Goal: Task Accomplishment & Management: Use online tool/utility

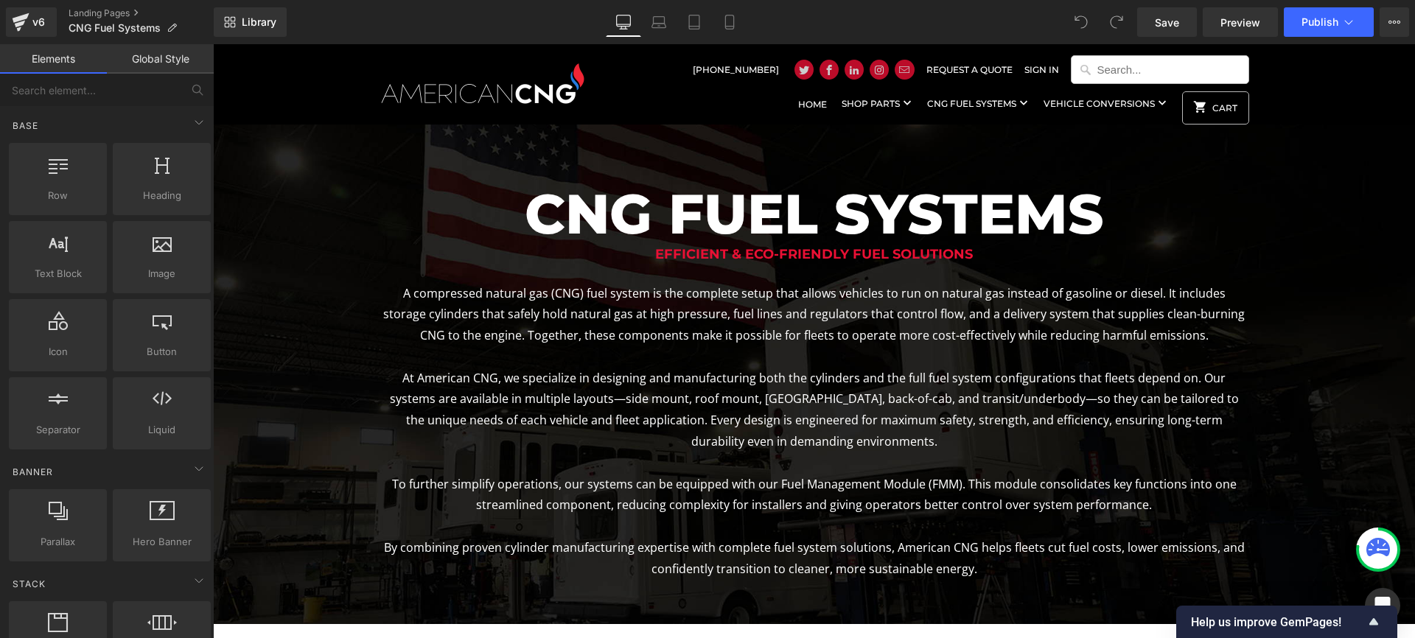
scroll to position [3342, 1202]
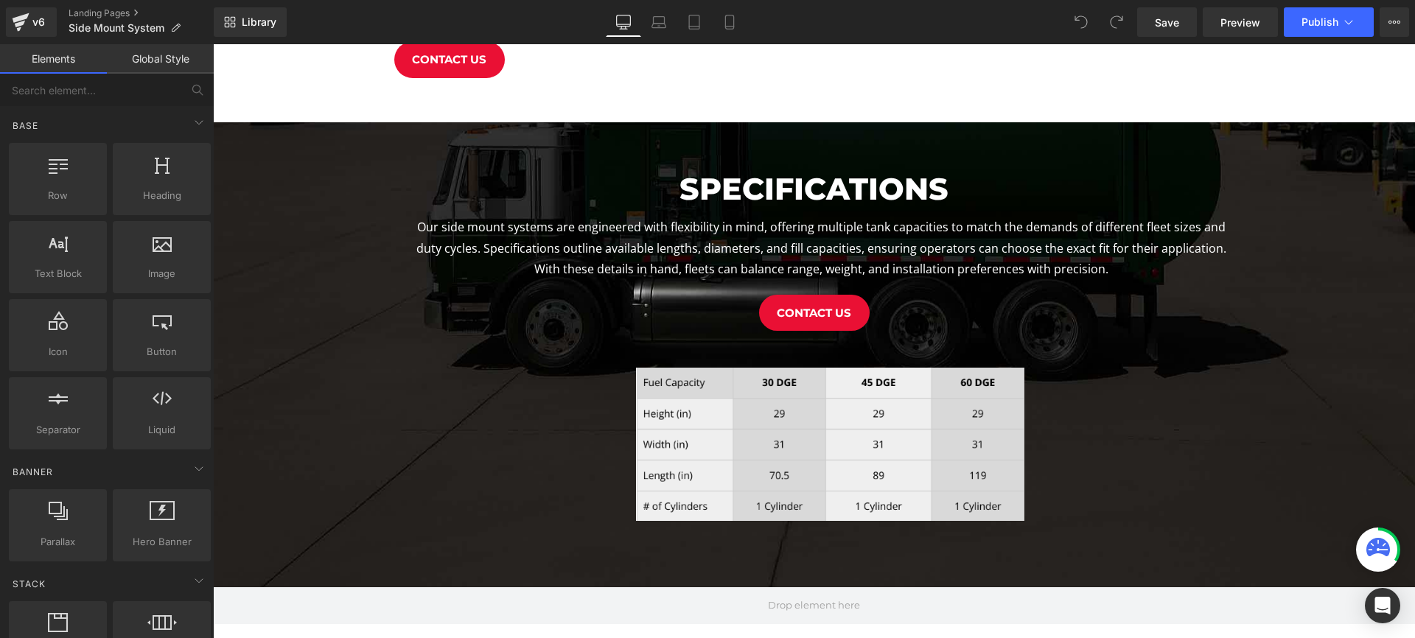
scroll to position [891, 0]
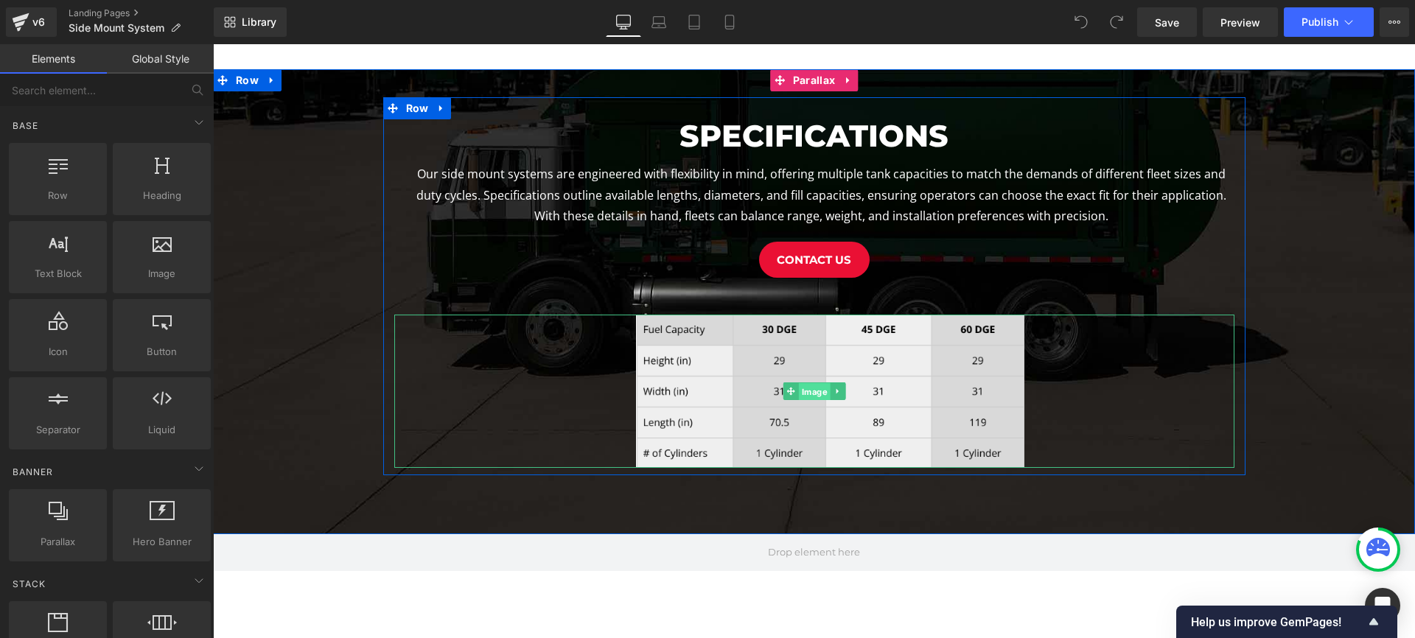
click at [819, 391] on span "Image" at bounding box center [814, 392] width 32 height 18
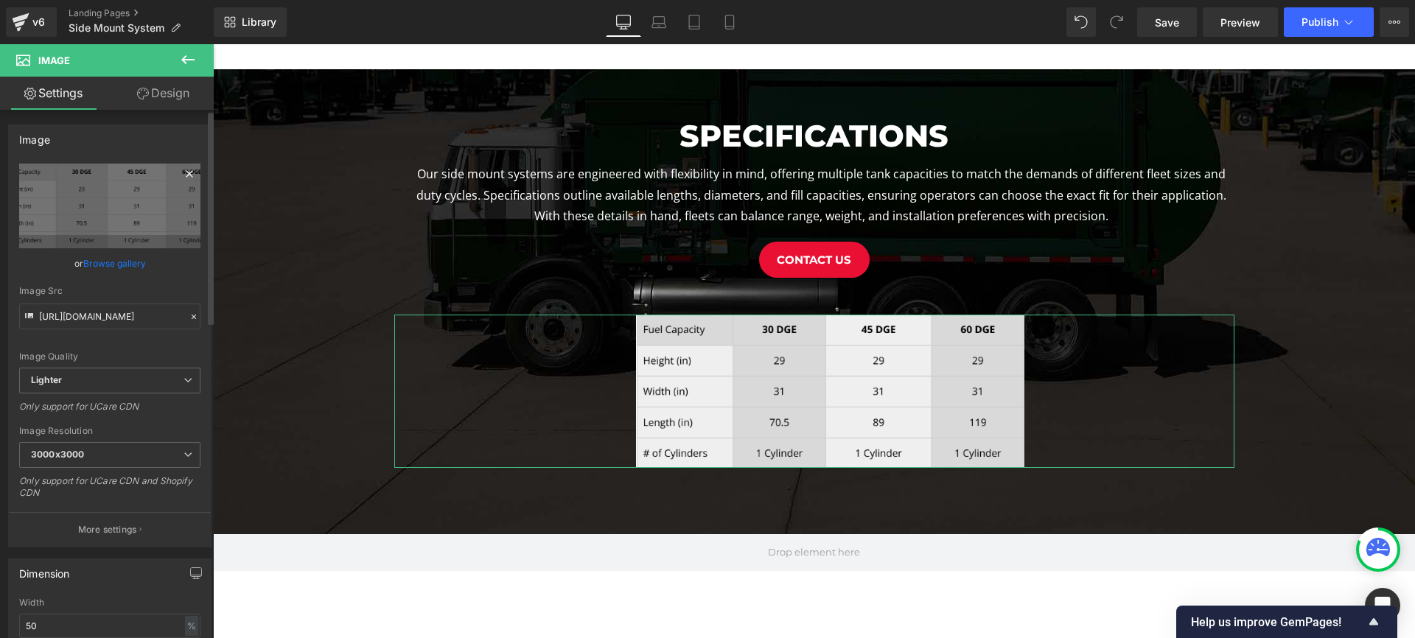
click at [185, 168] on icon at bounding box center [190, 174] width 18 height 18
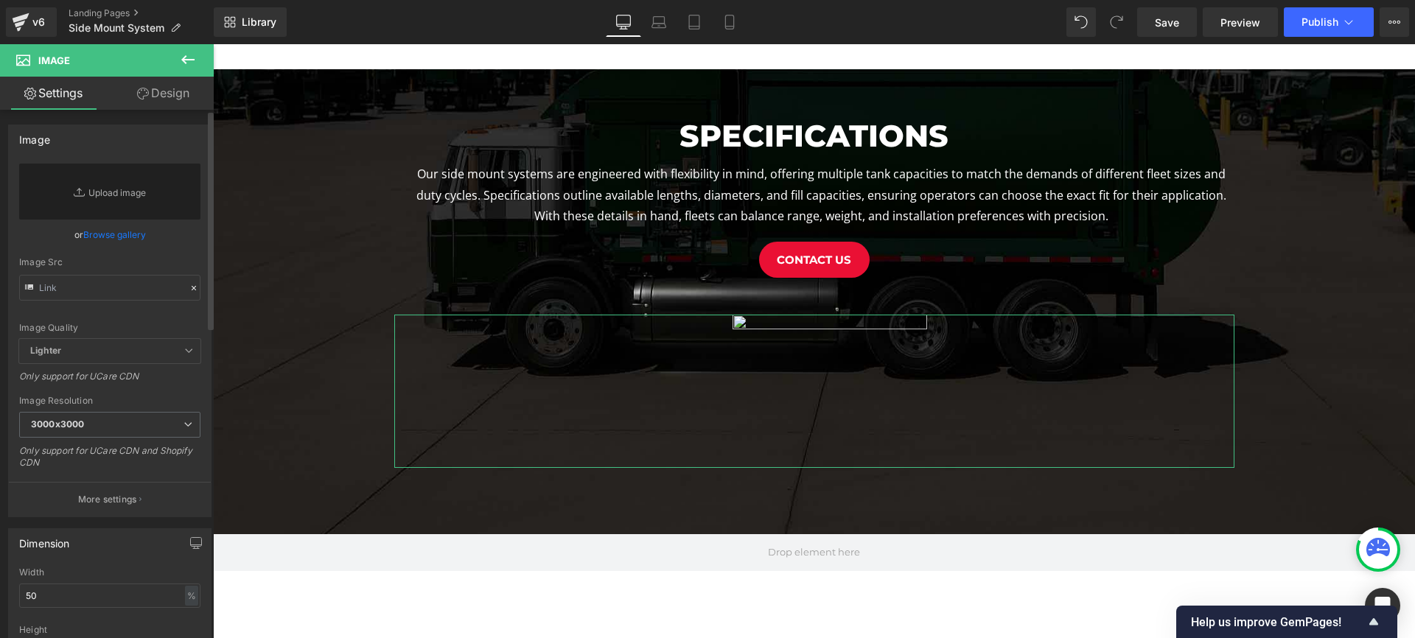
click at [117, 233] on link "Browse gallery" at bounding box center [114, 235] width 63 height 26
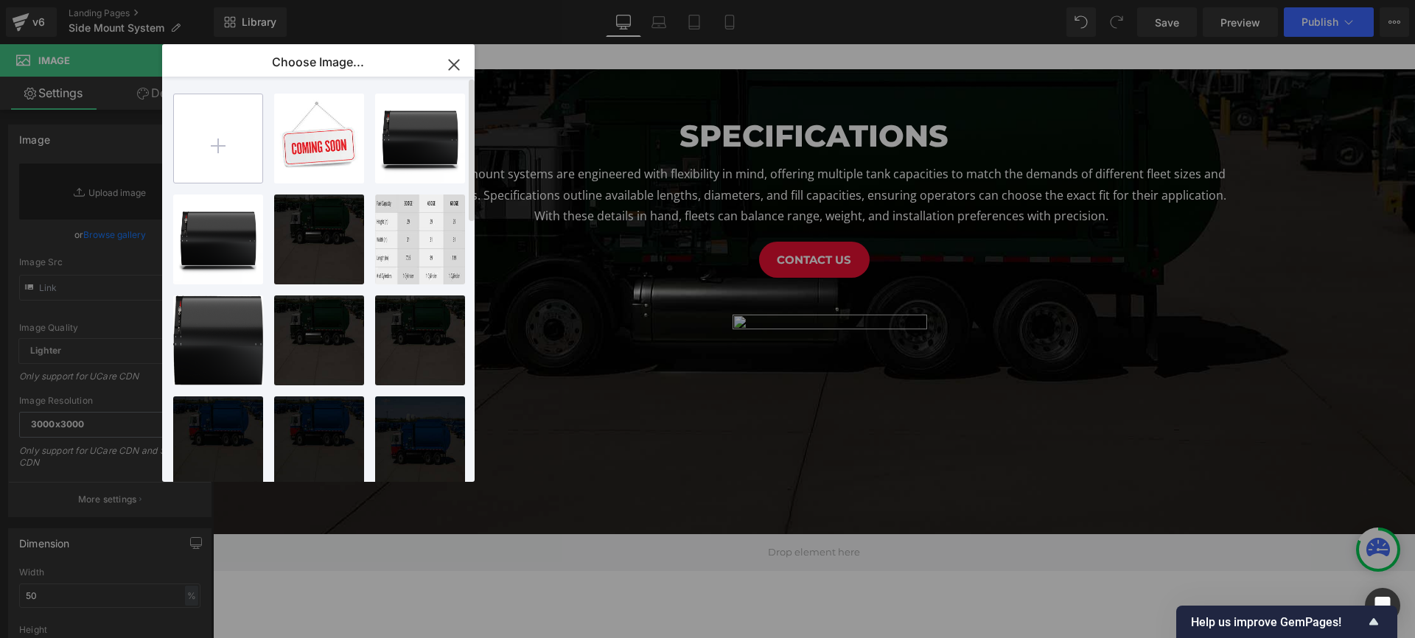
click at [225, 134] on input "file" at bounding box center [218, 138] width 88 height 88
type input "C:\fakepath\sidemountspecs.png"
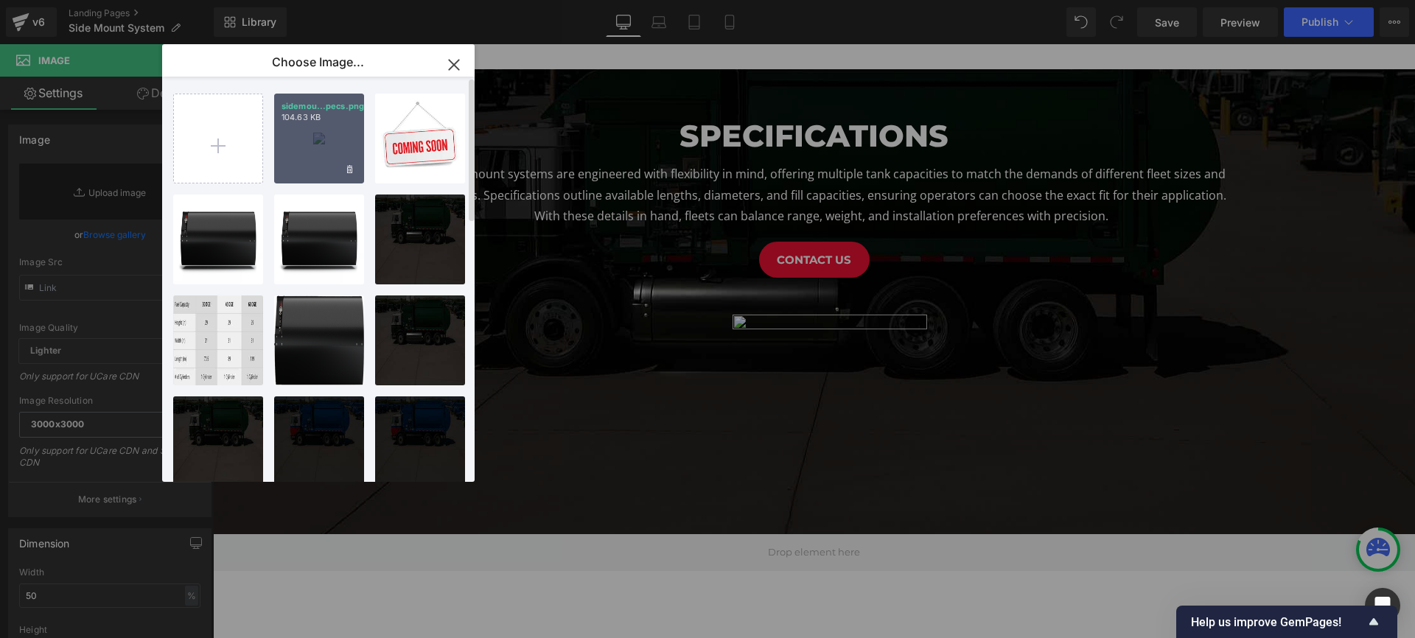
click at [319, 168] on div "sidemou...pecs.png 104.63 KB" at bounding box center [319, 139] width 90 height 90
type input "https://ucarecdn.com/31679c0e-f044-4fdc-a43c-0503cf76fa8d/-/format/auto/-/previ…"
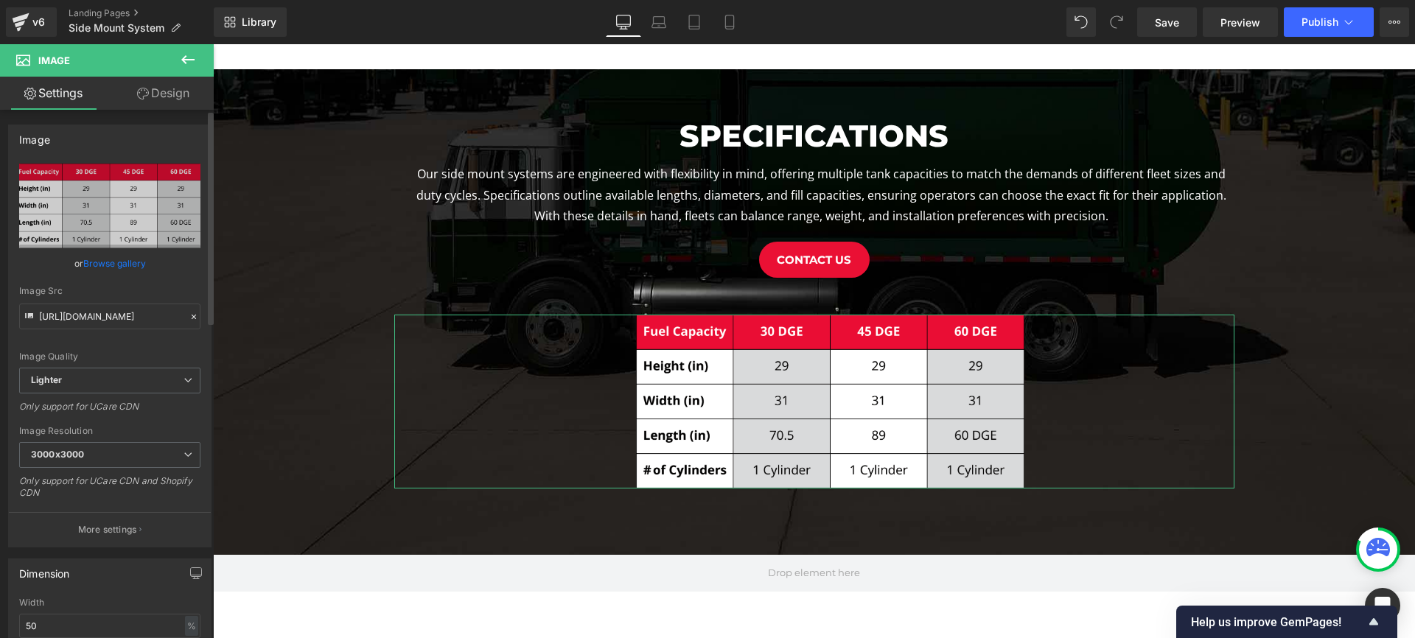
scroll to position [2207, 1202]
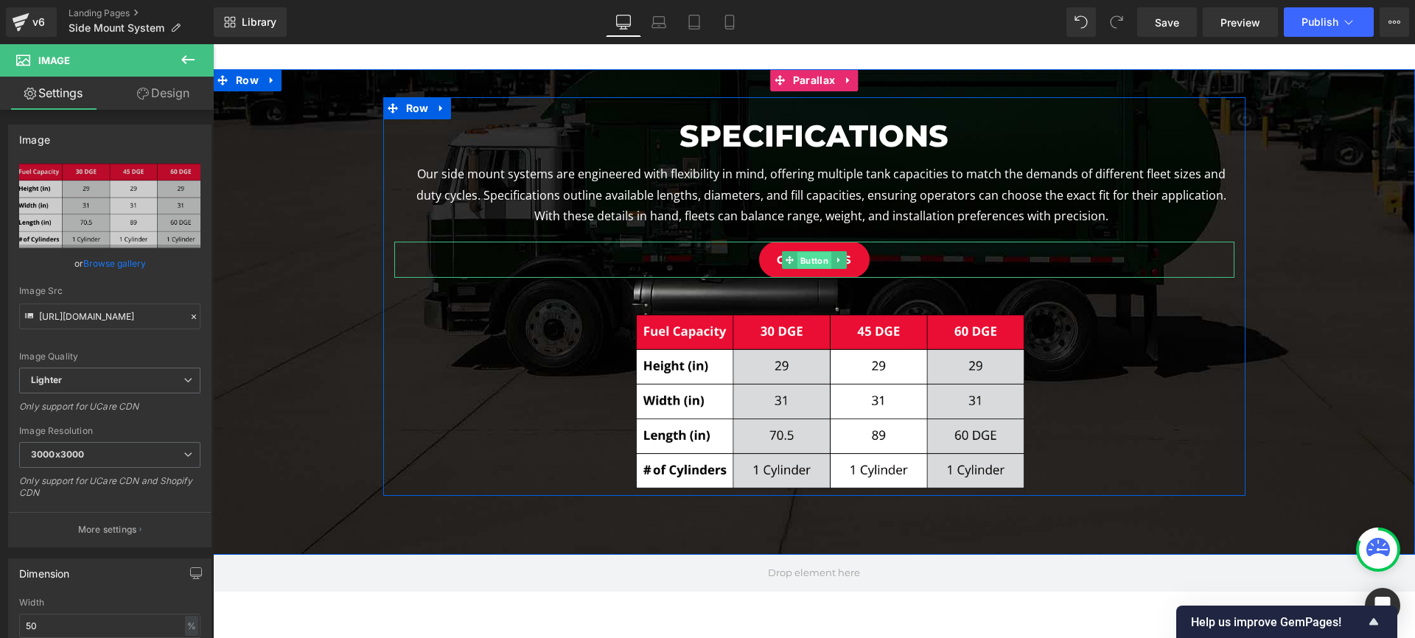
click at [811, 262] on span "Button" at bounding box center [813, 261] width 34 height 18
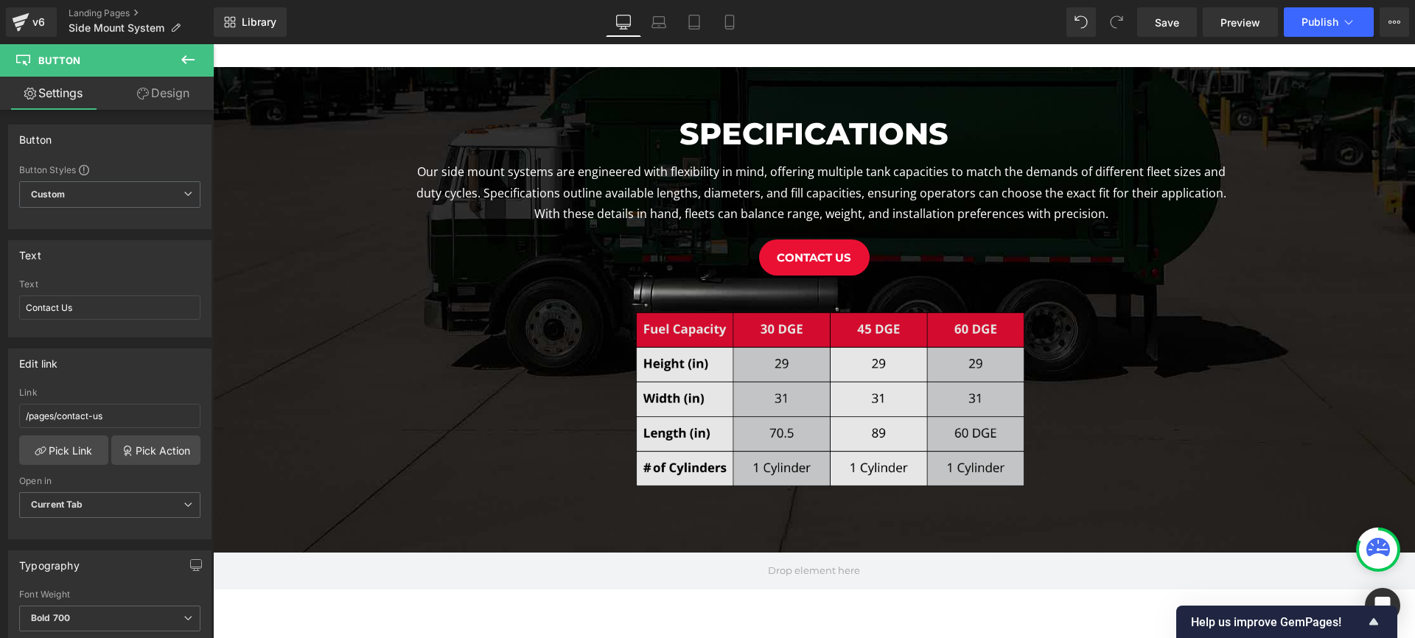
scroll to position [852, 0]
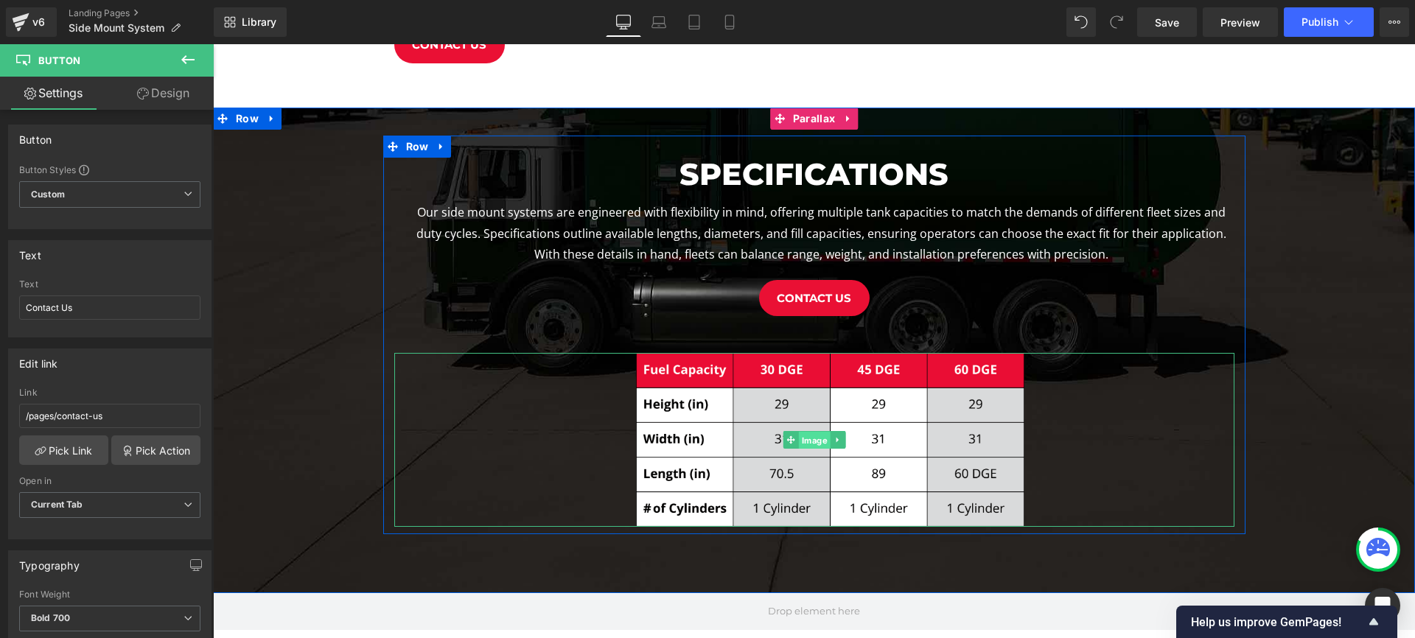
click at [808, 441] on span "Image" at bounding box center [814, 441] width 32 height 18
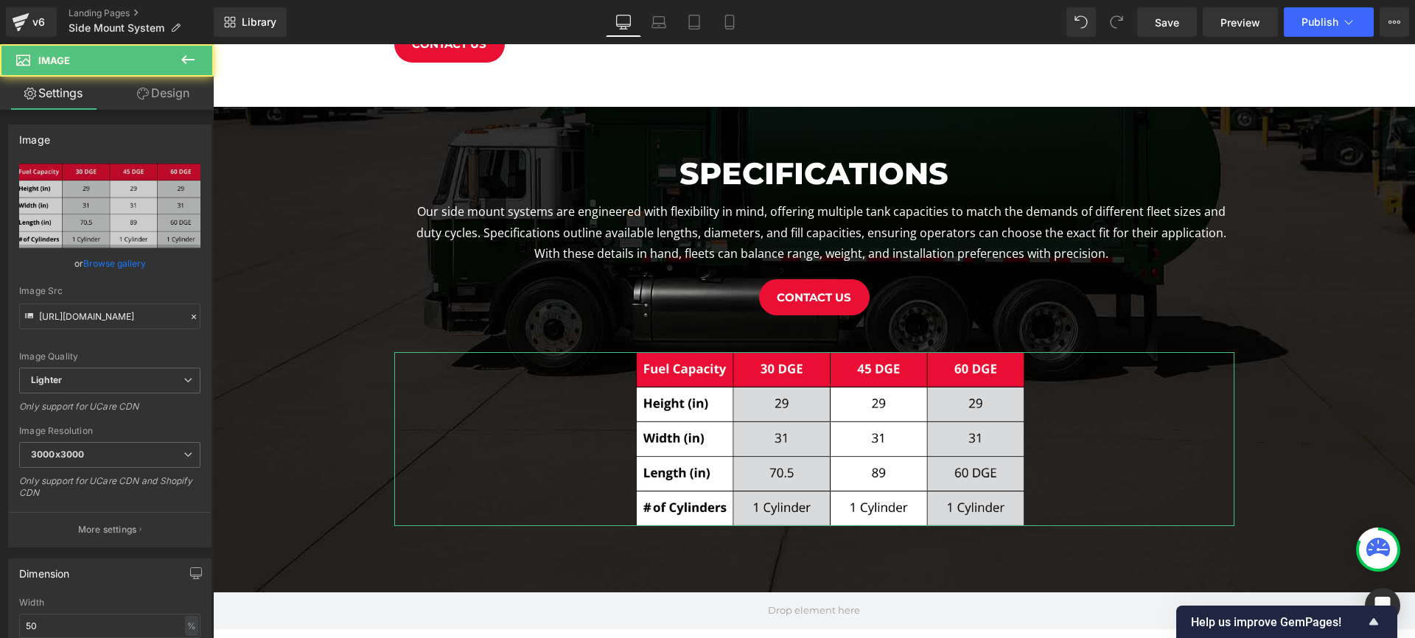
click at [167, 85] on link "Design" at bounding box center [163, 93] width 107 height 33
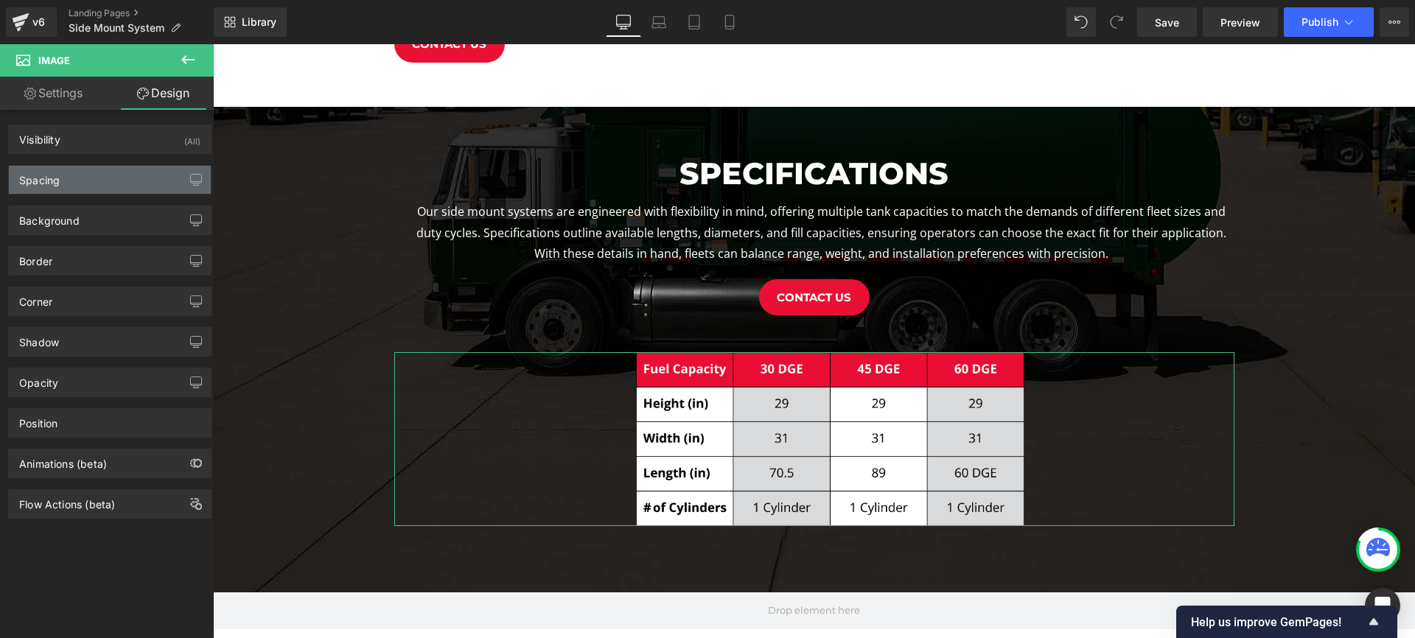
click at [85, 176] on div "Spacing" at bounding box center [110, 180] width 202 height 28
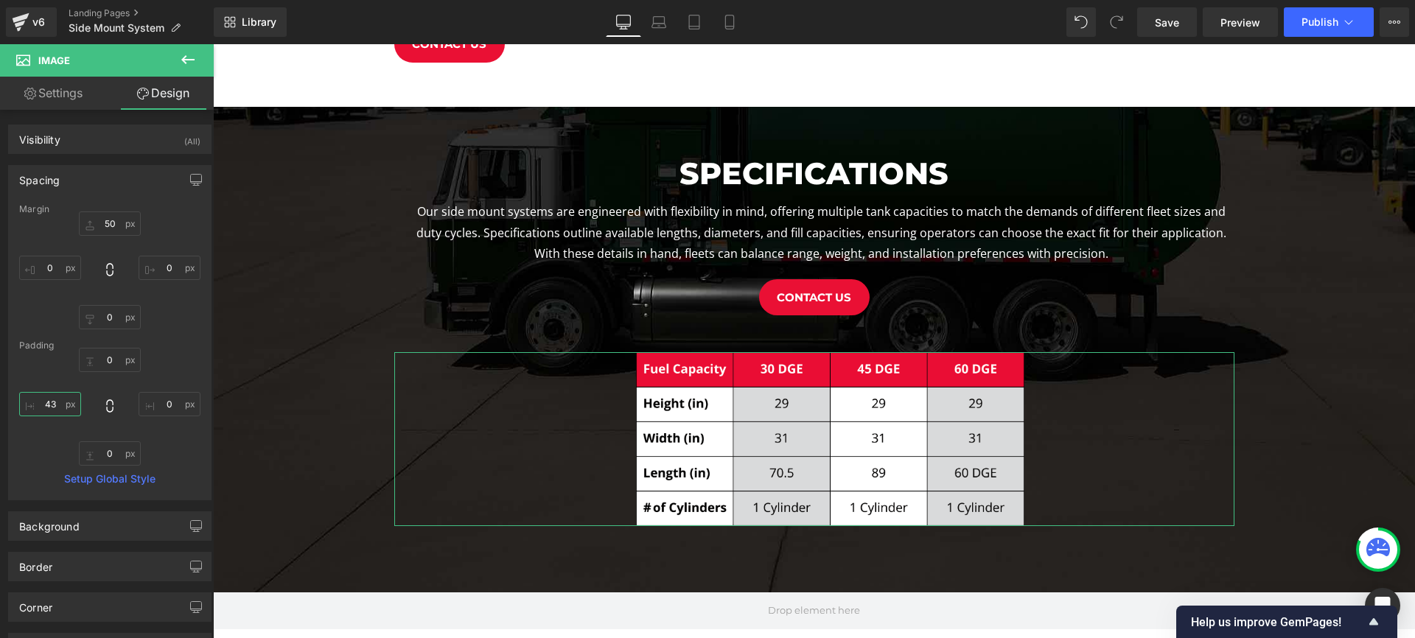
click at [45, 405] on input "43" at bounding box center [50, 404] width 62 height 24
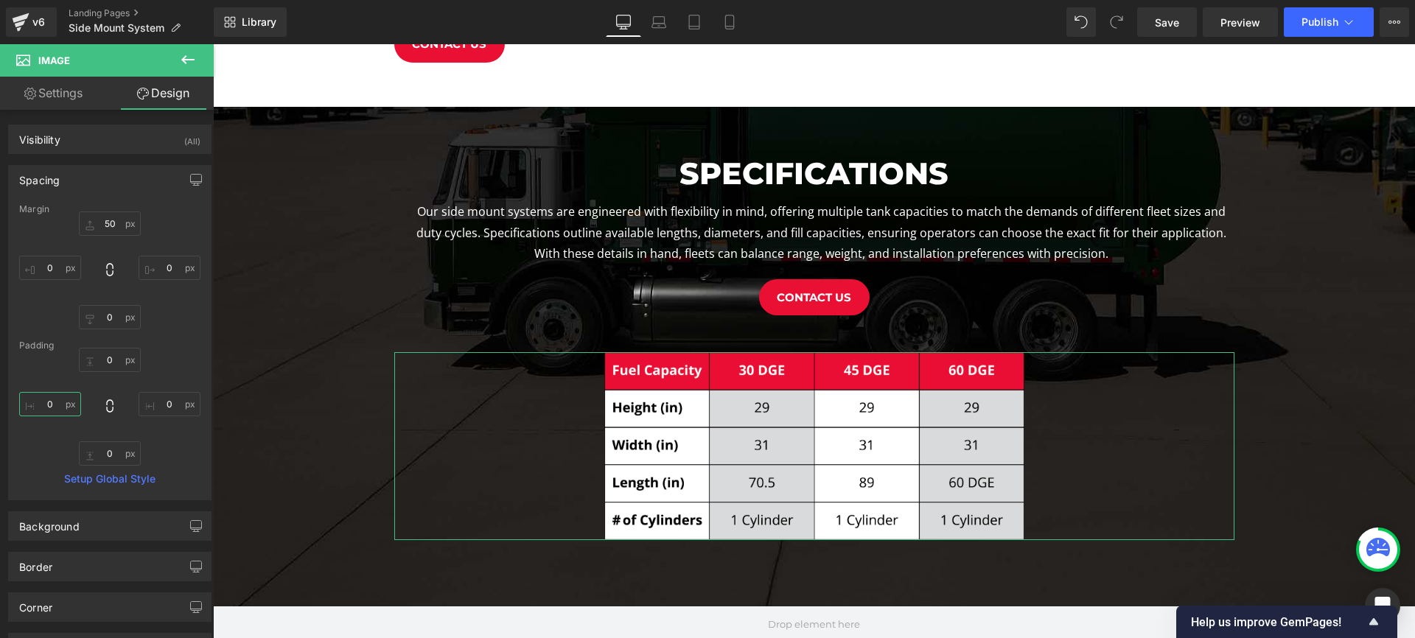
scroll to position [7, 7]
type input "0"
click at [183, 60] on icon at bounding box center [187, 59] width 13 height 9
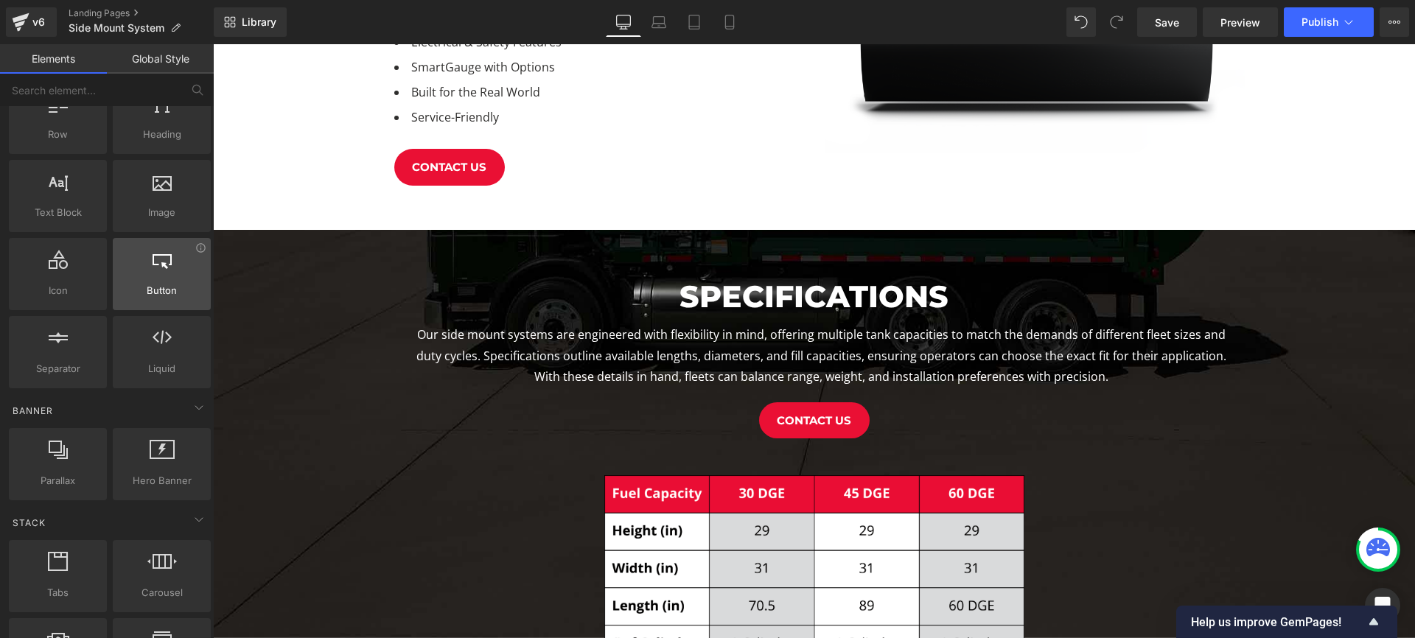
scroll to position [0, 0]
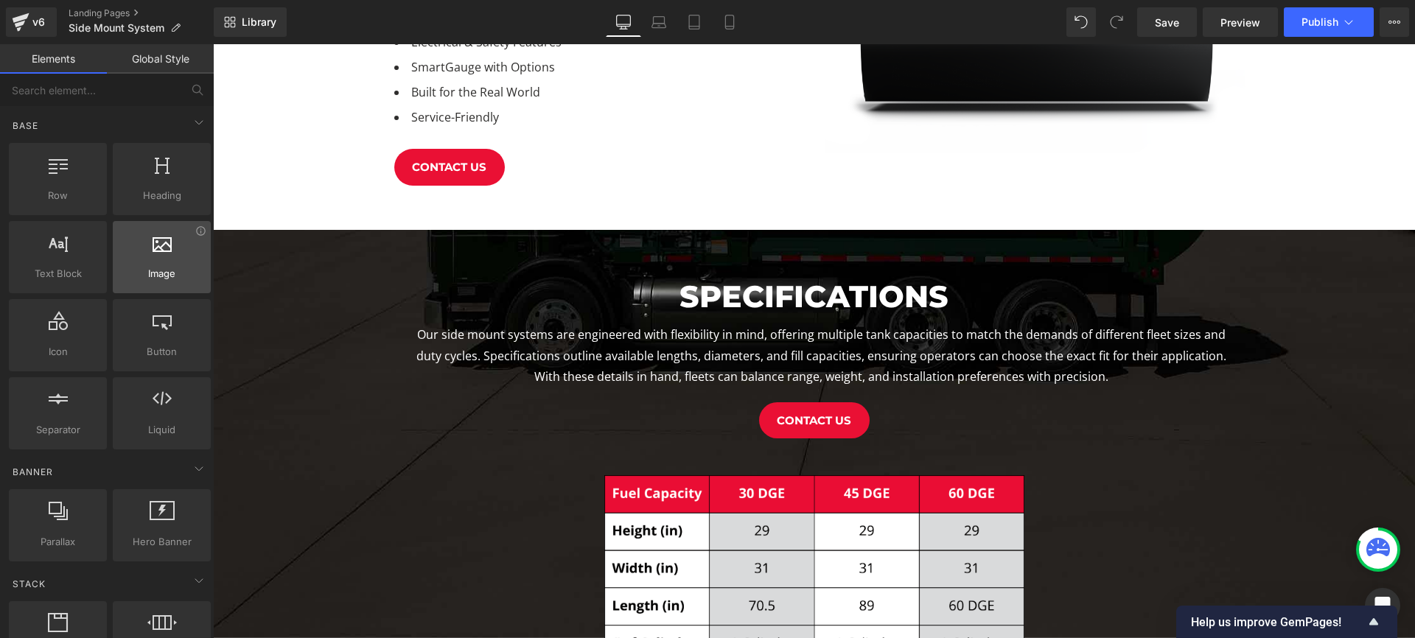
click at [154, 272] on span "Image" at bounding box center [161, 273] width 89 height 15
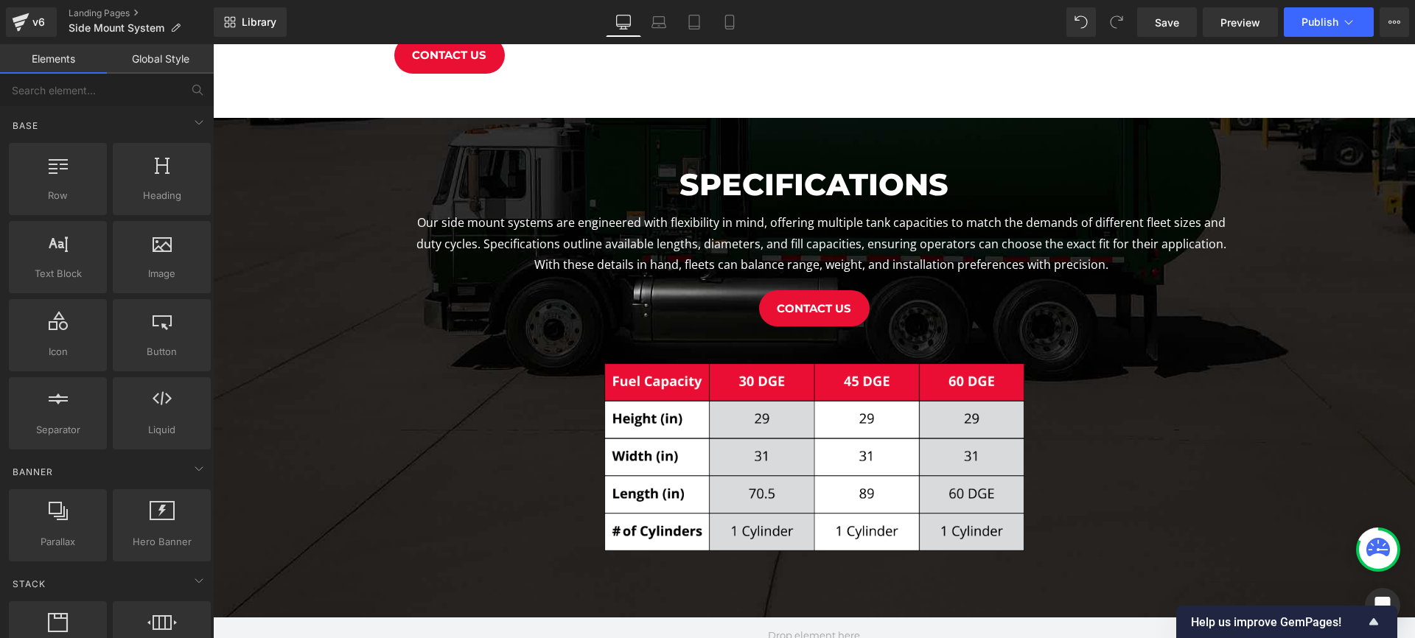
click at [59, 64] on link "Elements" at bounding box center [53, 58] width 107 height 29
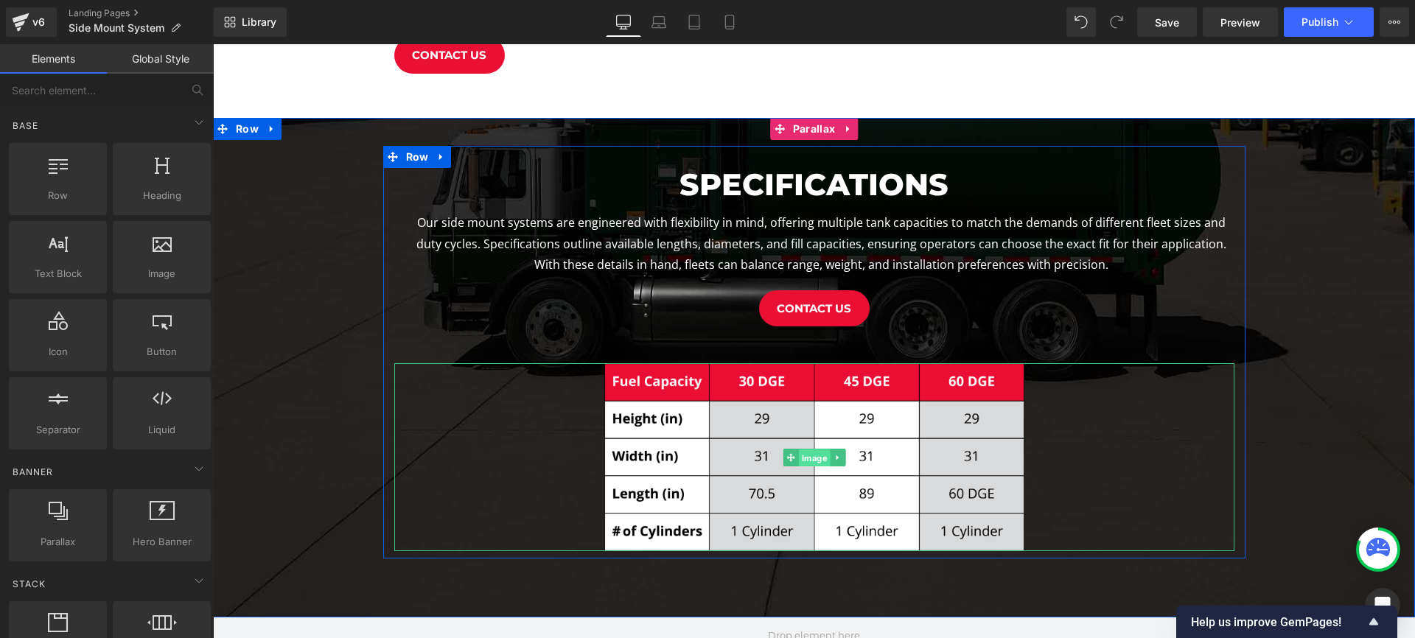
click at [818, 457] on span "Image" at bounding box center [814, 458] width 32 height 18
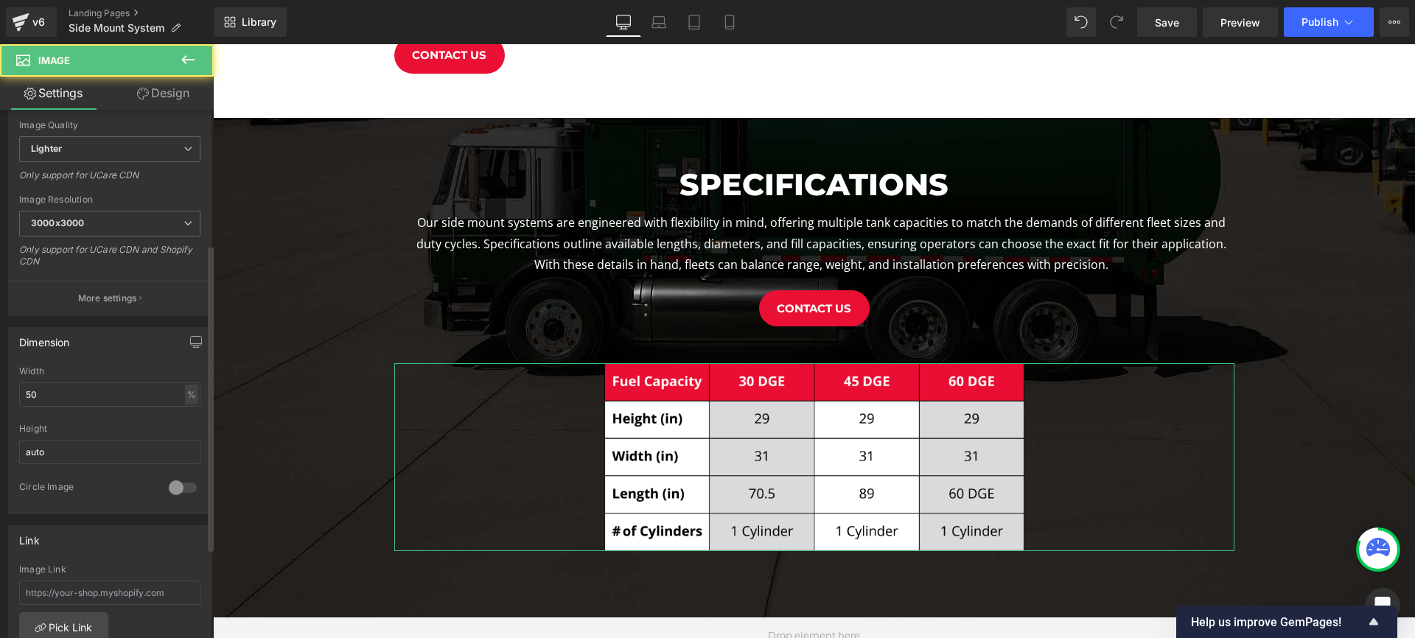
scroll to position [362, 0]
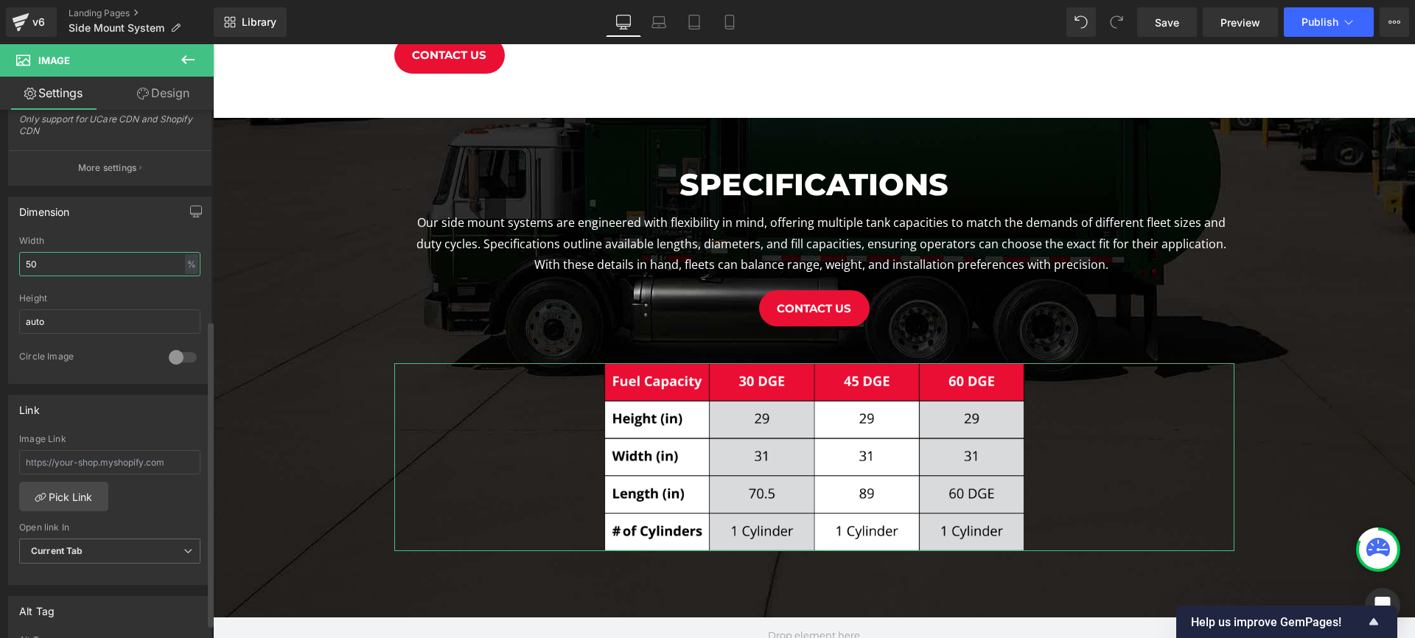
click at [80, 265] on input "50" at bounding box center [109, 264] width 181 height 24
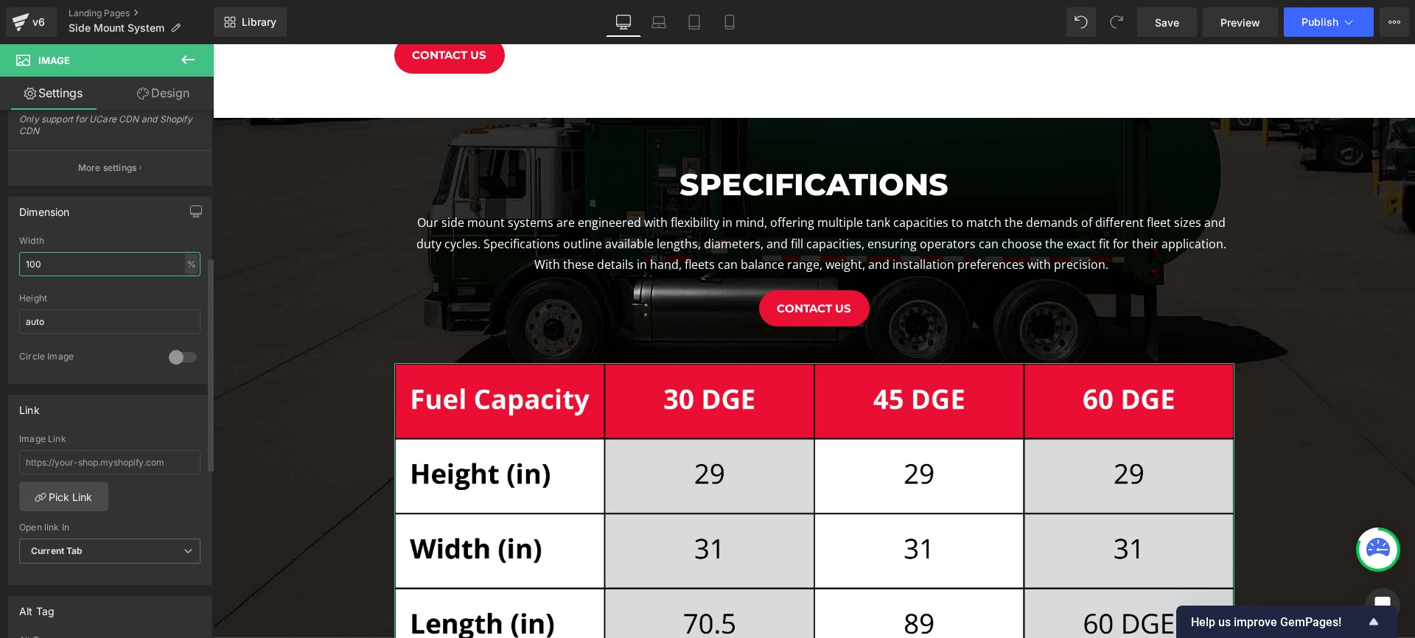
scroll to position [2408, 1202]
click at [104, 264] on input "100" at bounding box center [109, 264] width 181 height 24
click at [104, 263] on input "100" at bounding box center [109, 264] width 181 height 24
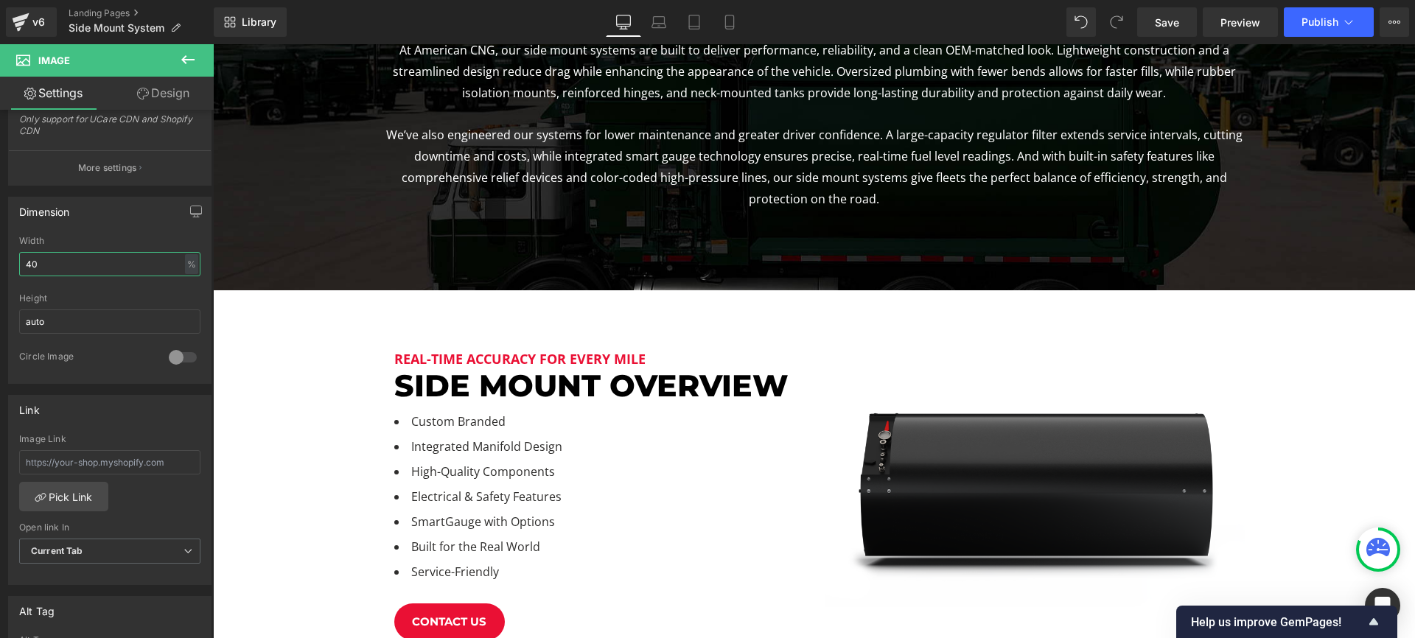
scroll to position [0, 0]
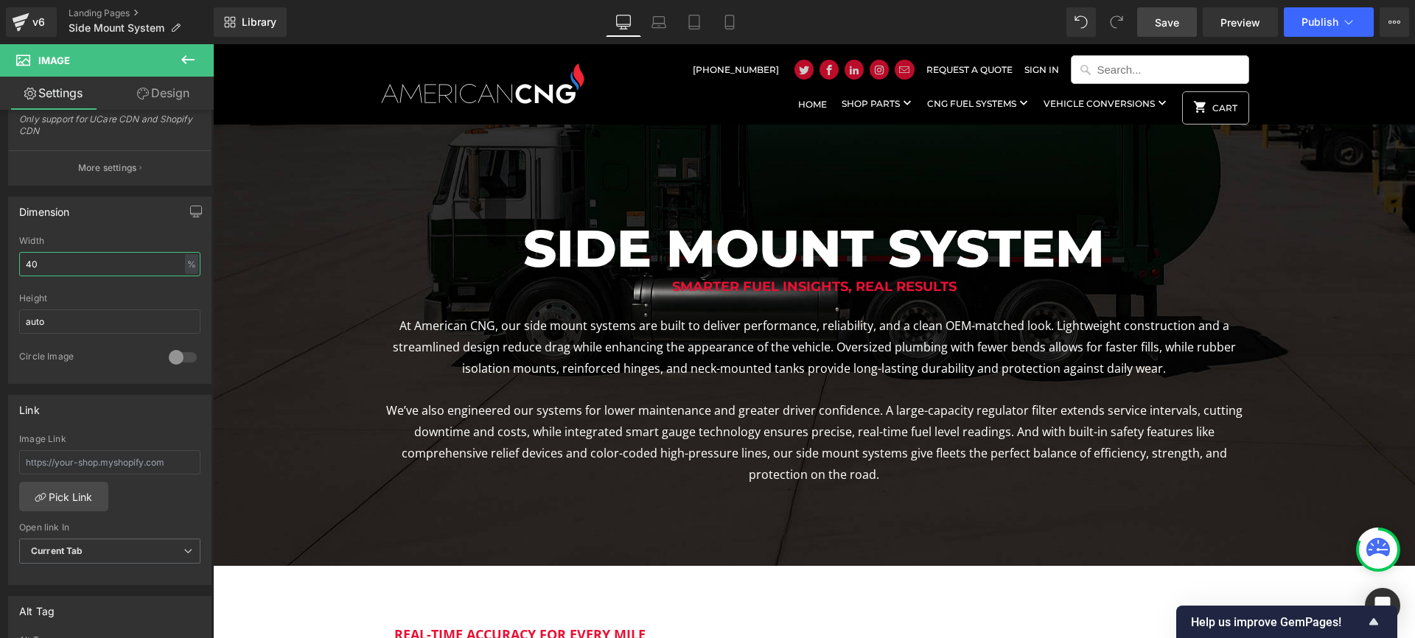
type input "40"
click at [1176, 21] on span "Save" at bounding box center [1167, 22] width 24 height 15
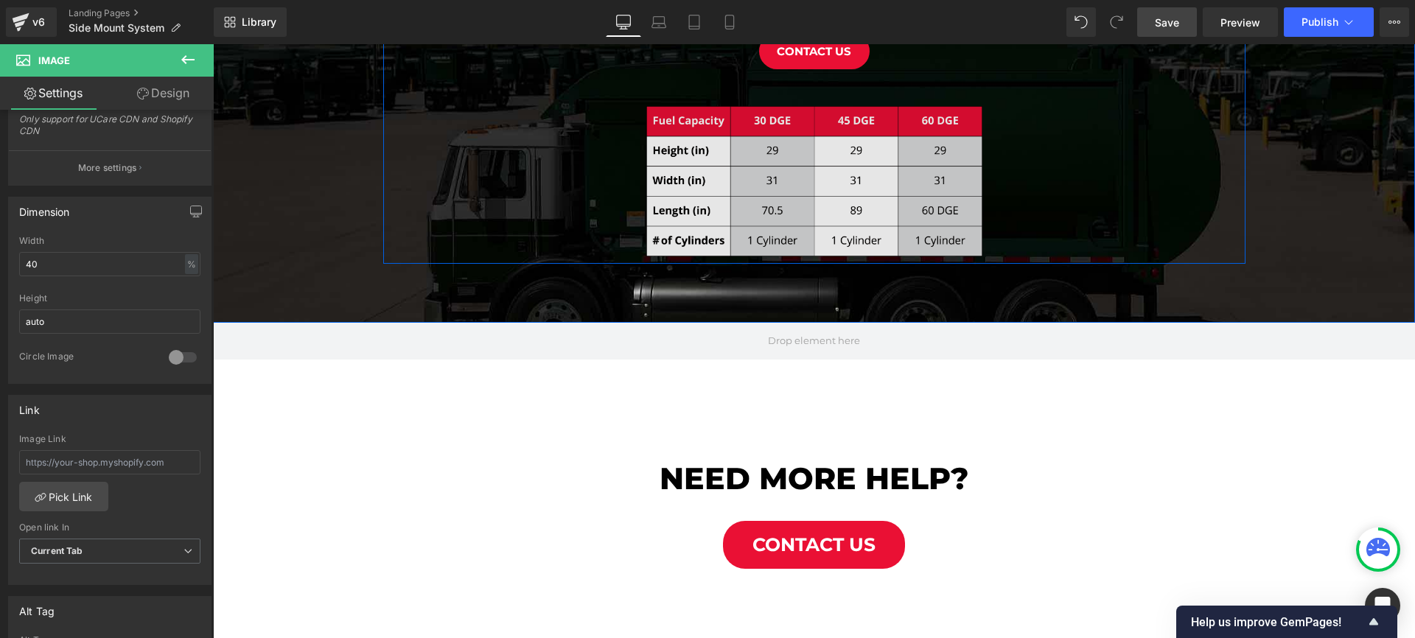
scroll to position [1062, 0]
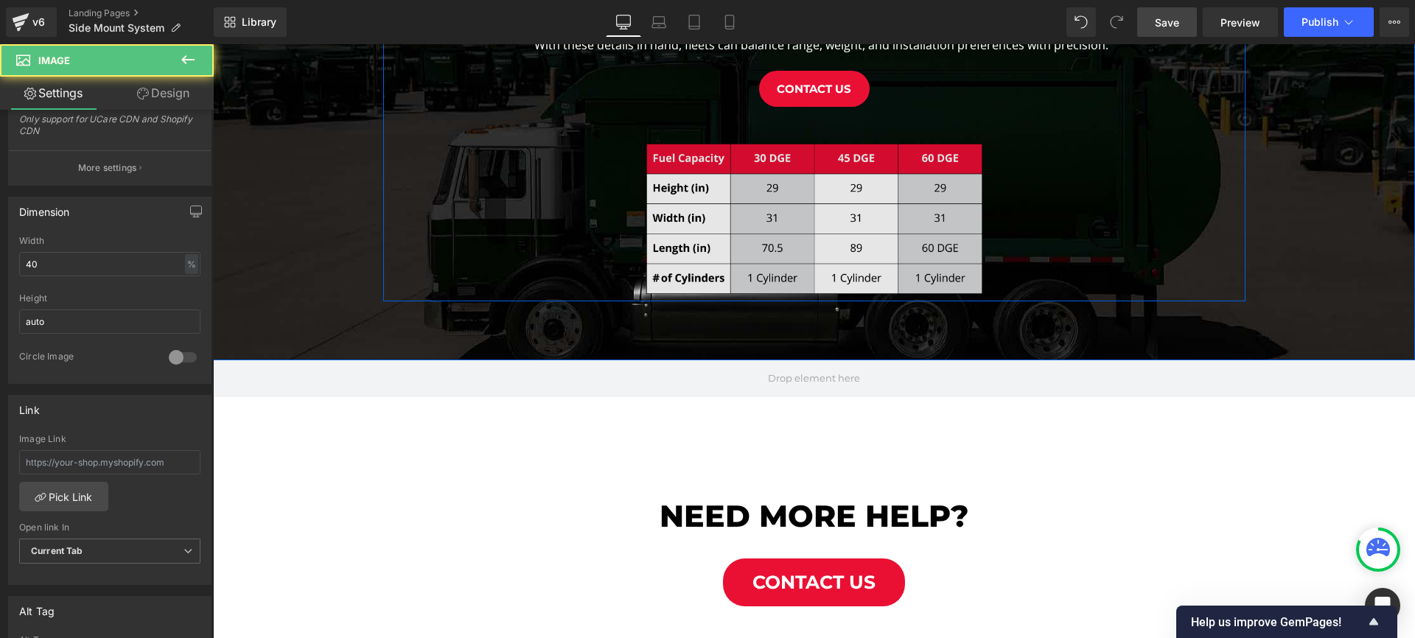
click at [818, 193] on img at bounding box center [814, 219] width 336 height 150
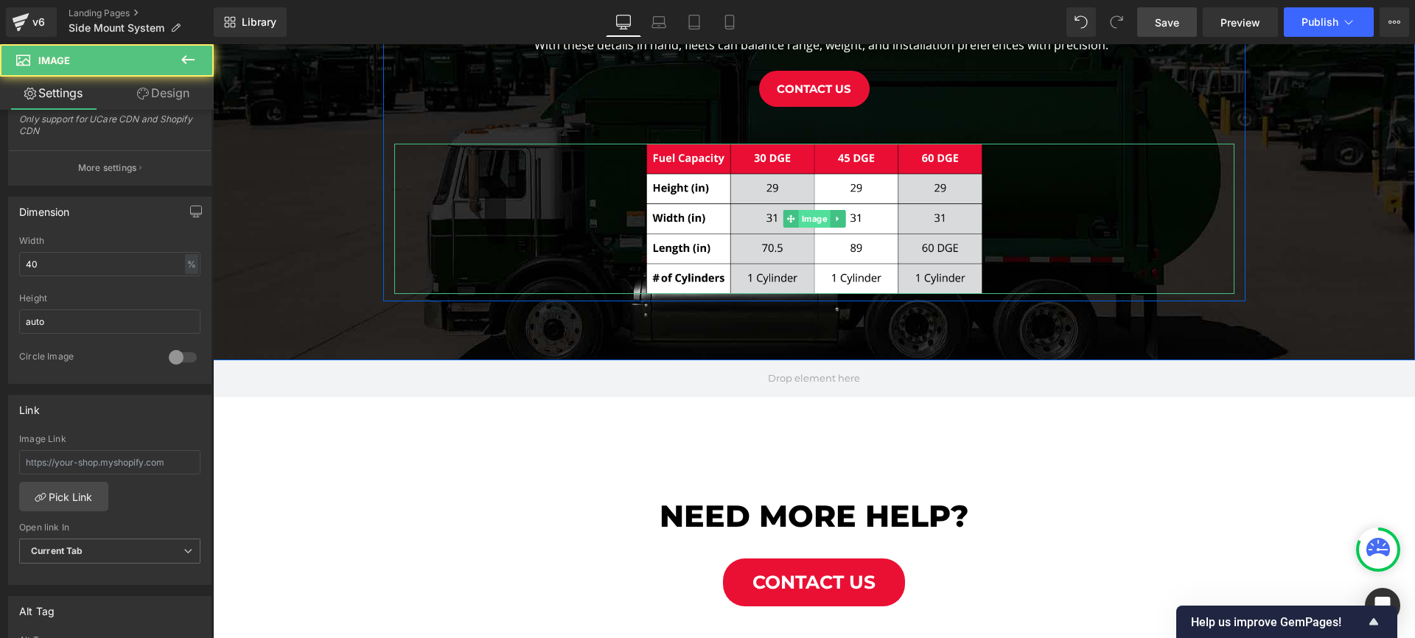
drag, startPoint x: 816, startPoint y: 217, endPoint x: 801, endPoint y: 219, distance: 15.5
click at [816, 217] on span "Image" at bounding box center [814, 219] width 32 height 18
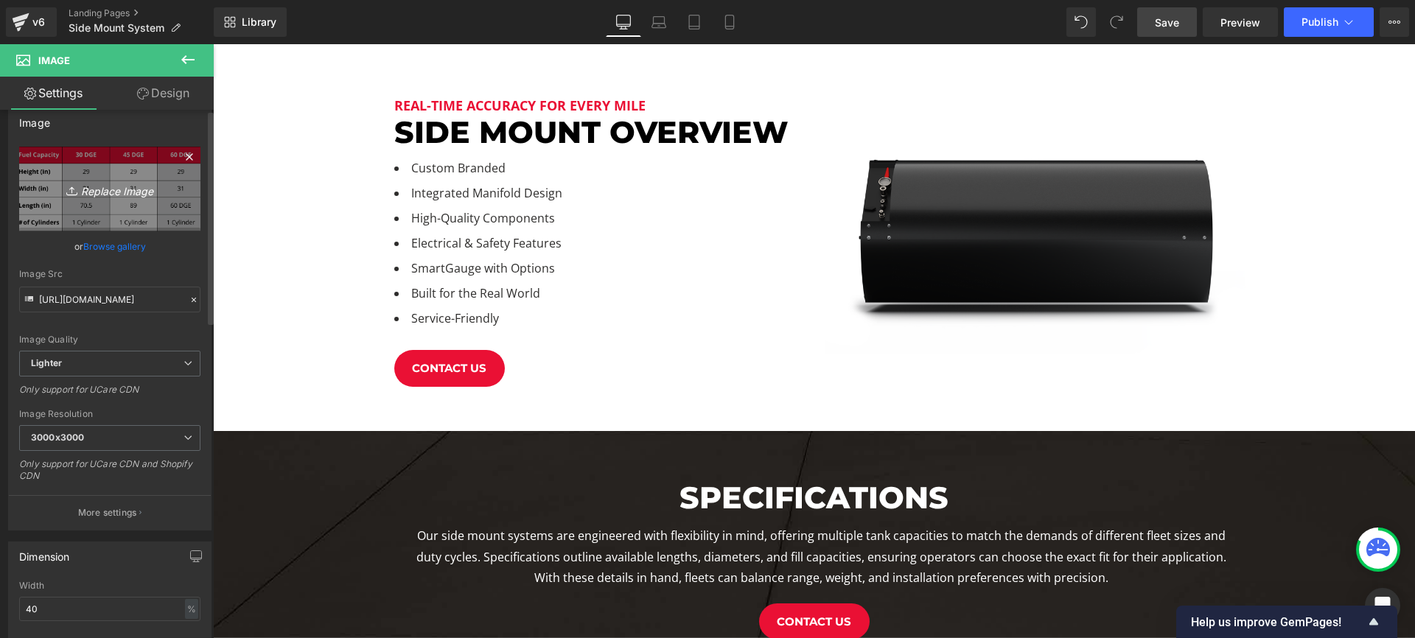
scroll to position [0, 0]
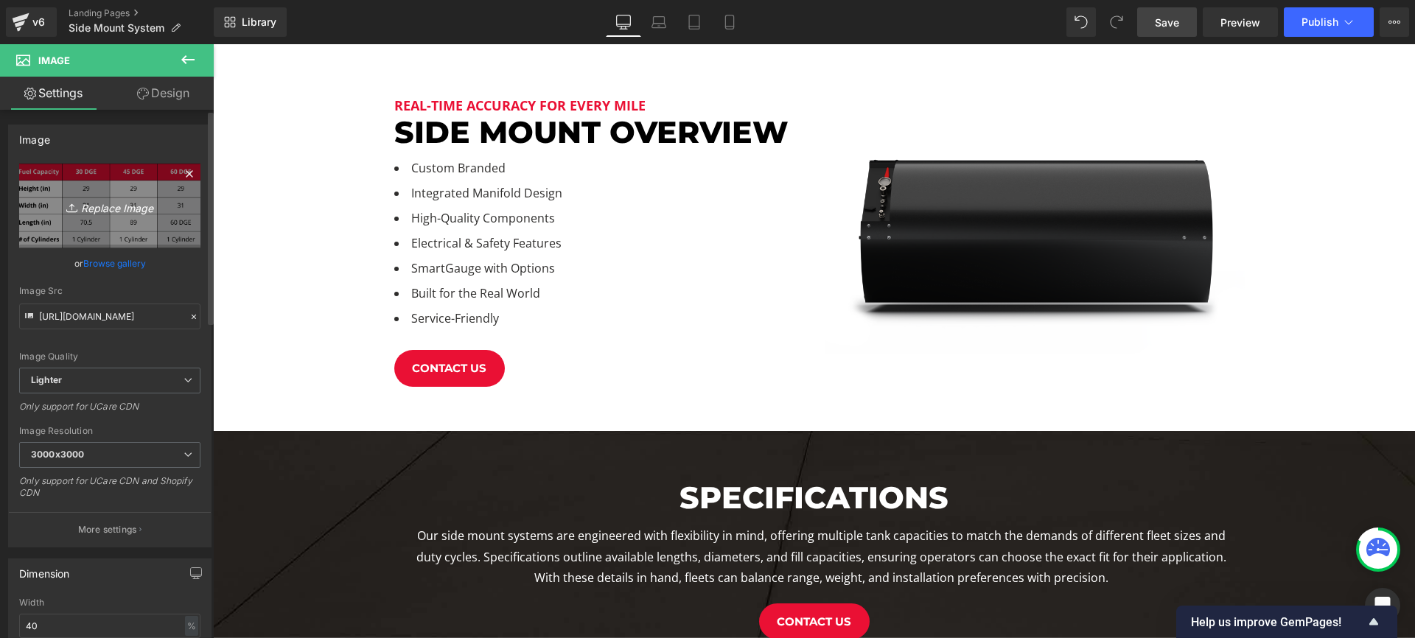
click at [127, 214] on icon "Replace Image" at bounding box center [110, 206] width 118 height 18
type input "C:\fakepath\sidemountspecs_white.png"
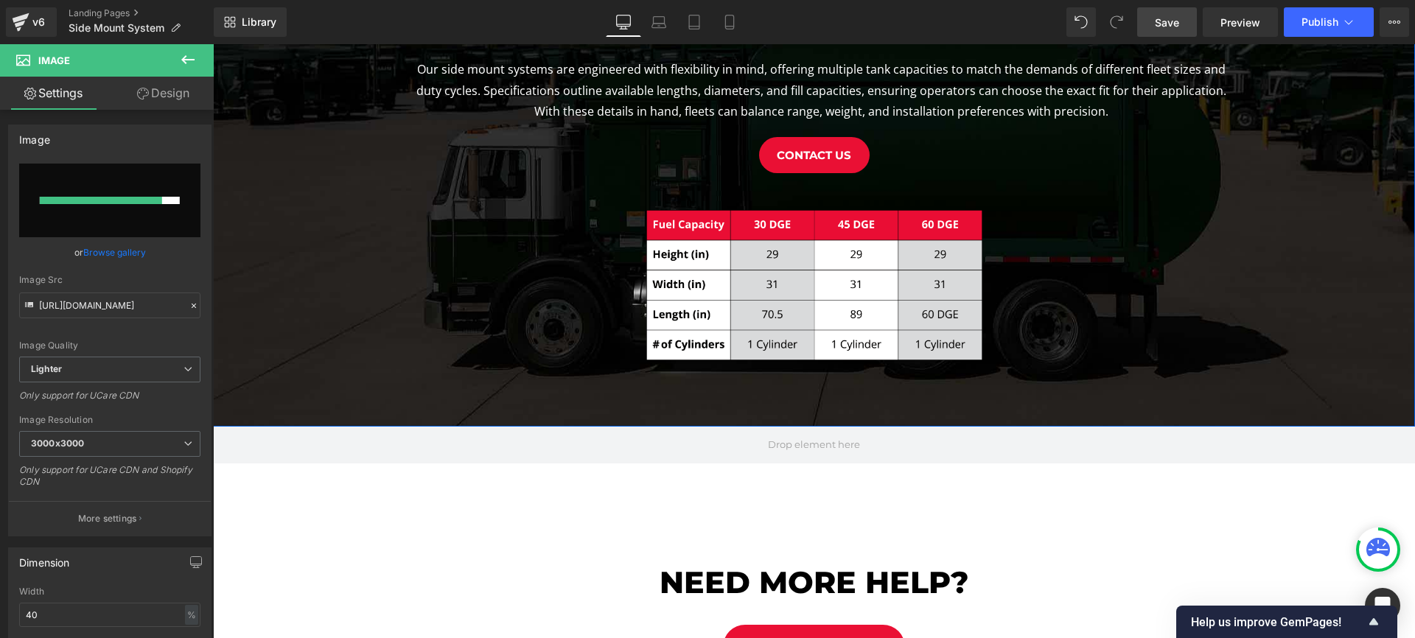
scroll to position [1003, 0]
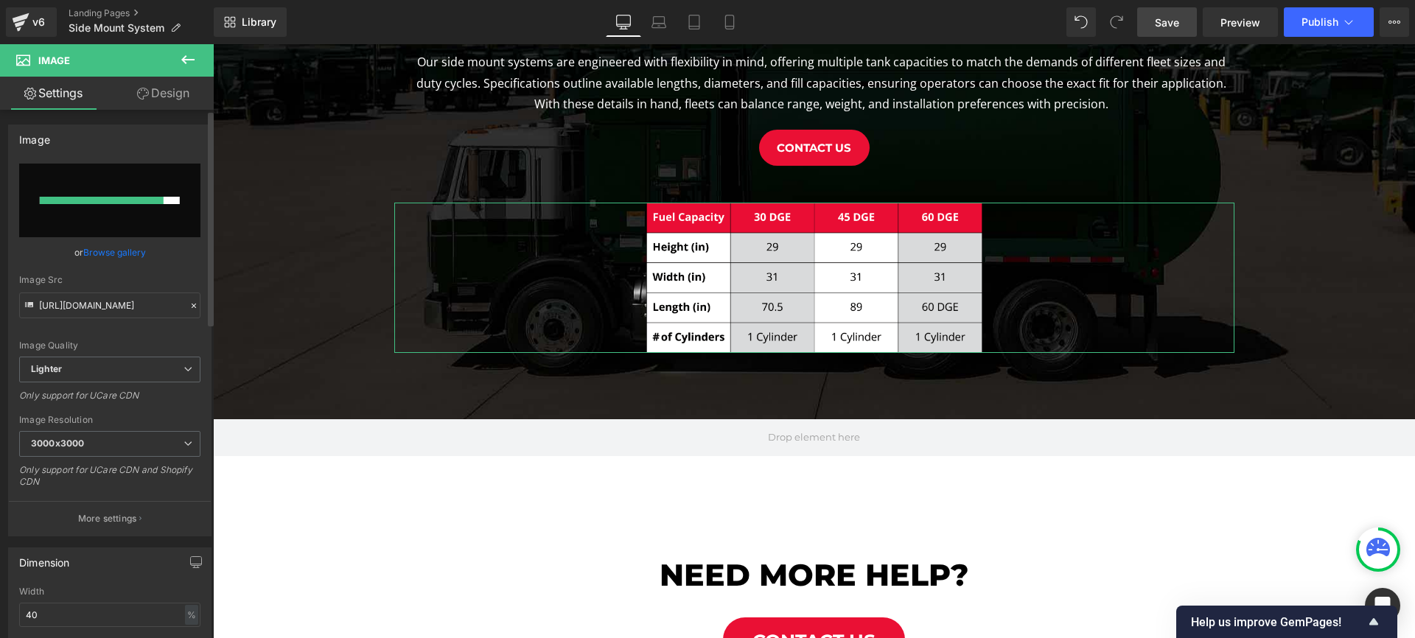
click at [123, 254] on link "Browse gallery" at bounding box center [114, 252] width 63 height 26
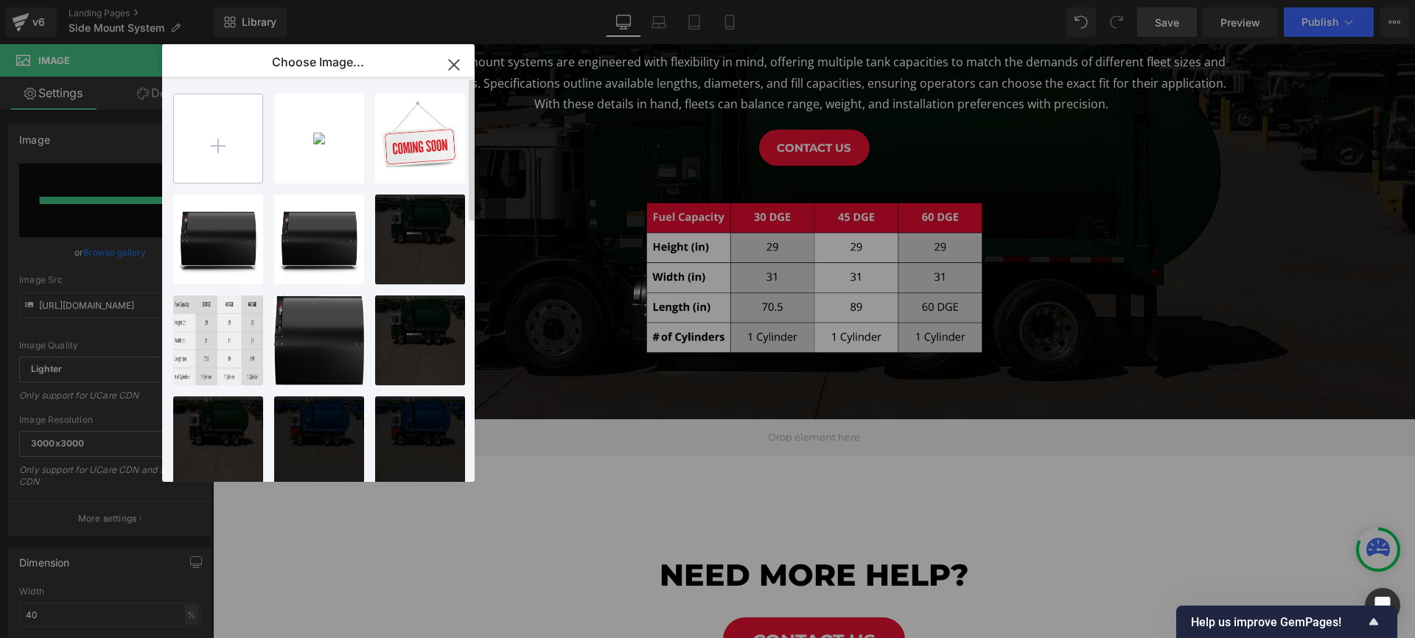
click at [219, 143] on input "file" at bounding box center [218, 138] width 88 height 88
type input "C:\fakepath\sidemountspecs_white.png"
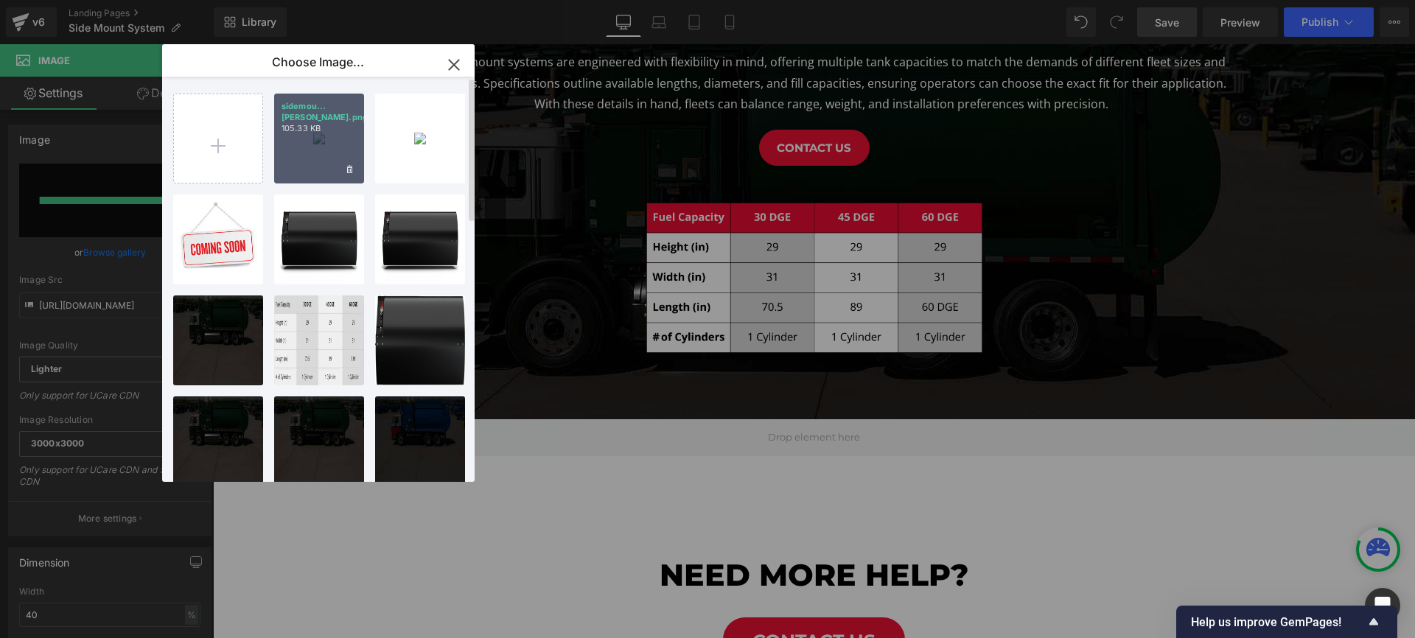
click at [316, 133] on div "sidemou...hite.png 105.33 KB" at bounding box center [319, 139] width 90 height 90
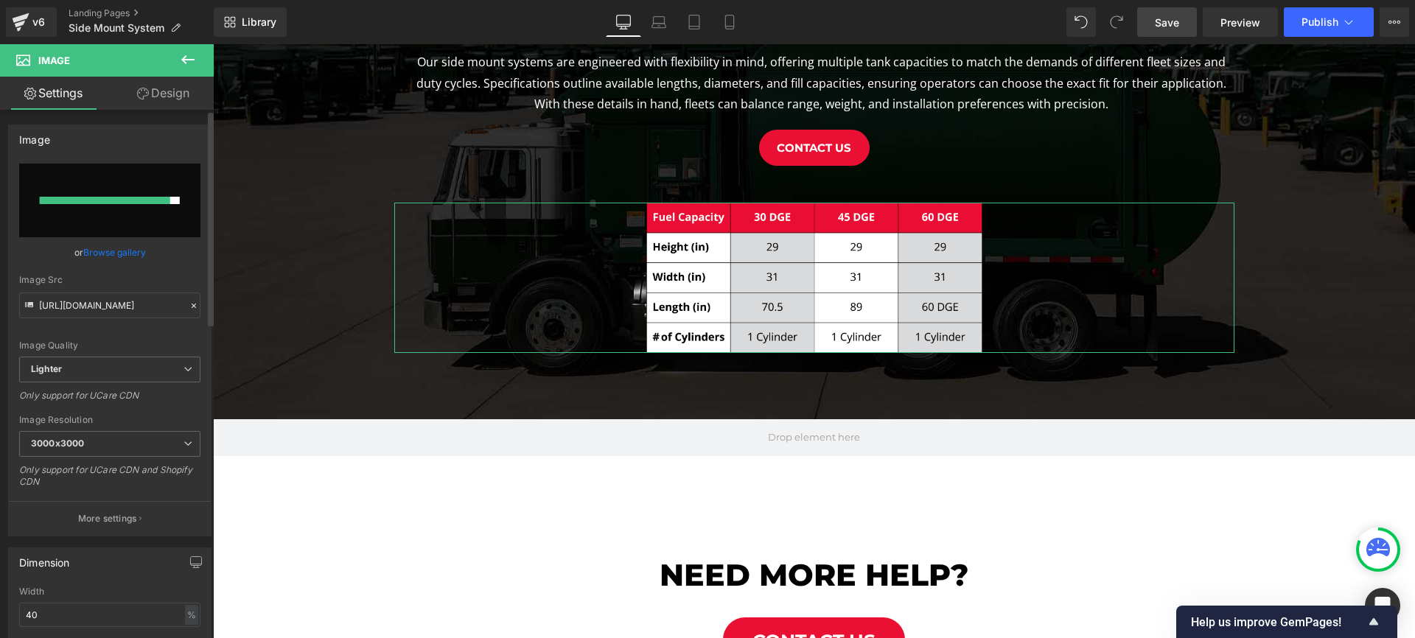
click at [118, 252] on link "Browse gallery" at bounding box center [114, 252] width 63 height 26
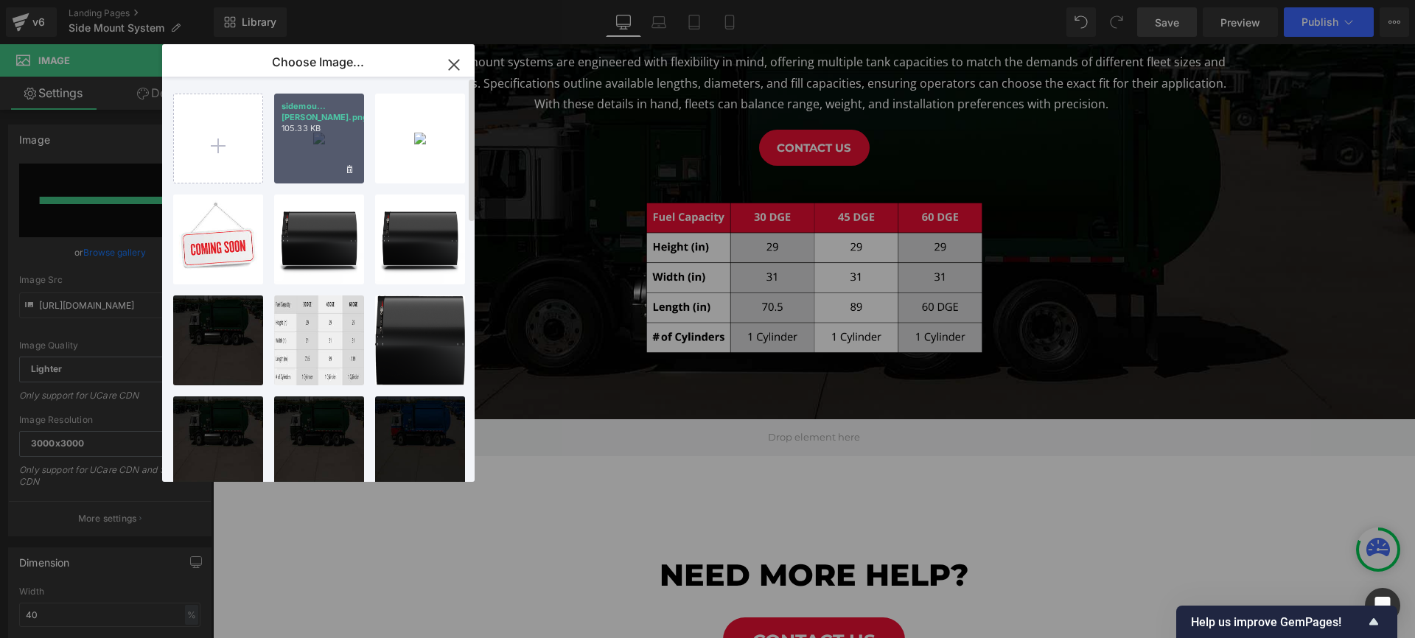
click at [311, 132] on div "sidemou...hite.png 105.33 KB" at bounding box center [319, 139] width 90 height 90
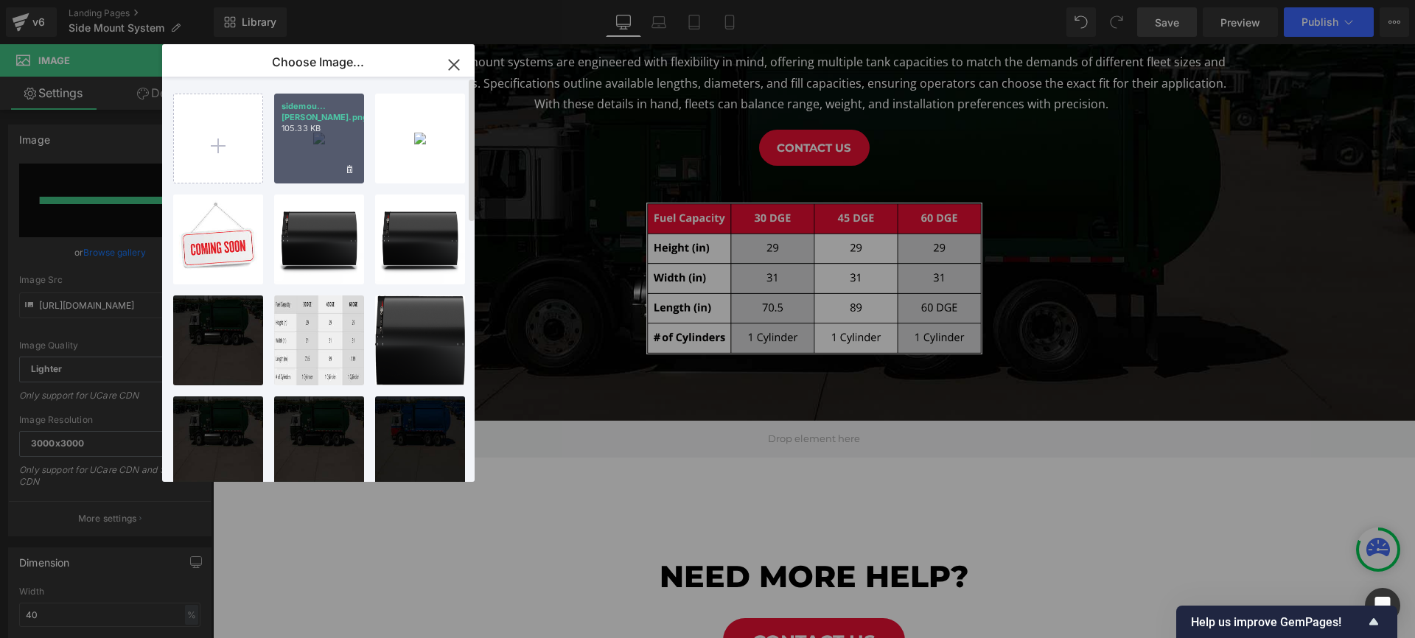
scroll to position [2184, 1202]
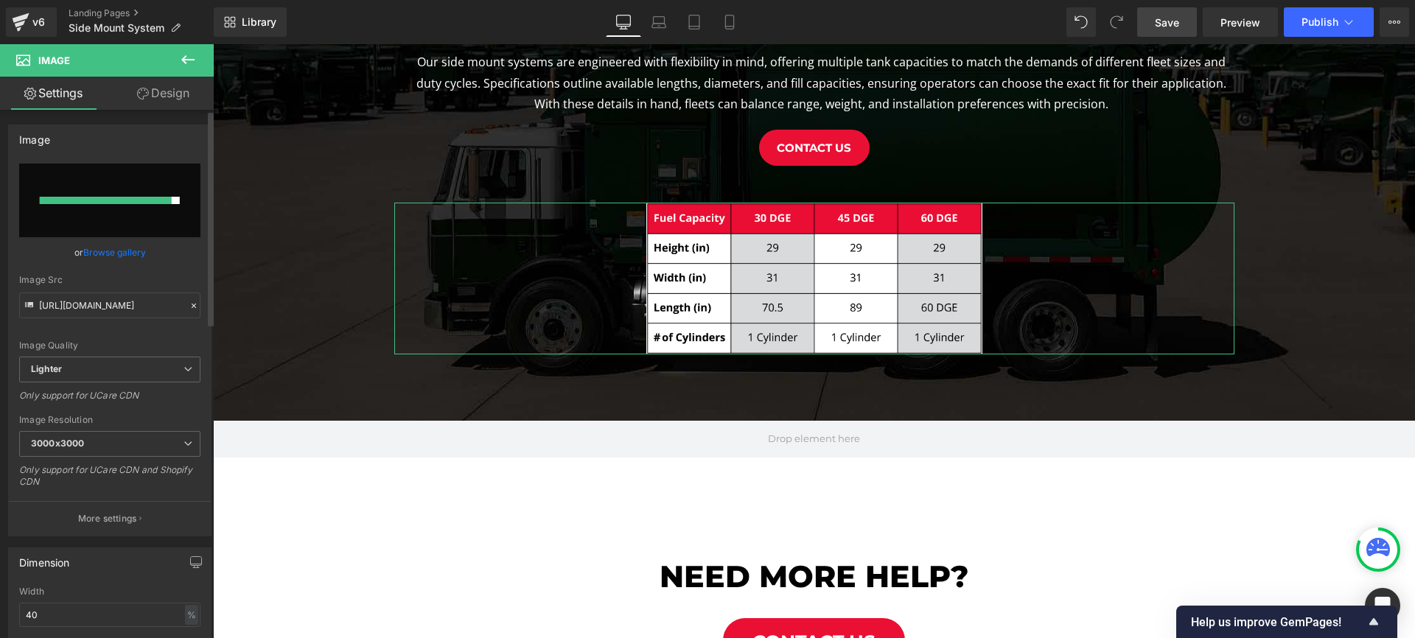
click at [111, 255] on link "Browse gallery" at bounding box center [114, 252] width 63 height 26
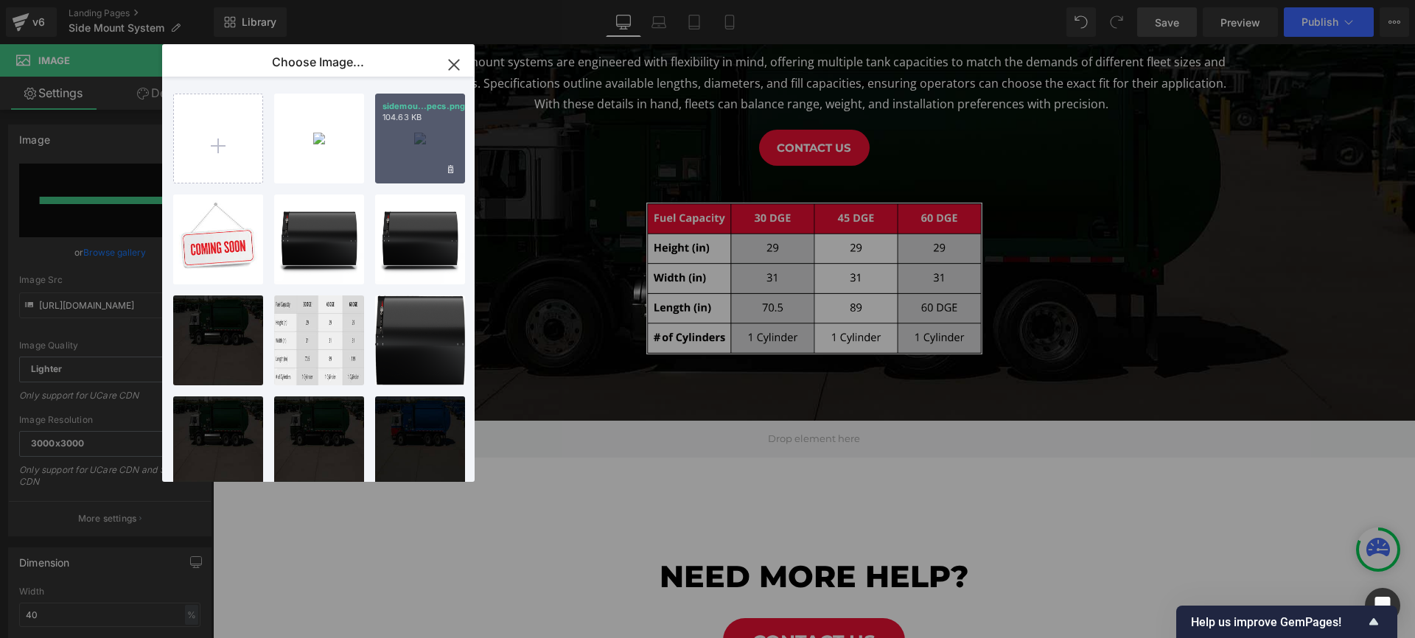
click at [434, 147] on div "sidemou...pecs.png 104.63 KB" at bounding box center [420, 139] width 90 height 90
type input "https://ucarecdn.com/31679c0e-f044-4fdc-a43c-0503cf76fa8d/-/format/auto/-/previ…"
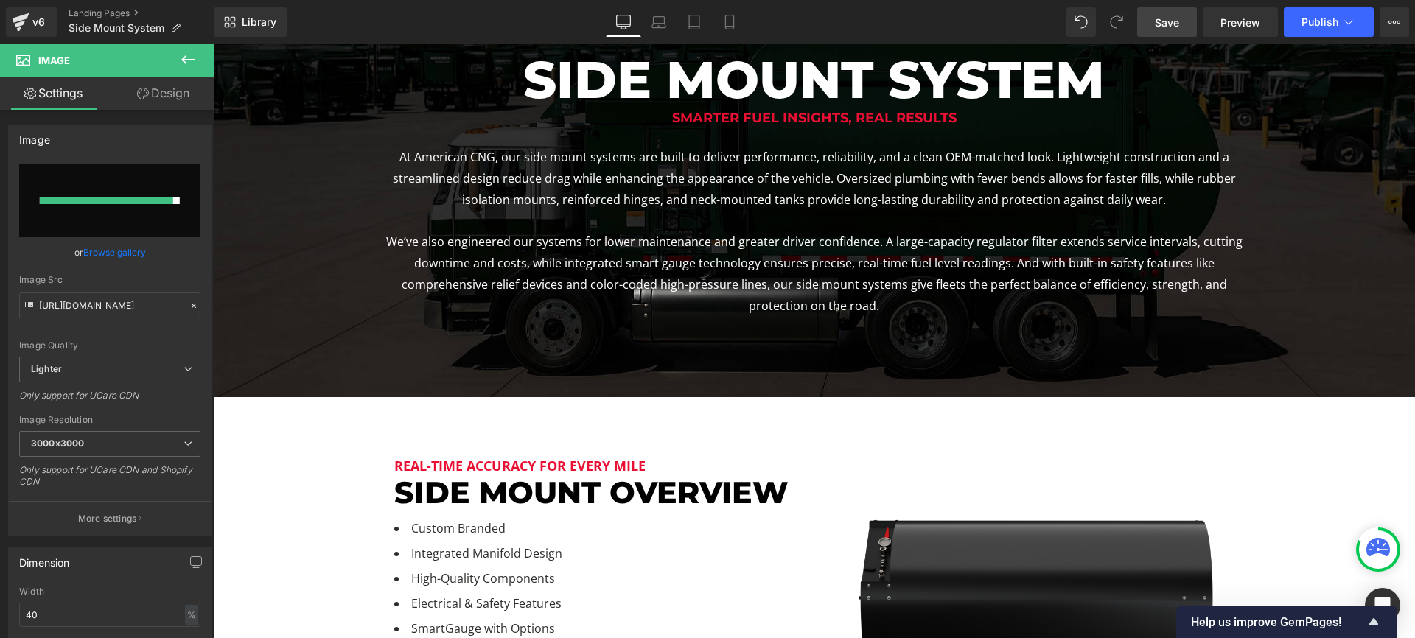
scroll to position [0, 0]
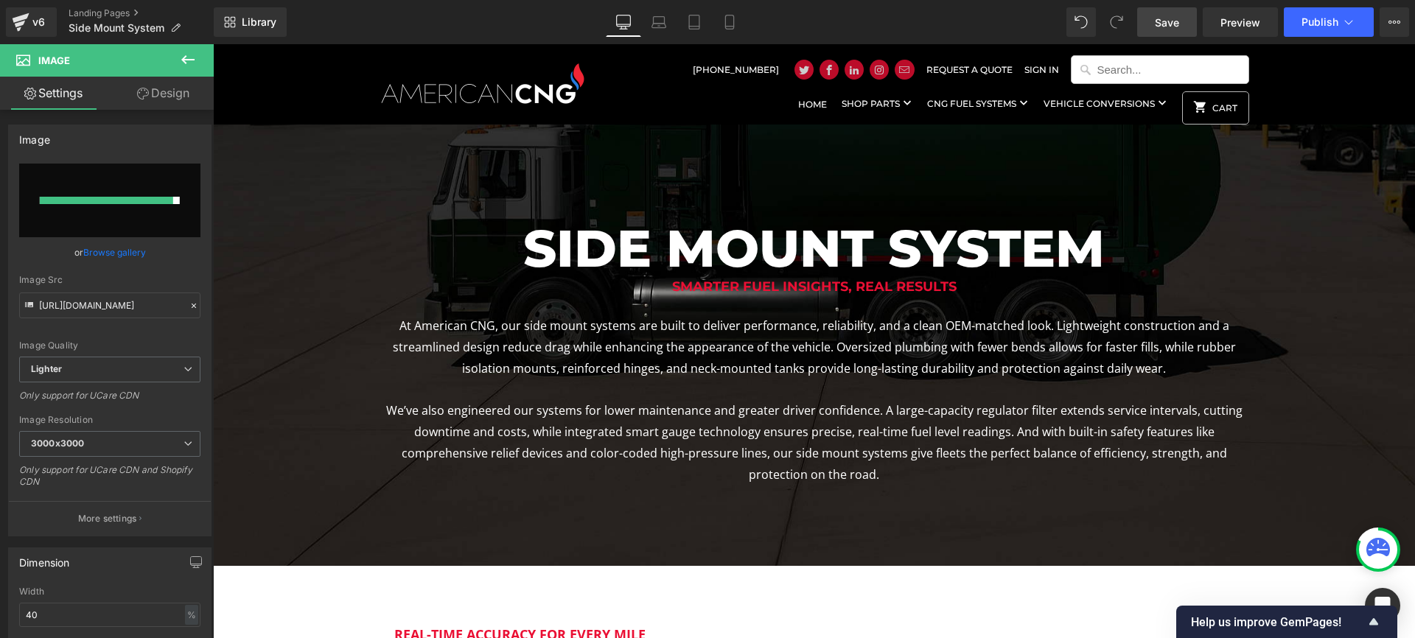
click at [1166, 29] on span "Save" at bounding box center [1167, 22] width 24 height 15
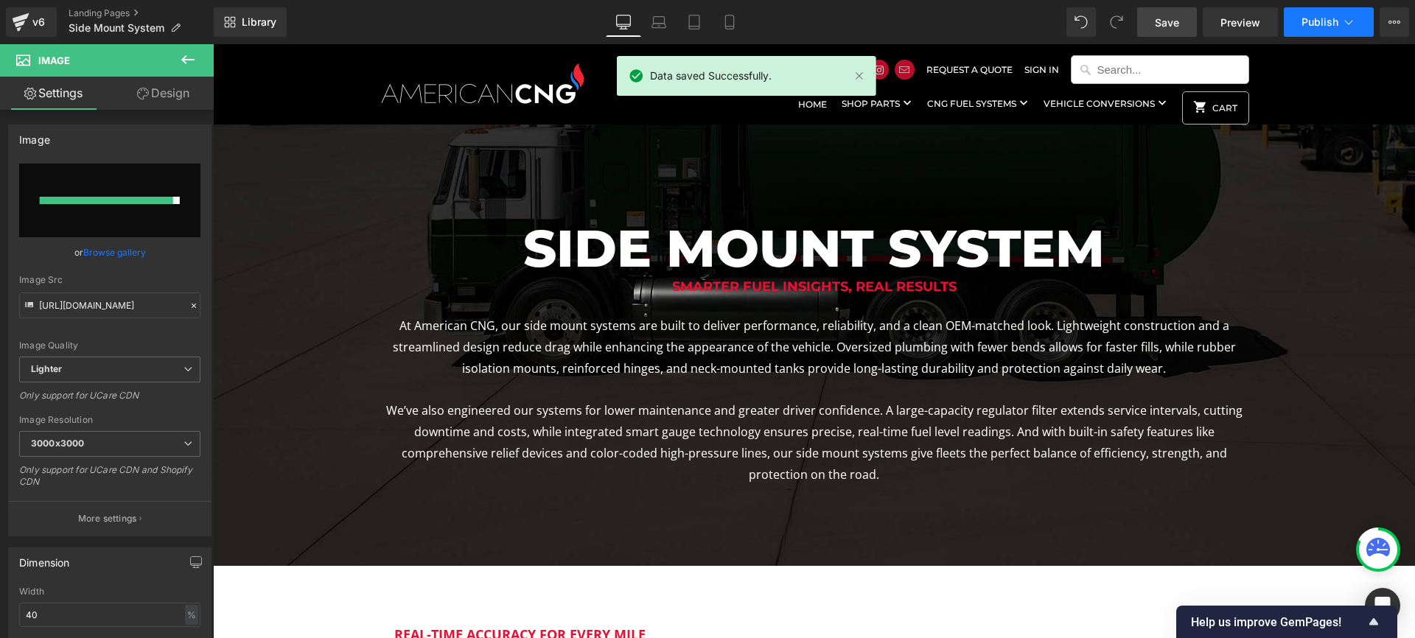
click at [1306, 20] on span "Publish" at bounding box center [1319, 22] width 37 height 12
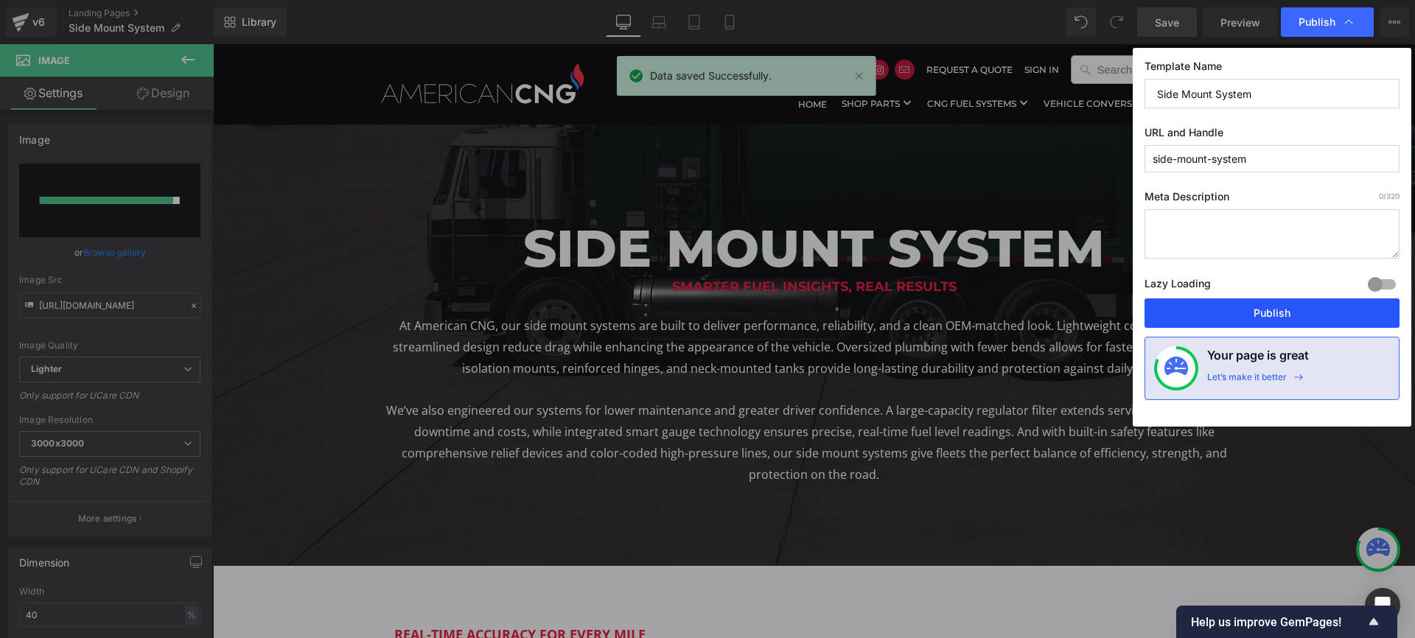
click at [1261, 304] on button "Publish" at bounding box center [1271, 312] width 255 height 29
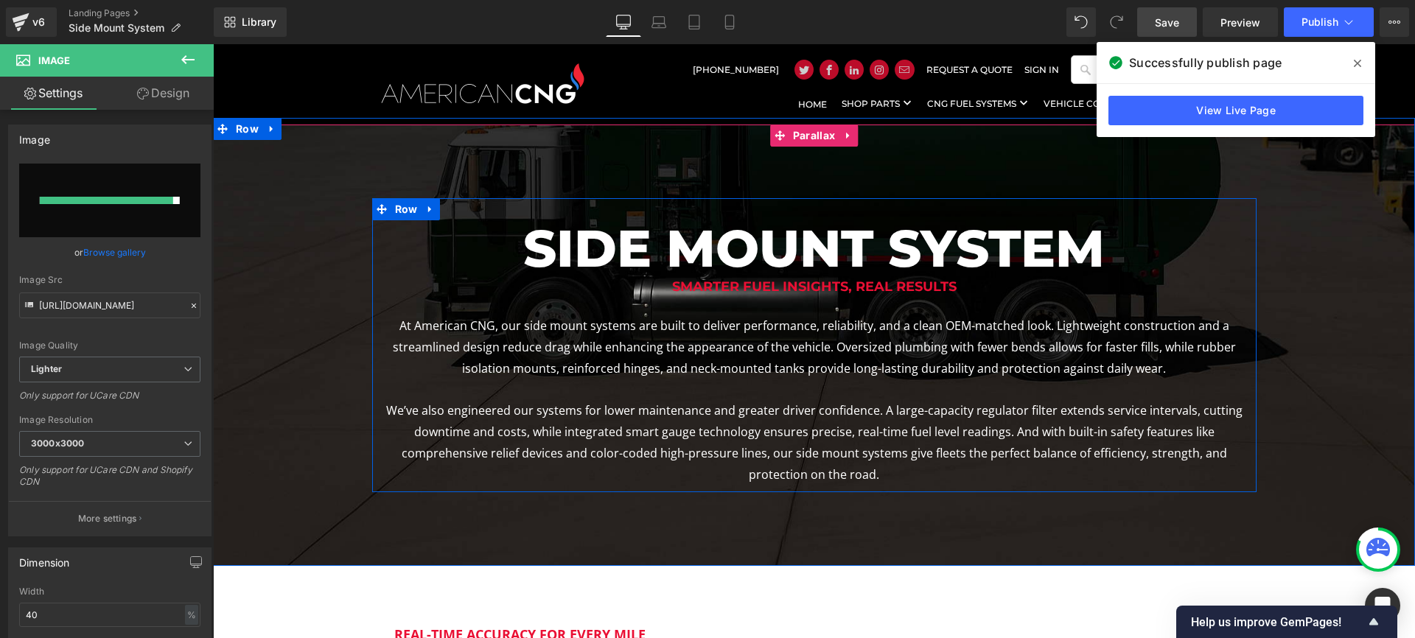
click at [809, 254] on span "Heading" at bounding box center [805, 249] width 41 height 18
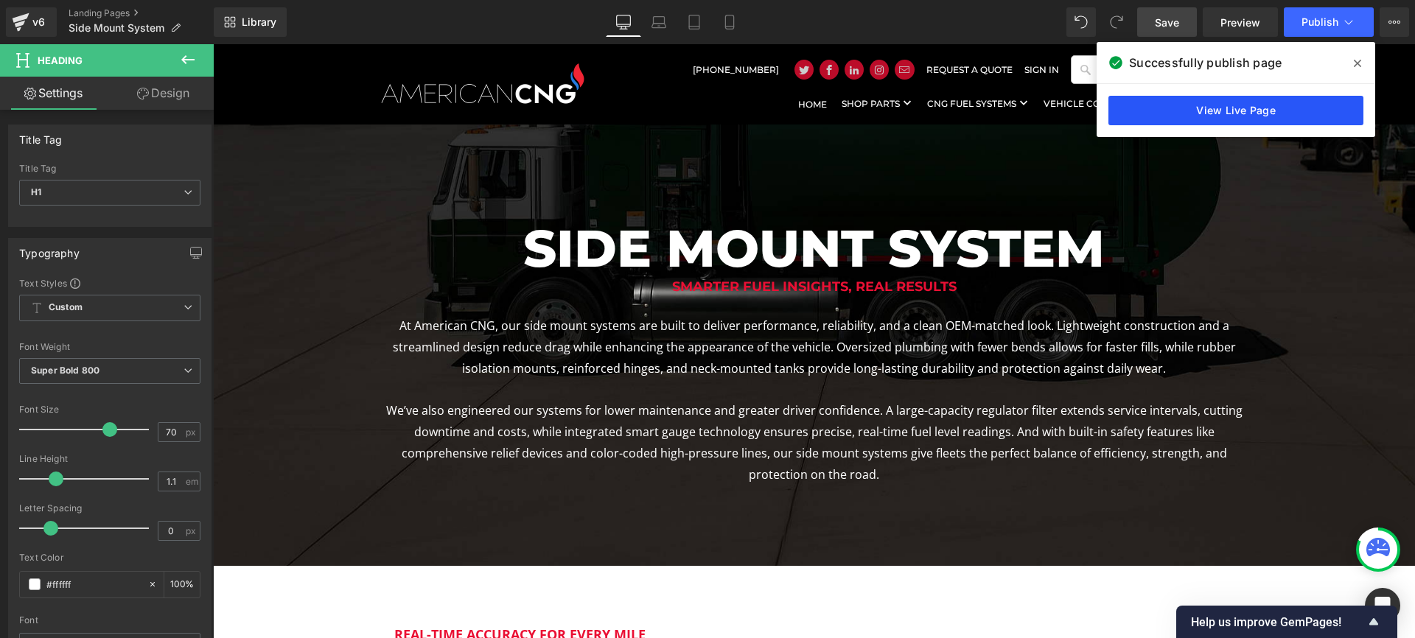
click at [1247, 108] on link "View Live Page" at bounding box center [1235, 110] width 255 height 29
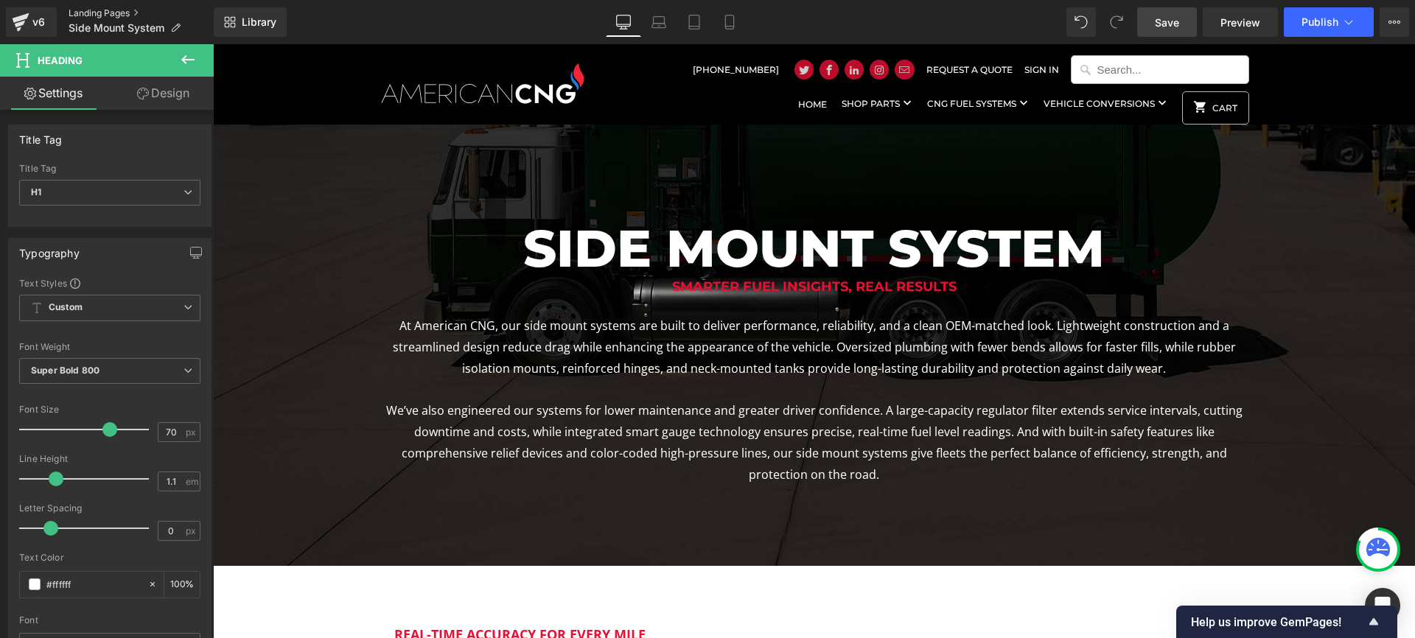
click at [119, 10] on link "Landing Pages" at bounding box center [141, 13] width 145 height 12
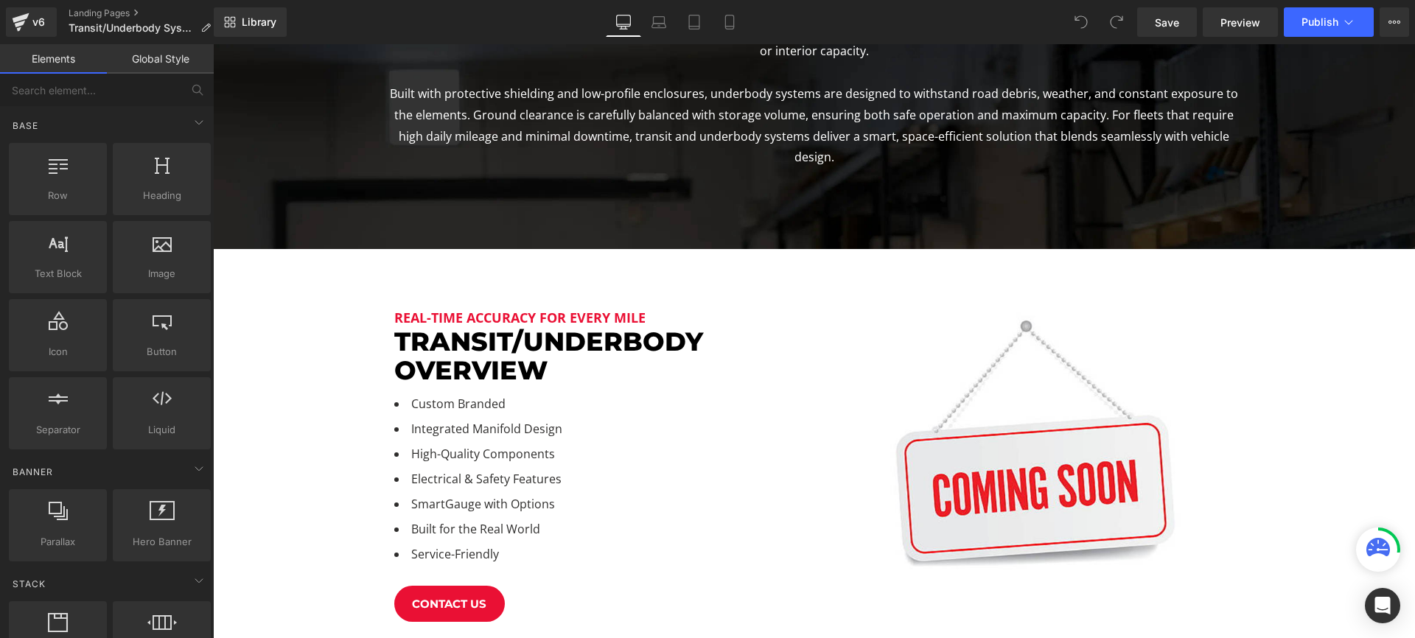
scroll to position [435, 0]
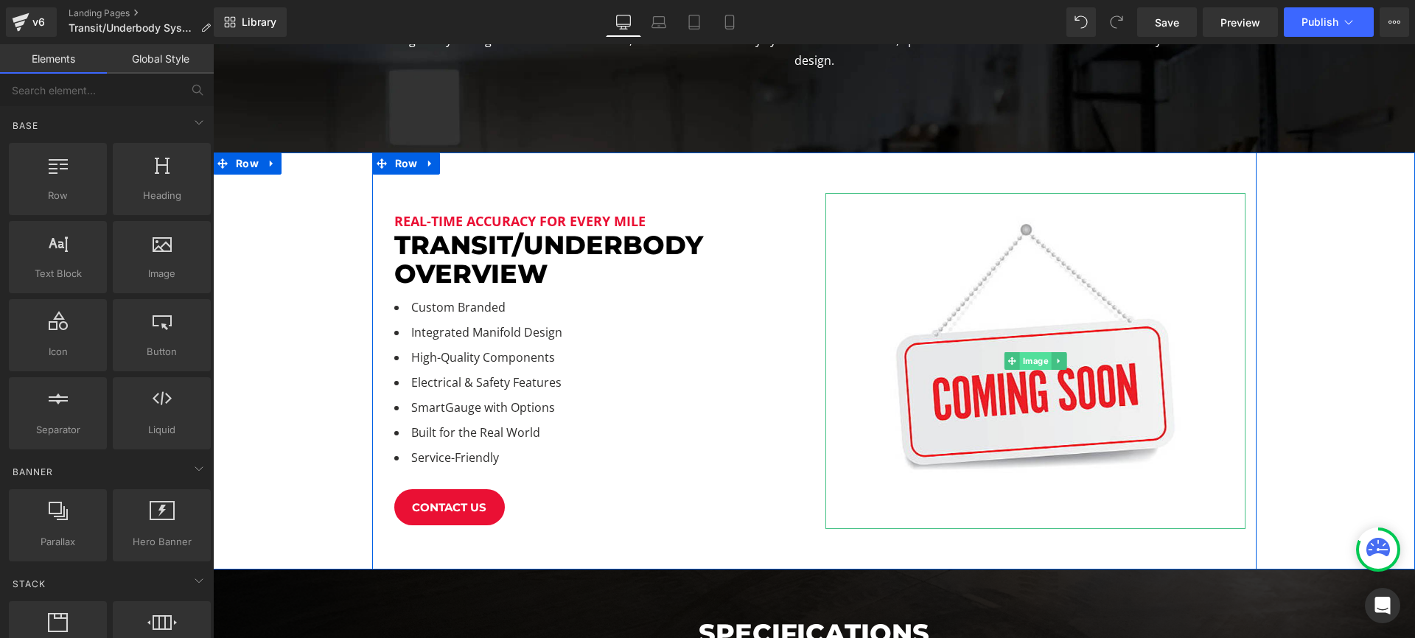
click at [1037, 352] on span "Image" at bounding box center [1035, 361] width 32 height 18
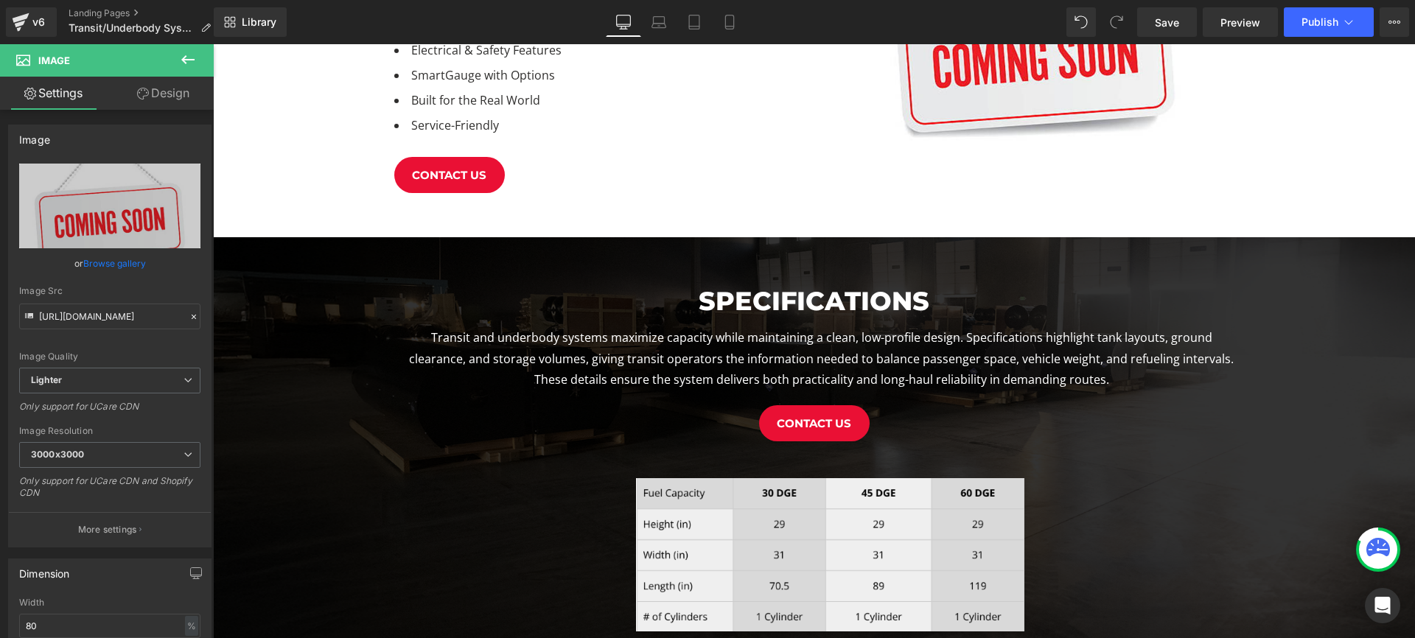
scroll to position [795, 0]
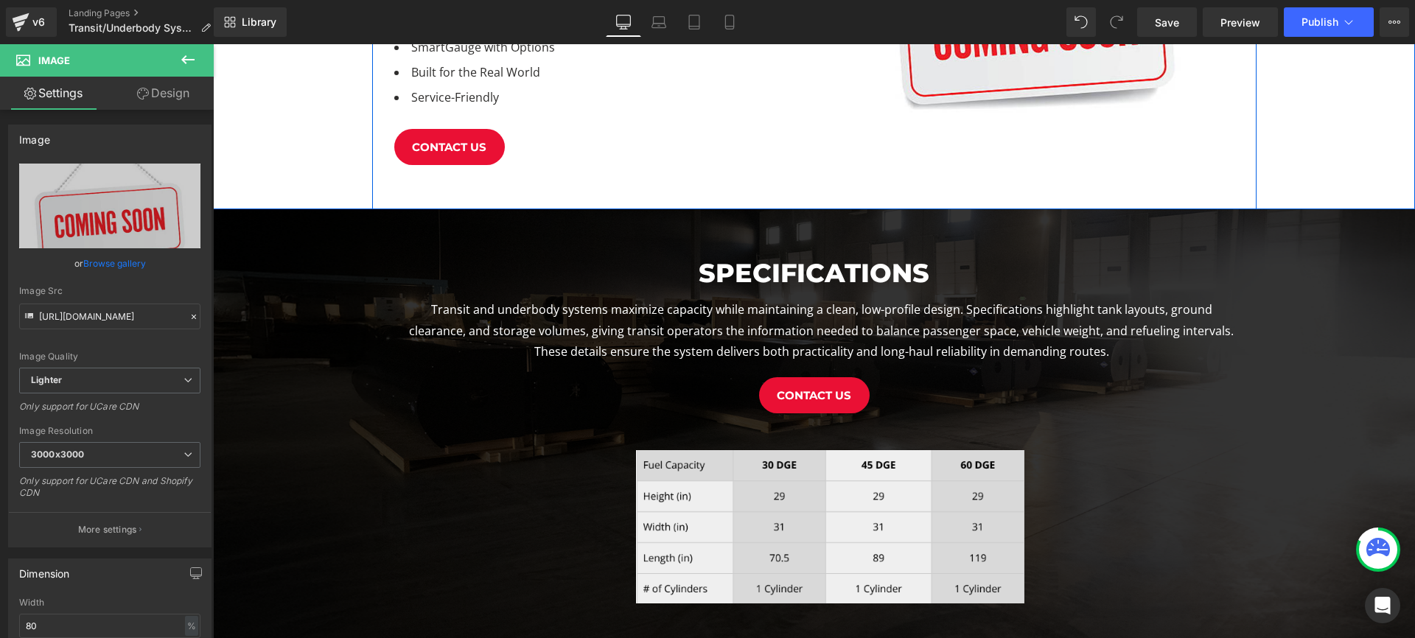
click at [650, 164] on div "Real-Time Accuracy for Every Mile Heading transit/underbody OVerview Heading Cu…" at bounding box center [814, 0] width 884 height 417
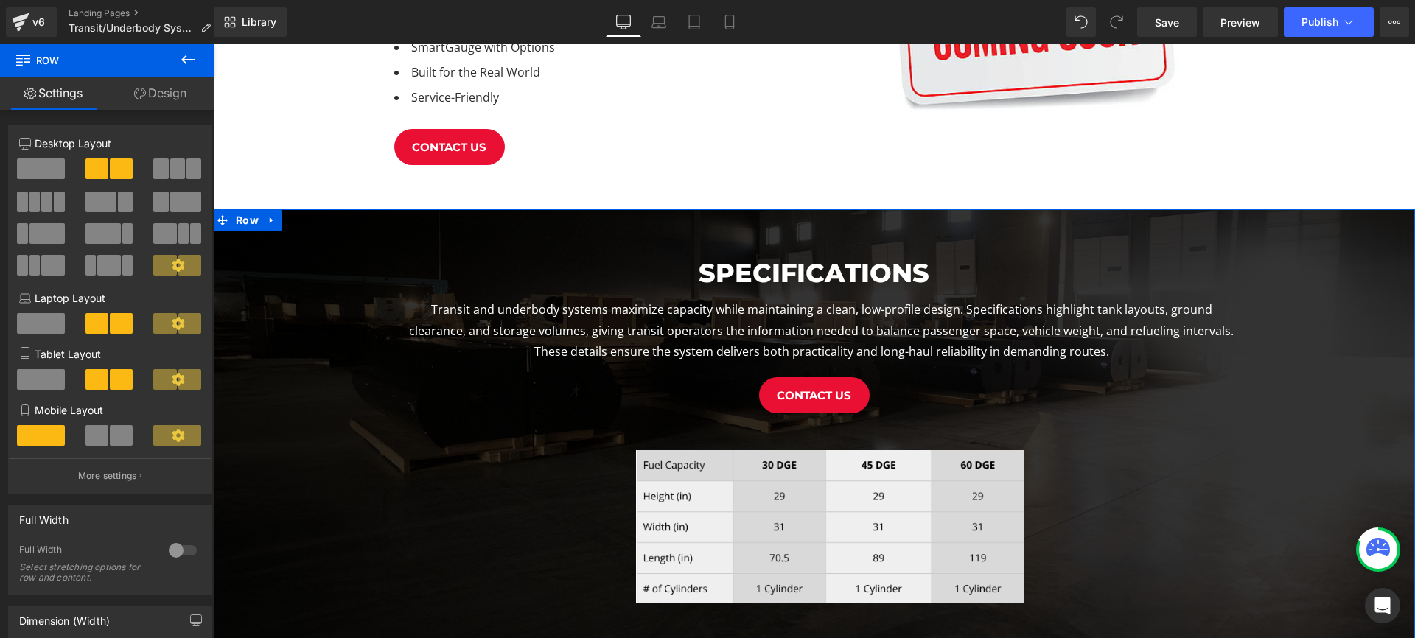
click at [267, 215] on icon at bounding box center [272, 220] width 10 height 11
click at [301, 209] on link at bounding box center [310, 220] width 19 height 22
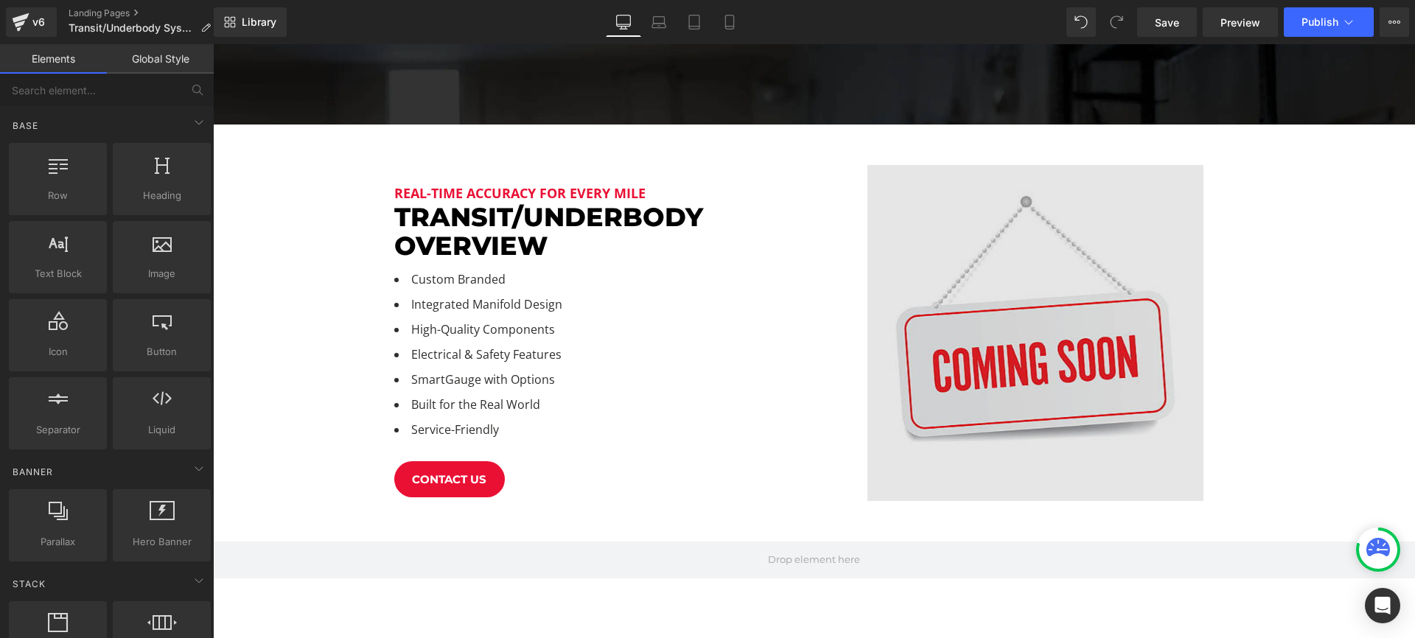
scroll to position [565, 0]
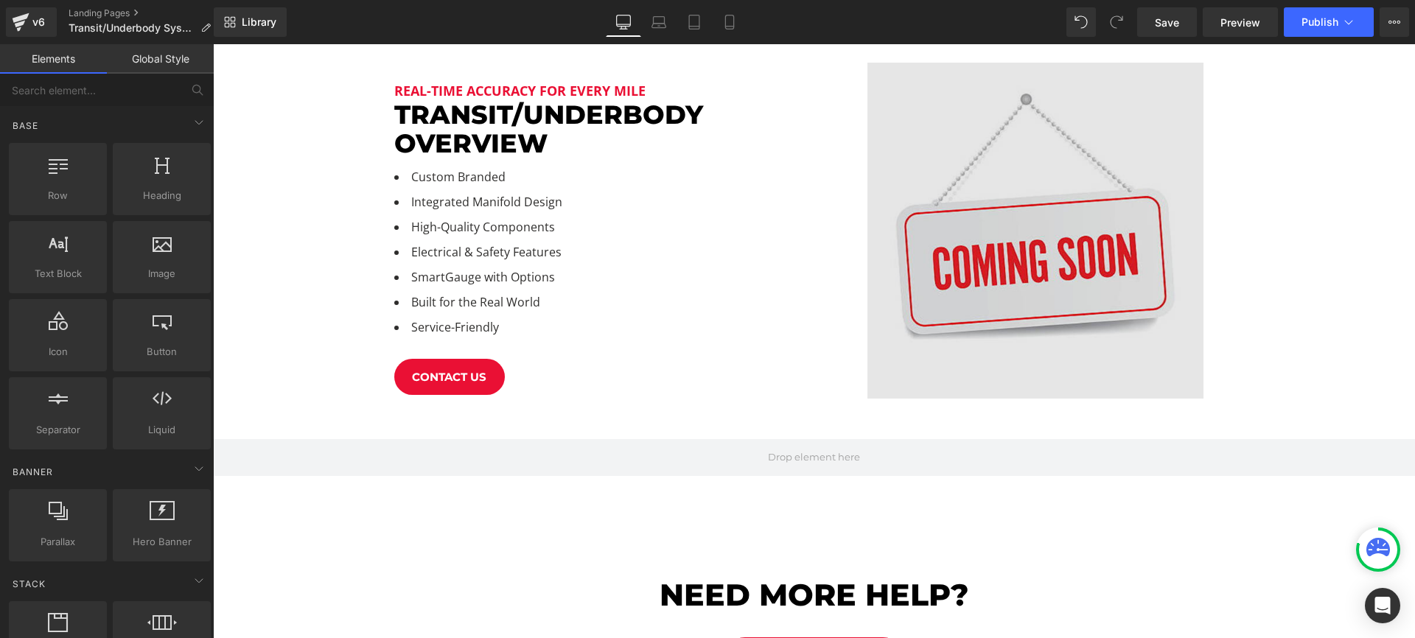
click at [1029, 237] on img at bounding box center [1035, 231] width 336 height 336
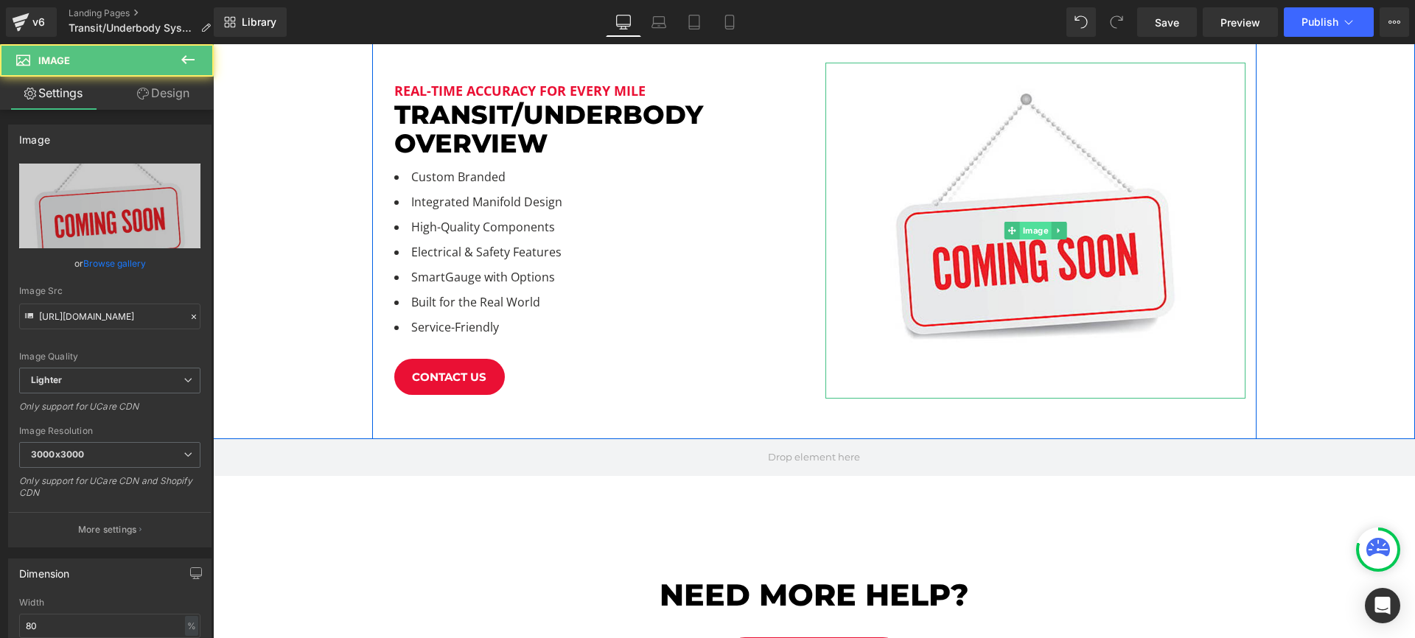
click at [1032, 222] on span "Image" at bounding box center [1035, 231] width 32 height 18
drag, startPoint x: 1046, startPoint y: 205, endPoint x: 1023, endPoint y: 209, distance: 22.5
click at [1046, 223] on span "Image" at bounding box center [1035, 232] width 32 height 18
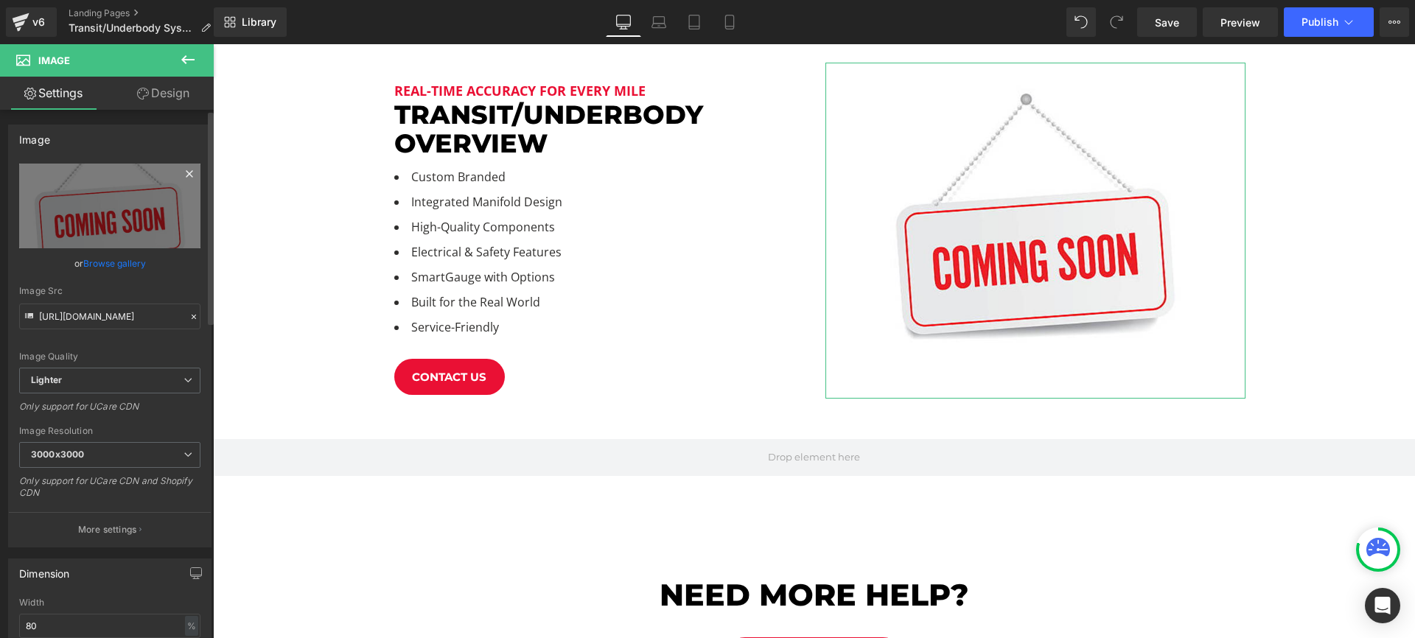
click at [186, 171] on icon at bounding box center [189, 173] width 7 height 7
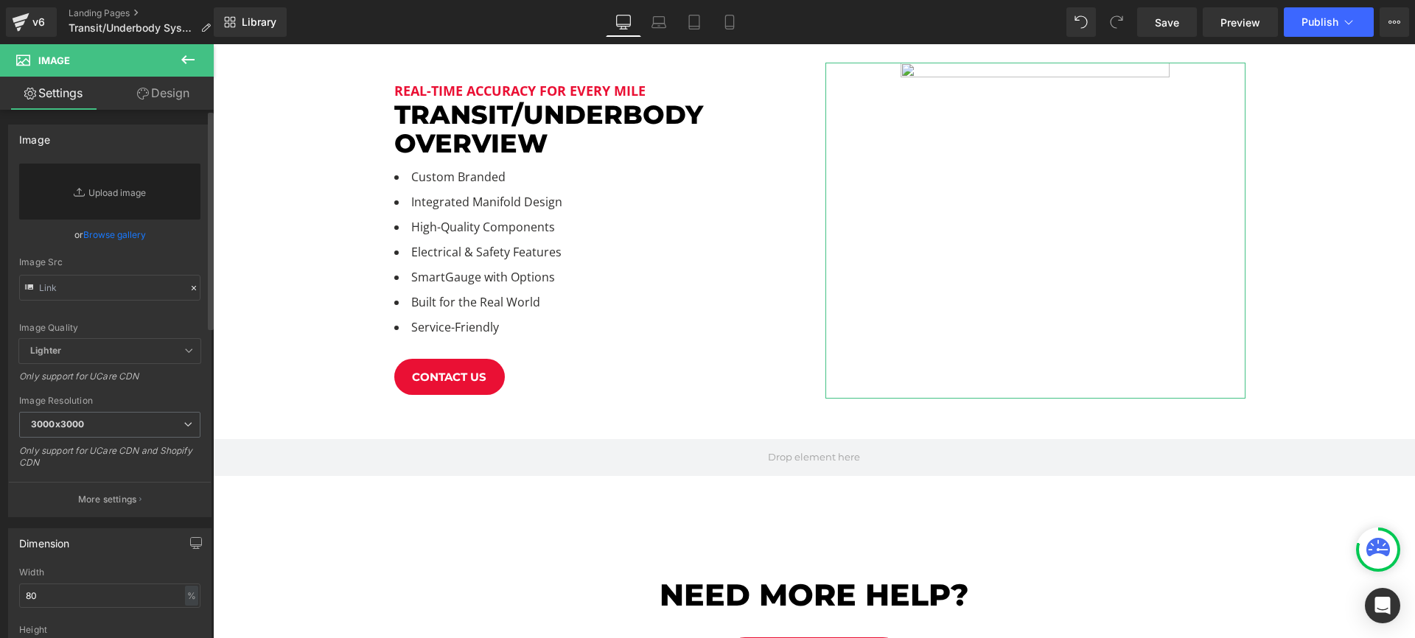
click at [126, 234] on link "Browse gallery" at bounding box center [114, 235] width 63 height 26
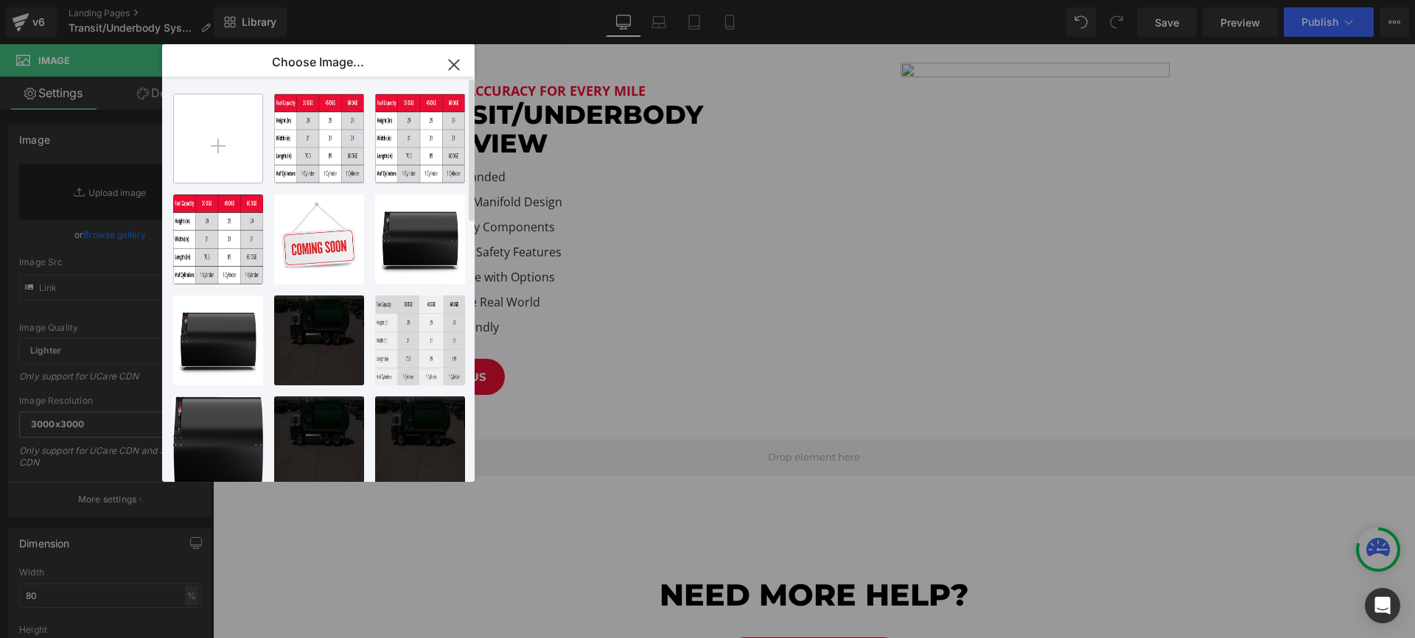
click at [217, 142] on input "file" at bounding box center [218, 138] width 88 height 88
type input "C:\fakepath\gastocng.png"
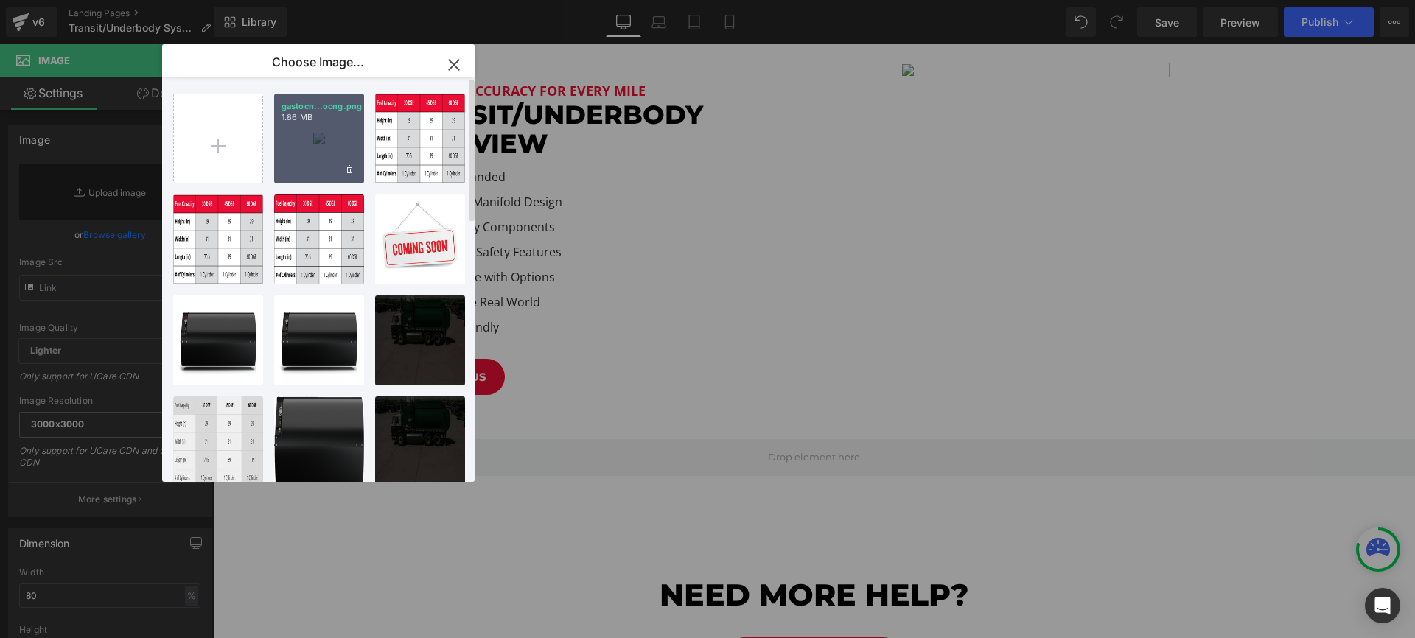
click at [311, 130] on div "gastocn...ocng.png 1.86 MB" at bounding box center [319, 139] width 90 height 90
type input "https://ucarecdn.com/16a50e0c-ff6c-4c95-a658-90a4b1a6ebe3/-/format/auto/-/previ…"
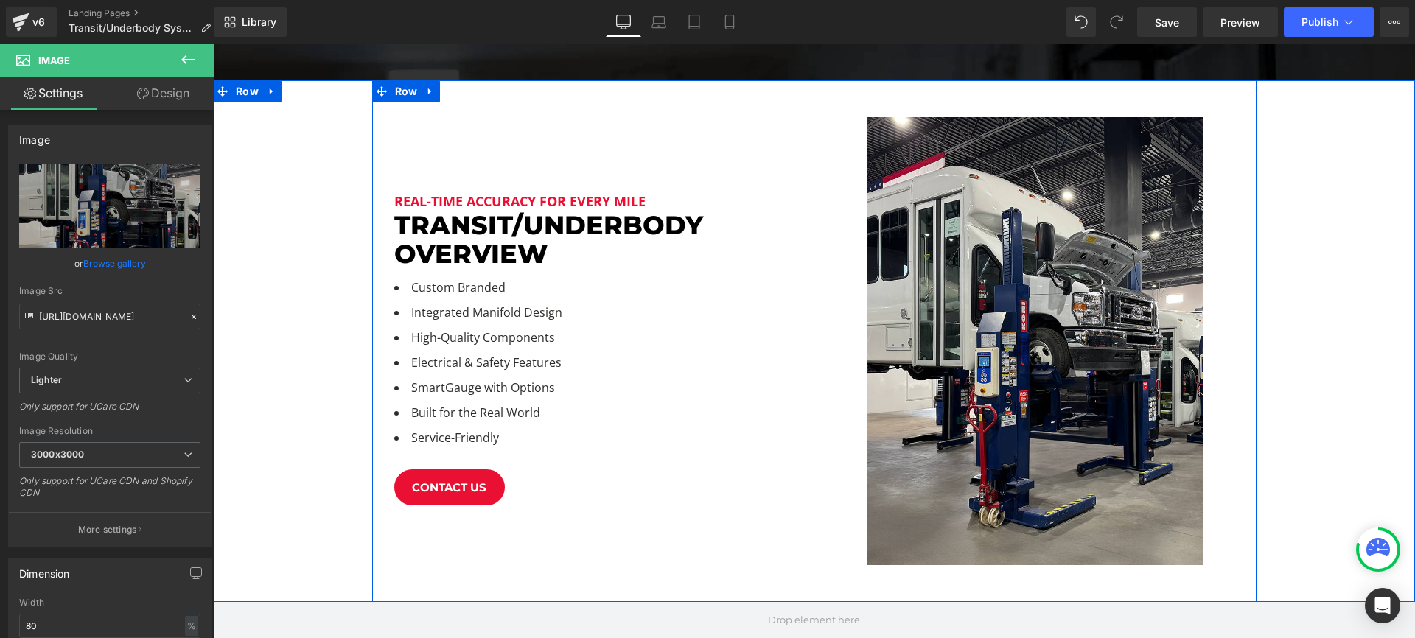
scroll to position [564, 0]
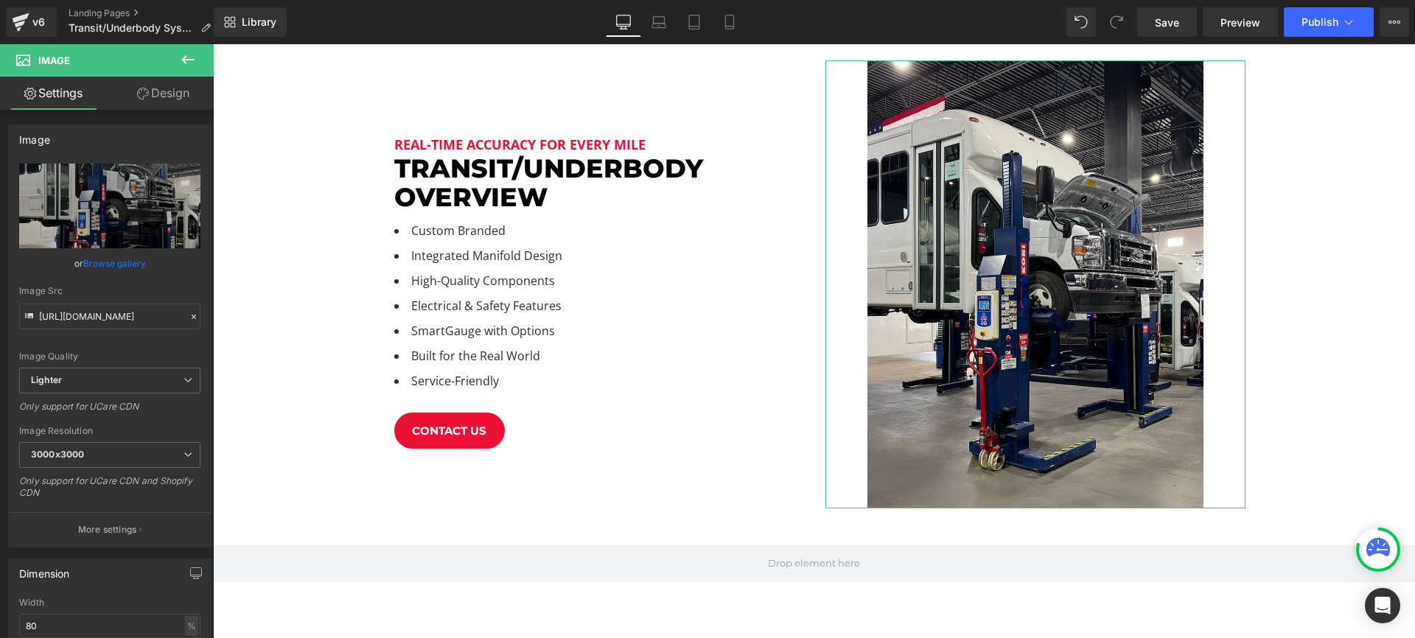
drag, startPoint x: 155, startPoint y: 94, endPoint x: 142, endPoint y: 112, distance: 22.7
click at [155, 94] on link "Design" at bounding box center [163, 93] width 107 height 33
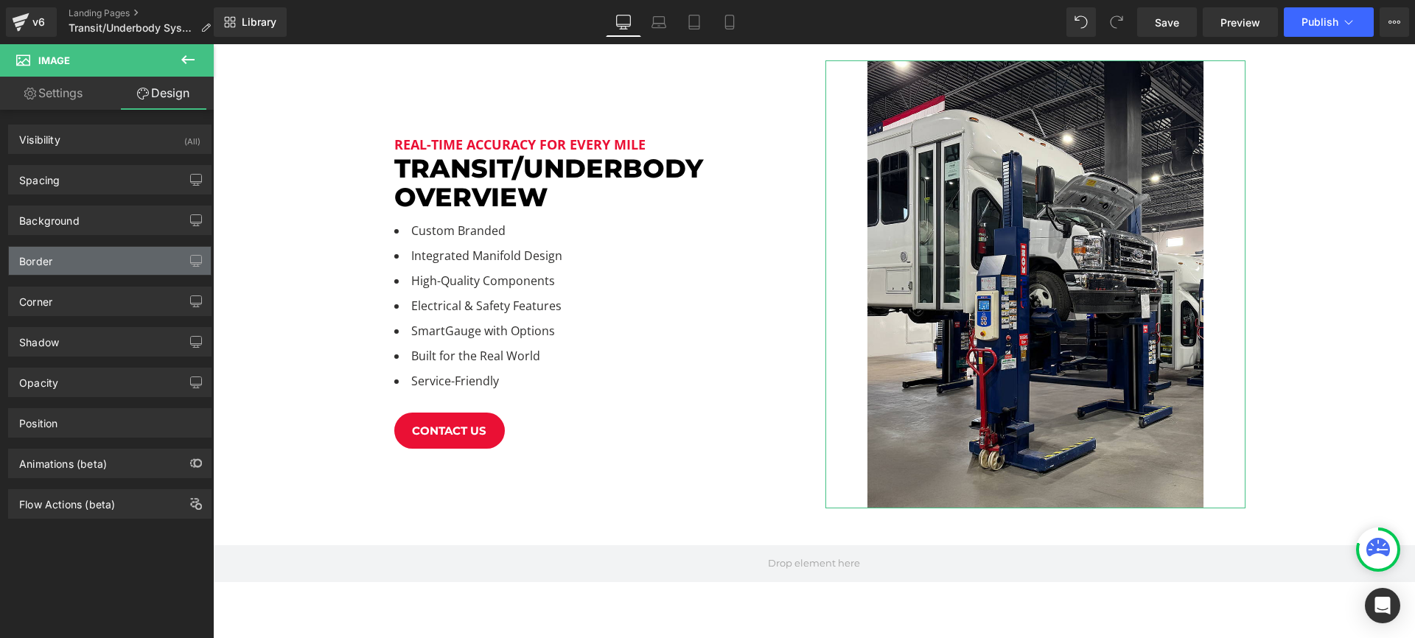
click at [88, 263] on div "Border" at bounding box center [110, 261] width 202 height 28
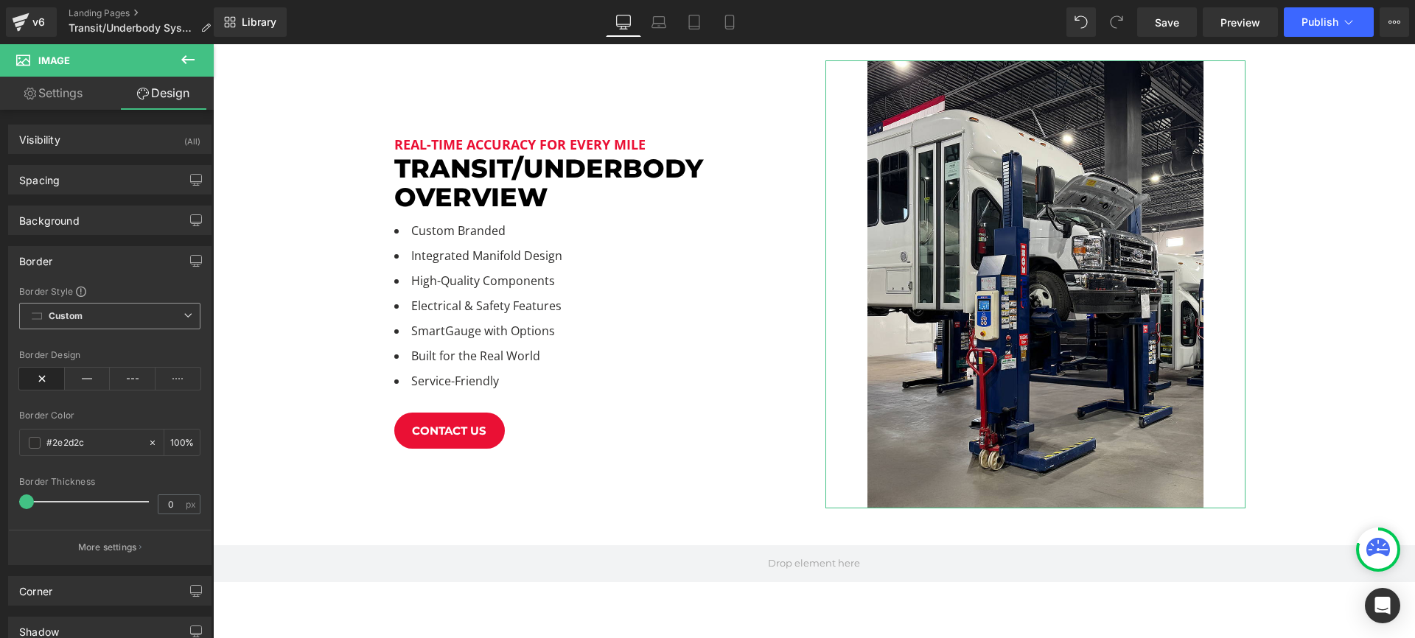
click at [80, 315] on b "Custom" at bounding box center [66, 316] width 34 height 13
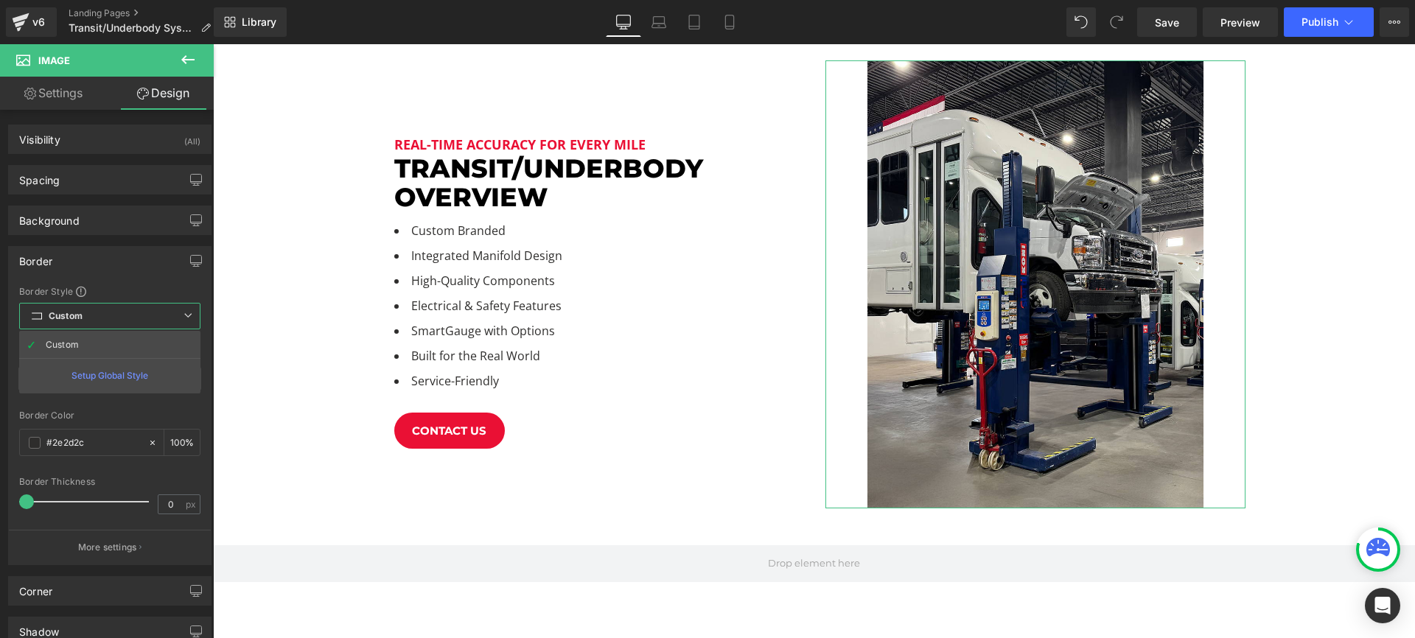
click at [80, 315] on b "Custom" at bounding box center [66, 316] width 34 height 13
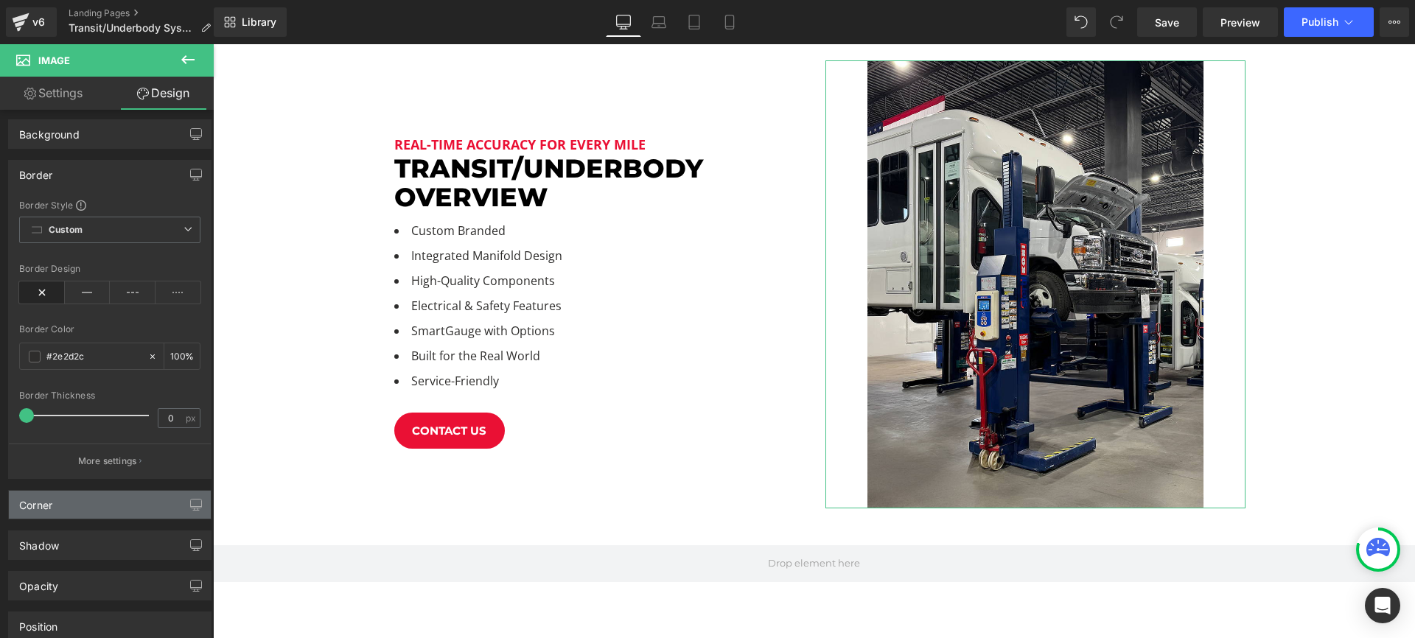
click at [66, 505] on div "Corner" at bounding box center [110, 505] width 202 height 28
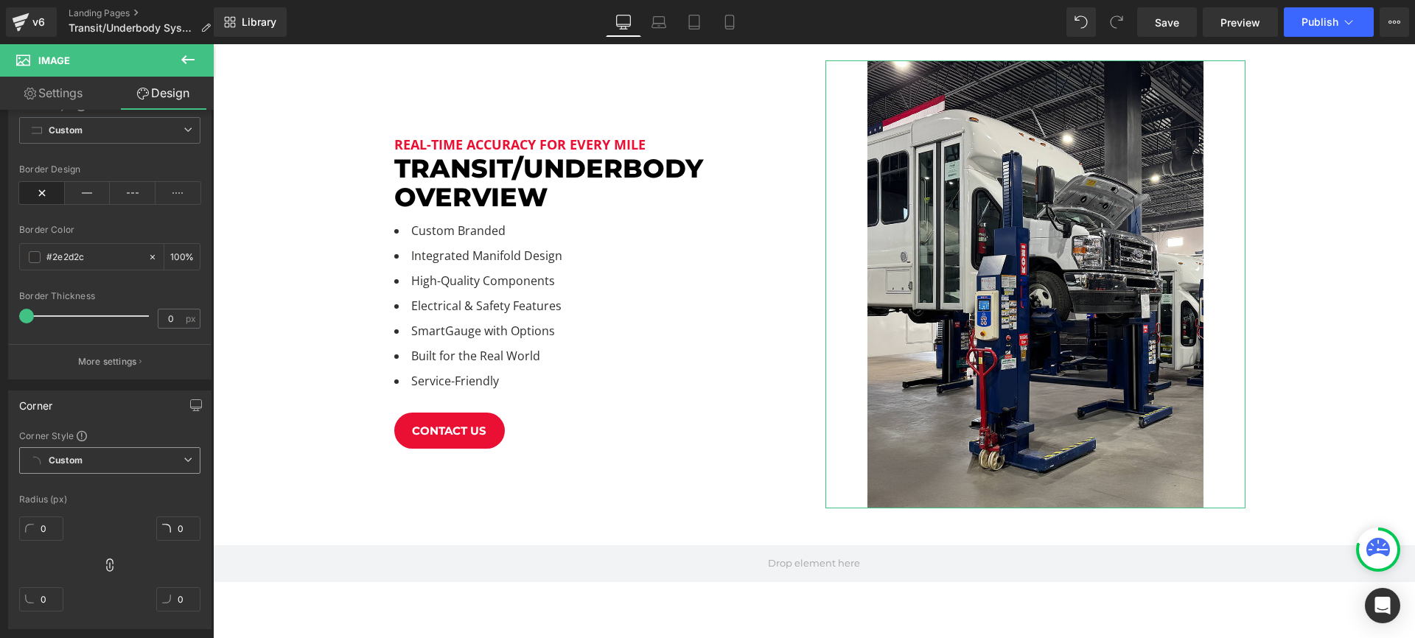
scroll to position [224, 0]
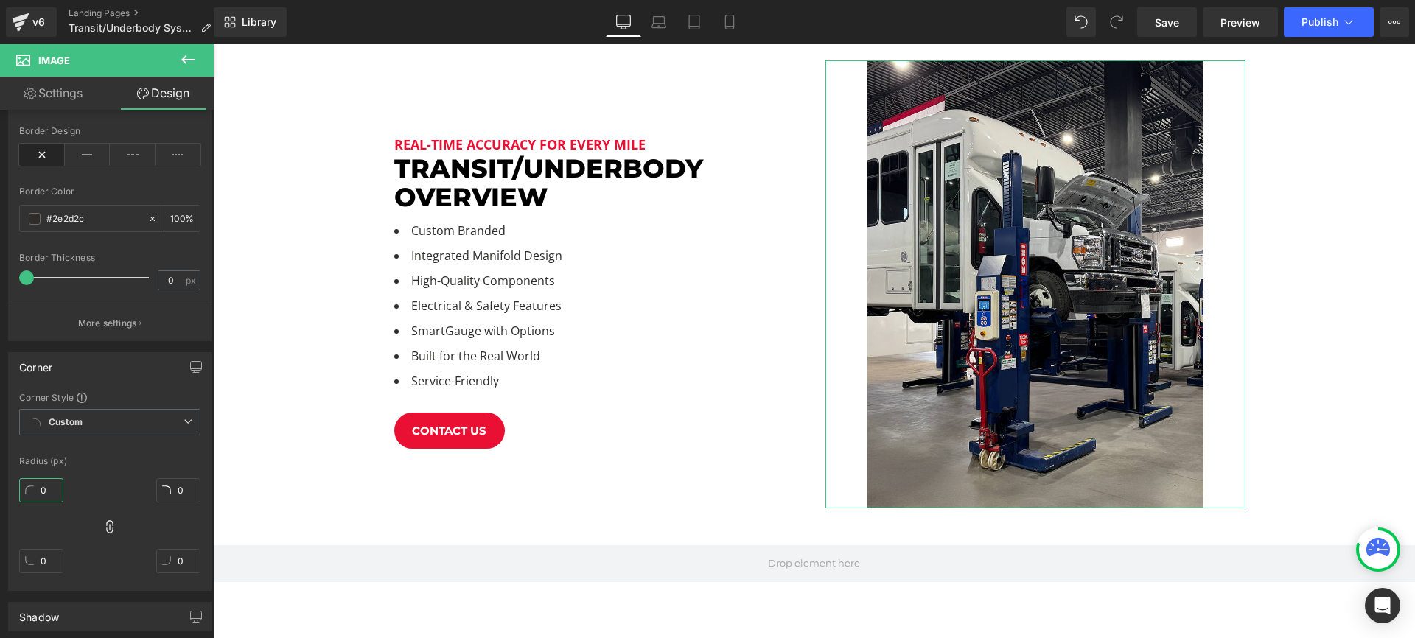
click at [38, 495] on input "0" at bounding box center [41, 490] width 44 height 24
type input "20"
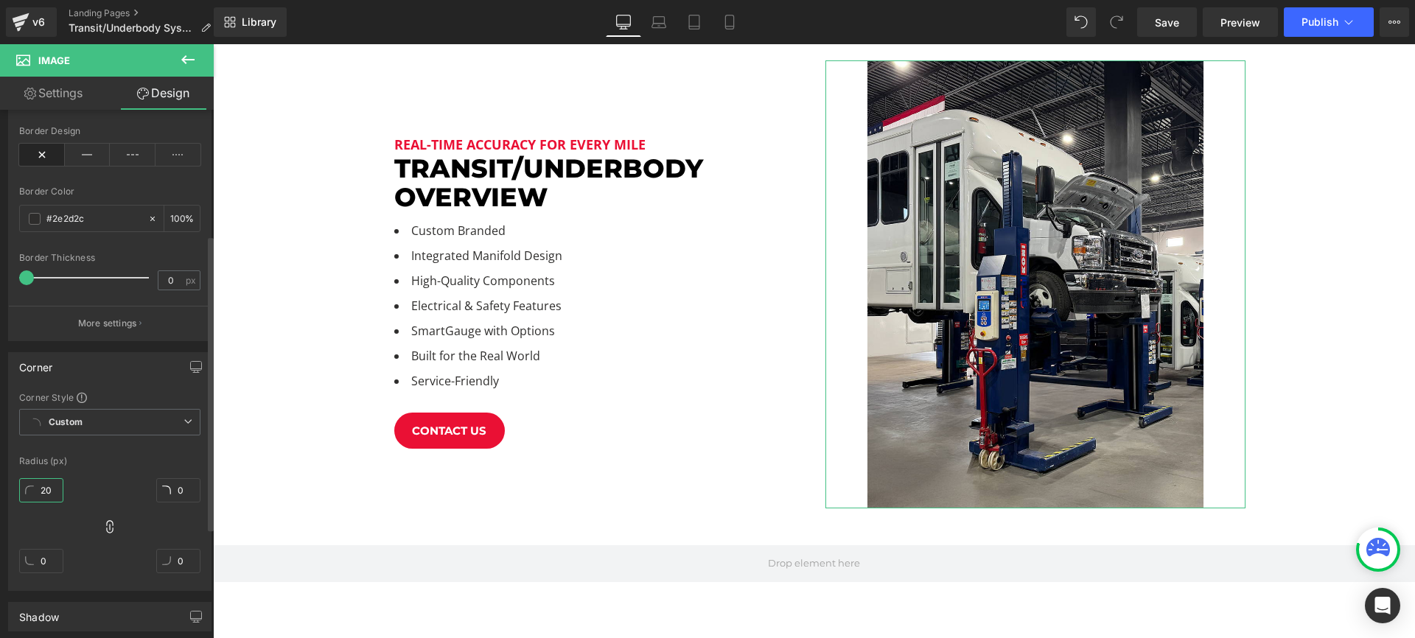
type input "20"
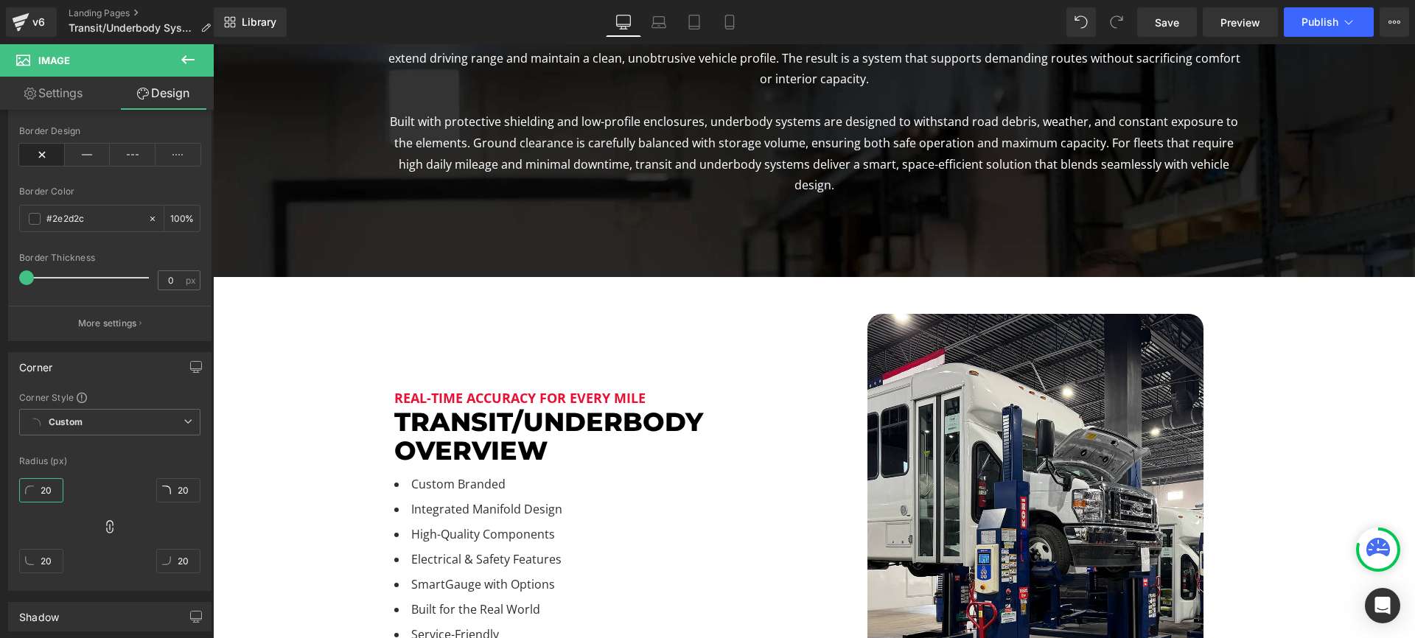
scroll to position [567, 0]
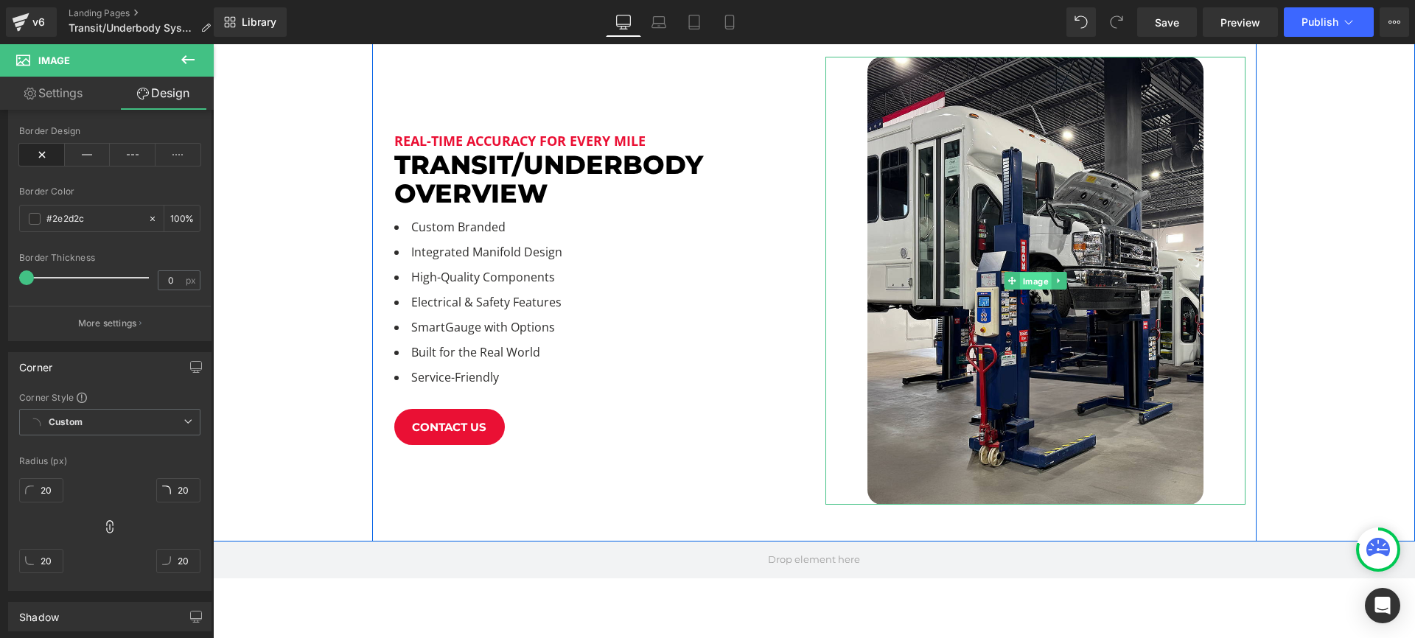
click at [1038, 273] on span "Image" at bounding box center [1035, 282] width 32 height 18
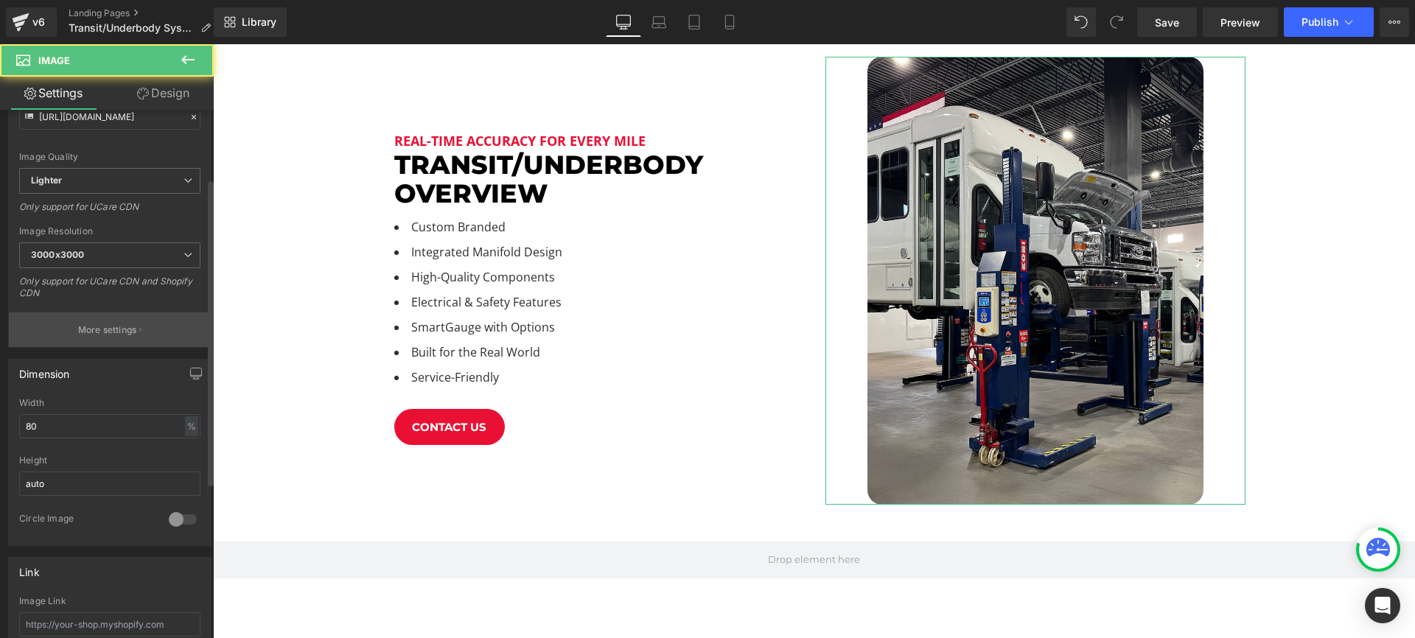
scroll to position [281, 0]
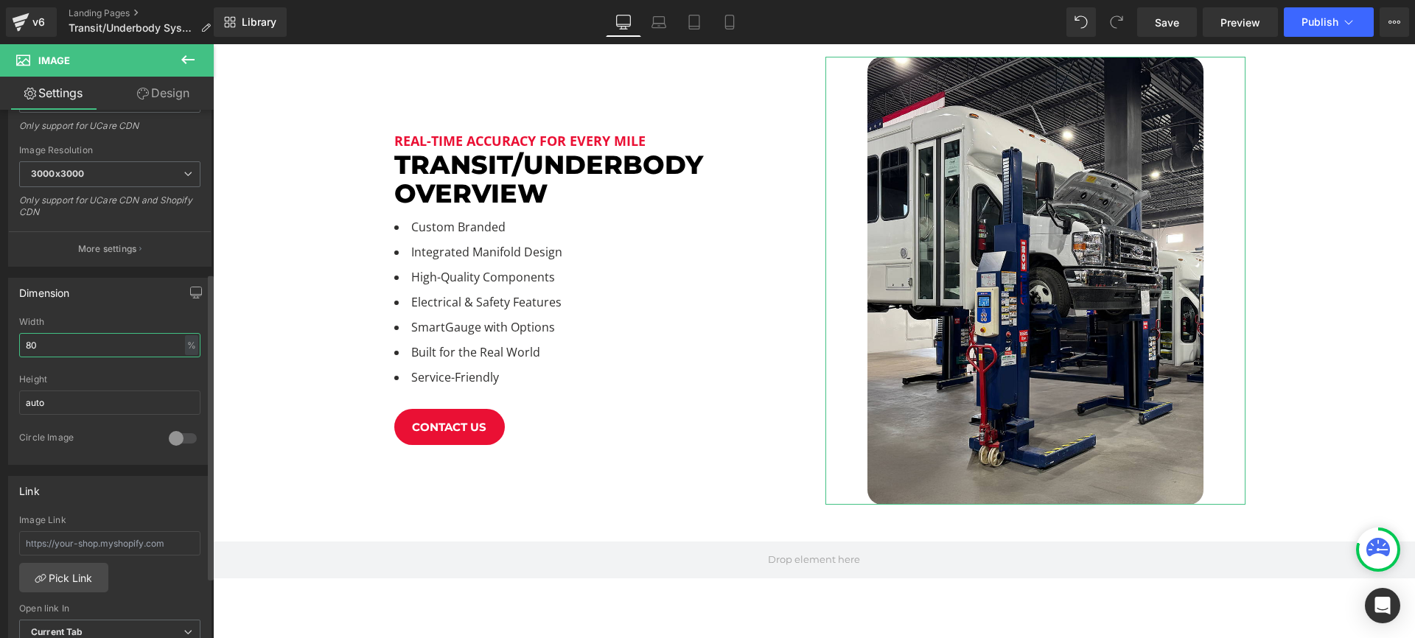
click at [99, 342] on input "80" at bounding box center [109, 345] width 181 height 24
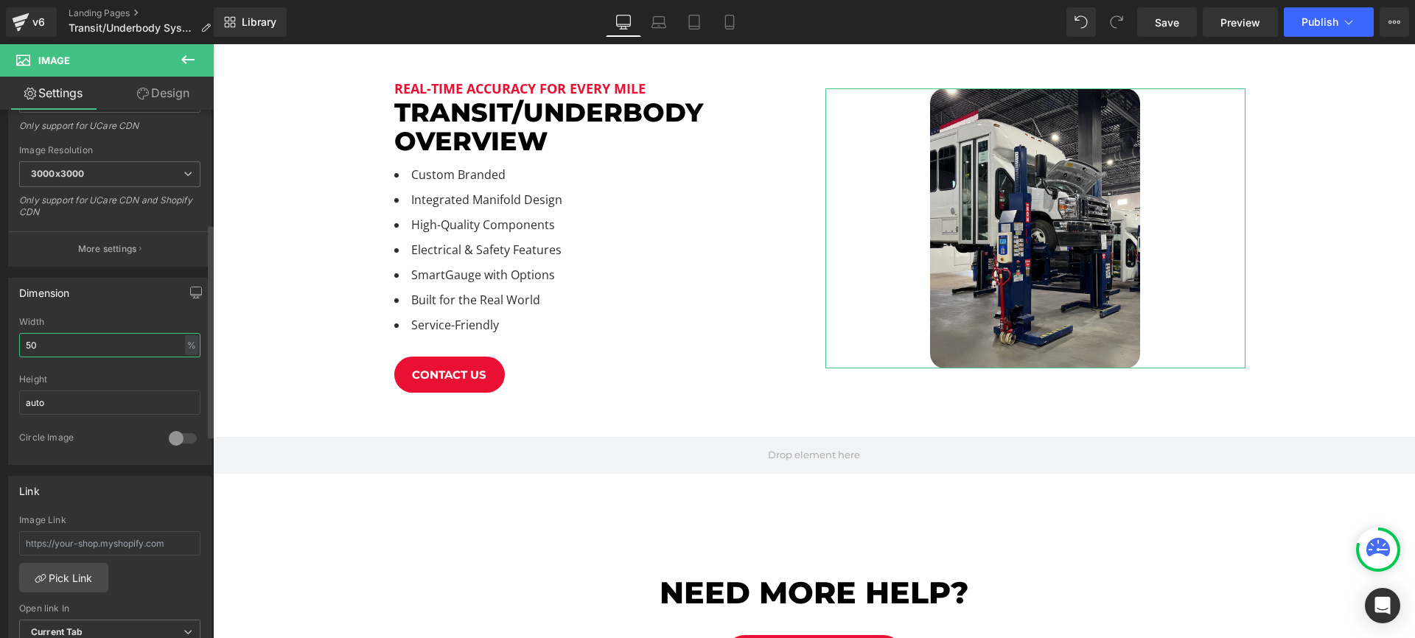
scroll to position [1744, 1202]
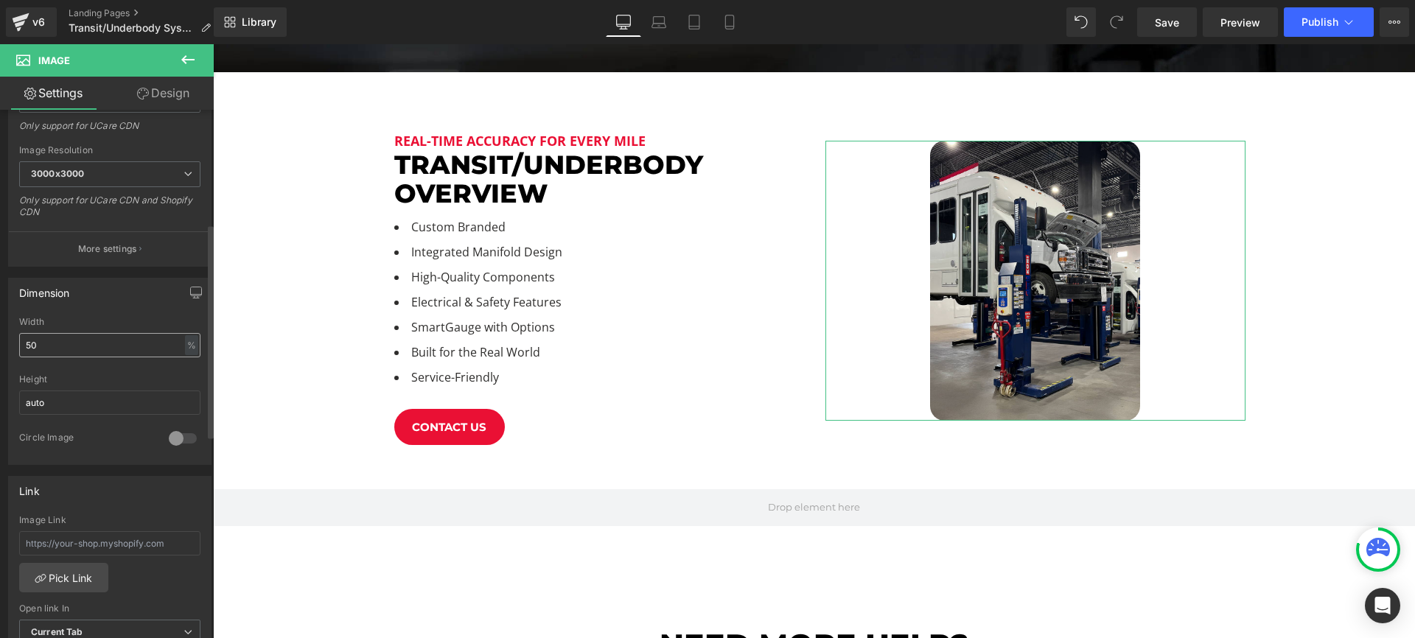
click at [46, 332] on div "Width 50 % % px" at bounding box center [109, 345] width 181 height 57
click at [48, 343] on input "50" at bounding box center [109, 345] width 181 height 24
type input "60"
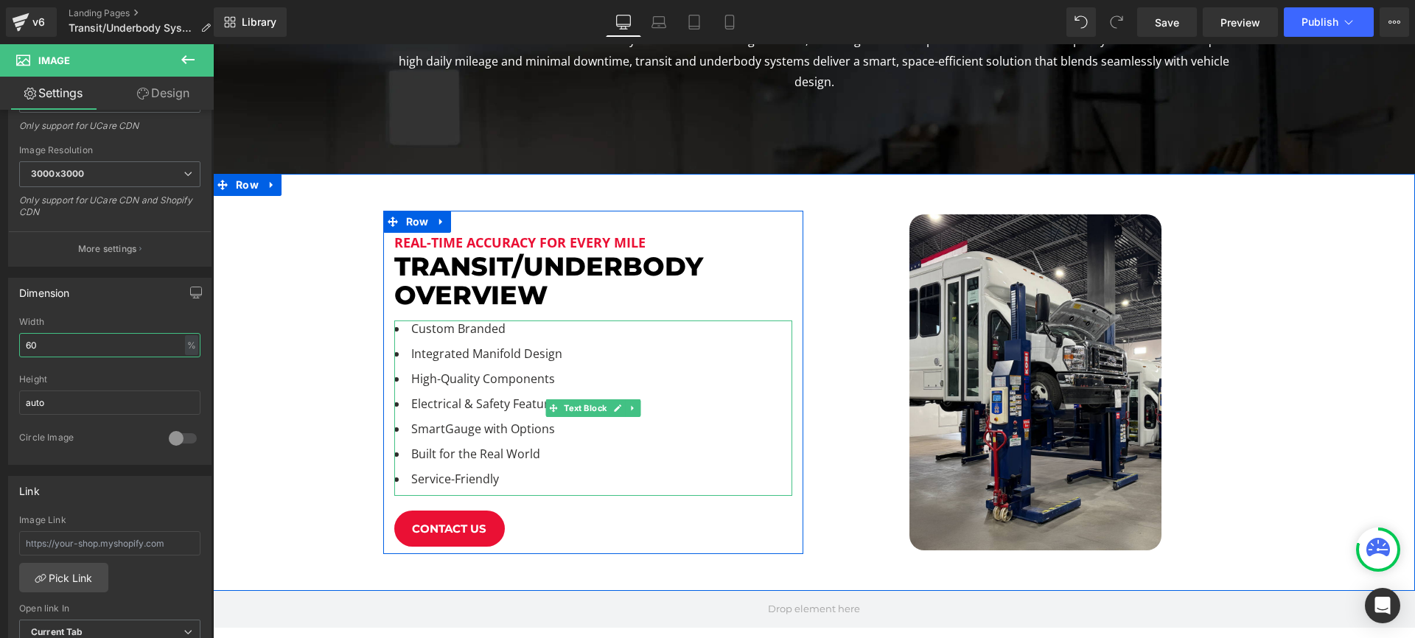
scroll to position [402, 0]
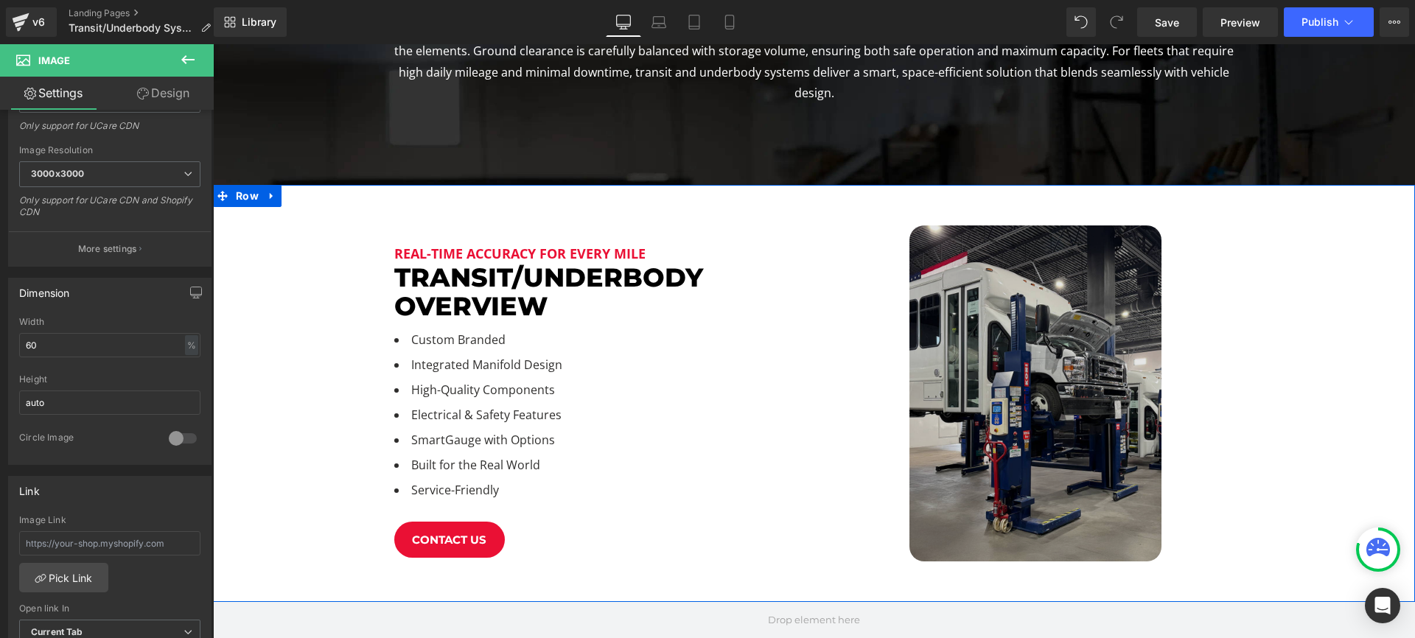
drag, startPoint x: 1273, startPoint y: 273, endPoint x: 1116, endPoint y: 307, distance: 160.4
click at [1272, 273] on div "Real-Time Accuracy for Every Mile Heading transit/underbody OVerview Heading Cu…" at bounding box center [814, 393] width 1202 height 417
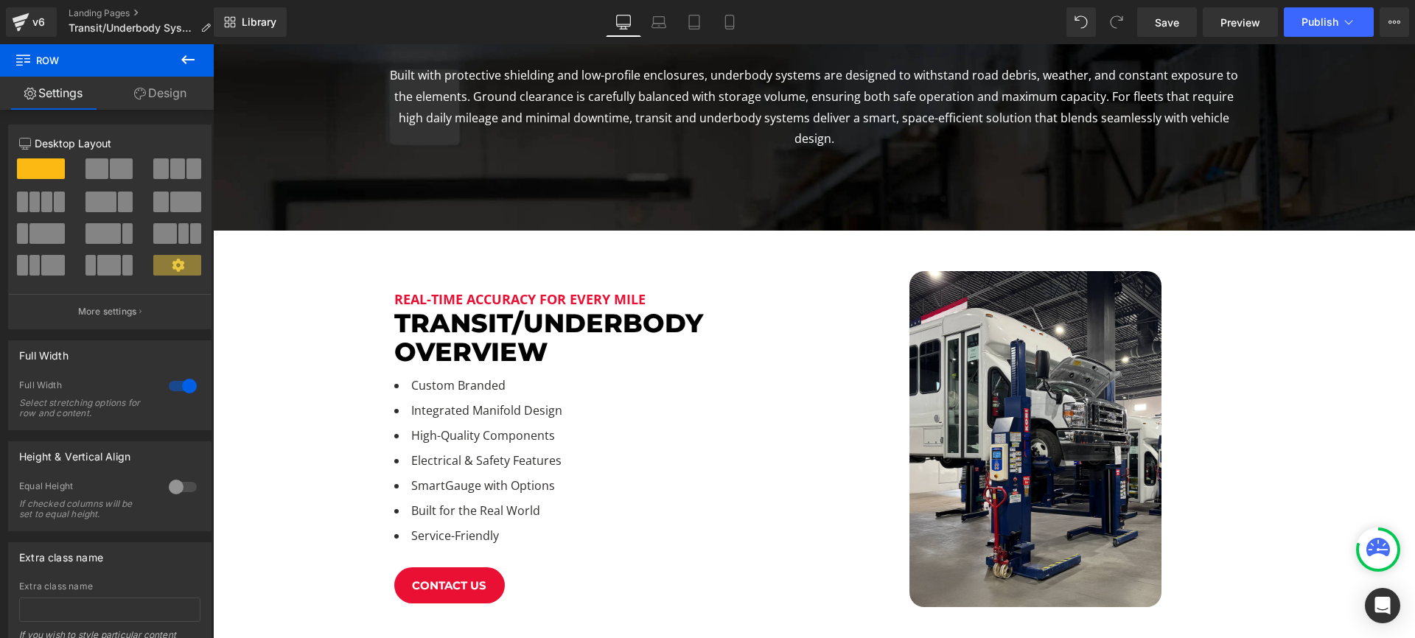
scroll to position [356, 0]
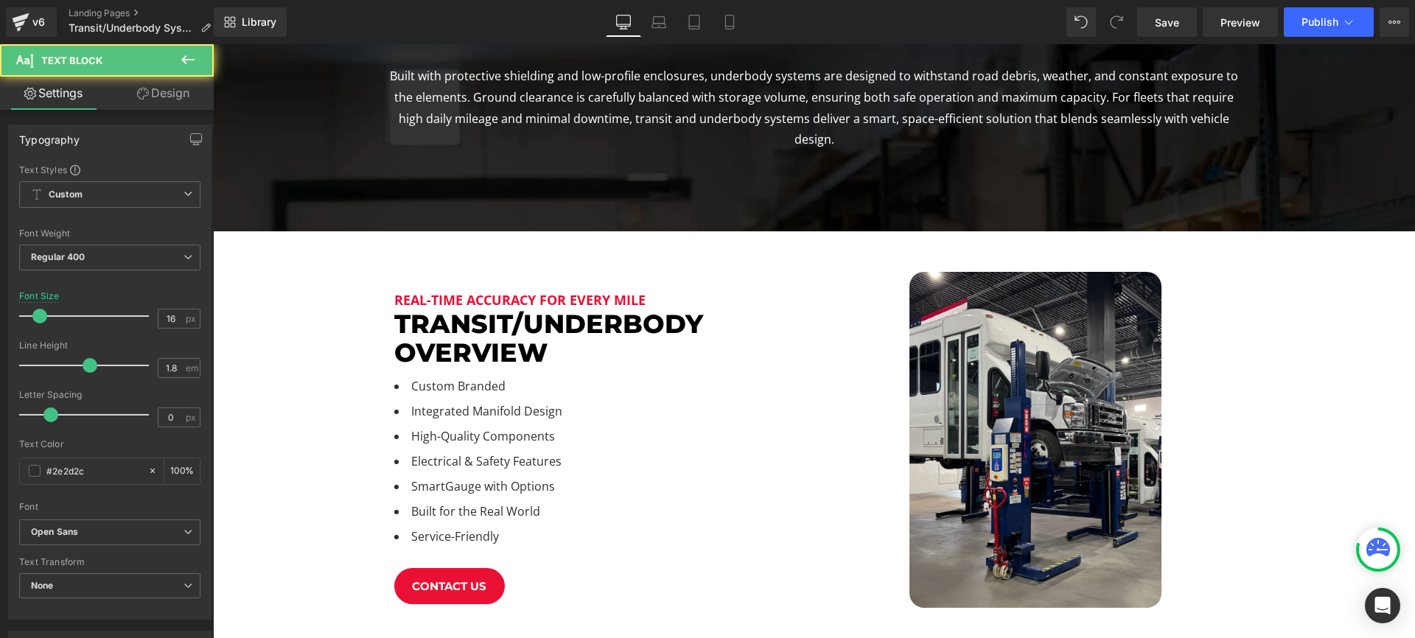
click at [530, 453] on li "Electrical & Safety Features" at bounding box center [593, 465] width 398 height 25
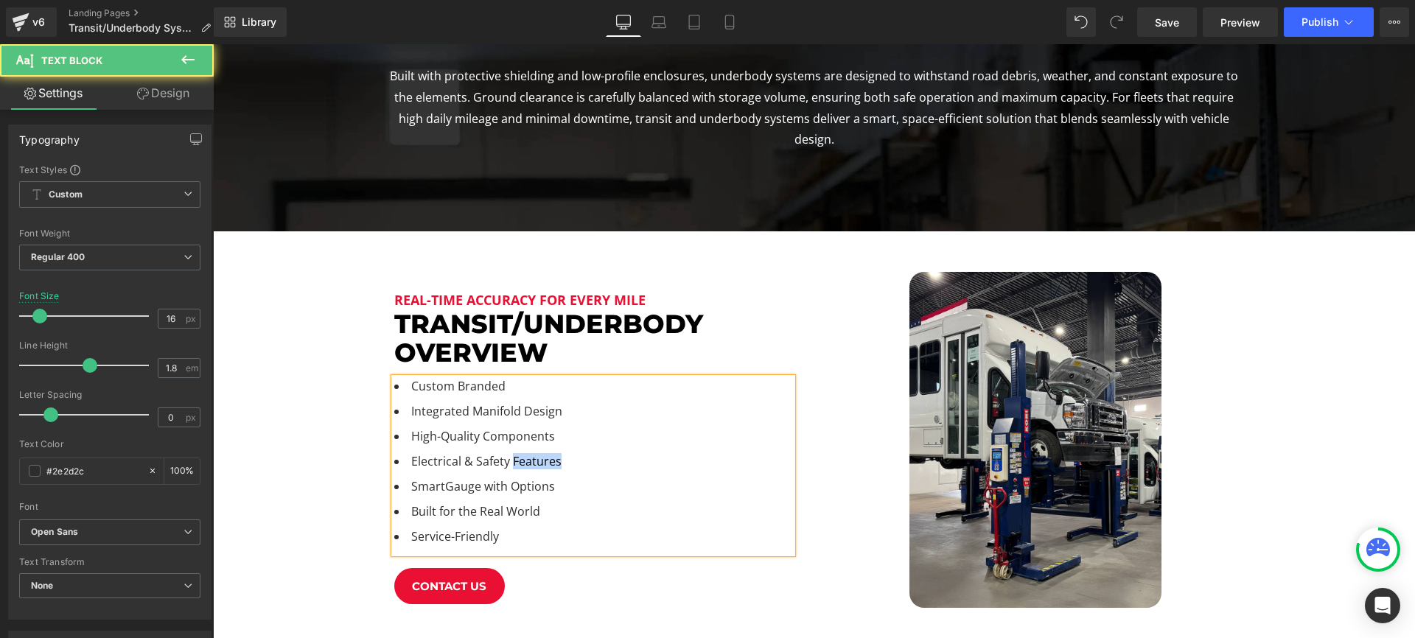
click at [530, 453] on li "Electrical & Safety Features" at bounding box center [593, 465] width 398 height 25
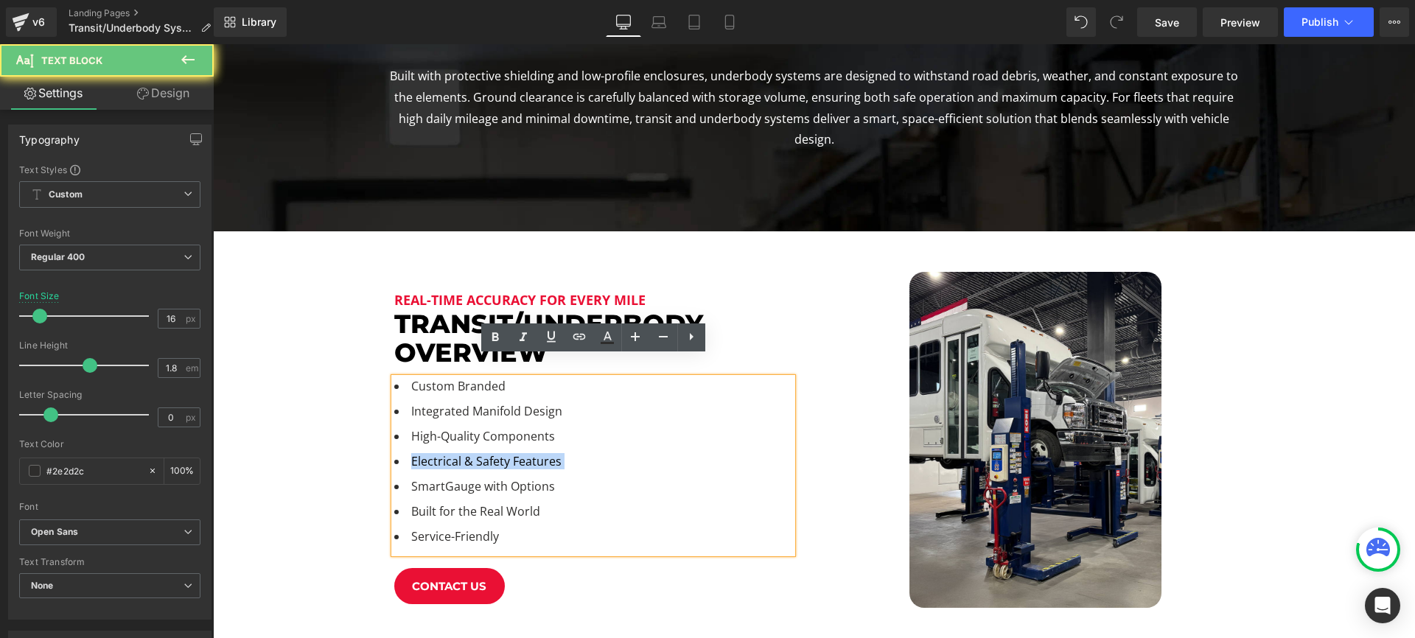
click at [530, 453] on li "Electrical & Safety Features" at bounding box center [593, 465] width 398 height 25
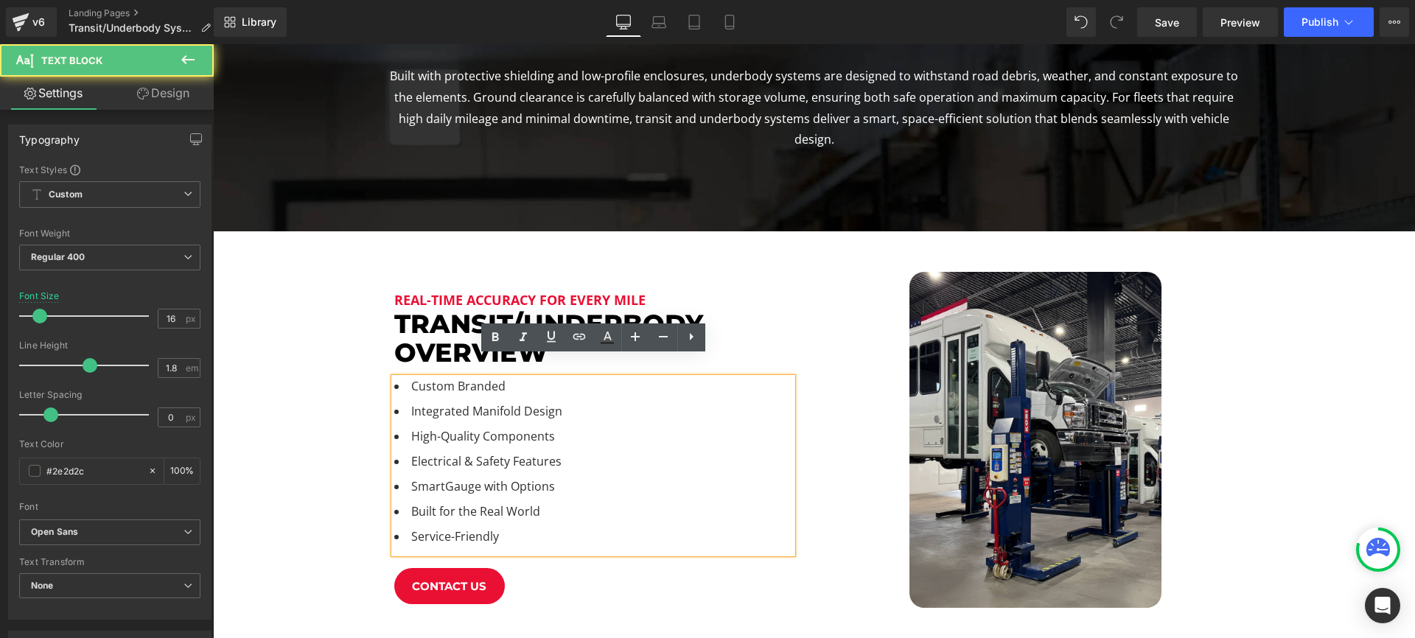
drag, startPoint x: 440, startPoint y: 508, endPoint x: 447, endPoint y: 510, distance: 7.7
click at [441, 528] on li "Service-Friendly" at bounding box center [593, 540] width 398 height 25
drag, startPoint x: 461, startPoint y: 512, endPoint x: 511, endPoint y: 511, distance: 50.1
click at [463, 528] on li "Service-Friendly" at bounding box center [593, 540] width 398 height 25
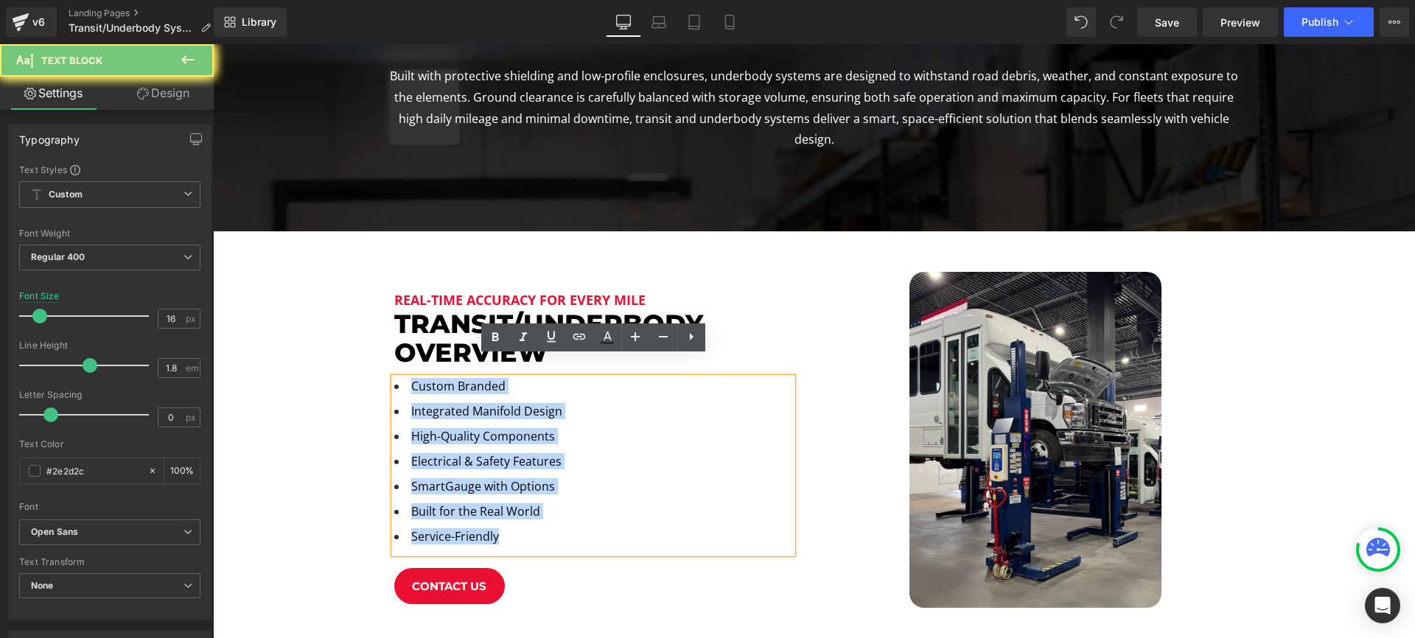
drag, startPoint x: 458, startPoint y: 480, endPoint x: 367, endPoint y: 344, distance: 163.1
click at [363, 343] on div "Real-Time Accuracy for Every Mile Heading transit/underbody OVerview Heading Cu…" at bounding box center [814, 439] width 1202 height 417
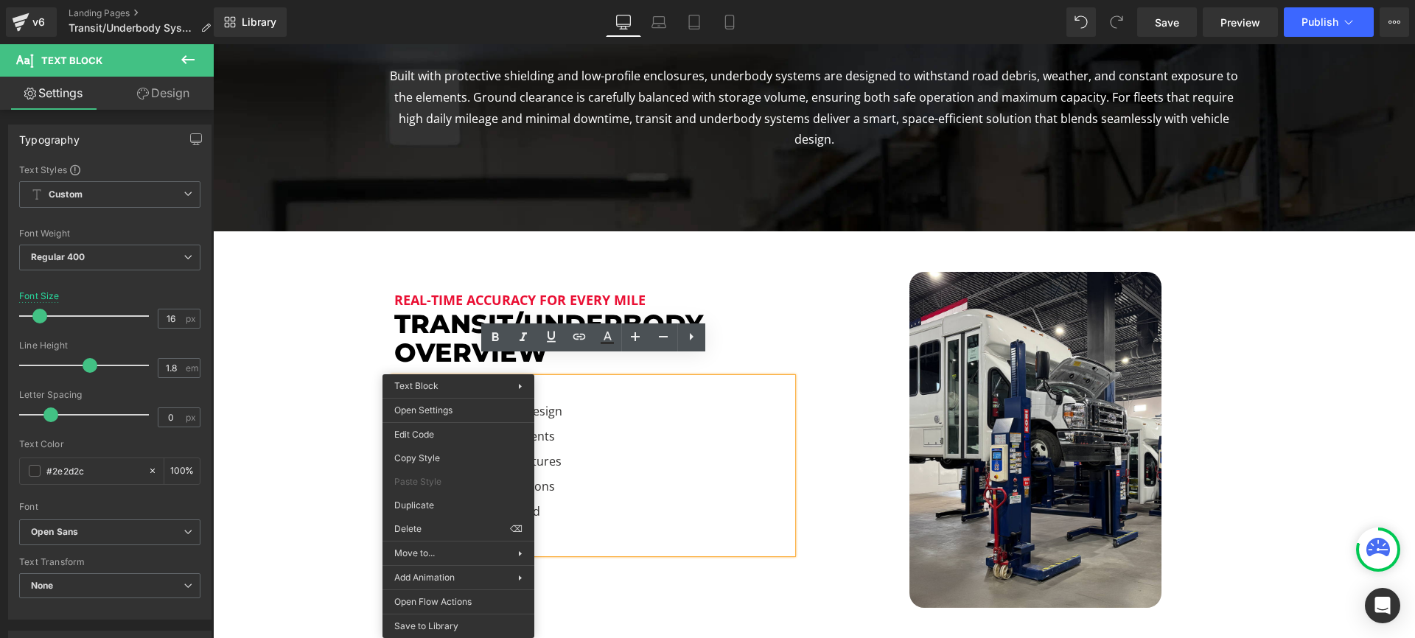
click at [556, 428] on li "High-Quality Components" at bounding box center [593, 440] width 398 height 25
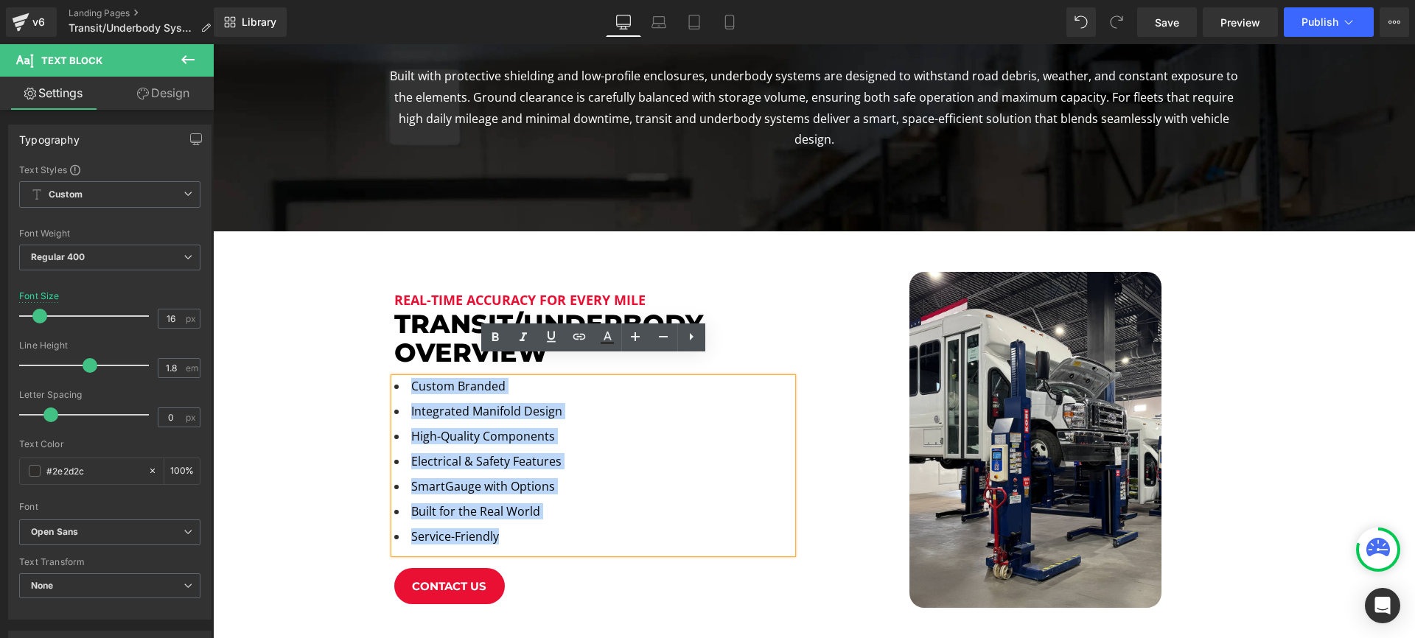
drag, startPoint x: 506, startPoint y: 511, endPoint x: 402, endPoint y: 363, distance: 181.5
click at [402, 378] on ul "Custom Branded Integrated Manifold Design High-Quality Components Electrical & …" at bounding box center [593, 465] width 398 height 175
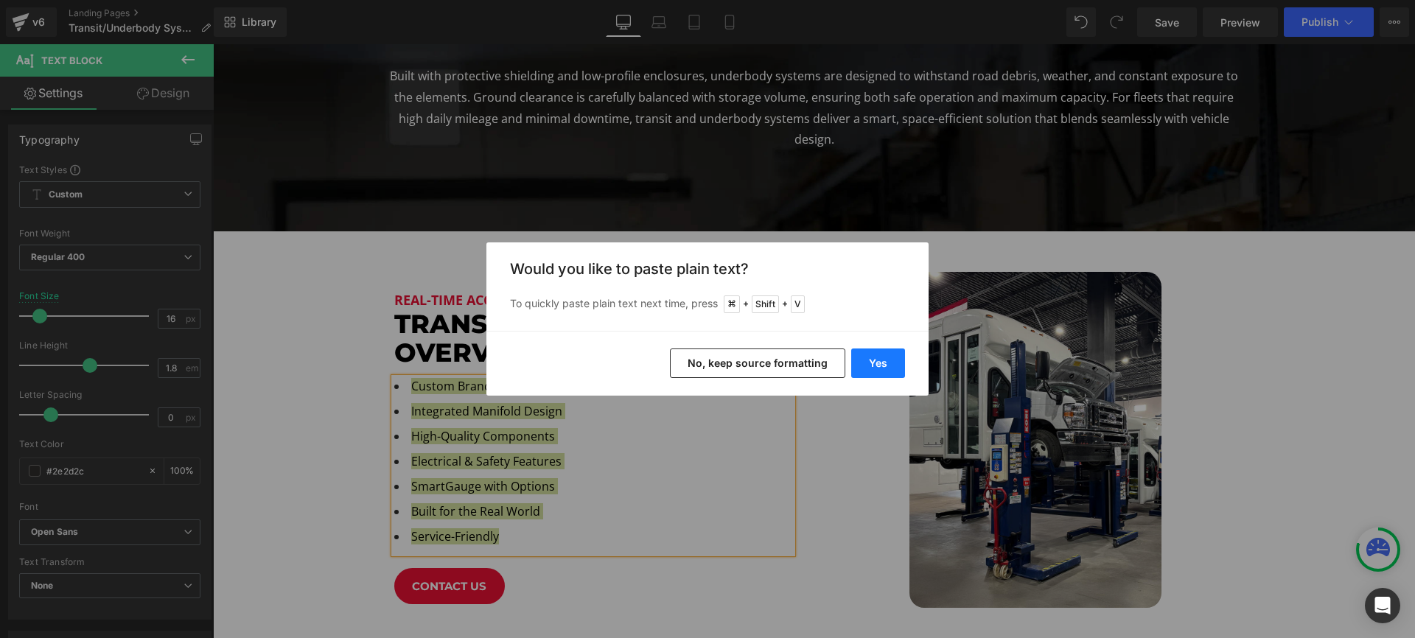
click at [872, 364] on button "Yes" at bounding box center [878, 363] width 54 height 29
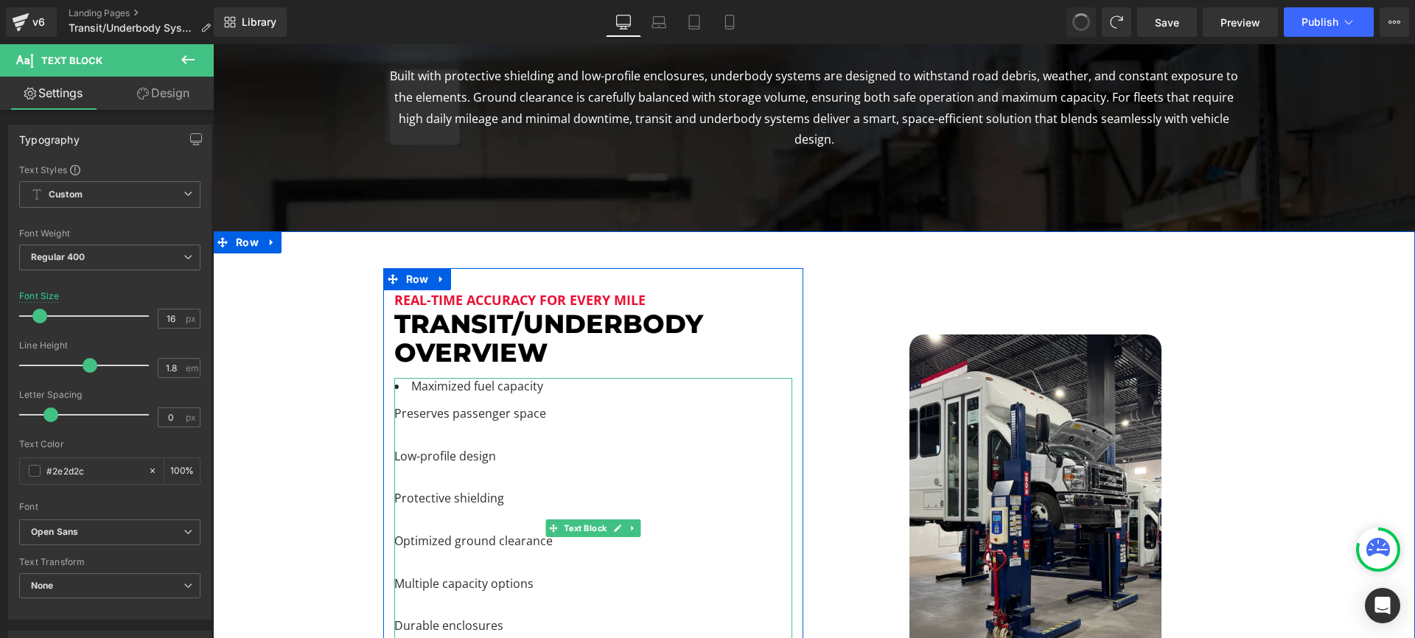
scroll to position [1744, 1202]
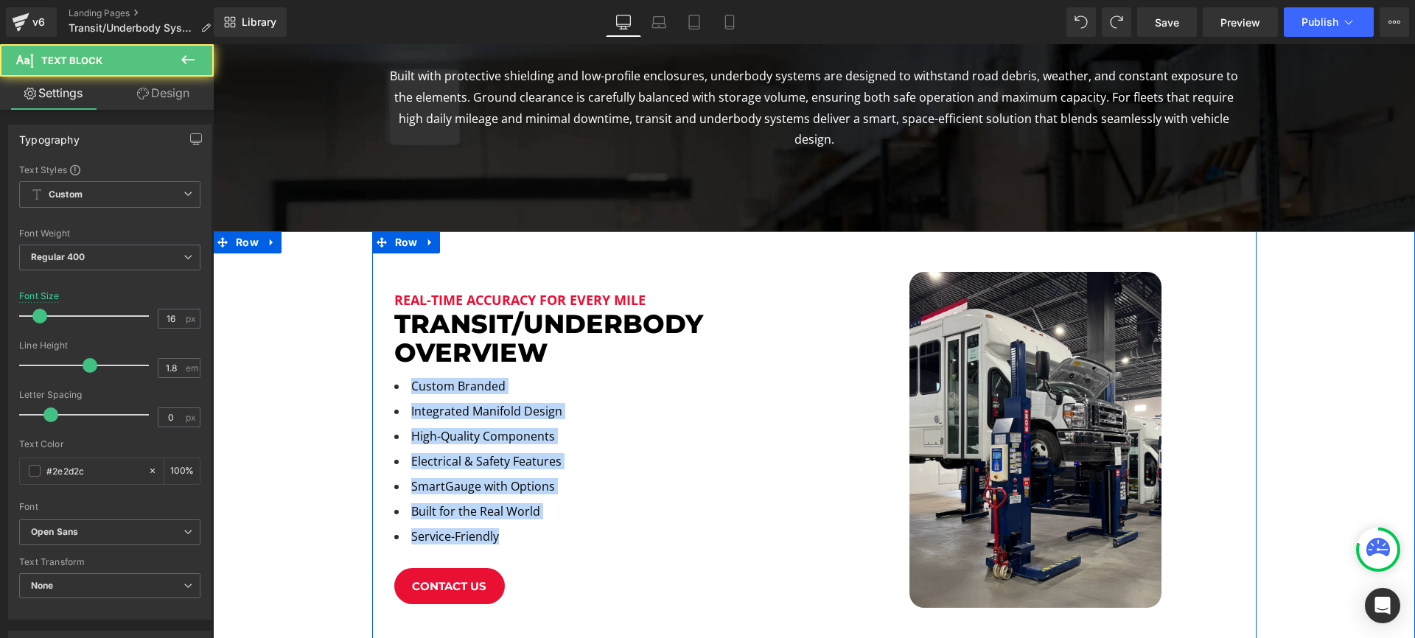
drag, startPoint x: 462, startPoint y: 483, endPoint x: 435, endPoint y: 367, distance: 118.8
click at [396, 378] on div "Custom Branded Integrated Manifold Design High-Quality Components Electrical & …" at bounding box center [593, 465] width 398 height 175
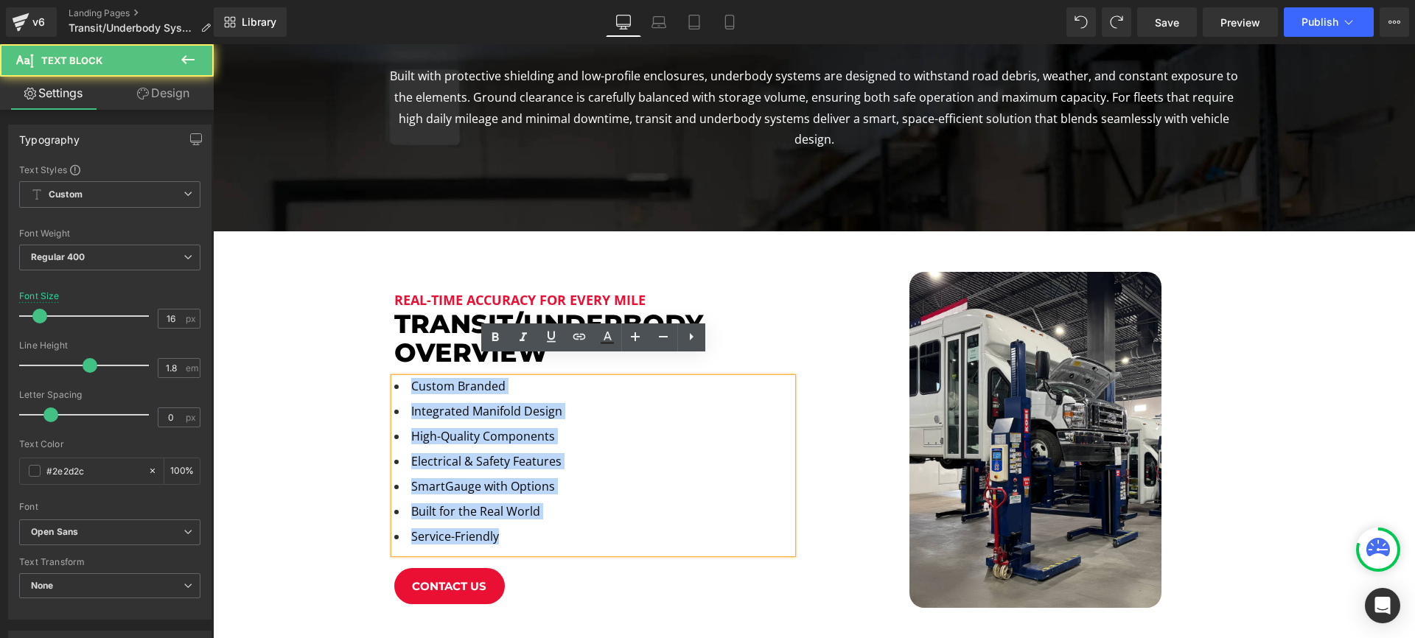
click at [592, 453] on li "Electrical & Safety Features" at bounding box center [593, 465] width 398 height 25
drag, startPoint x: 512, startPoint y: 520, endPoint x: 411, endPoint y: 363, distance: 186.6
click at [411, 378] on ul "Custom Branded Integrated Manifold Design High-Quality Components Electrical & …" at bounding box center [593, 465] width 398 height 175
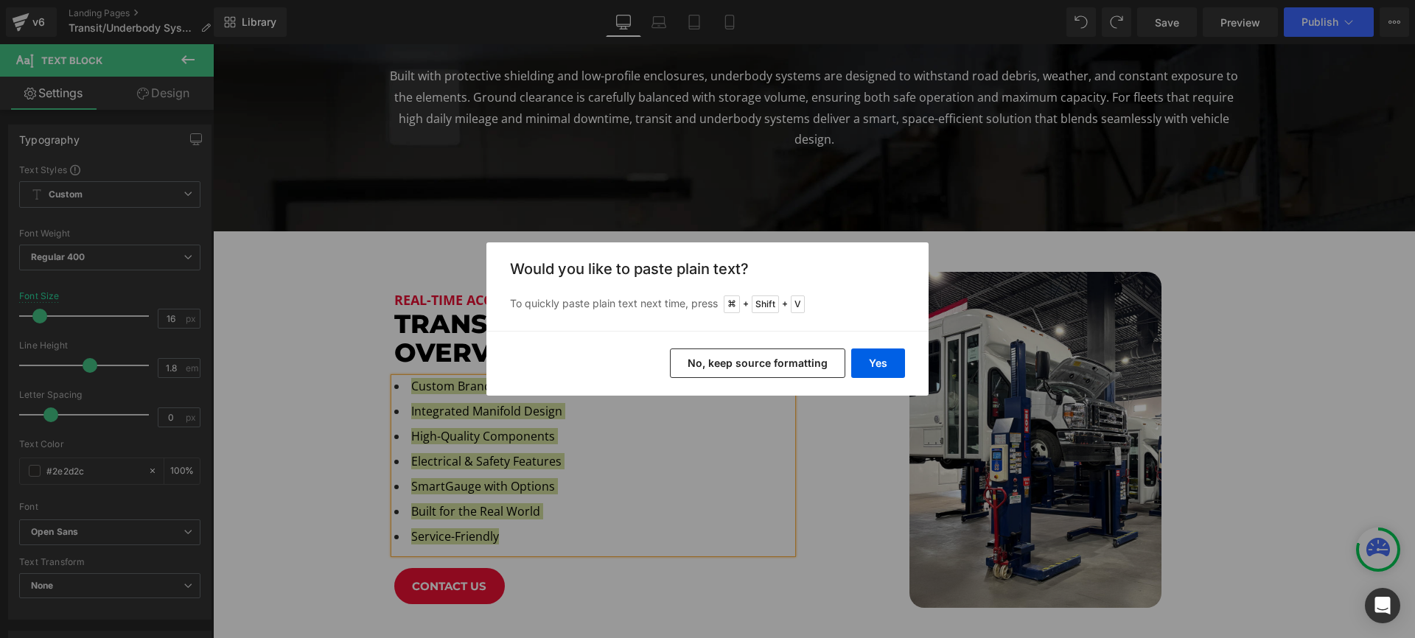
click at [776, 365] on button "No, keep source formatting" at bounding box center [757, 363] width 175 height 29
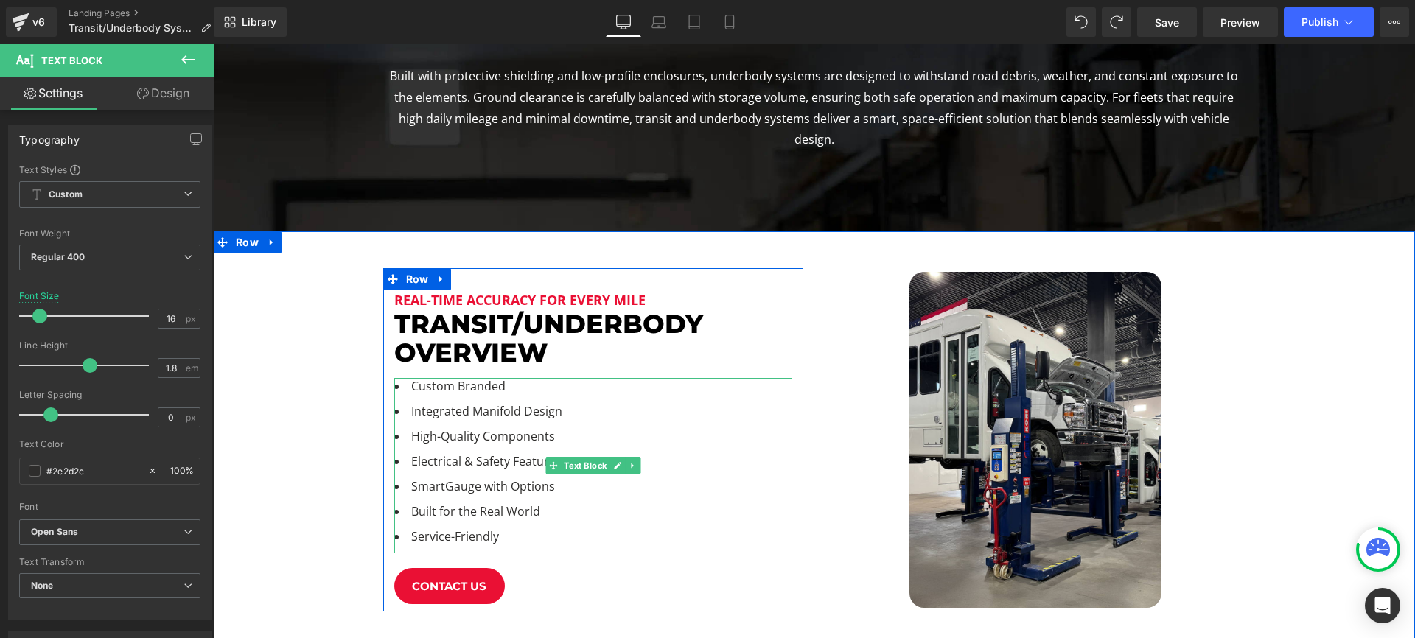
click at [472, 378] on li "Custom Branded" at bounding box center [593, 390] width 398 height 25
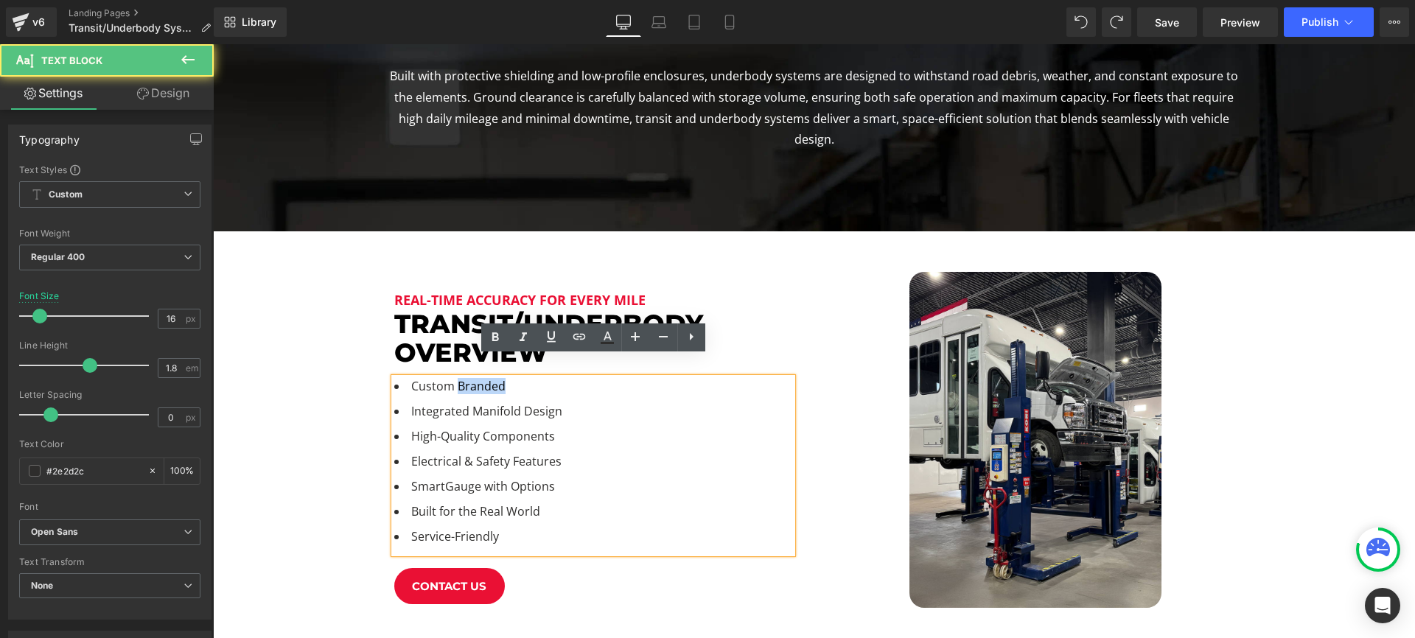
click at [472, 378] on li "Custom Branded" at bounding box center [593, 390] width 398 height 25
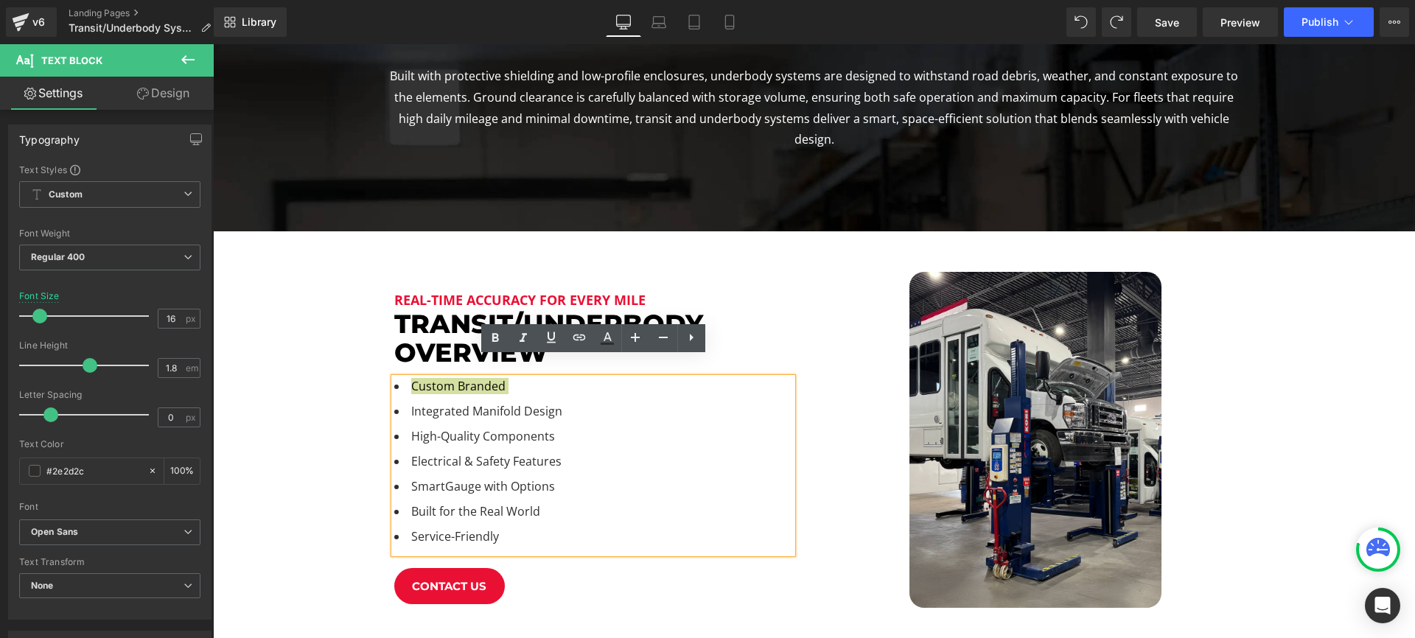
scroll to position [355, 0]
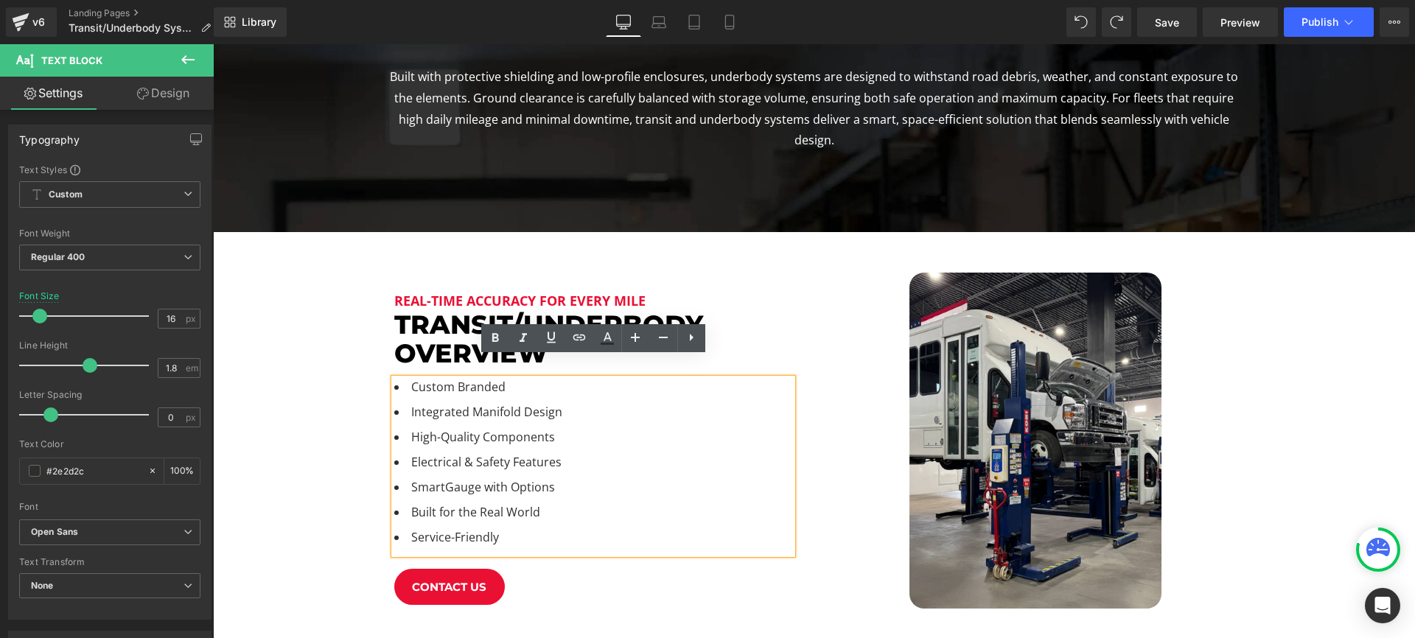
drag, startPoint x: 530, startPoint y: 514, endPoint x: 516, endPoint y: 524, distance: 17.0
click at [523, 529] on li "Service-Friendly" at bounding box center [593, 541] width 398 height 25
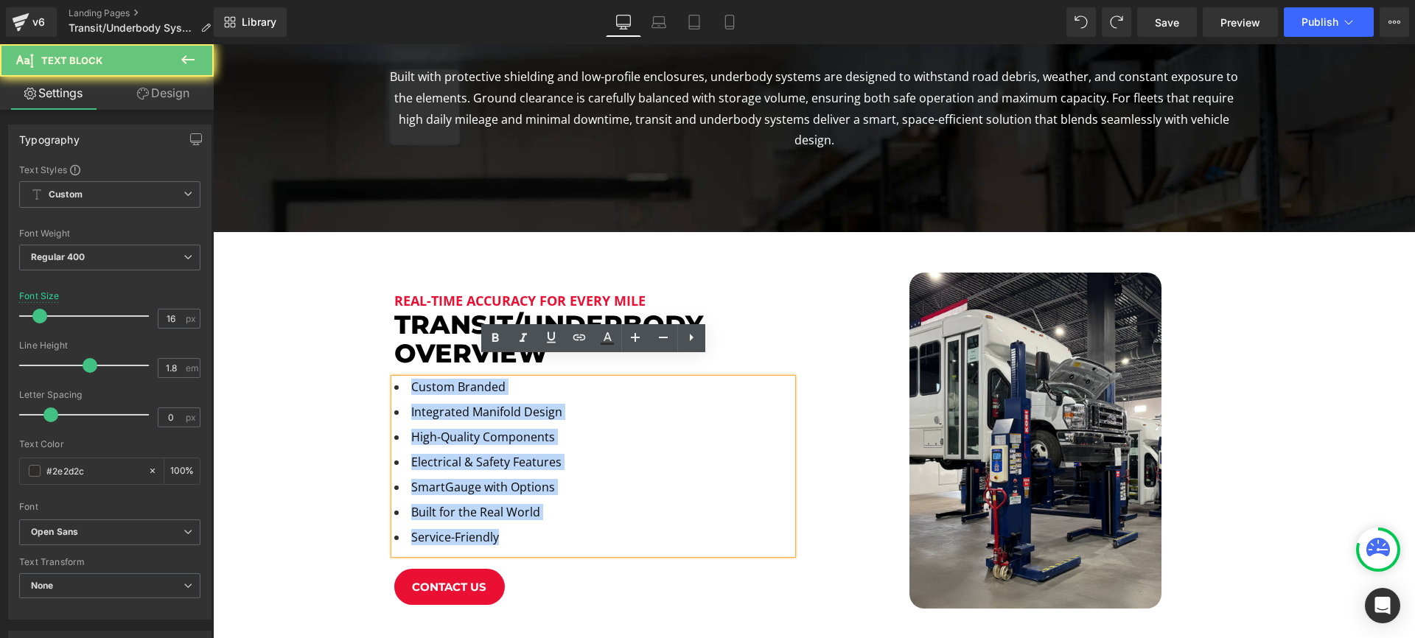
drag, startPoint x: 509, startPoint y: 522, endPoint x: 398, endPoint y: 360, distance: 196.6
click at [398, 379] on ul "Custom Branded Integrated Manifold Design High-Quality Components Electrical & …" at bounding box center [593, 466] width 398 height 175
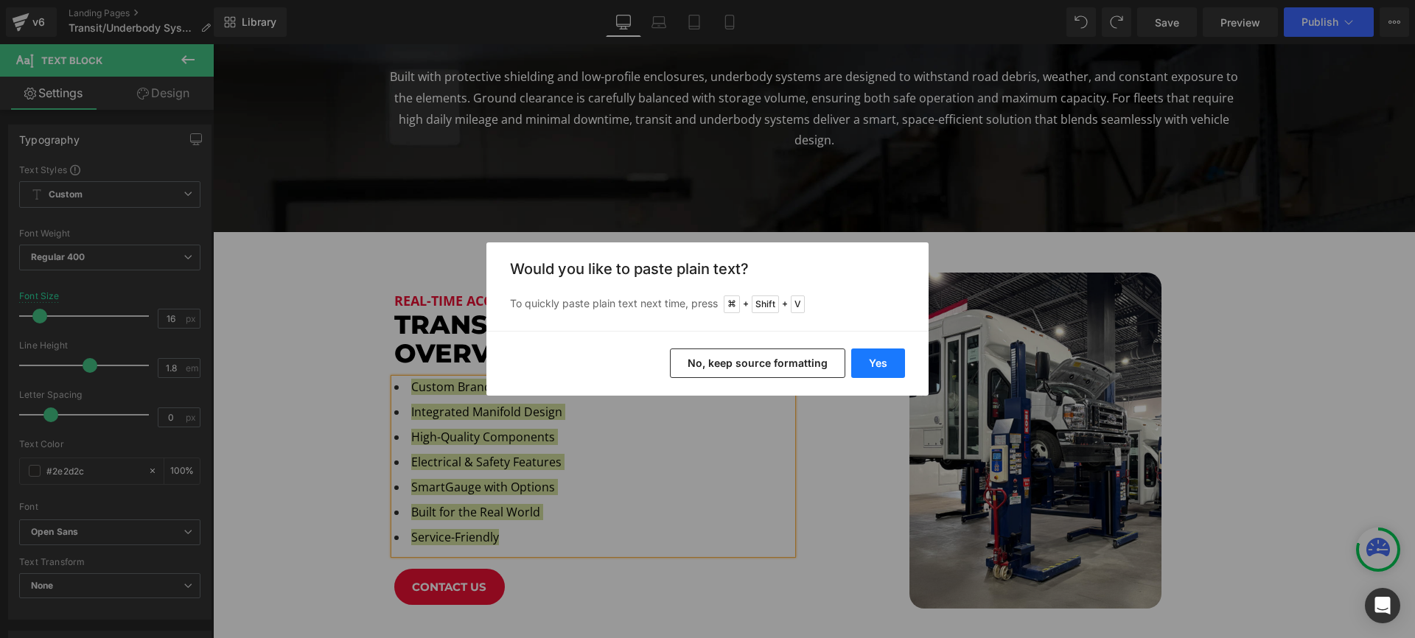
click at [890, 355] on button "Yes" at bounding box center [878, 363] width 54 height 29
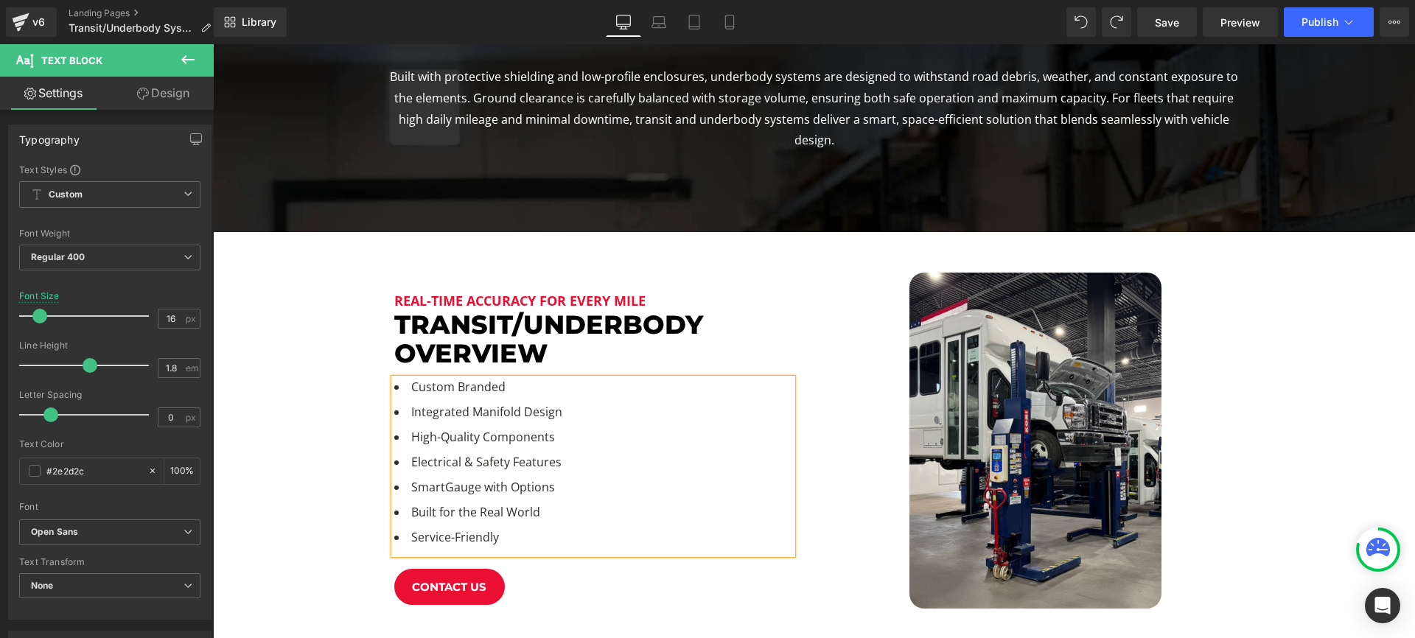
scroll to position [7, 7]
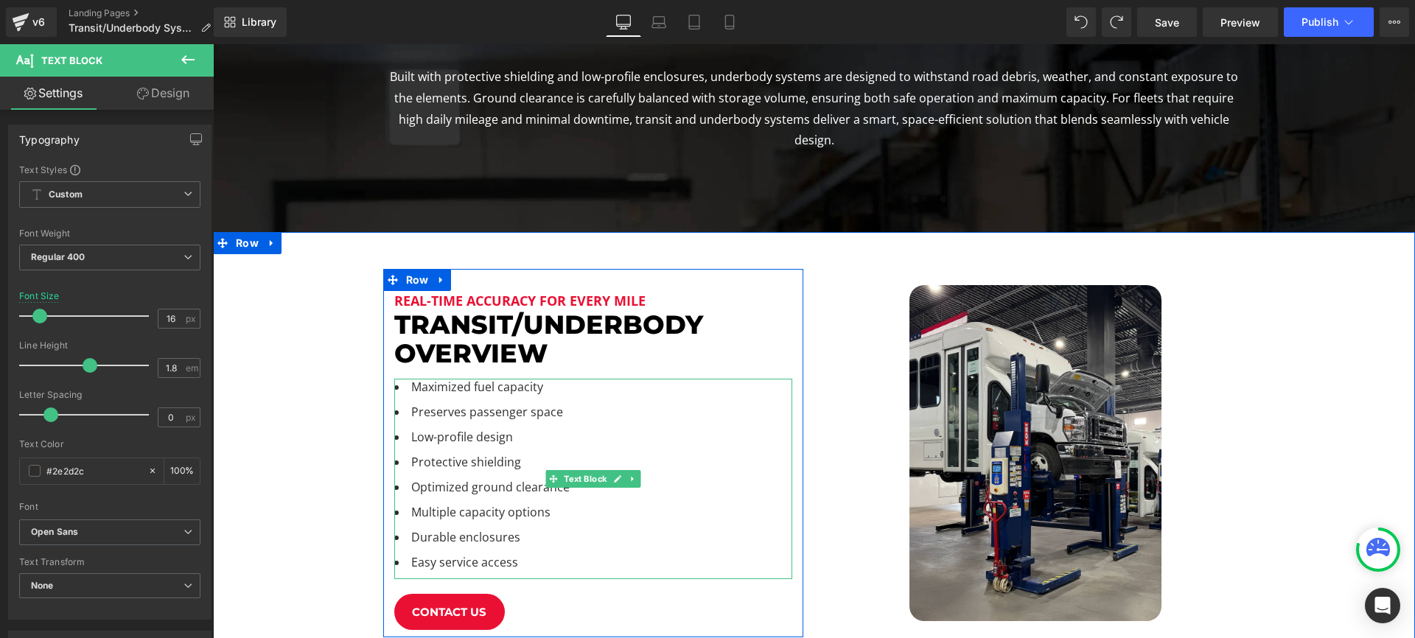
click at [489, 504] on li "Multiple capacity options" at bounding box center [593, 516] width 398 height 25
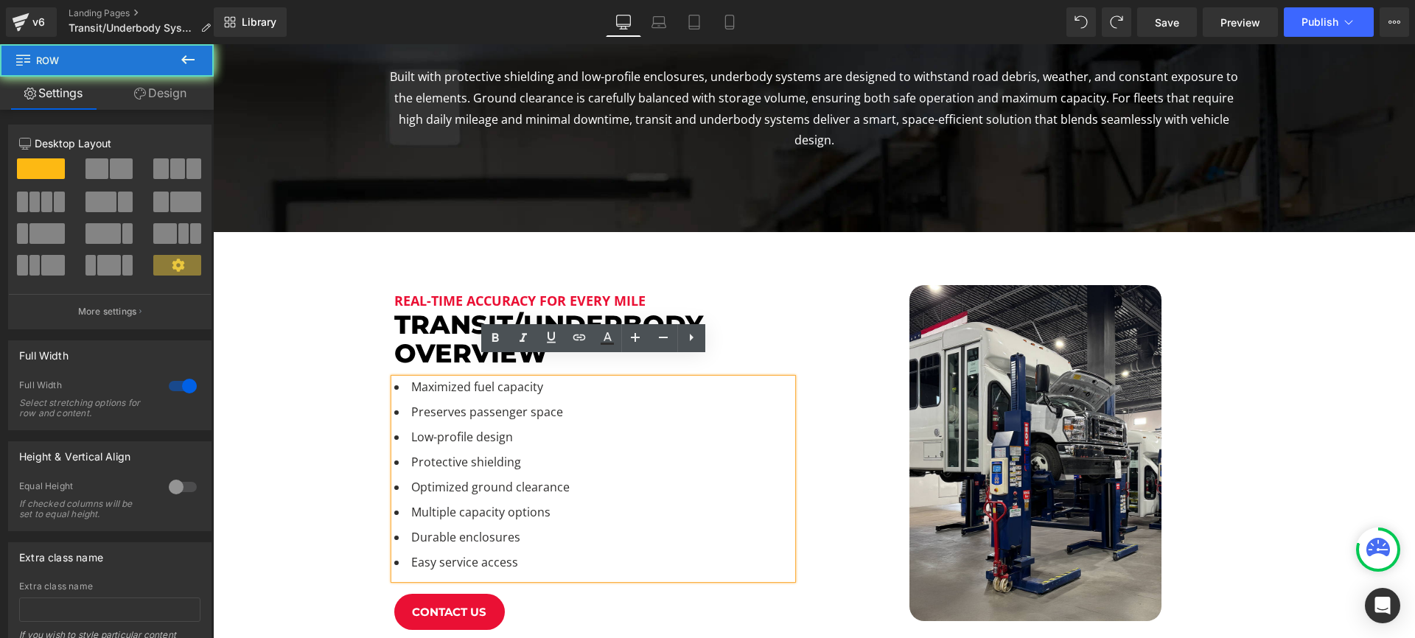
click at [302, 492] on div "Real-Time Accuracy for Every Mile Heading transit/underbody OVerview Heading Ma…" at bounding box center [814, 453] width 1202 height 442
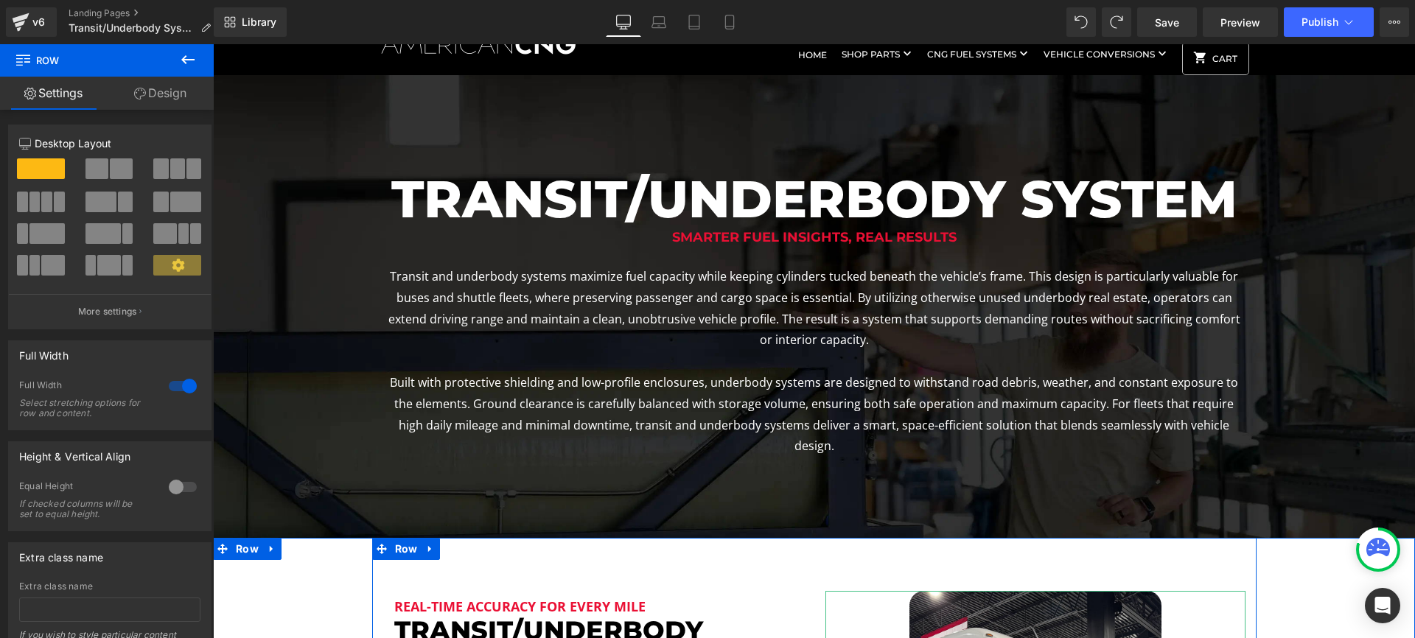
scroll to position [0, 0]
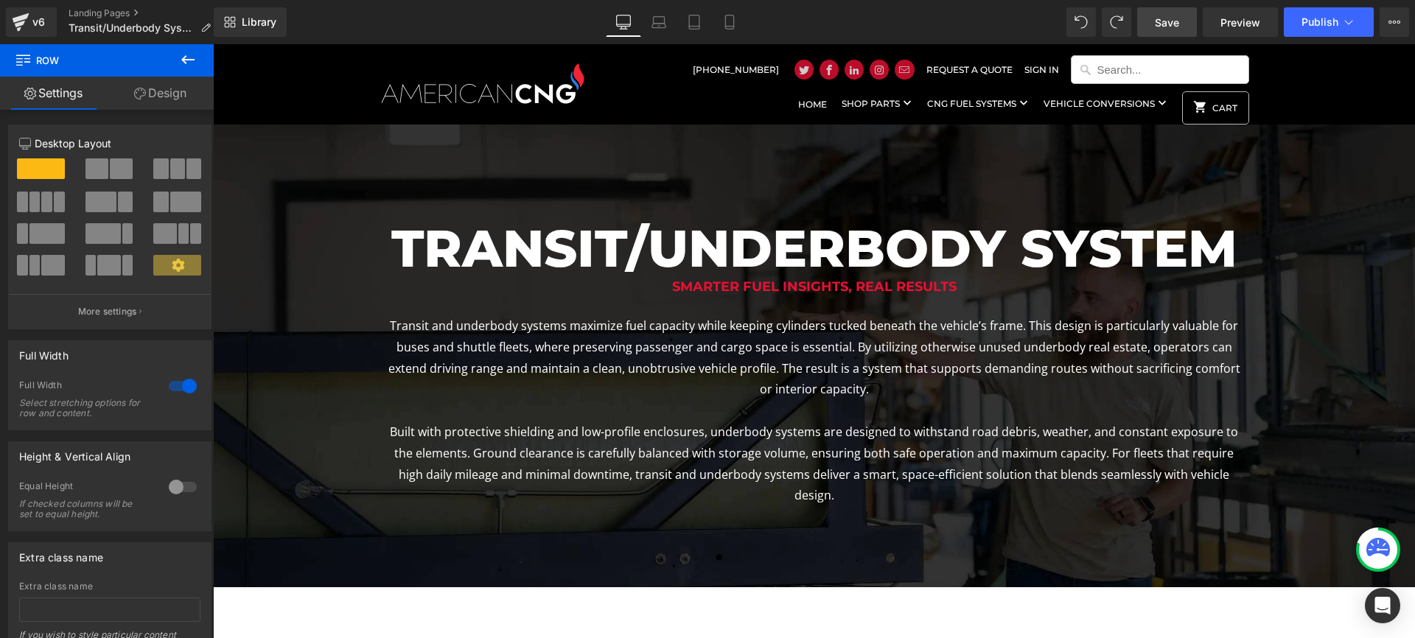
click at [1173, 24] on span "Save" at bounding box center [1167, 22] width 24 height 15
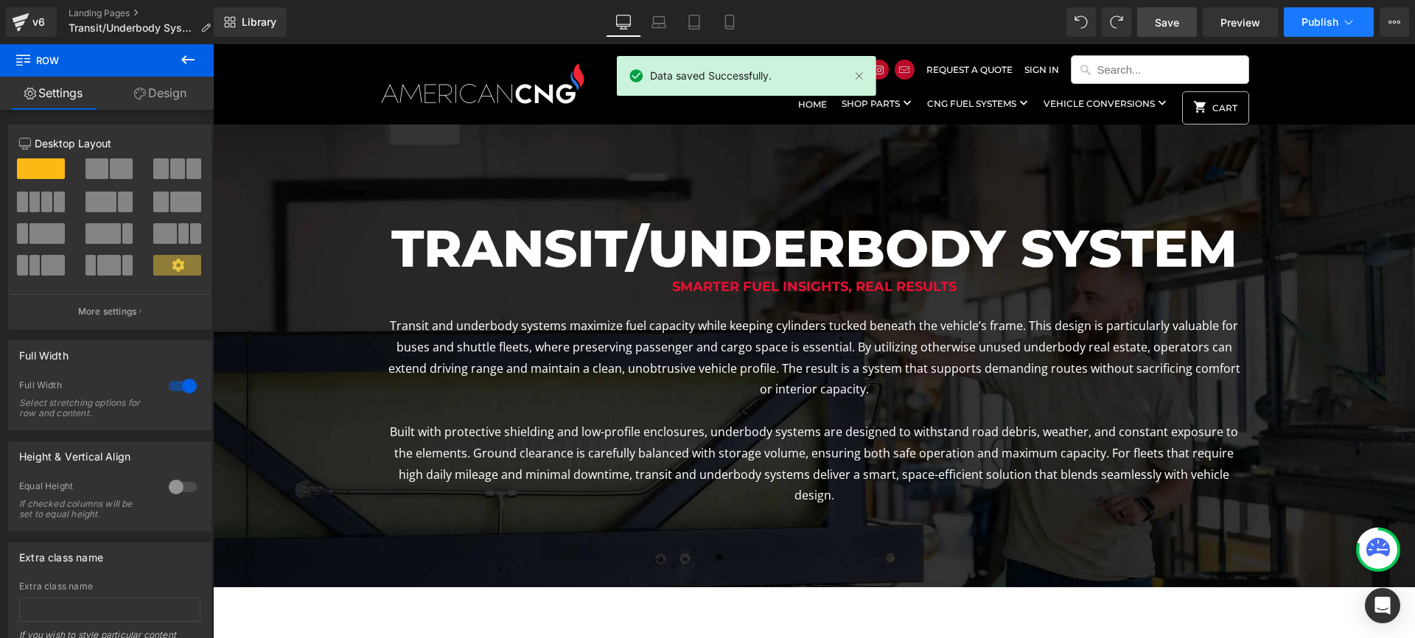
click at [1306, 18] on span "Publish" at bounding box center [1319, 22] width 37 height 12
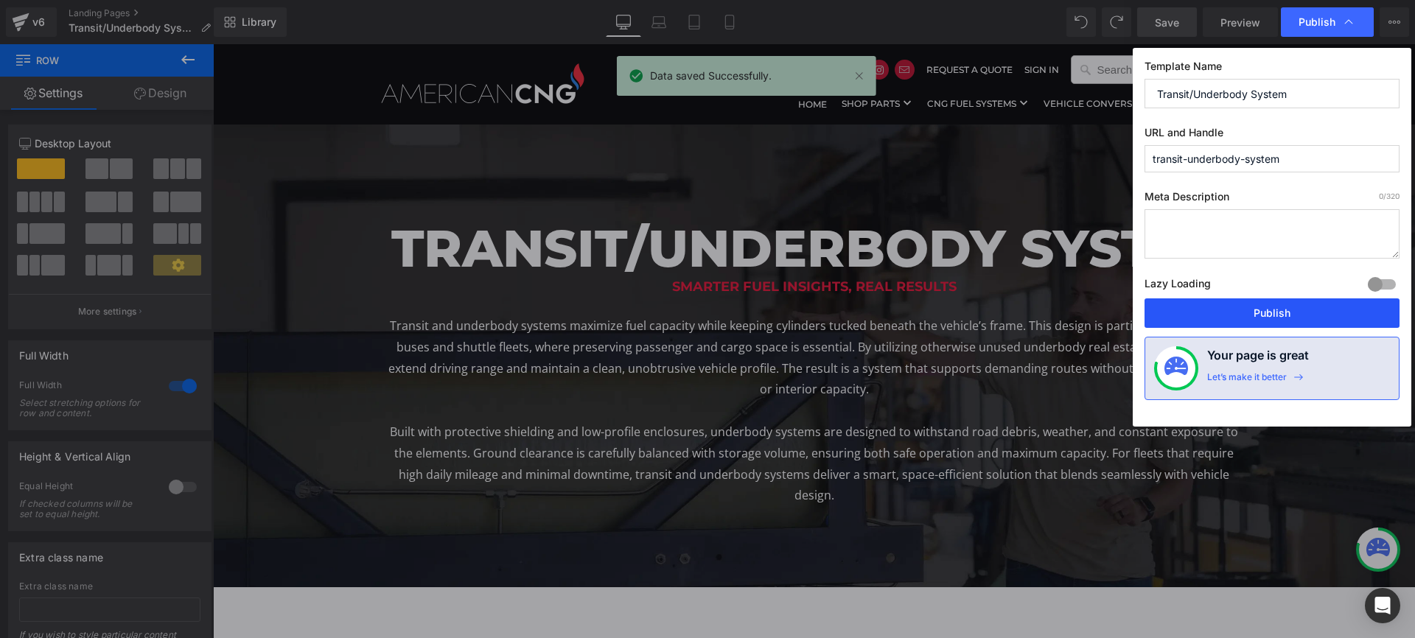
click at [1253, 308] on button "Publish" at bounding box center [1271, 312] width 255 height 29
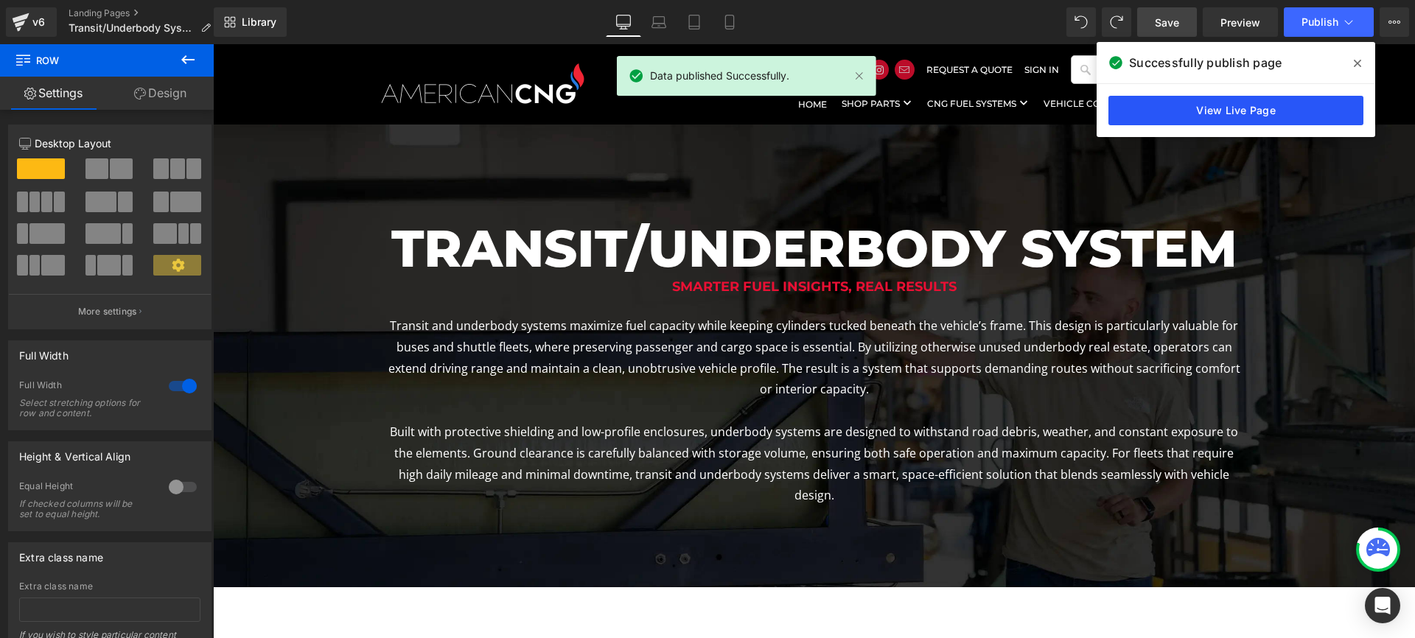
click at [1236, 111] on link "View Live Page" at bounding box center [1235, 110] width 255 height 29
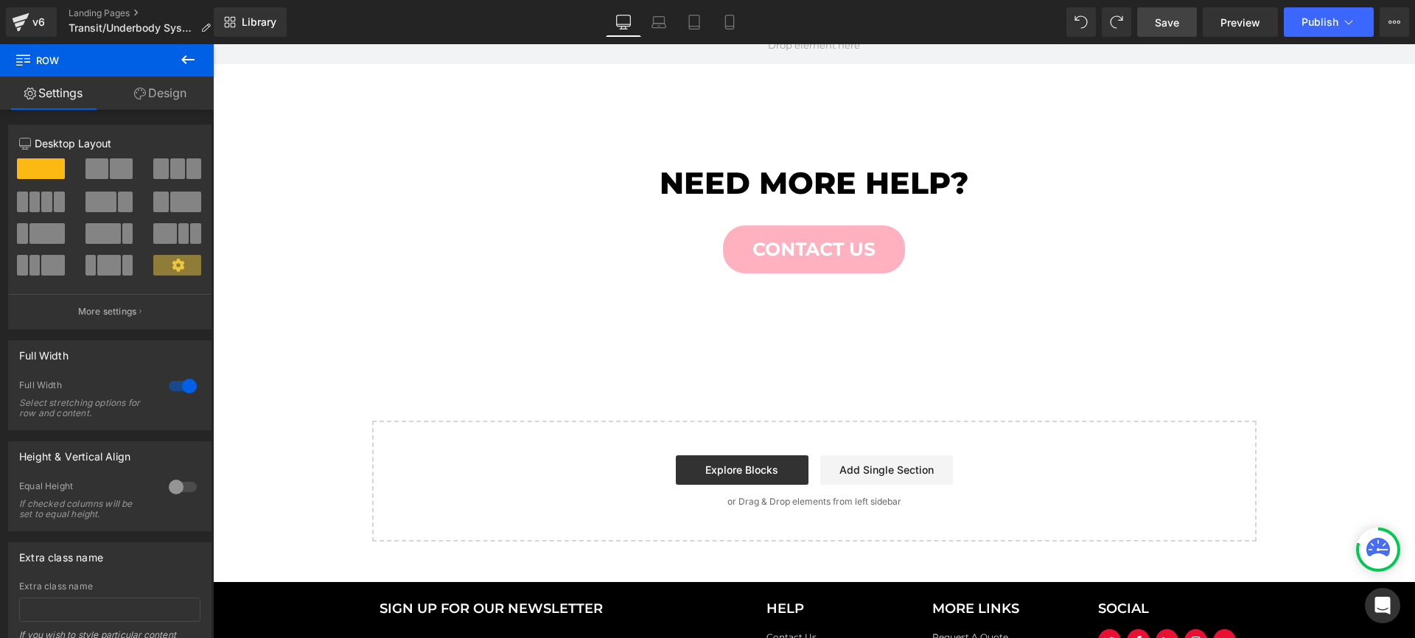
scroll to position [859, 0]
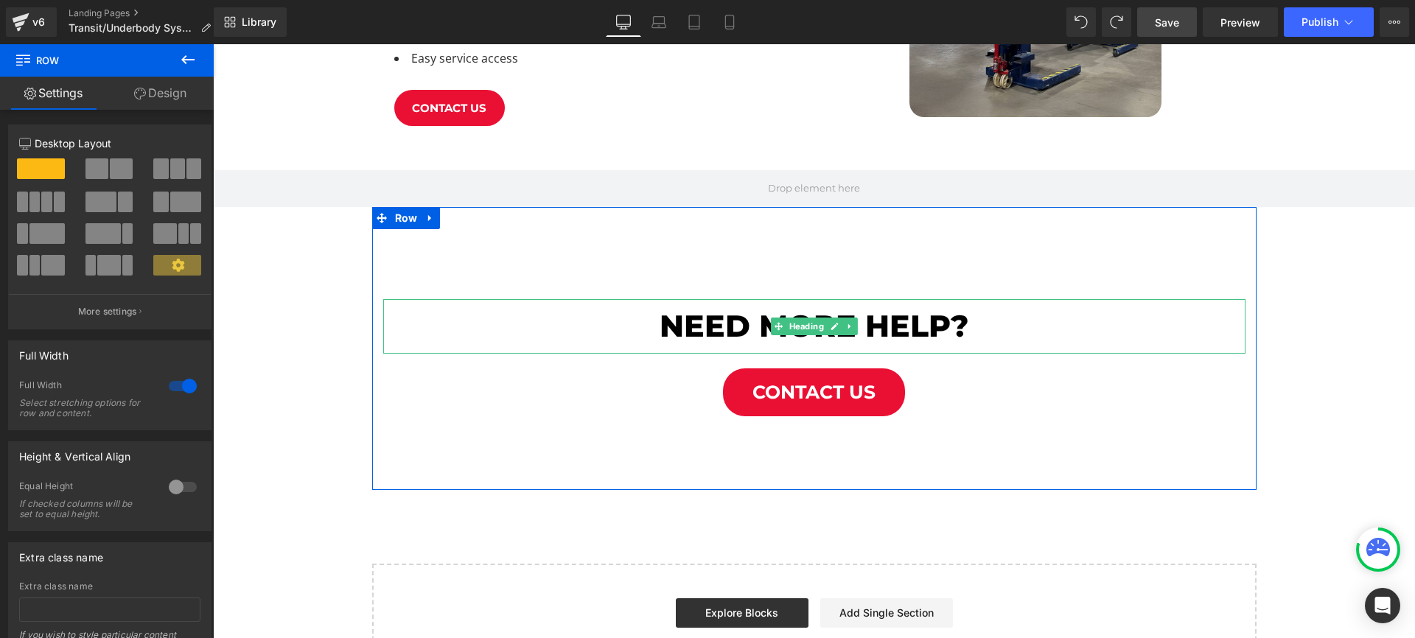
click at [838, 322] on icon at bounding box center [834, 326] width 8 height 9
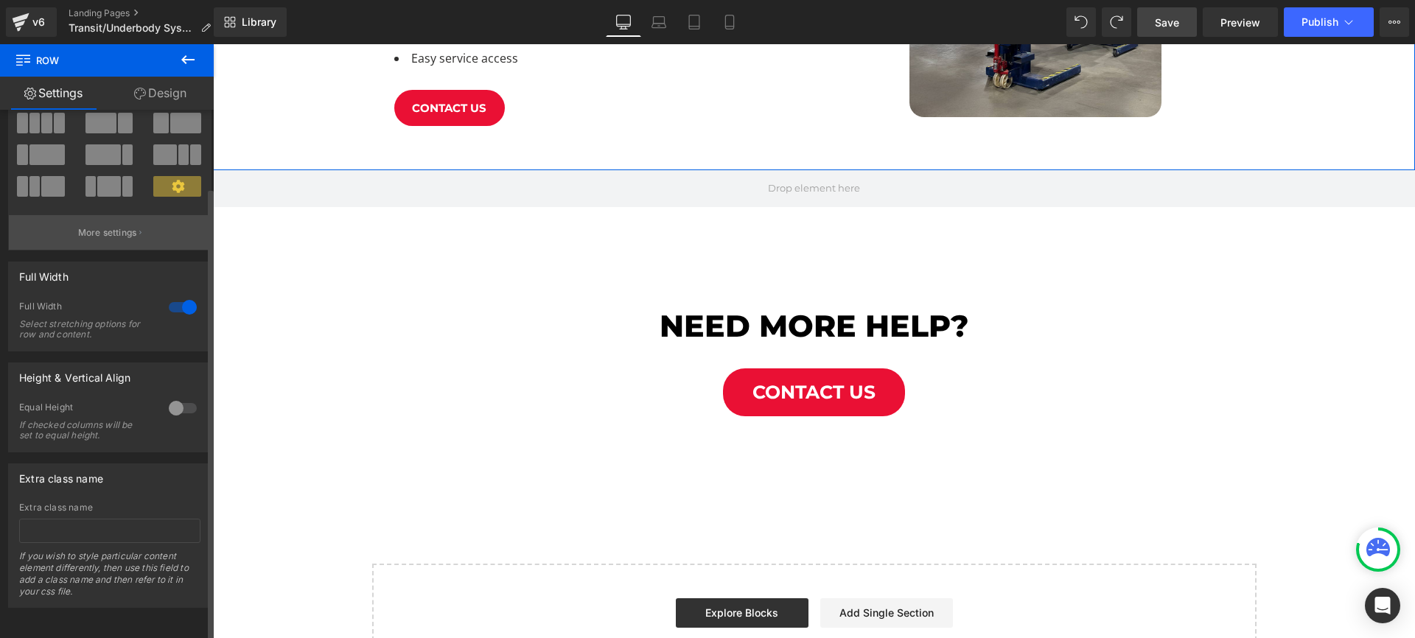
scroll to position [0, 0]
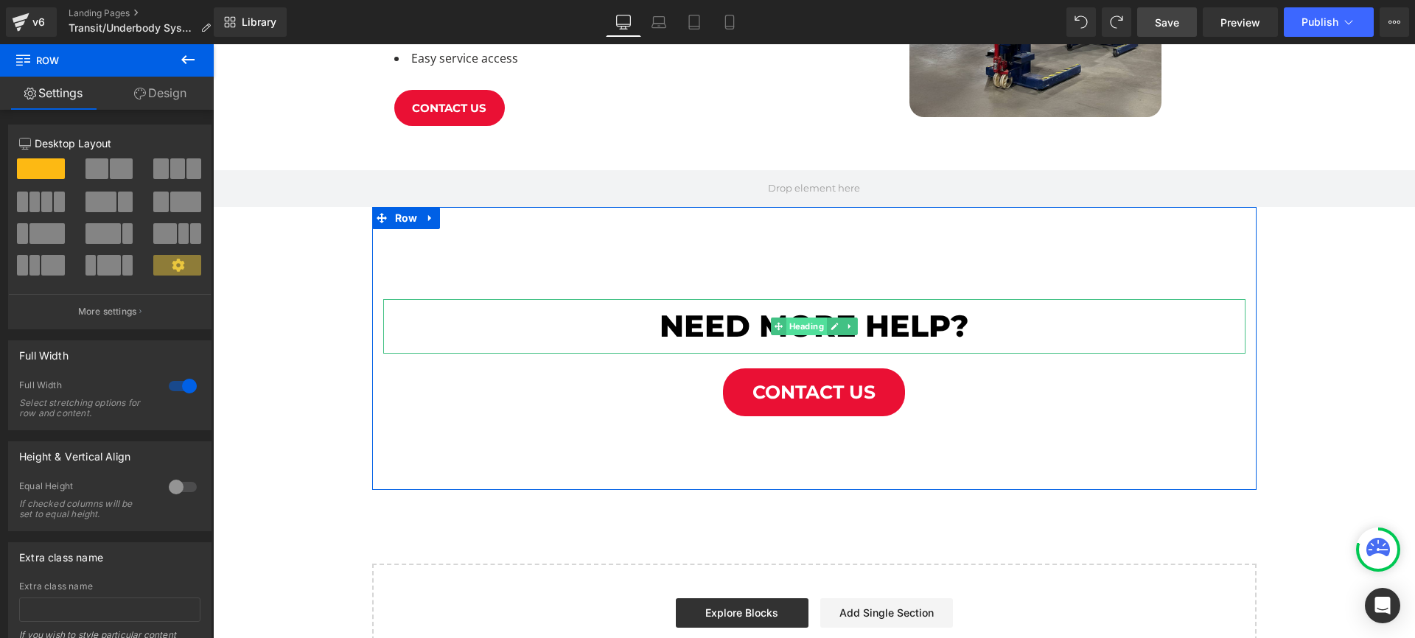
click at [804, 318] on span "Heading" at bounding box center [805, 327] width 41 height 18
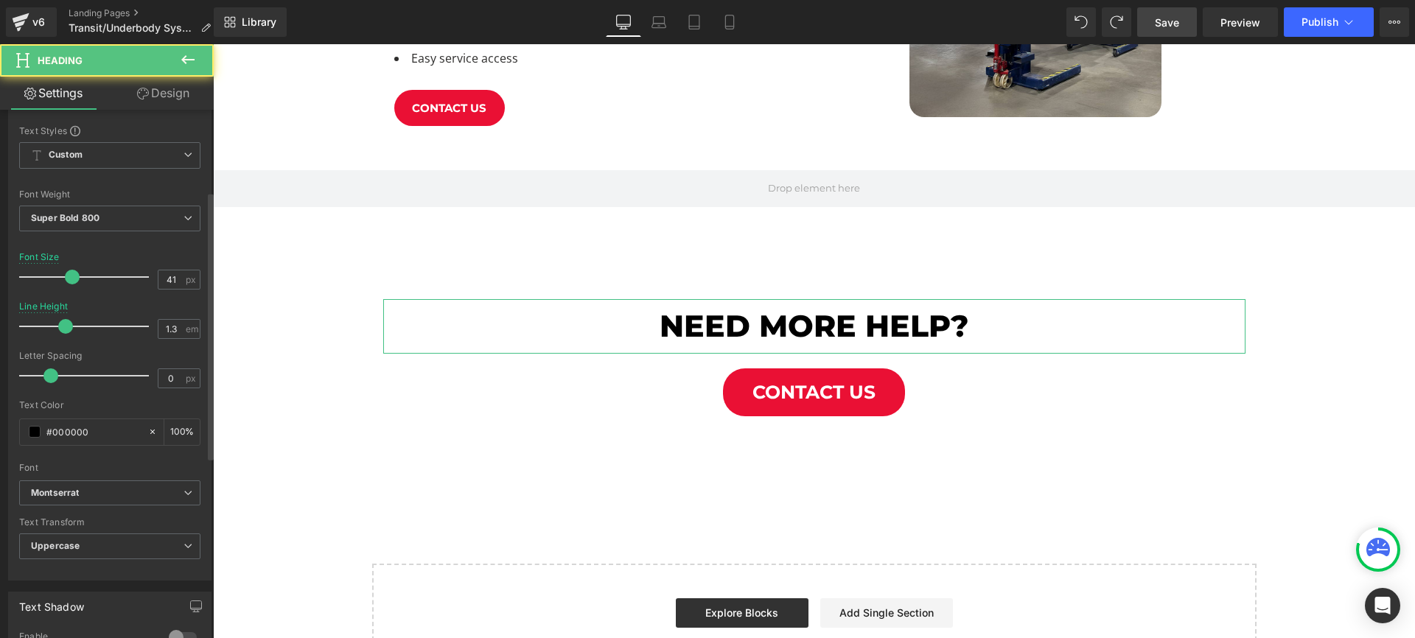
scroll to position [161, 0]
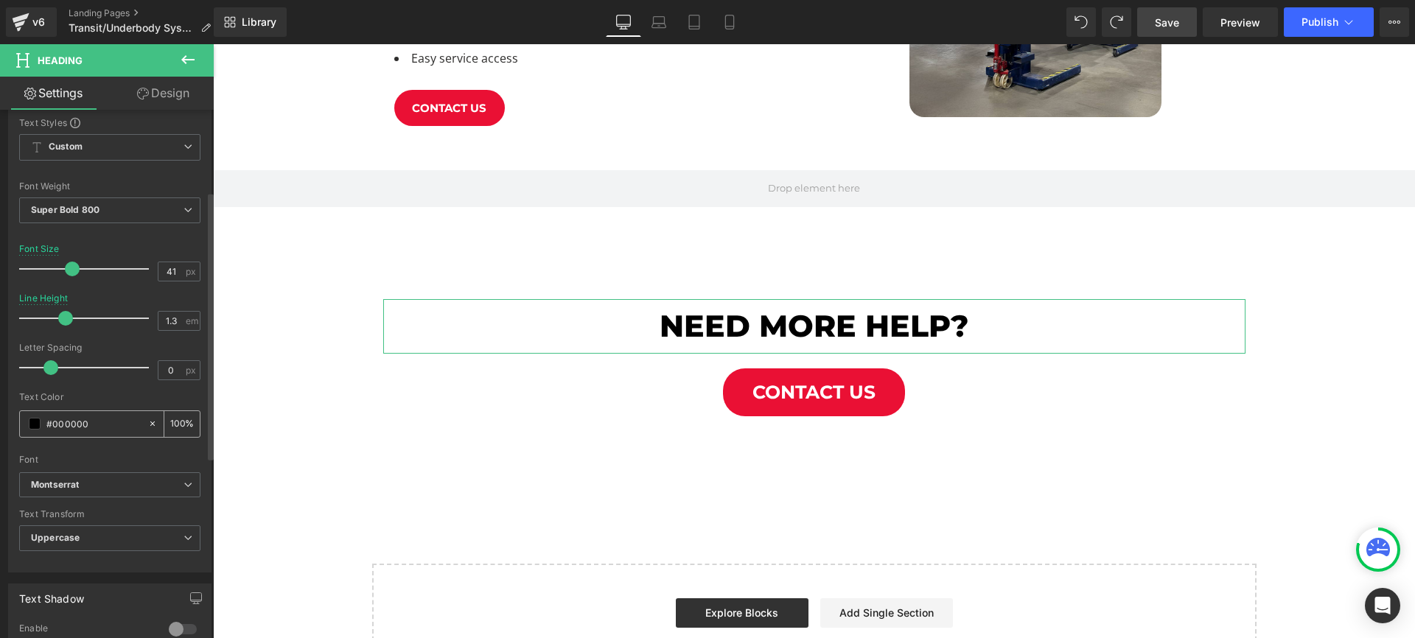
click at [40, 424] on span at bounding box center [35, 424] width 12 height 12
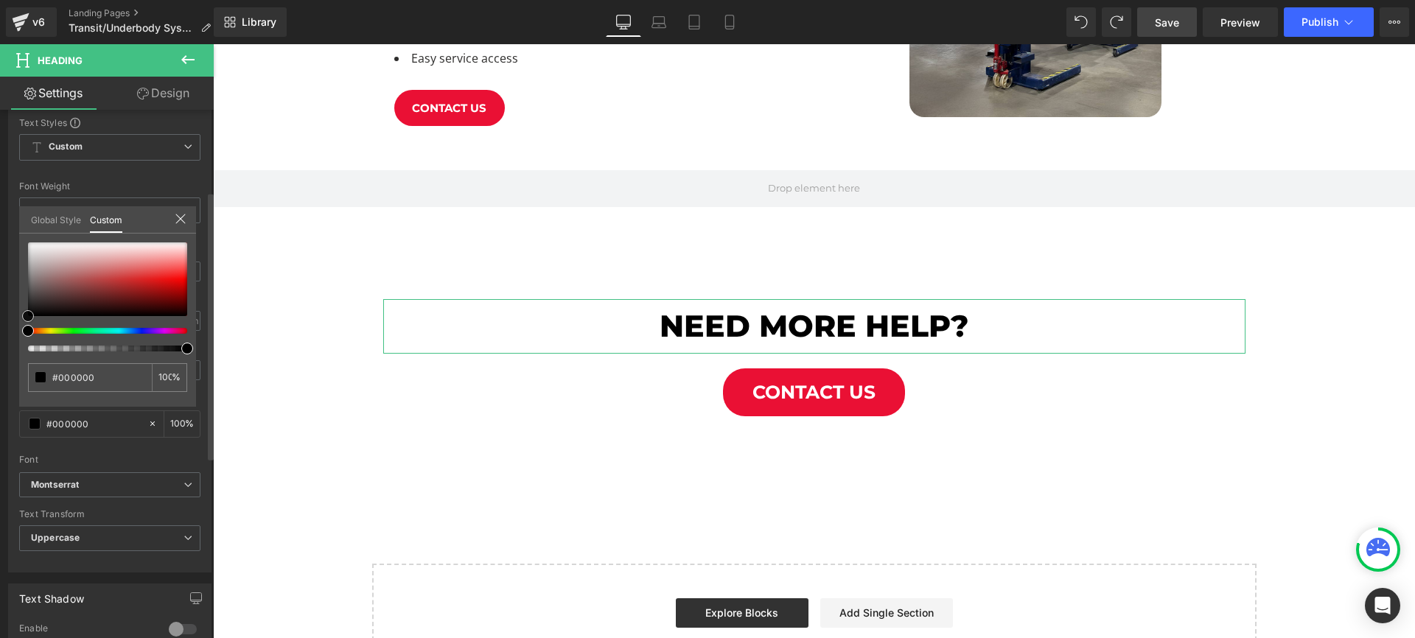
type input "#5c1d1d"
type input "#bdacac"
type input "#ffffff"
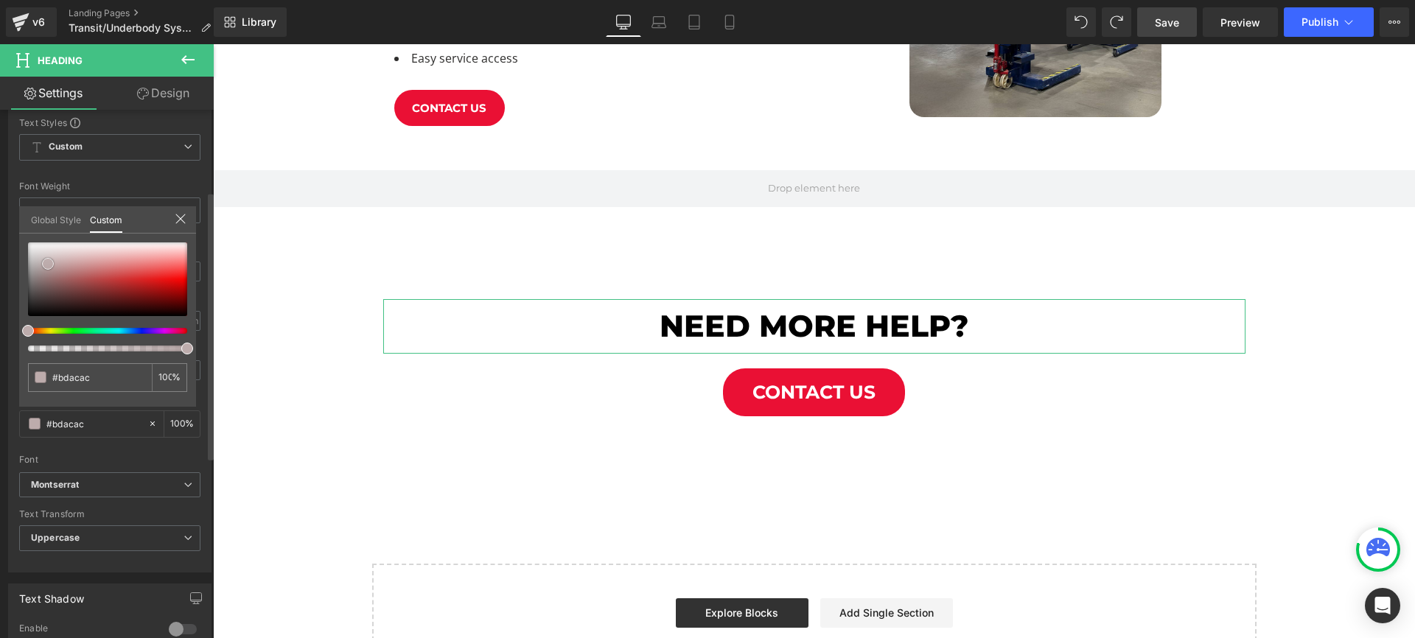
type input "#ffffff"
drag, startPoint x: 48, startPoint y: 264, endPoint x: 0, endPoint y: 206, distance: 75.4
click at [0, 206] on div "Typography Text Styles Custom Custom Setup Global Style Custom Setup Global Sty…" at bounding box center [110, 319] width 220 height 506
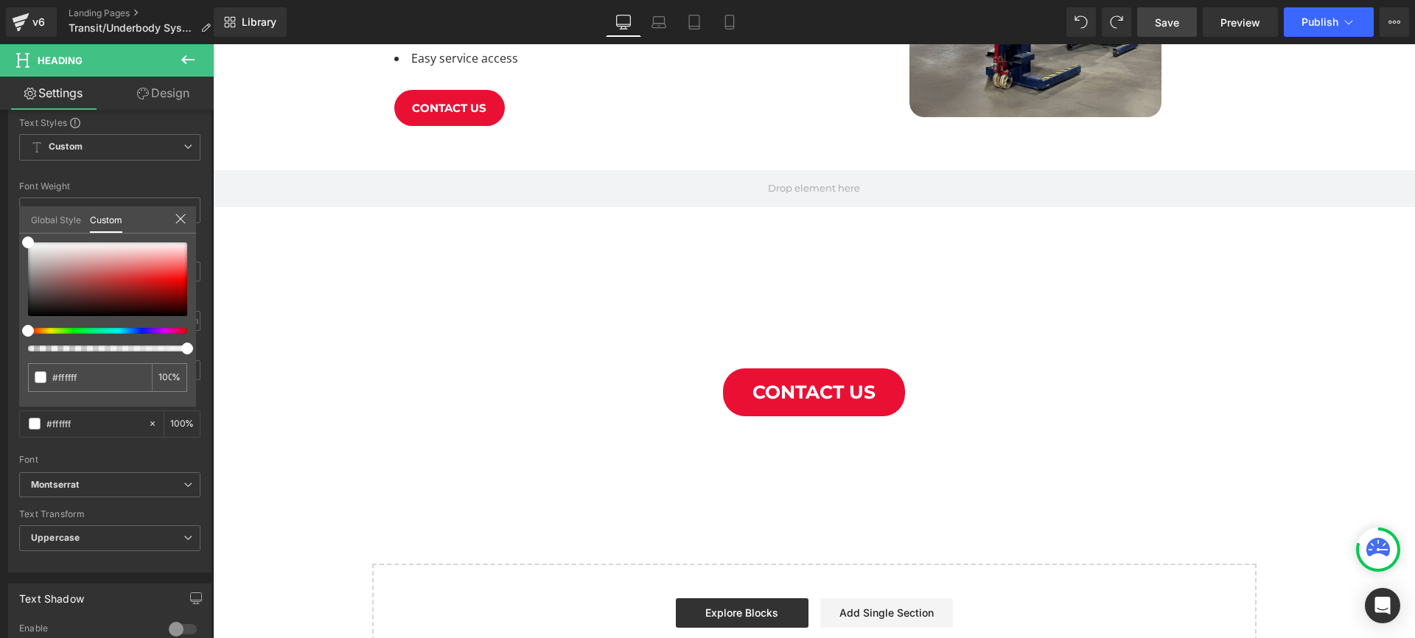
drag, startPoint x: 295, startPoint y: 463, endPoint x: 428, endPoint y: 426, distance: 137.8
click at [295, 463] on body "WE MOVED! 236 South 1250 West Unit B Centerville, UT 84014 855-264-8265 Request…" at bounding box center [814, 80] width 1202 height 1790
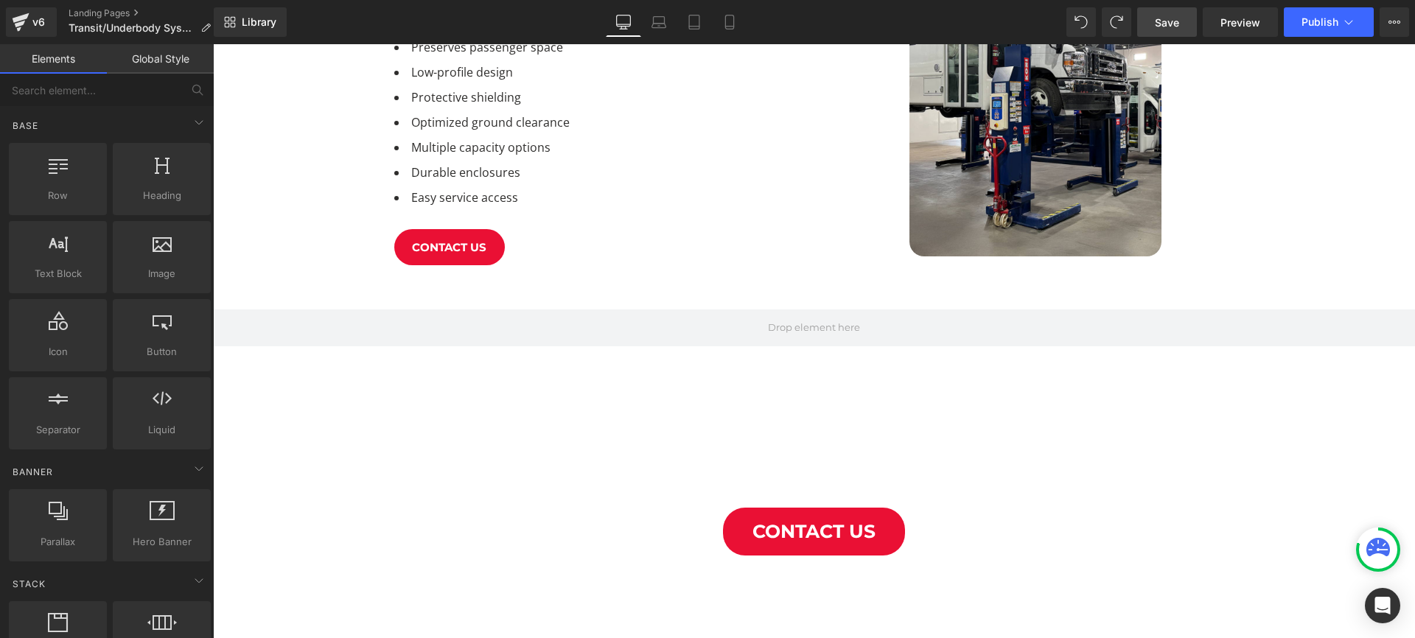
scroll to position [627, 0]
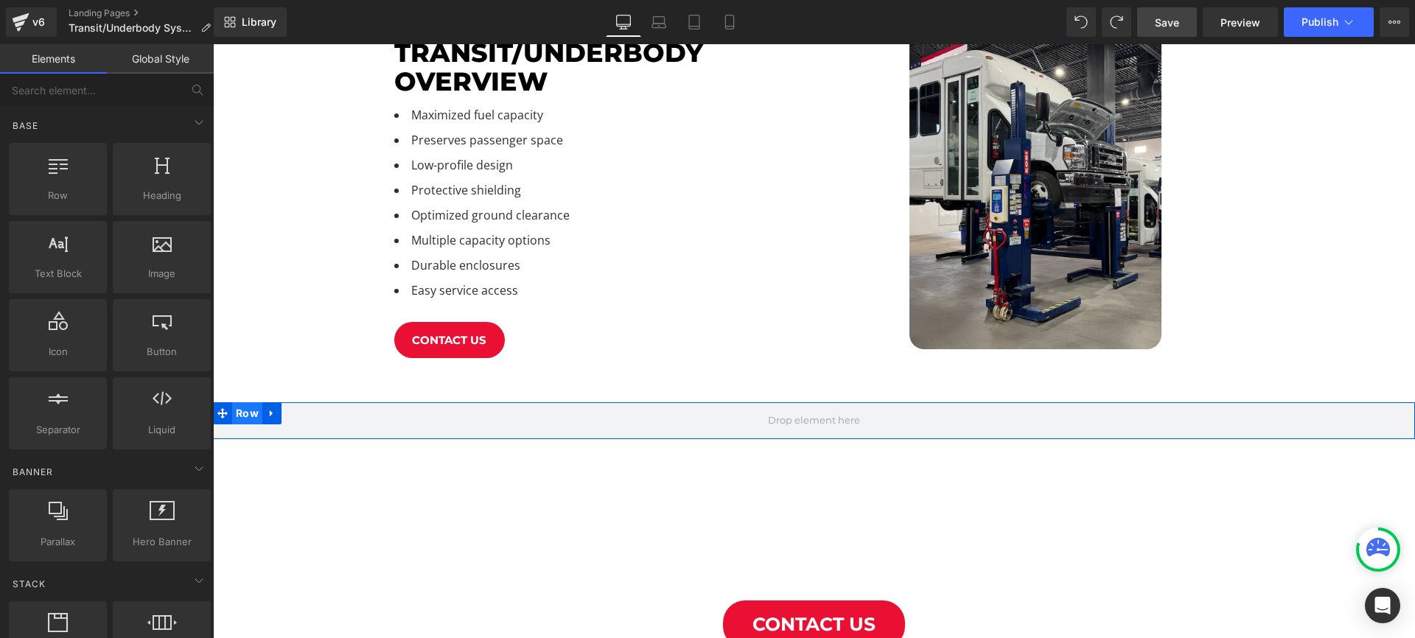
click at [253, 402] on span "Row" at bounding box center [247, 413] width 30 height 22
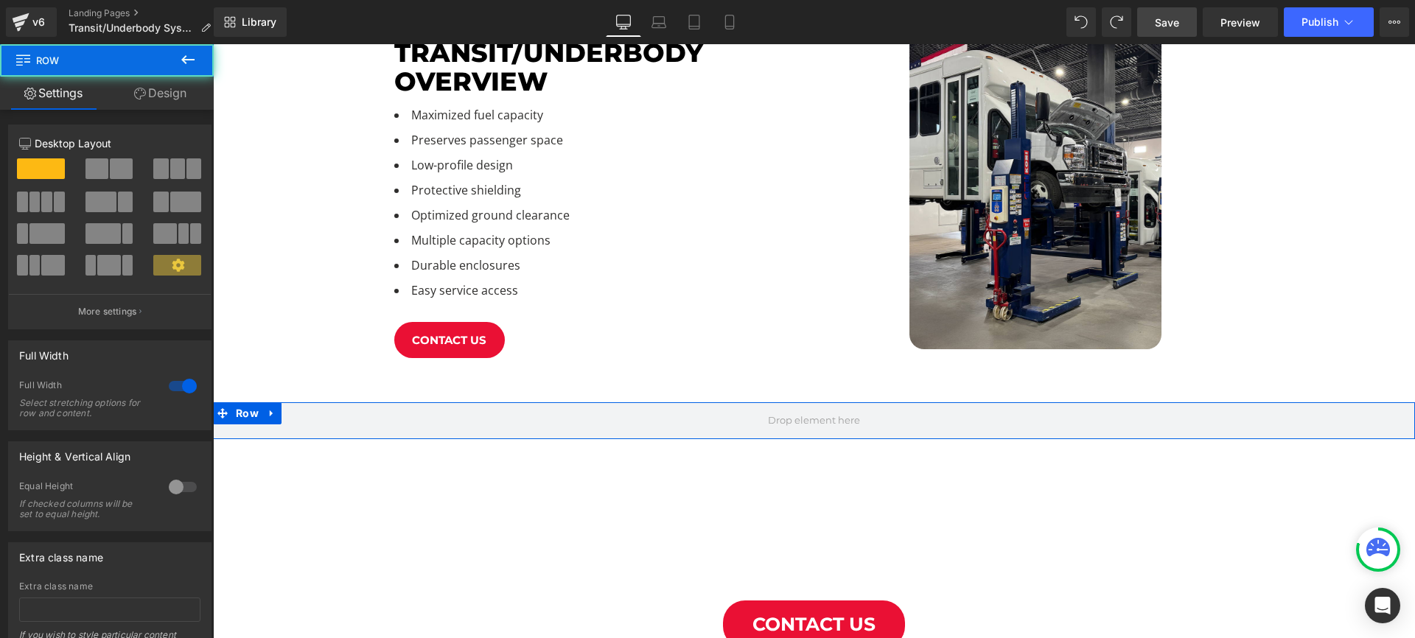
click at [160, 87] on link "Design" at bounding box center [160, 93] width 107 height 33
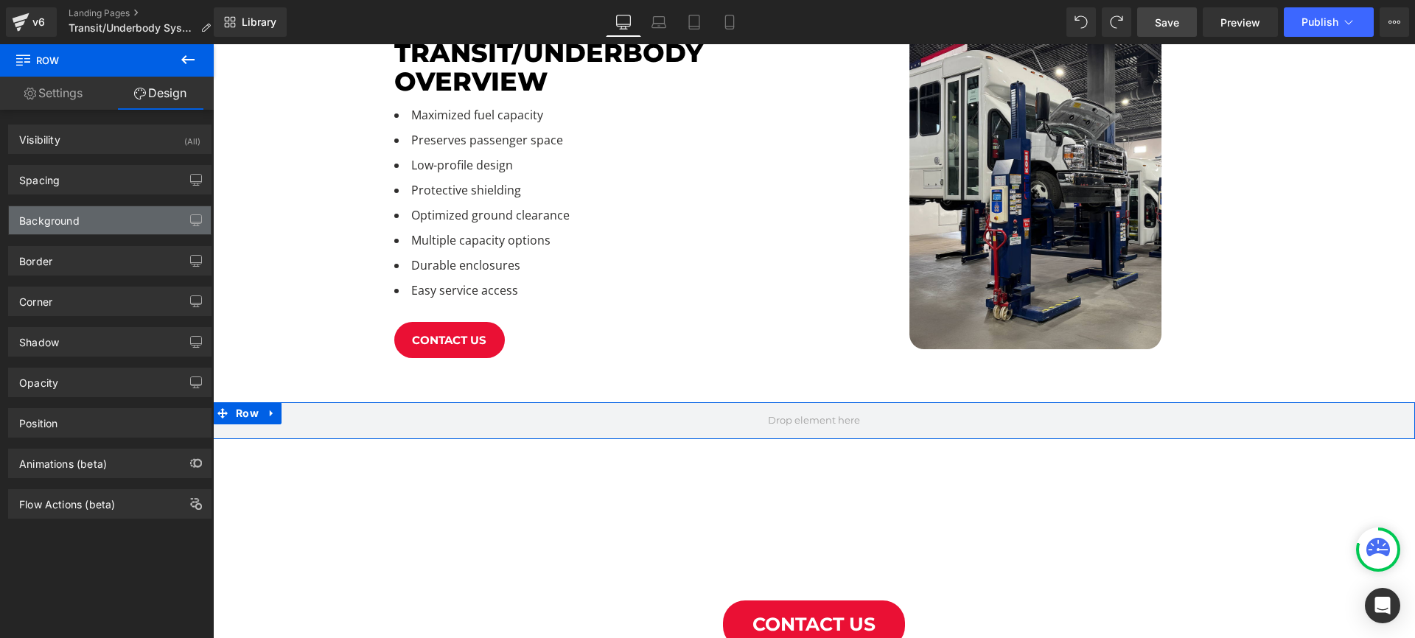
click at [106, 223] on div "Background" at bounding box center [110, 220] width 202 height 28
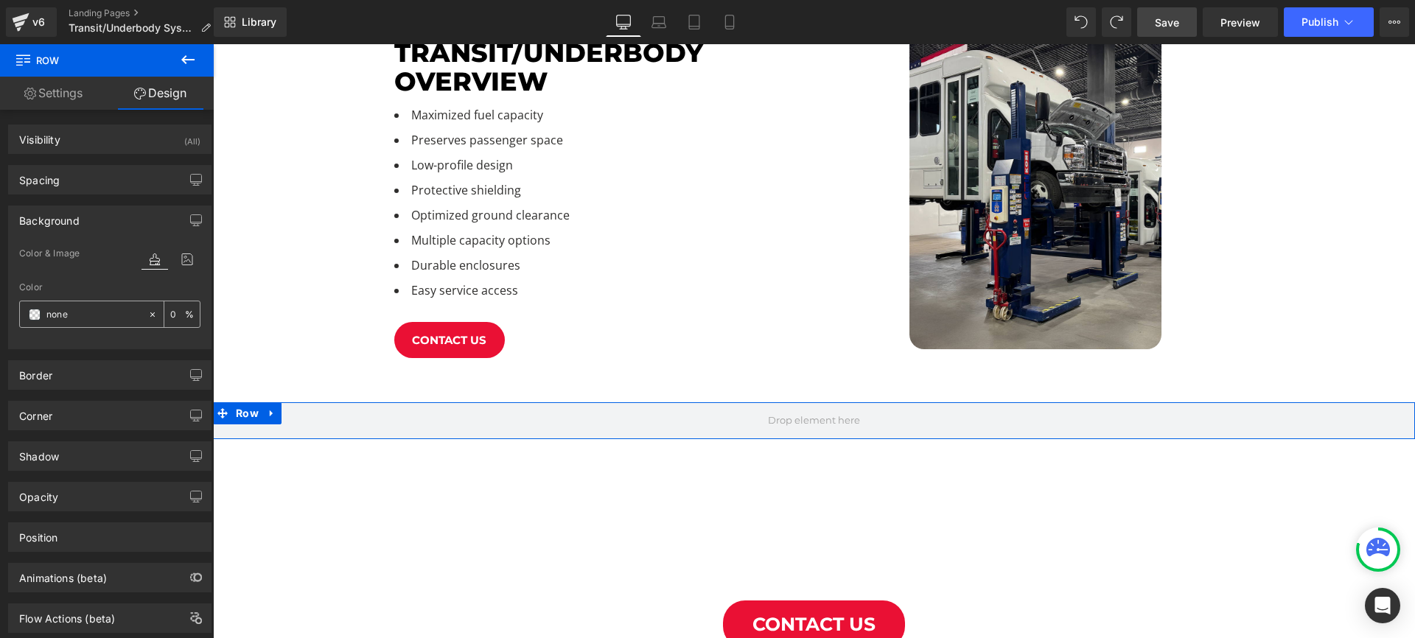
click at [38, 312] on span at bounding box center [35, 315] width 12 height 12
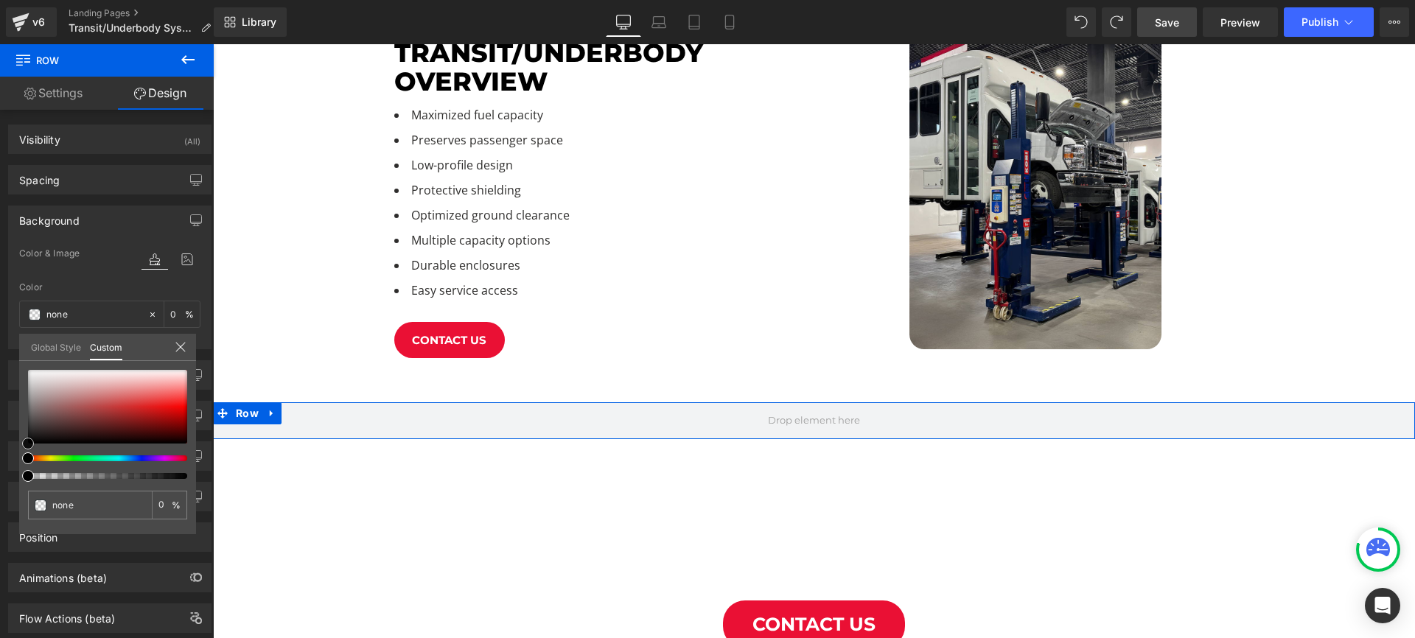
type input "#050000"
type input "100"
type input "#050000"
type input "100"
type input "#000000"
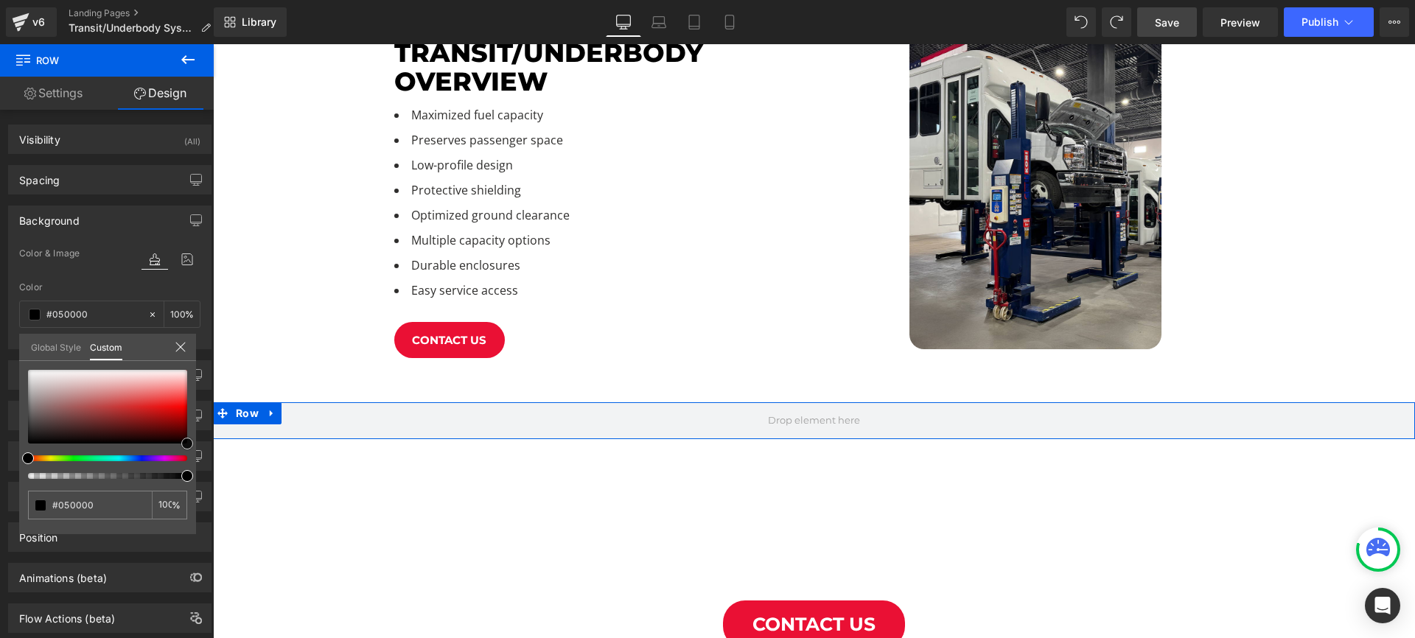
type input "#000000"
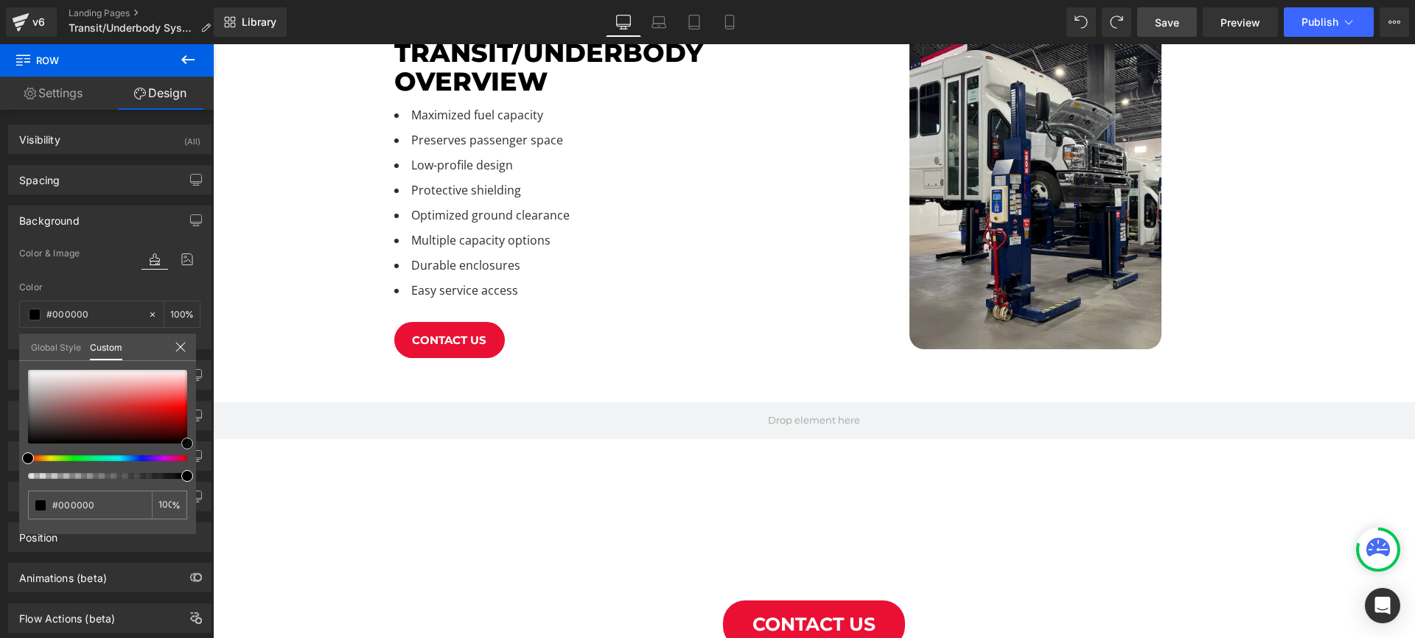
drag, startPoint x: 396, startPoint y: 487, endPoint x: 234, endPoint y: 469, distance: 162.4
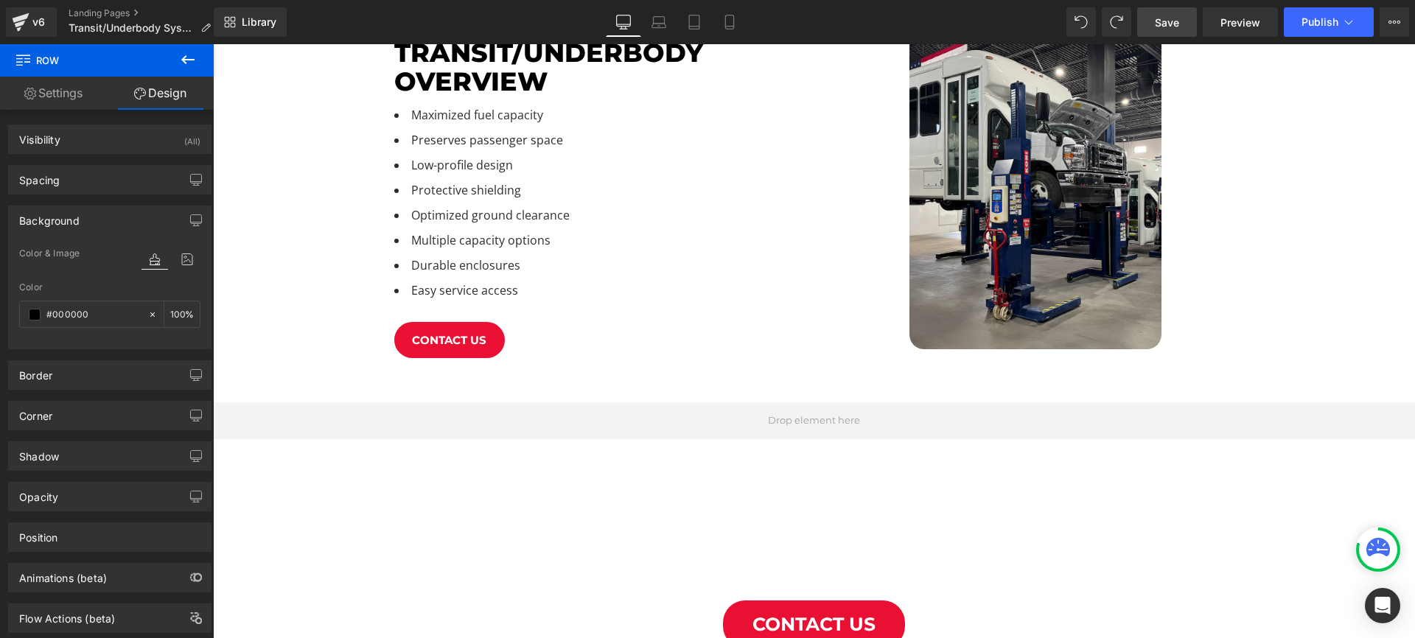
click at [293, 503] on body "WE MOVED! 236 South 1250 West Unit B Centerville, UT 84014 855-264-8265 Request…" at bounding box center [814, 312] width 1202 height 1790
drag, startPoint x: 318, startPoint y: 529, endPoint x: 424, endPoint y: 516, distance: 107.6
click at [318, 529] on div "transit/underbody system Heading Smarter Fuel Insights, Real Results Heading Tr…" at bounding box center [814, 212] width 1202 height 1407
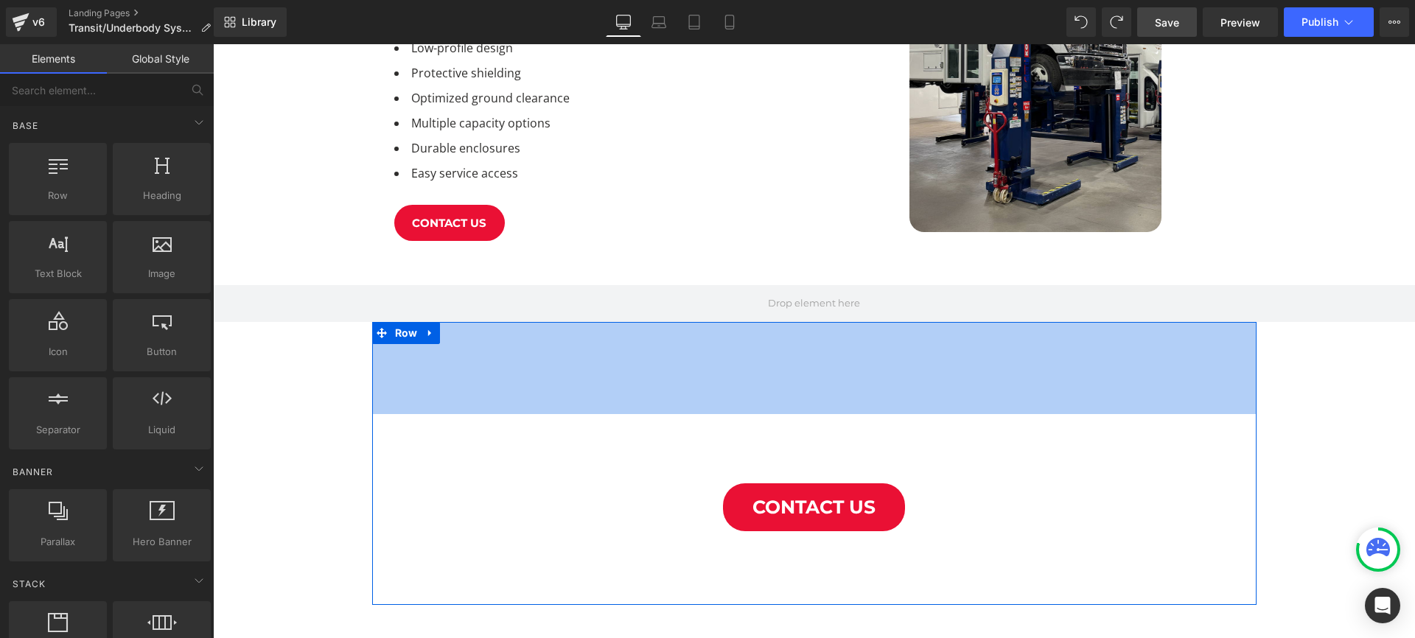
scroll to position [745, 0]
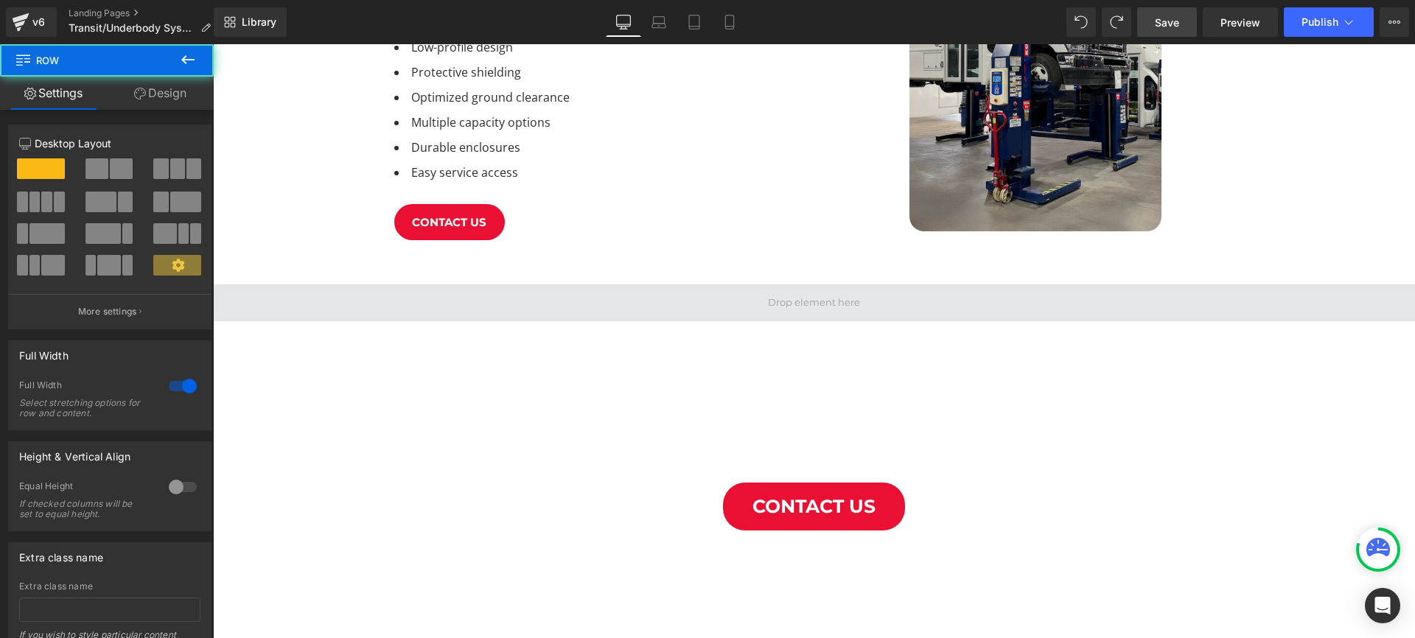
click at [614, 284] on span at bounding box center [814, 302] width 1202 height 37
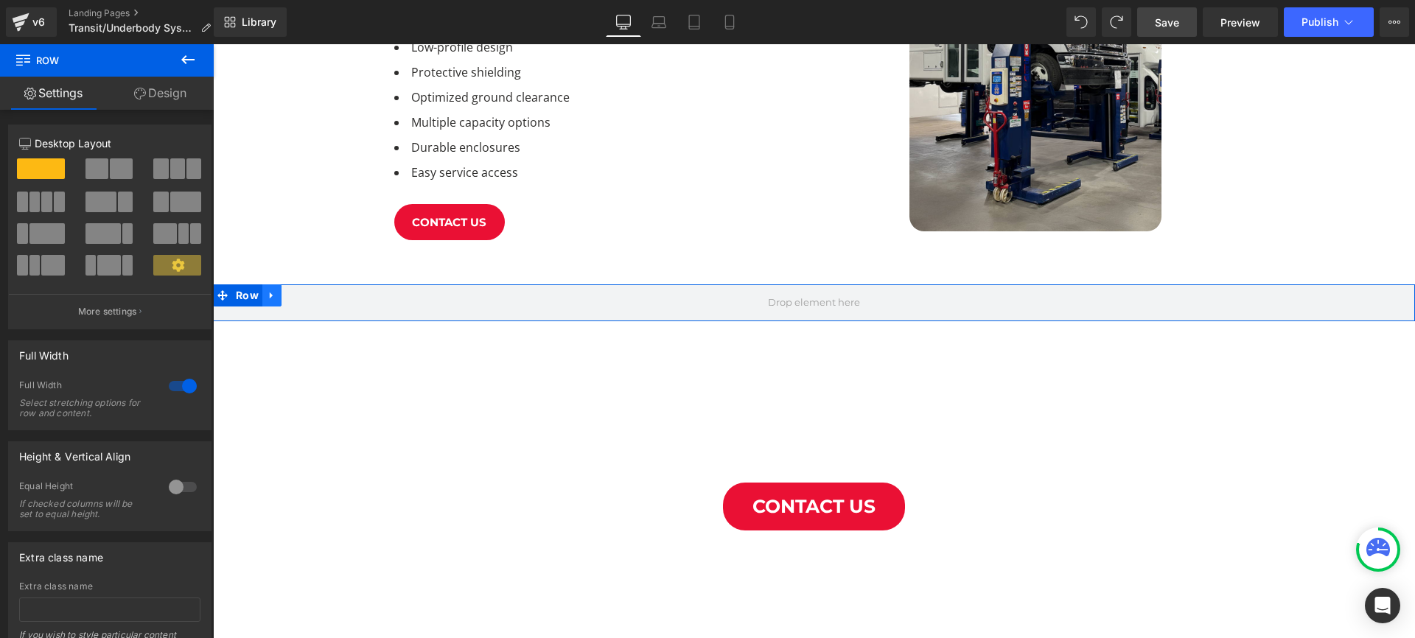
click at [271, 290] on icon at bounding box center [272, 295] width 10 height 11
click at [313, 290] on icon at bounding box center [310, 295] width 10 height 10
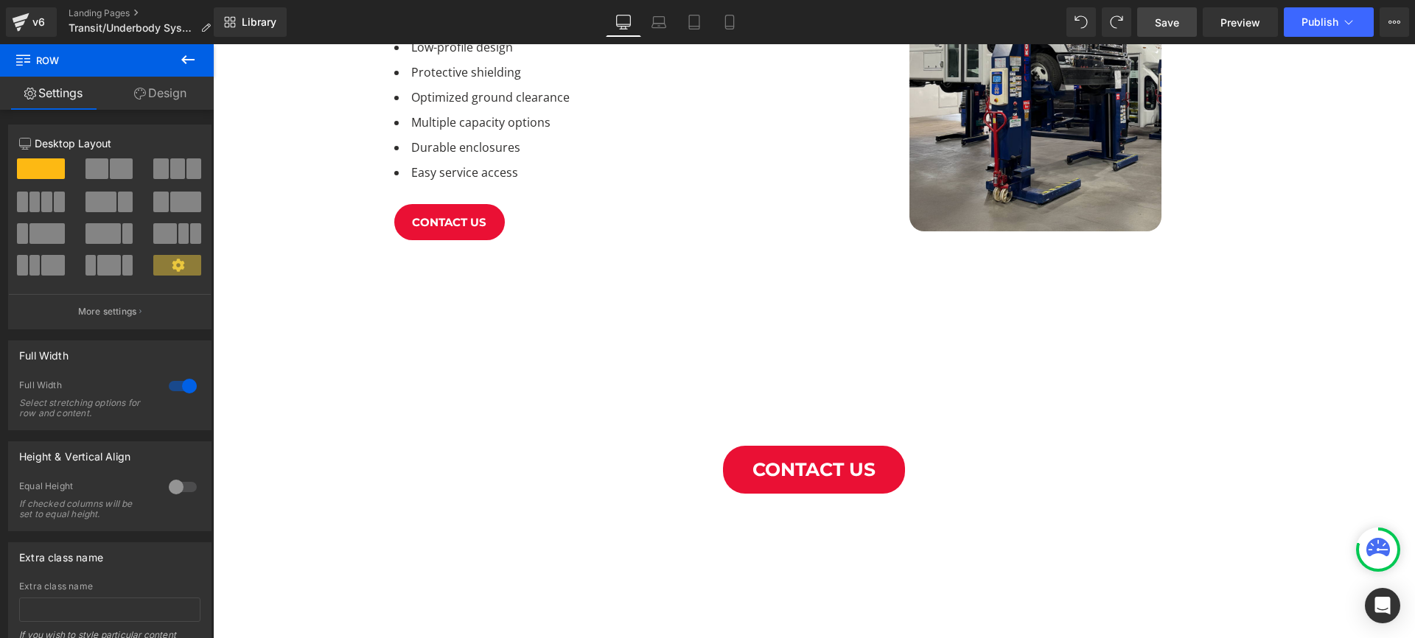
scroll to position [1732, 1202]
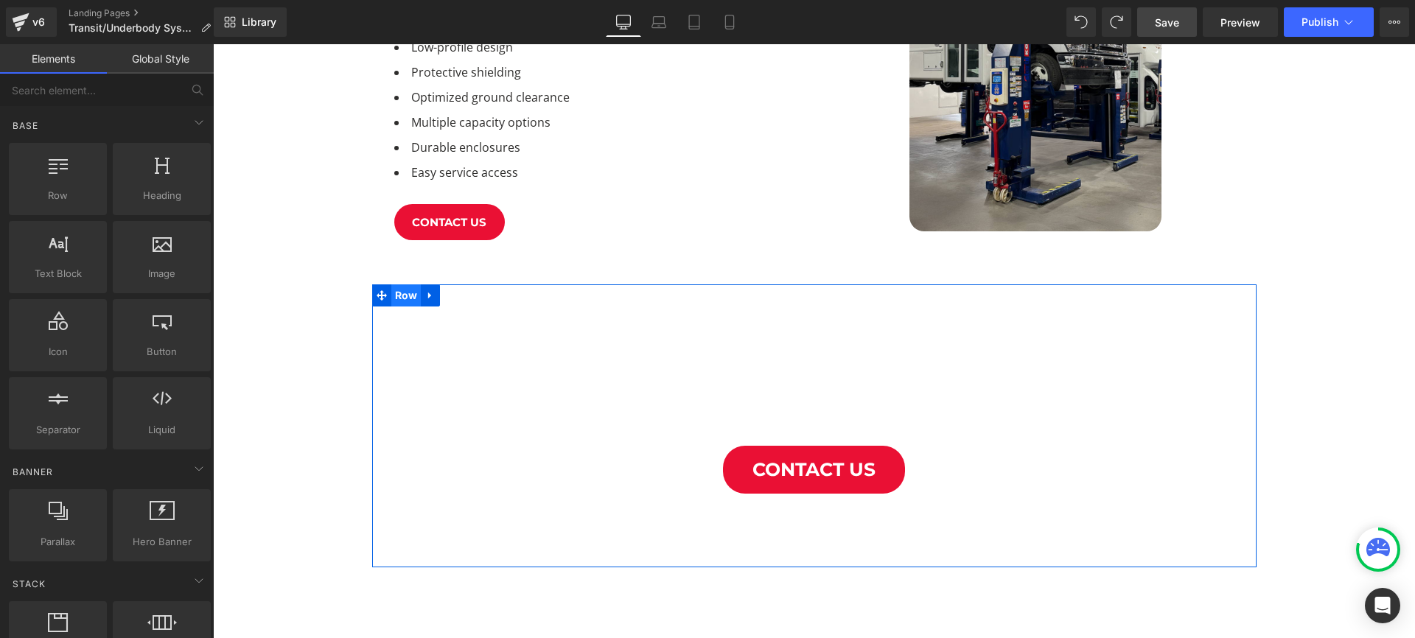
click at [405, 284] on span "Row" at bounding box center [406, 295] width 30 height 22
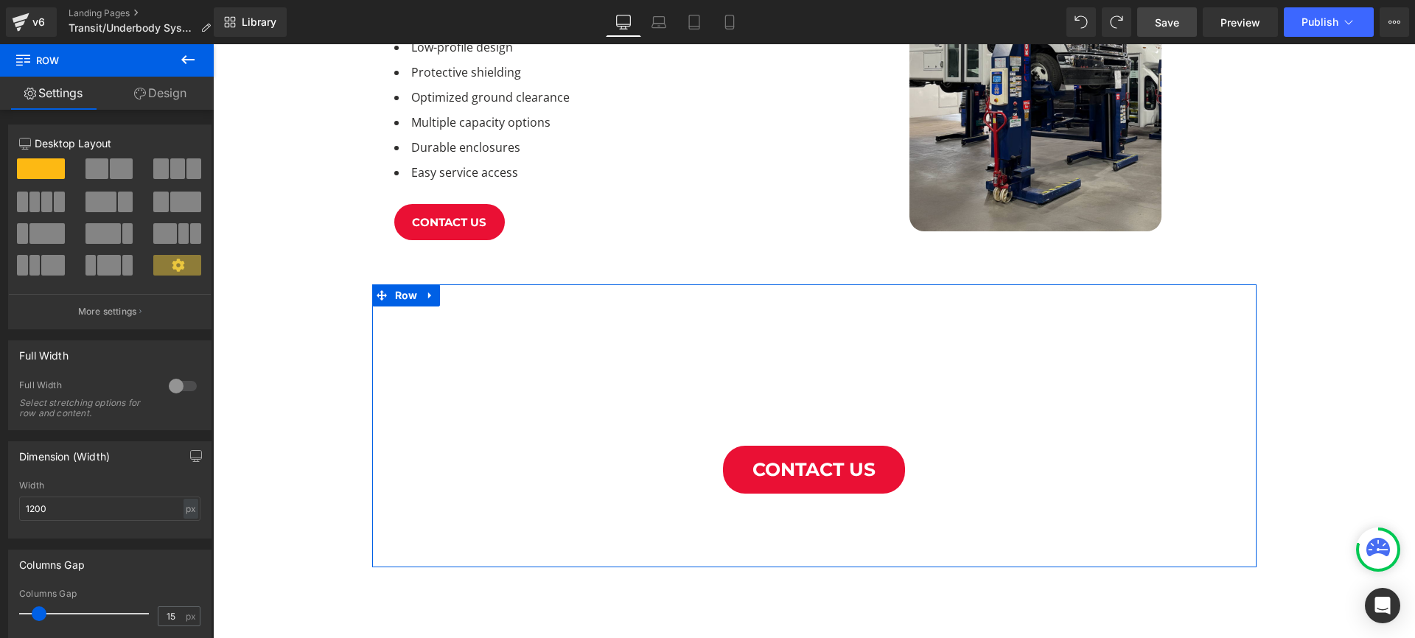
click at [165, 379] on div at bounding box center [182, 386] width 35 height 24
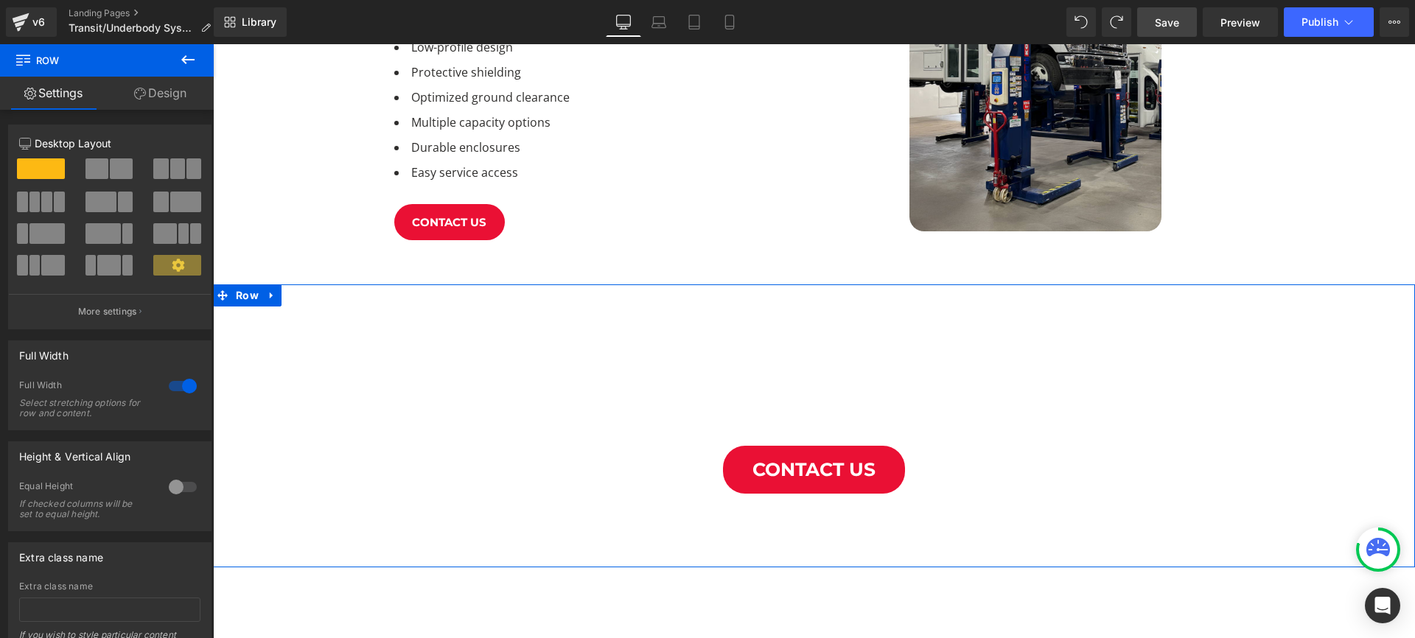
click at [175, 89] on link "Design" at bounding box center [160, 93] width 107 height 33
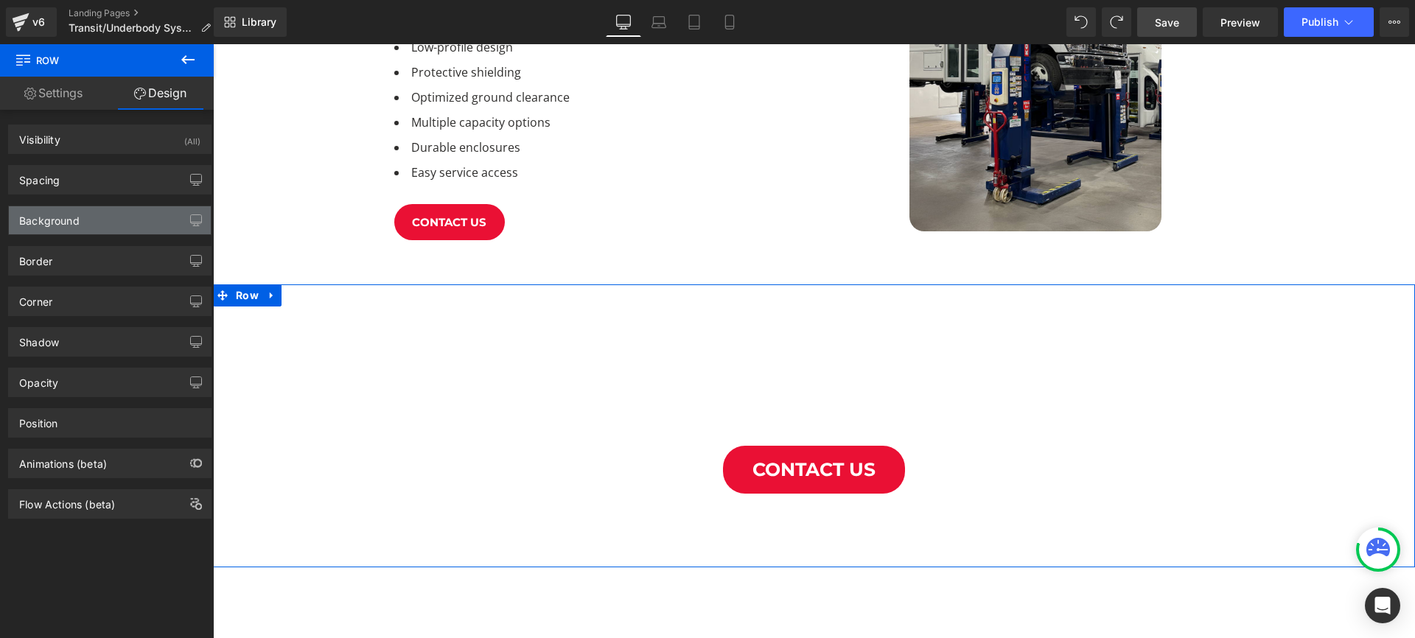
click at [102, 215] on div "Background" at bounding box center [110, 220] width 202 height 28
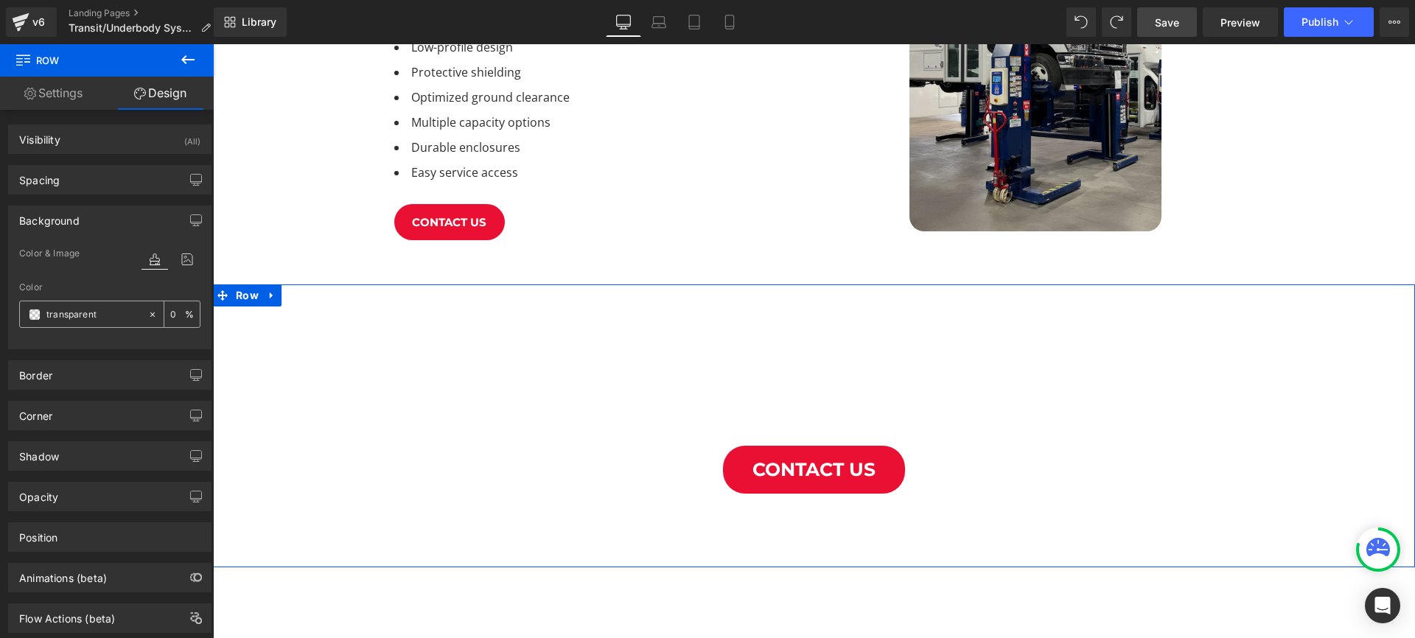
click at [29, 313] on span at bounding box center [35, 315] width 12 height 12
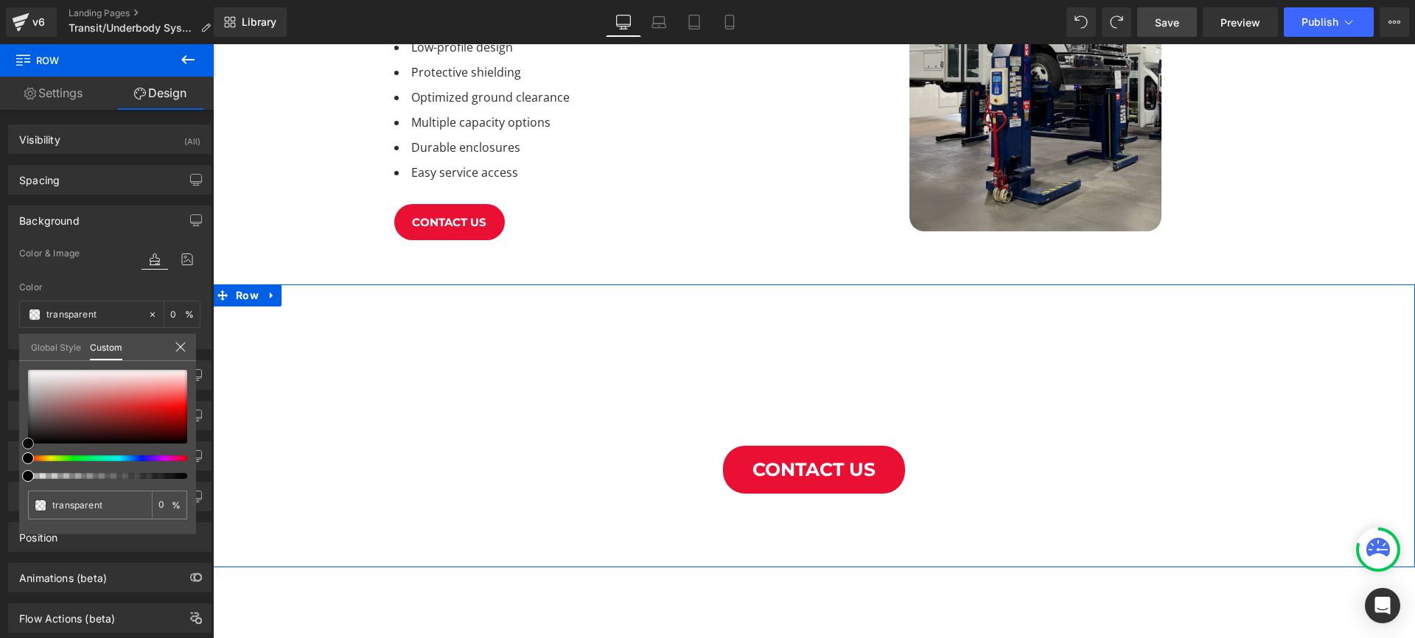
type input "#7a2828"
type input "100"
type input "#7a2828"
type input "100"
type input "#5e1616"
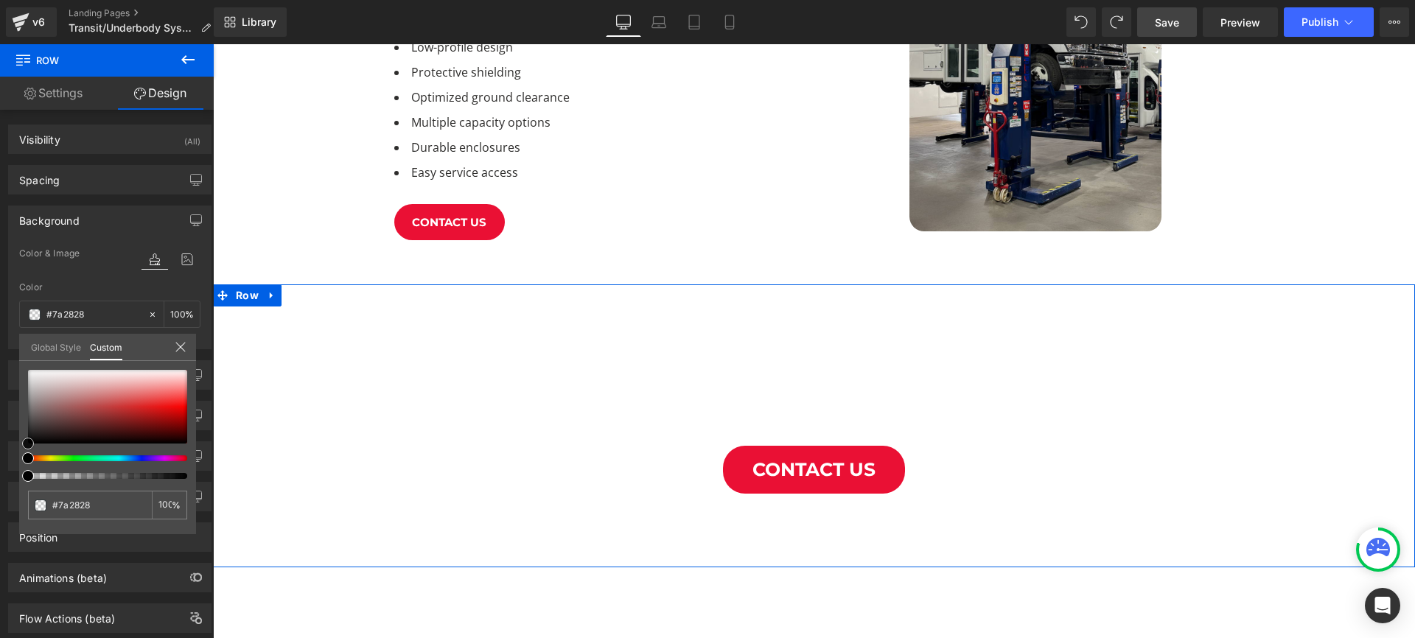
type input "#5e1616"
type input "#120101"
type input "#000000"
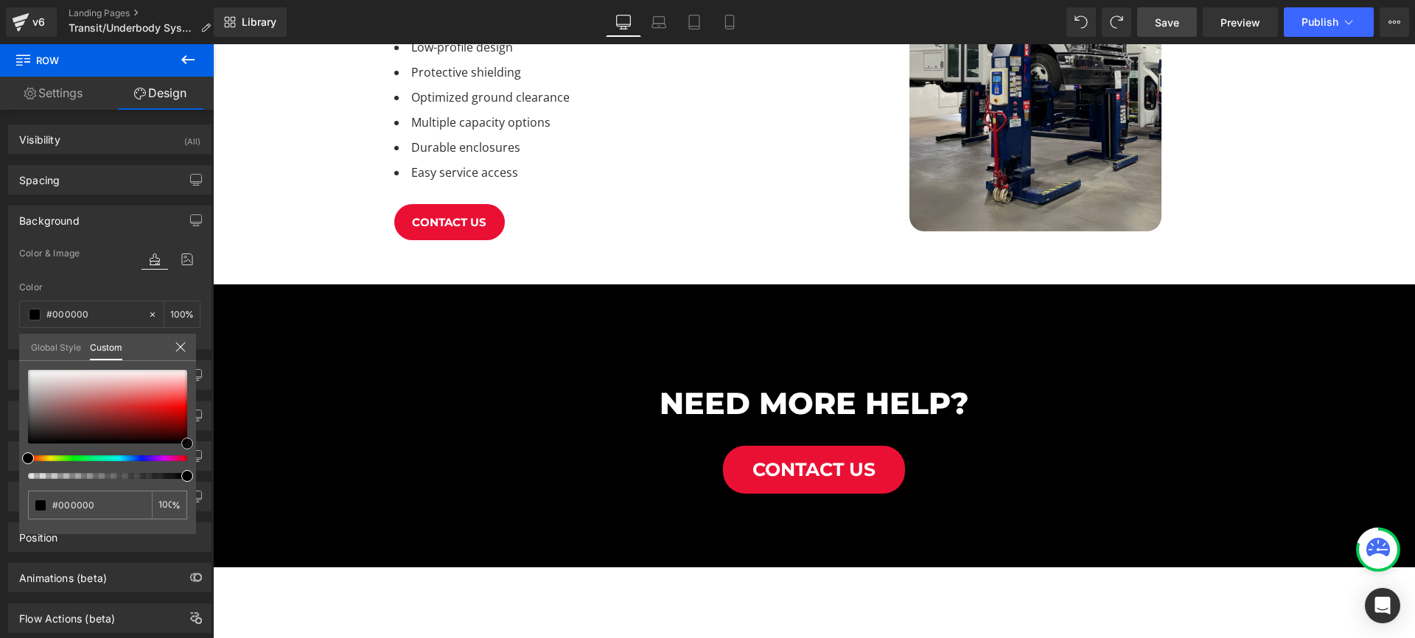
drag, startPoint x: 336, startPoint y: 471, endPoint x: 217, endPoint y: 463, distance: 118.9
click at [699, 221] on body "WE MOVED! 236 South 1250 West Unit B Centerville, UT 84014 855-264-8265 Request…" at bounding box center [814, 175] width 1202 height 1753
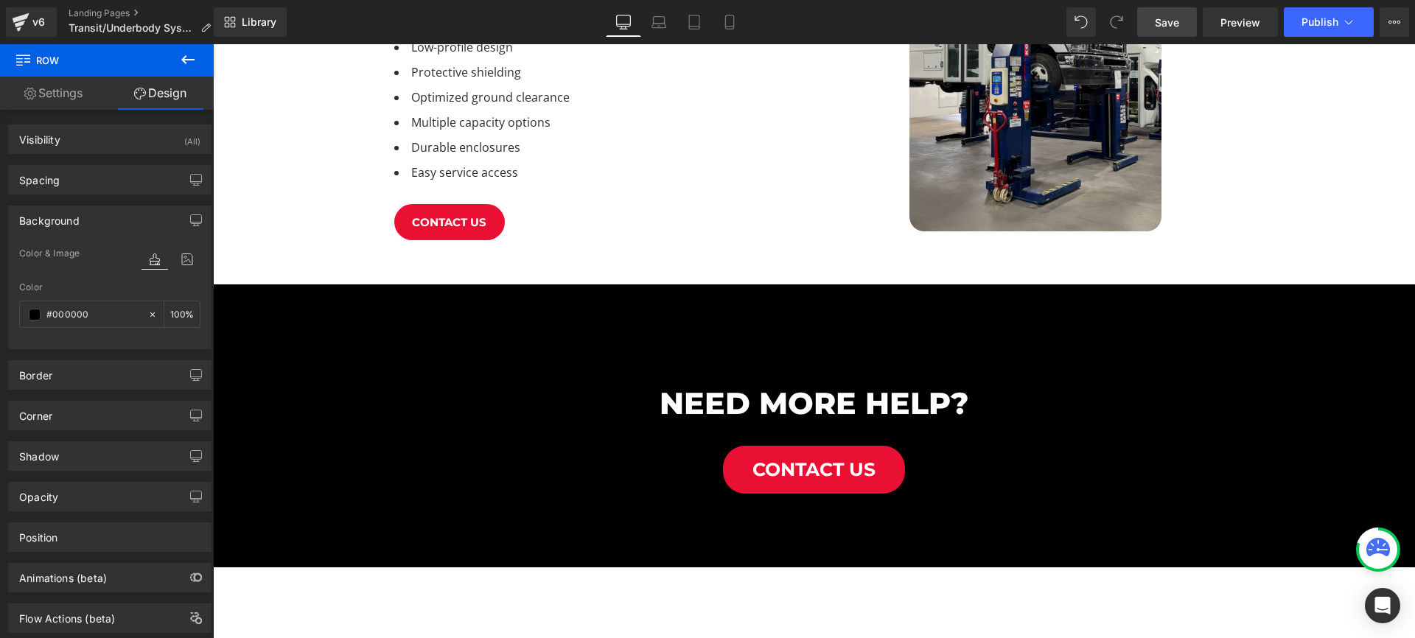
click at [1176, 22] on span "Save" at bounding box center [1167, 22] width 24 height 15
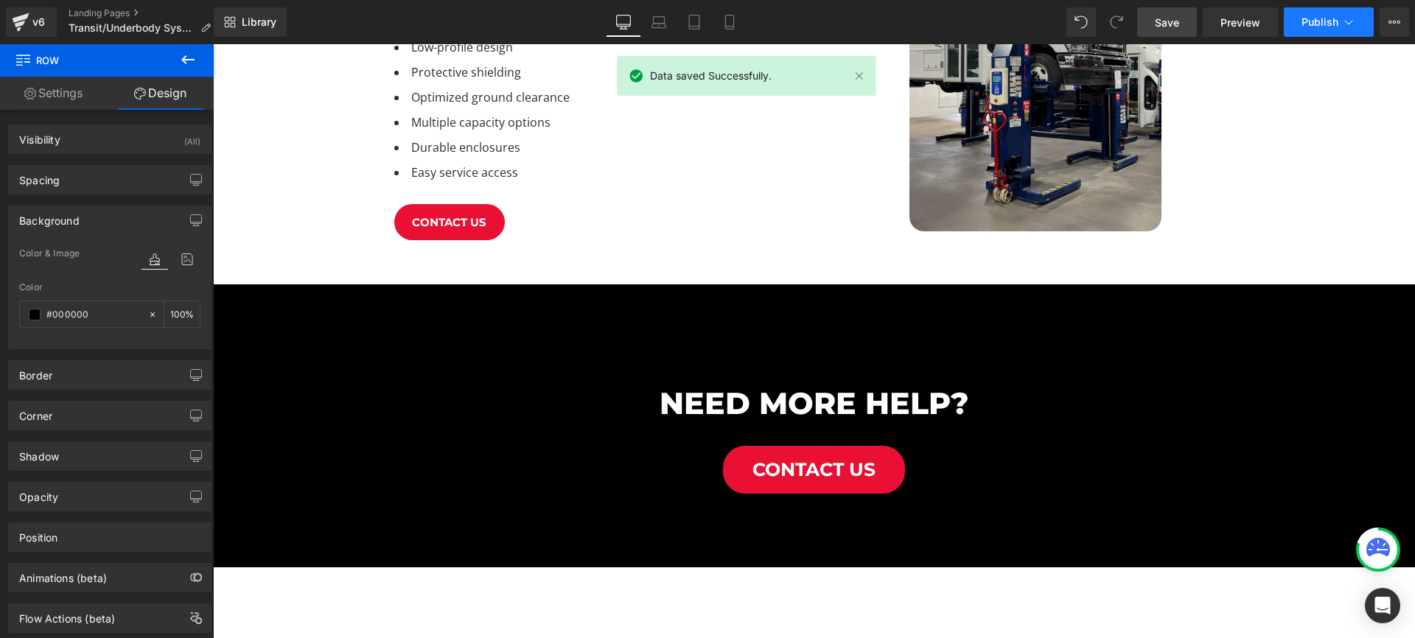
click at [1302, 21] on span "Publish" at bounding box center [1319, 22] width 37 height 12
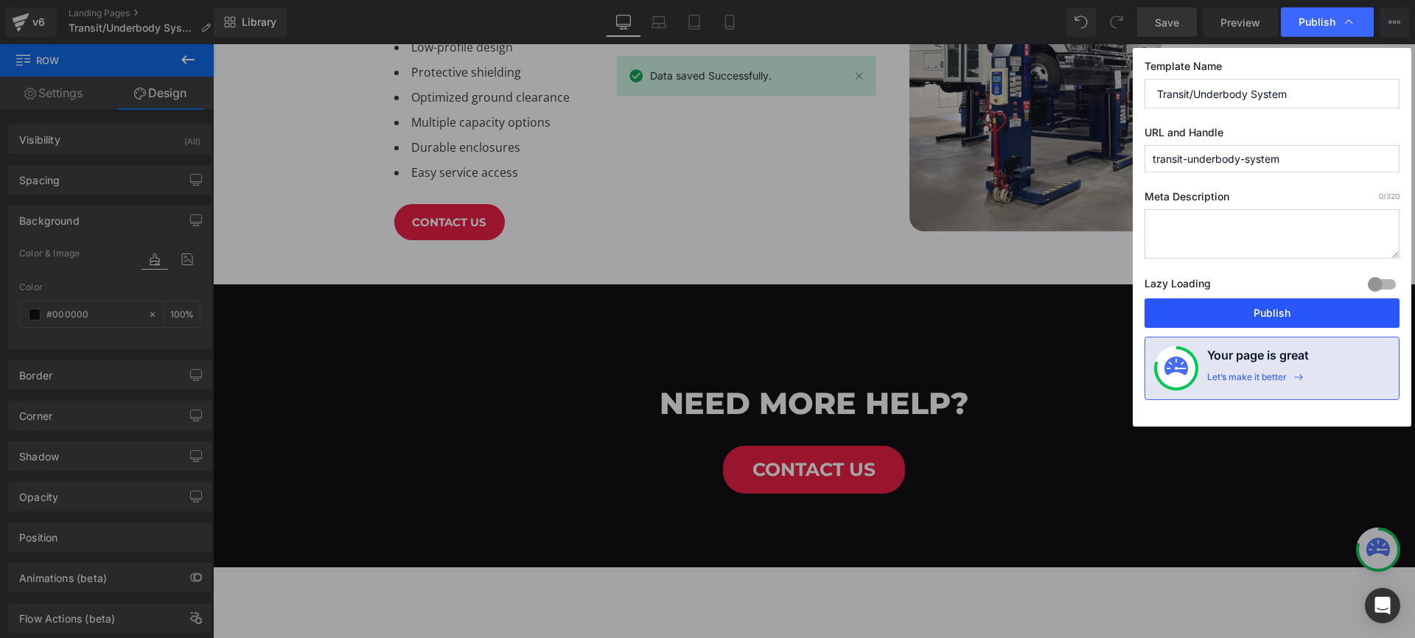
click at [1278, 322] on button "Publish" at bounding box center [1271, 312] width 255 height 29
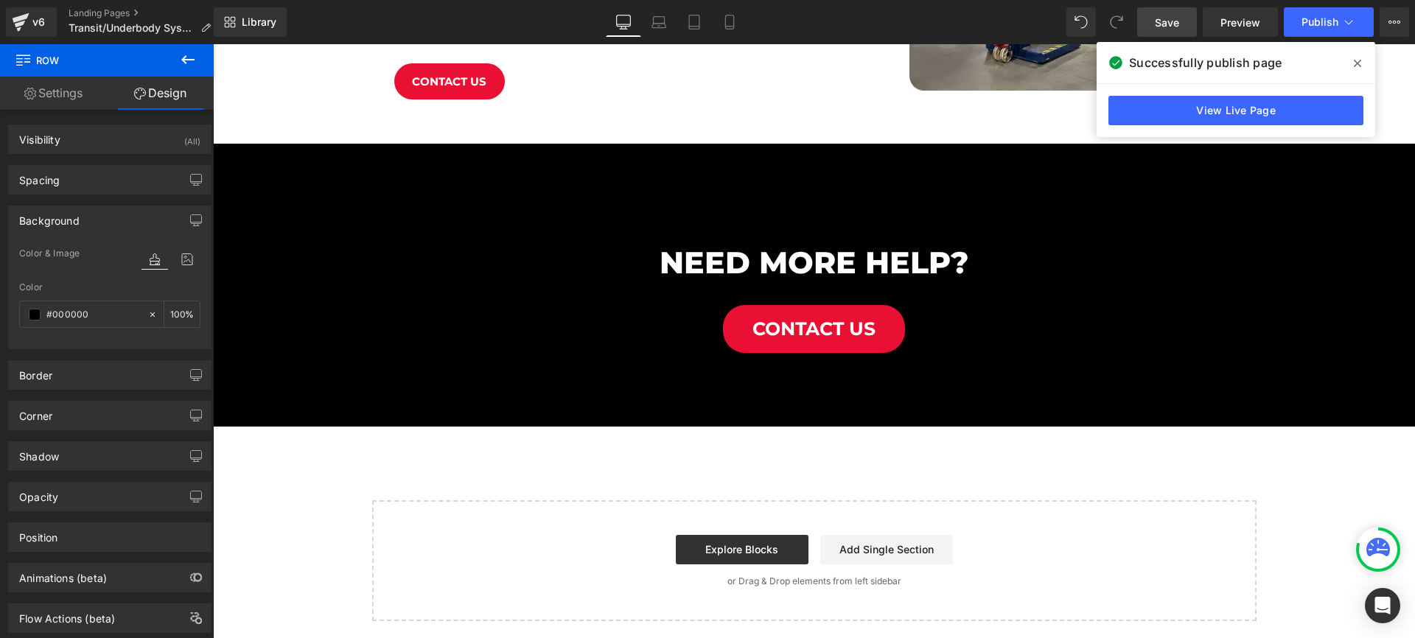
scroll to position [1007, 0]
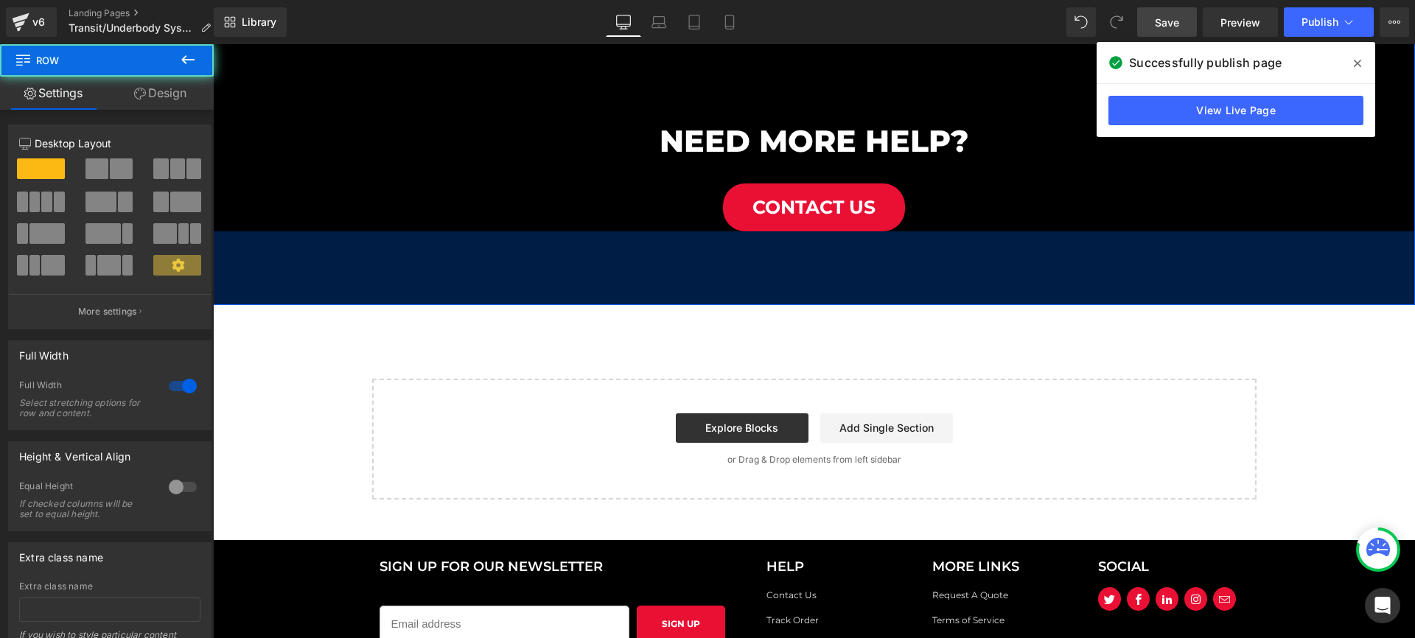
click at [857, 278] on div "100px" at bounding box center [814, 268] width 1202 height 74
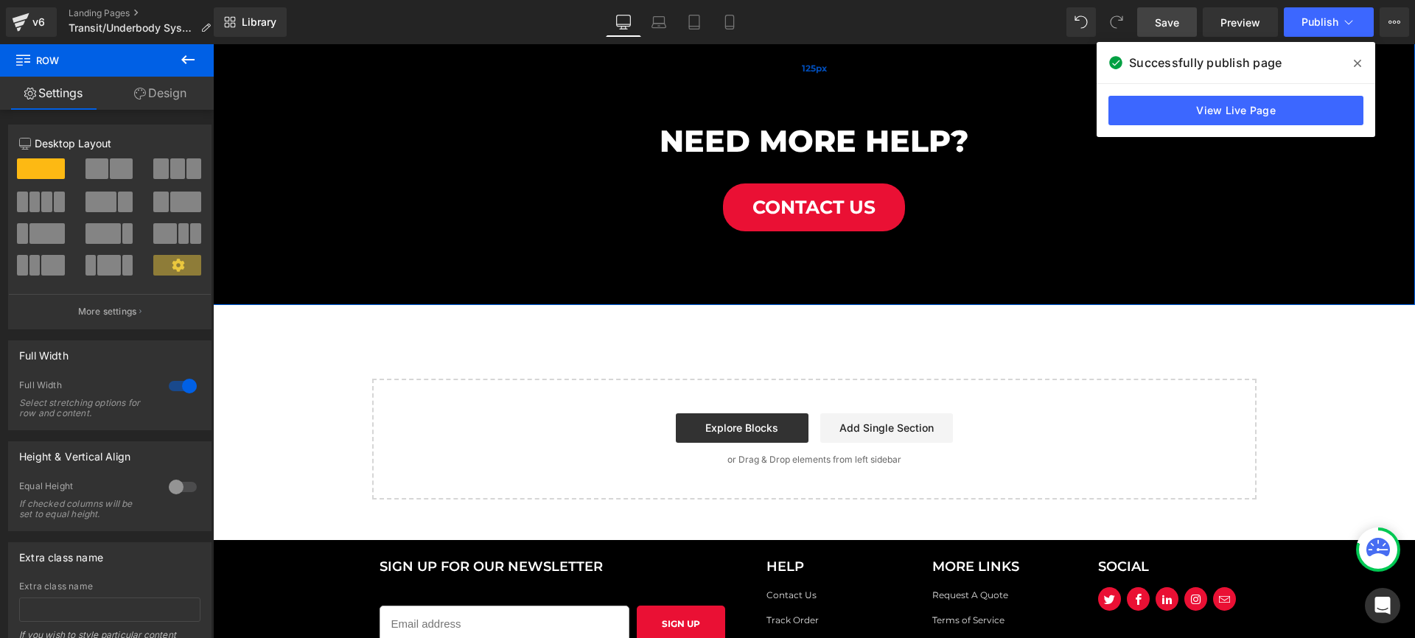
scroll to position [788, 0]
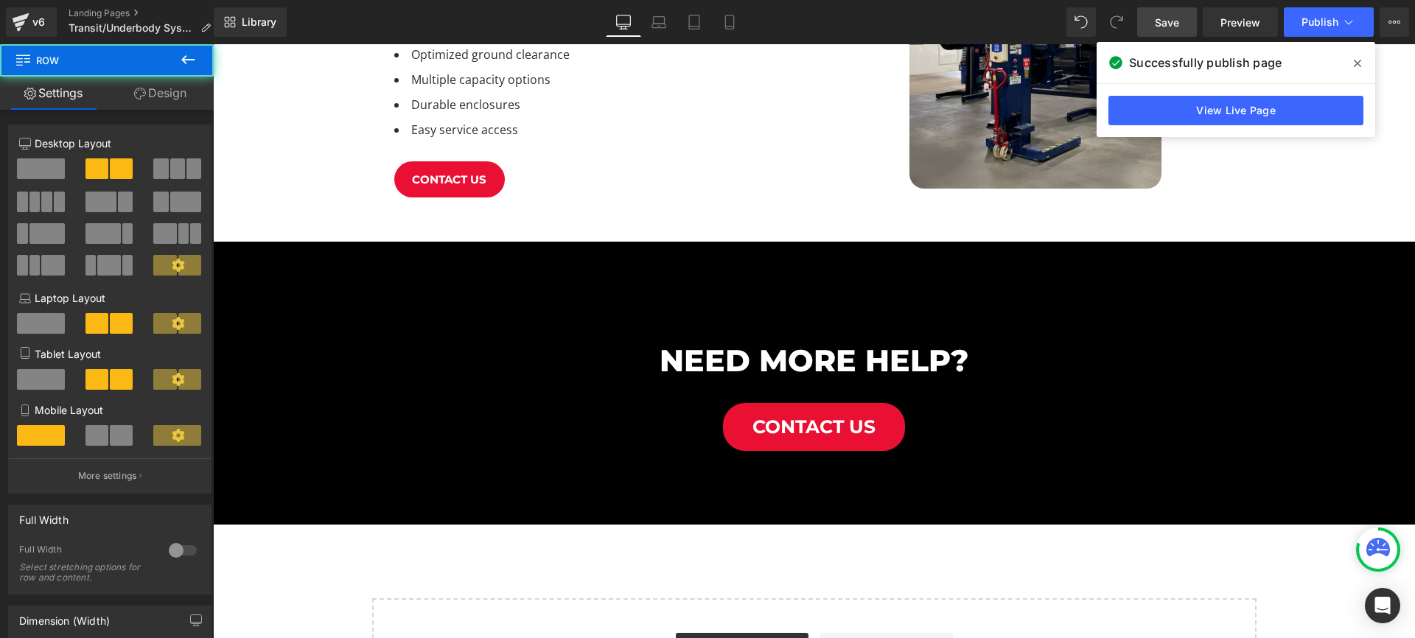
click at [778, 201] on div "Real-Time Accuracy for Every Mile Heading transit/underbody OVerview Heading Ma…" at bounding box center [814, 21] width 884 height 442
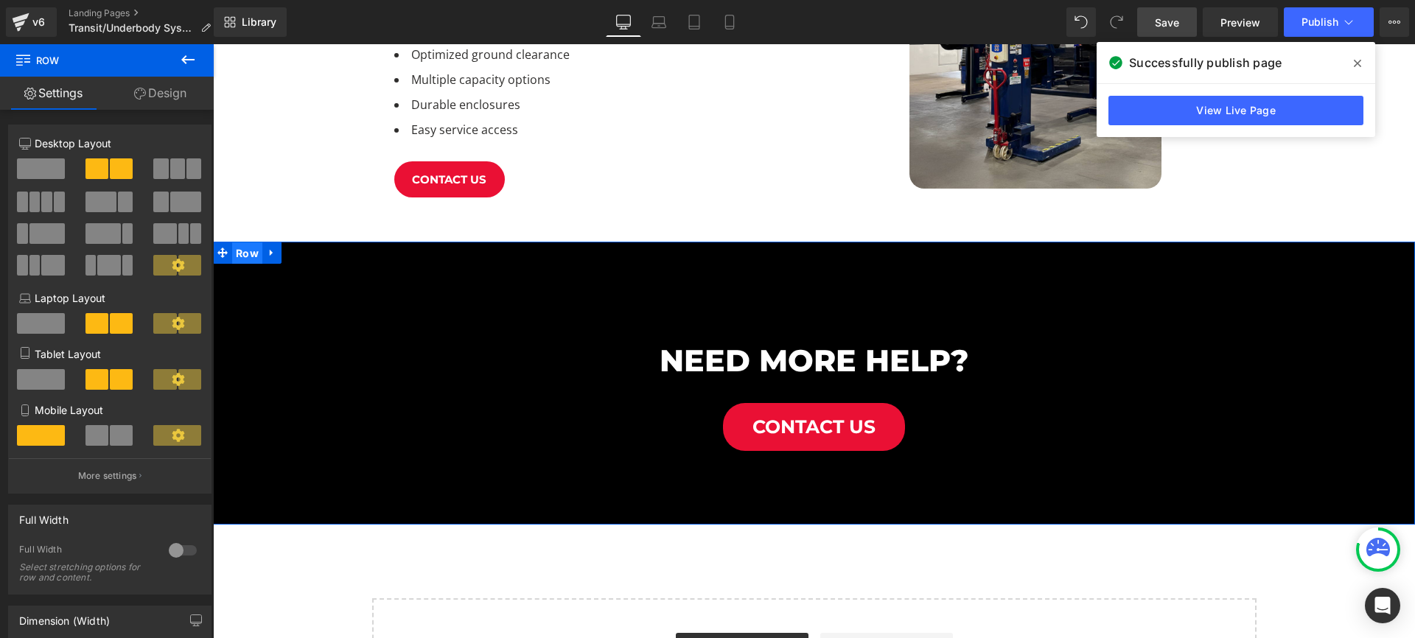
click at [248, 242] on span "Row" at bounding box center [247, 253] width 30 height 22
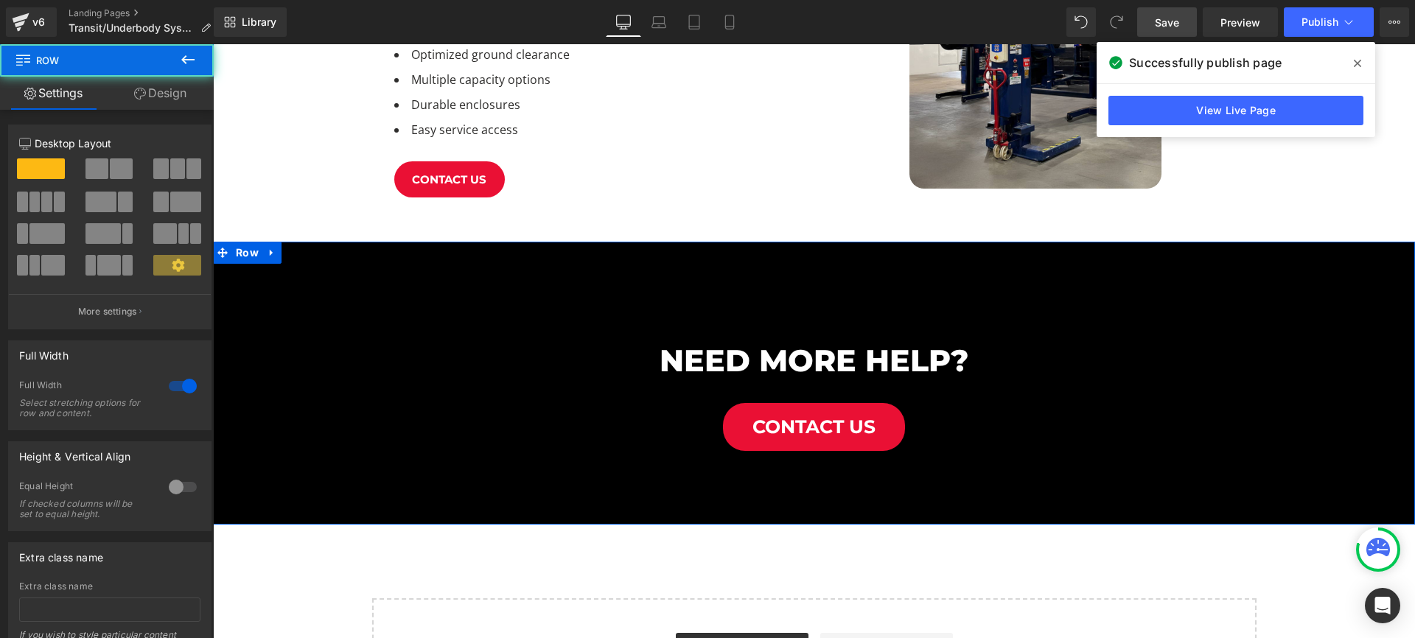
click at [170, 99] on link "Design" at bounding box center [160, 93] width 107 height 33
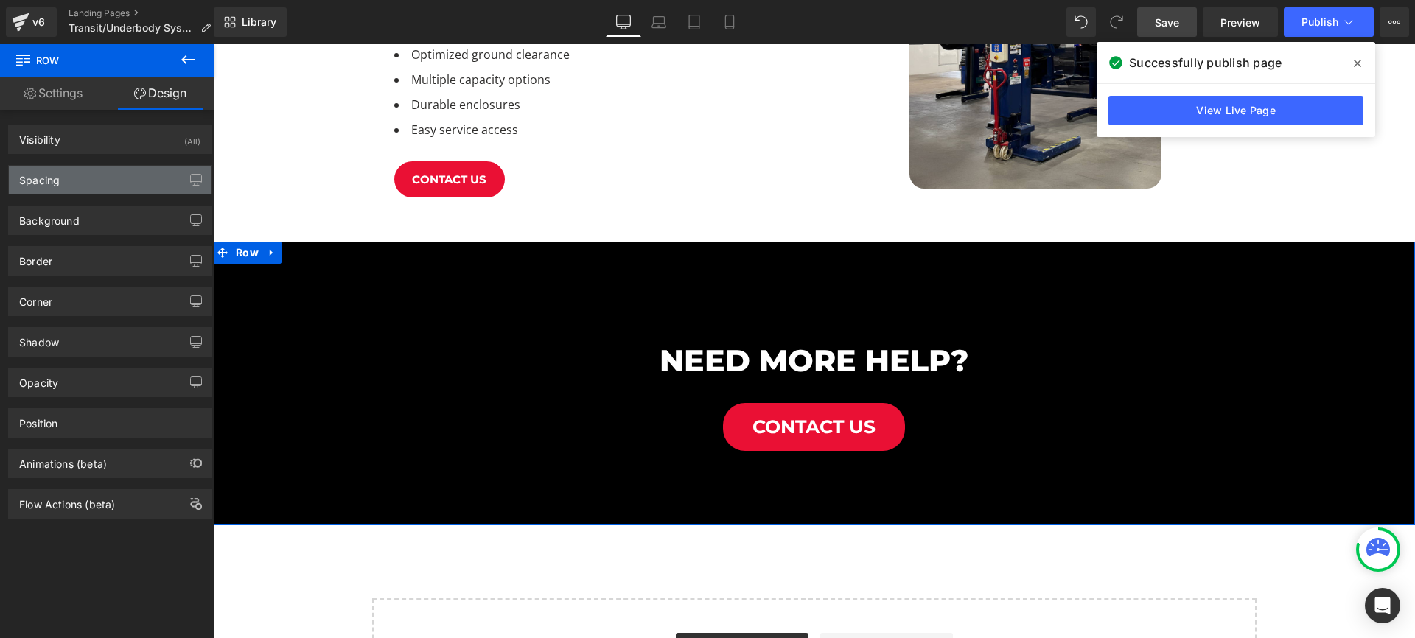
click at [70, 172] on div "Spacing" at bounding box center [110, 180] width 202 height 28
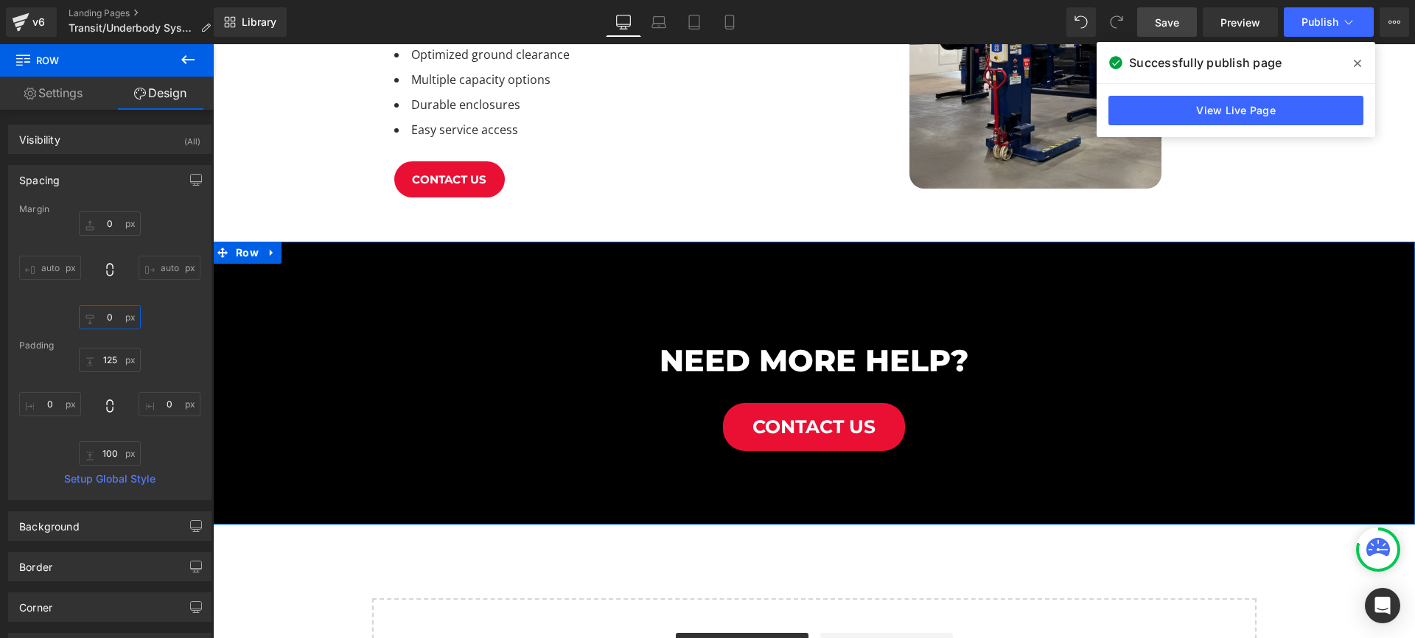
click at [103, 306] on input "0" at bounding box center [110, 317] width 62 height 24
click at [106, 316] on input "0" at bounding box center [110, 317] width 62 height 24
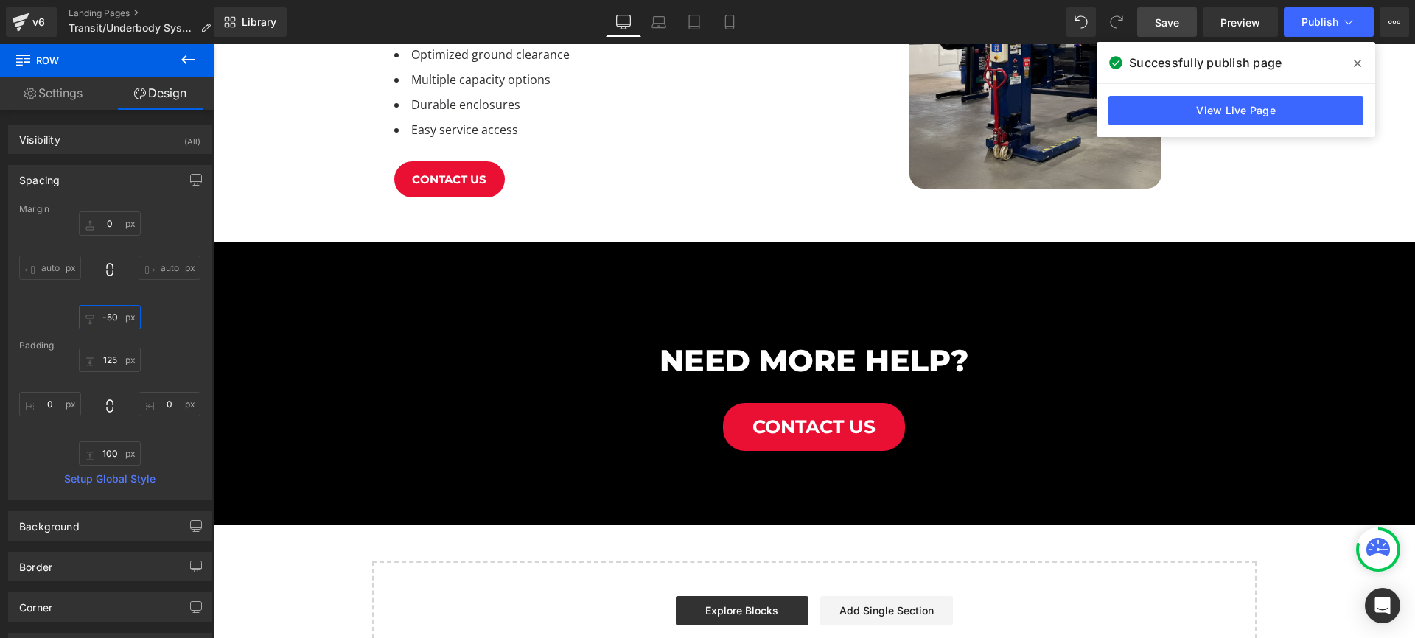
type input "-50"
click at [1182, 13] on link "Save" at bounding box center [1167, 21] width 60 height 29
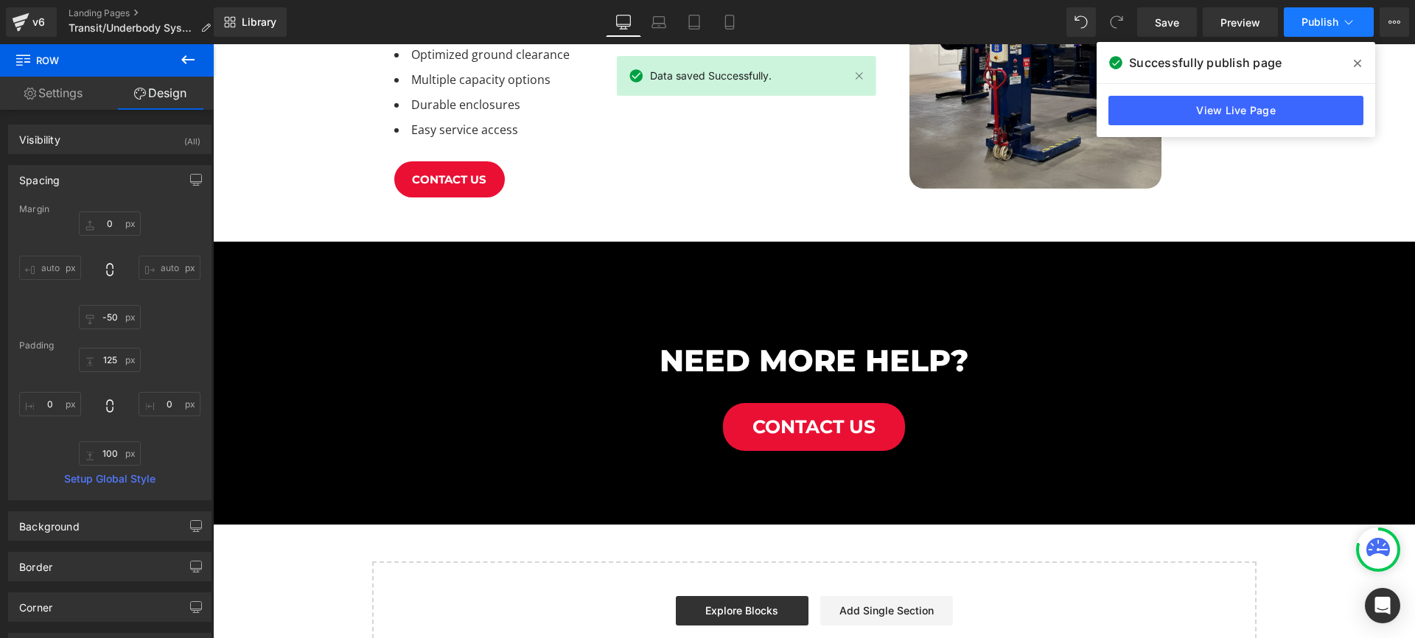
click at [1315, 18] on span "Publish" at bounding box center [1319, 22] width 37 height 12
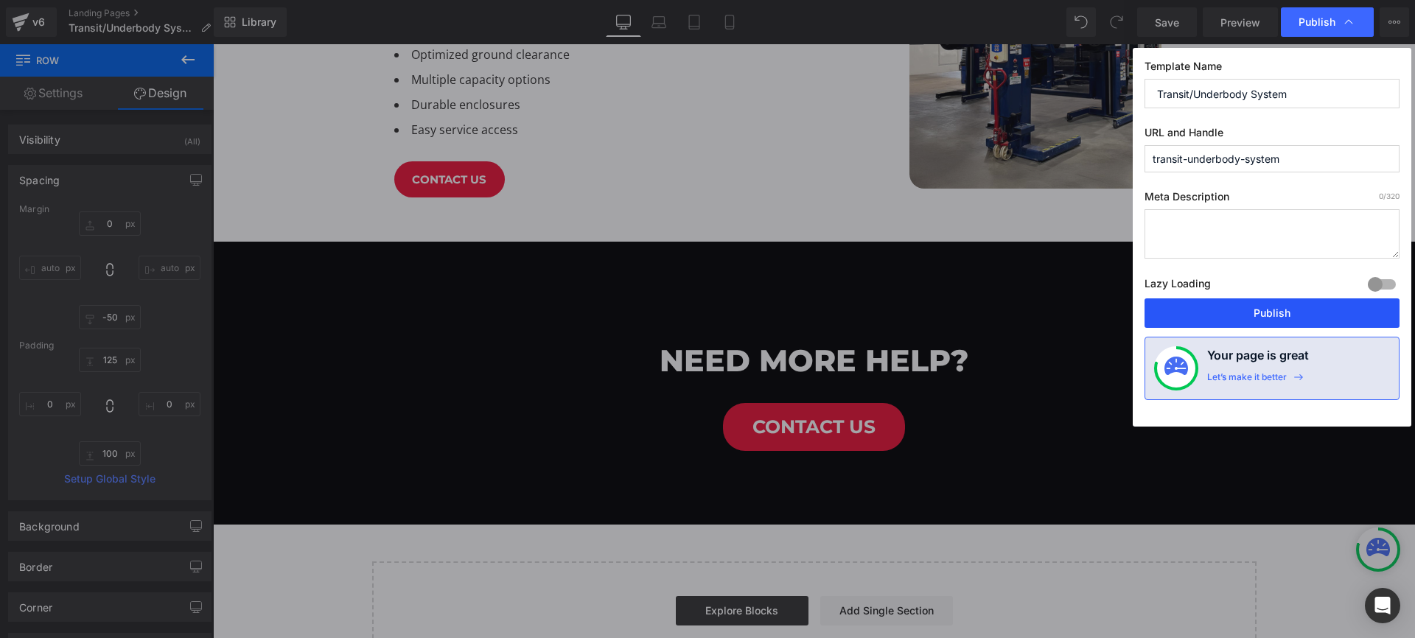
click at [1322, 320] on button "Publish" at bounding box center [1271, 312] width 255 height 29
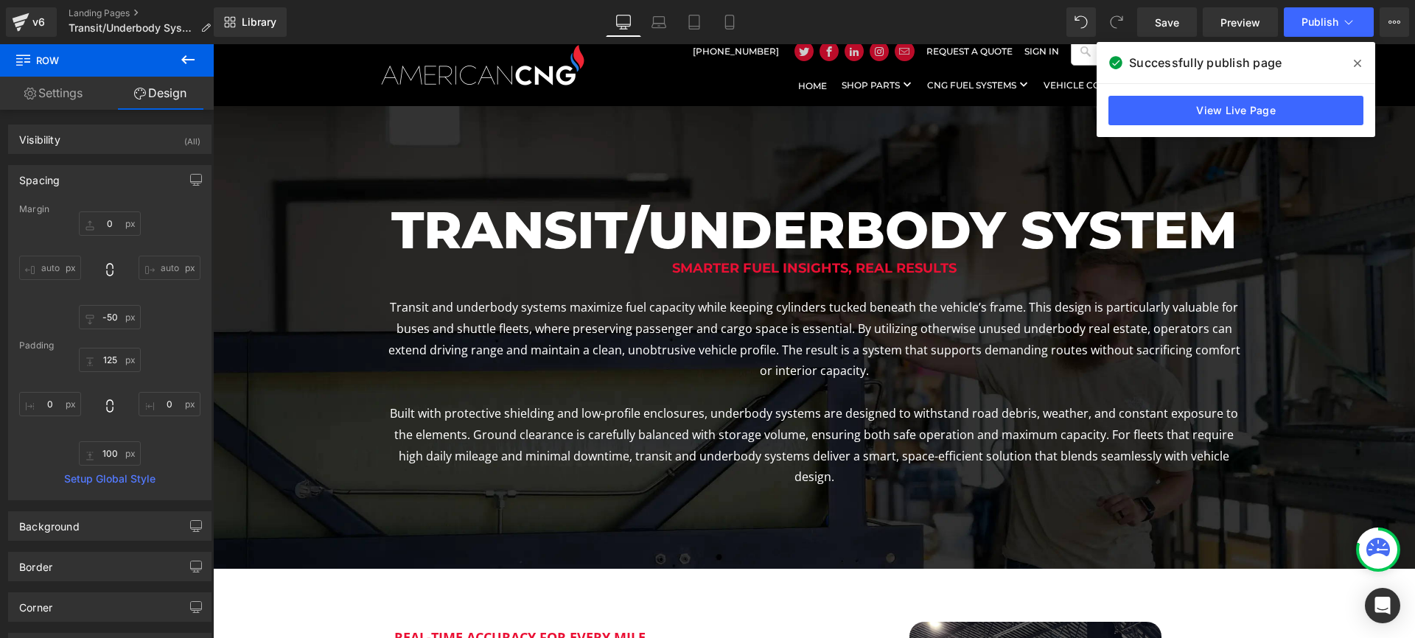
scroll to position [0, 0]
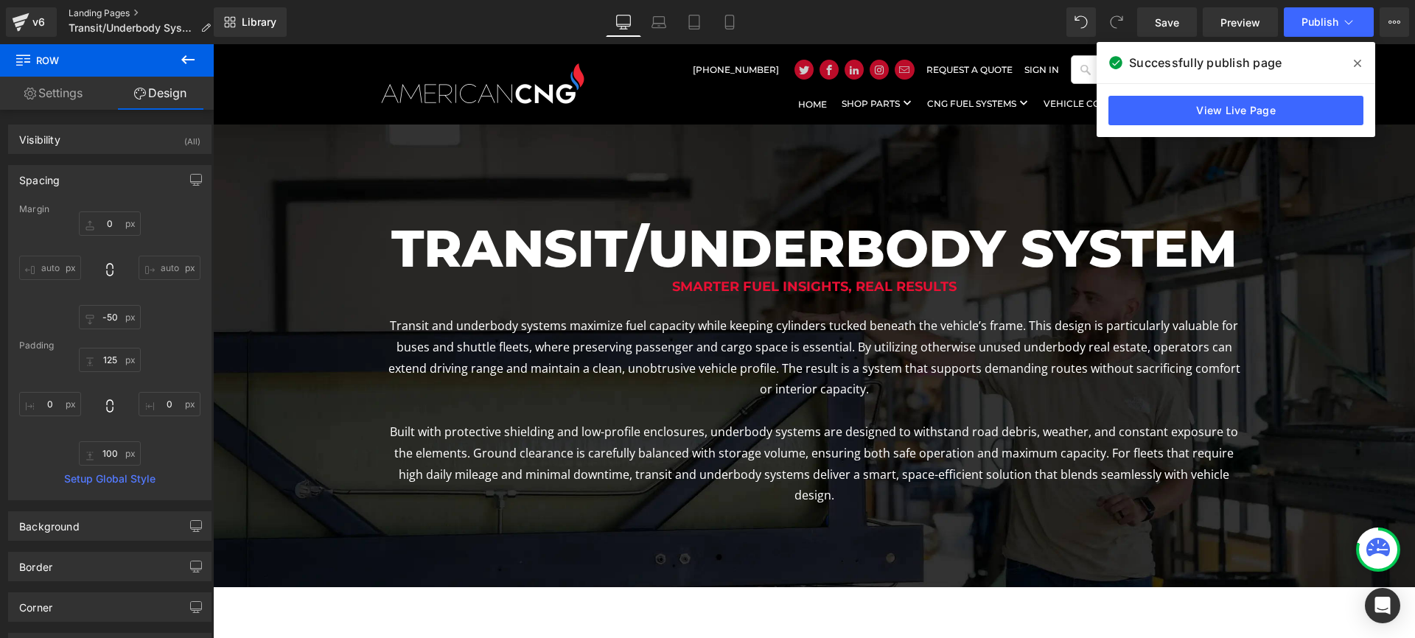
click at [105, 10] on link "Landing Pages" at bounding box center [146, 13] width 154 height 12
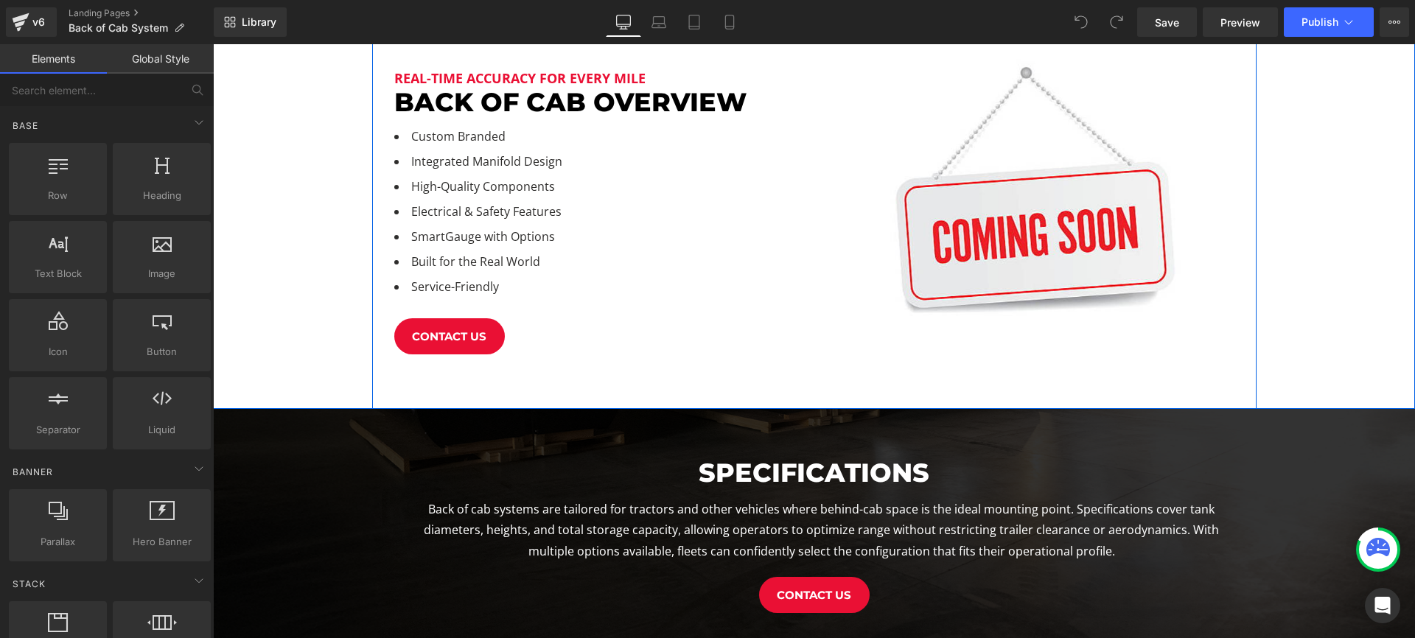
scroll to position [430, 0]
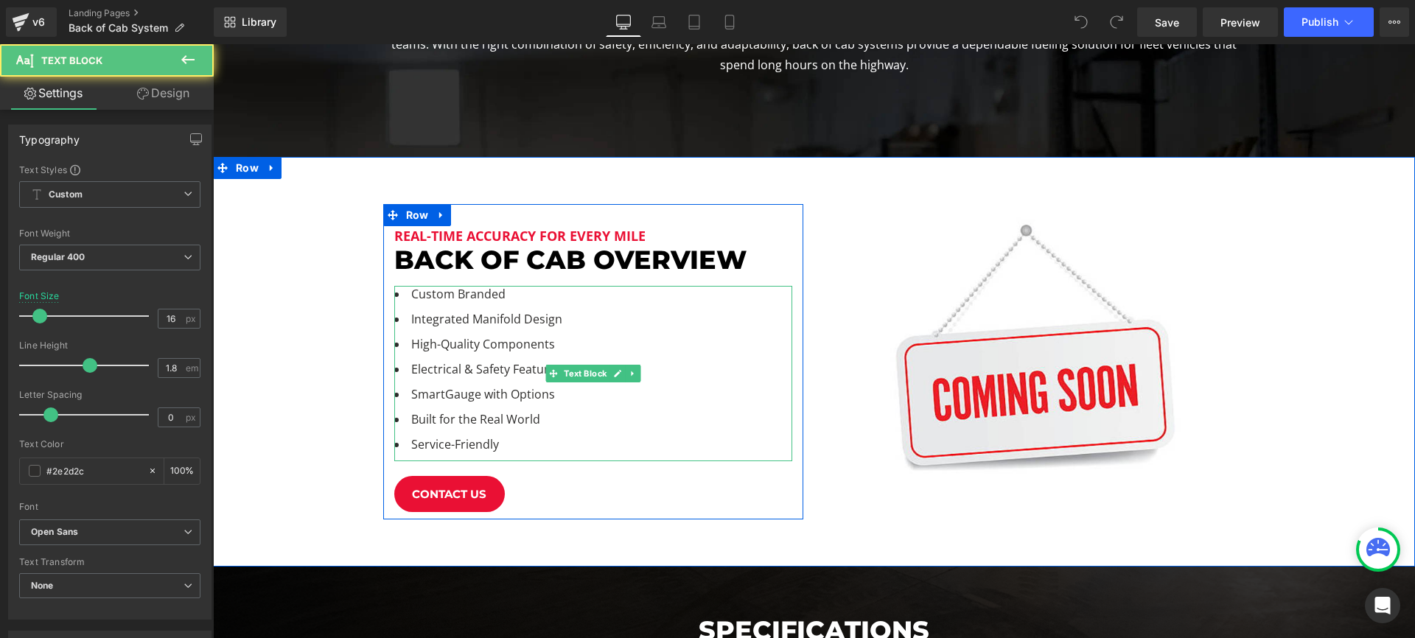
drag, startPoint x: 480, startPoint y: 386, endPoint x: 519, endPoint y: 434, distance: 61.3
click at [483, 391] on ul "Custom Branded Integrated Manifold Design High-Quality Components Electrical & …" at bounding box center [593, 373] width 398 height 175
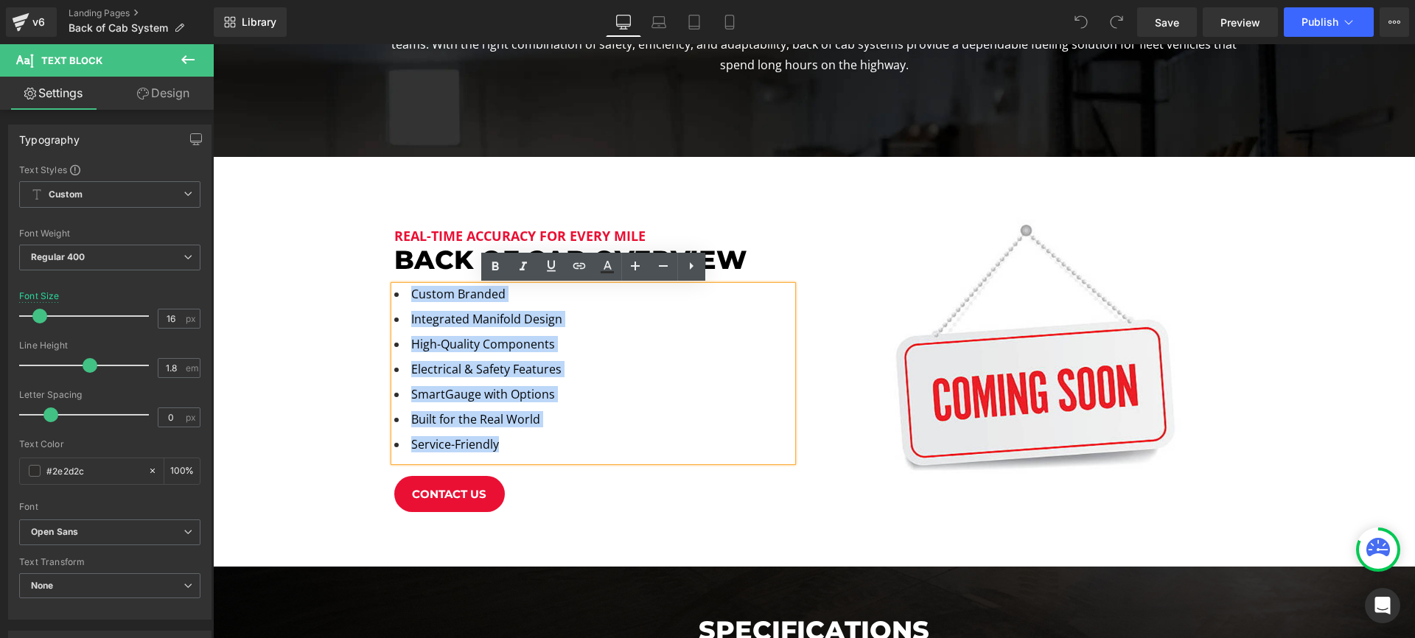
drag, startPoint x: 505, startPoint y: 448, endPoint x: 401, endPoint y: 293, distance: 187.4
click at [401, 293] on ul "Custom Branded Integrated Manifold Design High-Quality Components Electrical & …" at bounding box center [593, 373] width 398 height 175
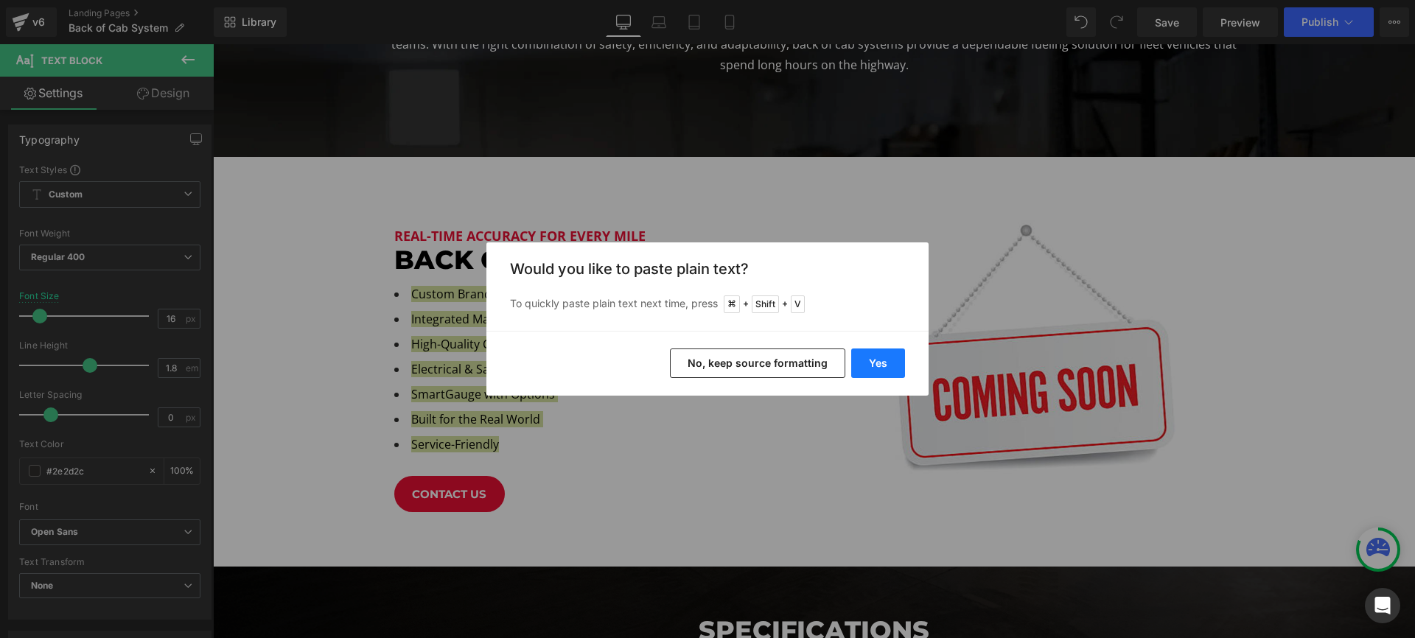
click at [883, 361] on button "Yes" at bounding box center [878, 363] width 54 height 29
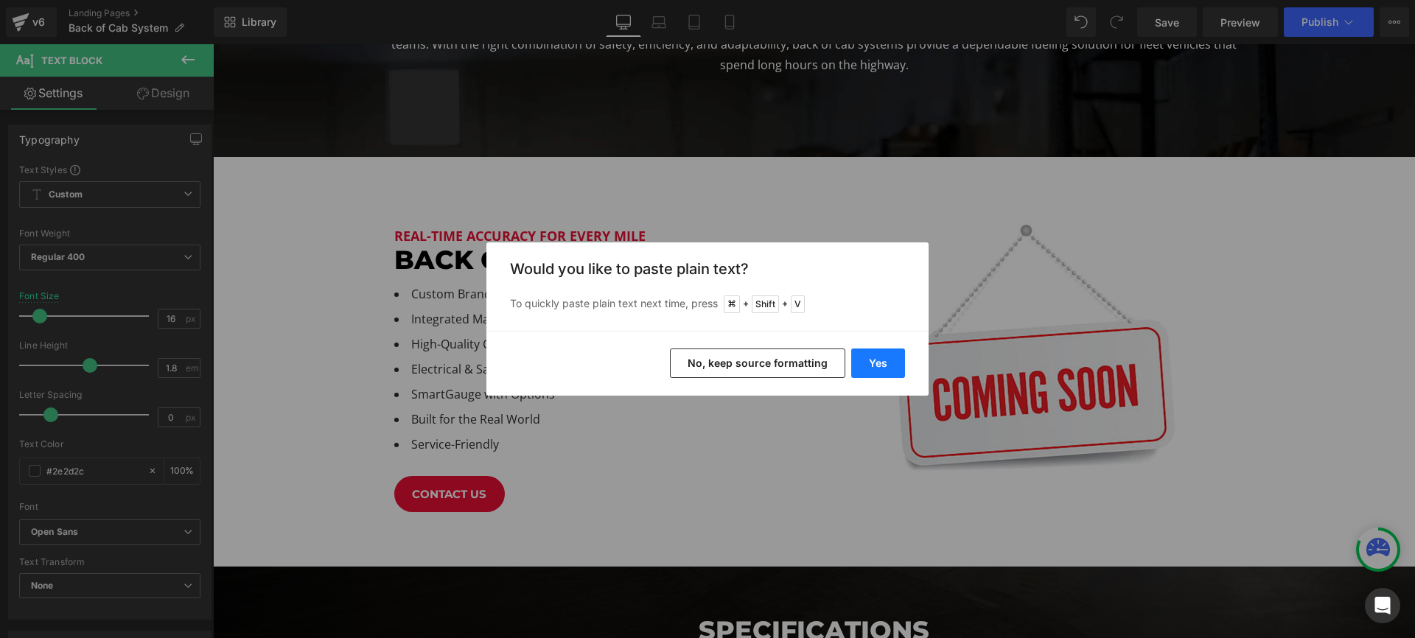
scroll to position [2222, 1202]
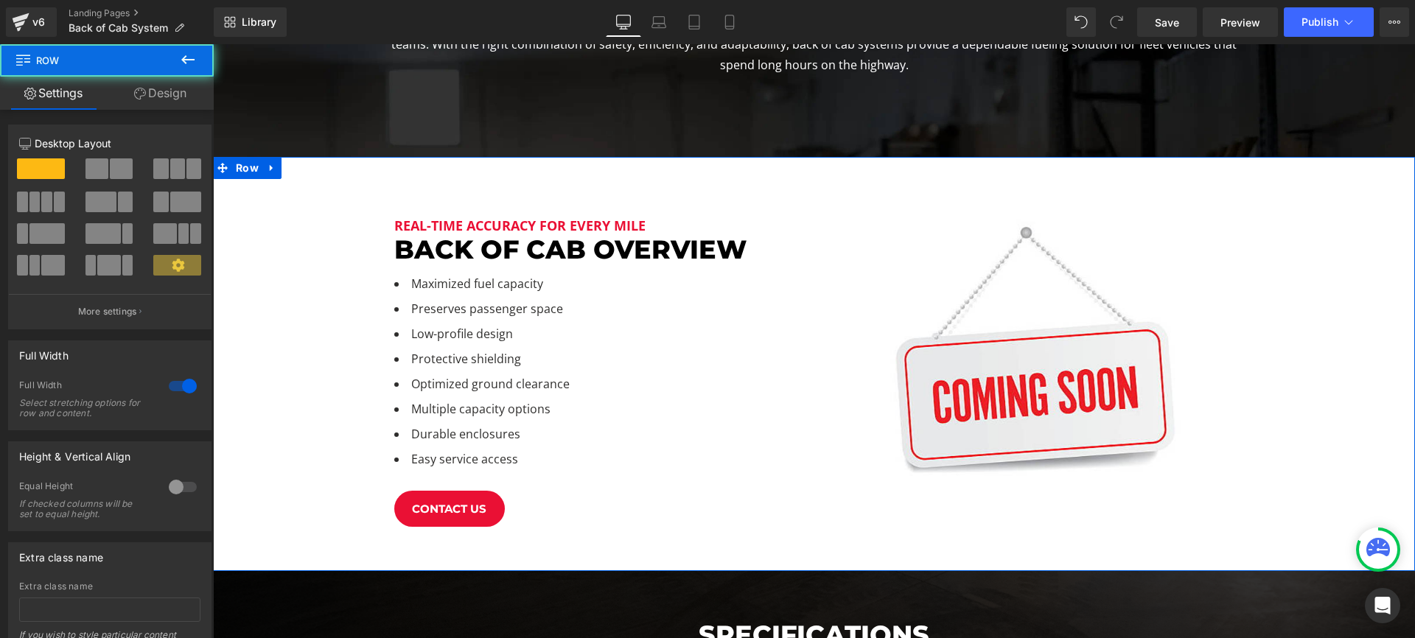
click at [280, 311] on div "Real-Time Accuracy for Every Mile Heading back of cab OVerview Heading Maximize…" at bounding box center [814, 364] width 1202 height 414
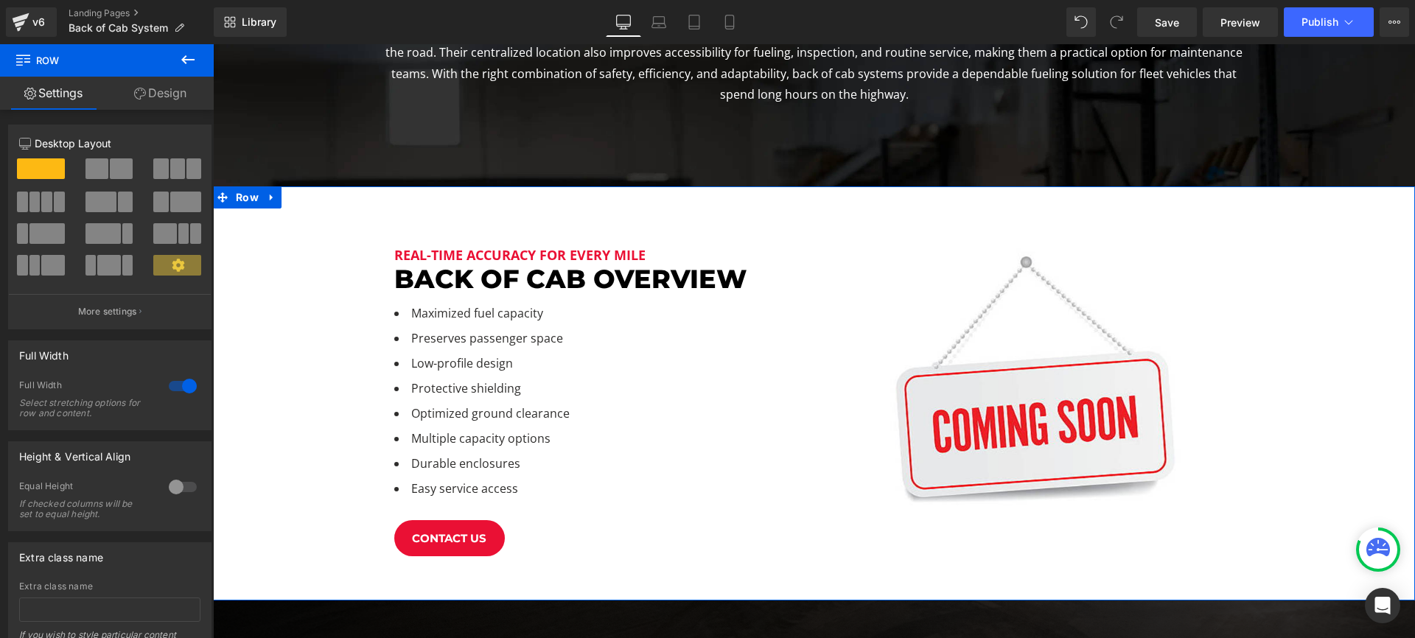
scroll to position [363, 0]
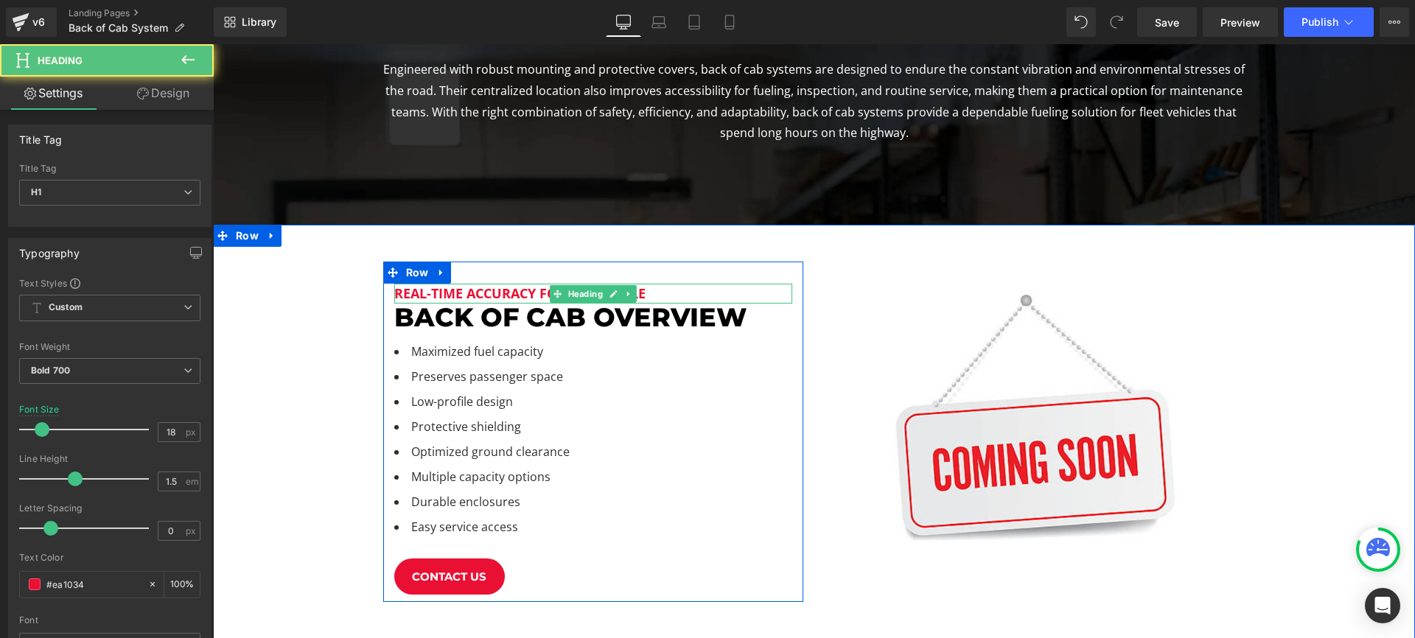
click at [513, 291] on h1 "Real-Time Accuracy for Every Mile" at bounding box center [593, 294] width 398 height 20
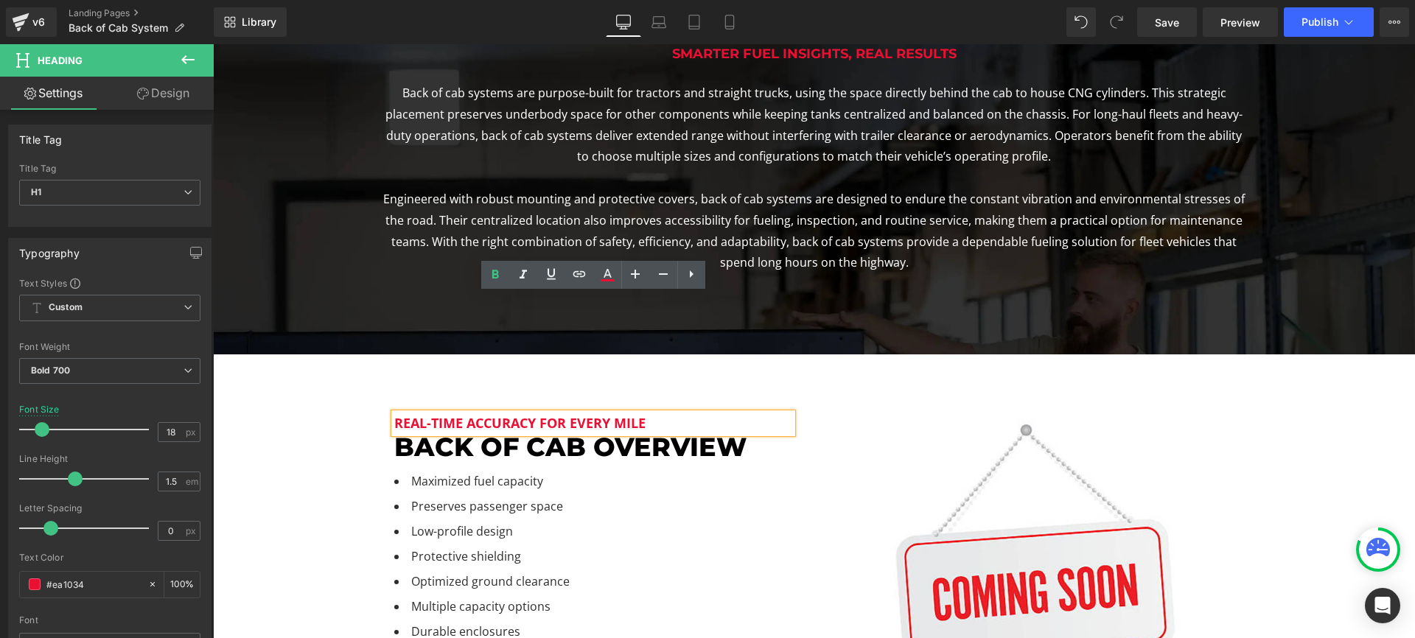
scroll to position [391, 0]
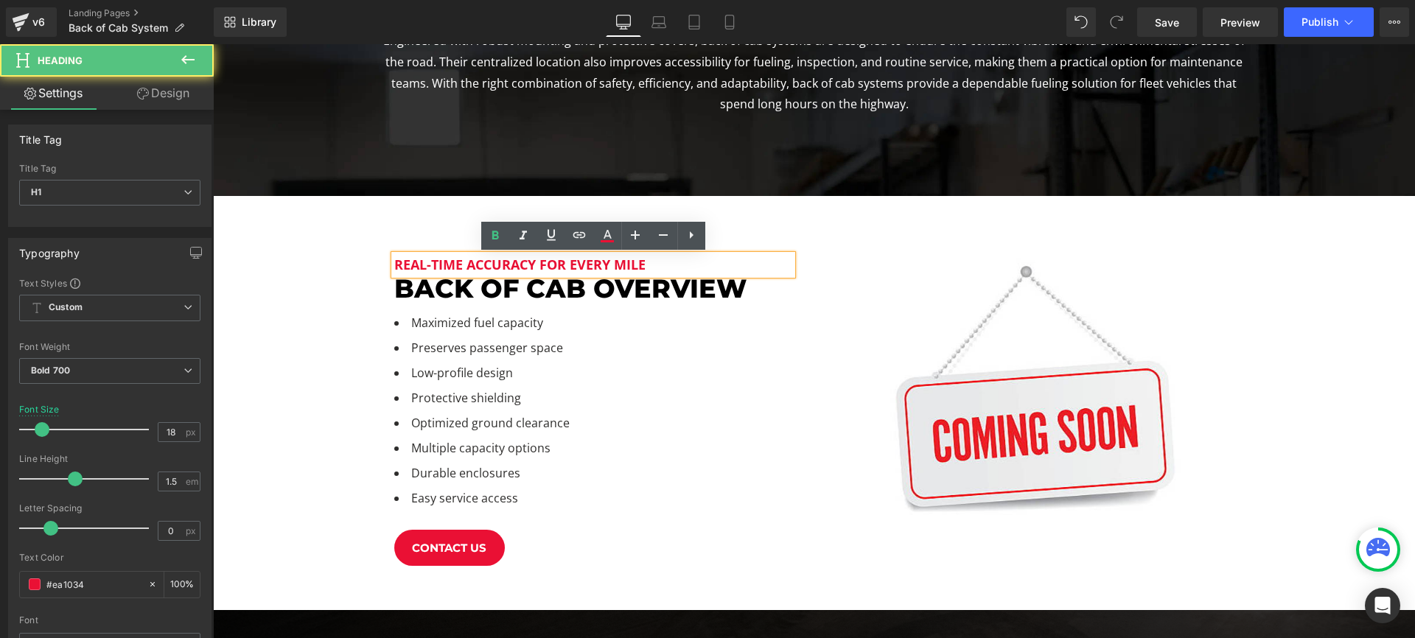
click at [531, 262] on h1 "Real-Time Accuracy for Every Mile" at bounding box center [593, 265] width 398 height 20
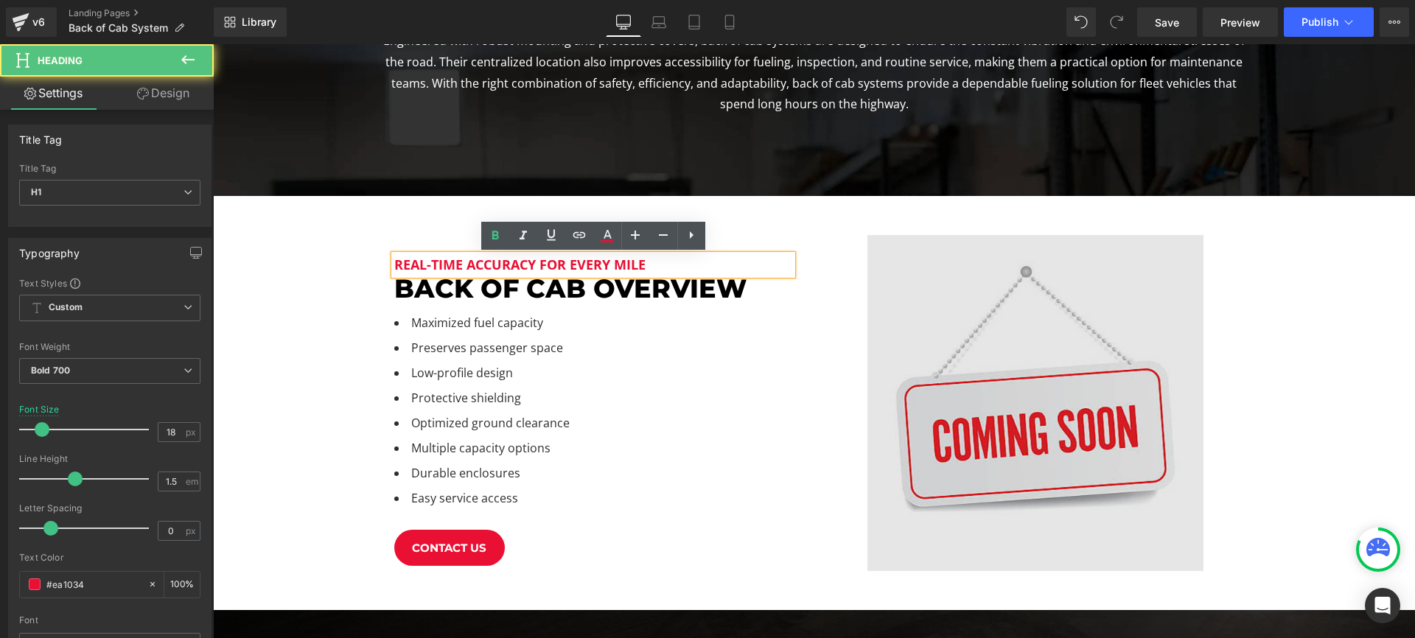
click at [869, 332] on img at bounding box center [1035, 403] width 336 height 336
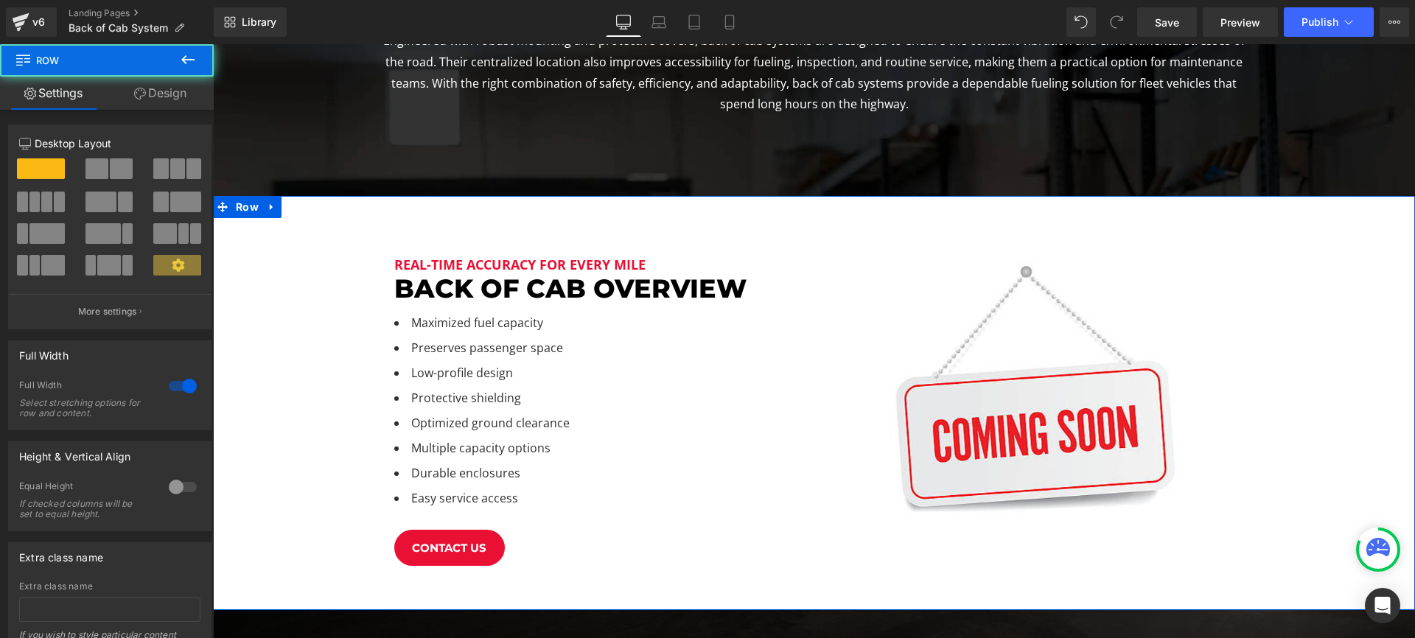
click at [1356, 248] on div "Real-Time Accuracy for Every Mile Heading back of cab OVerview Heading Maximize…" at bounding box center [814, 403] width 1202 height 414
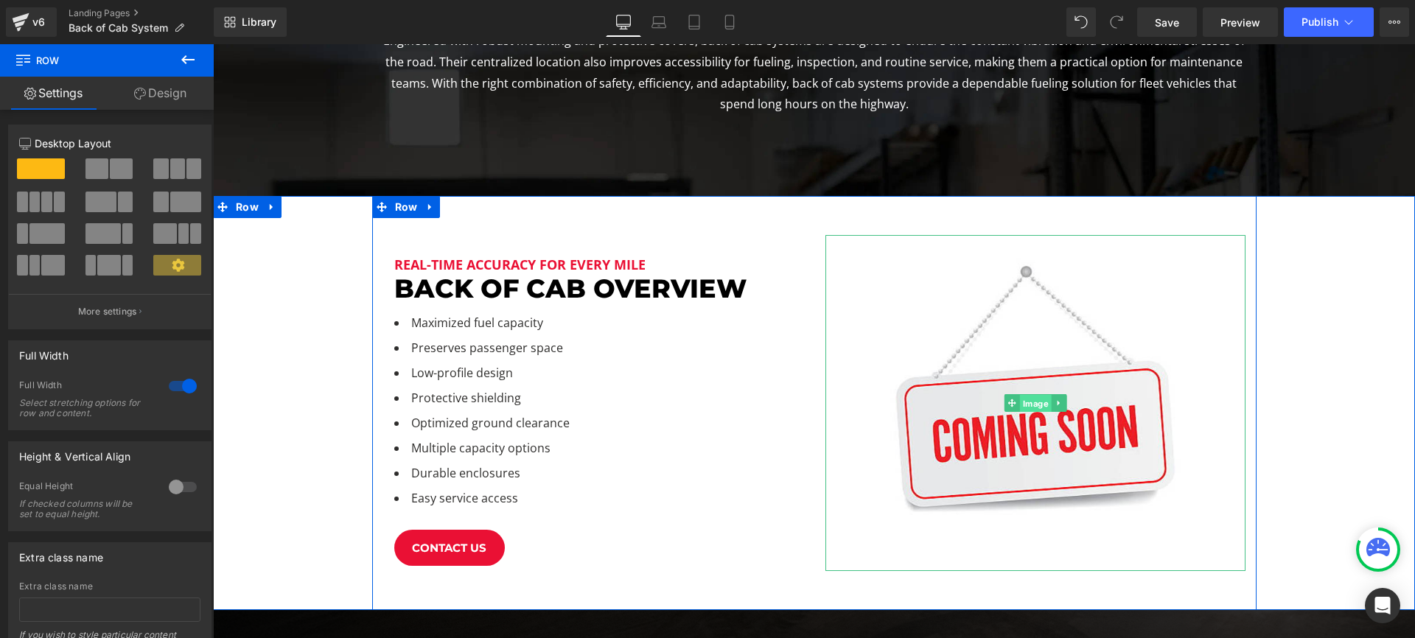
click at [1034, 402] on span "Image" at bounding box center [1035, 404] width 32 height 18
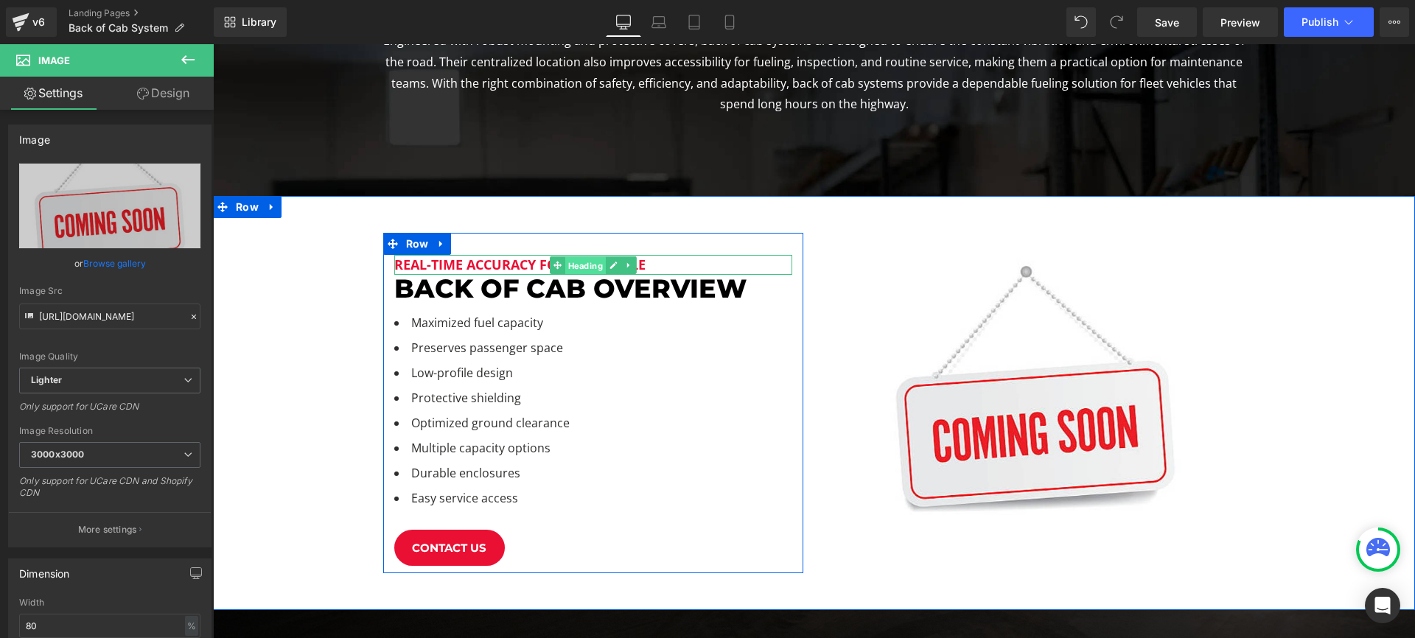
click at [588, 260] on span "Heading" at bounding box center [584, 265] width 41 height 18
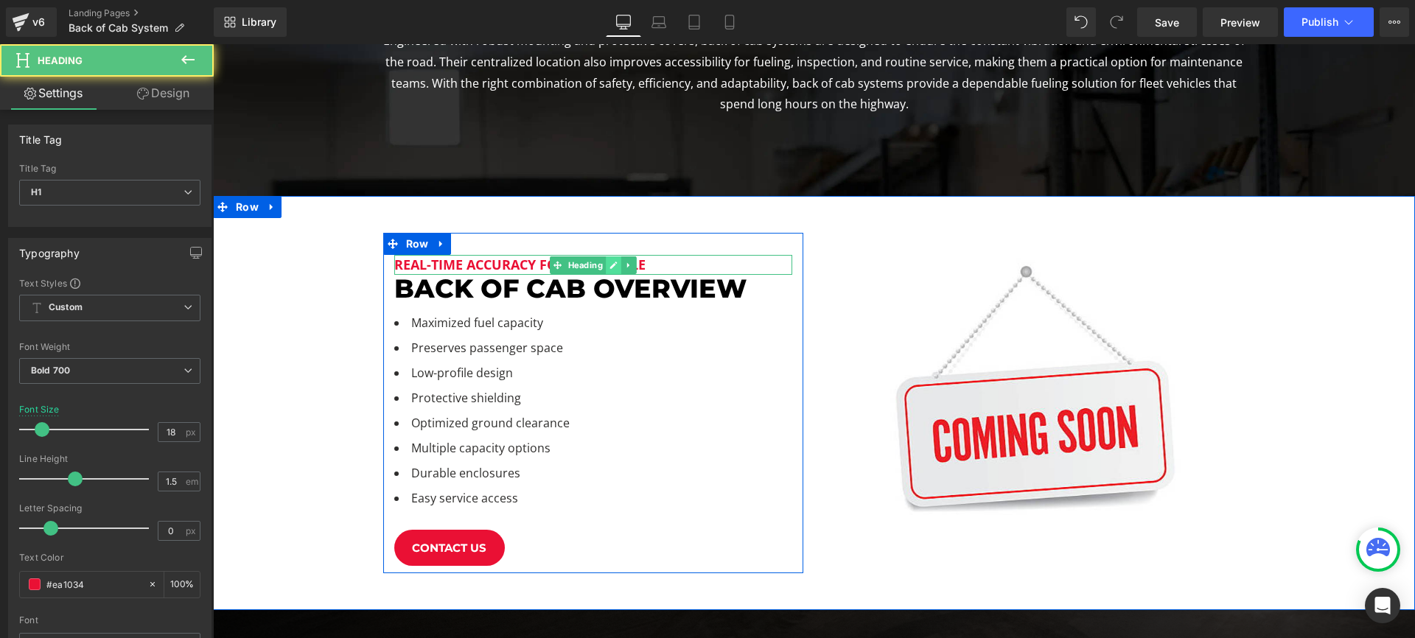
click at [612, 269] on icon at bounding box center [612, 265] width 7 height 7
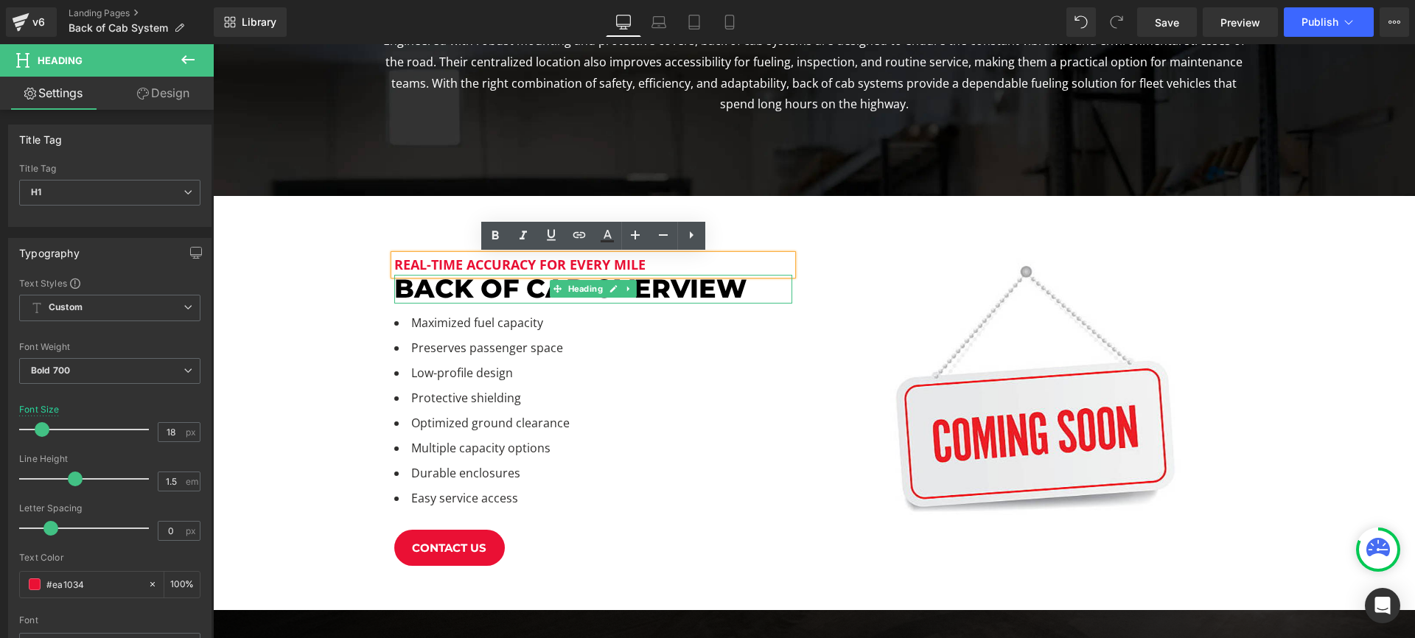
click at [572, 267] on h1 "Real-Time Accuracy for Every Mile" at bounding box center [593, 265] width 398 height 20
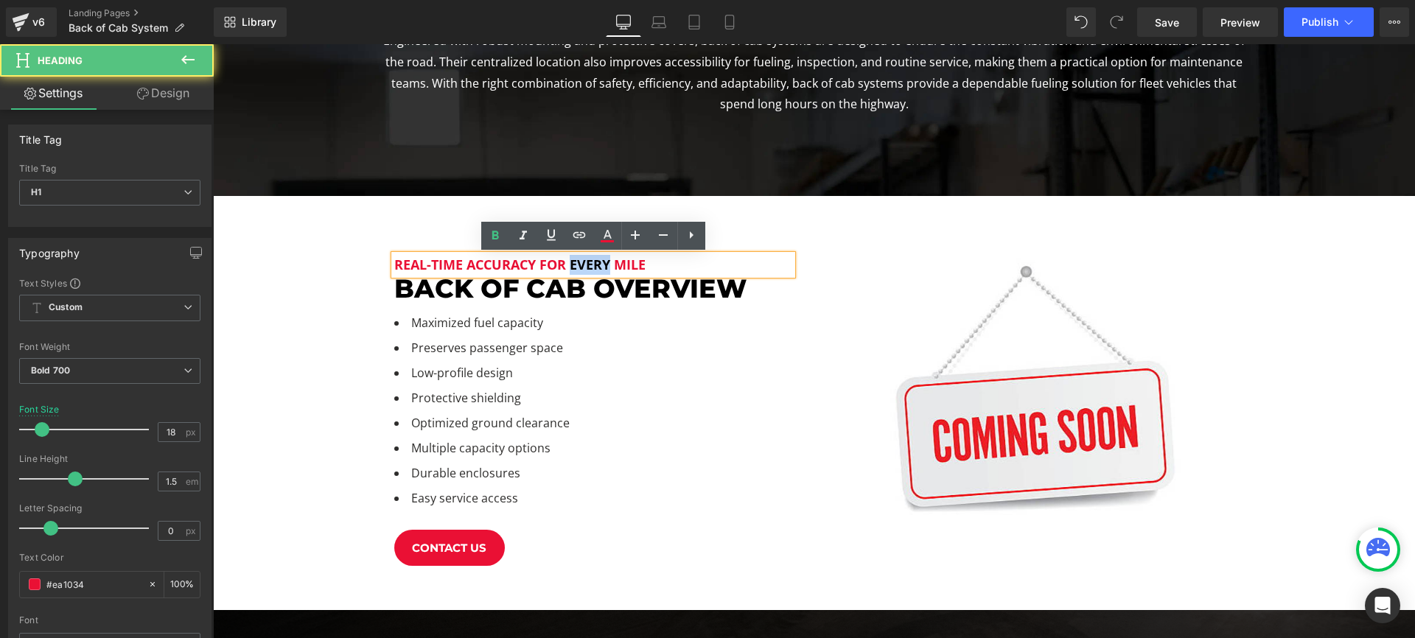
click at [572, 267] on h1 "Real-Time Accuracy for Every Mile" at bounding box center [593, 265] width 398 height 20
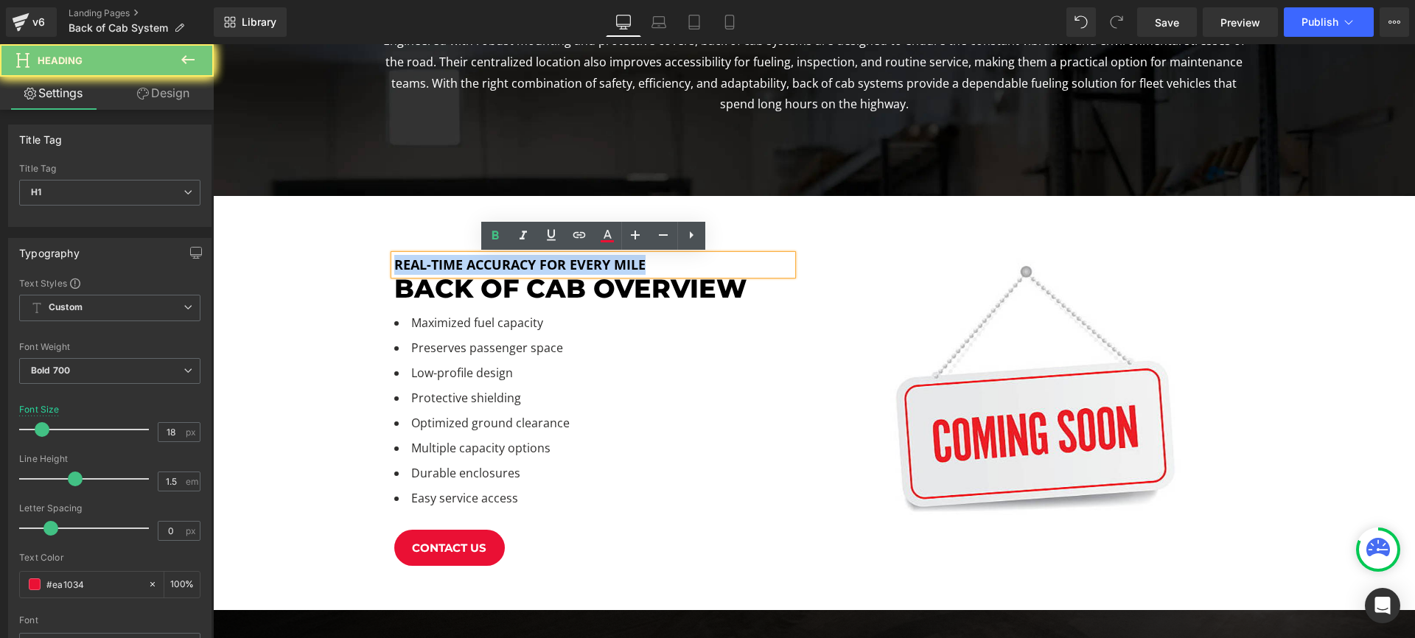
click at [572, 267] on h1 "Real-Time Accuracy for Every Mile" at bounding box center [593, 265] width 398 height 20
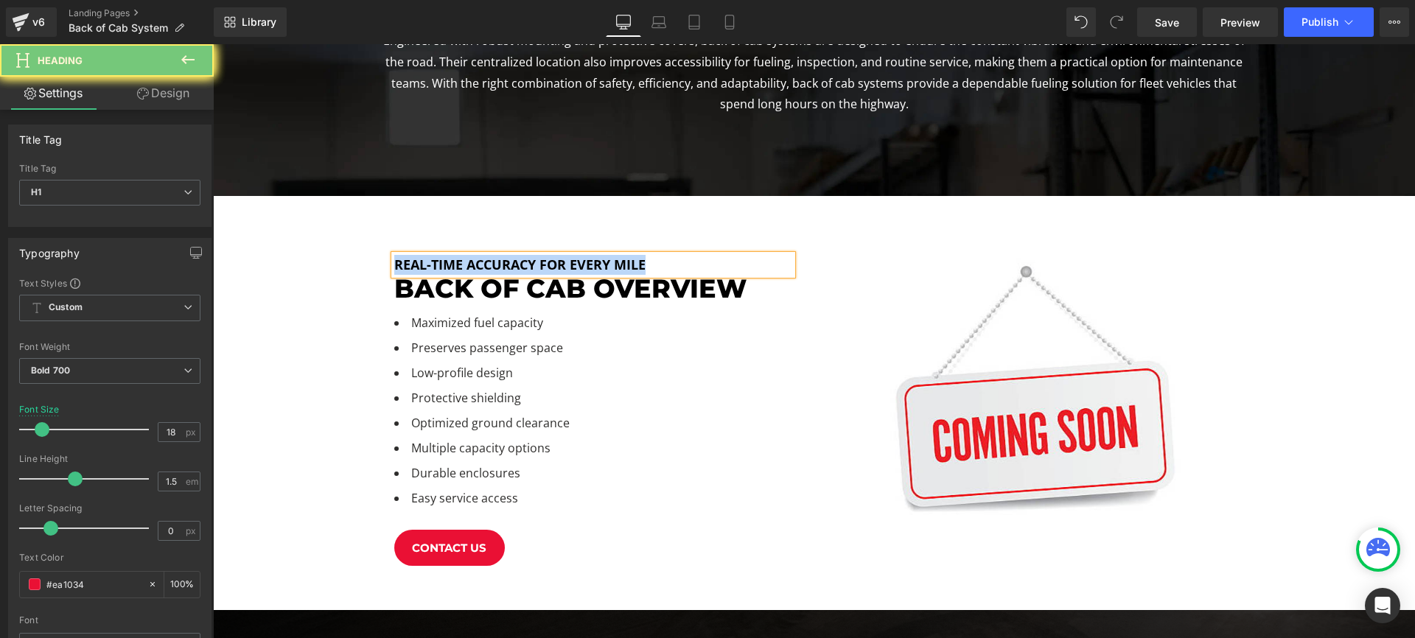
paste div
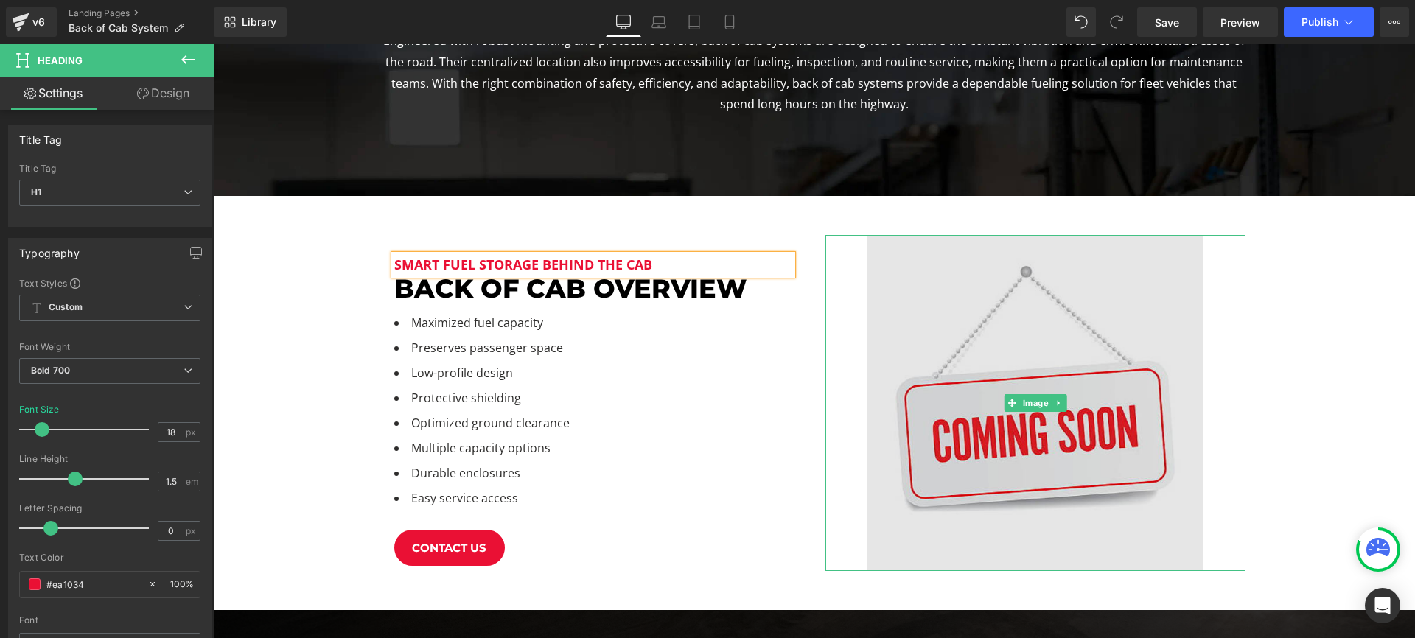
click at [872, 248] on img at bounding box center [1035, 403] width 336 height 336
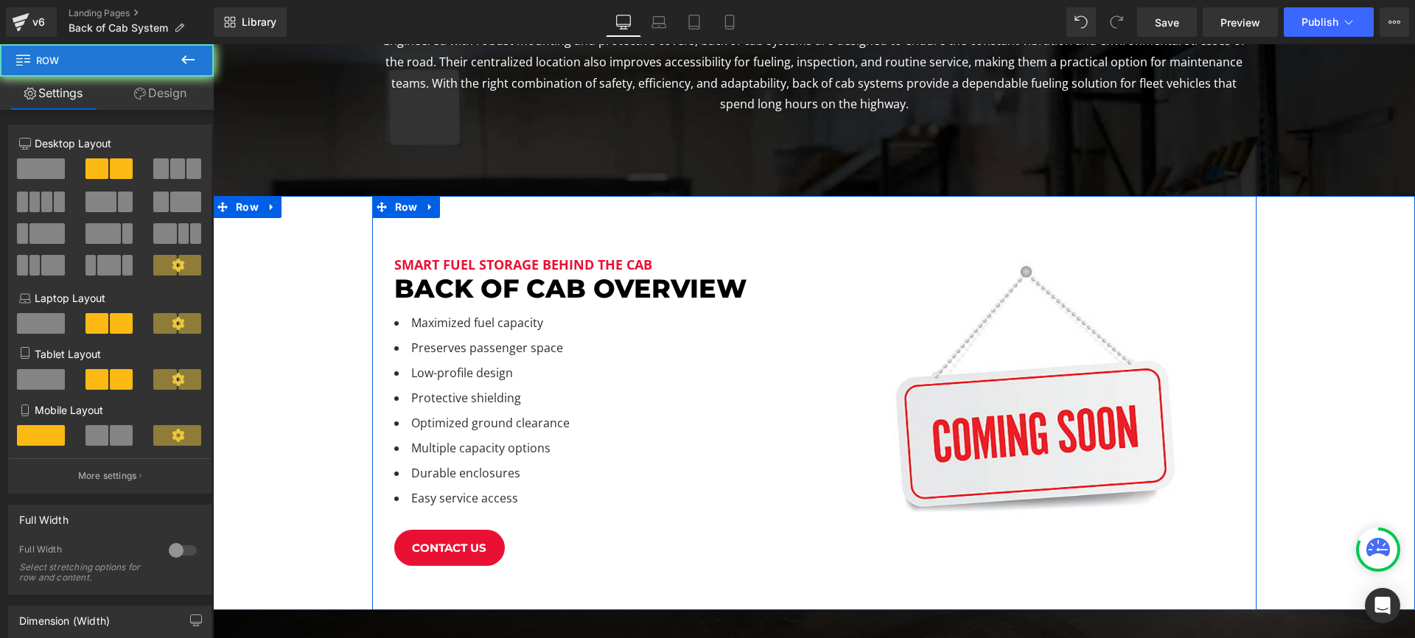
click at [701, 222] on div "Smart fuel storage behind the cab Heading back of cab OVerview Heading Maximize…" at bounding box center [814, 403] width 884 height 414
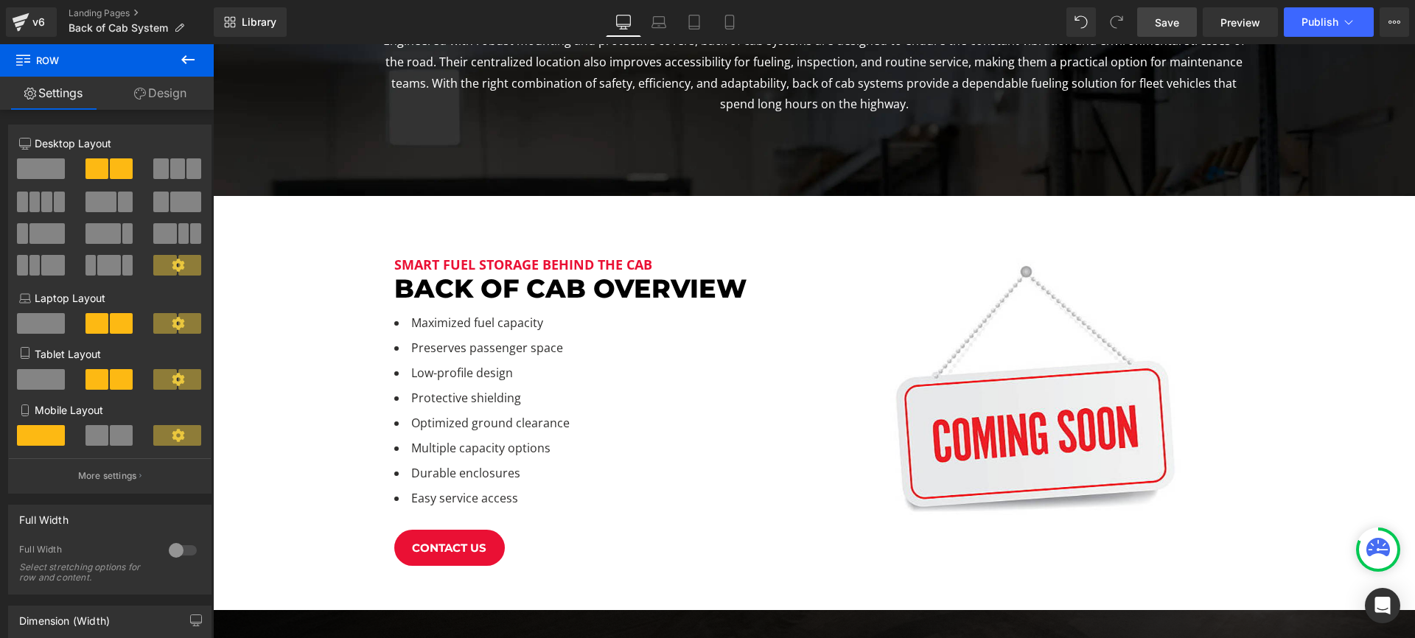
click at [1175, 15] on span "Save" at bounding box center [1167, 22] width 24 height 15
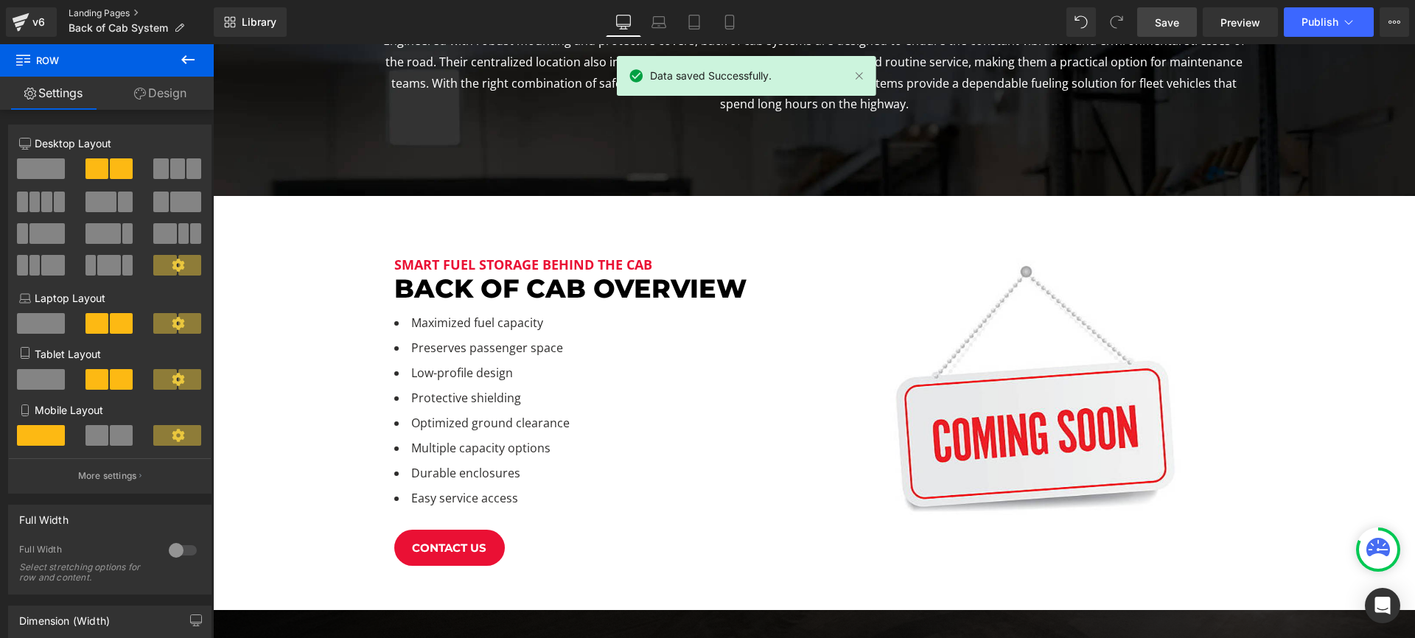
click at [121, 10] on link "Landing Pages" at bounding box center [141, 13] width 145 height 12
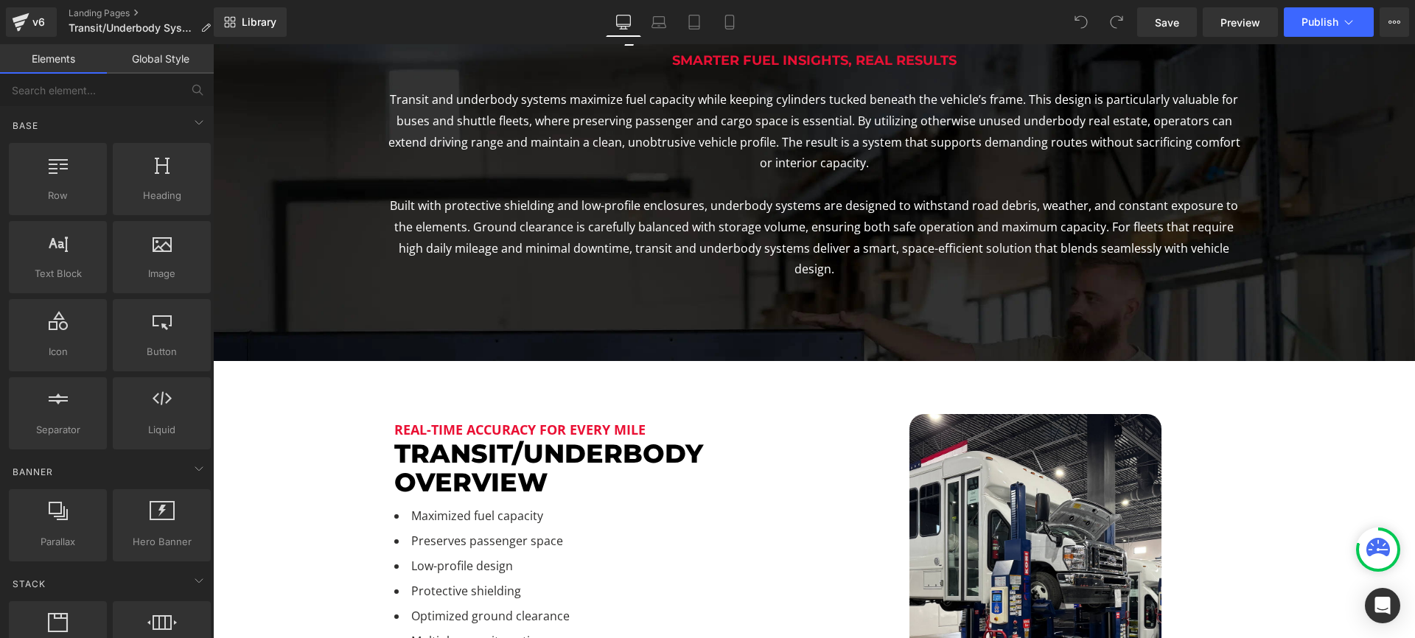
scroll to position [225, 0]
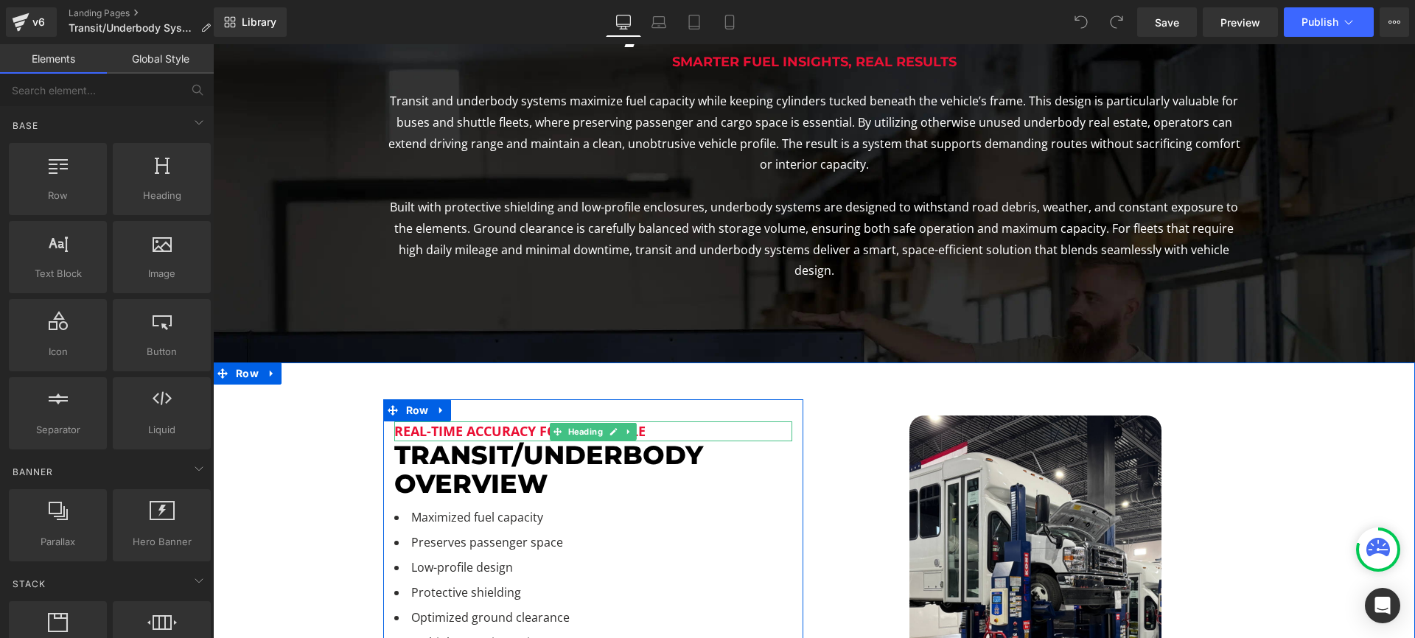
click at [542, 421] on div "Real-Time Accuracy for Every Mile Heading" at bounding box center [593, 431] width 398 height 20
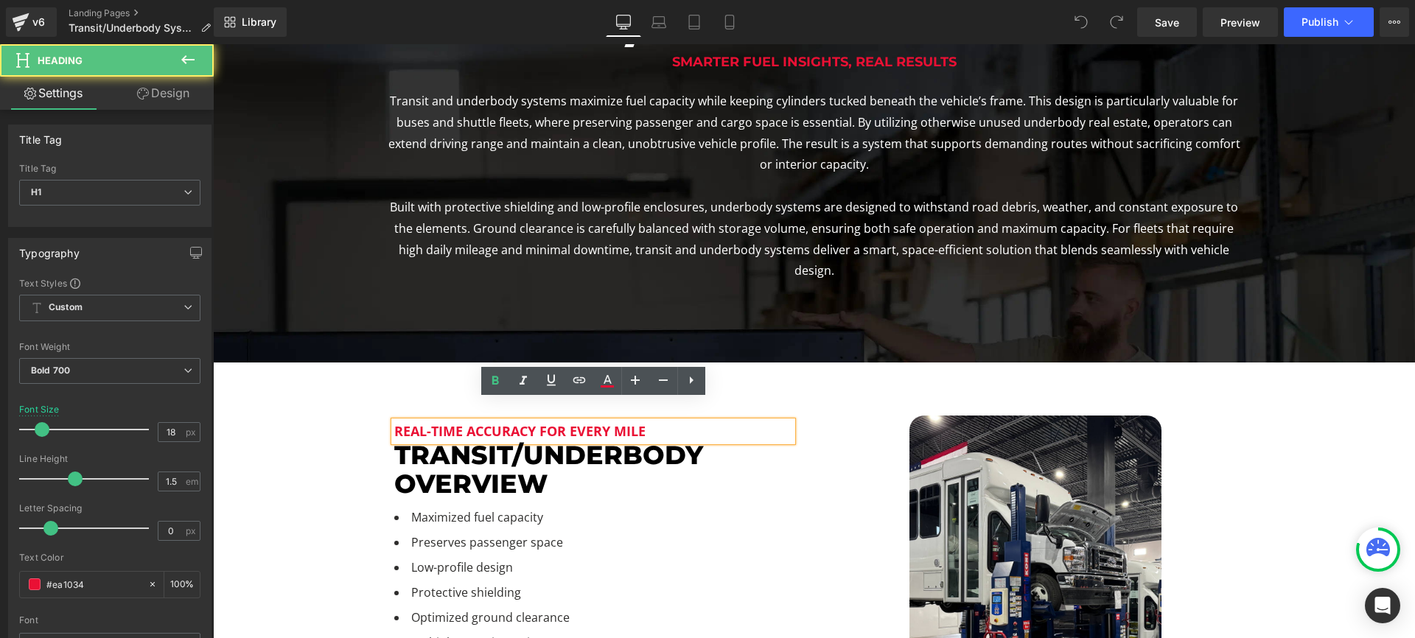
click at [608, 421] on h1 "Real-Time Accuracy for Every Mile" at bounding box center [593, 431] width 398 height 20
click at [607, 421] on h1 "Real-Time Accuracy for Every Mile" at bounding box center [593, 431] width 398 height 20
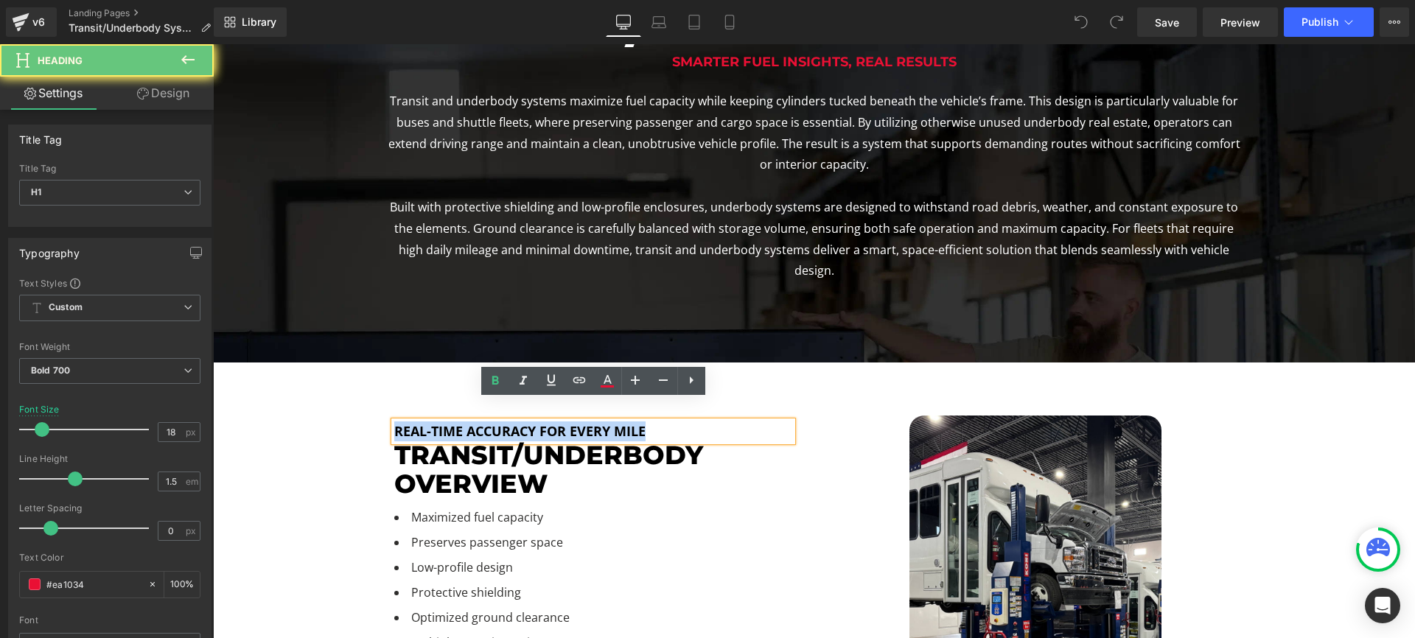
paste div
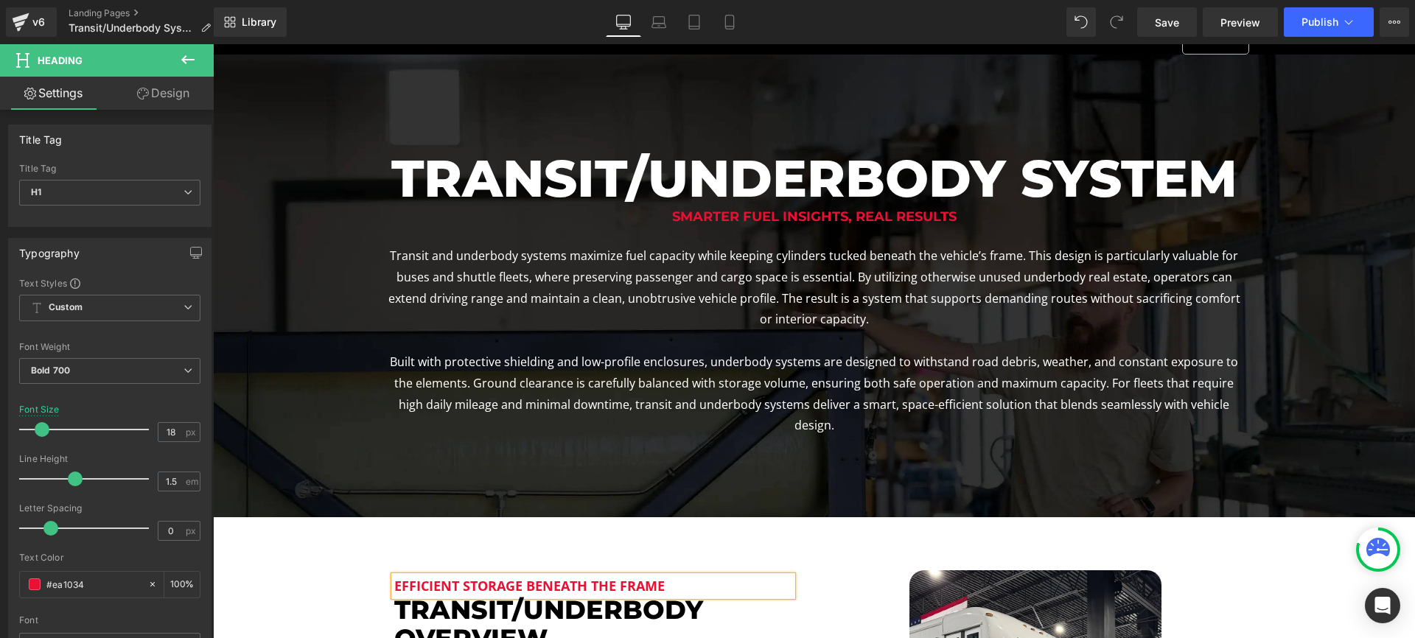
scroll to position [0, 0]
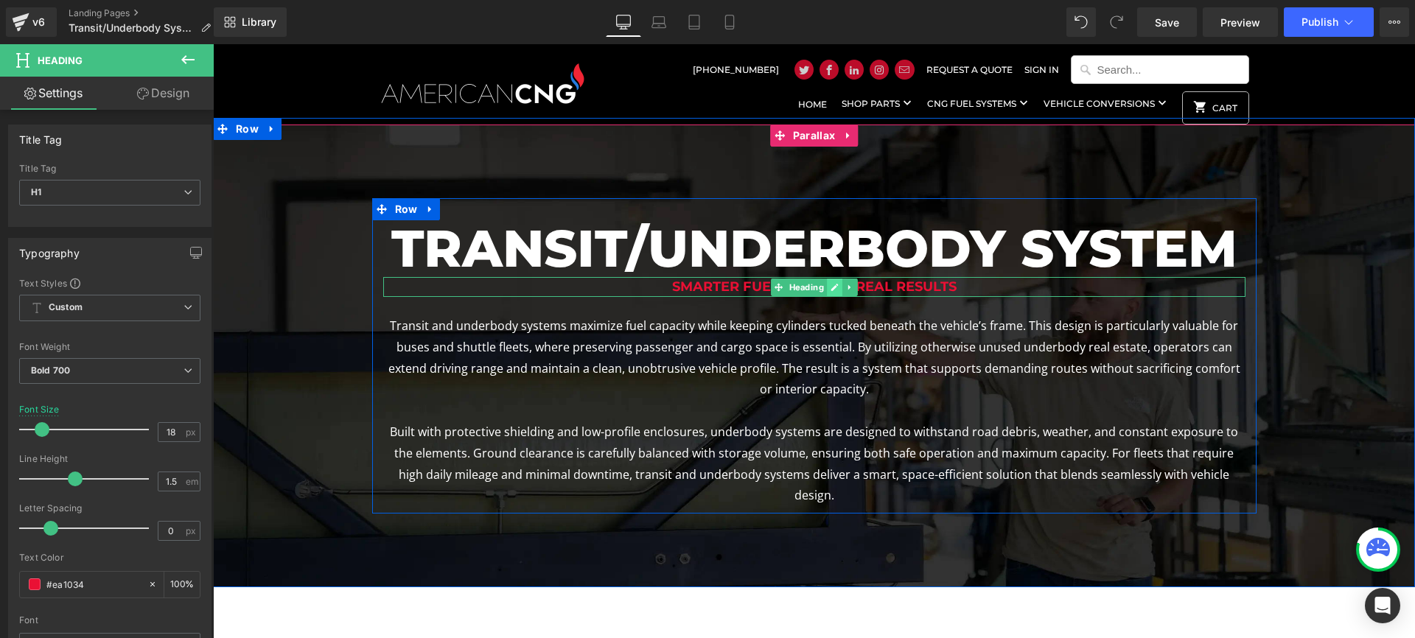
click at [832, 288] on icon at bounding box center [834, 287] width 8 height 9
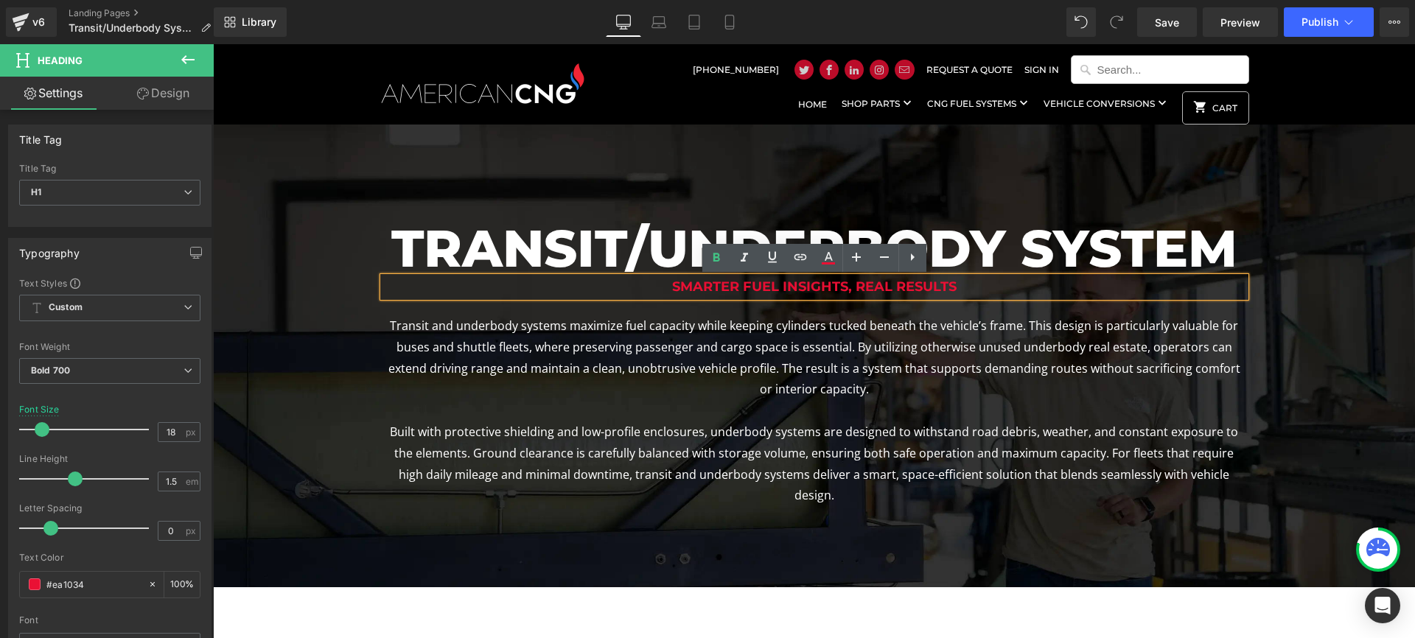
click at [846, 287] on h1 "Smarter Fuel Insights, Real Results" at bounding box center [814, 287] width 862 height 20
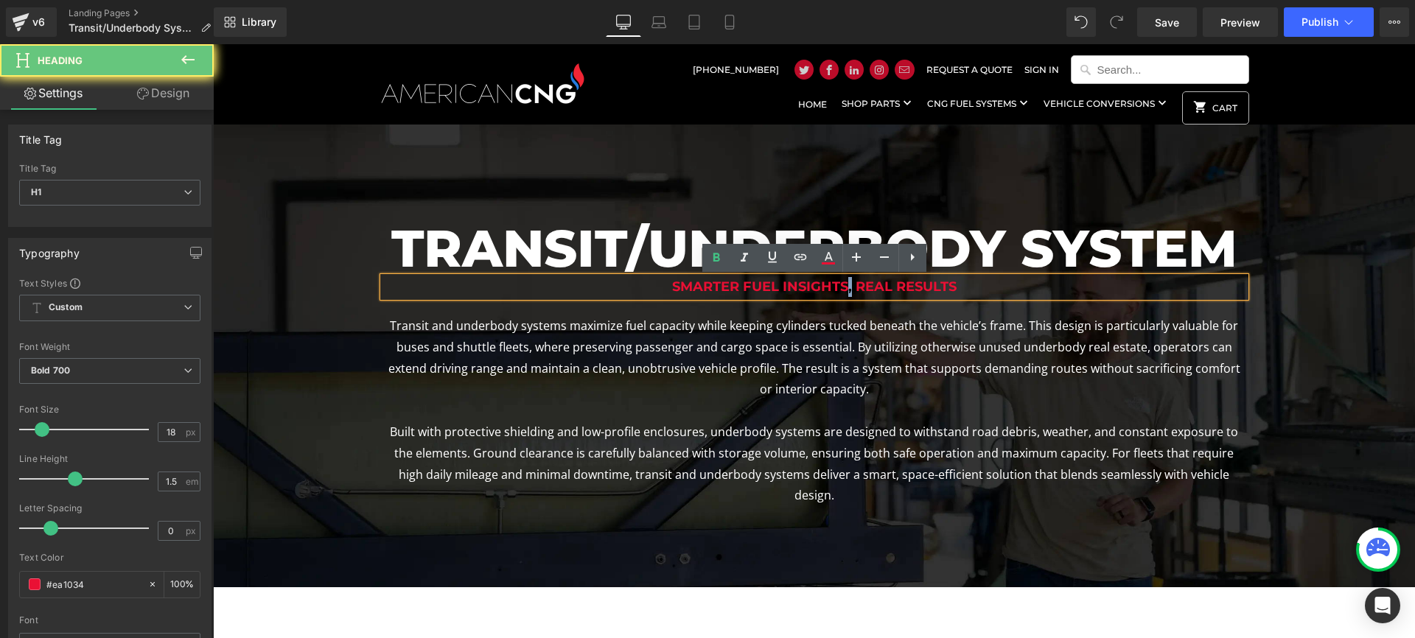
click at [846, 287] on h1 "Smarter Fuel Insights, Real Results" at bounding box center [814, 287] width 862 height 20
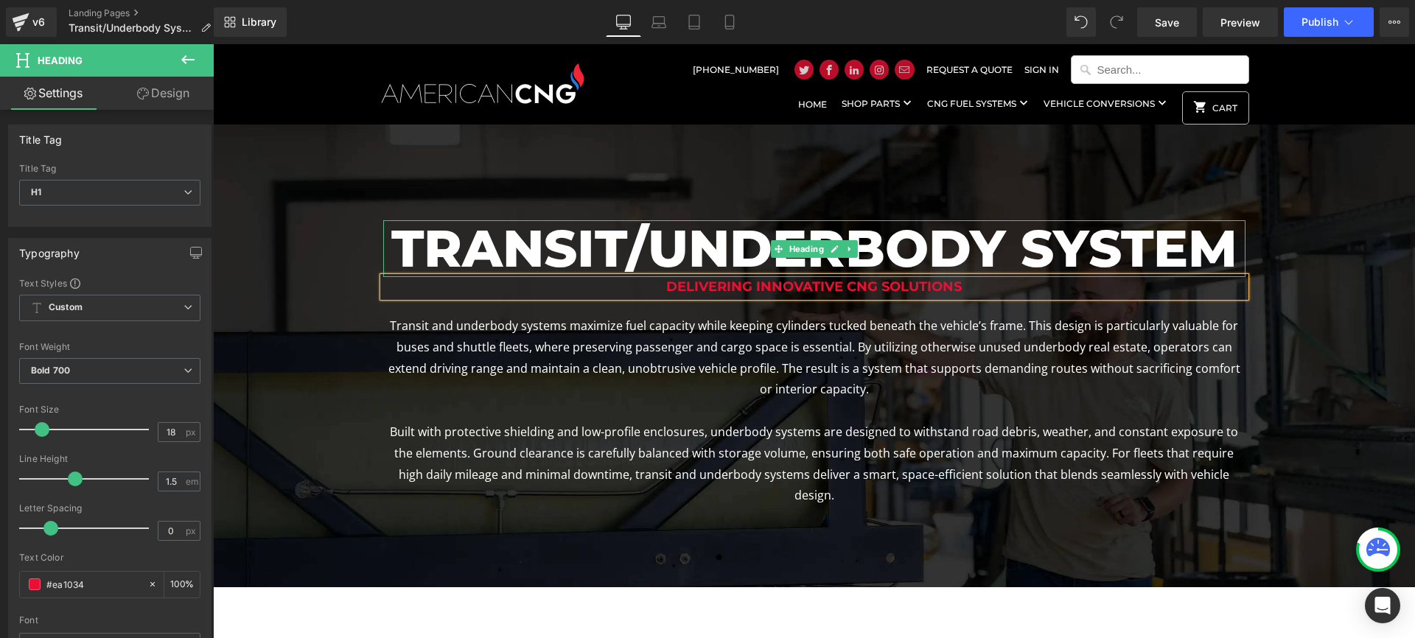
click at [1082, 164] on div at bounding box center [814, 341] width 1202 height 594
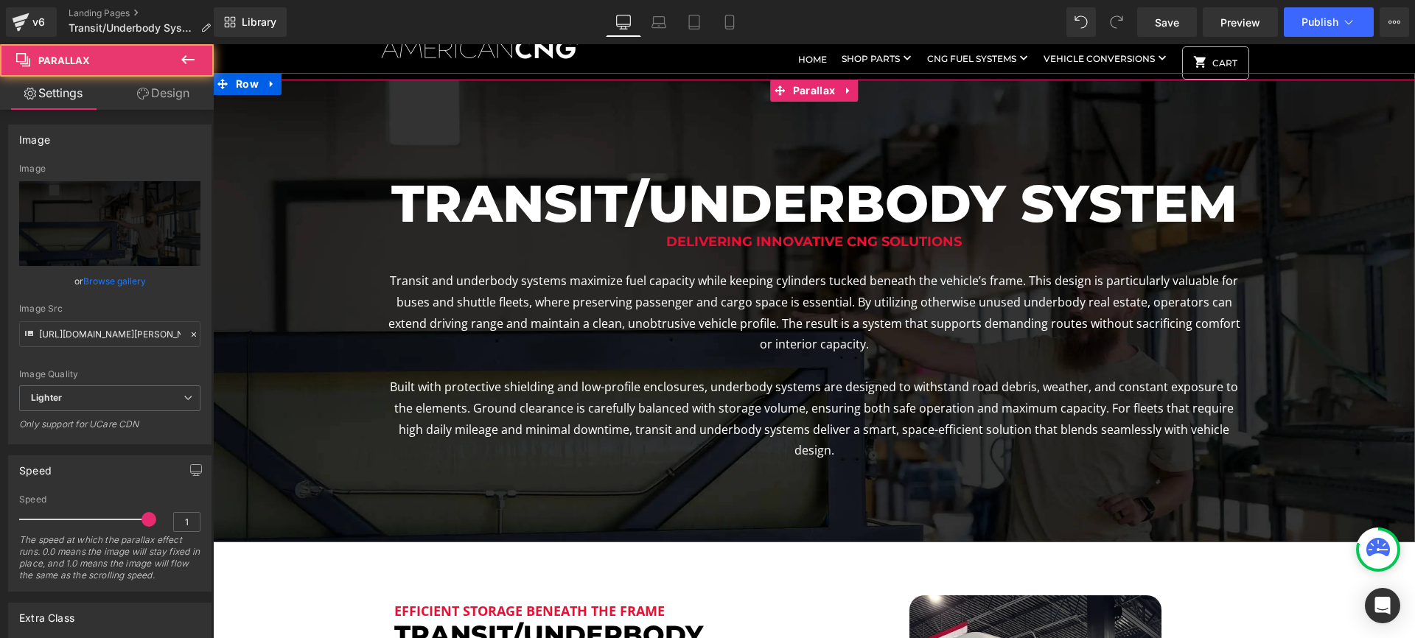
scroll to position [46, 0]
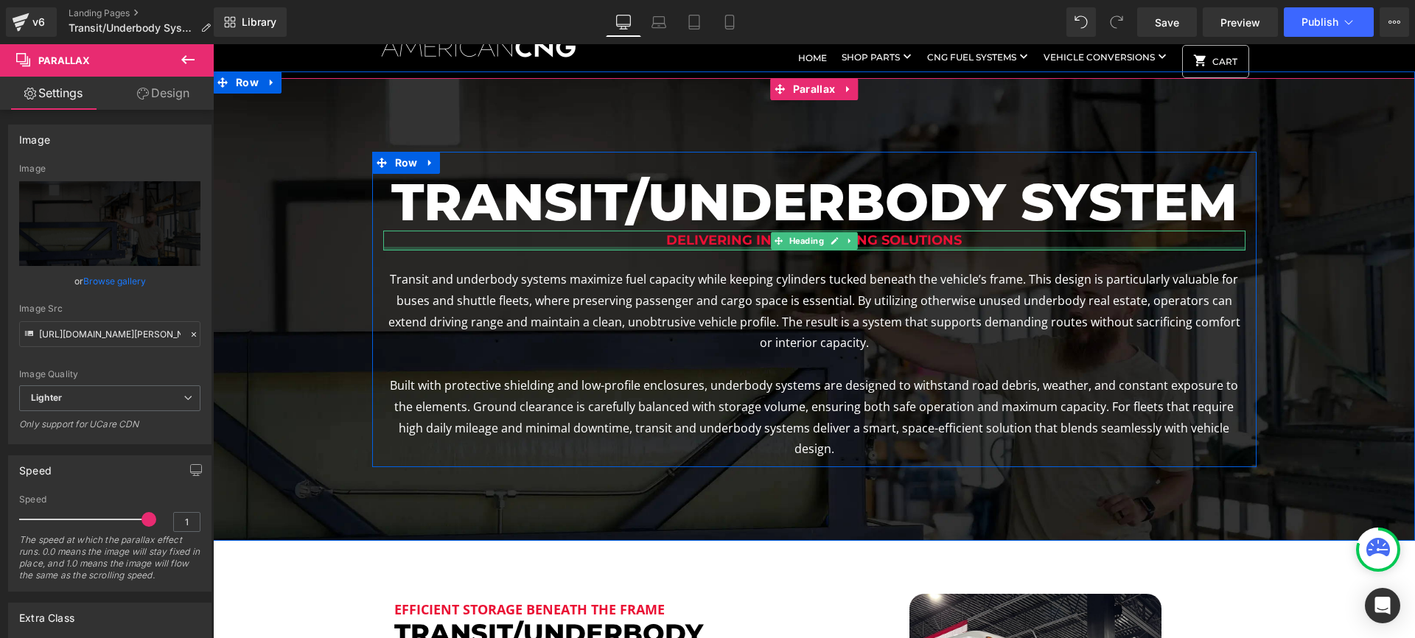
click at [914, 244] on h1 "delivering innovative cng solutions" at bounding box center [814, 241] width 862 height 20
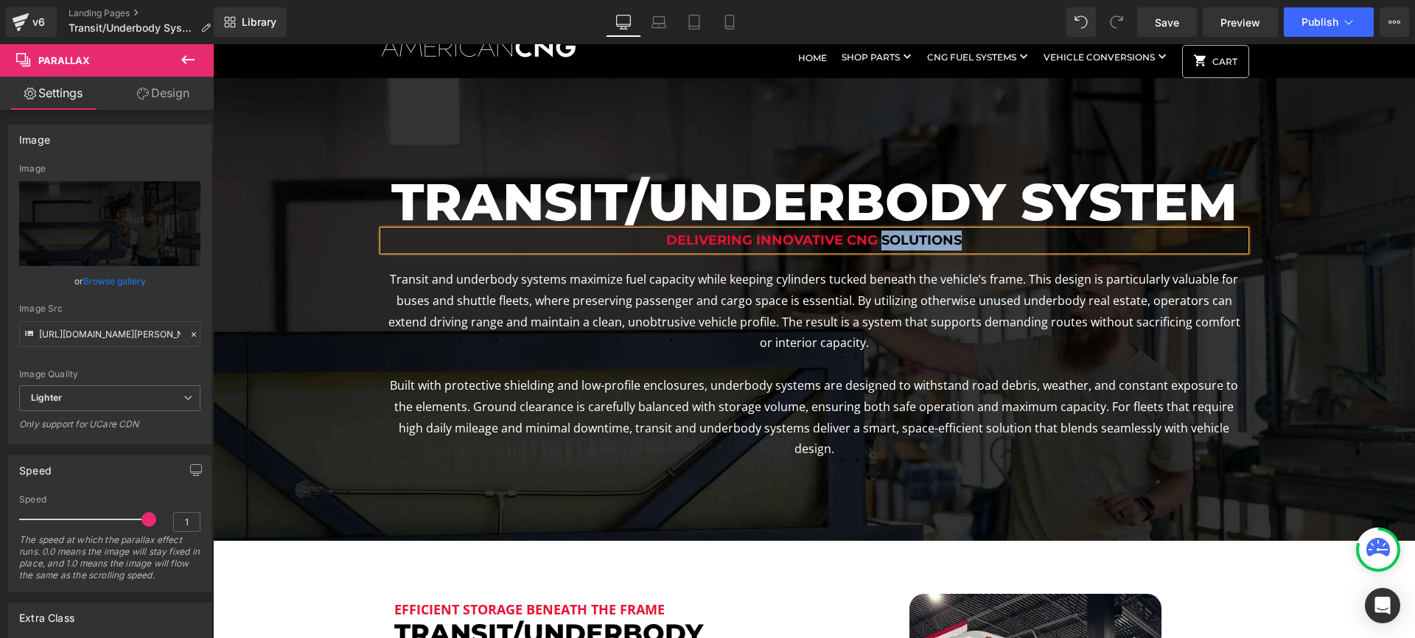
click at [914, 244] on h1 "delivering innovative cng solutions" at bounding box center [814, 241] width 862 height 20
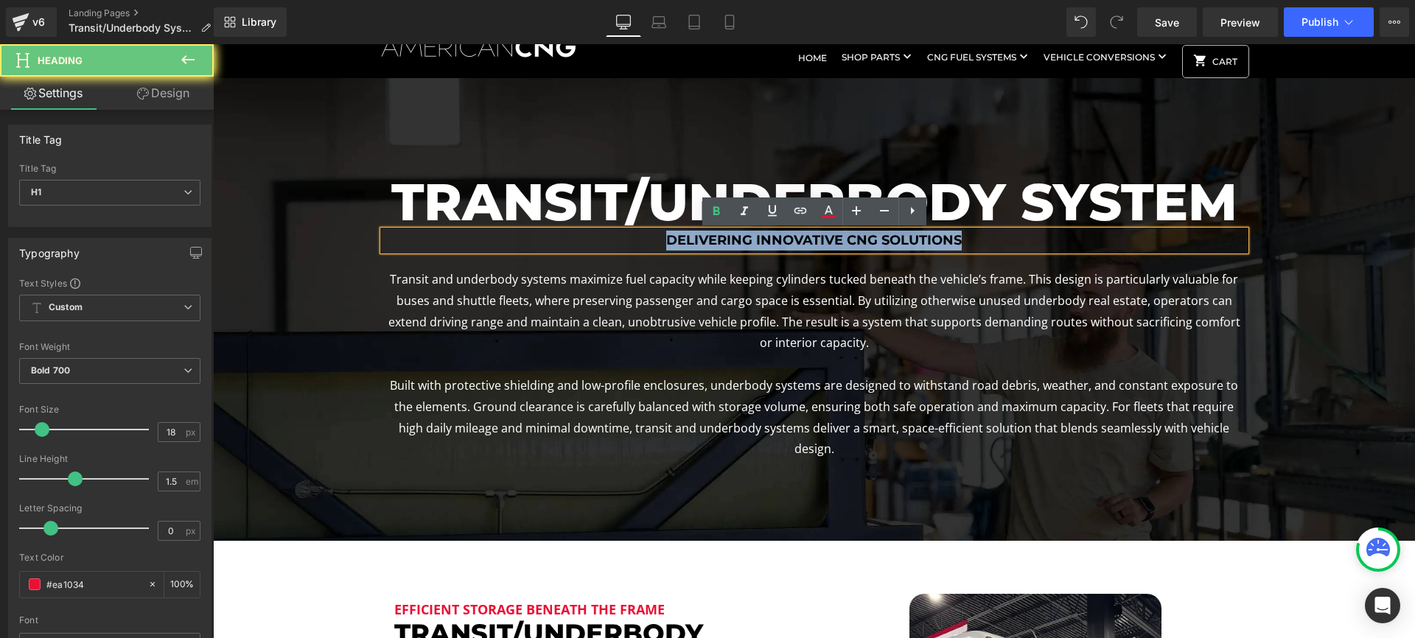
click at [914, 244] on h1 "delivering innovative cng solutions" at bounding box center [814, 241] width 862 height 20
copy h1 "delivering innovative cng solutions"
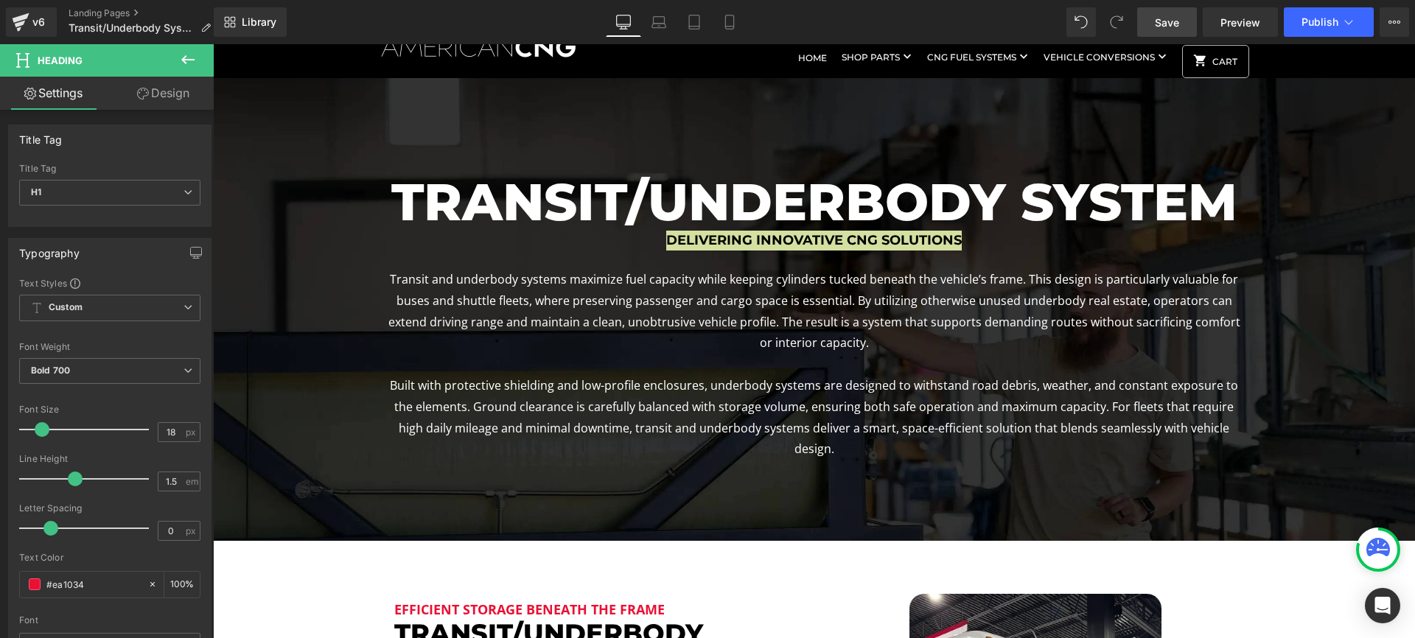
click at [1175, 25] on span "Save" at bounding box center [1167, 22] width 24 height 15
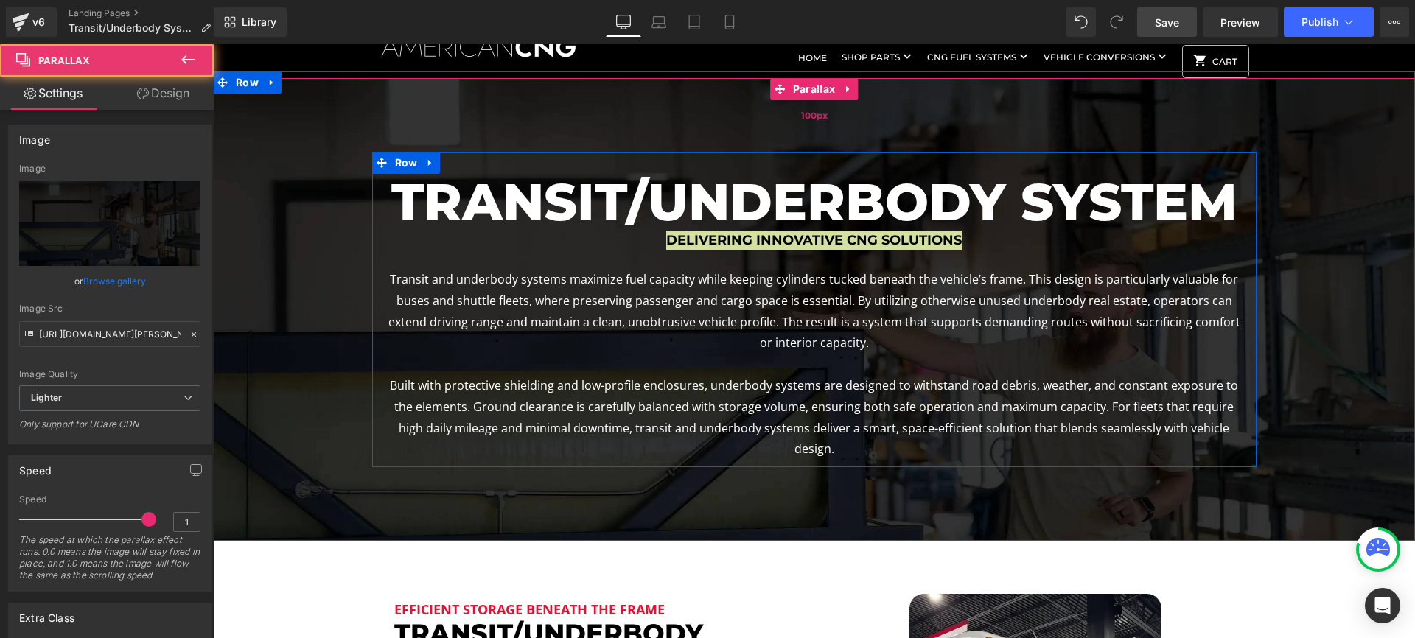
click at [1068, 113] on div "100px" at bounding box center [814, 115] width 1202 height 74
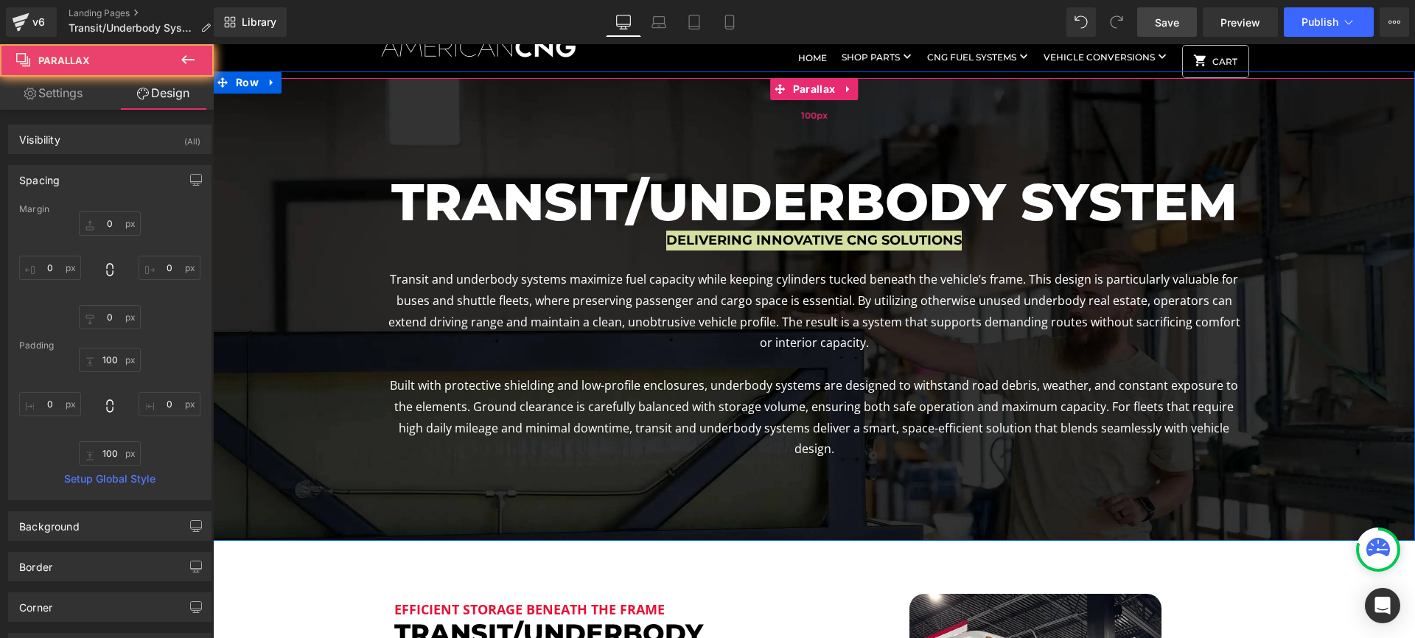
click at [1160, 132] on div "100px" at bounding box center [814, 115] width 1202 height 74
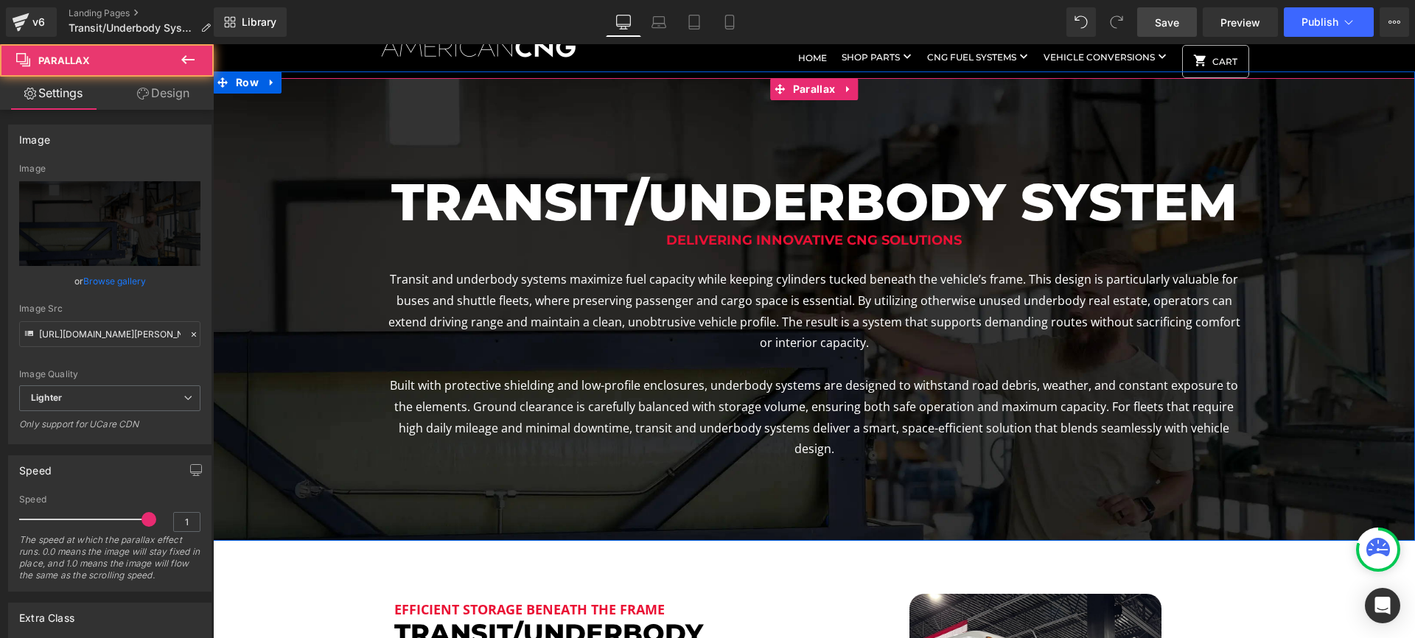
click at [1336, 229] on span "transit/underbody system Heading delivering innovative cng solutions Heading Tr…" at bounding box center [814, 309] width 1202 height 315
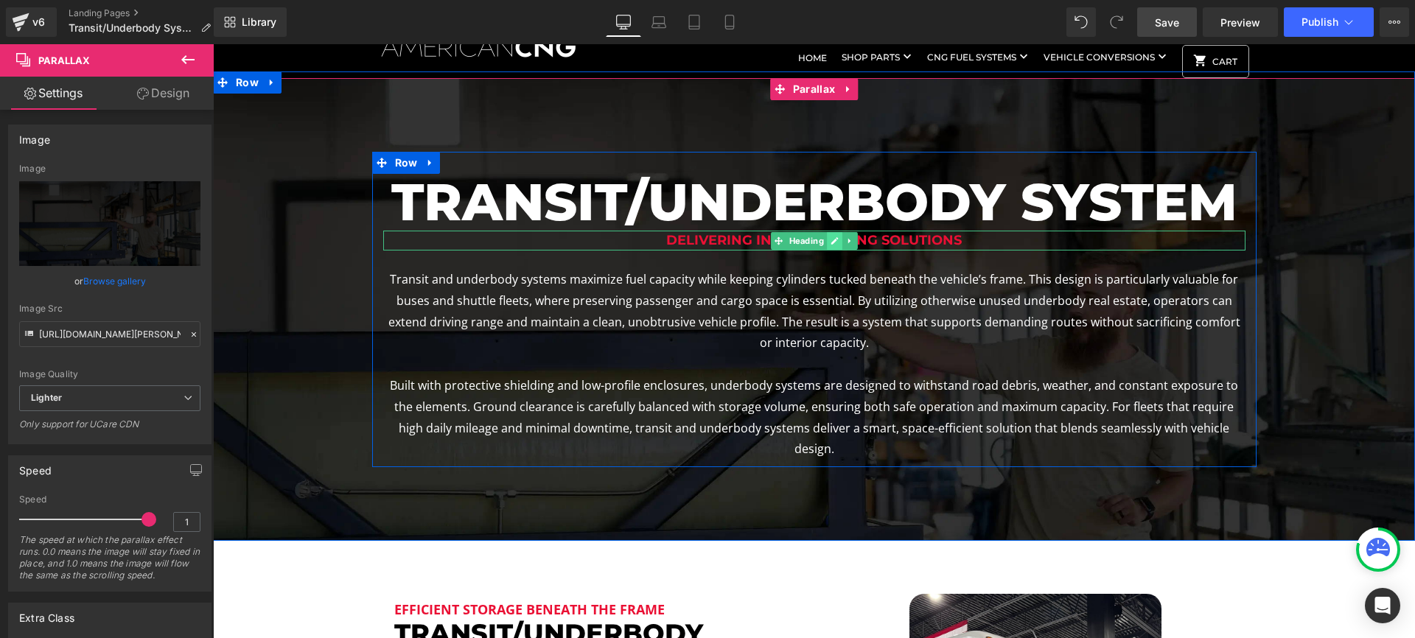
click at [834, 249] on link at bounding box center [834, 241] width 15 height 18
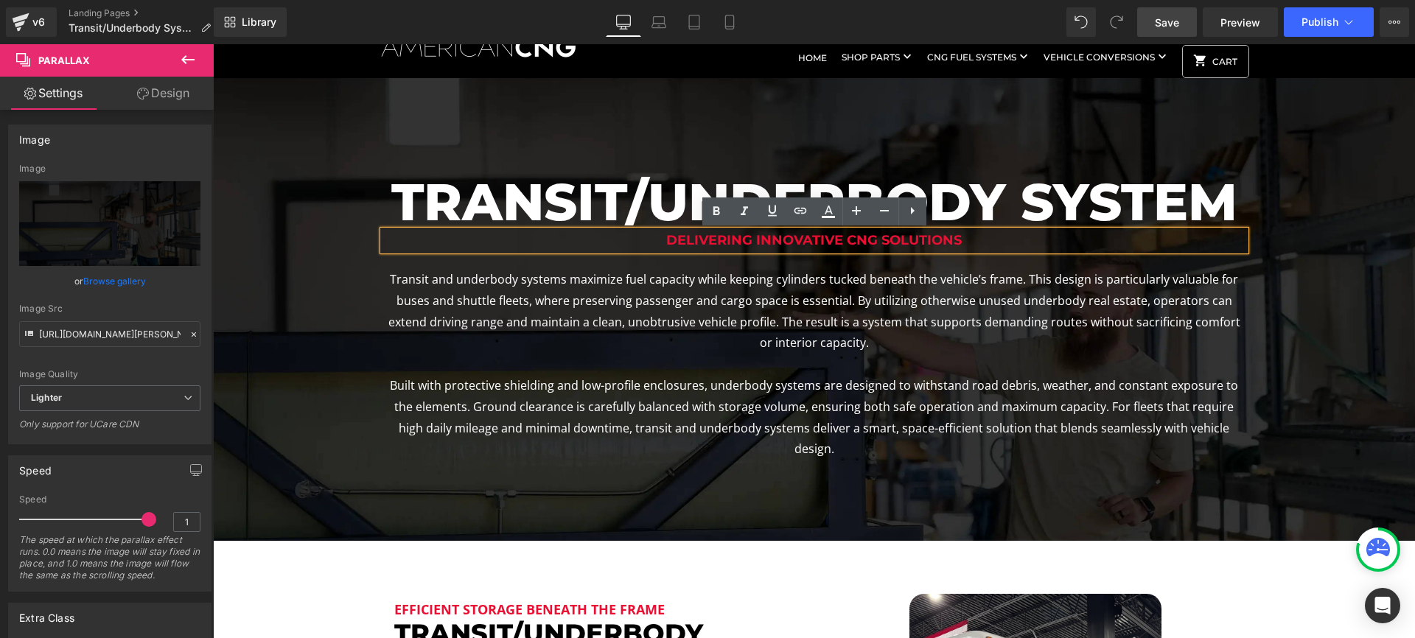
click at [838, 242] on h1 "delivering innovative cng solutions" at bounding box center [814, 241] width 862 height 20
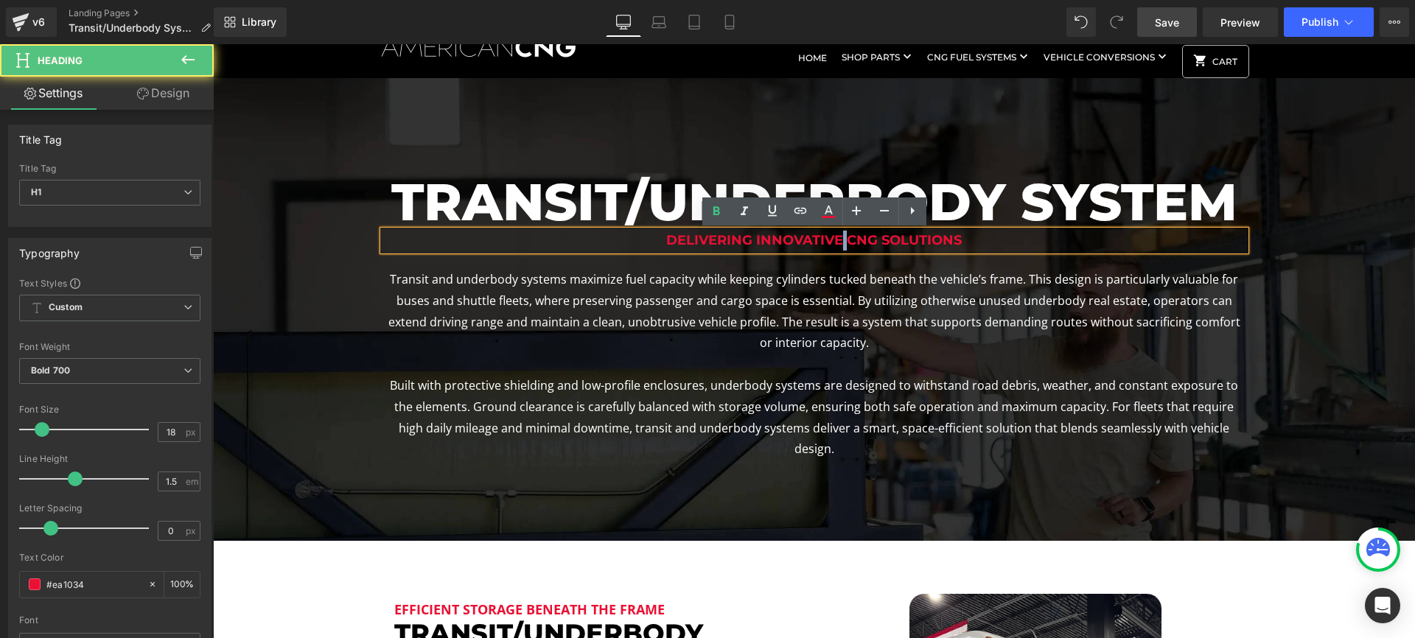
click at [838, 242] on h1 "delivering innovative cng solutions" at bounding box center [814, 241] width 862 height 20
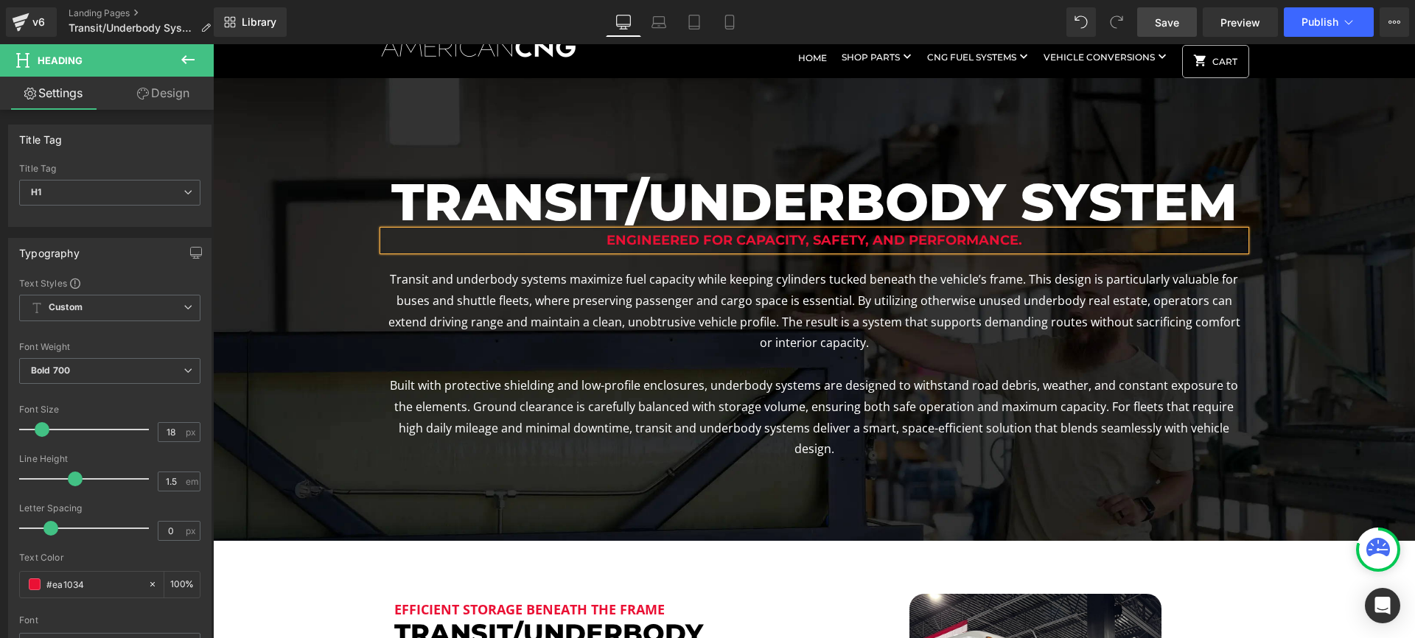
click at [1082, 122] on div at bounding box center [814, 341] width 1202 height 594
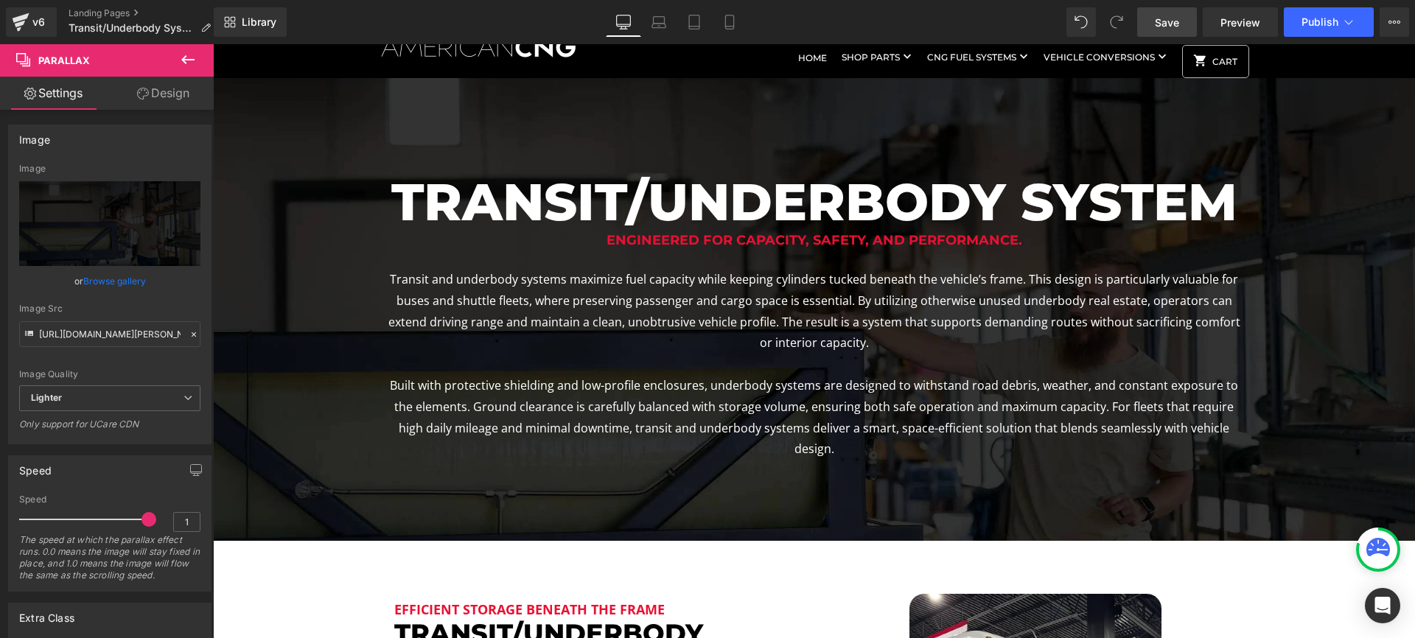
click at [1158, 28] on span "Save" at bounding box center [1167, 22] width 24 height 15
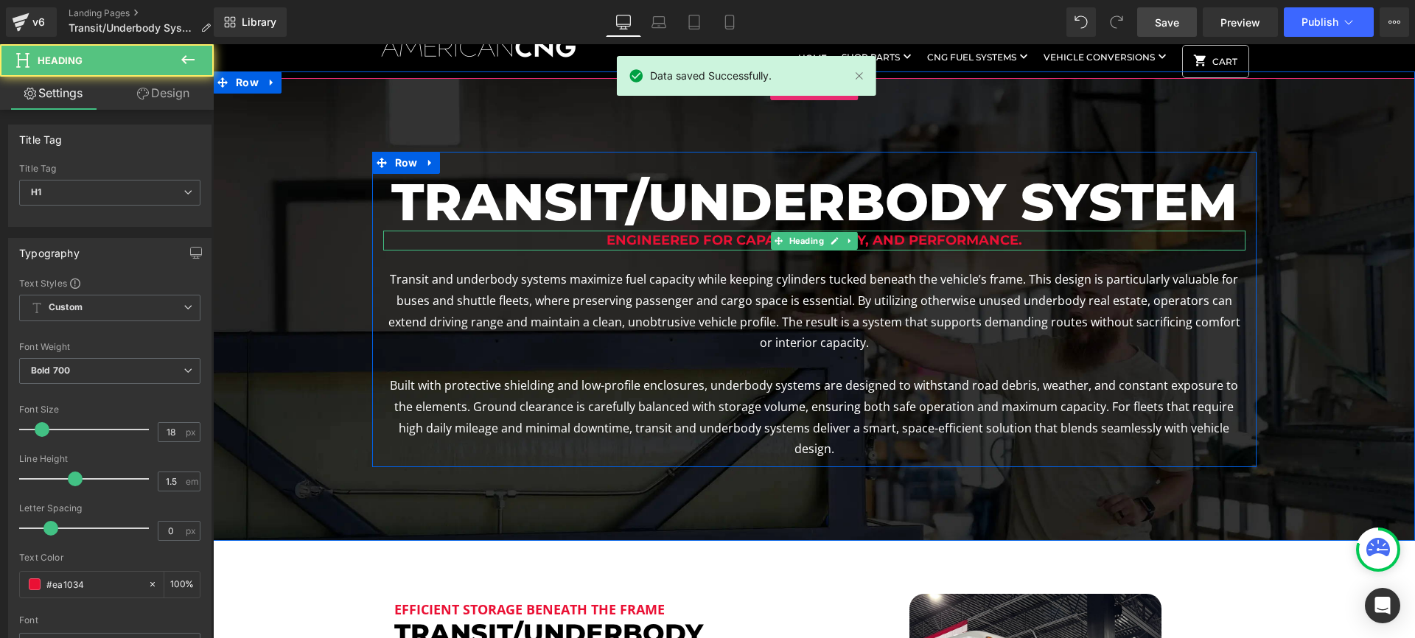
click at [999, 242] on h1 "Engineered for capacity, safety, and performance." at bounding box center [814, 241] width 862 height 20
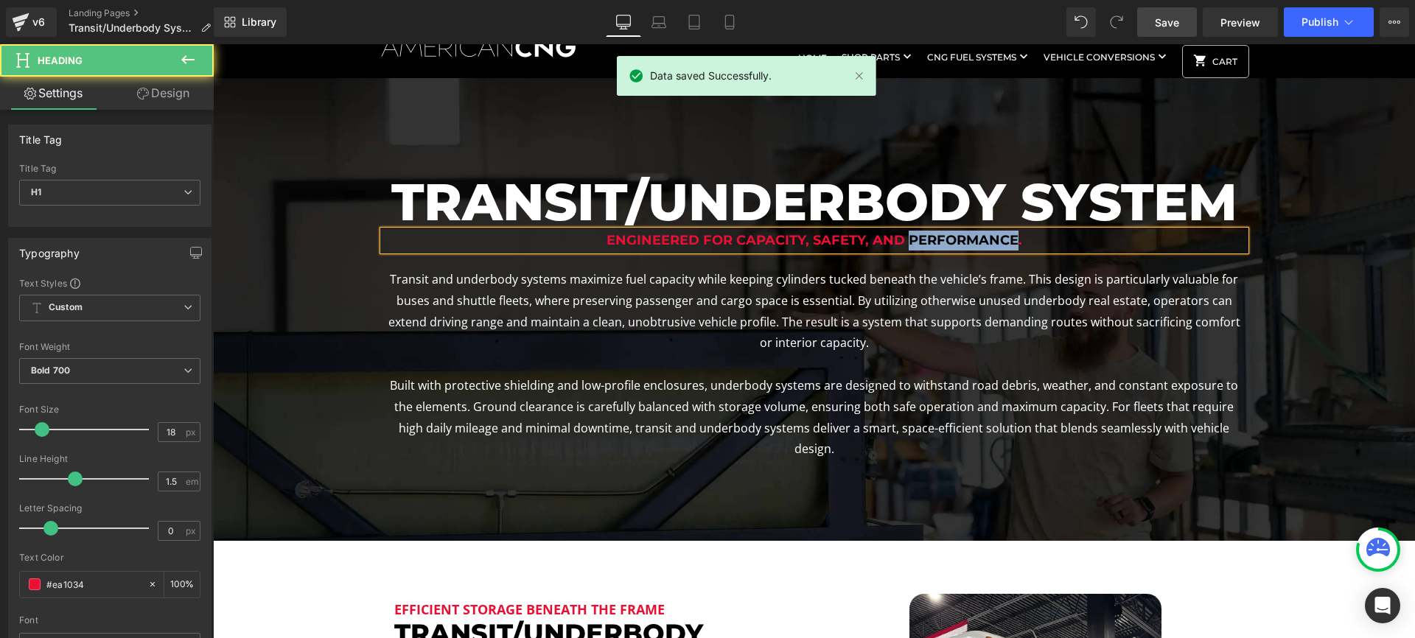
click at [999, 242] on h1 "Engineered for capacity, safety, and performance." at bounding box center [814, 241] width 862 height 20
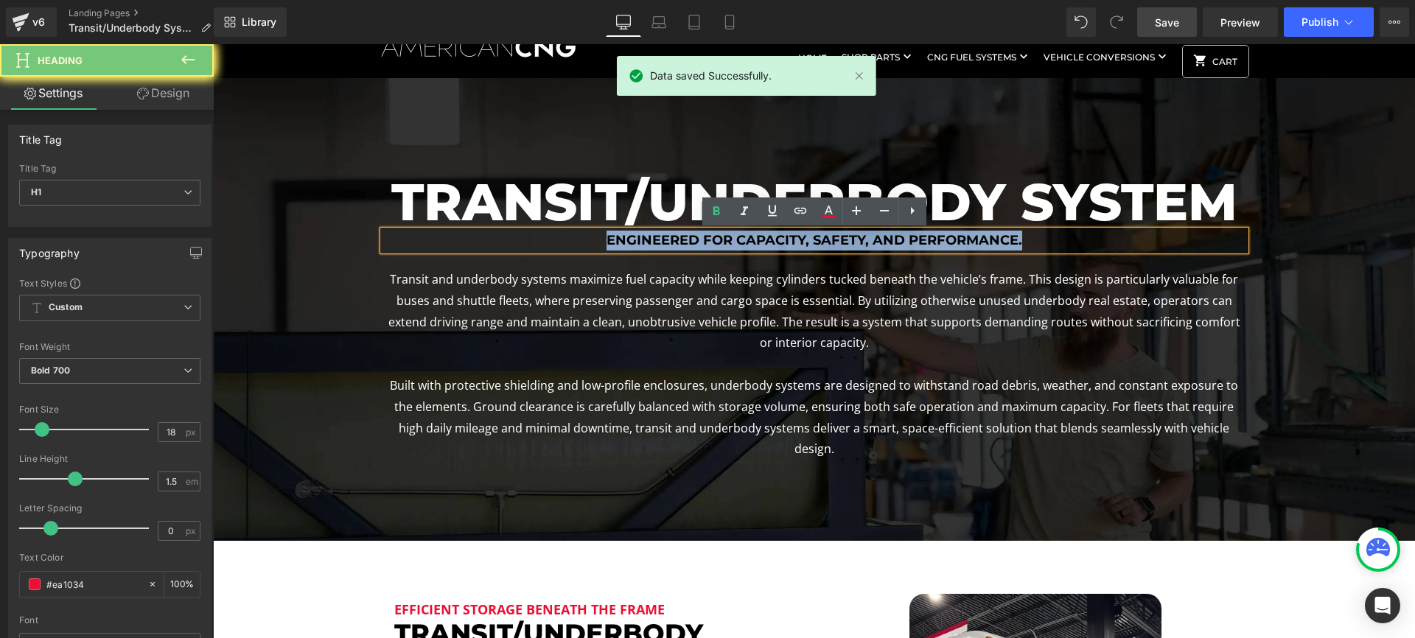
click at [999, 242] on h1 "Engineered for capacity, safety, and performance." at bounding box center [814, 241] width 862 height 20
copy h1 "Engineered for capacity, safety, and performance."
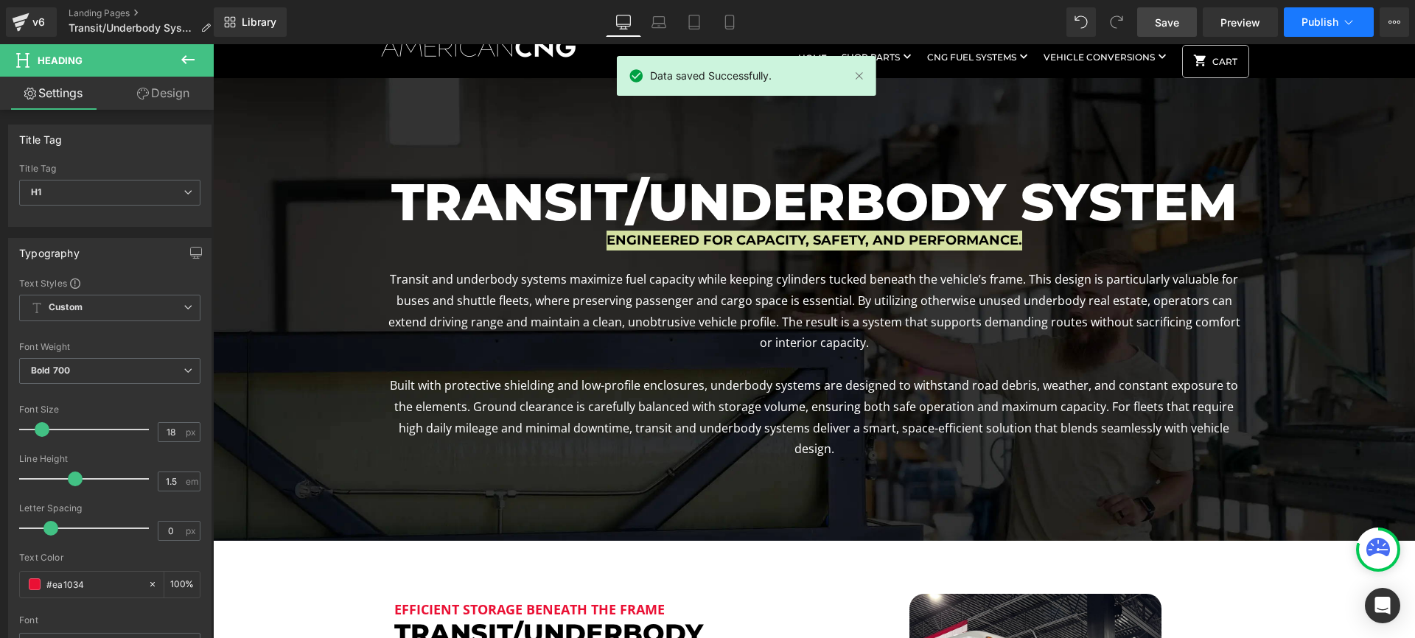
click at [1318, 29] on button "Publish" at bounding box center [1329, 21] width 90 height 29
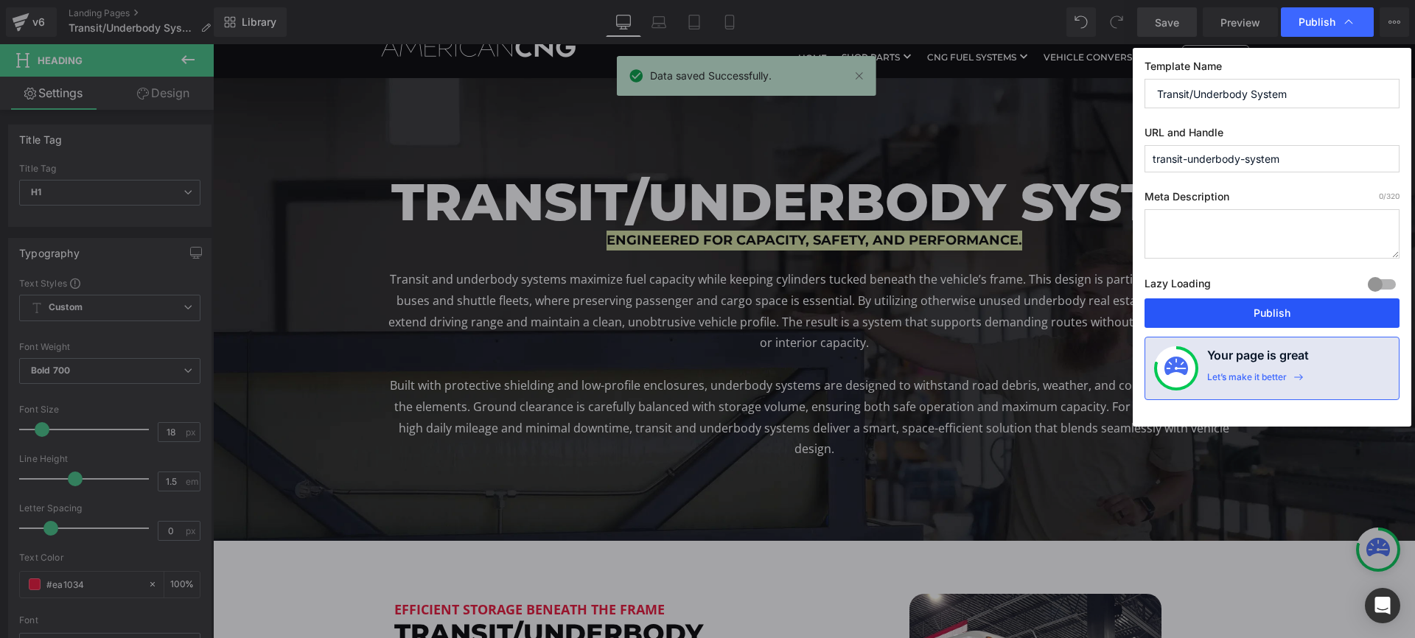
click at [1258, 309] on button "Publish" at bounding box center [1271, 312] width 255 height 29
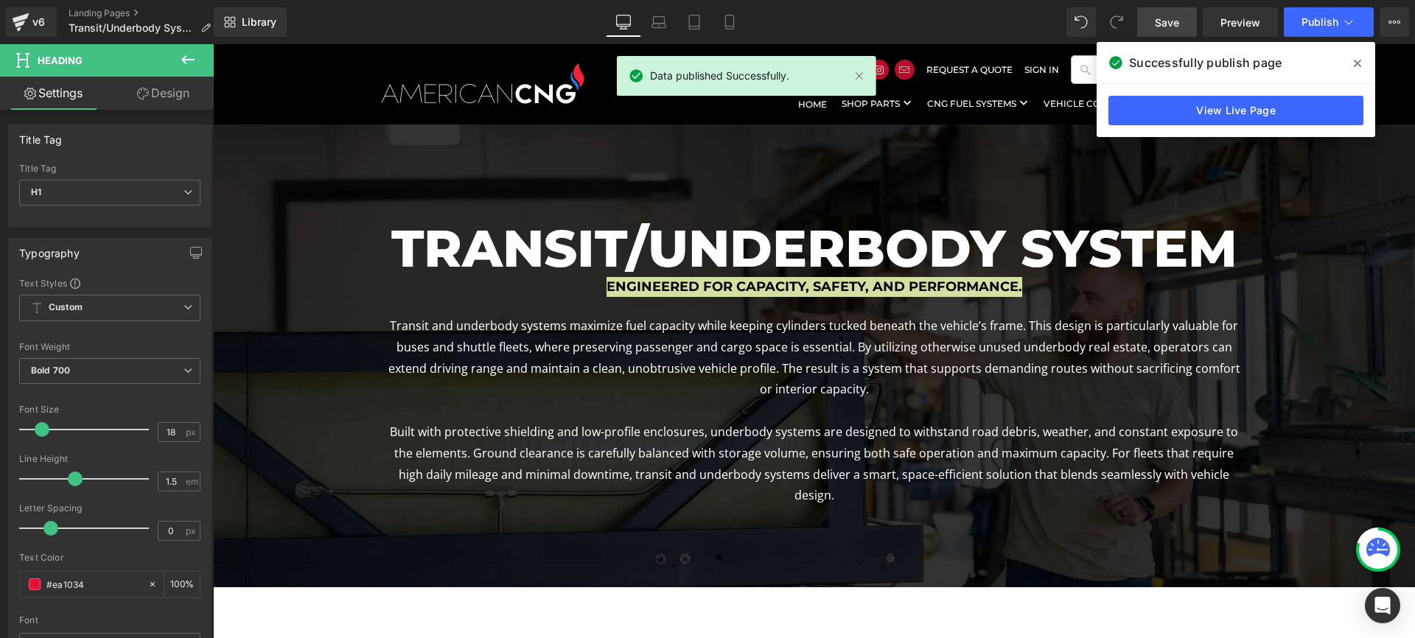
click at [91, 6] on div "v6 Landing Pages Transit/Underbody System" at bounding box center [107, 22] width 214 height 44
click at [85, 13] on link "Landing Pages" at bounding box center [146, 13] width 154 height 12
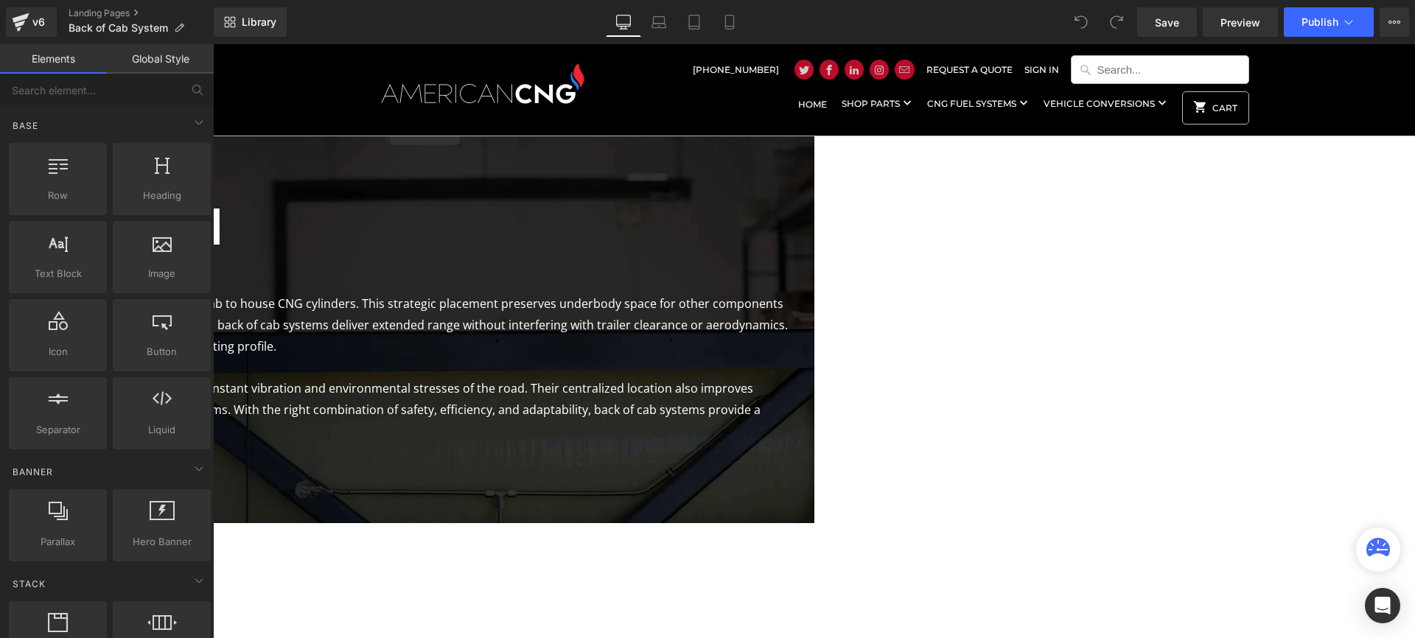
scroll to position [2222, 1202]
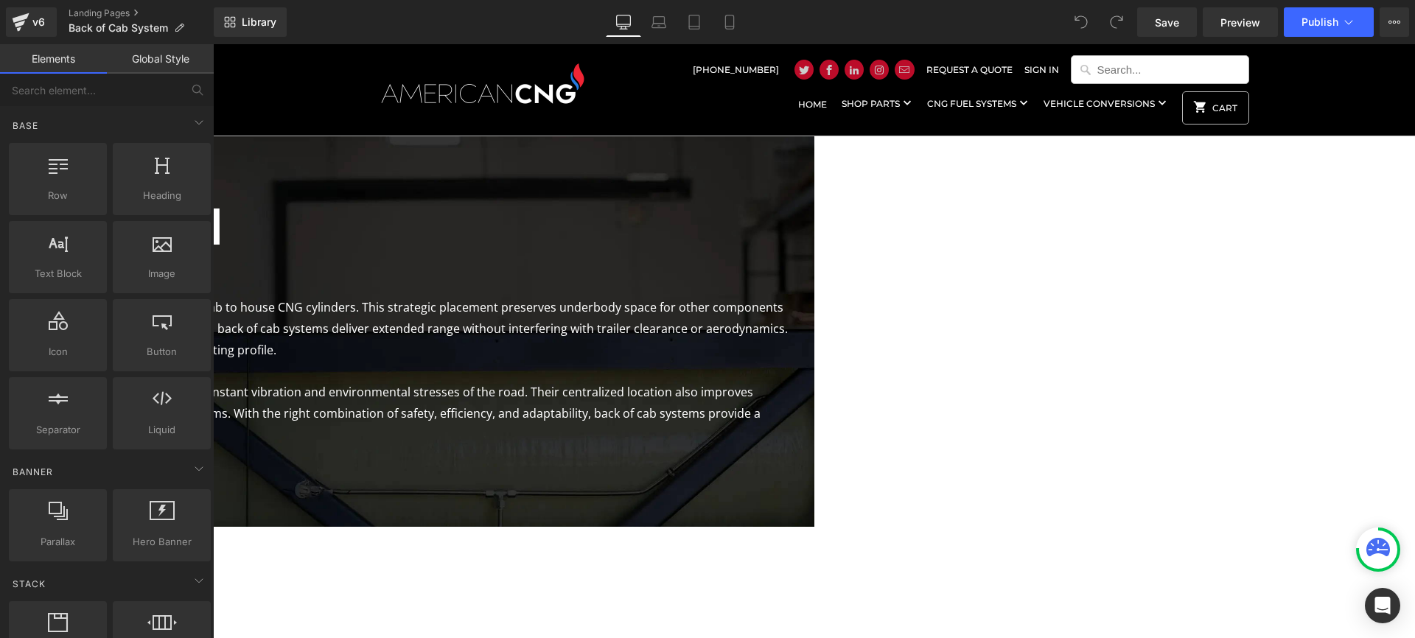
click at [213, 44] on link at bounding box center [213, 44] width 0 height 0
click at [814, 275] on h1 "Smarter Fuel Insights, Real Results" at bounding box center [213, 265] width 1202 height 20
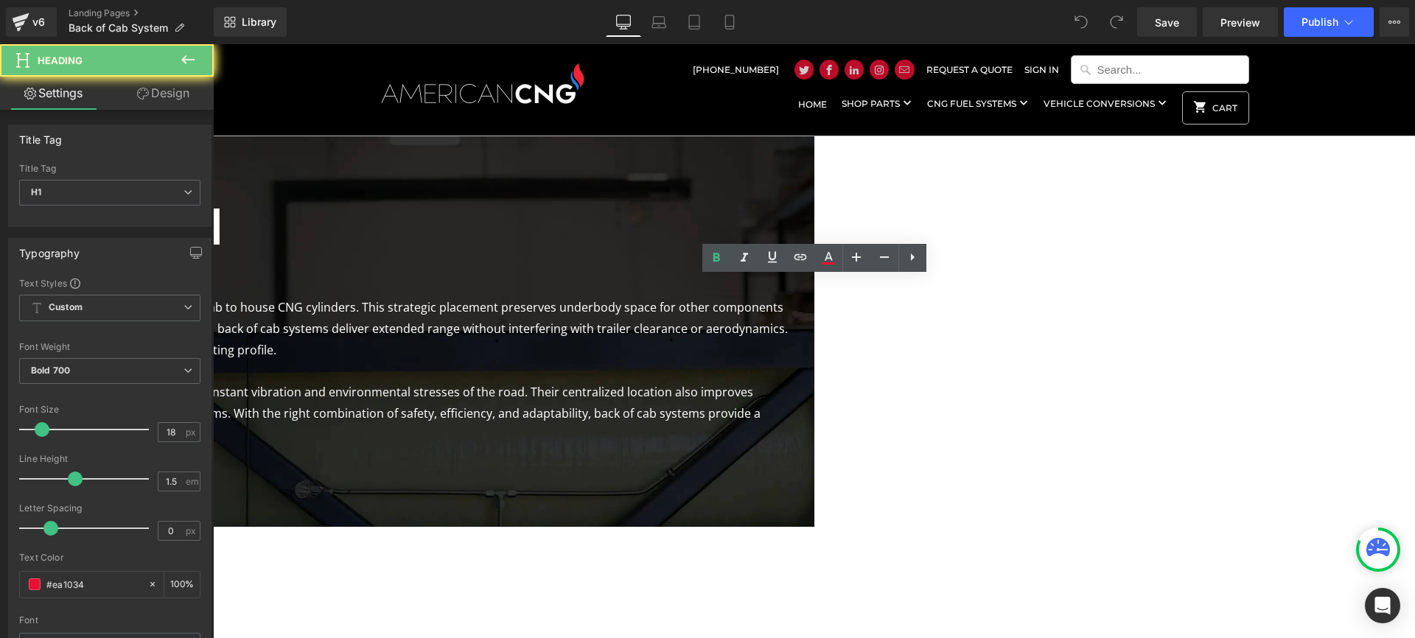
click at [814, 275] on h1 "Smarter Fuel Insights, Real Results" at bounding box center [213, 265] width 1202 height 20
paste div
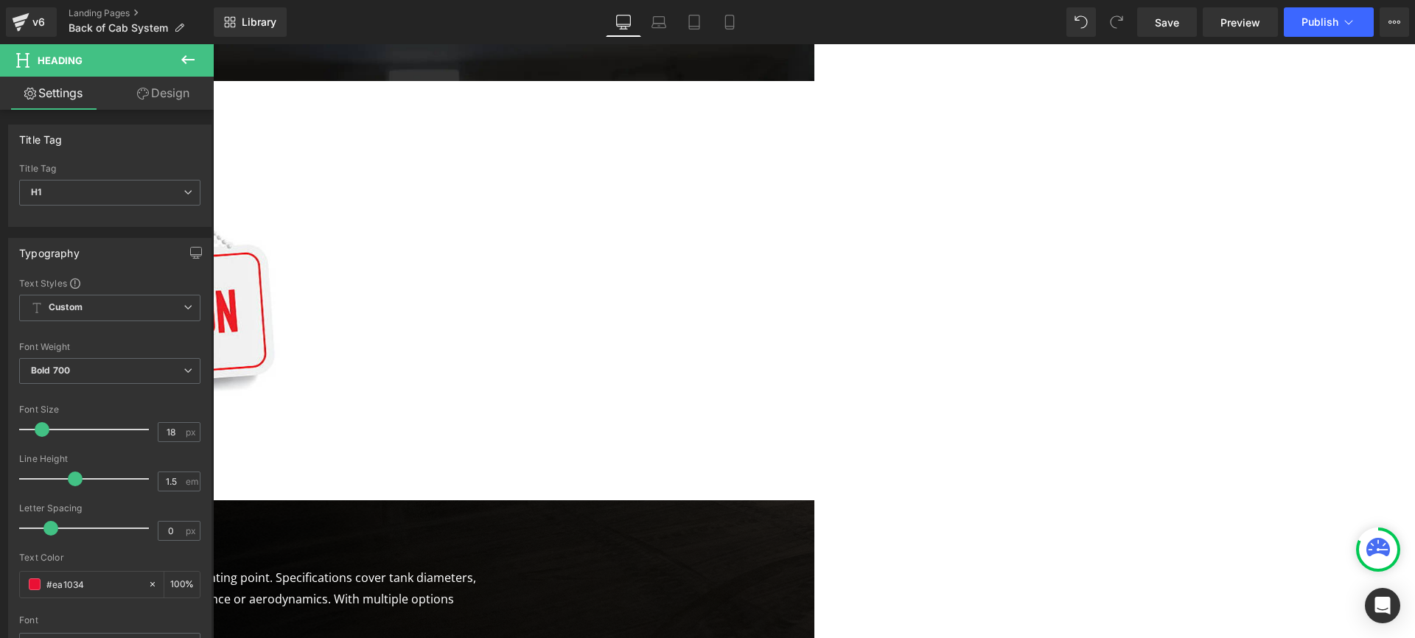
scroll to position [447, 0]
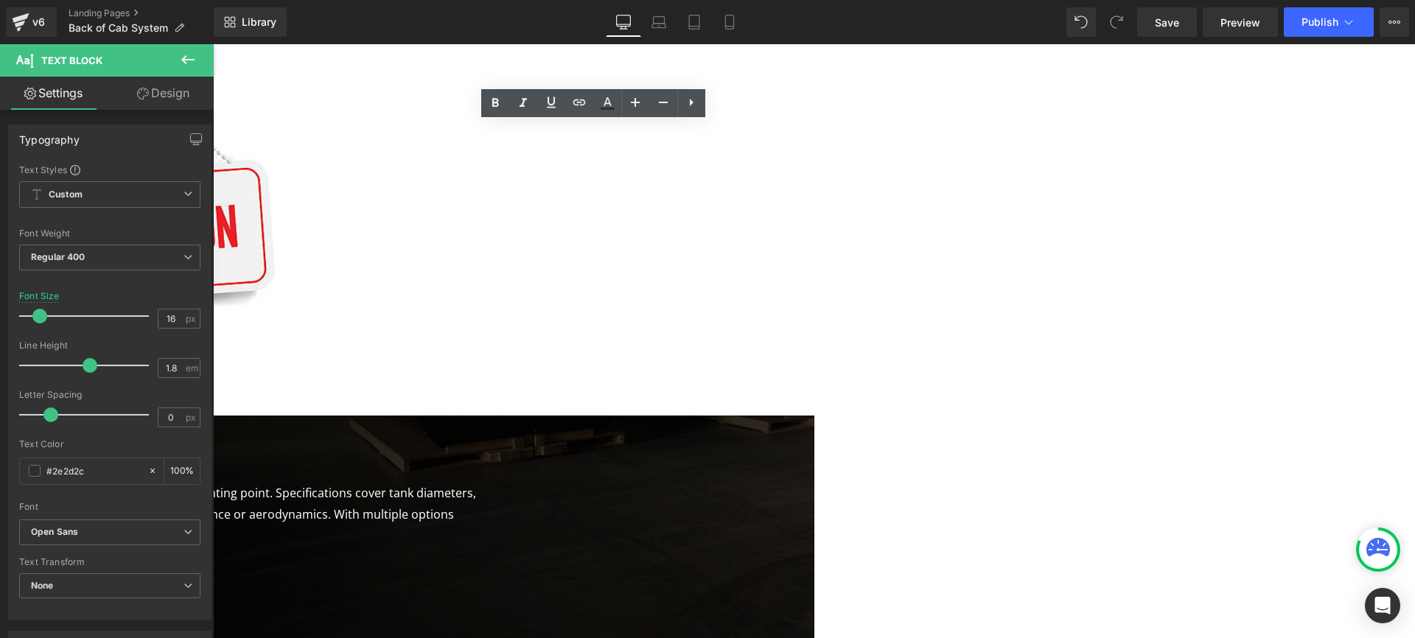
scroll to position [584, 0]
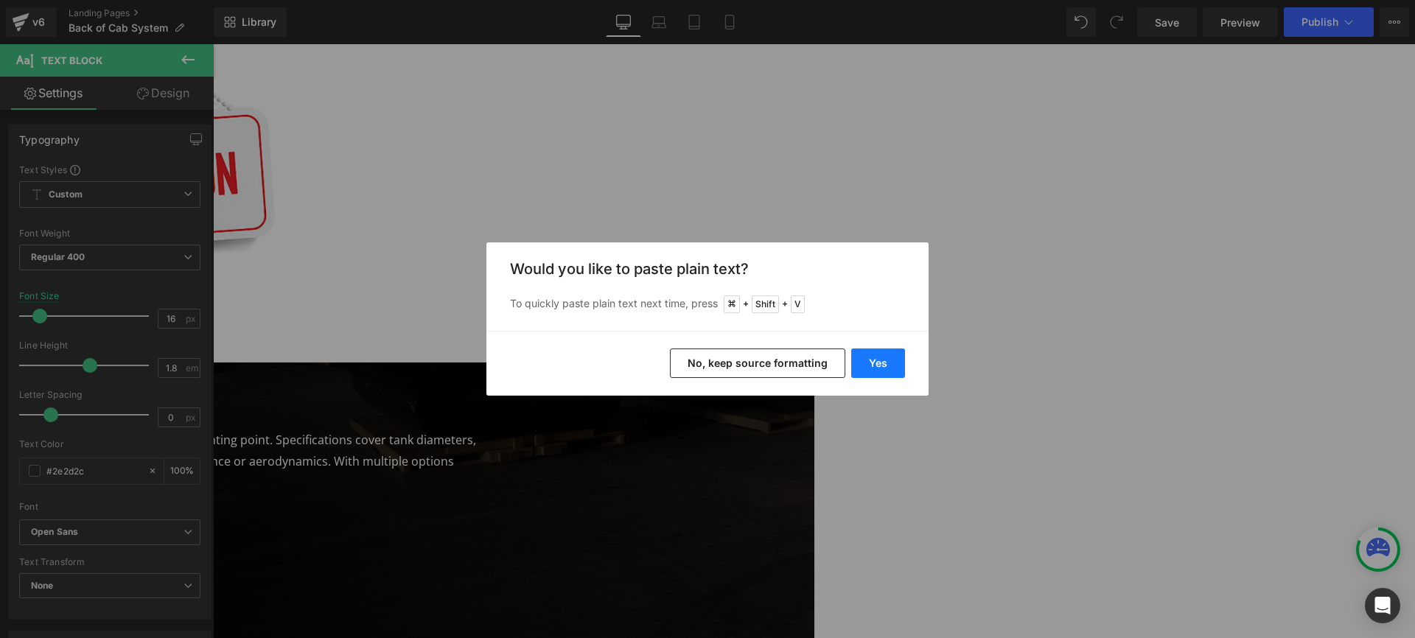
click at [879, 362] on button "Yes" at bounding box center [878, 363] width 54 height 29
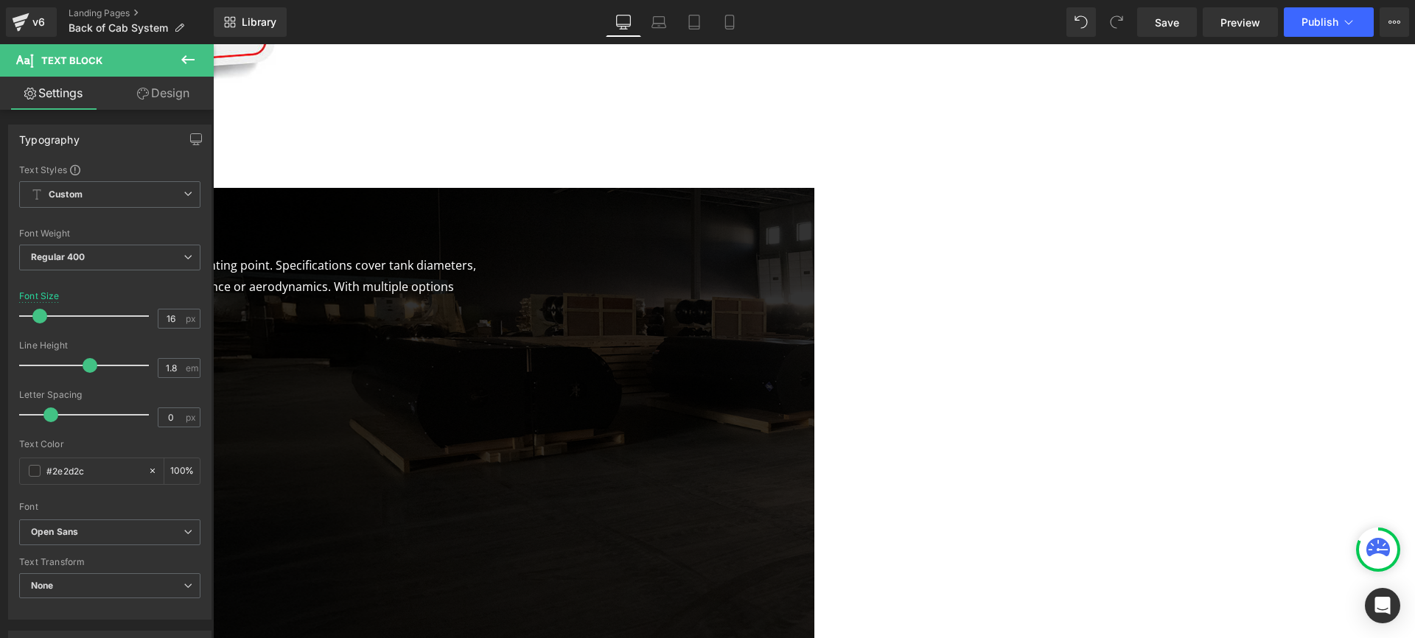
scroll to position [800, 0]
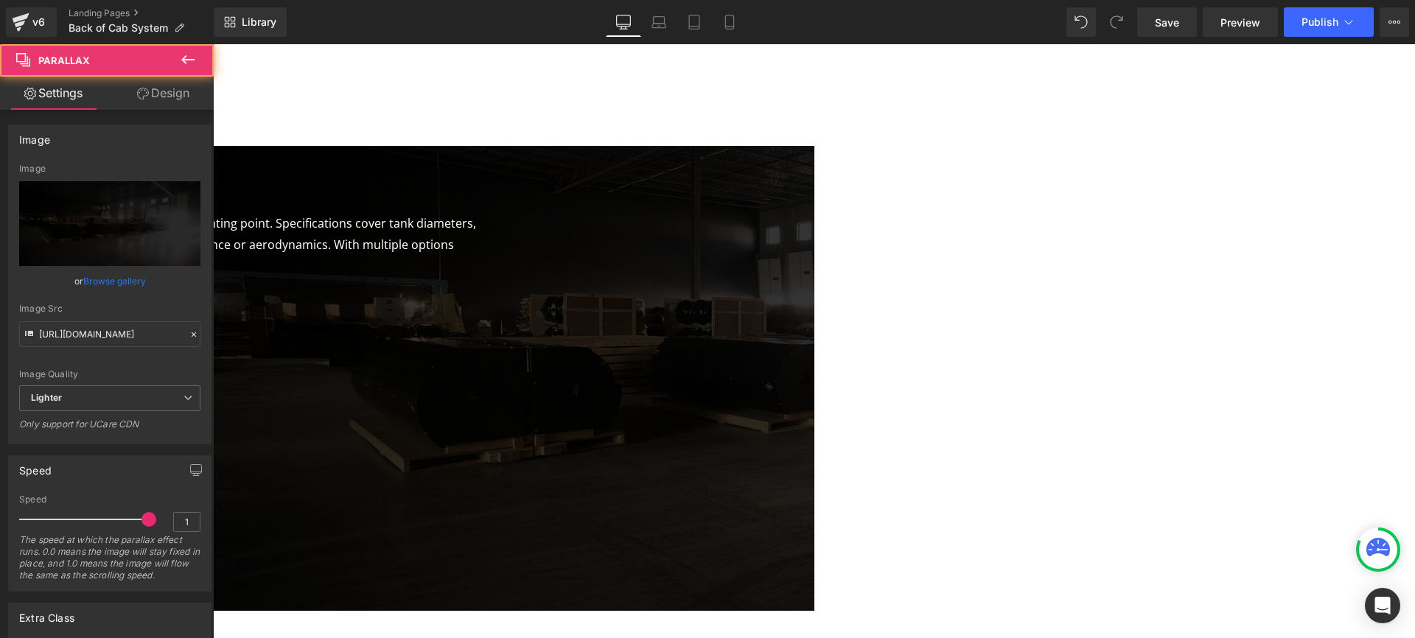
click at [814, 340] on span "Specifications Heading Back of cab systems are tailored for tractors and other …" at bounding box center [213, 378] width 1202 height 421
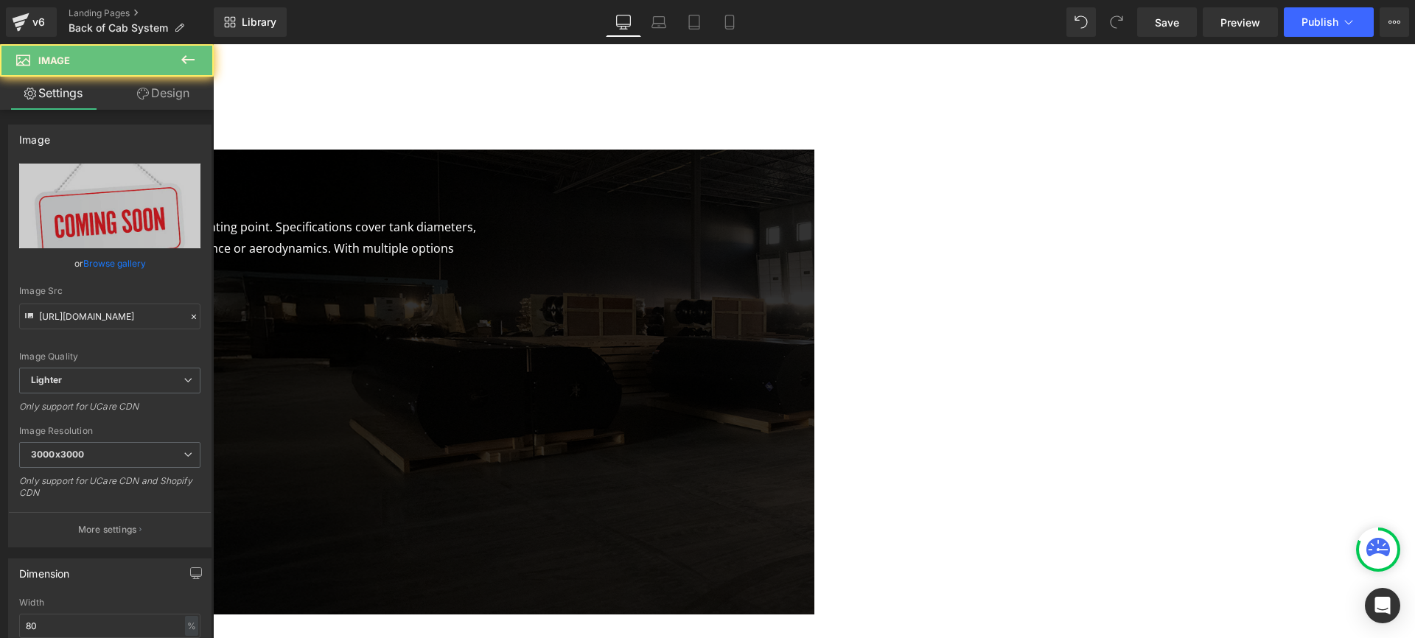
drag, startPoint x: 1148, startPoint y: 227, endPoint x: 1162, endPoint y: 217, distance: 17.0
click at [497, 183] on div at bounding box center [497, 181] width 0 height 6
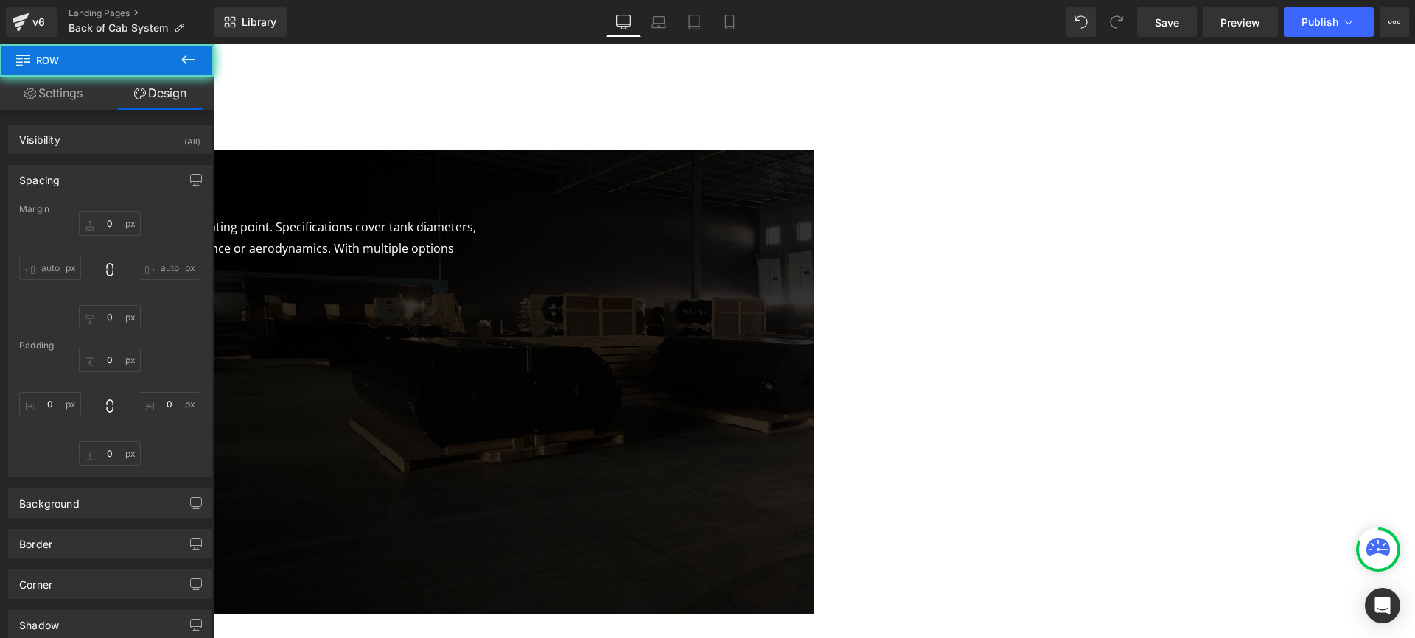
type input "0"
type input "8"
type input "0"
type input "50"
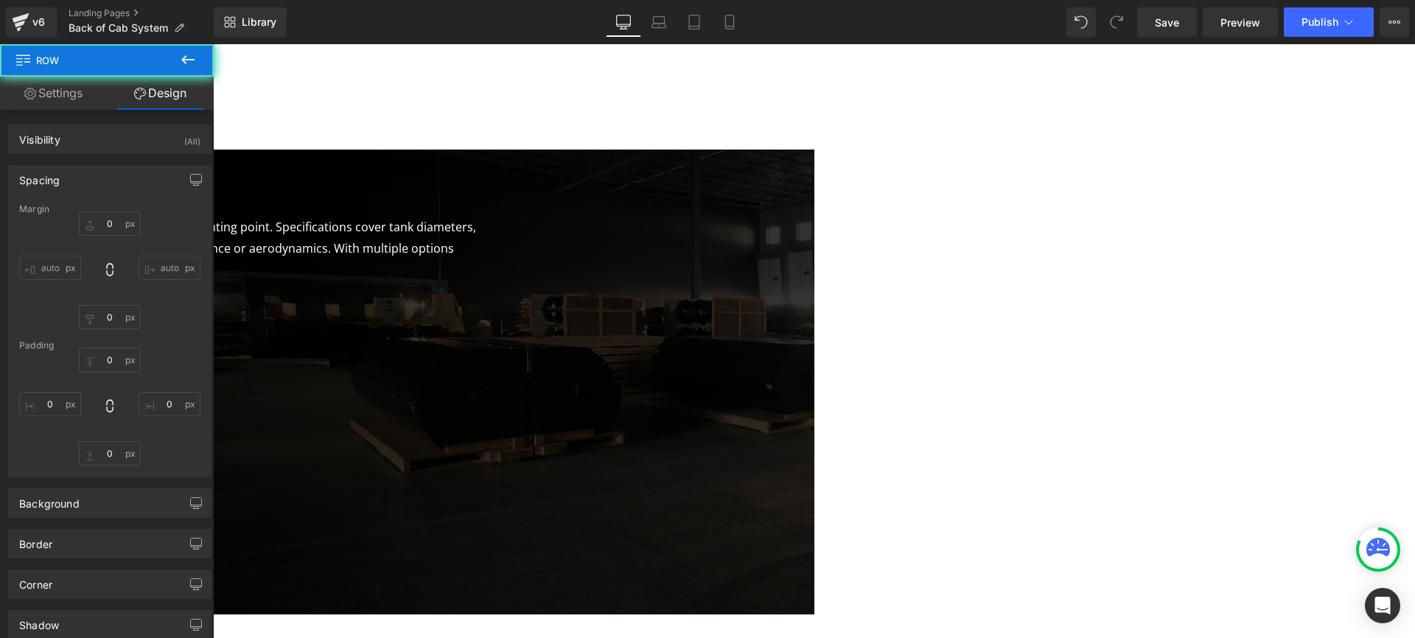
type input "0"
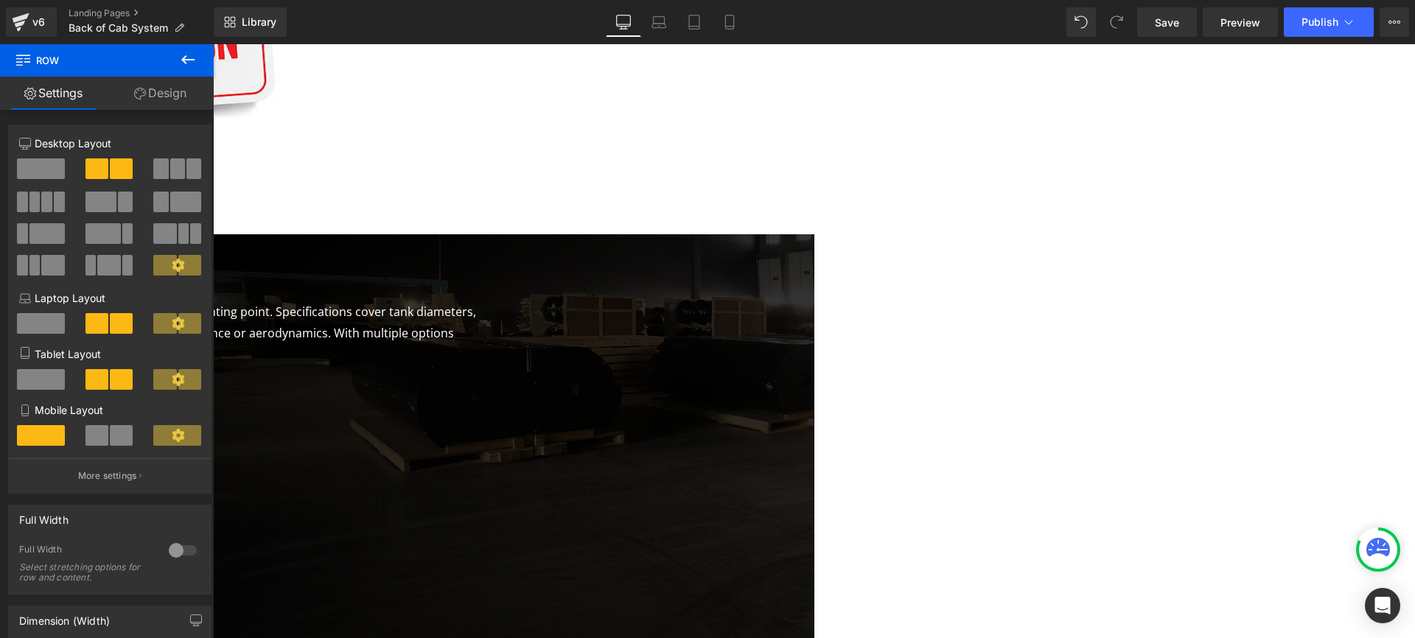
scroll to position [661, 0]
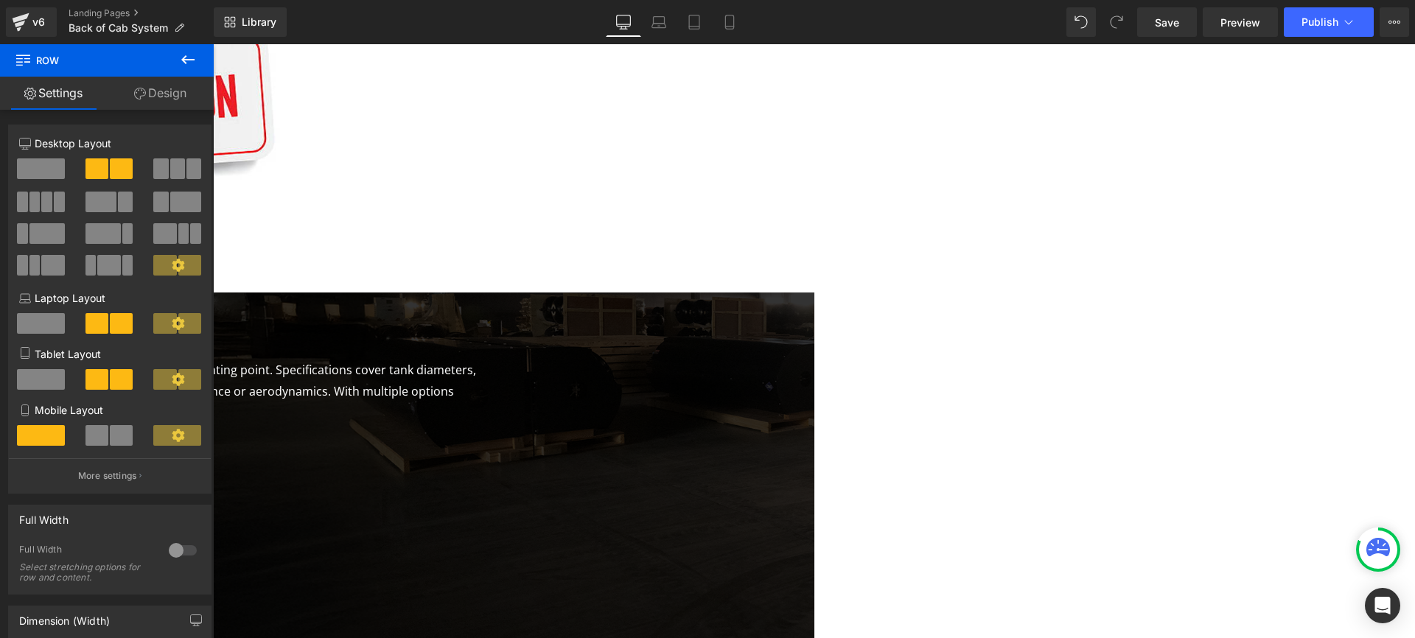
click at [213, 44] on icon at bounding box center [213, 44] width 0 height 0
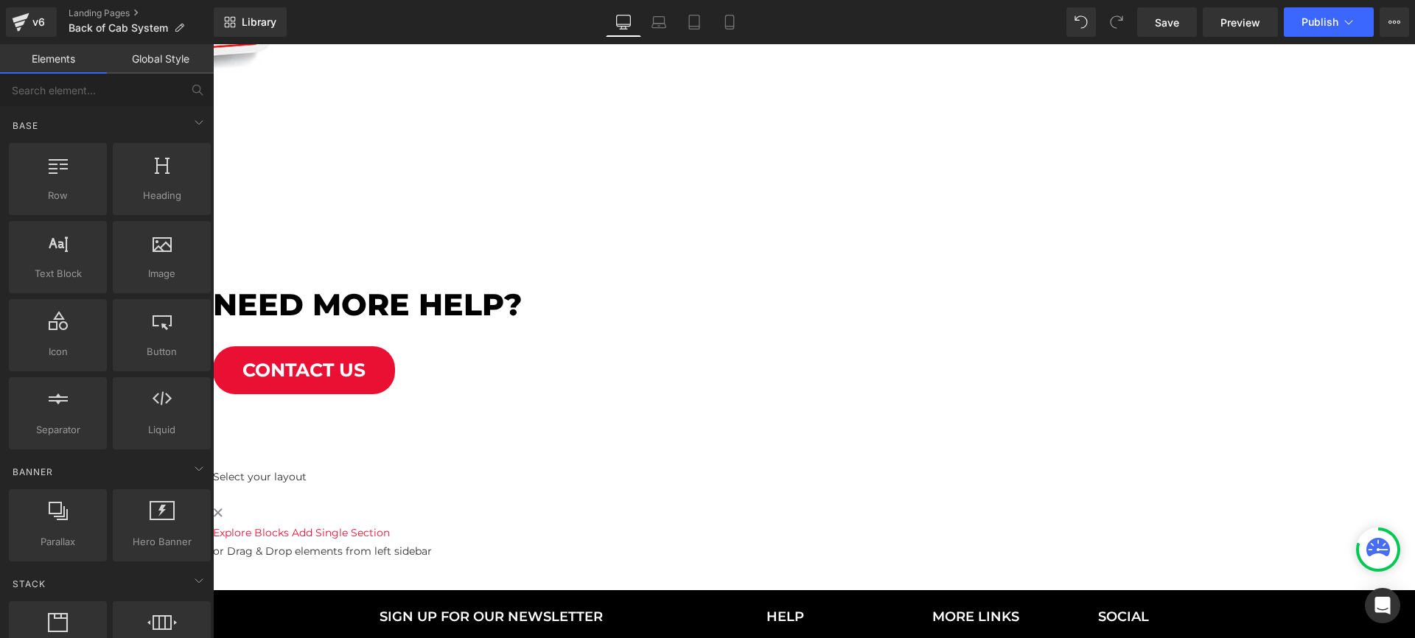
scroll to position [779, 0]
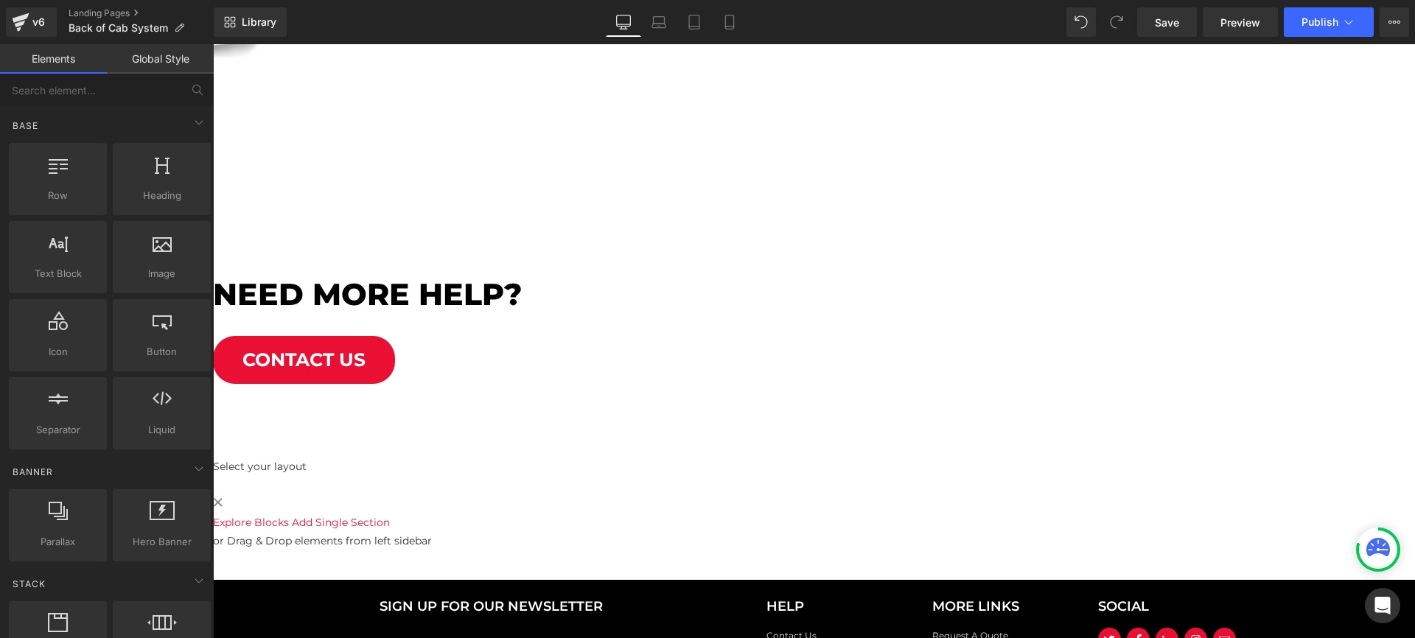
click at [213, 44] on icon at bounding box center [213, 44] width 0 height 0
drag, startPoint x: 304, startPoint y: 262, endPoint x: 318, endPoint y: 262, distance: 14.0
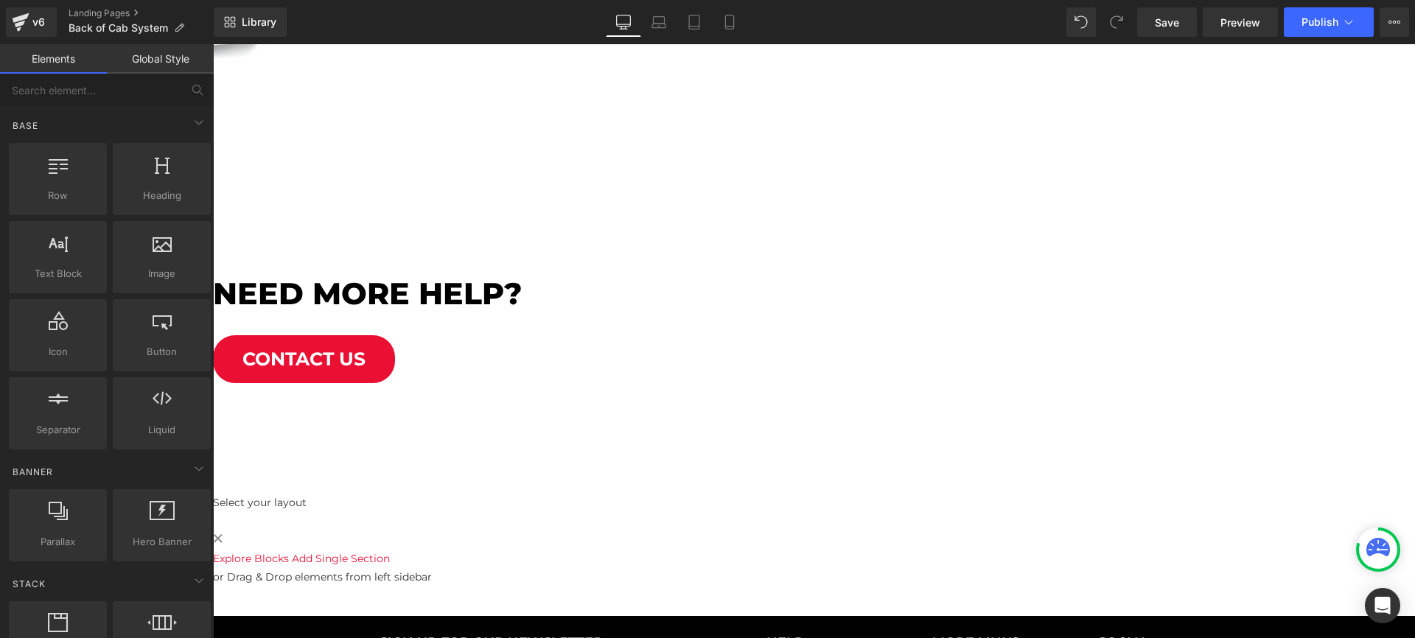
click at [213, 44] on span "Row" at bounding box center [213, 44] width 0 height 0
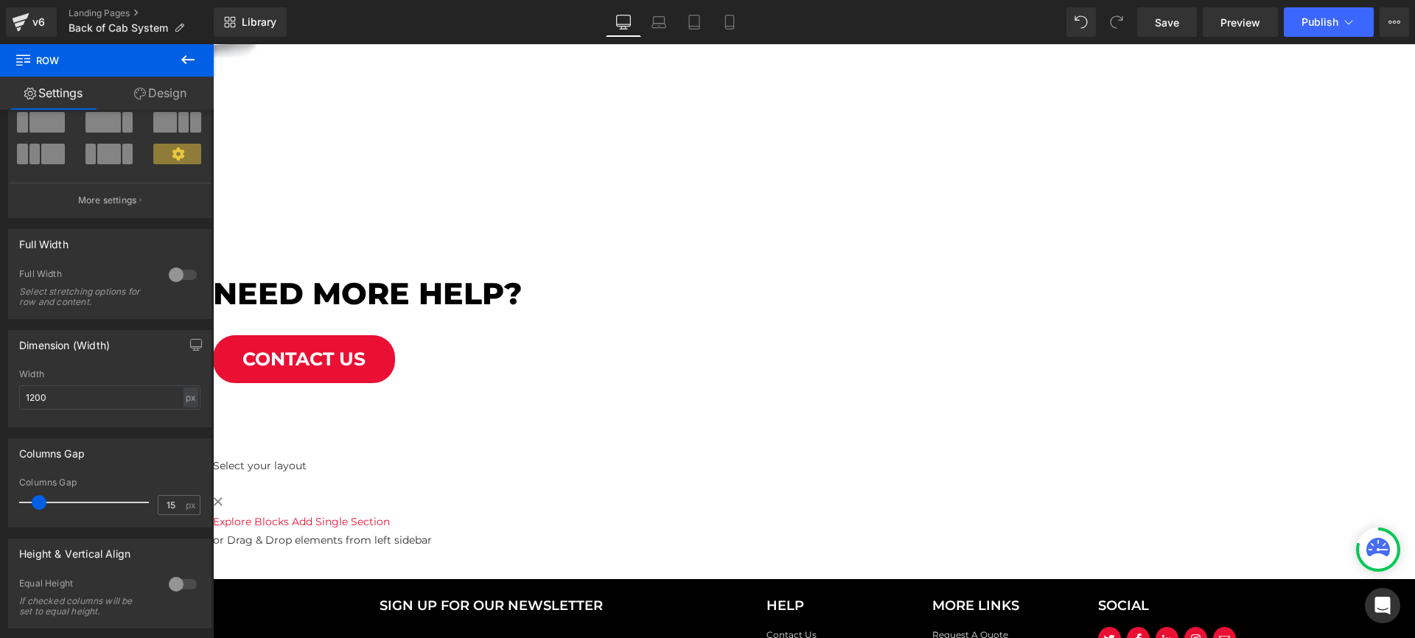
click at [172, 278] on div at bounding box center [182, 275] width 35 height 24
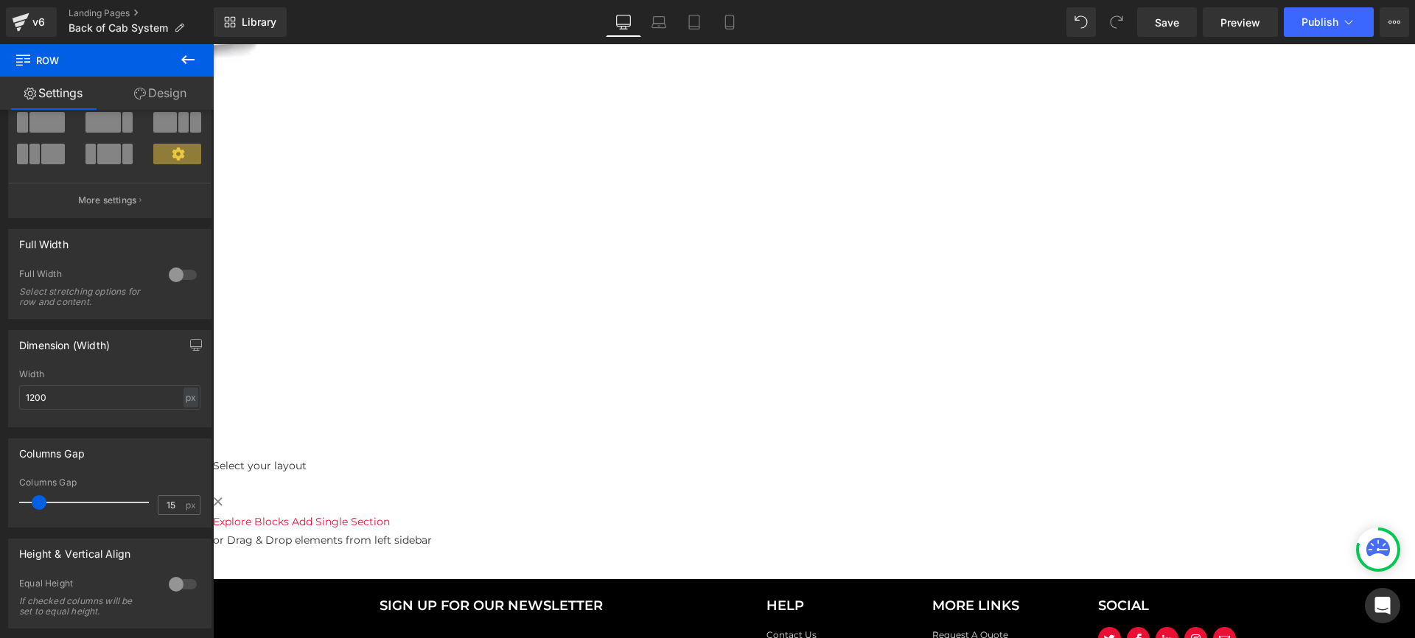
scroll to position [91, 0]
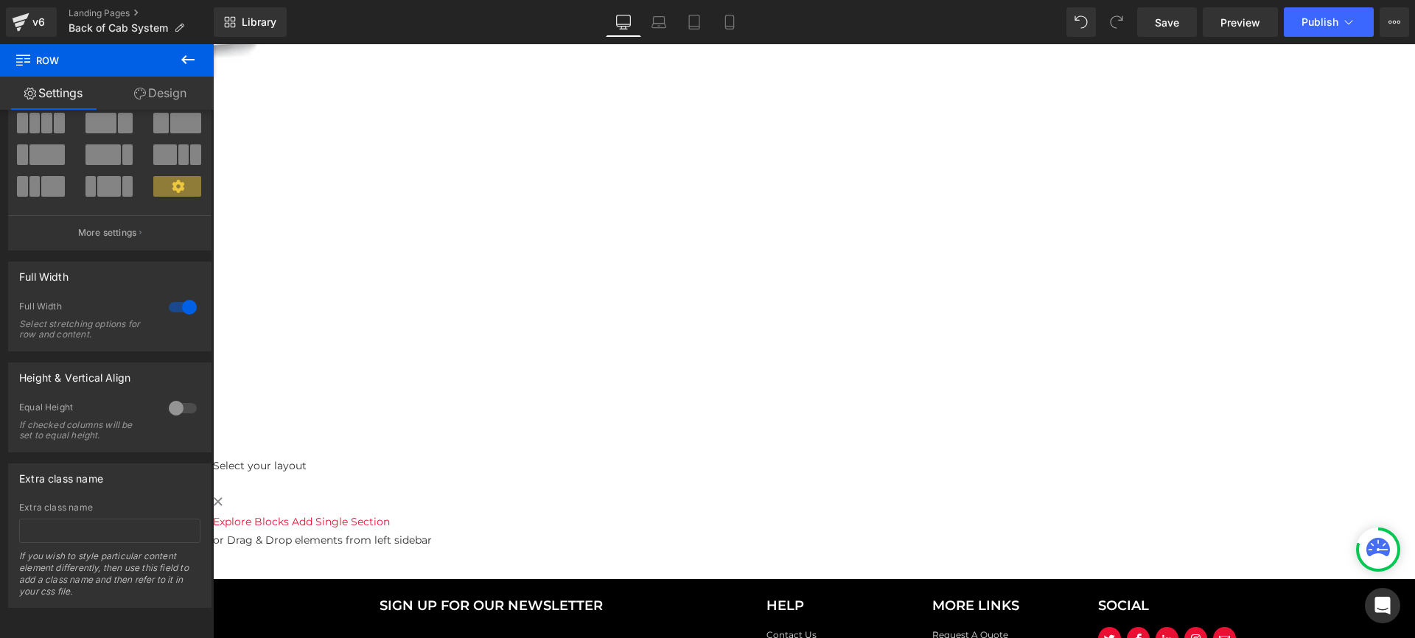
click at [175, 63] on button at bounding box center [188, 60] width 52 height 32
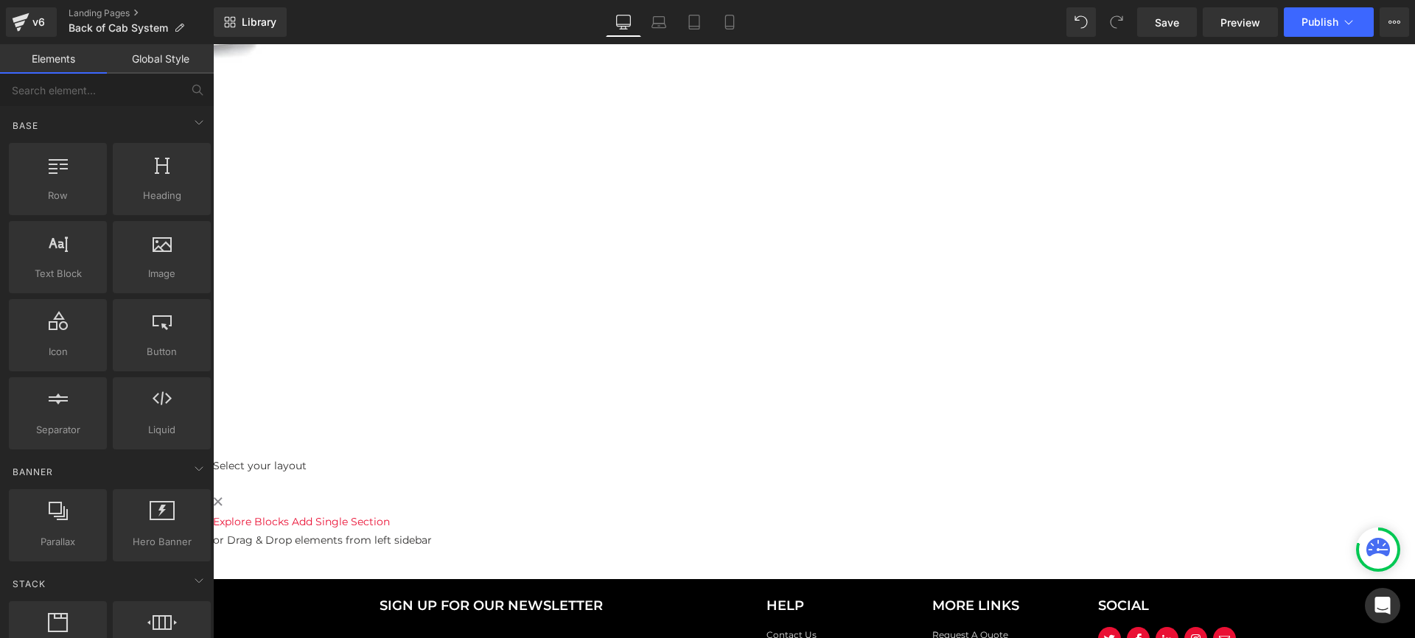
click at [213, 44] on span "Row" at bounding box center [213, 44] width 0 height 0
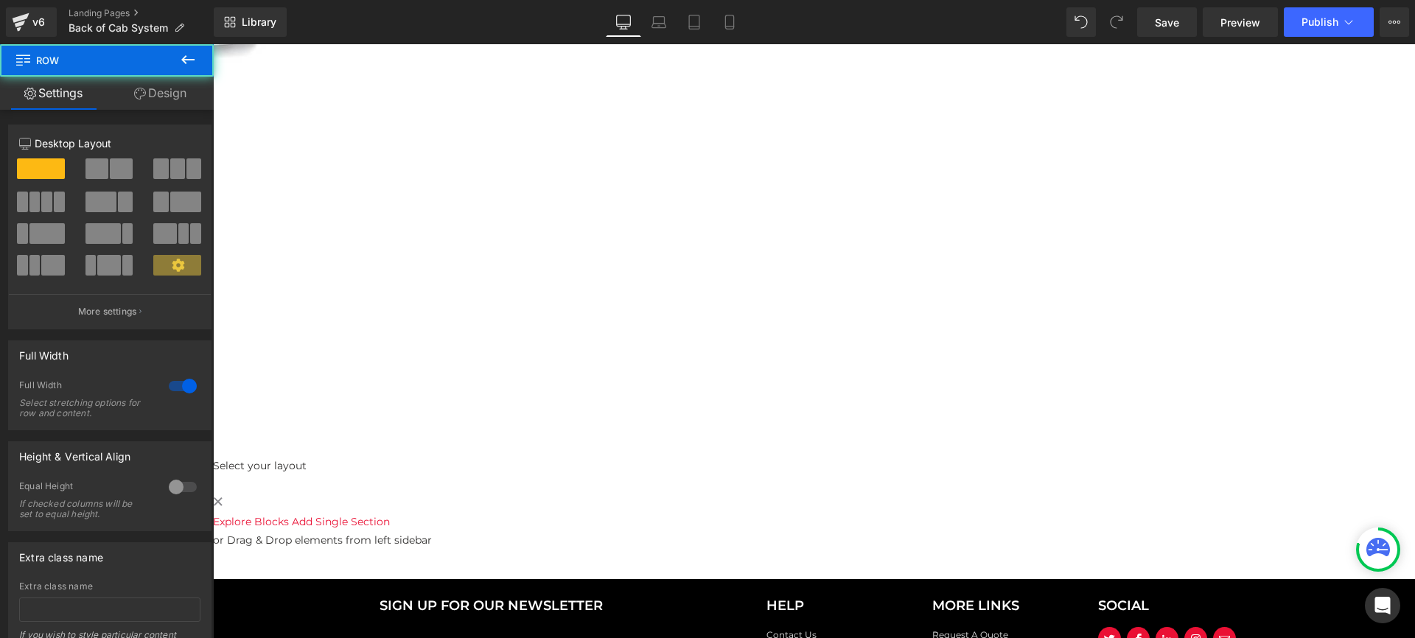
click at [168, 100] on link "Design" at bounding box center [160, 93] width 107 height 33
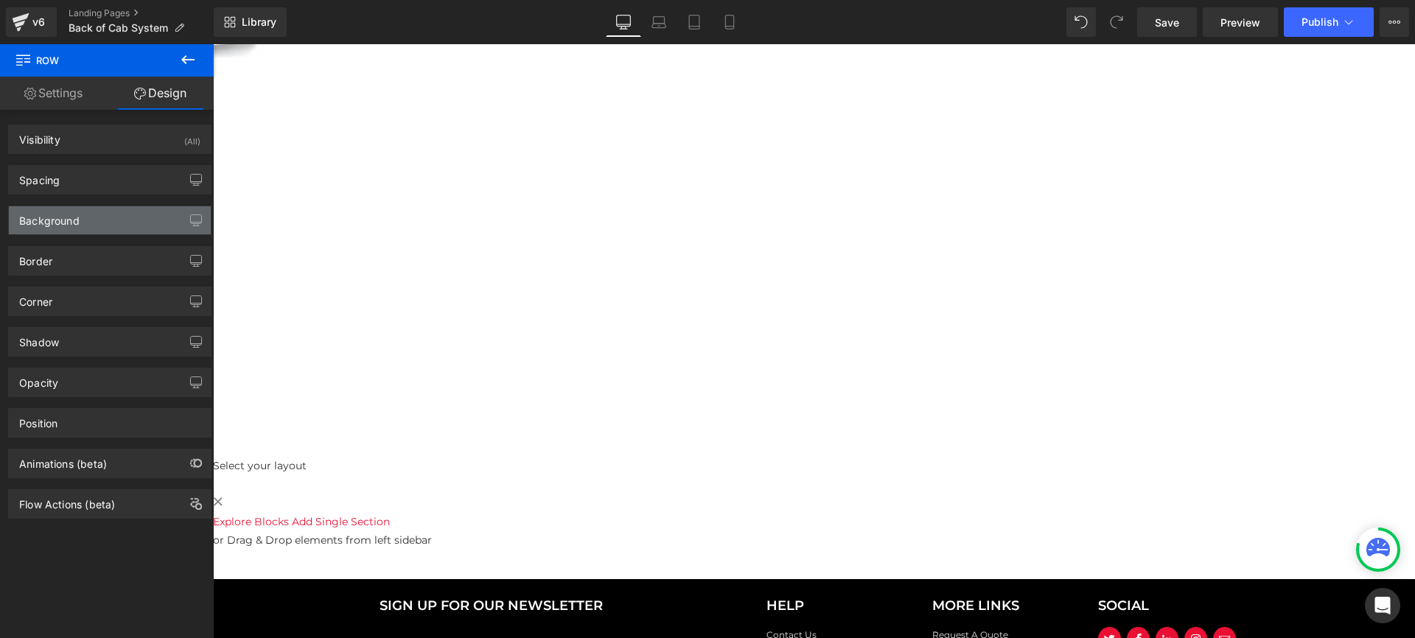
click at [57, 215] on div "Background" at bounding box center [49, 216] width 60 height 21
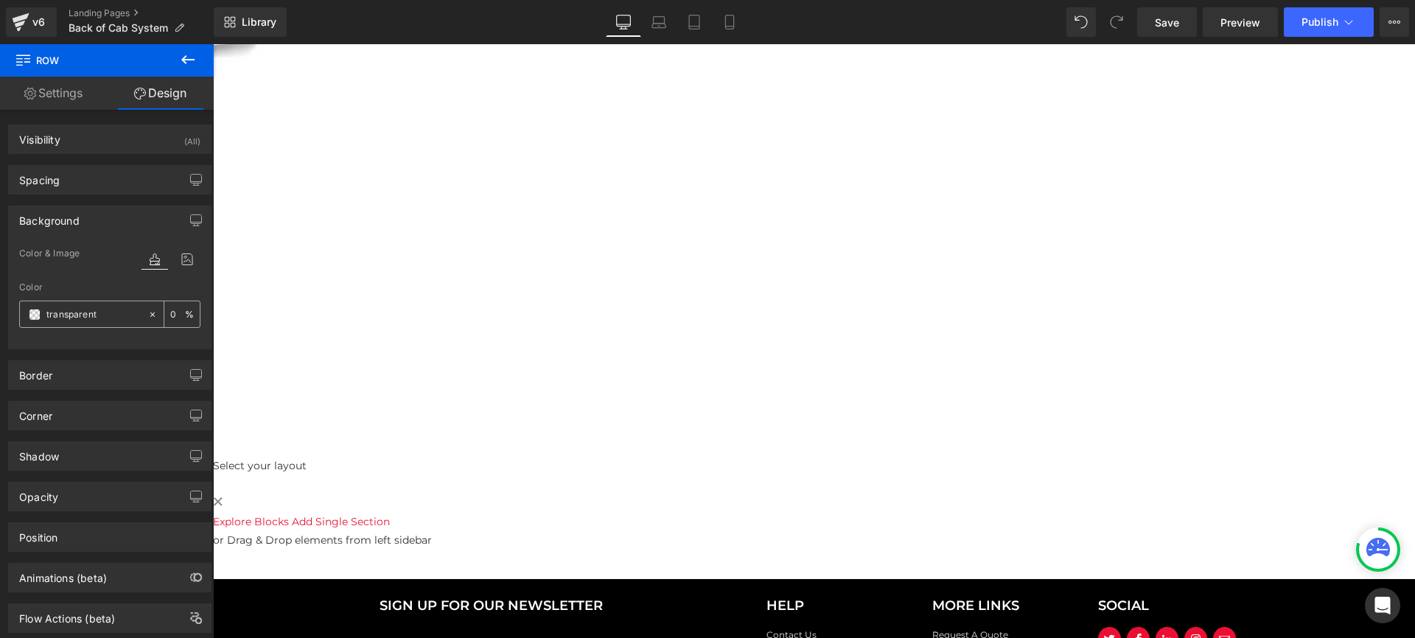
click at [67, 309] on input "transparent" at bounding box center [93, 315] width 94 height 16
click at [32, 314] on span at bounding box center [35, 315] width 12 height 12
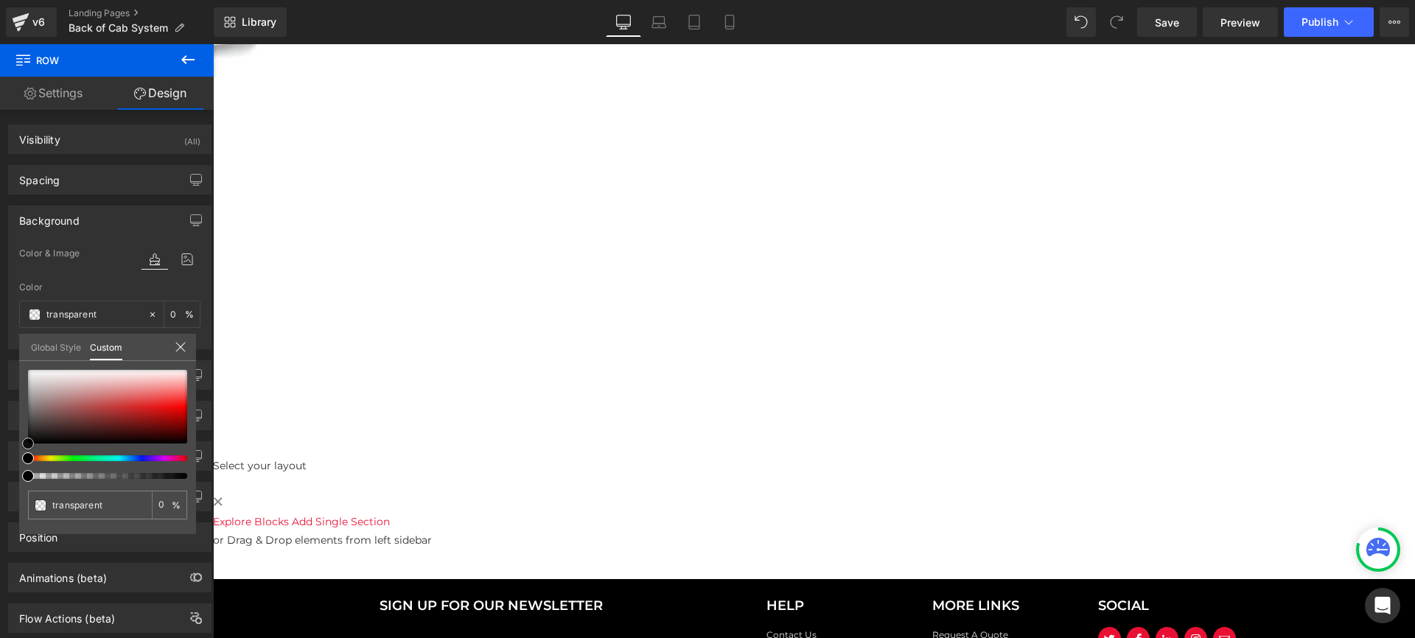
type input "#de7272"
type input "100"
type input "#de7272"
type input "100"
type input "#850e0e"
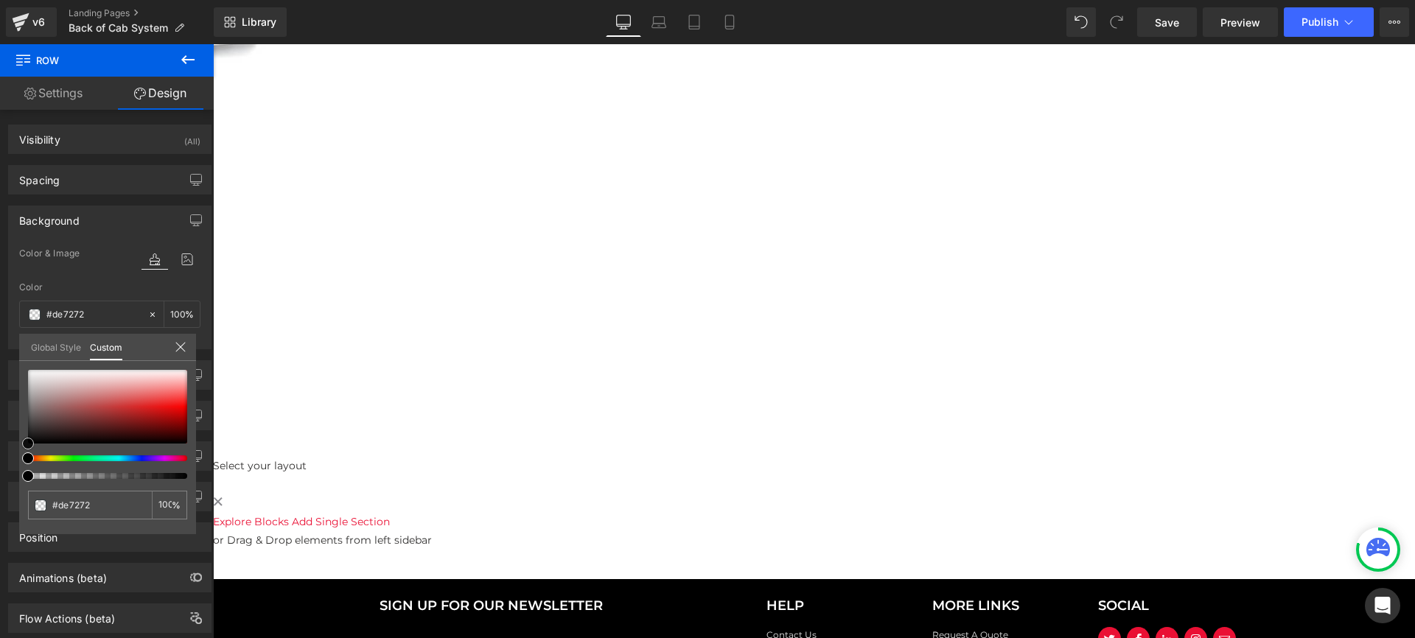
type input "#850e0e"
type input "#1d0000"
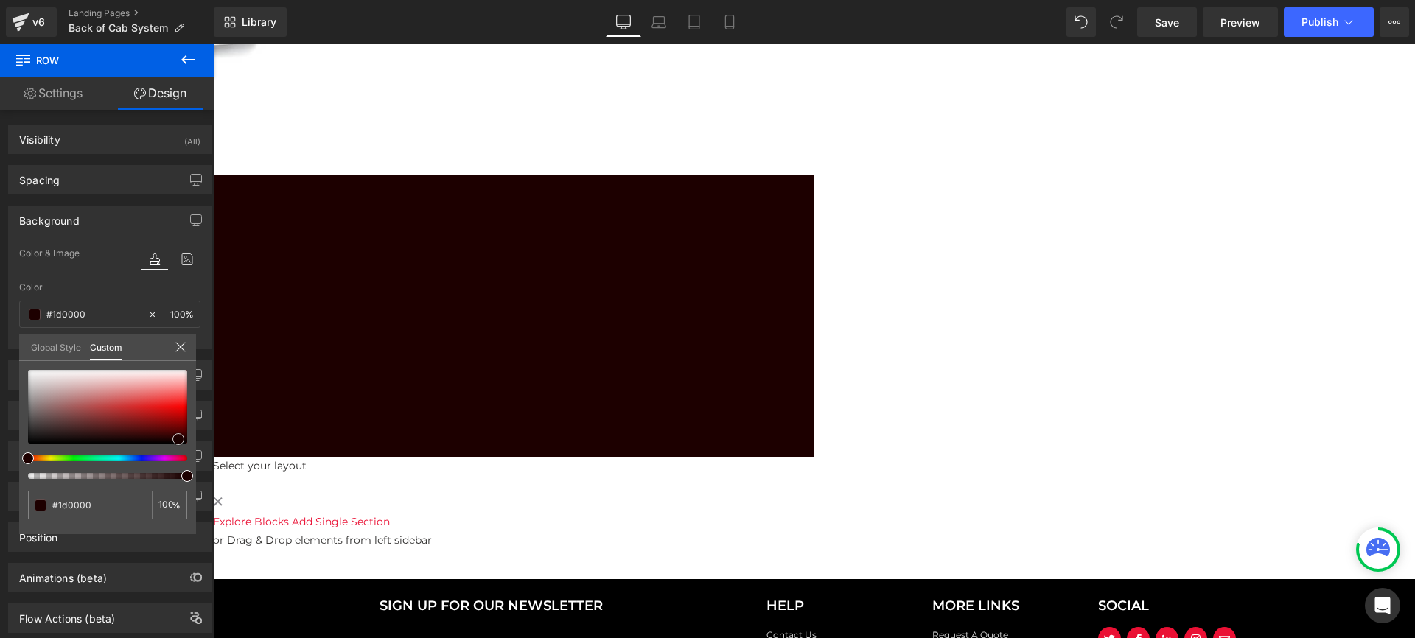
drag, startPoint x: 391, startPoint y: 483, endPoint x: 328, endPoint y: 465, distance: 66.0
type input "#1e0000"
type input "#190000"
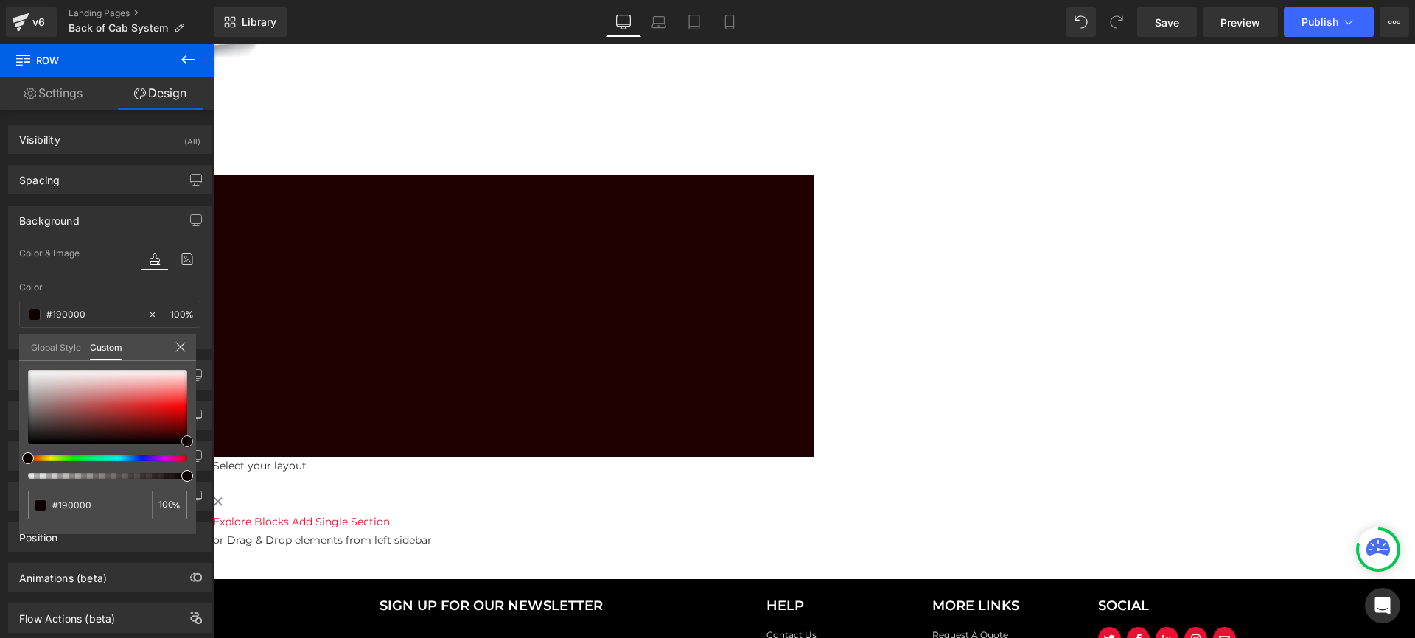
type input "#050000"
type input "#000000"
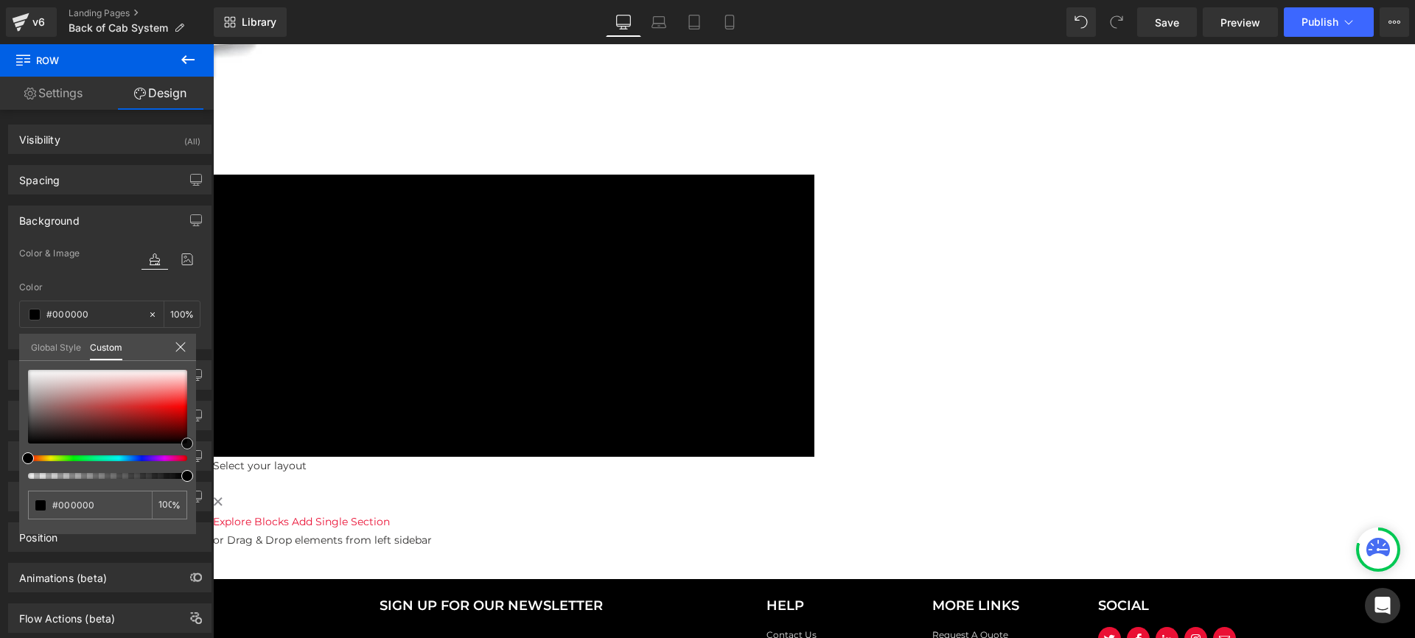
drag, startPoint x: 393, startPoint y: 485, endPoint x: 561, endPoint y: 415, distance: 182.7
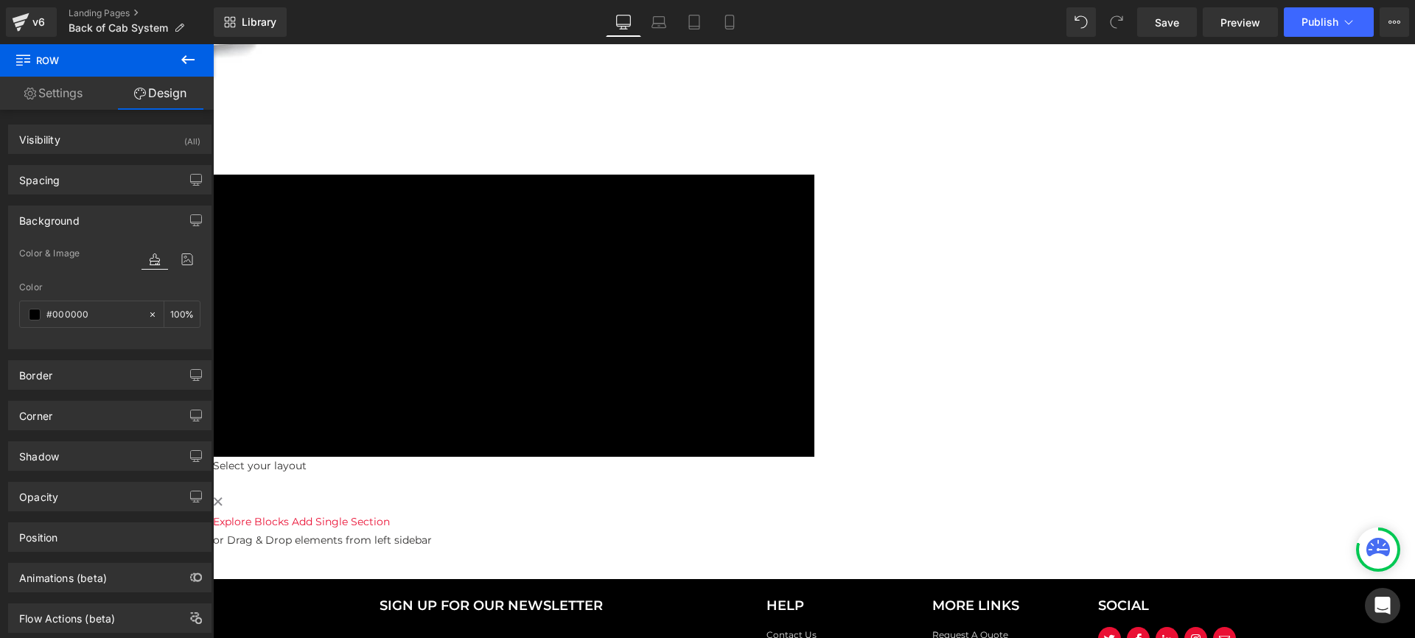
click at [771, 167] on body "WE MOVED! [STREET_ADDRESS] [PHONE_NUMBER] Request A Quote Sign in Home Shop Par…" at bounding box center [814, 46] width 1202 height 1563
click at [213, 44] on span "Heading" at bounding box center [213, 44] width 0 height 0
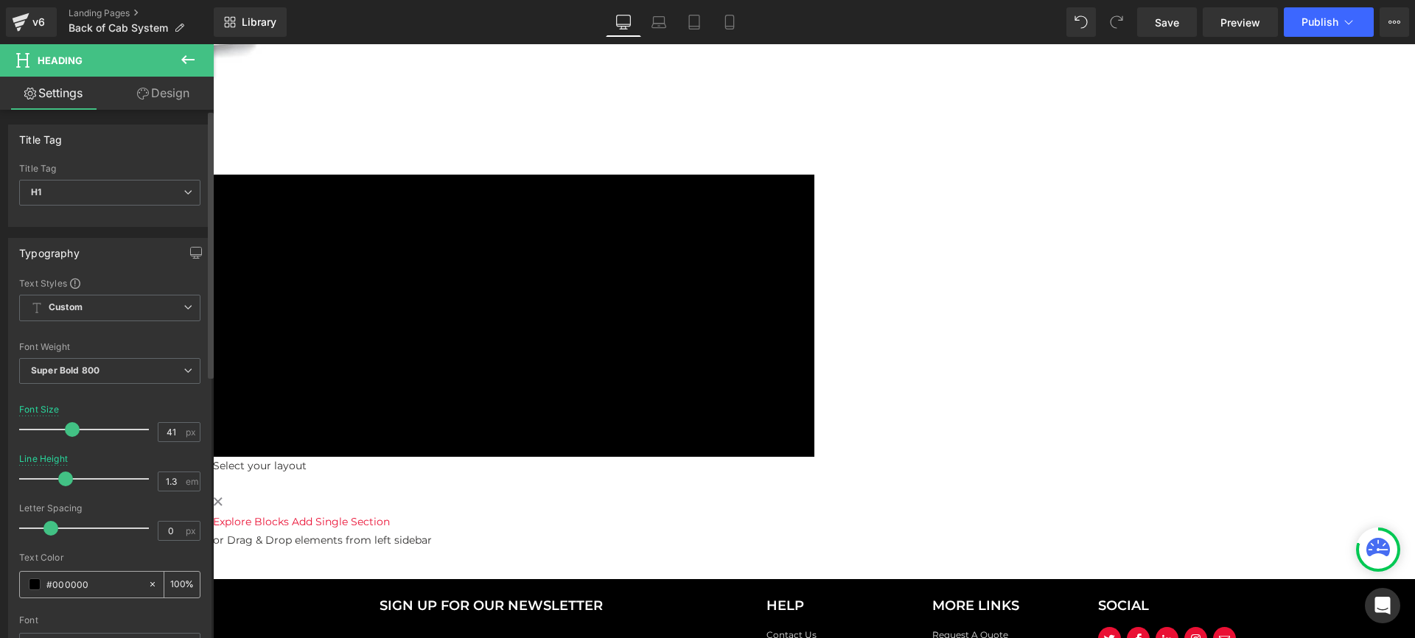
click at [34, 584] on span at bounding box center [35, 584] width 12 height 12
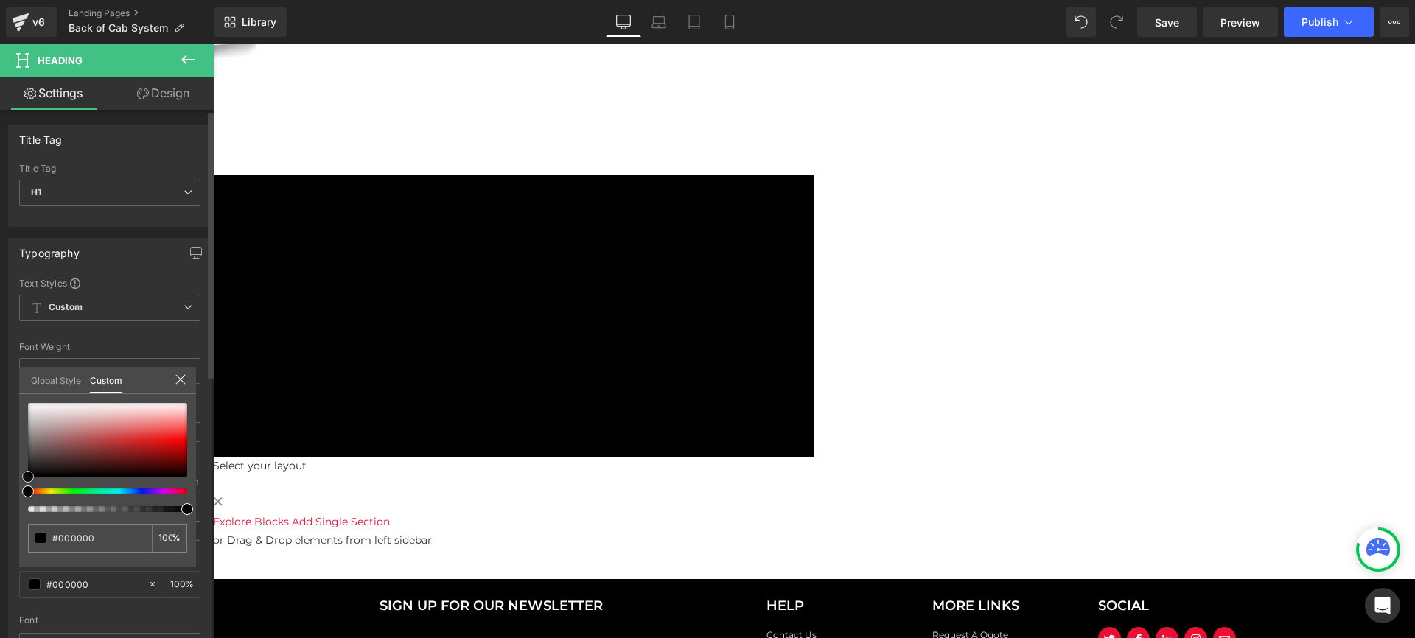
type input "#a59b9b"
type input "#c7c6c6"
type input "#ffffff"
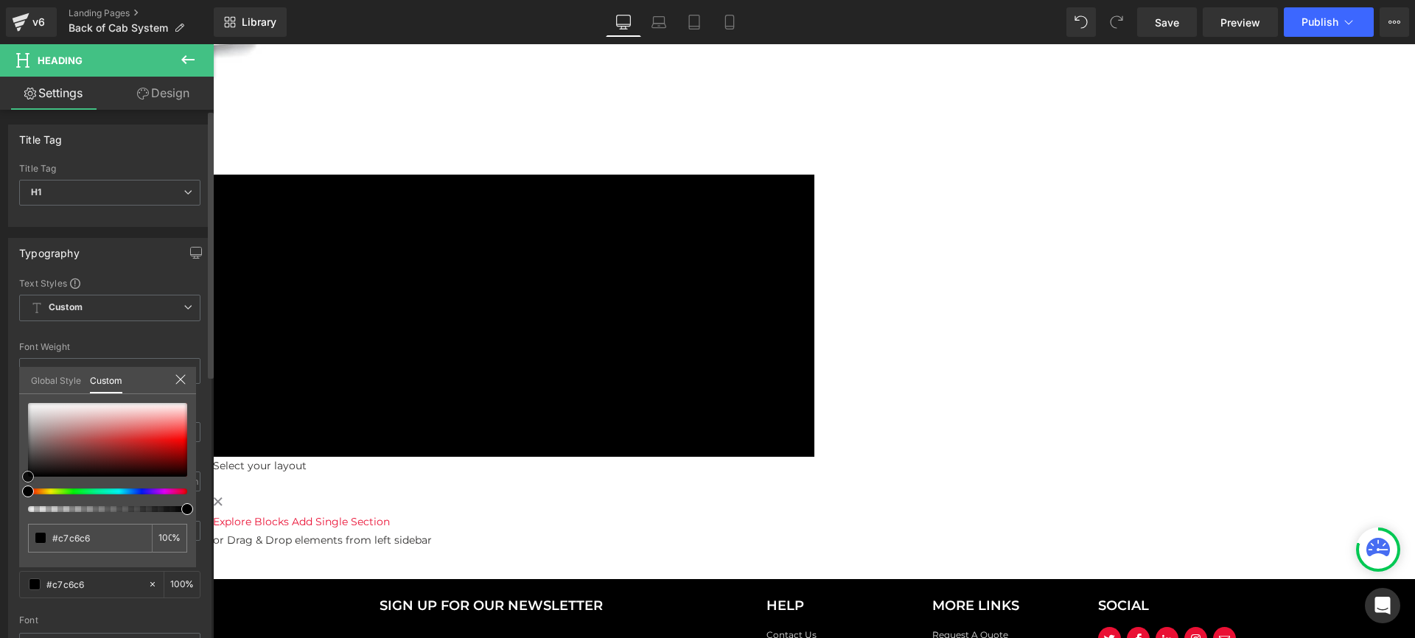
type input "#ffffff"
drag, startPoint x: 35, startPoint y: 430, endPoint x: 1, endPoint y: 371, distance: 68.0
click at [1, 371] on div "Typography Text Styles Custom Custom Setup Global Style Custom Setup Global Sty…" at bounding box center [110, 480] width 220 height 506
click at [626, 265] on body "WE MOVED! [STREET_ADDRESS] [PHONE_NUMBER] Request A Quote Sign in Home Shop Par…" at bounding box center [814, 46] width 1202 height 1563
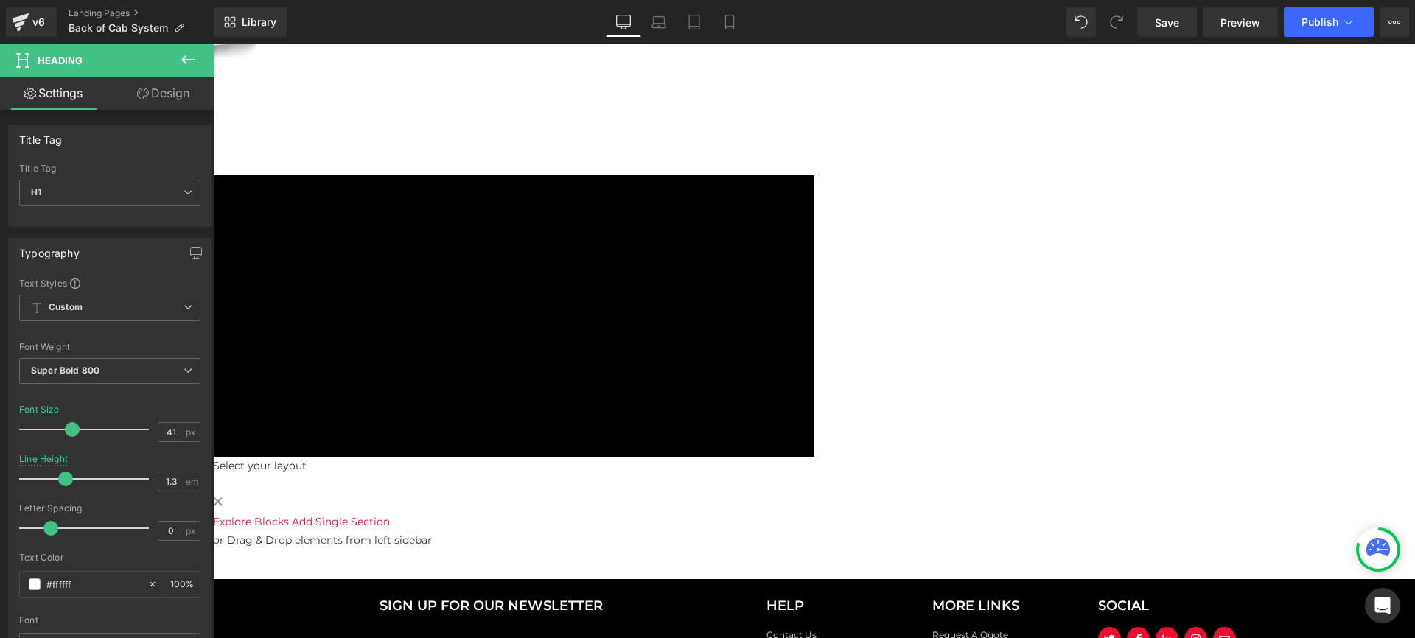
click at [213, 44] on span "Row" at bounding box center [213, 44] width 0 height 0
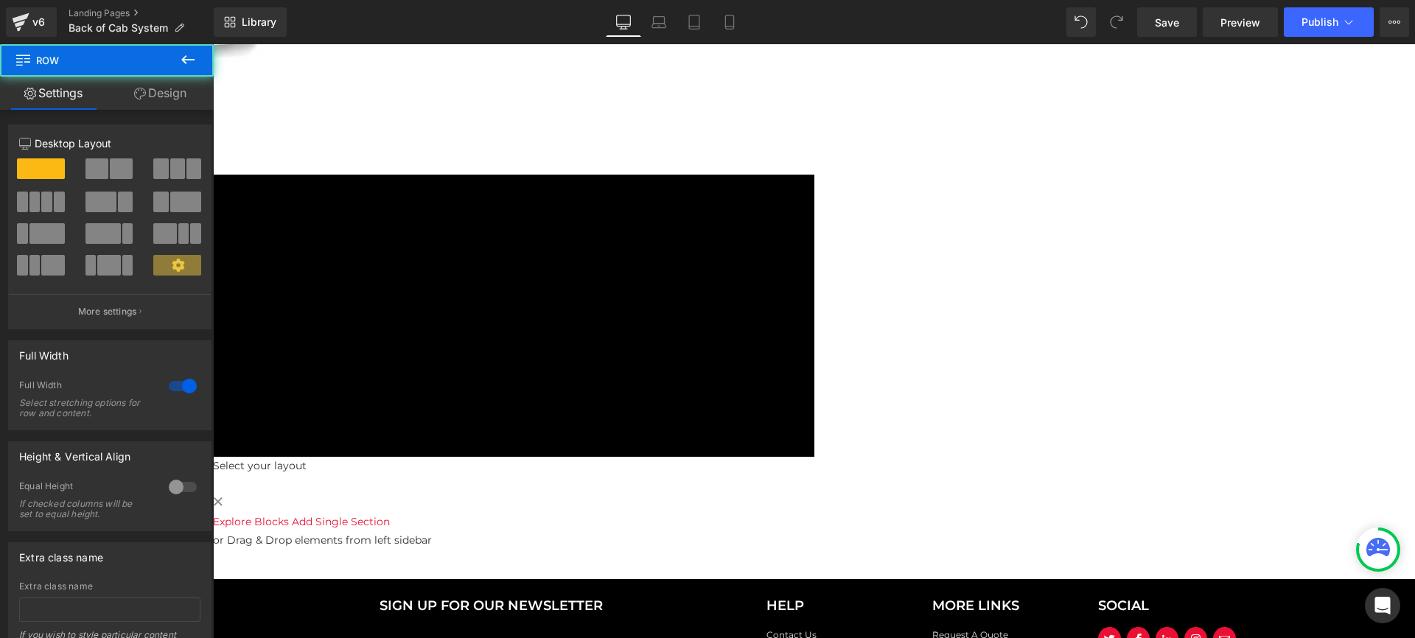
click at [187, 57] on icon at bounding box center [188, 60] width 18 height 18
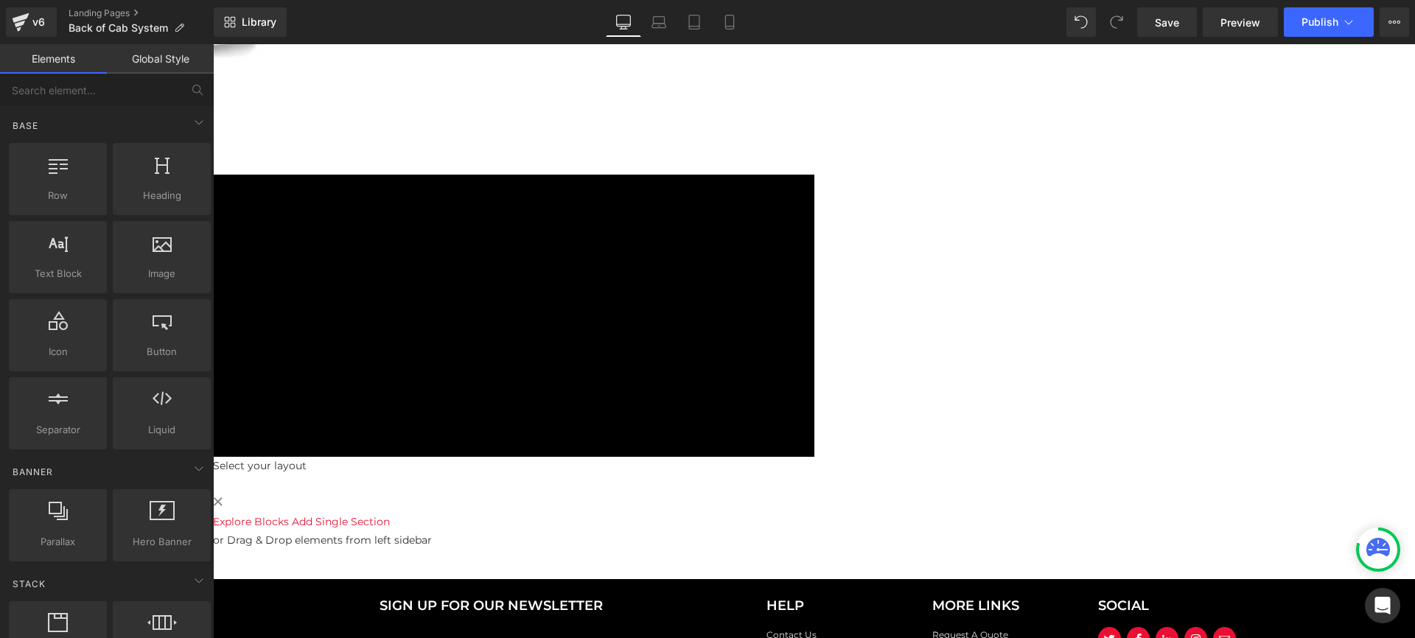
click at [213, 44] on span "Row" at bounding box center [213, 44] width 0 height 0
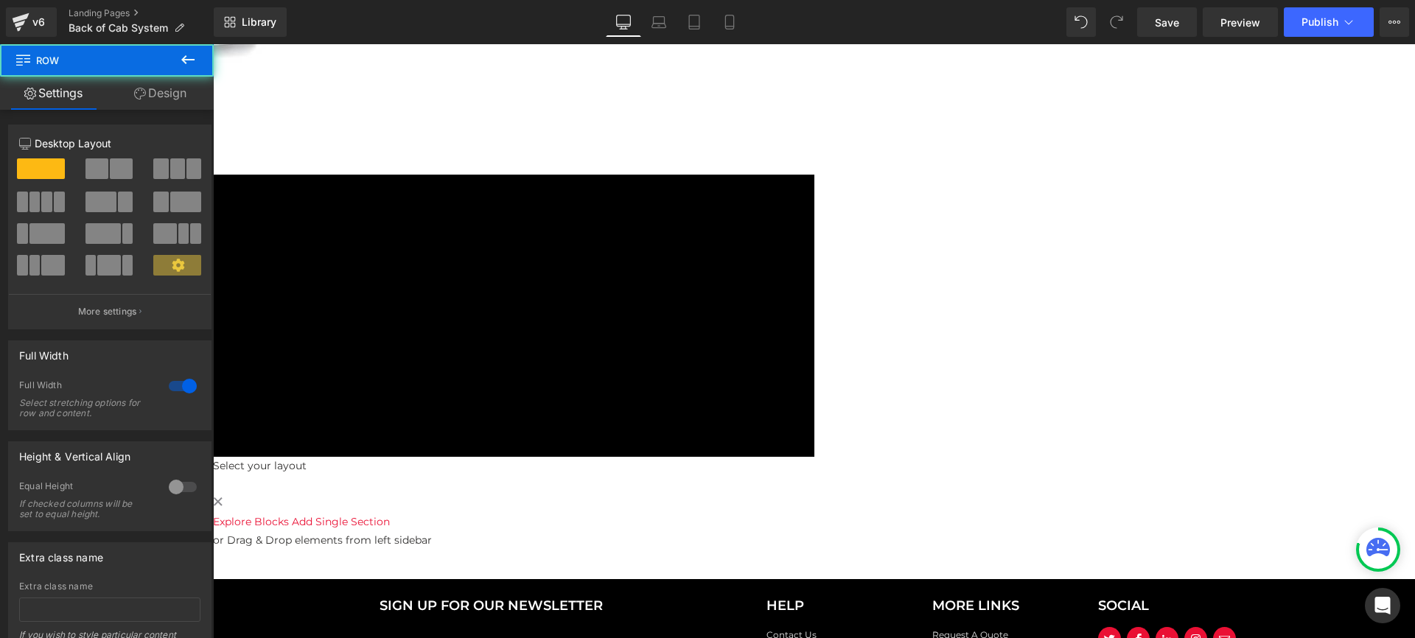
click at [166, 90] on link "Design" at bounding box center [160, 93] width 107 height 33
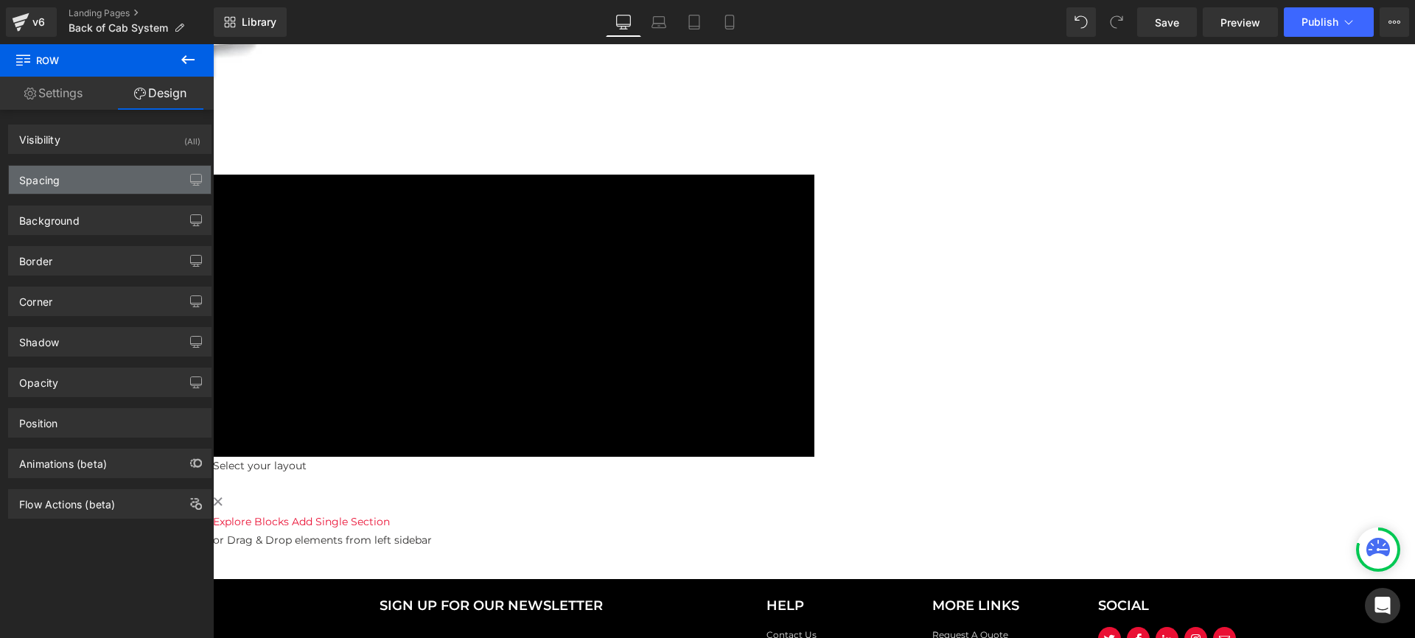
click at [80, 182] on div "Spacing" at bounding box center [110, 180] width 202 height 28
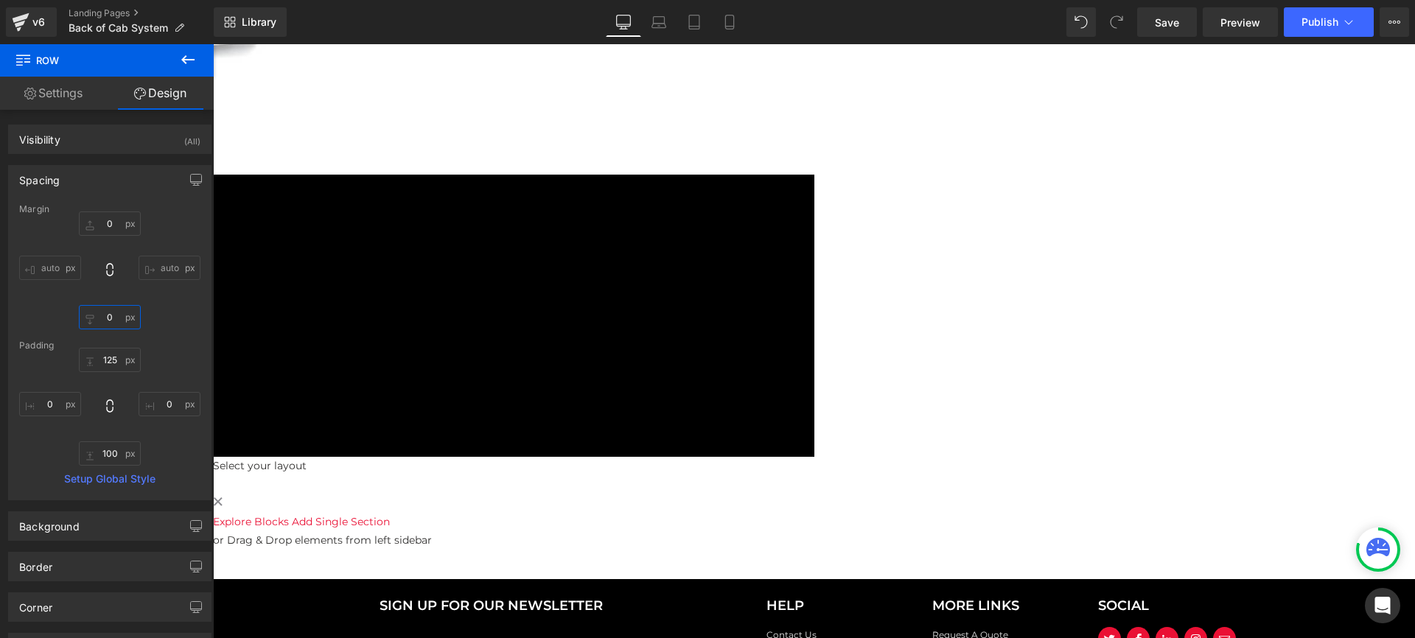
click at [109, 315] on input "0" at bounding box center [110, 317] width 62 height 24
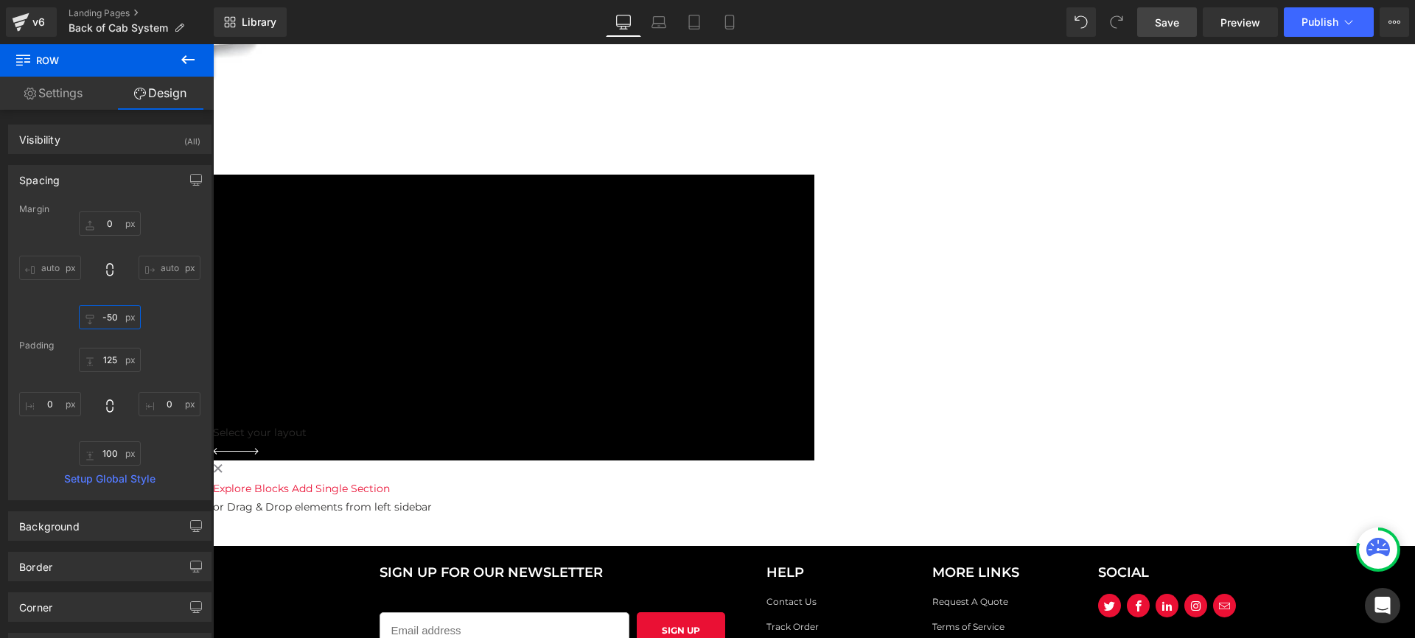
type input "-50"
click at [1180, 29] on link "Save" at bounding box center [1167, 21] width 60 height 29
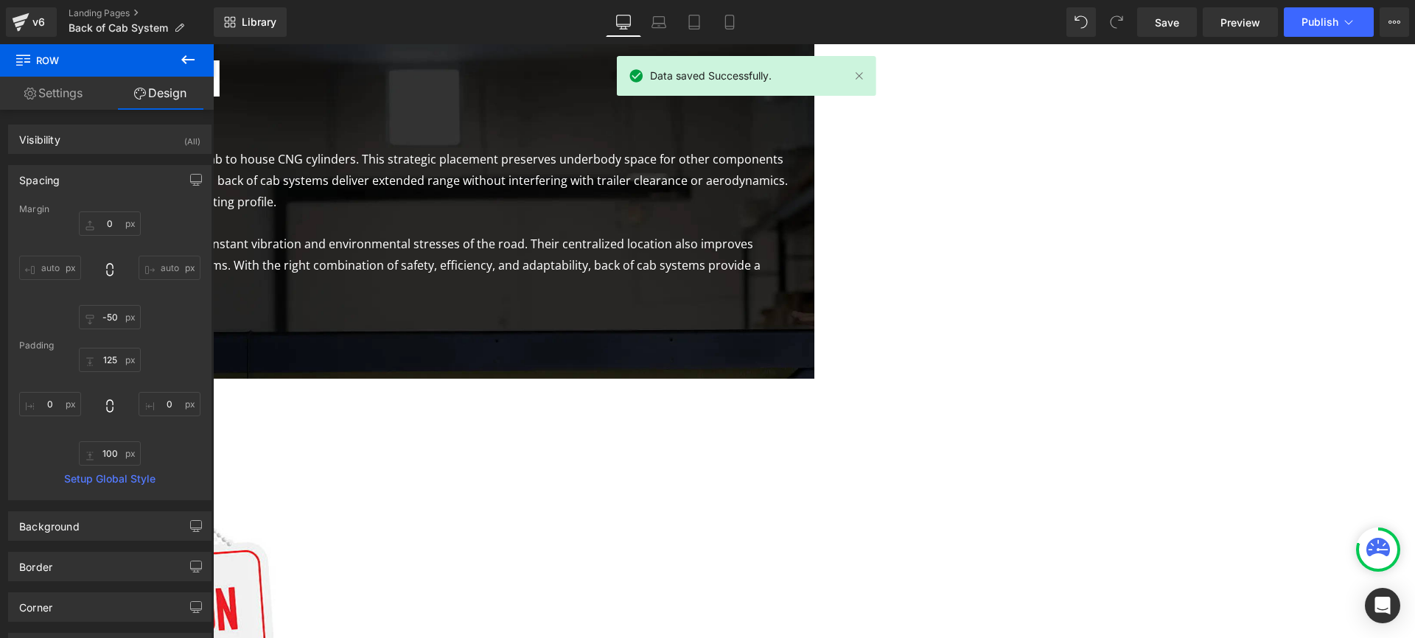
scroll to position [474, 0]
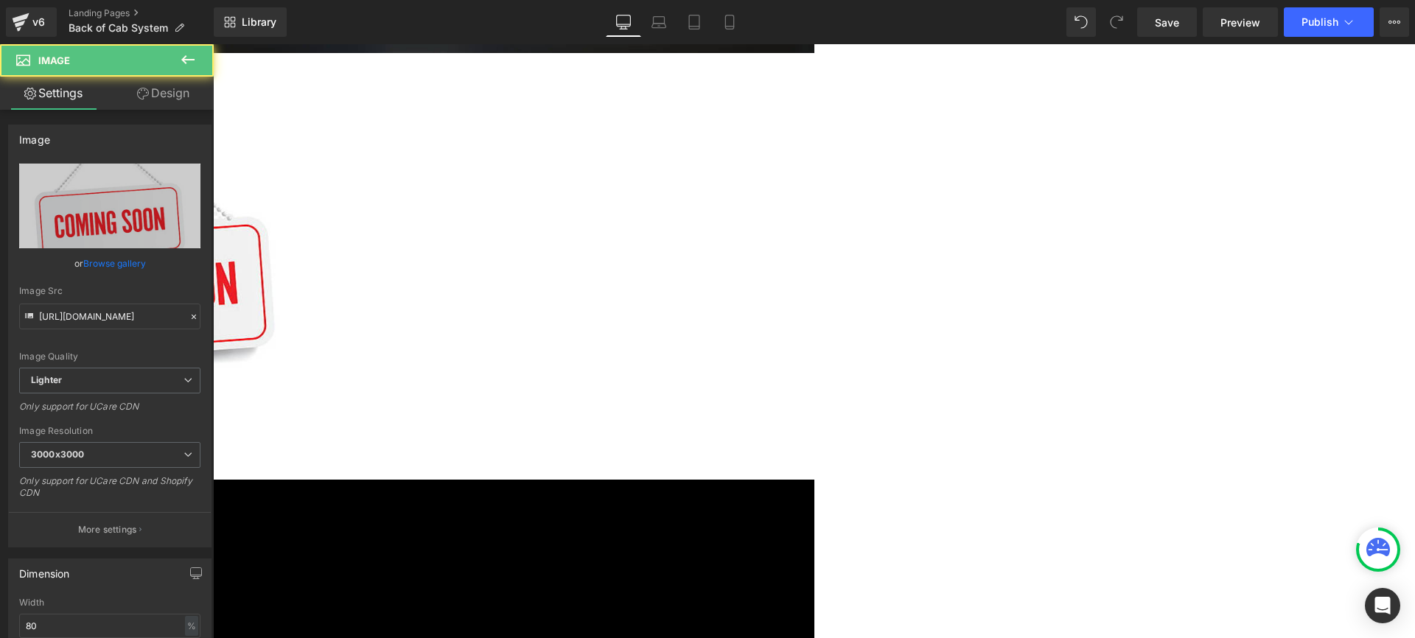
click at [304, 332] on img at bounding box center [135, 260] width 340 height 340
click at [213, 44] on span "Image" at bounding box center [213, 44] width 0 height 0
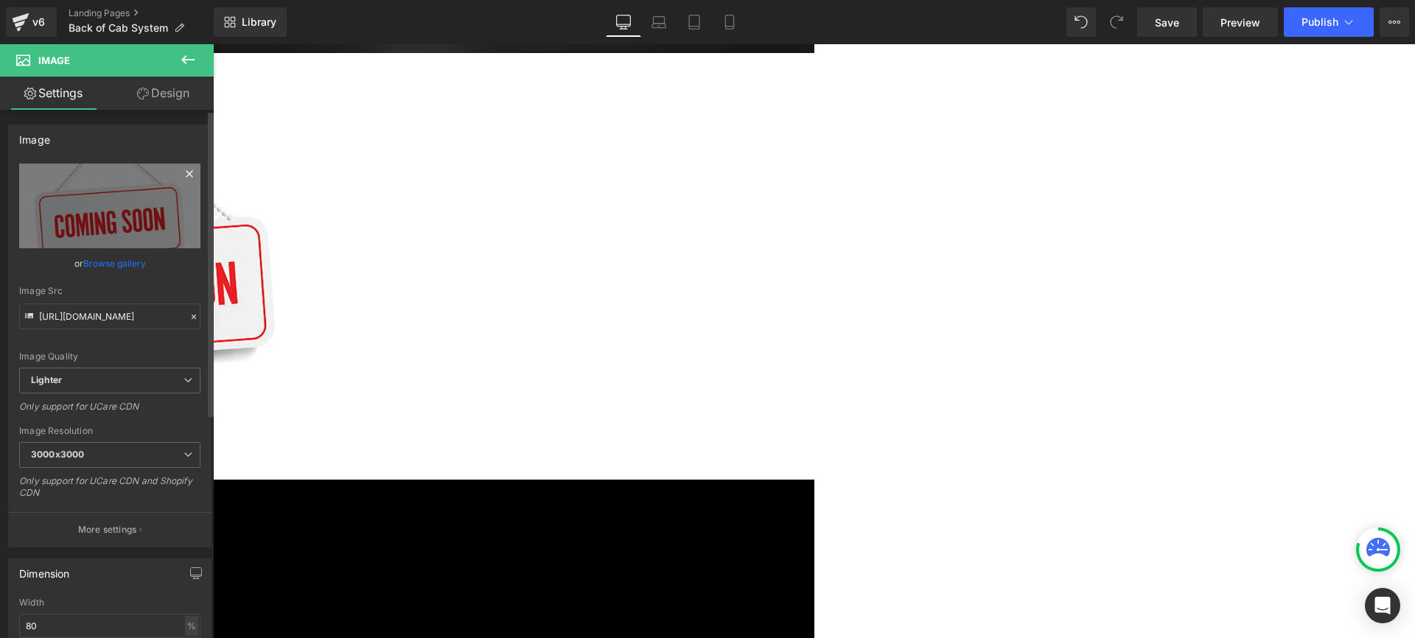
click at [181, 172] on icon at bounding box center [190, 174] width 18 height 18
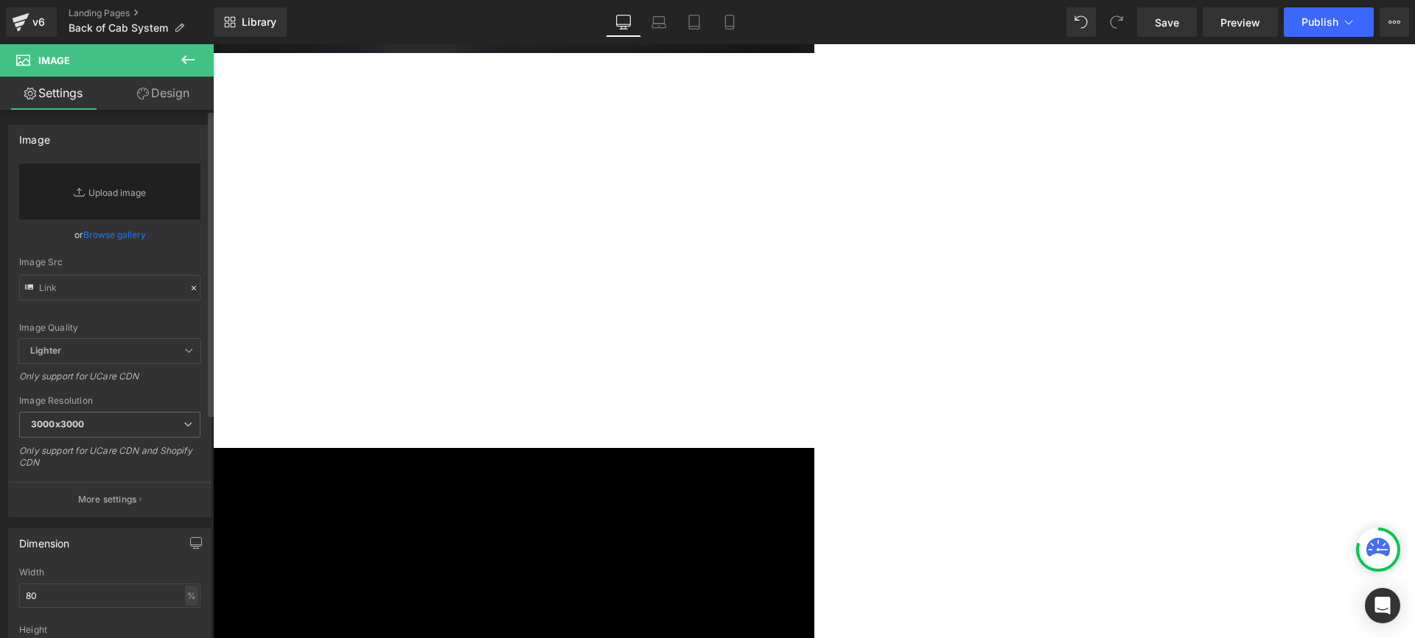
click at [116, 232] on link "Browse gallery" at bounding box center [114, 235] width 63 height 26
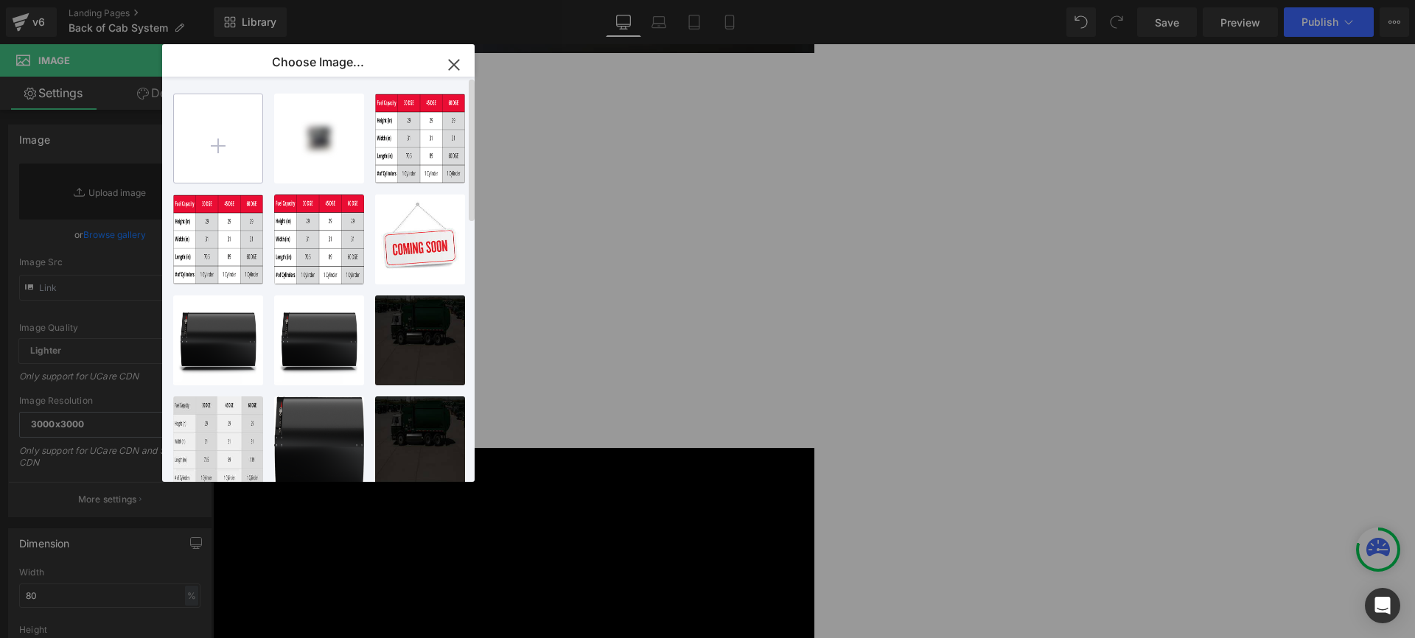
click at [221, 140] on input "file" at bounding box center [218, 138] width 88 height 88
type input "C:\fakepath\backofcab.png"
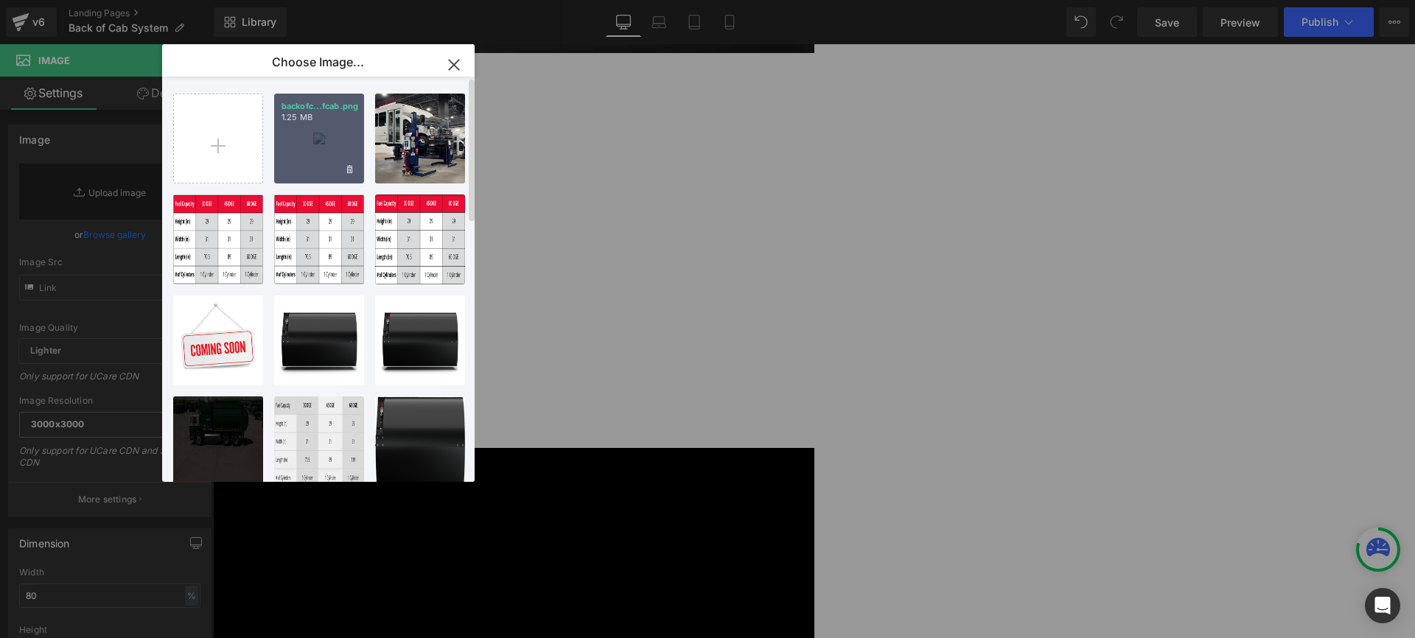
click at [318, 133] on div "backofc...fcab.png 1.25 MB" at bounding box center [319, 139] width 90 height 90
type input "https://ucarecdn.com/4029f71e-2625-4516-a71b-1e2539935523/-/format/auto/-/previ…"
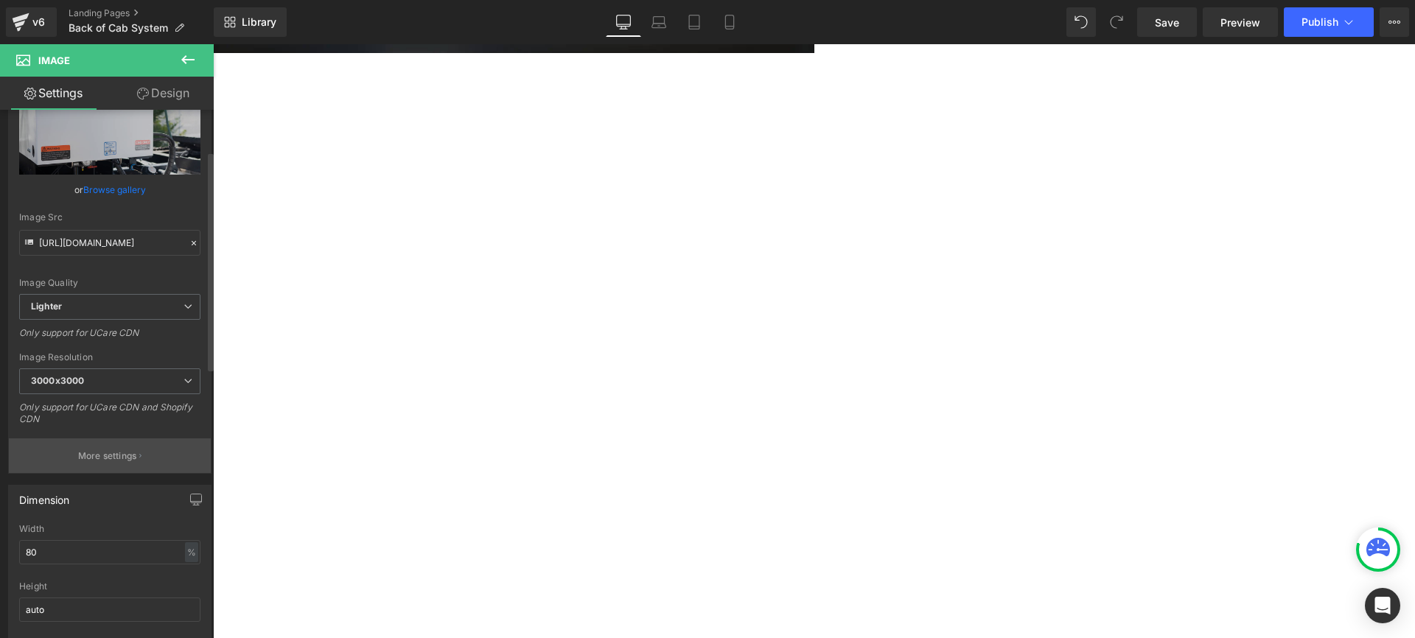
scroll to position [101, 0]
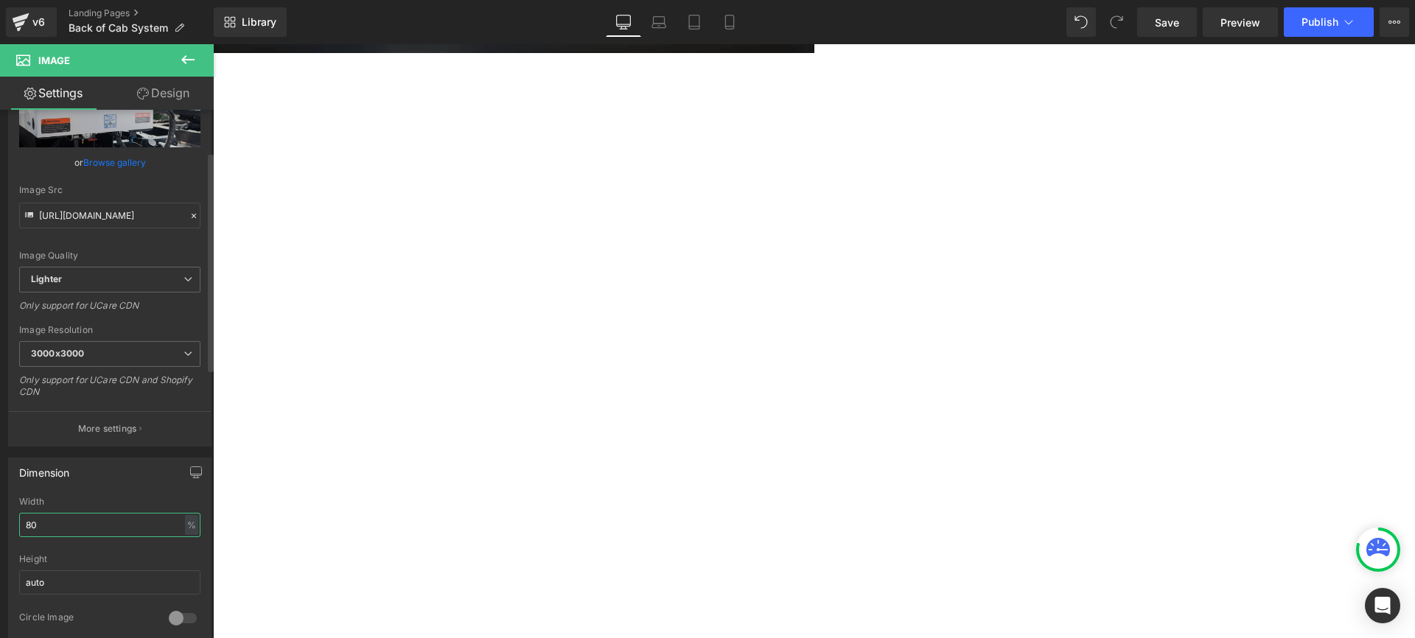
click at [66, 532] on input "80" at bounding box center [109, 525] width 181 height 24
type input "60"
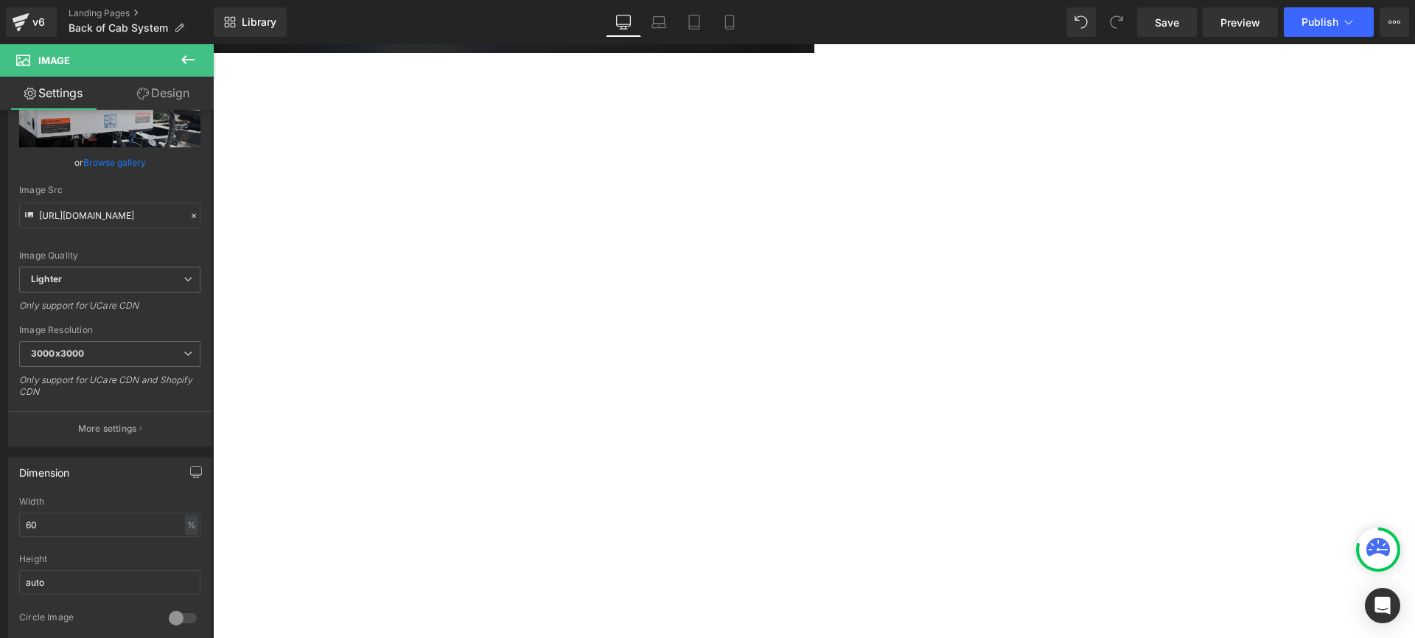
click at [178, 100] on link "Design" at bounding box center [163, 93] width 107 height 33
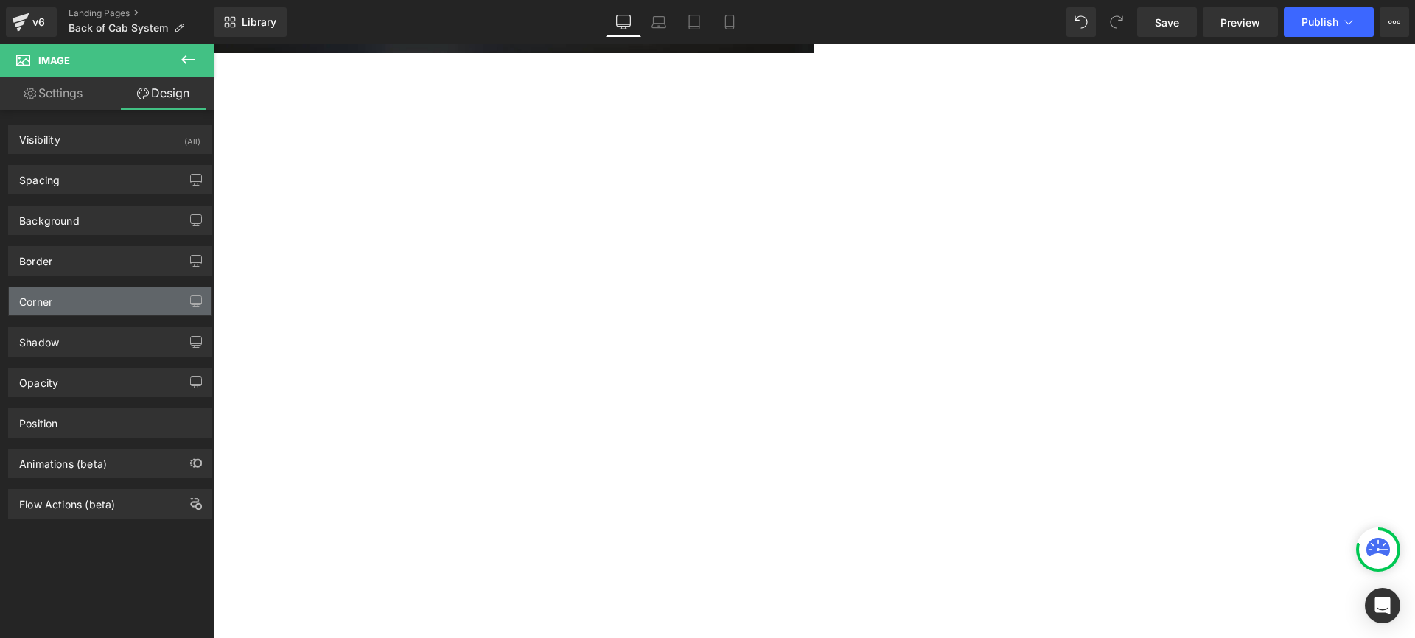
click at [91, 293] on div "Corner" at bounding box center [110, 301] width 202 height 28
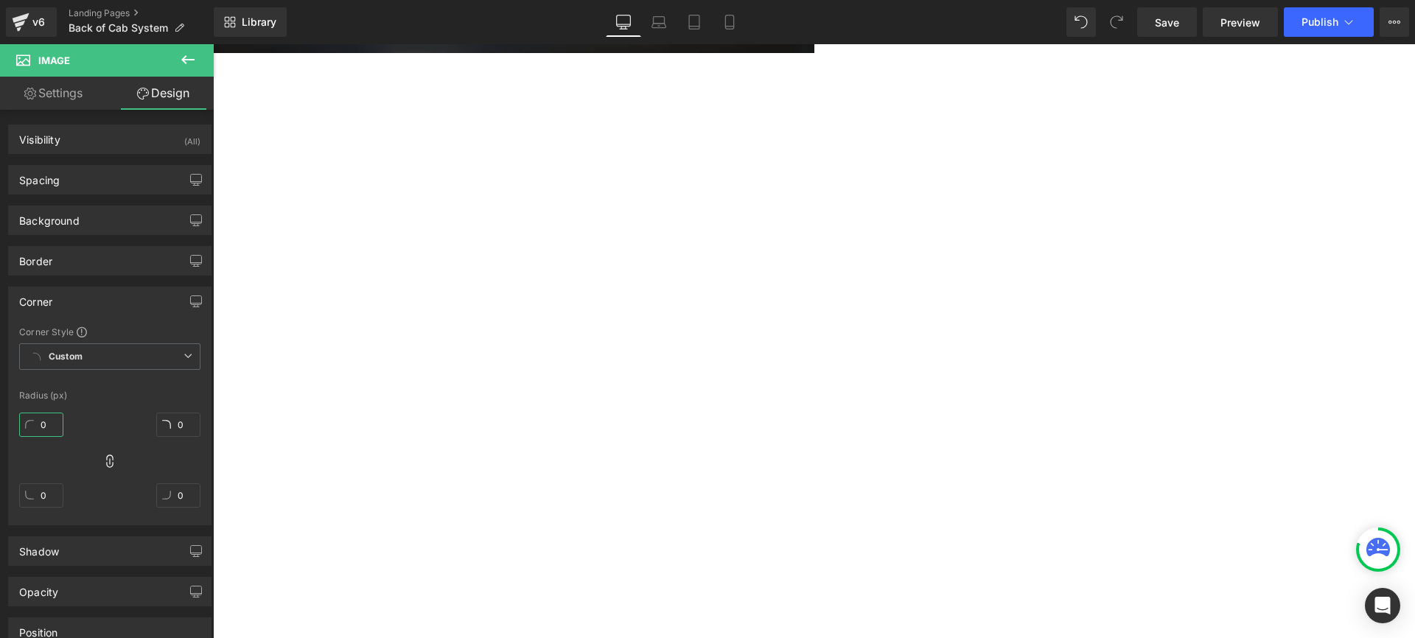
click at [38, 419] on input "0" at bounding box center [41, 425] width 44 height 24
type input "20"
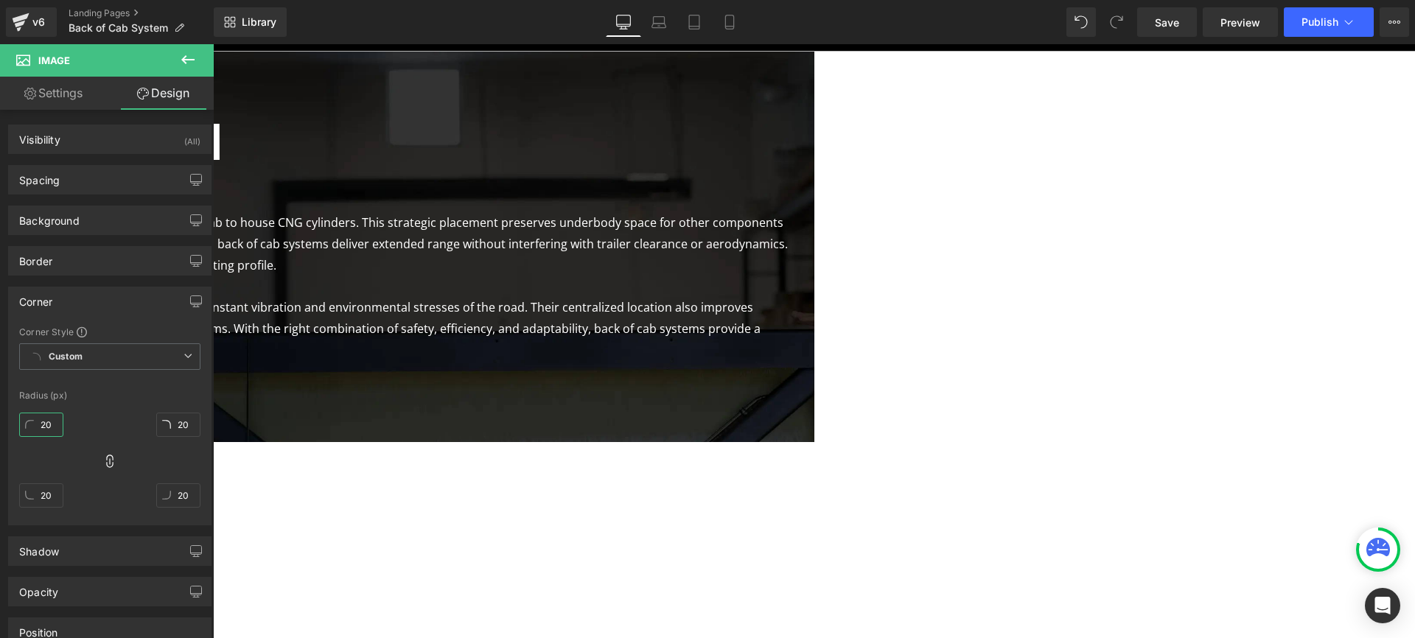
scroll to position [66, 0]
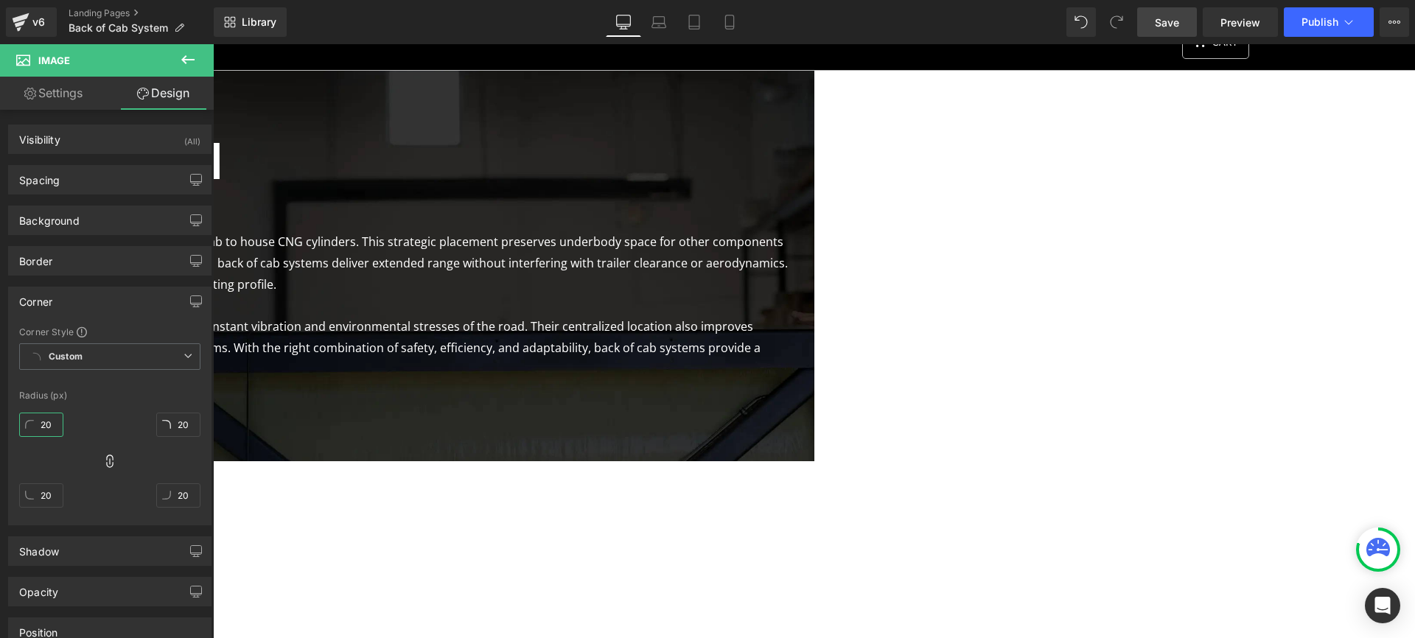
type input "20"
click at [1166, 25] on span "Save" at bounding box center [1167, 22] width 24 height 15
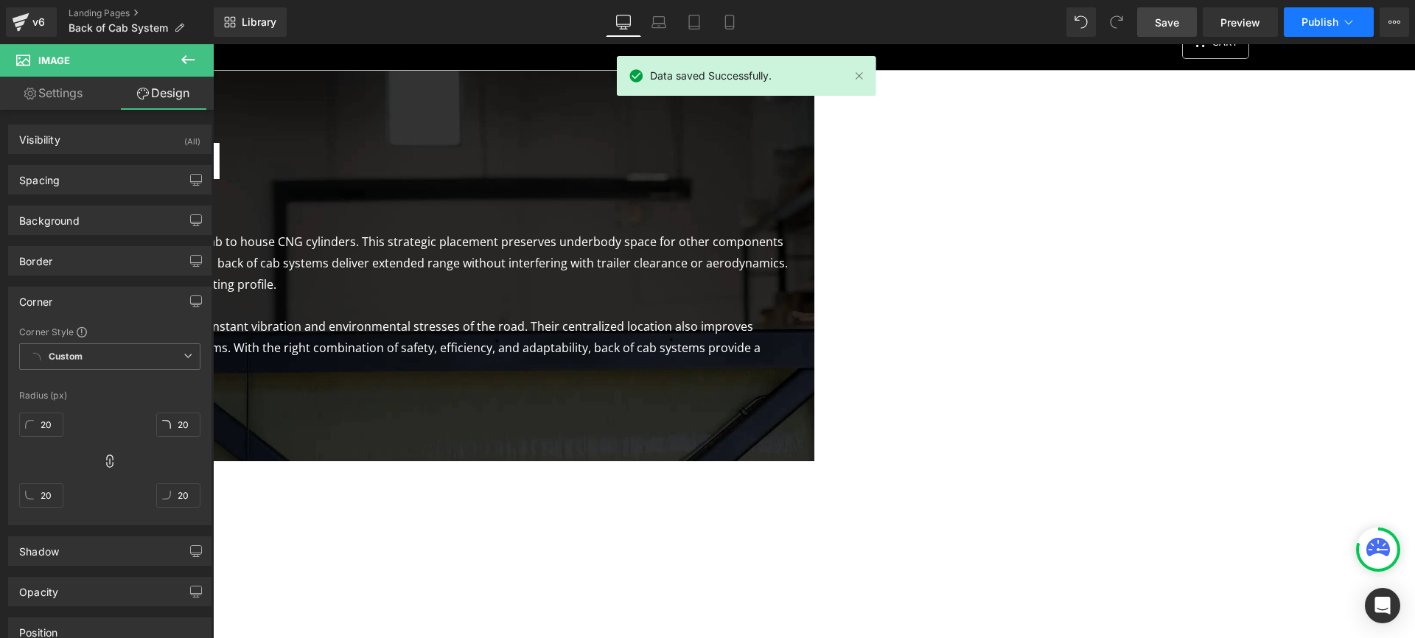
click at [1314, 21] on span "Publish" at bounding box center [1319, 22] width 37 height 12
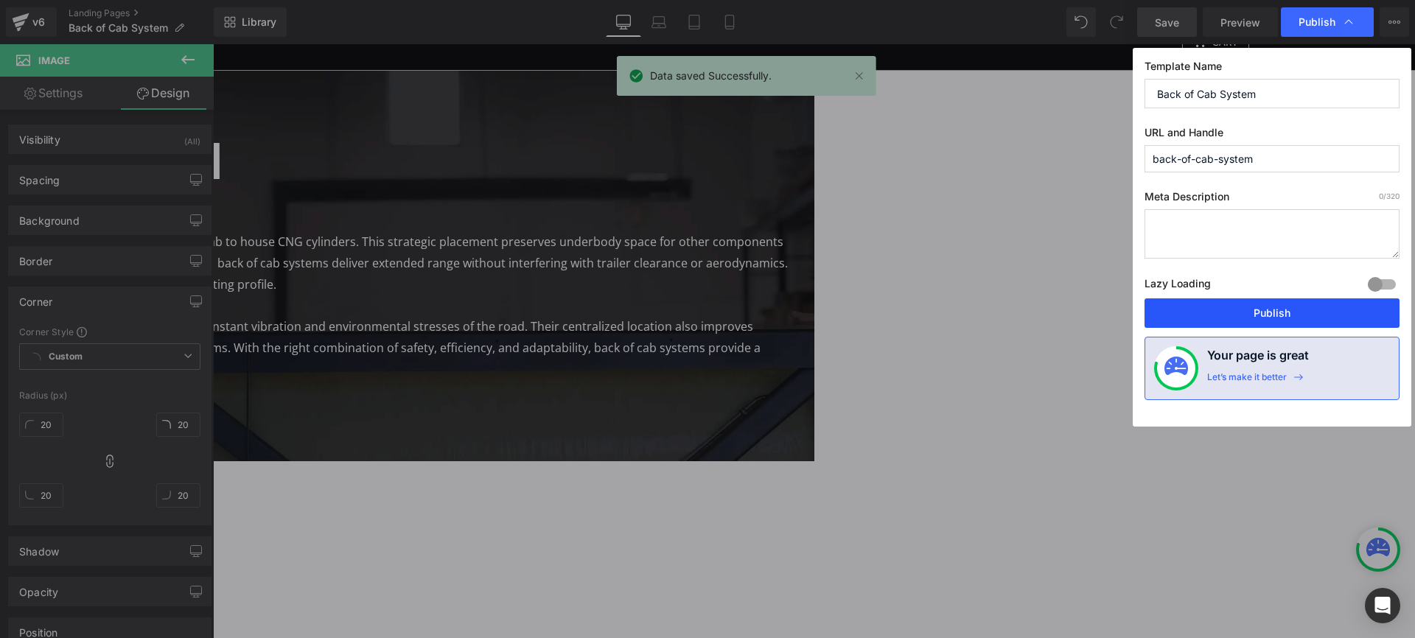
click at [1246, 316] on button "Publish" at bounding box center [1271, 312] width 255 height 29
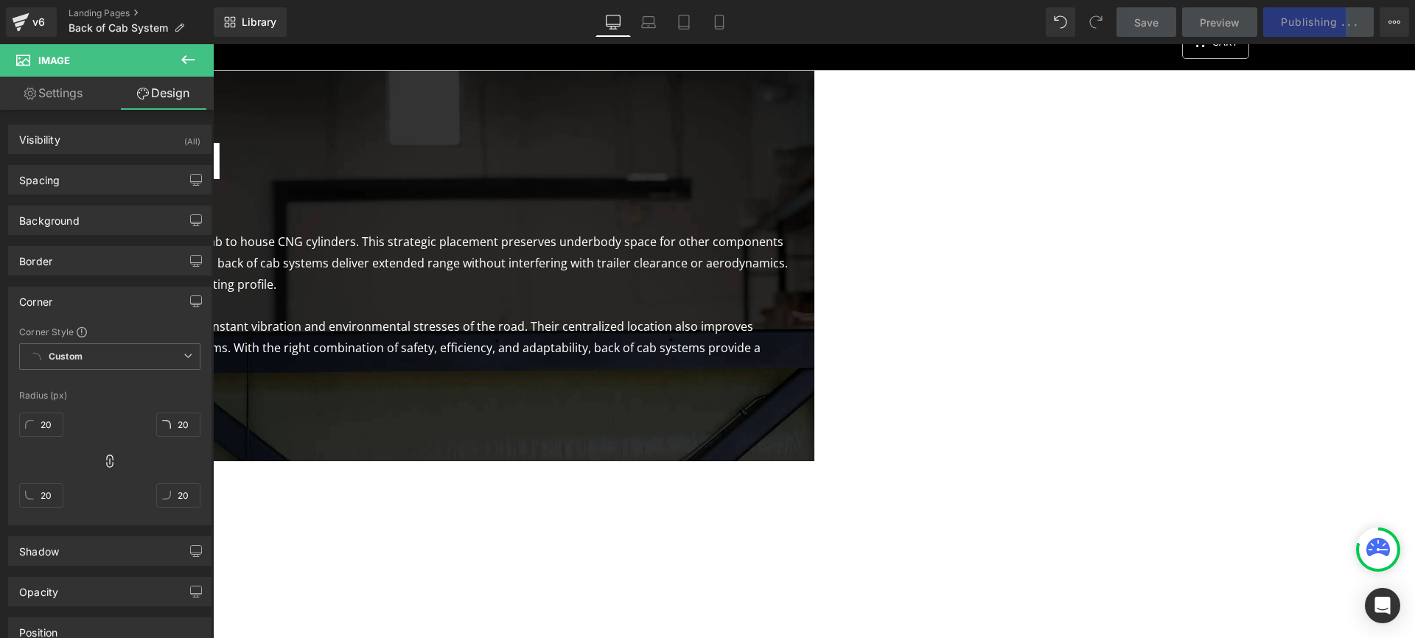
scroll to position [23, 0]
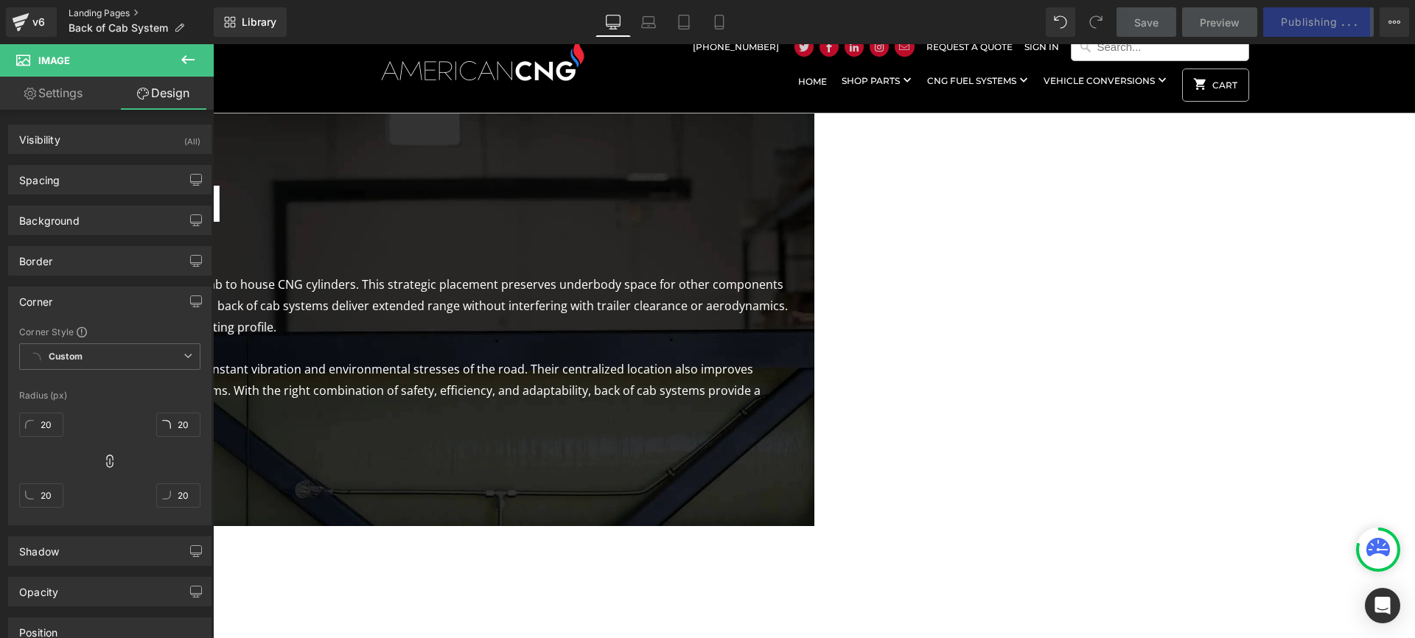
click at [113, 14] on link "Landing Pages" at bounding box center [141, 13] width 145 height 12
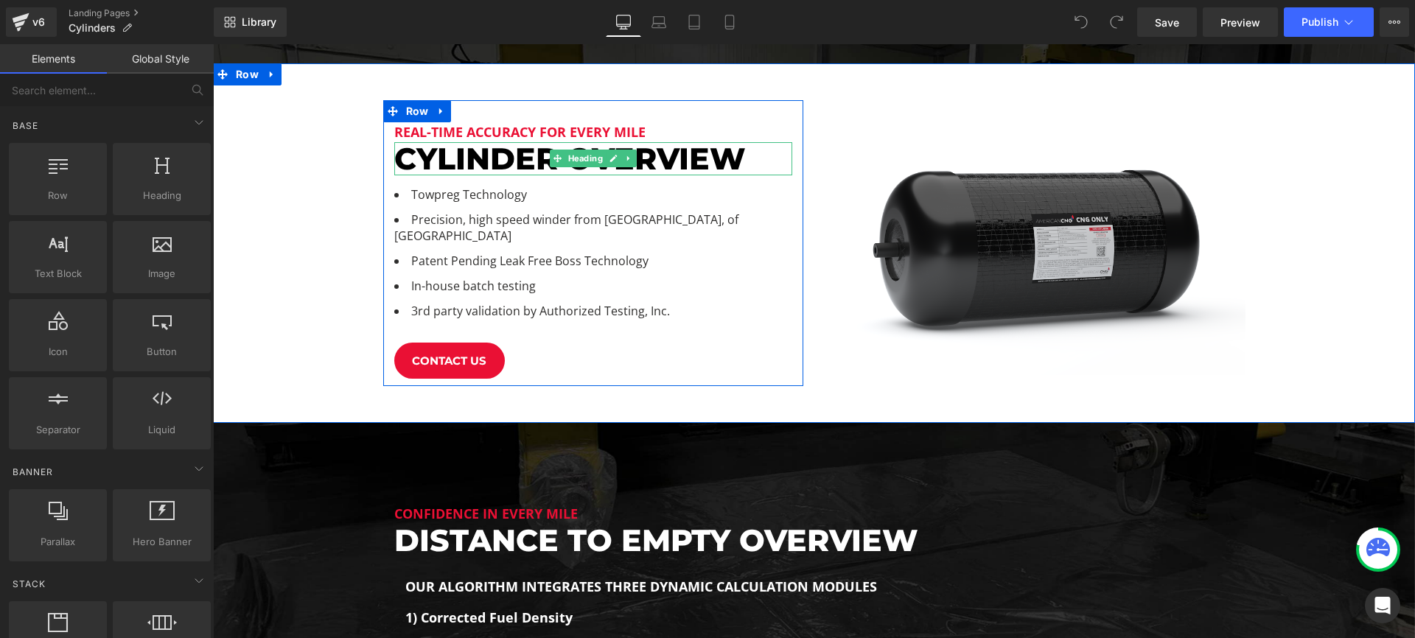
scroll to position [659, 0]
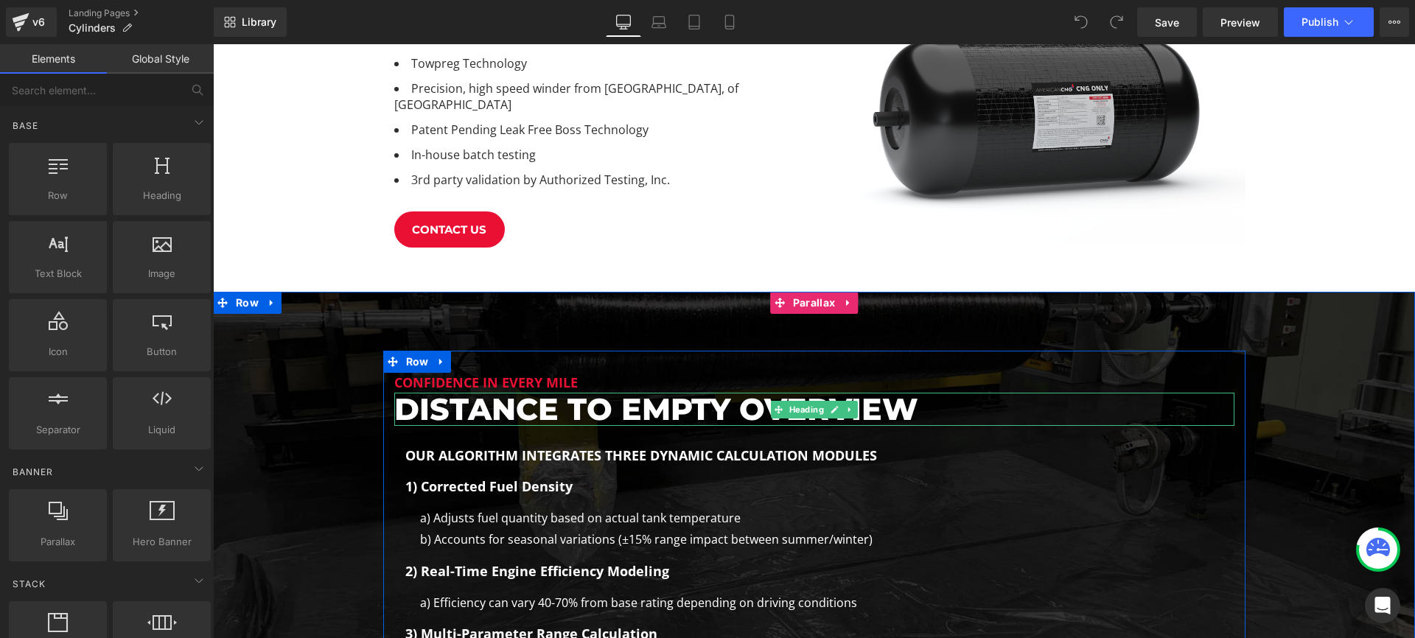
click at [740, 400] on h1 "Distance to empty overview" at bounding box center [814, 409] width 840 height 33
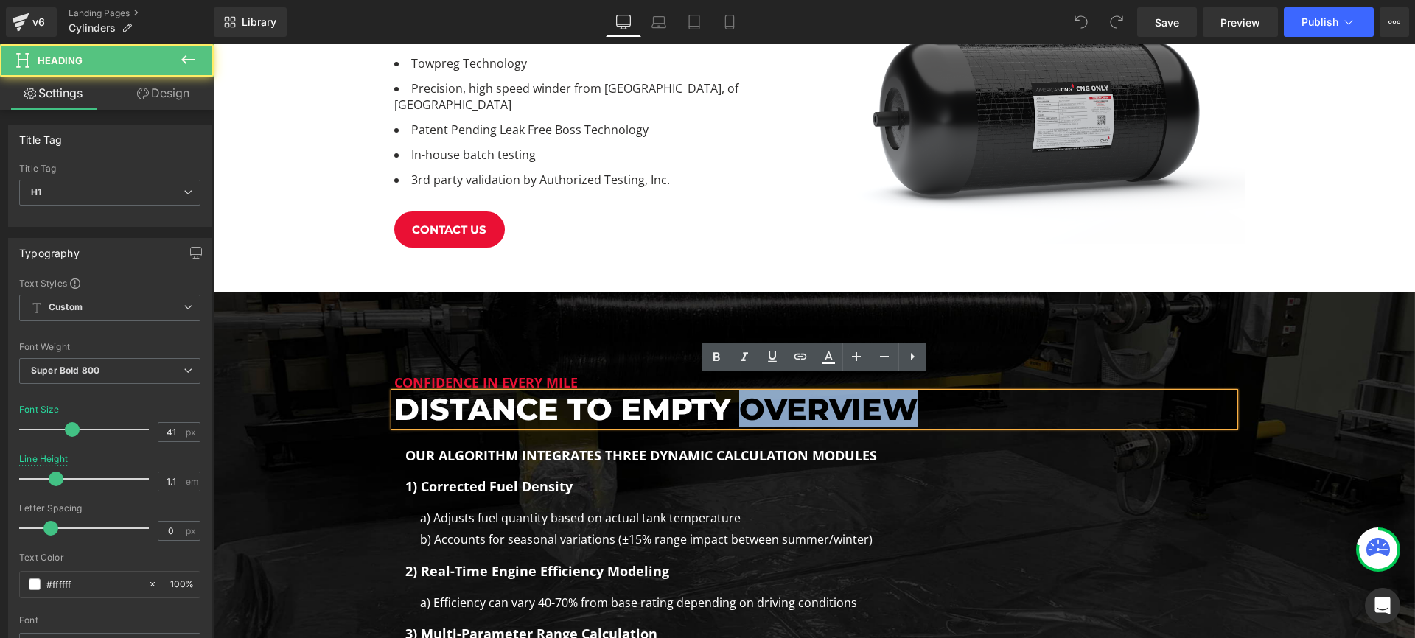
click at [740, 400] on h1 "Distance to empty overview" at bounding box center [814, 409] width 840 height 33
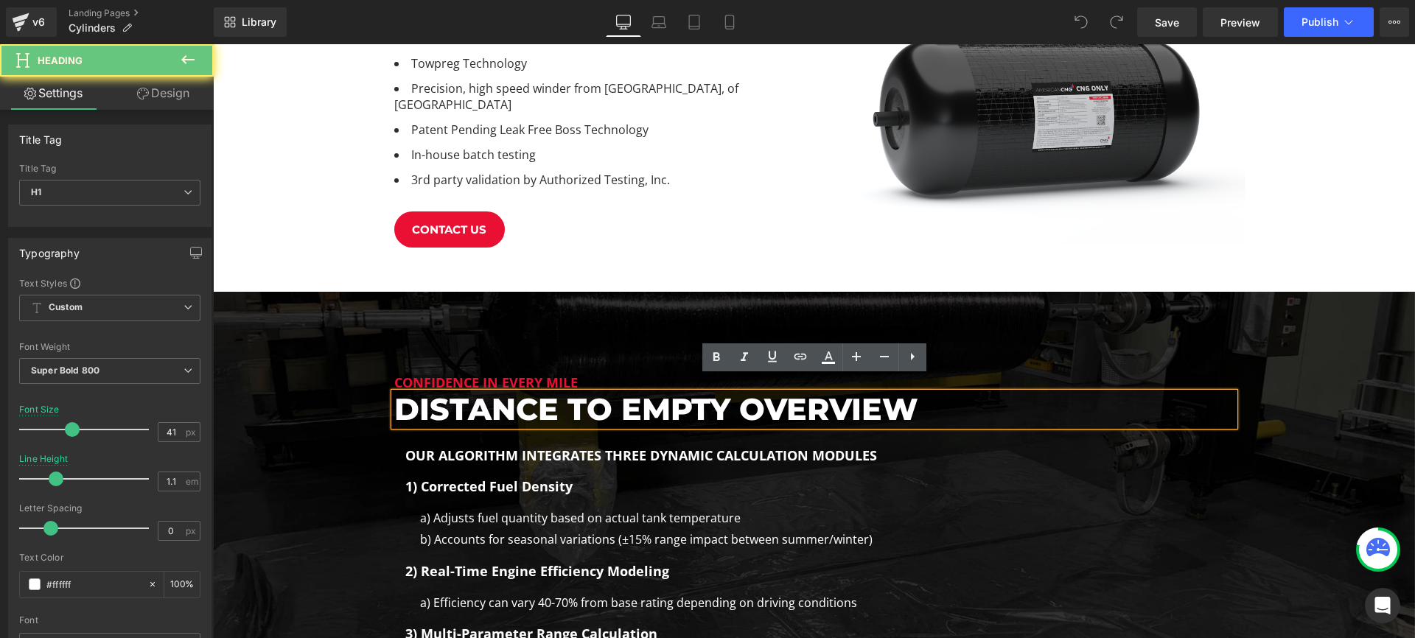
click at [645, 393] on h1 "Distance to empty overview" at bounding box center [814, 409] width 840 height 33
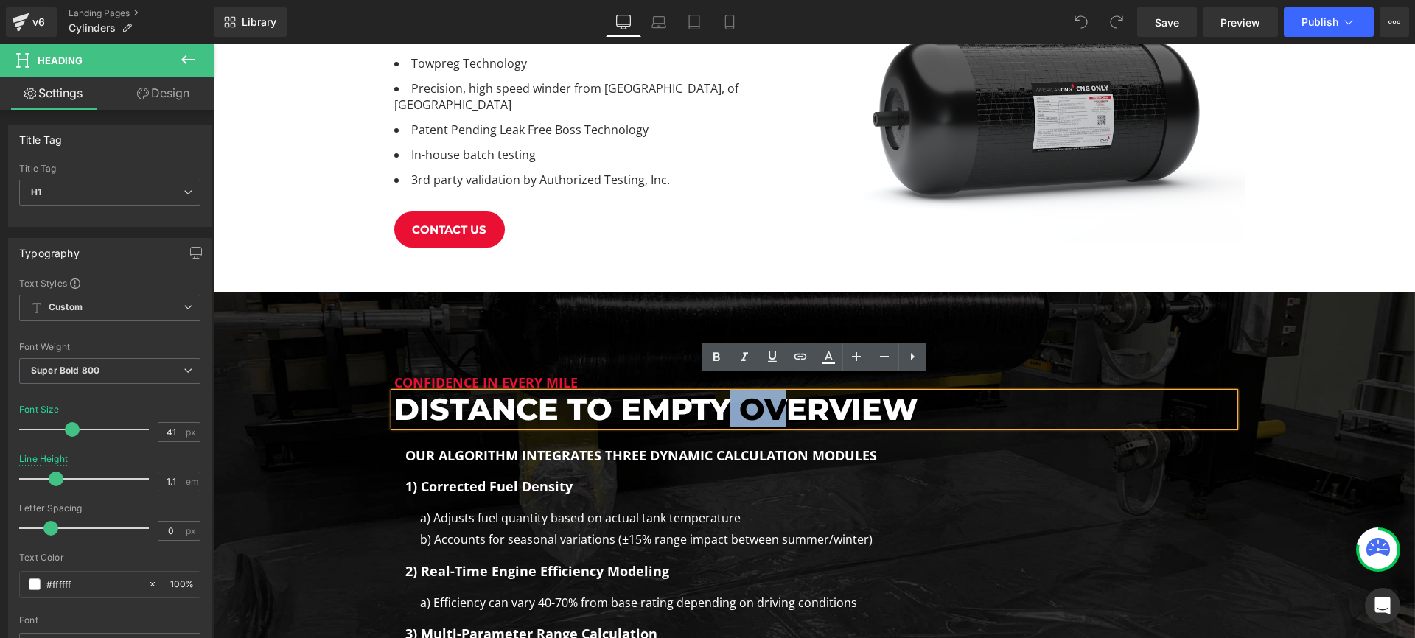
drag, startPoint x: 730, startPoint y: 399, endPoint x: 909, endPoint y: 393, distance: 179.1
click at [780, 394] on h1 "Distance to empty overview" at bounding box center [814, 409] width 840 height 33
click at [918, 393] on h1 "Distance to empty overview" at bounding box center [814, 409] width 840 height 33
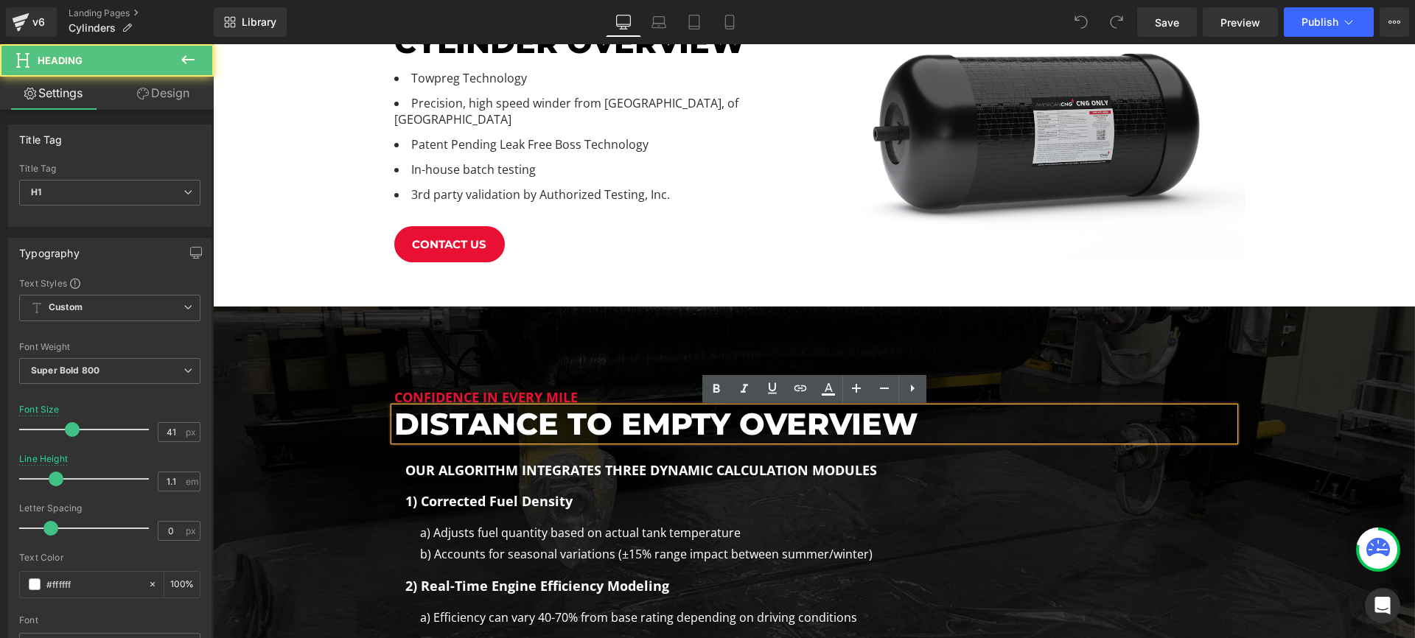
scroll to position [521, 0]
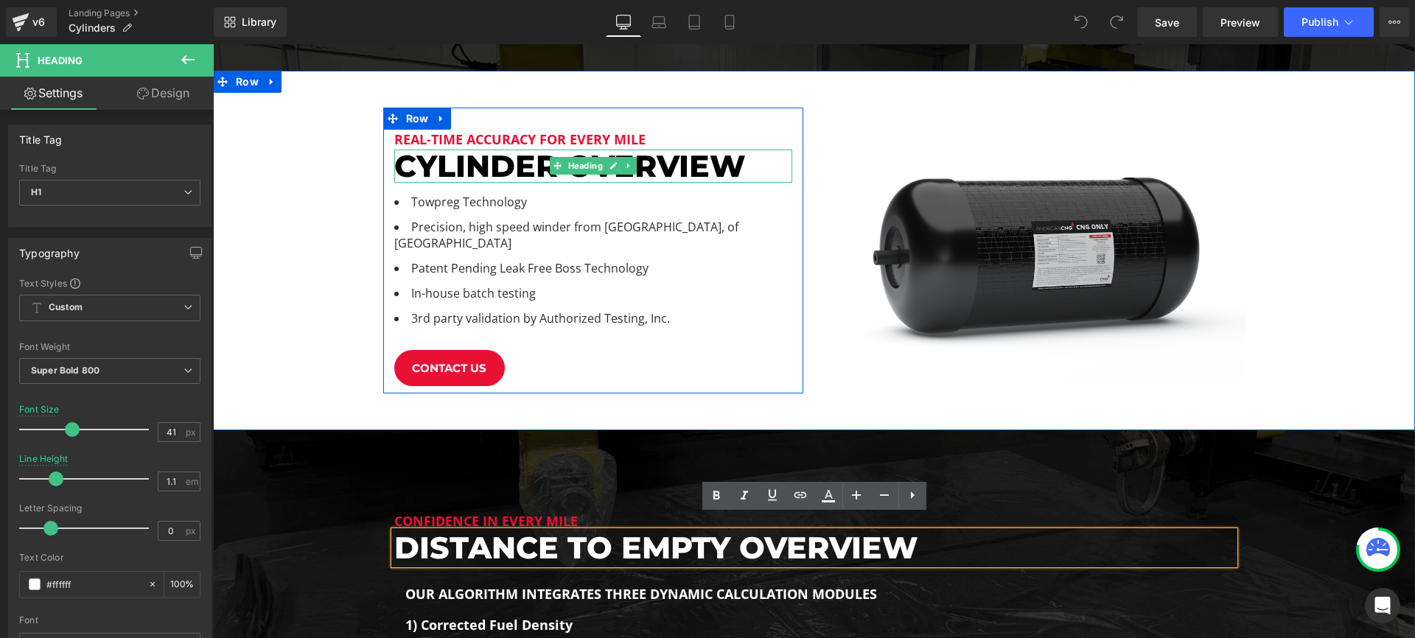
click at [639, 169] on h1 "cylinder overview" at bounding box center [593, 166] width 398 height 33
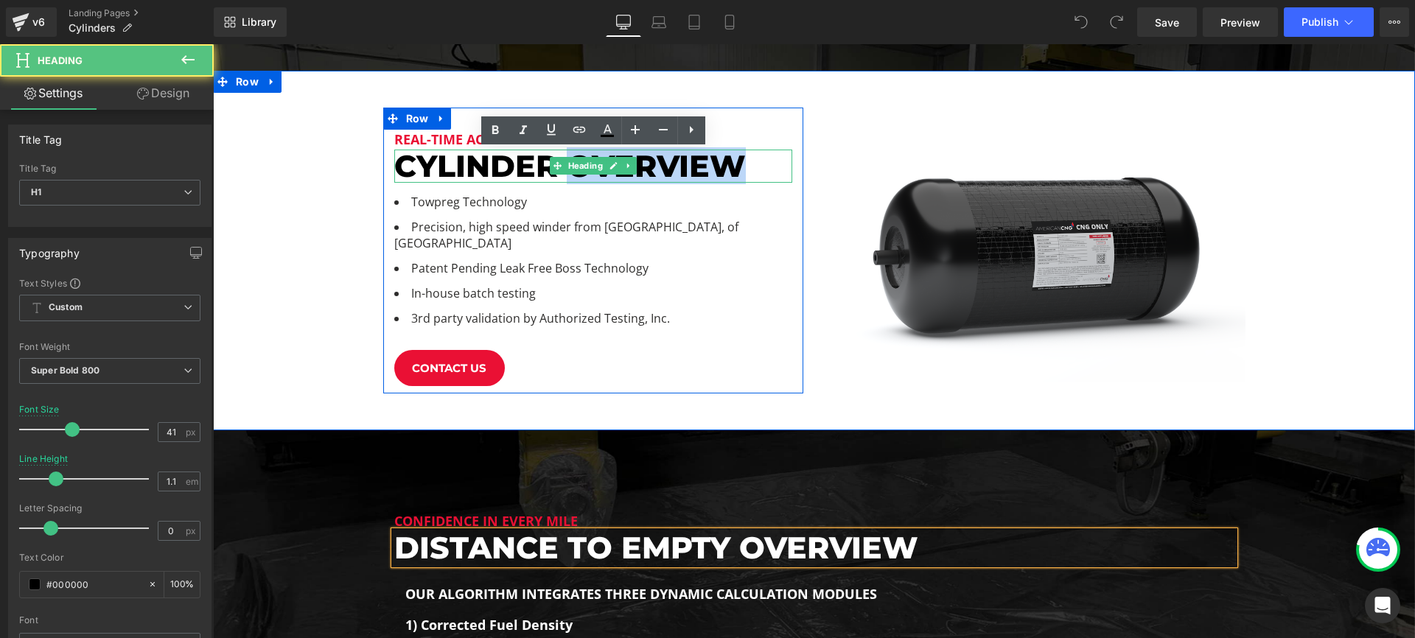
click at [639, 169] on h1 "cylinder overview" at bounding box center [593, 166] width 398 height 33
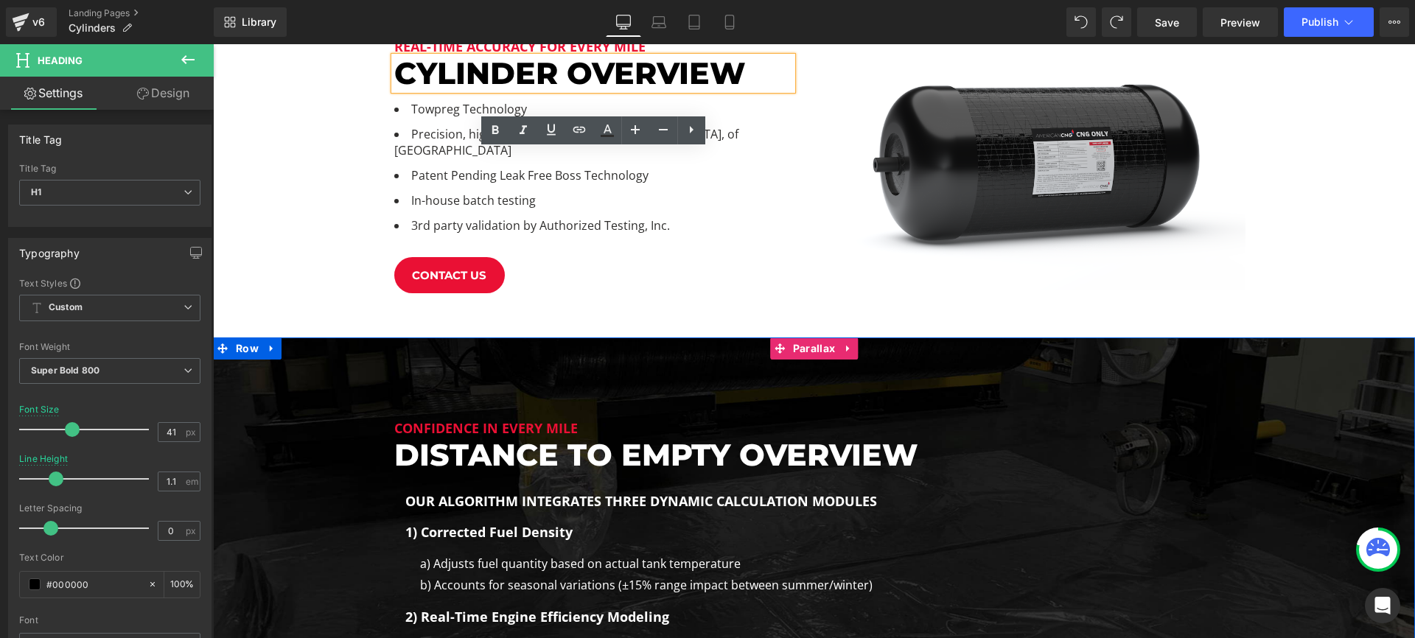
scroll to position [640, 0]
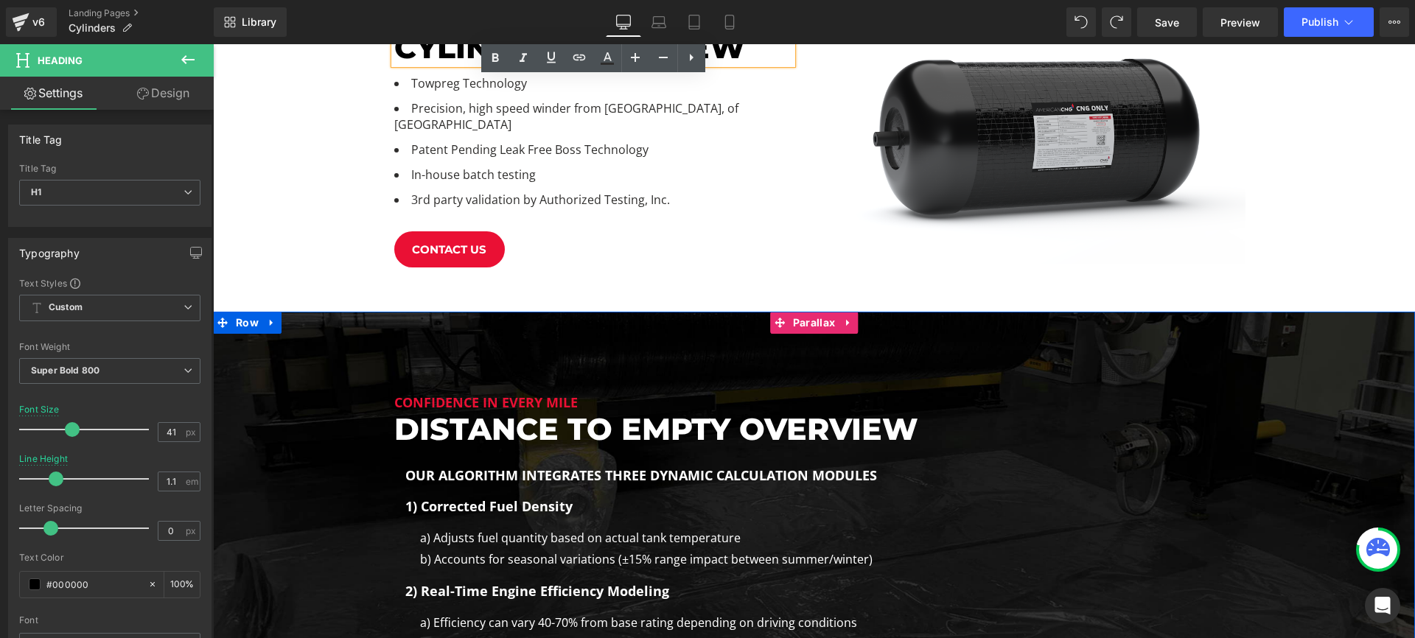
click at [802, 421] on div "Distance to empty overview Heading" at bounding box center [814, 429] width 840 height 33
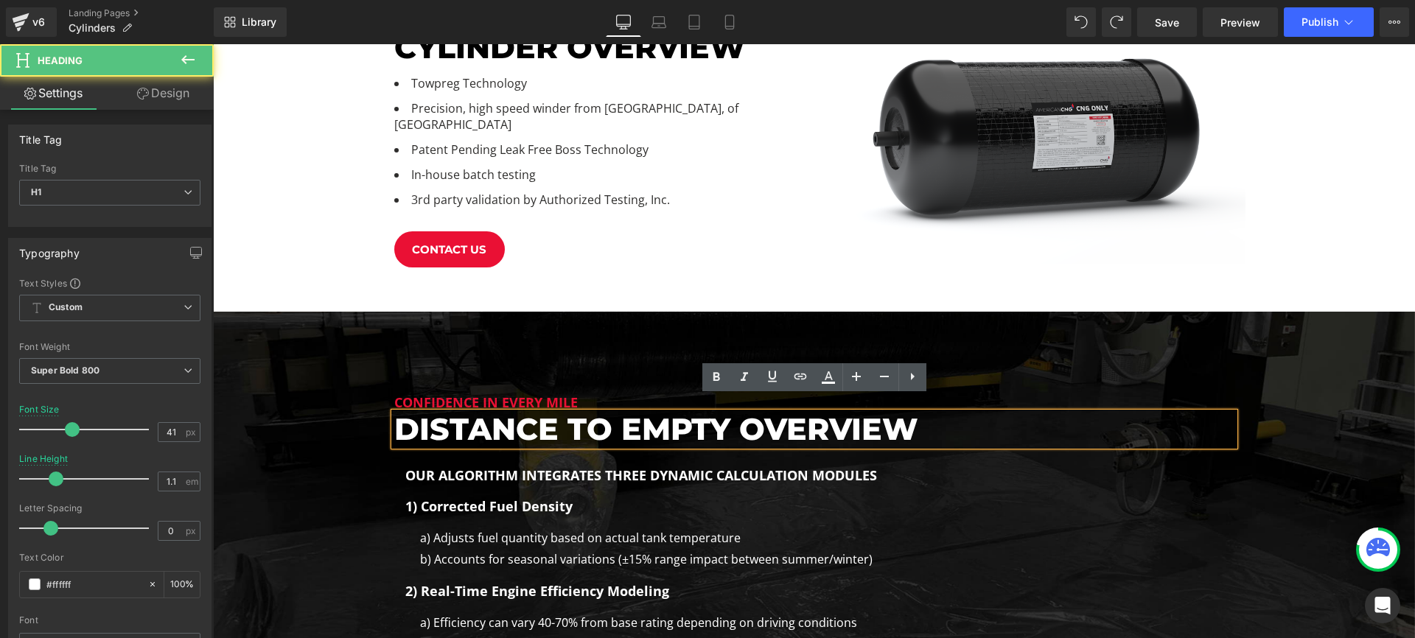
click at [810, 415] on h1 "Distance to empty overview" at bounding box center [814, 429] width 840 height 33
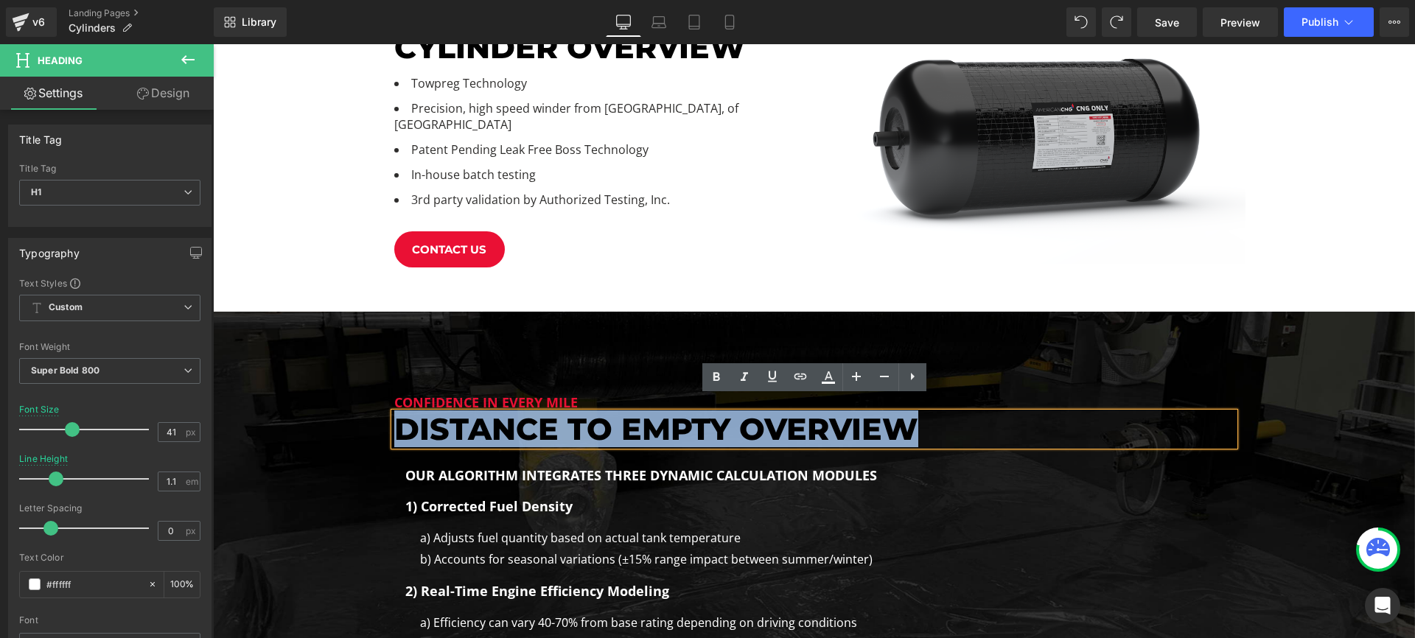
drag, startPoint x: 915, startPoint y: 413, endPoint x: 399, endPoint y: 407, distance: 516.5
click at [399, 413] on h1 "Distance to empty overview" at bounding box center [814, 429] width 840 height 33
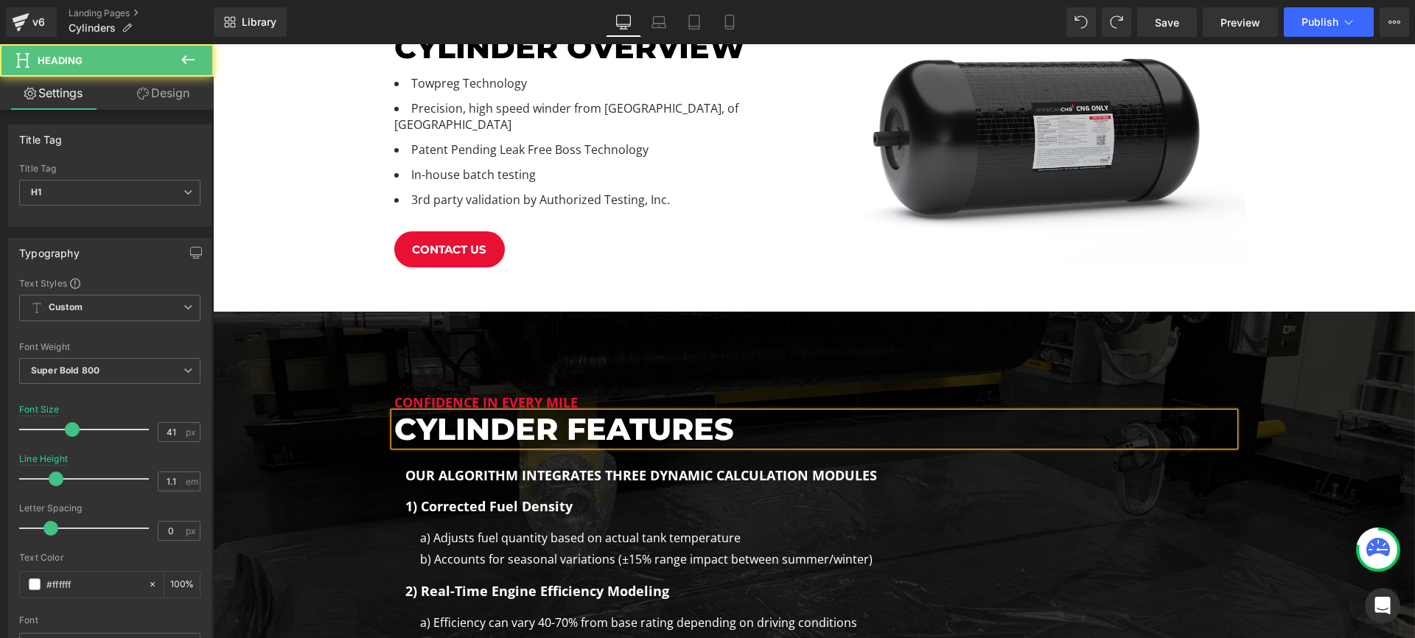
click at [656, 414] on h1 "Cylinder Features" at bounding box center [814, 429] width 840 height 33
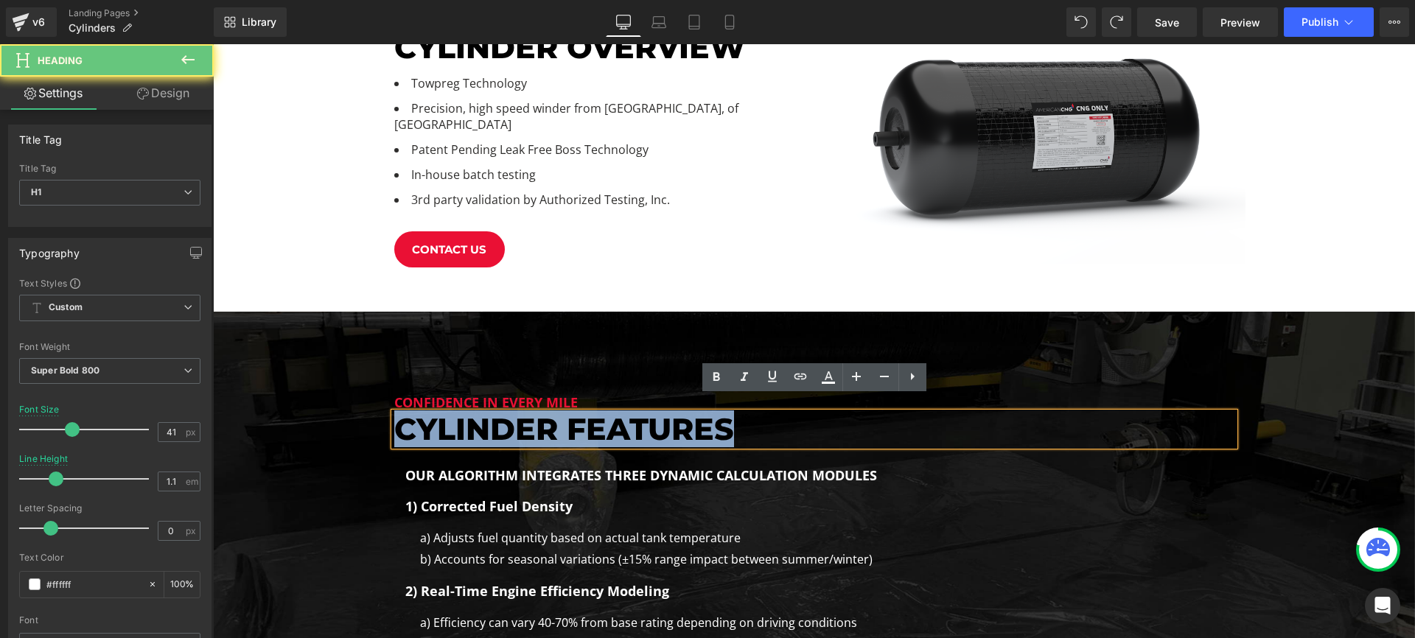
click at [656, 414] on h1 "Cylinder Features" at bounding box center [814, 429] width 840 height 33
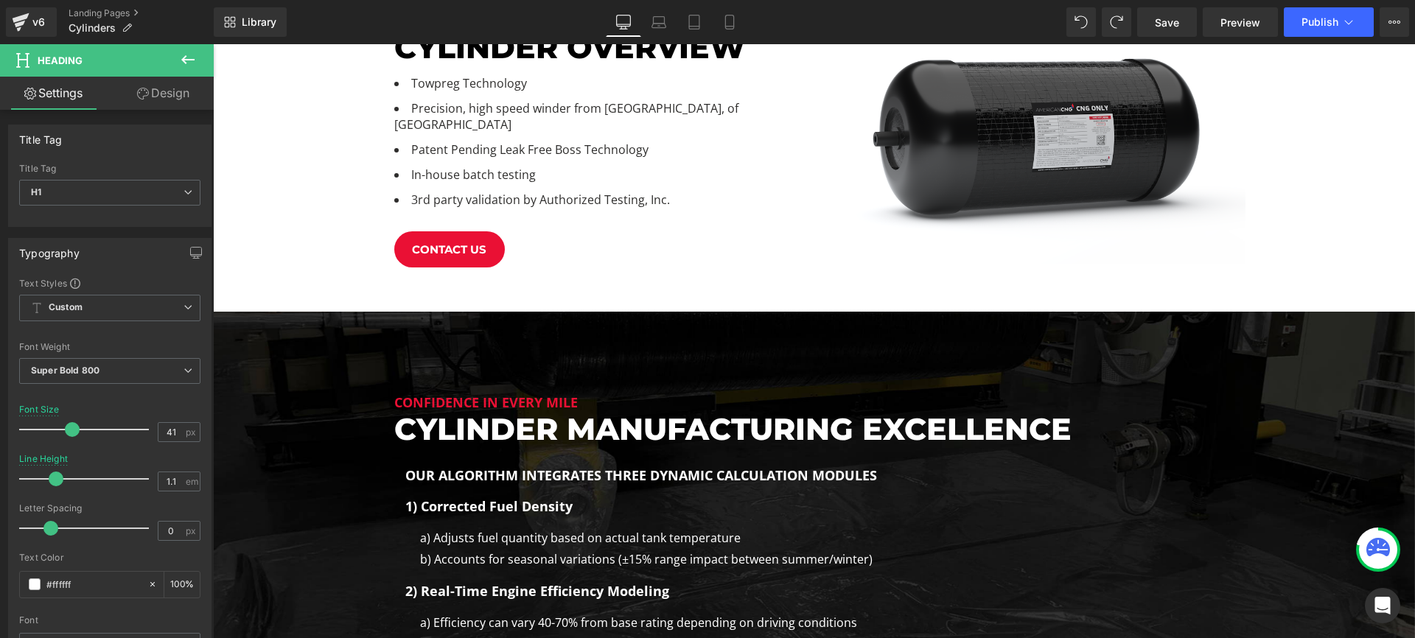
click at [613, 466] on h1 "Our algorithm integrates three dynamic calculation modules" at bounding box center [814, 476] width 818 height 20
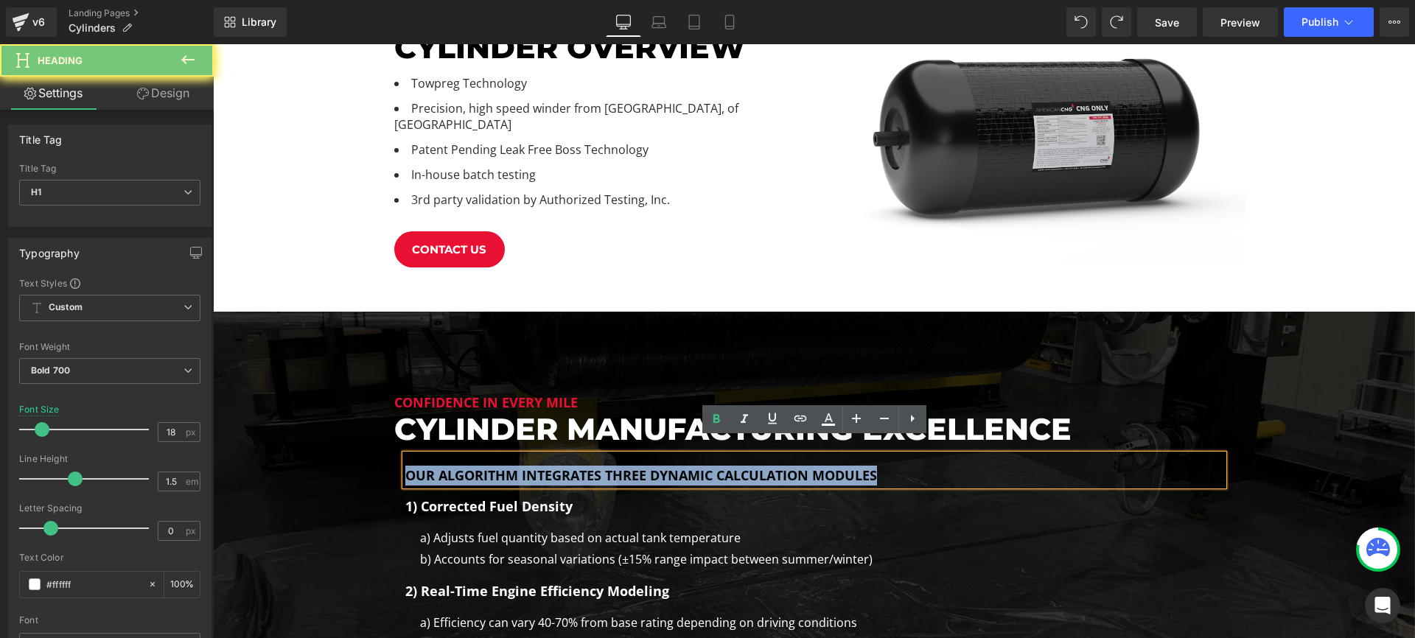
click at [613, 466] on h1 "Our algorithm integrates three dynamic calculation modules" at bounding box center [814, 476] width 818 height 20
paste div
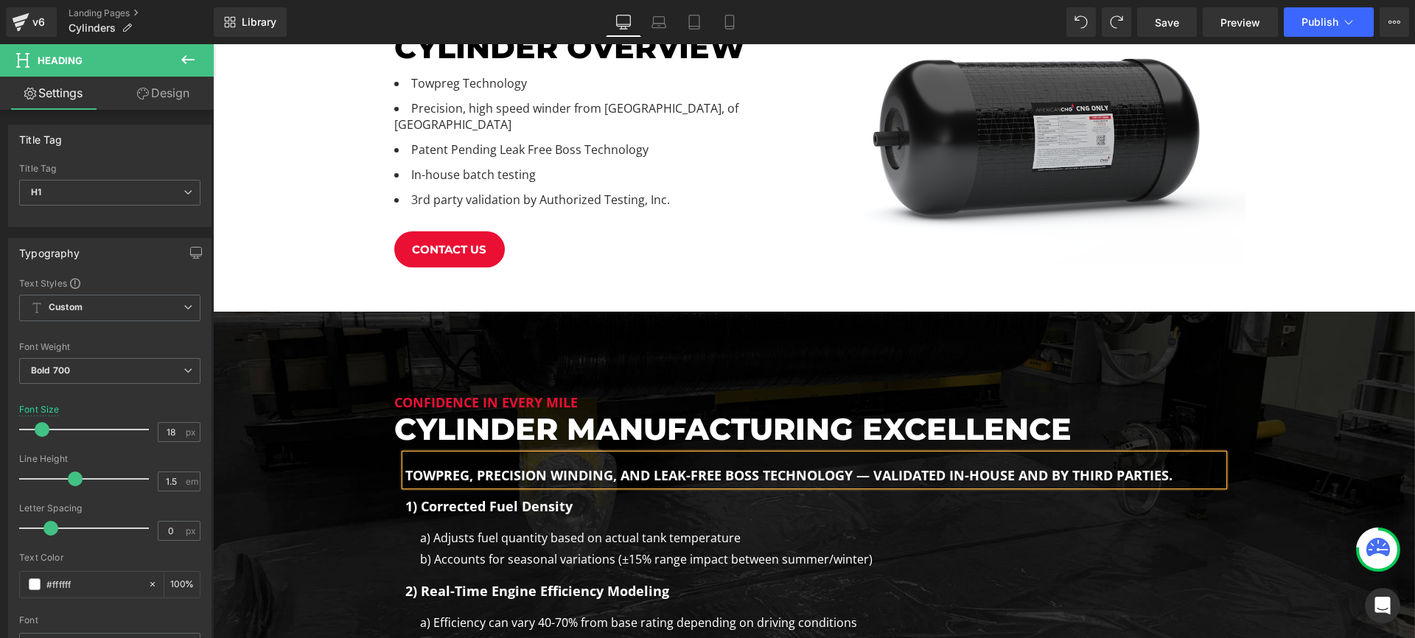
click at [1241, 393] on div "Confidence in Every Mile Heading Cylinder Manufacturing Excellence Heading Towp…" at bounding box center [814, 595] width 862 height 405
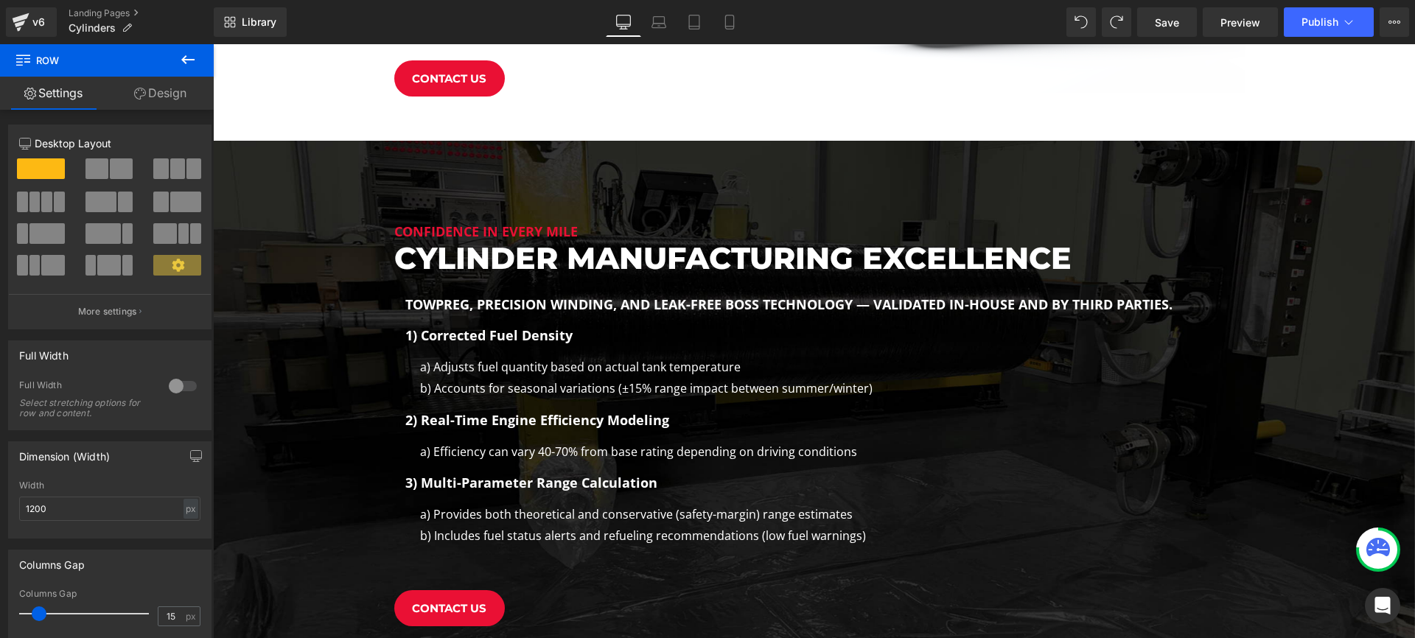
scroll to position [822, 0]
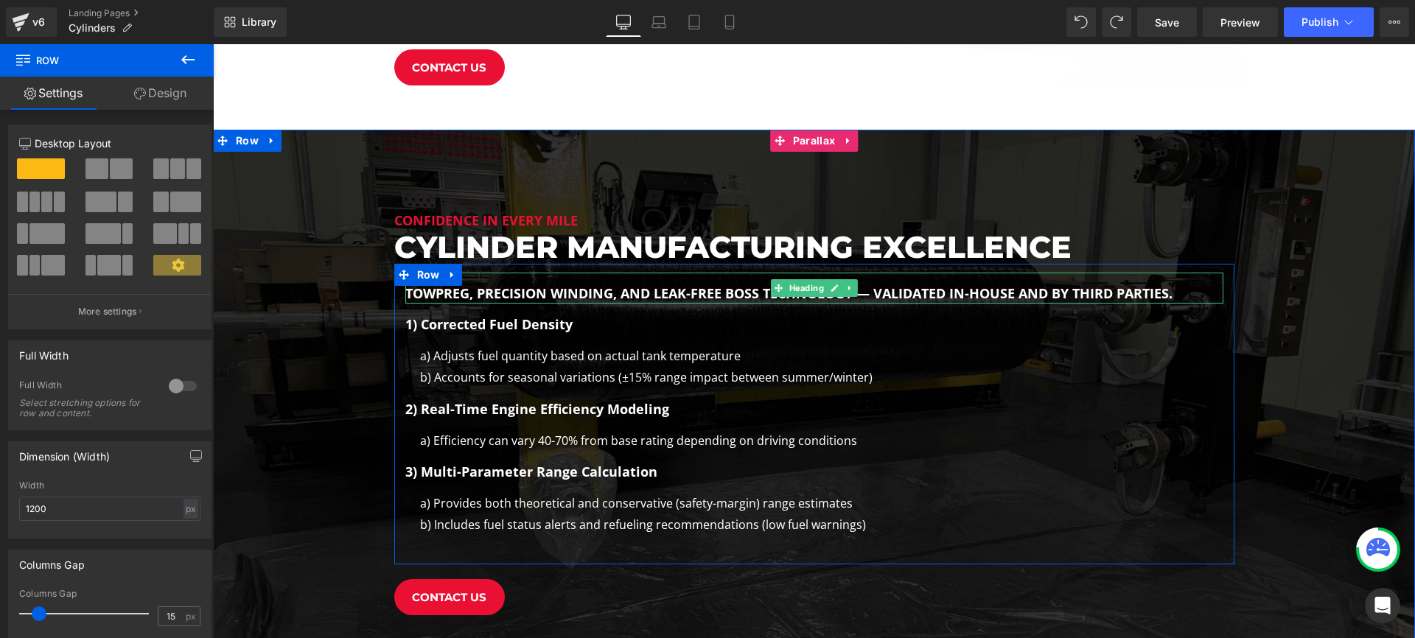
click at [652, 284] on h1 "Towpreg, precision winding, and leak-free boss technology — validated in-house …" at bounding box center [814, 294] width 818 height 20
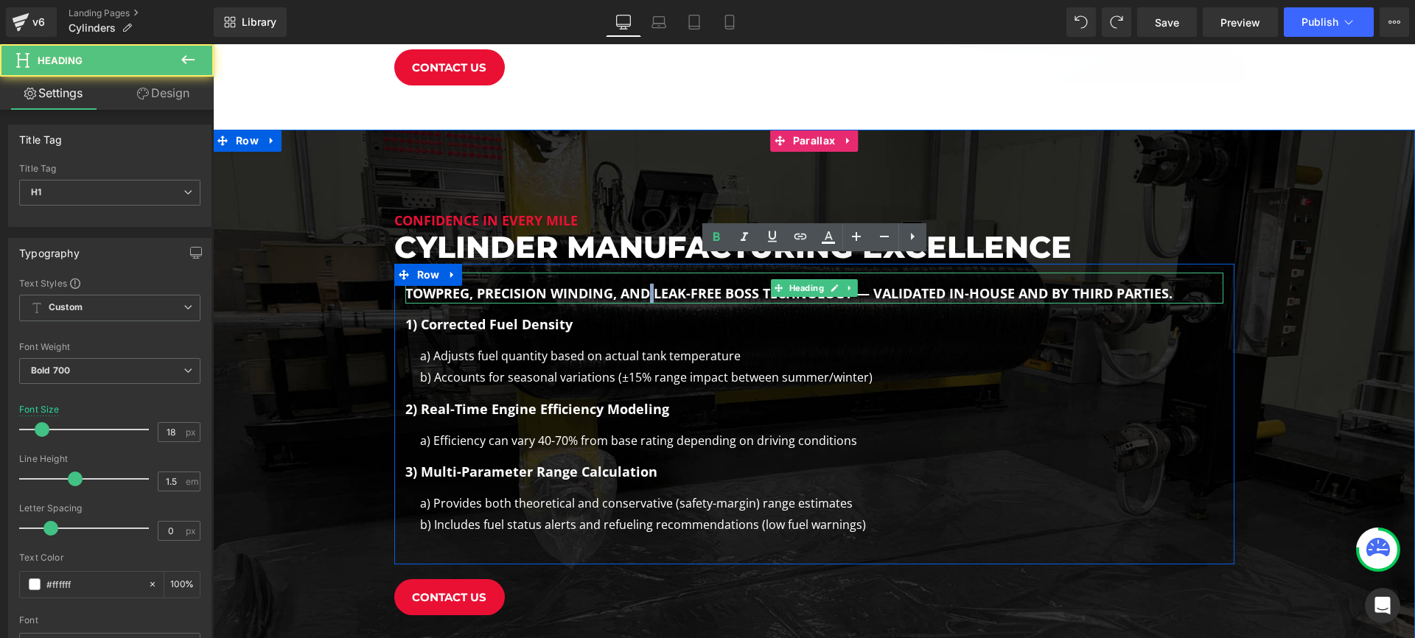
click at [652, 284] on h1 "Towpreg, precision winding, and leak-free boss technology — validated in-house …" at bounding box center [814, 294] width 818 height 20
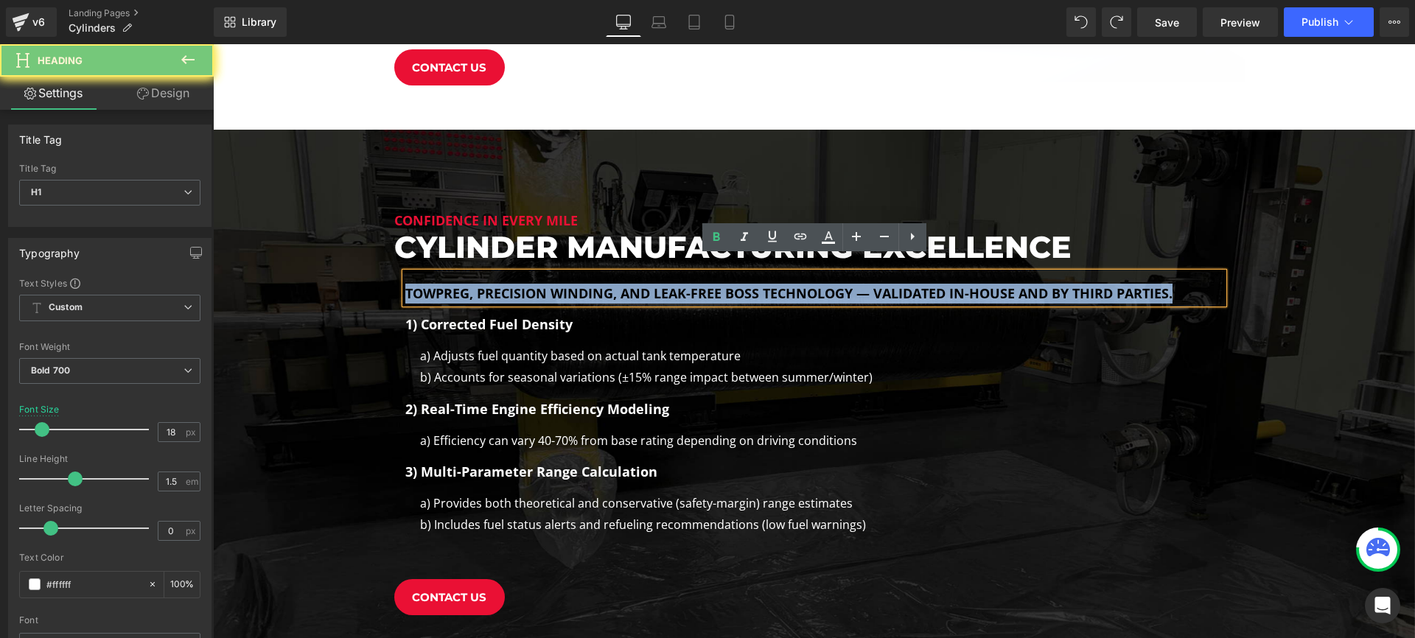
click at [652, 284] on h1 "Towpreg, precision winding, and leak-free boss technology — validated in-house …" at bounding box center [814, 294] width 818 height 20
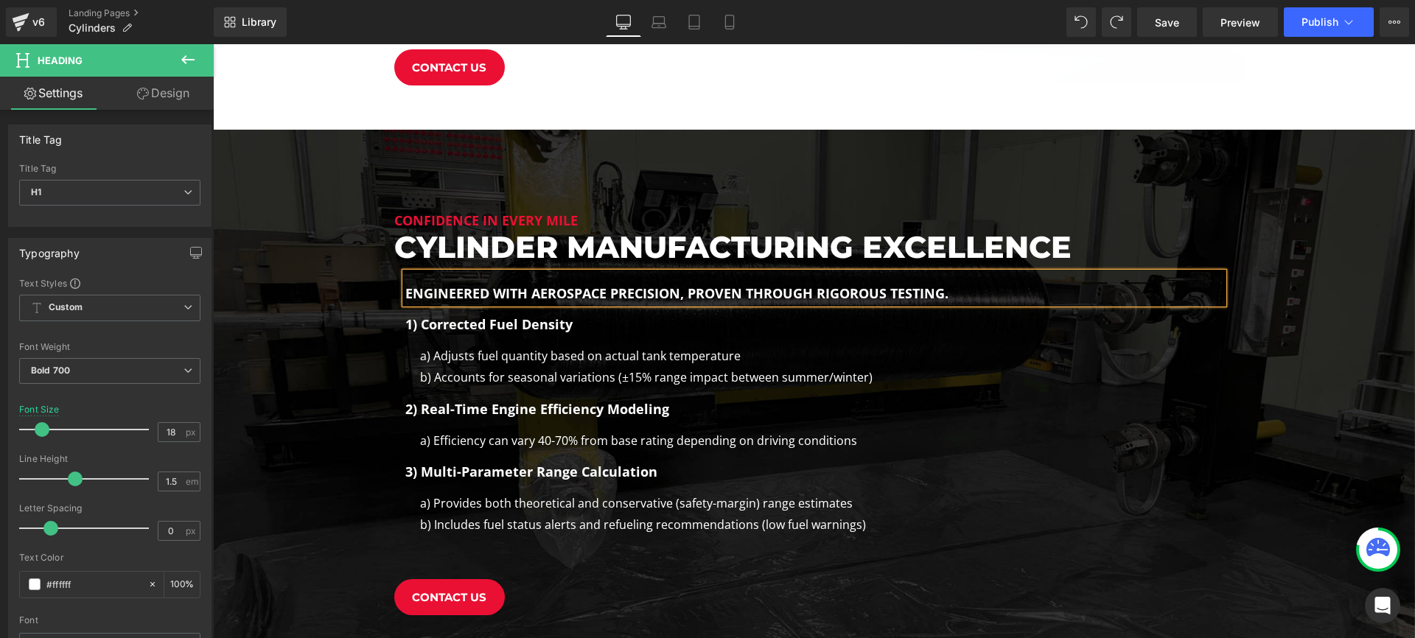
click at [990, 192] on div "Confidence in Every Mile Heading Cylinder Manufacturing Excellence Heading Engi…" at bounding box center [814, 406] width 862 height 434
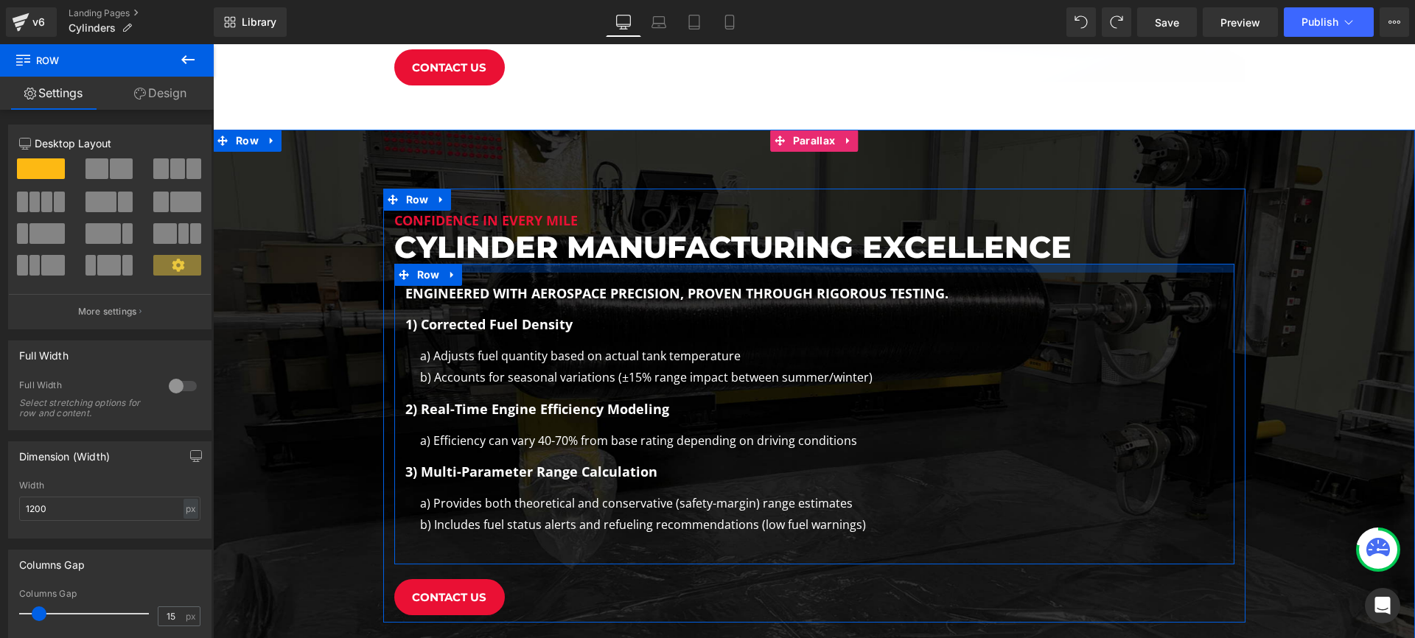
click at [846, 264] on div at bounding box center [814, 268] width 840 height 9
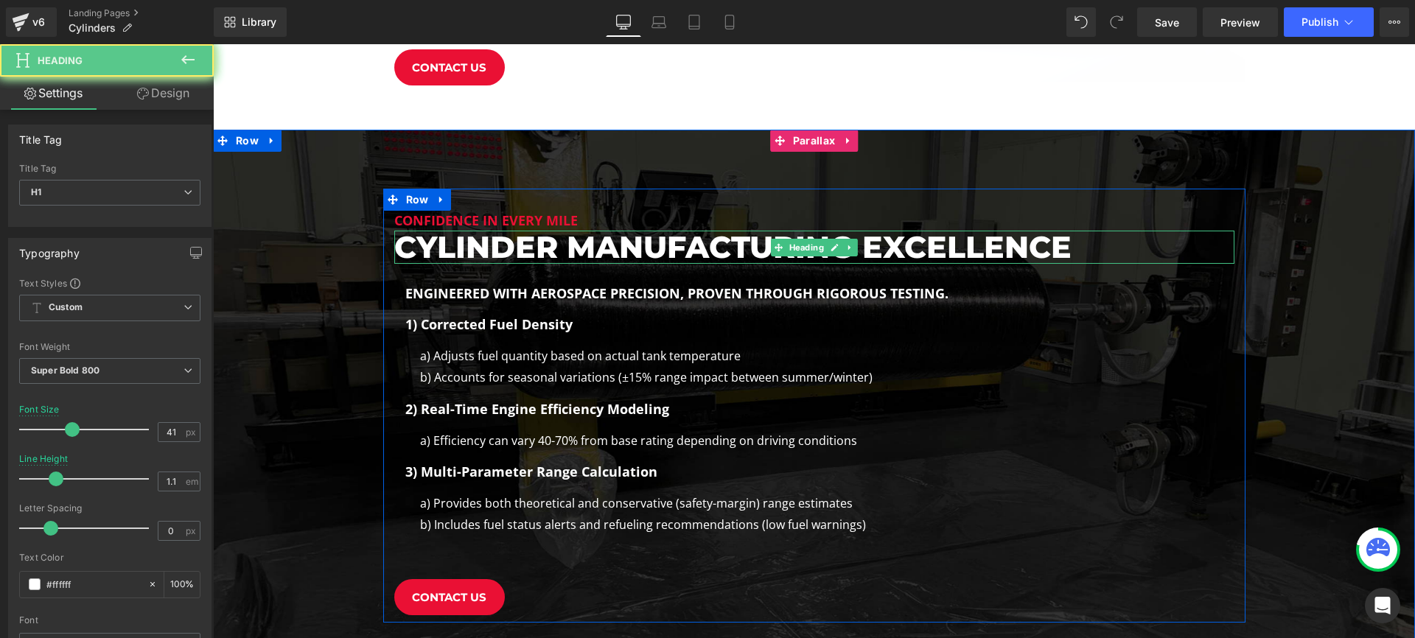
click at [928, 231] on h1 "Cylinder Manufacturing Excellence" at bounding box center [814, 247] width 840 height 33
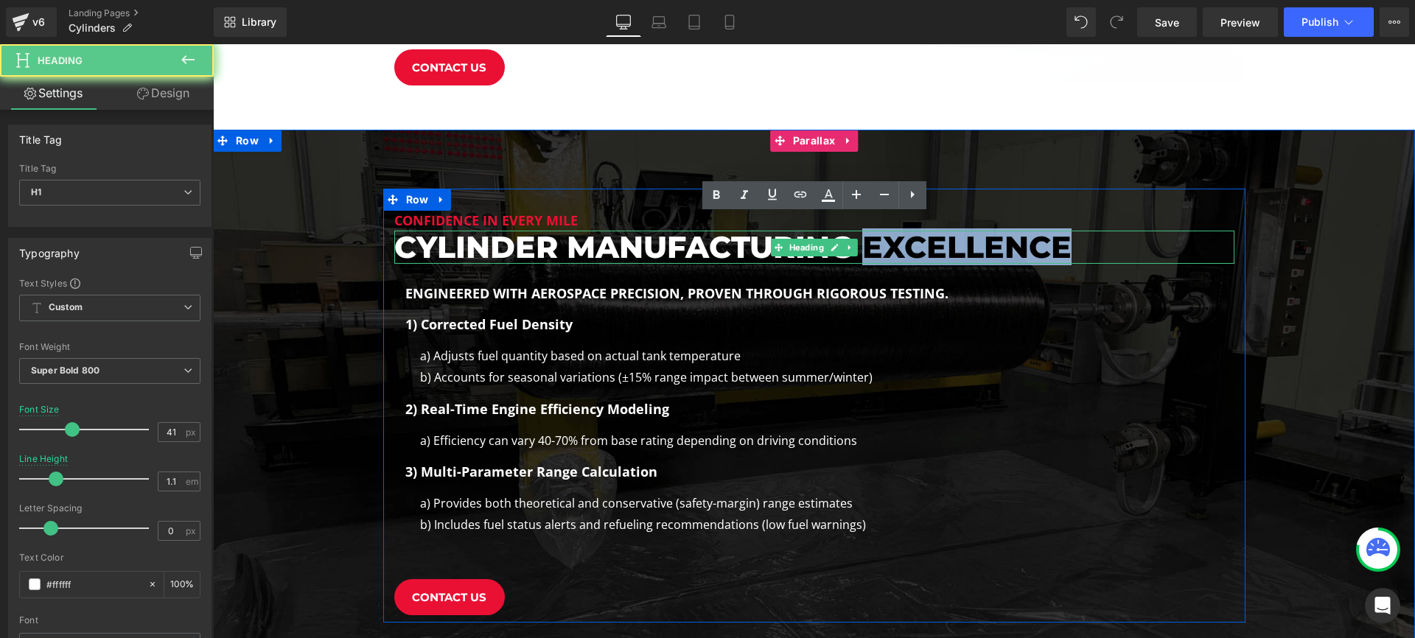
click at [928, 231] on h1 "Cylinder Manufacturing Excellence" at bounding box center [814, 247] width 840 height 33
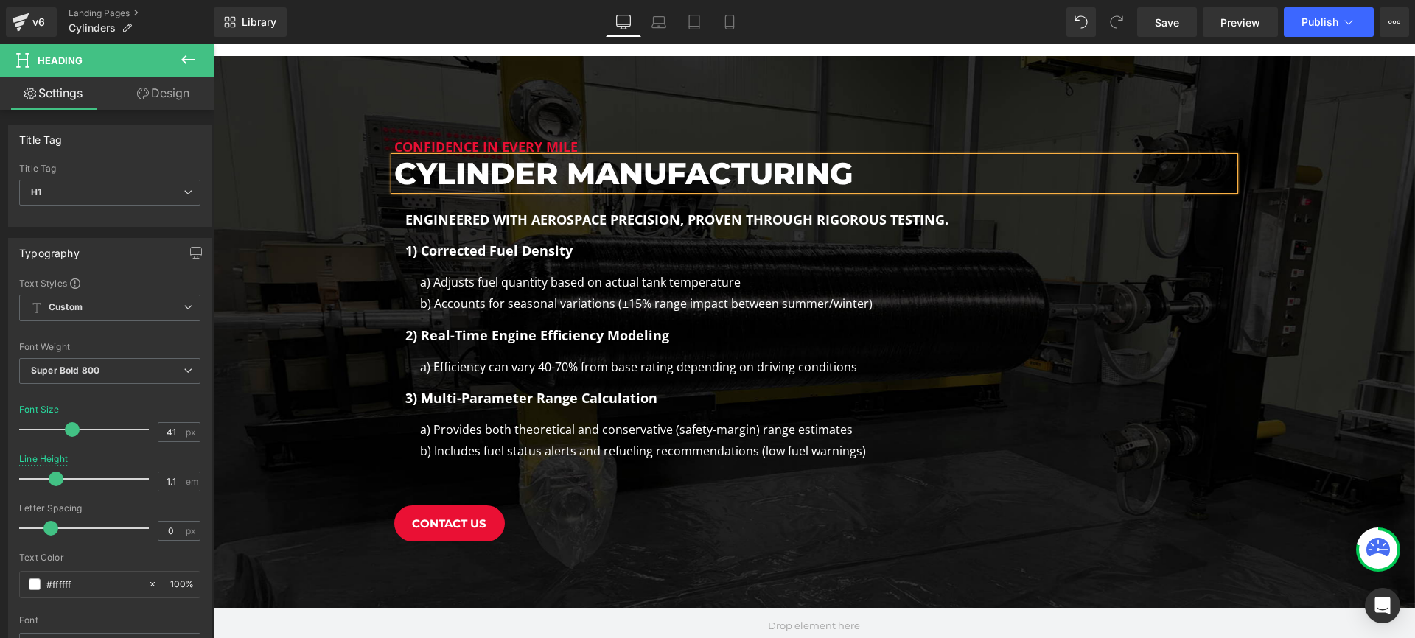
scroll to position [900, 0]
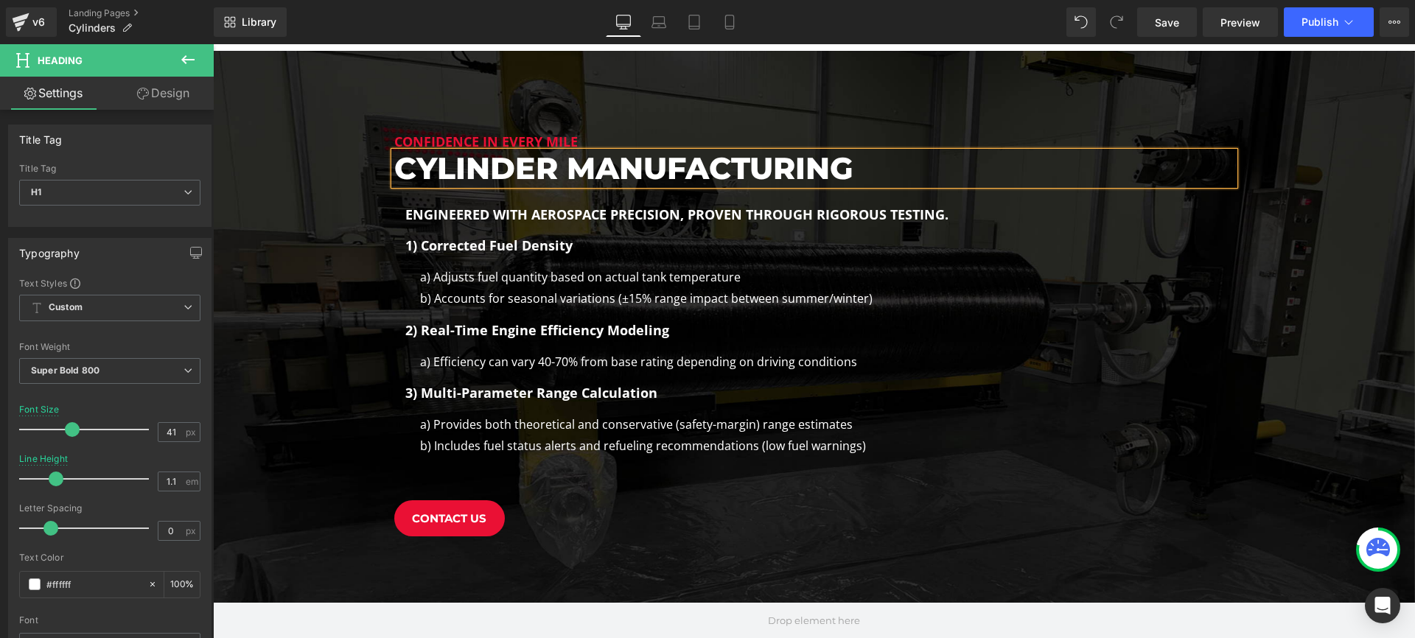
click at [499, 236] on h1 "1) Corrected Fuel Density" at bounding box center [814, 246] width 818 height 20
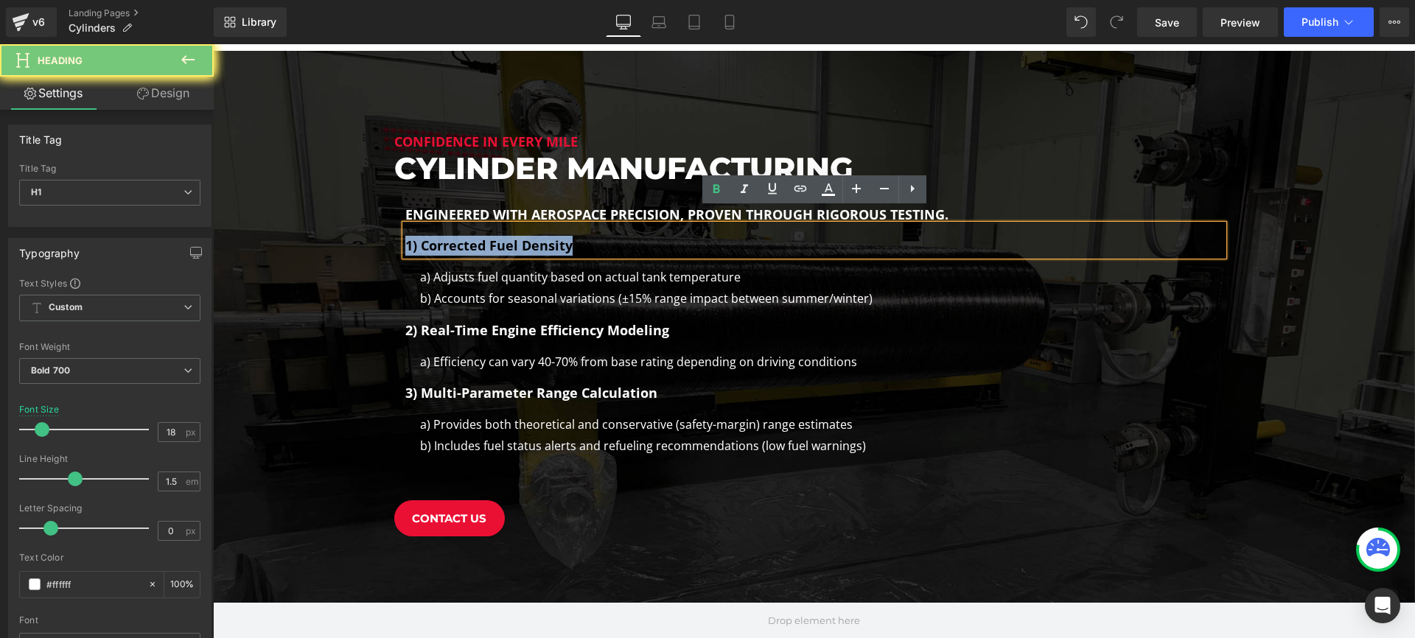
click at [499, 236] on h1 "1) Corrected Fuel Density" at bounding box center [814, 246] width 818 height 20
click at [595, 242] on div "1) Corrected Fuel Density" at bounding box center [814, 240] width 818 height 31
drag, startPoint x: 497, startPoint y: 231, endPoint x: 405, endPoint y: 229, distance: 92.1
click at [405, 236] on h1 "1) Corrected Fuel Density" at bounding box center [814, 246] width 818 height 20
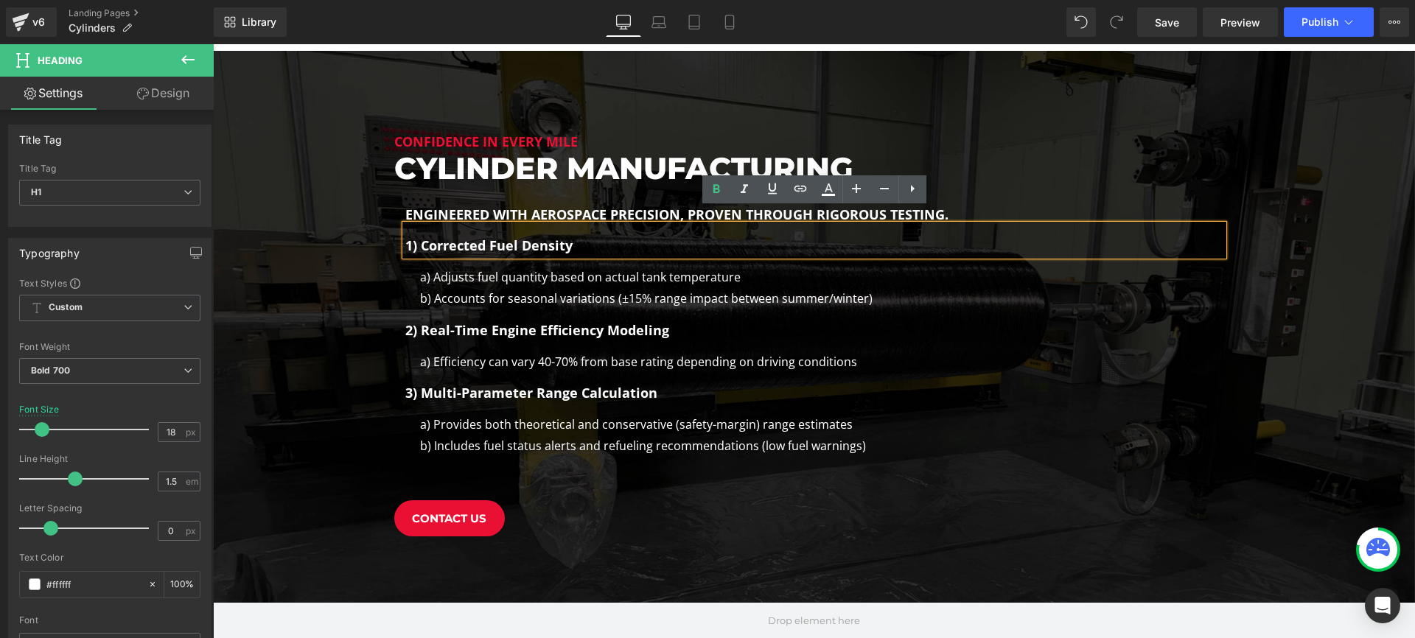
click at [410, 236] on h1 "1) Corrected Fuel Density" at bounding box center [814, 246] width 818 height 20
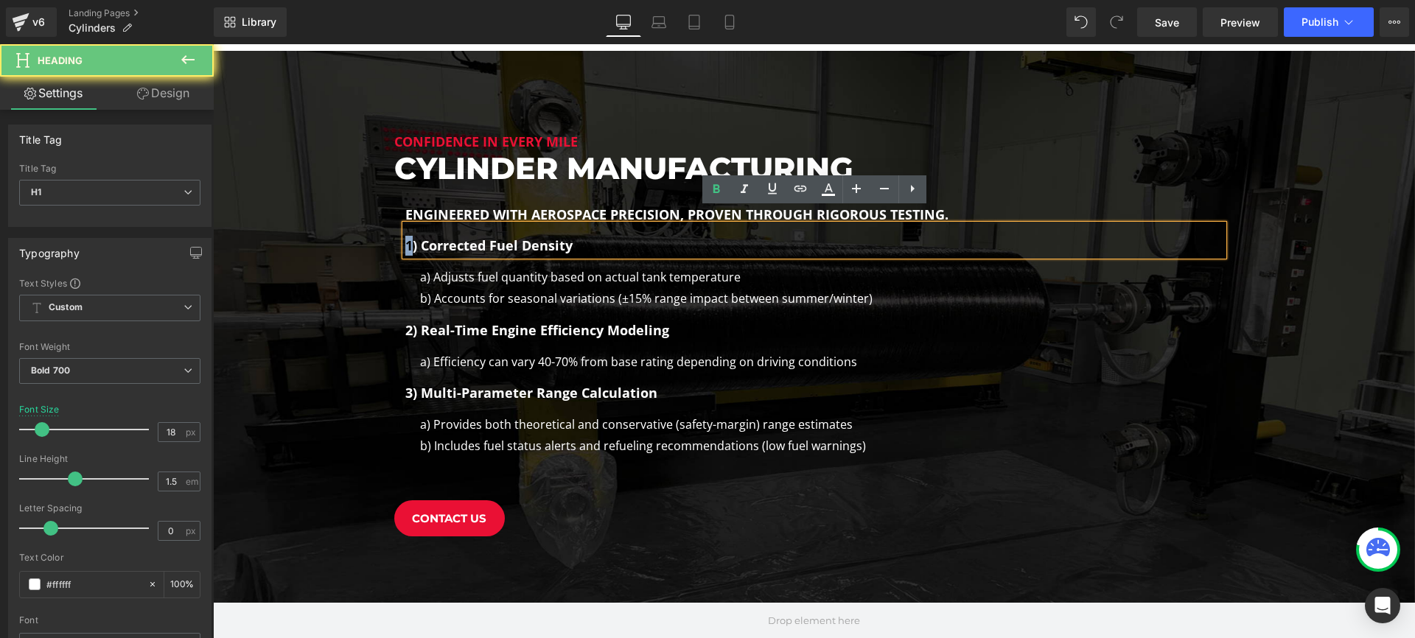
drag, startPoint x: 407, startPoint y: 231, endPoint x: 394, endPoint y: 231, distance: 12.5
click at [395, 231] on div "Engineered with aerospace precision, proven through rigorous testing. Heading 1…" at bounding box center [814, 336] width 840 height 284
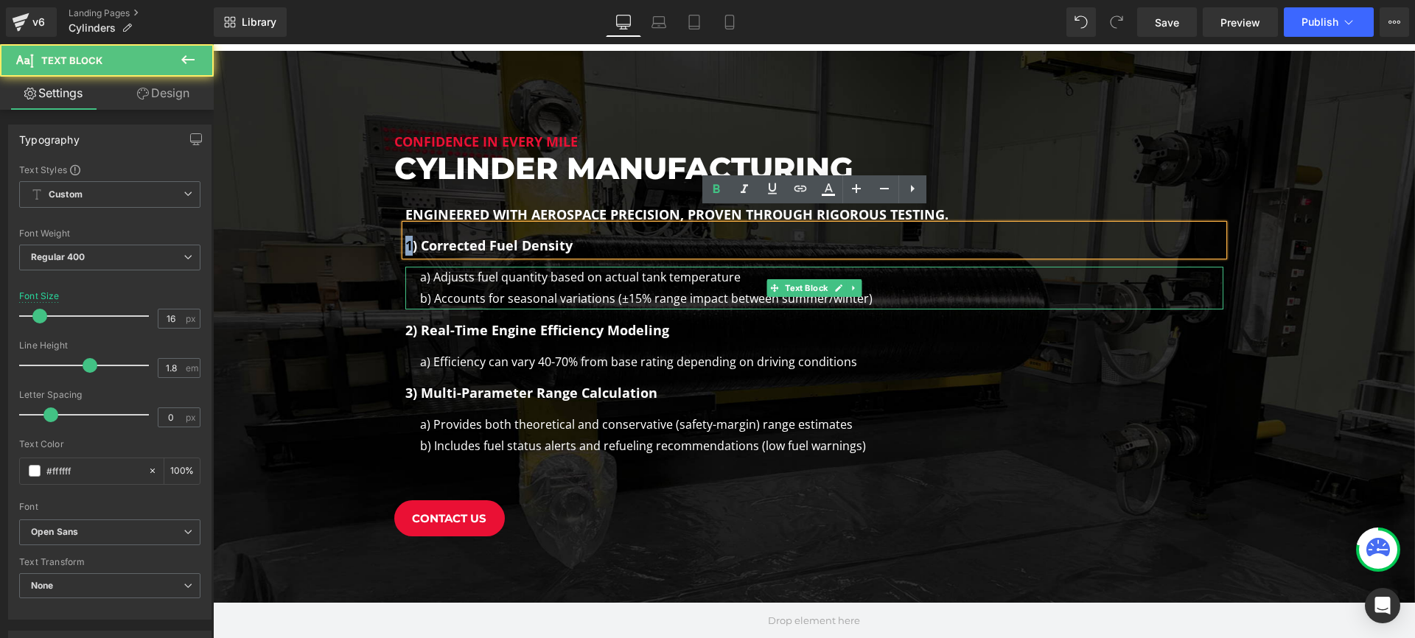
click at [442, 267] on div "a) Adjusts fuel quantity based on actual tank temperature b) Accounts for seaso…" at bounding box center [814, 288] width 818 height 43
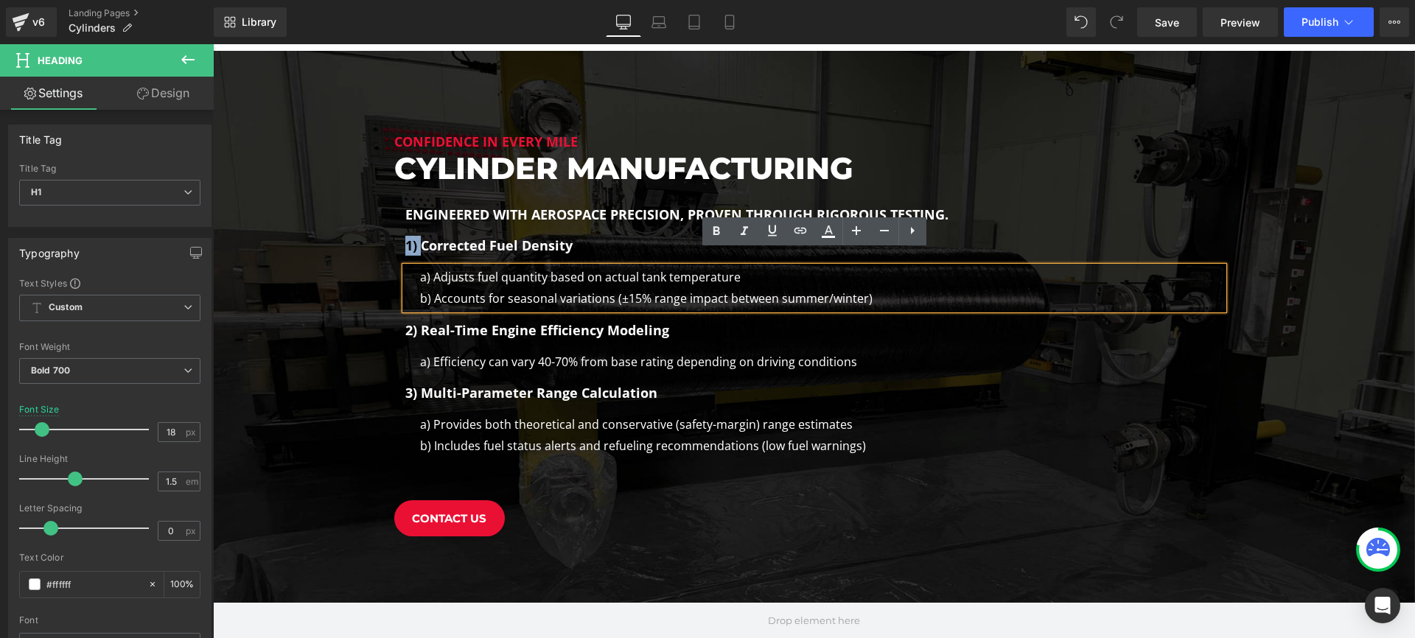
drag, startPoint x: 419, startPoint y: 234, endPoint x: 393, endPoint y: 233, distance: 25.8
click at [394, 233] on div "Engineered with aerospace precision, proven through rigorous testing. Heading 1…" at bounding box center [814, 336] width 840 height 284
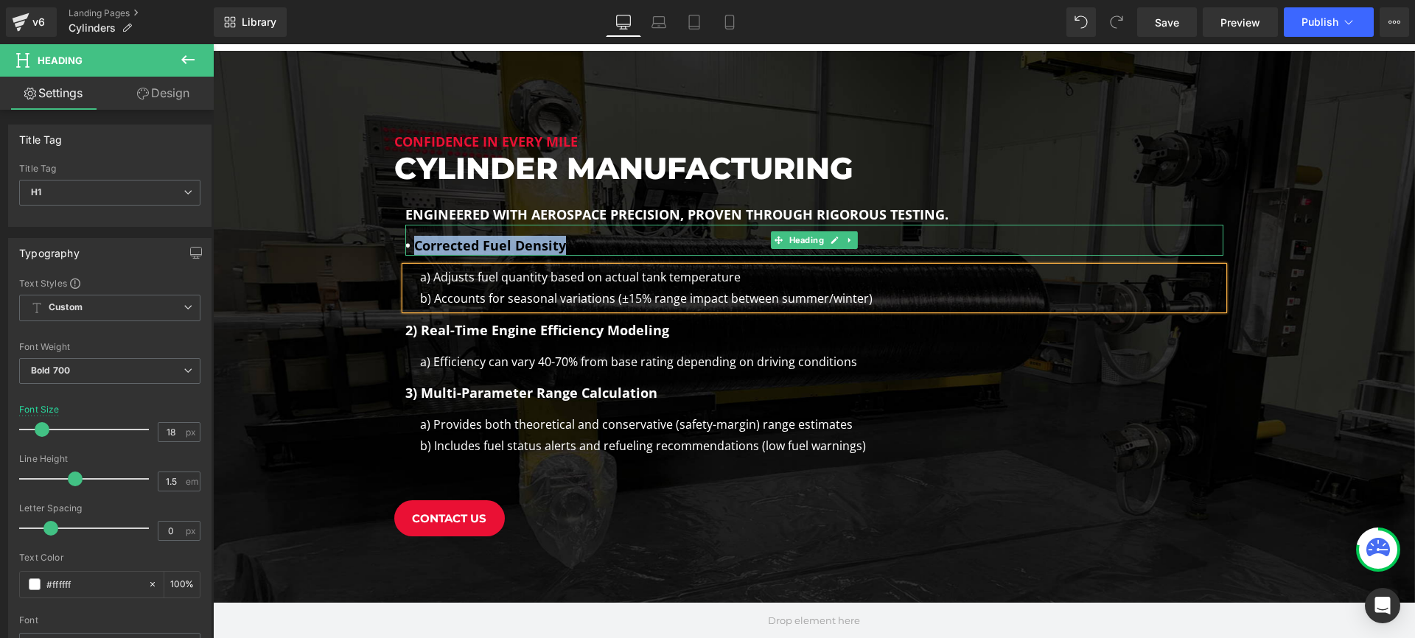
drag, startPoint x: 566, startPoint y: 231, endPoint x: 417, endPoint y: 232, distance: 148.8
click at [417, 236] on h1 "• Corrected Fuel Density" at bounding box center [814, 246] width 818 height 20
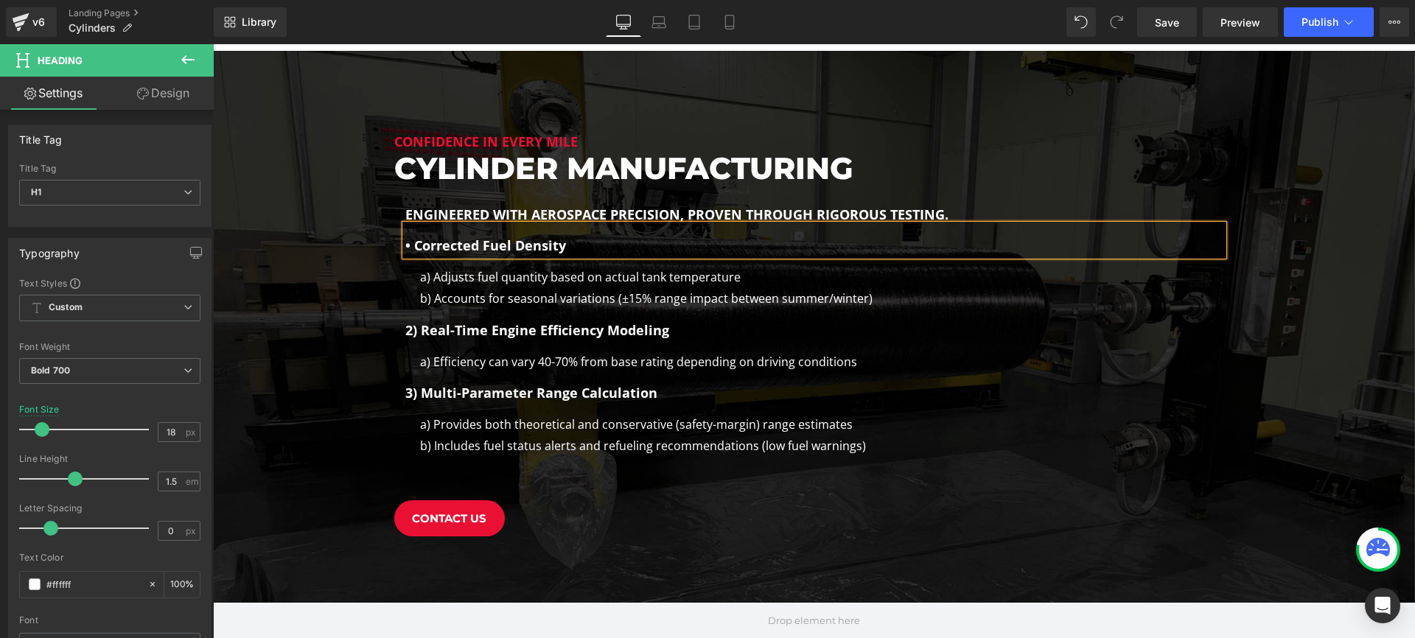
scroll to position [2266, 1202]
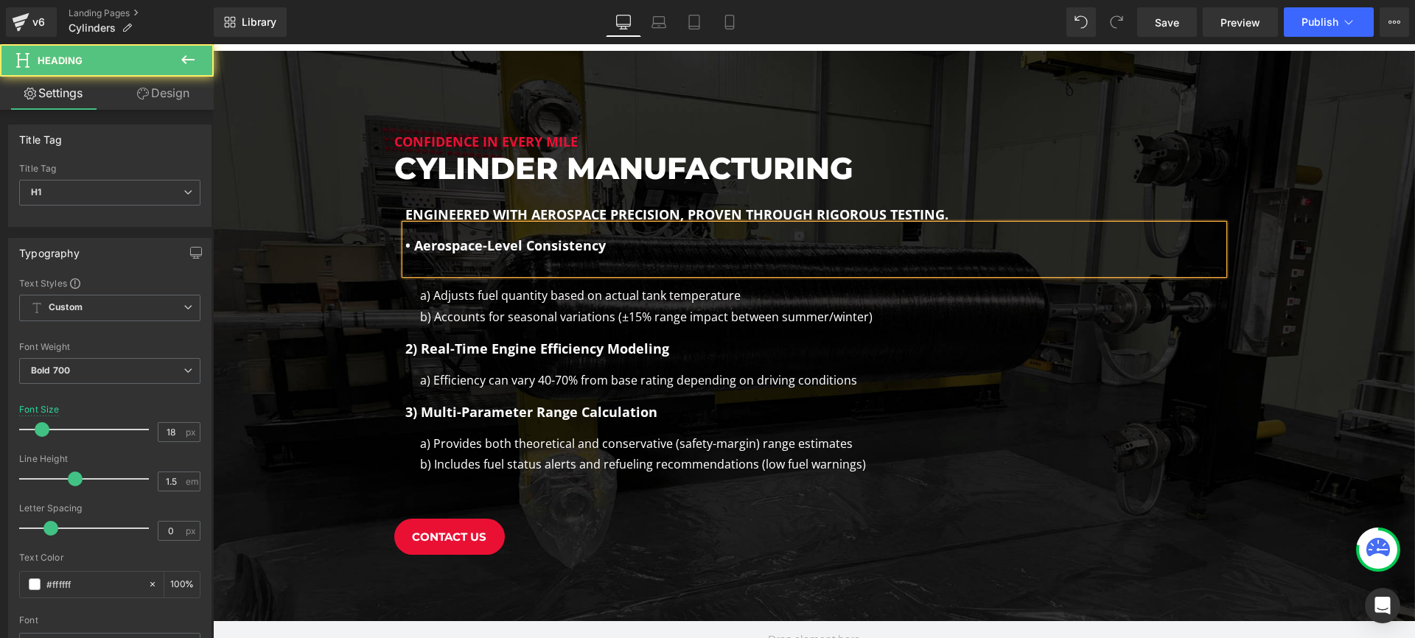
click at [487, 256] on div at bounding box center [814, 265] width 818 height 18
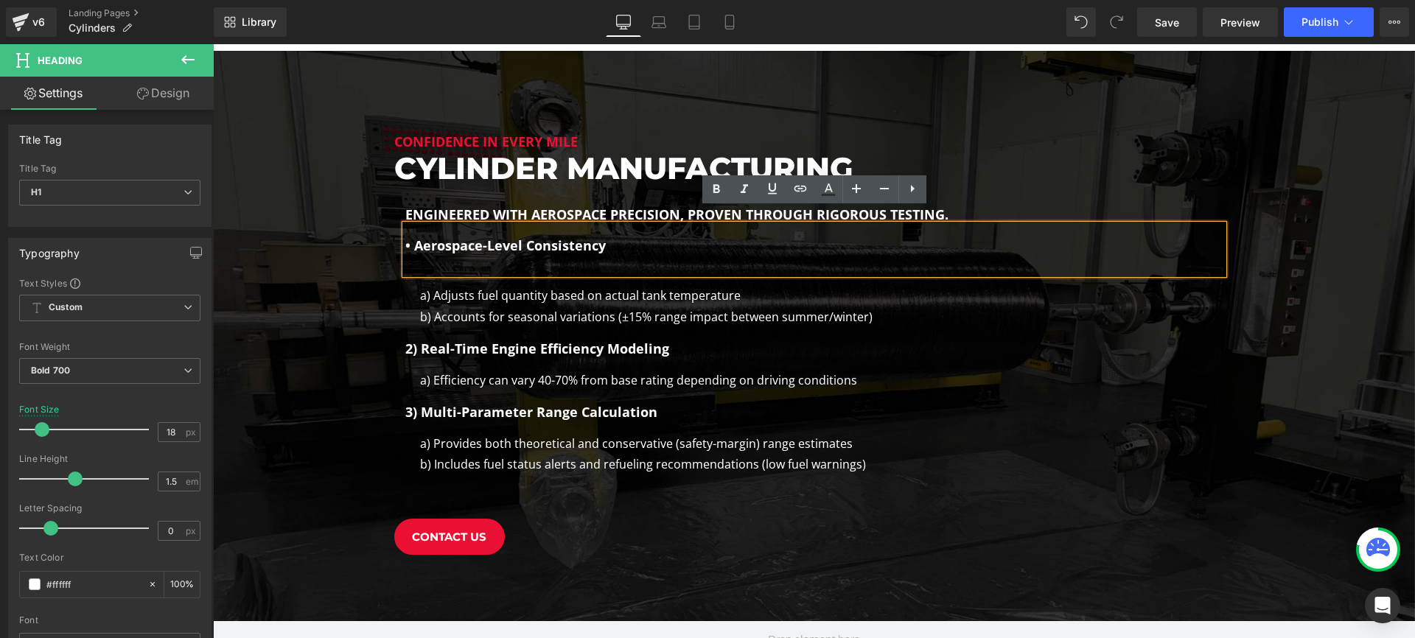
scroll to position [2247, 1202]
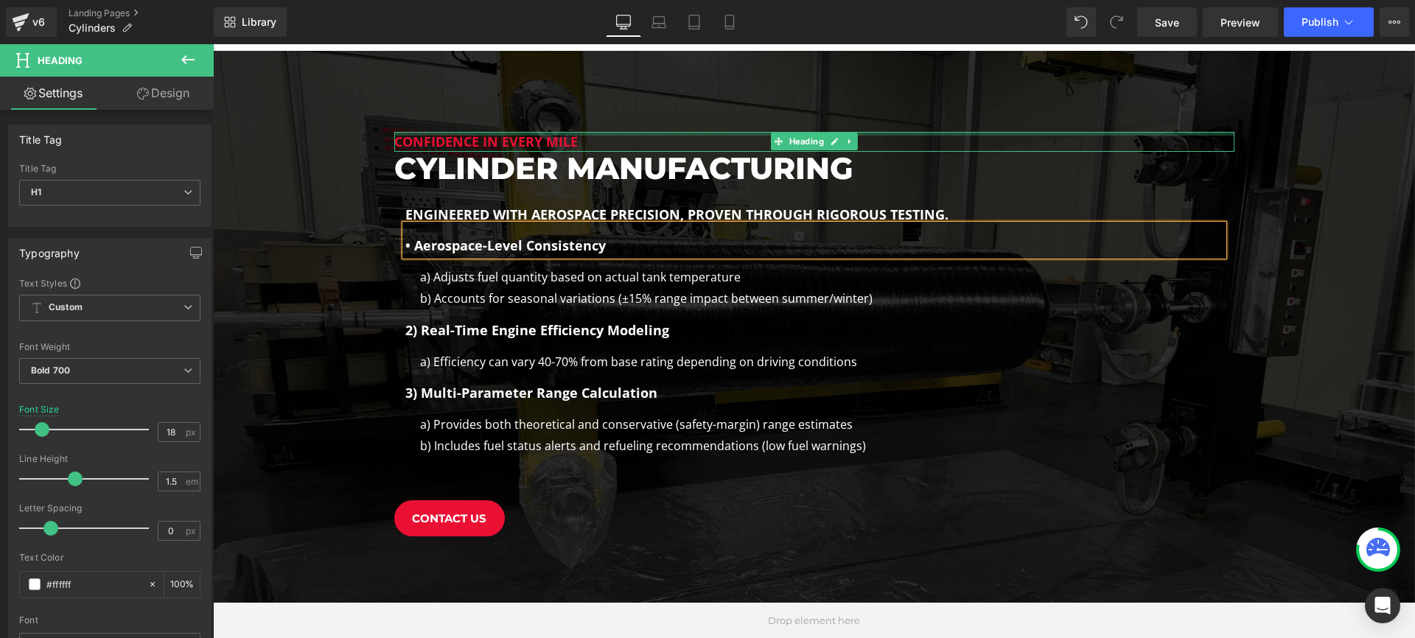
click at [603, 132] on div "Confidence in Every Mile Heading" at bounding box center [814, 142] width 840 height 20
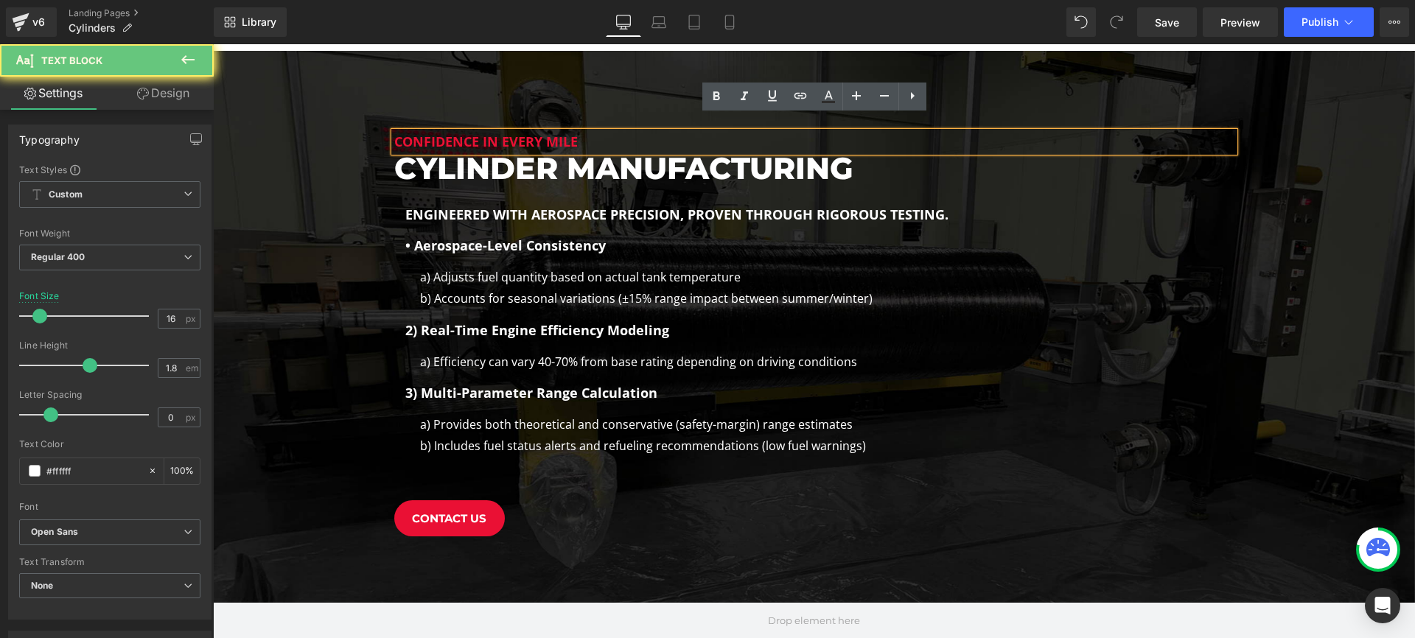
click at [1006, 351] on div "a) Efficiency can vary 40-70% from base rating depending on driving conditions …" at bounding box center [814, 361] width 818 height 21
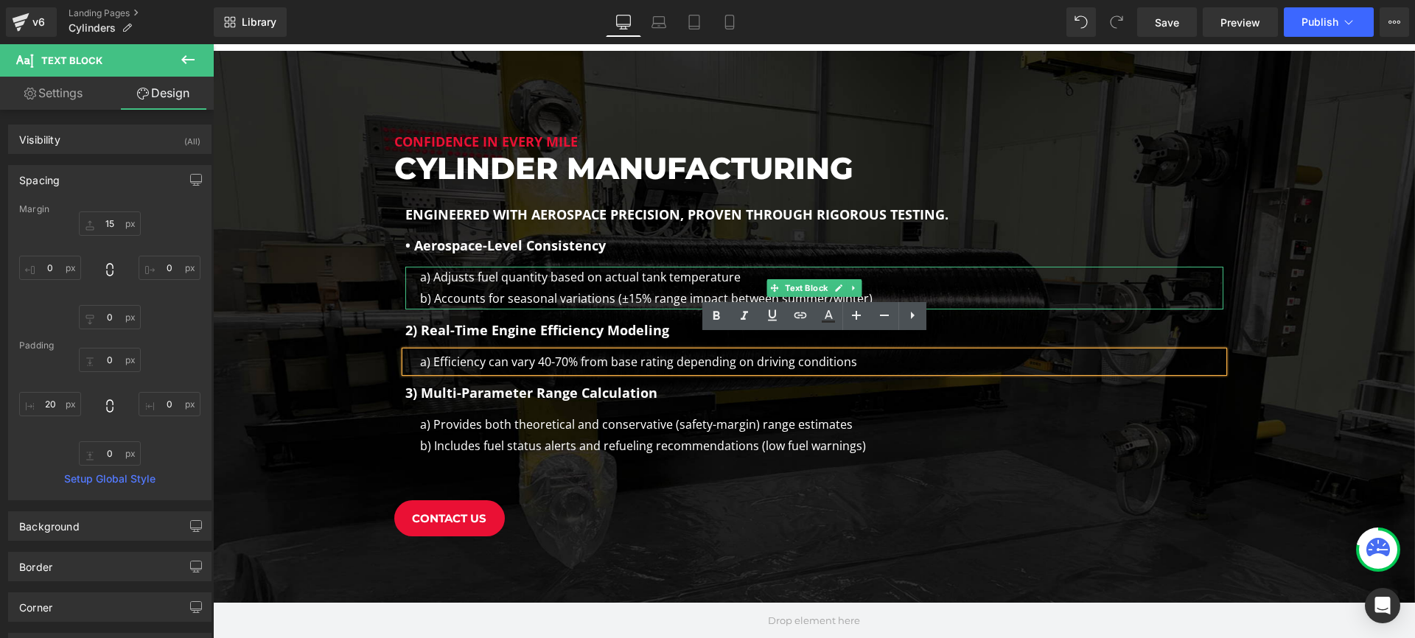
drag, startPoint x: 536, startPoint y: 290, endPoint x: 532, endPoint y: 298, distance: 8.2
click at [536, 290] on div "a) Adjusts fuel quantity based on actual tank temperature b) Accounts for seaso…" at bounding box center [814, 288] width 818 height 43
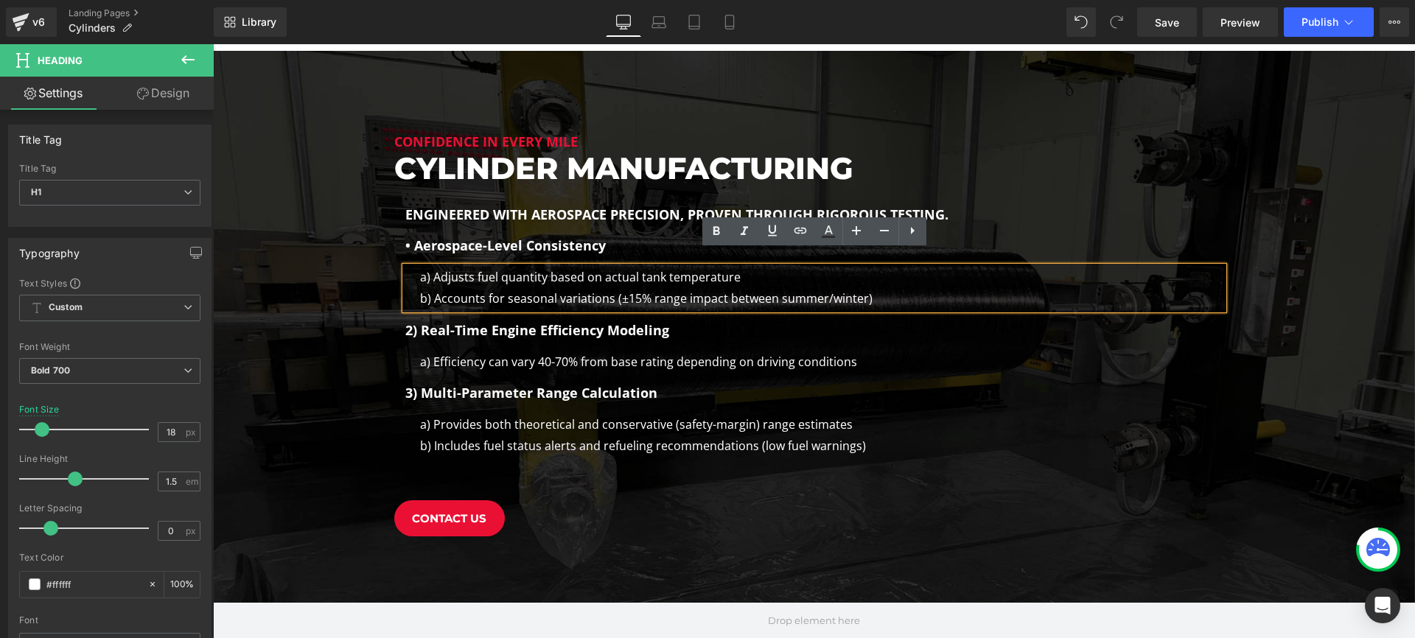
click at [532, 309] on div "2) Real-Time Engine Efficiency Modeling" at bounding box center [814, 324] width 818 height 31
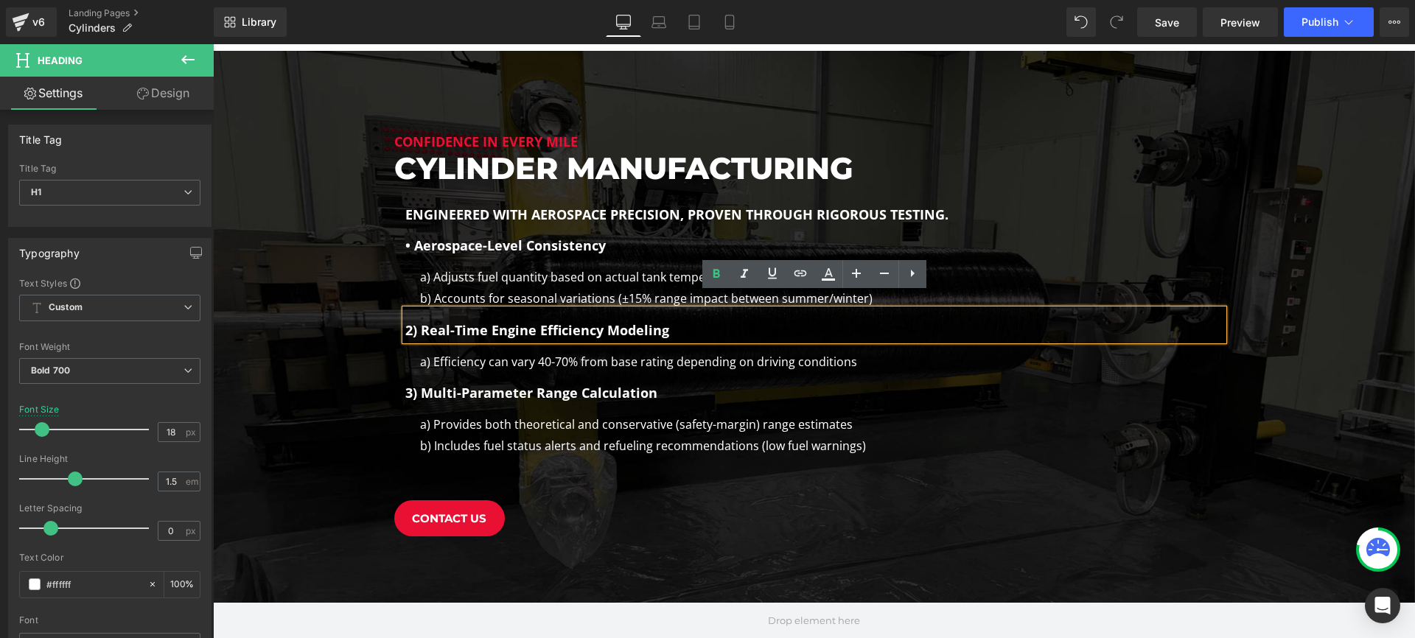
click at [539, 288] on div "b) Accounts for seasonal variations (±15% range impact between summer/winter)" at bounding box center [821, 298] width 803 height 21
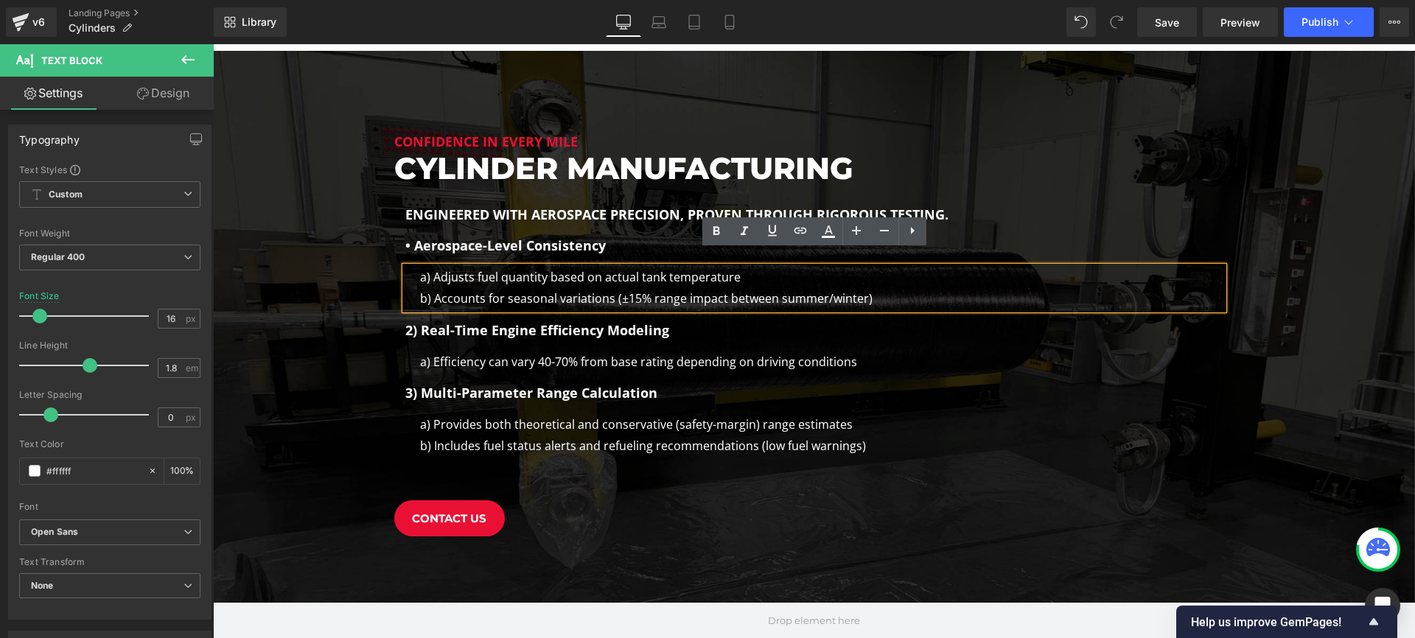
click at [598, 288] on div "b) Accounts for seasonal variations (±15% range impact between summer/winter)" at bounding box center [821, 298] width 803 height 21
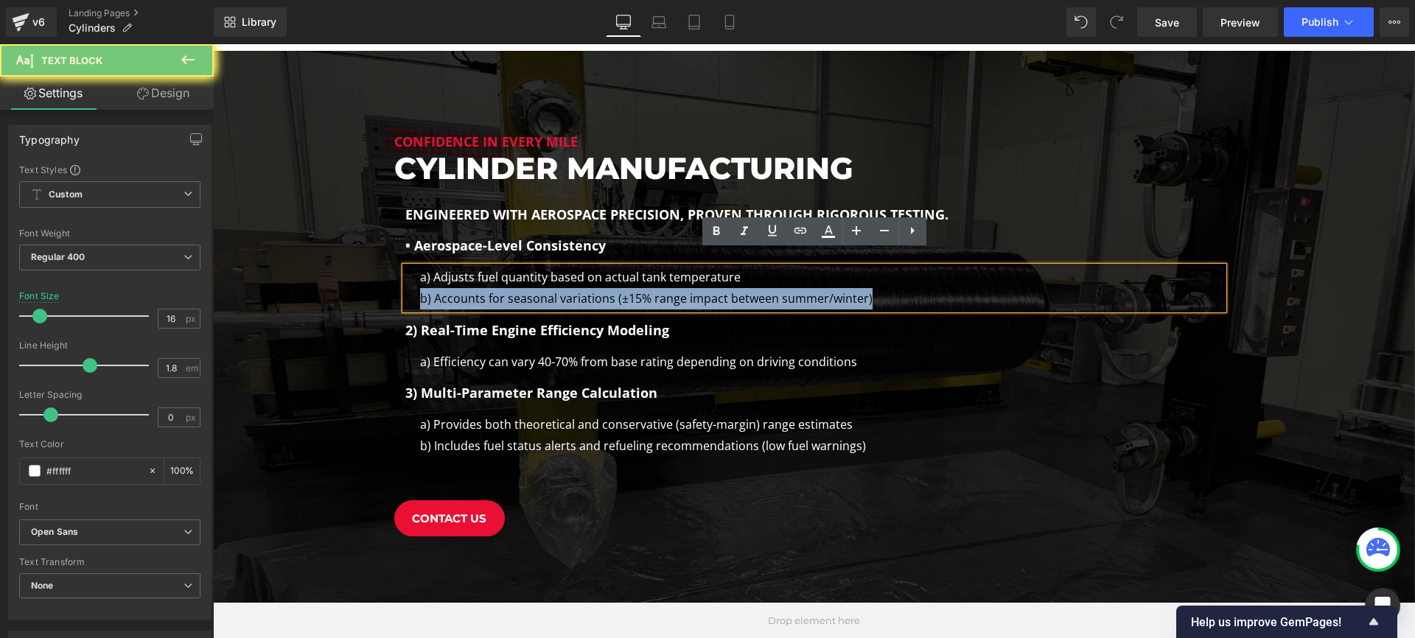
click at [598, 288] on div "b) Accounts for seasonal variations (±15% range impact between summer/winter)" at bounding box center [821, 298] width 803 height 21
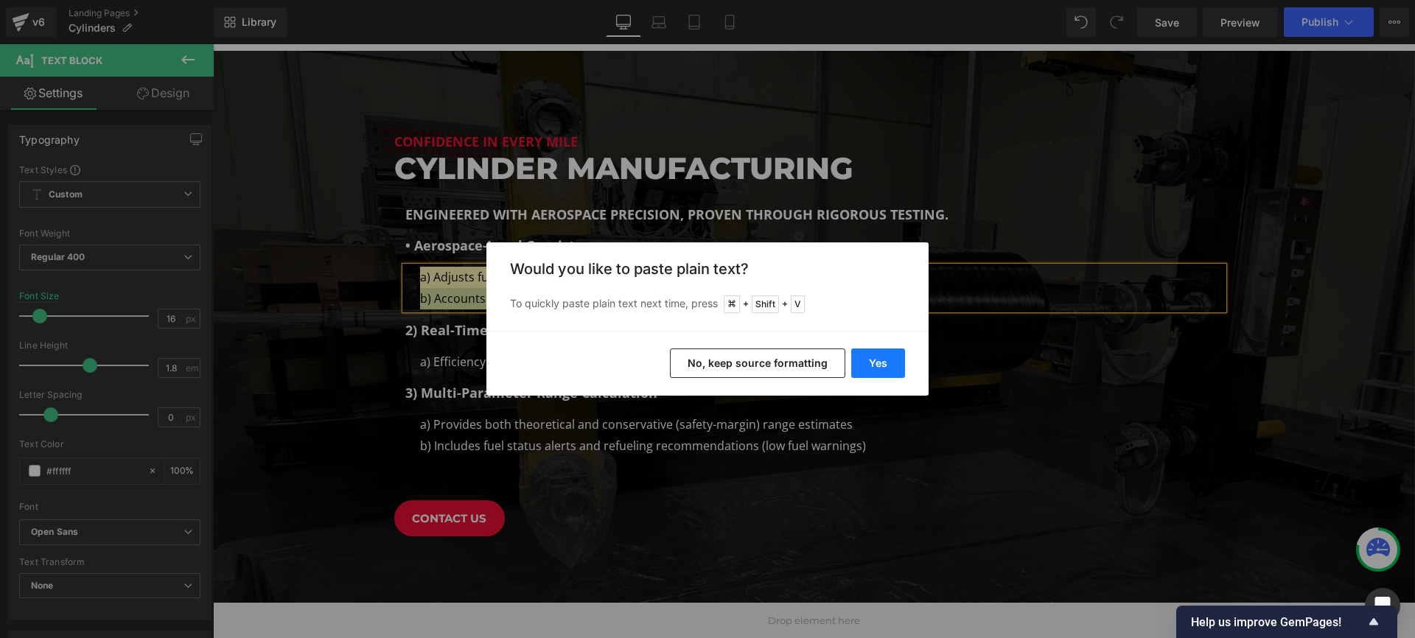
click at [876, 363] on button "Yes" at bounding box center [878, 363] width 54 height 29
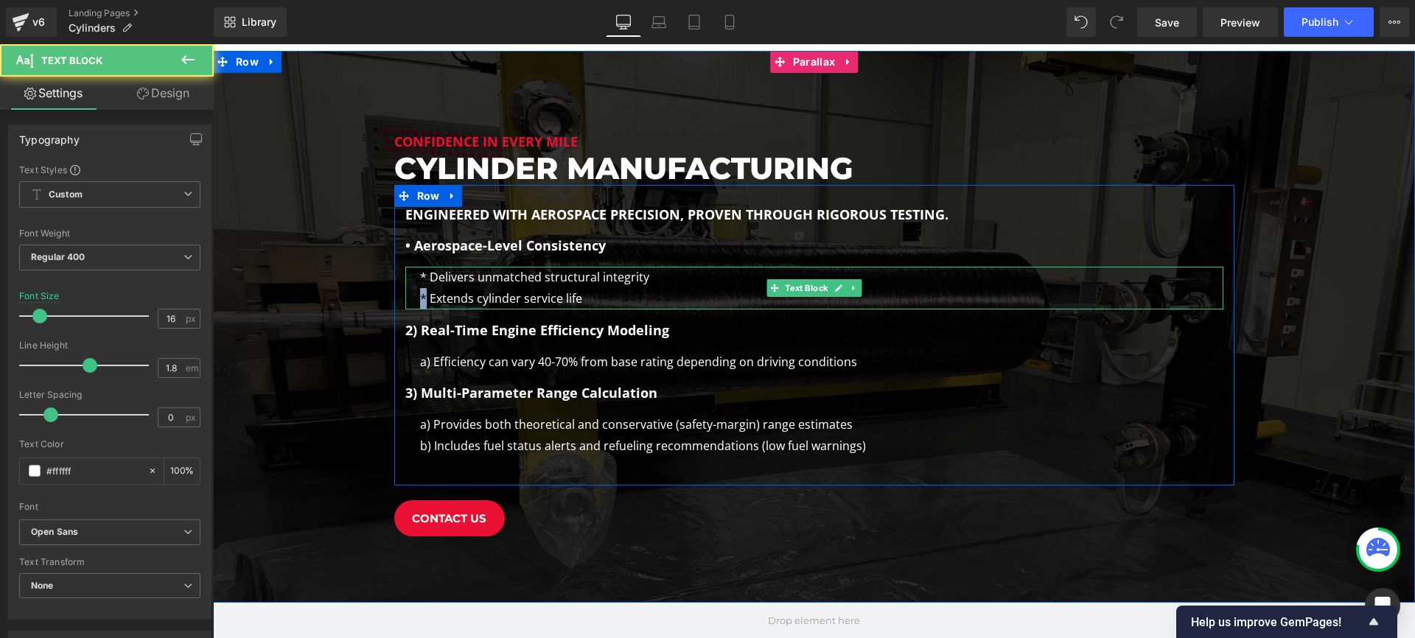
click at [419, 285] on div "* Delivers unmatched structural integrity * Extends cylinder service life" at bounding box center [814, 288] width 818 height 43
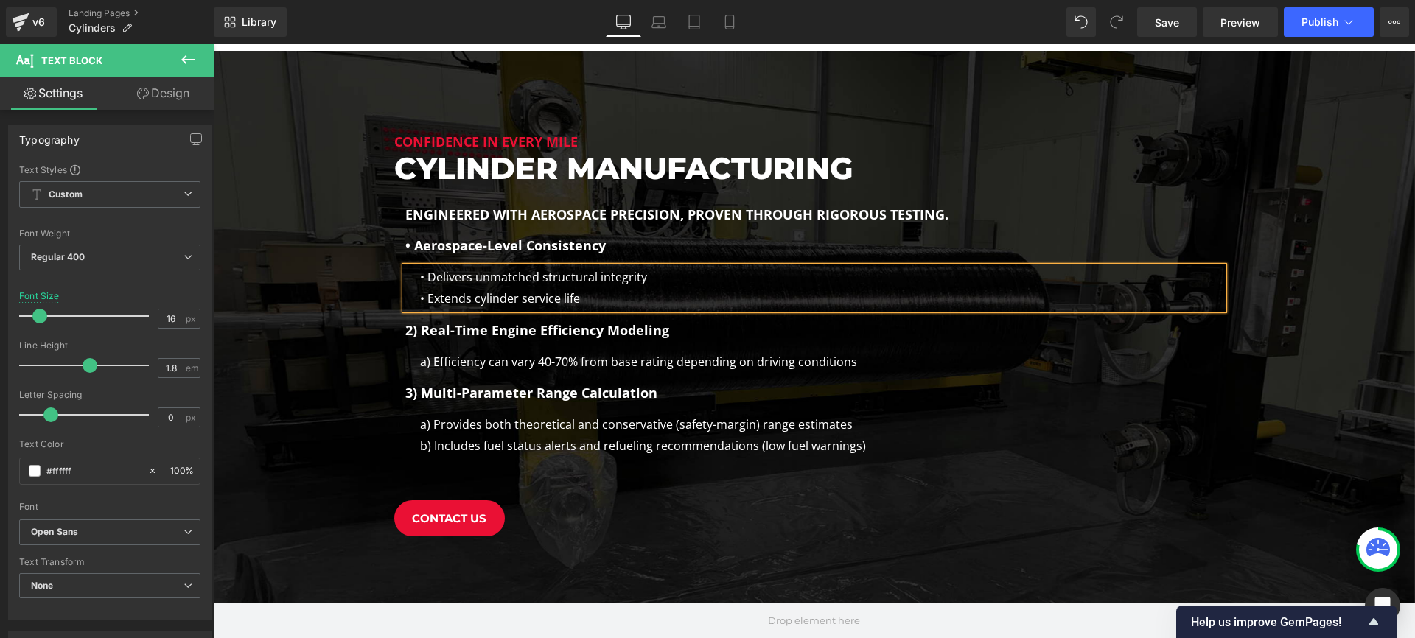
click at [248, 225] on span "Confidence in Every Mile Heading Cylinder Manufacturing Heading Engineered with…" at bounding box center [814, 327] width 1202 height 508
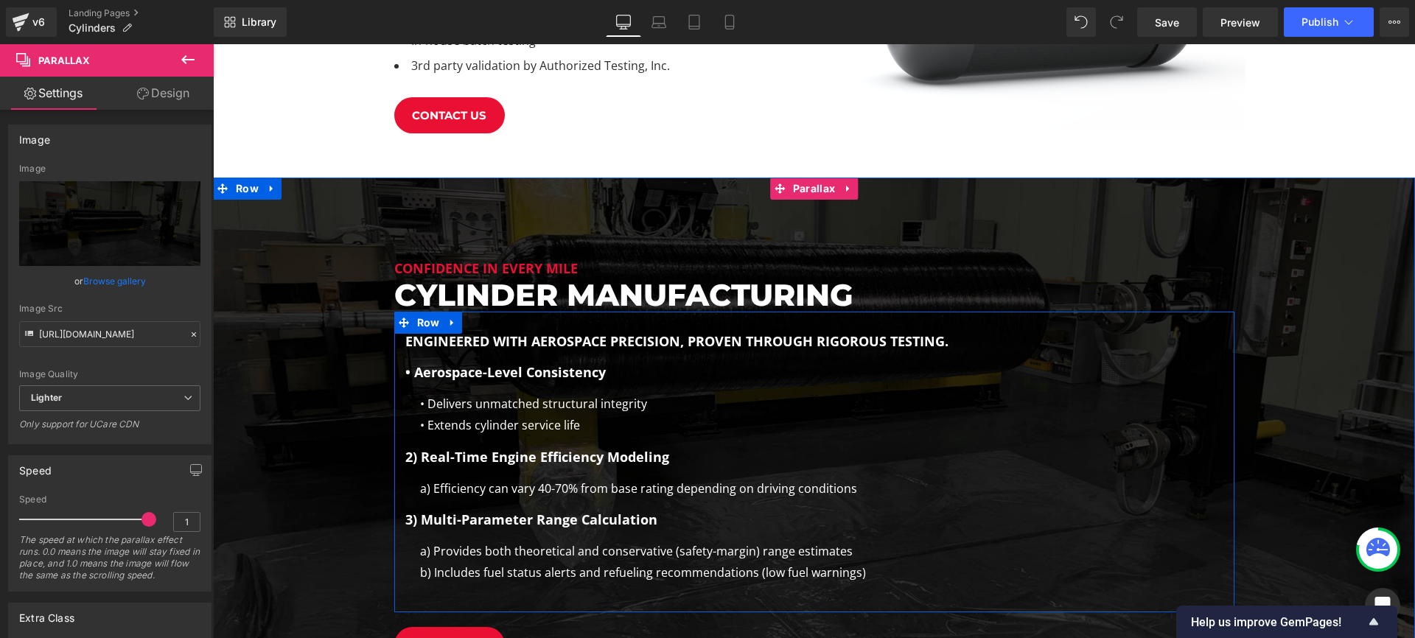
scroll to position [854, 0]
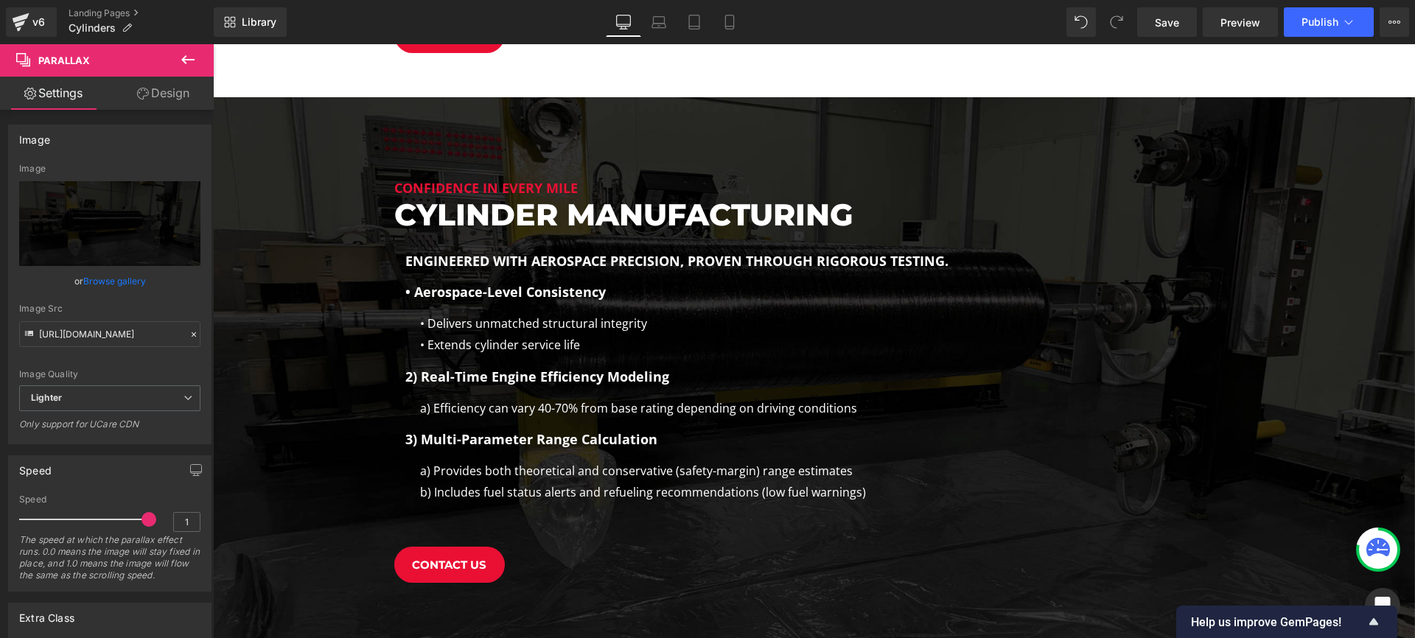
click at [615, 367] on h1 "2) Real-Time Engine Efficiency Modeling" at bounding box center [814, 377] width 818 height 20
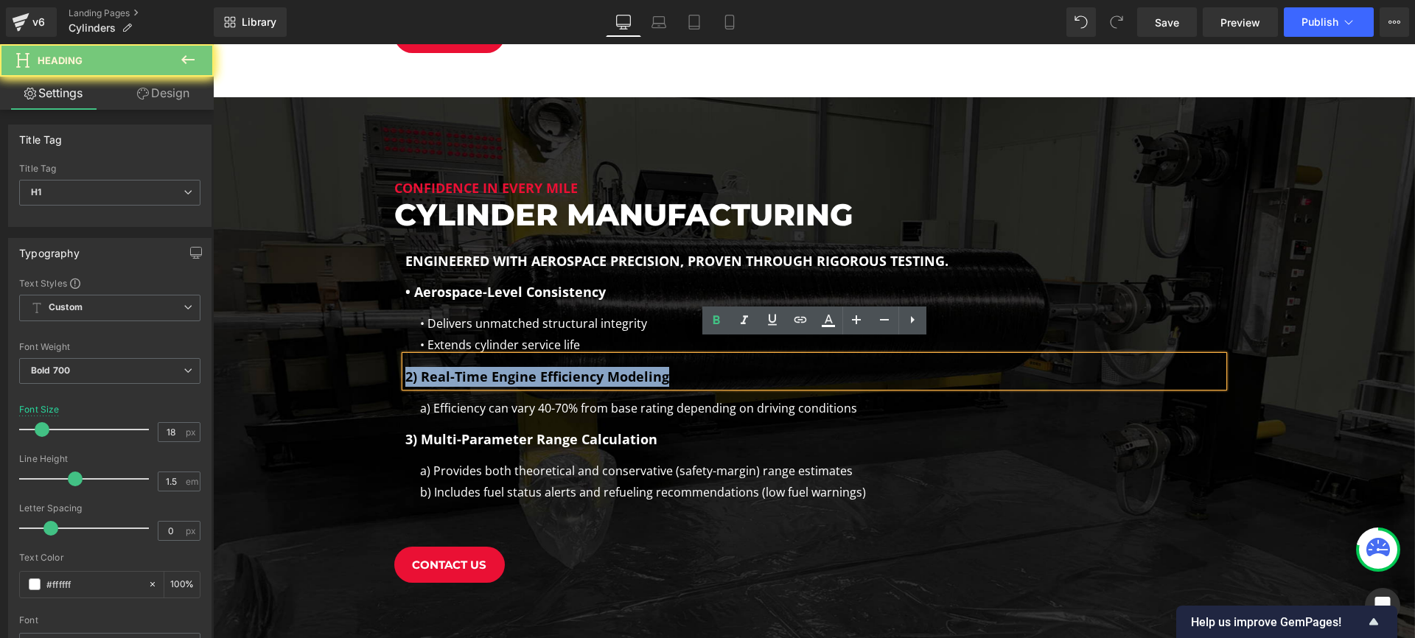
click at [616, 367] on h1 "2) Real-Time Engine Efficiency Modeling" at bounding box center [814, 377] width 818 height 20
paste div
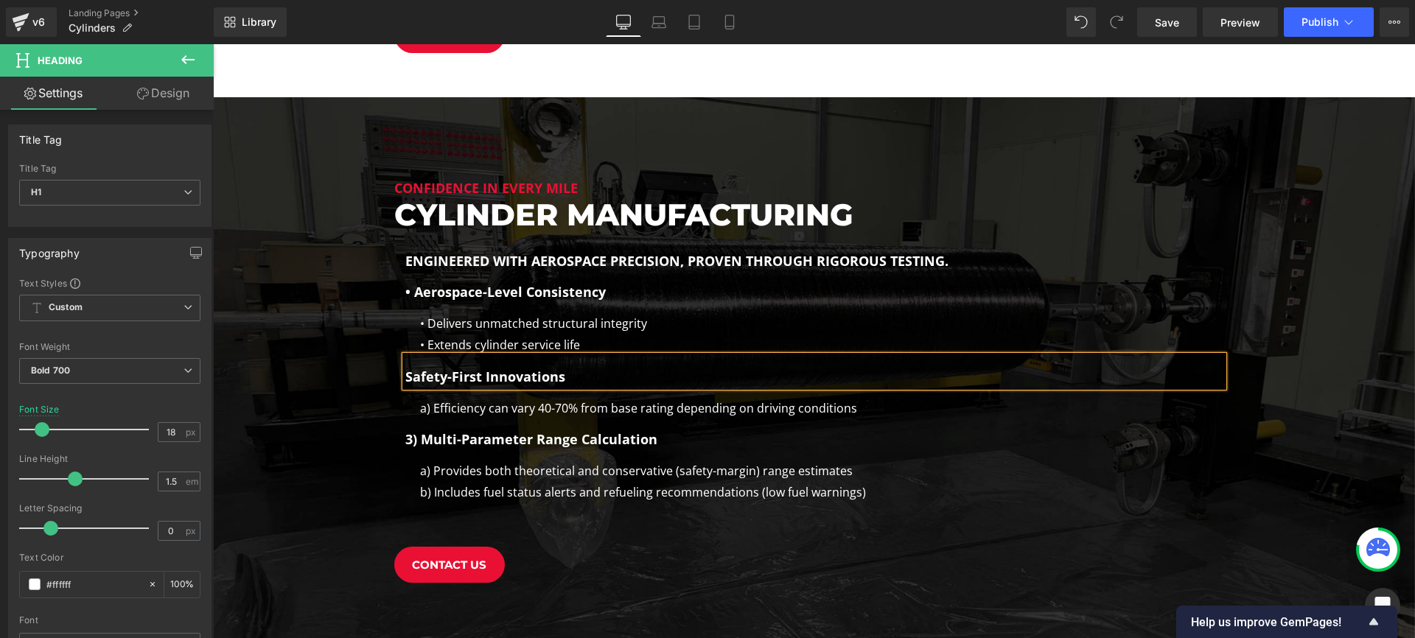
click at [534, 398] on div "a) Efficiency can vary 40-70% from base rating depending on driving conditions" at bounding box center [814, 408] width 818 height 21
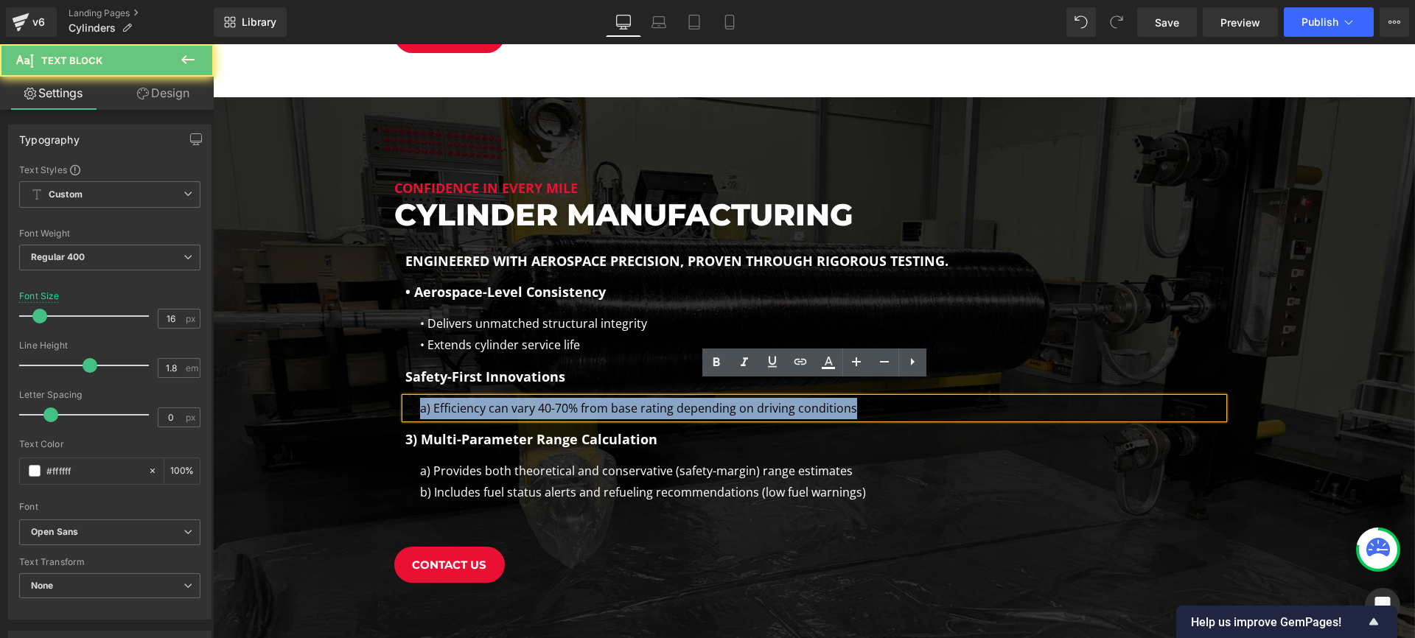
click at [534, 398] on div "a) Efficiency can vary 40-70% from base rating depending on driving conditions" at bounding box center [814, 408] width 818 height 21
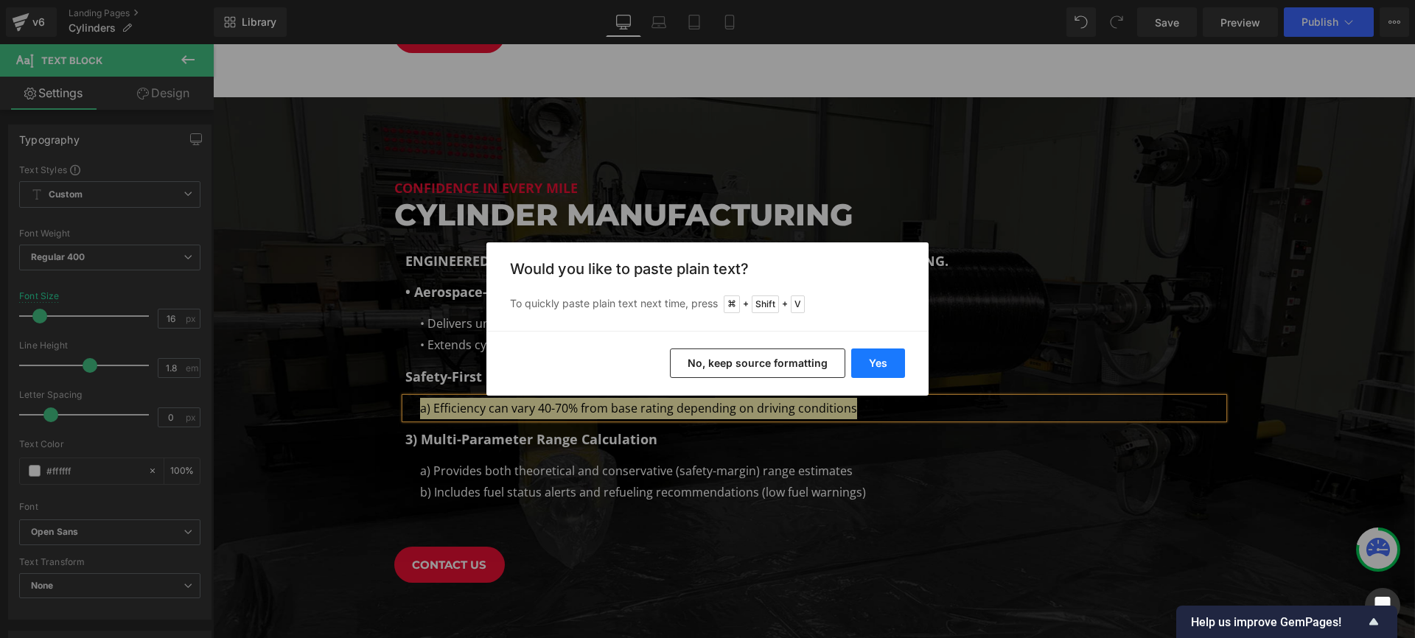
click at [884, 371] on button "Yes" at bounding box center [878, 363] width 54 height 29
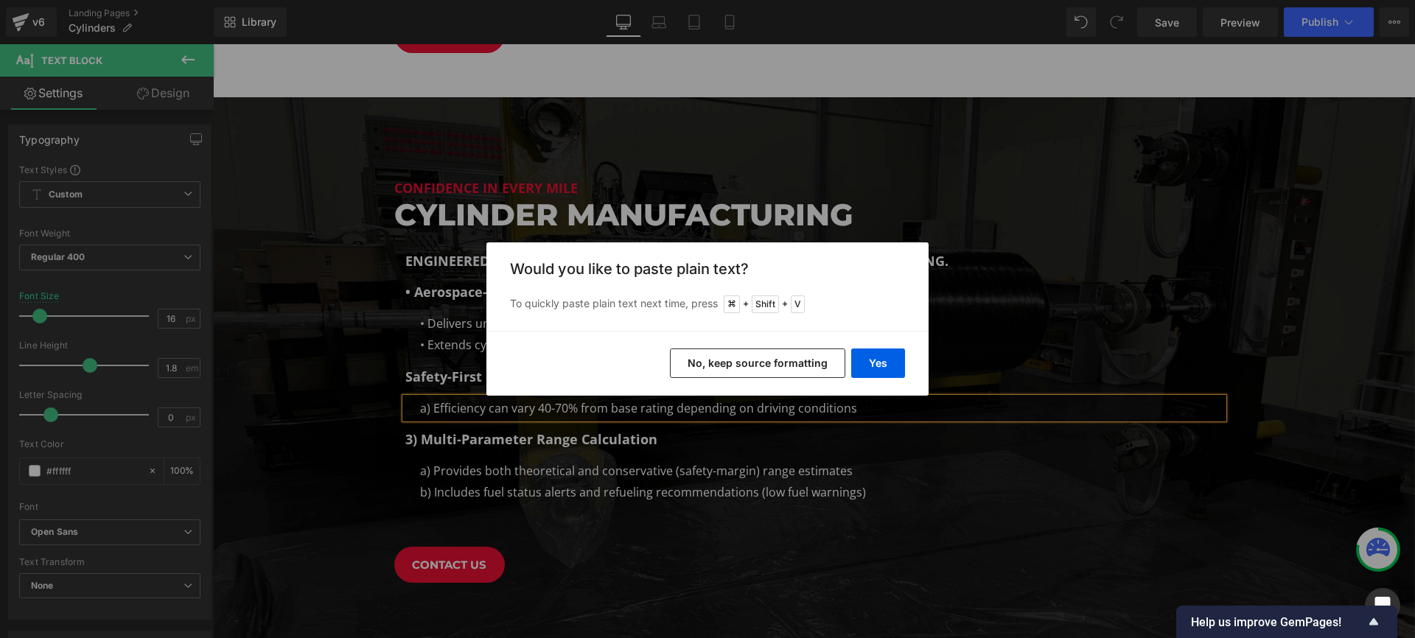
scroll to position [7, 7]
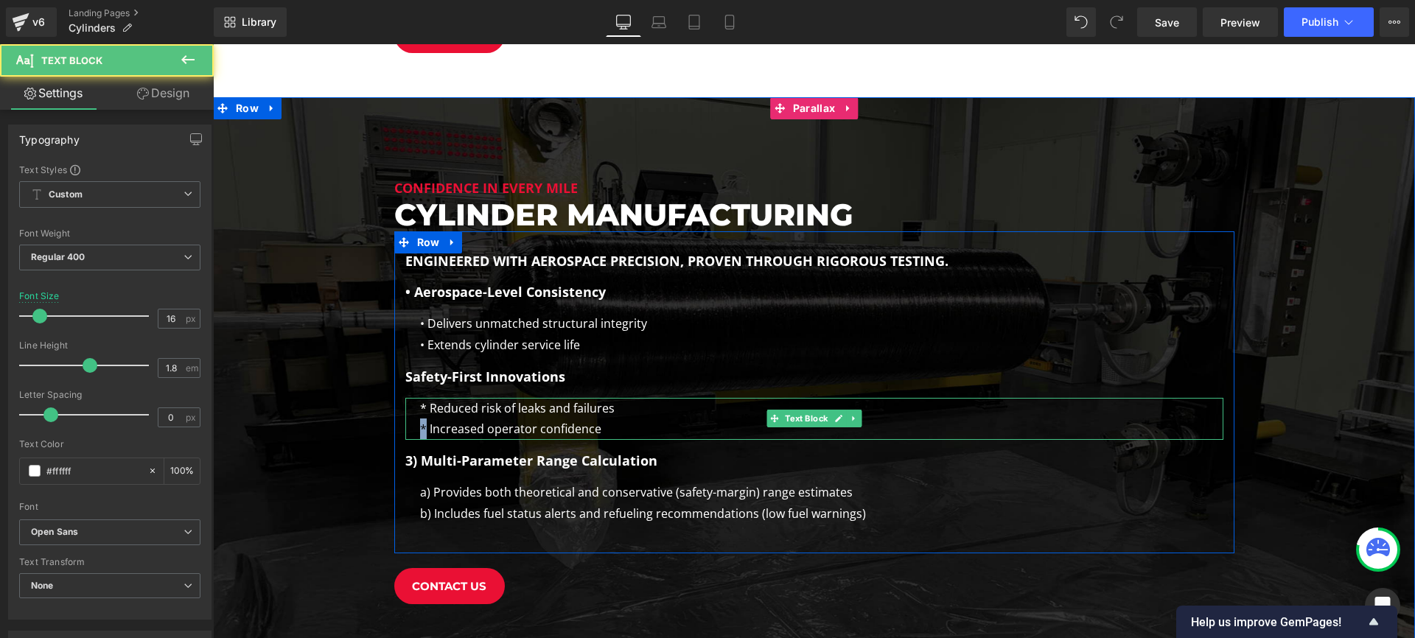
click at [410, 410] on div "* Reduced risk of leaks and failures * Increased operator confidence" at bounding box center [814, 419] width 818 height 43
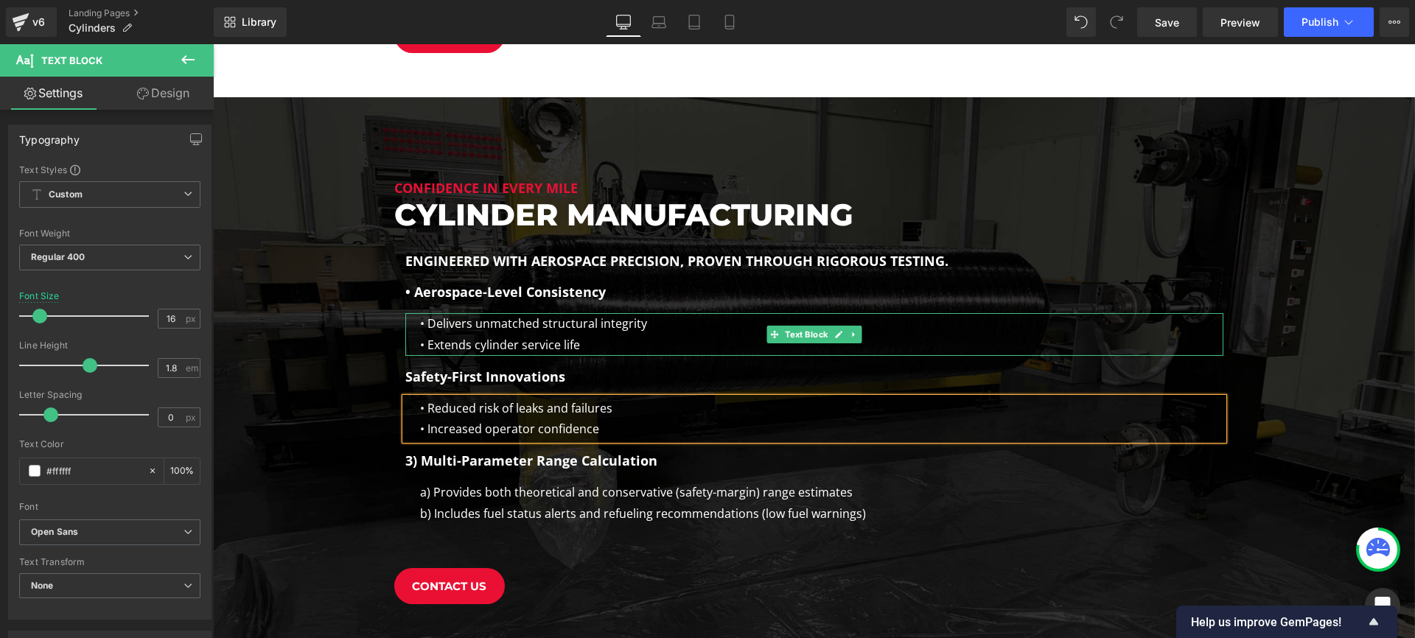
click at [667, 335] on div "• Extends cylinder service life" at bounding box center [821, 345] width 803 height 21
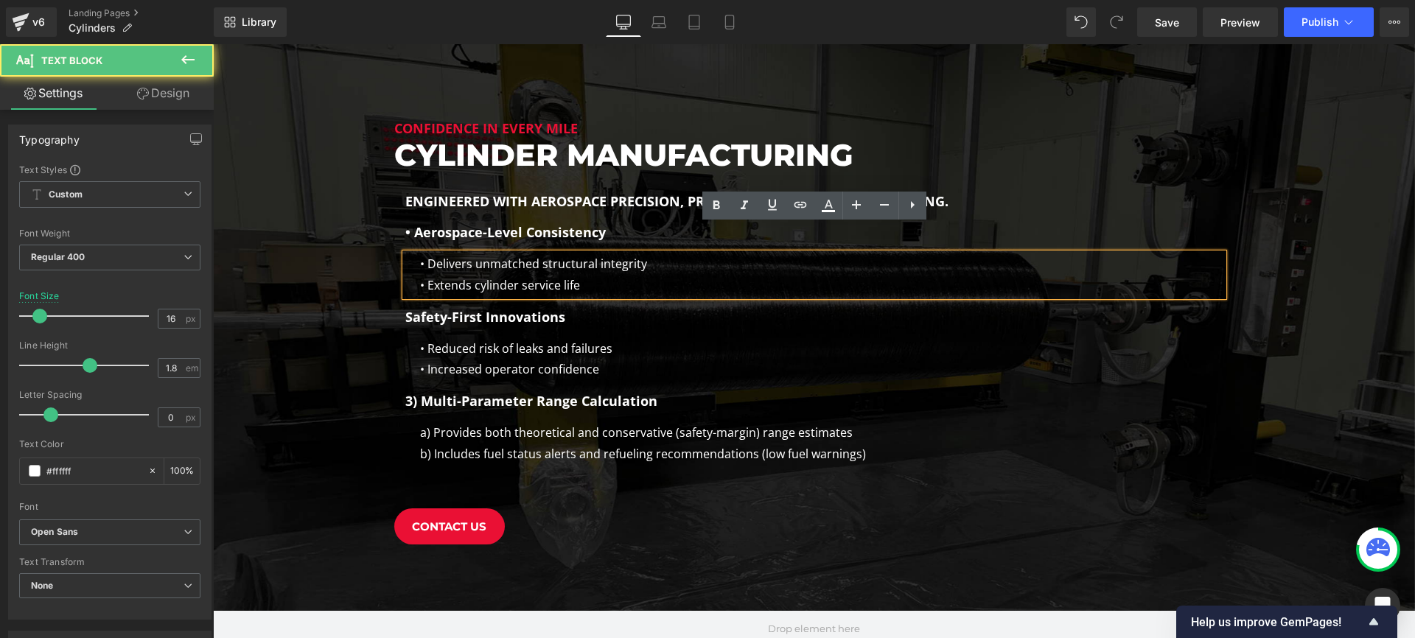
scroll to position [945, 0]
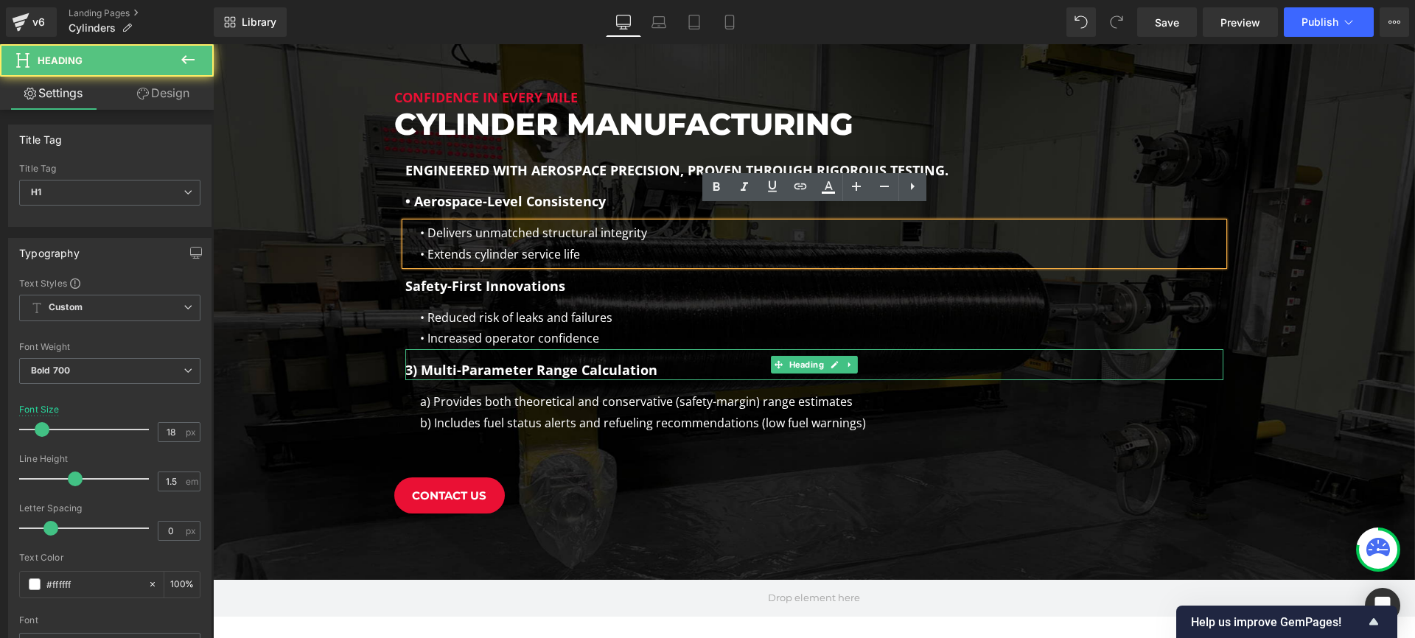
click at [489, 360] on h1 "3) Multi-Parameter Range Calculation" at bounding box center [814, 370] width 818 height 20
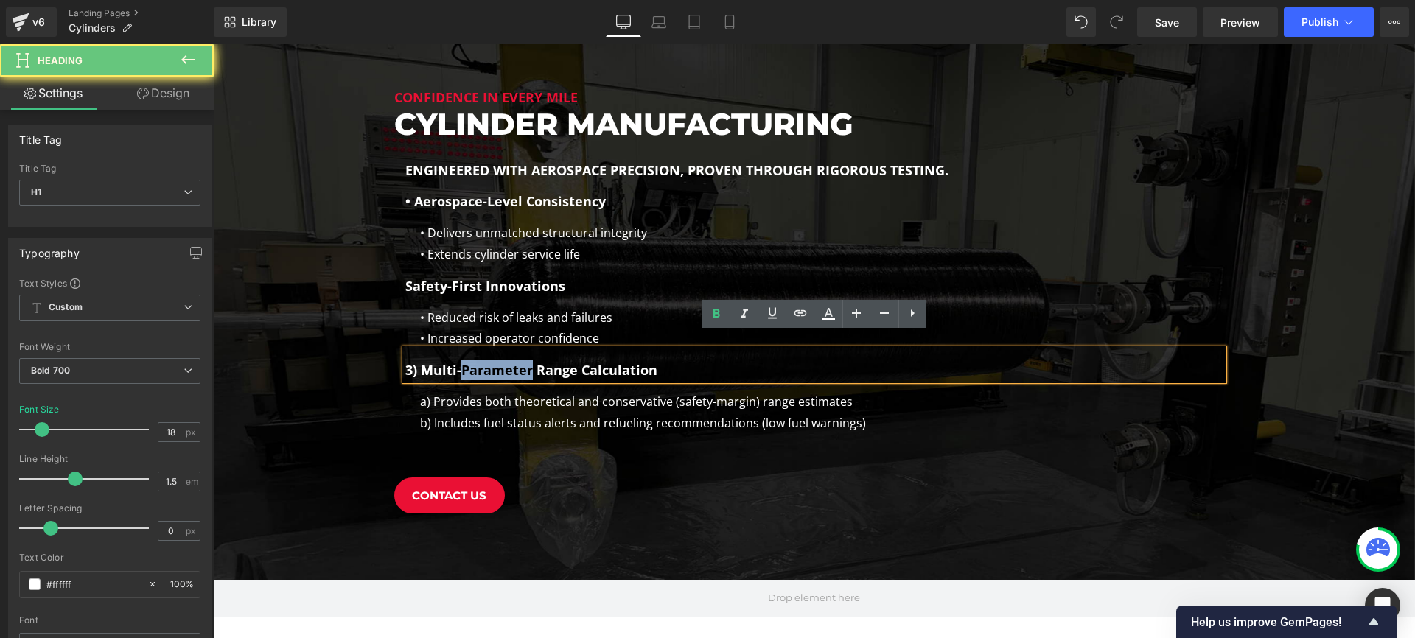
click at [489, 360] on h1 "3) Multi-Parameter Range Calculation" at bounding box center [814, 370] width 818 height 20
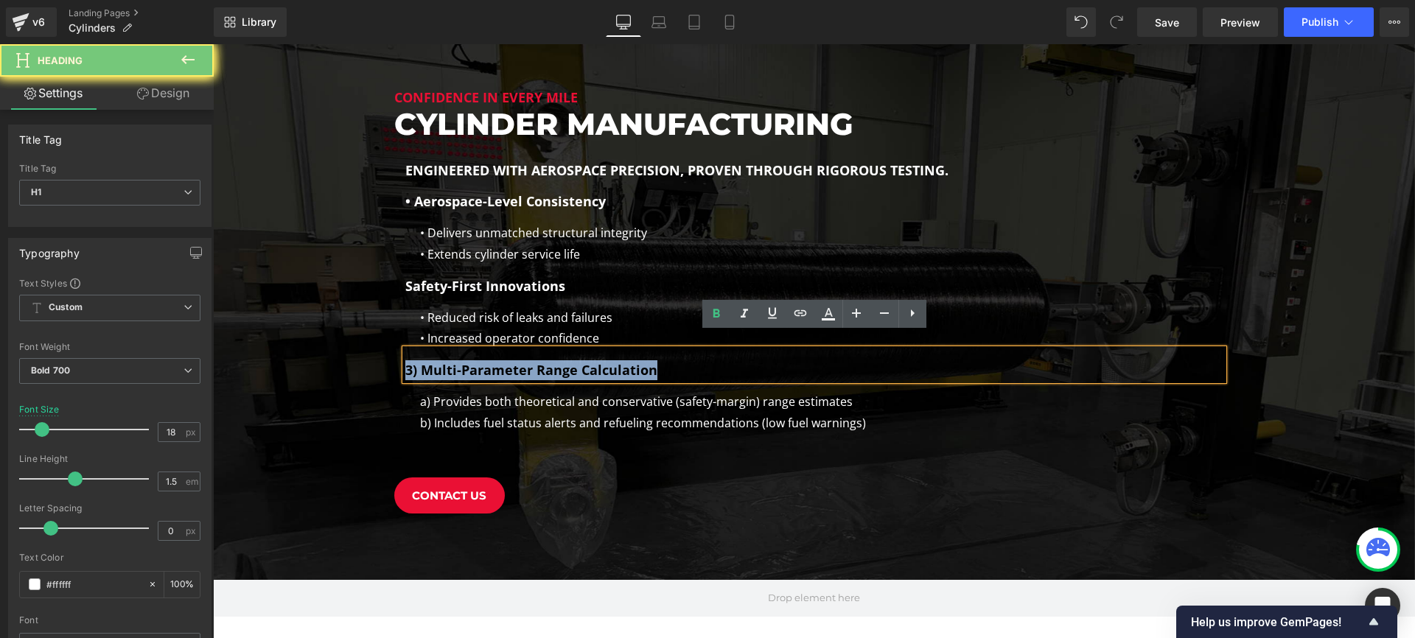
paste div
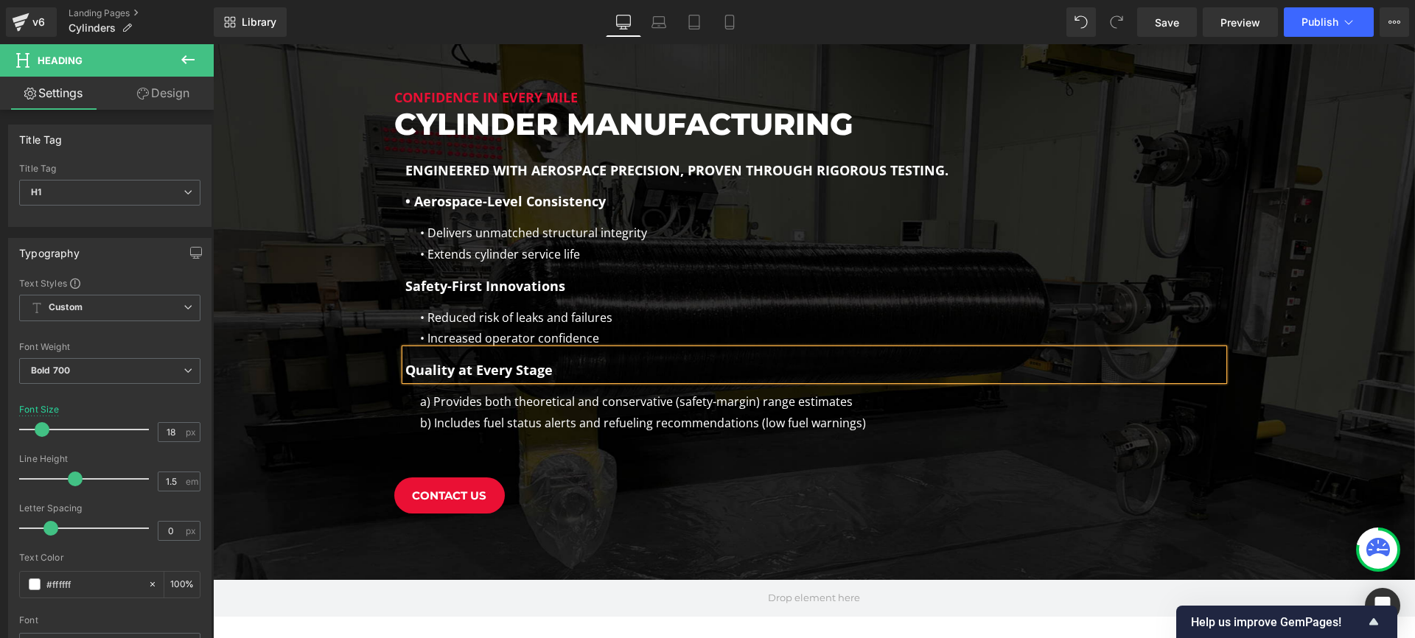
click at [773, 398] on div "a) Provides both theoretical and conservative (safety-margin) range estimates b…" at bounding box center [814, 422] width 818 height 63
click at [773, 413] on div "b) Includes fuel status alerts and refueling recommendations (low fuel warnings)" at bounding box center [821, 423] width 803 height 21
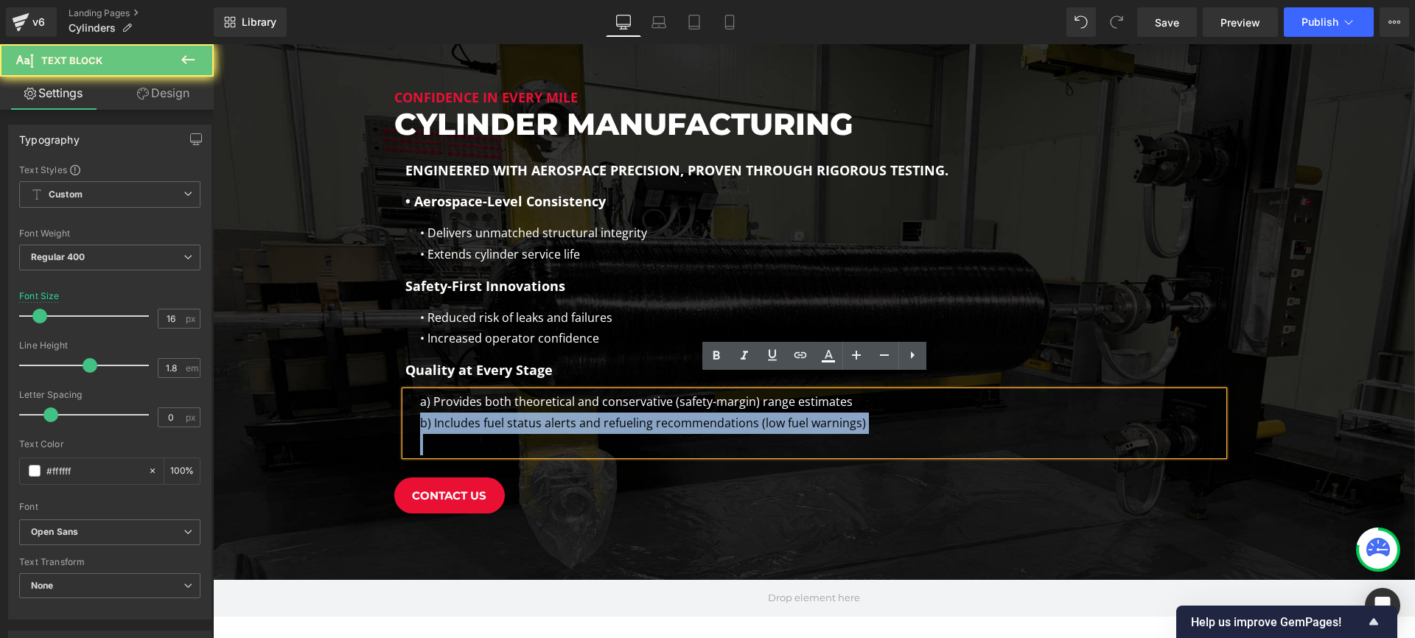
click at [773, 413] on div "b) Includes fuel status alerts and refueling recommendations (low fuel warnings)" at bounding box center [821, 423] width 803 height 21
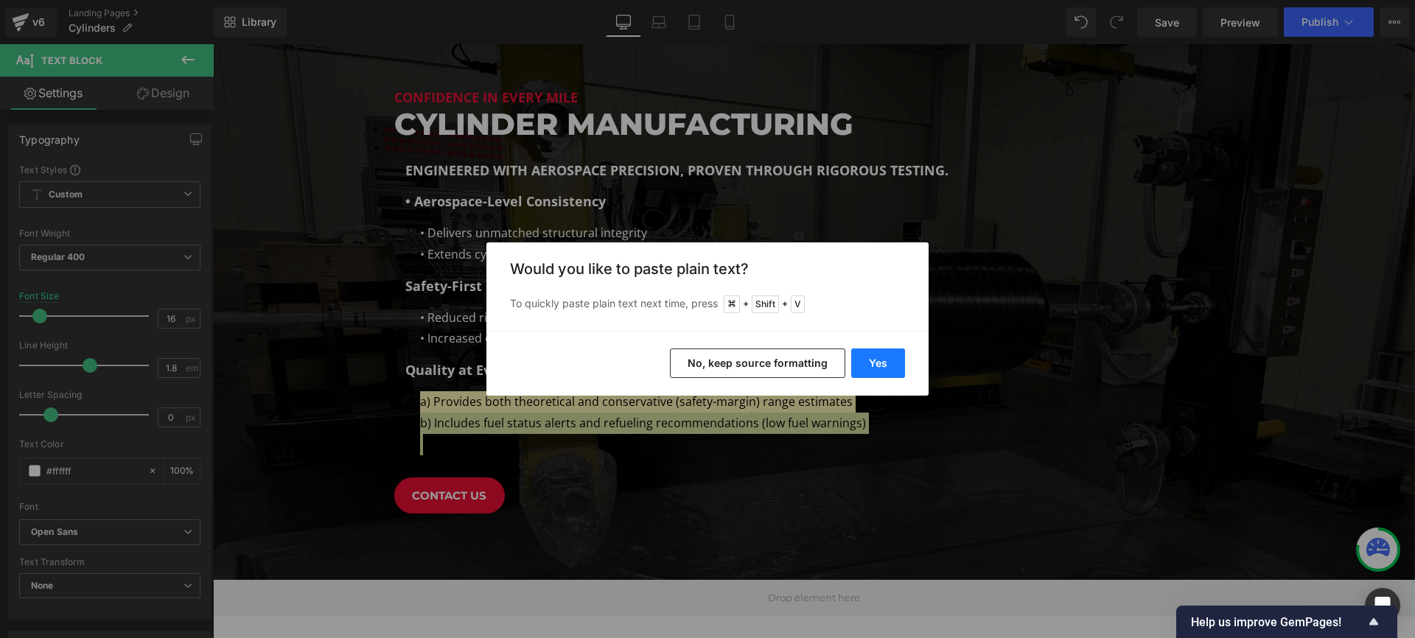
drag, startPoint x: 882, startPoint y: 354, endPoint x: 466, endPoint y: 342, distance: 415.7
click at [882, 354] on button "Yes" at bounding box center [878, 363] width 54 height 29
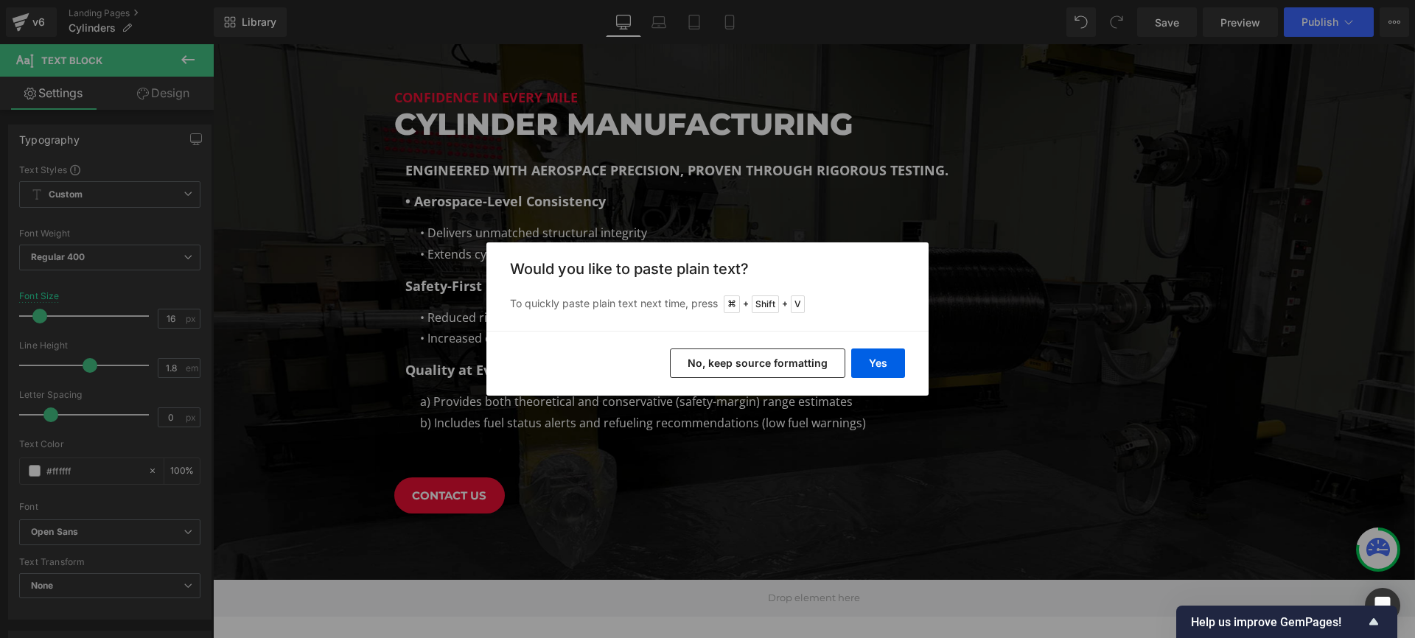
scroll to position [2247, 1202]
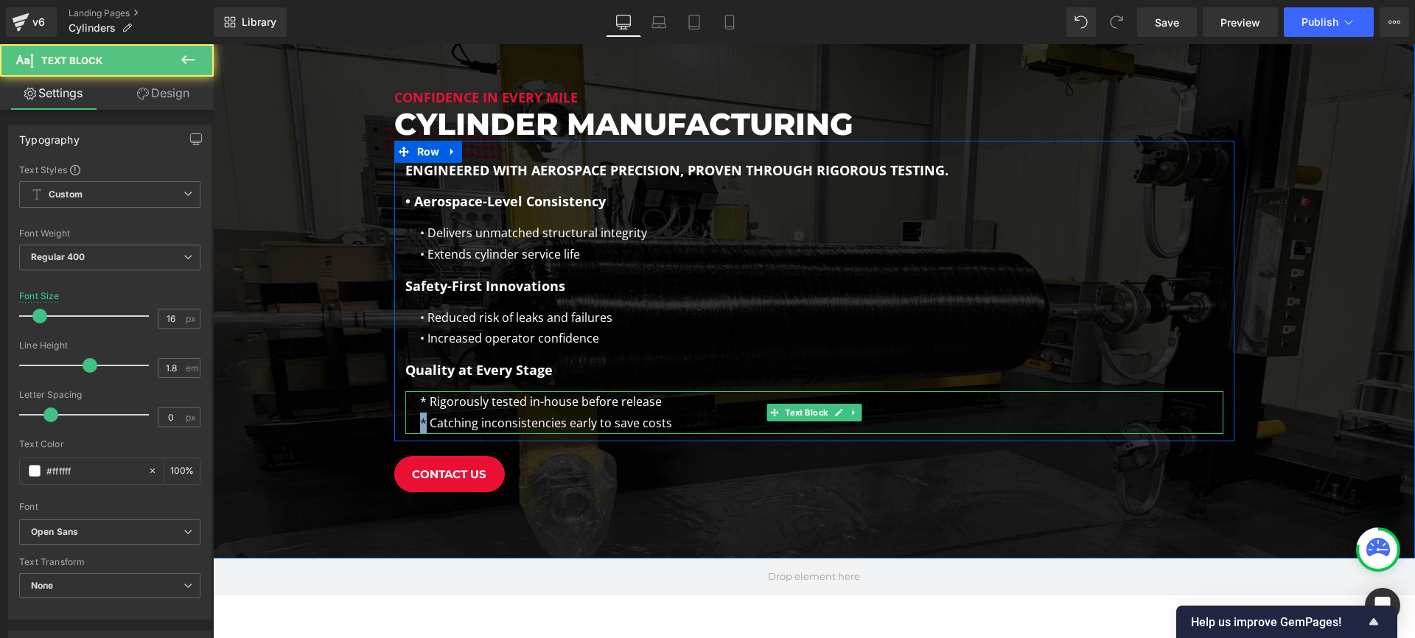
click at [417, 405] on div "* Rigorously tested in-house before release * Catching inconsistencies early to…" at bounding box center [814, 412] width 818 height 43
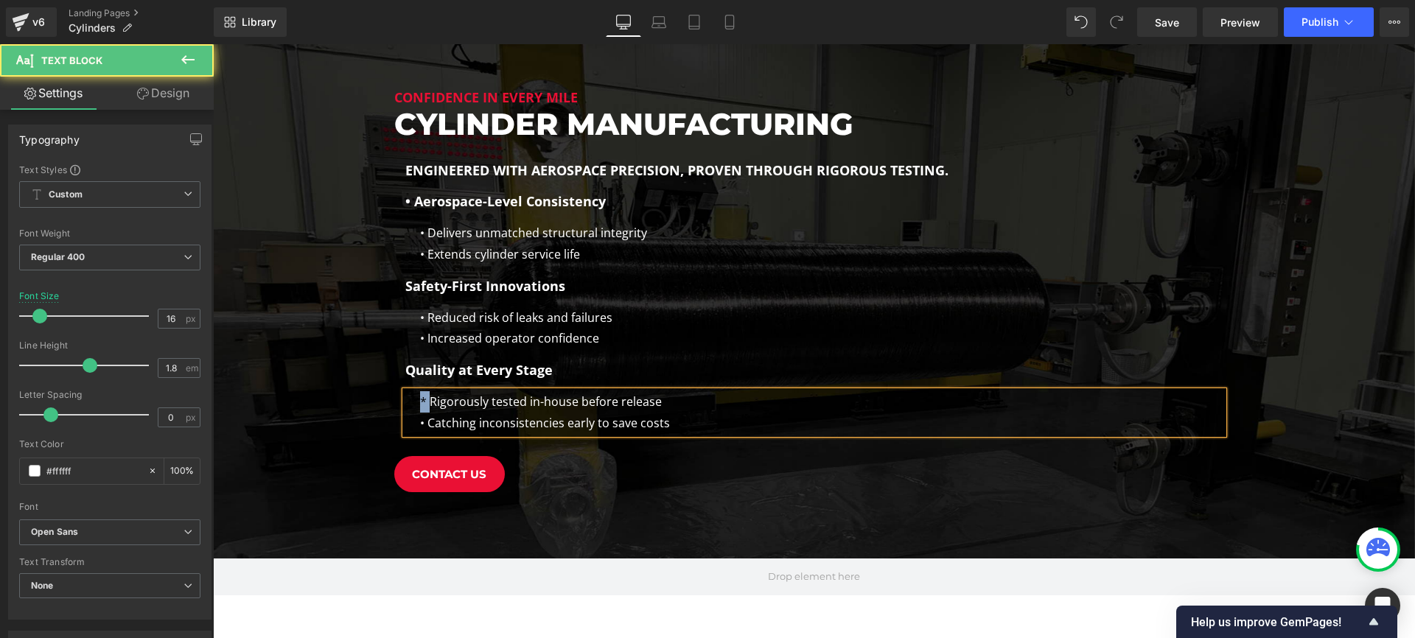
drag, startPoint x: 428, startPoint y: 385, endPoint x: 416, endPoint y: 386, distance: 12.5
click at [416, 391] on div "* Rigorously tested in-house before release • Catching inconsistencies early to…" at bounding box center [814, 412] width 818 height 43
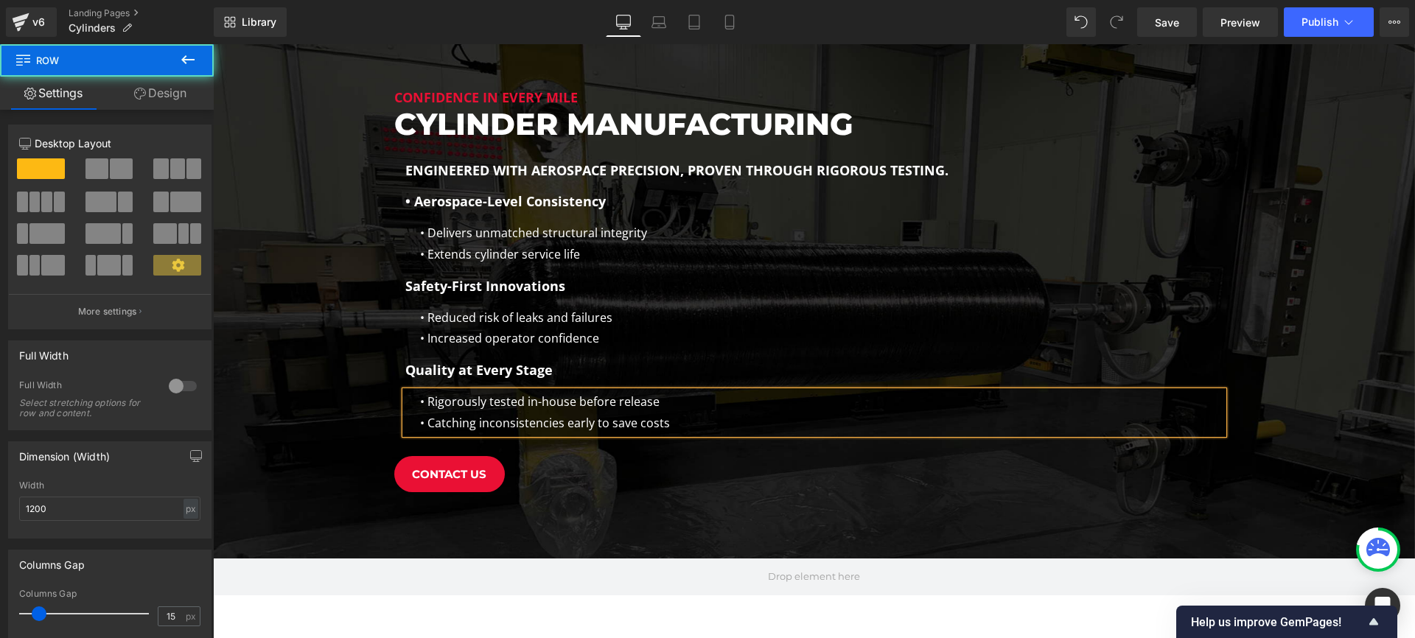
click at [827, 141] on div "Engineered with aerospace precision, proven through rigorous testing. Heading •…" at bounding box center [814, 291] width 840 height 301
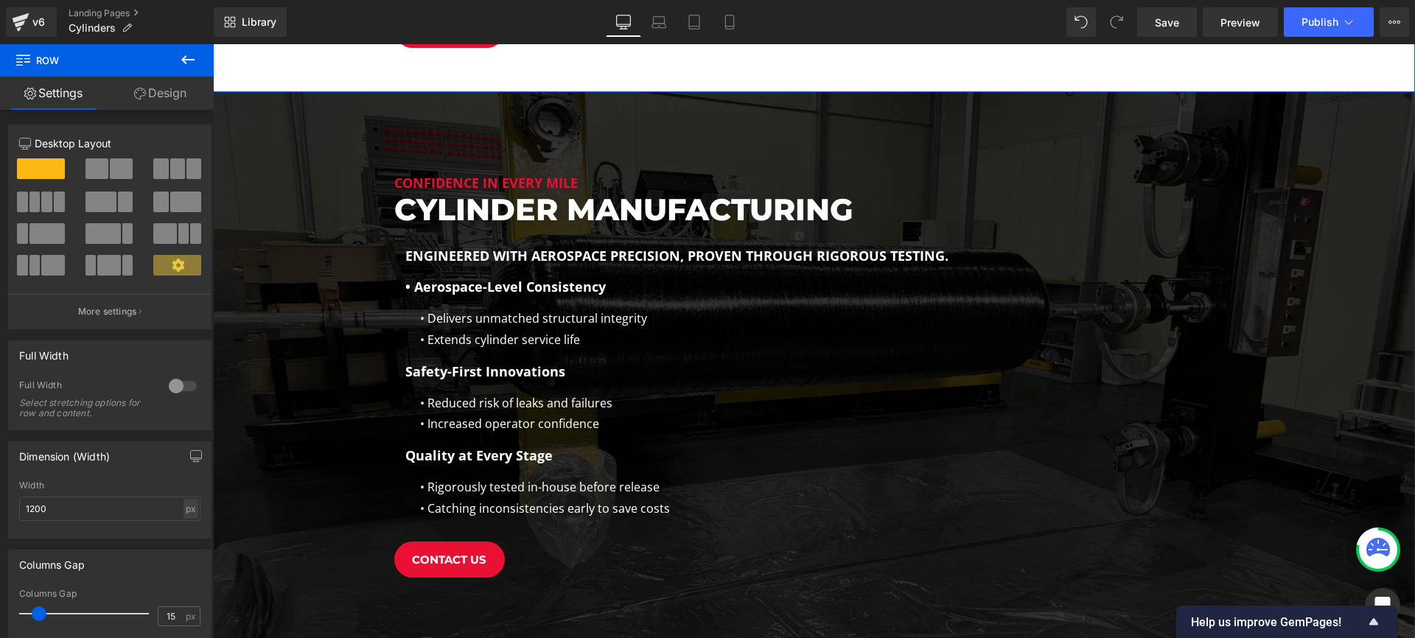
scroll to position [952, 0]
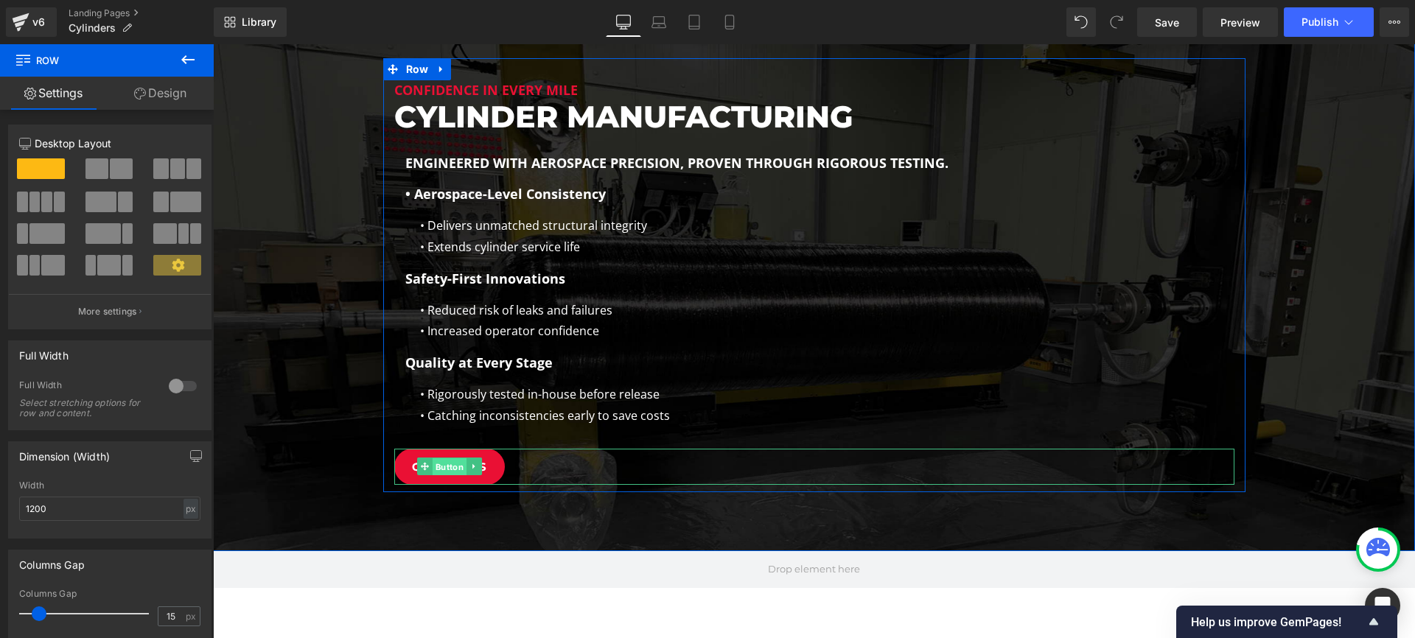
click at [444, 458] on span "Button" at bounding box center [449, 467] width 34 height 18
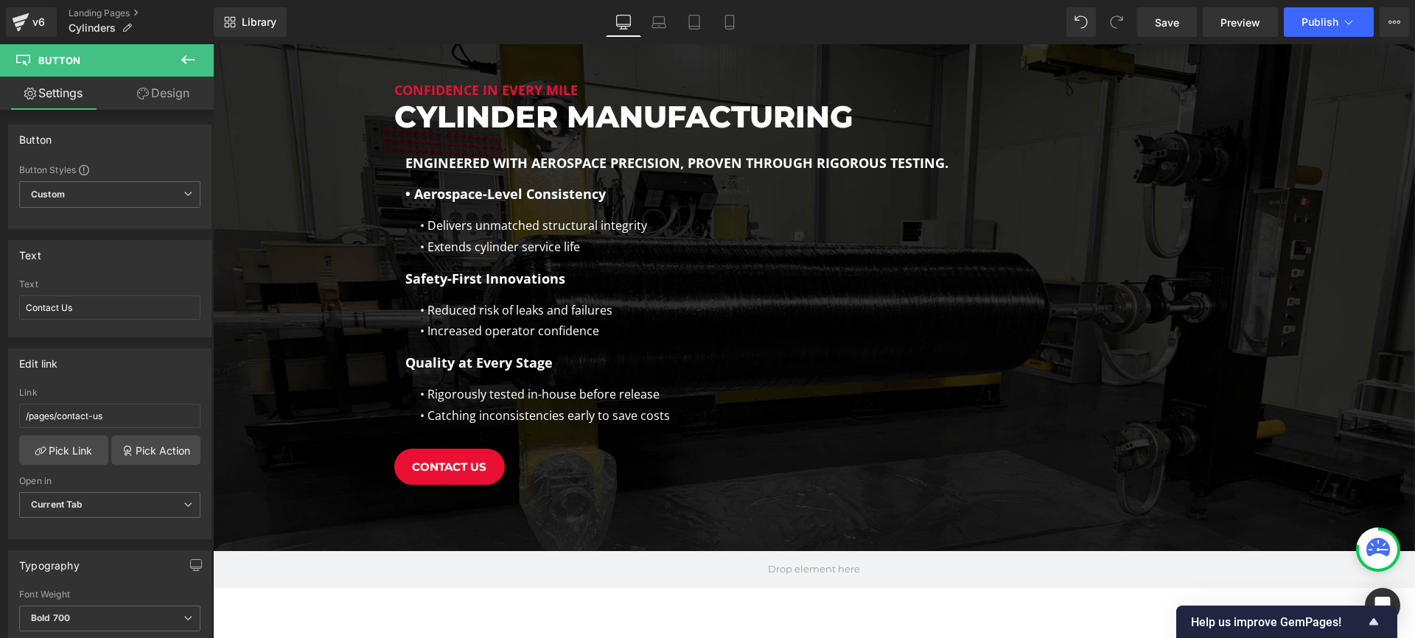
click at [195, 65] on icon at bounding box center [188, 60] width 18 height 18
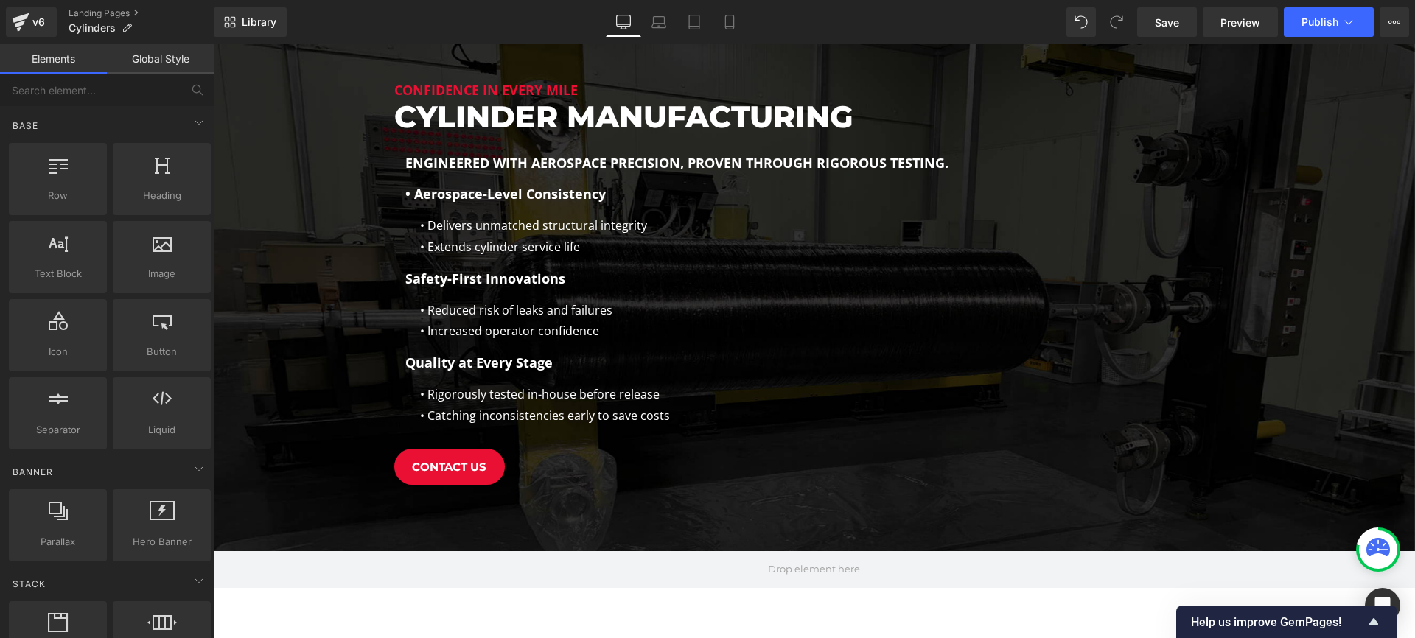
click at [192, 63] on link "Global Style" at bounding box center [160, 58] width 107 height 29
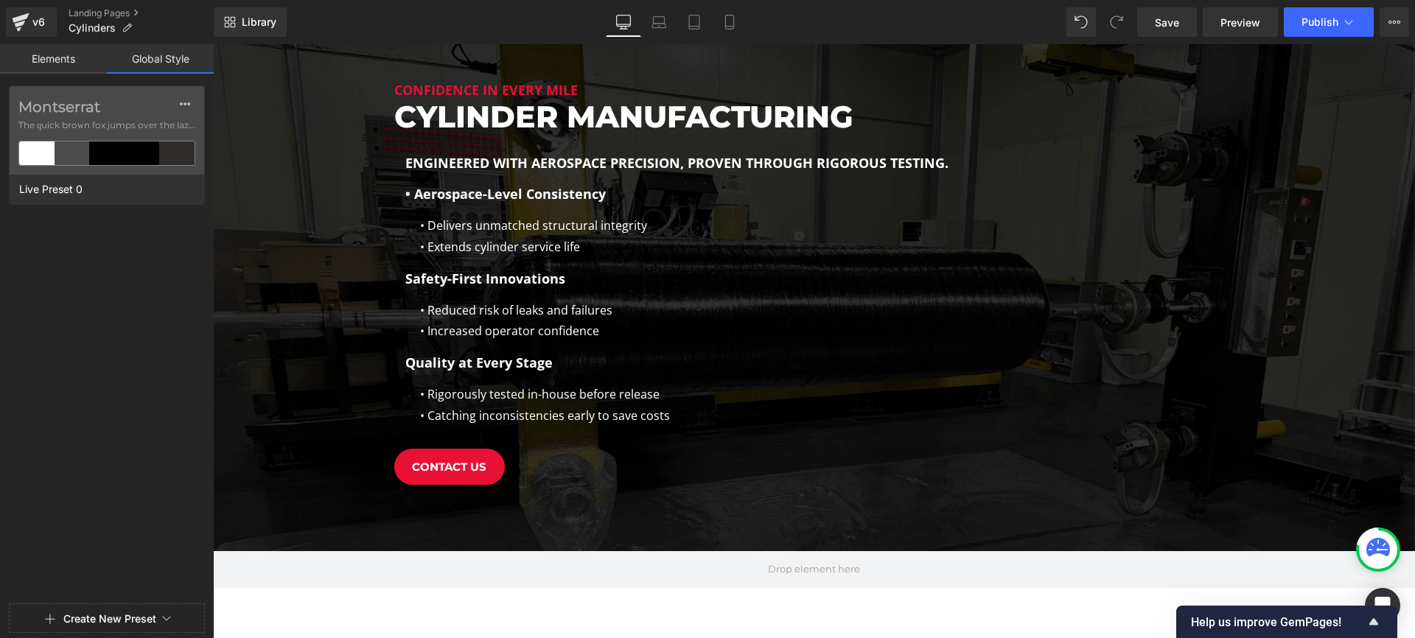
click at [51, 57] on link "Elements" at bounding box center [53, 58] width 107 height 29
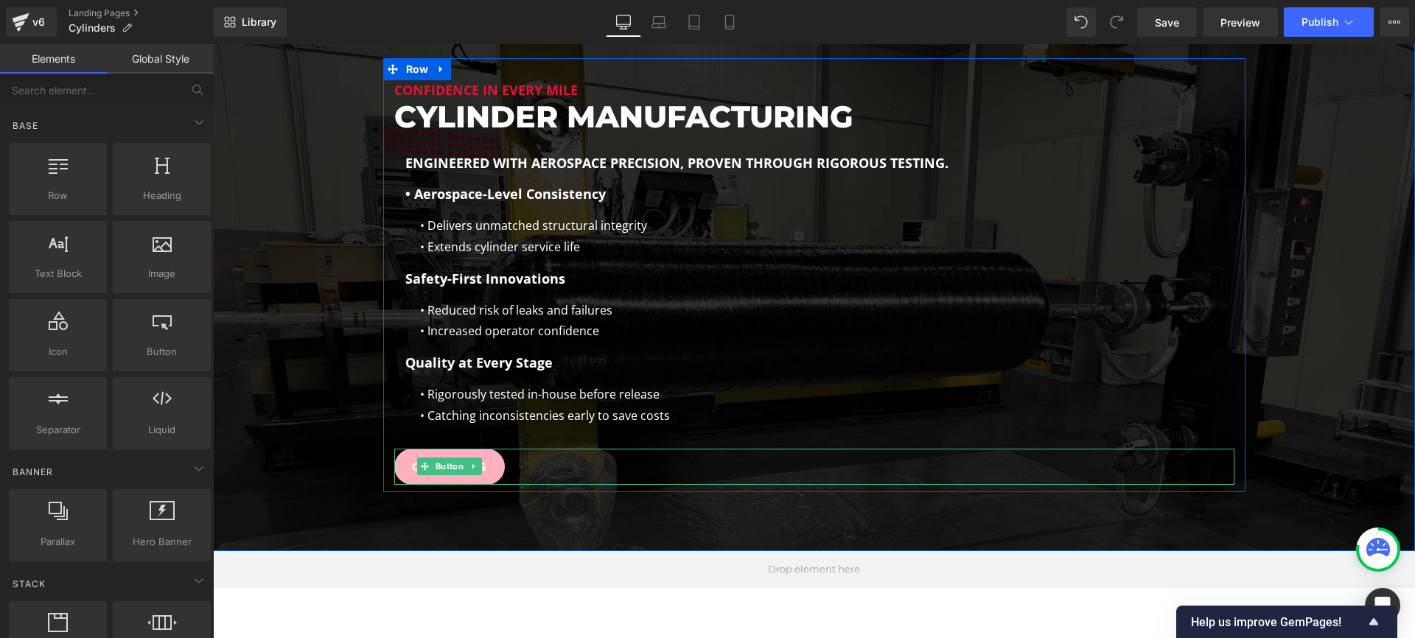
click at [452, 458] on span "Button" at bounding box center [449, 467] width 34 height 18
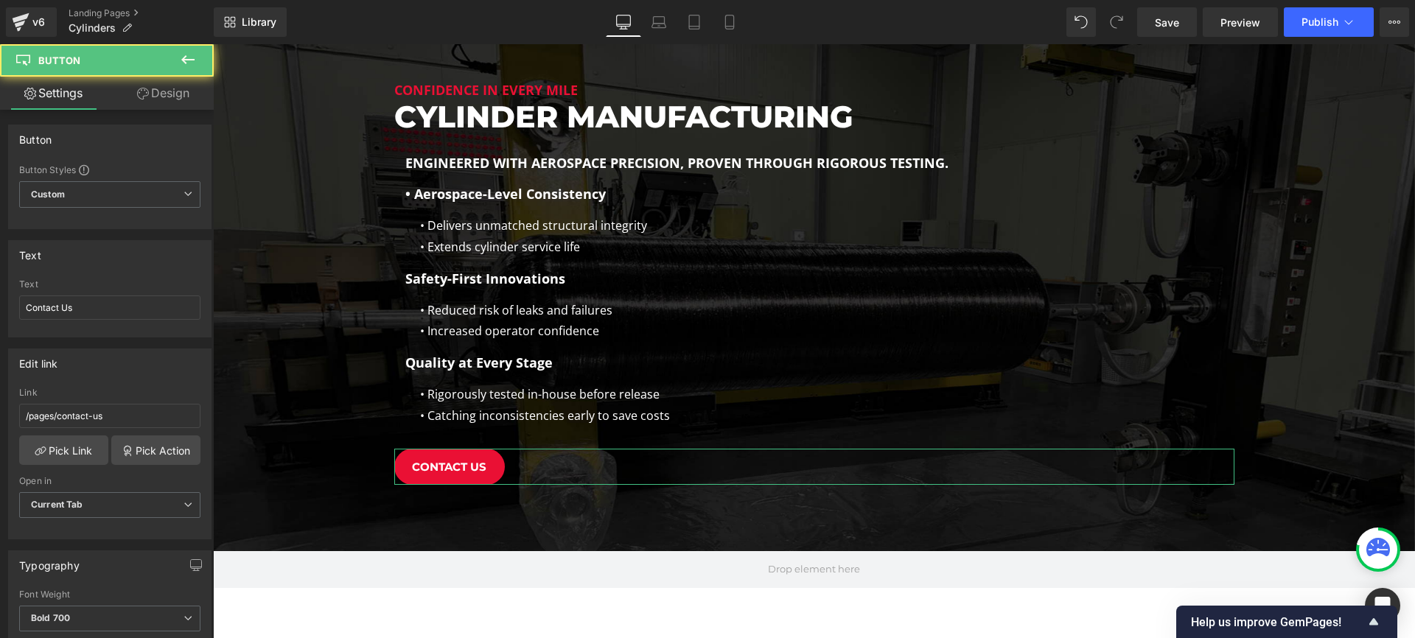
click at [196, 99] on link "Design" at bounding box center [163, 93] width 107 height 33
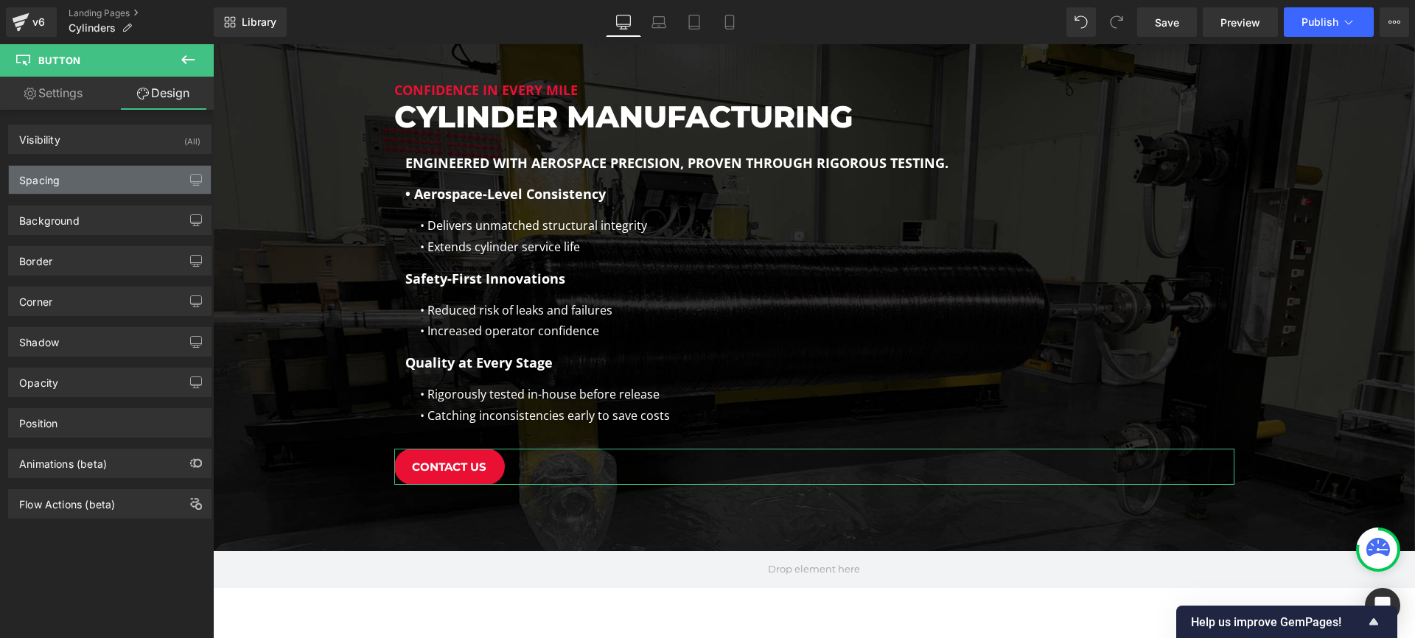
click at [55, 169] on div "Spacing" at bounding box center [39, 176] width 41 height 21
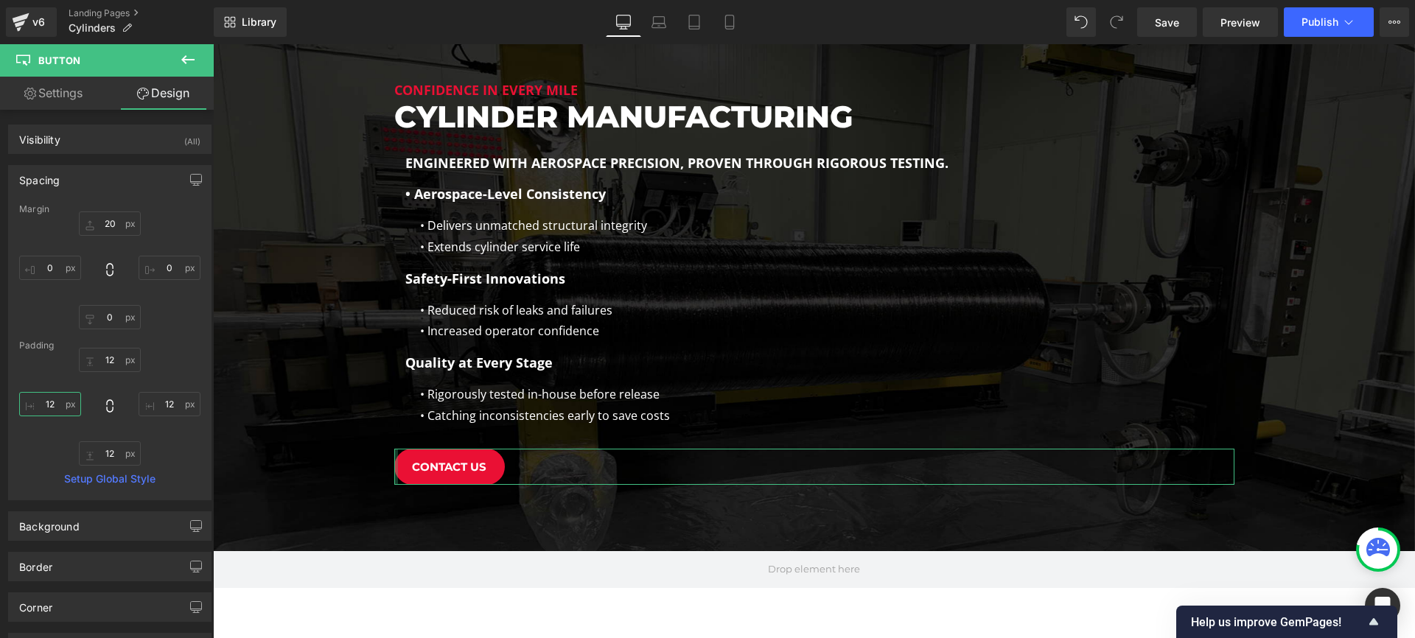
click at [46, 403] on input "12" at bounding box center [50, 404] width 62 height 24
drag, startPoint x: 46, startPoint y: 403, endPoint x: 45, endPoint y: 382, distance: 20.6
click at [46, 403] on input "12" at bounding box center [50, 404] width 62 height 24
click at [47, 262] on input "0" at bounding box center [50, 268] width 62 height 24
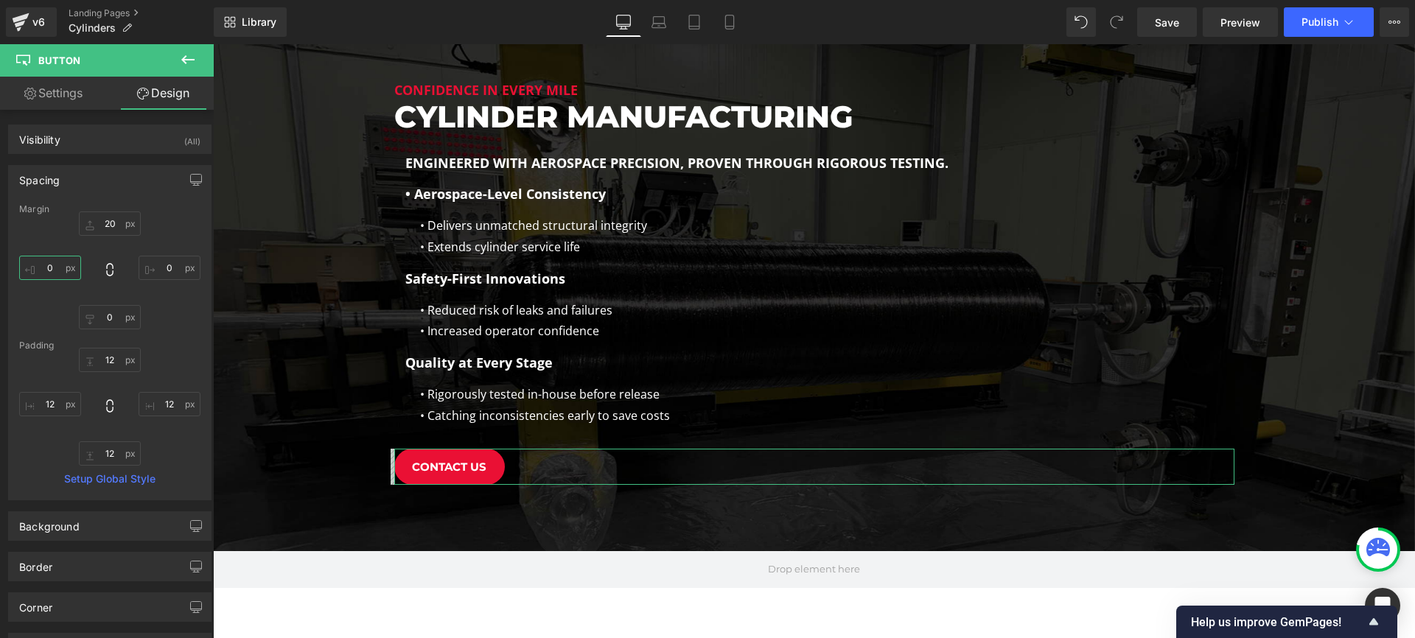
click at [47, 262] on input "0" at bounding box center [50, 268] width 62 height 24
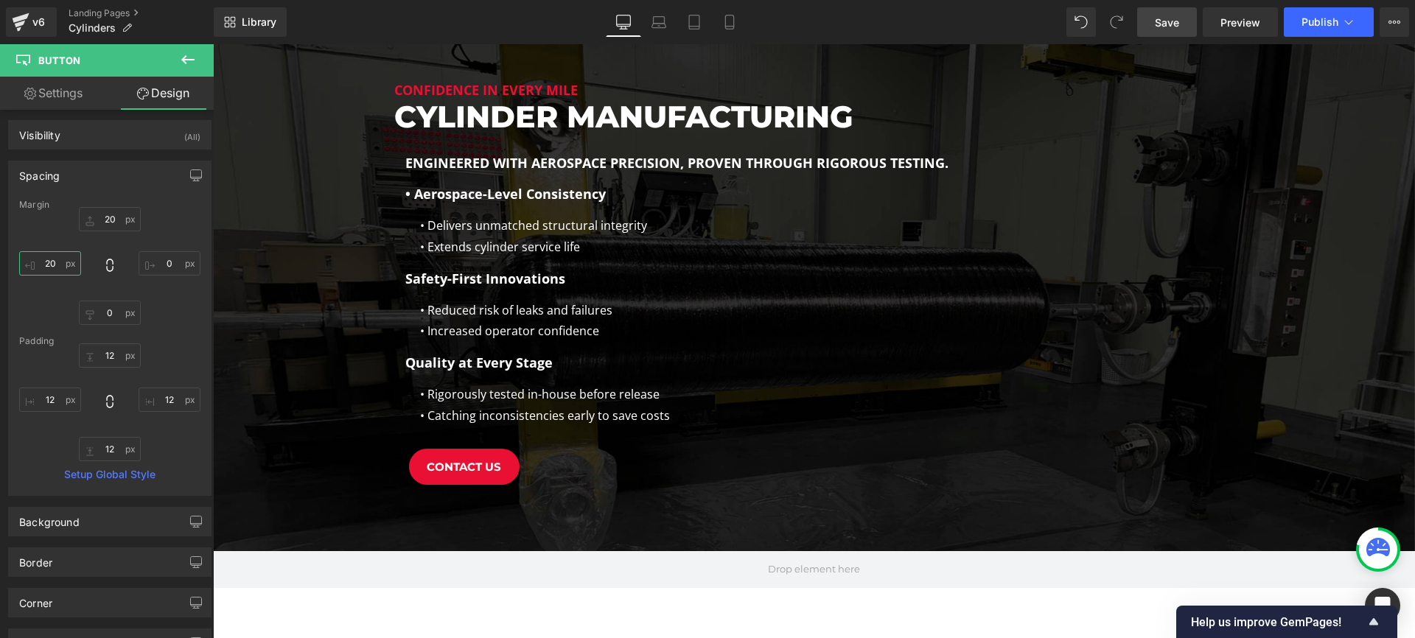
type input "20"
click at [1174, 21] on span "Save" at bounding box center [1167, 22] width 24 height 15
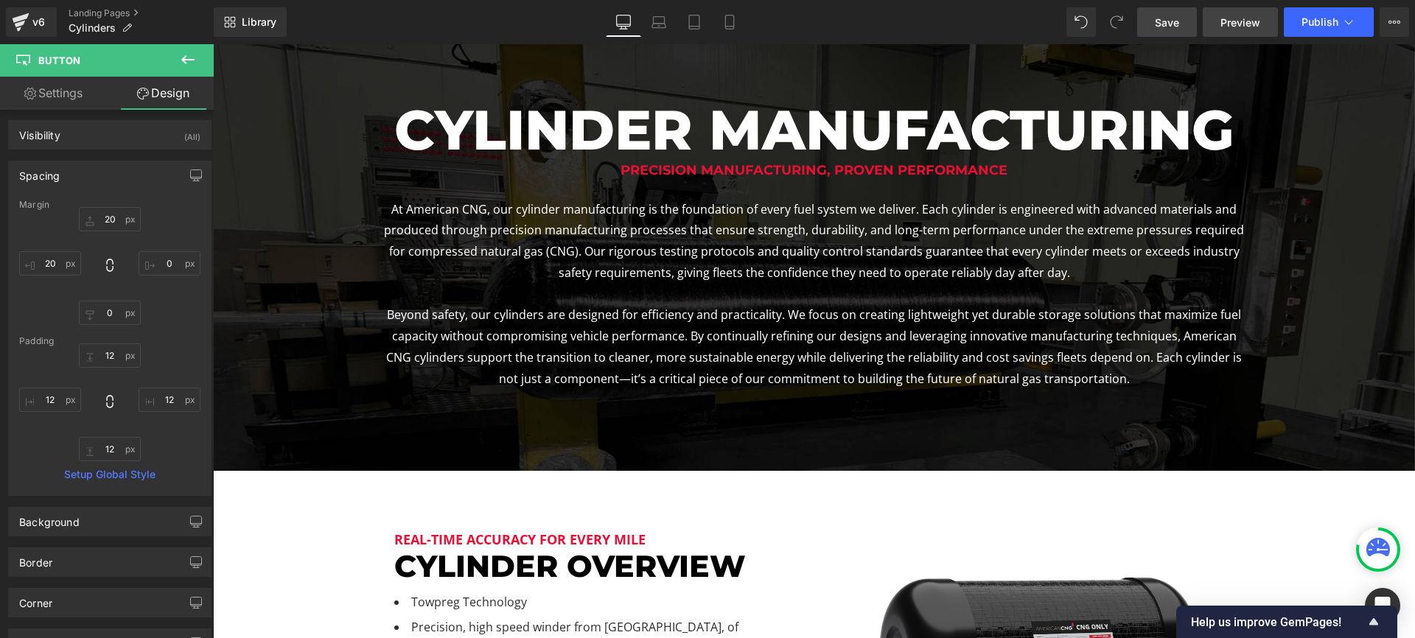
scroll to position [0, 0]
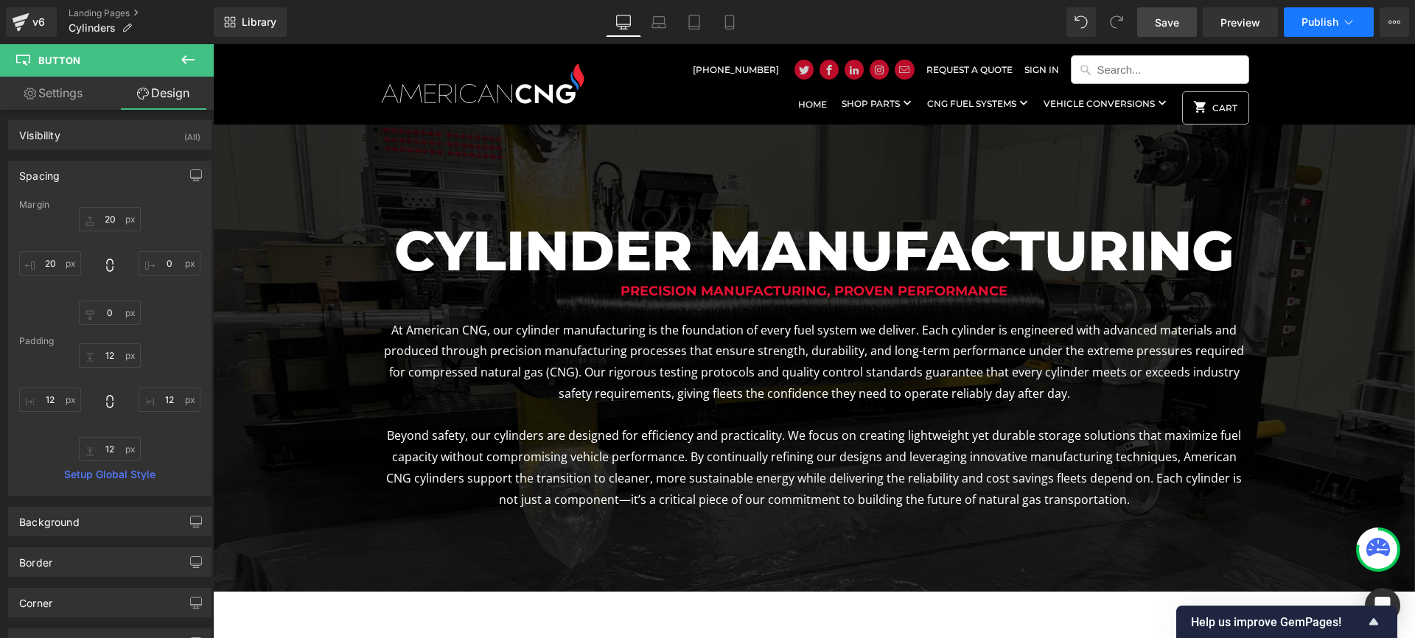
click at [1307, 13] on button "Publish" at bounding box center [1329, 21] width 90 height 29
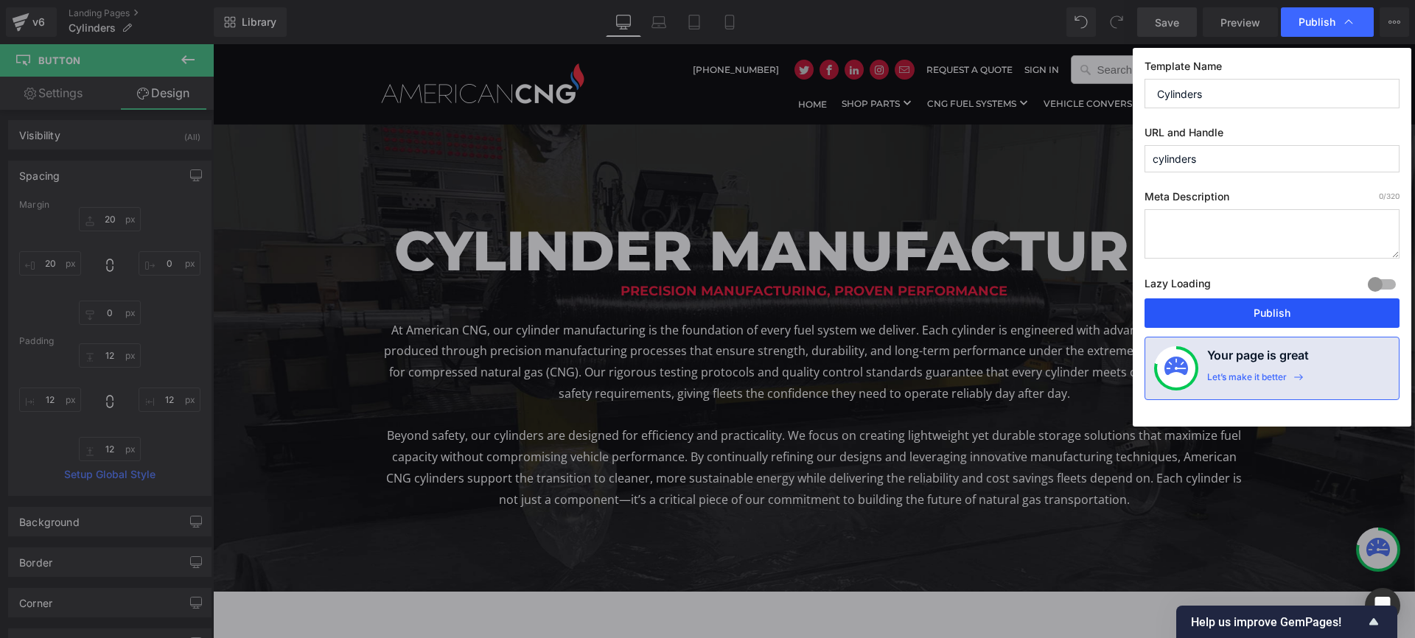
click at [1261, 309] on button "Publish" at bounding box center [1271, 312] width 255 height 29
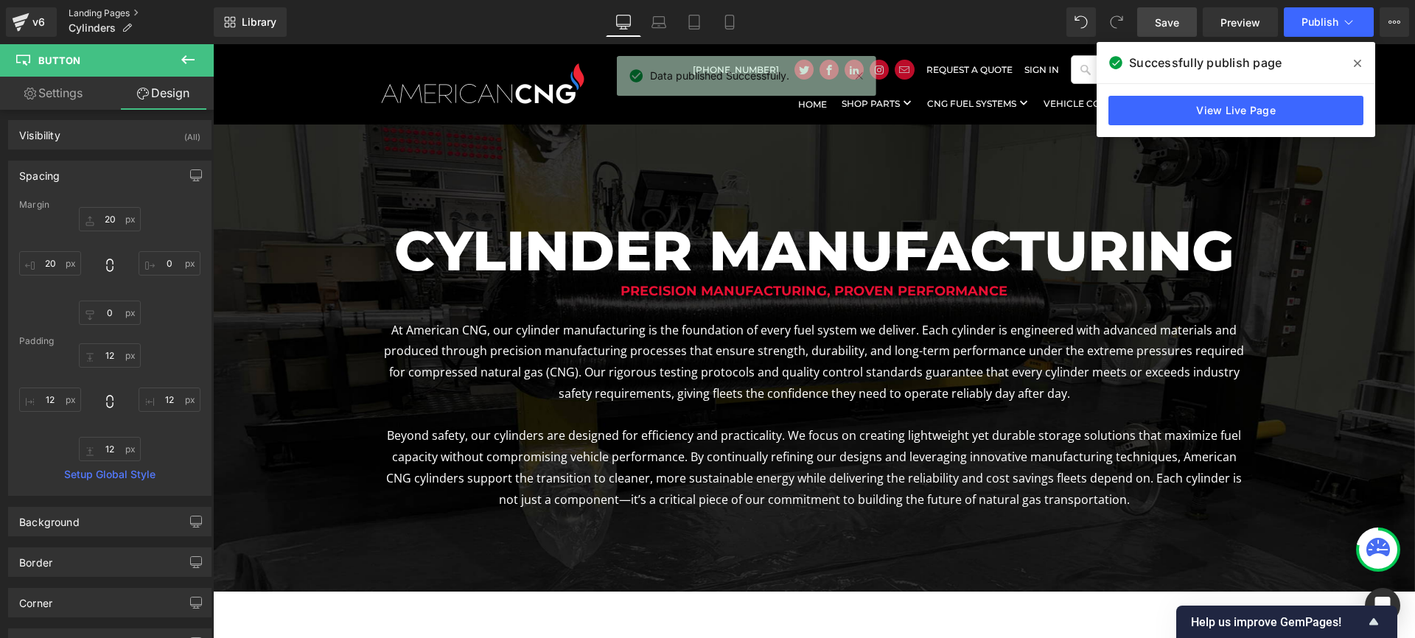
click at [88, 15] on link "Landing Pages" at bounding box center [141, 13] width 145 height 12
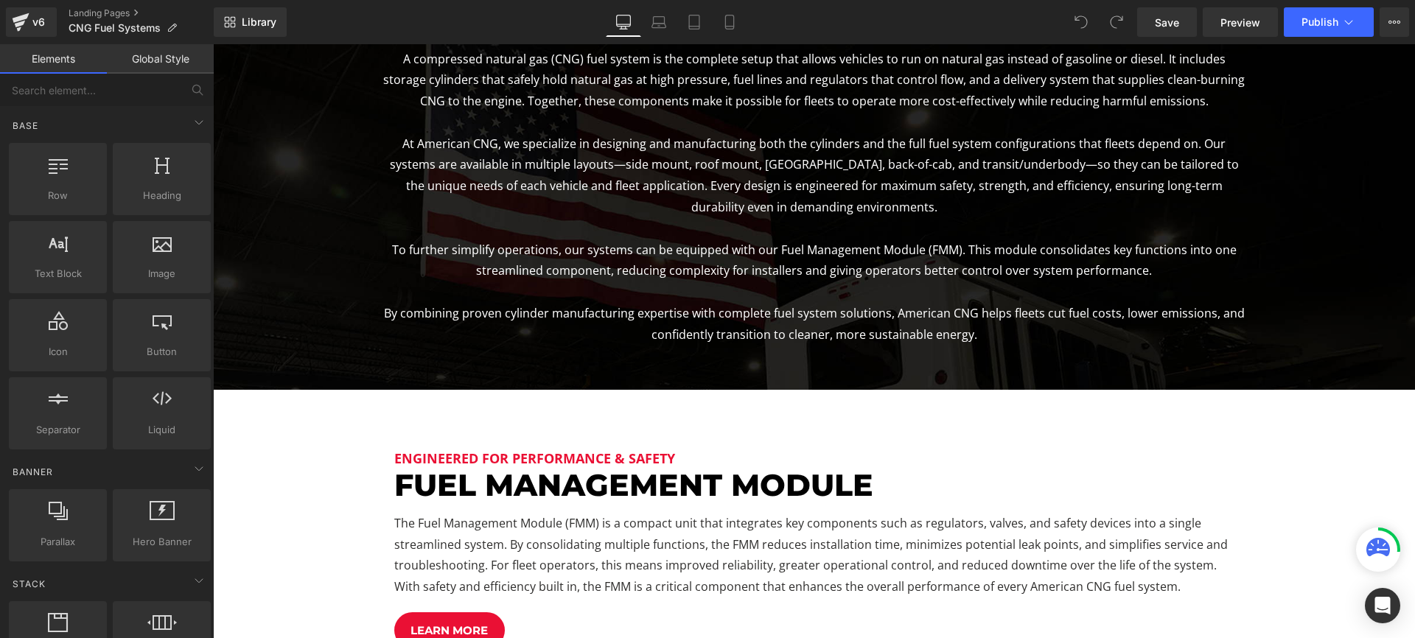
scroll to position [532, 0]
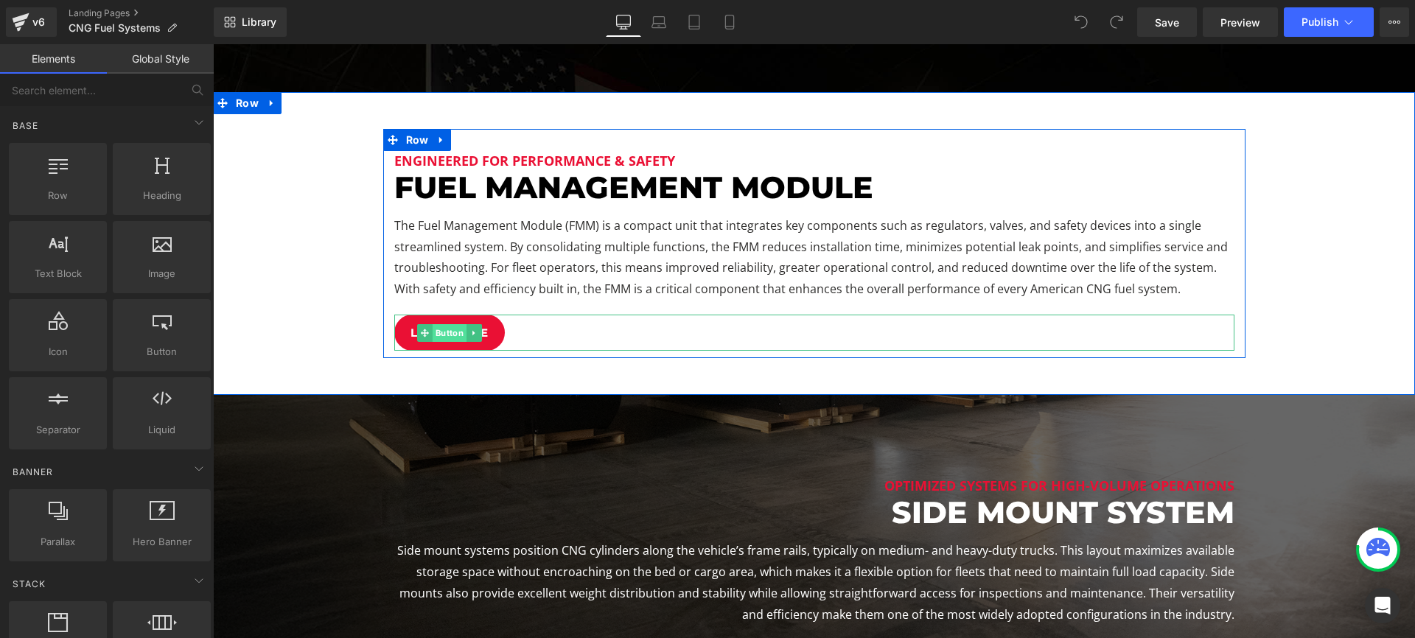
click at [450, 335] on span "Button" at bounding box center [449, 333] width 34 height 18
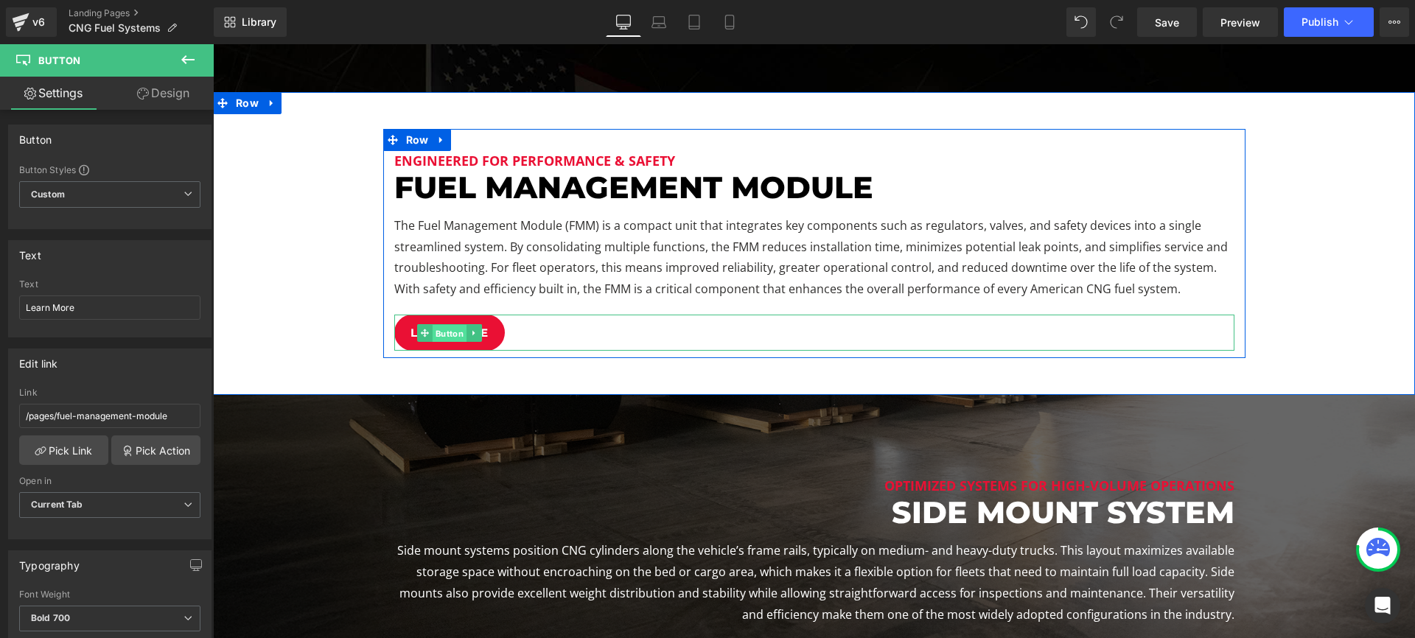
click at [447, 337] on span "Button" at bounding box center [449, 333] width 34 height 18
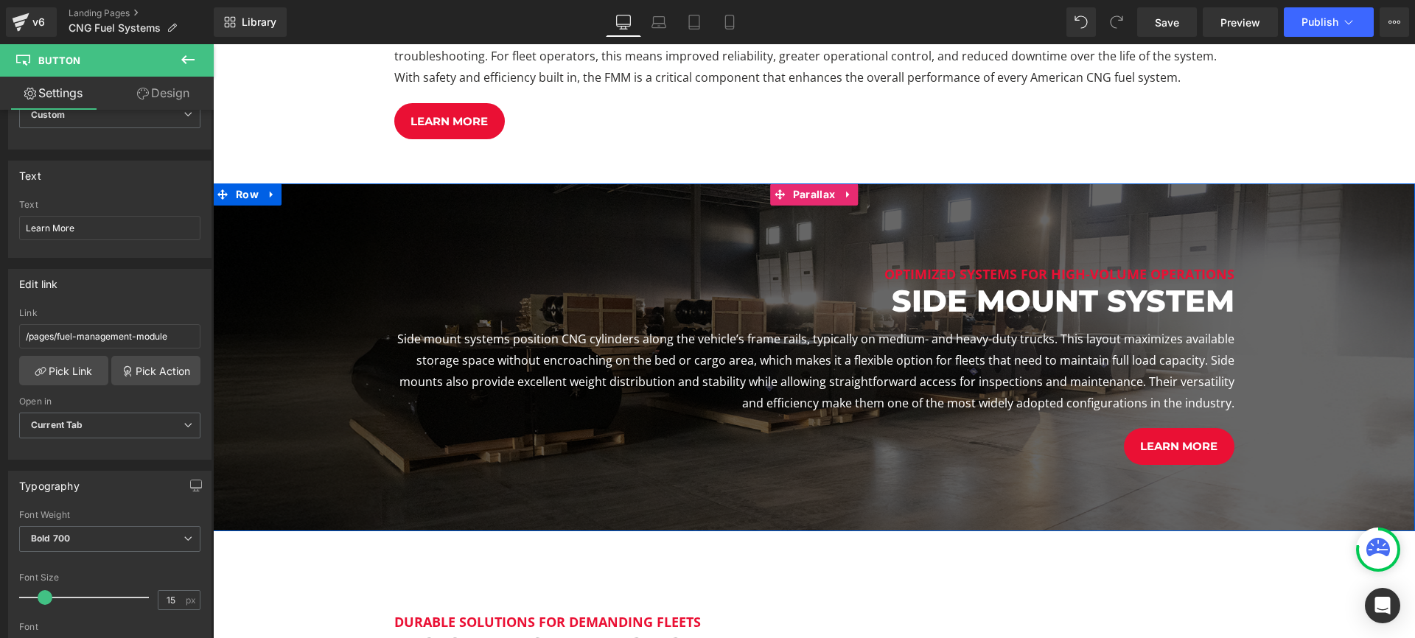
scroll to position [895, 0]
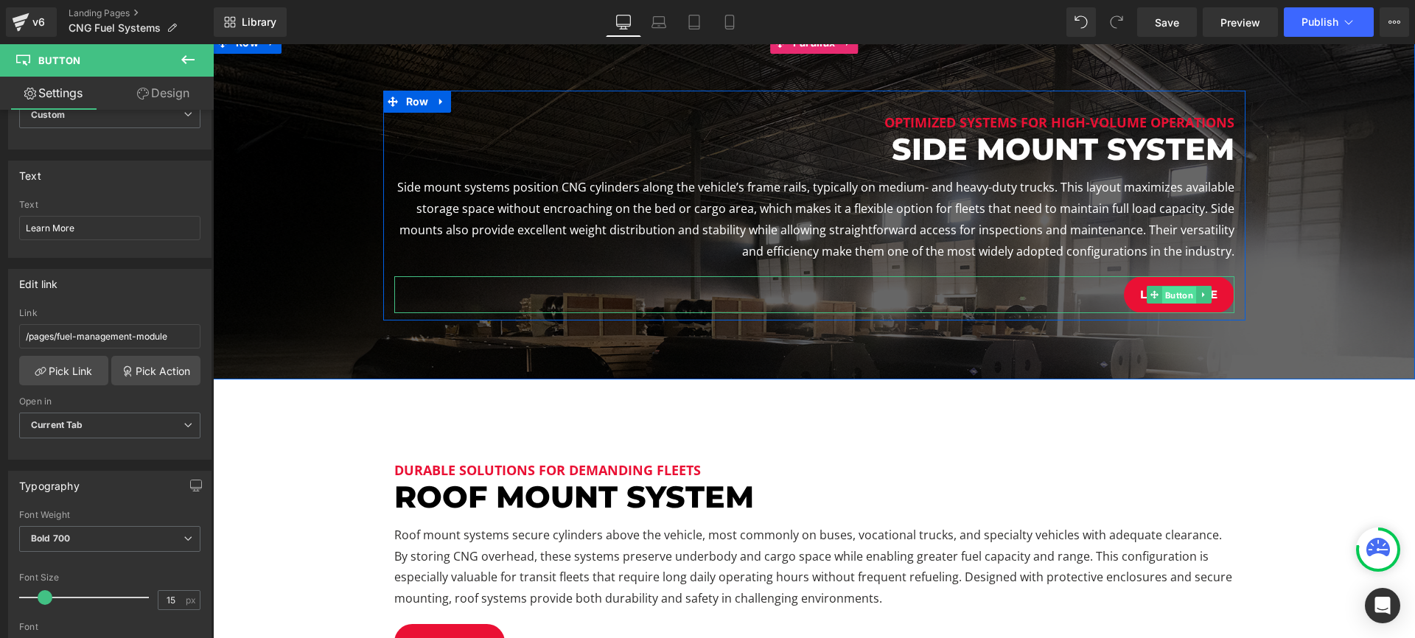
click at [1185, 295] on span "Button" at bounding box center [1178, 296] width 34 height 18
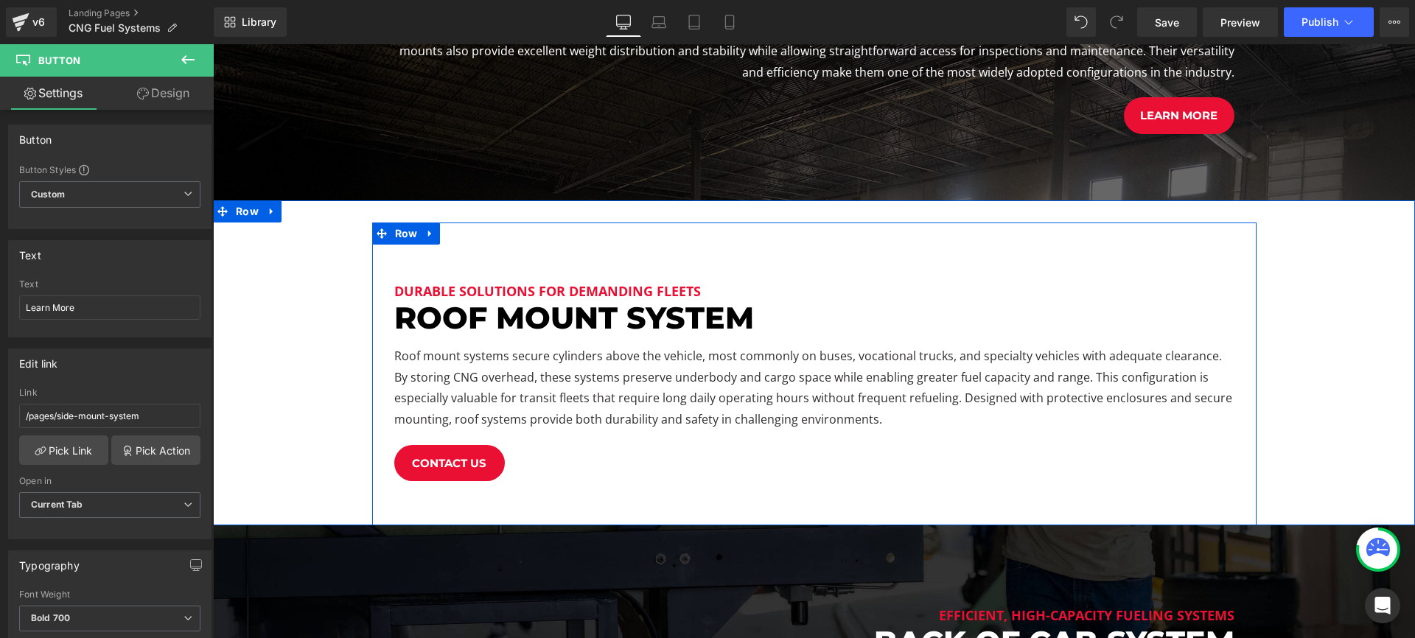
scroll to position [1156, 0]
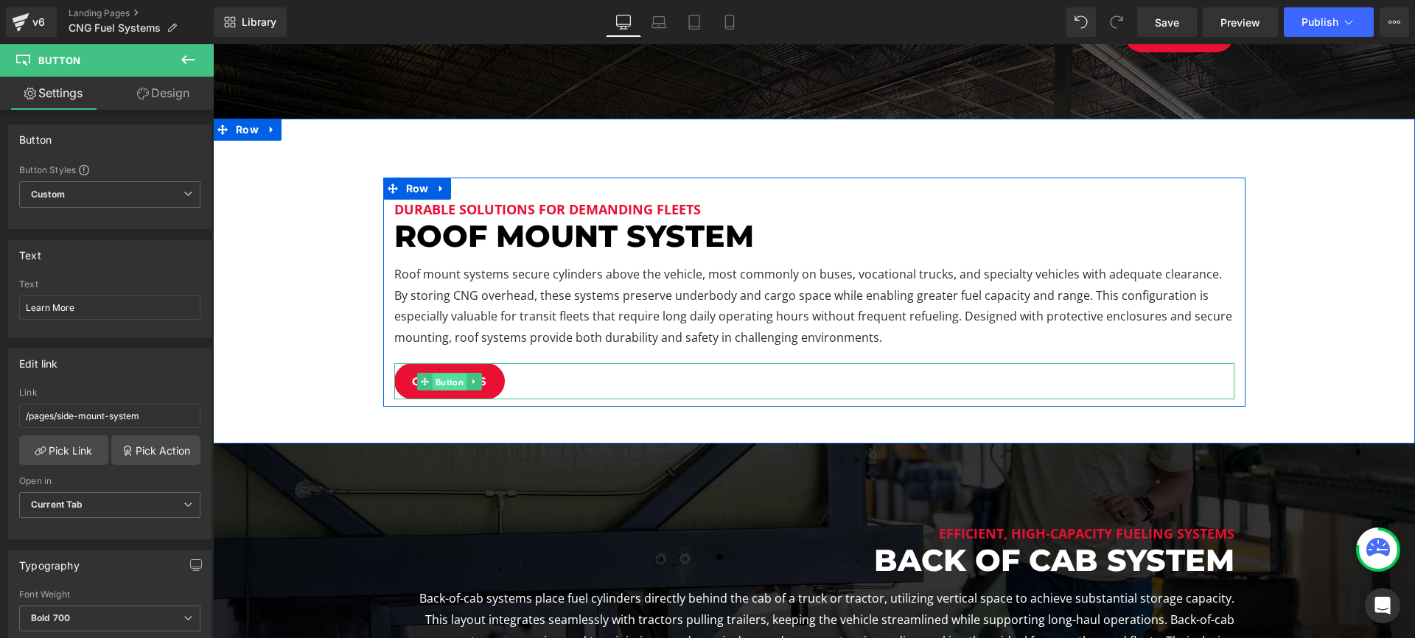
click at [452, 384] on span "Button" at bounding box center [449, 382] width 34 height 18
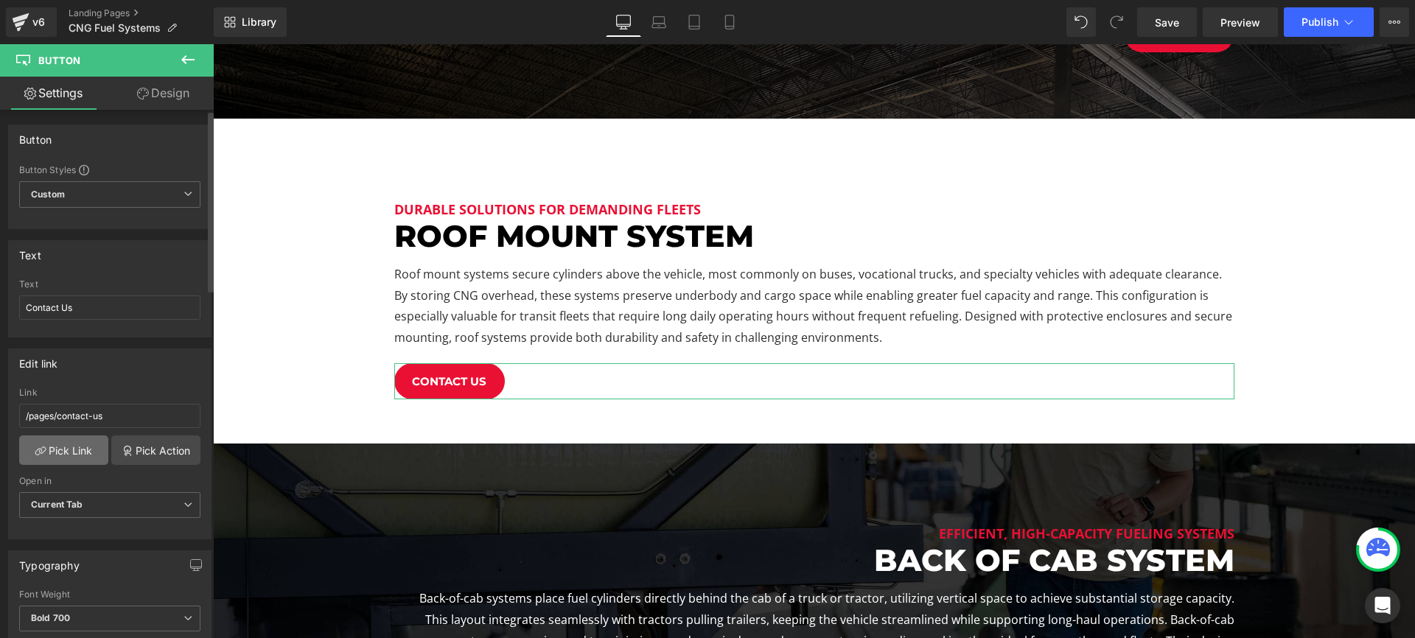
click at [77, 448] on link "Pick Link" at bounding box center [63, 449] width 89 height 29
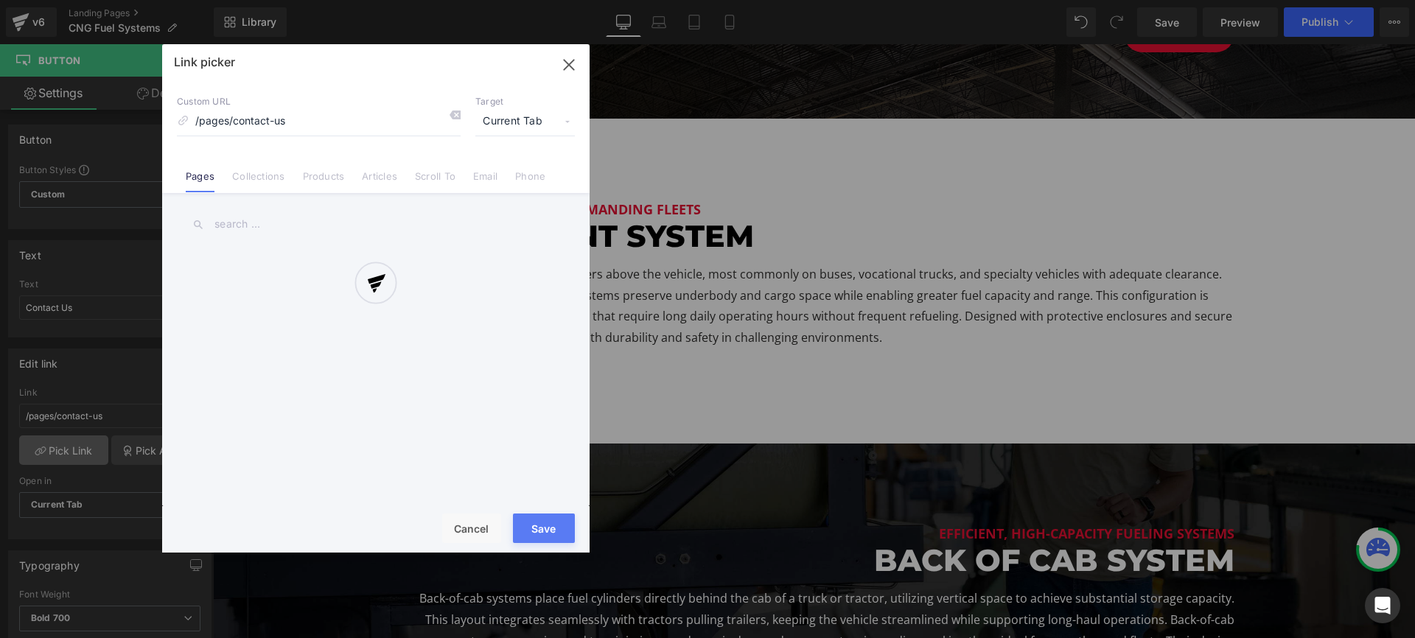
scroll to position [1, 0]
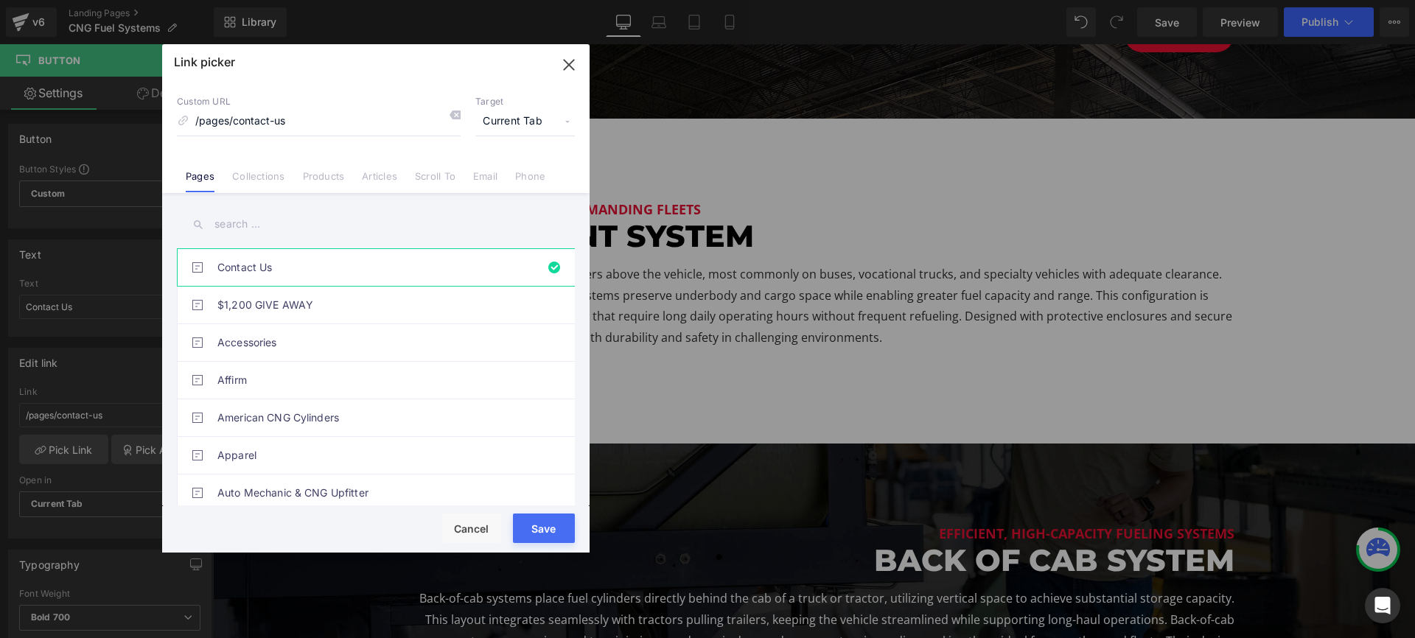
click at [247, 223] on input "text" at bounding box center [376, 224] width 398 height 33
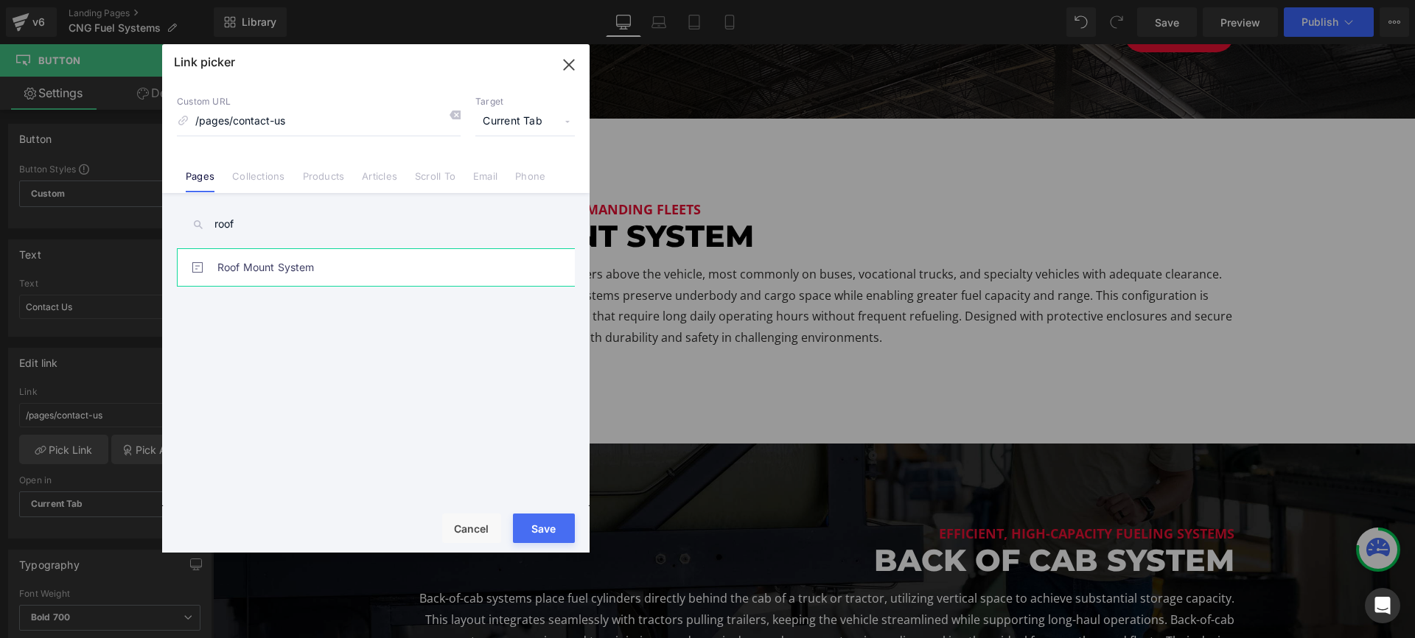
type input "roof"
click at [278, 265] on link "Roof Mount System" at bounding box center [379, 267] width 324 height 37
type input "/pages/roof-mount-system"
click at [543, 528] on button "Save" at bounding box center [544, 528] width 62 height 29
type input "/pages/roof-mount-system"
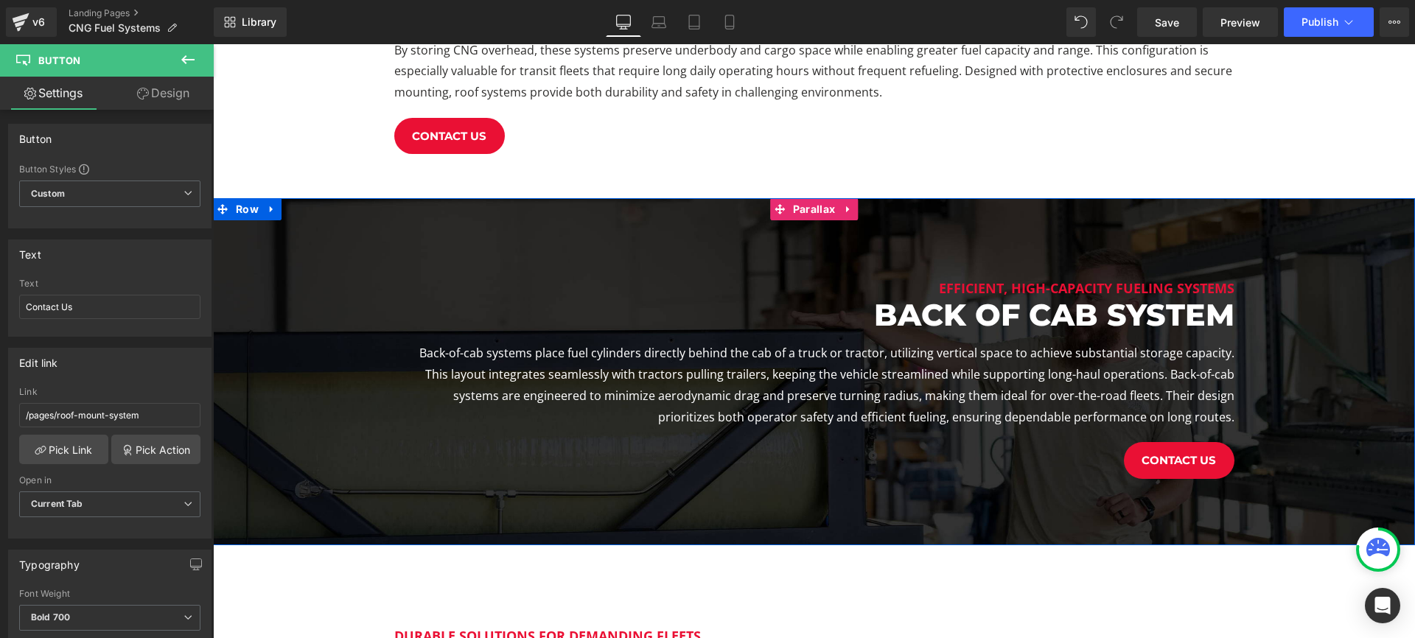
scroll to position [1463, 0]
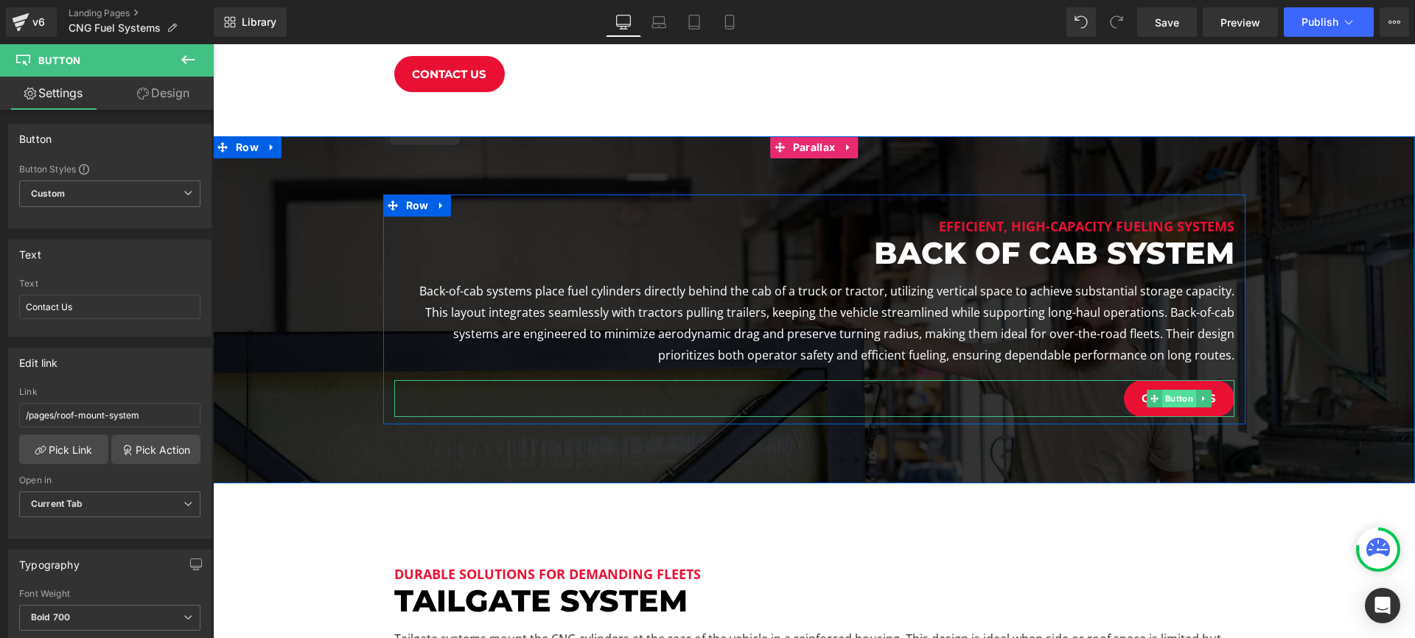
click at [1173, 401] on span "Button" at bounding box center [1178, 399] width 34 height 18
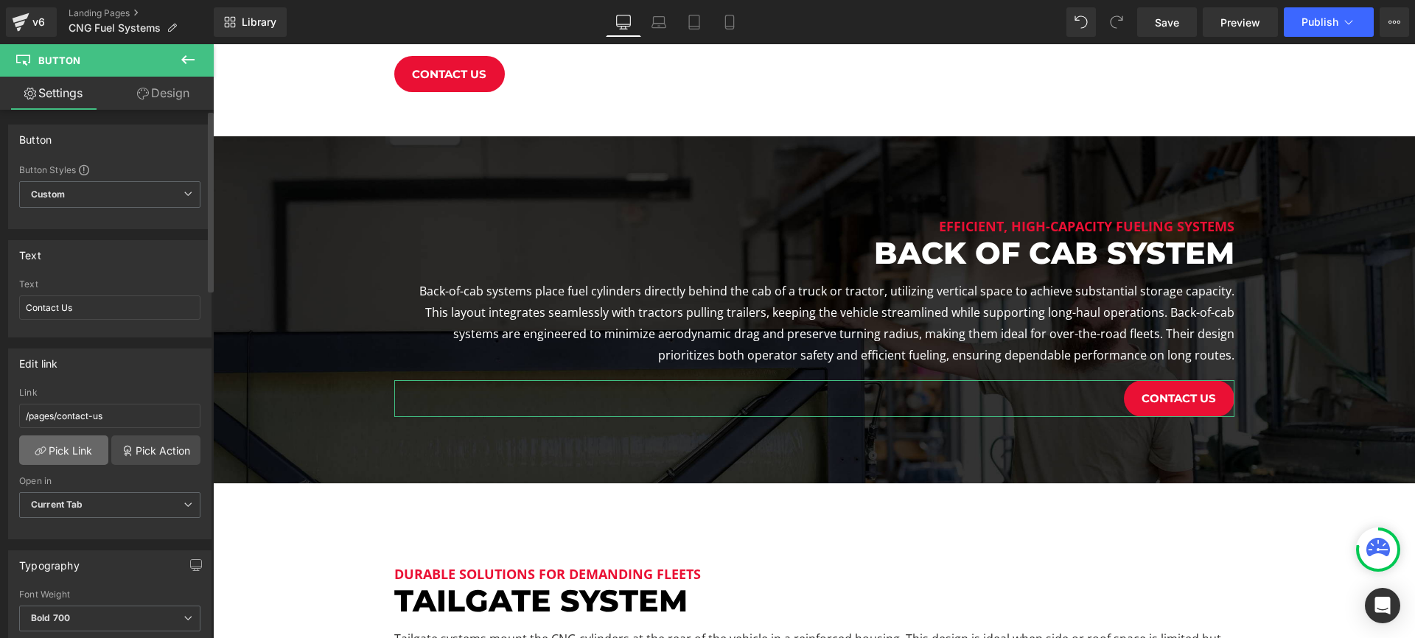
click at [71, 447] on link "Pick Link" at bounding box center [63, 449] width 89 height 29
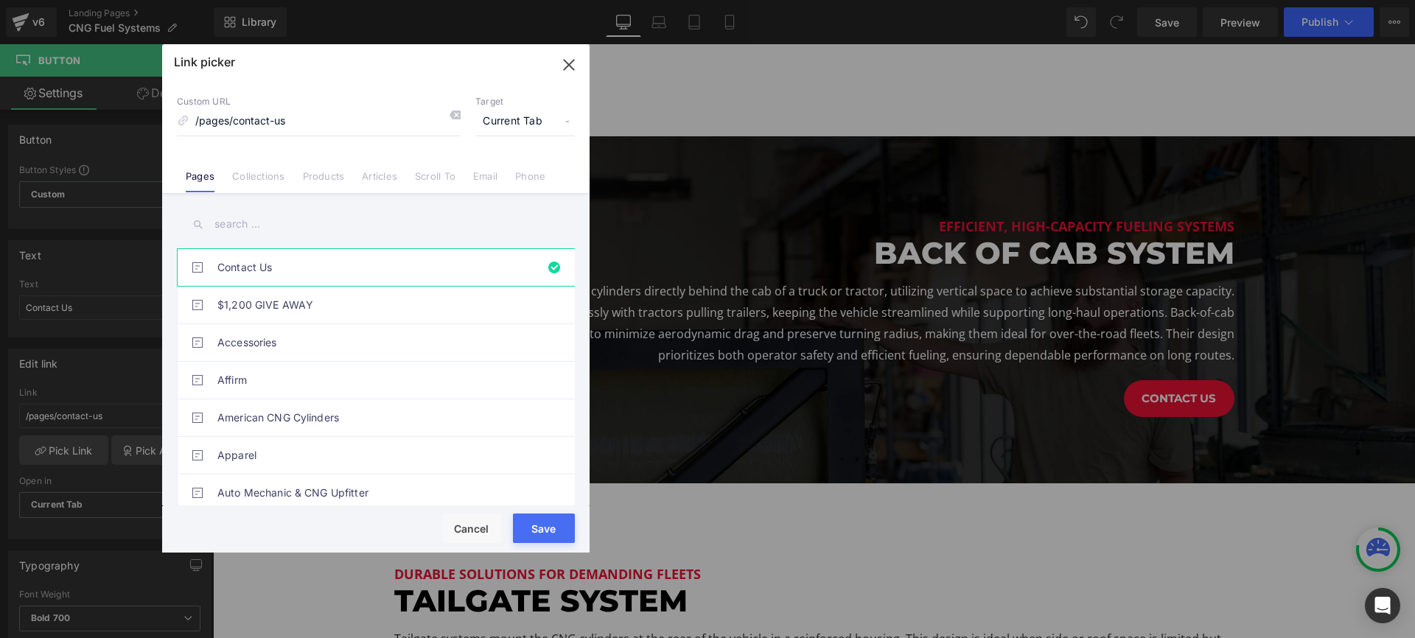
click at [262, 220] on input "text" at bounding box center [376, 224] width 398 height 33
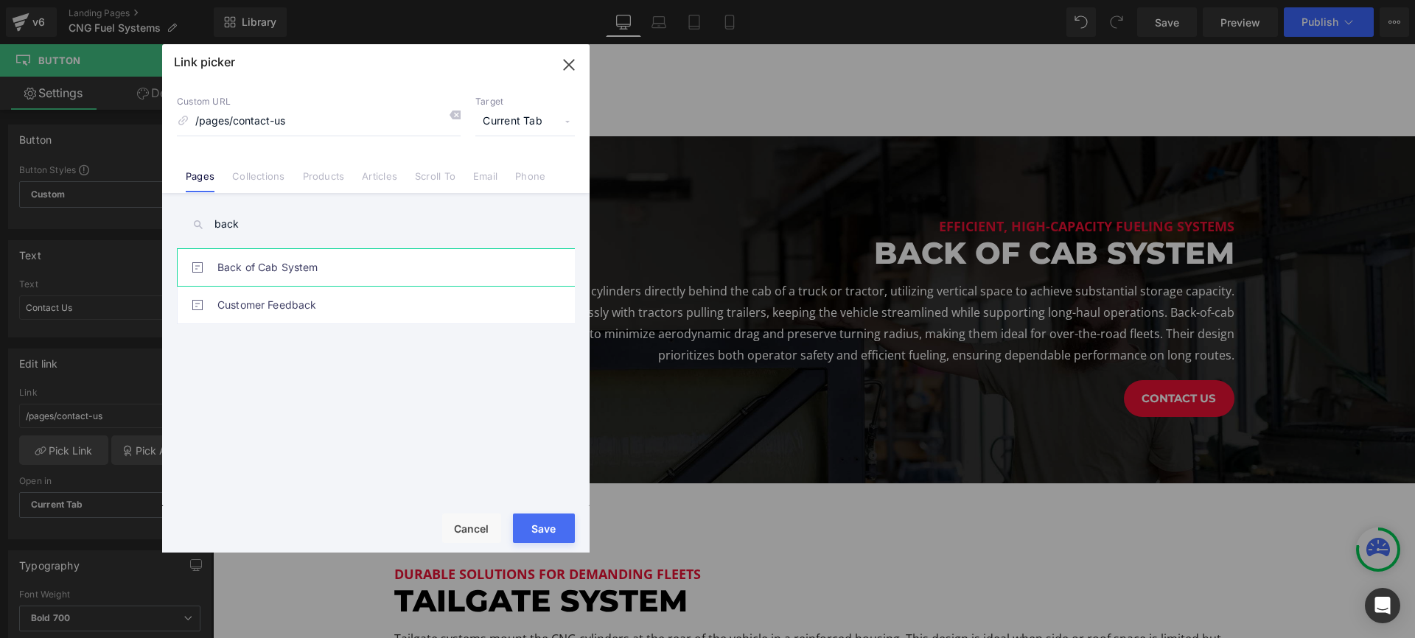
type input "back"
click at [277, 257] on link "Back of Cab System" at bounding box center [379, 267] width 324 height 37
type input "/pages/back-of-cab-system"
click at [541, 525] on button "Save" at bounding box center [544, 528] width 62 height 29
type input "/pages/back-of-cab-system"
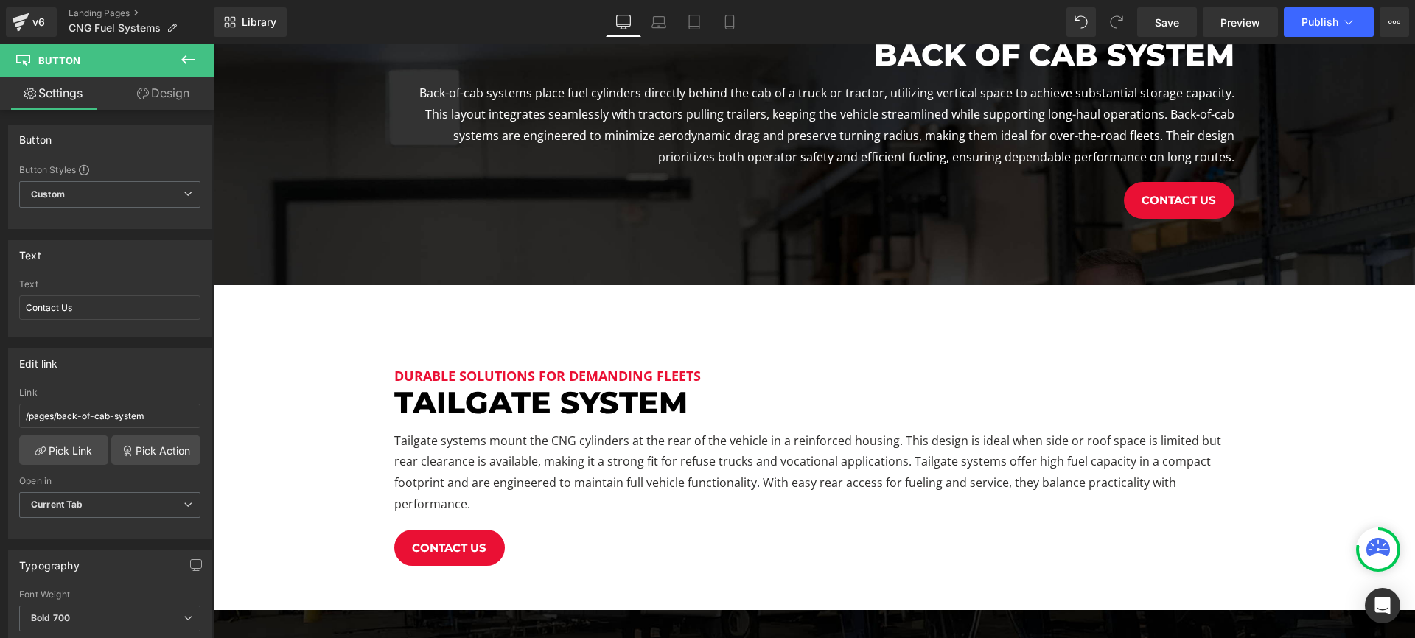
scroll to position [1844, 0]
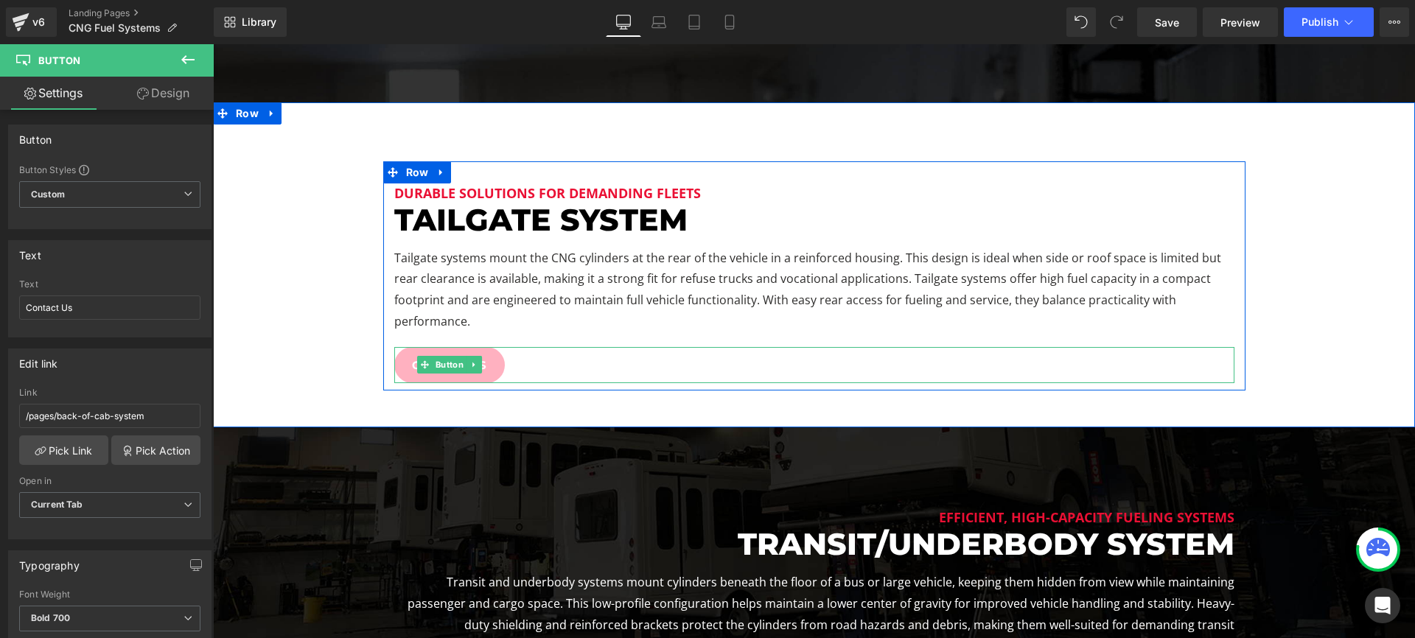
click at [454, 365] on span "Button" at bounding box center [449, 365] width 34 height 18
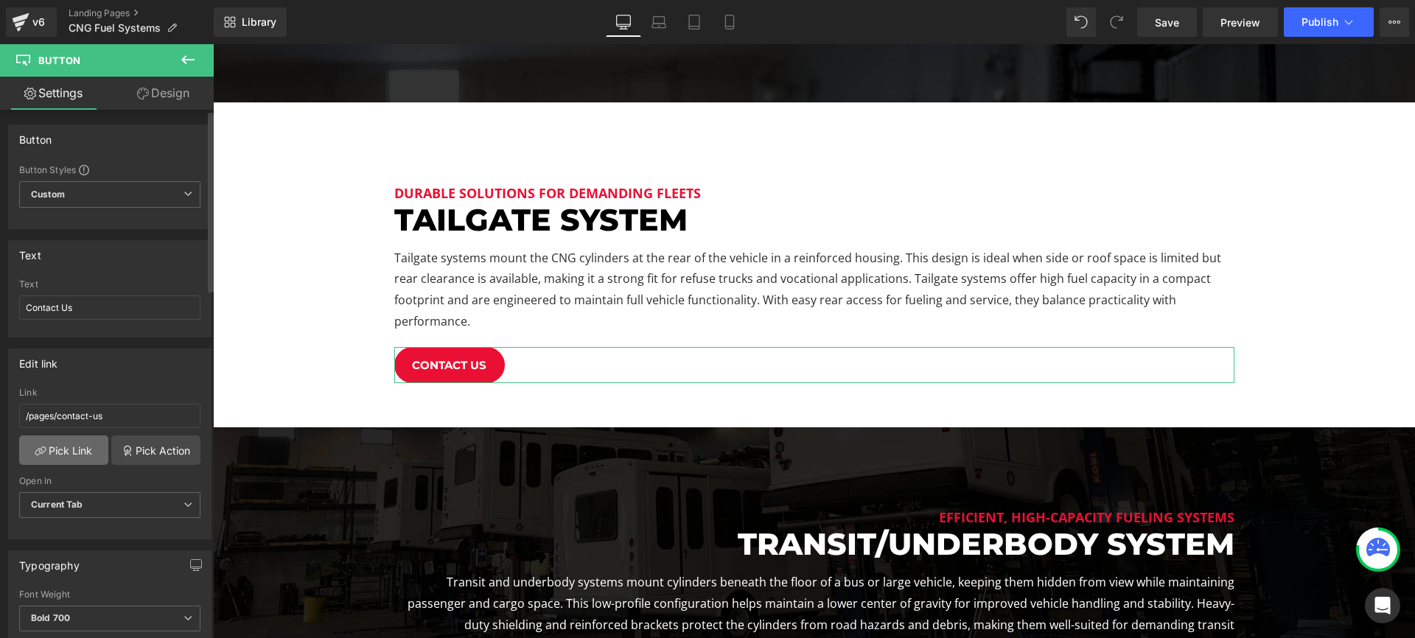
click at [75, 457] on link "Pick Link" at bounding box center [63, 449] width 89 height 29
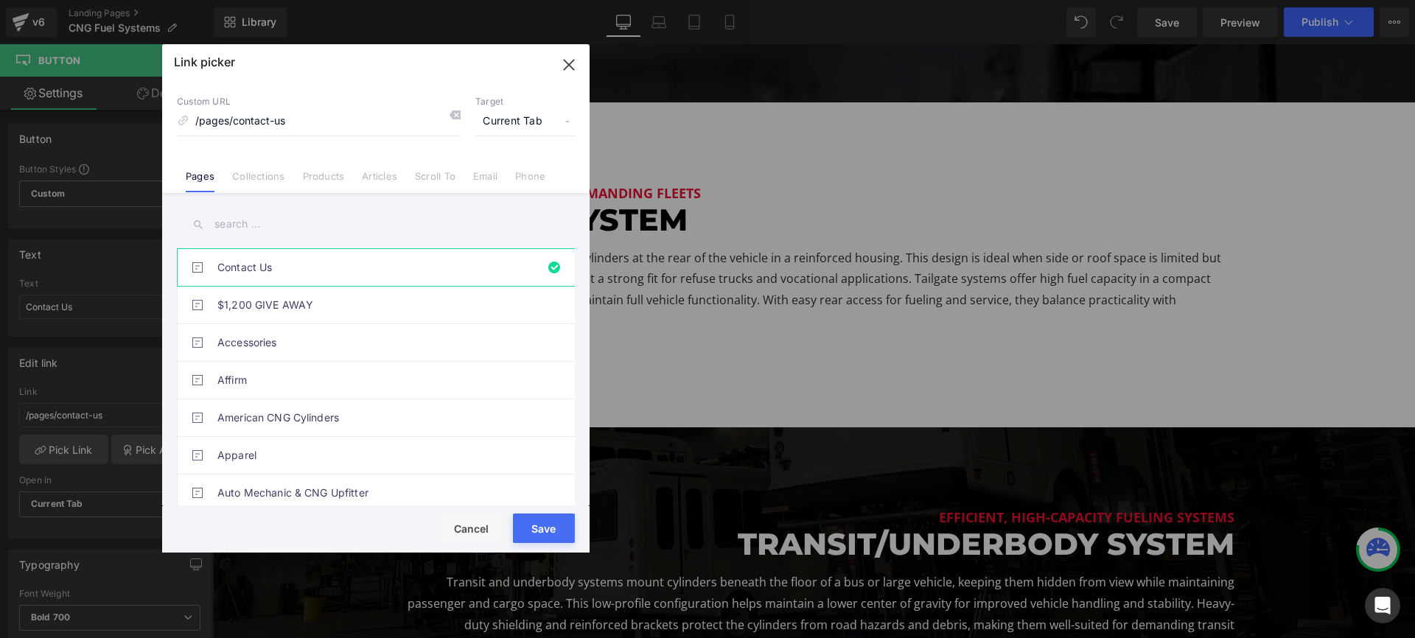
drag, startPoint x: 256, startPoint y: 242, endPoint x: 262, endPoint y: 224, distance: 19.3
click at [259, 238] on div "Contact Us $1,200 GIVE AWAY Accessories Affirm American CNG Cylinders Apparel A…" at bounding box center [375, 351] width 427 height 316
click at [262, 224] on input "text" at bounding box center [376, 224] width 398 height 33
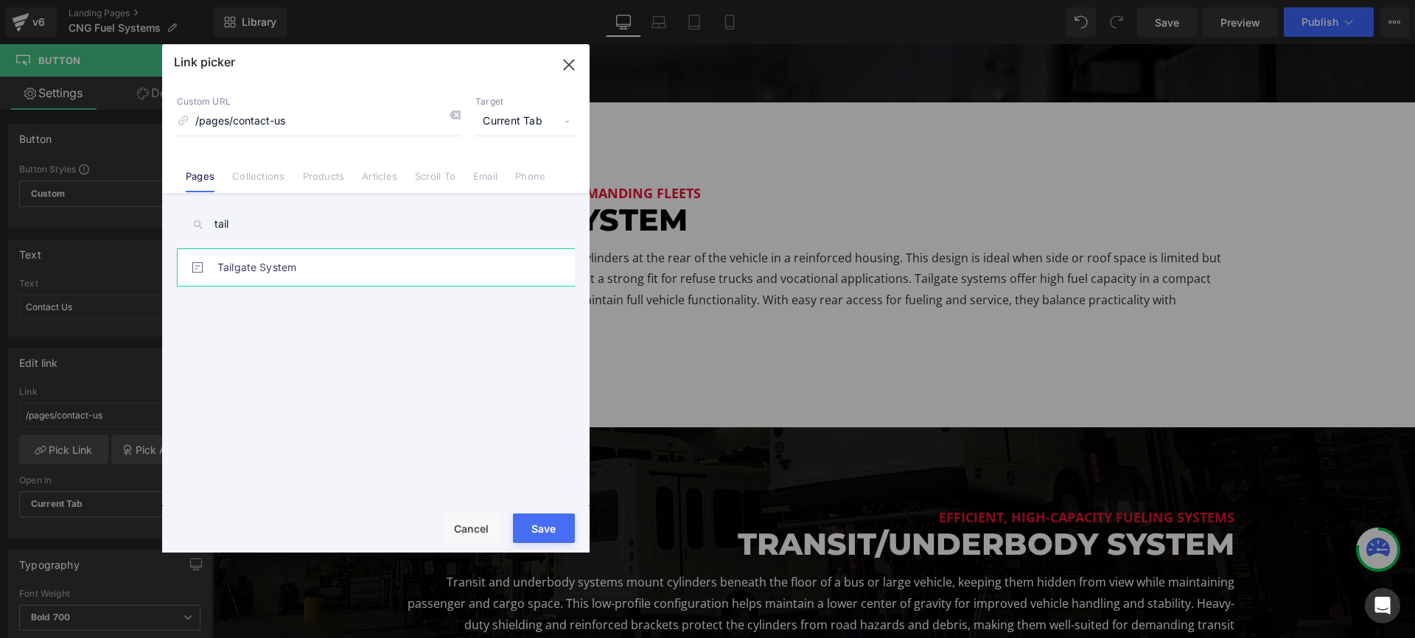
type input "tail"
click at [267, 263] on link "Tailgate System" at bounding box center [379, 267] width 324 height 37
type input "/pages/tailgate-system"
click at [543, 536] on button "Save" at bounding box center [544, 528] width 62 height 29
type input "/pages/tailgate-system"
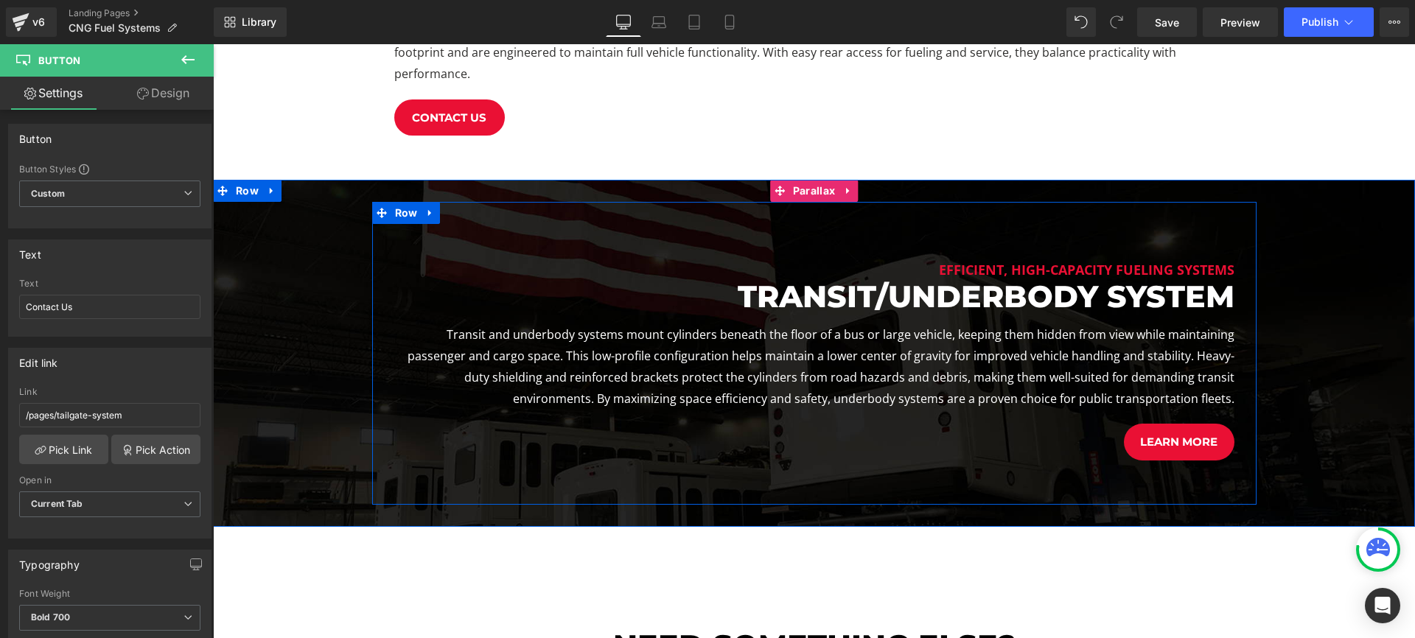
scroll to position [2118, 0]
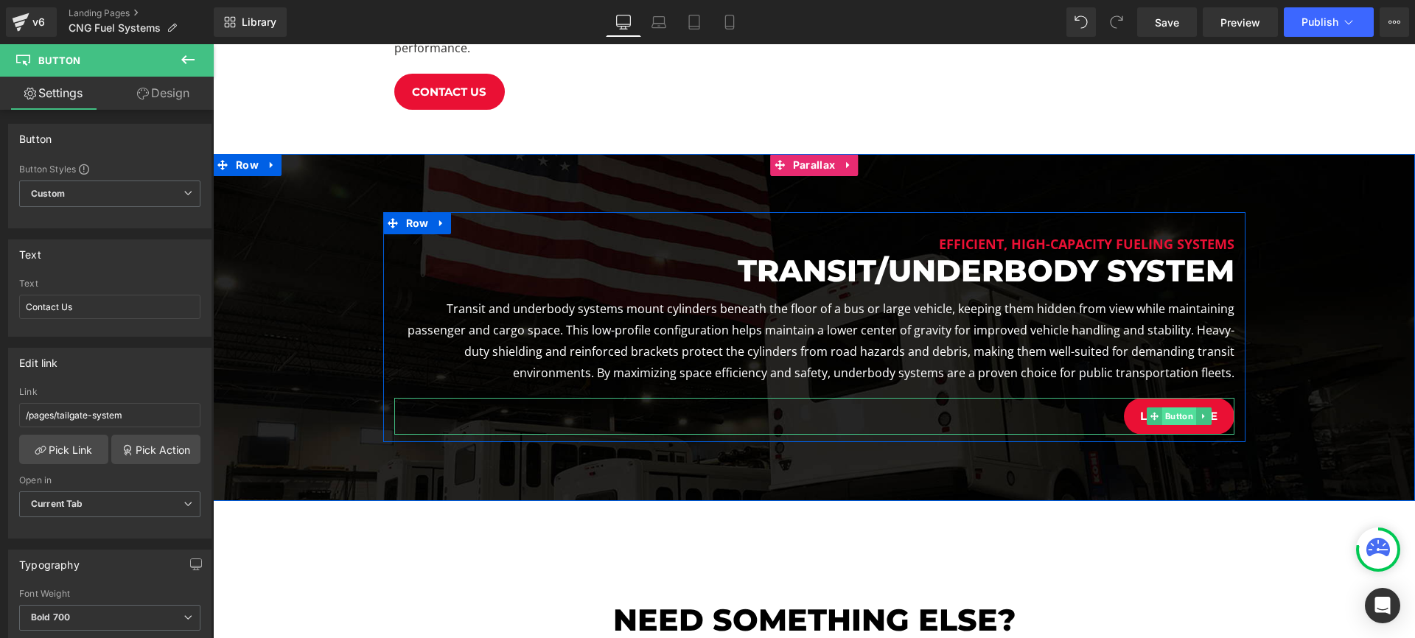
click at [1176, 421] on span "Button" at bounding box center [1178, 416] width 34 height 18
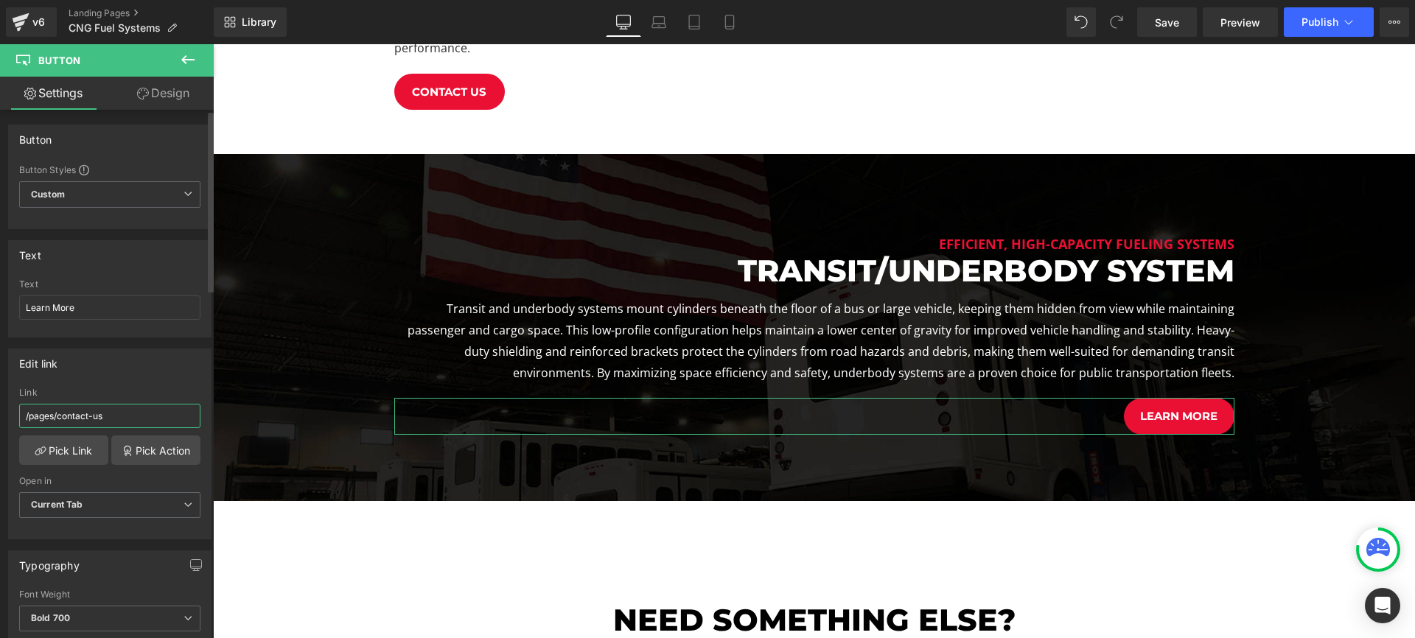
click at [100, 409] on input "/pages/contact-us" at bounding box center [109, 416] width 181 height 24
click at [81, 444] on link "Pick Link" at bounding box center [63, 449] width 89 height 29
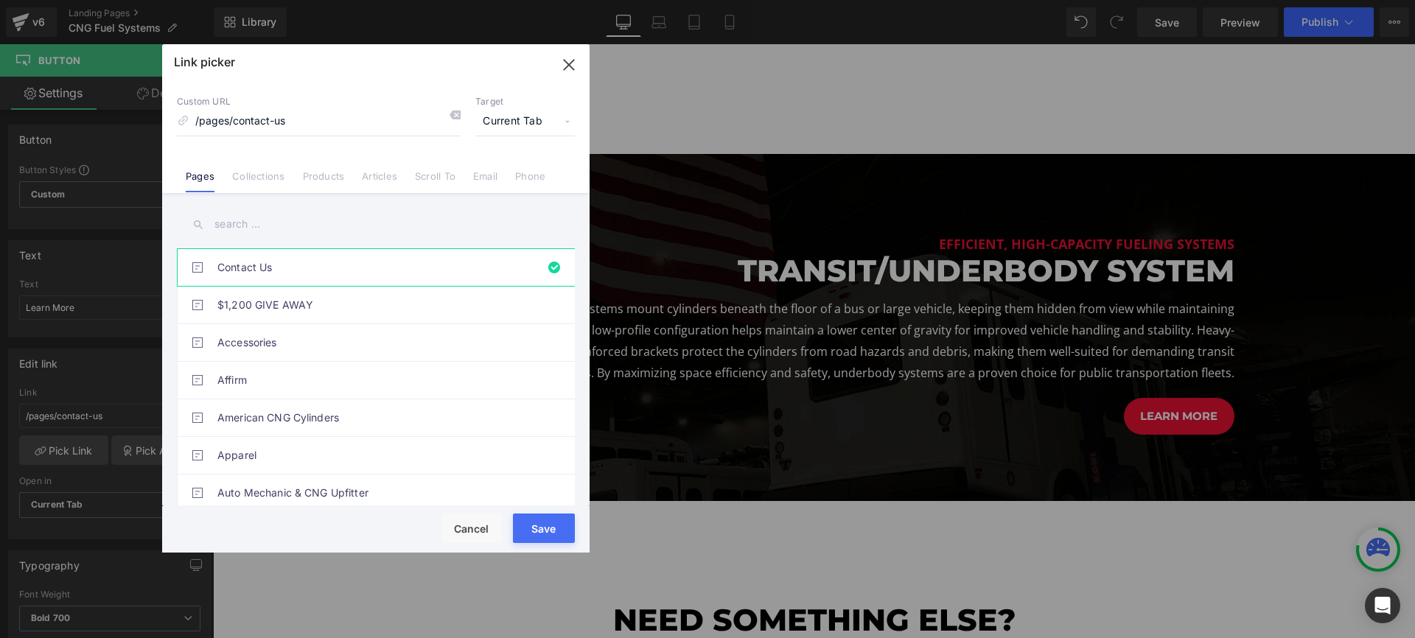
click at [250, 224] on input "text" at bounding box center [376, 224] width 398 height 33
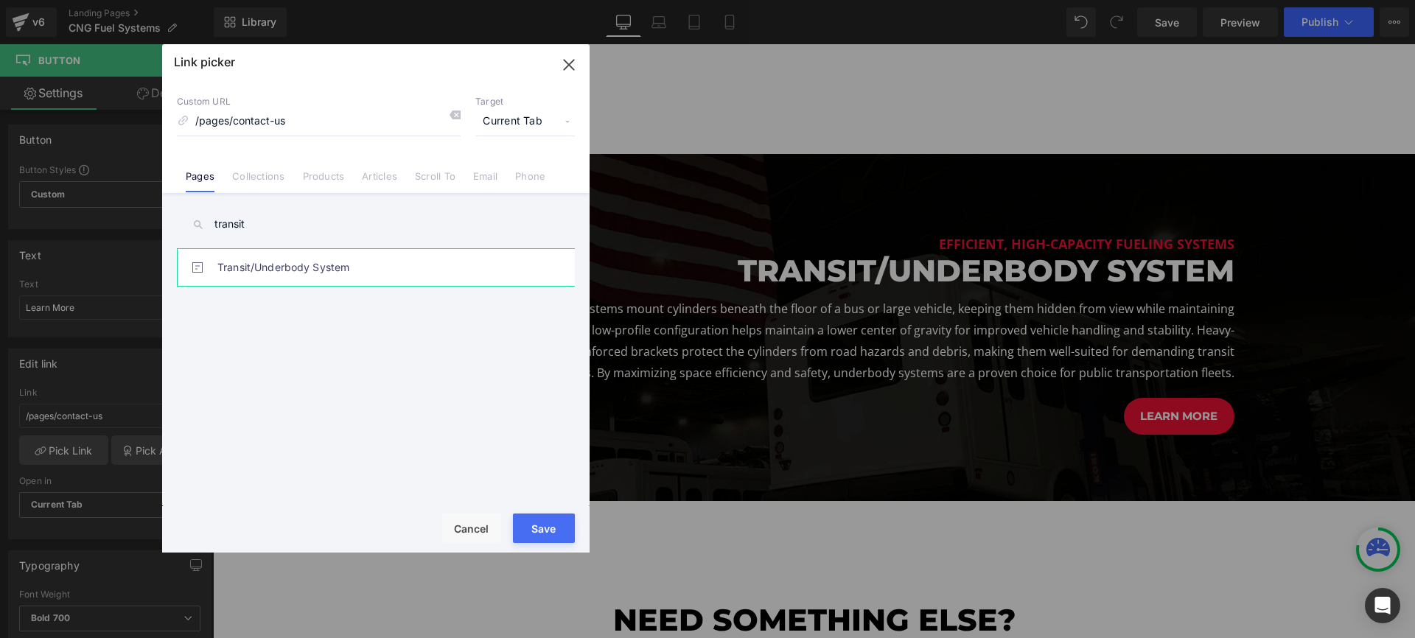
type input "transit"
click at [312, 259] on link "Transit/Underbody System" at bounding box center [379, 267] width 324 height 37
type input "/pages/transit-underbody-system"
drag, startPoint x: 532, startPoint y: 526, endPoint x: 613, endPoint y: 441, distance: 117.3
click at [532, 526] on button "Save" at bounding box center [544, 528] width 62 height 29
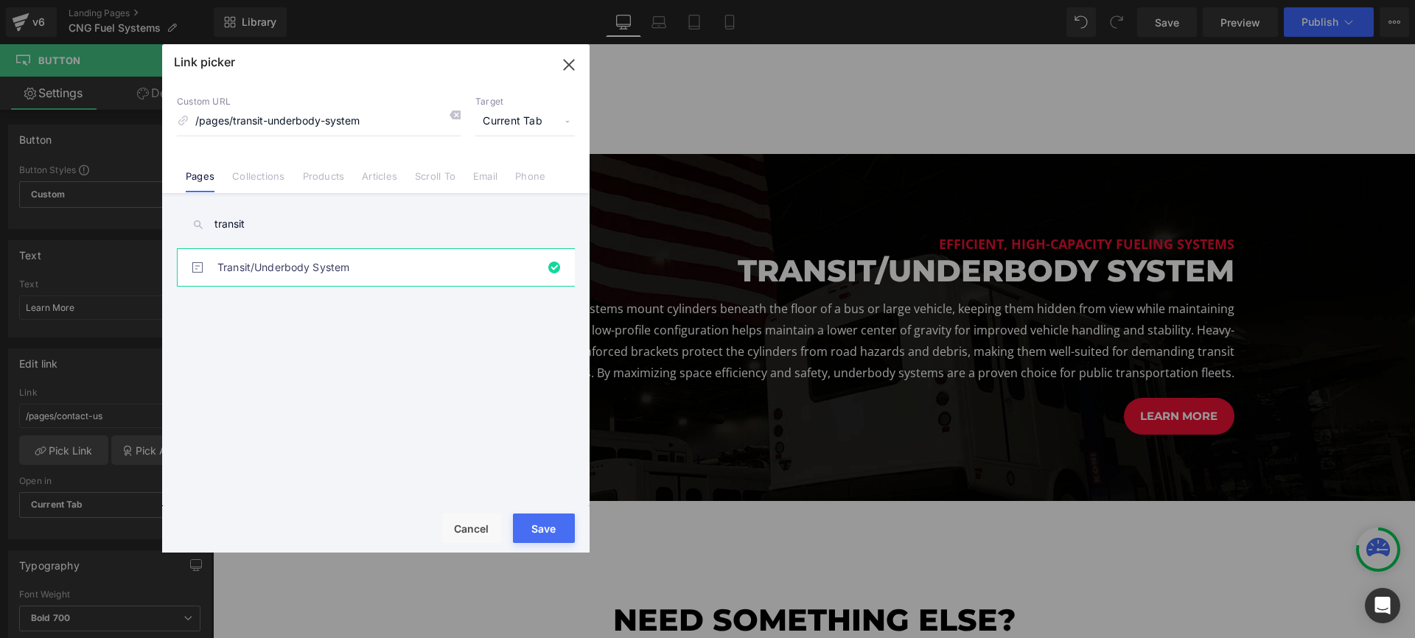
type input "/pages/transit-underbody-system"
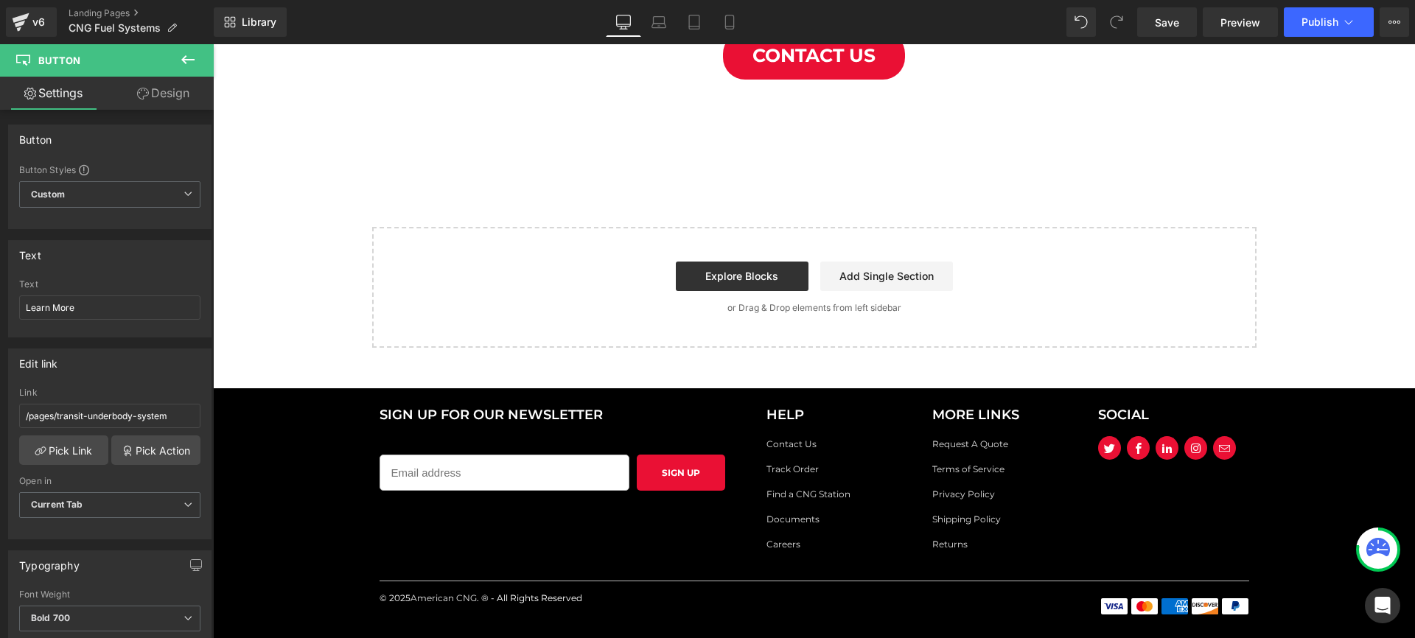
scroll to position [2261, 0]
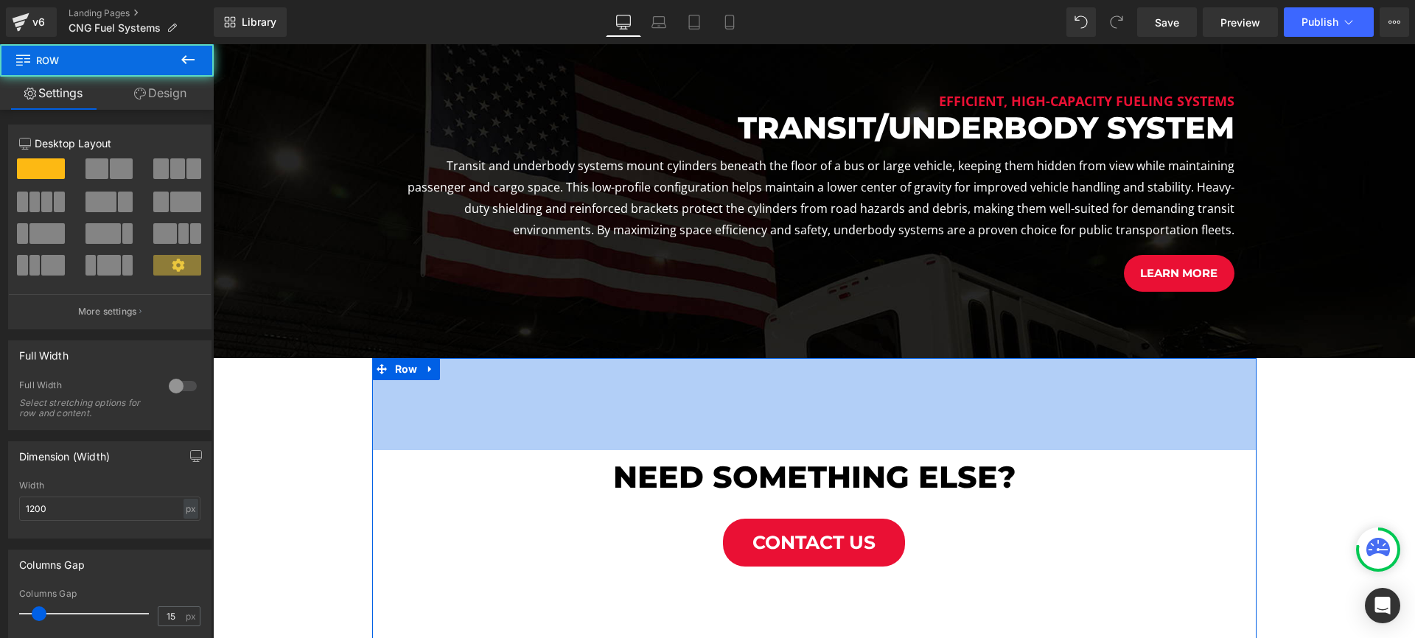
click at [841, 358] on div "Need something else? Heading contact us Button Row 125px" at bounding box center [814, 499] width 884 height 283
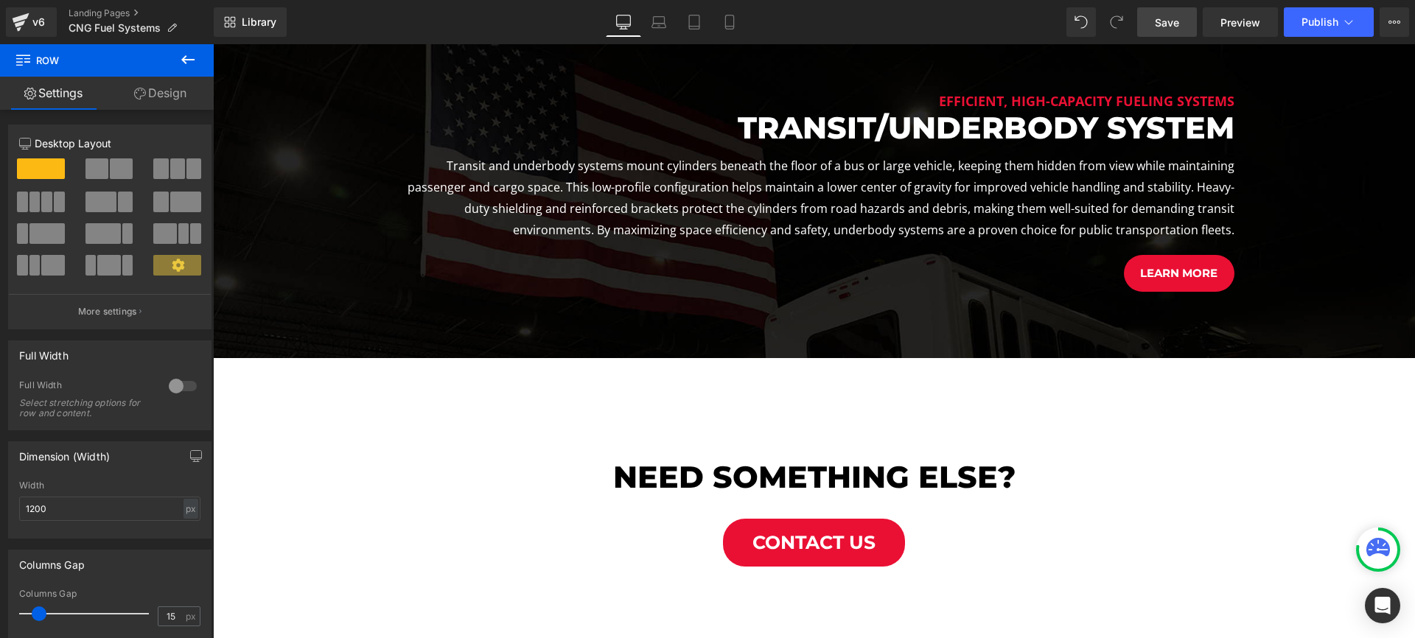
click at [1166, 17] on span "Save" at bounding box center [1167, 22] width 24 height 15
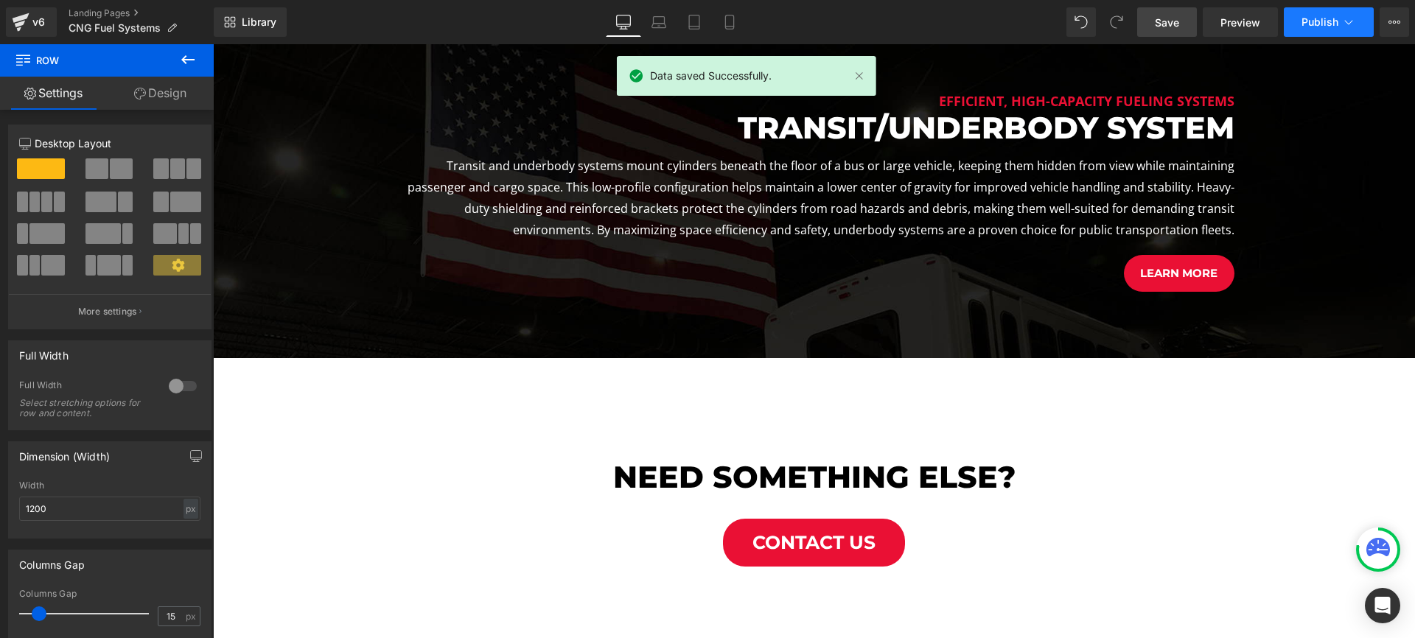
click at [1314, 18] on span "Publish" at bounding box center [1319, 22] width 37 height 12
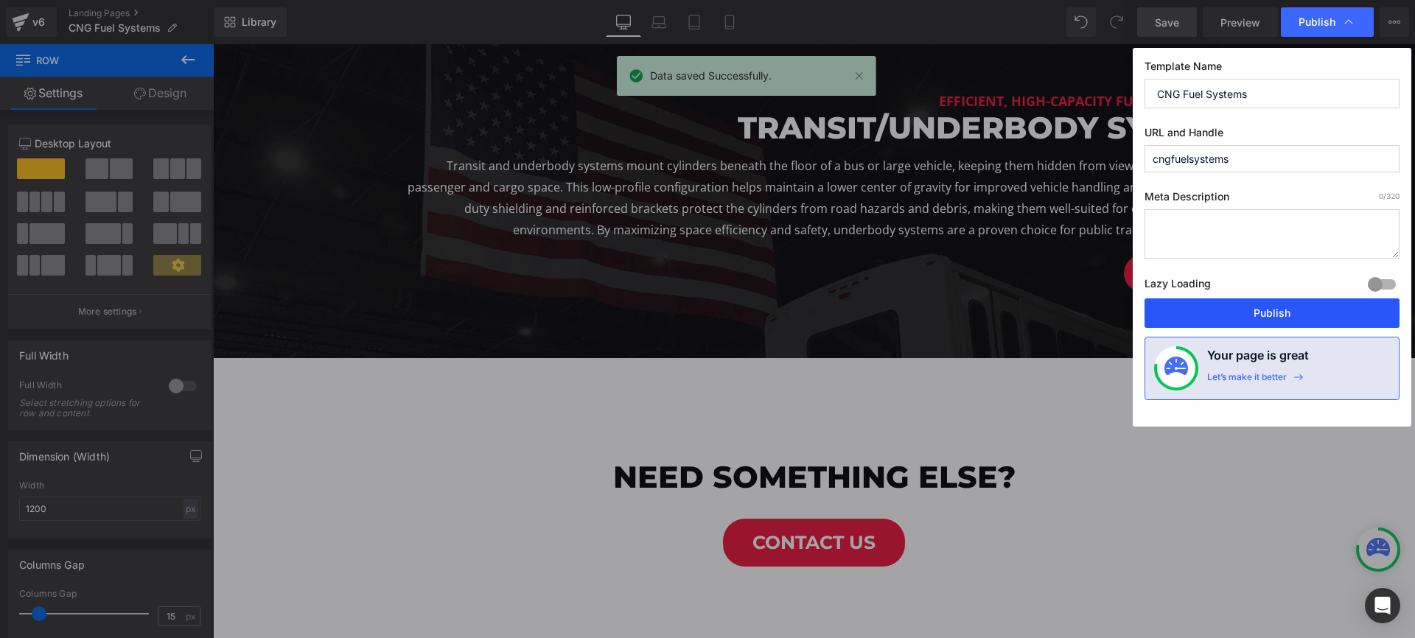
click at [1274, 310] on button "Publish" at bounding box center [1271, 312] width 255 height 29
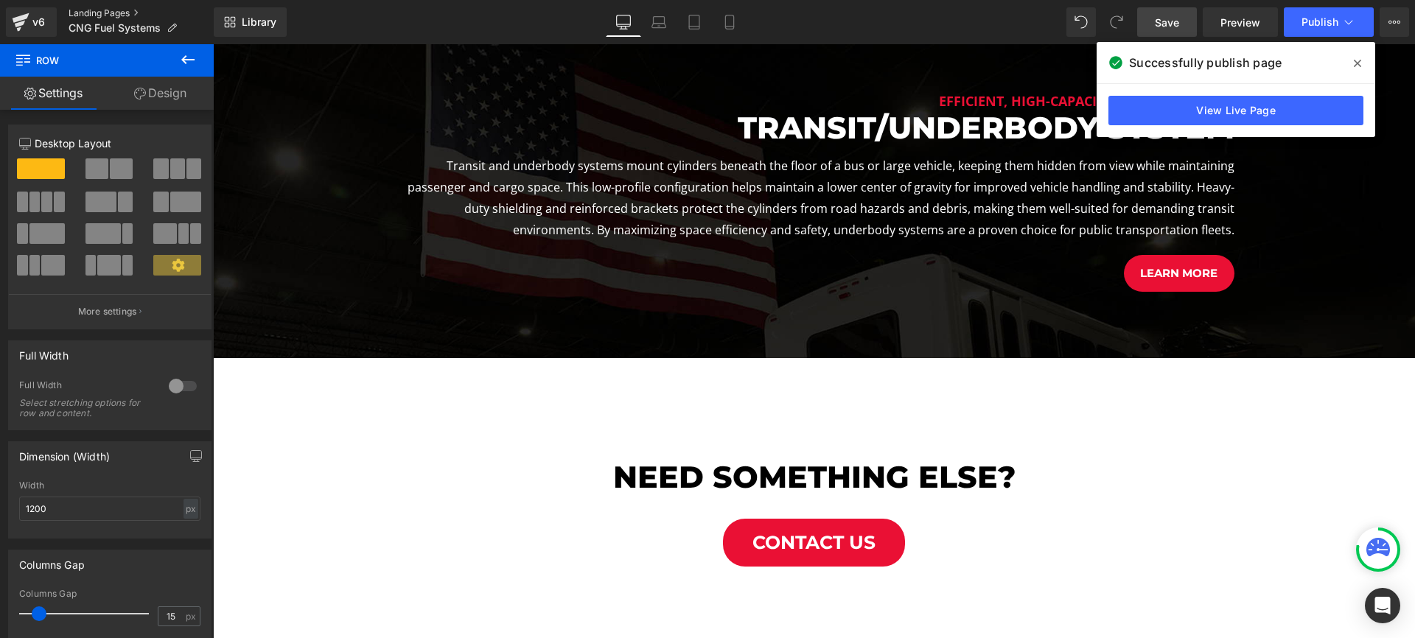
click at [85, 10] on link "Landing Pages" at bounding box center [141, 13] width 145 height 12
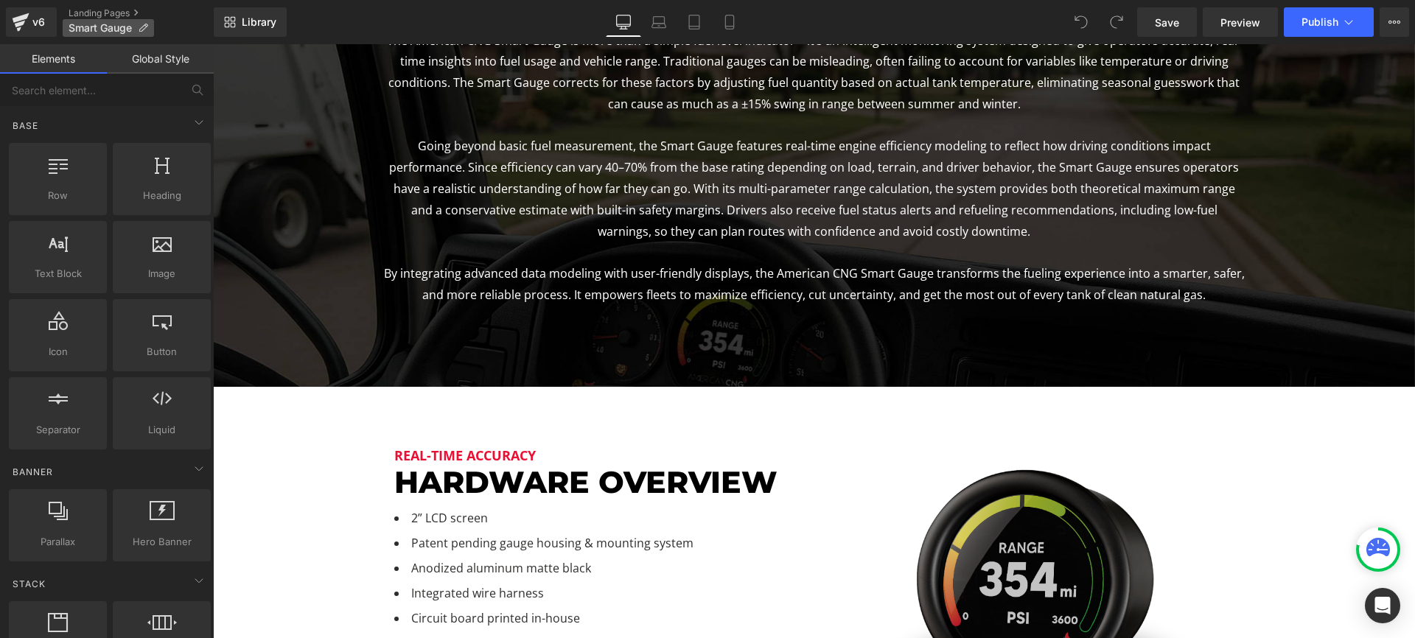
scroll to position [273, 0]
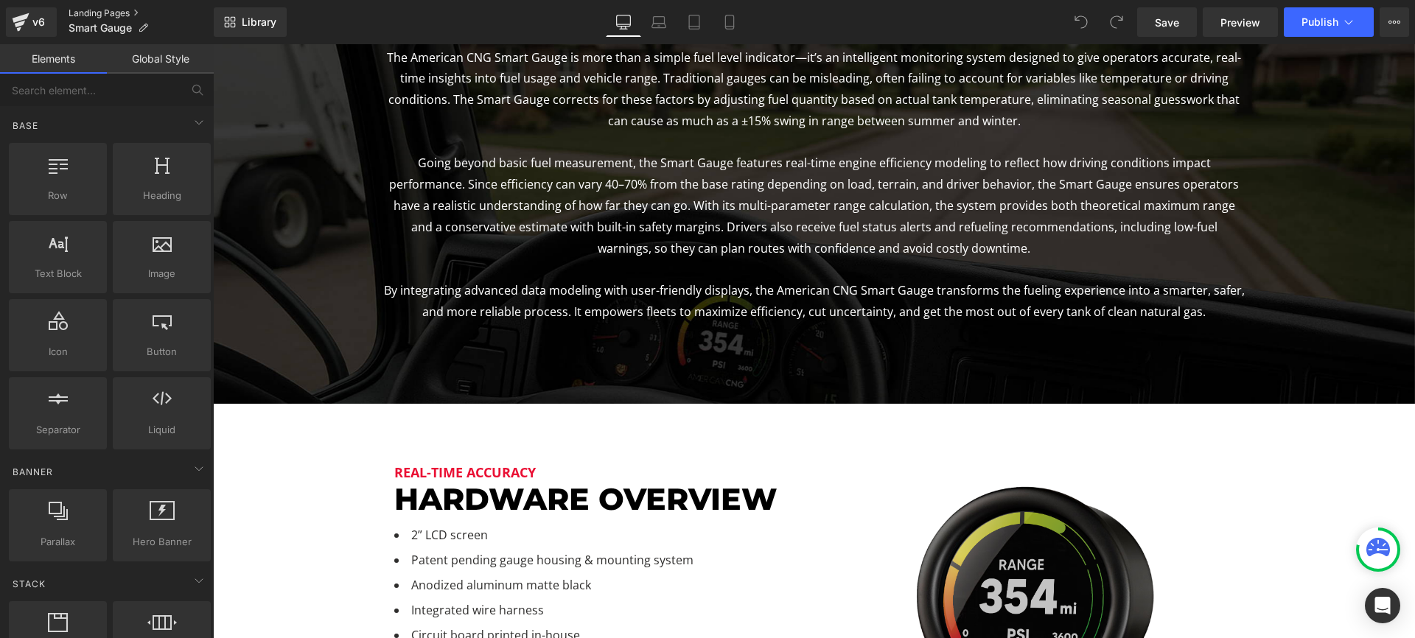
click at [84, 10] on link "Landing Pages" at bounding box center [141, 13] width 145 height 12
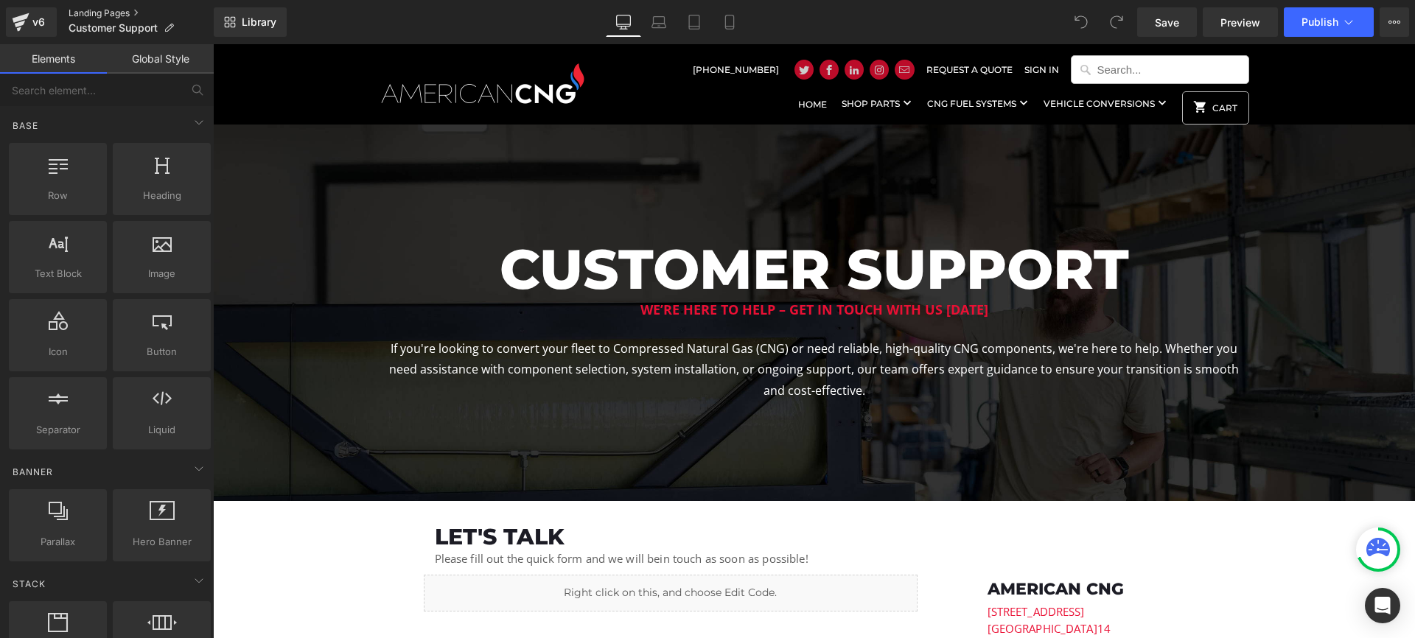
click at [91, 7] on link "Landing Pages" at bounding box center [141, 13] width 145 height 12
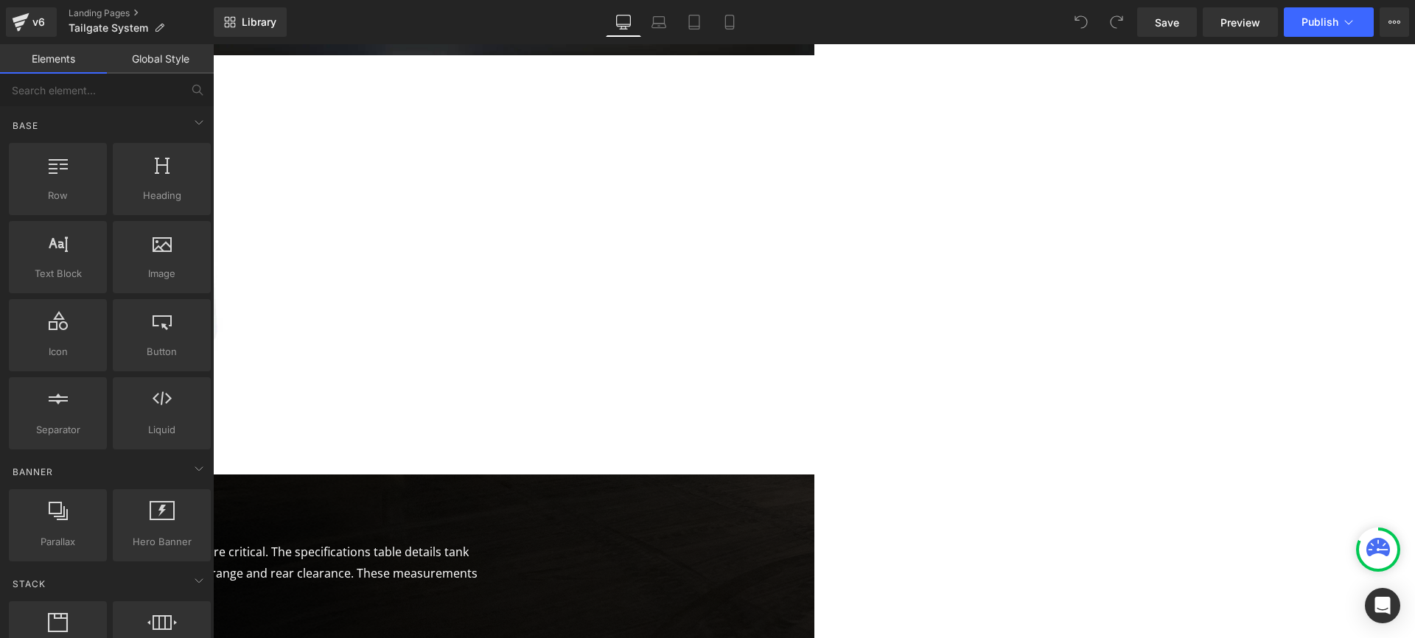
scroll to position [414, 0]
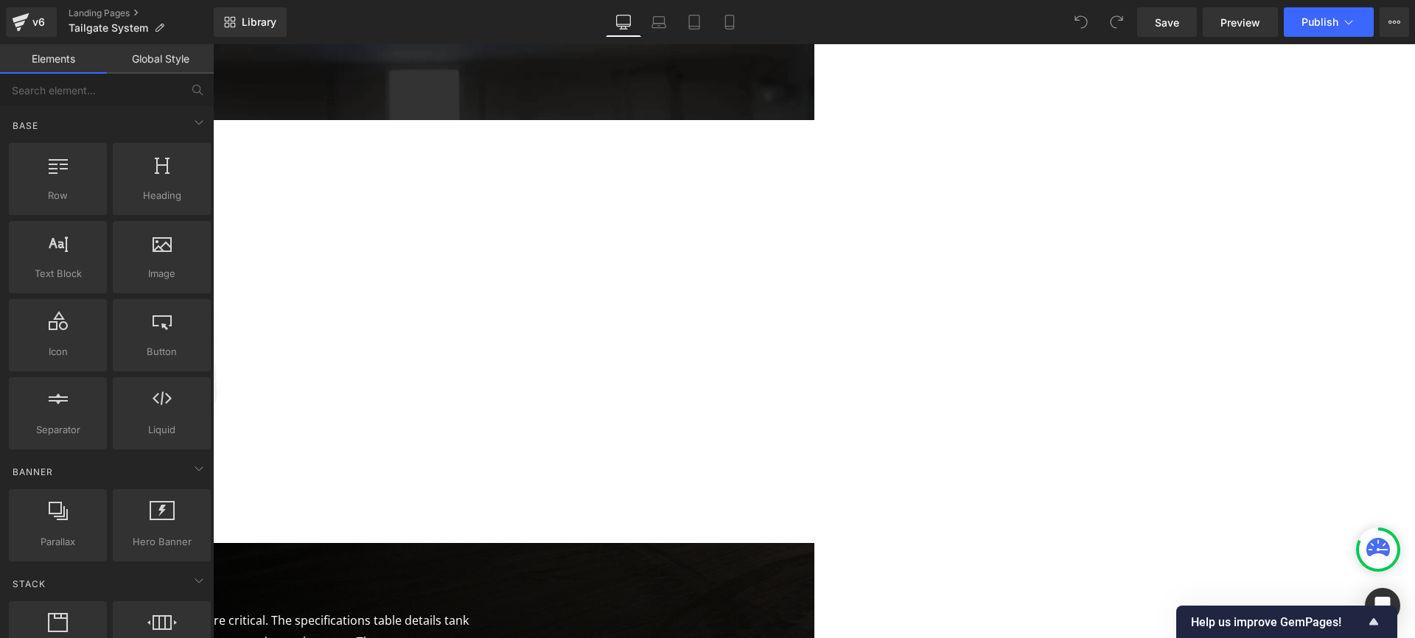
click at [450, 109] on div at bounding box center [814, 341] width 1202 height 594
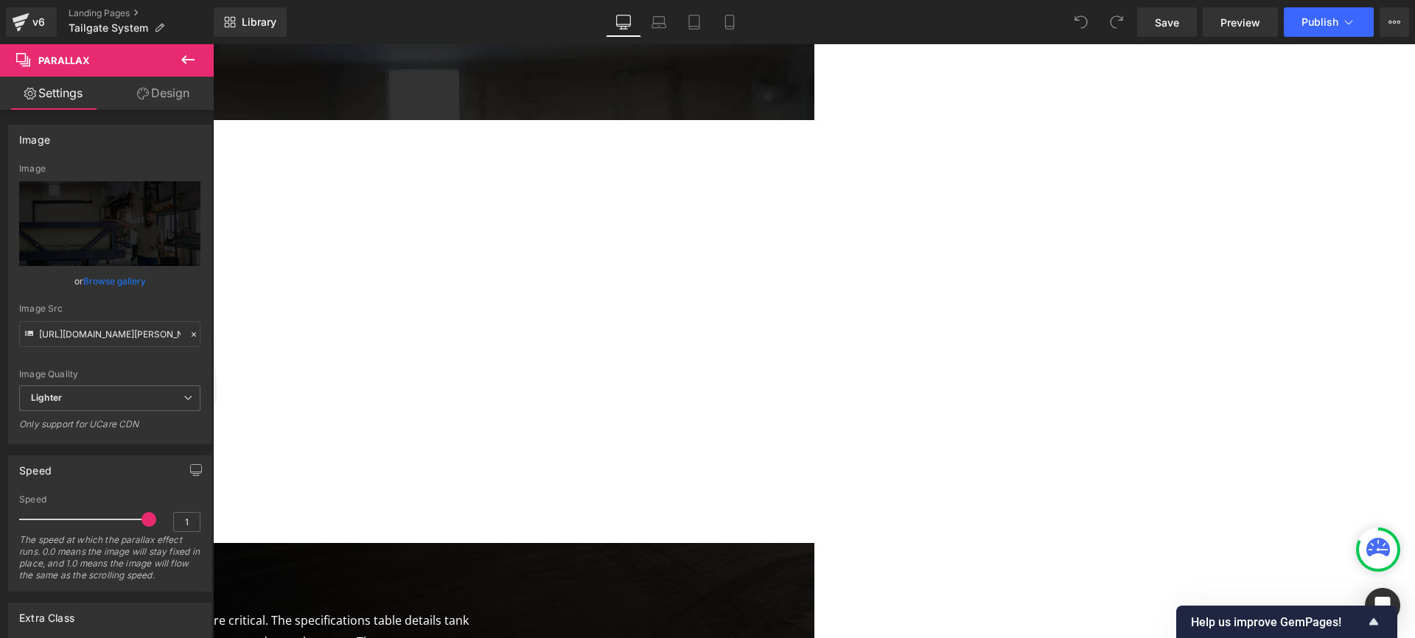
click at [213, 44] on span "Image" at bounding box center [213, 44] width 0 height 0
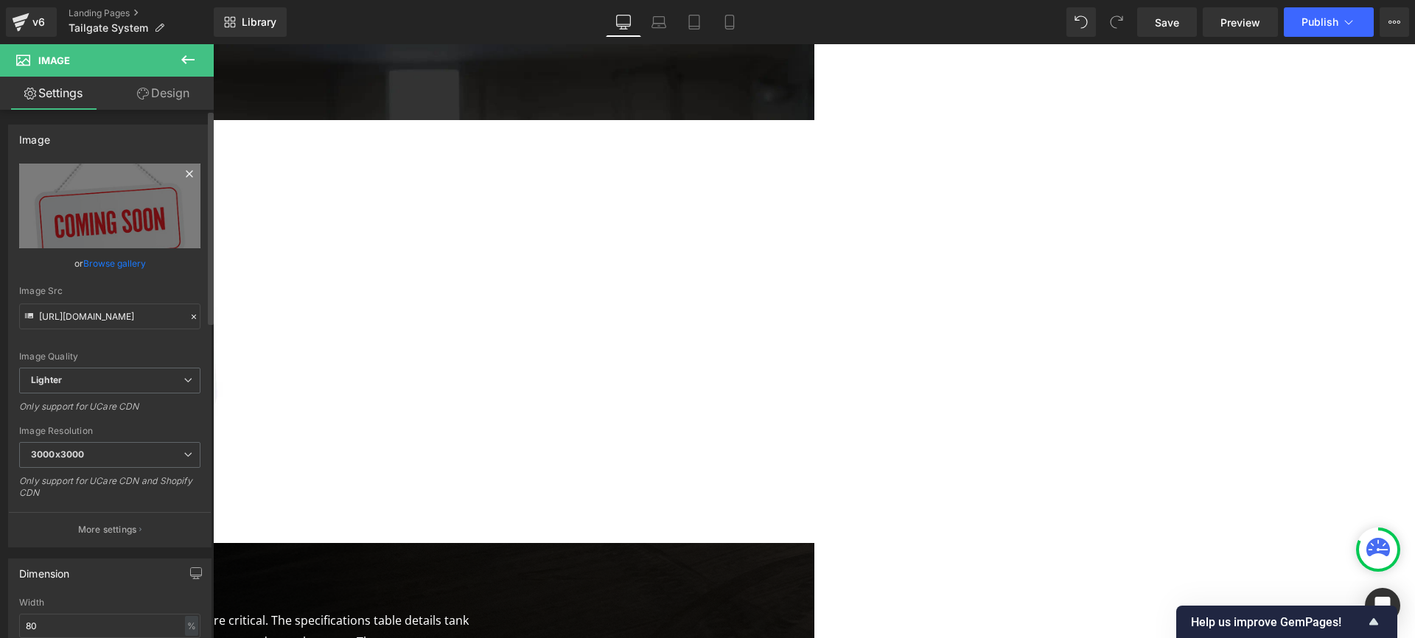
click at [181, 173] on icon at bounding box center [190, 174] width 18 height 18
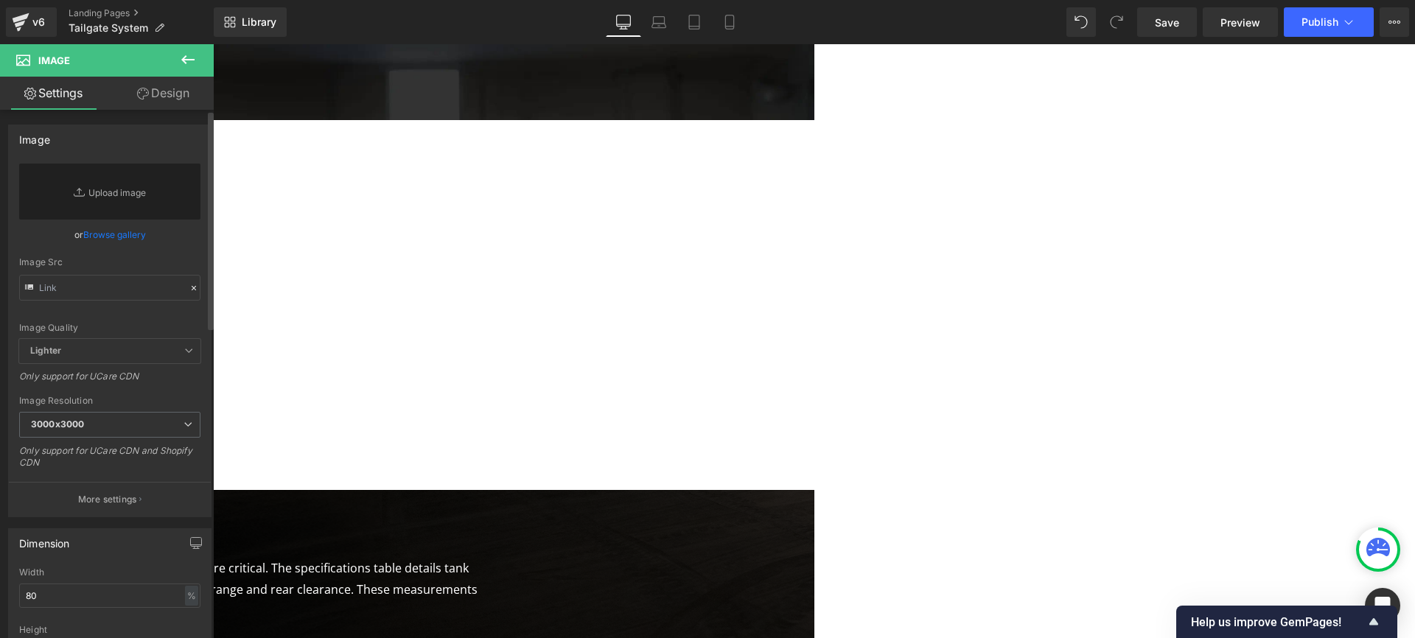
click at [127, 230] on link "Browse gallery" at bounding box center [114, 235] width 63 height 26
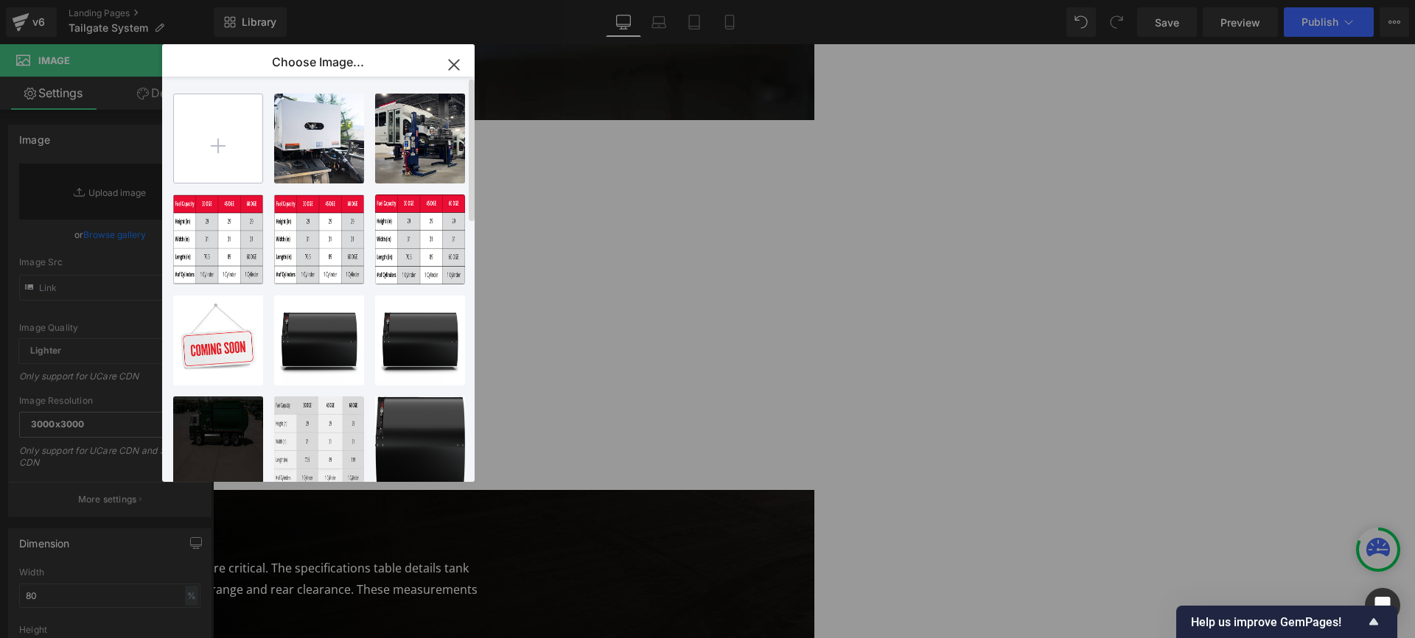
click at [209, 136] on input "file" at bounding box center [218, 138] width 88 height 88
type input "C:\fakepath\tailgate.png"
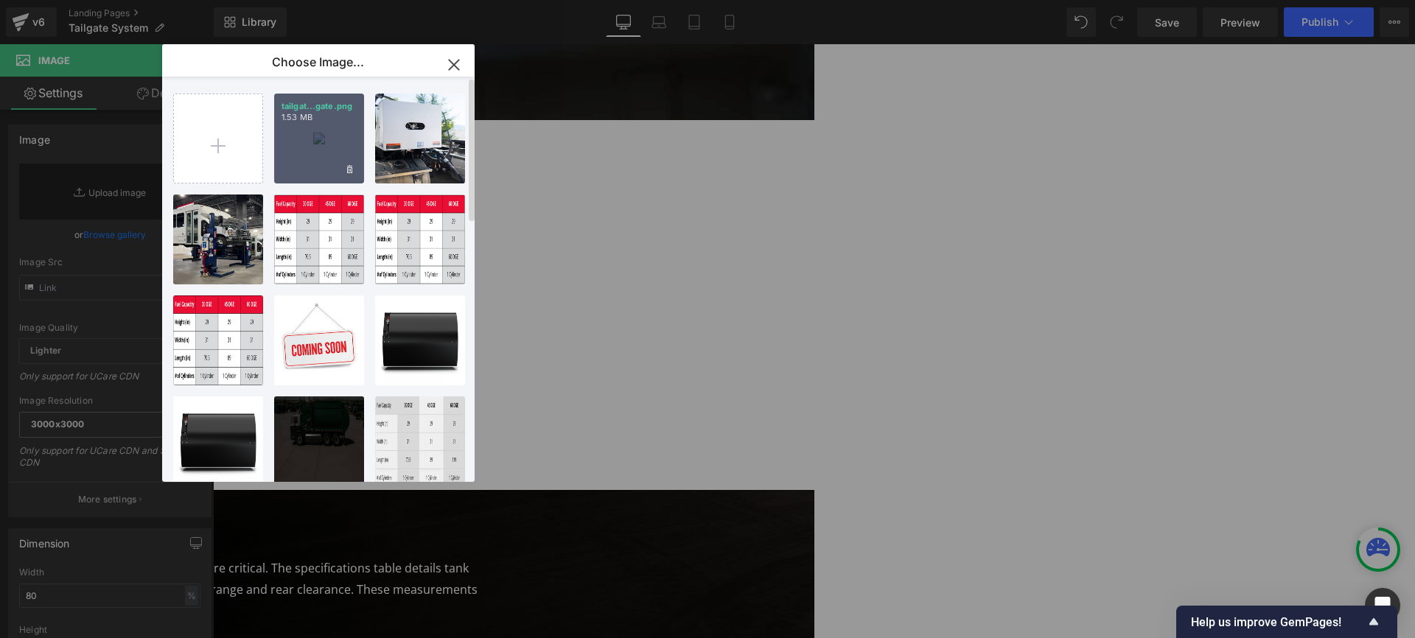
click at [308, 118] on p "1.53 MB" at bounding box center [318, 117] width 75 height 11
type input "[URL][DOMAIN_NAME]"
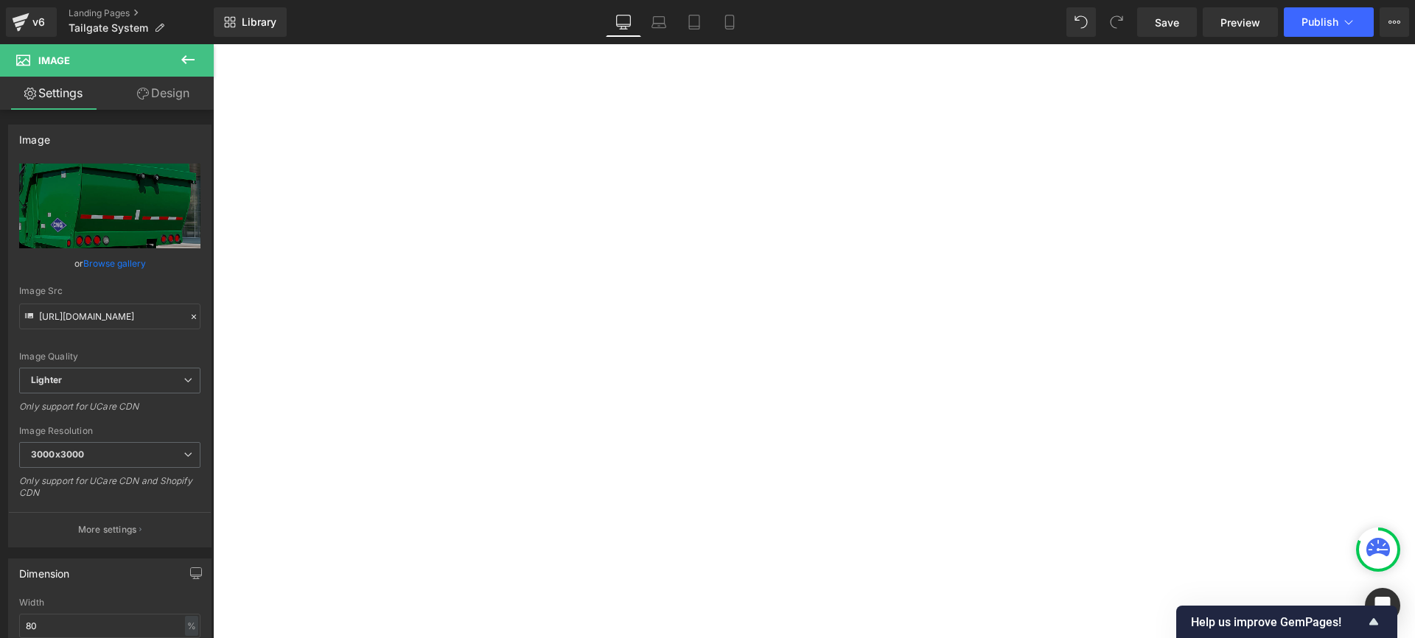
scroll to position [461, 0]
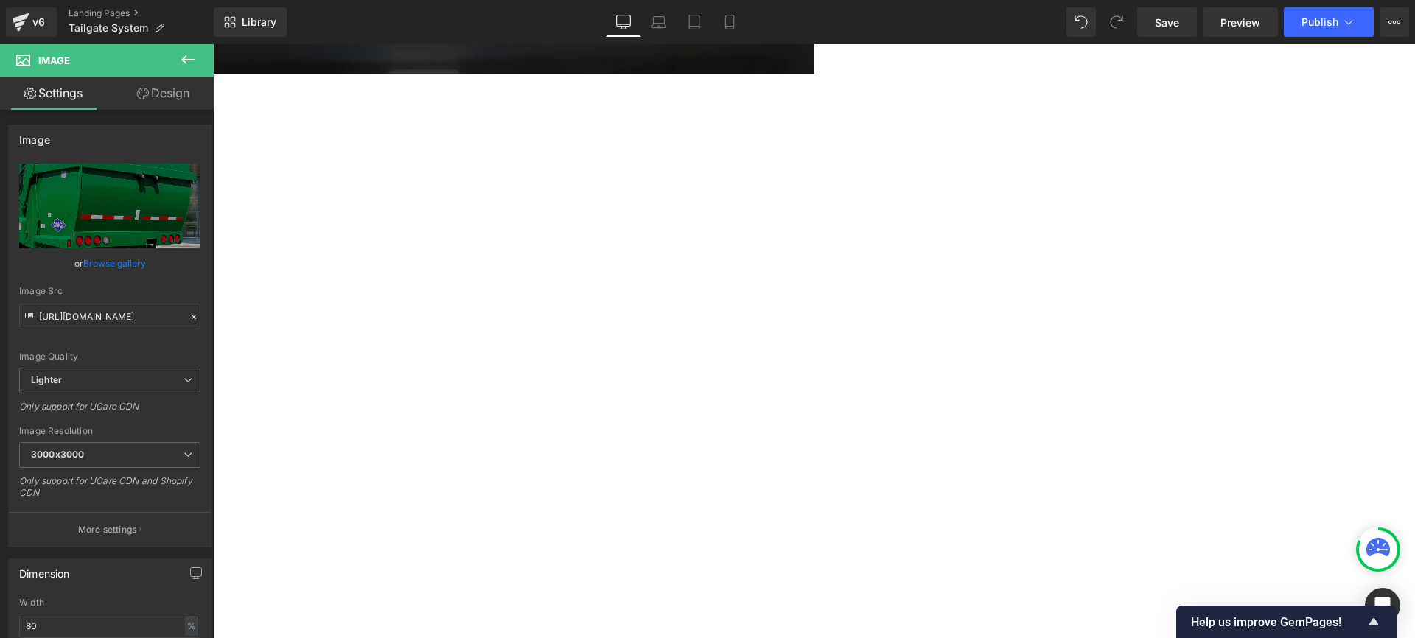
click at [213, 44] on span "Image" at bounding box center [213, 44] width 0 height 0
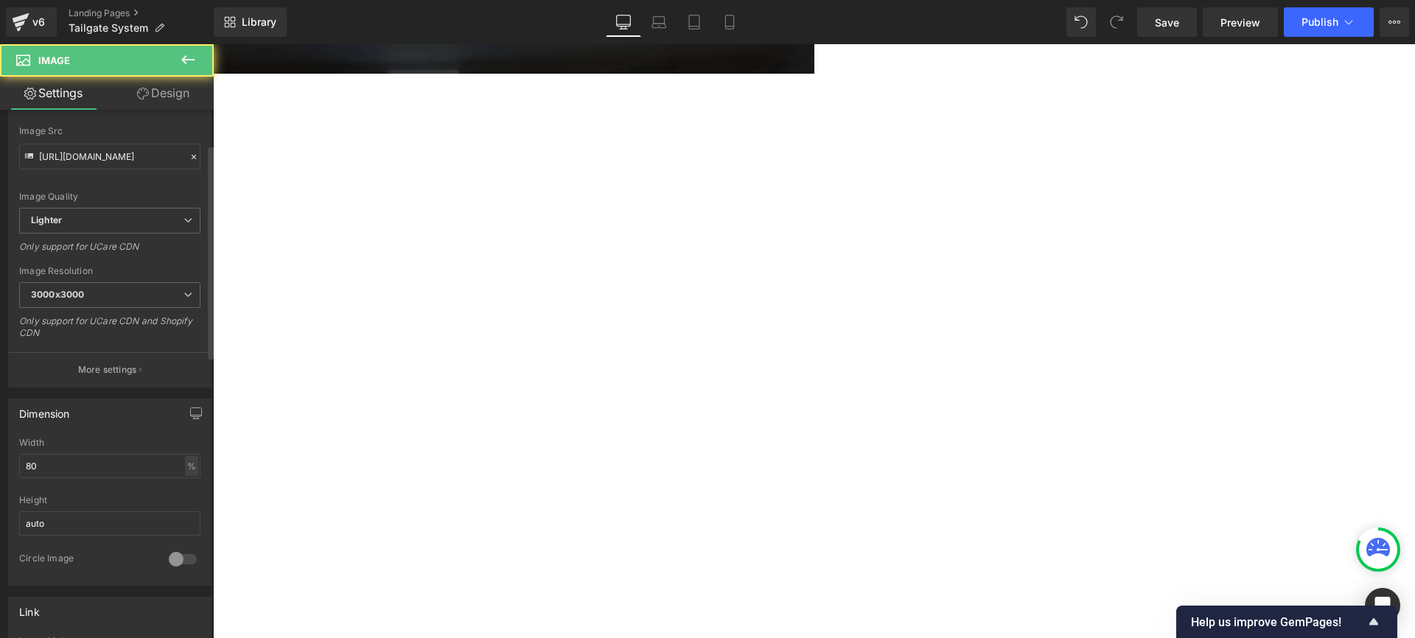
scroll to position [207, 0]
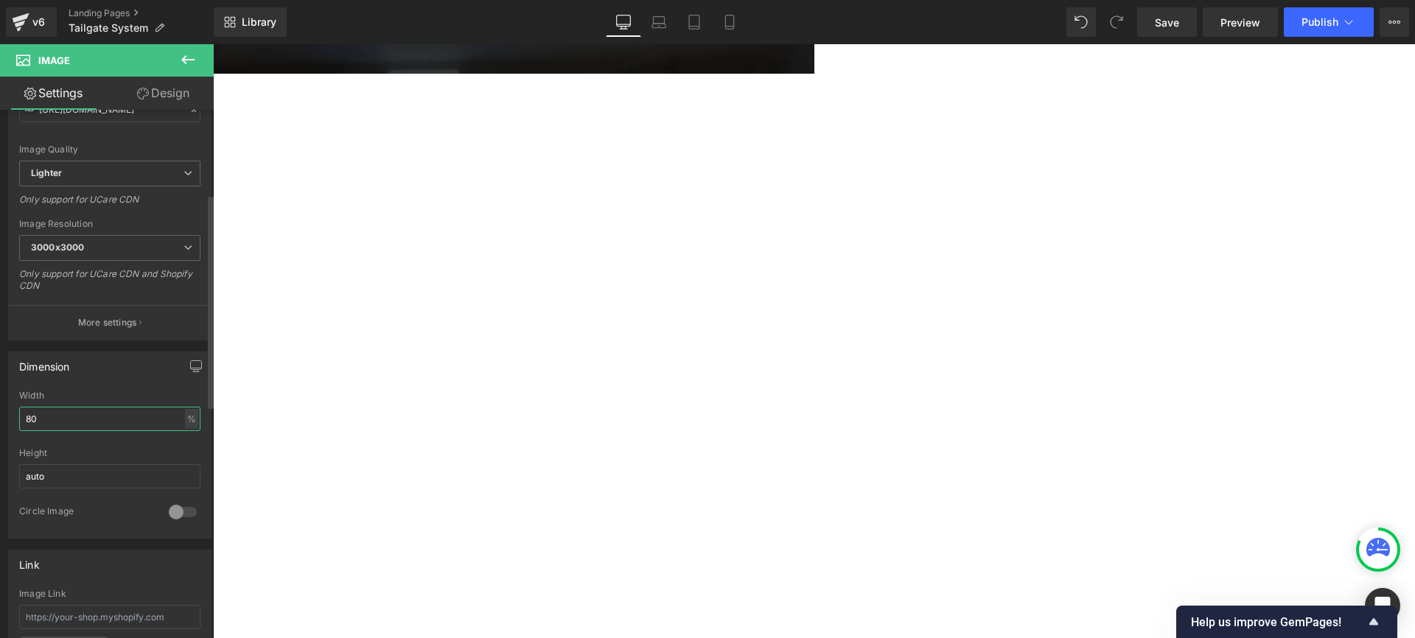
click at [69, 423] on input "80" at bounding box center [109, 419] width 181 height 24
type input "60"
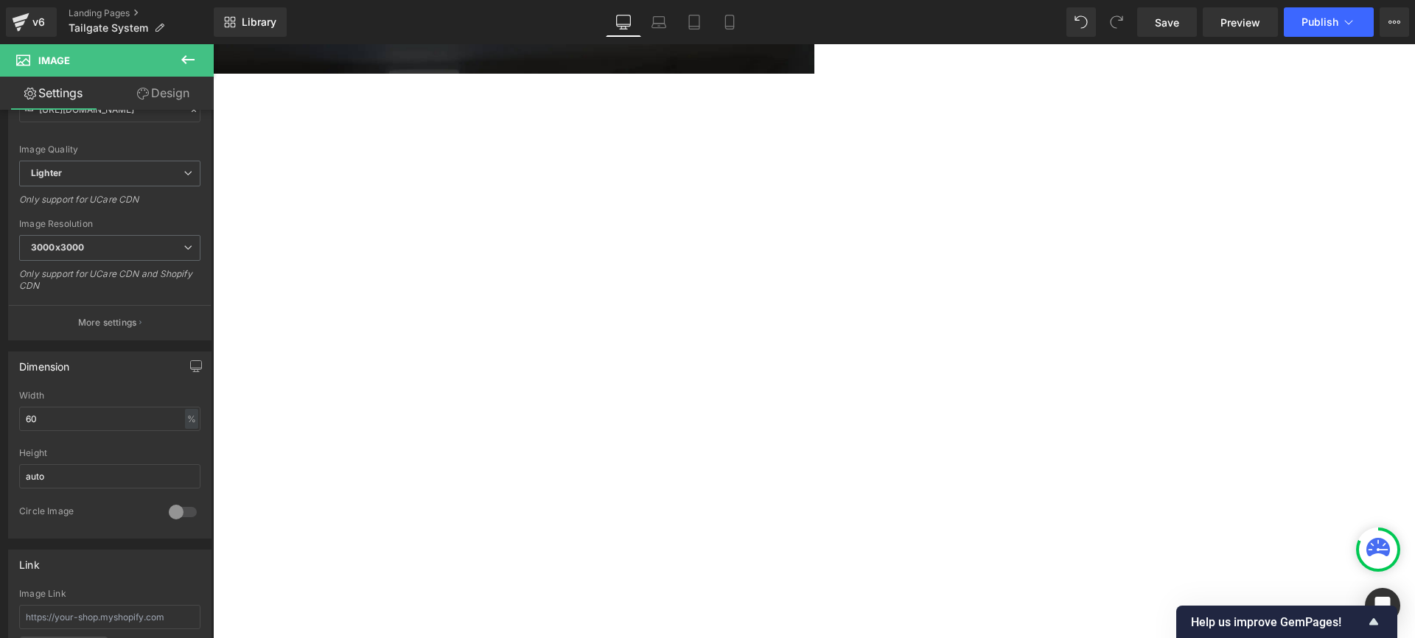
click at [197, 92] on link "Design" at bounding box center [163, 93] width 107 height 33
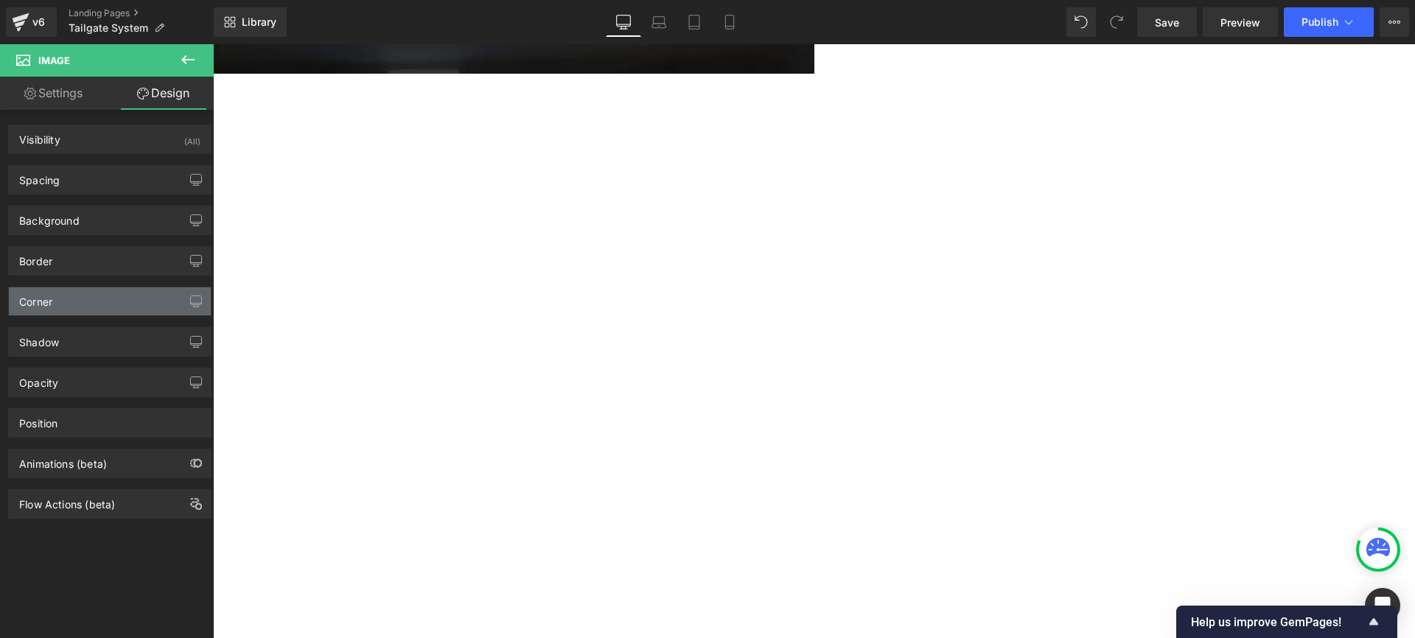
click at [71, 293] on div "Corner" at bounding box center [110, 301] width 202 height 28
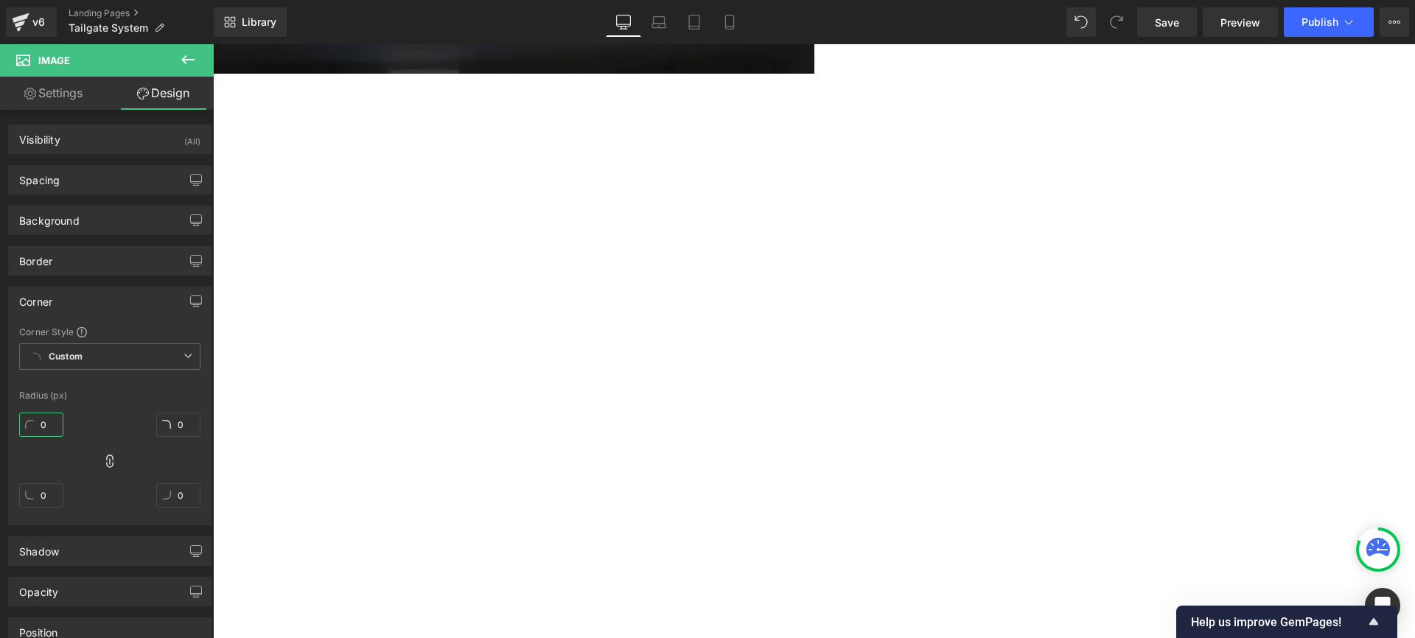
click at [41, 419] on input "0" at bounding box center [41, 425] width 44 height 24
type input "20"
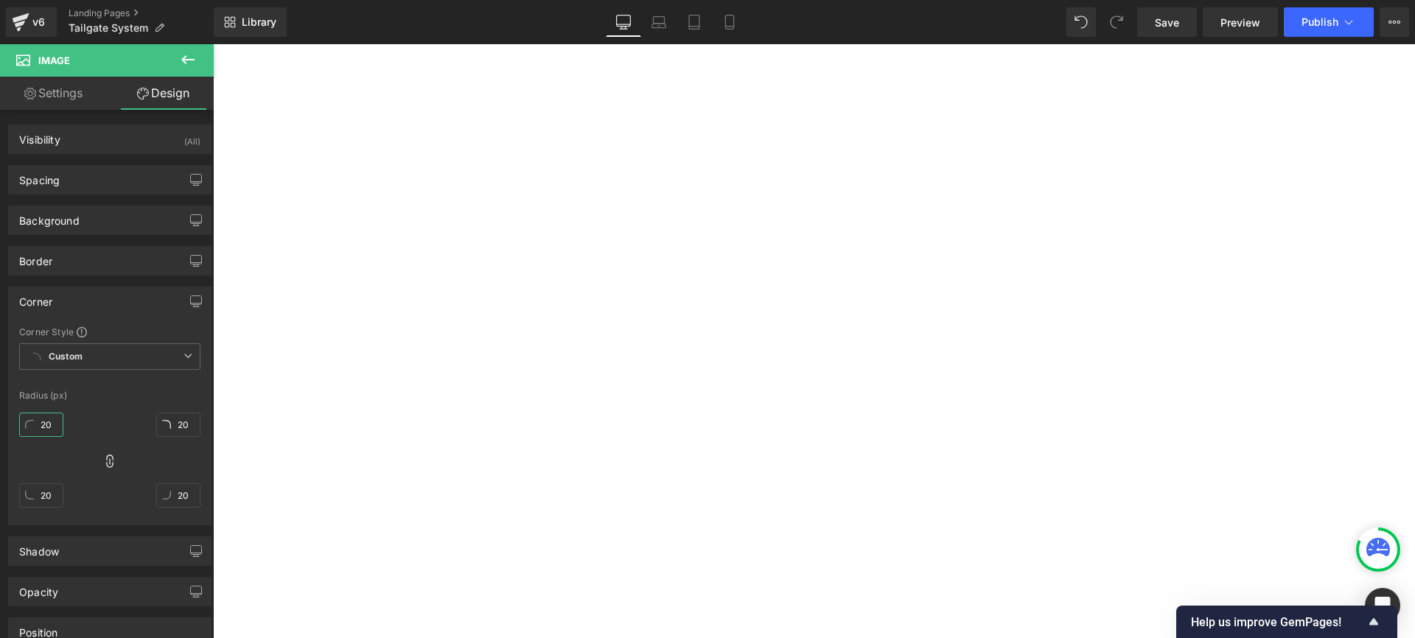
scroll to position [788, 0]
type input "20"
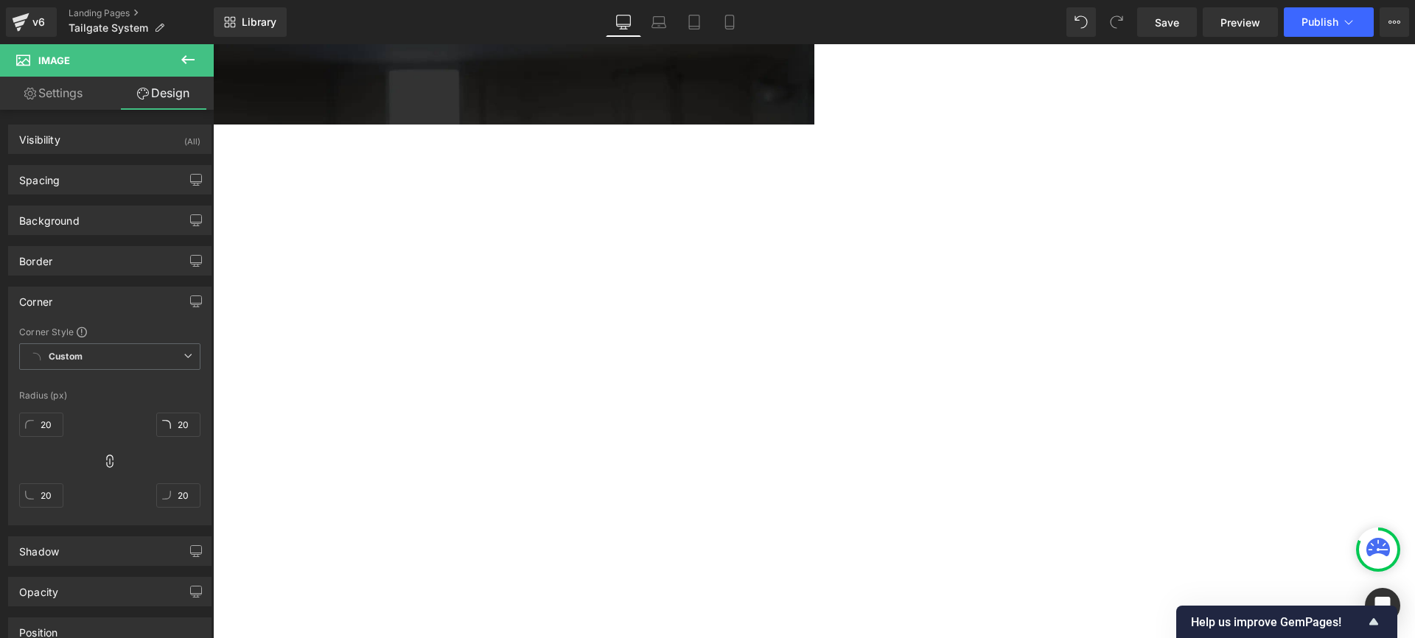
scroll to position [405, 0]
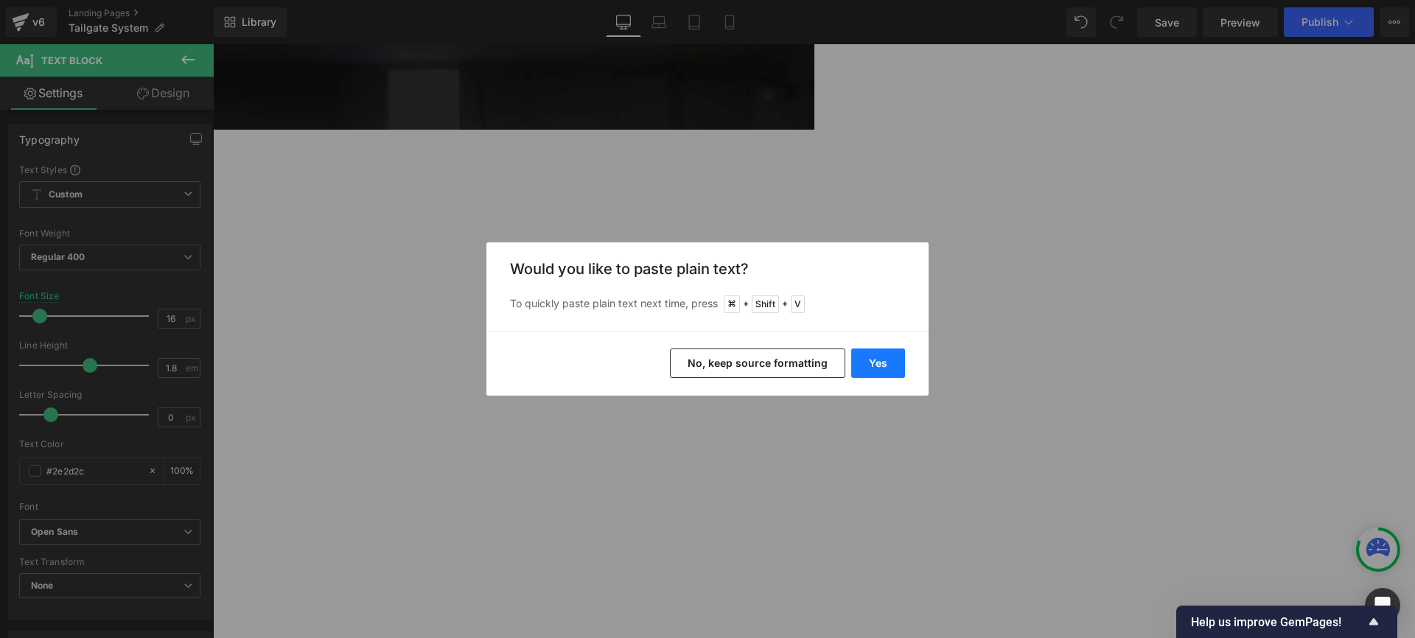
click at [887, 367] on button "Yes" at bounding box center [878, 363] width 54 height 29
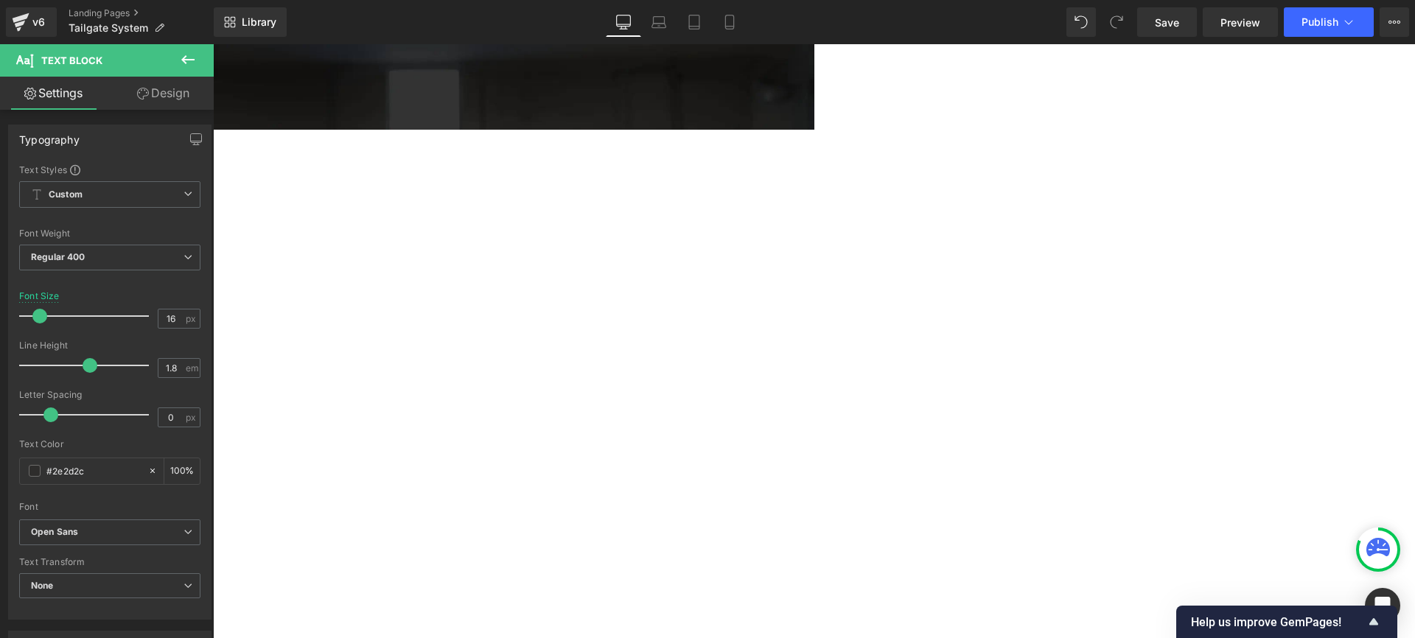
scroll to position [2226, 1202]
drag, startPoint x: 444, startPoint y: 485, endPoint x: 441, endPoint y: 492, distance: 8.2
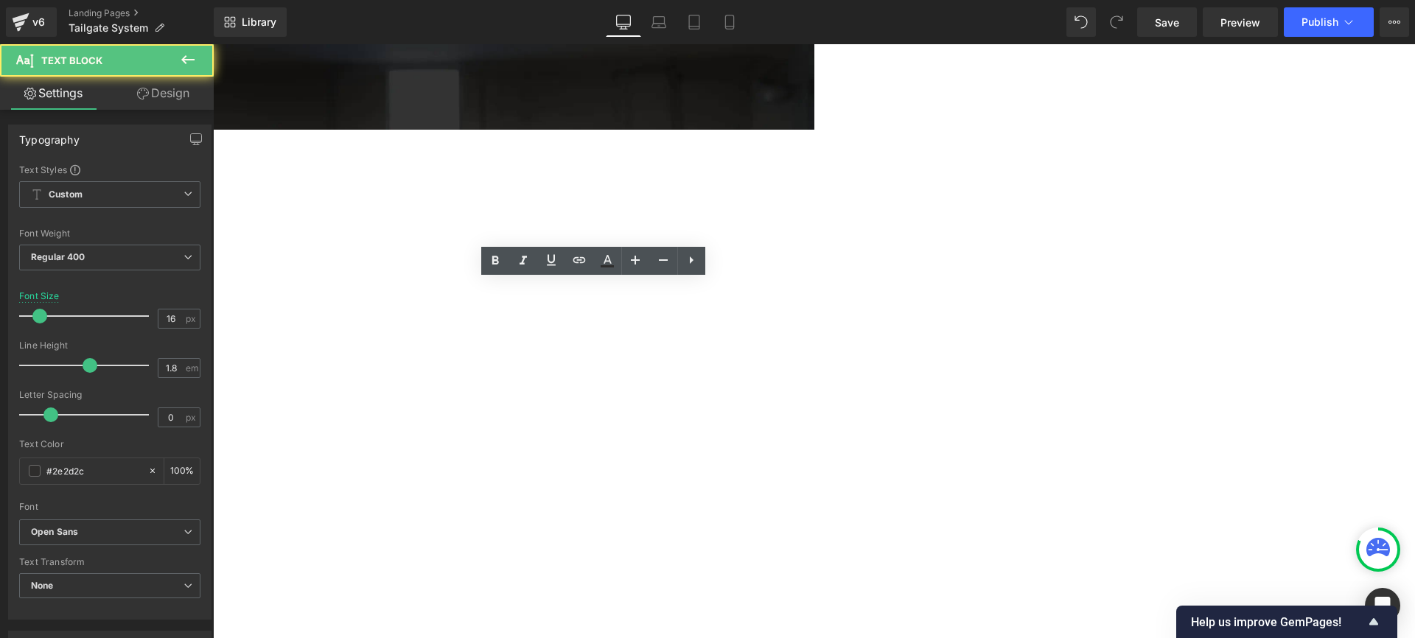
scroll to position [2201, 1202]
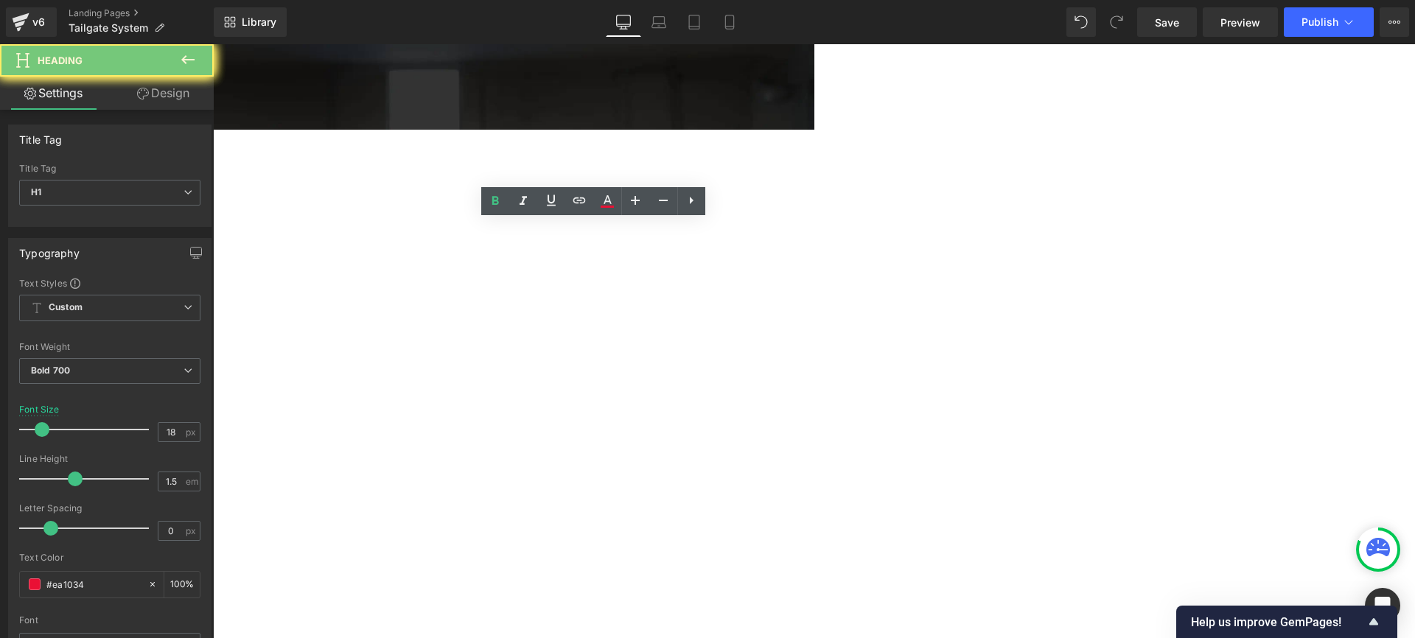
paste div
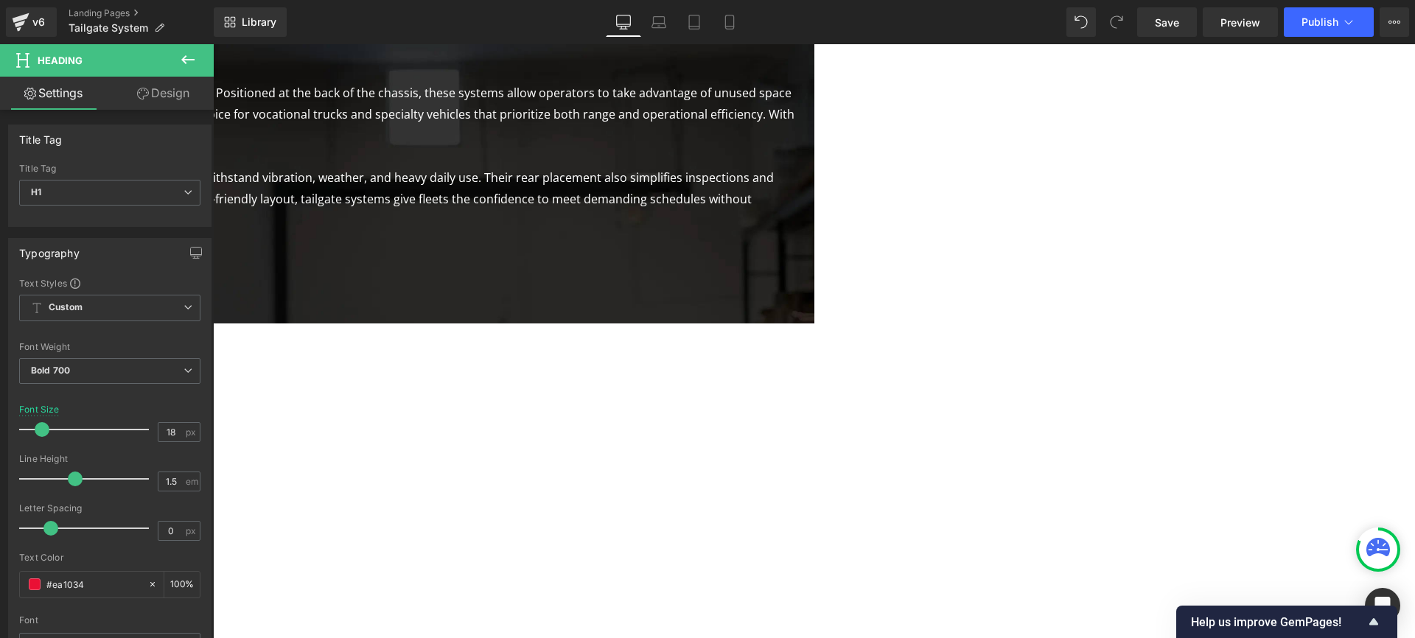
scroll to position [0, 0]
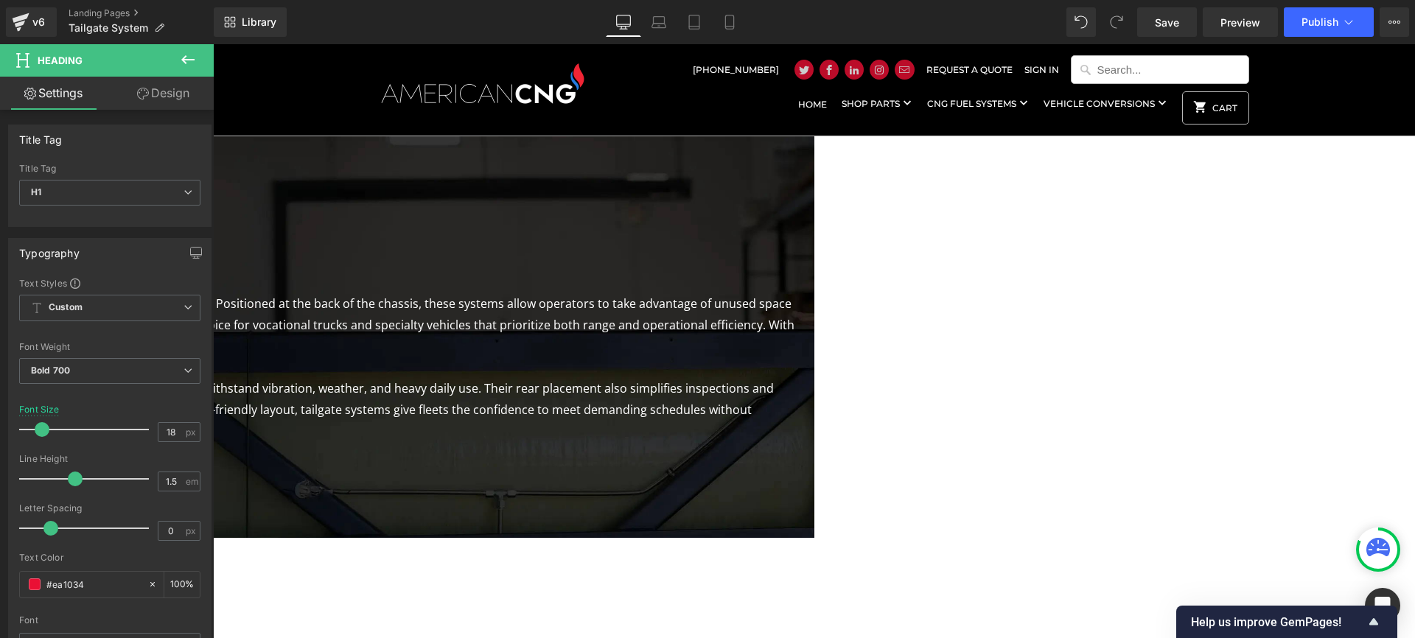
click at [213, 44] on icon at bounding box center [213, 44] width 0 height 0
click at [814, 275] on h1 "Smarter Fuel Insights, Real Results" at bounding box center [213, 265] width 1202 height 20
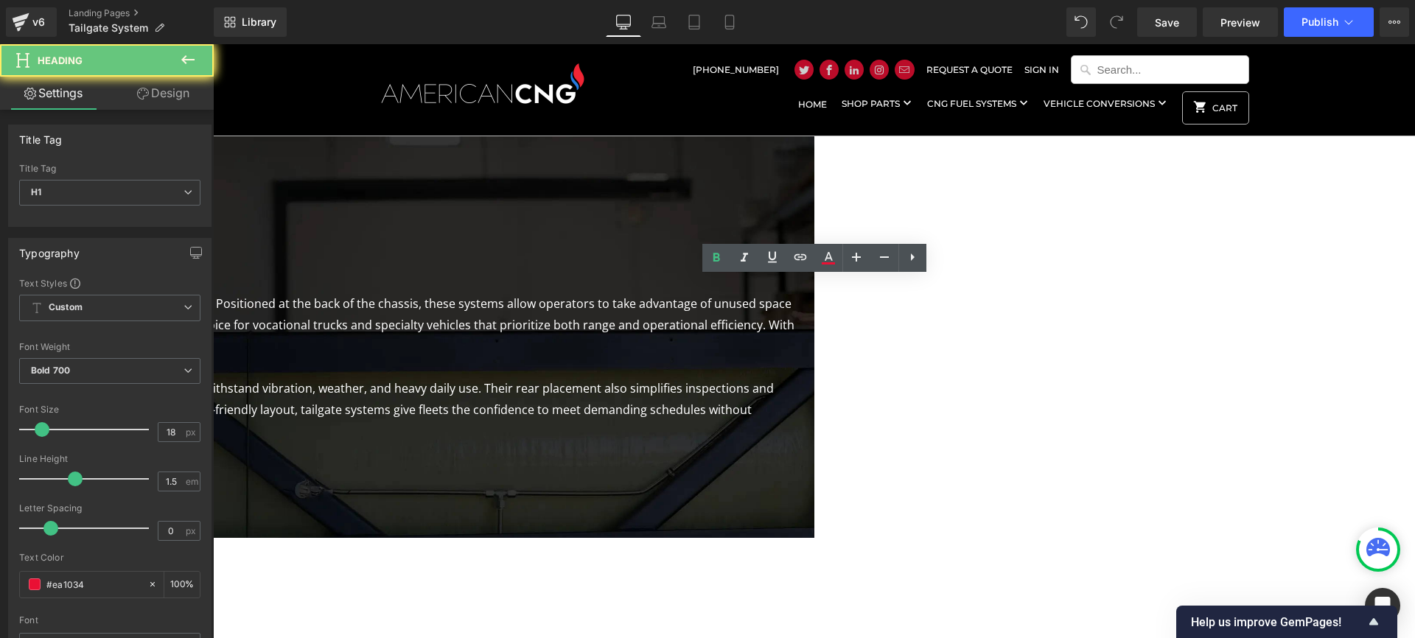
click at [814, 275] on h1 "Smarter Fuel Insights, Real Results" at bounding box center [213, 265] width 1202 height 20
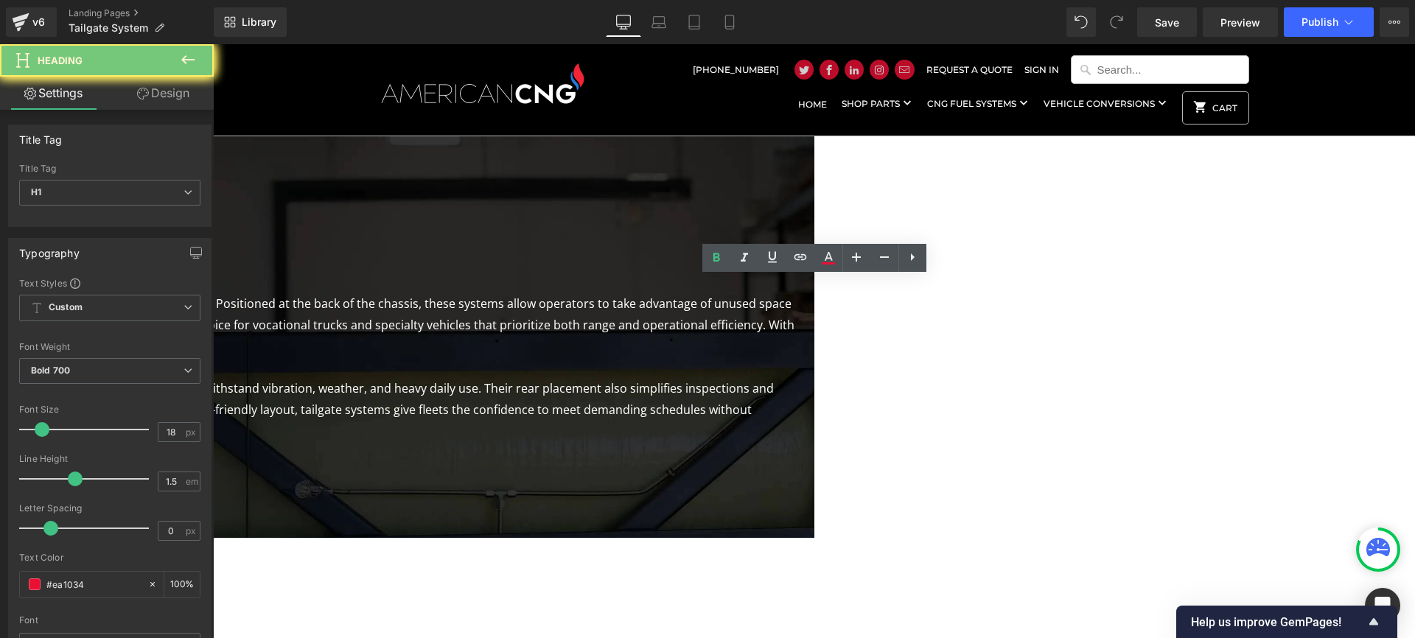
paste div
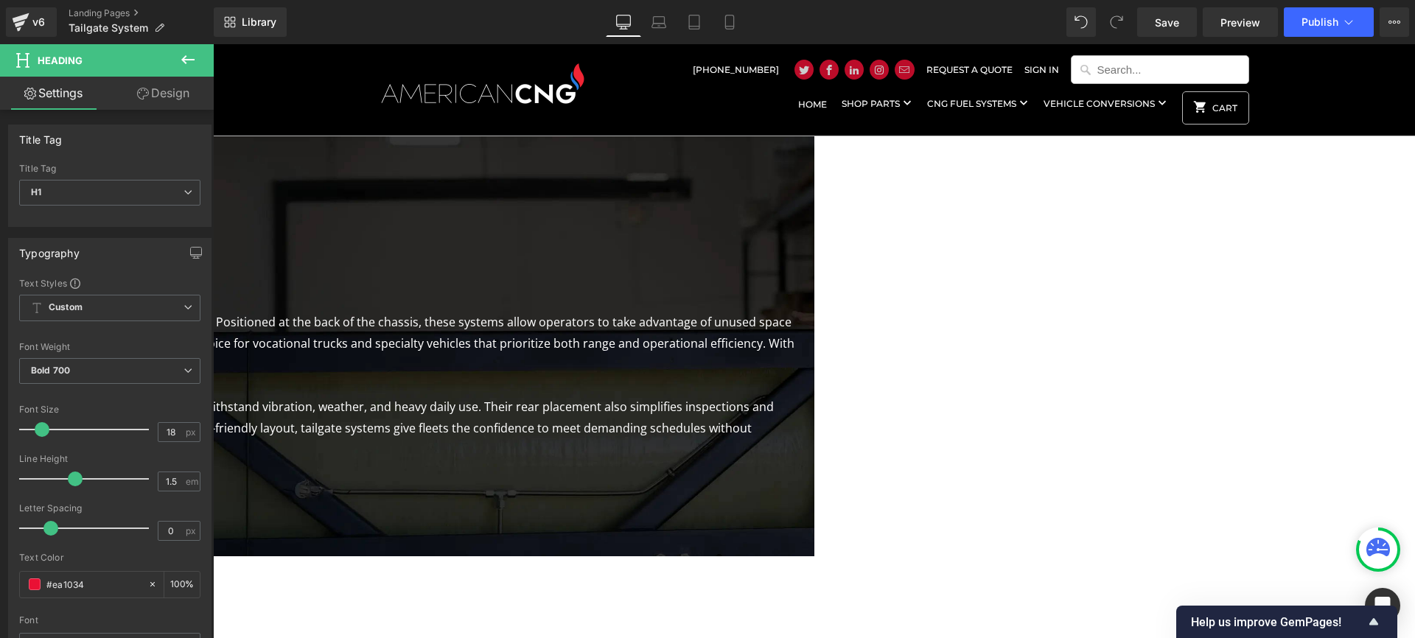
scroll to position [2201, 1202]
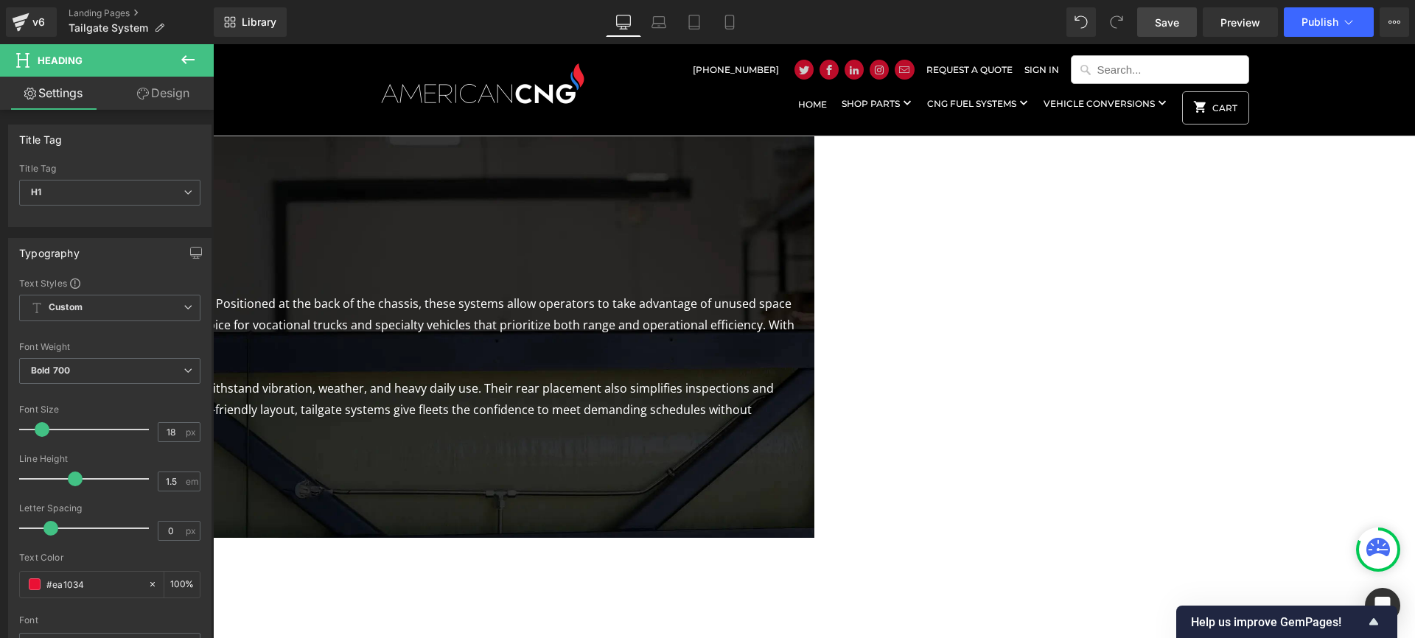
click at [1160, 24] on span "Save" at bounding box center [1167, 22] width 24 height 15
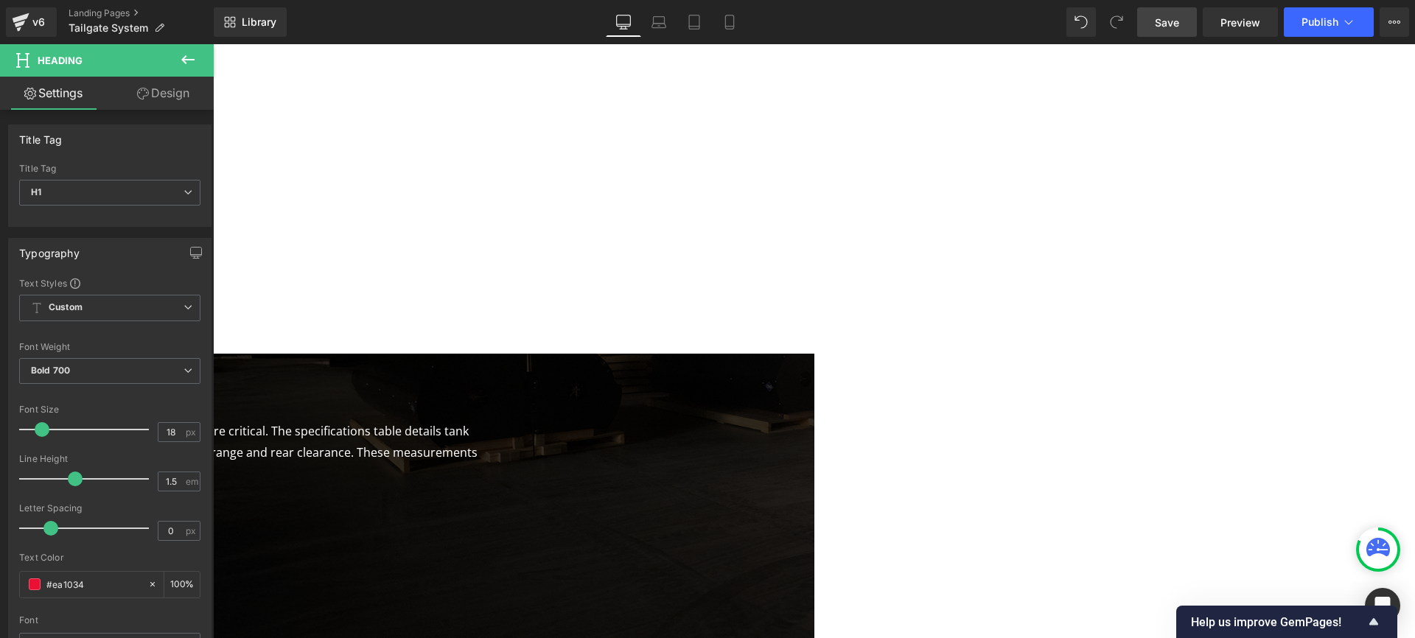
scroll to position [1085, 0]
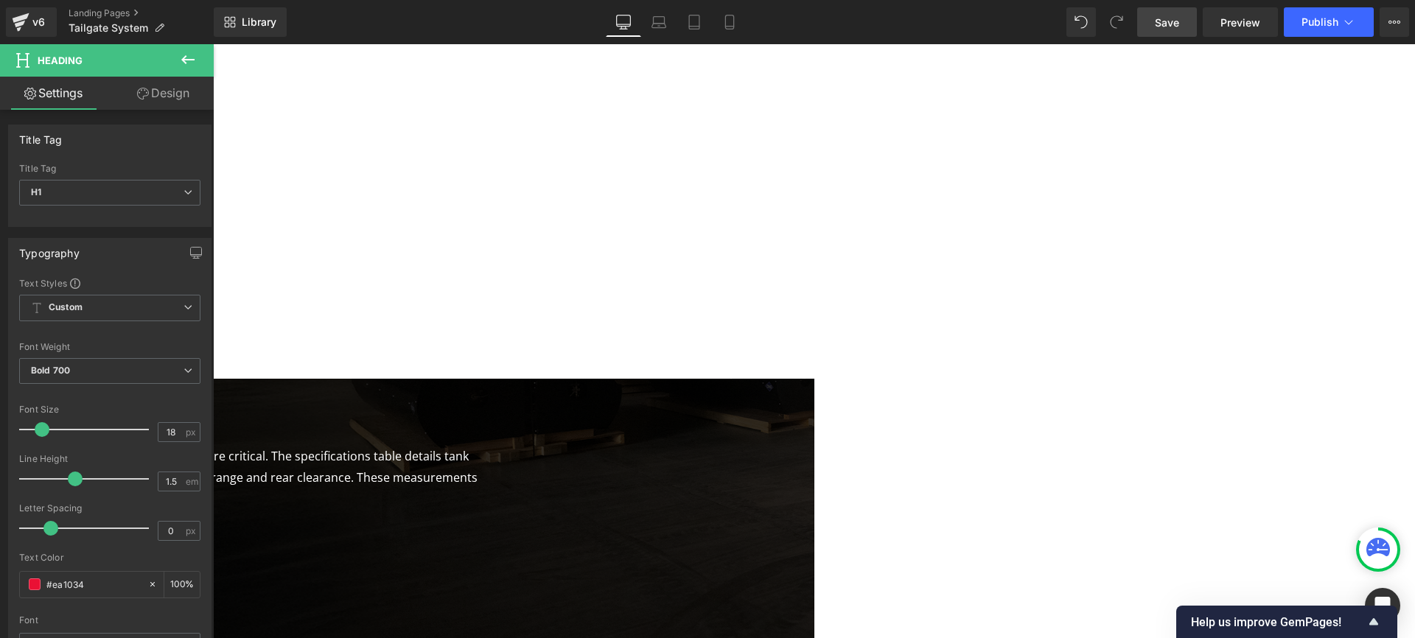
click at [213, 44] on icon at bounding box center [213, 44] width 0 height 0
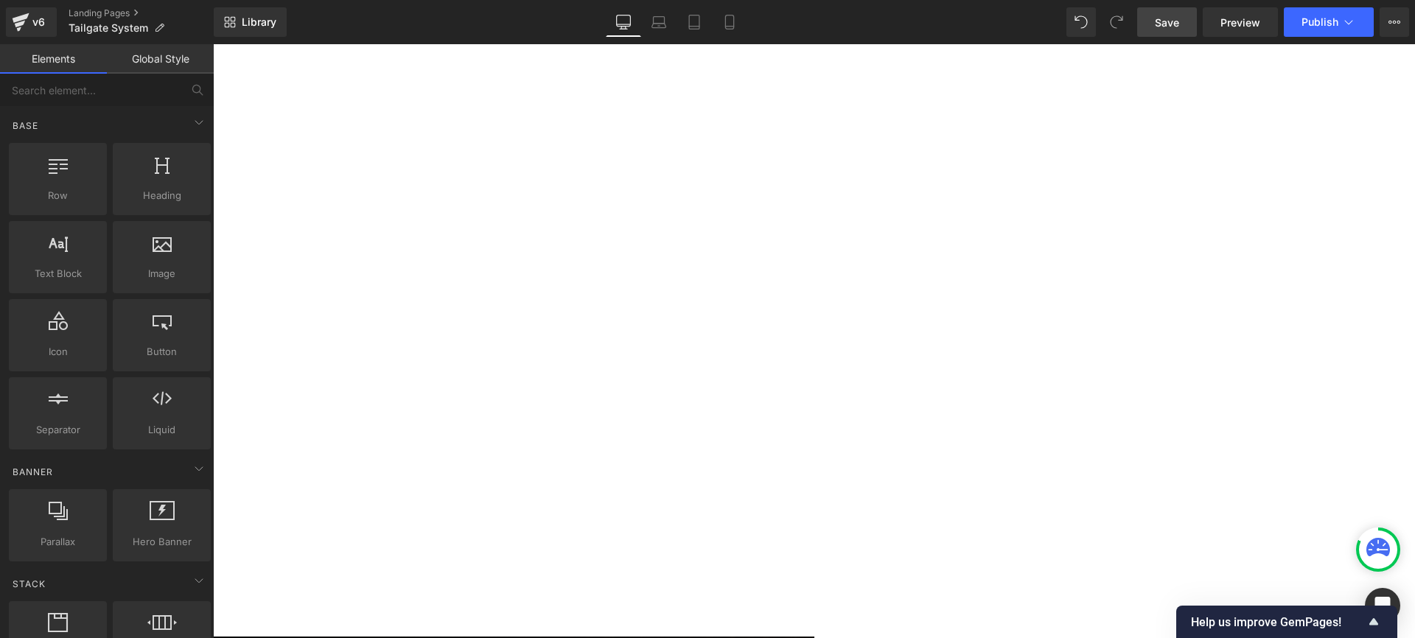
scroll to position [648, 0]
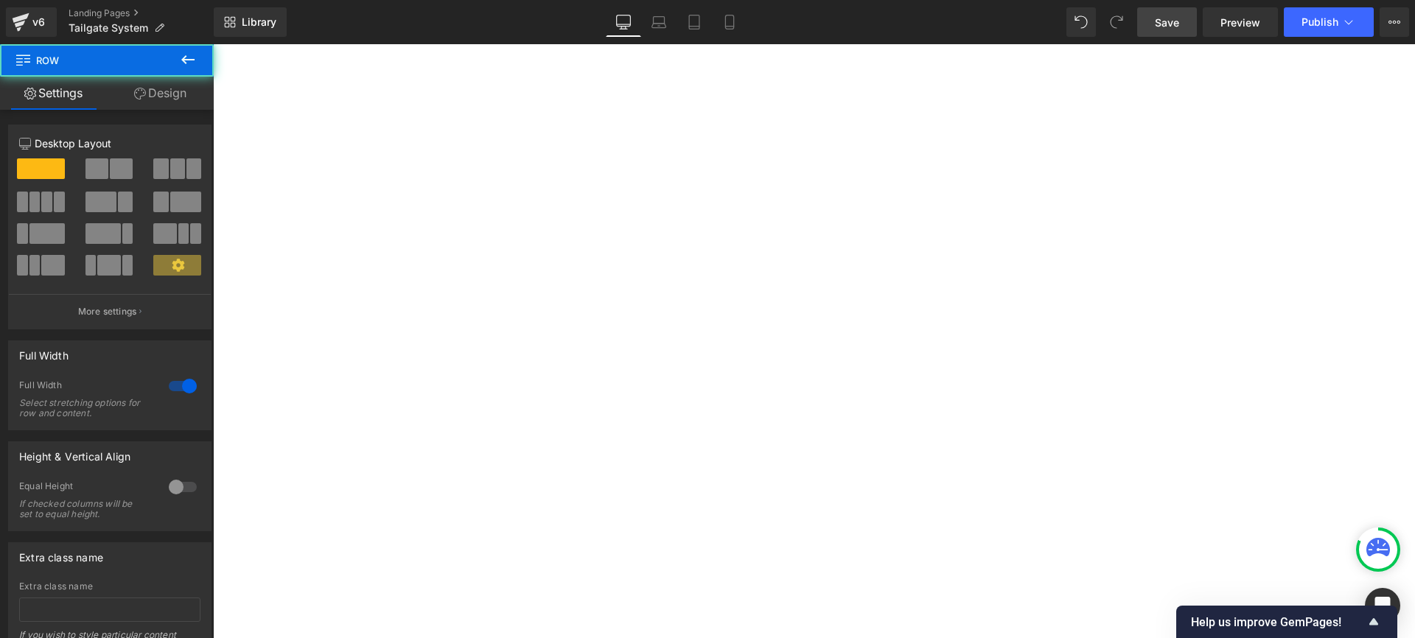
drag, startPoint x: 262, startPoint y: 300, endPoint x: 262, endPoint y: 330, distance: 30.2
click at [262, 301] on div "Maximized range without side compromise Heading Tailgate OVerview Heading High …" at bounding box center [213, 354] width 1202 height 922
click at [213, 44] on icon at bounding box center [213, 44] width 0 height 0
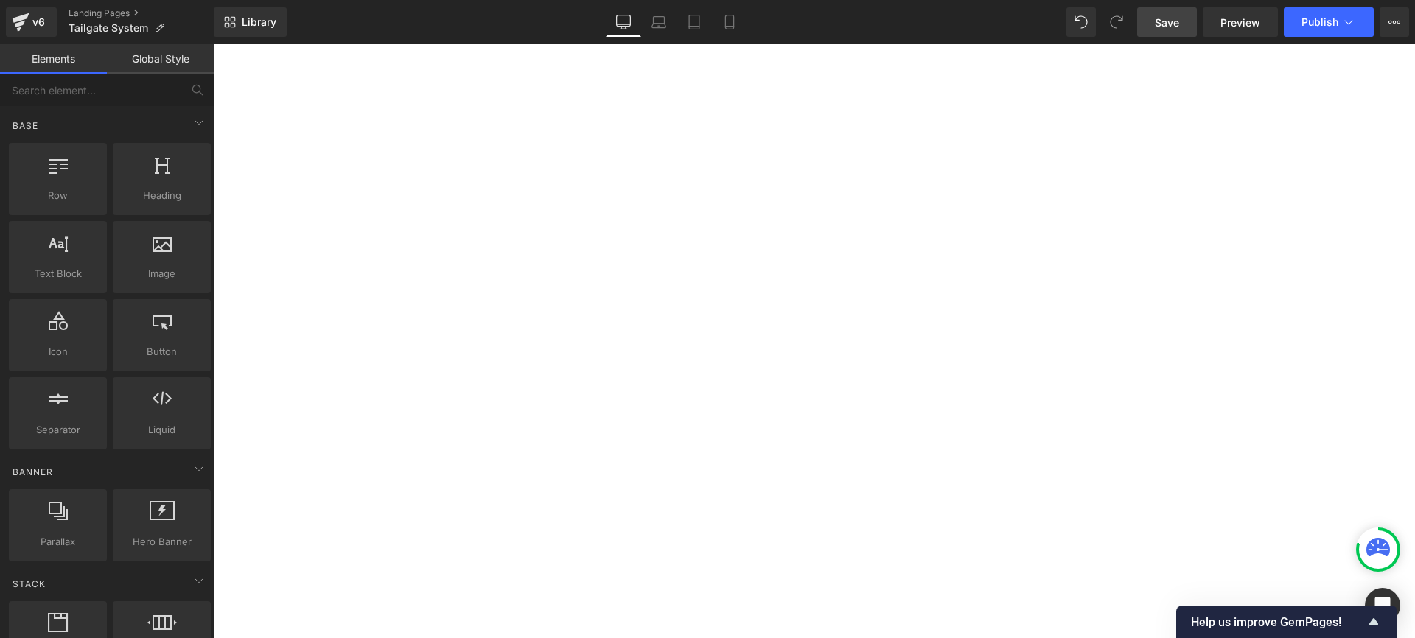
scroll to position [866, 0]
click at [213, 44] on span "Row" at bounding box center [213, 44] width 0 height 0
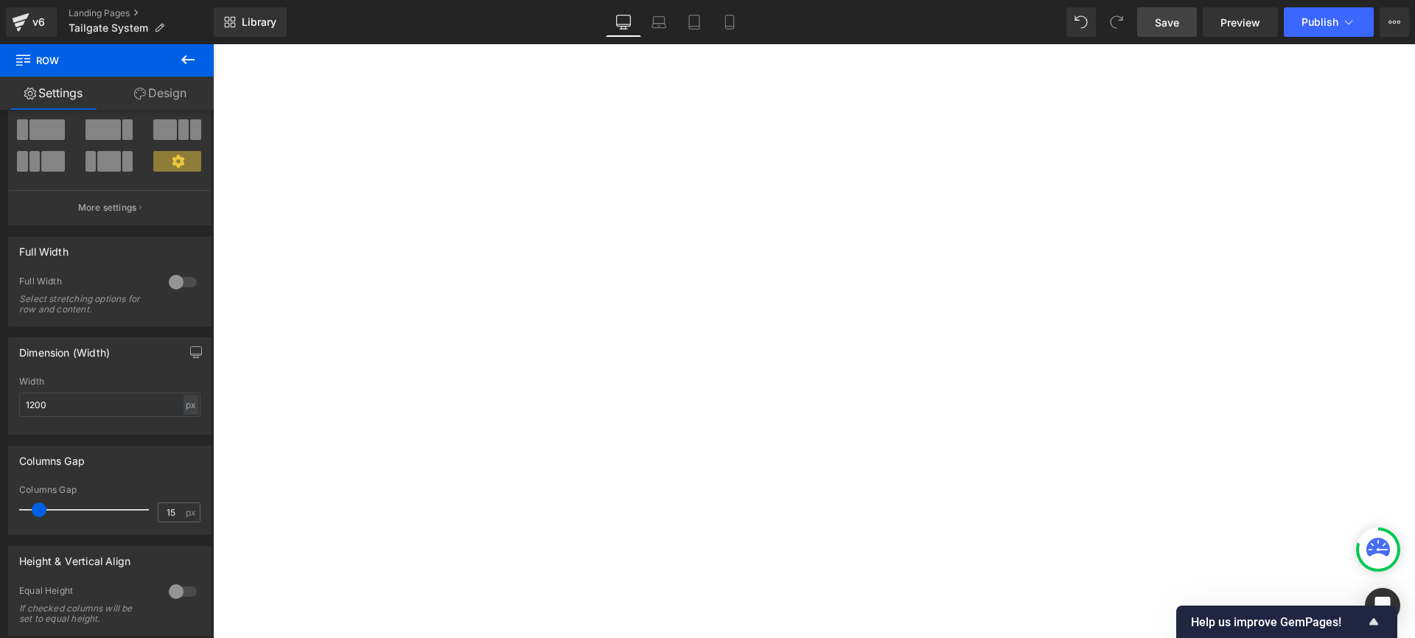
click at [175, 278] on div at bounding box center [182, 282] width 35 height 24
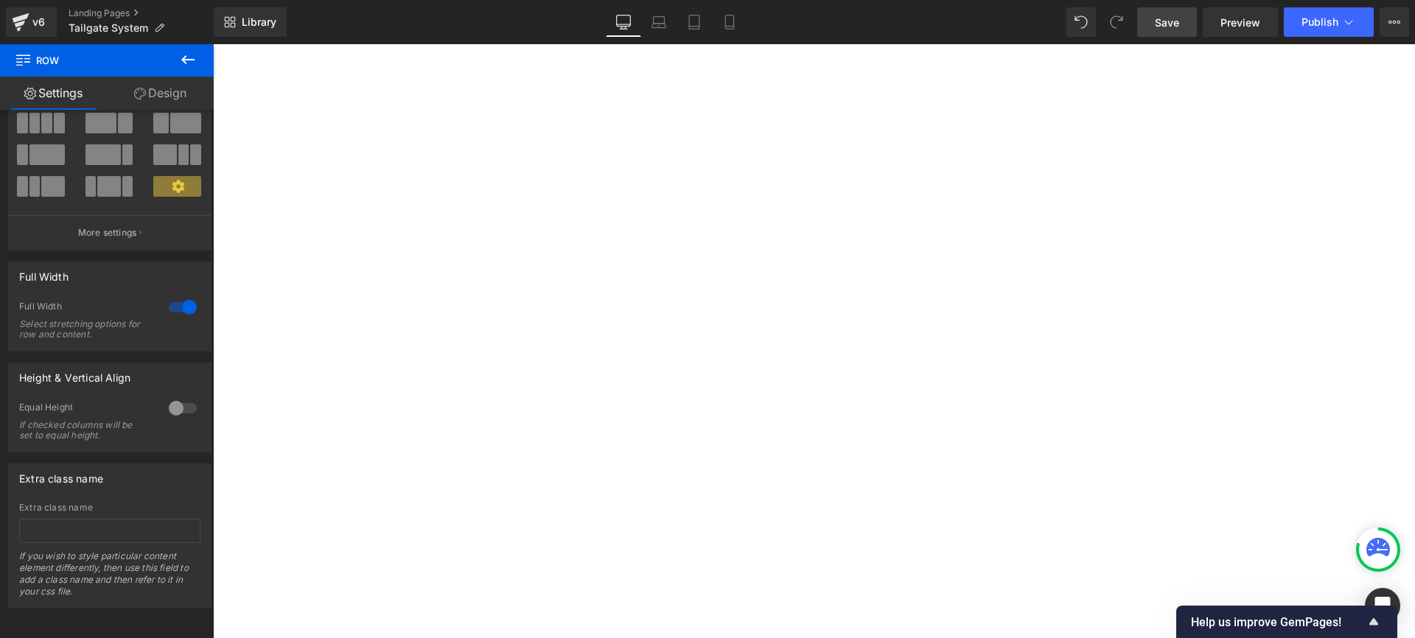
click at [177, 89] on link "Design" at bounding box center [160, 93] width 107 height 33
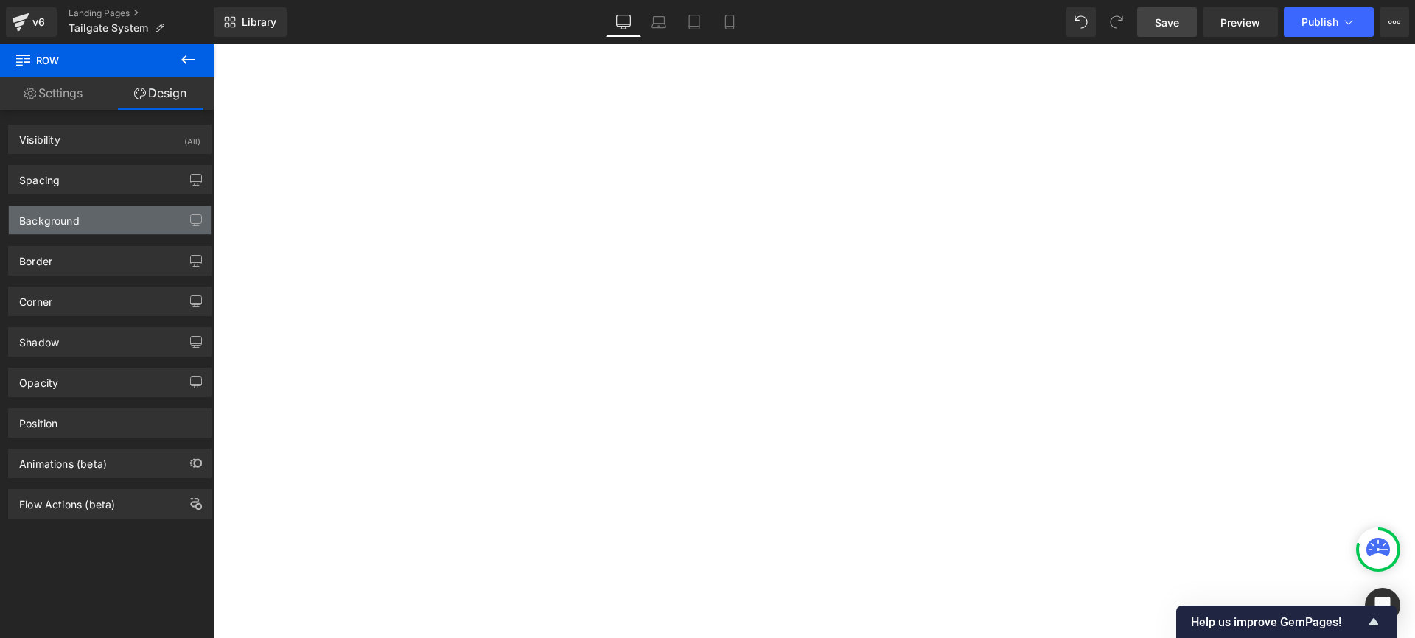
click at [53, 223] on div "Background" at bounding box center [49, 216] width 60 height 21
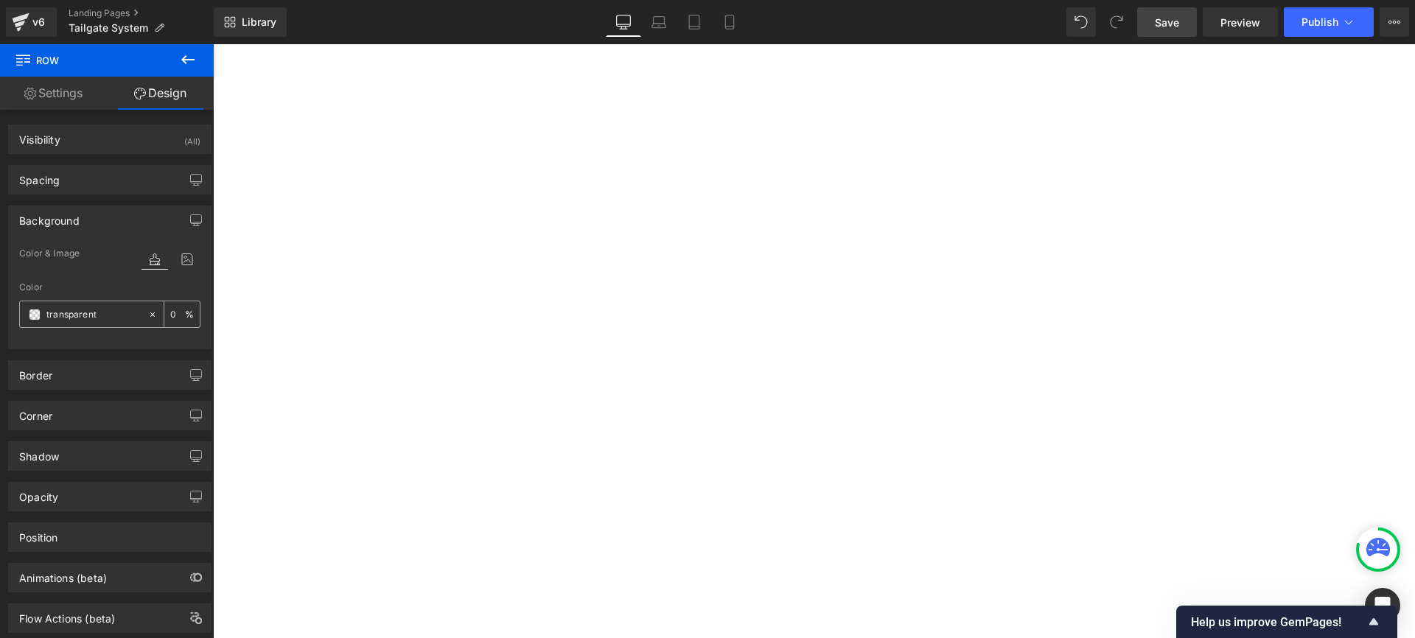
click at [37, 307] on div "transparent" at bounding box center [83, 314] width 127 height 26
click at [35, 317] on span at bounding box center [35, 315] width 12 height 12
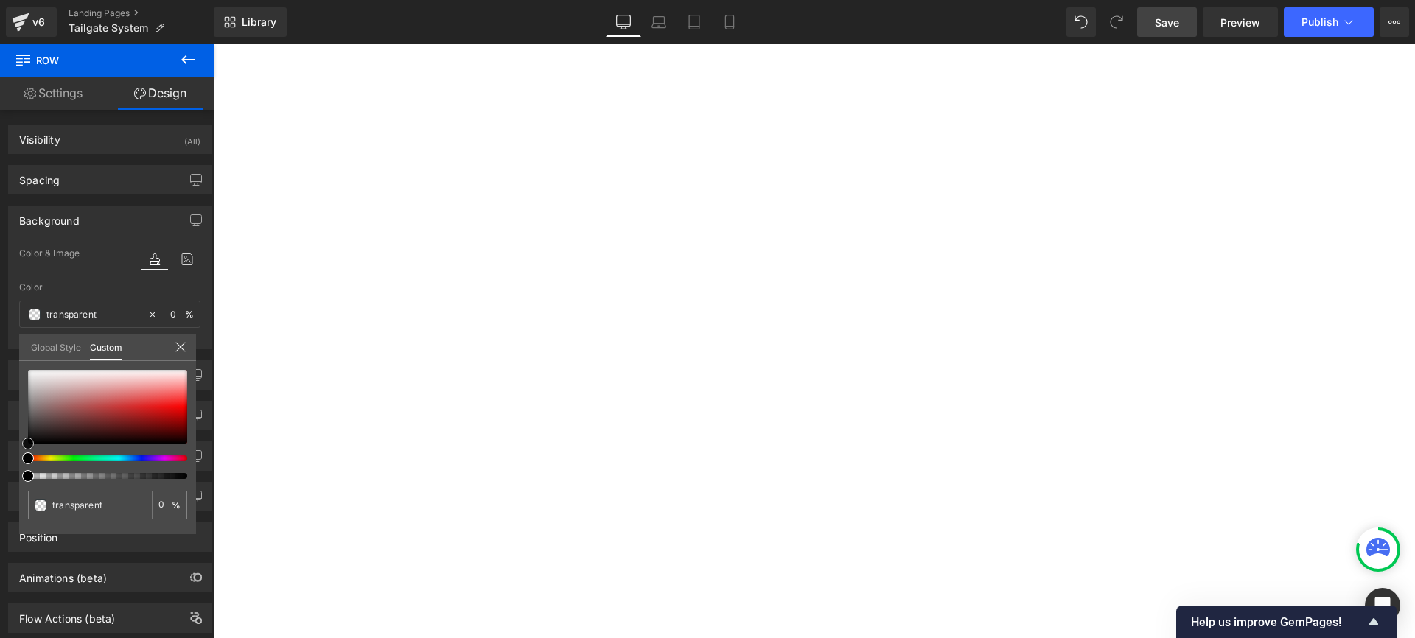
type input "#9b1717"
type input "100"
type input "#9b1717"
type input "100"
type input "#7c0d0d"
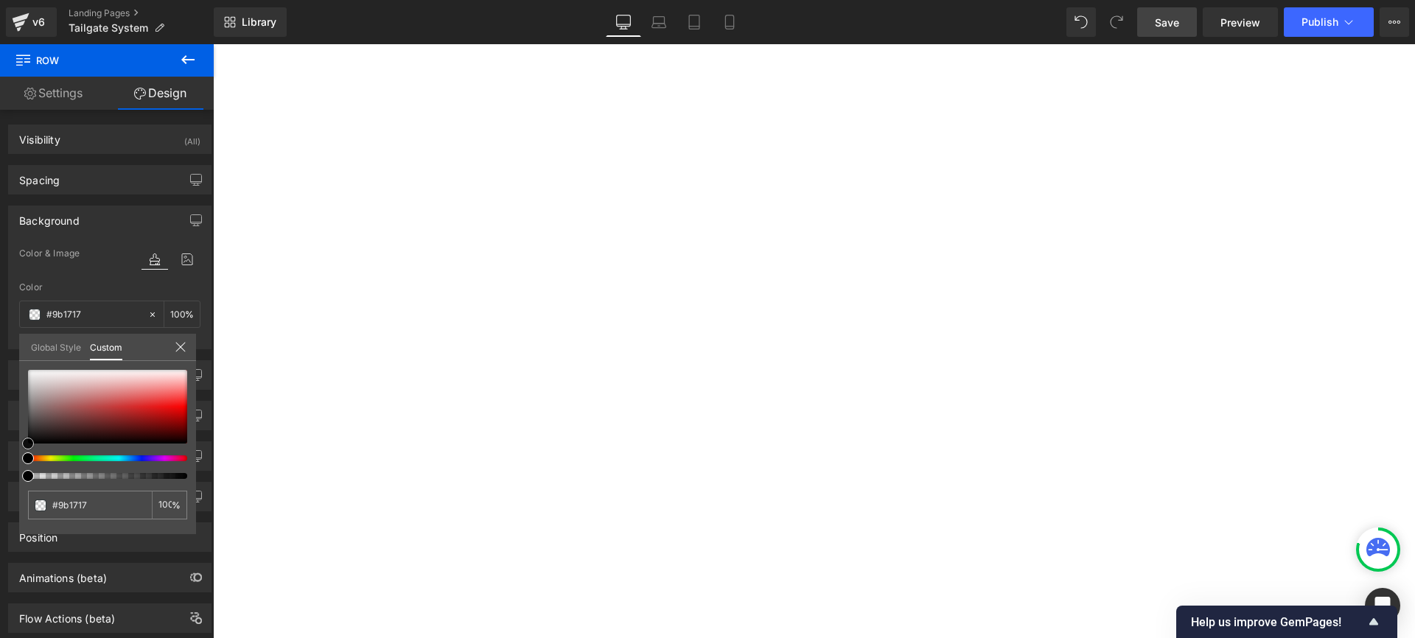
type input "#7c0d0d"
type input "#4d0303"
type input "#0f0000"
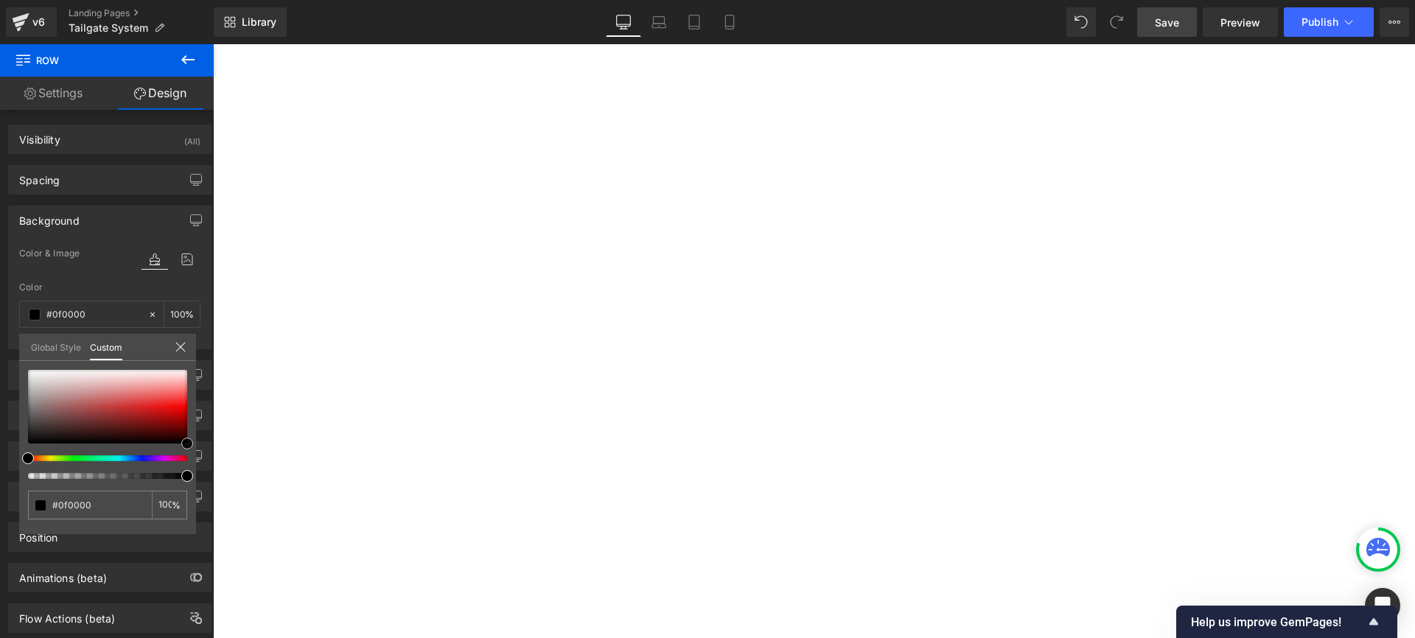
type input "#000000"
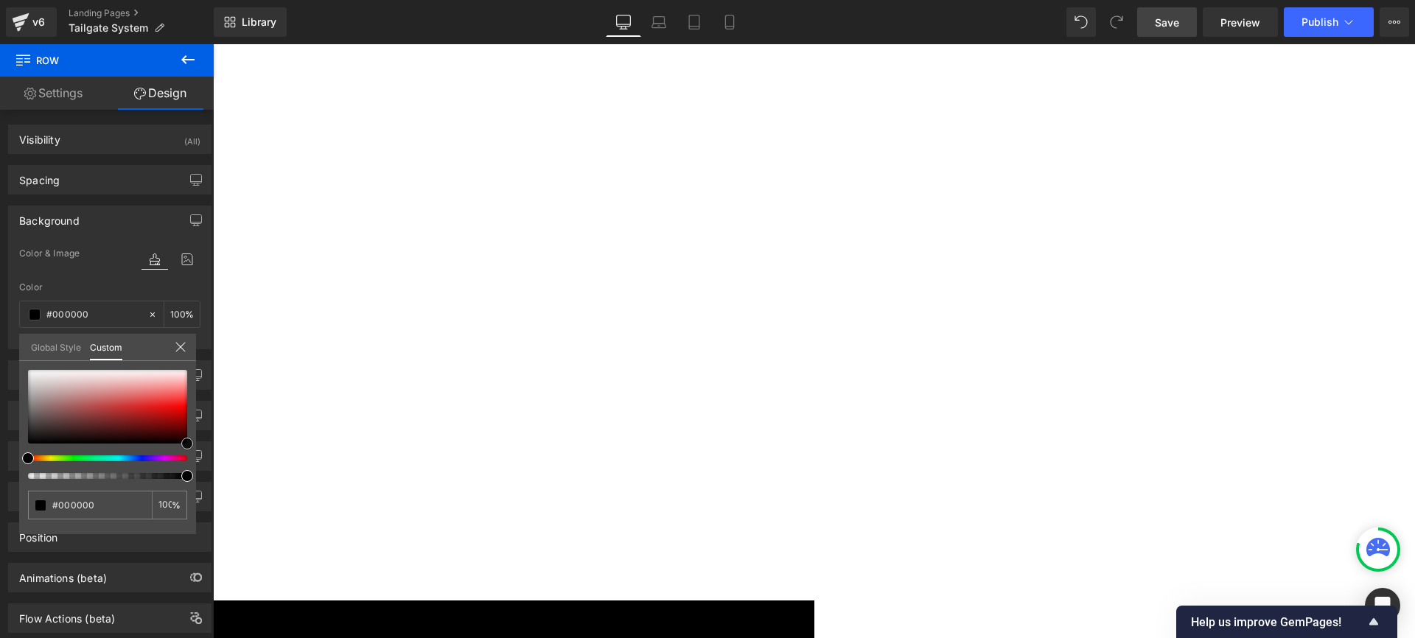
drag, startPoint x: 385, startPoint y: 476, endPoint x: 269, endPoint y: 469, distance: 115.9
click at [808, 217] on body "WE MOVED! [STREET_ADDRESS] [PHONE_NUMBER] Request A Quote Sign in Home Shop Par…" at bounding box center [814, 216] width 1202 height 2077
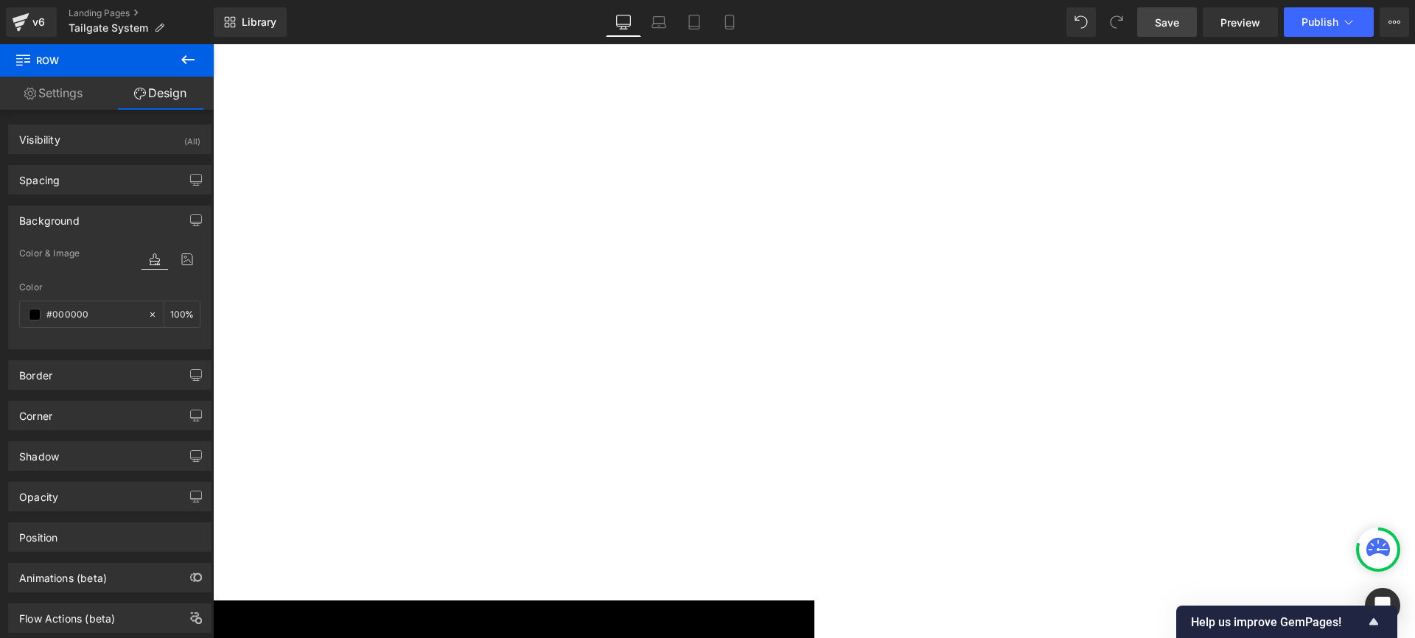
click at [213, 44] on span "Heading" at bounding box center [213, 44] width 0 height 0
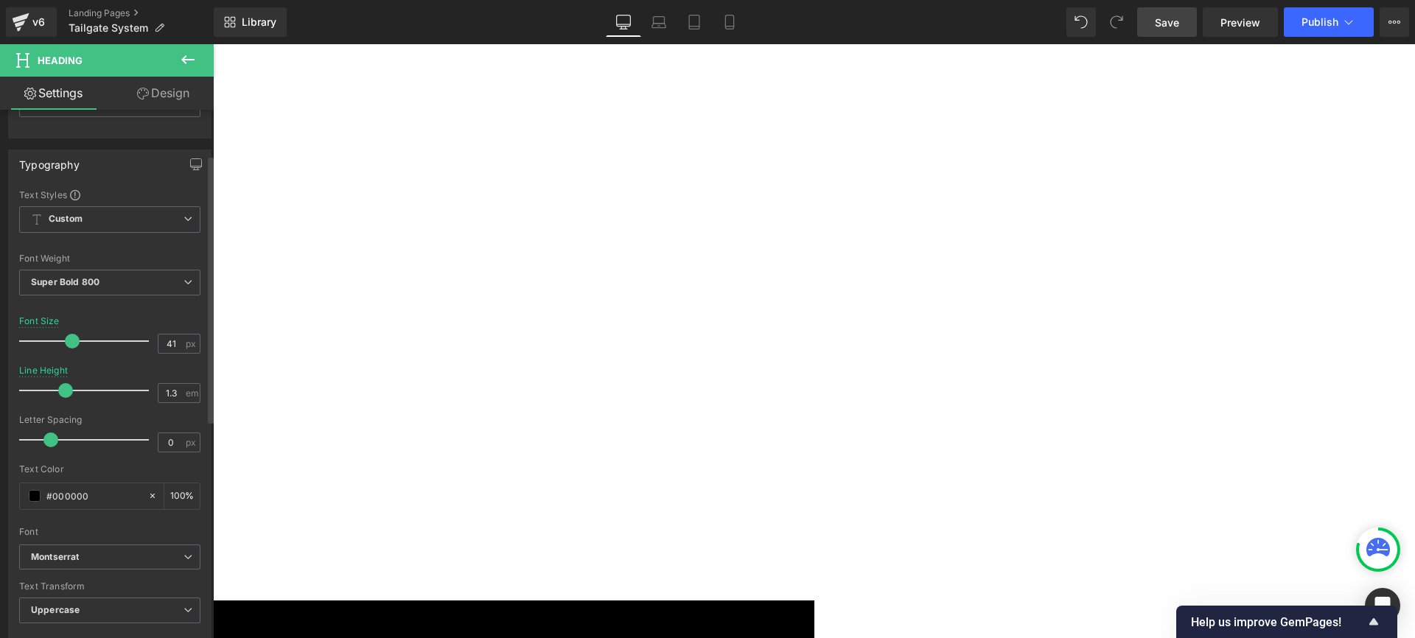
scroll to position [108, 0]
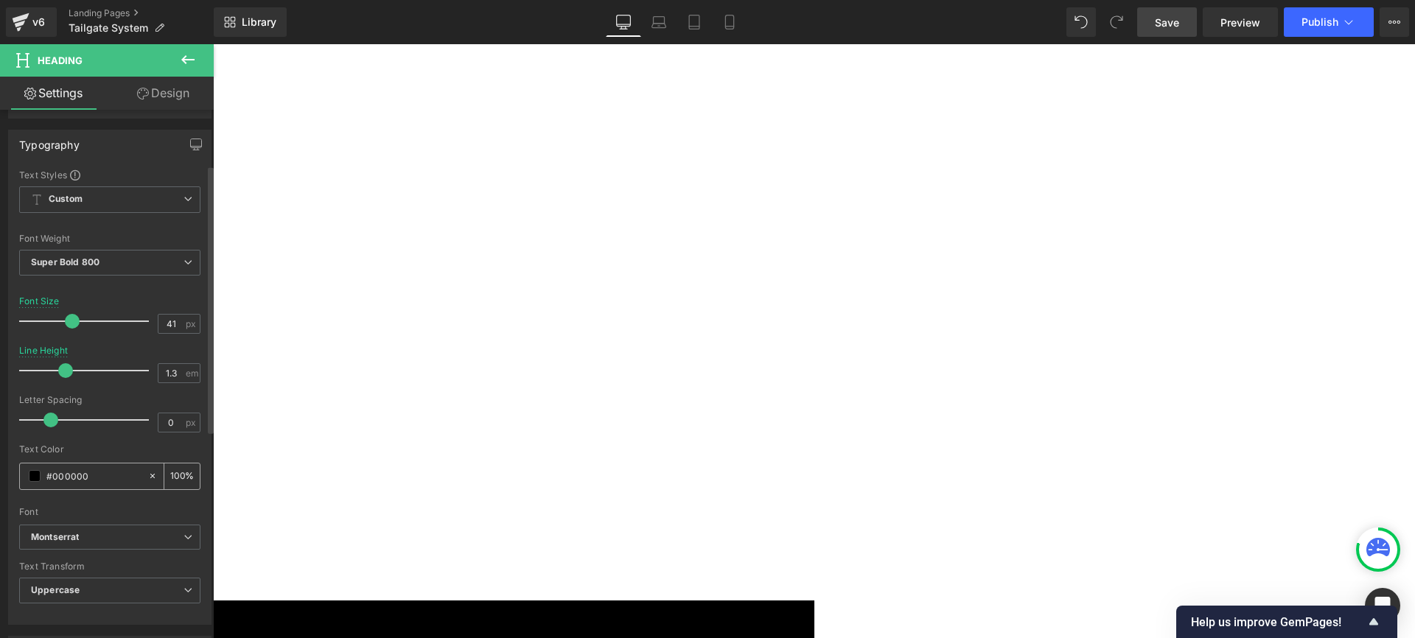
click at [30, 475] on span at bounding box center [35, 476] width 12 height 12
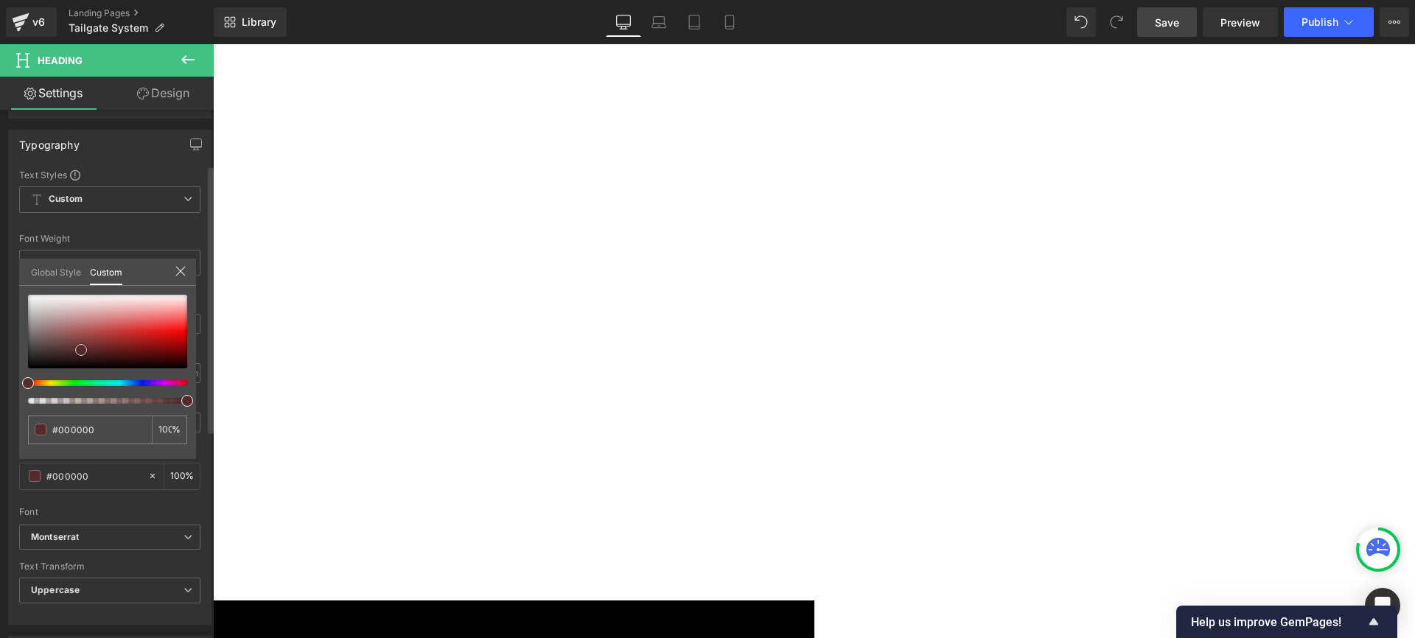
type input "#4f2525"
type input "#714141"
type input "#af9b9b"
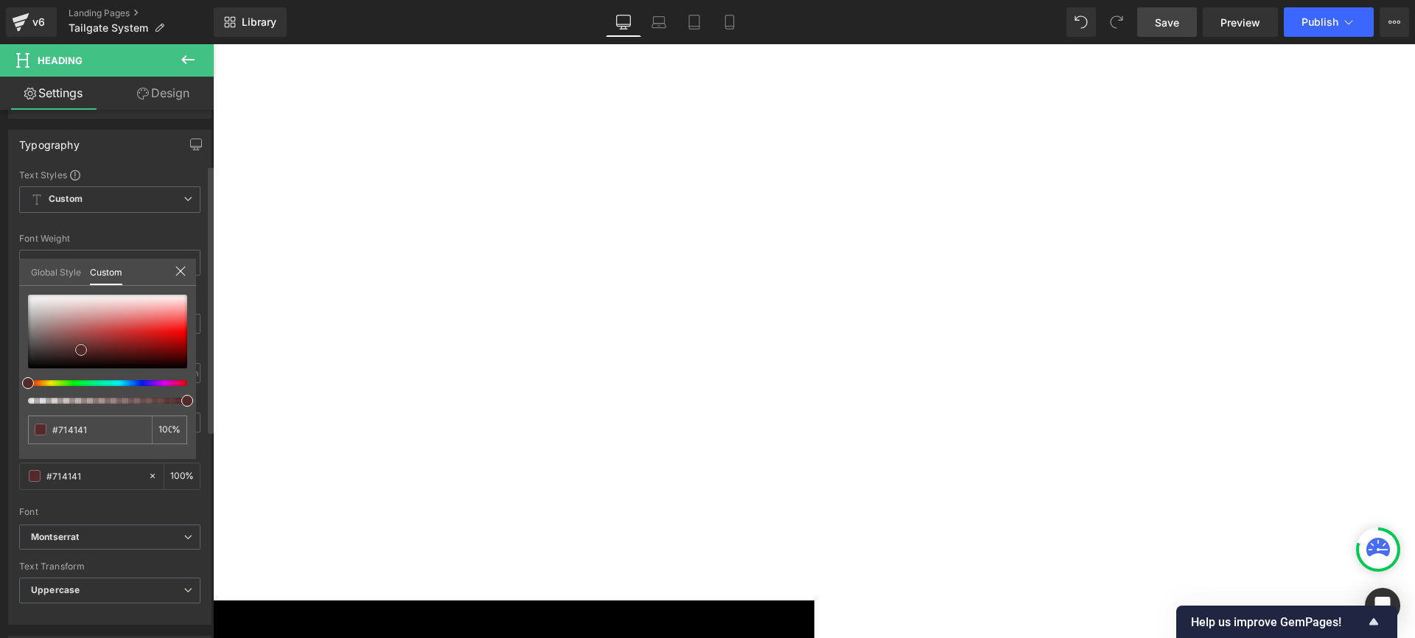
type input "#af9b9b"
type input "#ffffff"
drag, startPoint x: 81, startPoint y: 350, endPoint x: 5, endPoint y: 270, distance: 110.5
click at [5, 270] on div "Typography Text Styles Custom Custom Setup Global Style Custom Setup Global Sty…" at bounding box center [110, 372] width 220 height 506
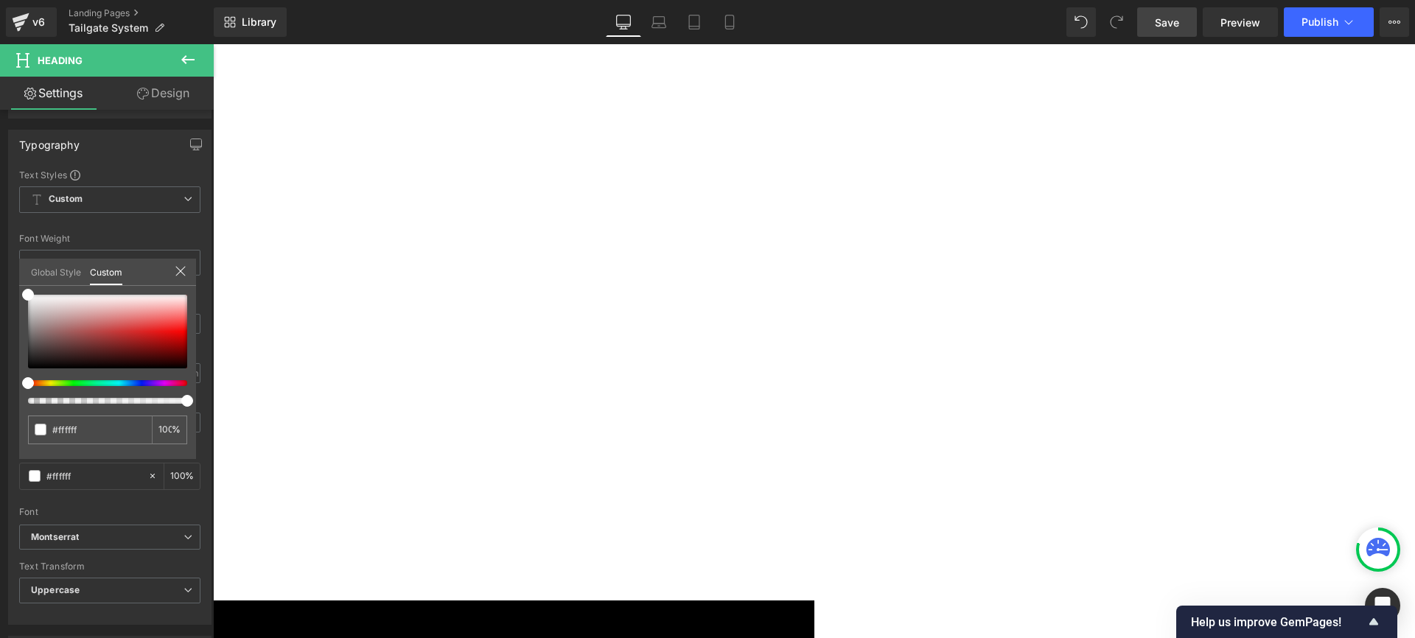
click at [180, 93] on link "Design" at bounding box center [163, 93] width 107 height 33
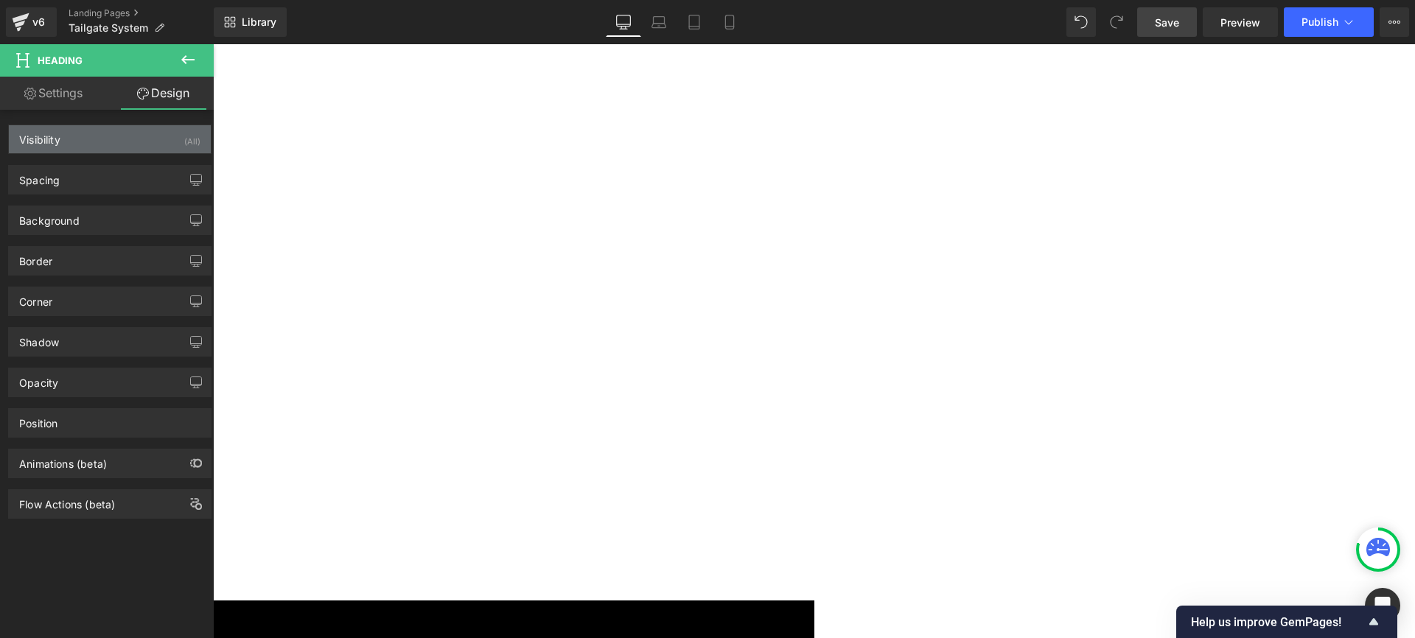
type input "0"
type input "10"
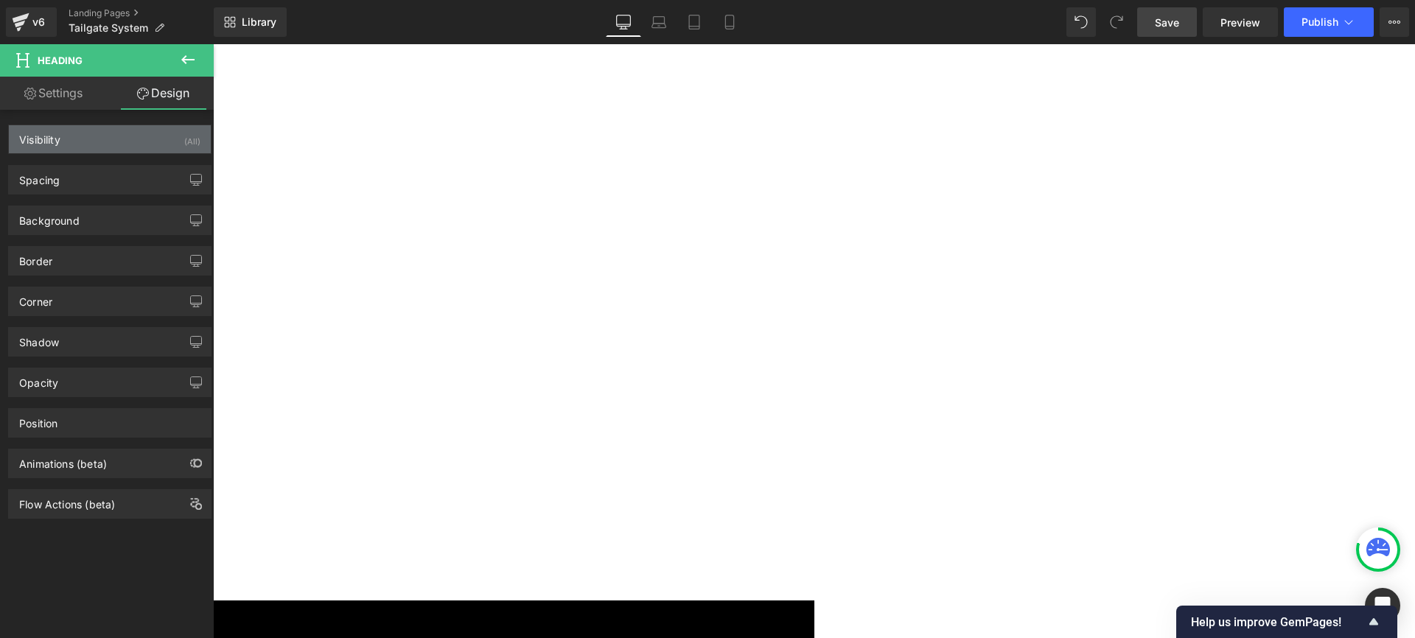
type input "0"
type input "10"
type input "0"
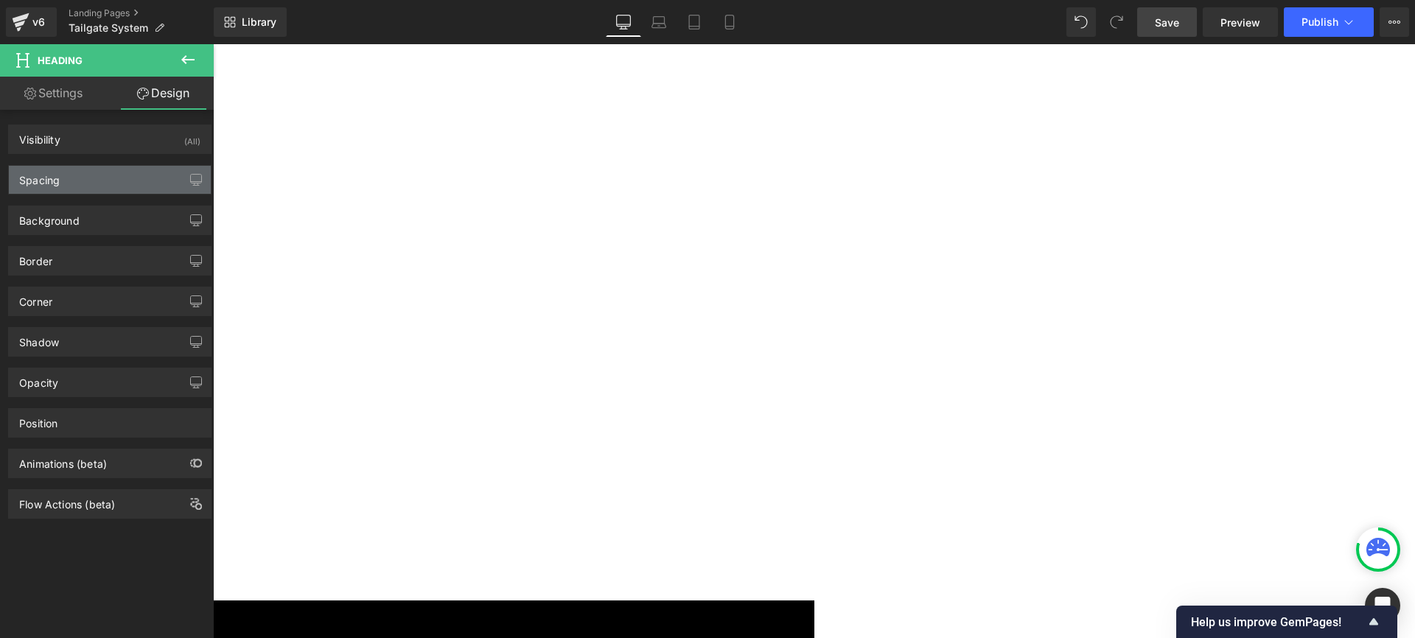
click at [84, 190] on div "Spacing" at bounding box center [110, 180] width 202 height 28
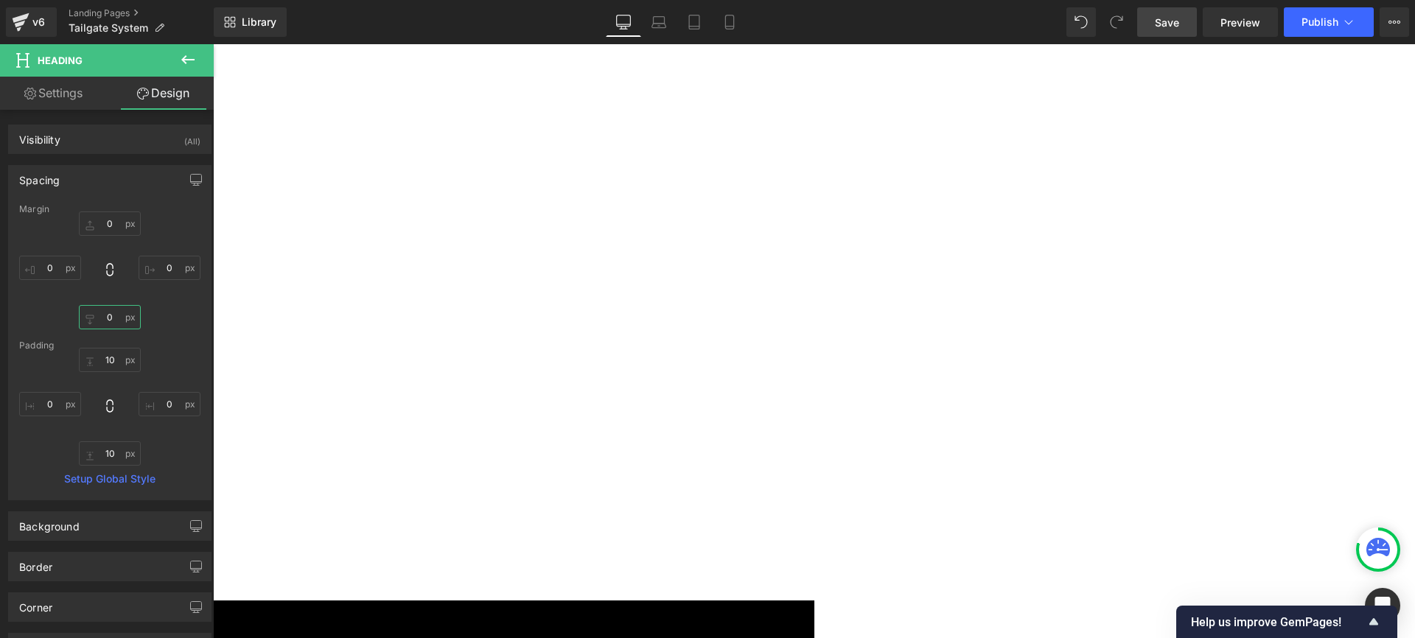
click at [112, 317] on input "0" at bounding box center [110, 317] width 62 height 24
type input "-50"
click at [1170, 19] on span "Save" at bounding box center [1167, 22] width 24 height 15
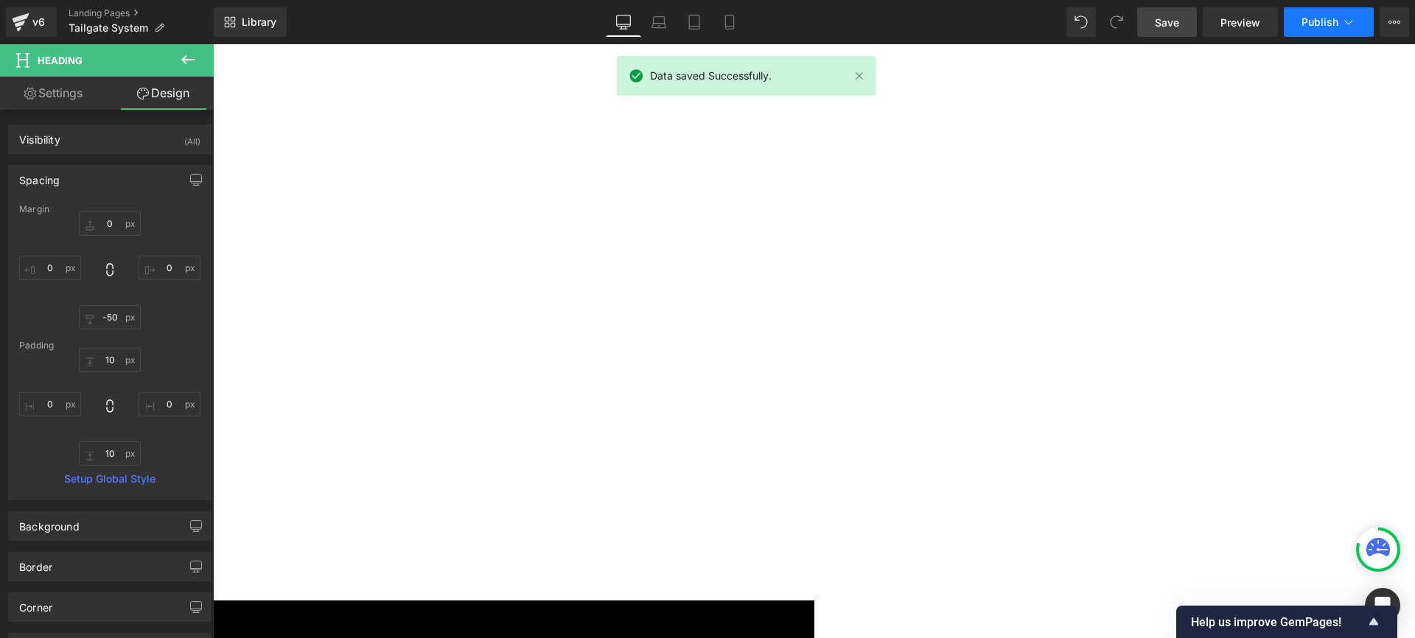
click at [1318, 19] on span "Publish" at bounding box center [1319, 22] width 37 height 12
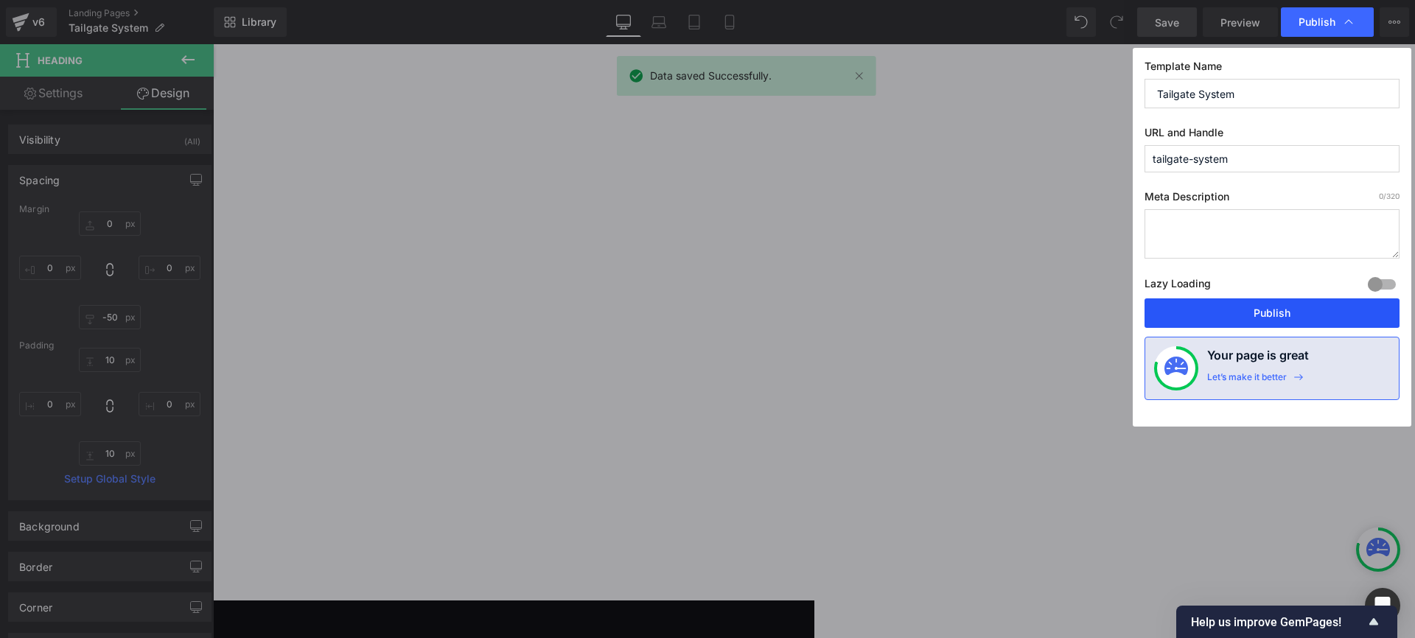
click at [1282, 311] on button "Publish" at bounding box center [1271, 312] width 255 height 29
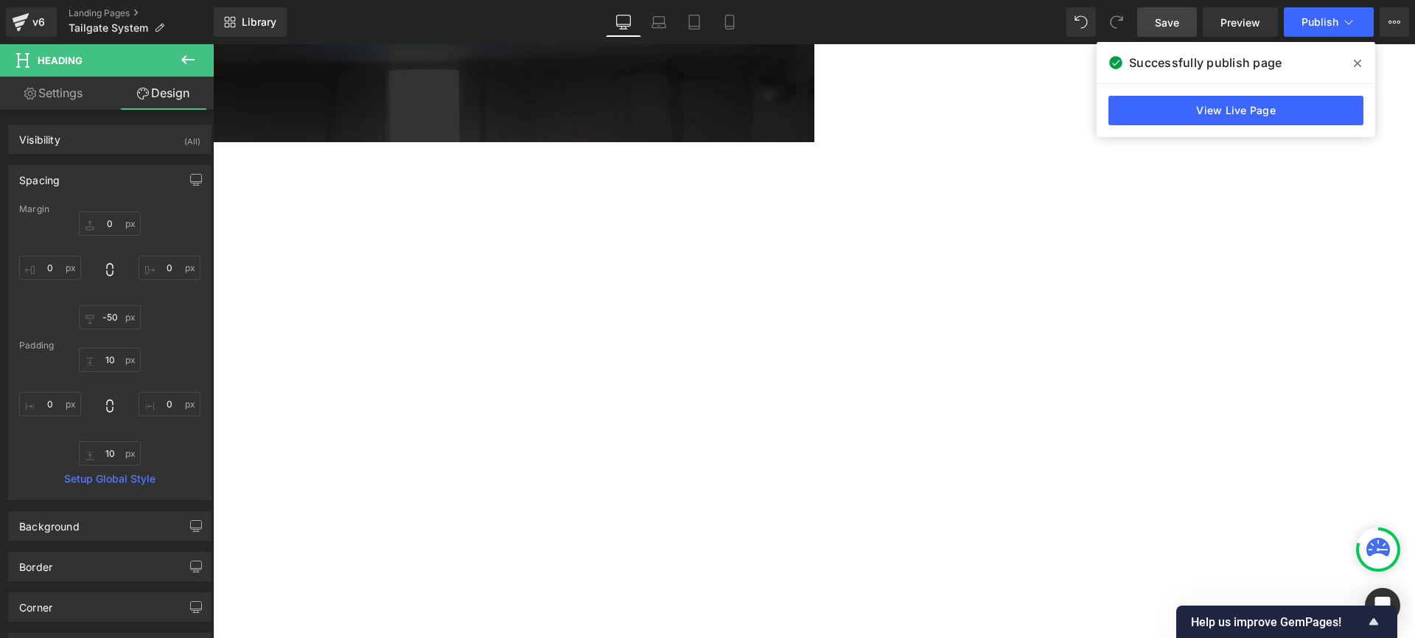
scroll to position [331, 0]
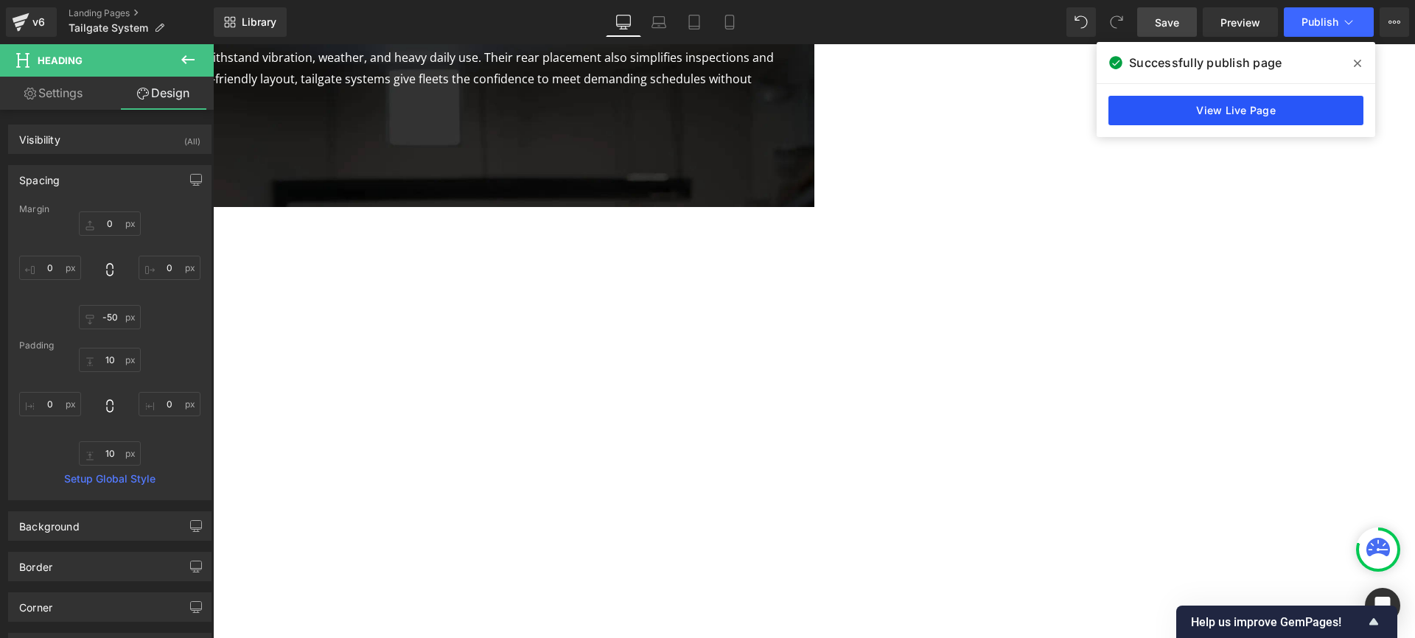
click at [1257, 108] on link "View Live Page" at bounding box center [1235, 110] width 255 height 29
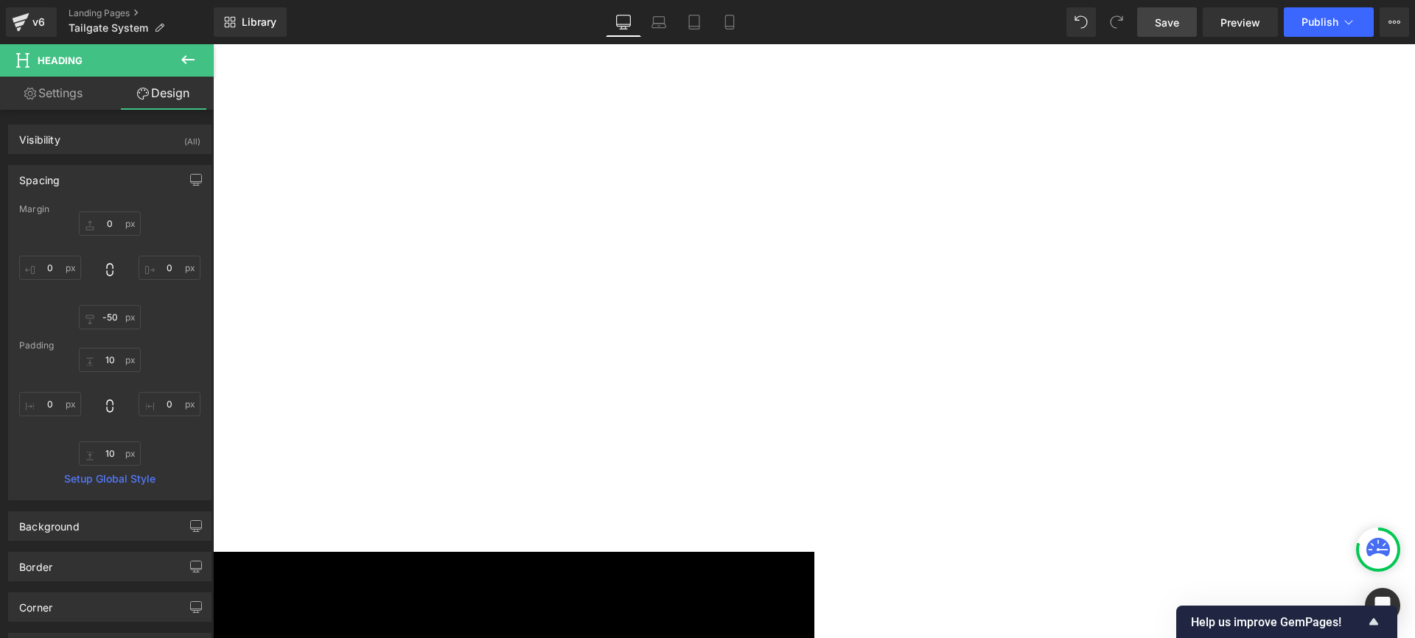
scroll to position [854, 0]
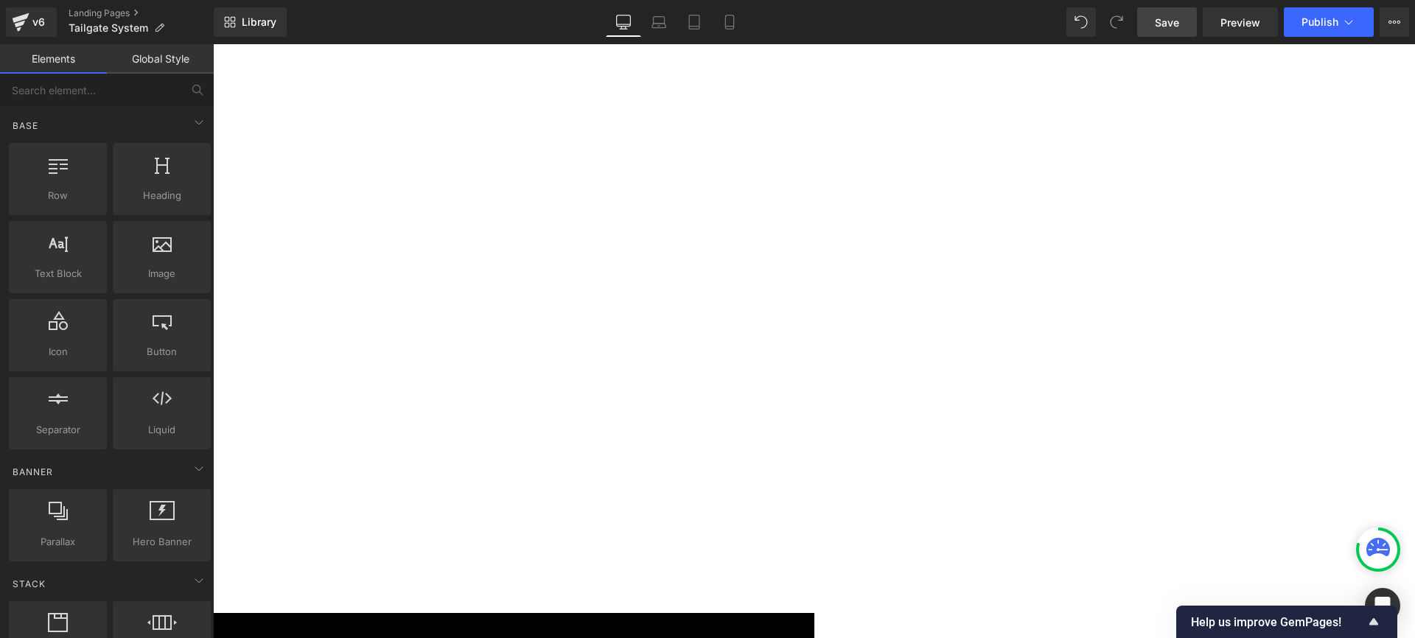
click at [746, 379] on div "tailgate system Heading Engineered for capacity, safety, and performance. Headi…" at bounding box center [814, 159] width 1202 height 1790
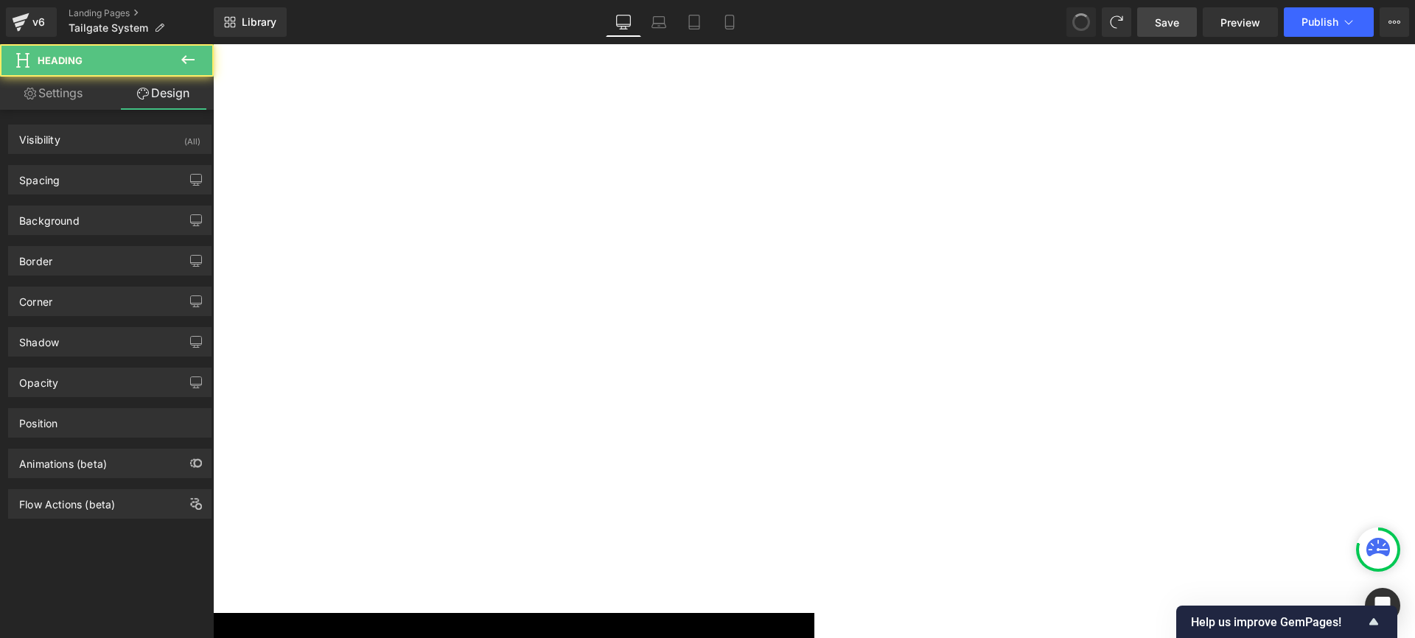
scroll to position [1703, 1202]
click at [1167, 22] on span "Save" at bounding box center [1167, 22] width 24 height 15
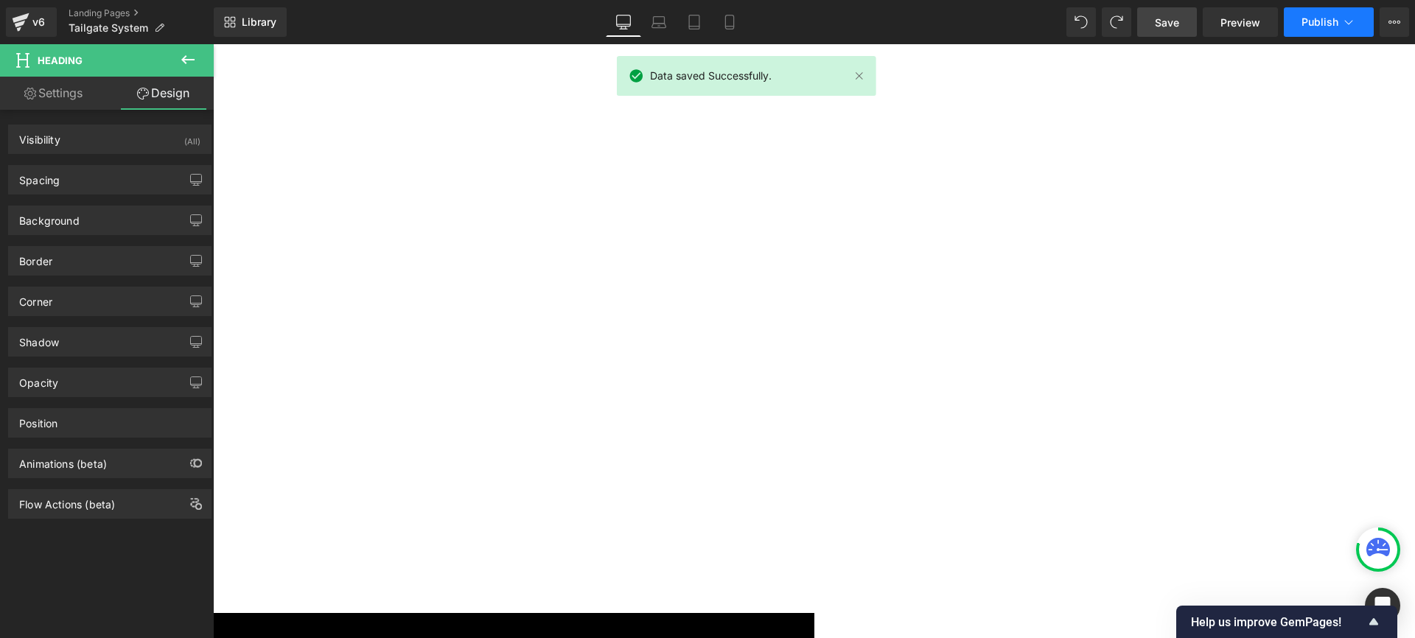
click at [1310, 16] on span "Publish" at bounding box center [1319, 22] width 37 height 12
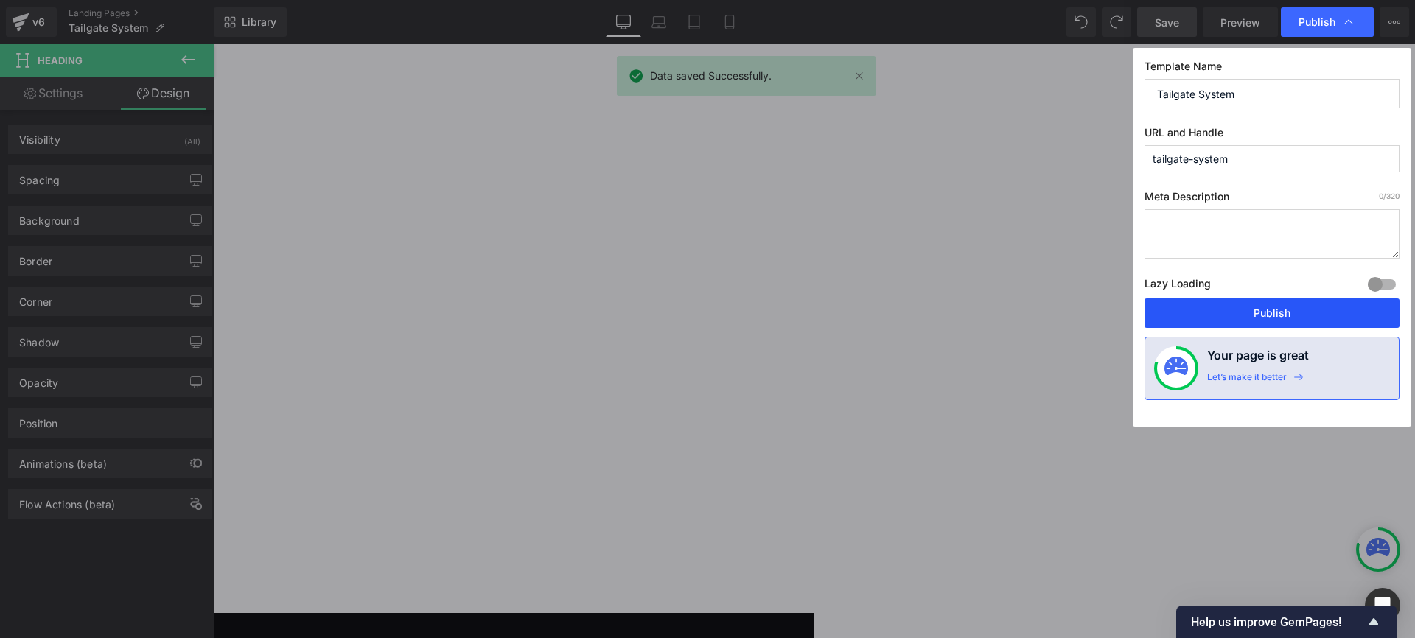
click at [1260, 322] on button "Publish" at bounding box center [1271, 312] width 255 height 29
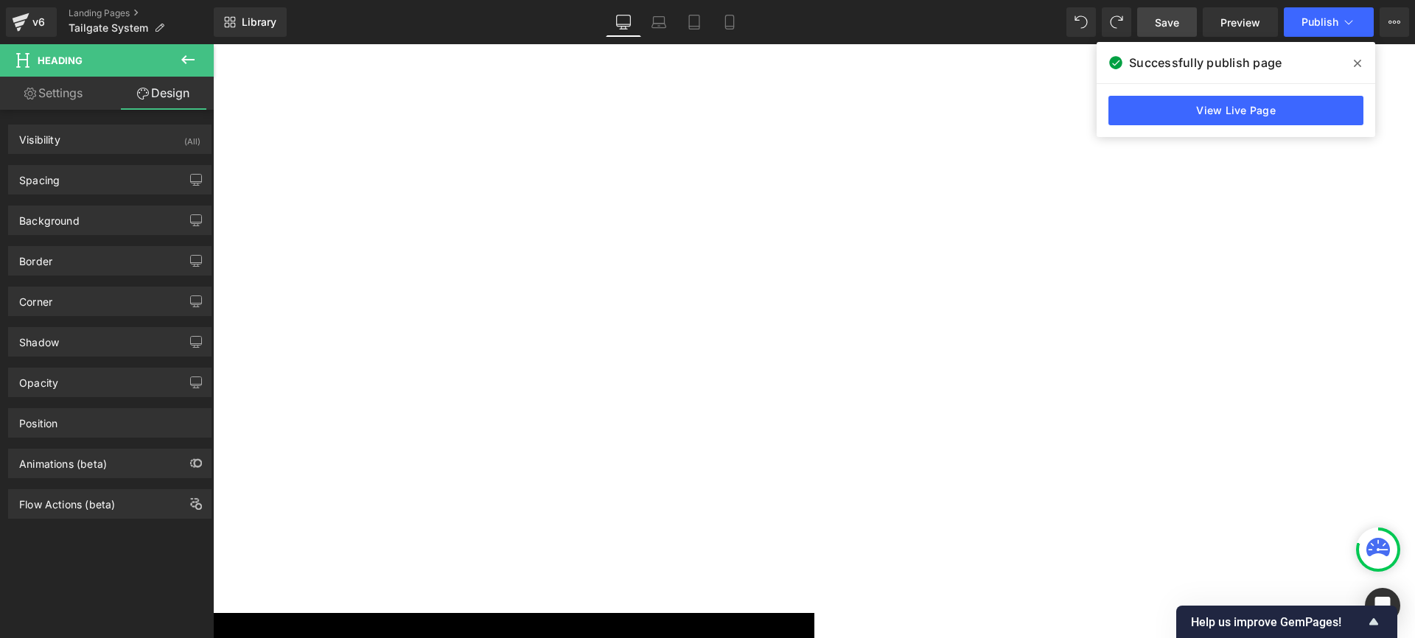
click at [213, 44] on span "Row" at bounding box center [213, 44] width 0 height 0
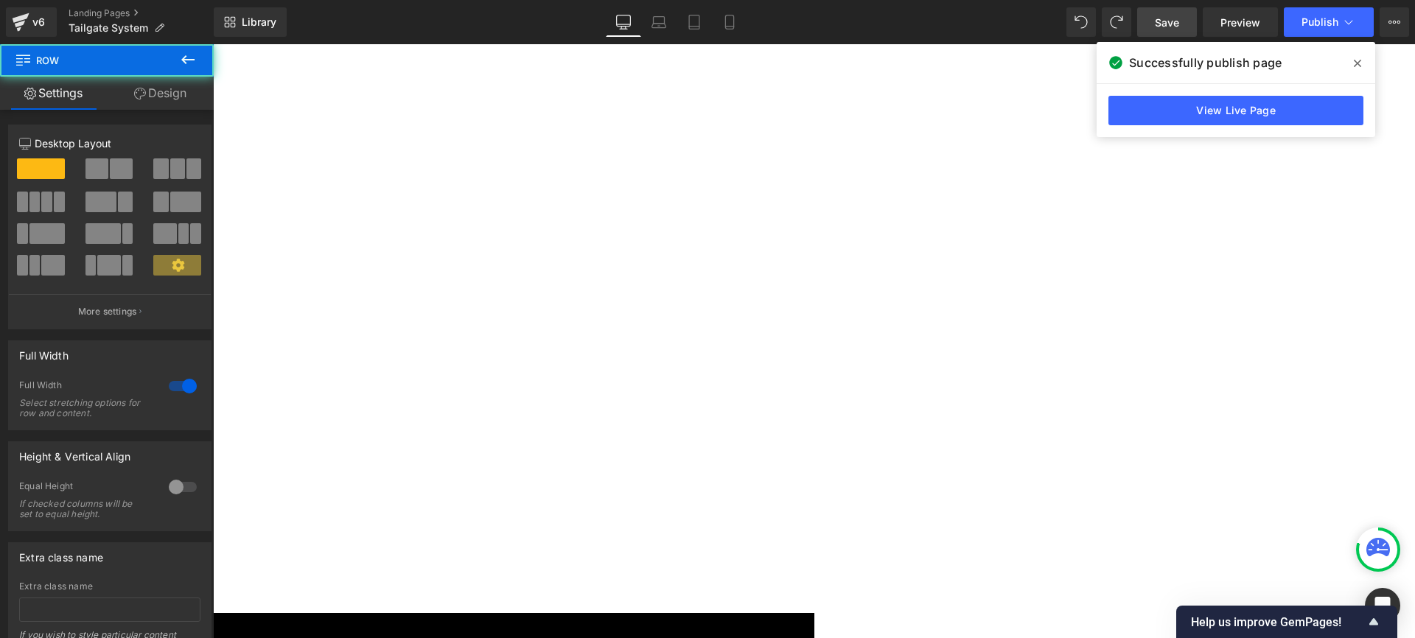
click at [164, 96] on link "Design" at bounding box center [160, 93] width 107 height 33
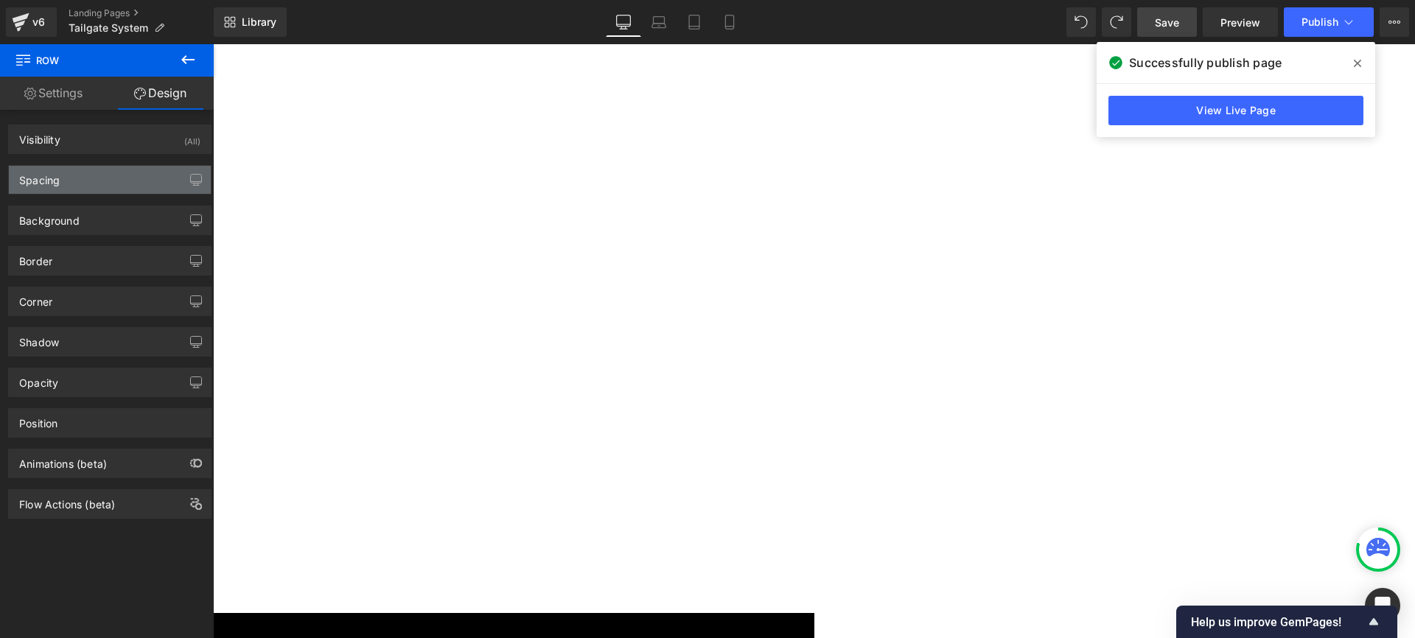
click at [99, 186] on div "Spacing" at bounding box center [110, 180] width 202 height 28
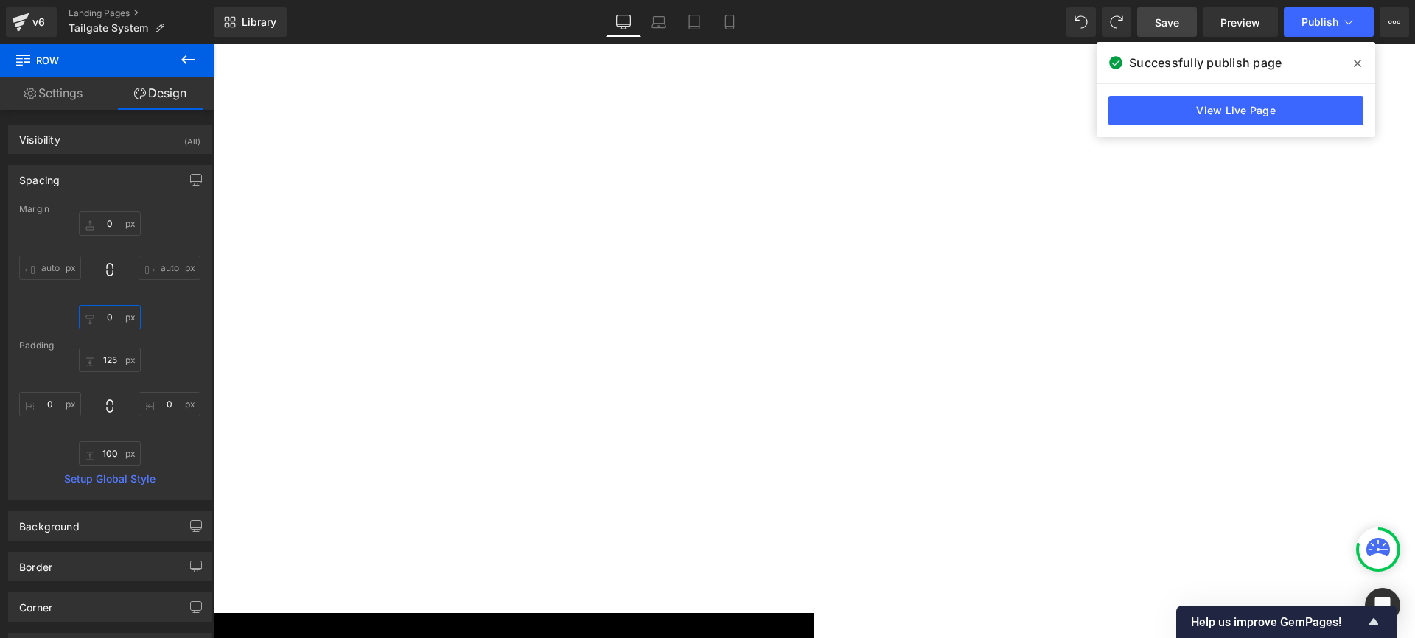
click at [114, 317] on input "0" at bounding box center [110, 317] width 62 height 24
type input "-50"
click at [1180, 21] on link "Save" at bounding box center [1167, 21] width 60 height 29
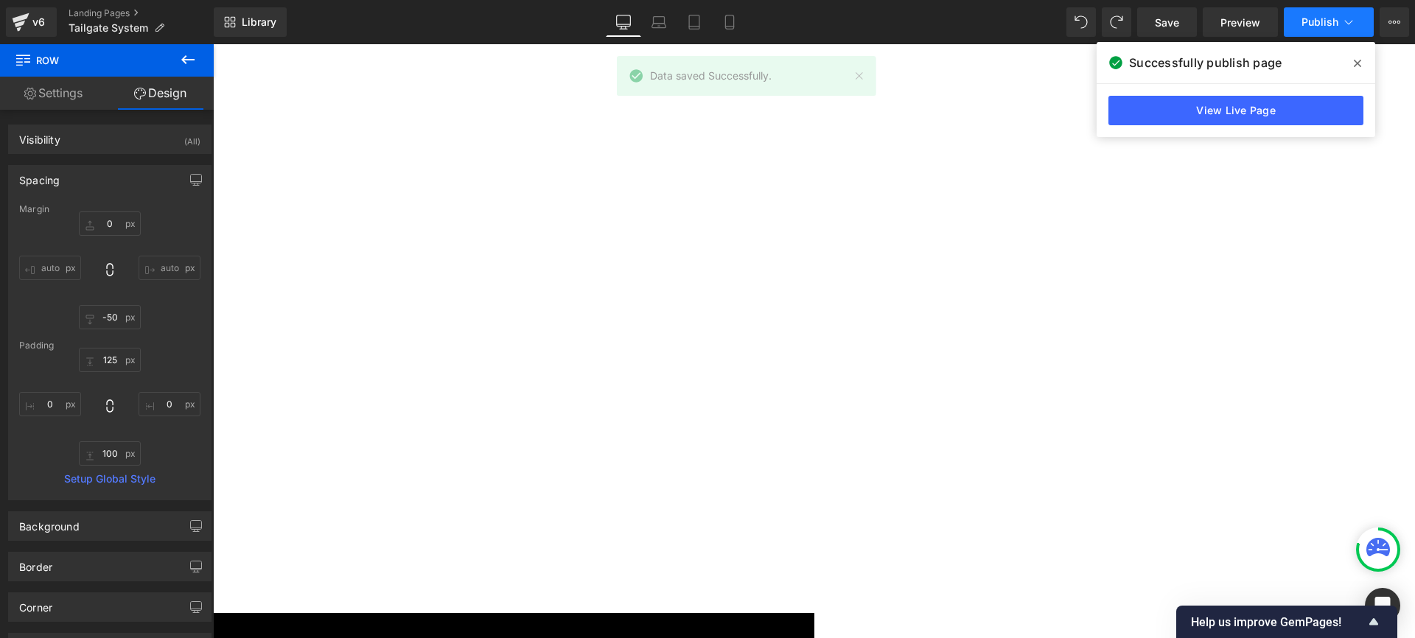
click at [1320, 18] on span "Publish" at bounding box center [1319, 22] width 37 height 12
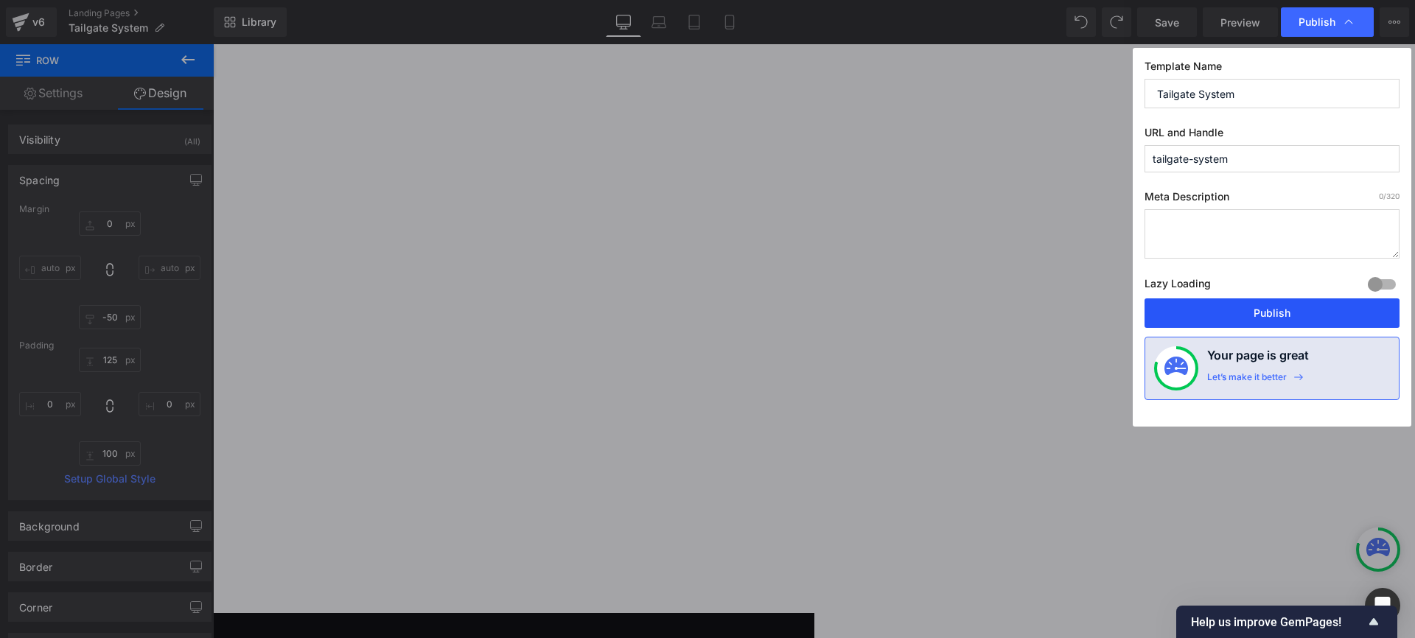
click at [1276, 309] on button "Publish" at bounding box center [1271, 312] width 255 height 29
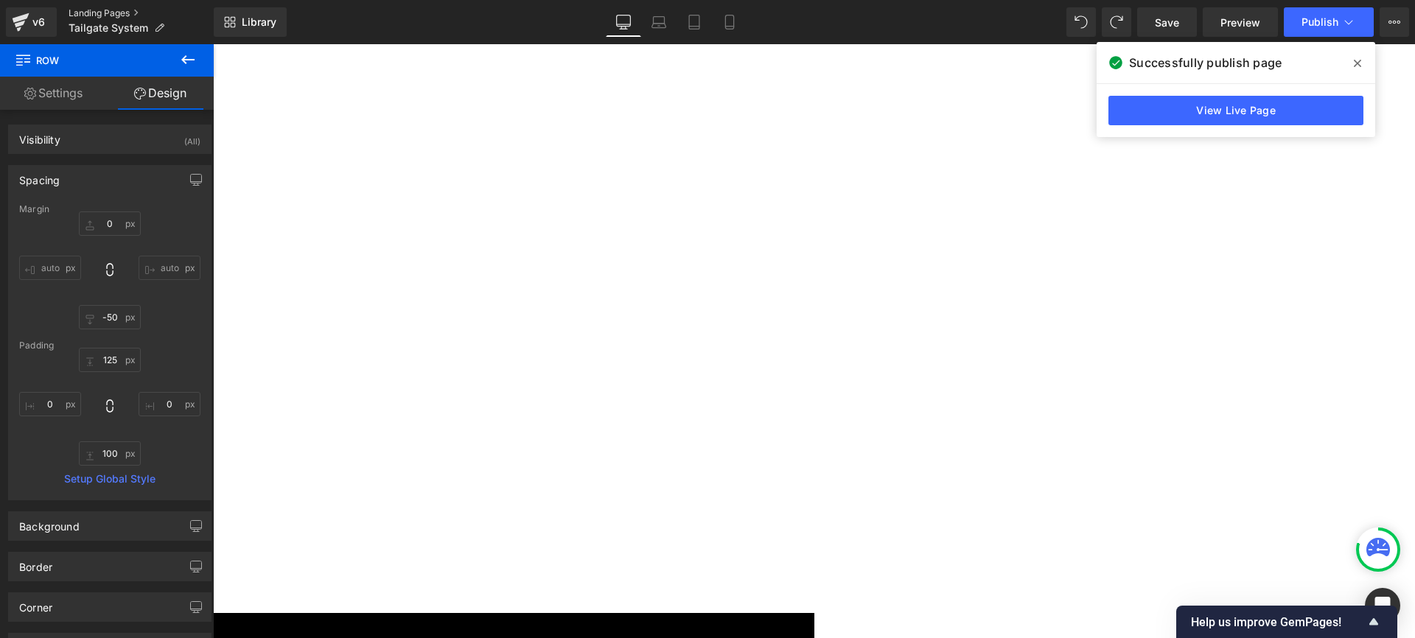
click at [113, 9] on link "Landing Pages" at bounding box center [141, 13] width 145 height 12
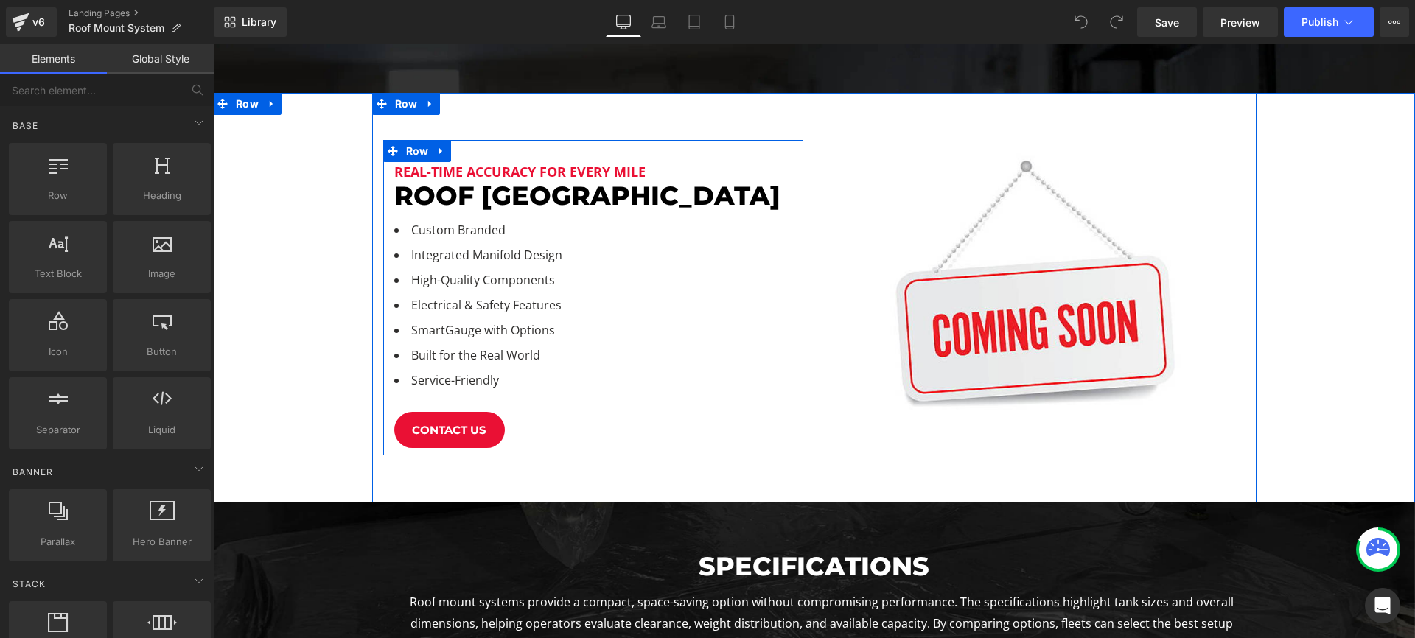
scroll to position [524, 0]
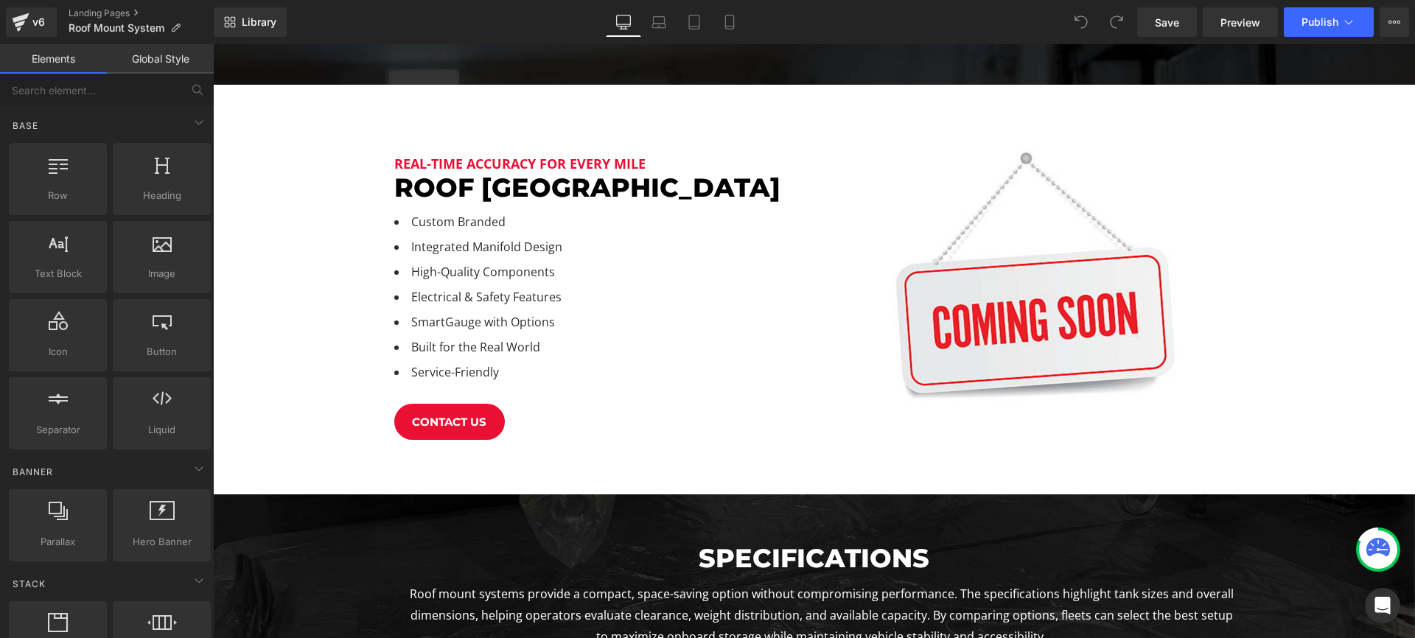
click at [494, 164] on h1 "Real-Time Accuracy for Every Mile" at bounding box center [593, 164] width 398 height 20
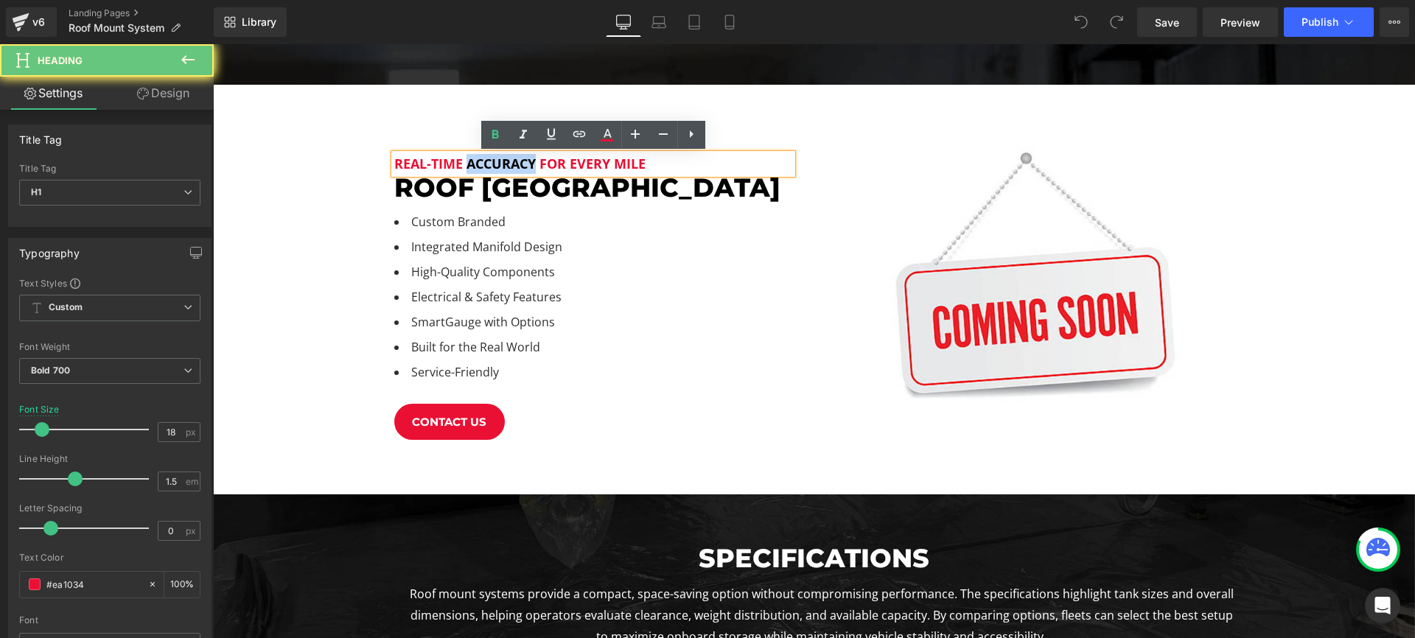
click at [494, 164] on h1 "Real-Time Accuracy for Every Mile" at bounding box center [593, 164] width 398 height 20
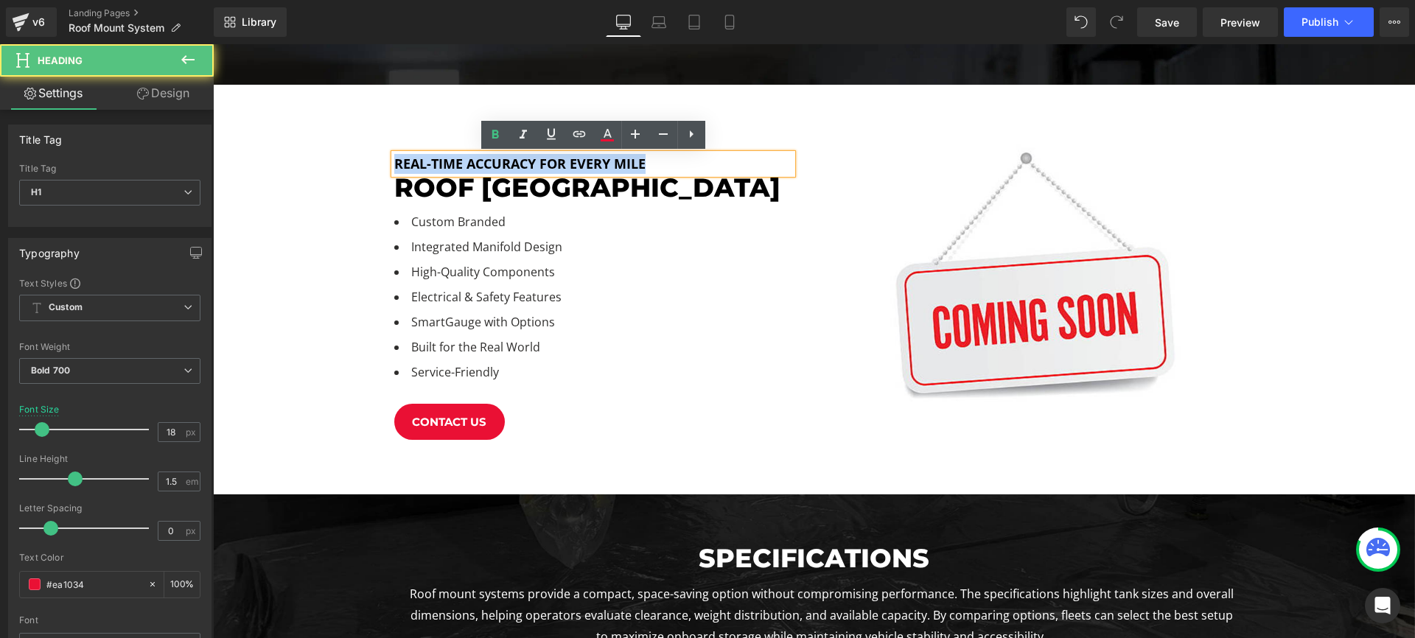
click at [494, 164] on h1 "Real-Time Accuracy for Every Mile" at bounding box center [593, 164] width 398 height 20
paste div
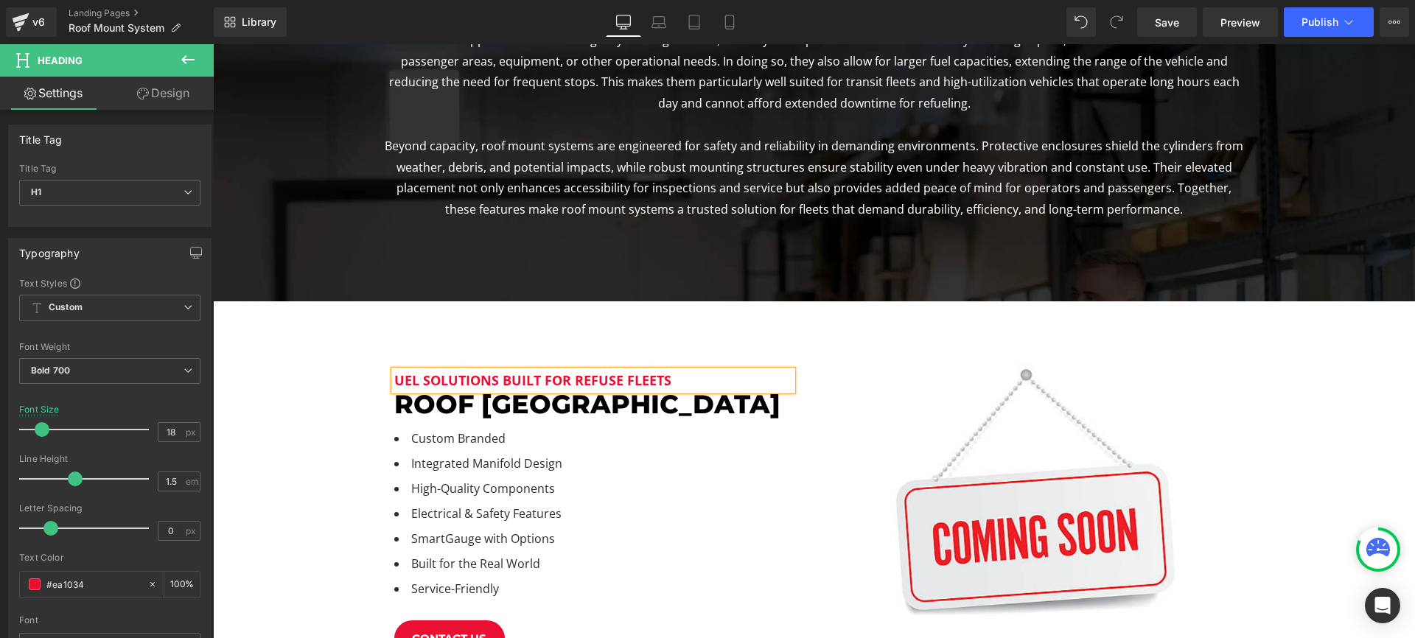
scroll to position [103, 0]
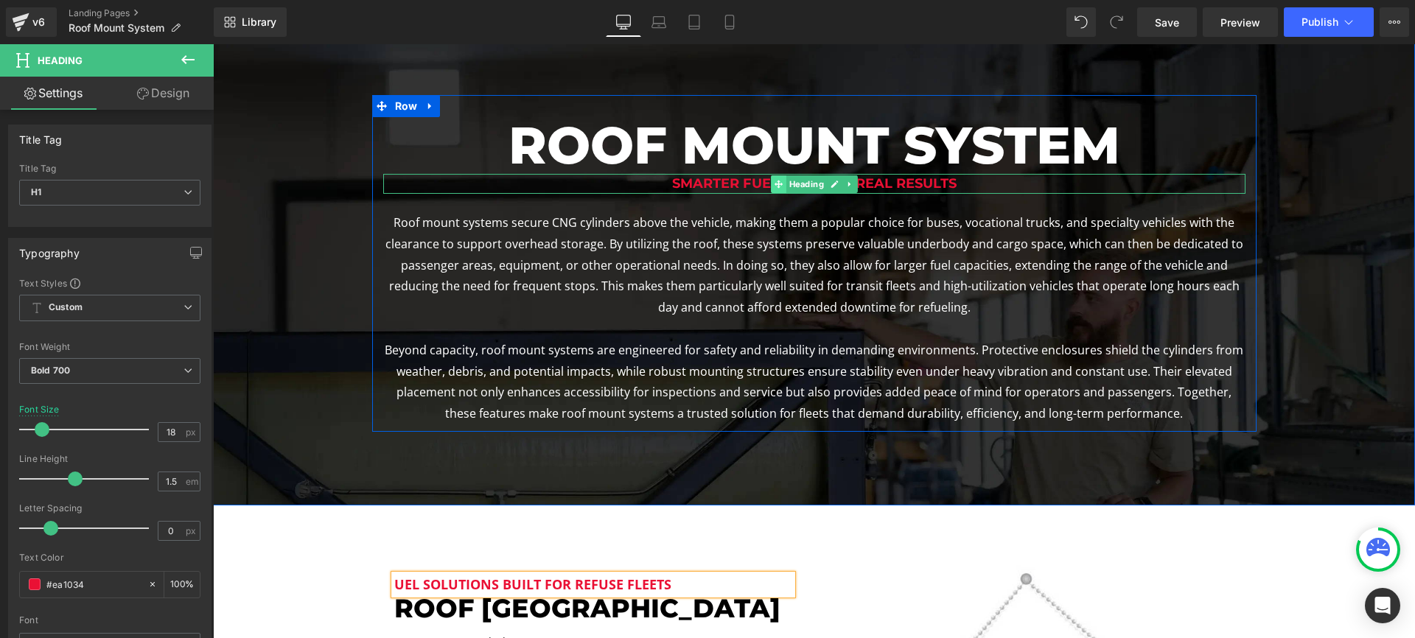
click at [780, 184] on icon at bounding box center [778, 184] width 8 height 8
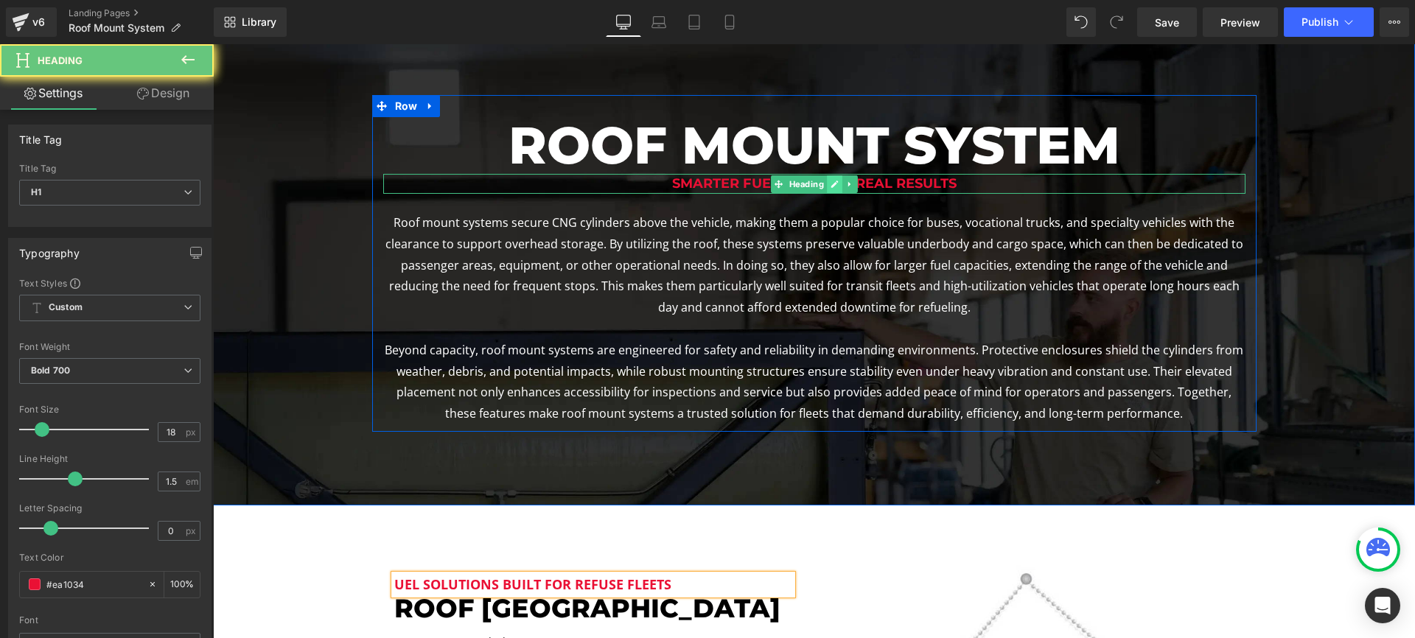
click at [832, 186] on icon at bounding box center [833, 184] width 7 height 7
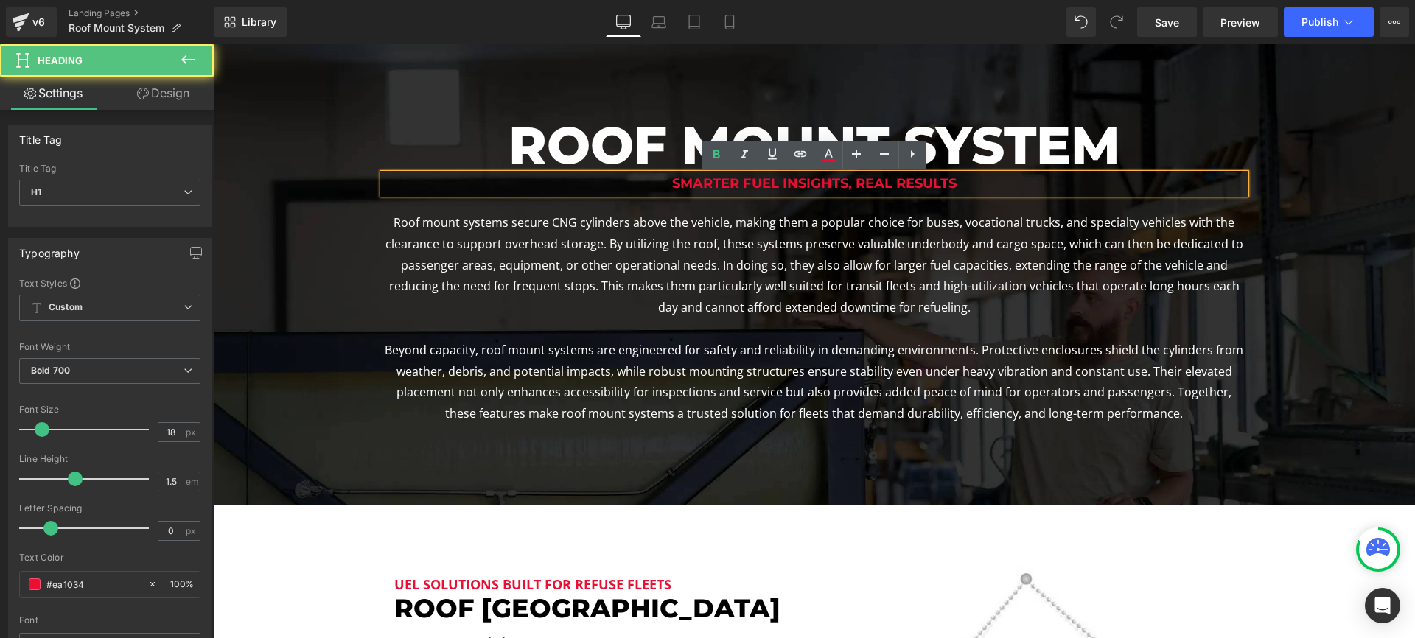
click at [928, 186] on h1 "Smarter Fuel Insights, Real Results" at bounding box center [814, 184] width 862 height 20
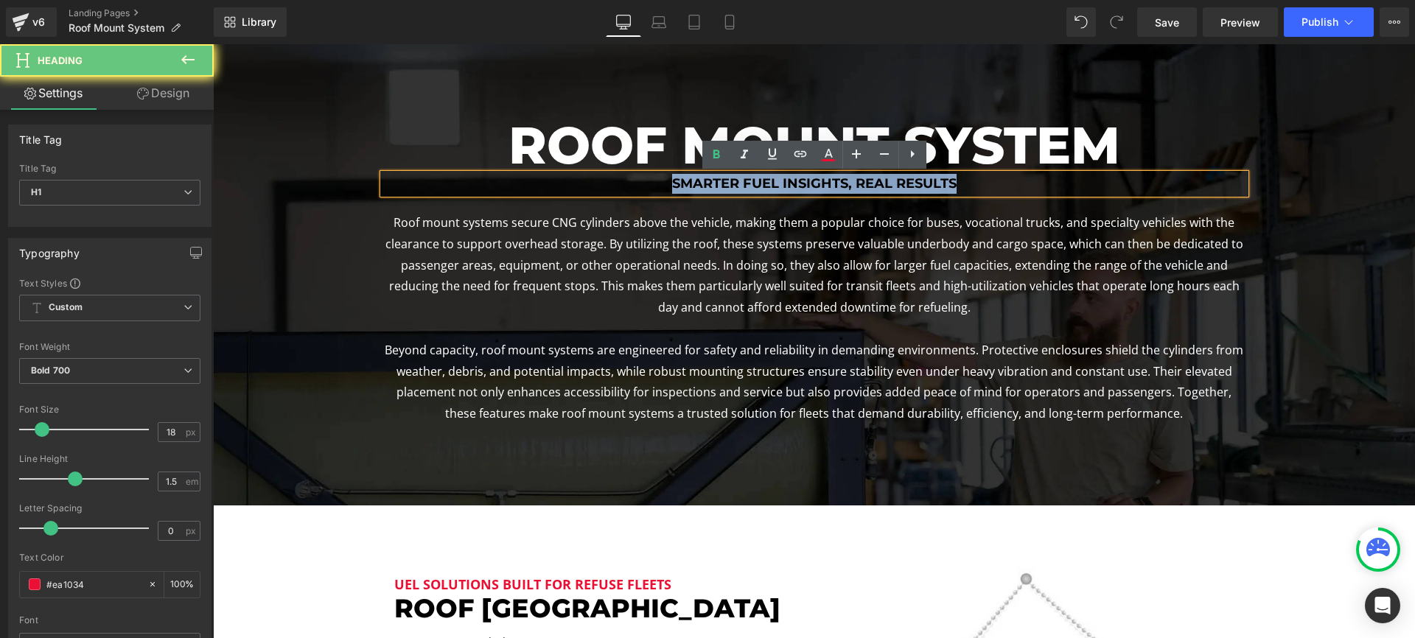
click at [928, 186] on h1 "Smarter Fuel Insights, Real Results" at bounding box center [814, 184] width 862 height 20
paste div
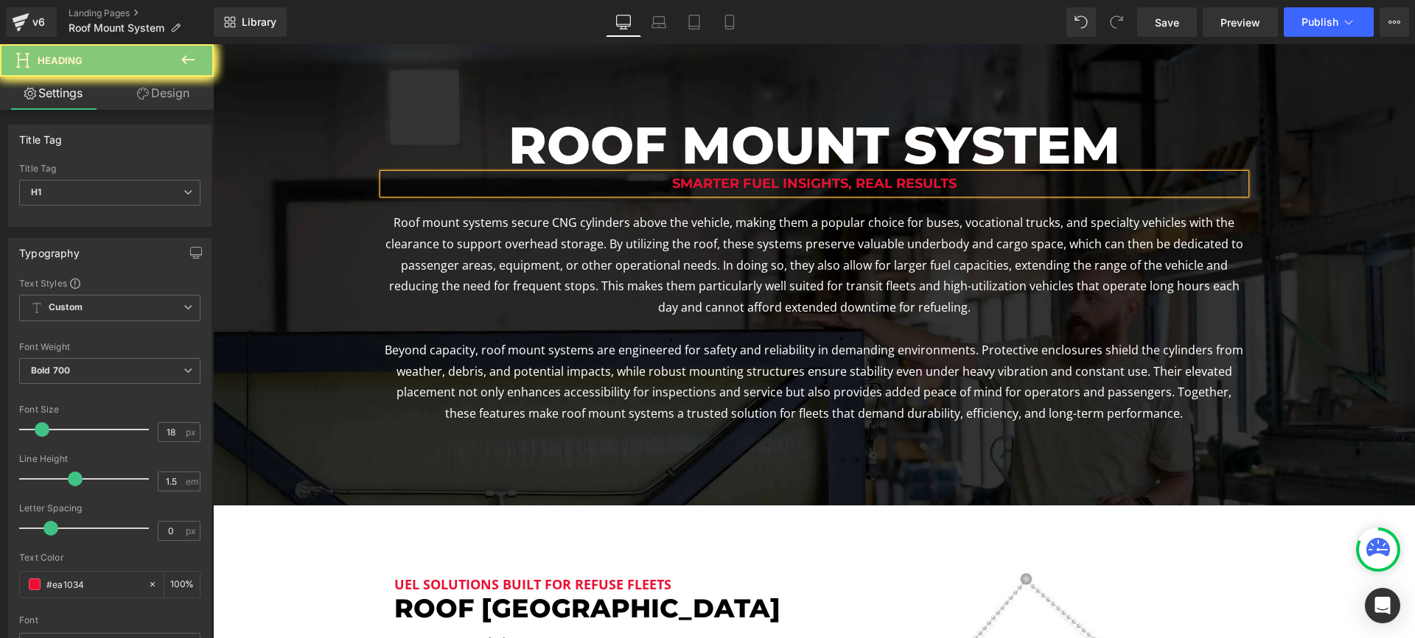
scroll to position [2258, 1202]
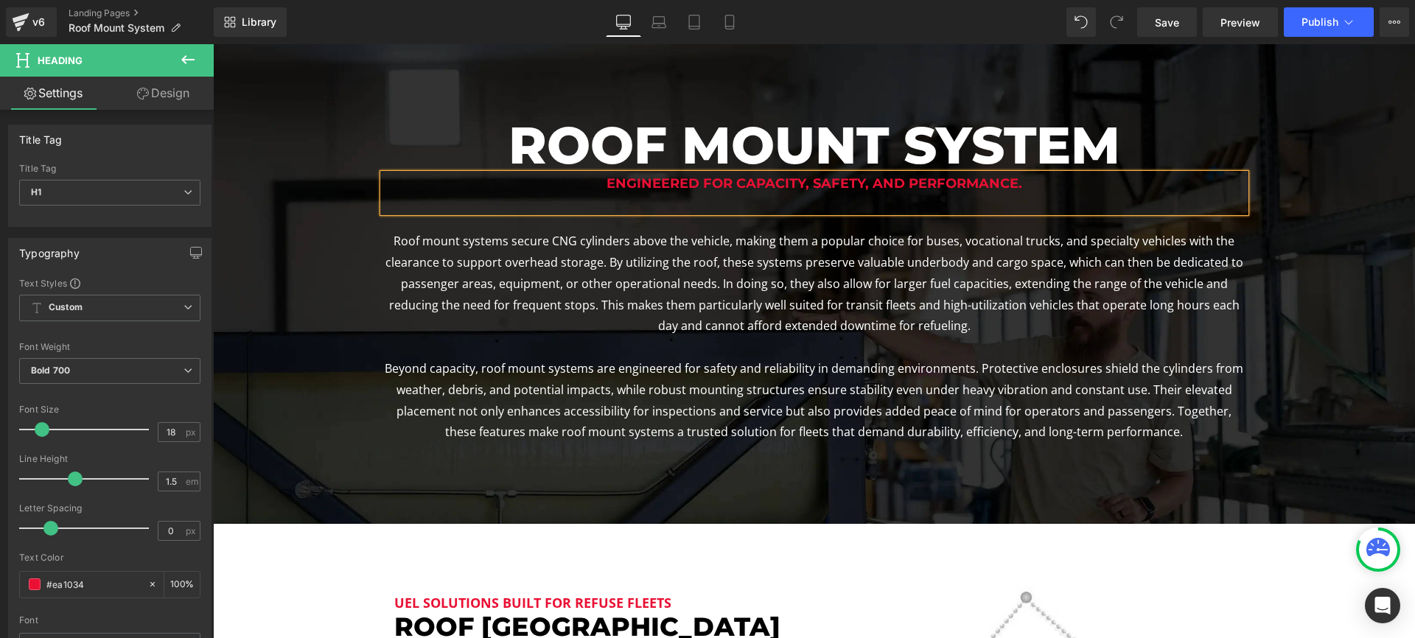
click at [941, 212] on div "Engineered for capacity, safety, and performance." at bounding box center [814, 193] width 862 height 38
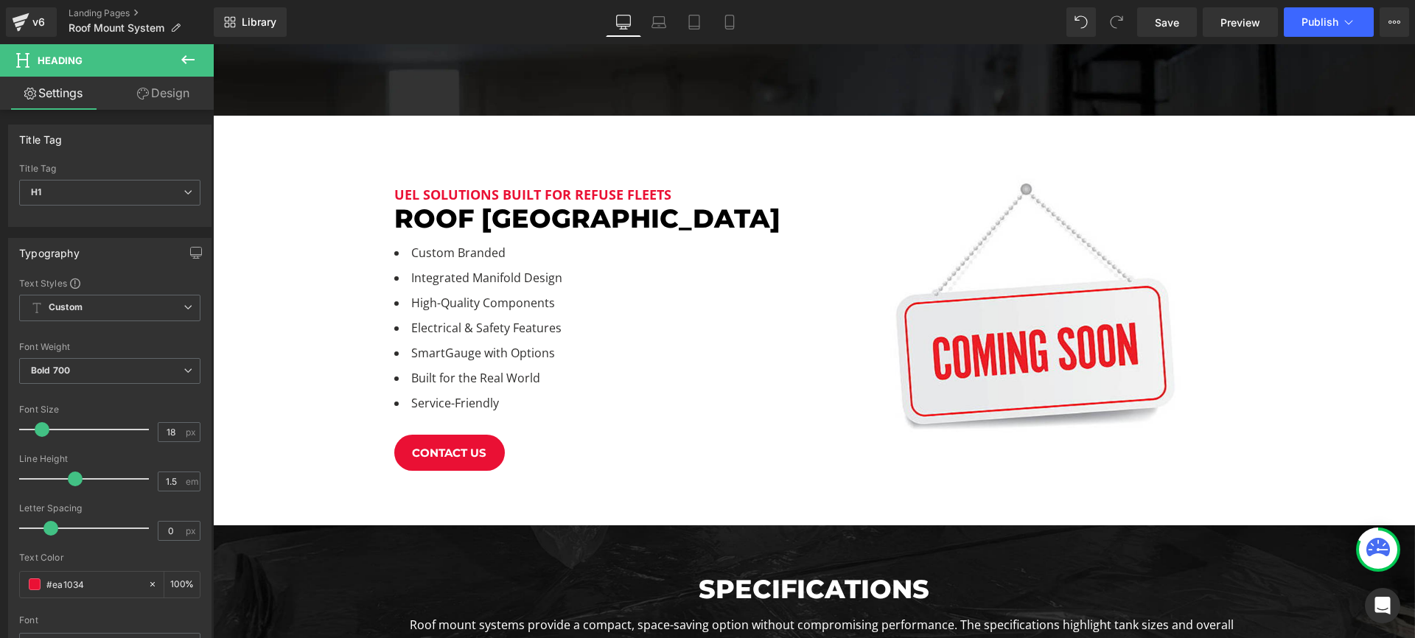
scroll to position [433, 0]
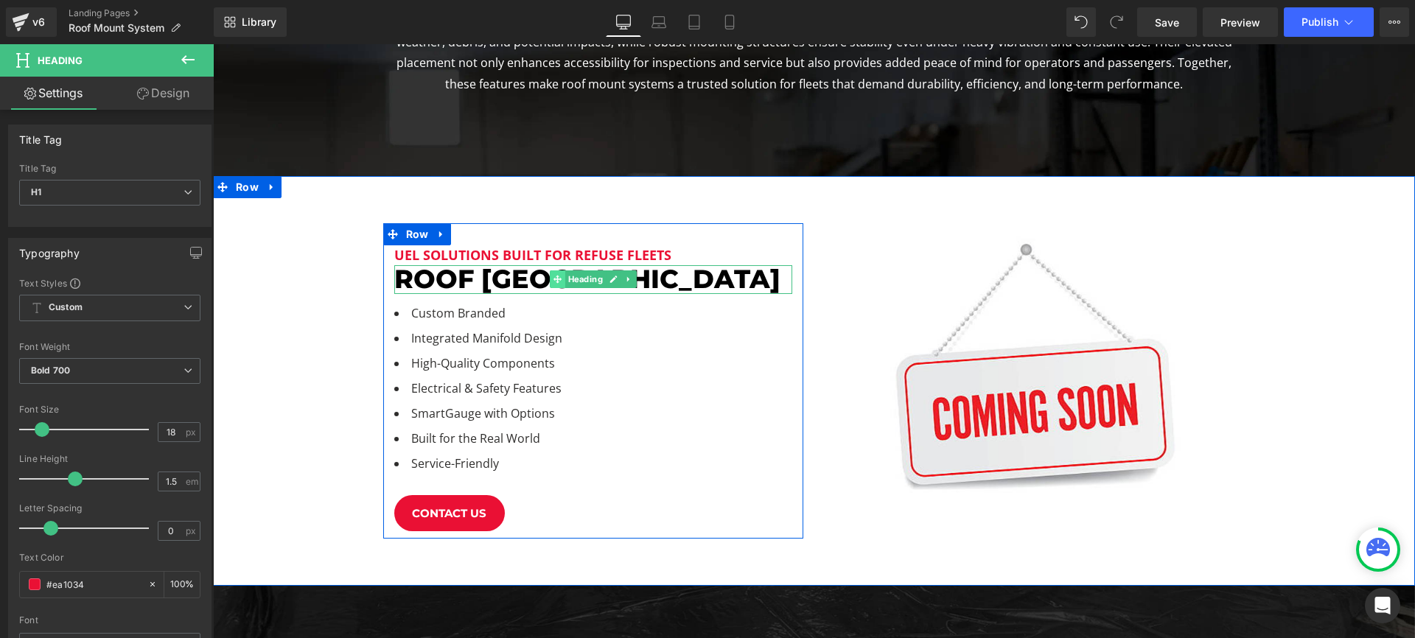
click at [549, 284] on div "Roof MOUNT OVerview Heading" at bounding box center [593, 279] width 398 height 29
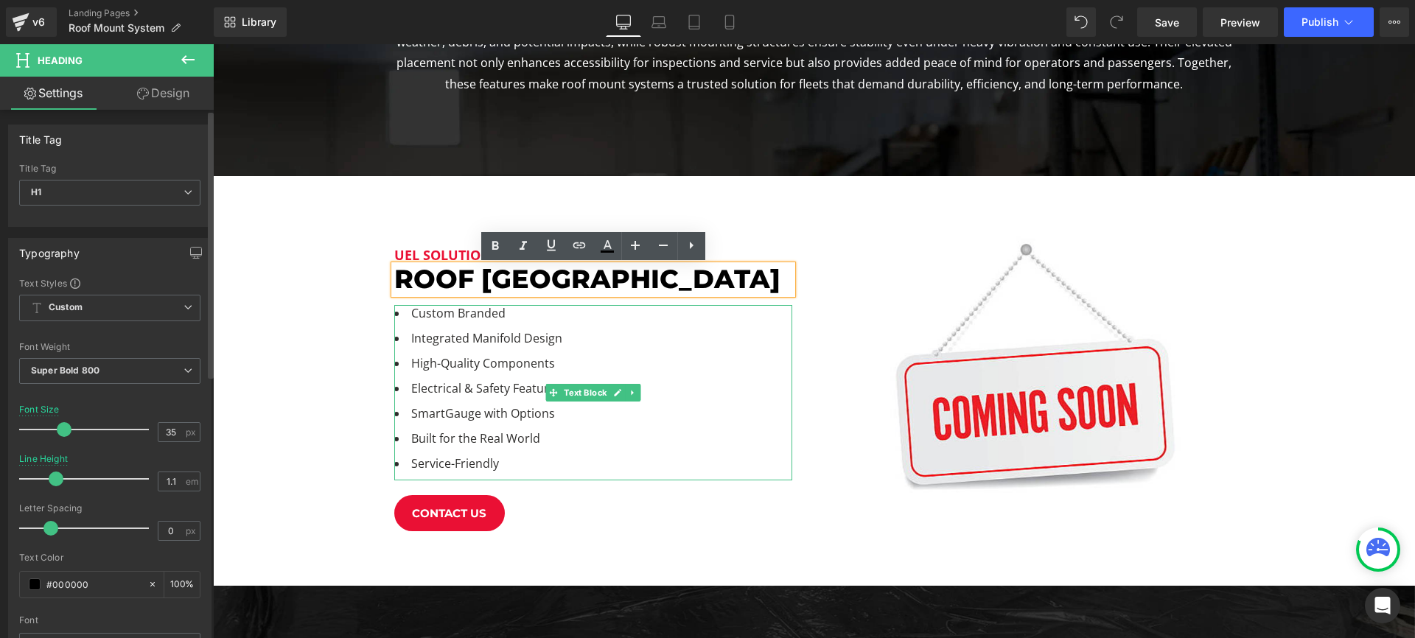
click at [465, 402] on li "Electrical & Safety Features" at bounding box center [593, 392] width 398 height 25
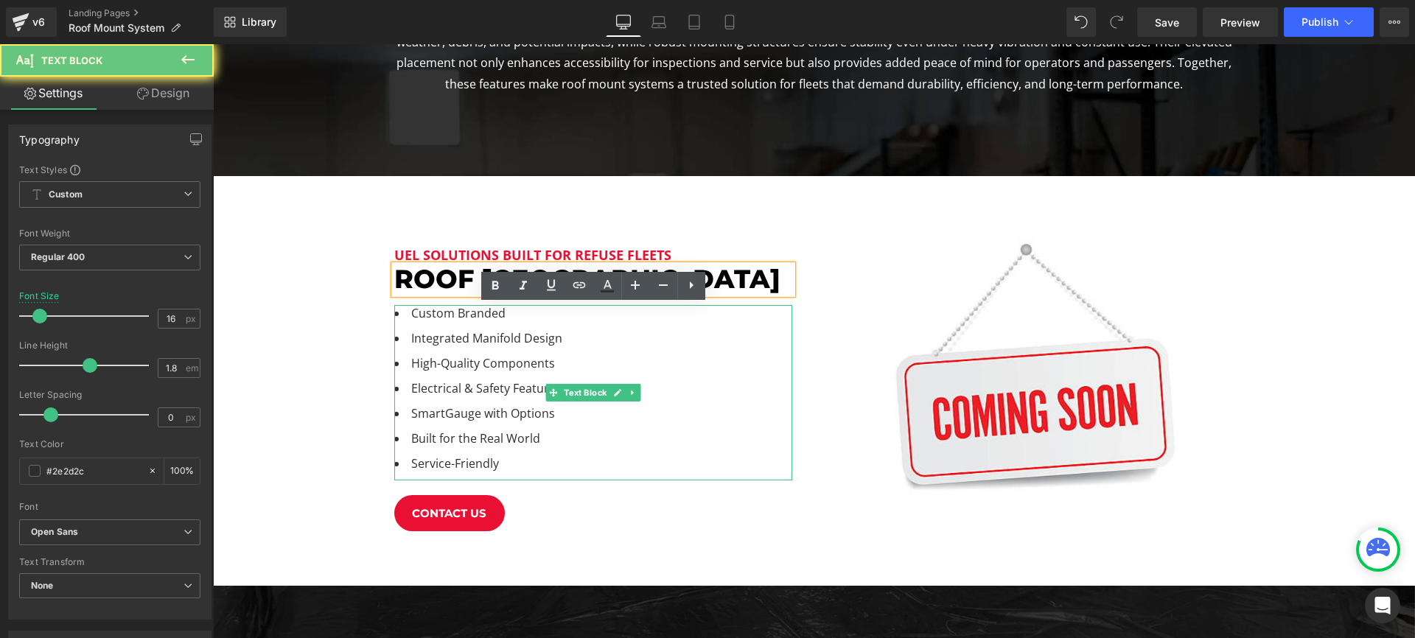
click at [465, 403] on li "Electrical & Safety Features" at bounding box center [593, 392] width 398 height 25
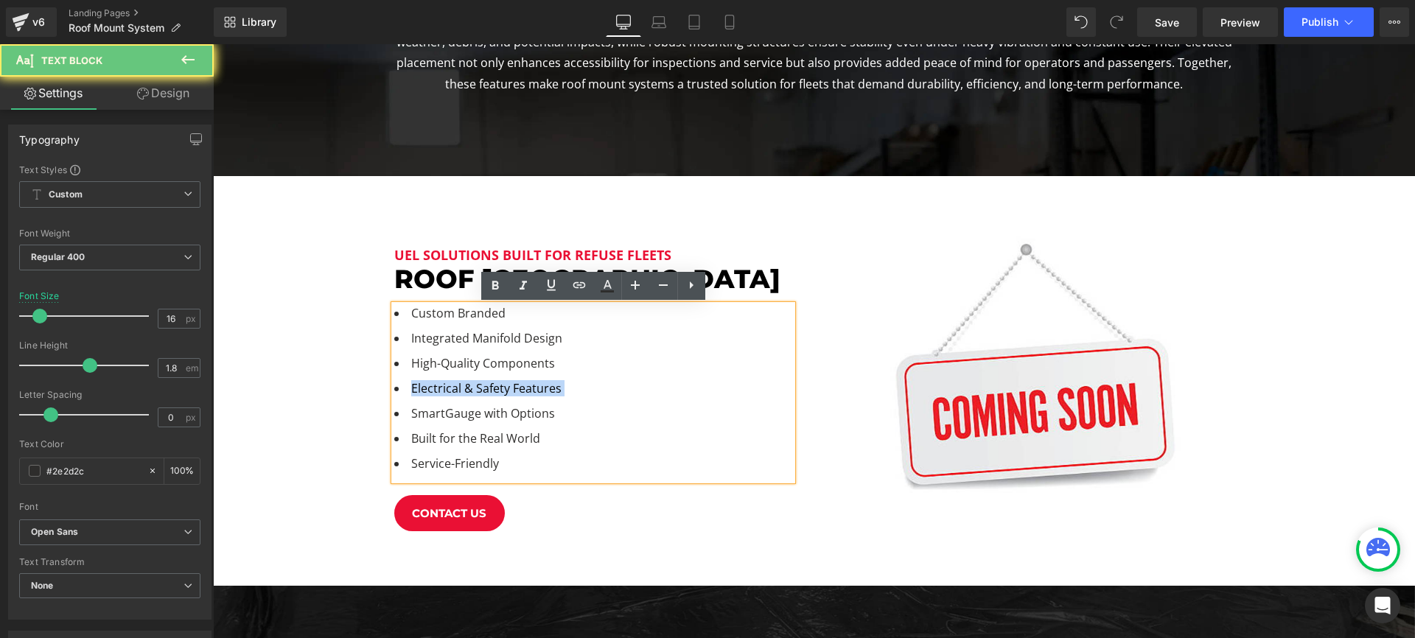
click at [465, 403] on li "Electrical & Safety Features" at bounding box center [593, 392] width 398 height 25
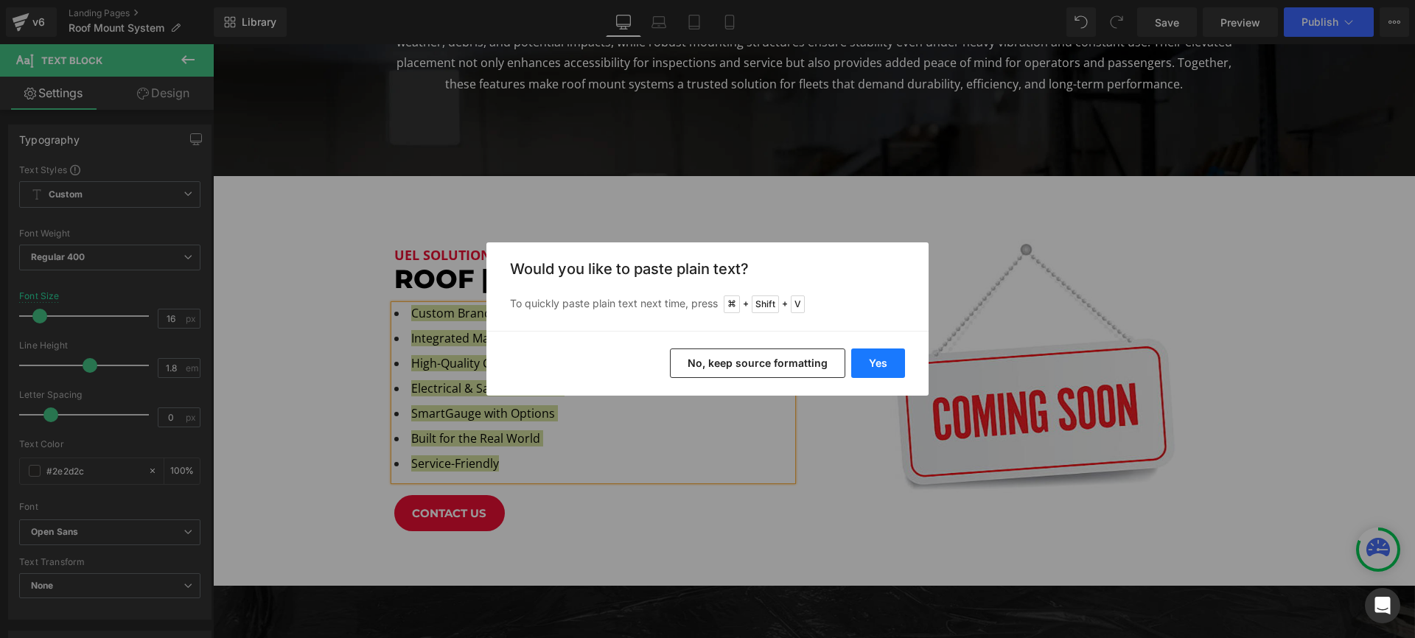
click at [872, 363] on button "Yes" at bounding box center [878, 363] width 54 height 29
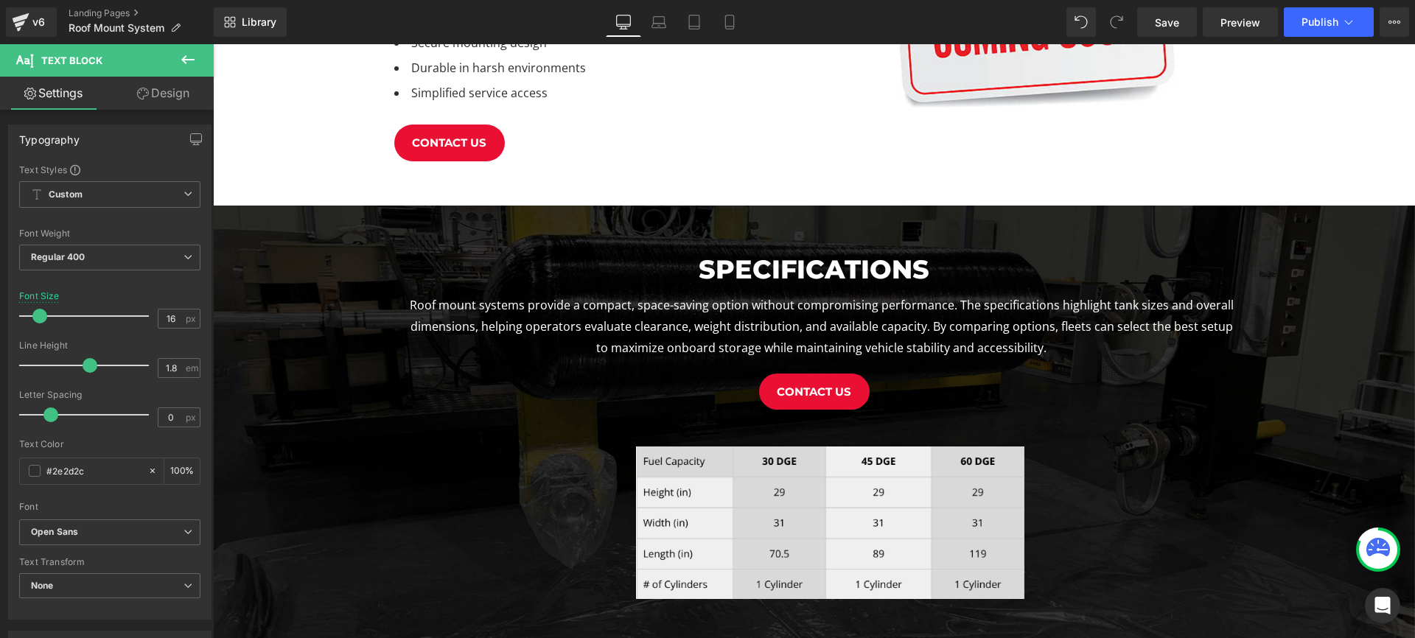
scroll to position [807, 0]
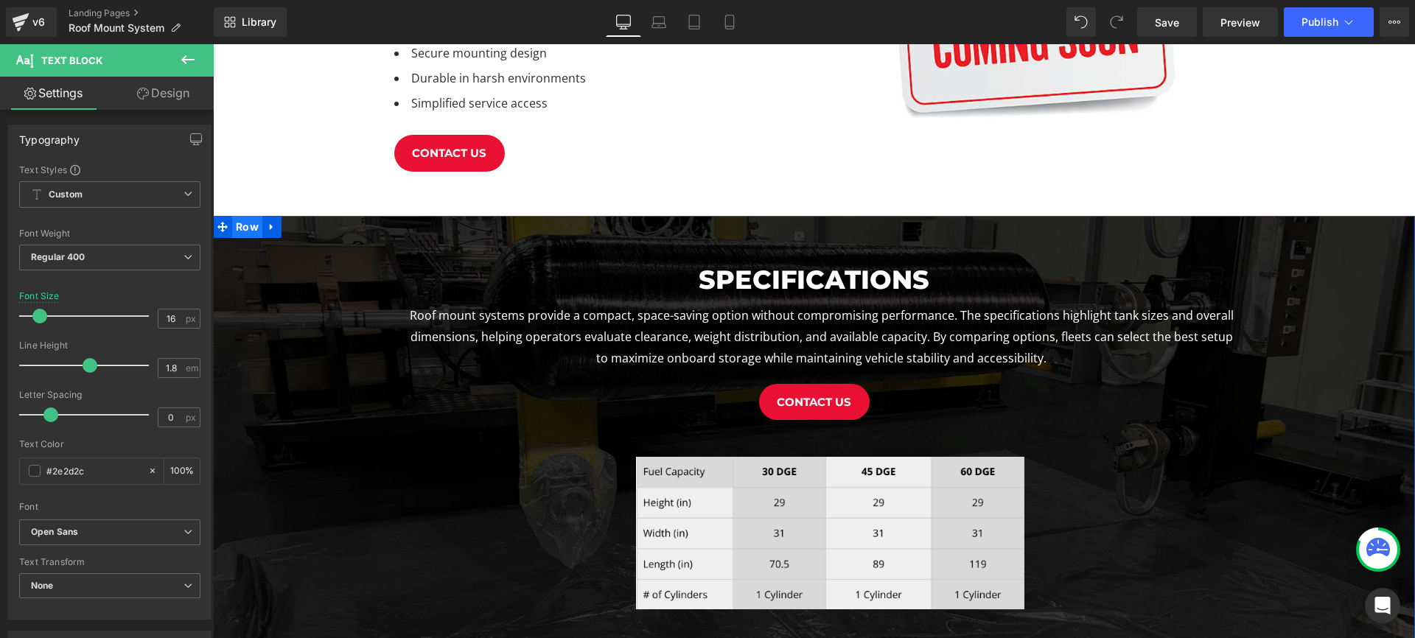
click at [235, 235] on span "Row" at bounding box center [247, 227] width 30 height 22
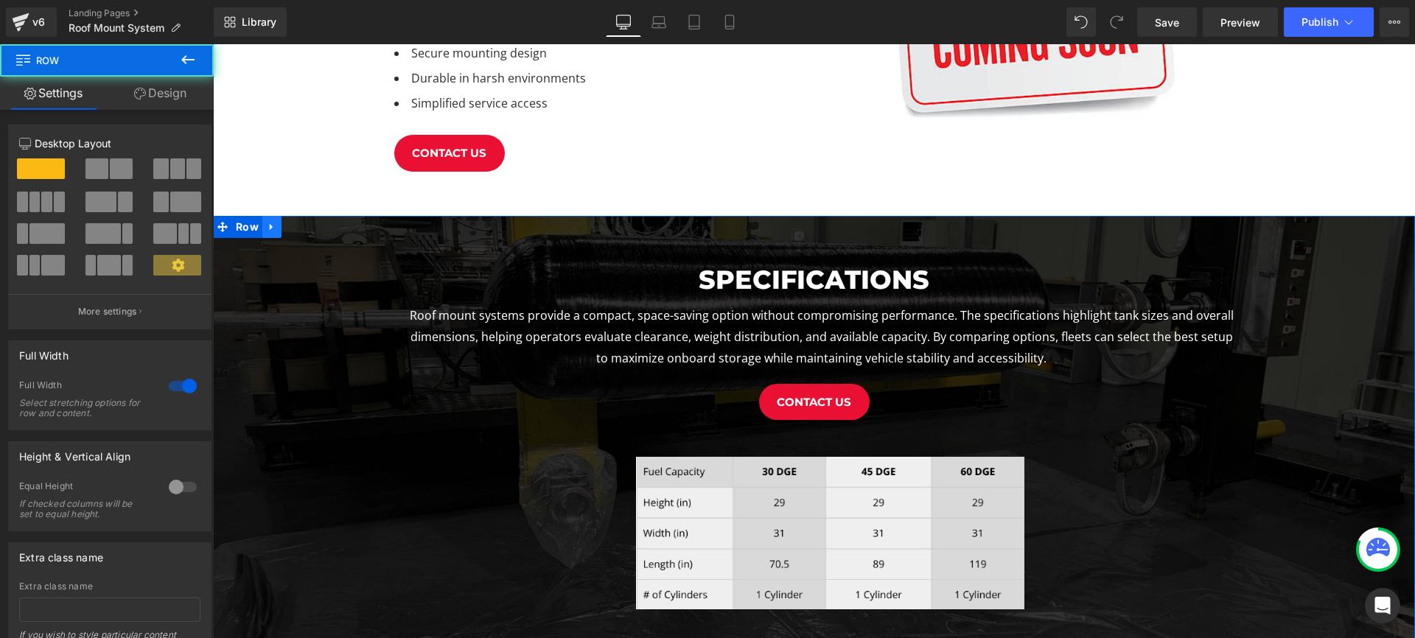
click at [272, 230] on icon at bounding box center [272, 226] width 10 height 11
click at [311, 224] on icon at bounding box center [310, 227] width 10 height 10
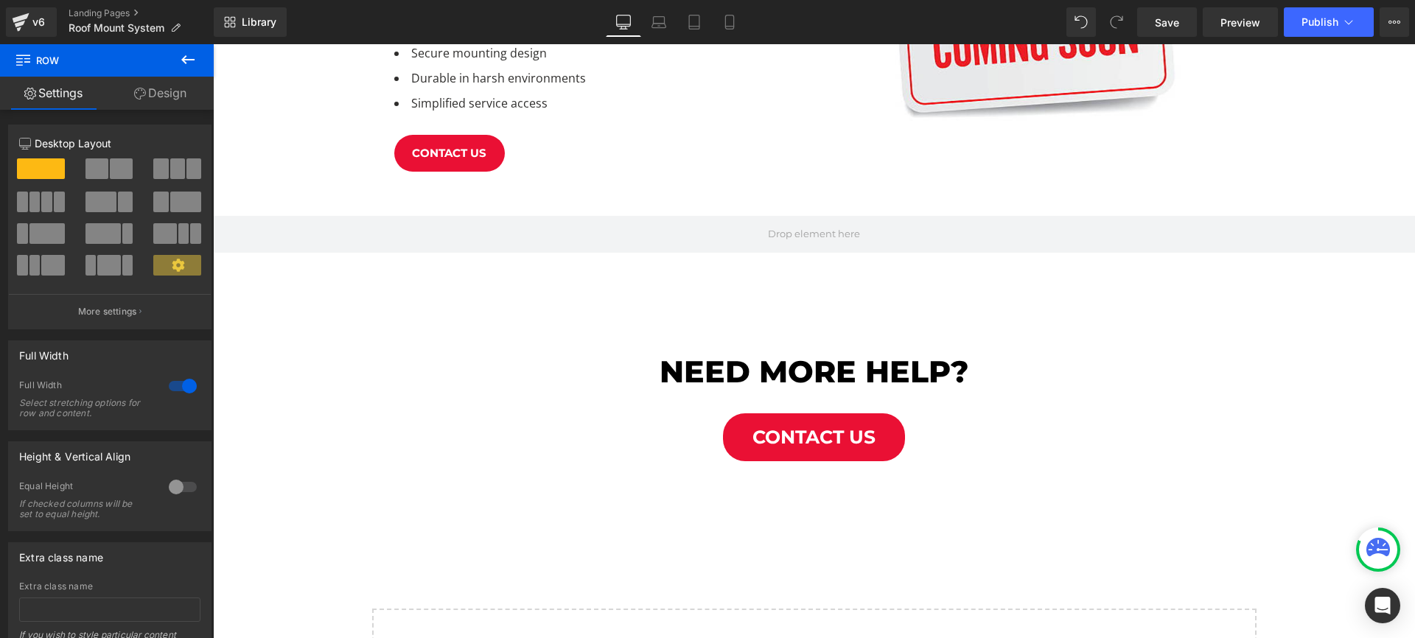
scroll to position [1783, 1202]
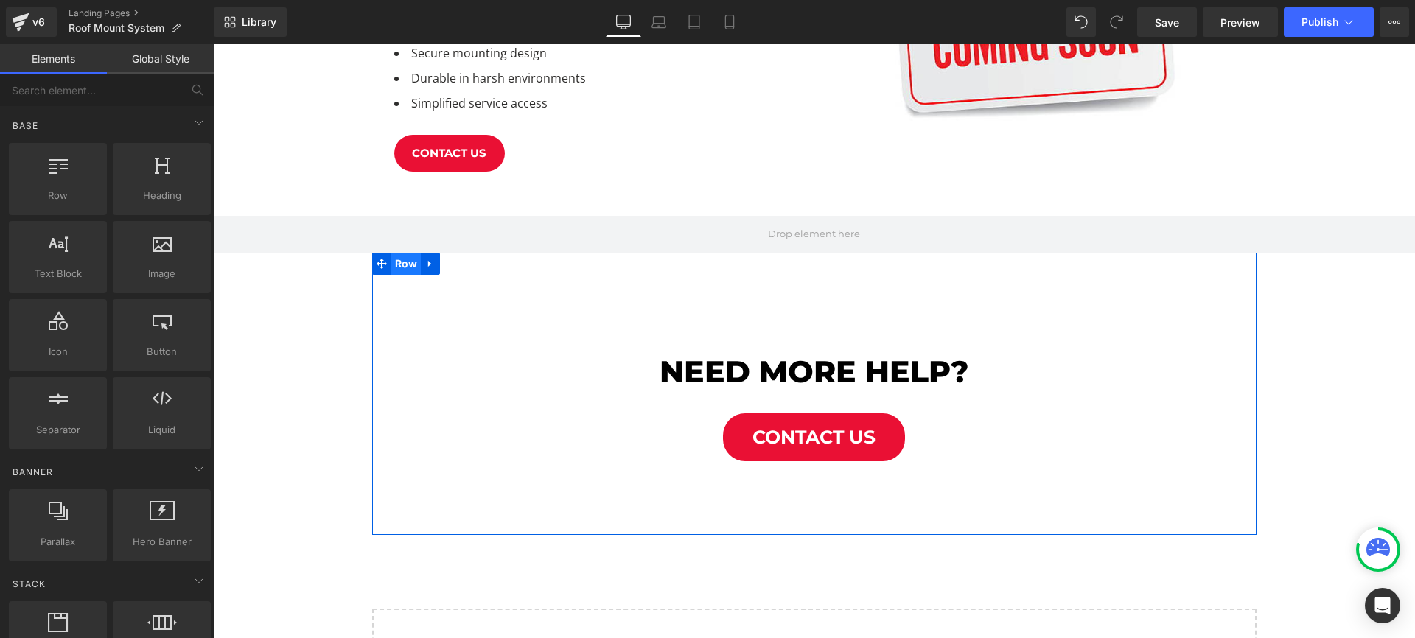
click at [413, 268] on span "Row" at bounding box center [406, 264] width 30 height 22
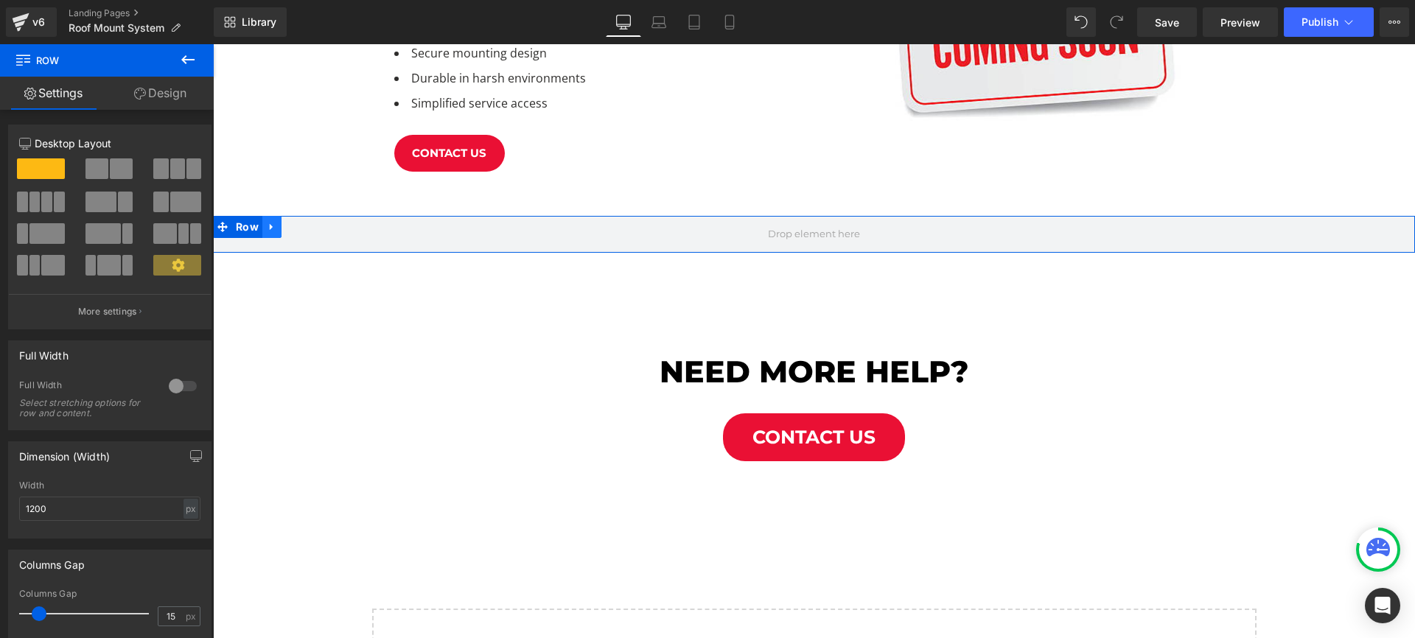
click at [267, 225] on icon at bounding box center [272, 226] width 10 height 11
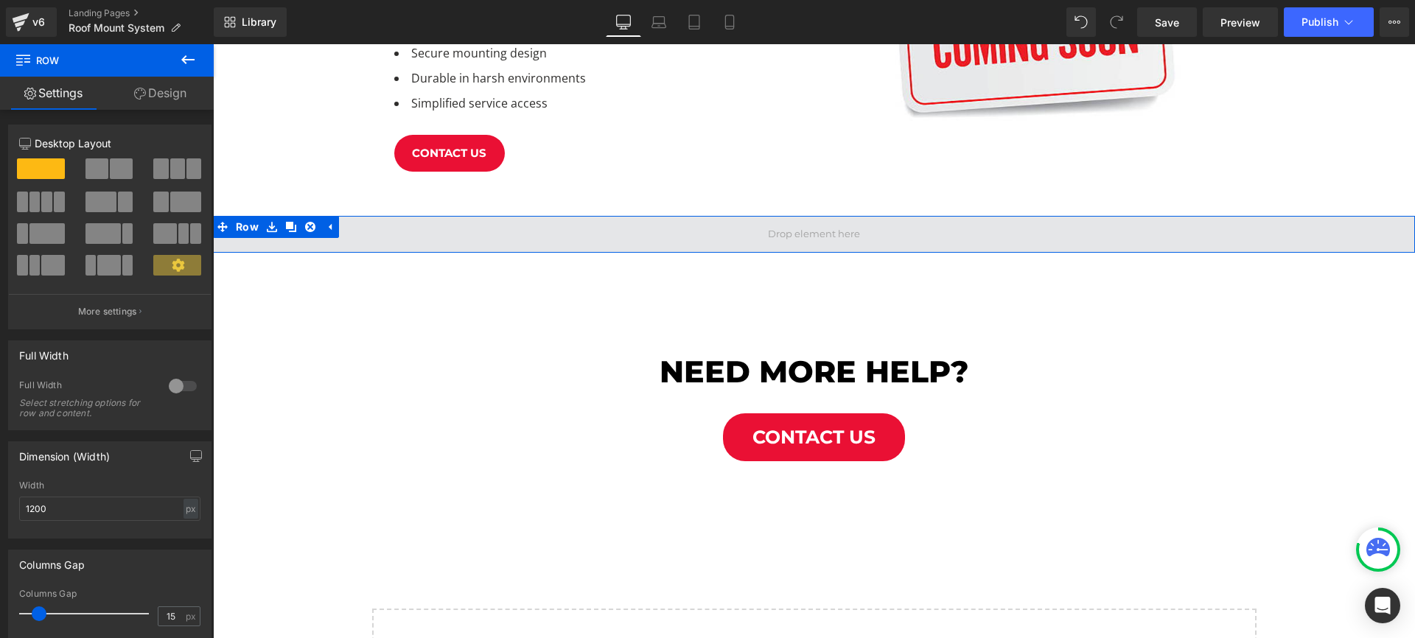
drag, startPoint x: 309, startPoint y: 228, endPoint x: 310, endPoint y: 243, distance: 14.8
click at [309, 228] on icon at bounding box center [310, 226] width 10 height 11
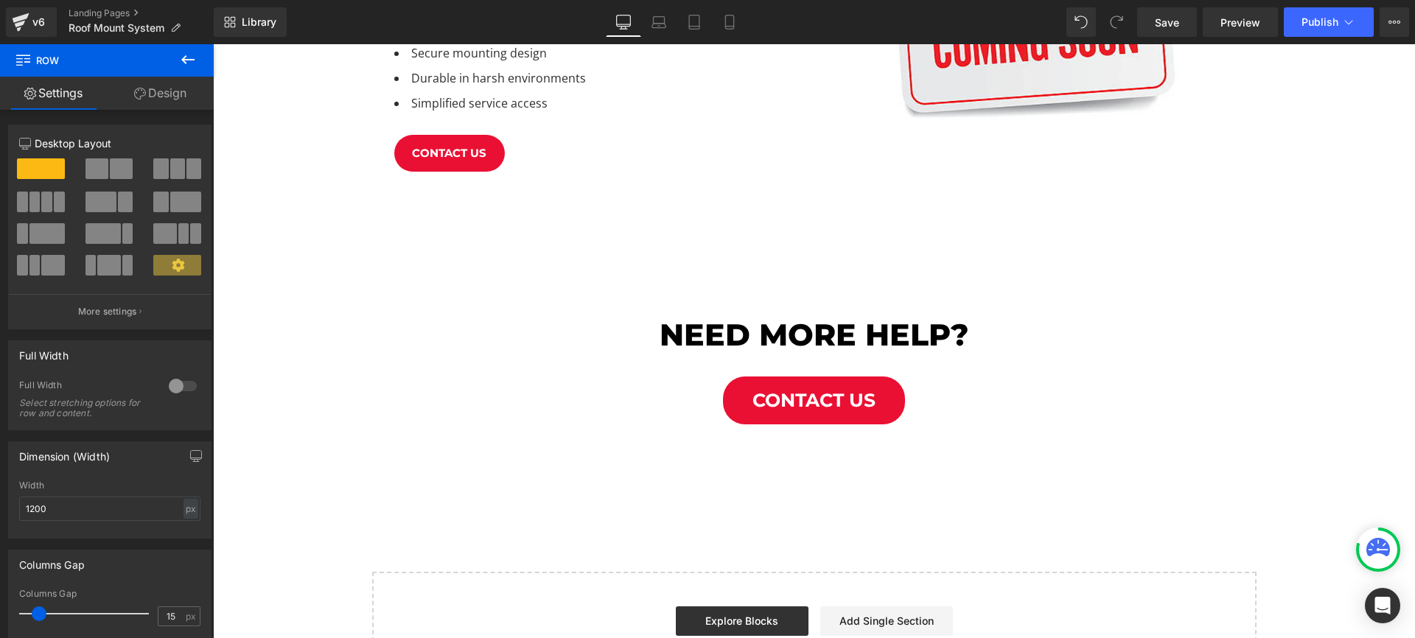
scroll to position [1746, 1202]
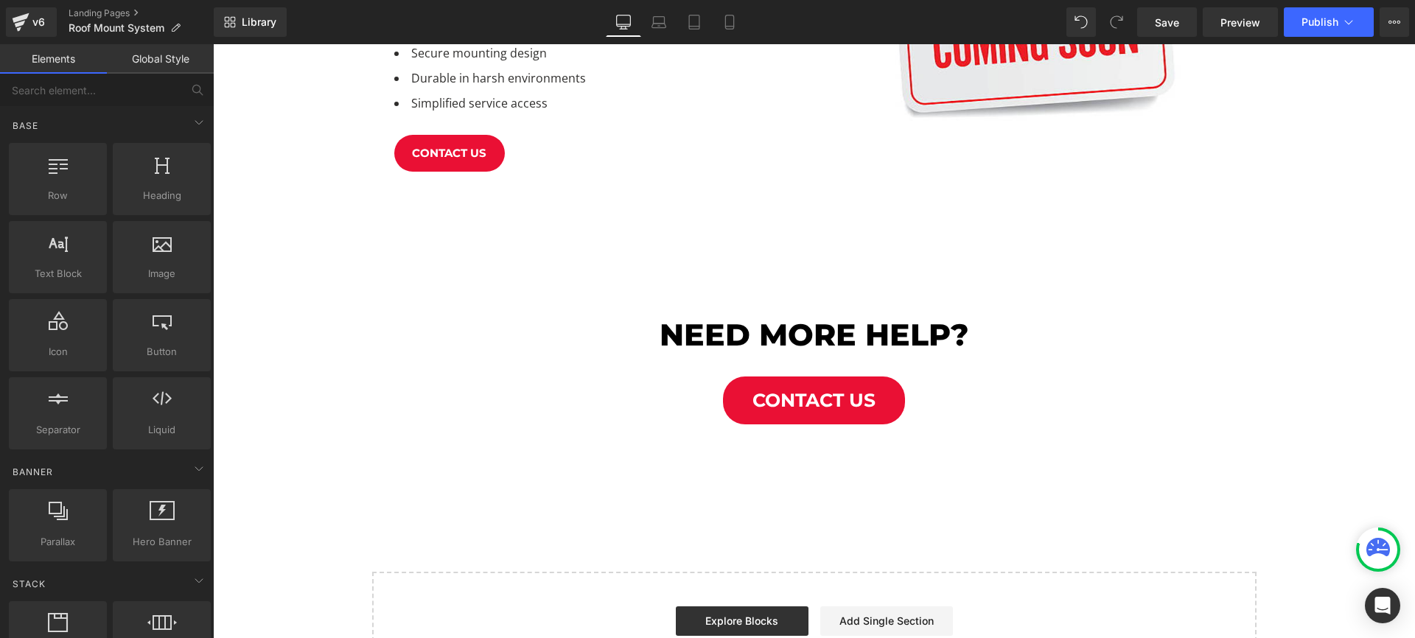
click at [363, 225] on div "roof mount system Heading Engineered for capacity, safety, and performance. Hea…" at bounding box center [814, 11] width 1202 height 1363
drag, startPoint x: 234, startPoint y: 262, endPoint x: 293, endPoint y: 267, distance: 58.4
click at [251, 265] on div "roof mount system Heading Engineered for capacity, safety, and performance. Hea…" at bounding box center [814, 11] width 1202 height 1363
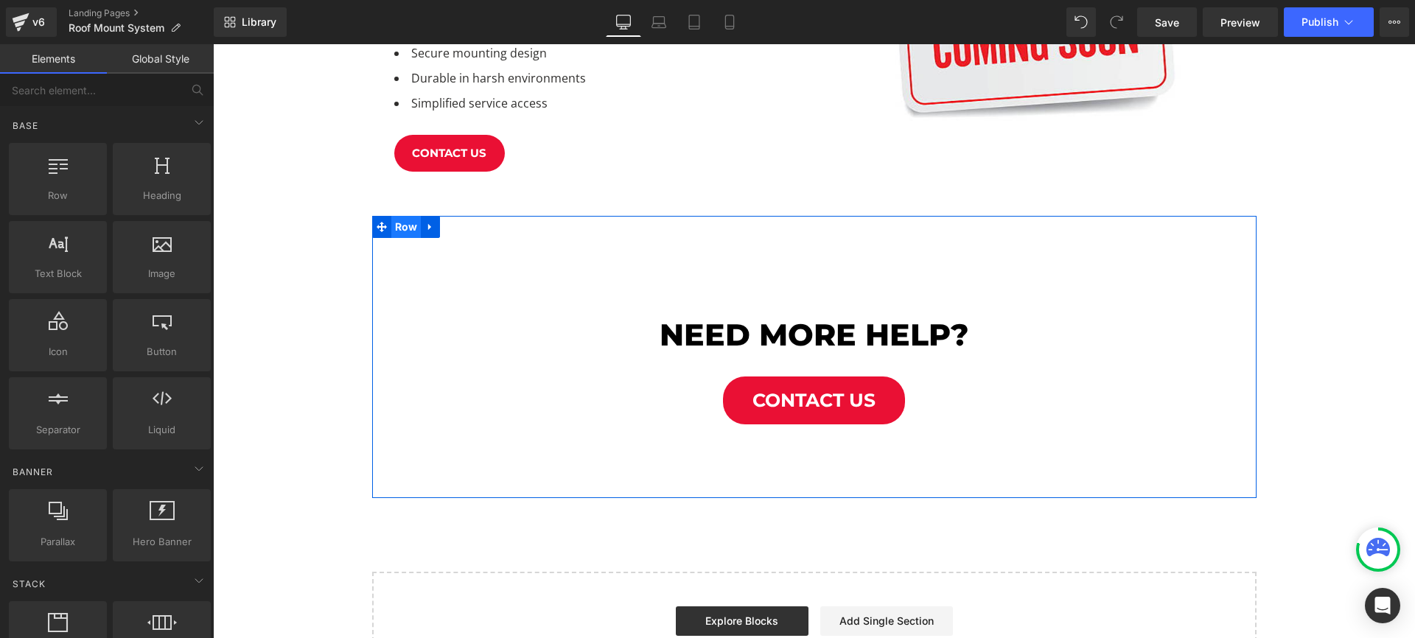
click at [400, 230] on span "Row" at bounding box center [406, 227] width 30 height 22
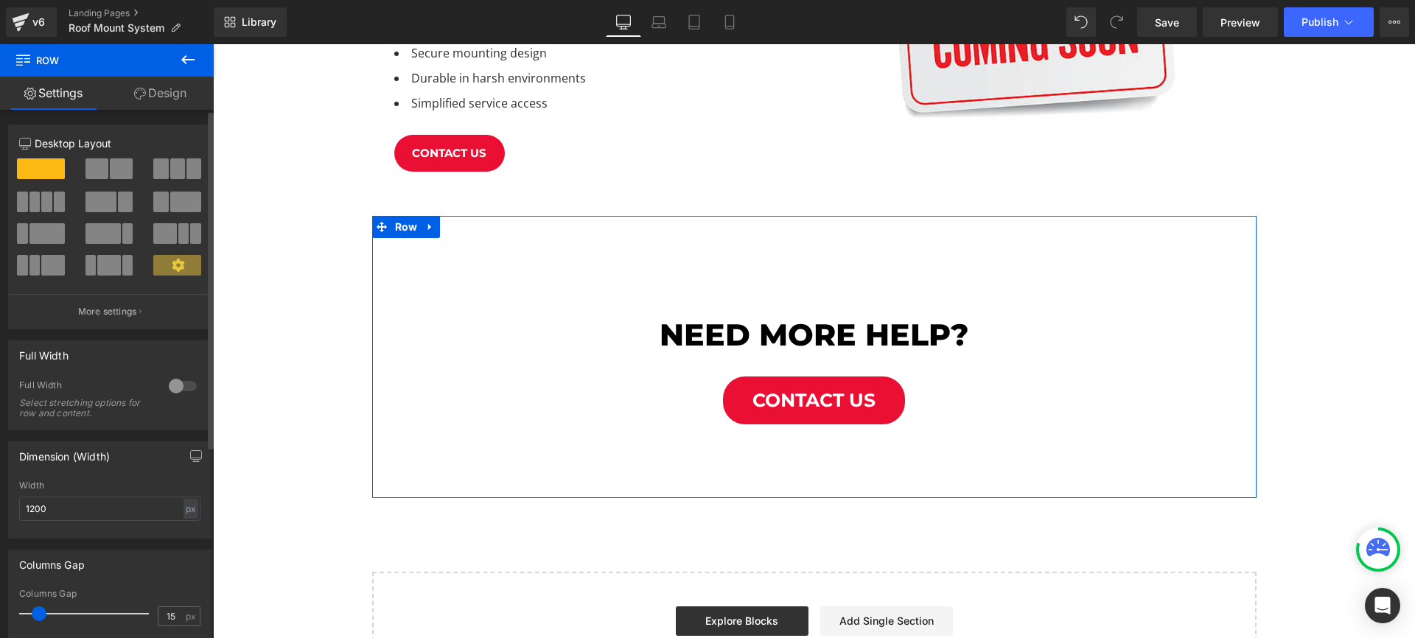
click at [178, 387] on div at bounding box center [182, 386] width 35 height 24
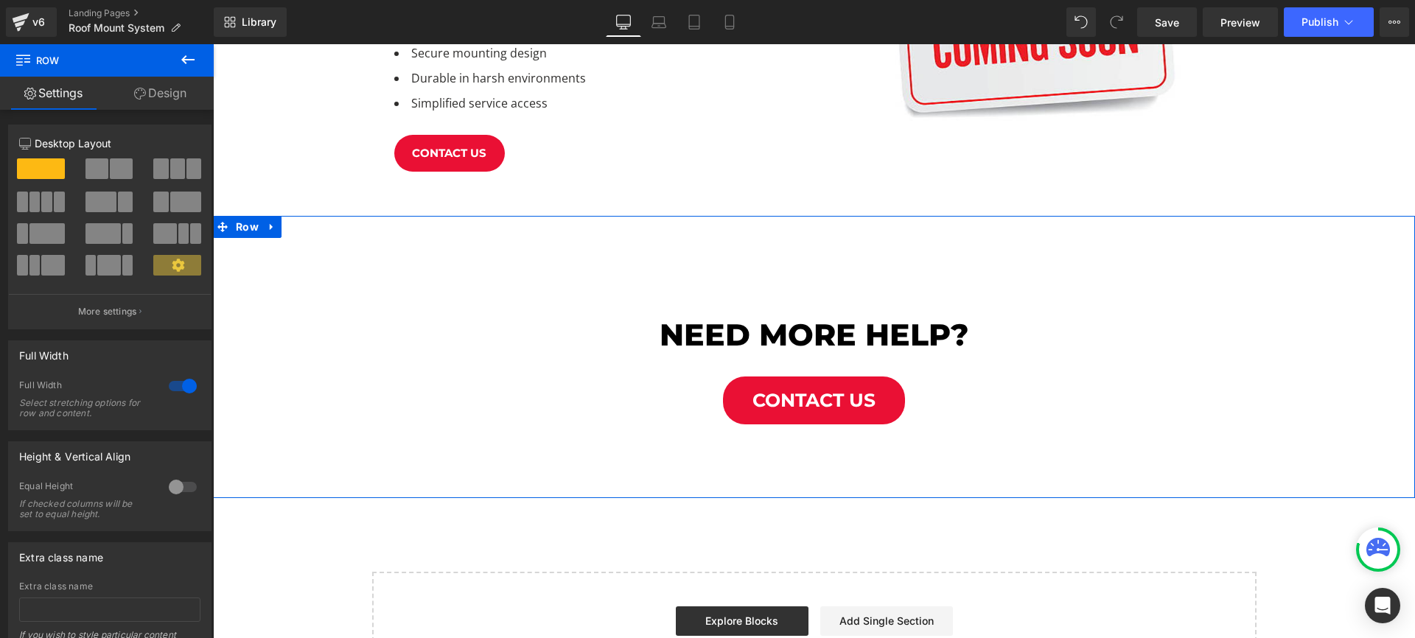
click at [168, 94] on link "Design" at bounding box center [160, 93] width 107 height 33
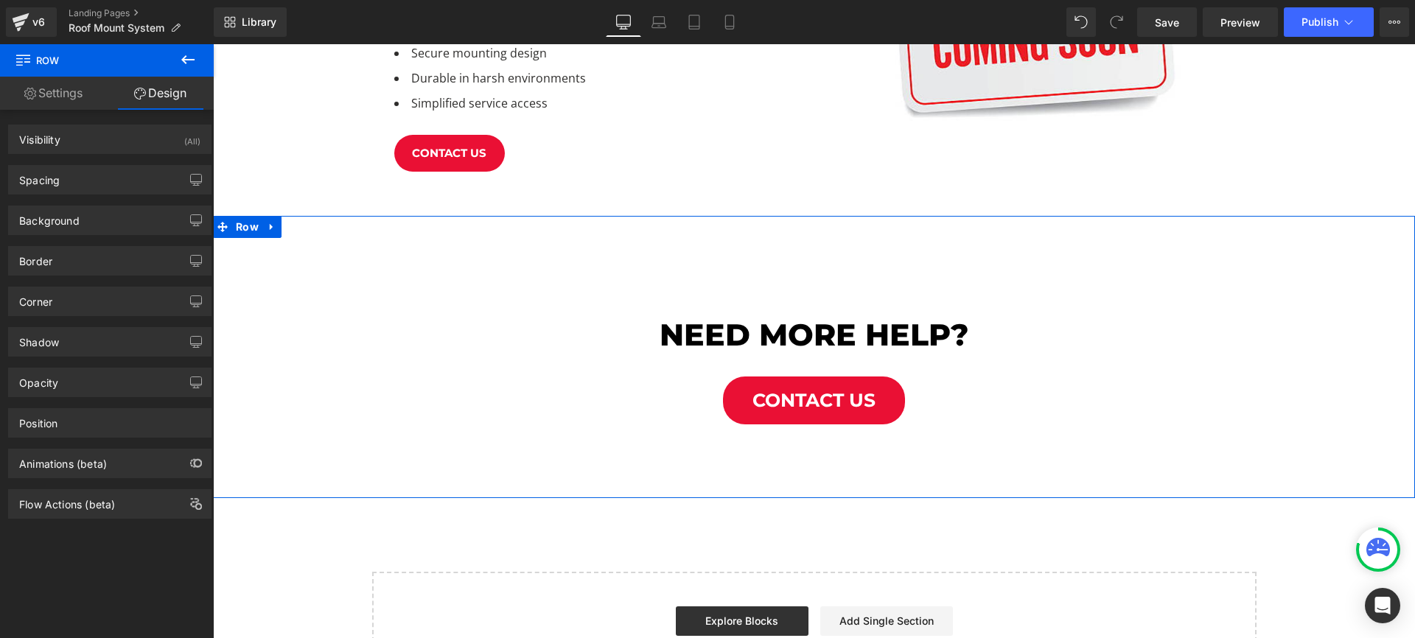
type input "transparent"
type input "0"
click at [76, 223] on div "Background" at bounding box center [49, 216] width 60 height 21
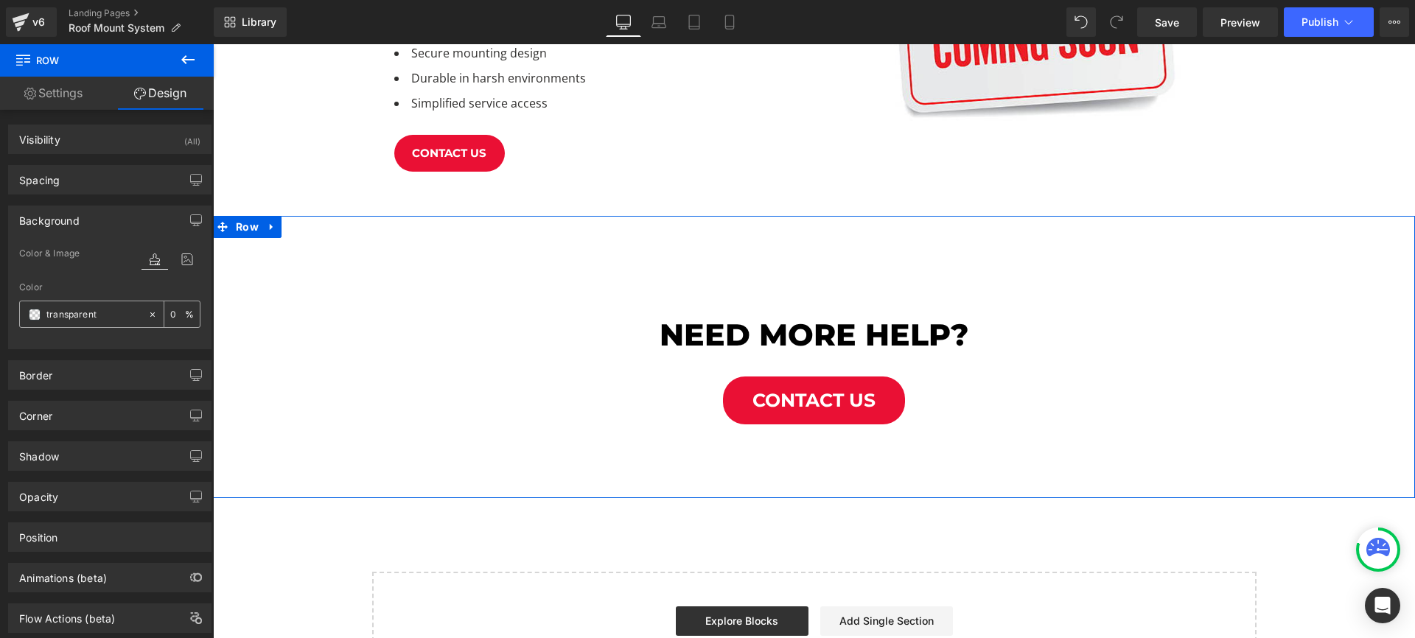
click at [34, 318] on span at bounding box center [35, 315] width 12 height 12
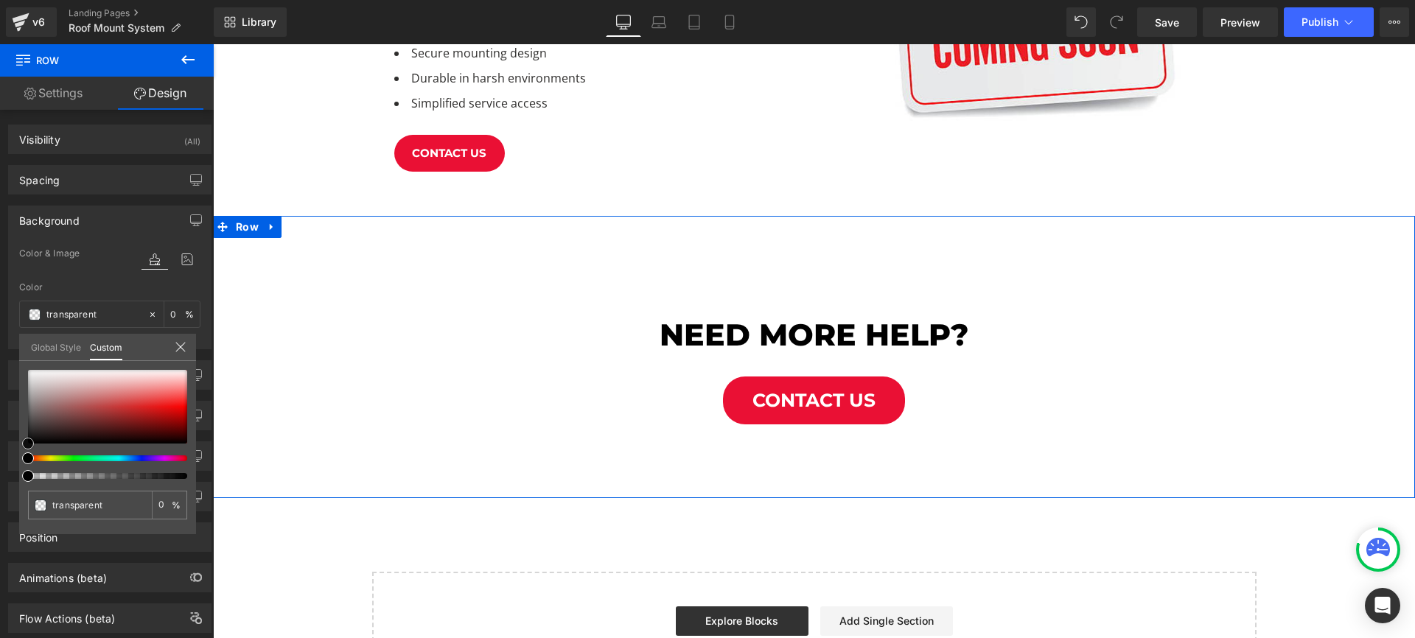
type input "#641111"
type input "100"
type input "#641111"
type input "100"
type input "#000000"
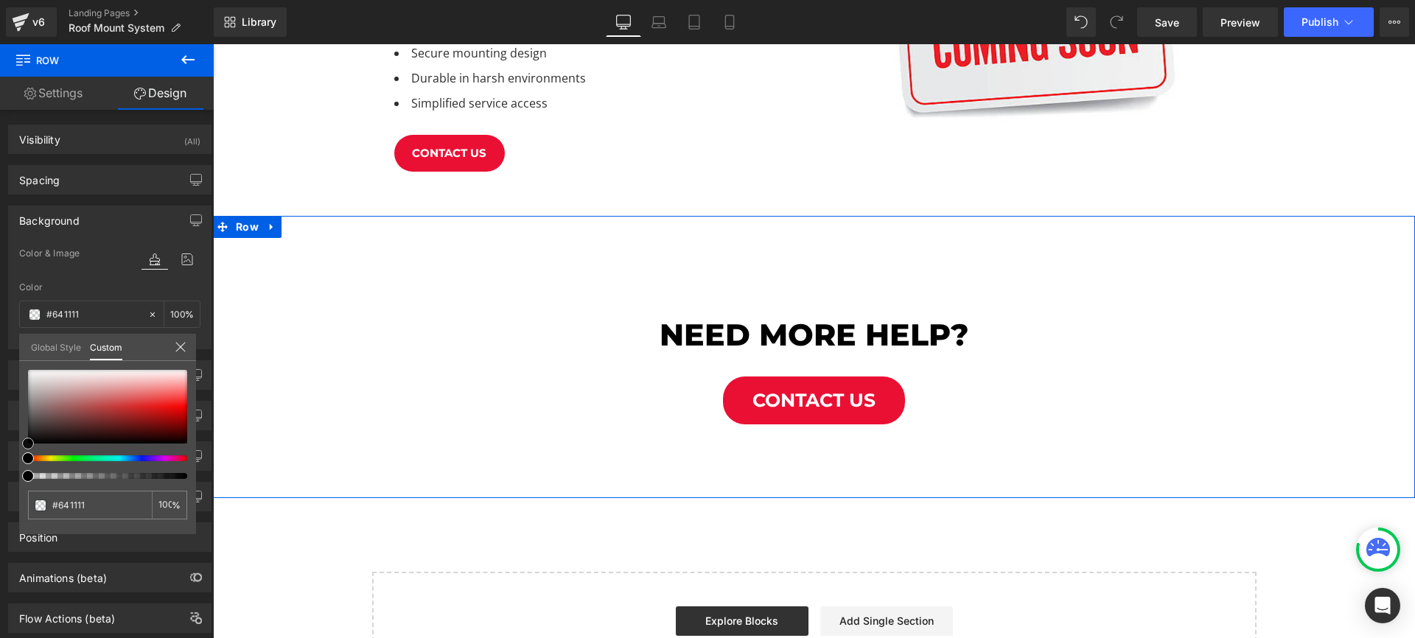
type input "#000000"
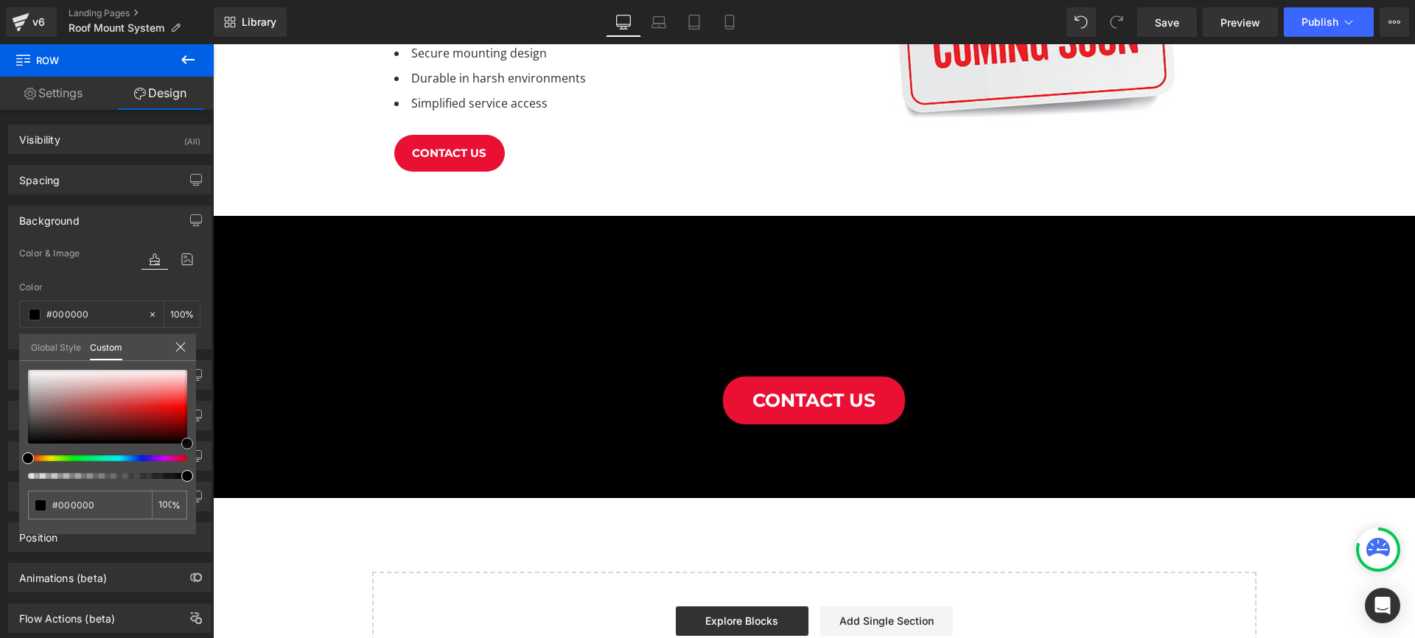
drag, startPoint x: 354, startPoint y: 471, endPoint x: 236, endPoint y: 474, distance: 118.7
click at [828, 315] on body "WE MOVED! 236 South 1250 West Unit B Centerville, UT 84014 855-264-8265 Request…" at bounding box center [814, 109] width 1202 height 1745
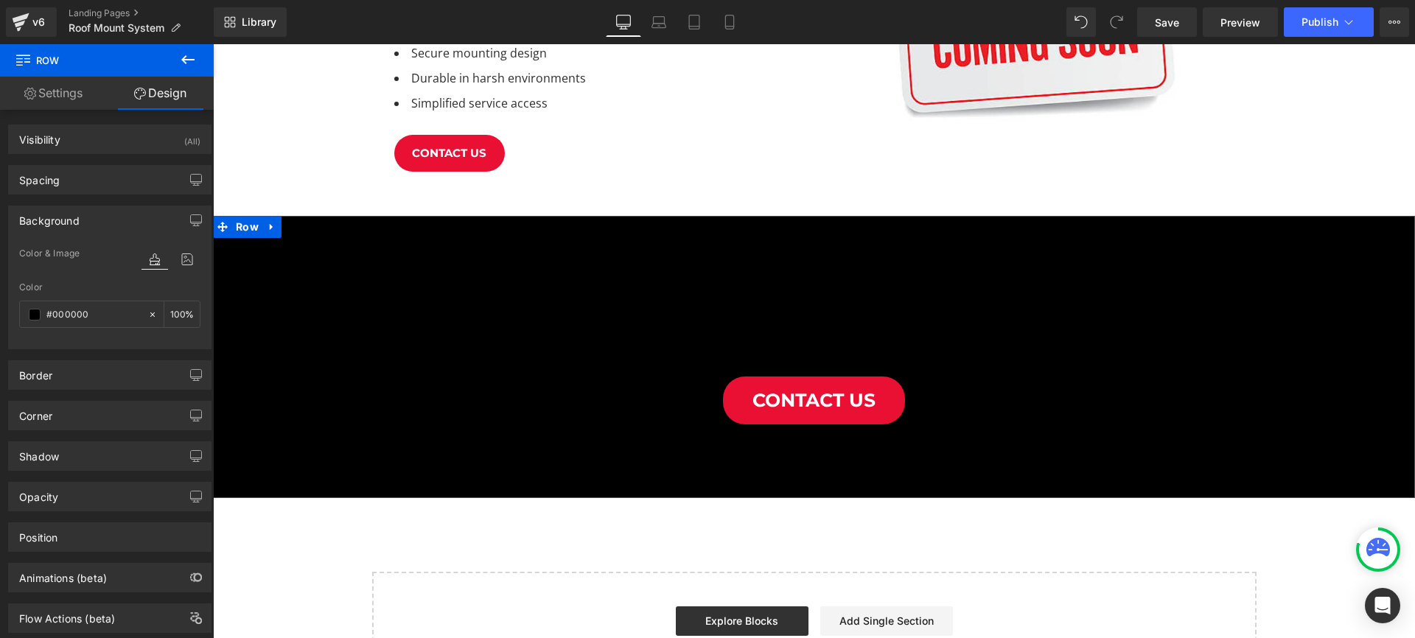
click at [165, 80] on link "Design" at bounding box center [160, 93] width 107 height 33
drag, startPoint x: 66, startPoint y: 219, endPoint x: 69, endPoint y: 194, distance: 25.1
click at [67, 209] on div "Background" at bounding box center [49, 216] width 60 height 21
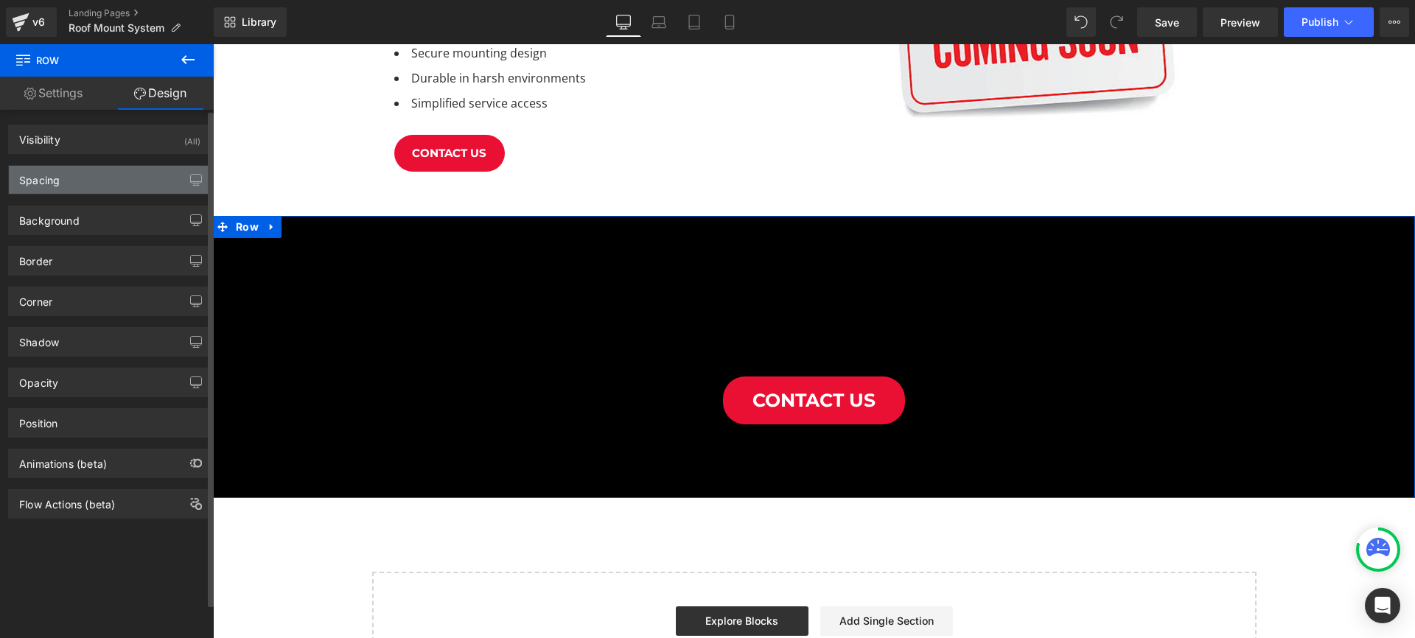
click at [69, 187] on div "Spacing" at bounding box center [110, 180] width 202 height 28
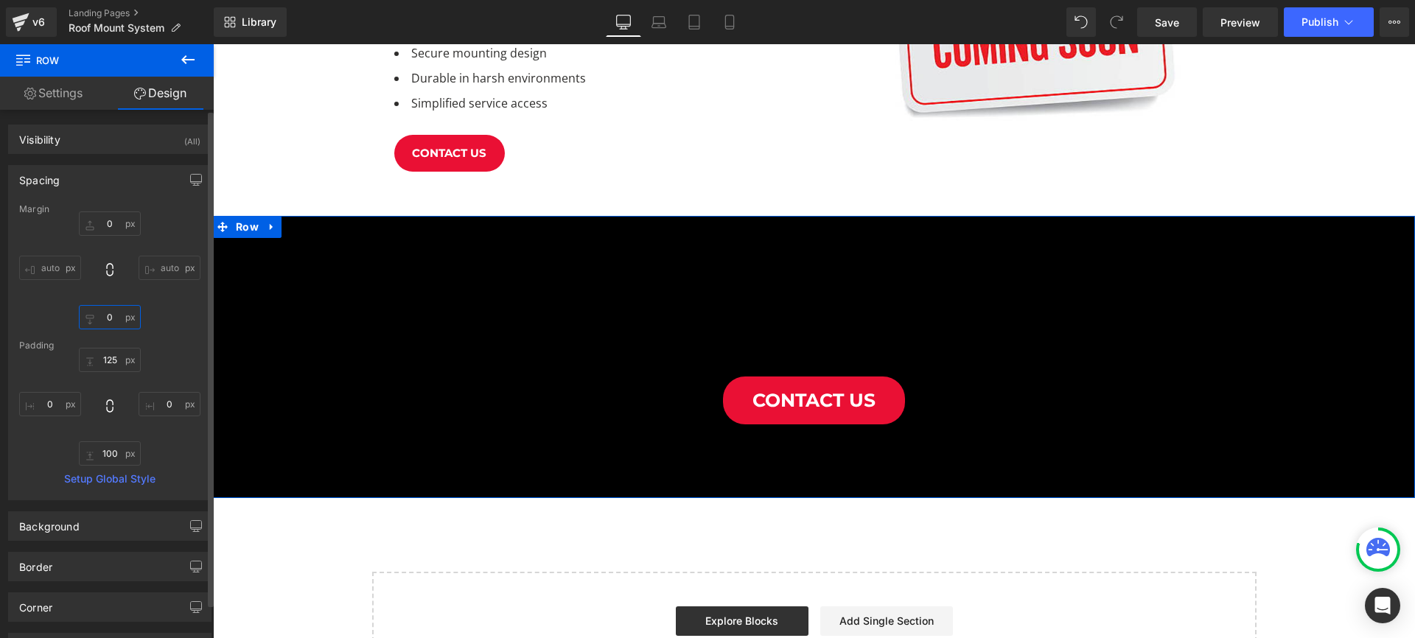
click at [105, 326] on input "0" at bounding box center [110, 317] width 62 height 24
type input "-50"
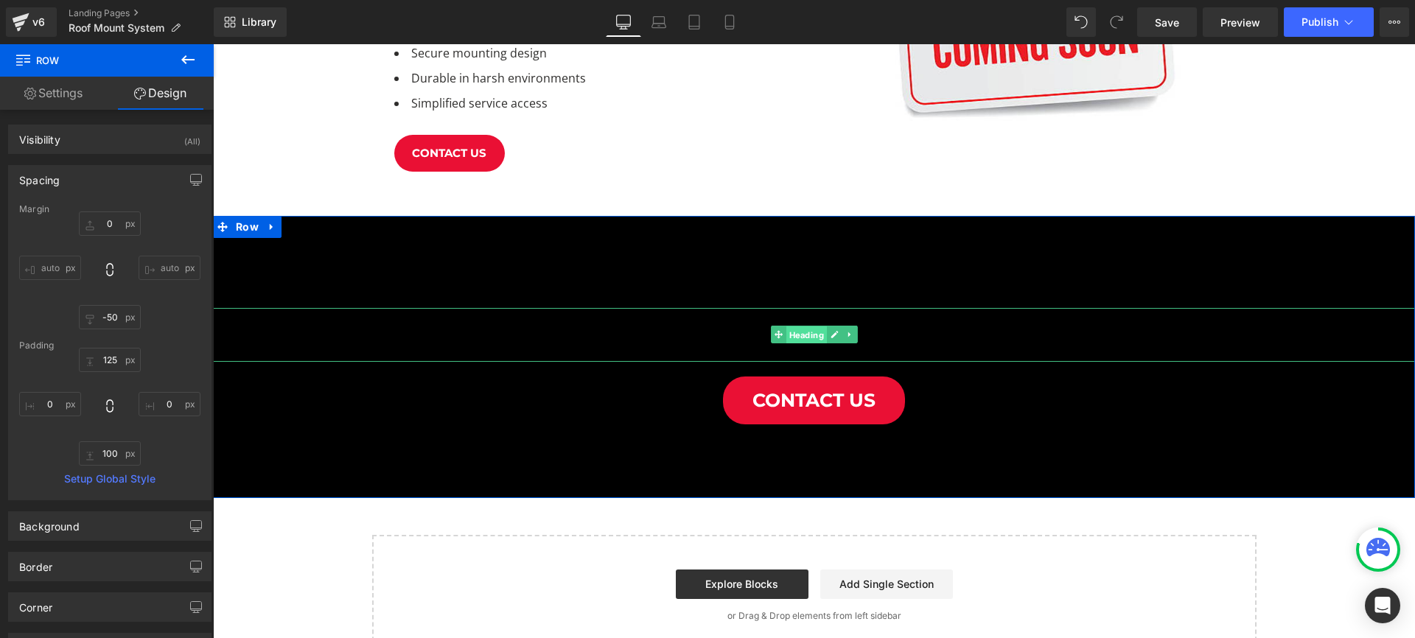
click at [812, 335] on span "Heading" at bounding box center [805, 335] width 41 height 18
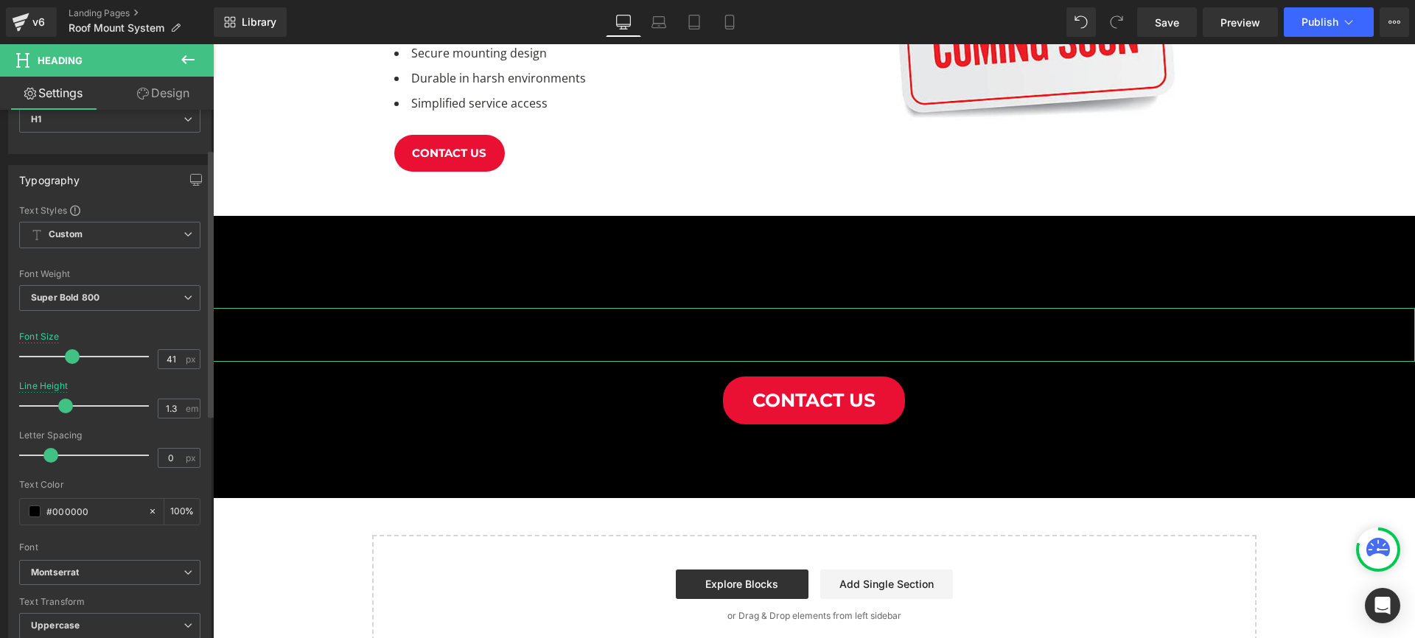
scroll to position [77, 0]
click at [37, 507] on span at bounding box center [35, 507] width 12 height 12
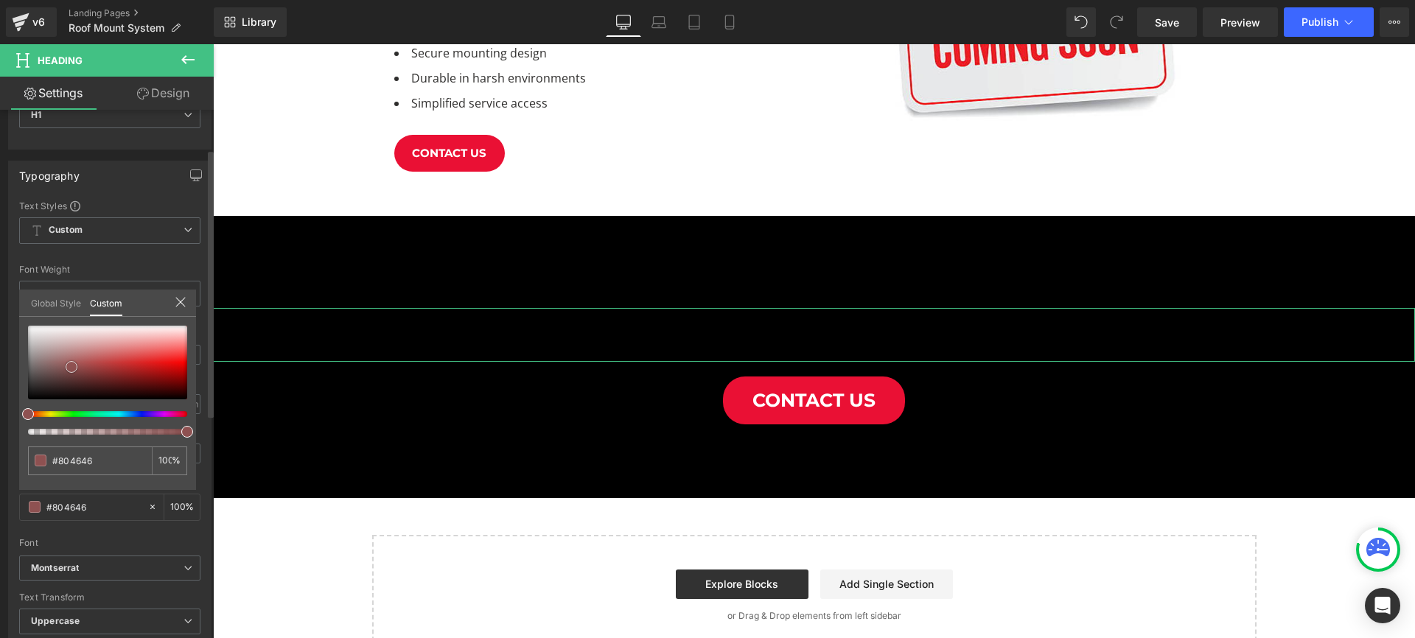
type input "#804646"
type input "#9f5f5f"
type input "#e7e3e3"
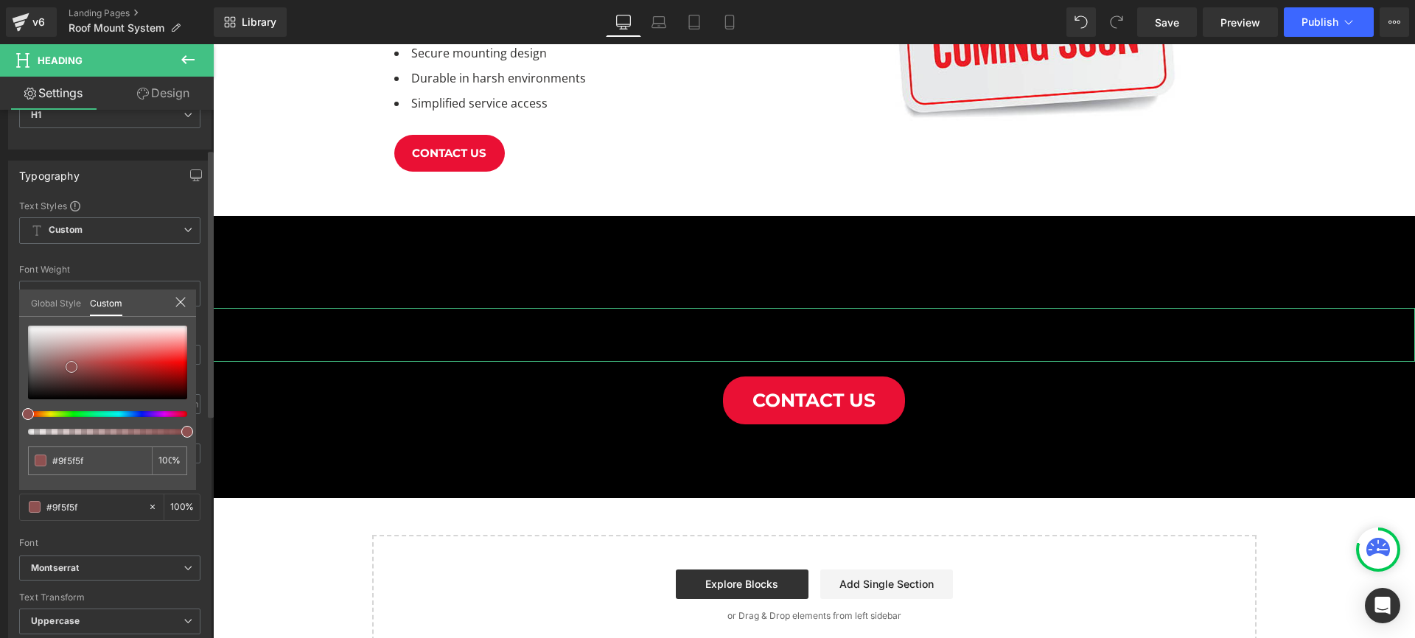
type input "#e7e3e3"
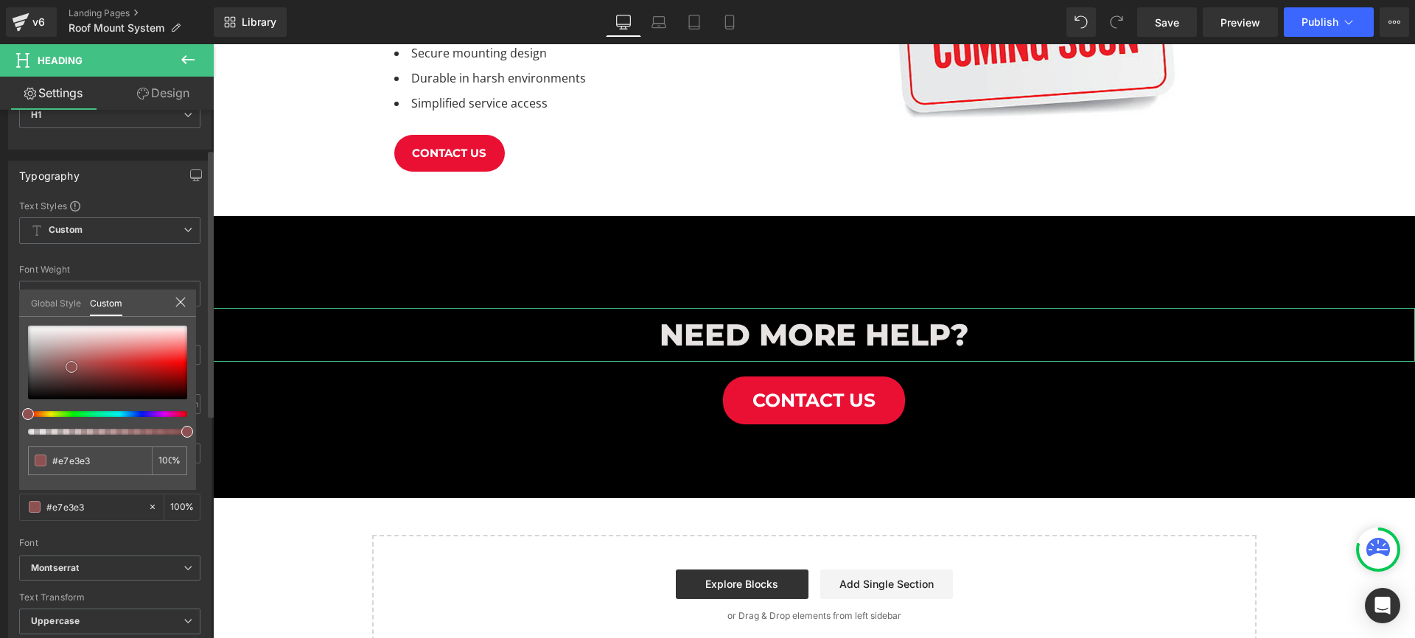
type input "#ffffff"
drag, startPoint x: 71, startPoint y: 367, endPoint x: 2, endPoint y: 296, distance: 99.0
click at [2, 296] on div "Typography Text Styles Custom Custom Setup Global Style Custom Setup Global Sty…" at bounding box center [110, 403] width 220 height 506
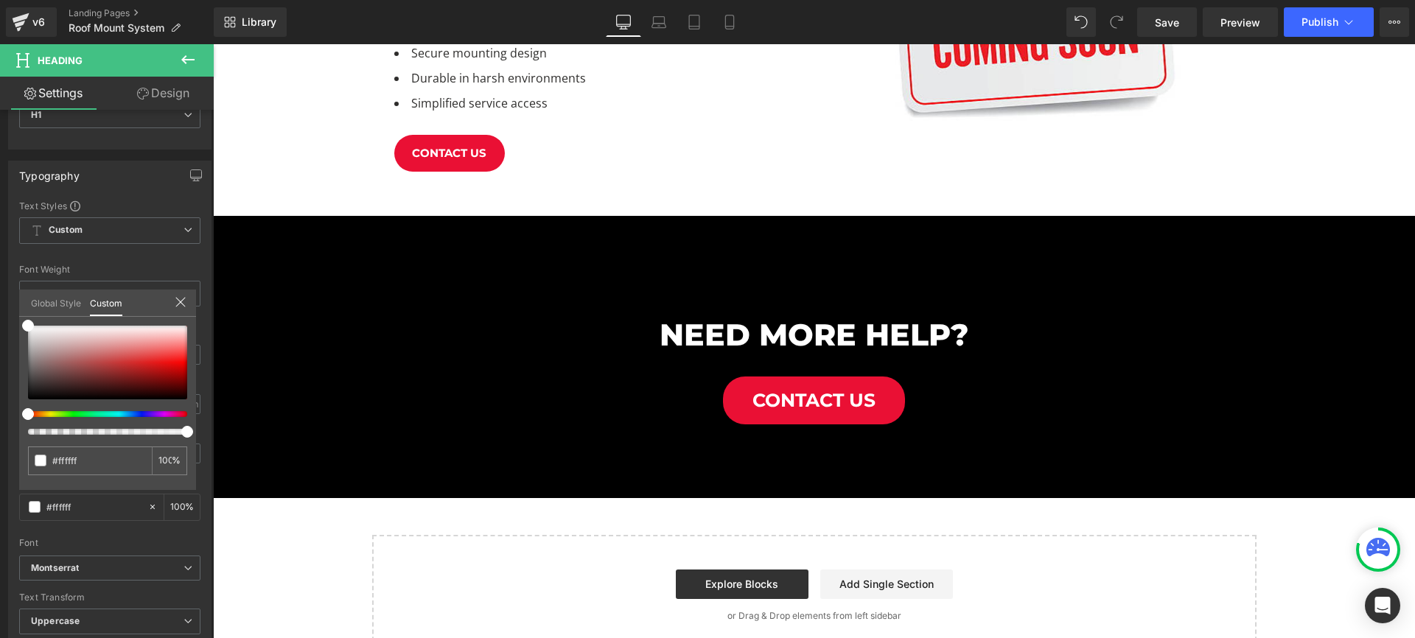
click at [674, 150] on body "WE MOVED! 236 South 1250 West Unit B Centerville, UT 84014 855-264-8265 Request…" at bounding box center [814, 91] width 1202 height 1709
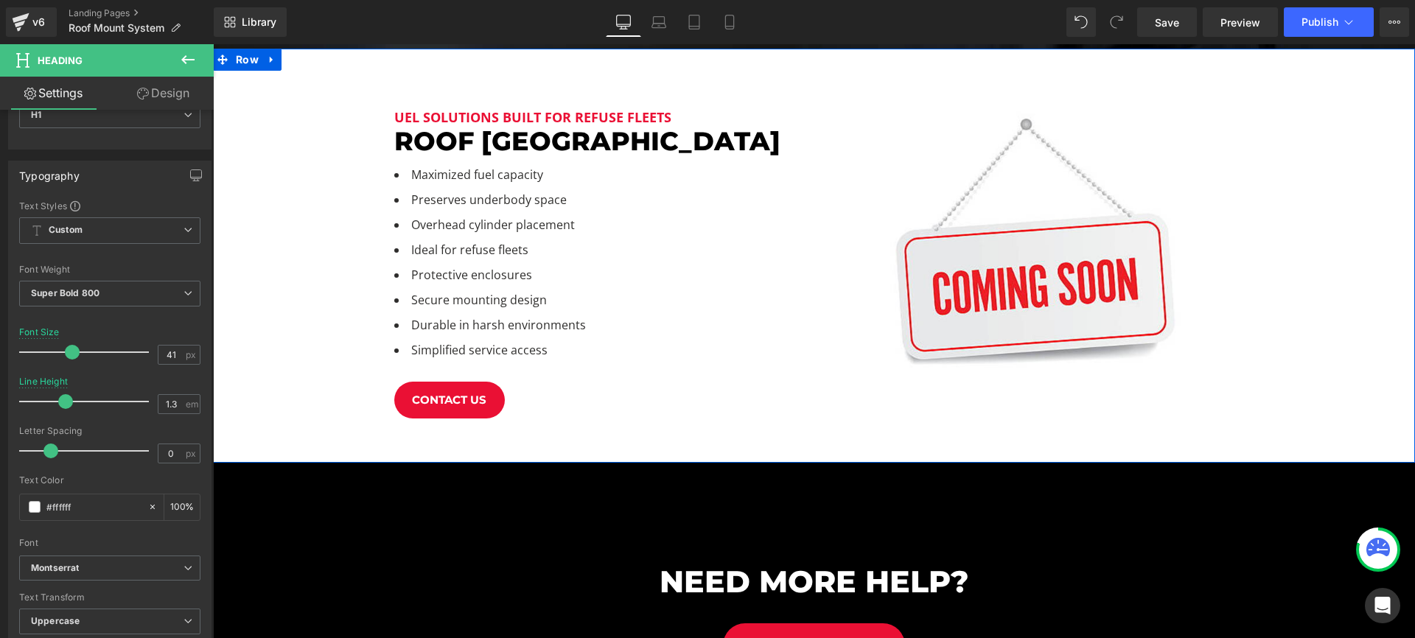
scroll to position [484, 0]
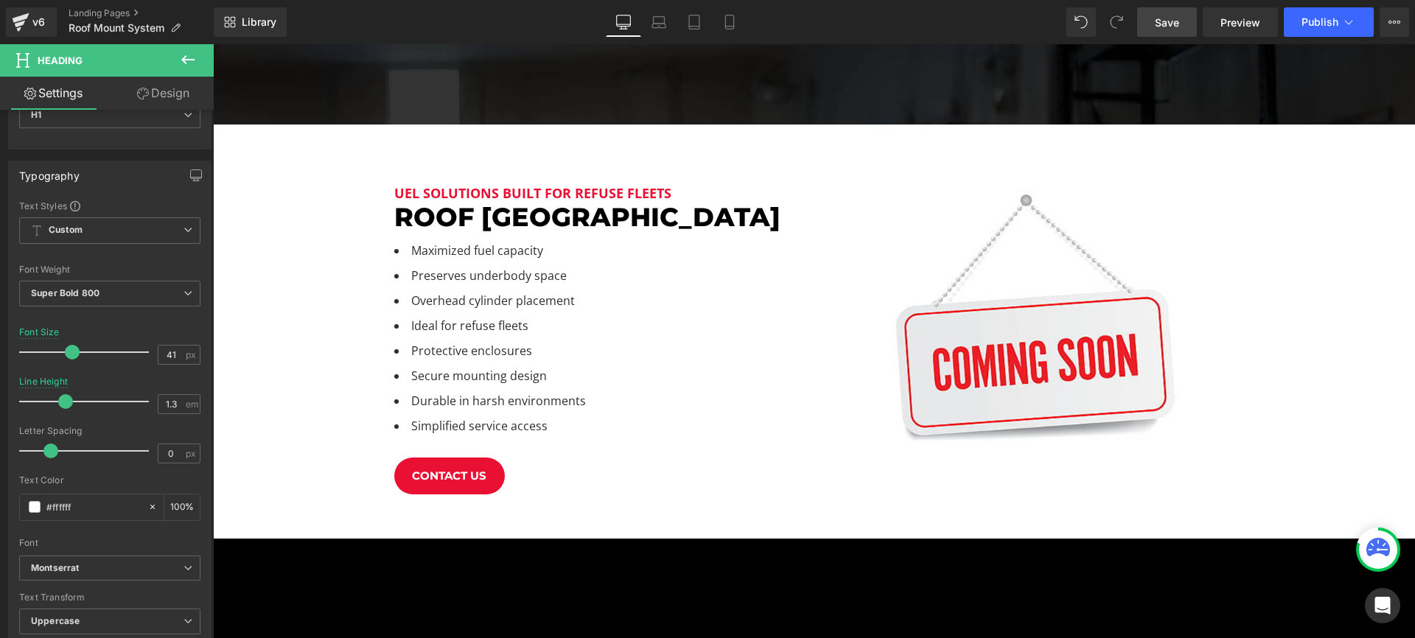
click at [1174, 23] on span "Save" at bounding box center [1167, 22] width 24 height 15
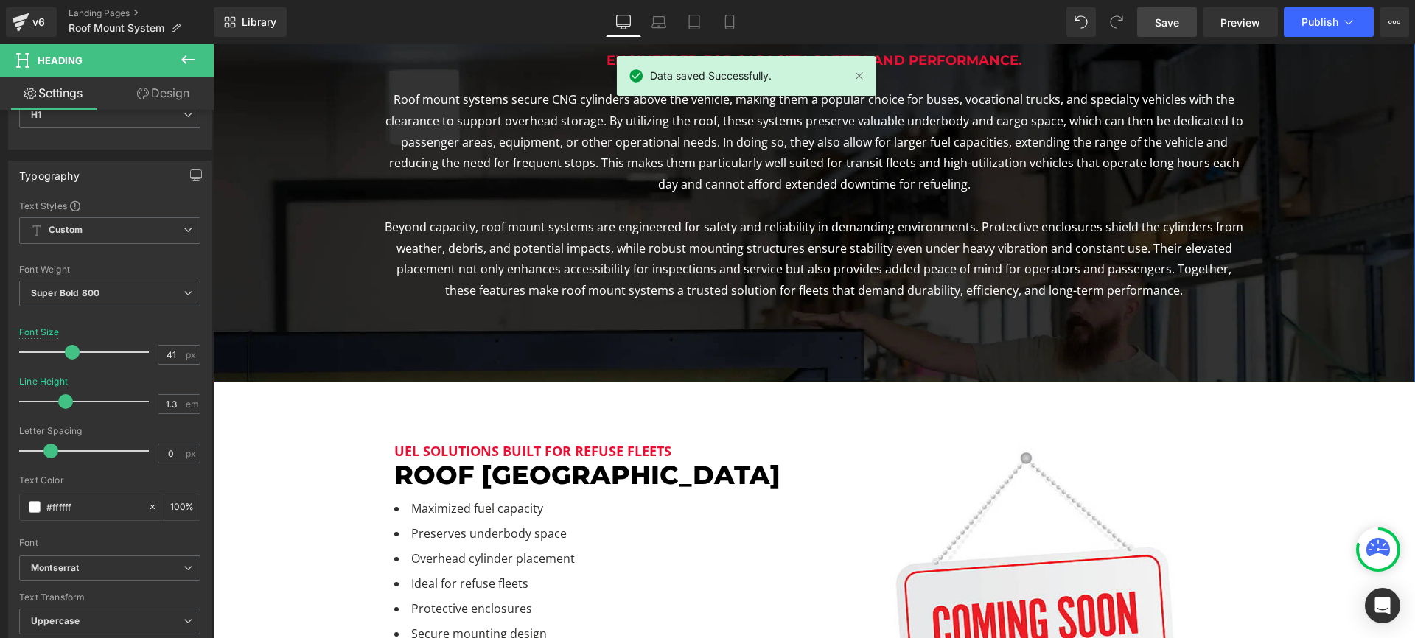
scroll to position [324, 0]
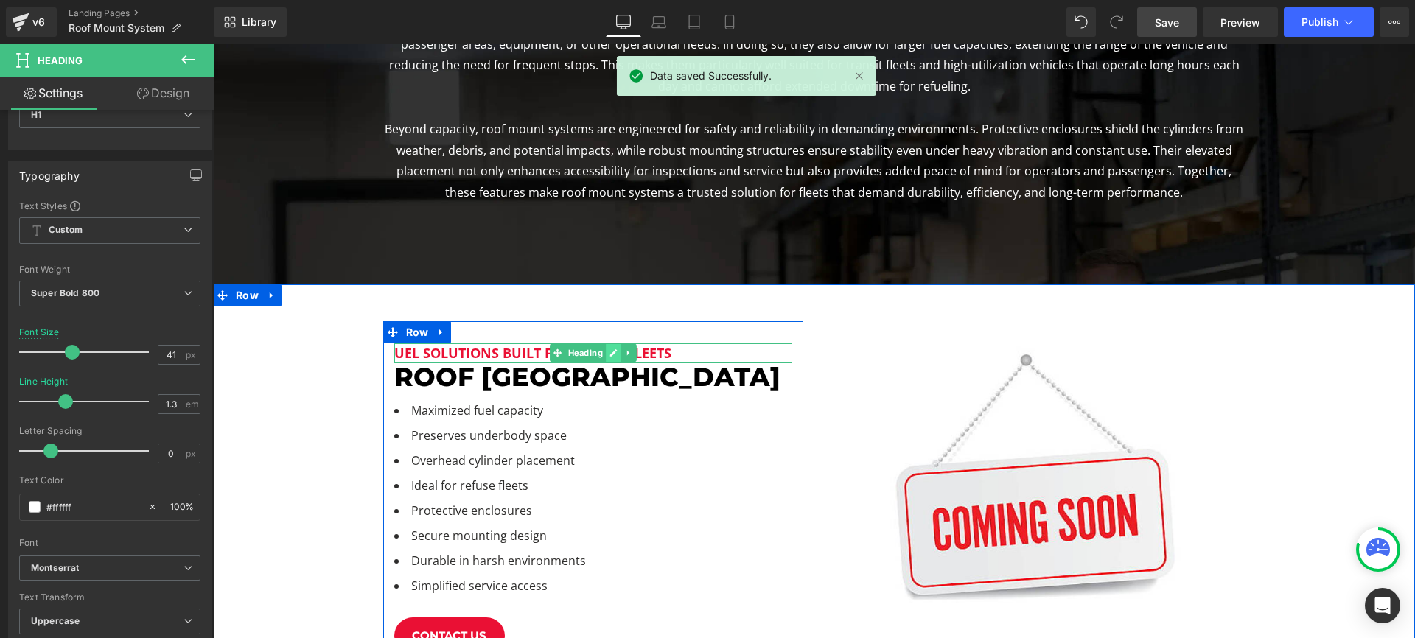
click at [614, 354] on icon at bounding box center [612, 353] width 7 height 7
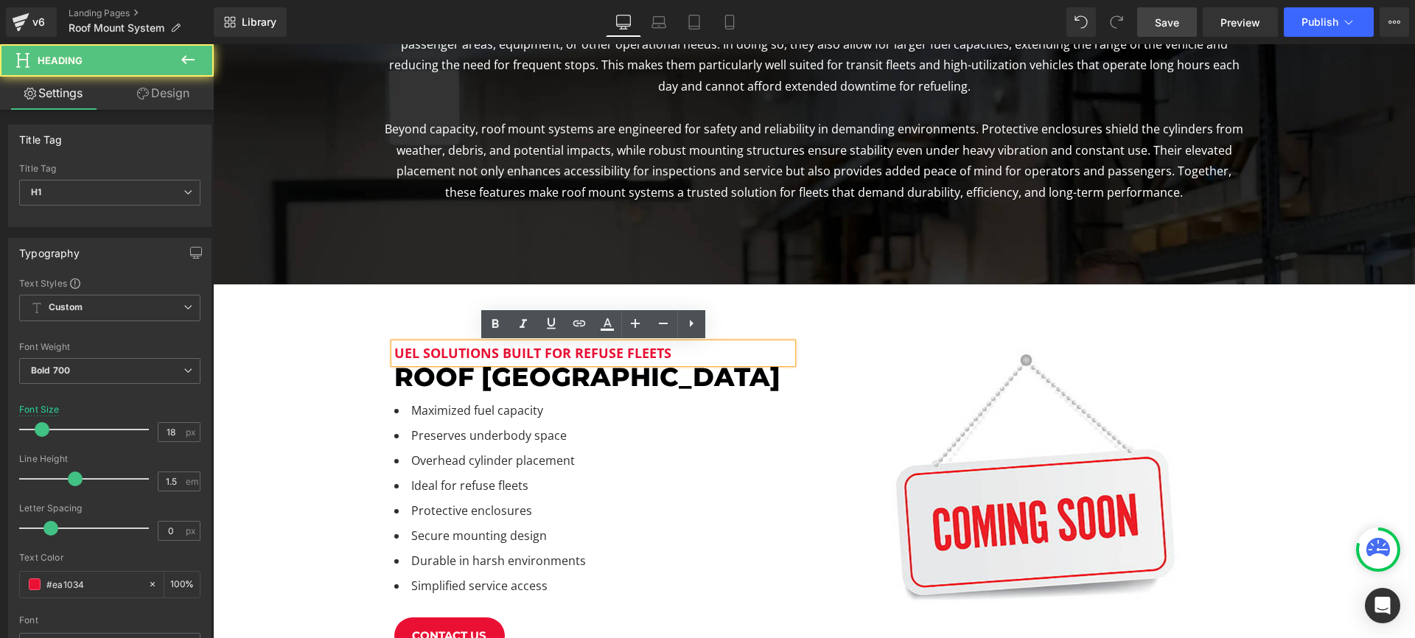
click at [396, 353] on h1 "uel solutions built for refuse fleets" at bounding box center [593, 353] width 398 height 20
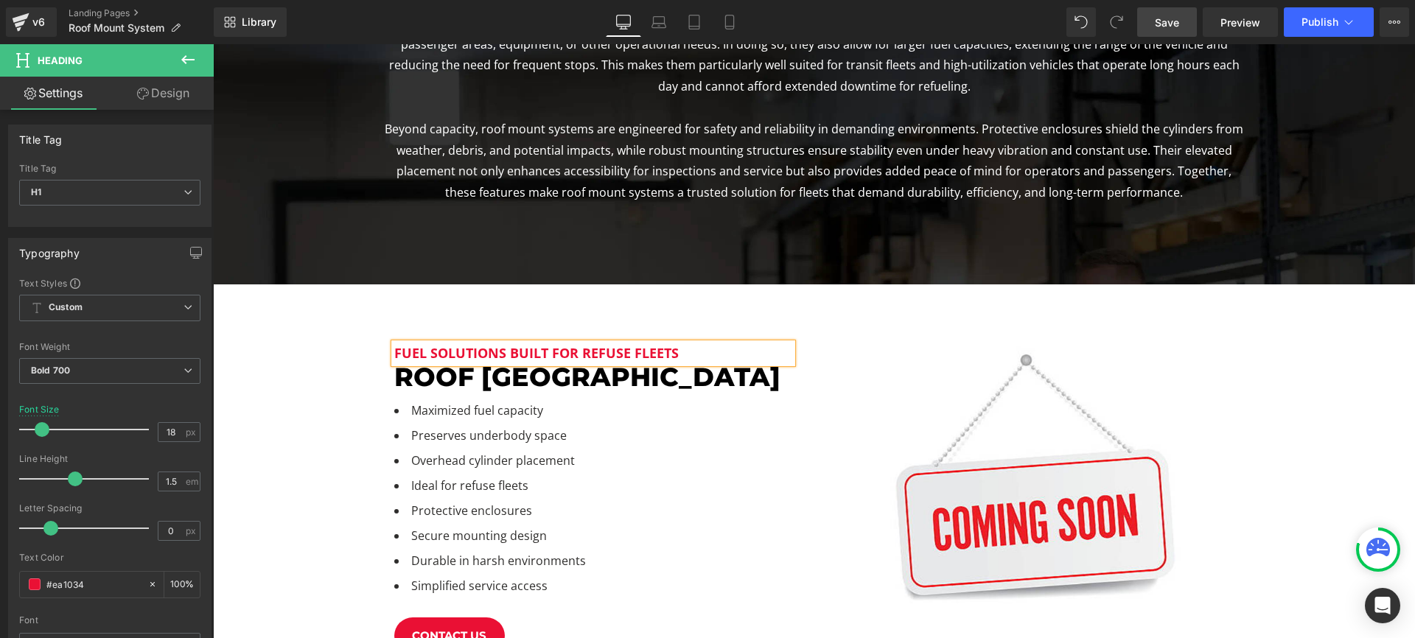
click at [1160, 25] on span "Save" at bounding box center [1167, 22] width 24 height 15
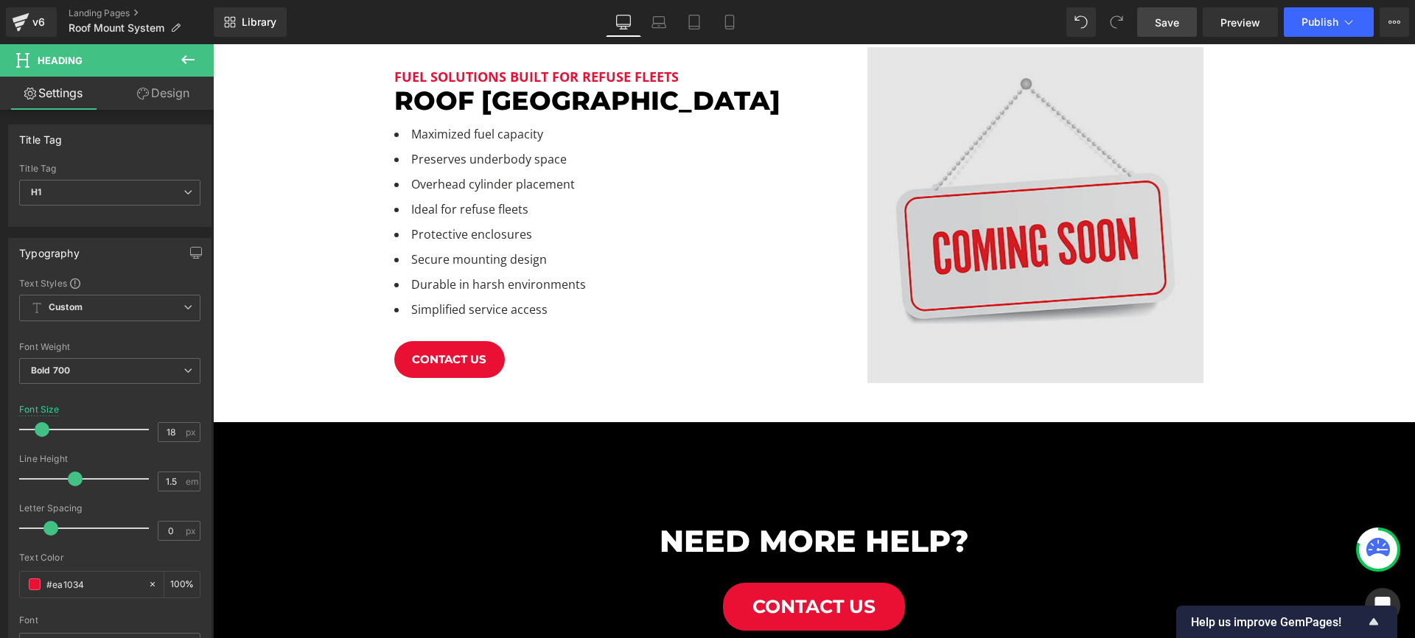
scroll to position [413, 0]
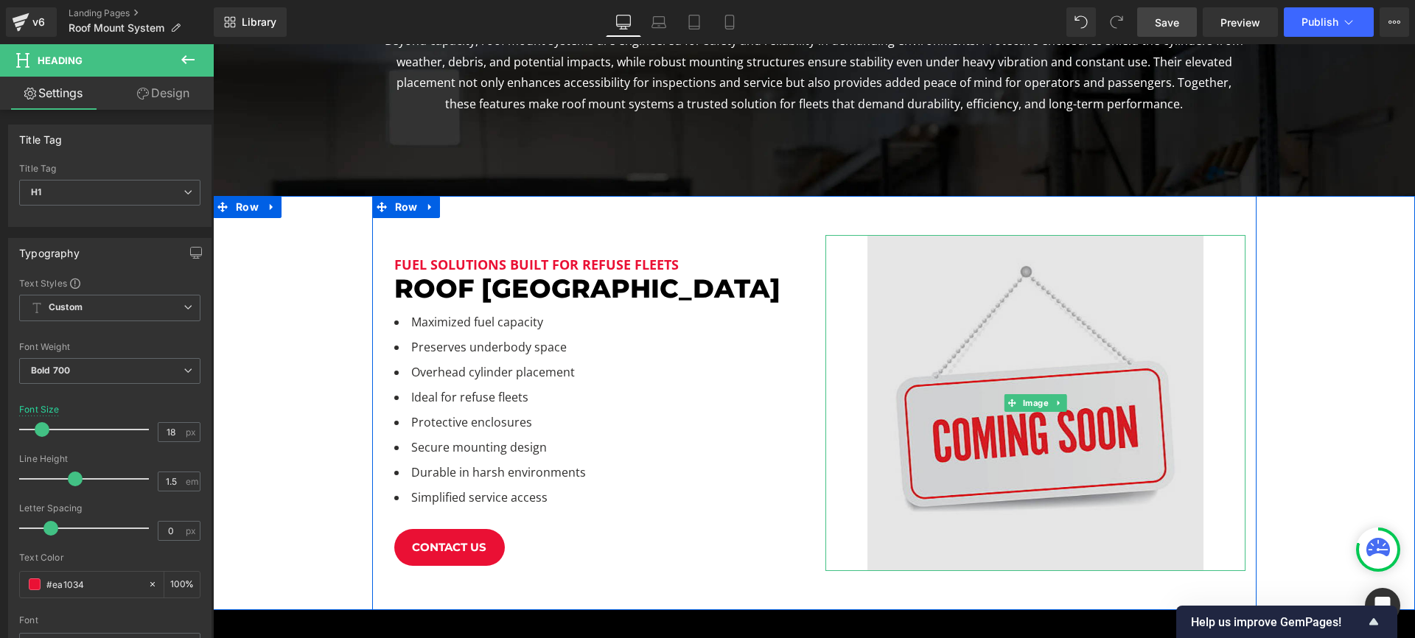
click at [955, 277] on img at bounding box center [1035, 403] width 336 height 336
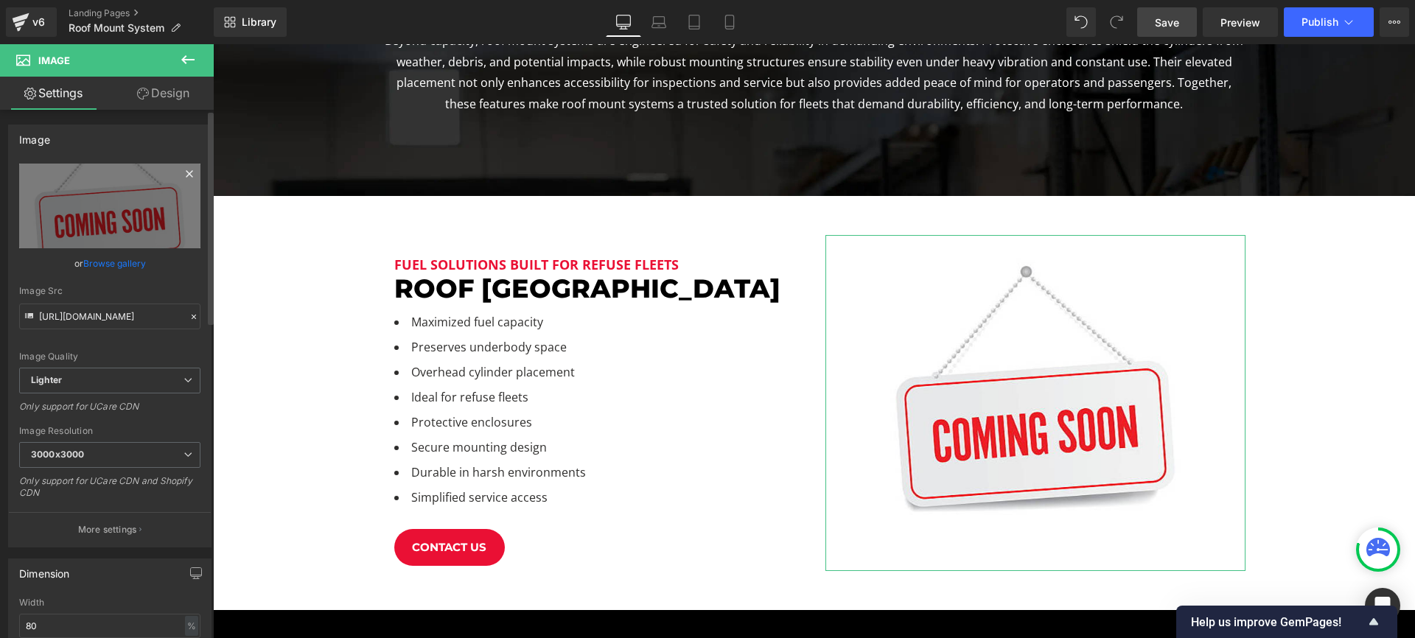
click at [186, 173] on icon at bounding box center [189, 173] width 7 height 7
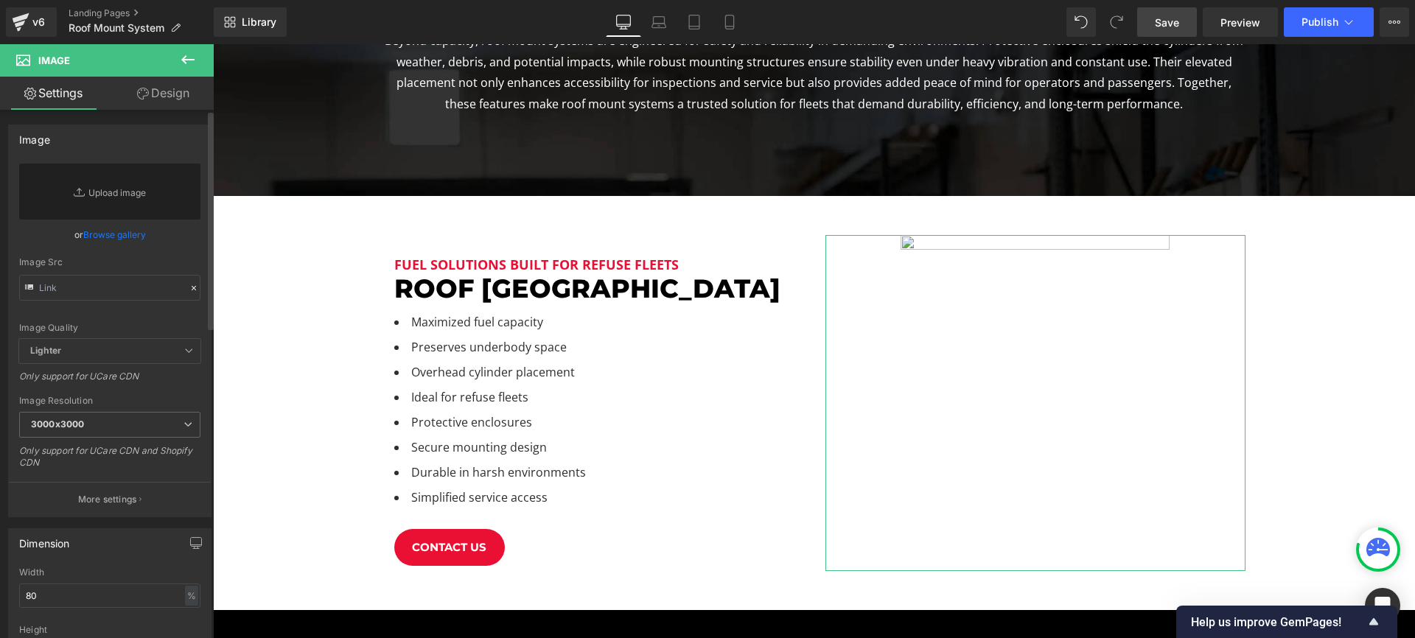
click at [116, 239] on link "Browse gallery" at bounding box center [114, 235] width 63 height 26
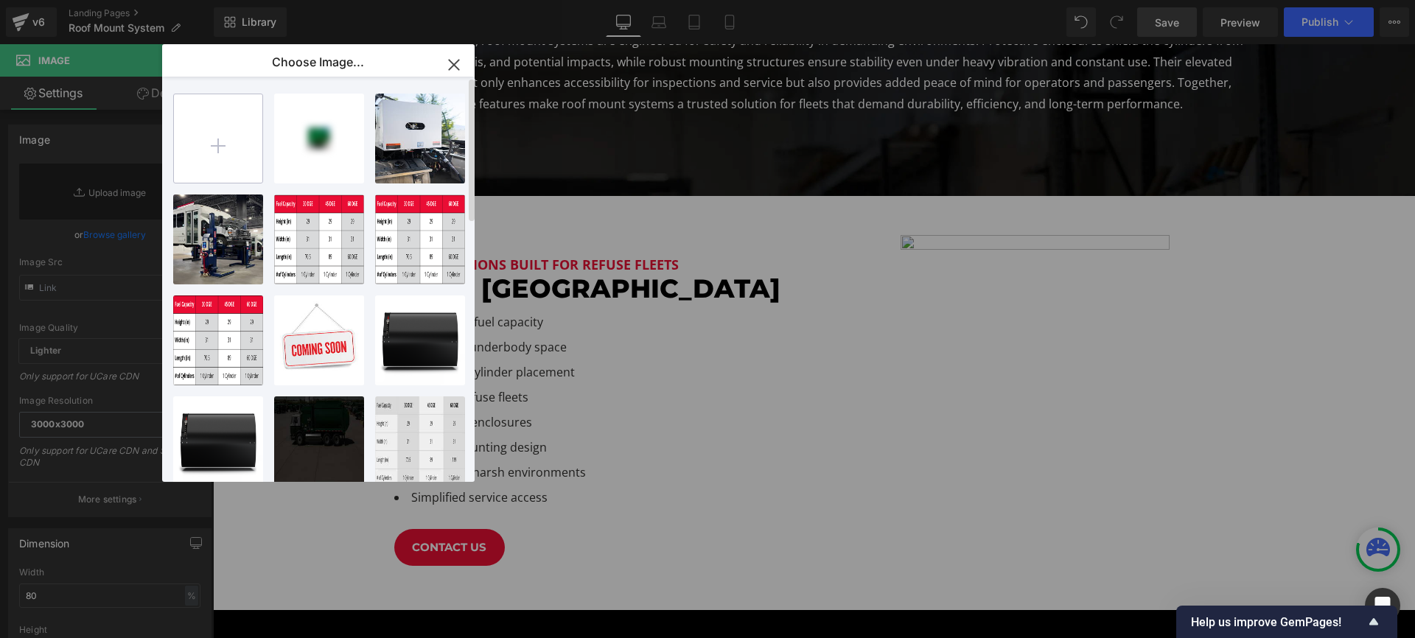
click at [223, 132] on input "file" at bounding box center [218, 138] width 88 height 88
type input "C:\fakepath\roofmount.png"
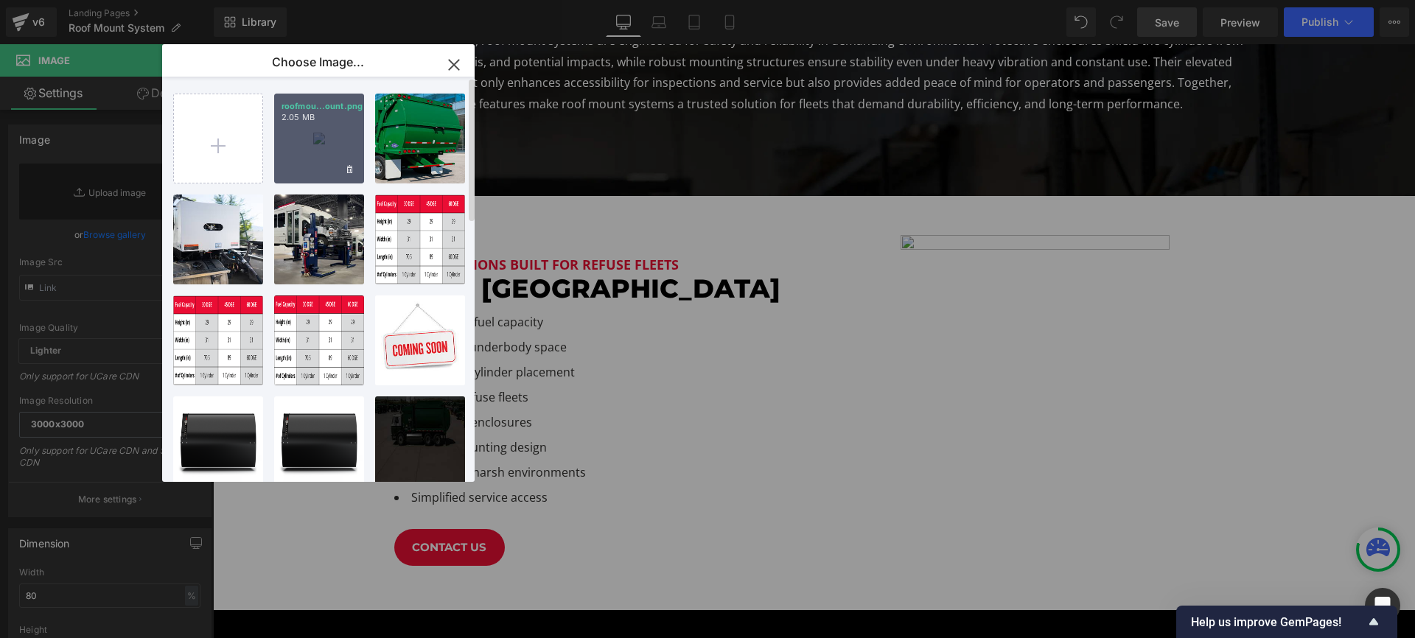
click at [323, 114] on p "2.05 MB" at bounding box center [318, 117] width 75 height 11
type input "https://ucarecdn.com/51ad9261-07b7-4f8a-b5ce-b3a4bfa9374f/-/format/auto/-/previ…"
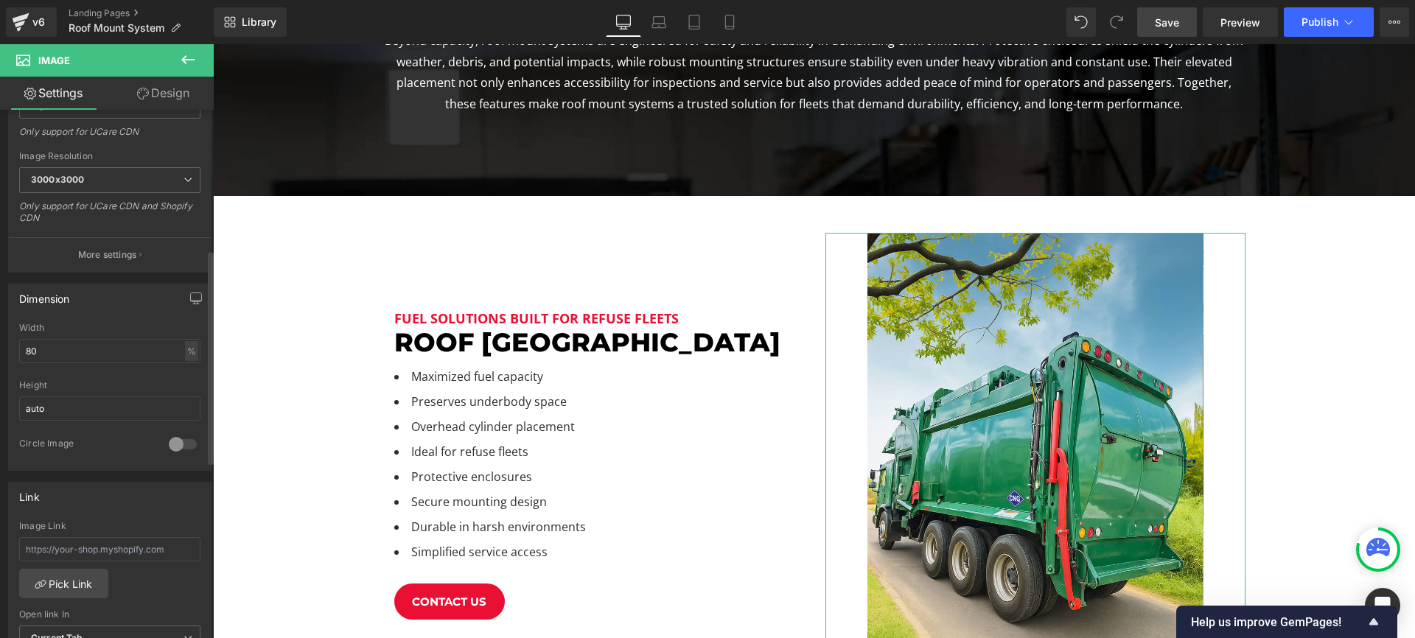
scroll to position [345, 0]
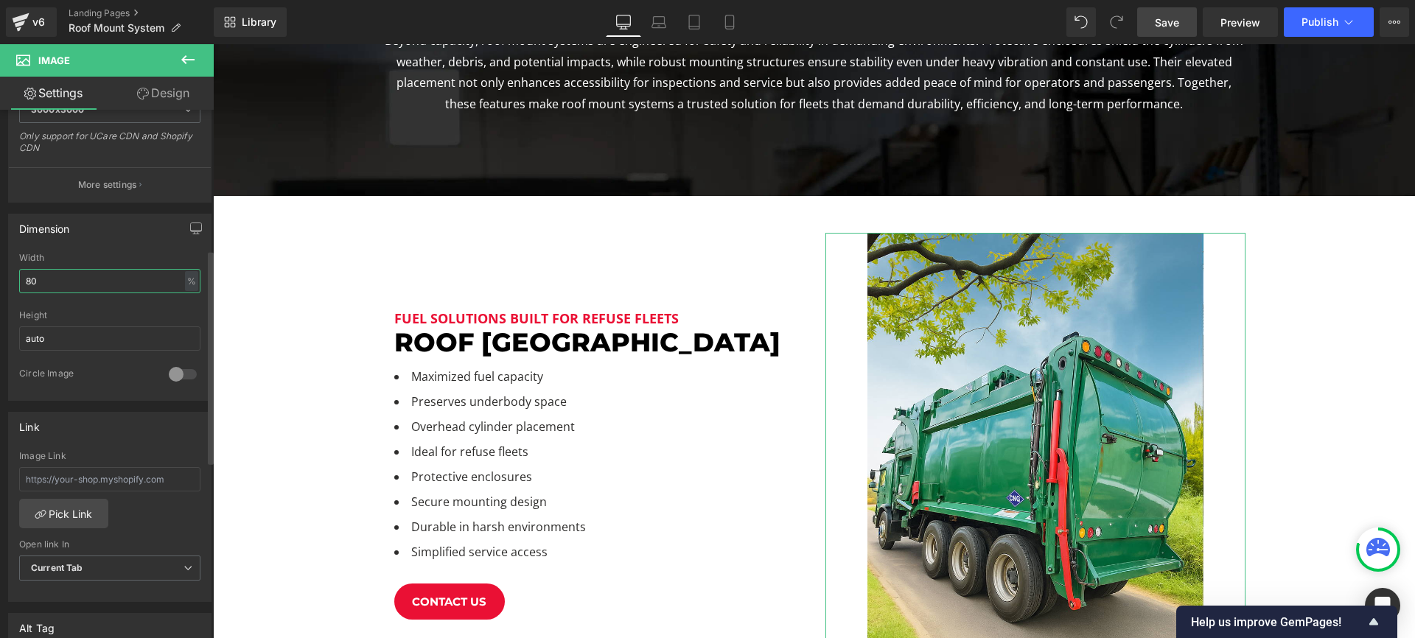
click at [88, 278] on input "80" at bounding box center [109, 281] width 181 height 24
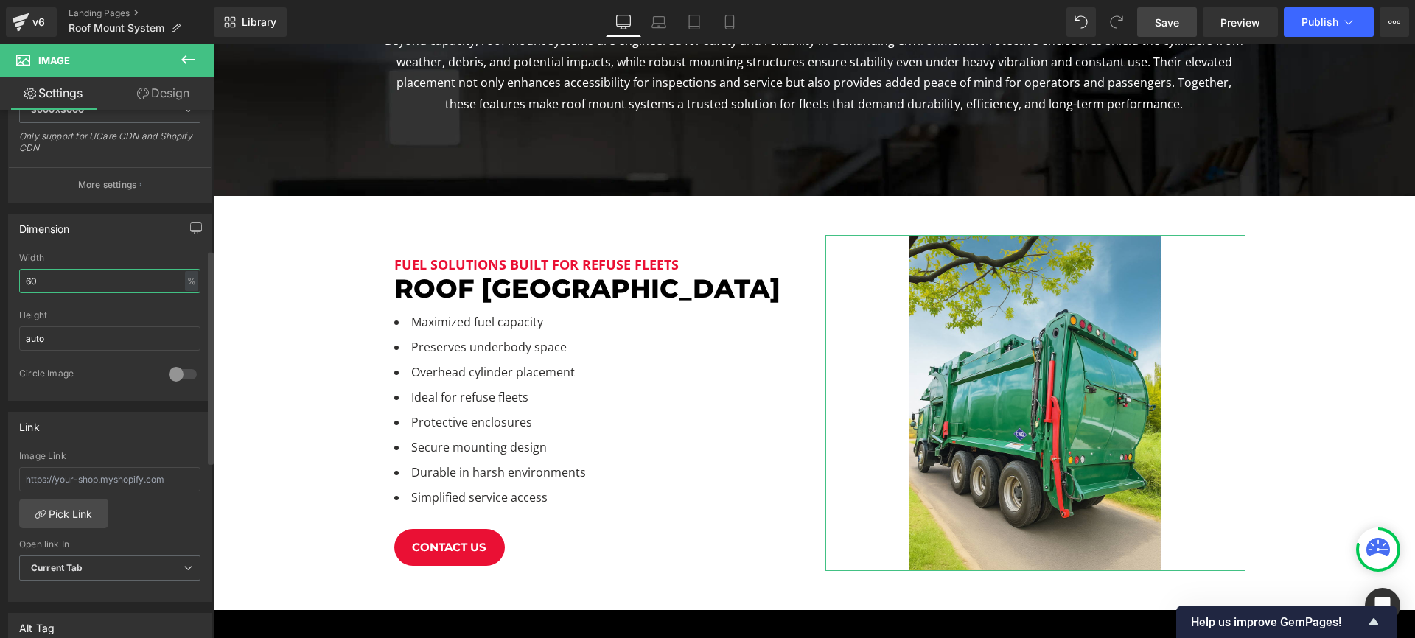
scroll to position [1709, 1202]
type input "60"
click at [156, 98] on link "Design" at bounding box center [163, 93] width 107 height 33
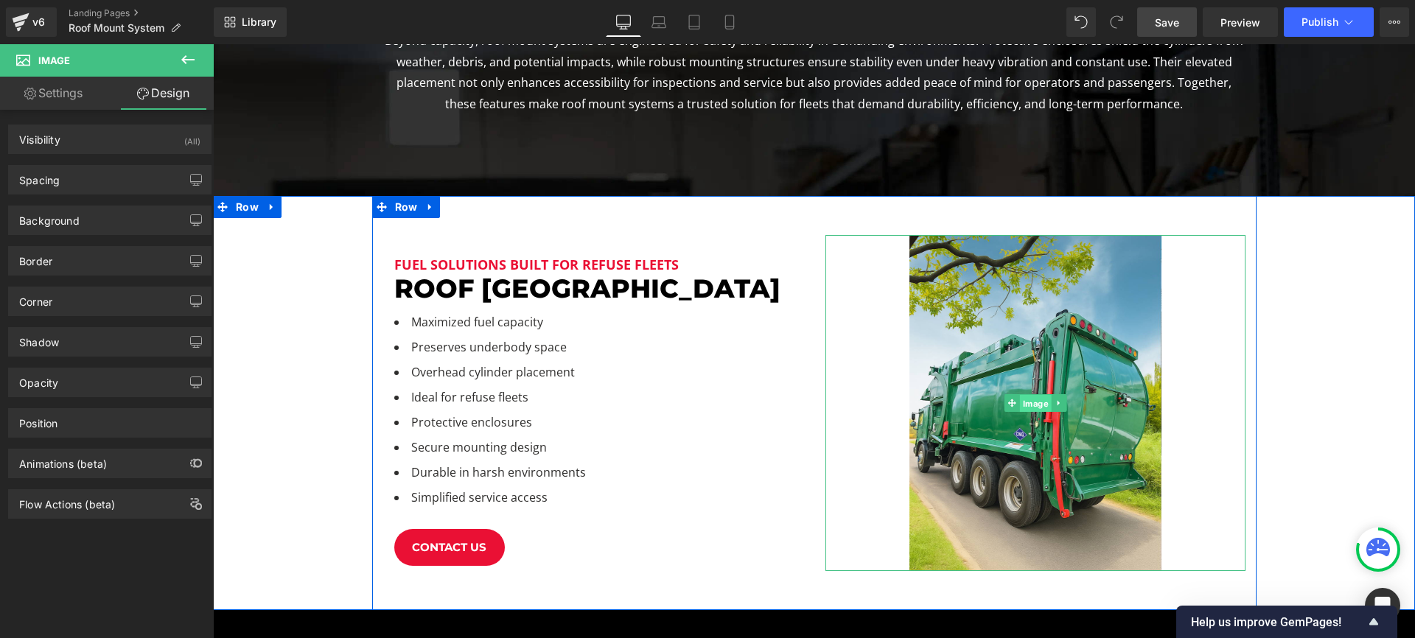
click at [1025, 408] on span "Image" at bounding box center [1035, 404] width 32 height 18
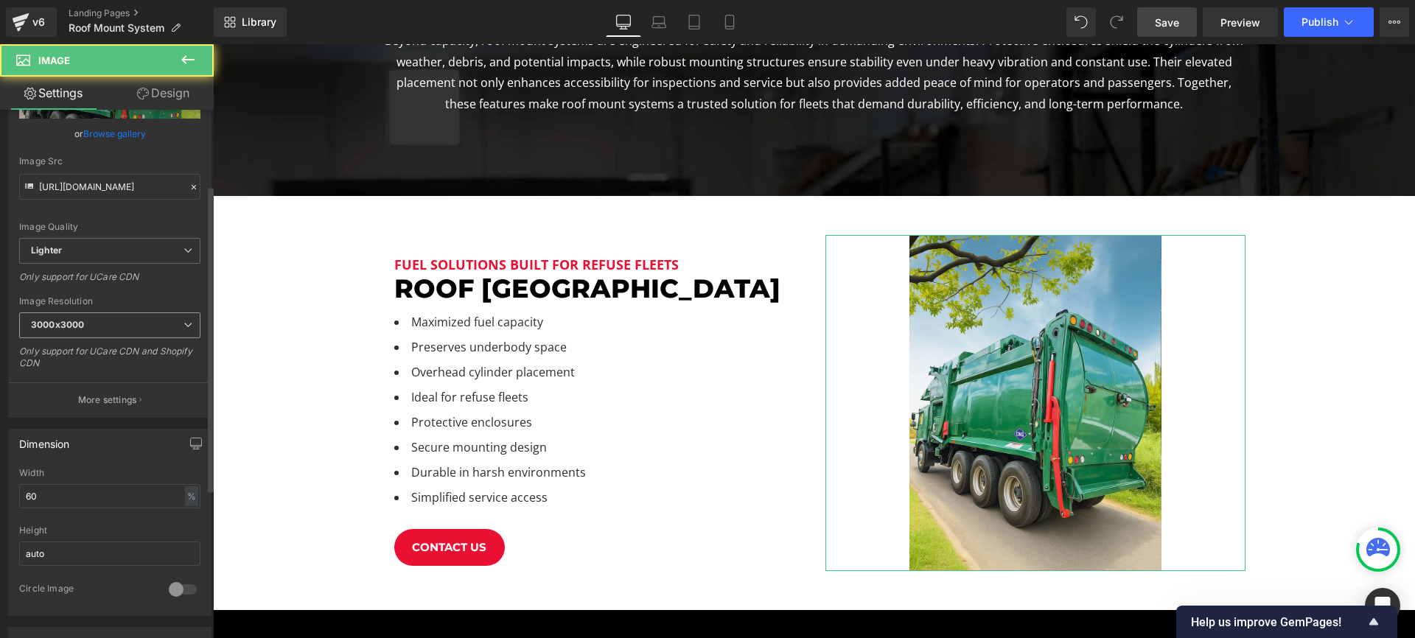
scroll to position [183, 0]
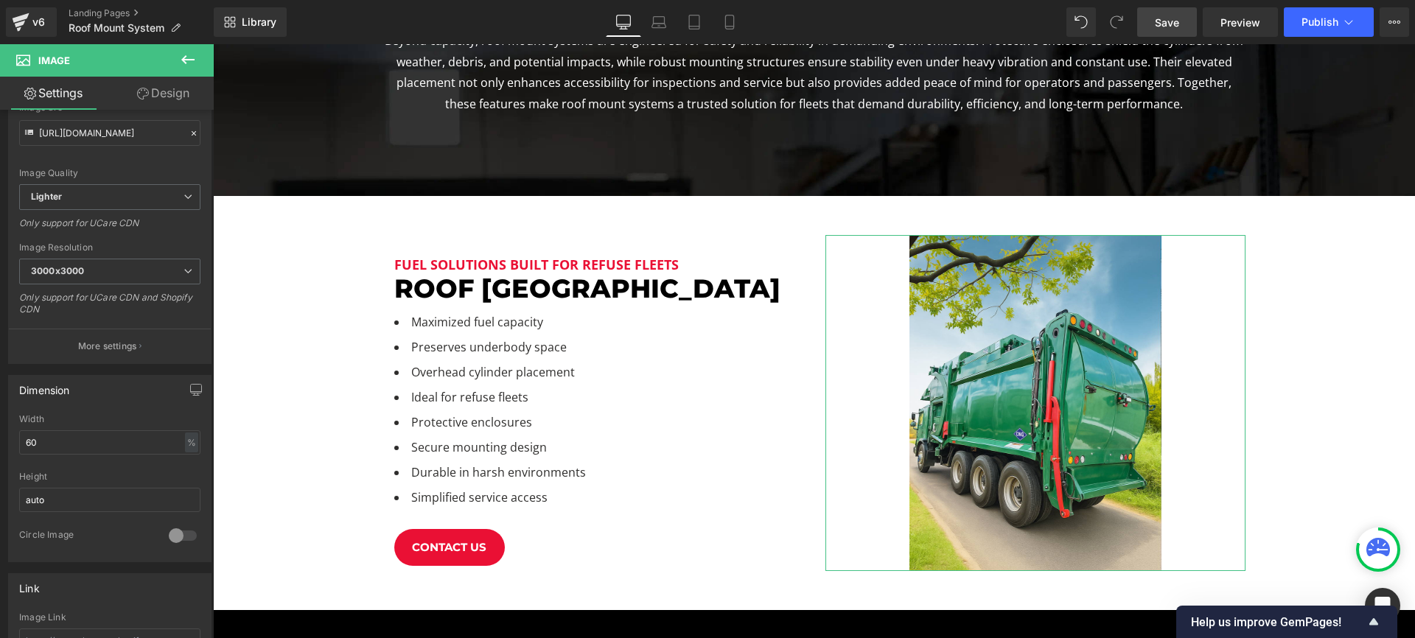
click at [172, 87] on link "Design" at bounding box center [163, 93] width 107 height 33
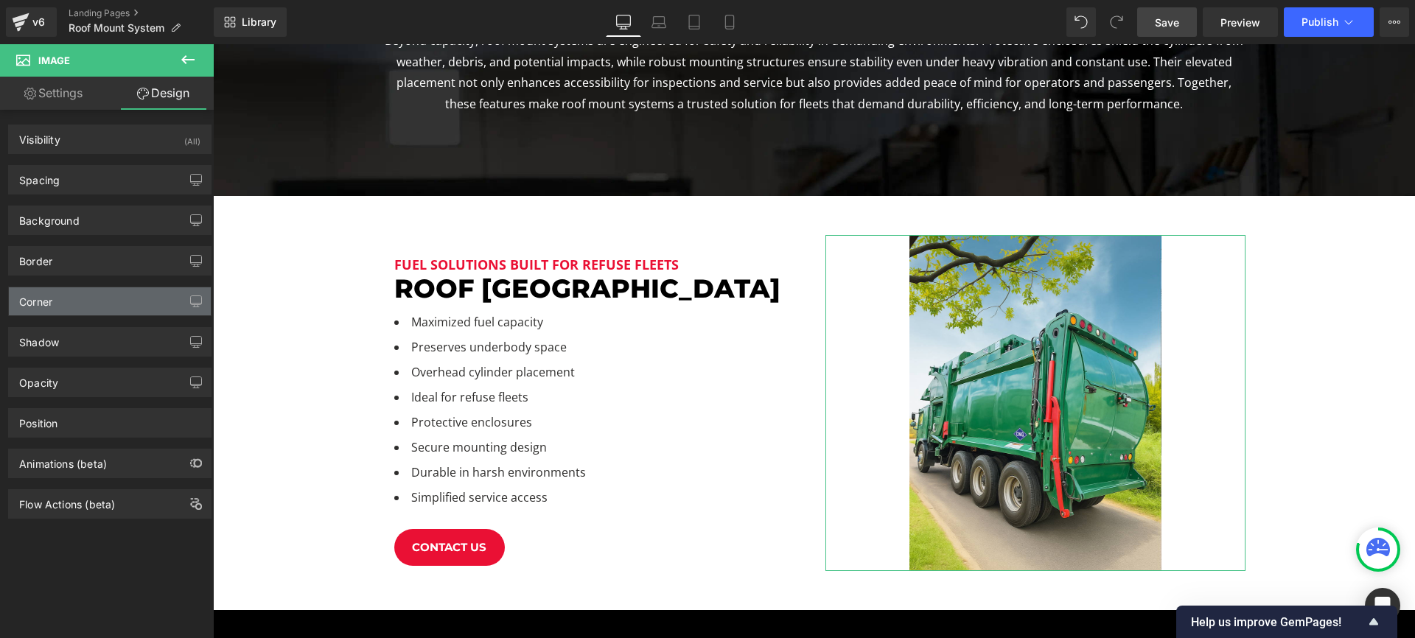
click at [72, 300] on div "Corner" at bounding box center [110, 301] width 202 height 28
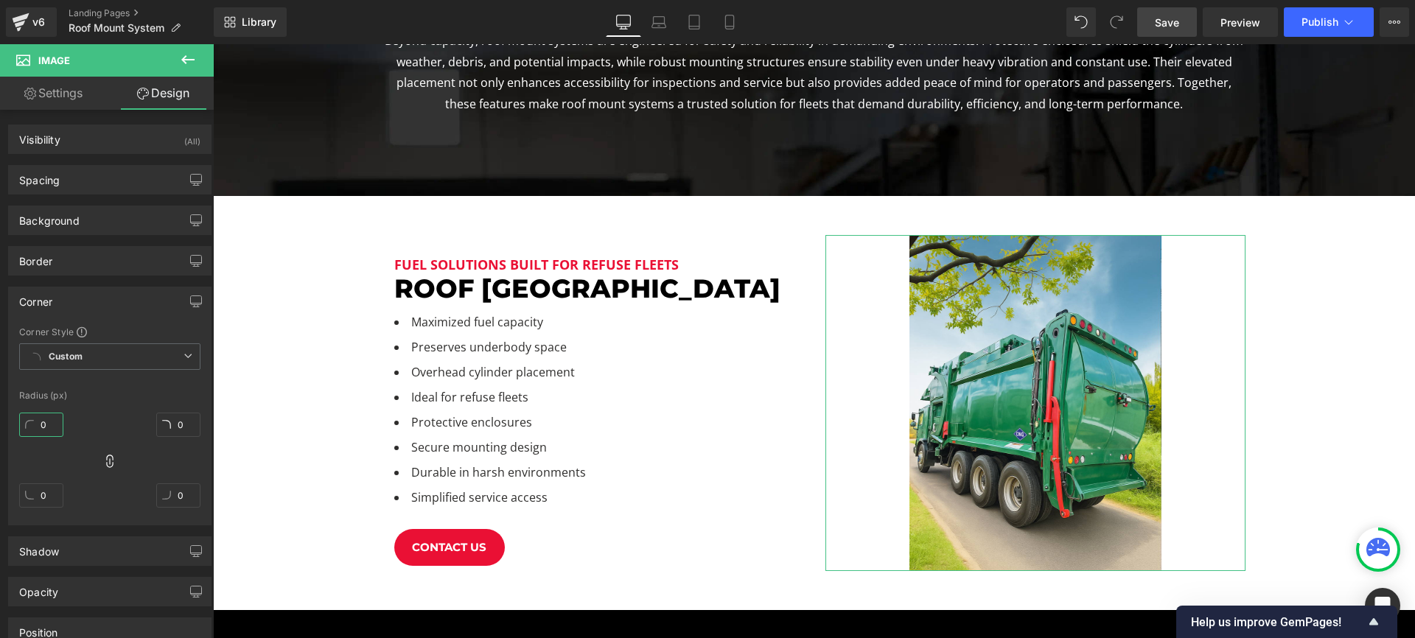
click at [55, 429] on input "0" at bounding box center [41, 425] width 44 height 24
type input "20"
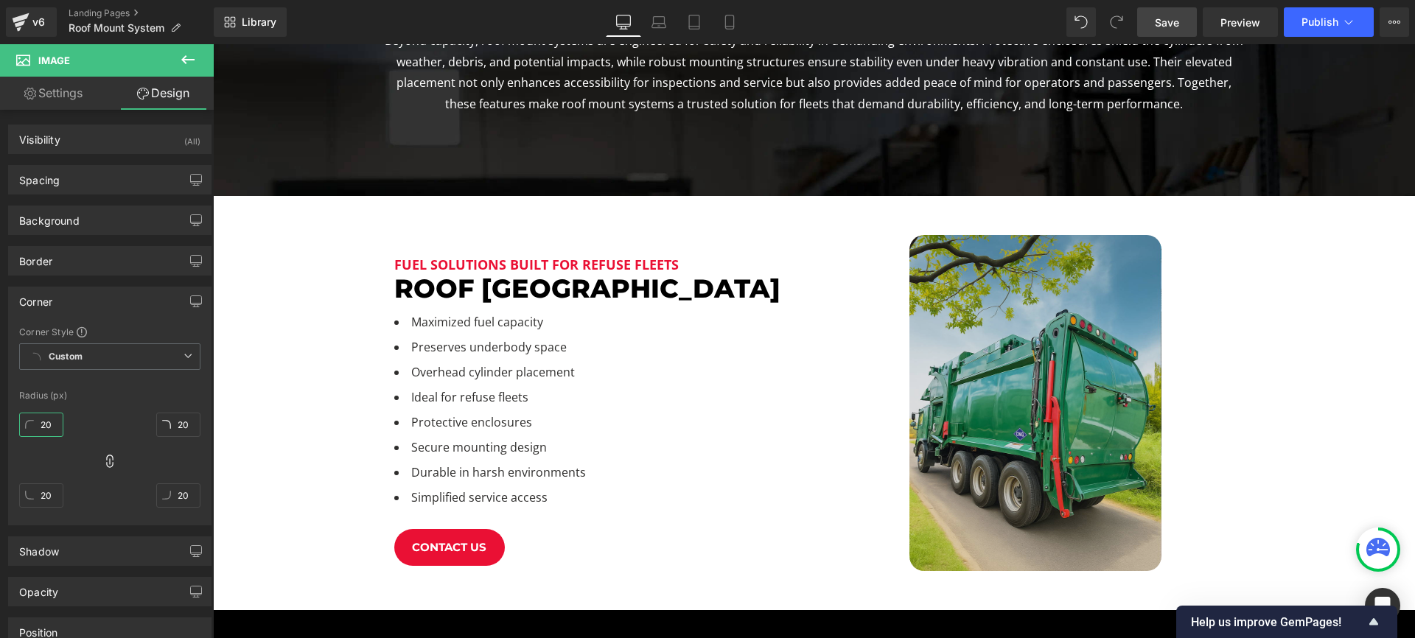
scroll to position [384, 0]
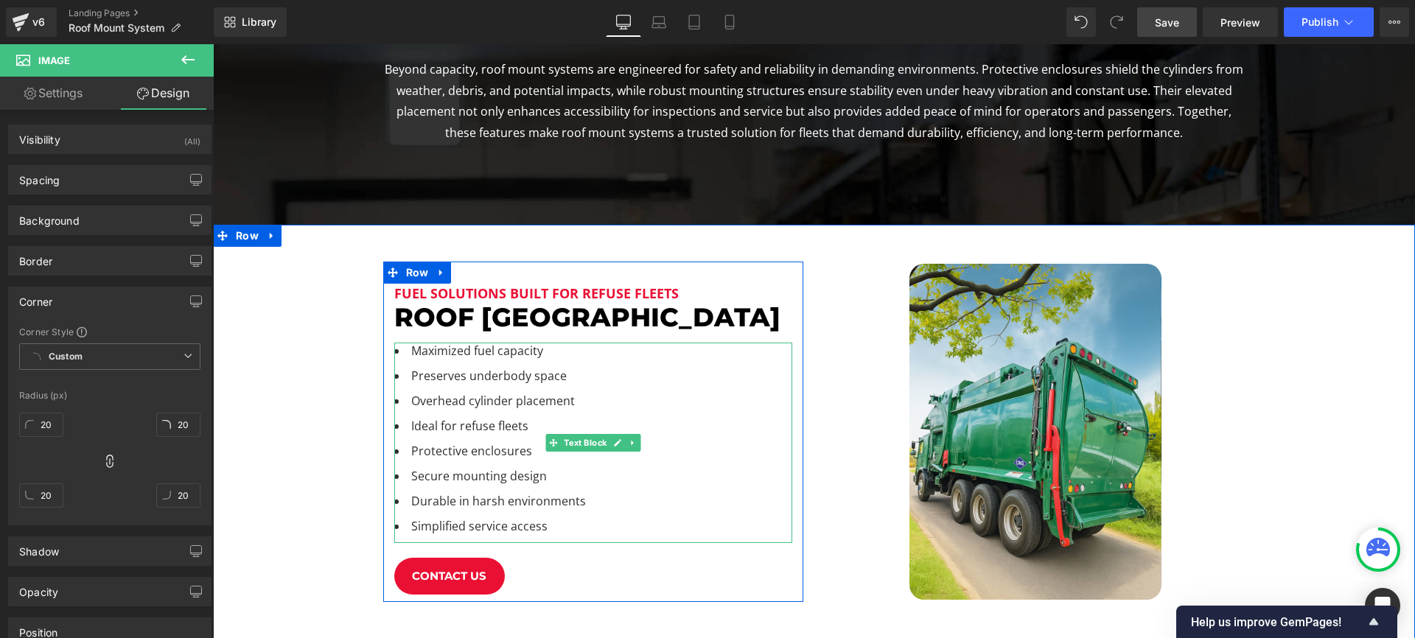
click at [475, 405] on li "Overhead cylinder placement" at bounding box center [593, 405] width 398 height 25
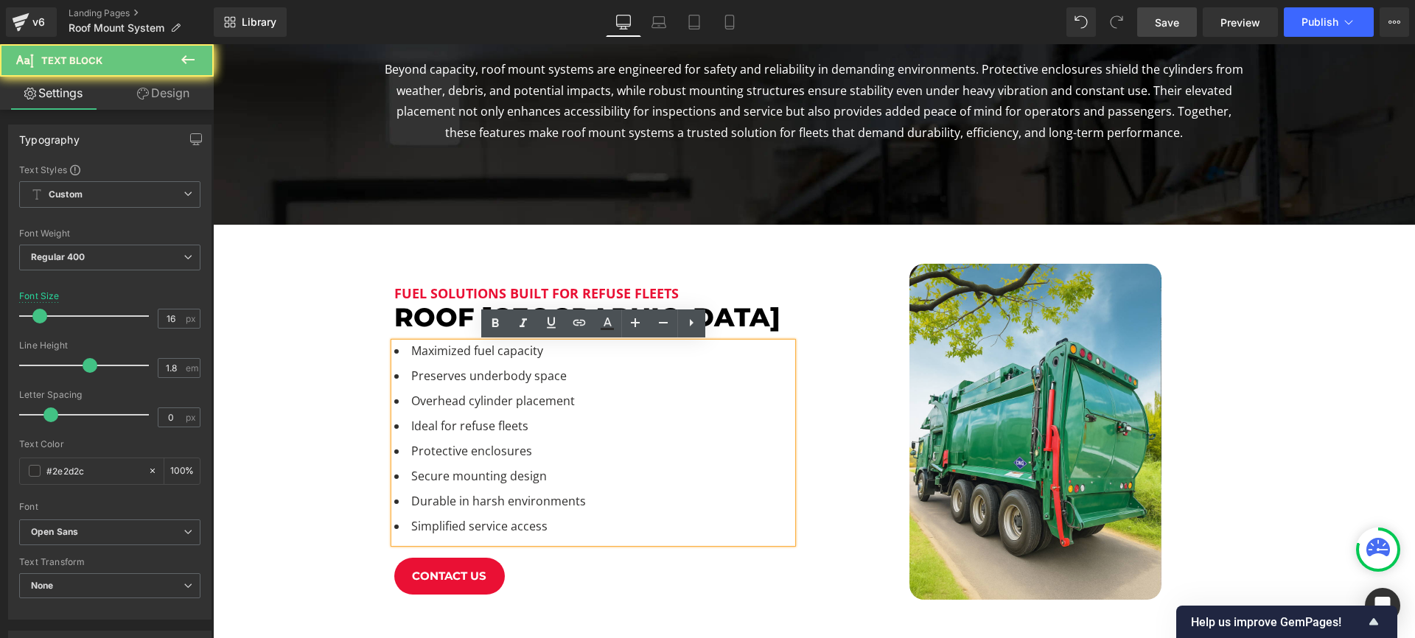
click at [501, 427] on li "Ideal for refuse fleets" at bounding box center [593, 430] width 398 height 25
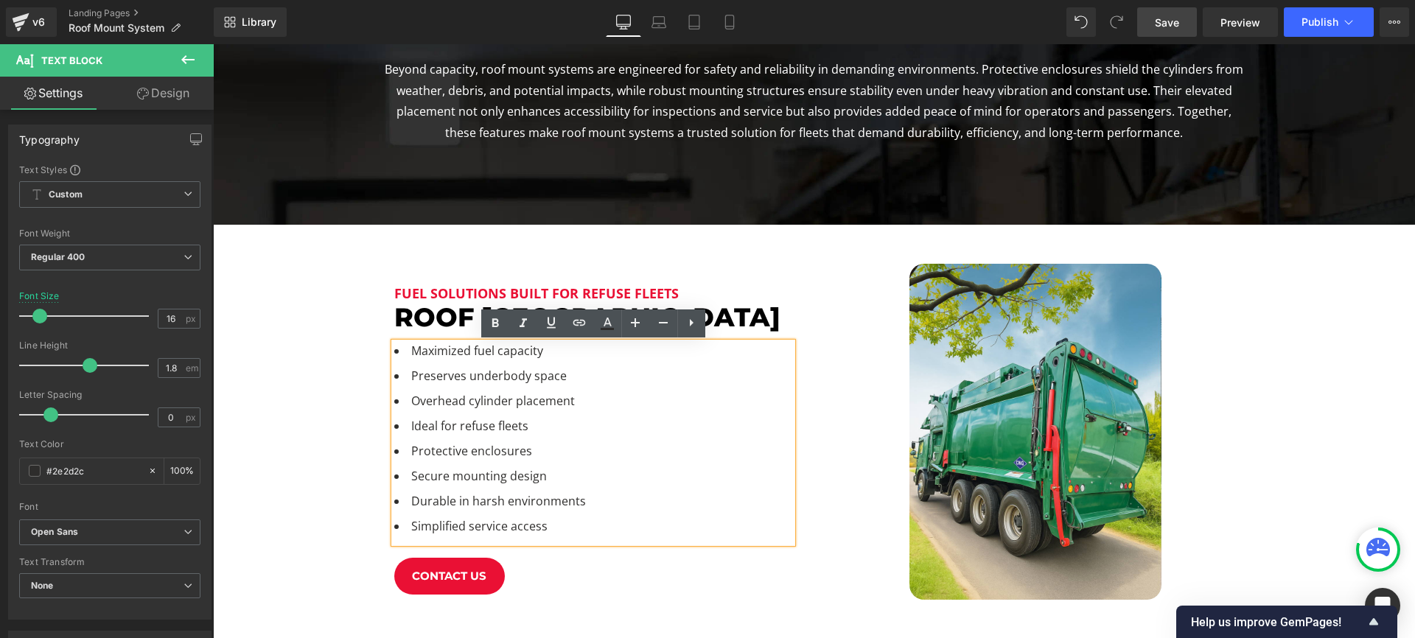
click at [505, 463] on li "Protective enclosures" at bounding box center [593, 455] width 398 height 25
click at [519, 494] on li "Durable in harsh environments" at bounding box center [593, 505] width 398 height 25
click at [532, 522] on li "Simplified service access" at bounding box center [593, 530] width 398 height 25
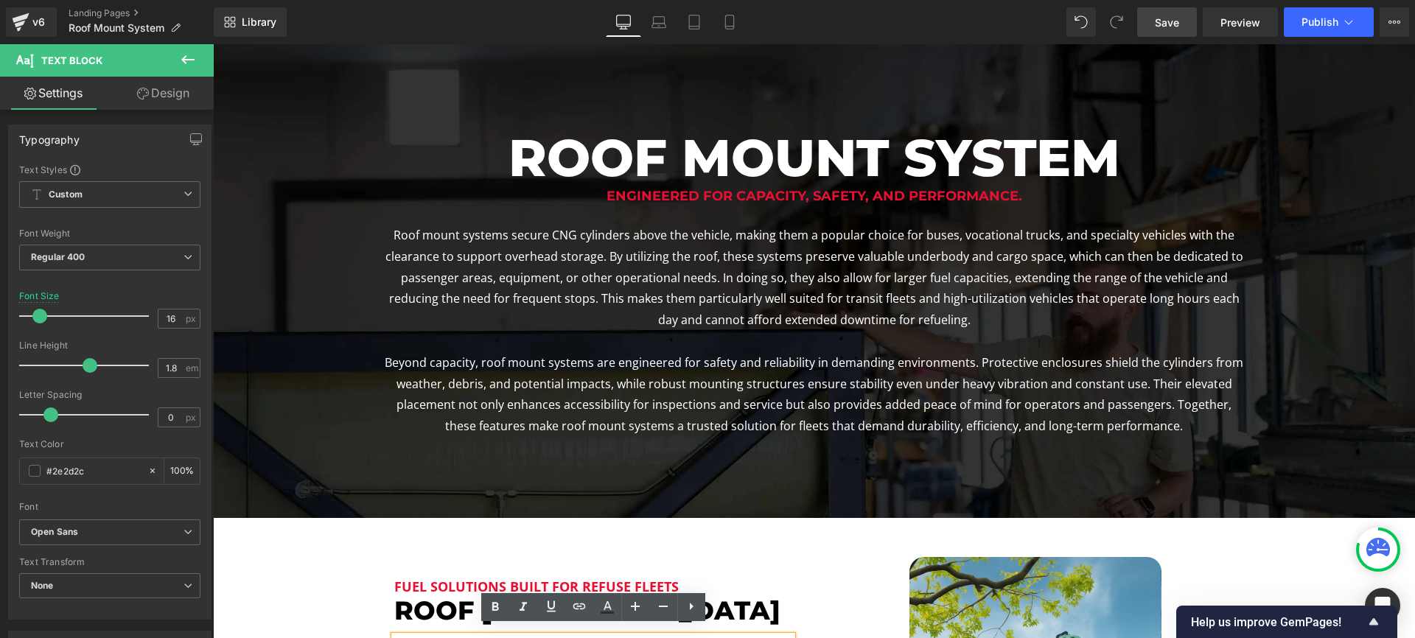
scroll to position [87, 0]
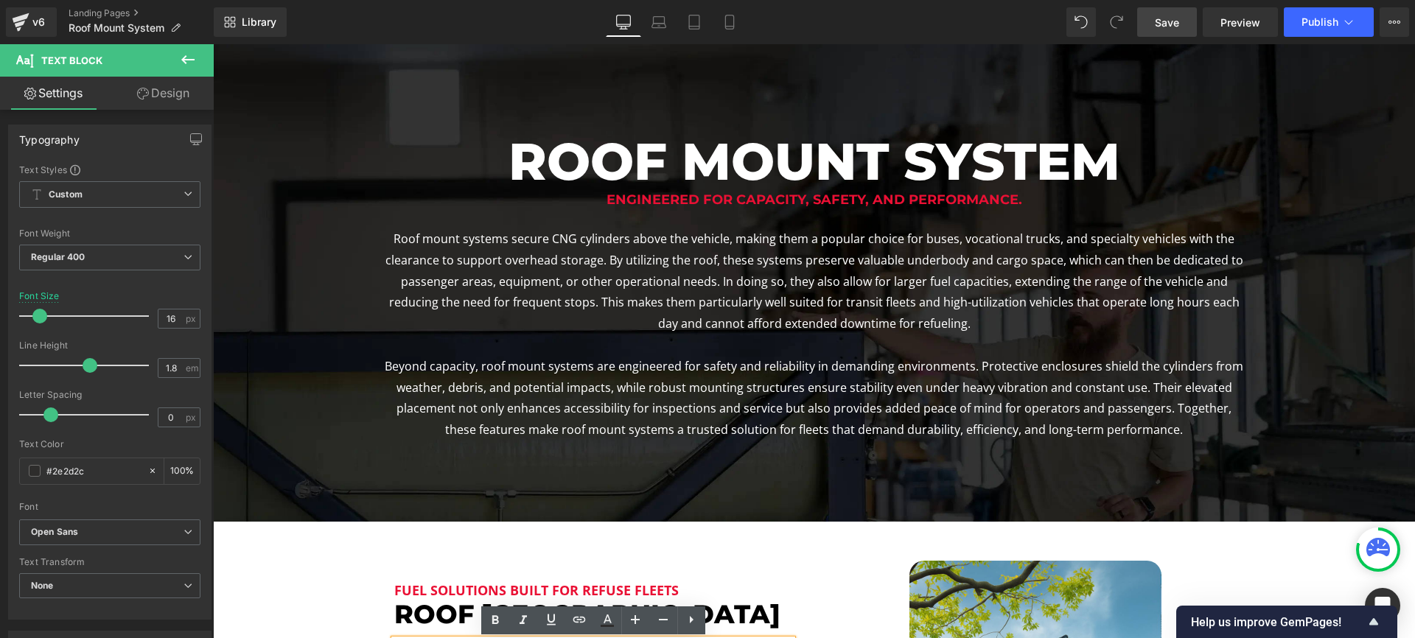
click at [1172, 24] on span "Save" at bounding box center [1167, 22] width 24 height 15
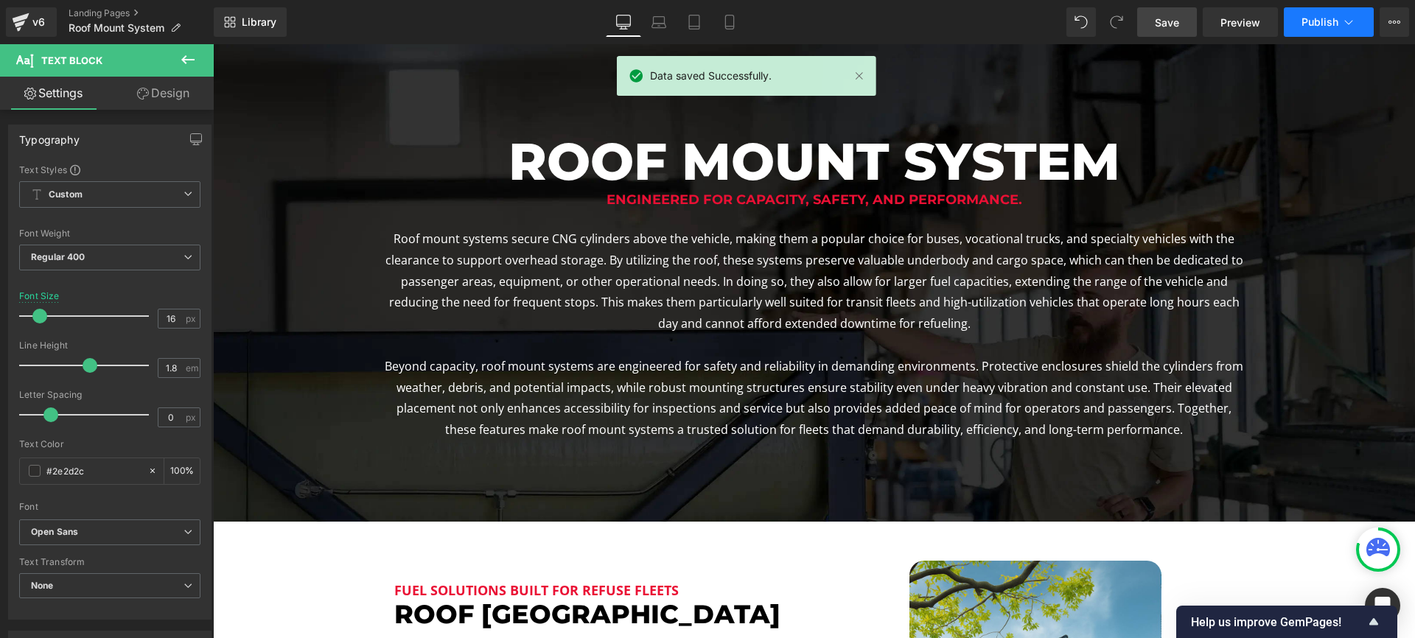
click at [1318, 24] on span "Publish" at bounding box center [1319, 22] width 37 height 12
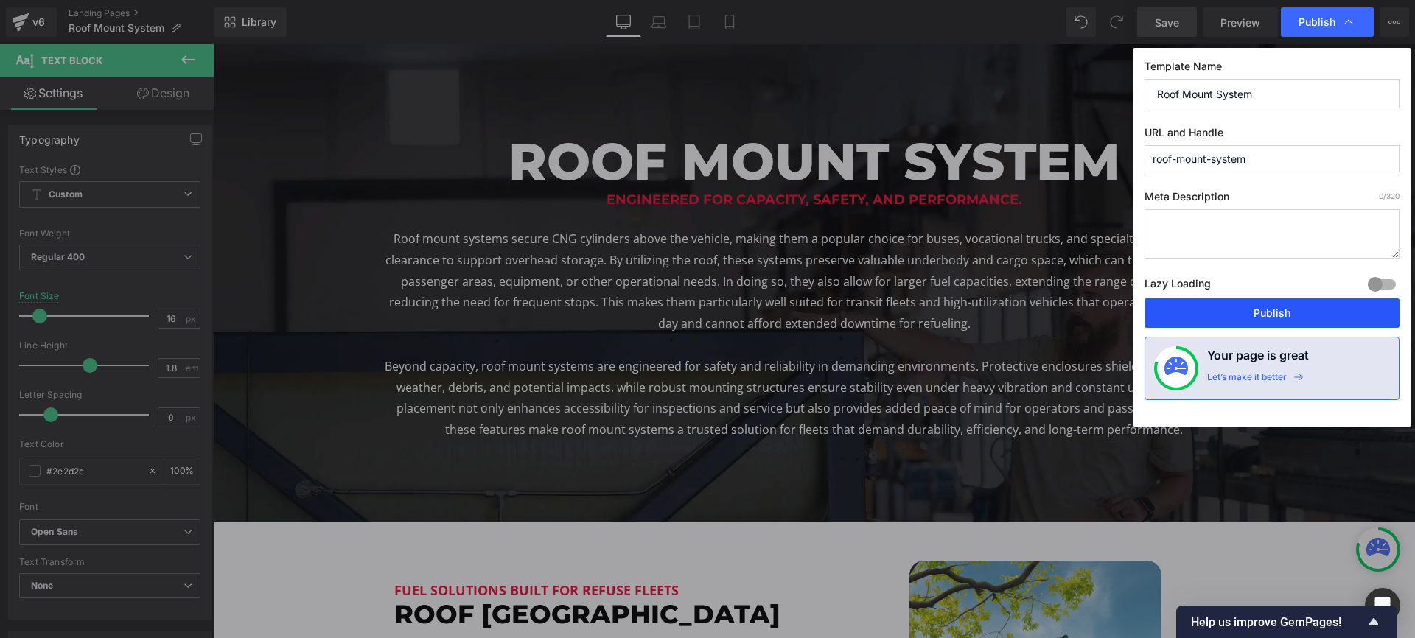
click at [1261, 312] on button "Publish" at bounding box center [1271, 312] width 255 height 29
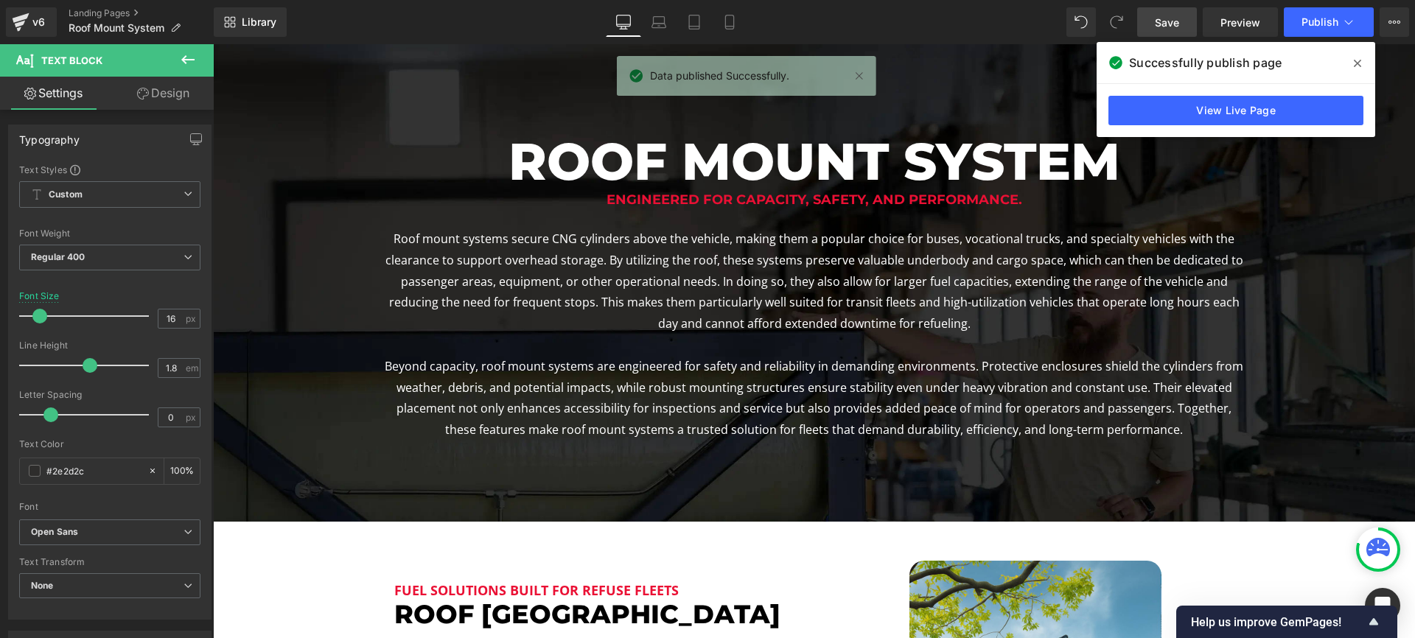
click at [1356, 63] on icon at bounding box center [1357, 63] width 7 height 7
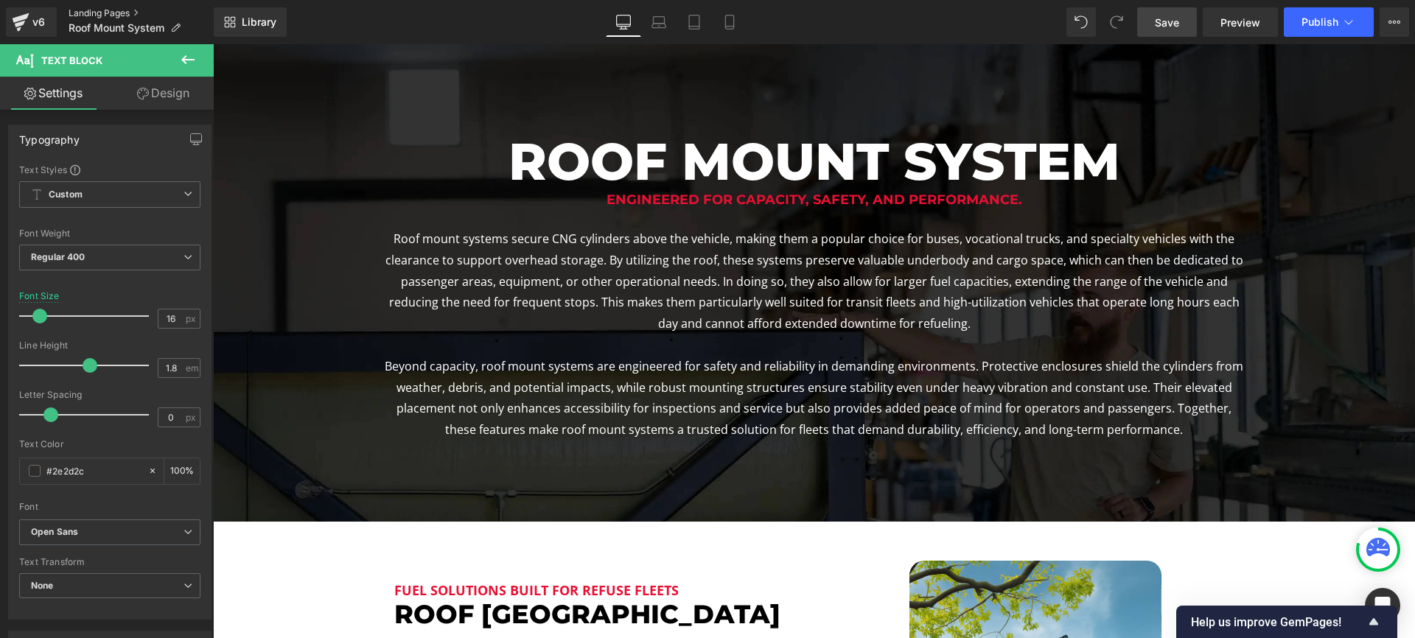
click at [99, 8] on link "Landing Pages" at bounding box center [141, 13] width 145 height 12
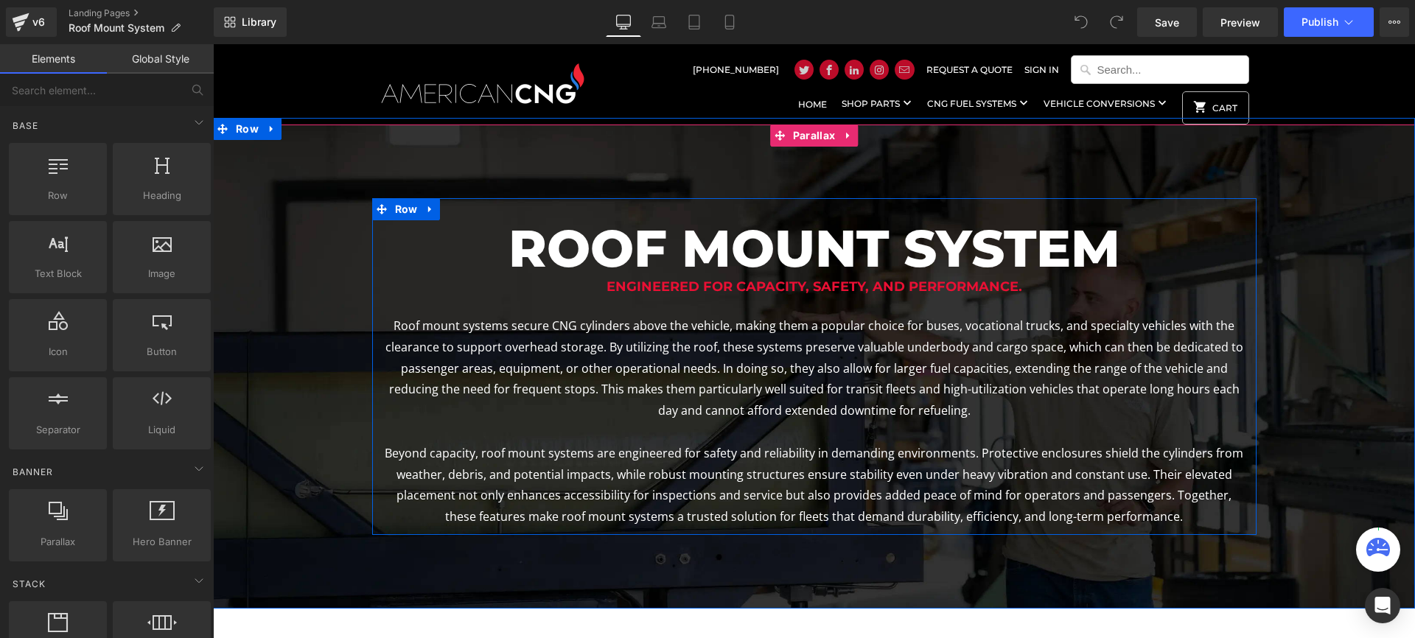
scroll to position [1709, 1202]
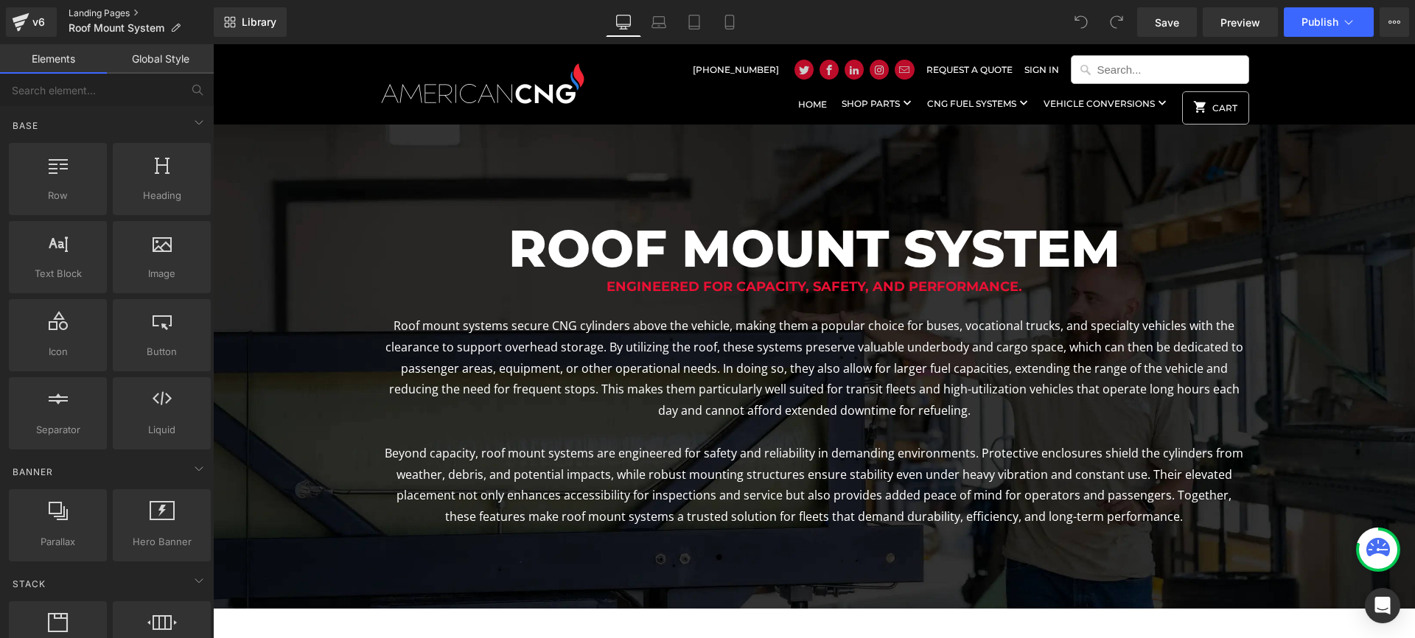
click at [90, 12] on link "Landing Pages" at bounding box center [141, 13] width 145 height 12
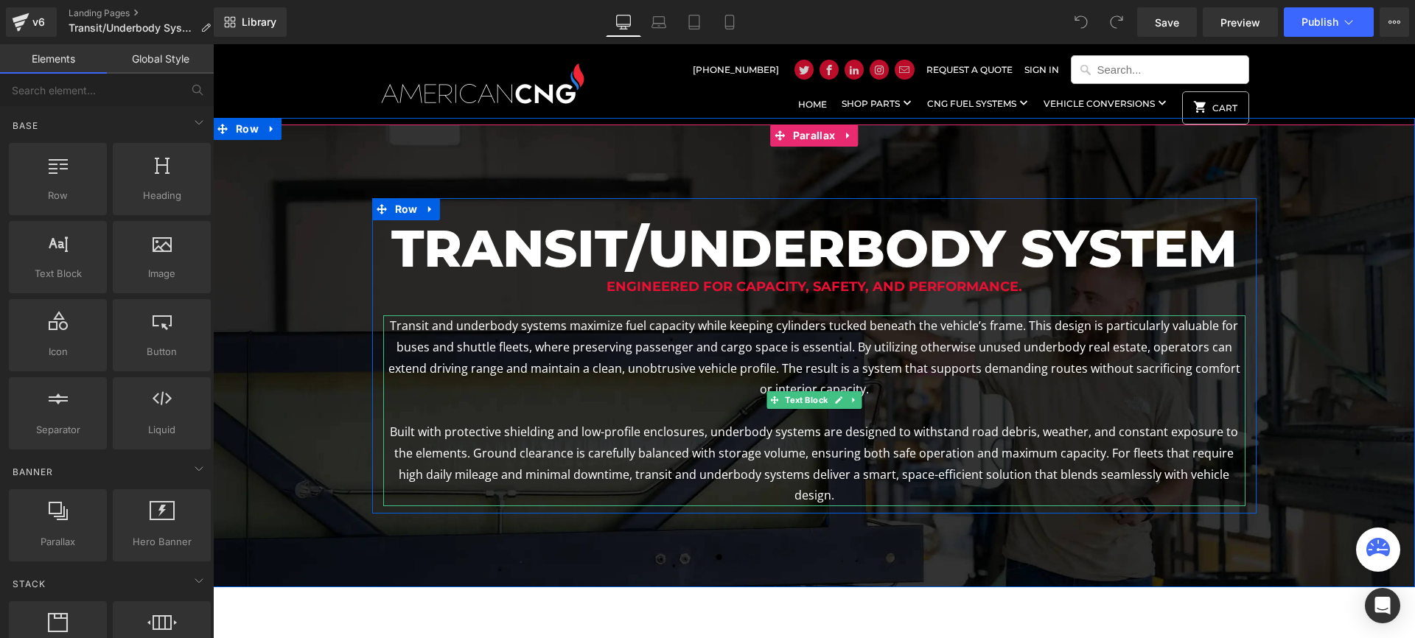
scroll to position [1695, 1202]
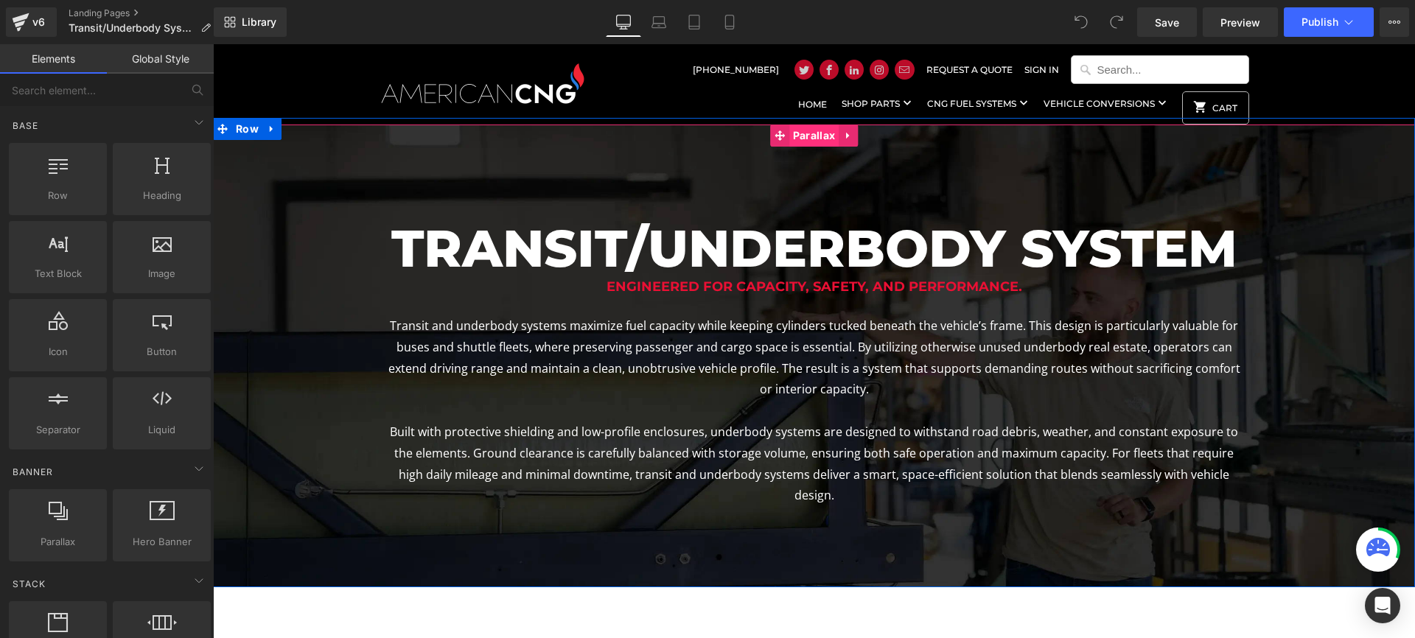
click at [816, 135] on span "Parallax" at bounding box center [813, 136] width 49 height 22
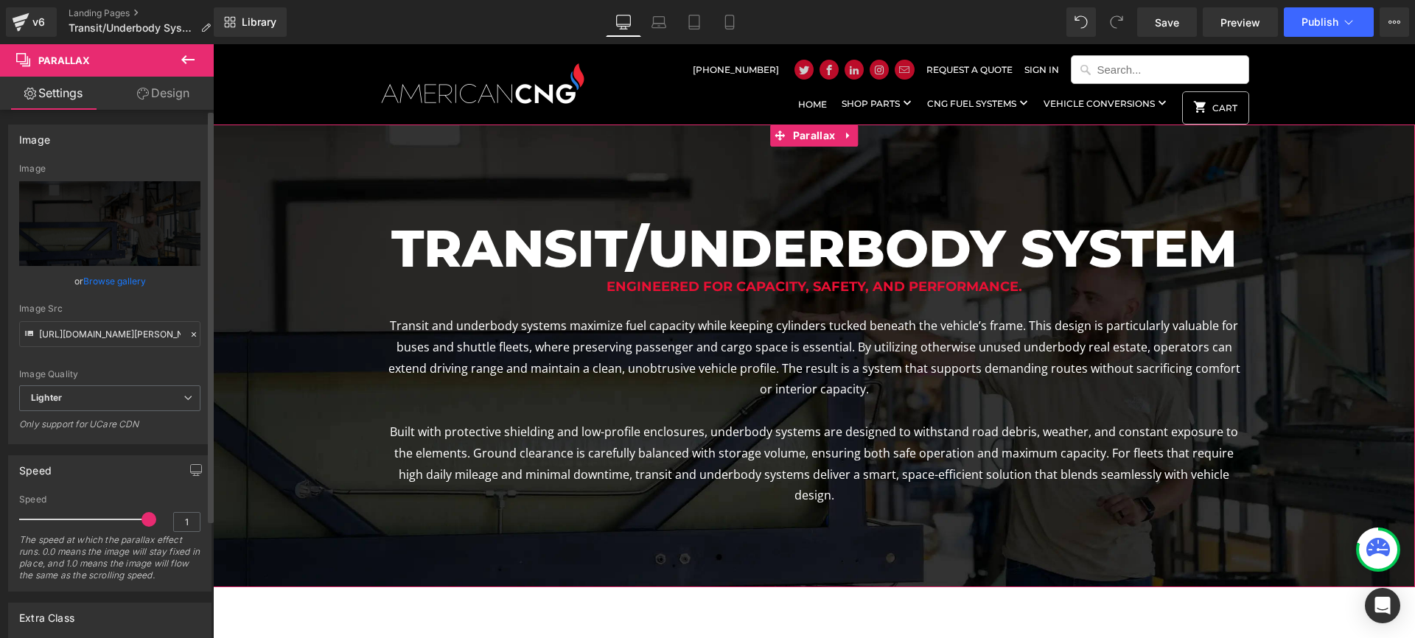
click at [109, 279] on link "Browse gallery" at bounding box center [114, 281] width 63 height 26
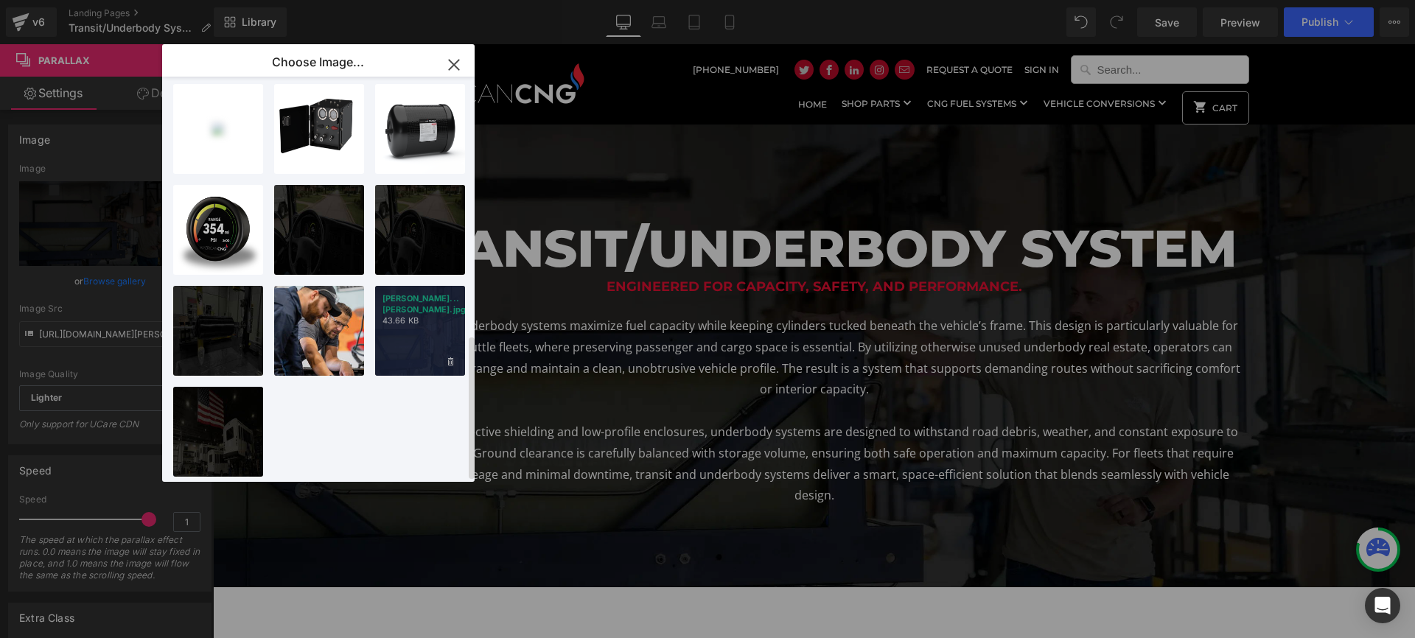
scroll to position [728, 0]
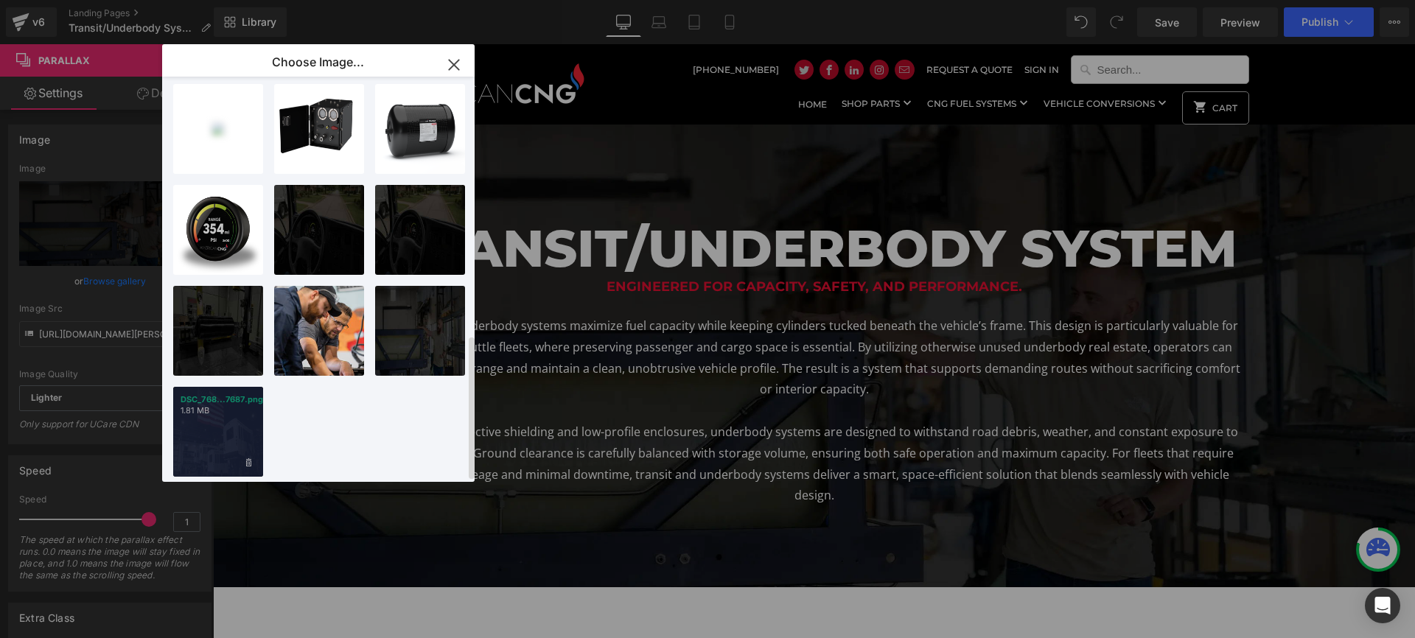
click at [235, 423] on div "DSC_768...7687.png 1.81 MB" at bounding box center [218, 432] width 90 height 90
type input "[URL][DOMAIN_NAME]"
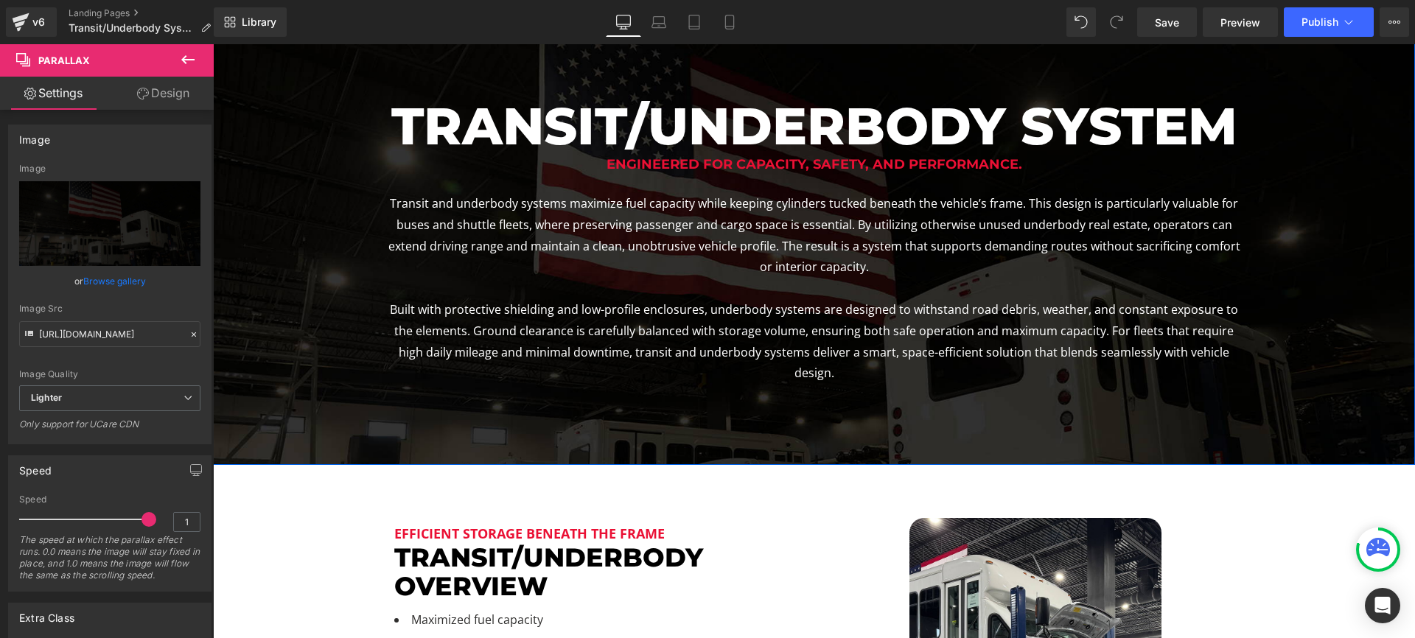
scroll to position [0, 0]
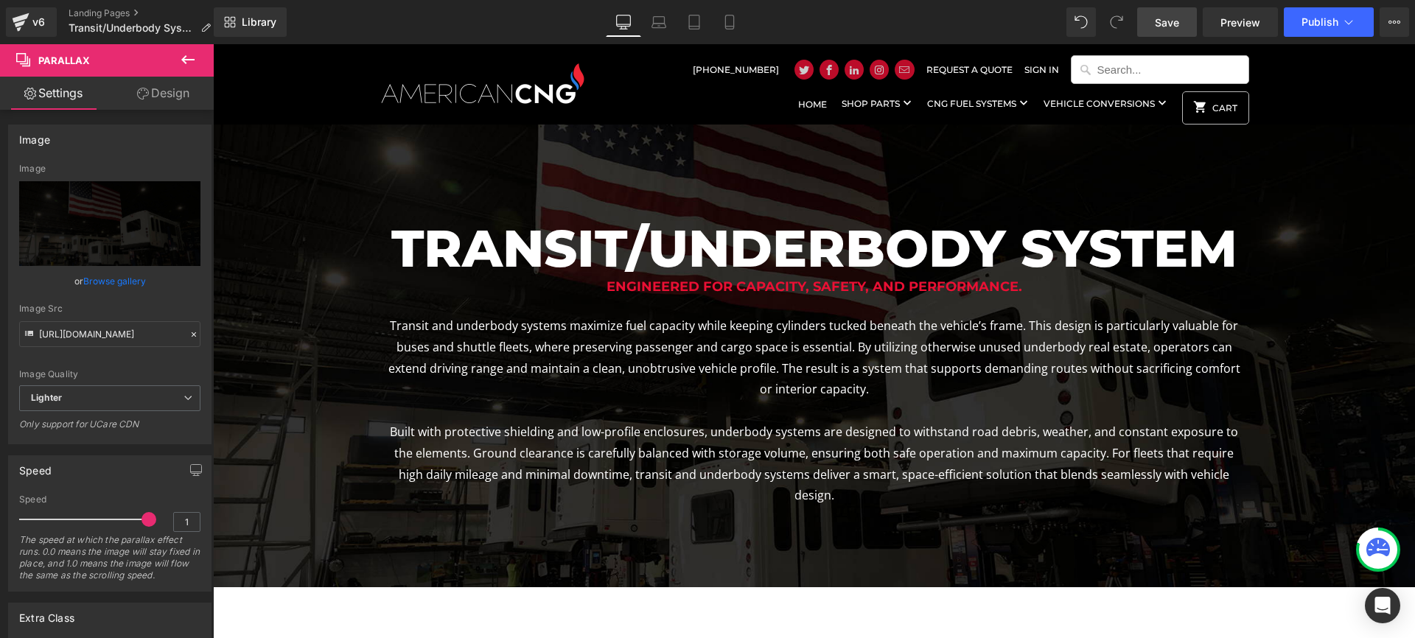
click at [1172, 19] on span "Save" at bounding box center [1167, 22] width 24 height 15
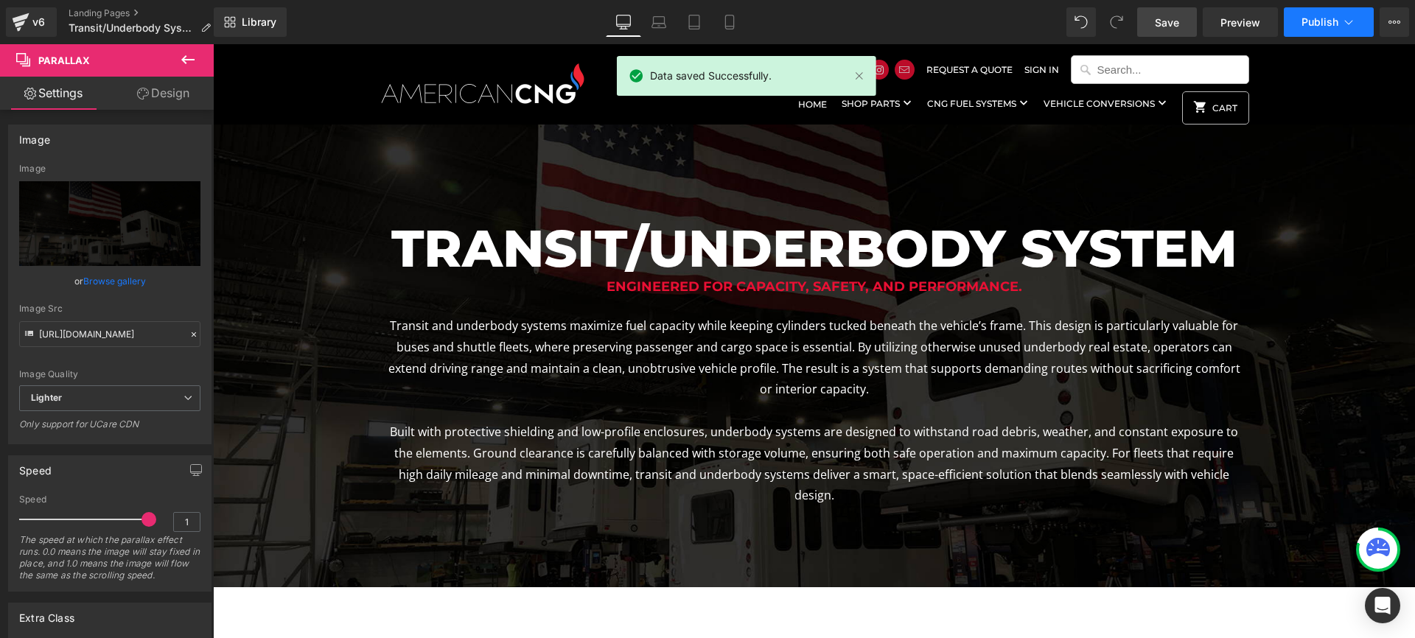
click at [1324, 18] on span "Publish" at bounding box center [1319, 22] width 37 height 12
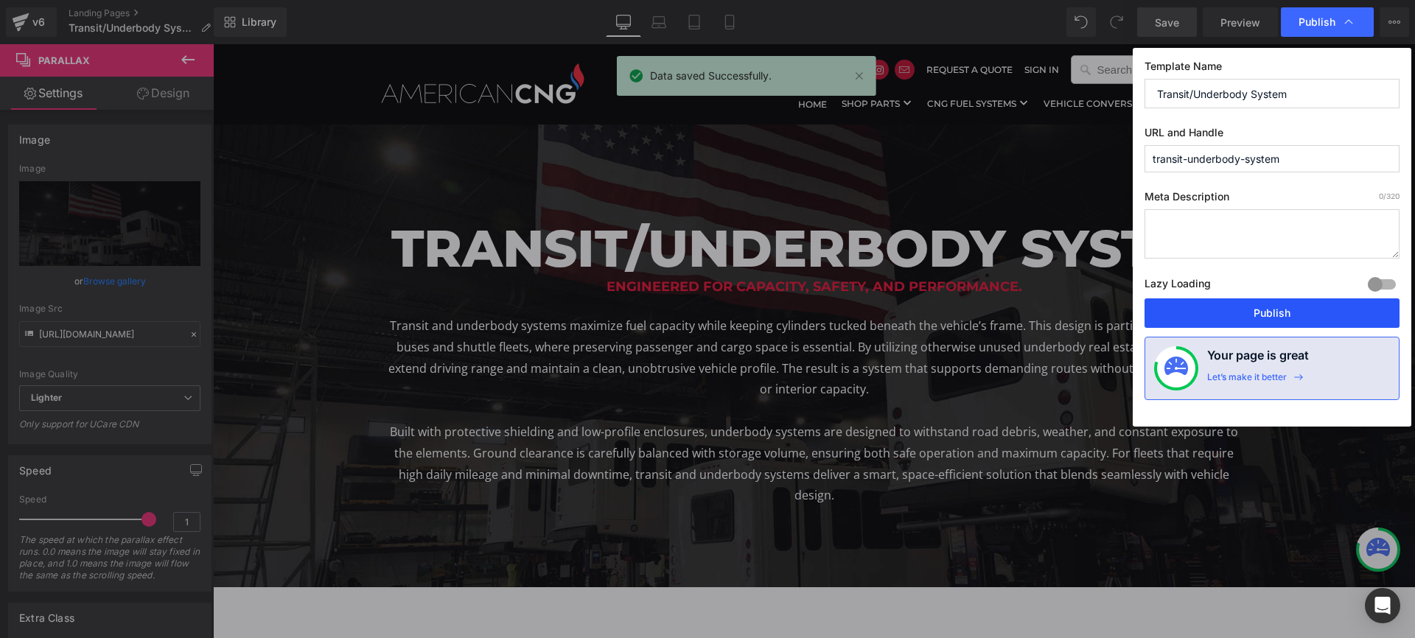
click at [1259, 307] on button "Publish" at bounding box center [1271, 312] width 255 height 29
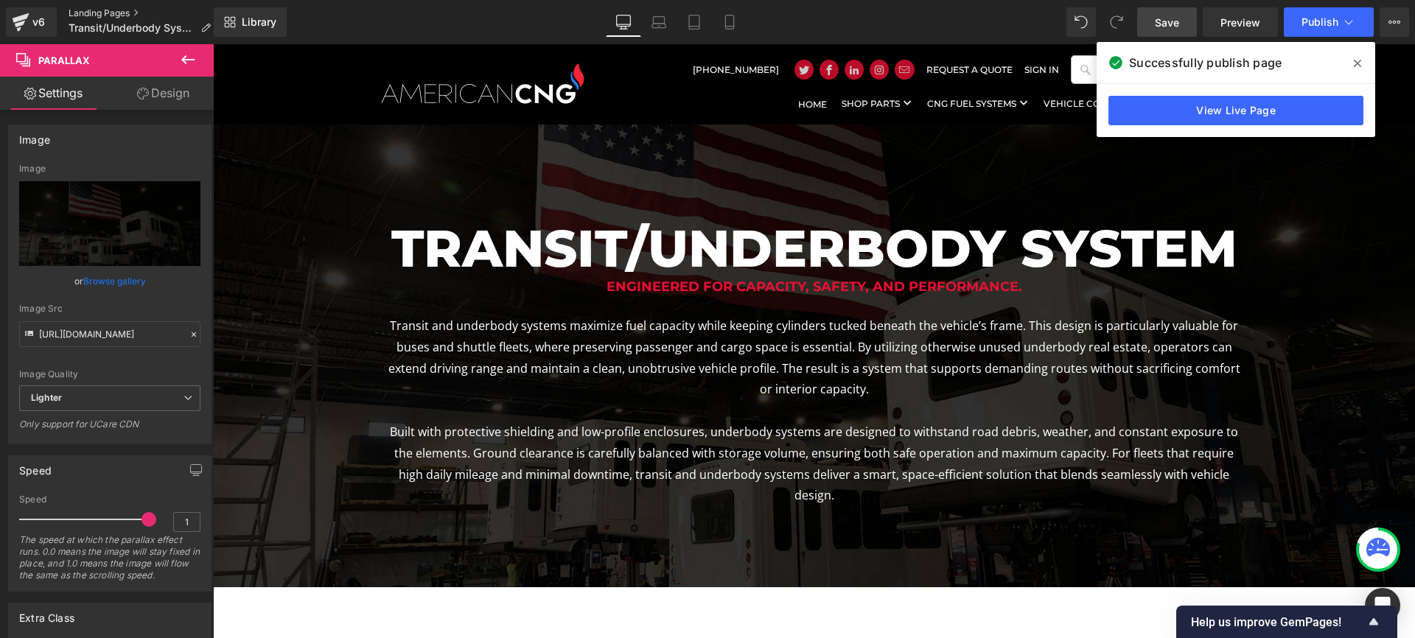
click at [89, 12] on link "Landing Pages" at bounding box center [146, 13] width 154 height 12
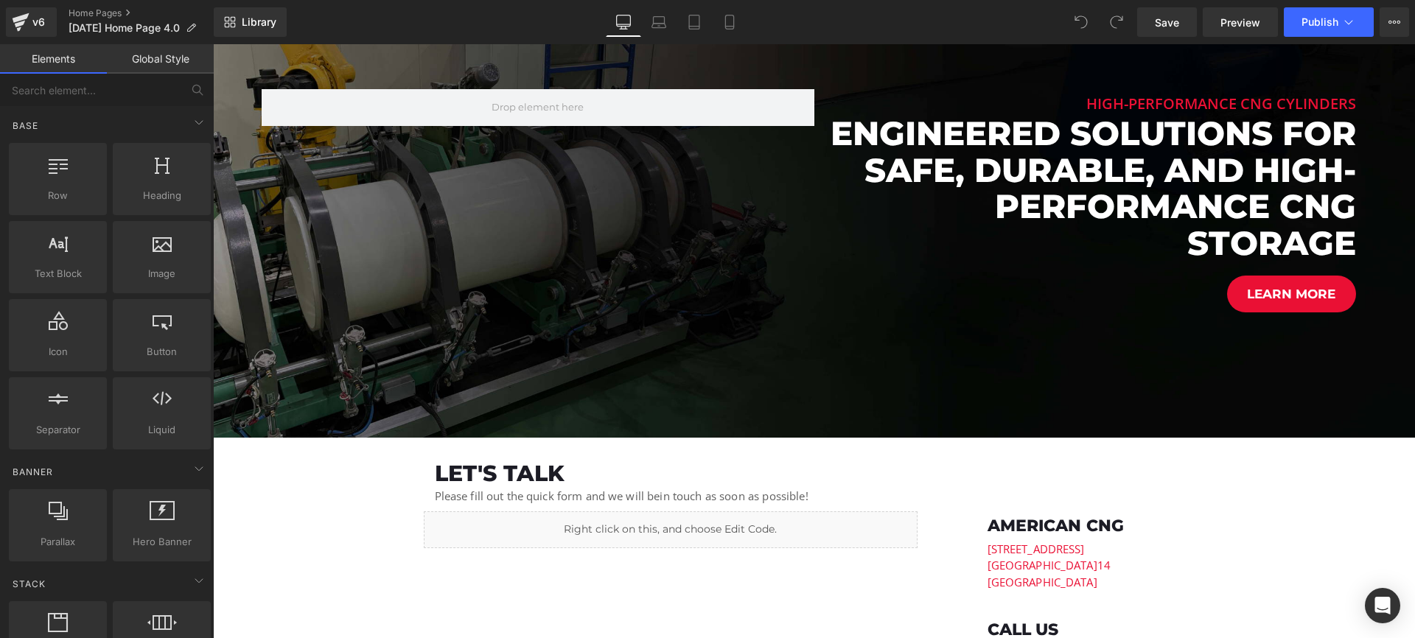
scroll to position [2194, 0]
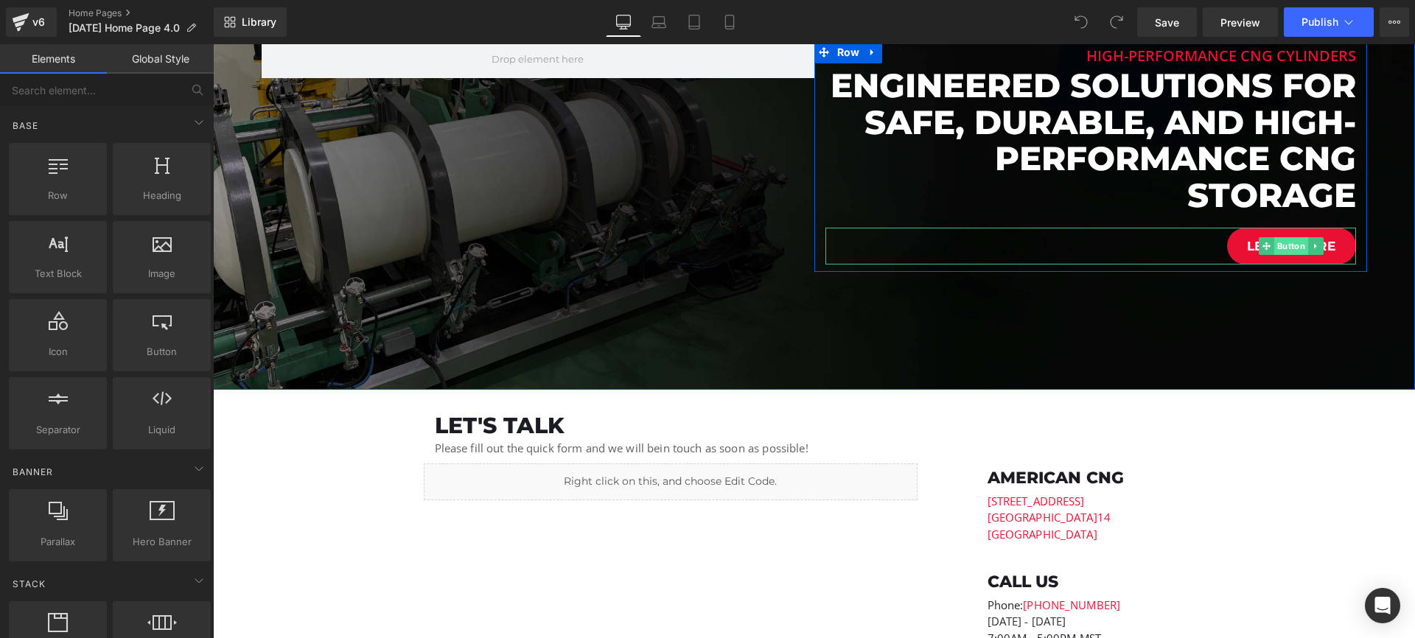
click at [1291, 247] on span "Button" at bounding box center [1291, 246] width 34 height 18
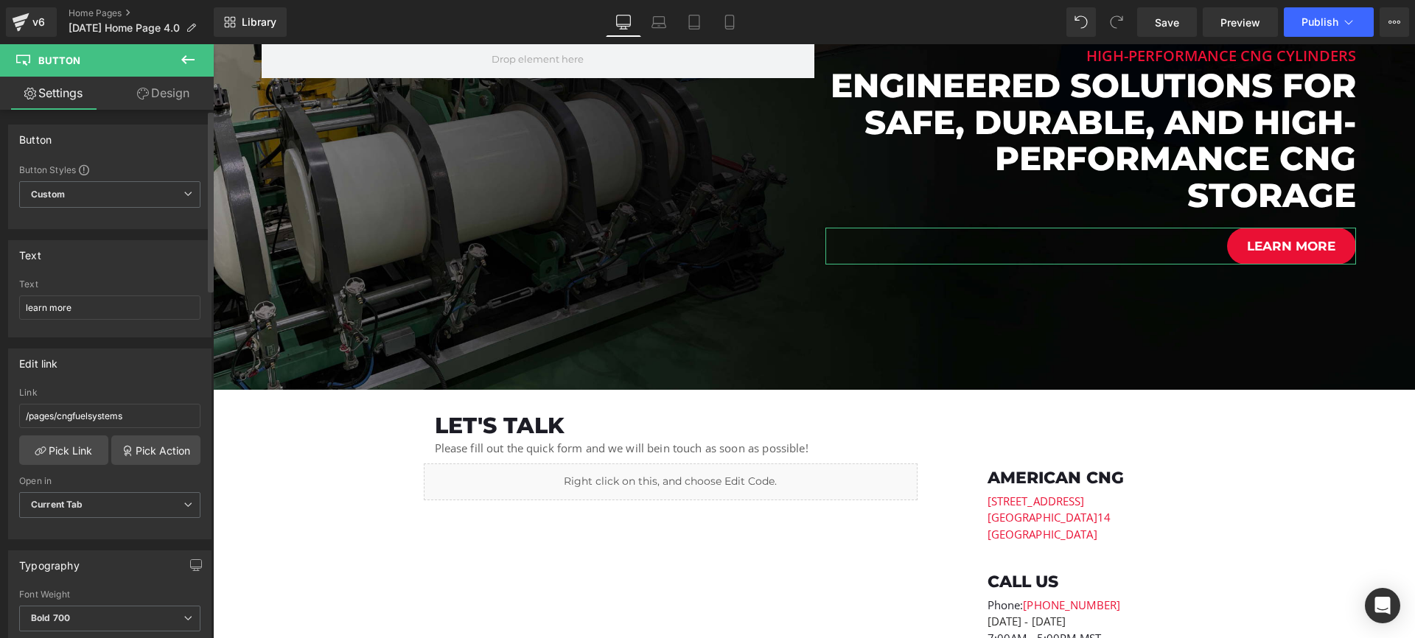
click at [104, 402] on div "Link /pages/cngfuelsystems" at bounding box center [109, 412] width 181 height 48
click at [76, 449] on link "Pick Link" at bounding box center [63, 449] width 89 height 29
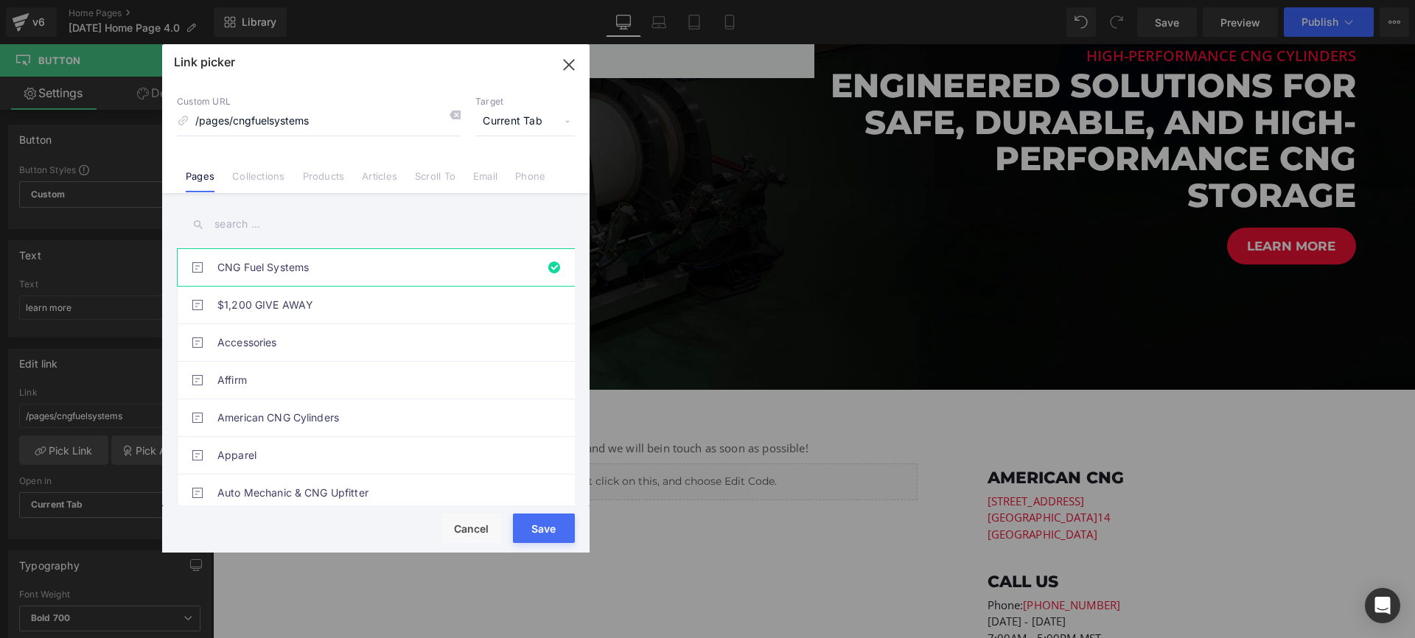
click at [259, 217] on input "text" at bounding box center [376, 224] width 398 height 33
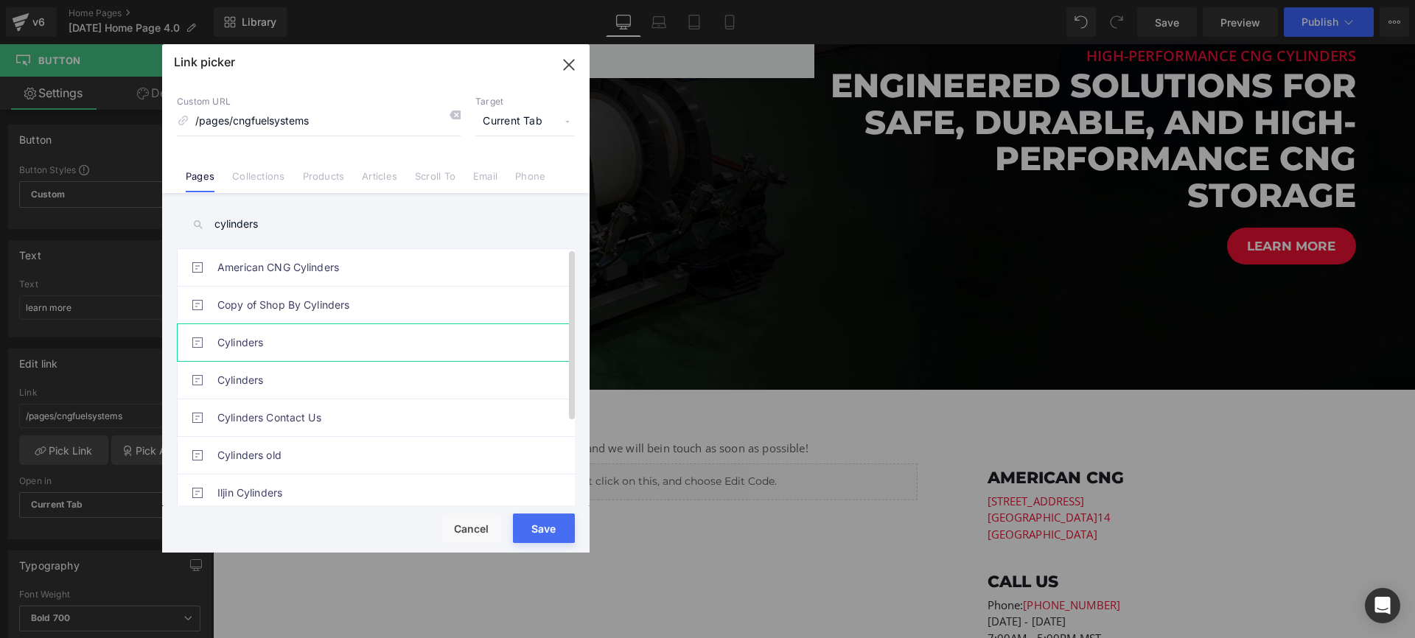
type input "cylinders"
click at [253, 346] on link "Cylinders" at bounding box center [379, 342] width 324 height 37
click at [251, 371] on link "Cylinders" at bounding box center [379, 380] width 324 height 37
click at [542, 523] on button "Save" at bounding box center [544, 528] width 62 height 29
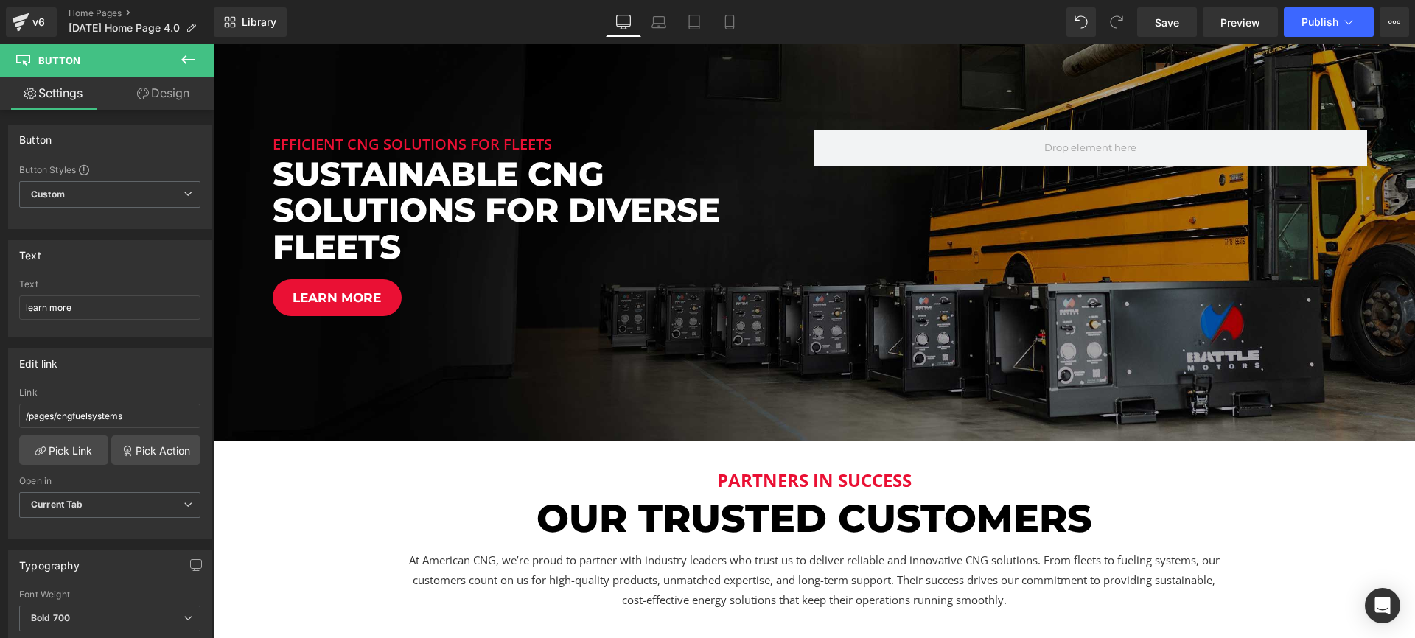
scroll to position [1260, 0]
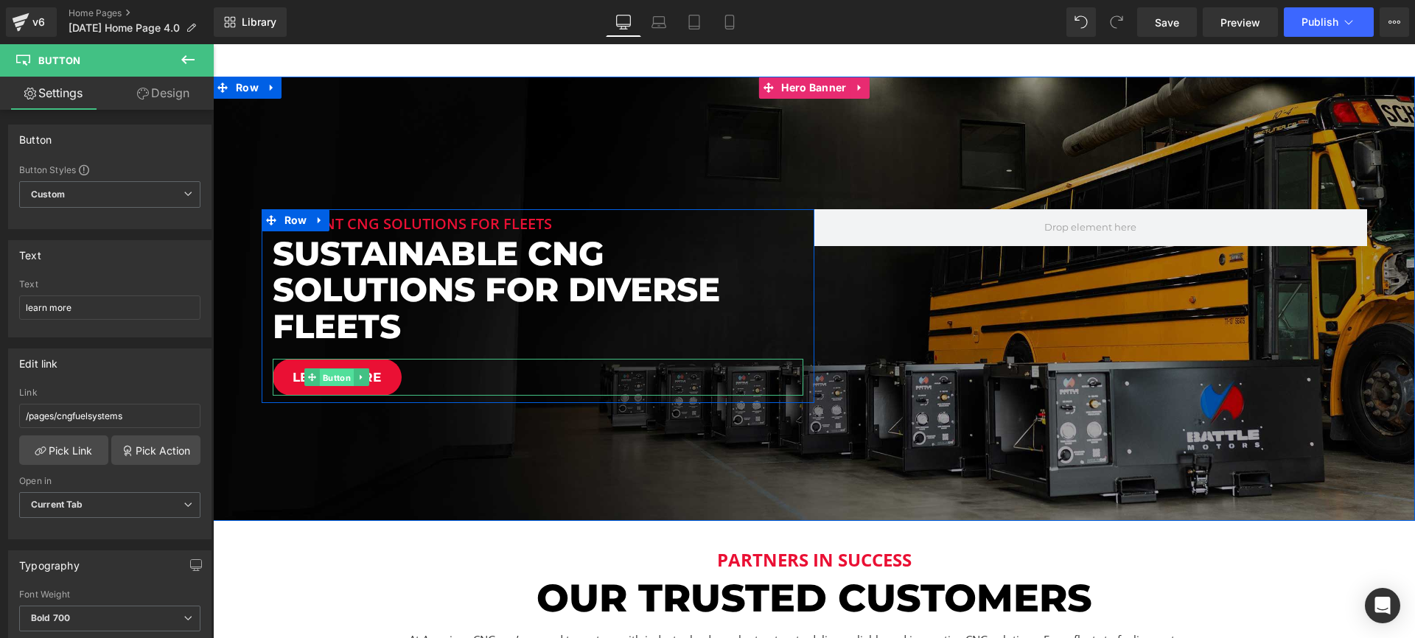
click at [334, 377] on span "Button" at bounding box center [337, 378] width 34 height 18
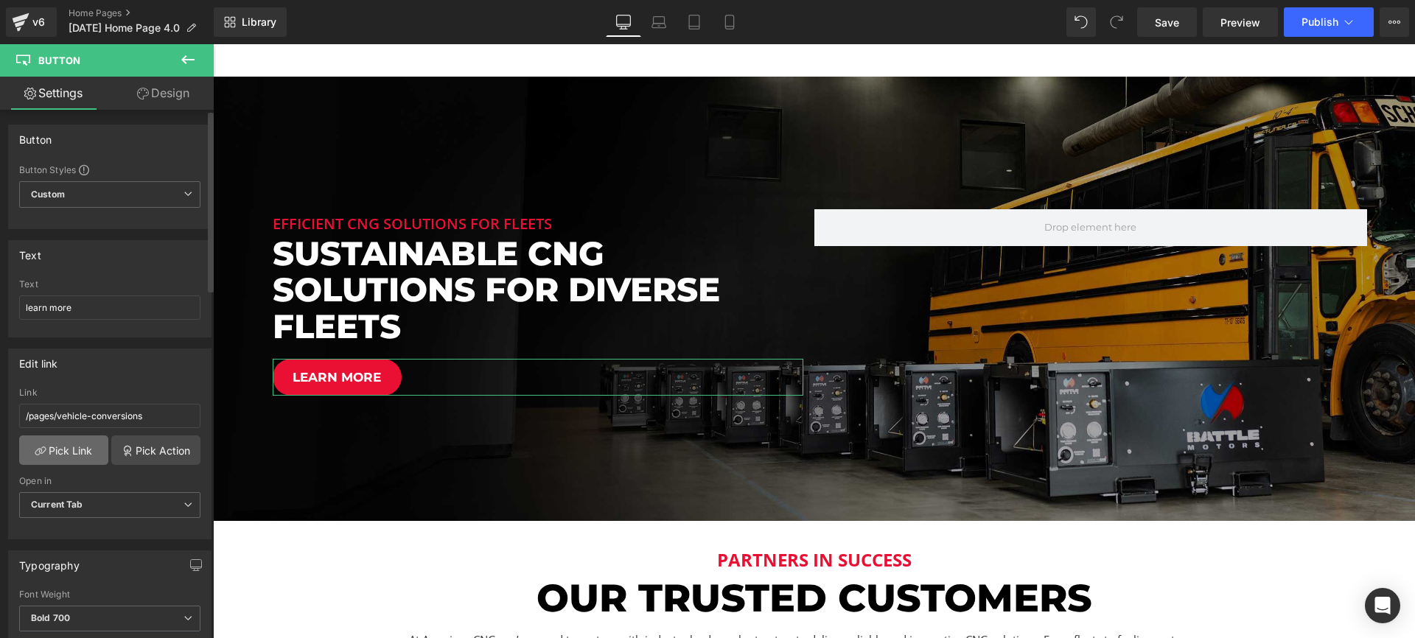
click at [74, 444] on link "Pick Link" at bounding box center [63, 449] width 89 height 29
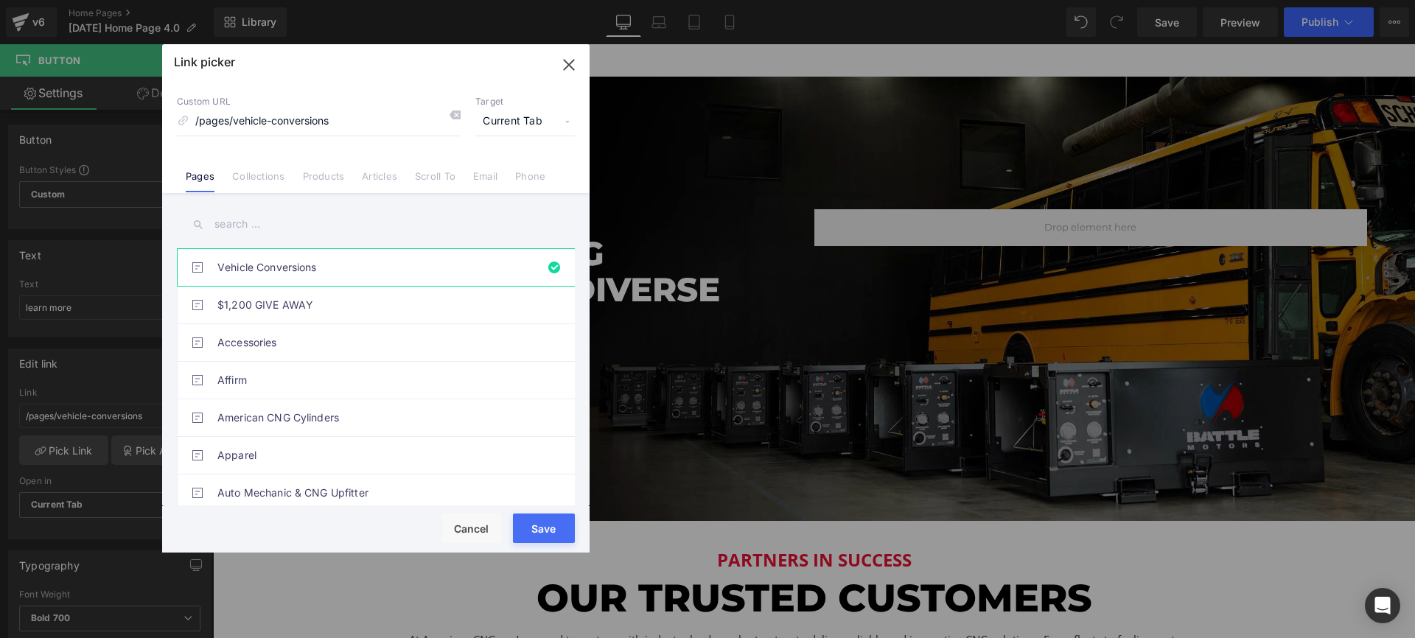
click at [265, 234] on input "text" at bounding box center [376, 224] width 398 height 33
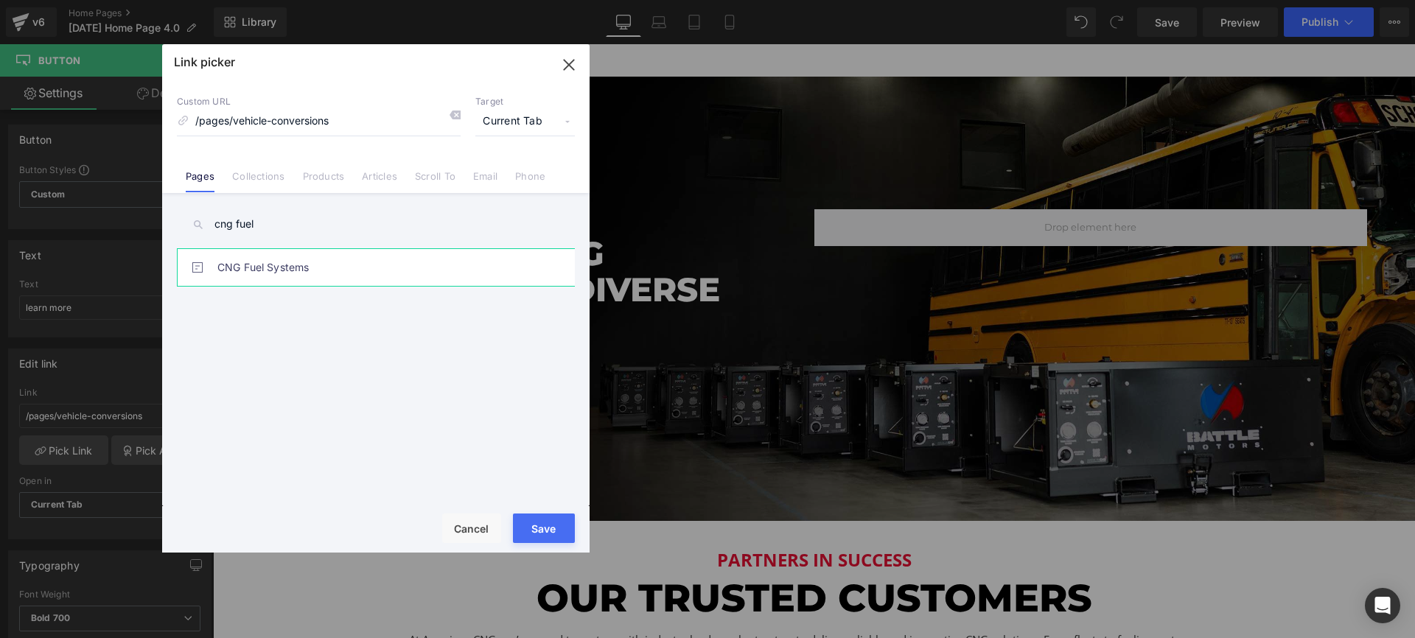
type input "cng fuel"
click at [271, 270] on link "CNG Fuel Systems" at bounding box center [379, 267] width 324 height 37
click at [541, 522] on button "Save" at bounding box center [544, 528] width 62 height 29
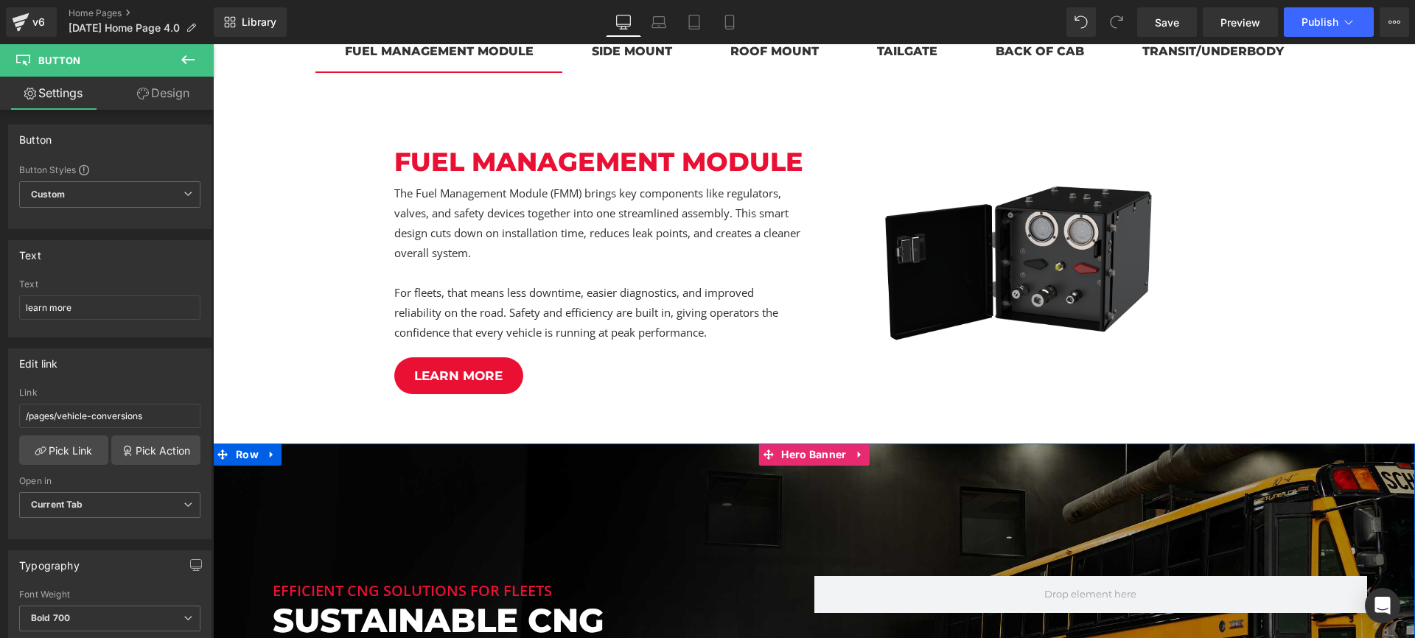
scroll to position [866, 0]
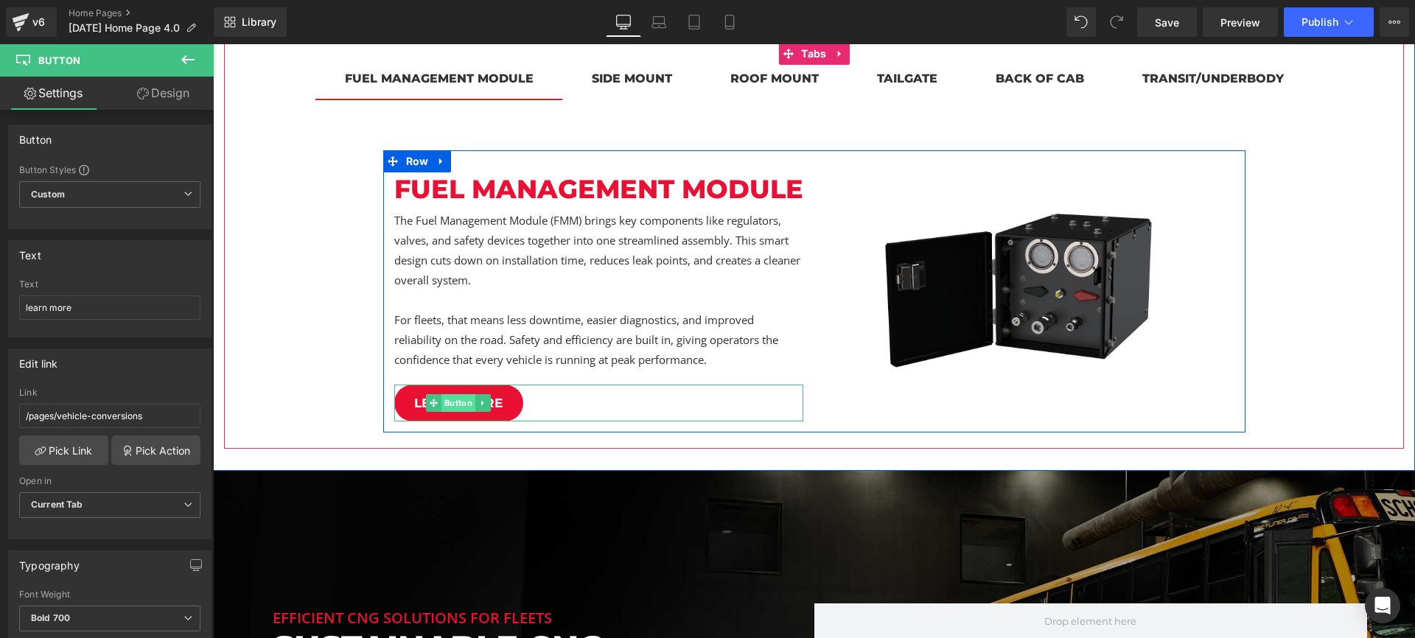
click at [459, 403] on span "Button" at bounding box center [458, 403] width 34 height 18
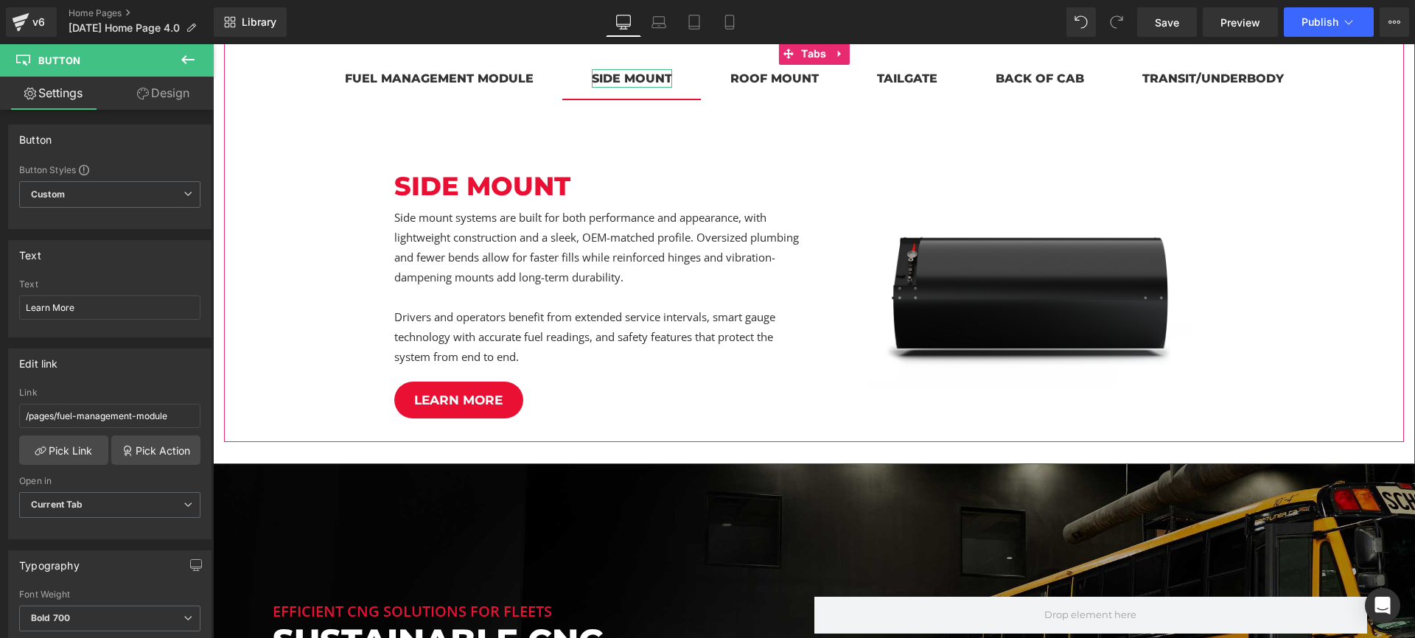
click at [616, 80] on div "side mount" at bounding box center [632, 78] width 80 height 18
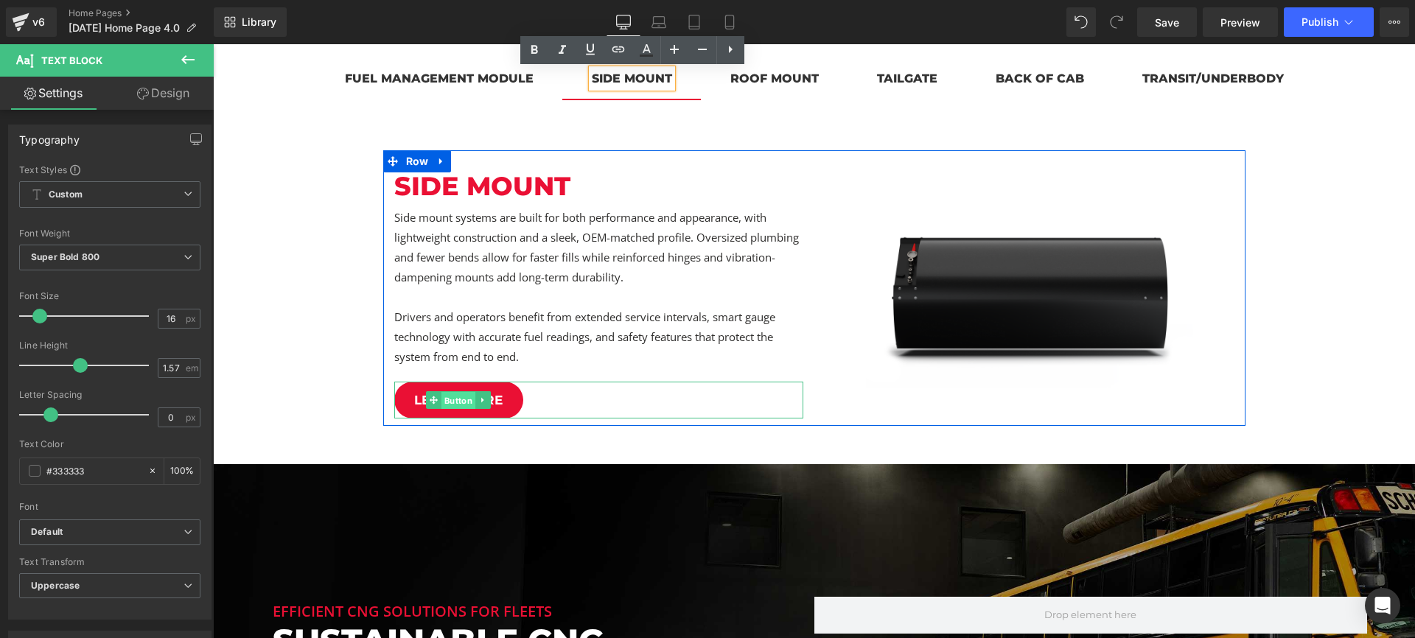
click at [455, 402] on span "Button" at bounding box center [458, 401] width 34 height 18
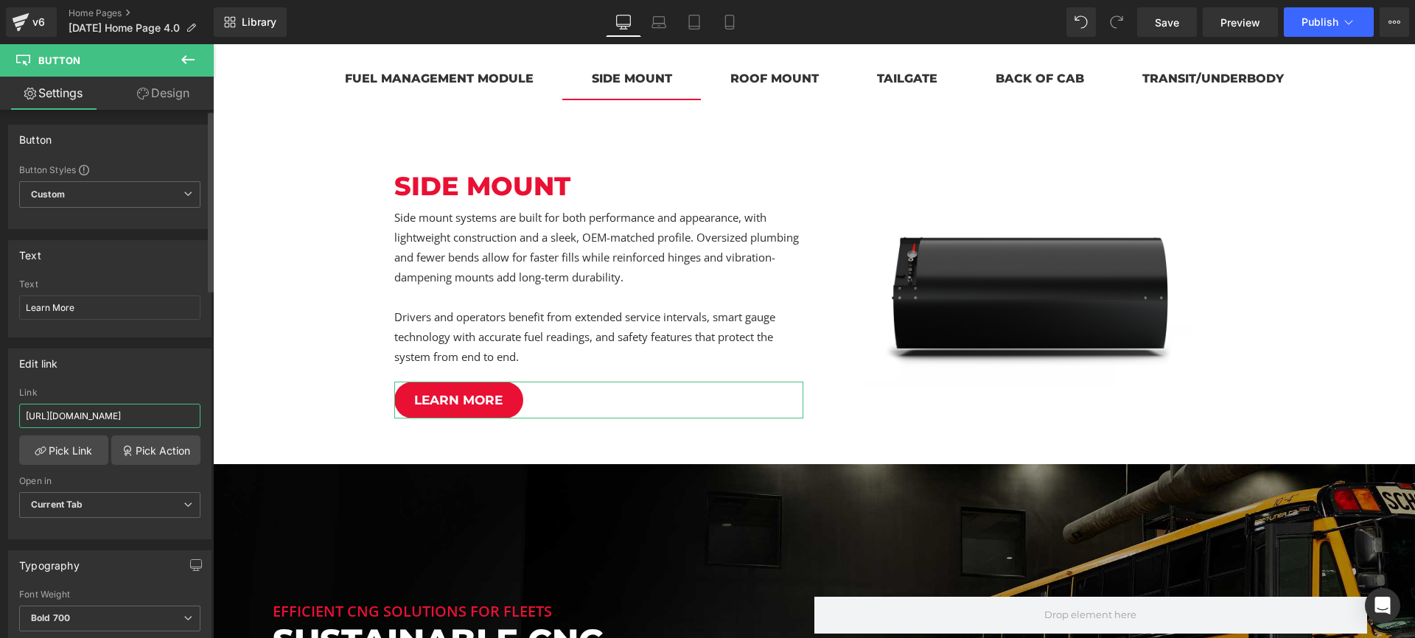
click at [161, 419] on input "https://americancng.com/pages/contact-us" at bounding box center [109, 416] width 181 height 24
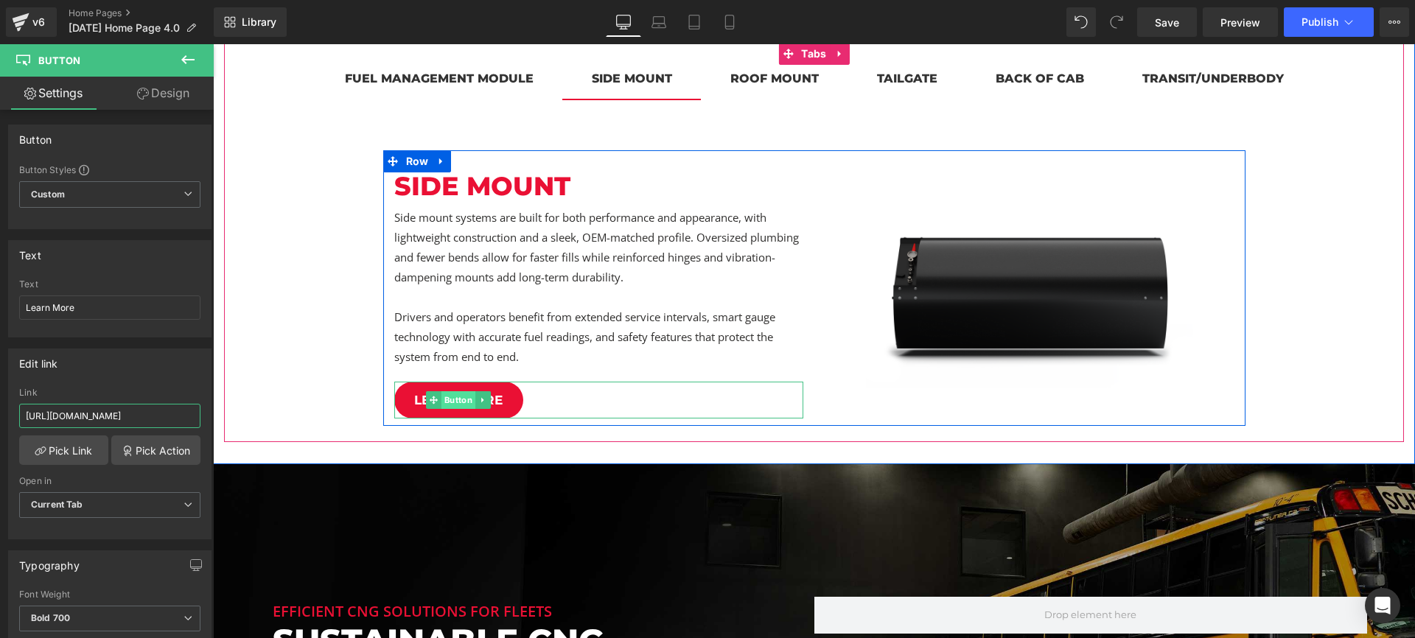
click at [451, 399] on span "Button" at bounding box center [458, 400] width 34 height 18
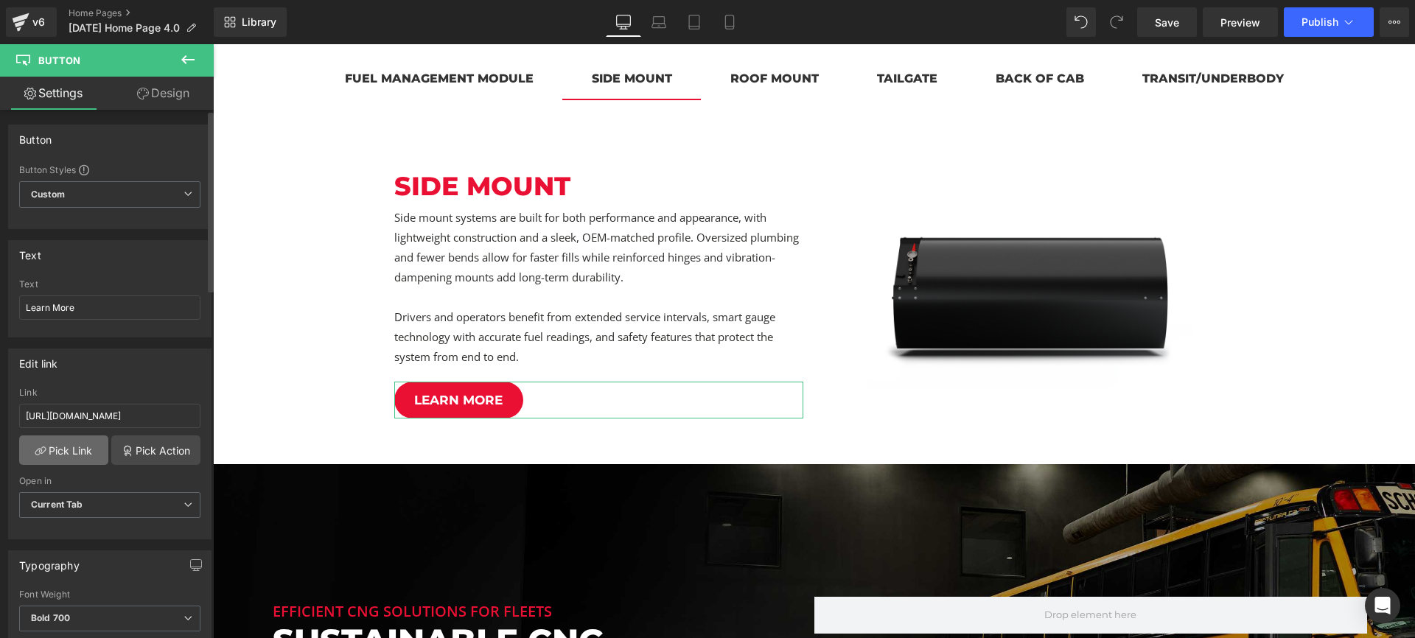
click at [81, 446] on link "Pick Link" at bounding box center [63, 449] width 89 height 29
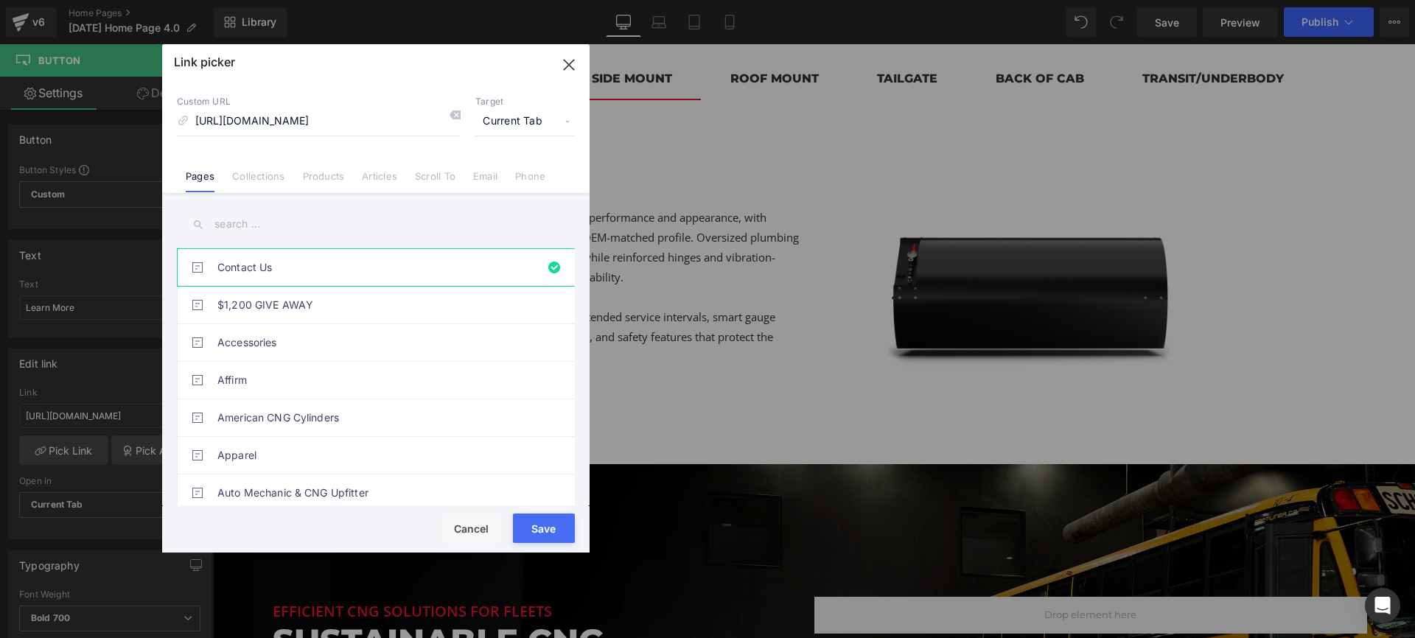
click at [276, 217] on input "text" at bounding box center [376, 224] width 398 height 33
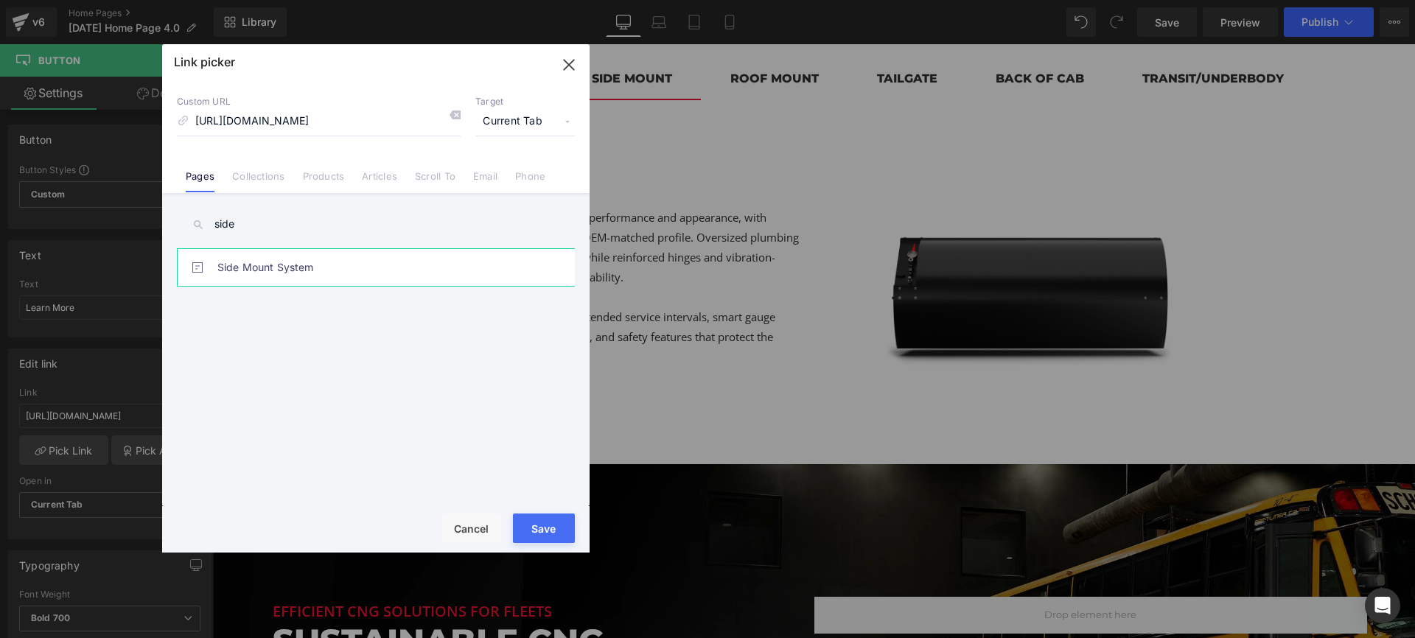
type input "side"
click at [332, 284] on link "Side Mount System" at bounding box center [379, 267] width 324 height 37
click at [542, 523] on button "Save" at bounding box center [544, 528] width 62 height 29
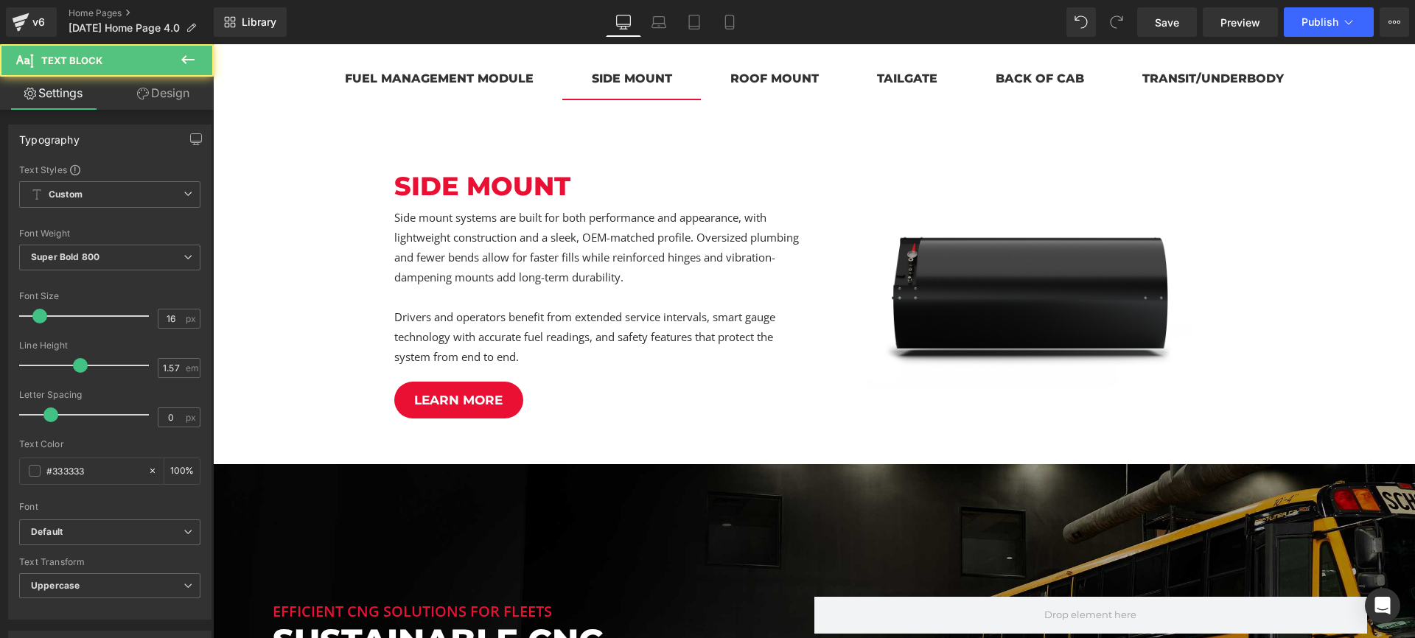
click at [770, 82] on div "roof mount" at bounding box center [774, 78] width 88 height 18
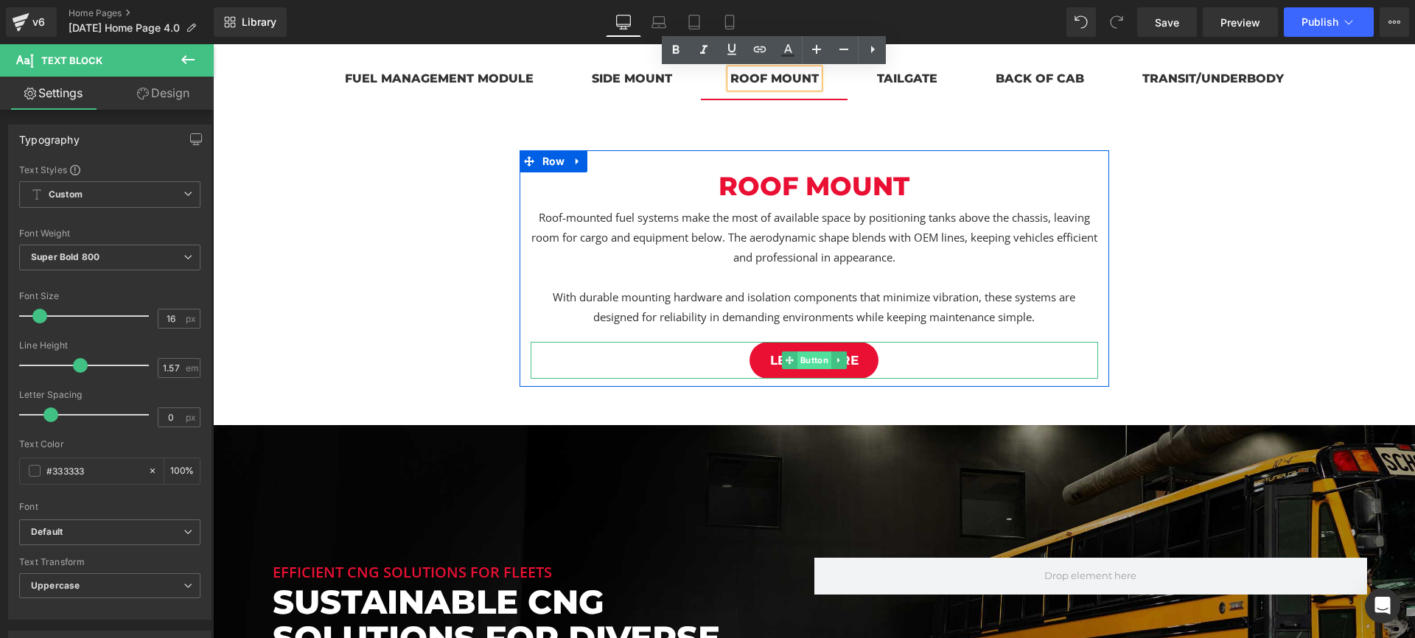
click at [822, 357] on span "Button" at bounding box center [813, 360] width 34 height 18
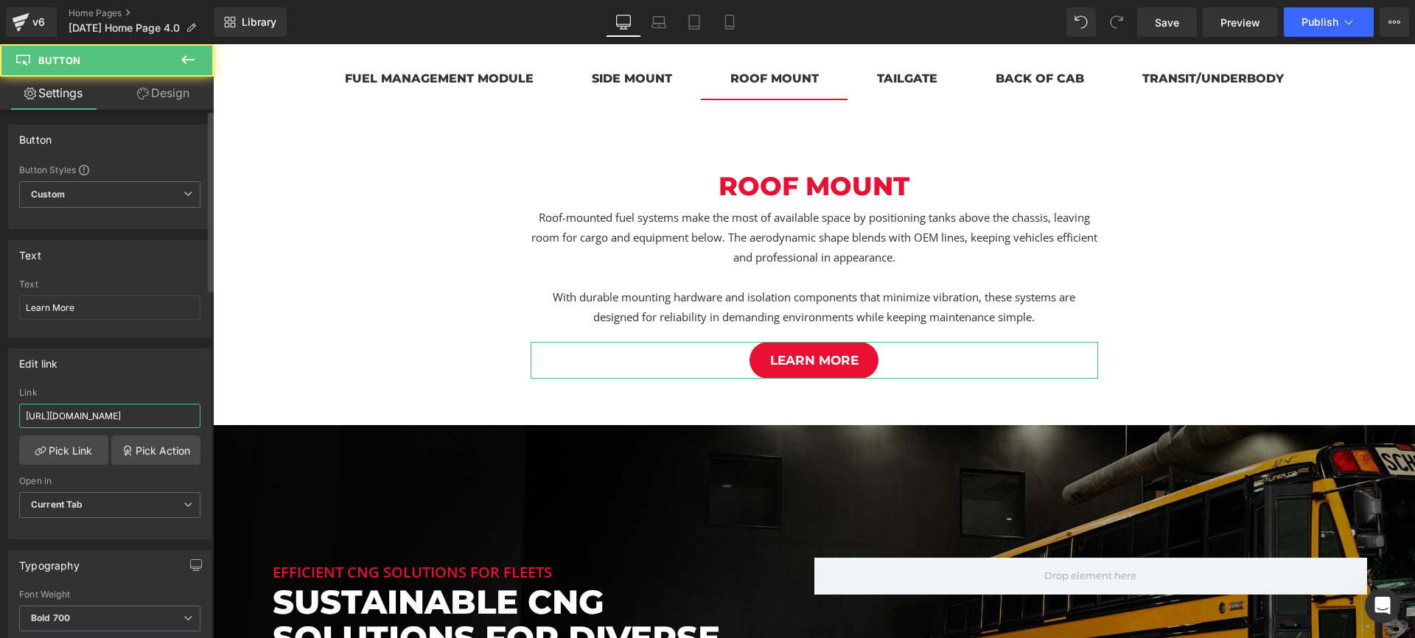
click at [144, 405] on input "https://americancng.com/pages/contact-us" at bounding box center [109, 416] width 181 height 24
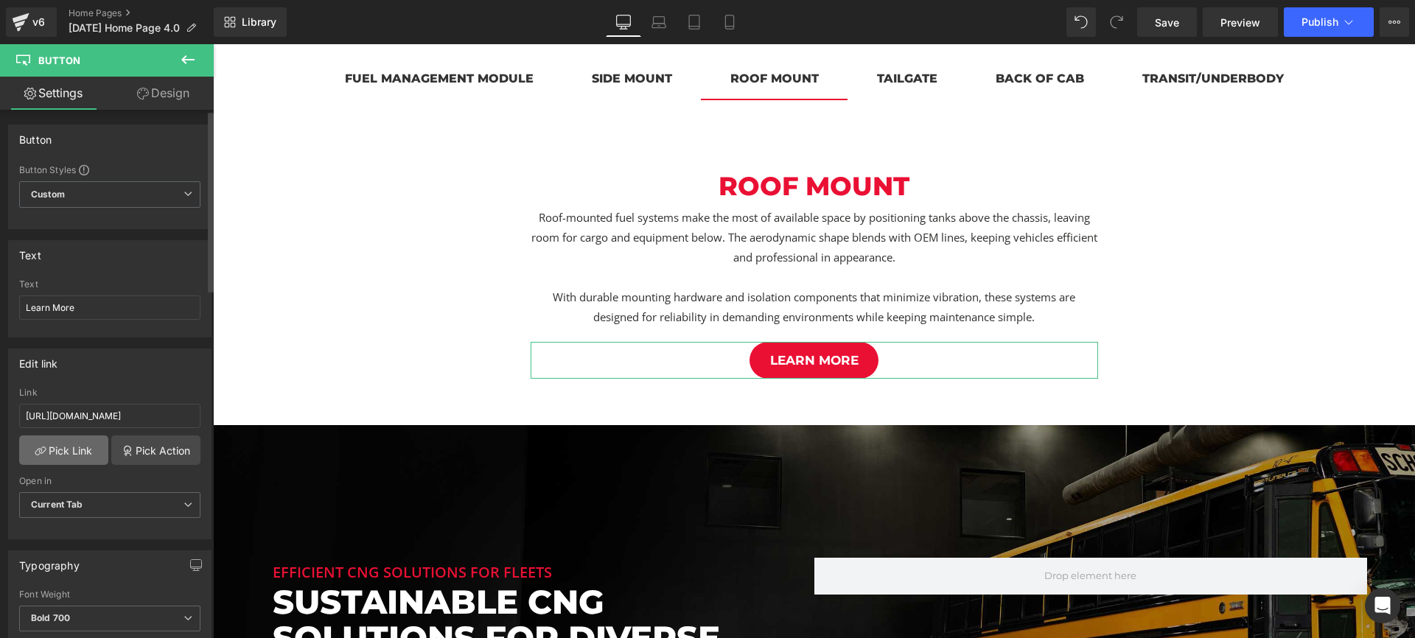
click at [72, 455] on link "Pick Link" at bounding box center [63, 449] width 89 height 29
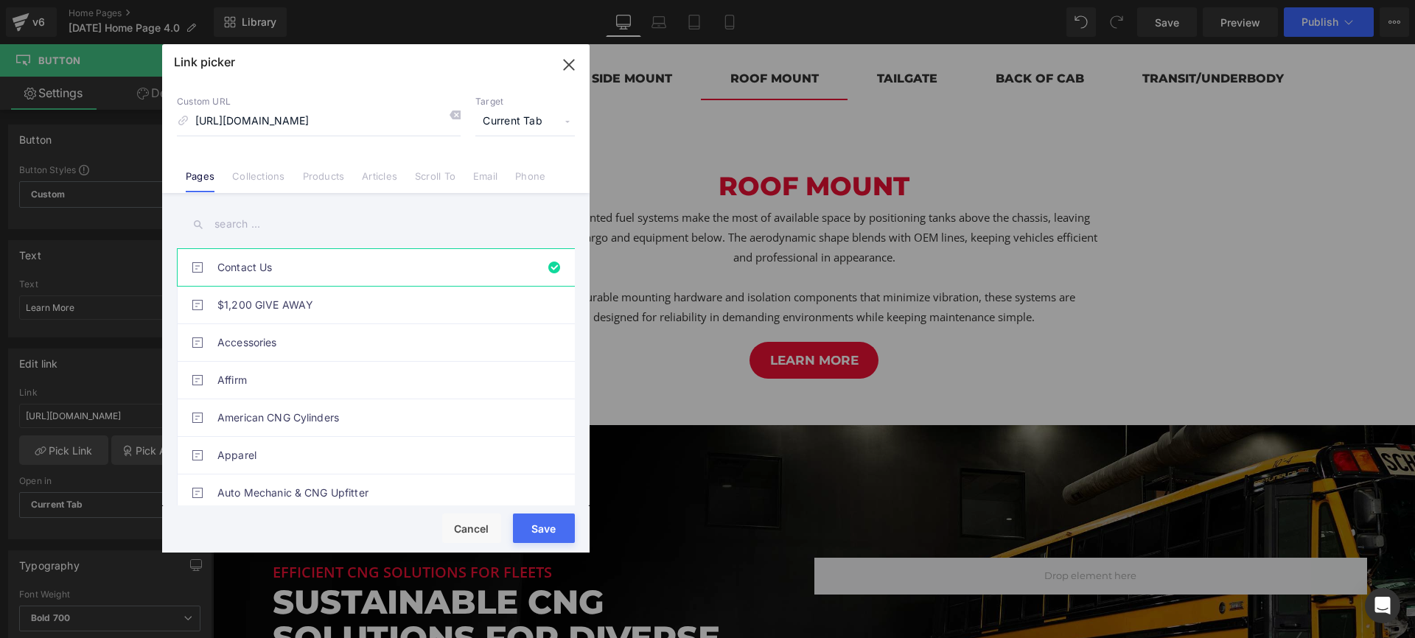
click at [312, 221] on input "text" at bounding box center [376, 224] width 398 height 33
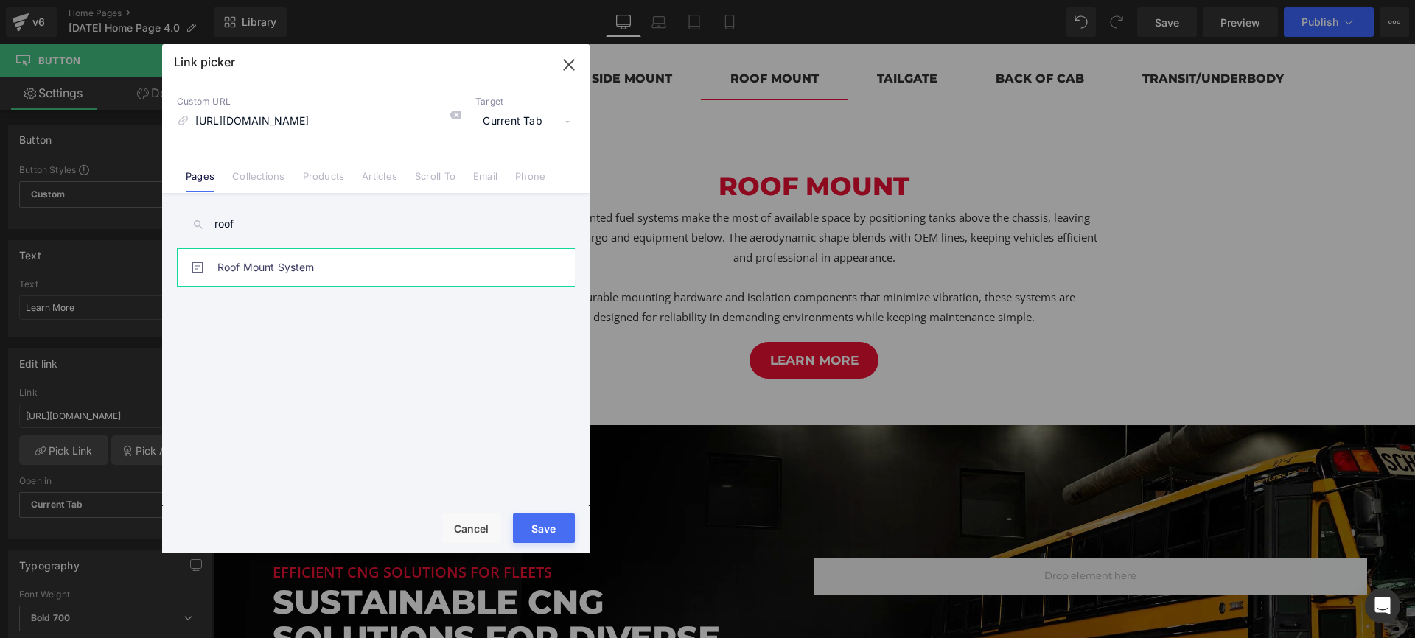
type input "roof"
click at [253, 273] on link "Roof Mount System" at bounding box center [379, 267] width 324 height 37
click at [549, 528] on button "Save" at bounding box center [544, 528] width 62 height 29
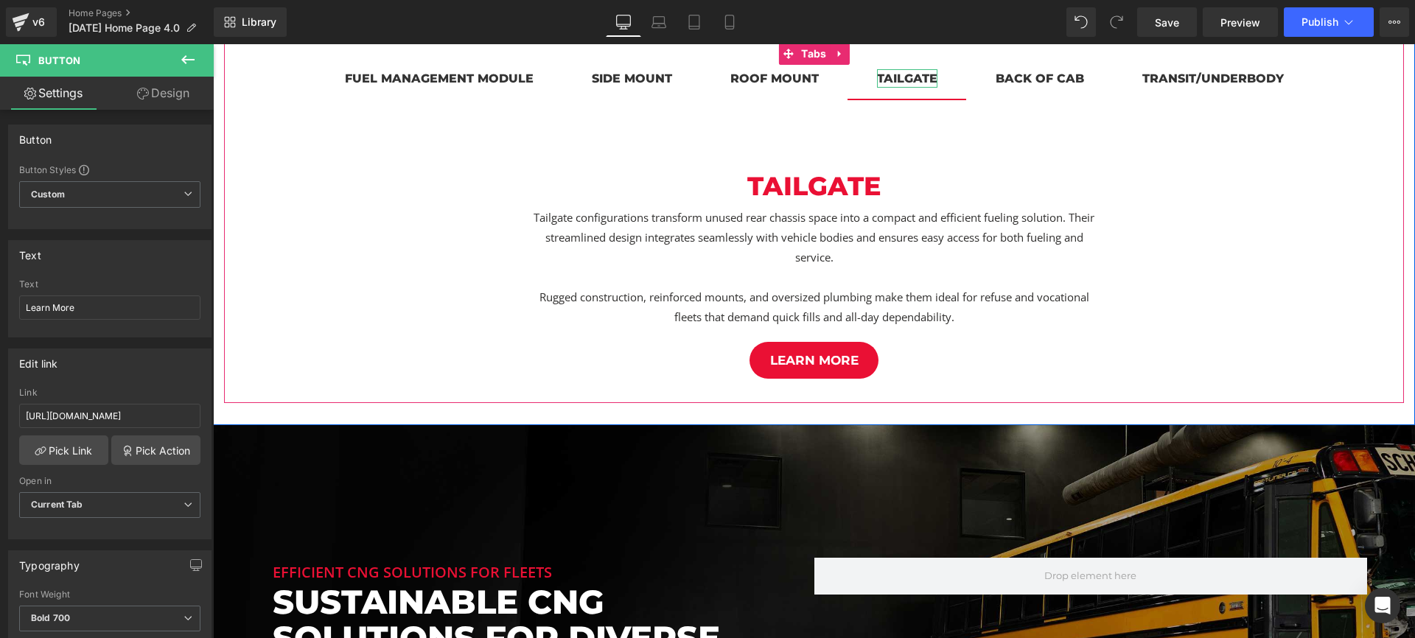
click at [900, 77] on div "tailgate" at bounding box center [907, 78] width 60 height 18
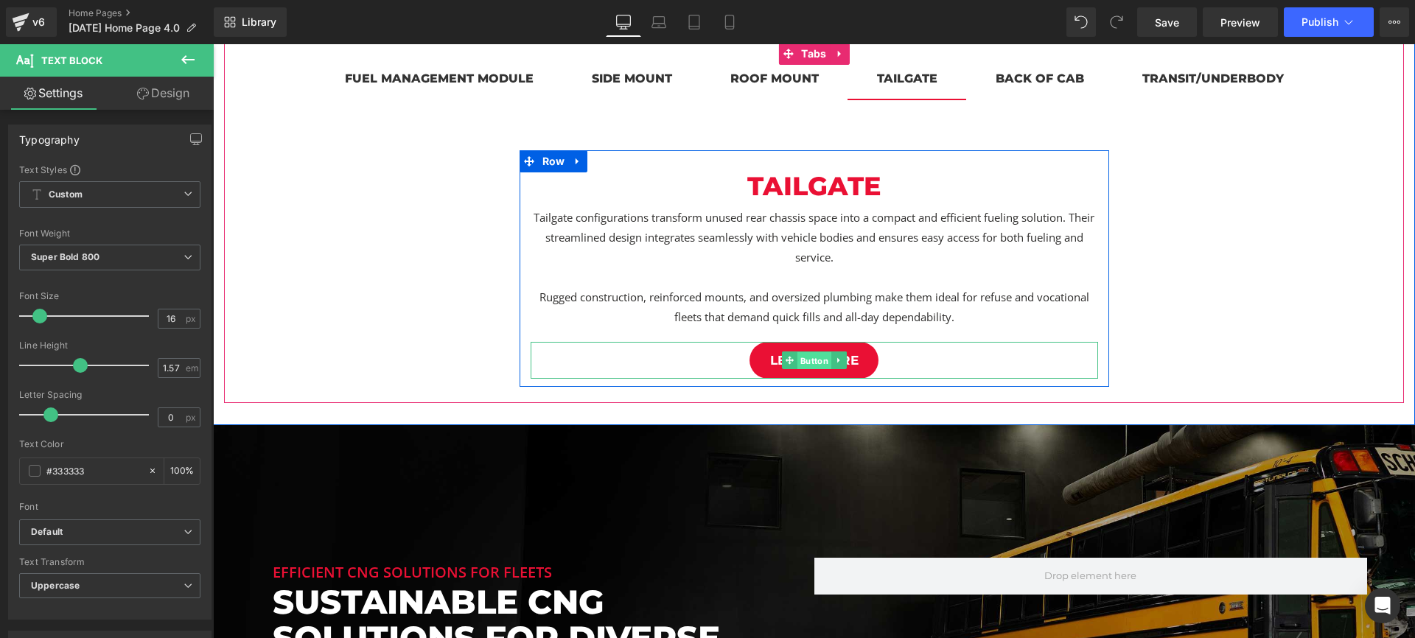
click at [811, 361] on span "Button" at bounding box center [813, 361] width 34 height 18
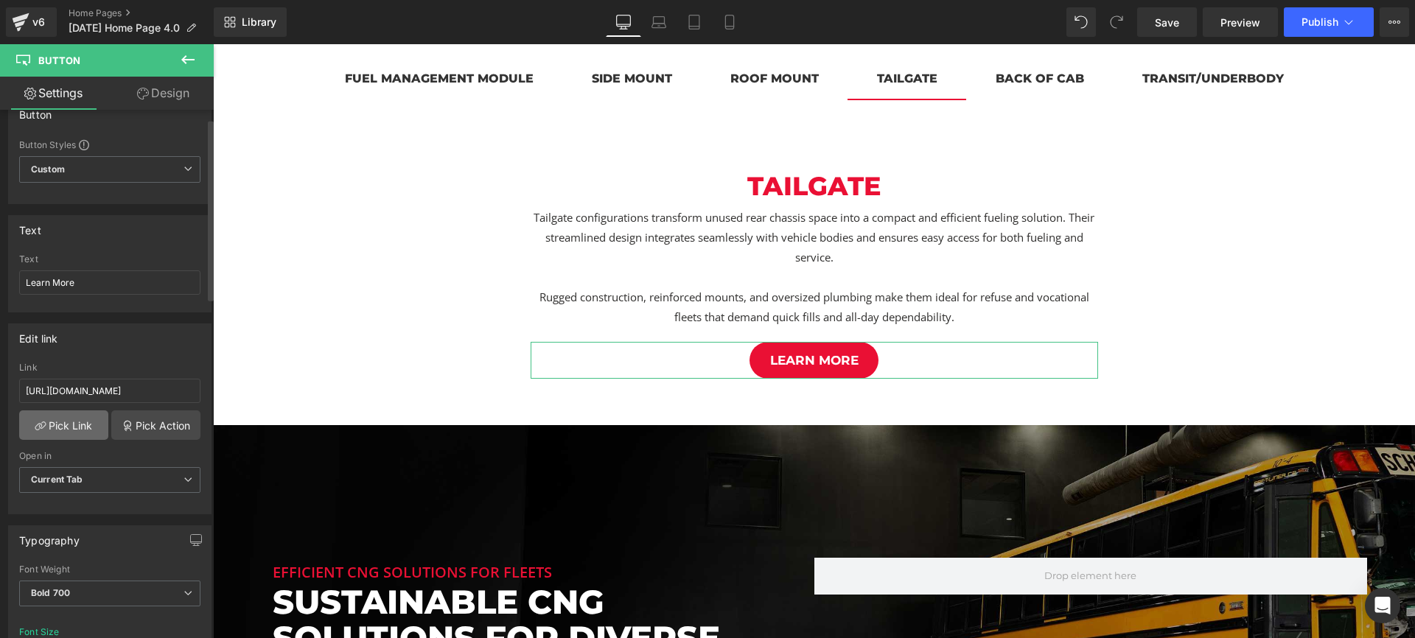
scroll to position [29, 0]
click at [80, 413] on link "Pick Link" at bounding box center [63, 420] width 89 height 29
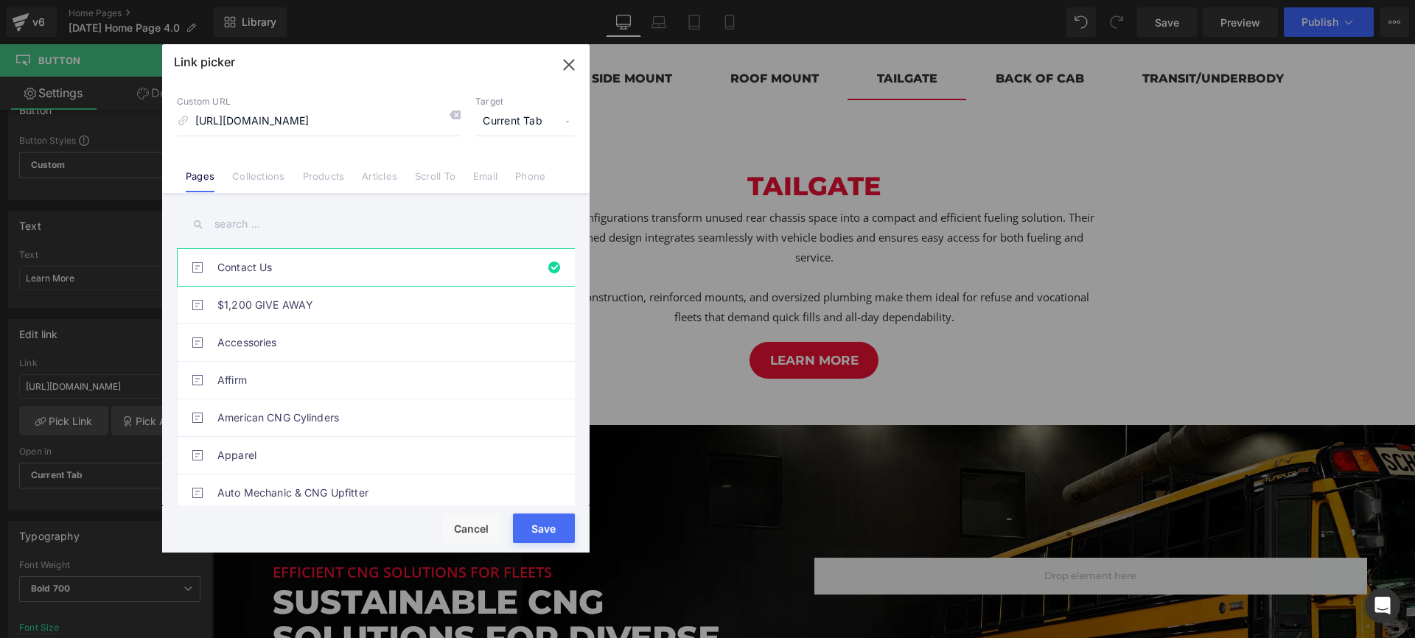
click at [260, 230] on input "text" at bounding box center [376, 224] width 398 height 33
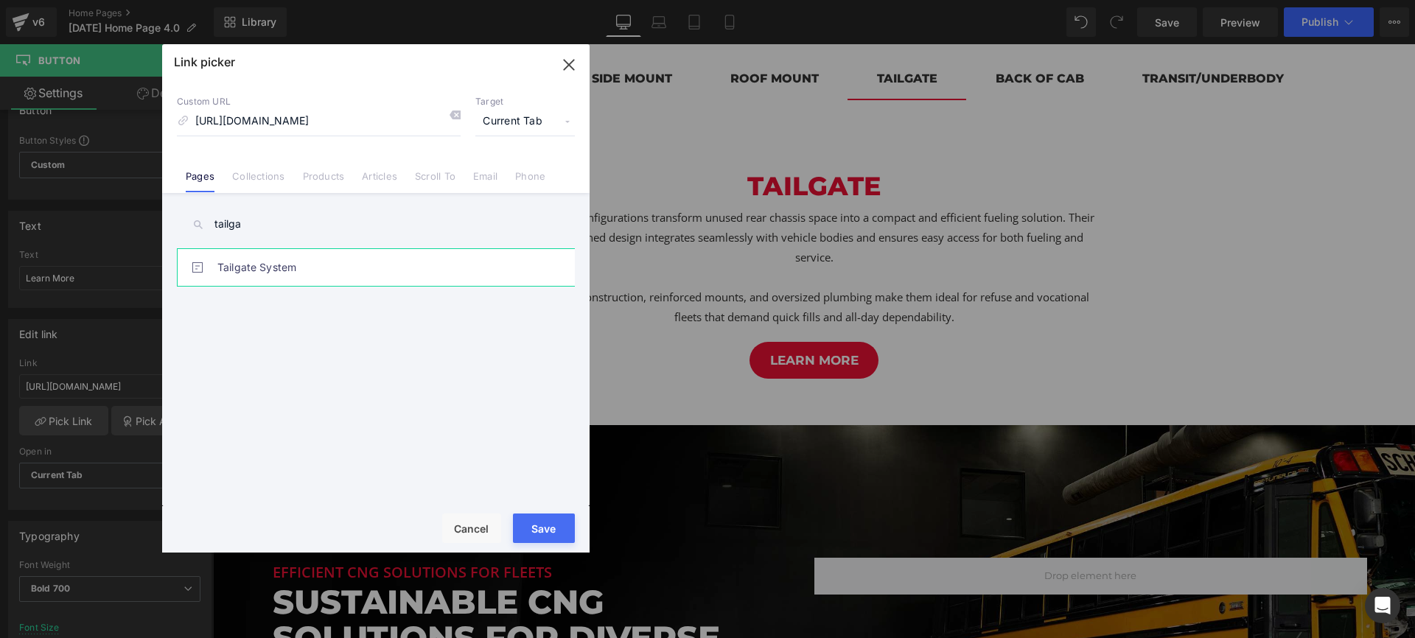
type input "tailga"
click at [264, 267] on link "Tailgate System" at bounding box center [379, 267] width 324 height 37
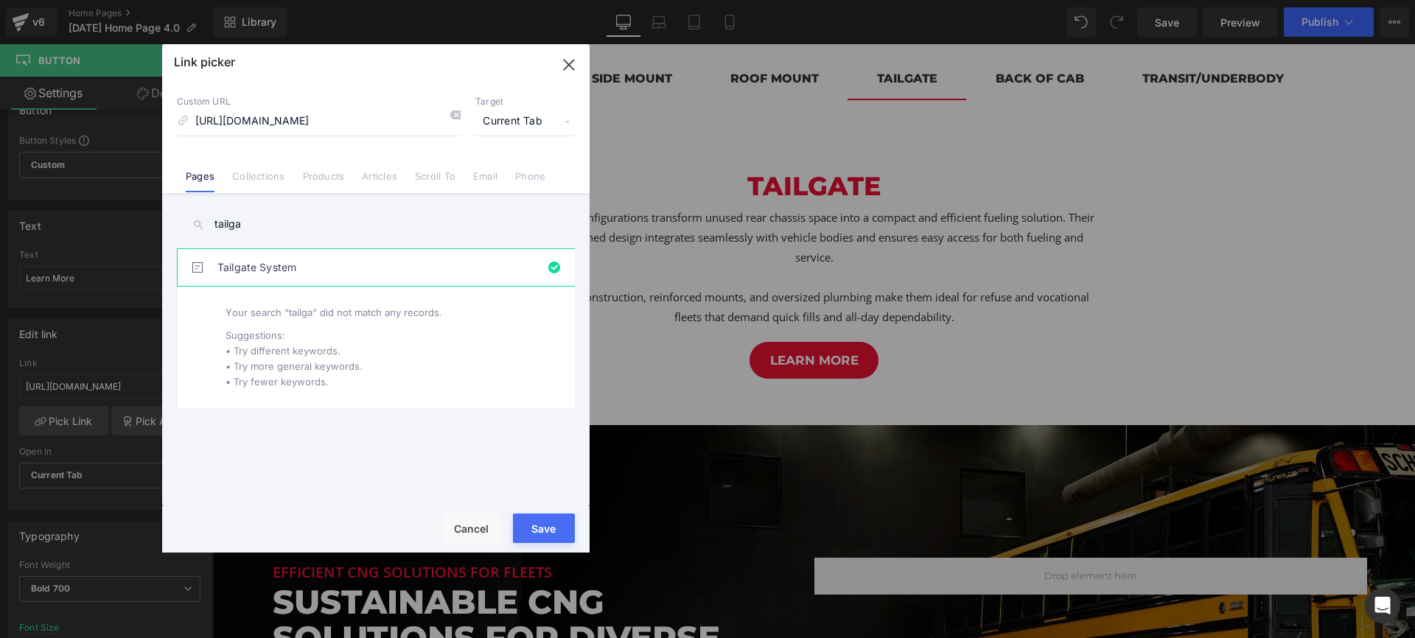
click at [538, 523] on button "Save" at bounding box center [544, 528] width 62 height 29
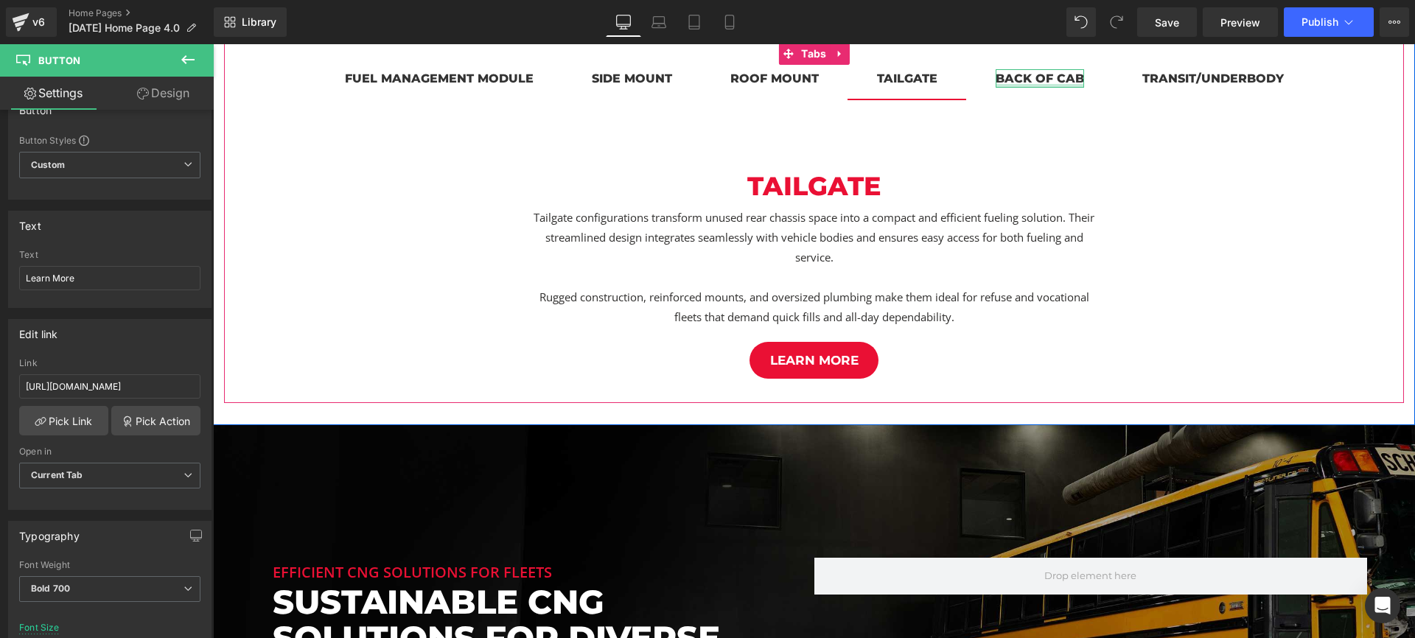
click at [1046, 84] on div at bounding box center [1039, 86] width 88 height 4
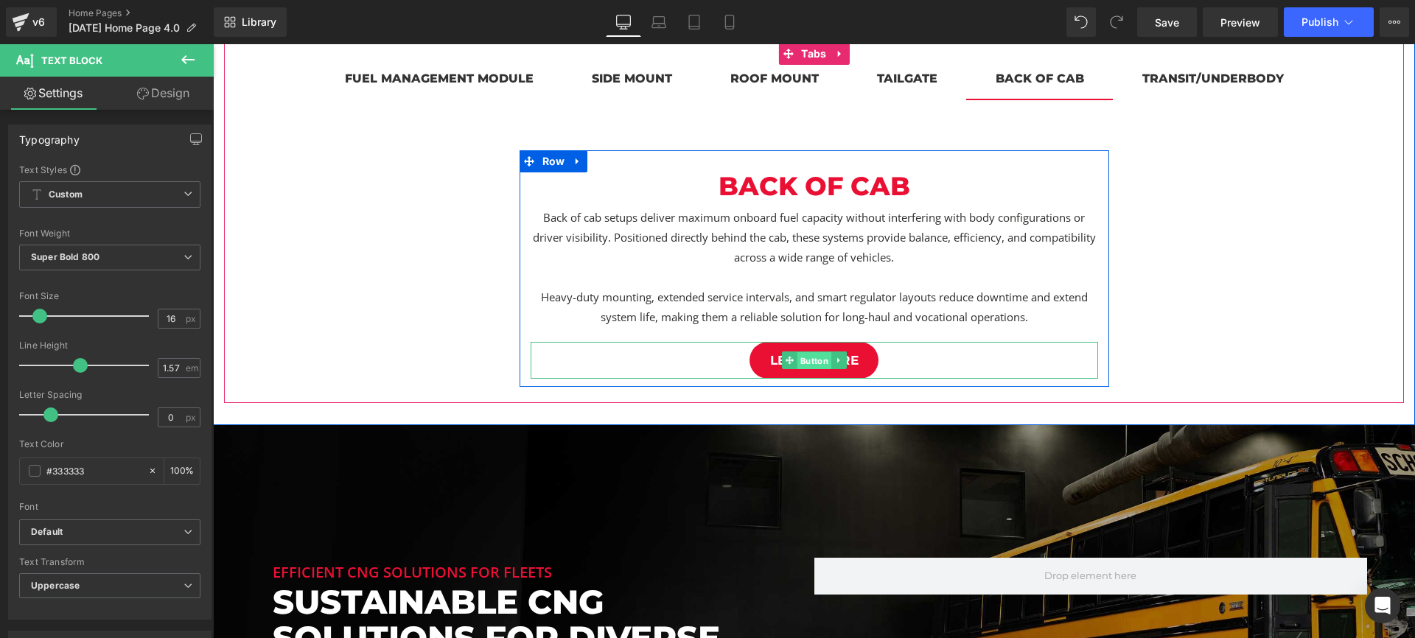
click at [822, 359] on span "Button" at bounding box center [813, 361] width 34 height 18
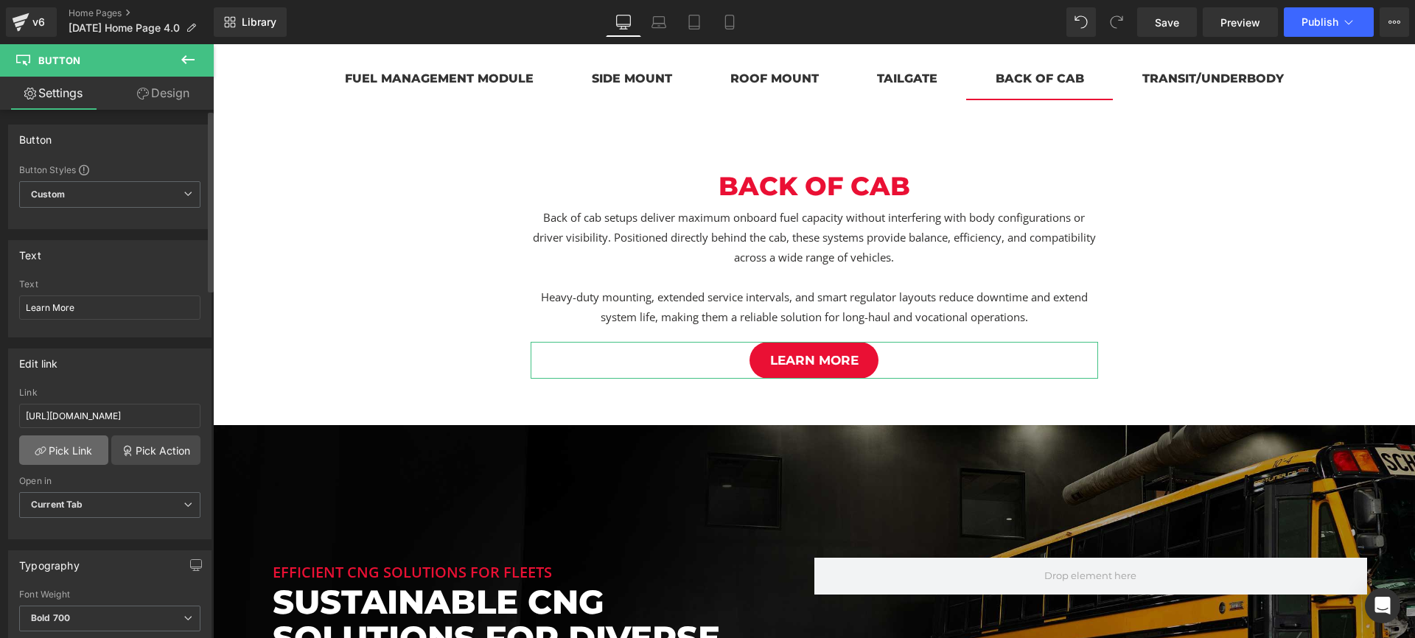
click at [74, 449] on link "Pick Link" at bounding box center [63, 449] width 89 height 29
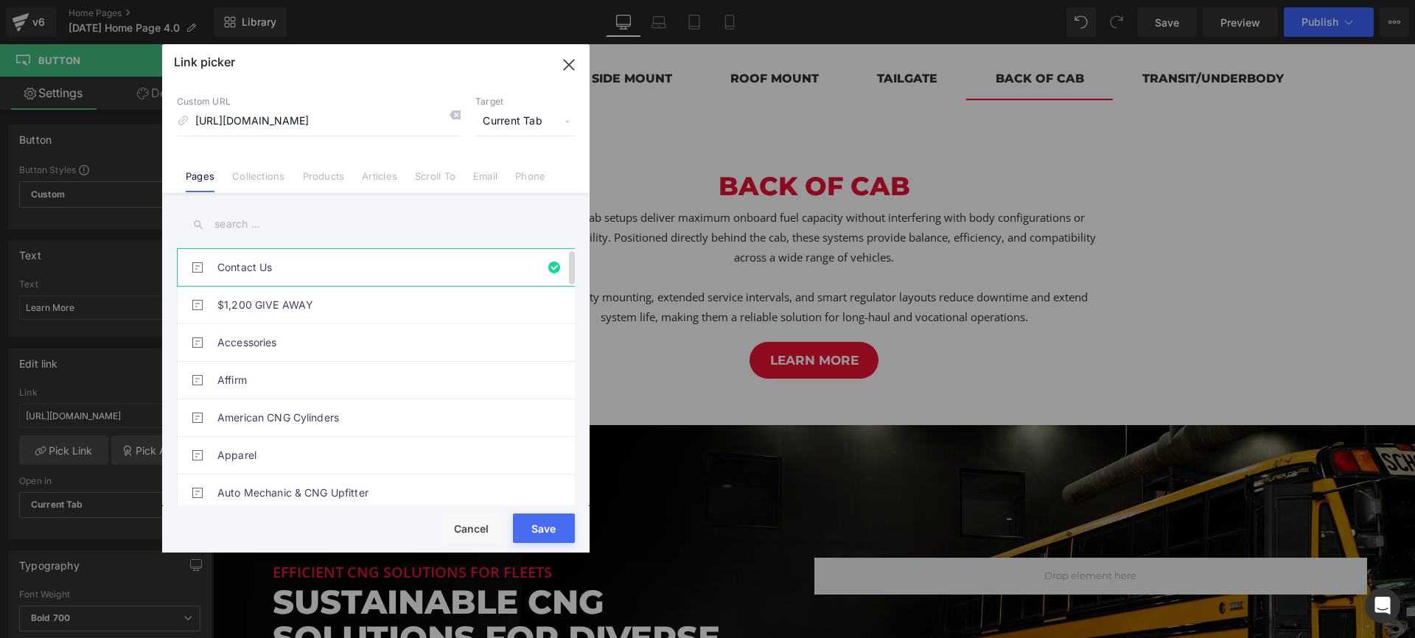
click at [253, 260] on link "Contact Us" at bounding box center [379, 267] width 324 height 37
click at [259, 223] on input "text" at bounding box center [376, 224] width 398 height 33
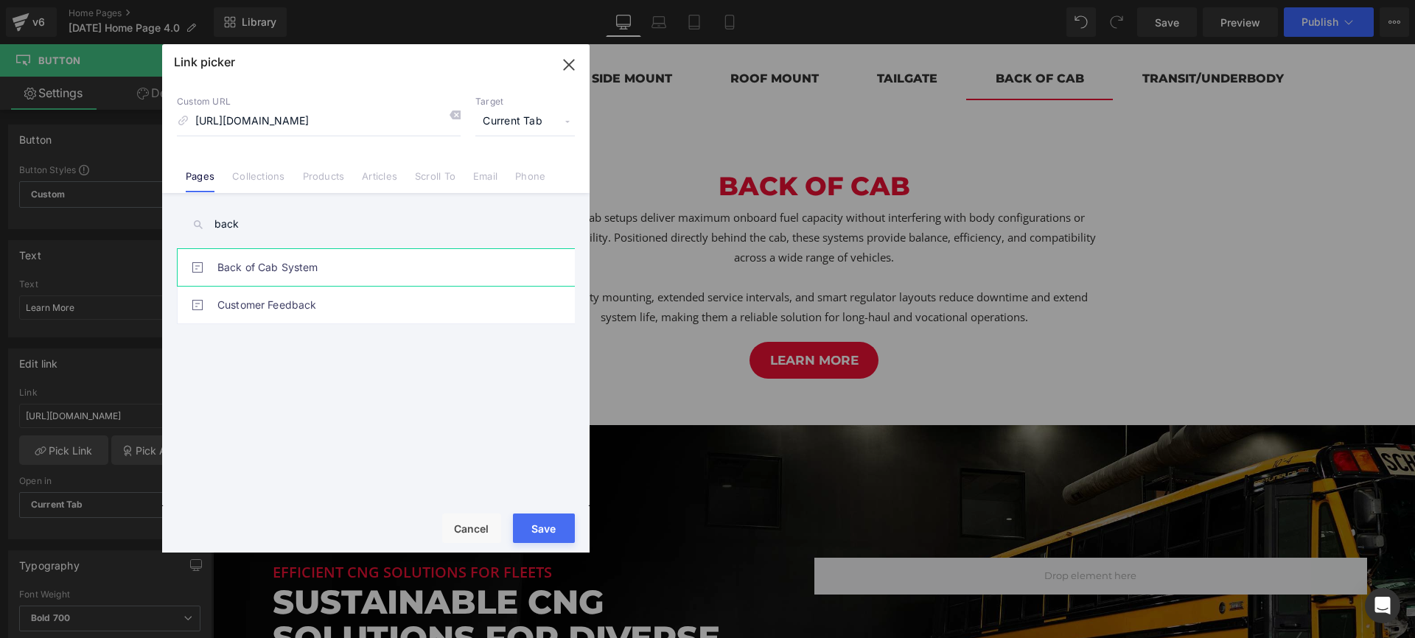
type input "back"
click at [273, 259] on link "Back of Cab System" at bounding box center [379, 267] width 324 height 37
click at [550, 533] on button "Save" at bounding box center [544, 528] width 62 height 29
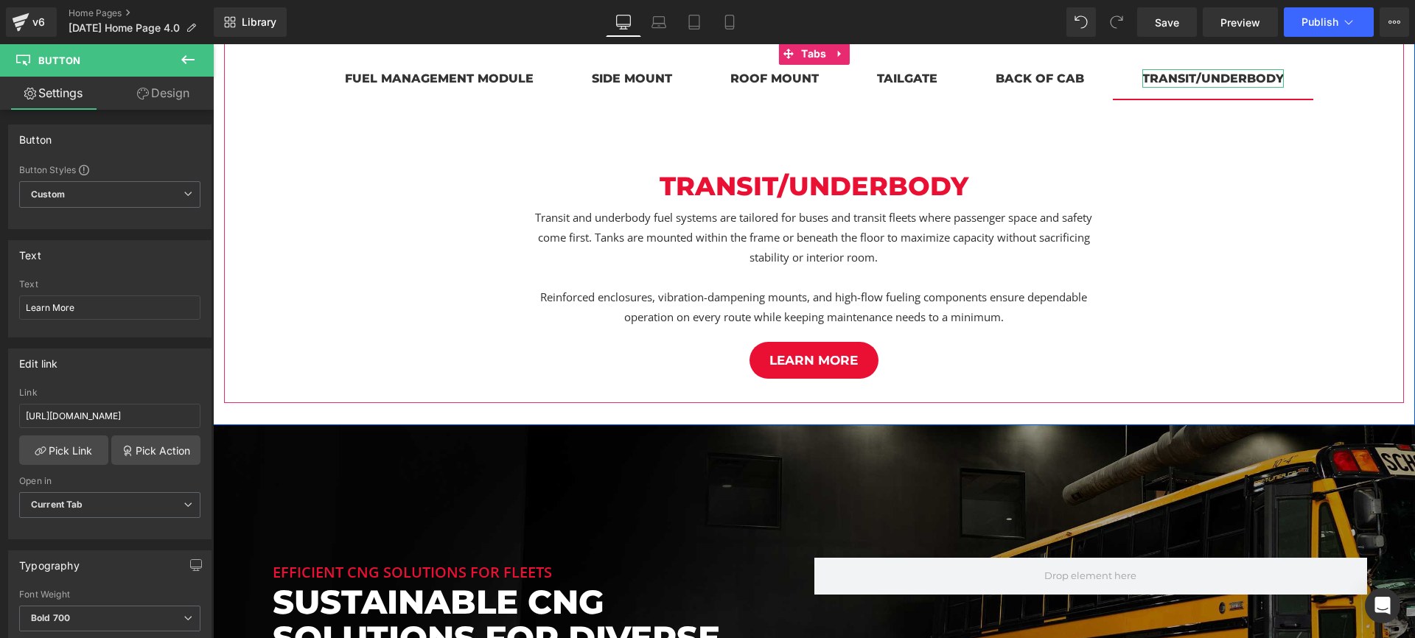
click at [1204, 80] on div "transit/underbody" at bounding box center [1212, 78] width 141 height 18
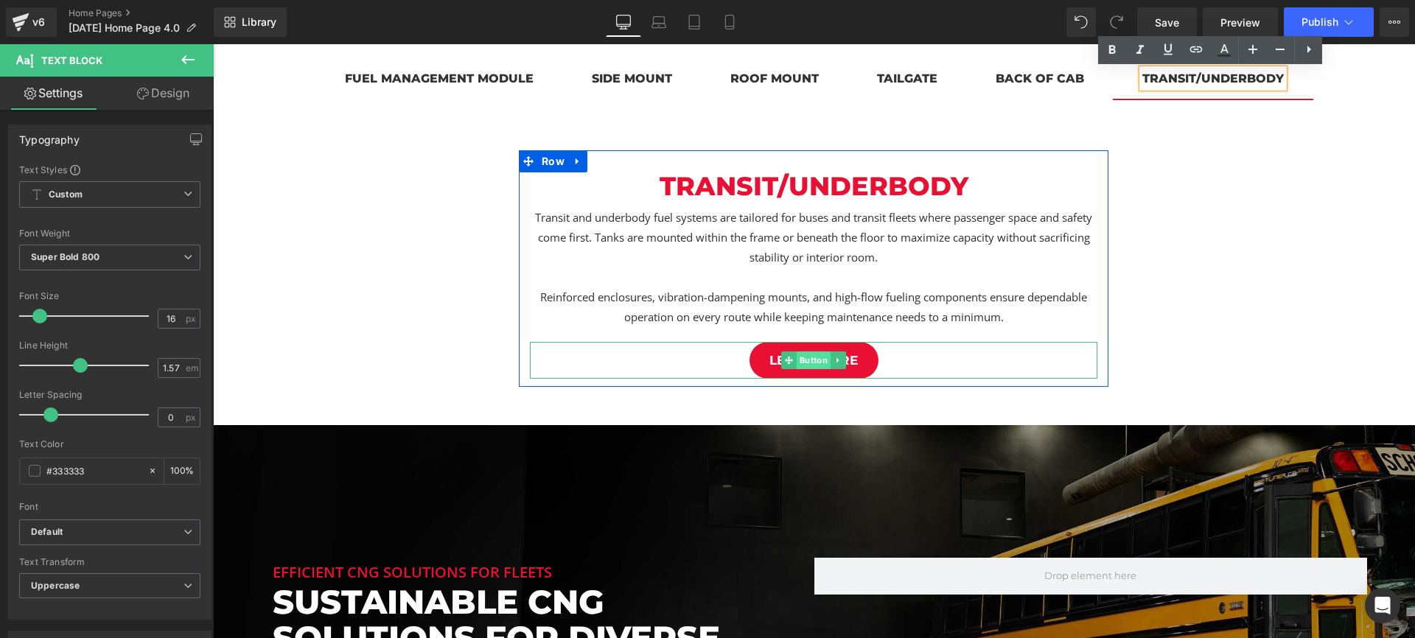
click at [816, 360] on span "Button" at bounding box center [813, 360] width 34 height 18
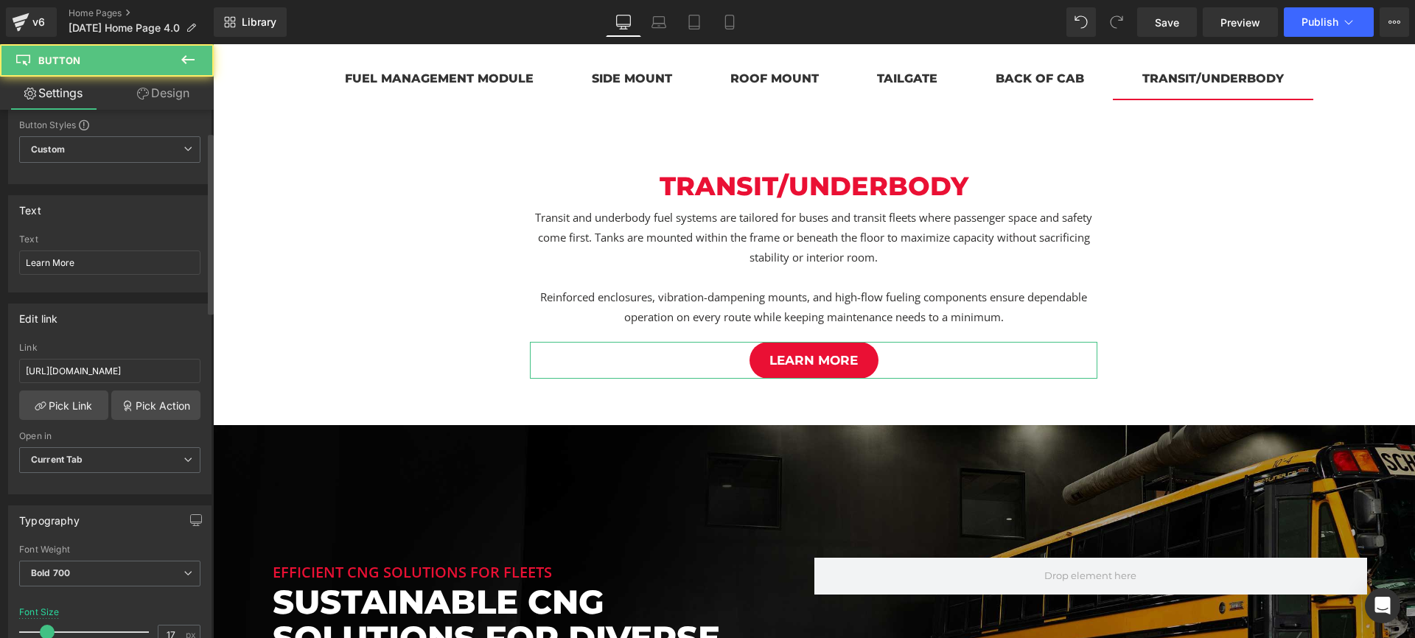
scroll to position [66, 0]
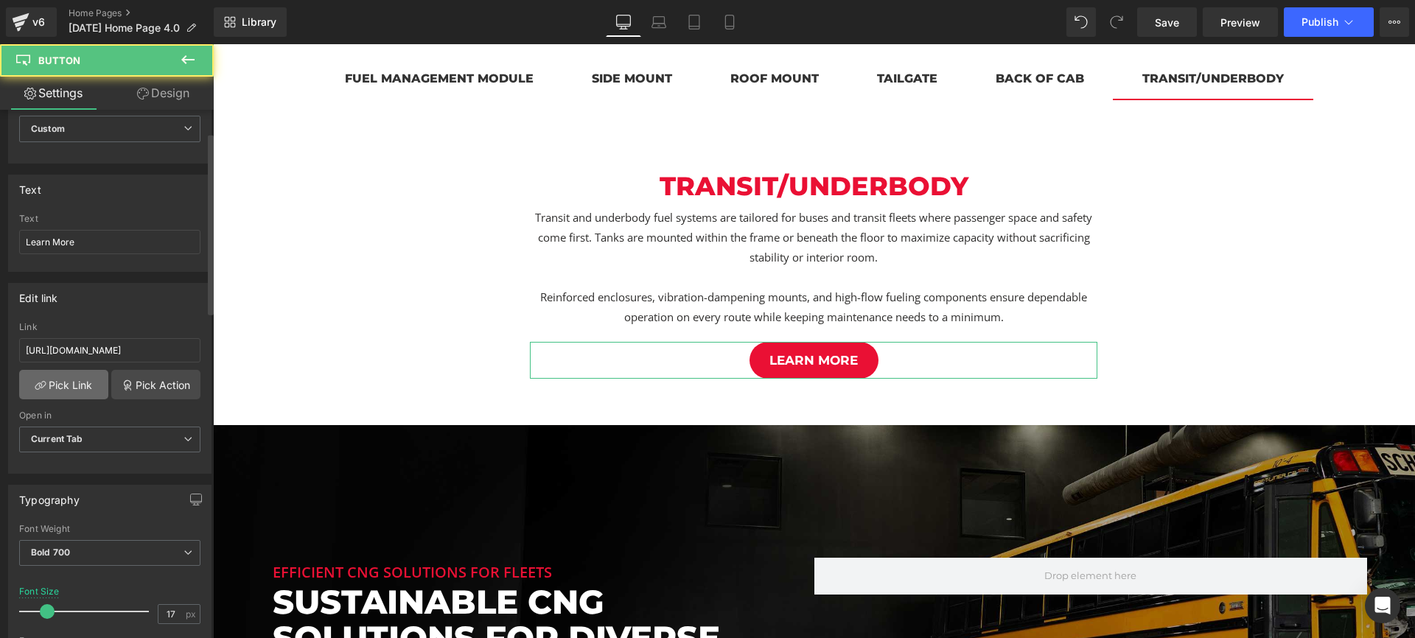
click at [58, 386] on link "Pick Link" at bounding box center [63, 384] width 89 height 29
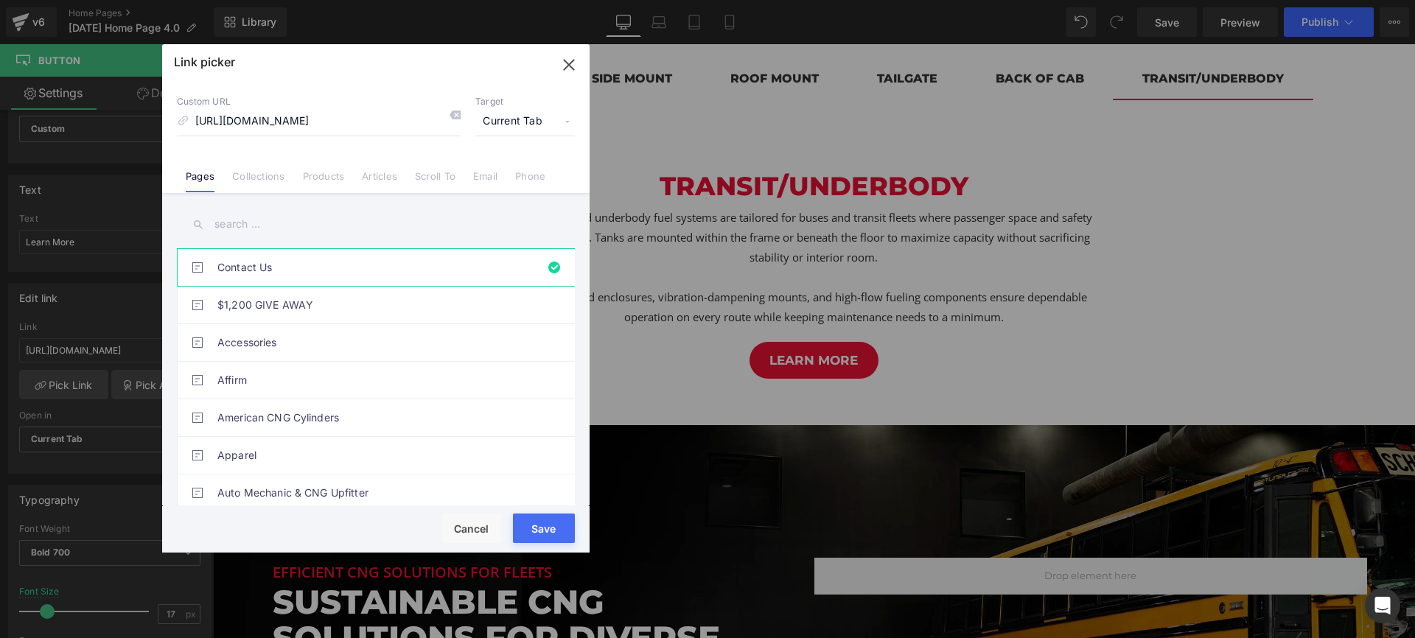
click at [282, 226] on input "text" at bounding box center [376, 224] width 398 height 33
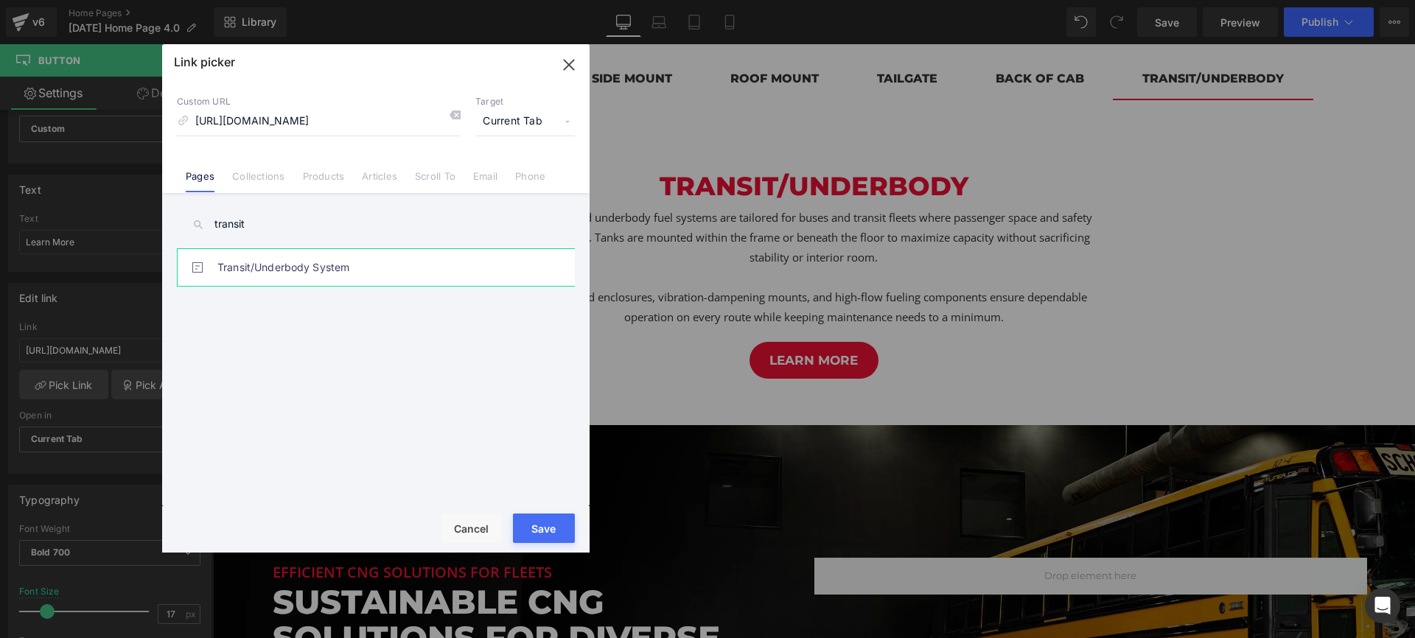
type input "transit"
click at [264, 262] on link "Transit/Underbody System" at bounding box center [379, 267] width 324 height 37
click at [553, 527] on button "Save" at bounding box center [544, 528] width 62 height 29
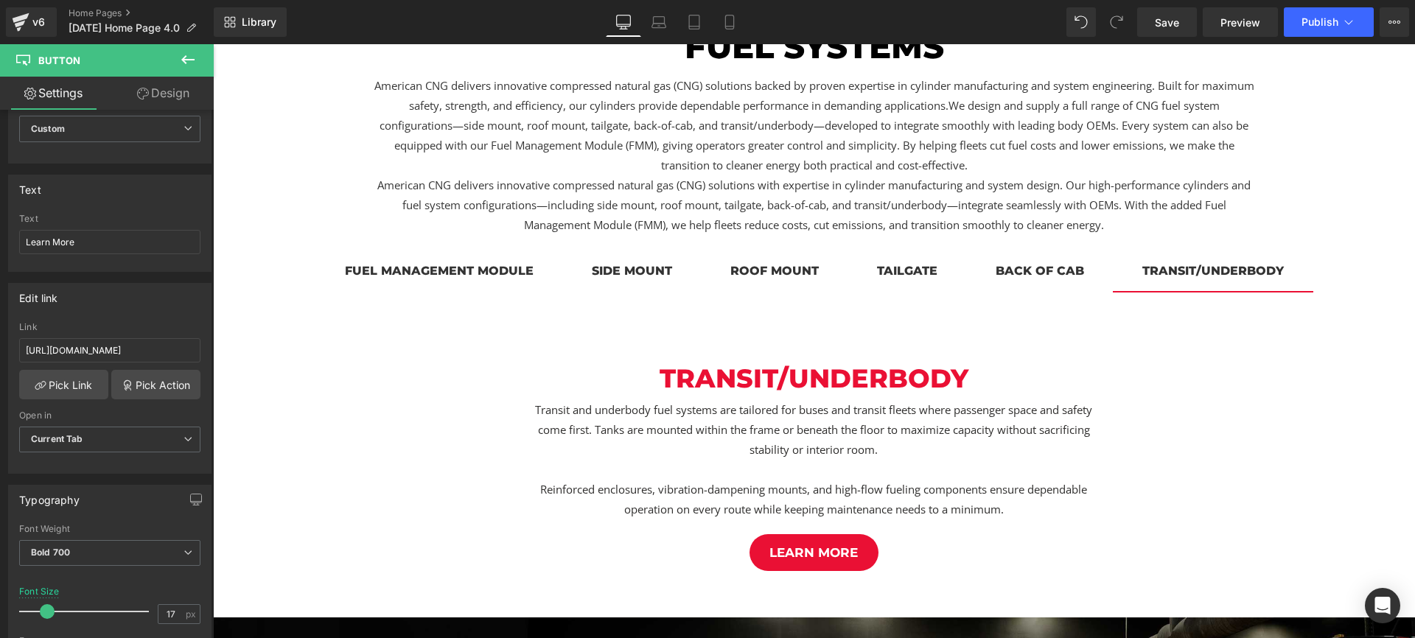
scroll to position [726, 0]
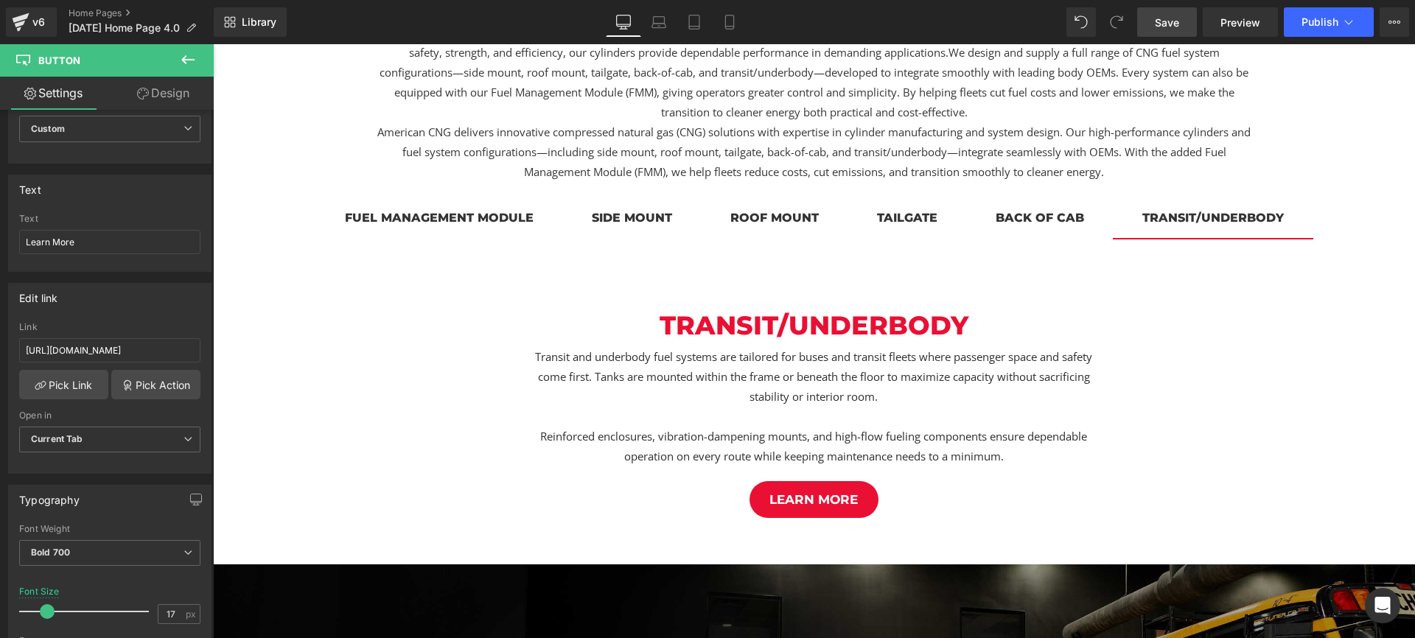
click at [1174, 24] on span "Save" at bounding box center [1167, 22] width 24 height 15
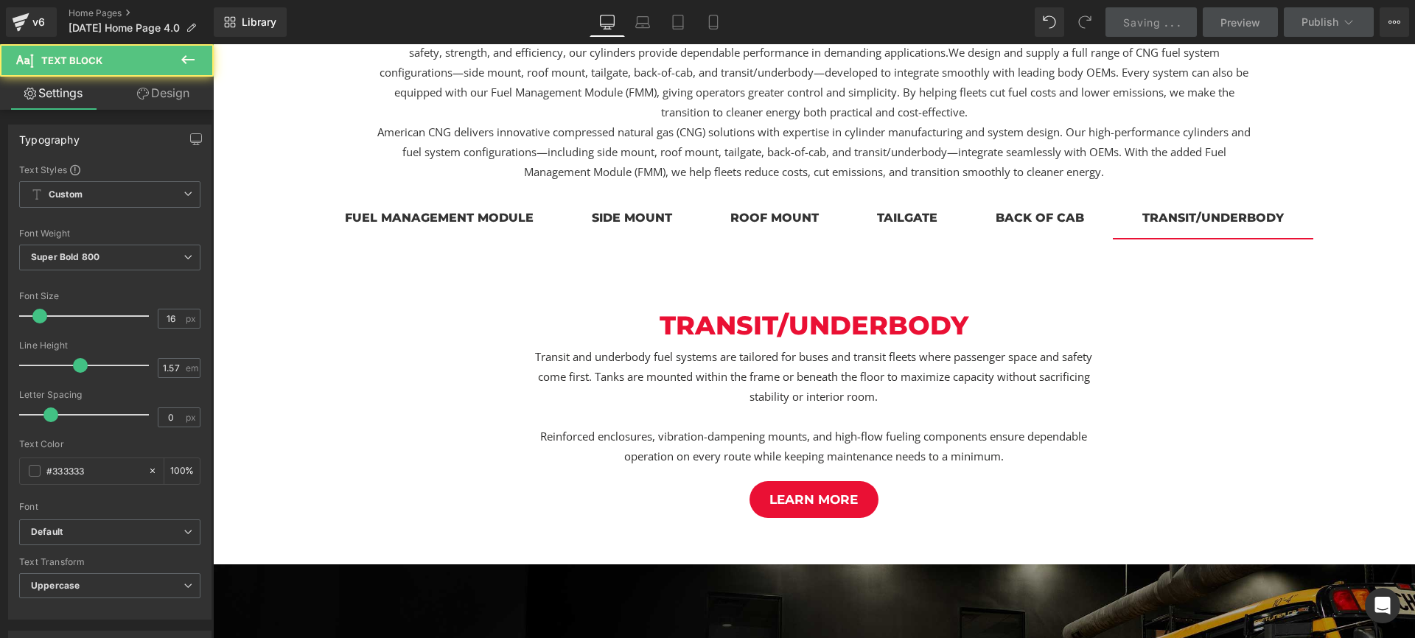
click at [442, 217] on div "Fuel management module" at bounding box center [439, 218] width 189 height 18
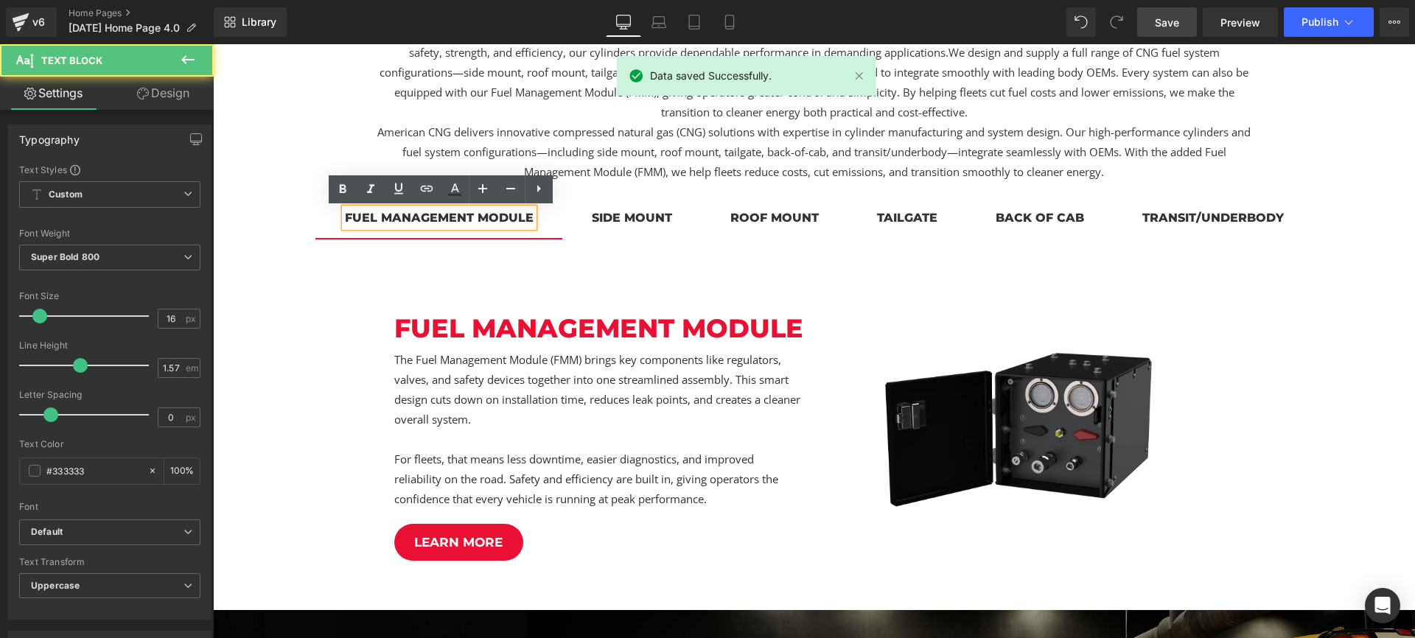
click at [213, 44] on div at bounding box center [213, 44] width 0 height 0
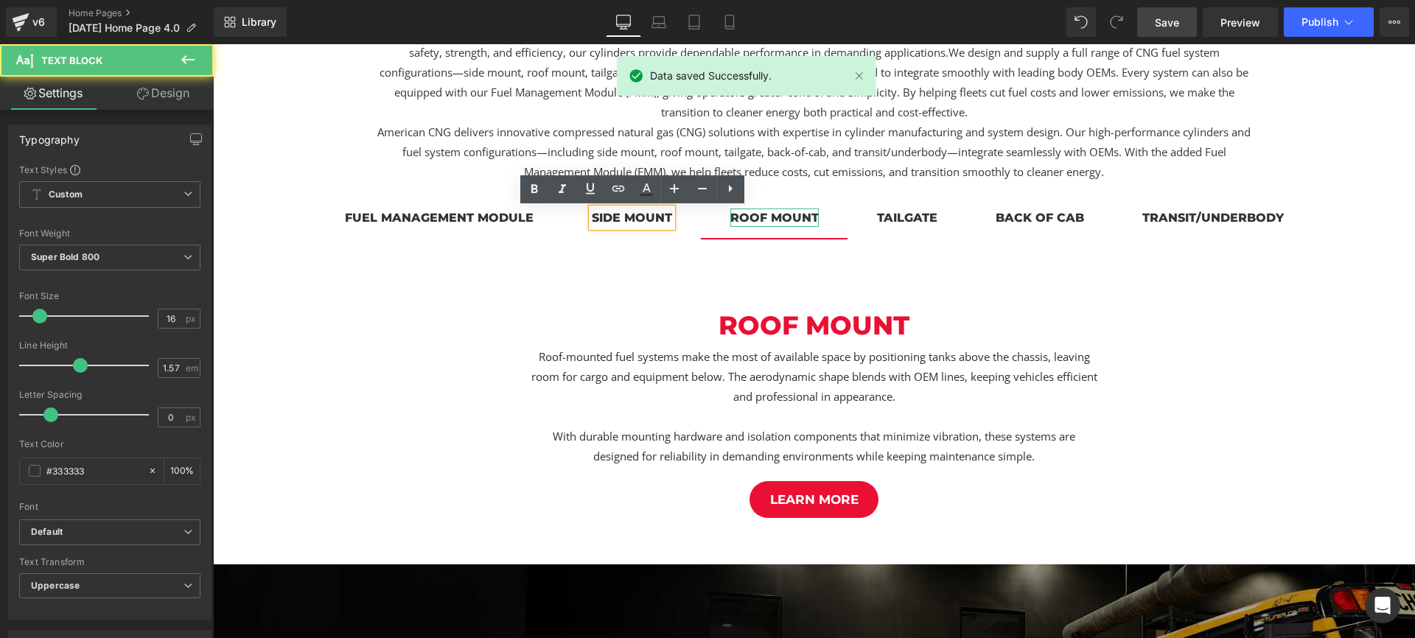
click at [780, 214] on div "roof mount" at bounding box center [774, 218] width 88 height 18
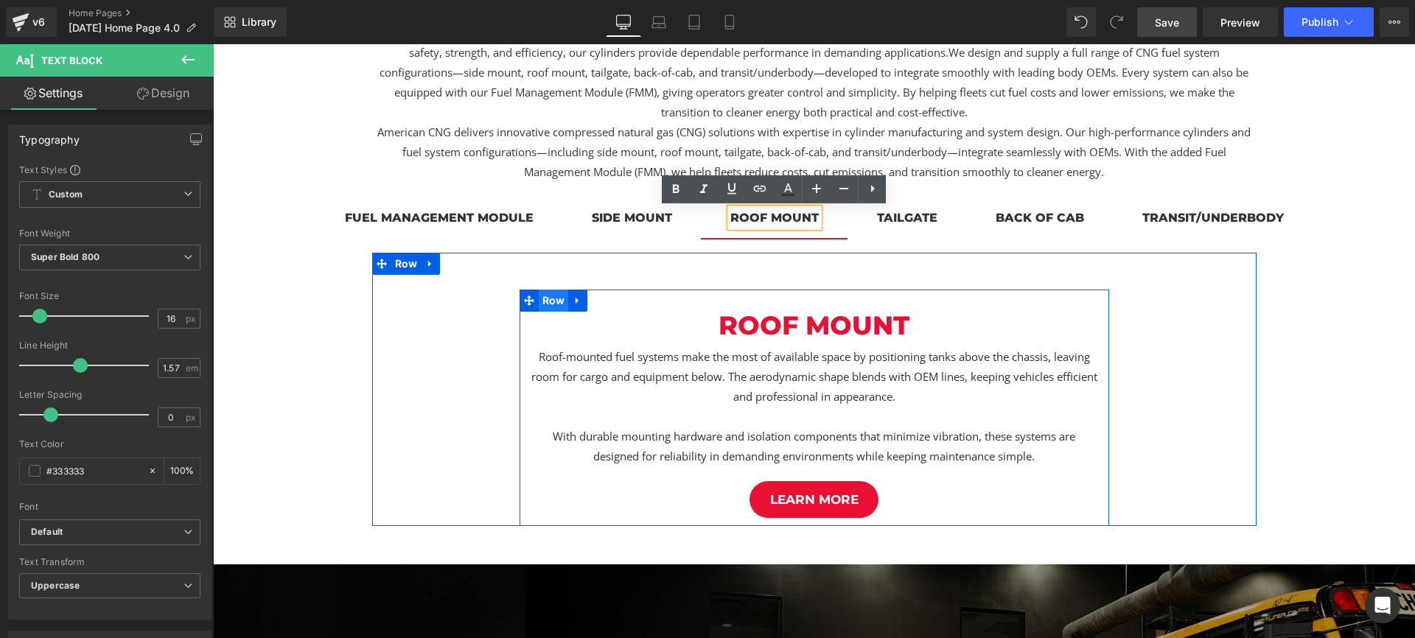
click at [552, 306] on span "Row" at bounding box center [554, 301] width 30 height 22
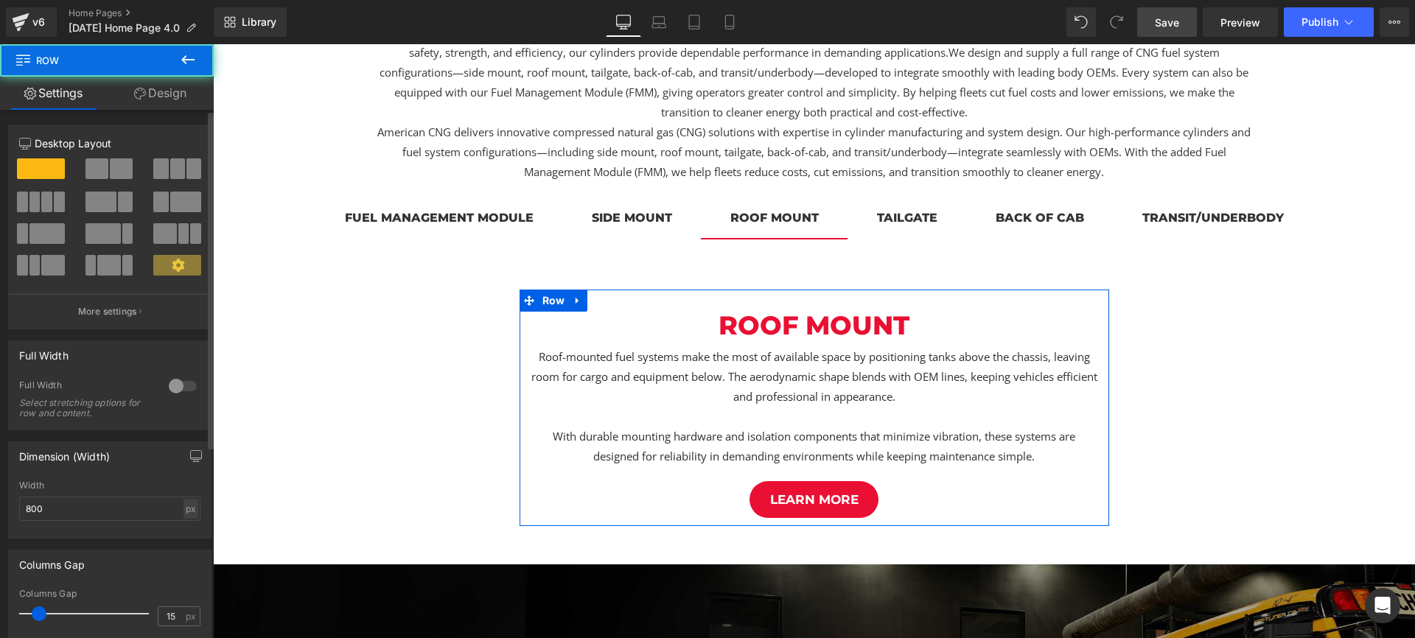
scroll to position [139, 0]
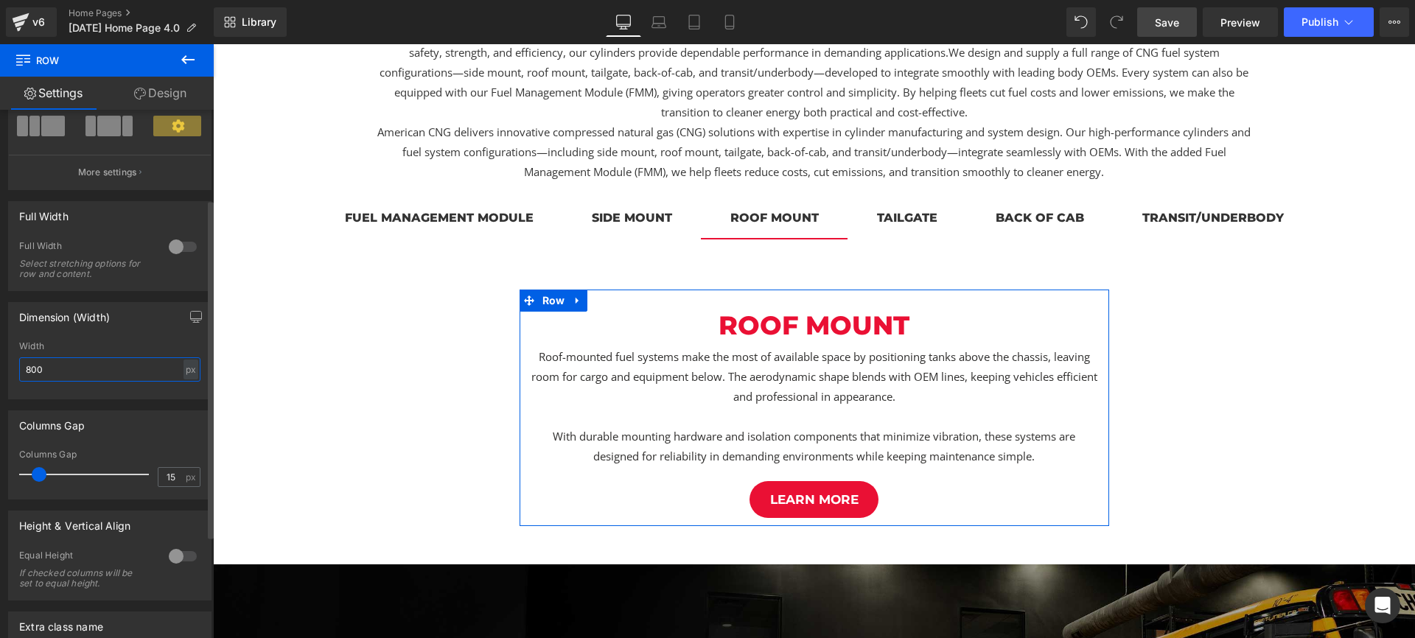
click at [81, 360] on input "800" at bounding box center [109, 369] width 181 height 24
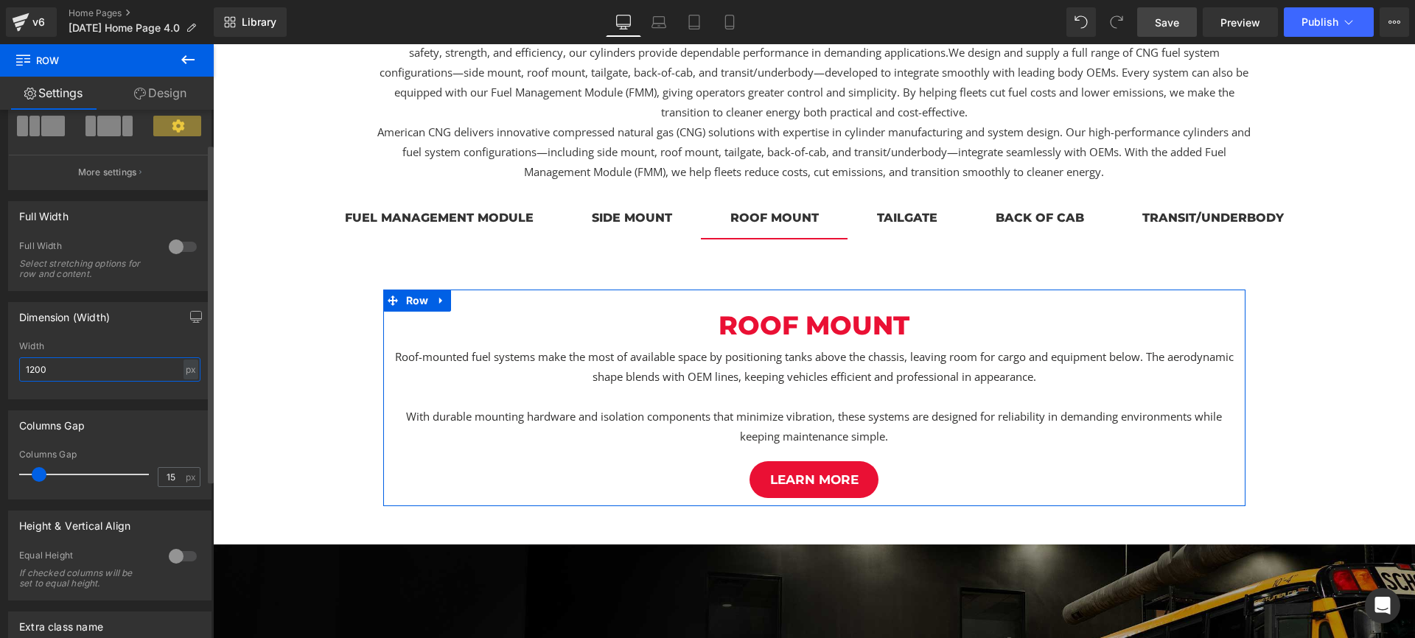
scroll to position [0, 0]
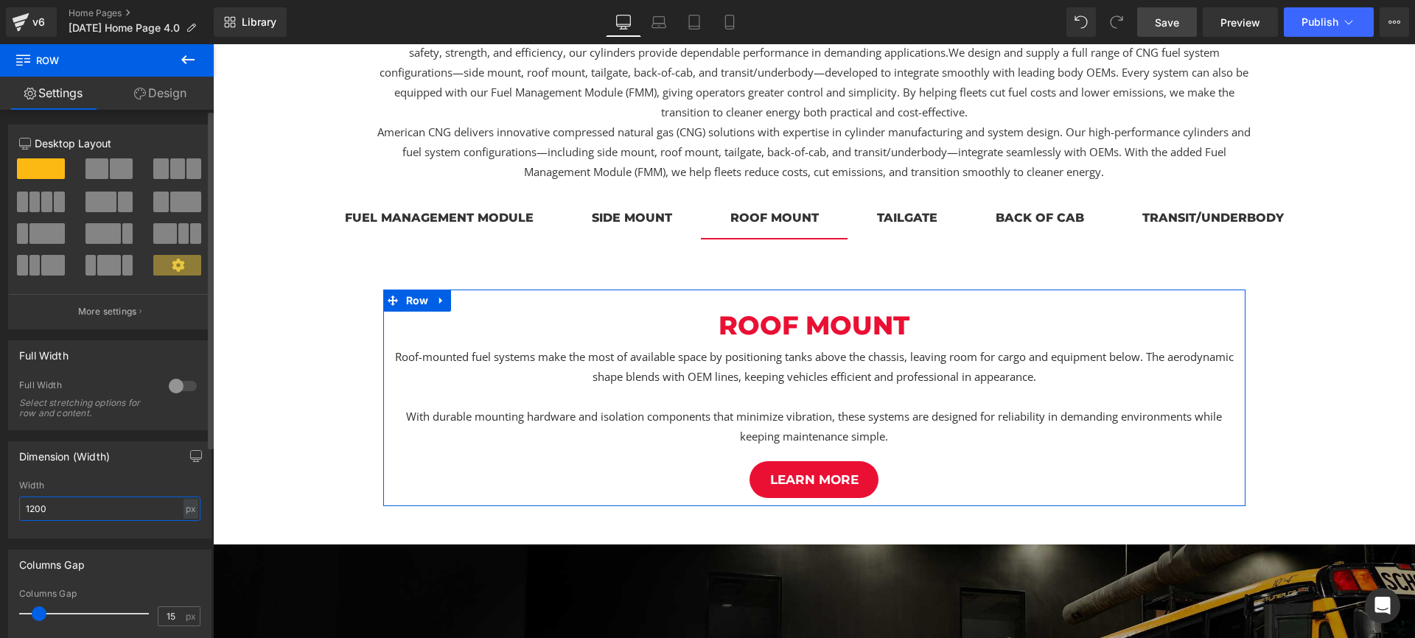
type input "1200"
click at [110, 169] on span at bounding box center [121, 168] width 23 height 21
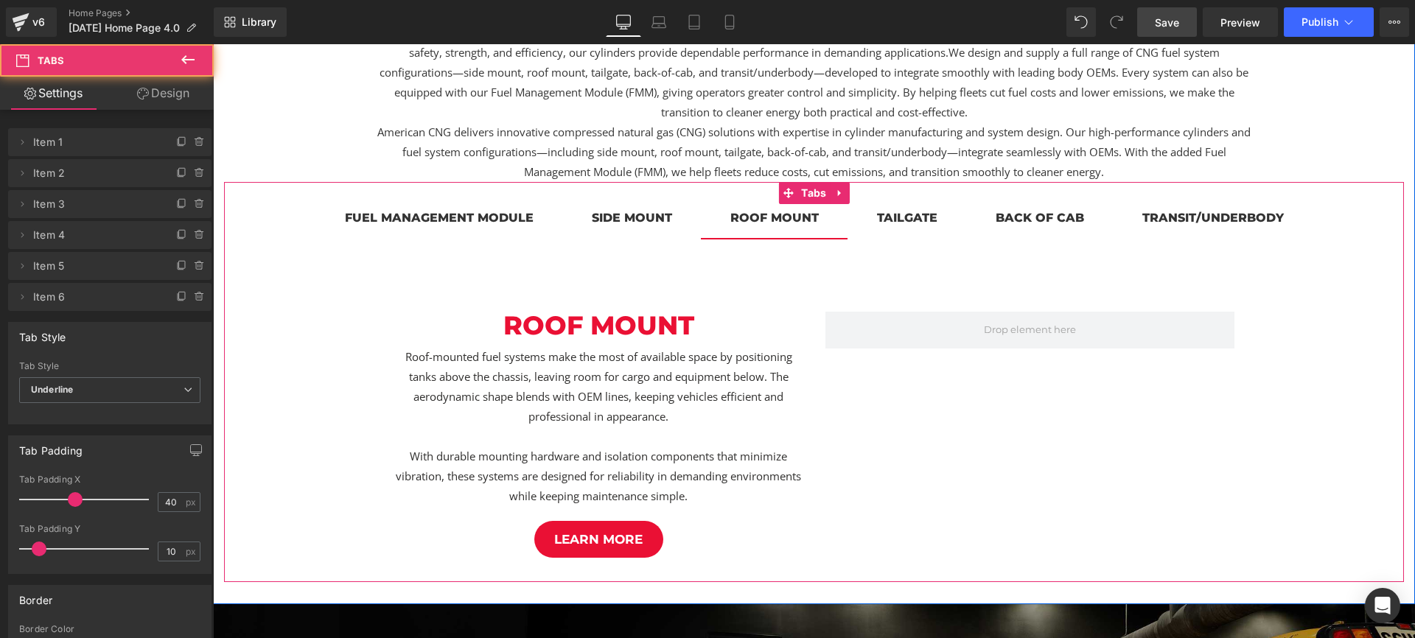
click at [640, 229] on span "side mount Text Block" at bounding box center [631, 219] width 139 height 37
click at [765, 225] on div at bounding box center [774, 225] width 88 height 4
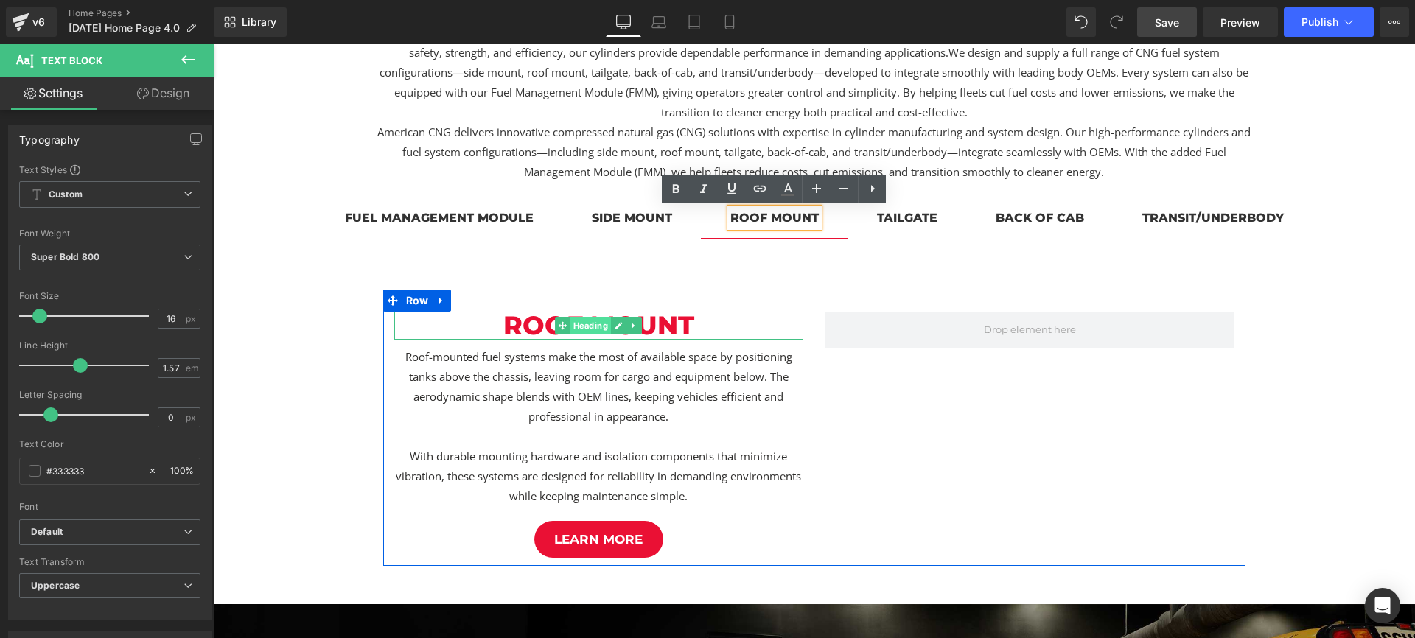
click at [608, 325] on span "Heading" at bounding box center [590, 326] width 41 height 18
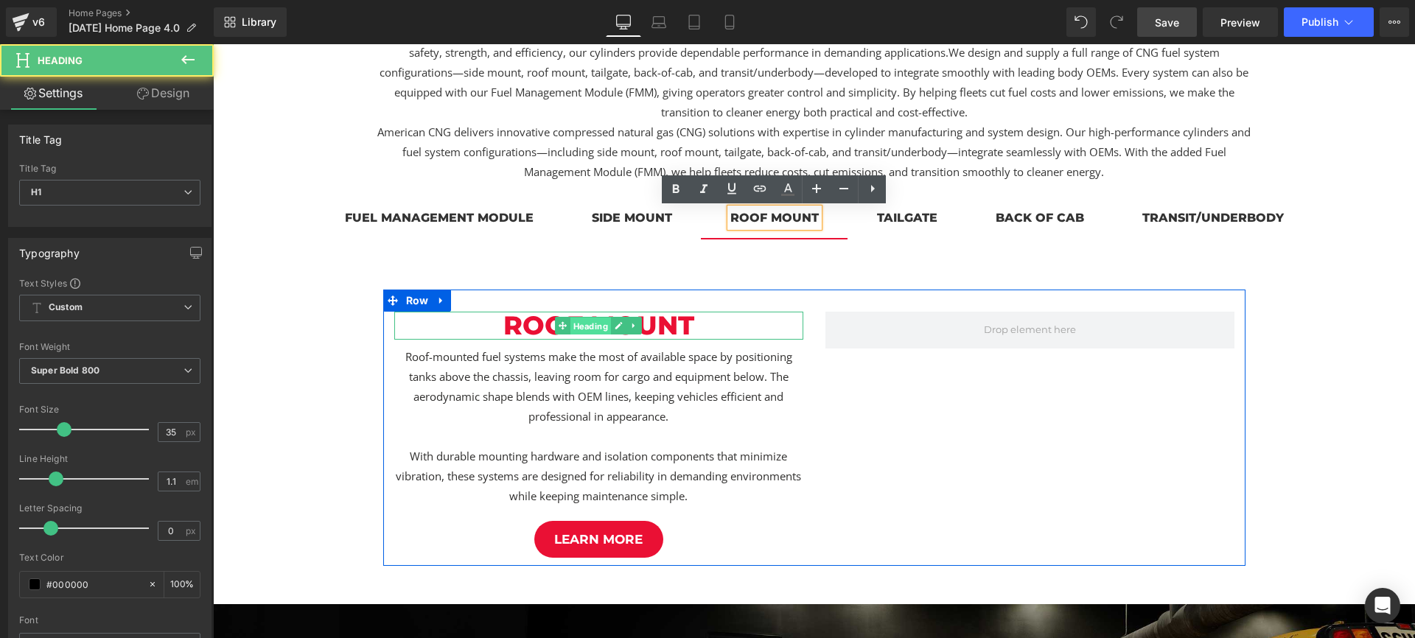
click at [598, 326] on span "Heading" at bounding box center [590, 327] width 41 height 18
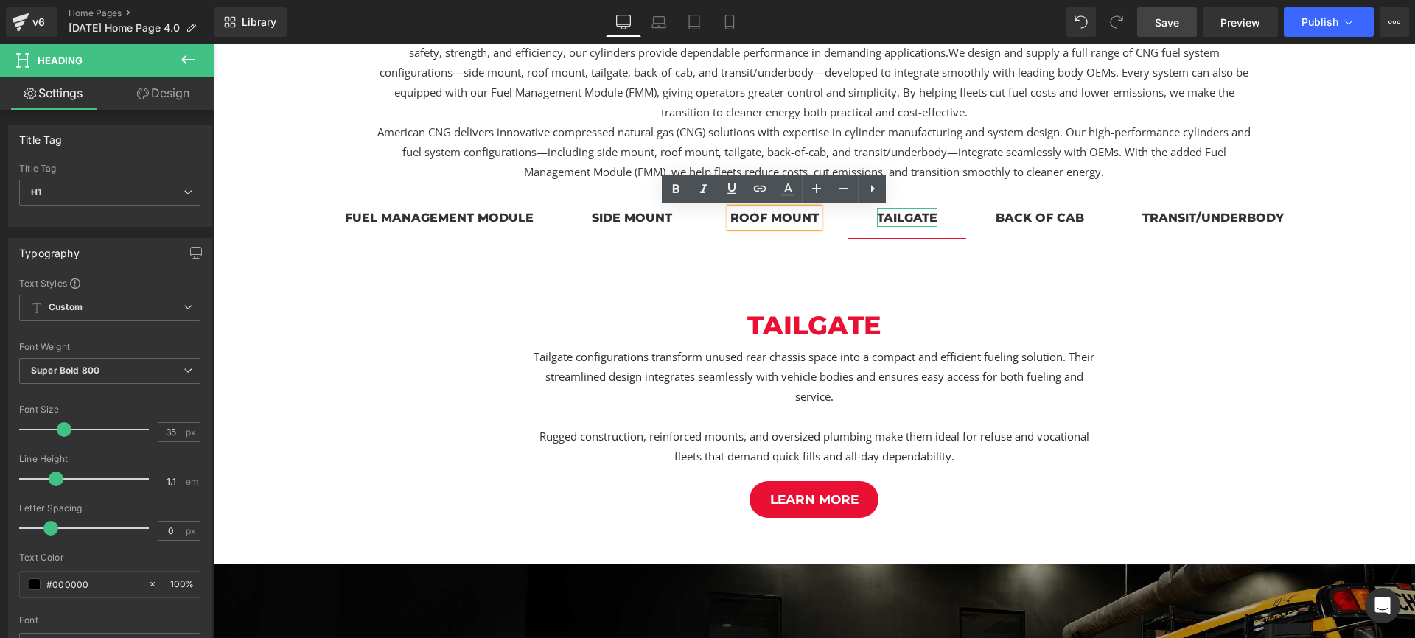
click at [888, 216] on div "tailgate" at bounding box center [907, 218] width 60 height 18
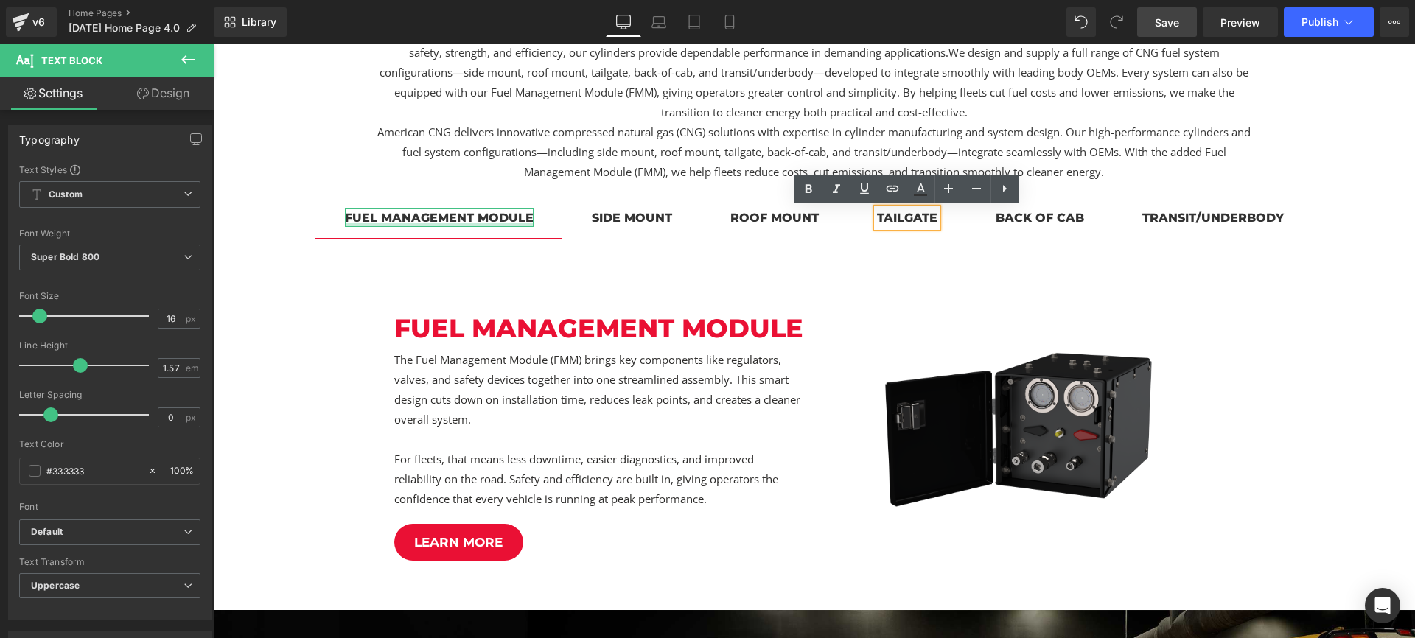
click at [509, 226] on div at bounding box center [439, 225] width 189 height 4
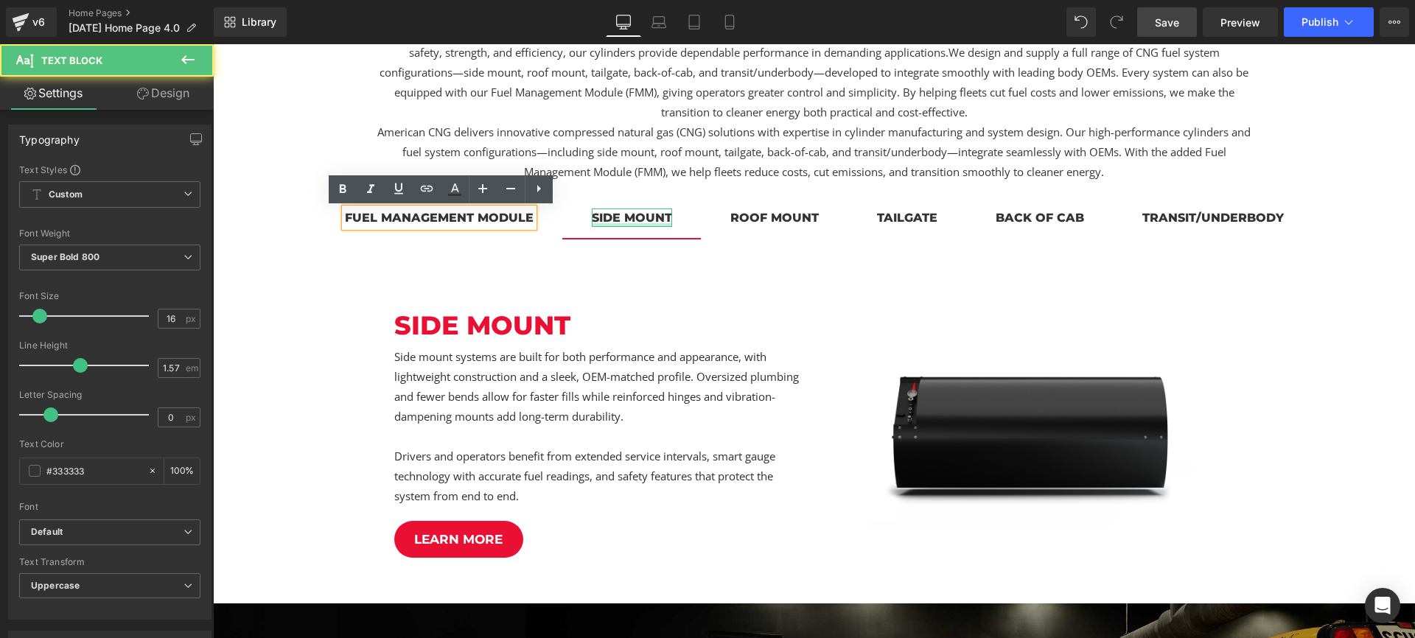
click at [622, 225] on div at bounding box center [632, 225] width 80 height 4
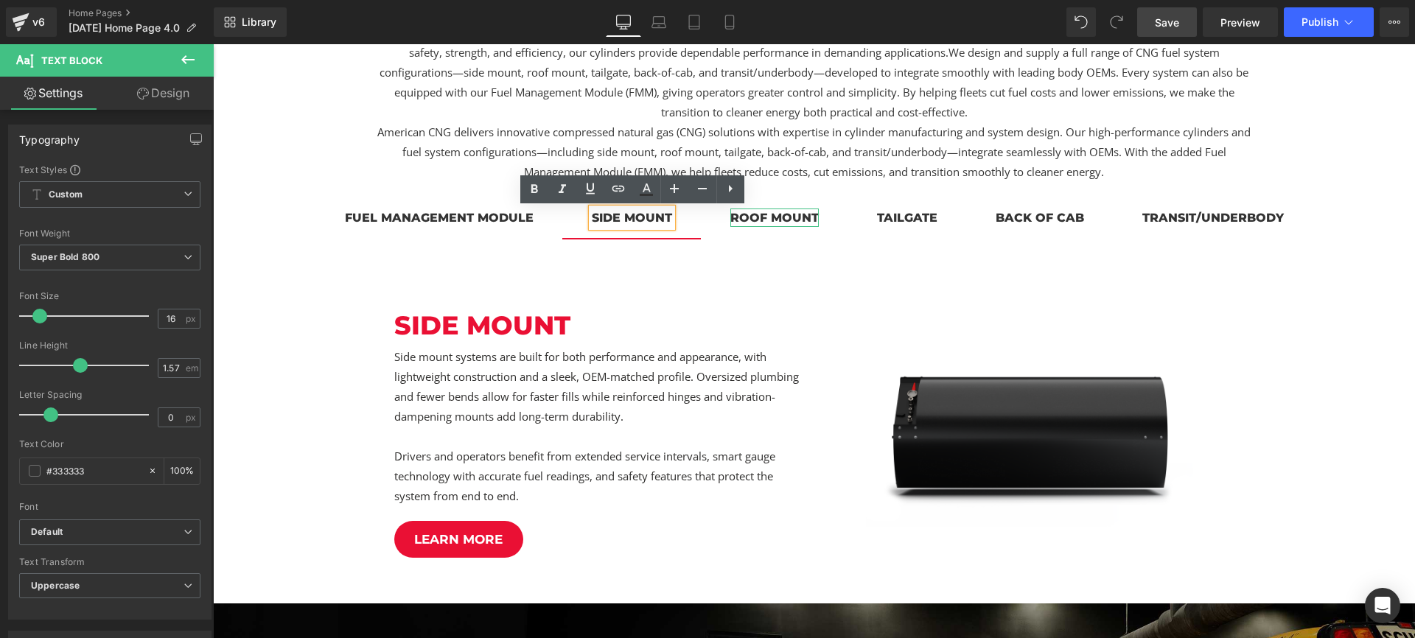
click at [748, 222] on div "roof mount" at bounding box center [774, 218] width 88 height 18
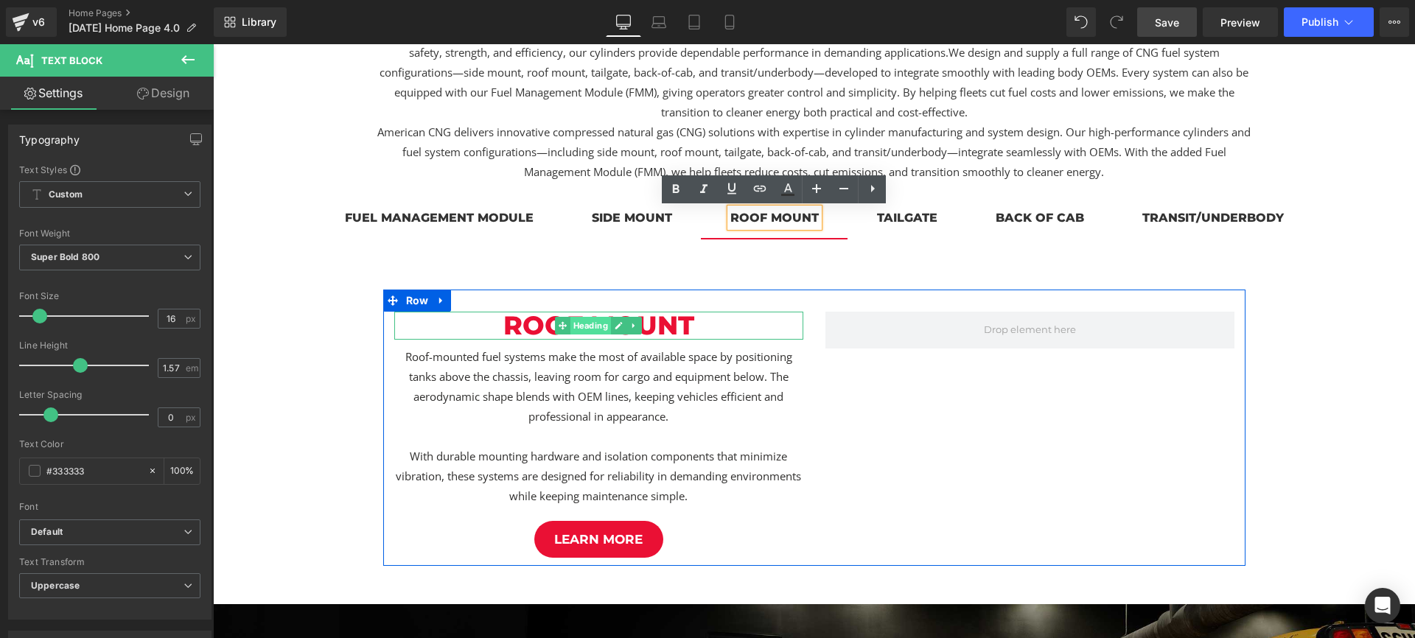
click at [590, 325] on span "Heading" at bounding box center [590, 326] width 41 height 18
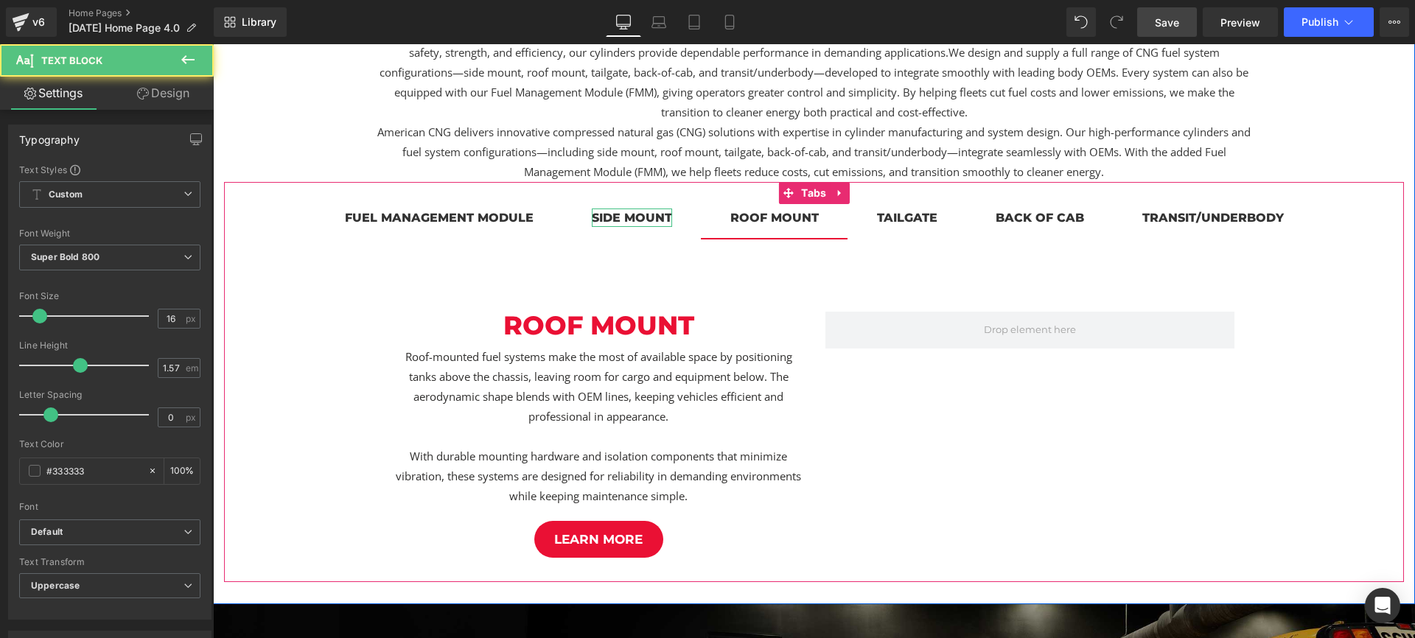
click at [646, 222] on div "side mount" at bounding box center [632, 218] width 80 height 18
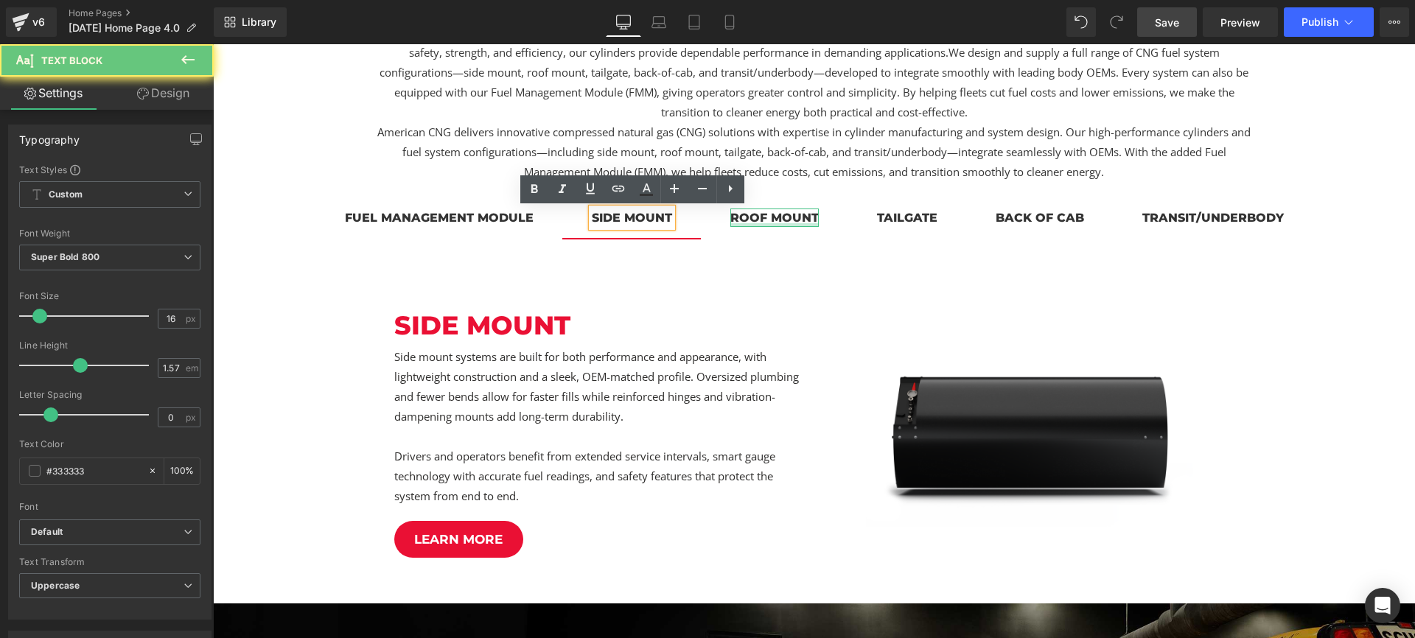
click at [752, 226] on div at bounding box center [774, 225] width 88 height 4
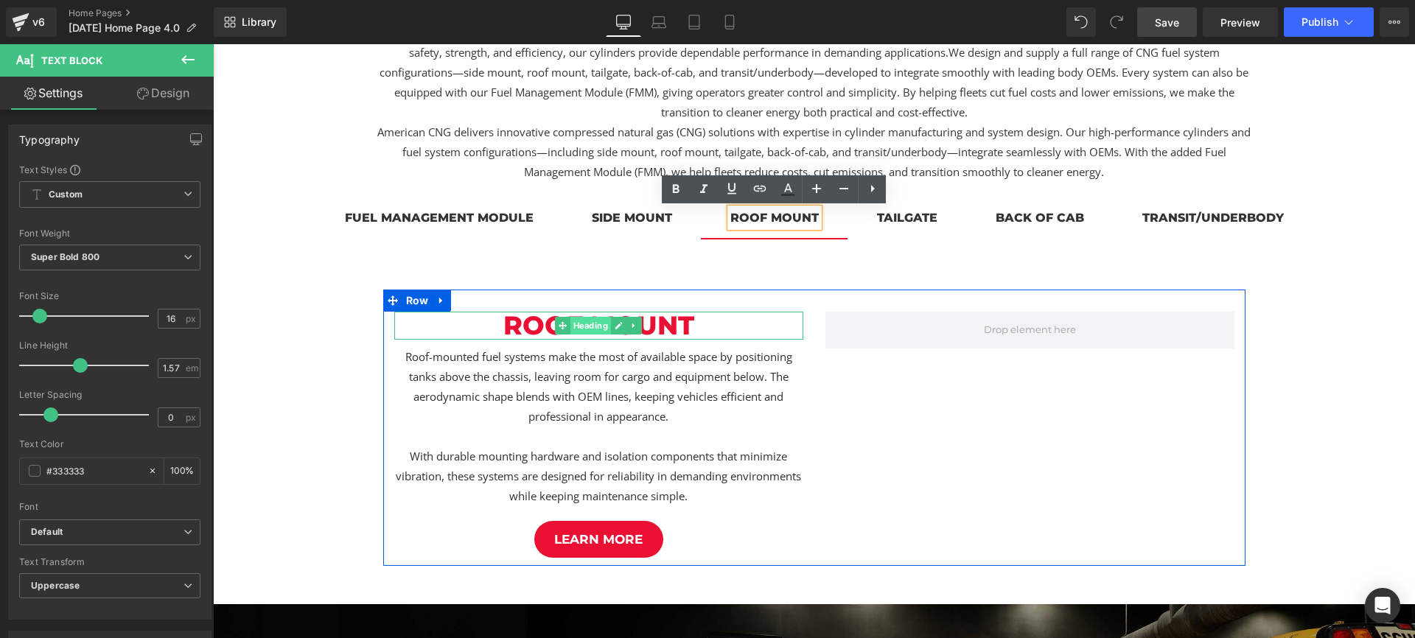
click at [609, 327] on span "Heading" at bounding box center [590, 326] width 41 height 18
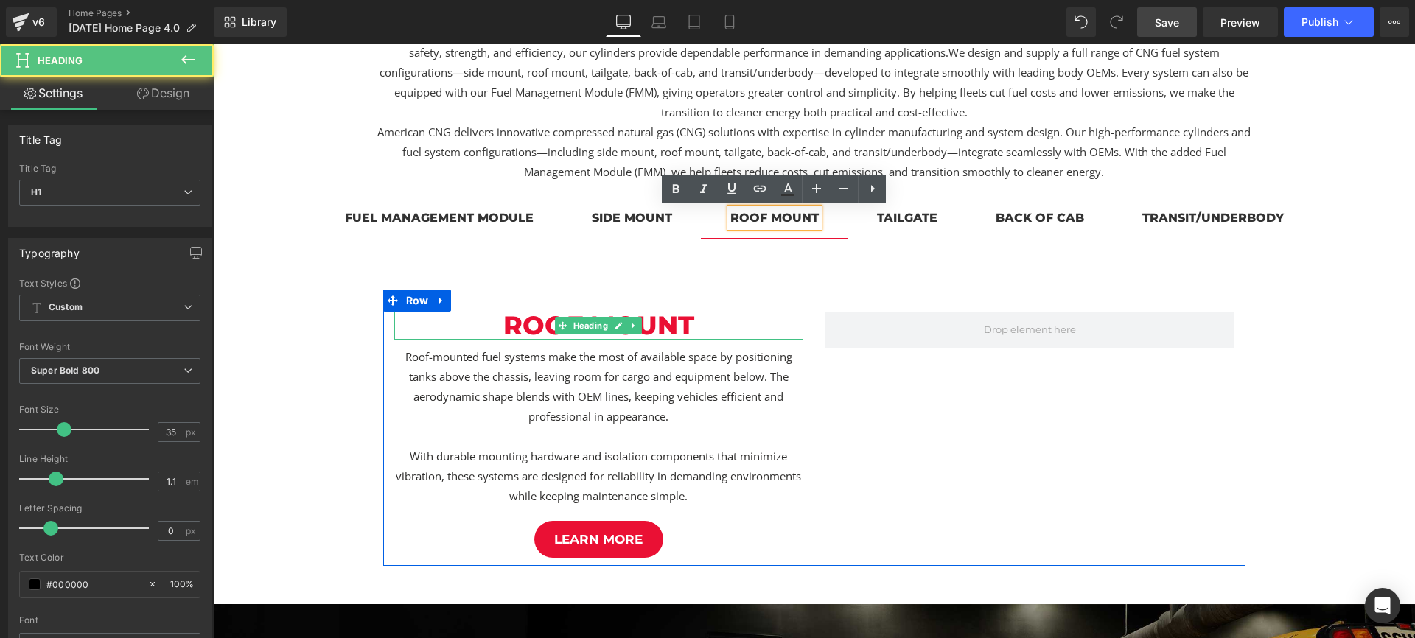
drag, startPoint x: 592, startPoint y: 329, endPoint x: 494, endPoint y: 340, distance: 99.3
click at [592, 329] on span "Heading" at bounding box center [590, 326] width 41 height 18
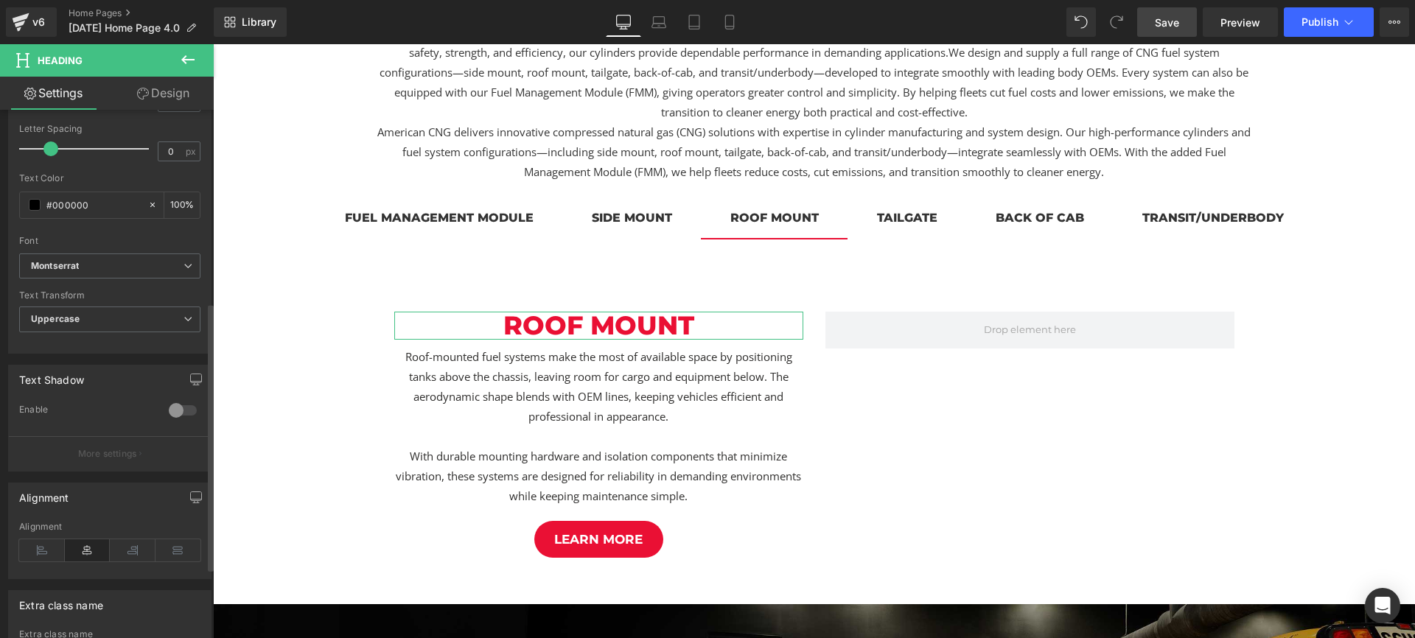
scroll to position [518, 0]
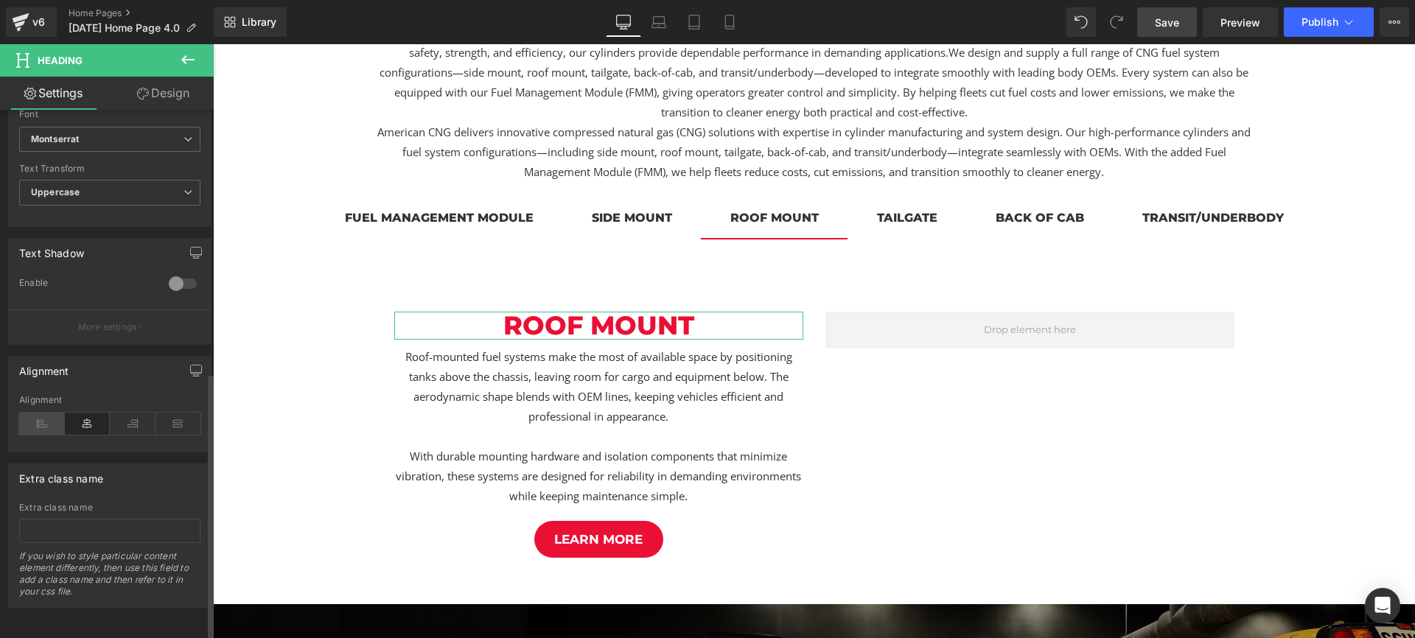
click at [46, 417] on icon at bounding box center [42, 424] width 46 height 22
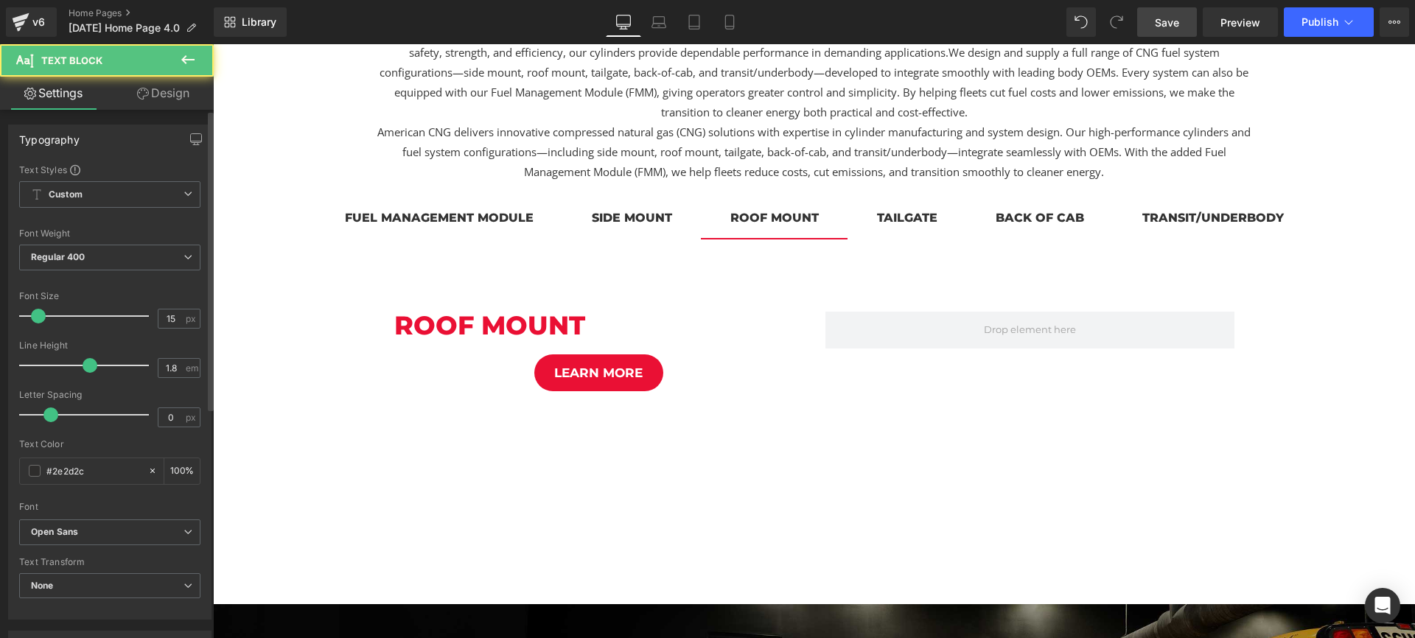
scroll to position [405, 0]
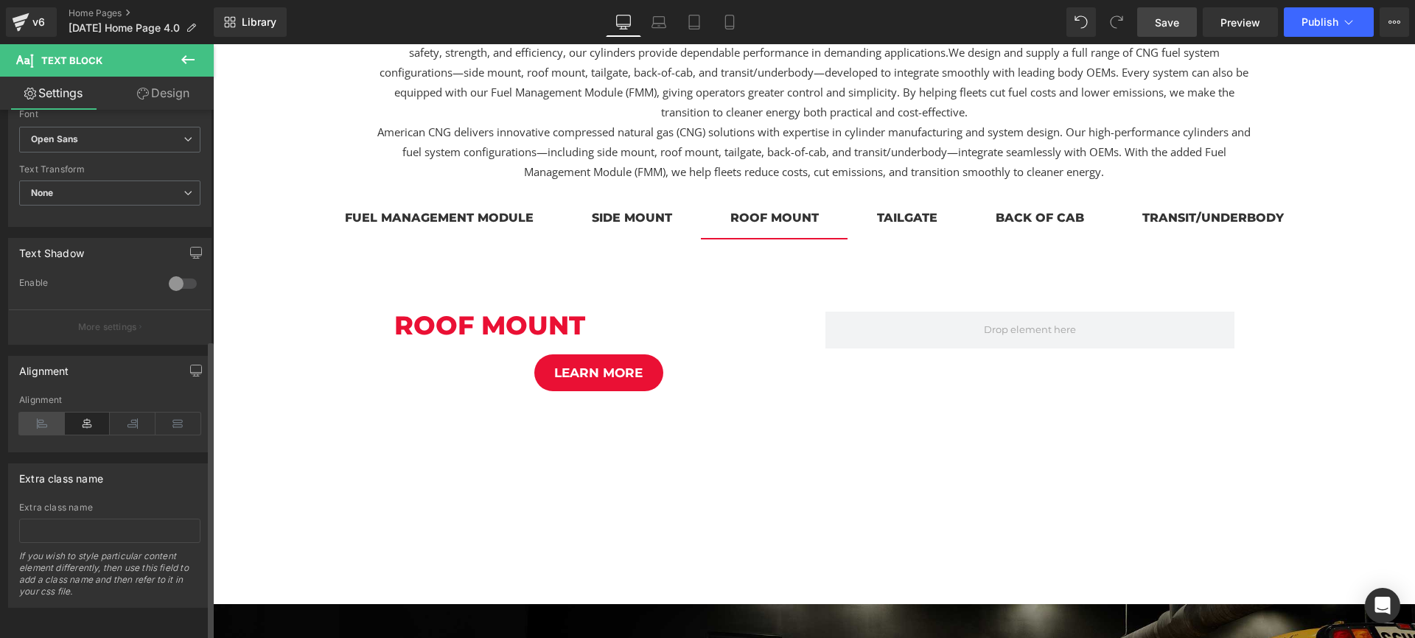
click at [36, 416] on icon at bounding box center [42, 424] width 46 height 22
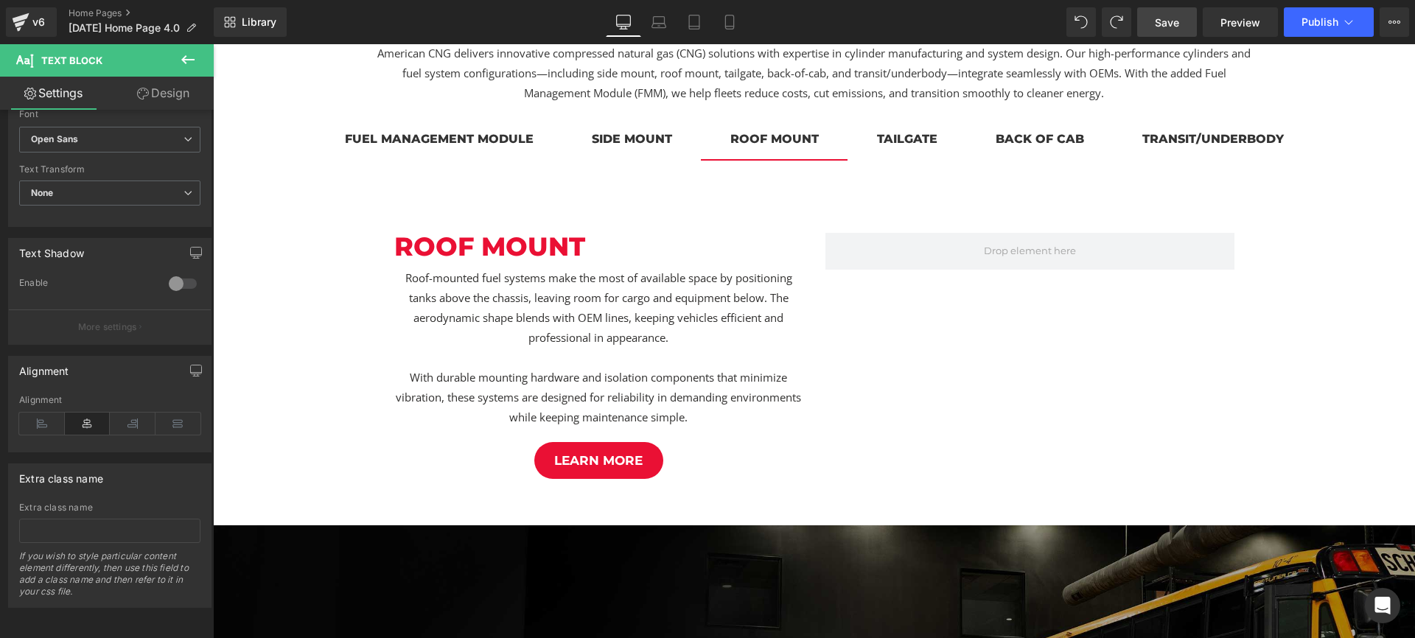
scroll to position [822, 0]
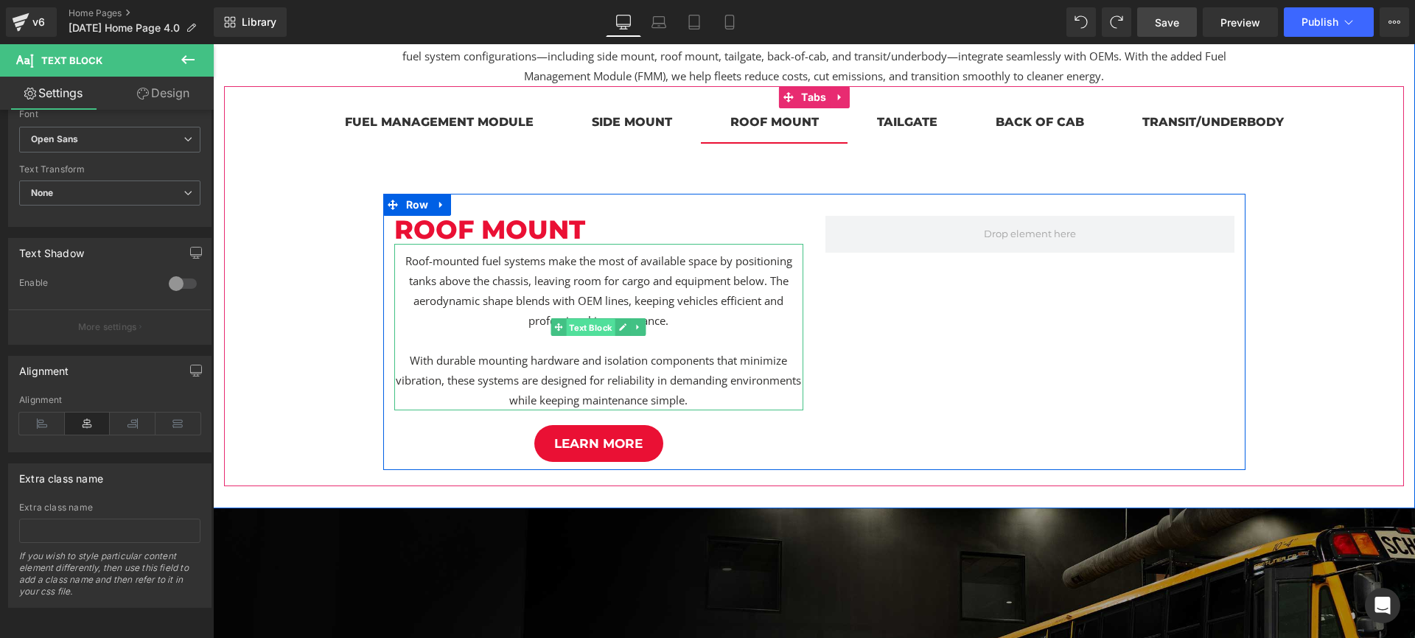
click at [596, 323] on span "Text Block" at bounding box center [590, 328] width 49 height 18
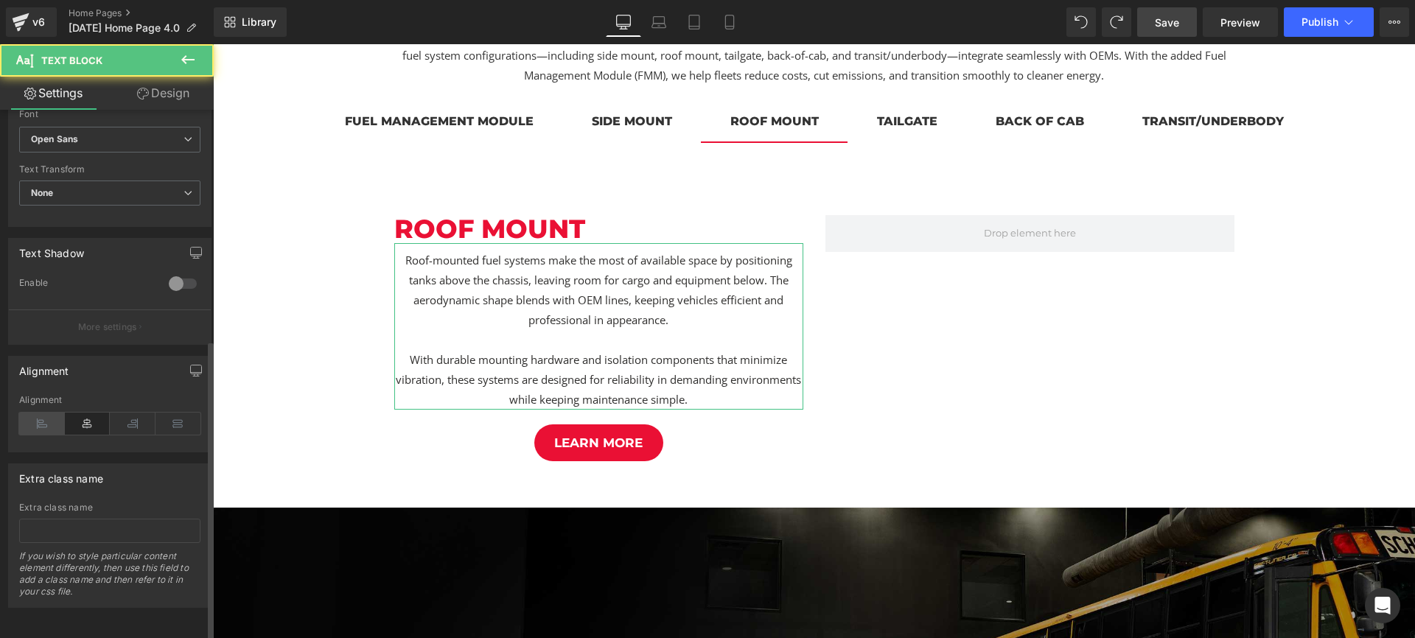
click at [41, 413] on icon at bounding box center [42, 424] width 46 height 22
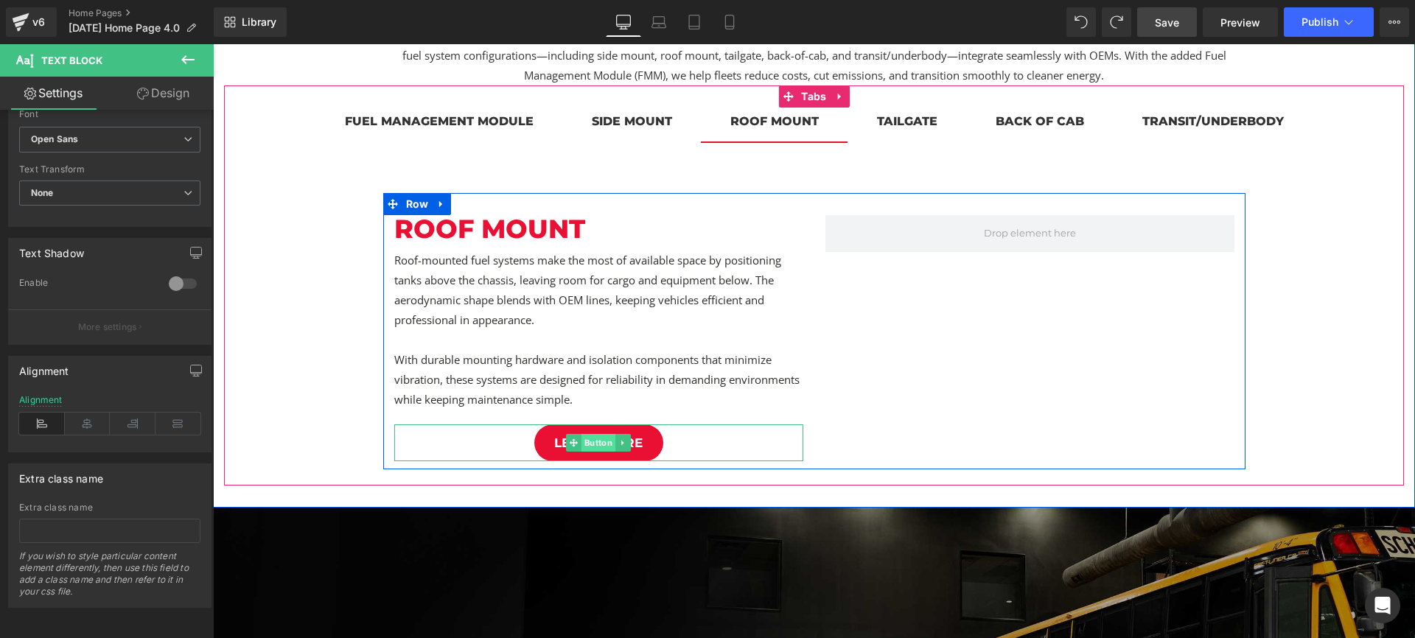
click at [601, 443] on span "Button" at bounding box center [598, 443] width 34 height 18
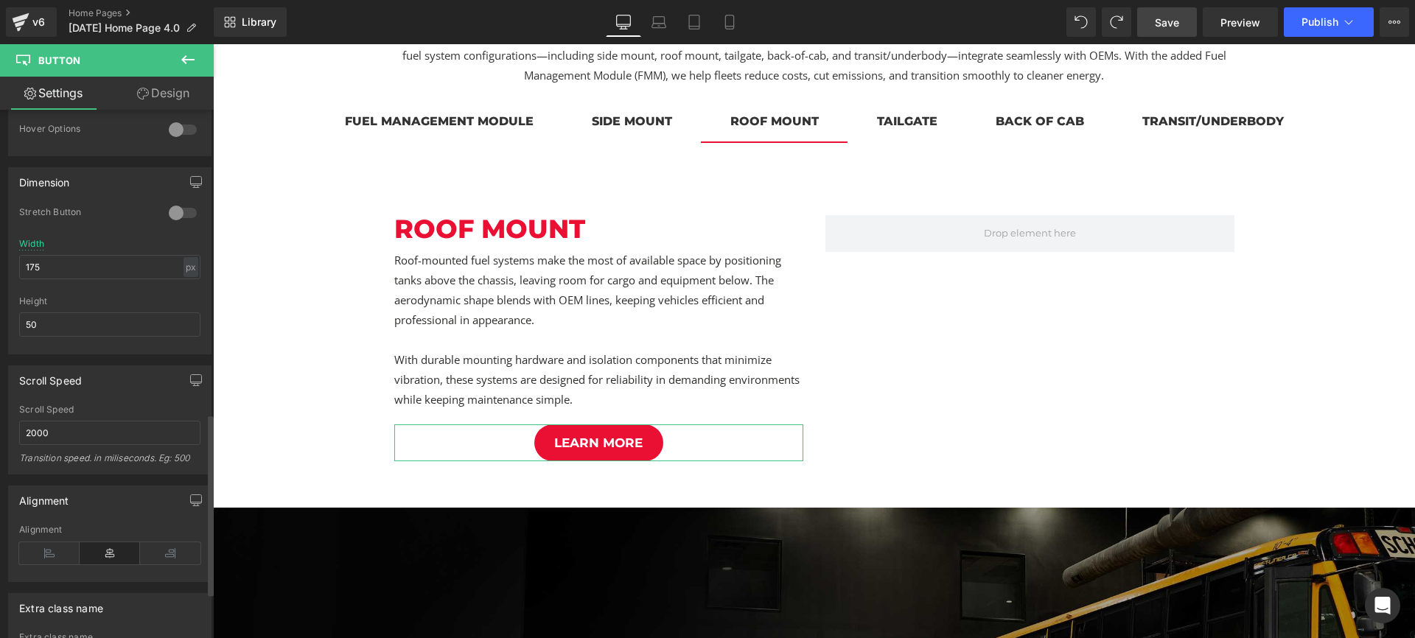
scroll to position [882, 0]
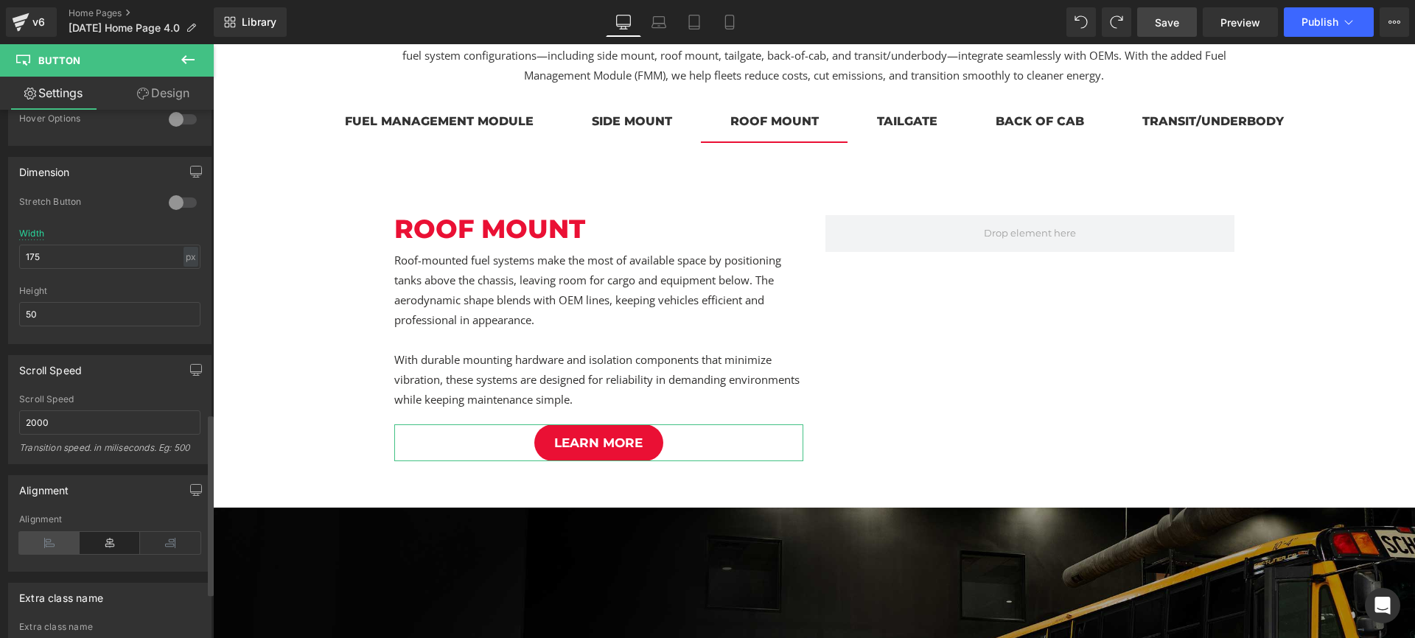
click at [46, 543] on icon at bounding box center [49, 543] width 60 height 22
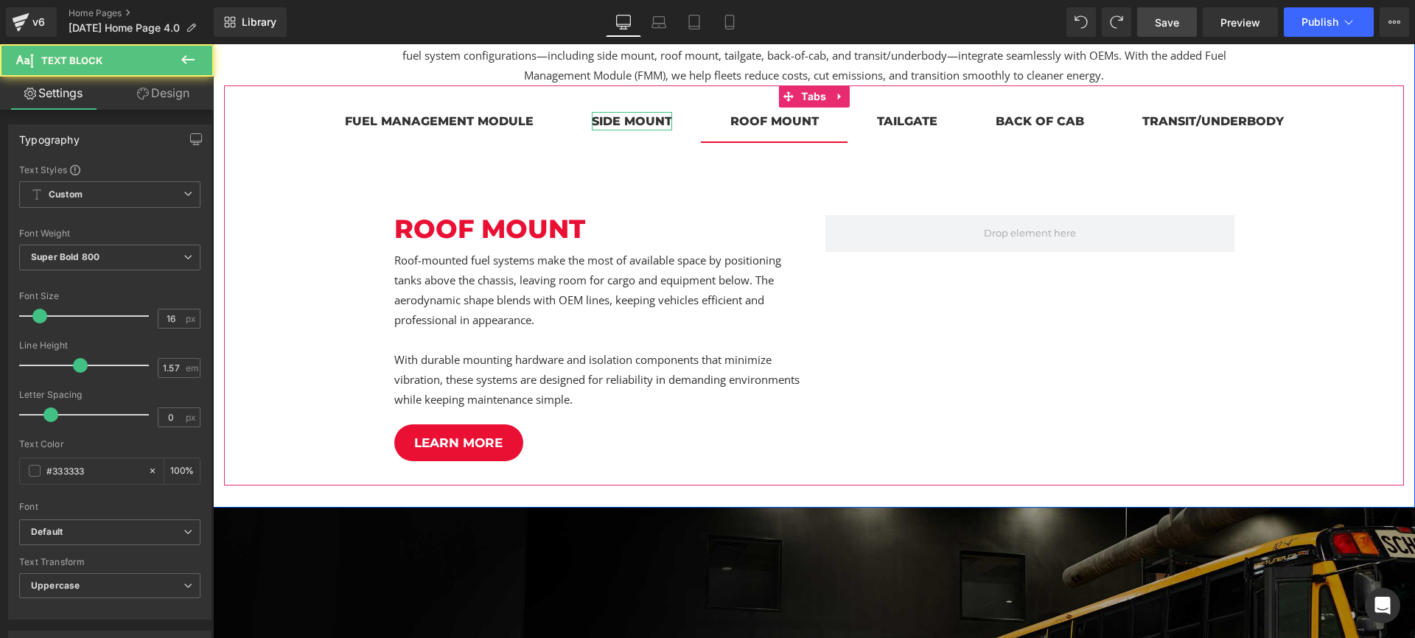
click at [651, 119] on div "side mount" at bounding box center [632, 121] width 80 height 18
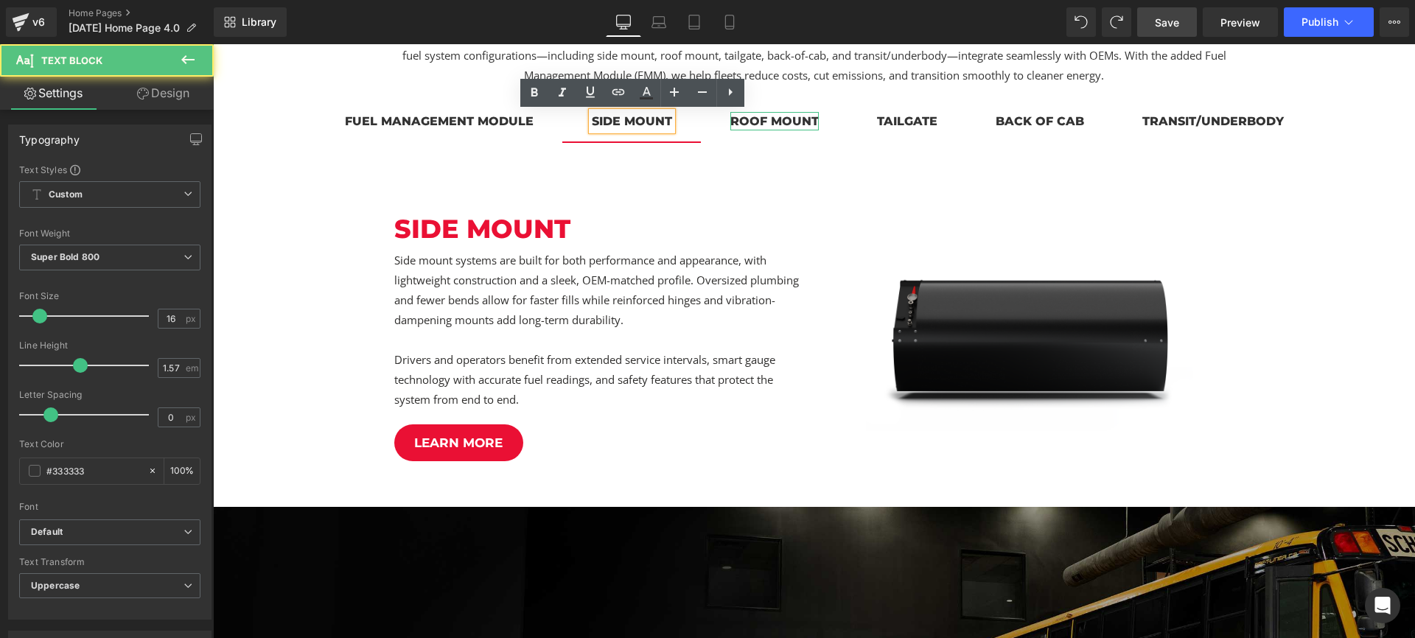
click at [768, 122] on div "roof mount" at bounding box center [774, 121] width 88 height 18
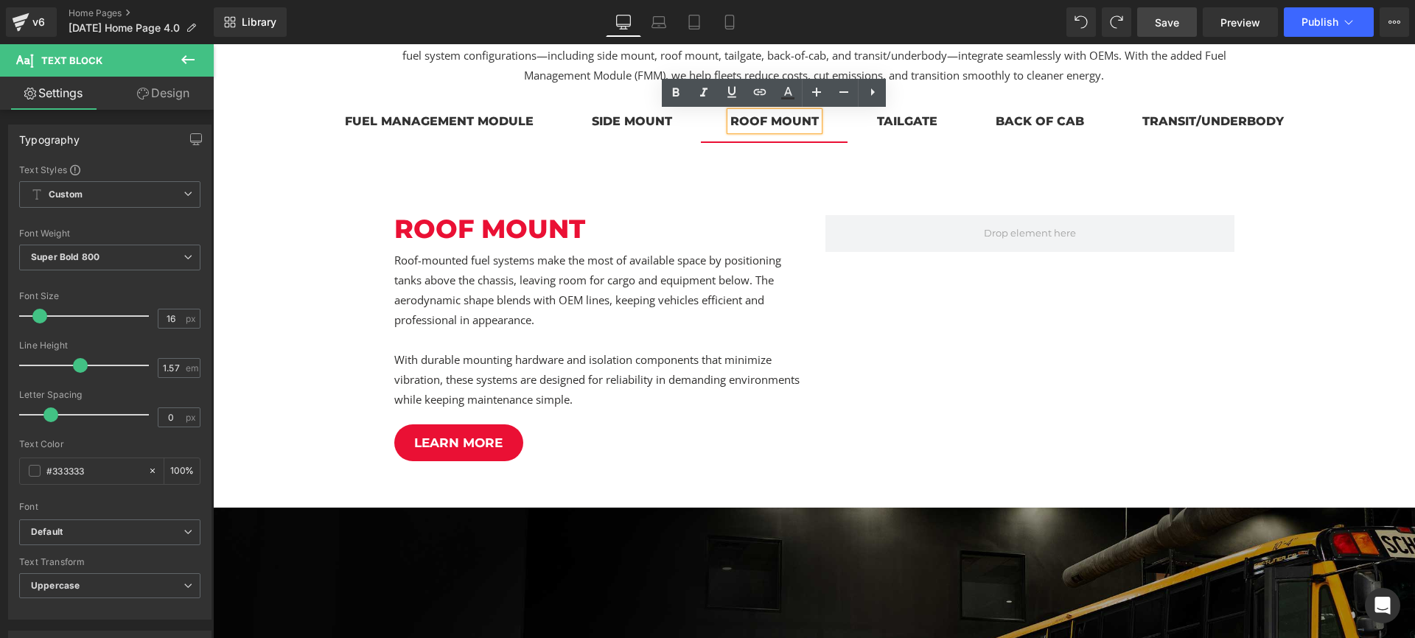
drag, startPoint x: 605, startPoint y: 127, endPoint x: 597, endPoint y: 127, distance: 8.1
click at [605, 127] on div "side mount Text Block" at bounding box center [632, 121] width 80 height 18
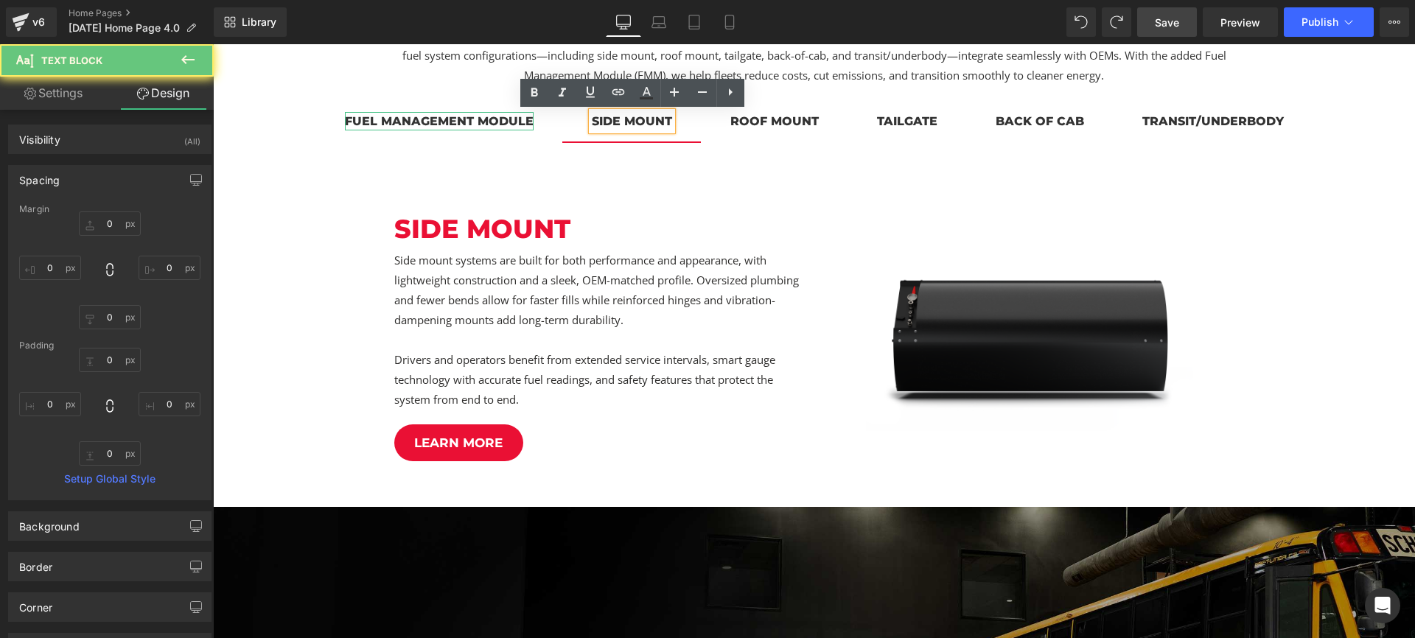
click at [496, 126] on div "Fuel management module" at bounding box center [439, 121] width 189 height 18
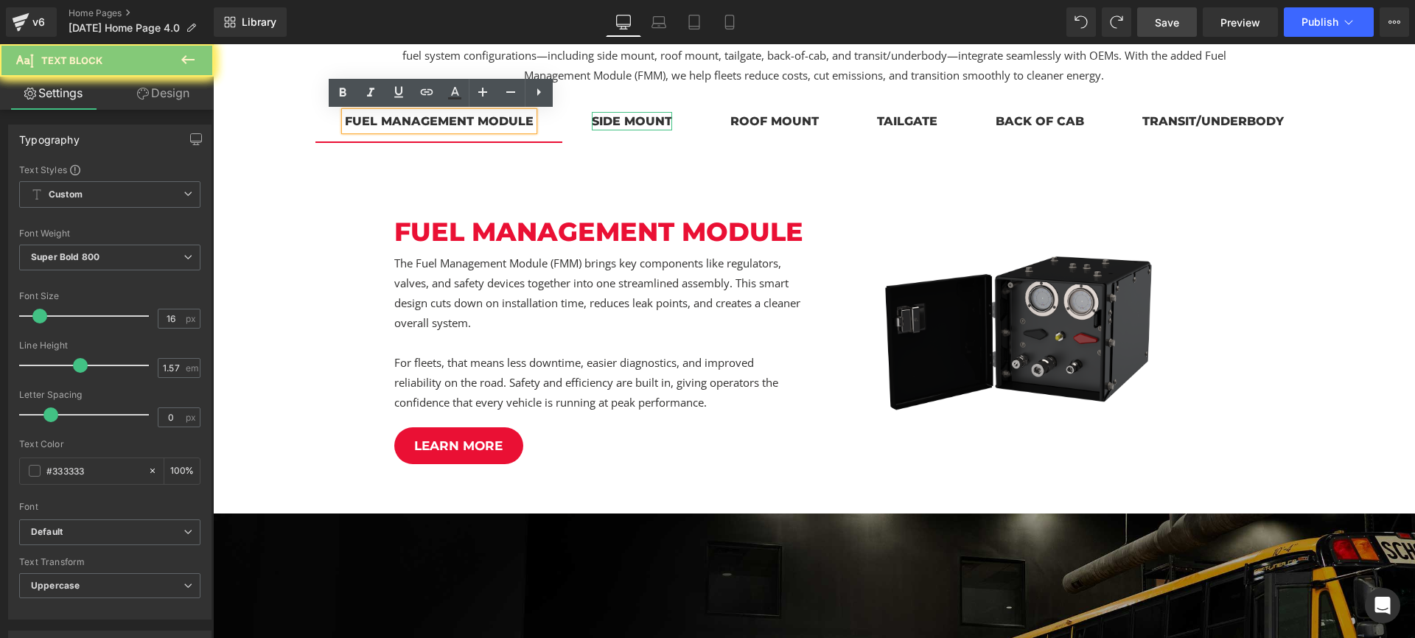
click at [638, 126] on div "side mount" at bounding box center [632, 121] width 80 height 18
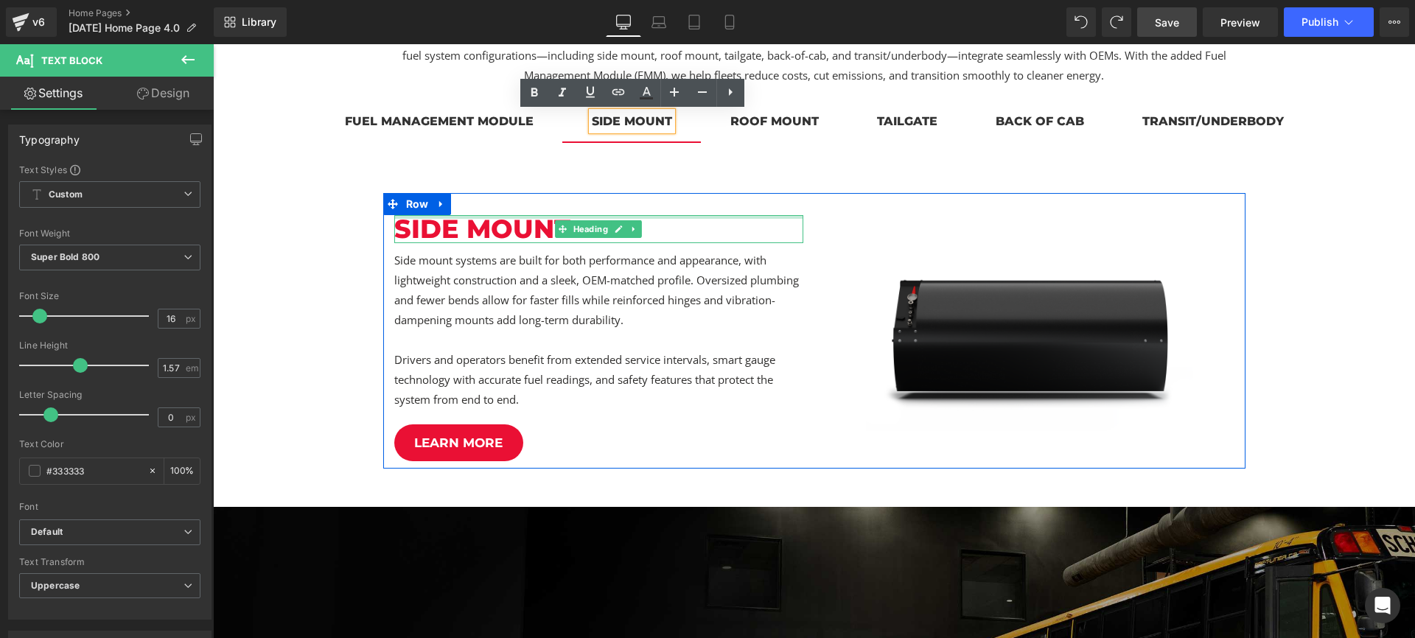
click at [575, 216] on div at bounding box center [598, 217] width 409 height 4
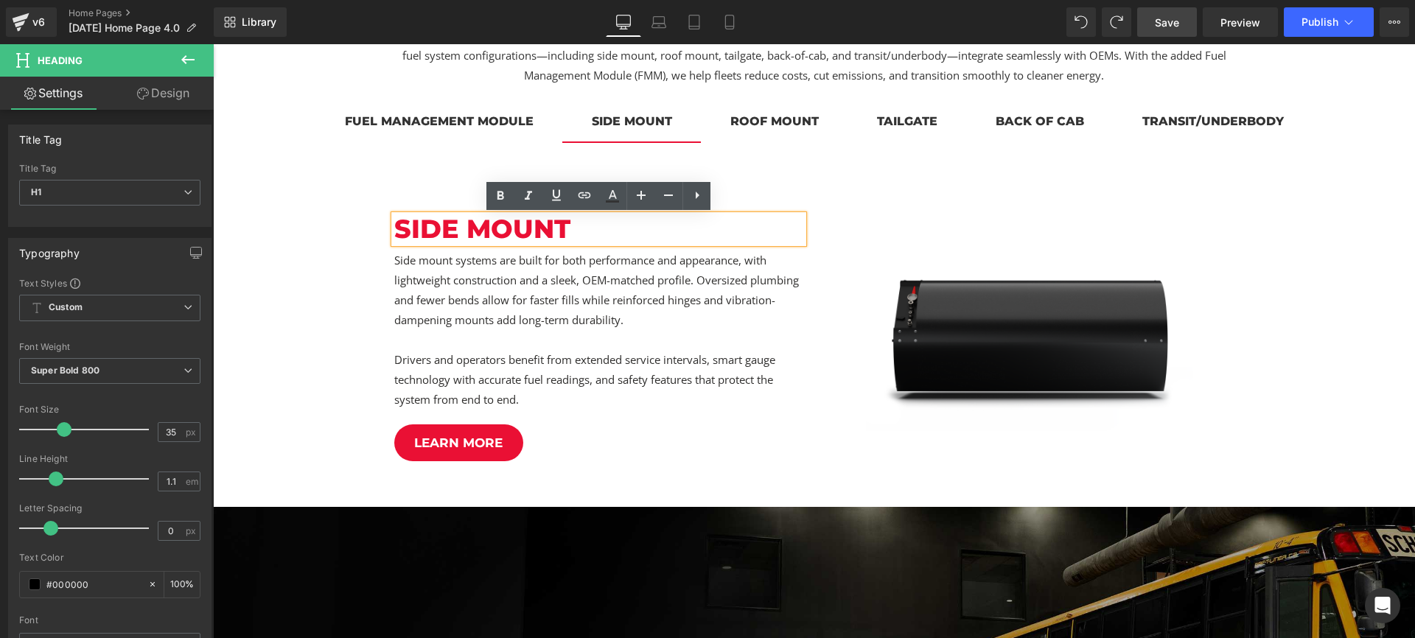
click at [564, 229] on span "side mount" at bounding box center [482, 229] width 176 height 32
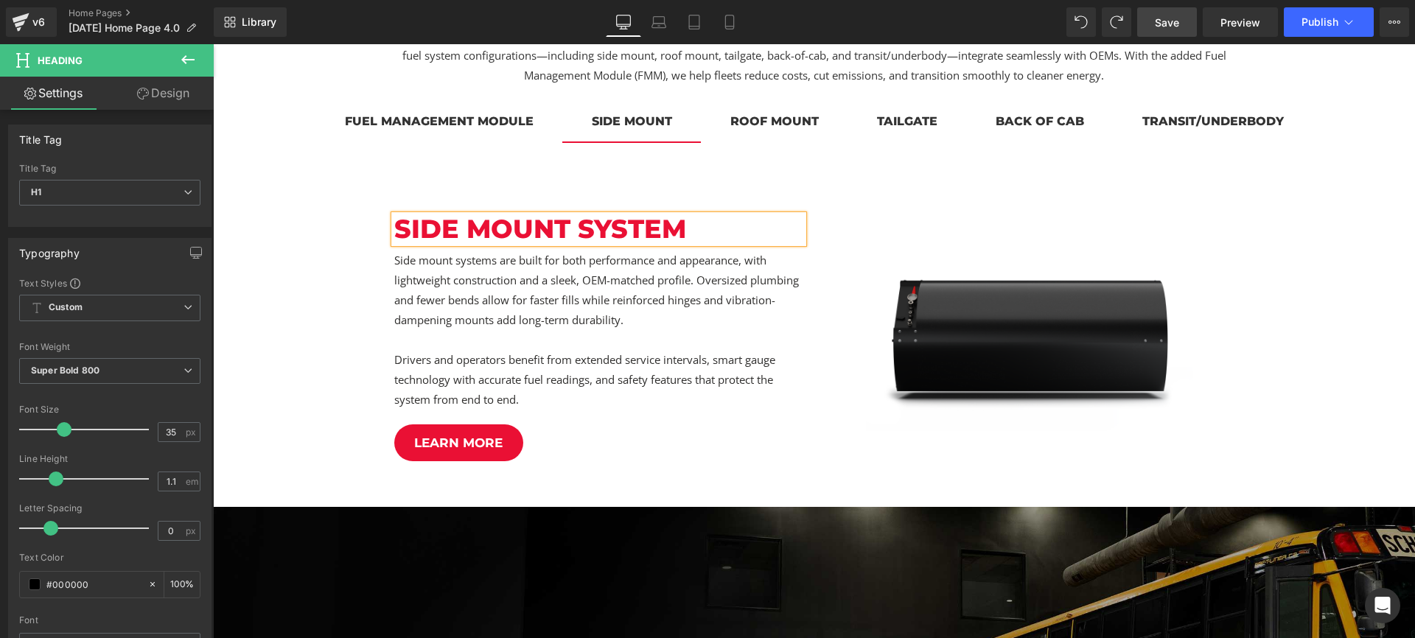
click at [784, 122] on div "roof mount" at bounding box center [774, 121] width 88 height 18
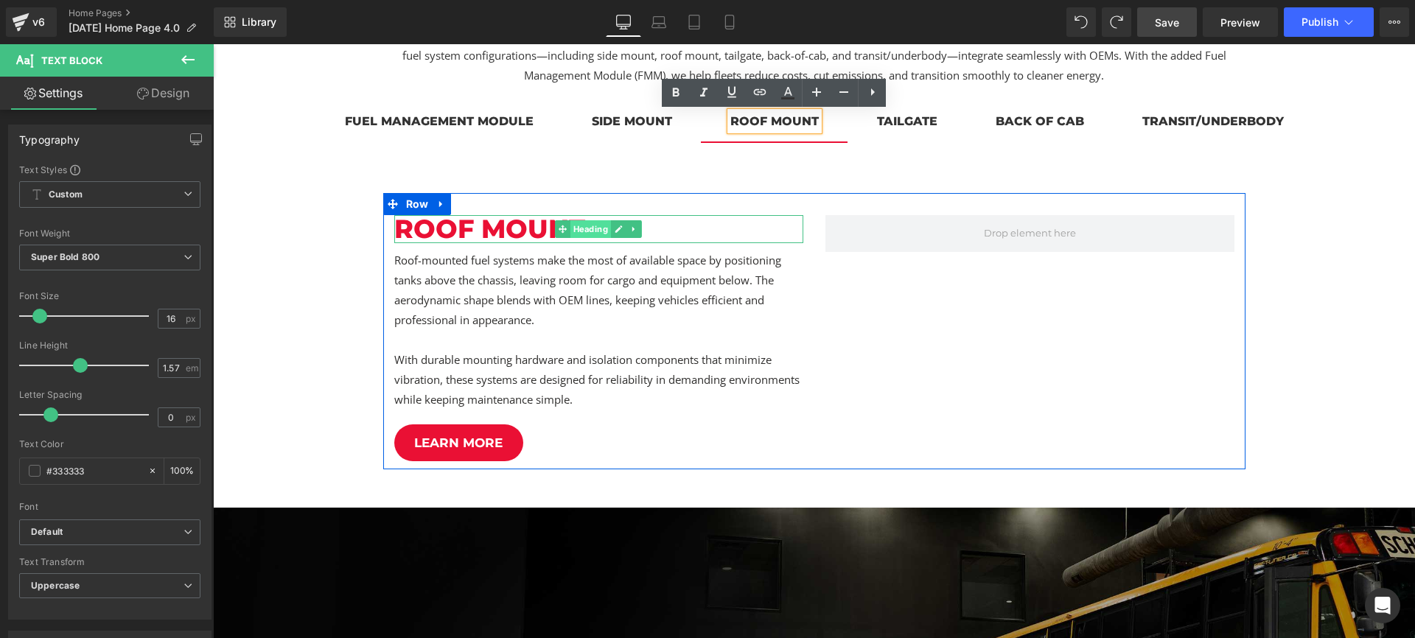
click at [591, 234] on span "Heading" at bounding box center [590, 229] width 41 height 18
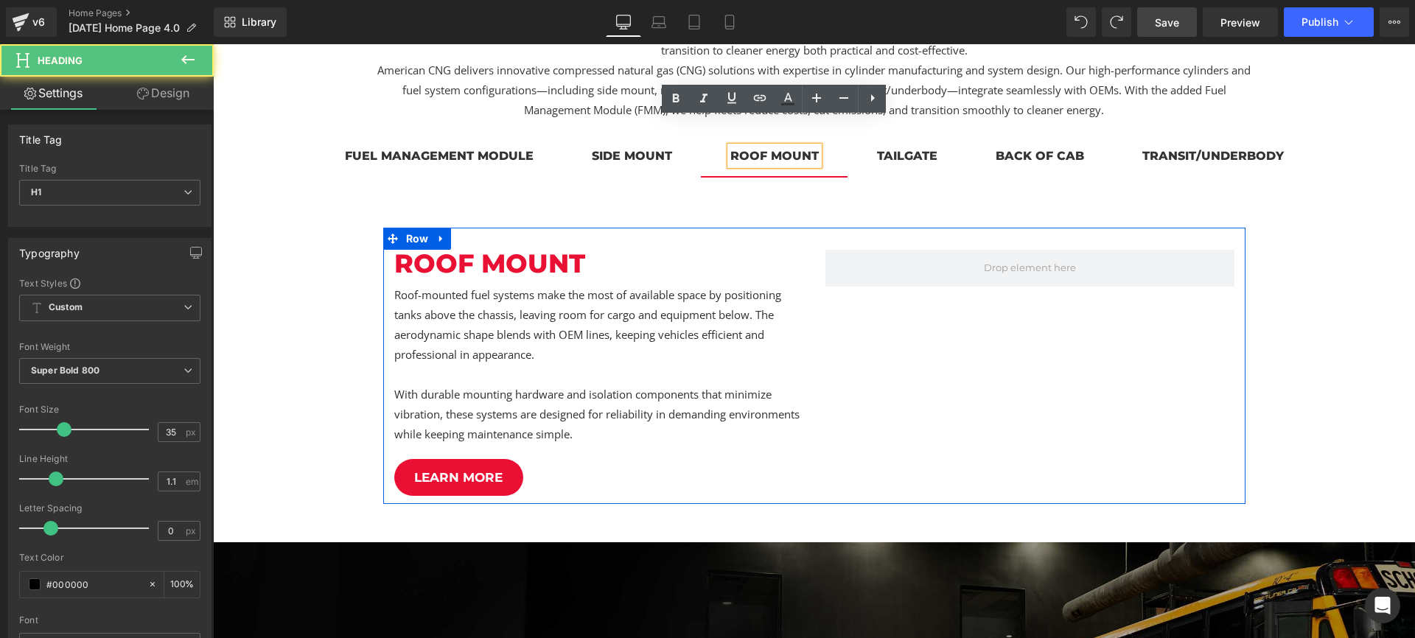
scroll to position [784, 0]
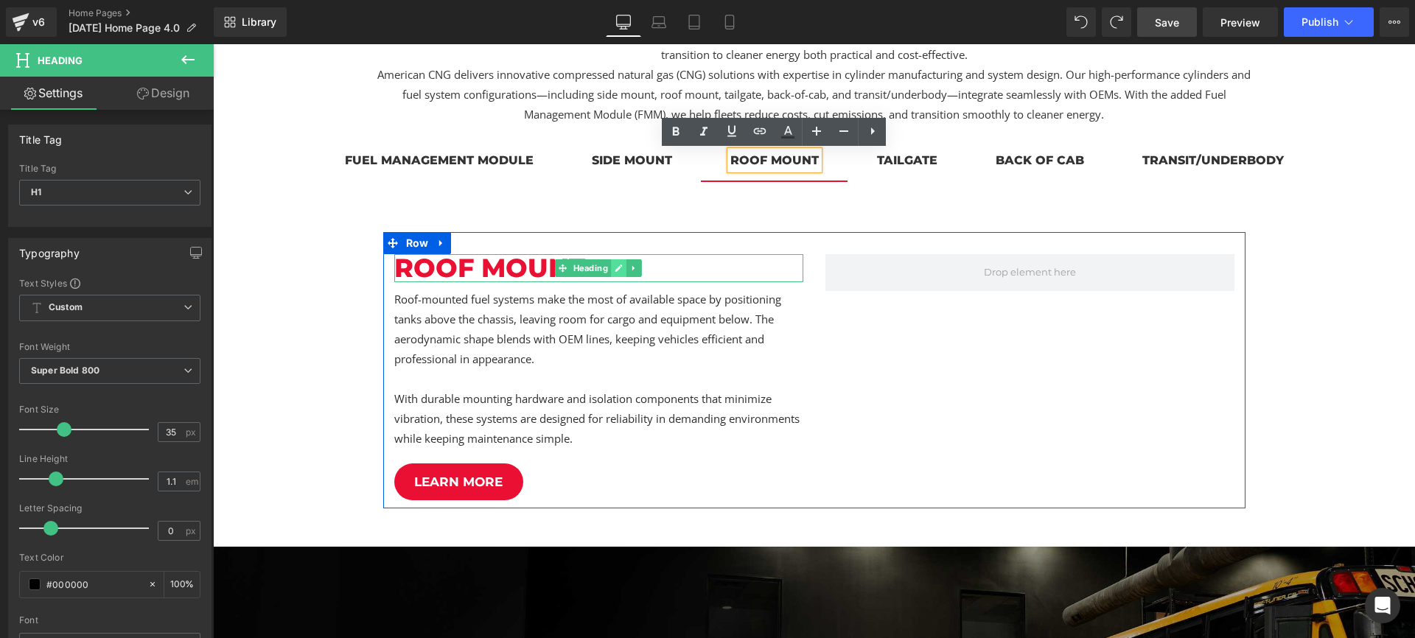
click at [617, 270] on icon at bounding box center [618, 268] width 7 height 7
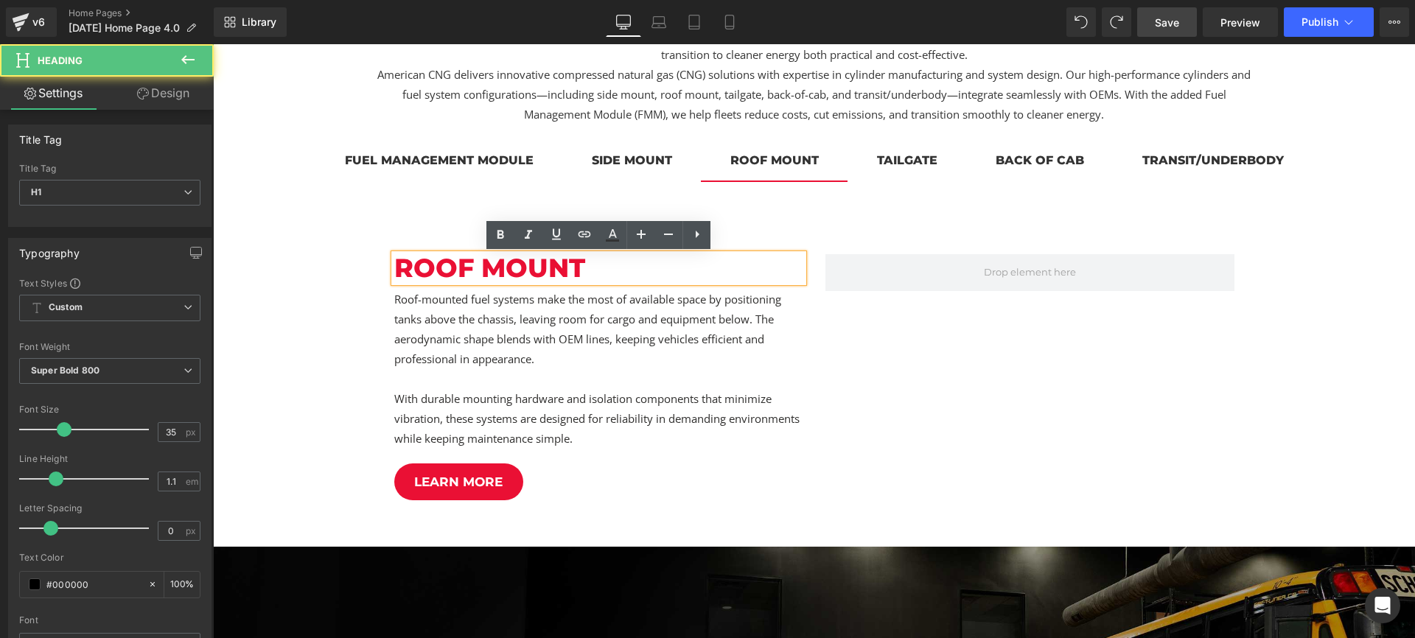
click at [610, 277] on h1 "roof mount" at bounding box center [598, 268] width 409 height 29
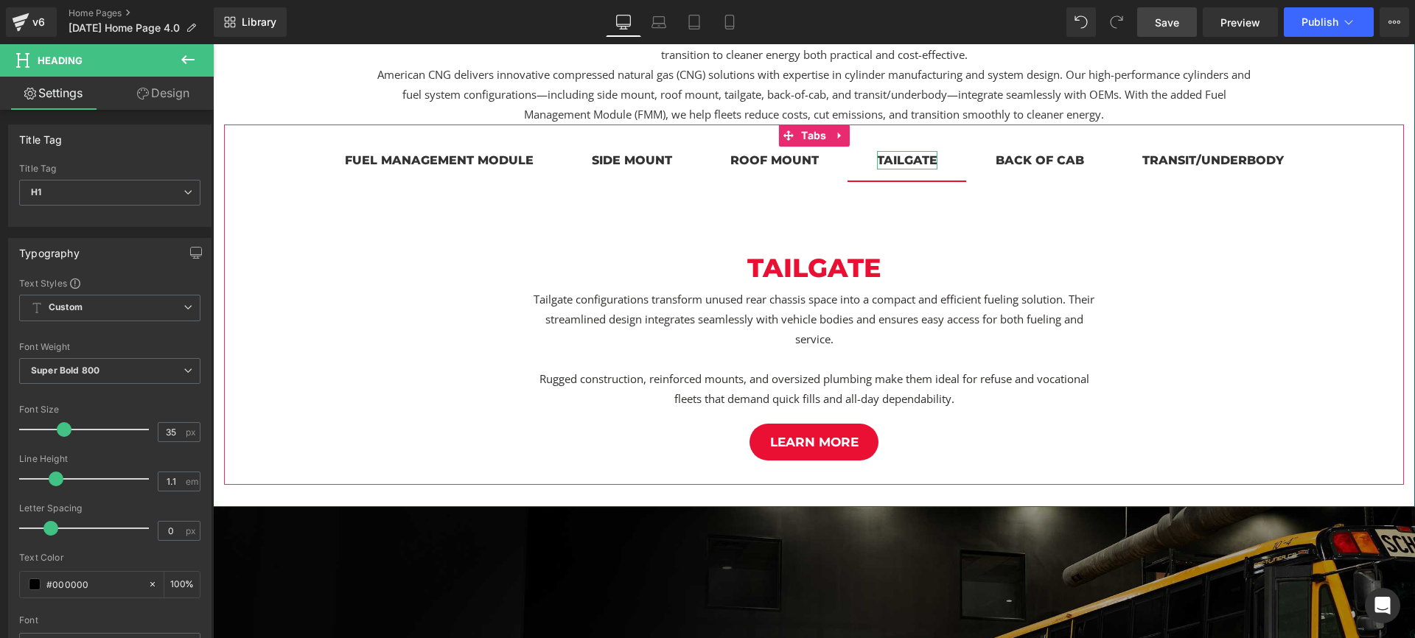
click at [893, 155] on div "tailgate" at bounding box center [907, 160] width 60 height 18
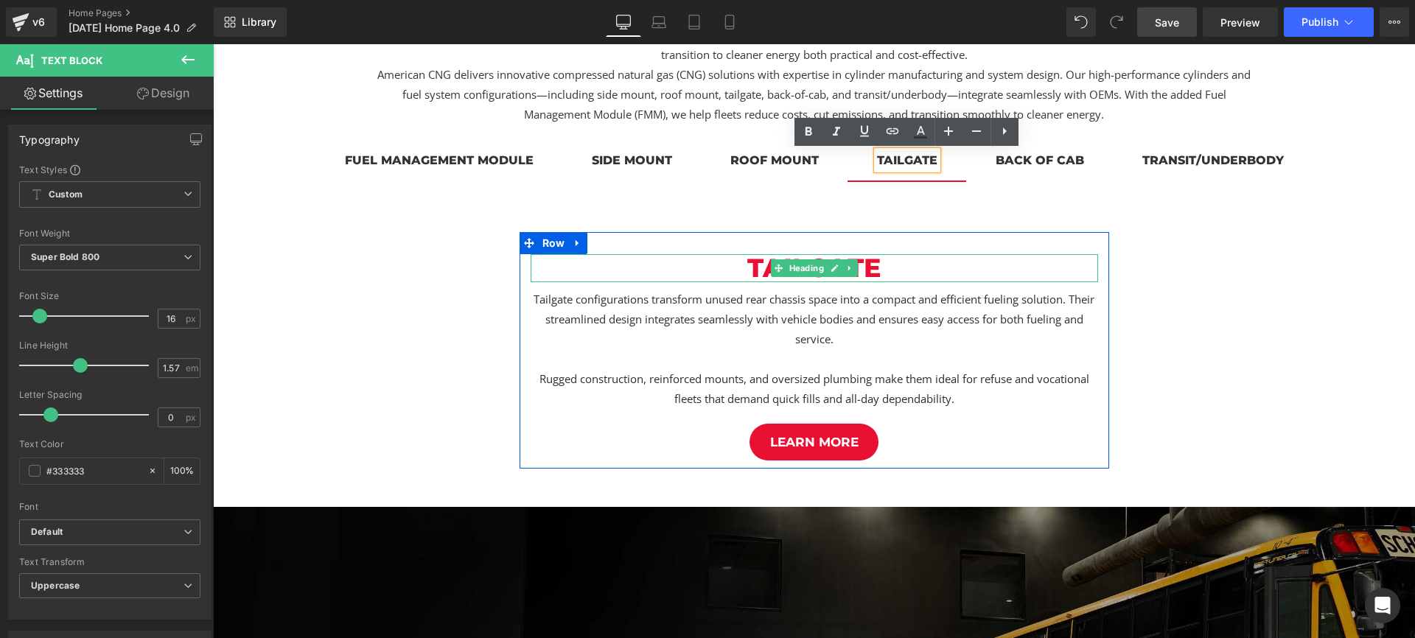
drag, startPoint x: 830, startPoint y: 269, endPoint x: 846, endPoint y: 271, distance: 16.4
click at [830, 269] on icon at bounding box center [834, 268] width 8 height 9
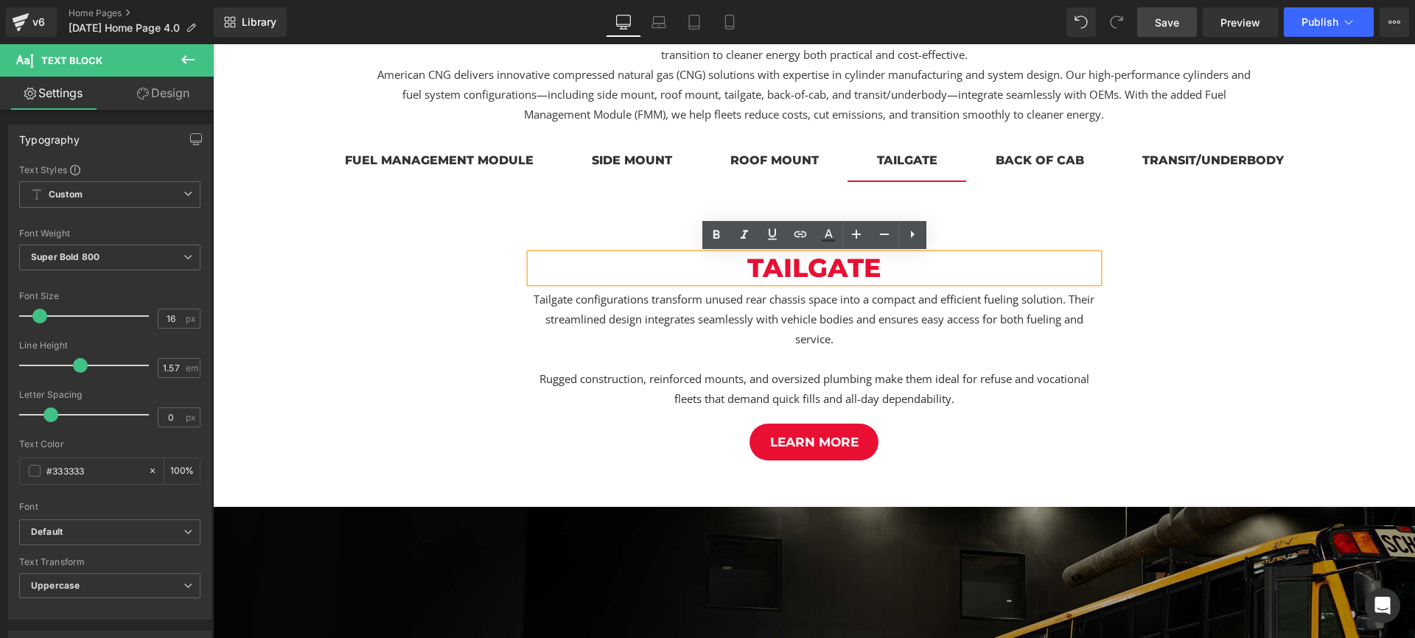
click at [880, 272] on h1 "tailgate" at bounding box center [813, 268] width 567 height 29
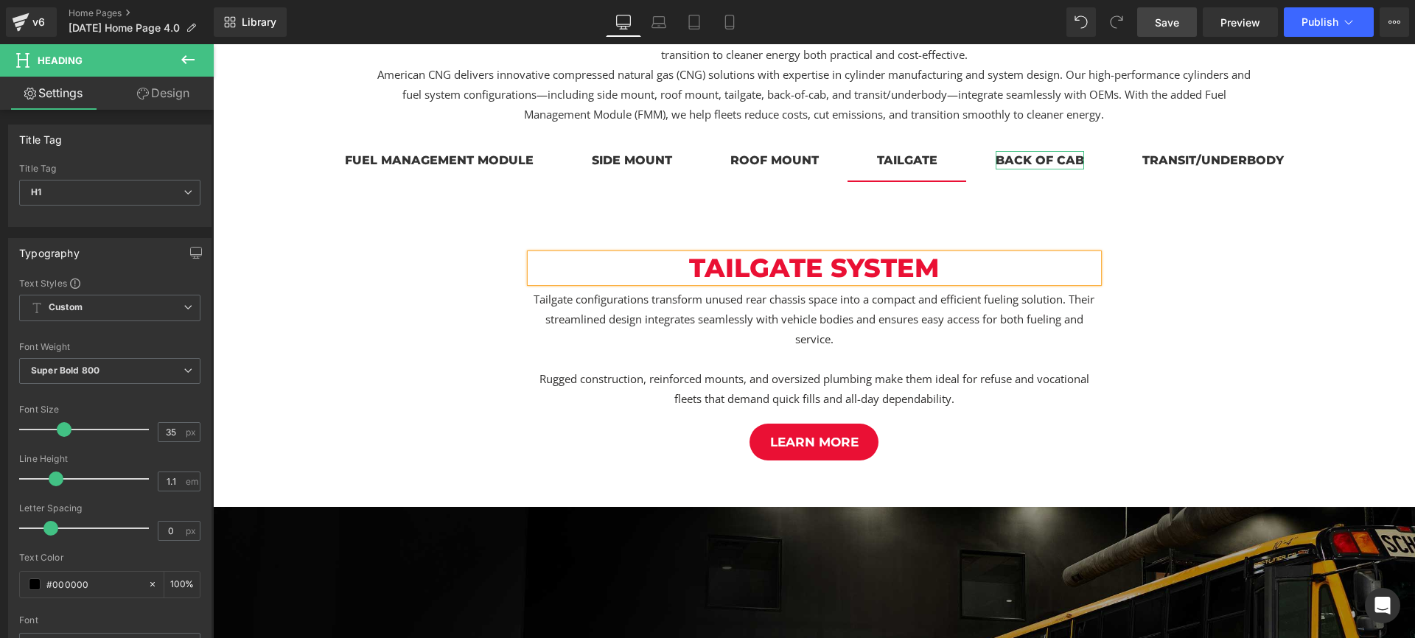
click at [1048, 158] on div "back of cab" at bounding box center [1039, 160] width 88 height 18
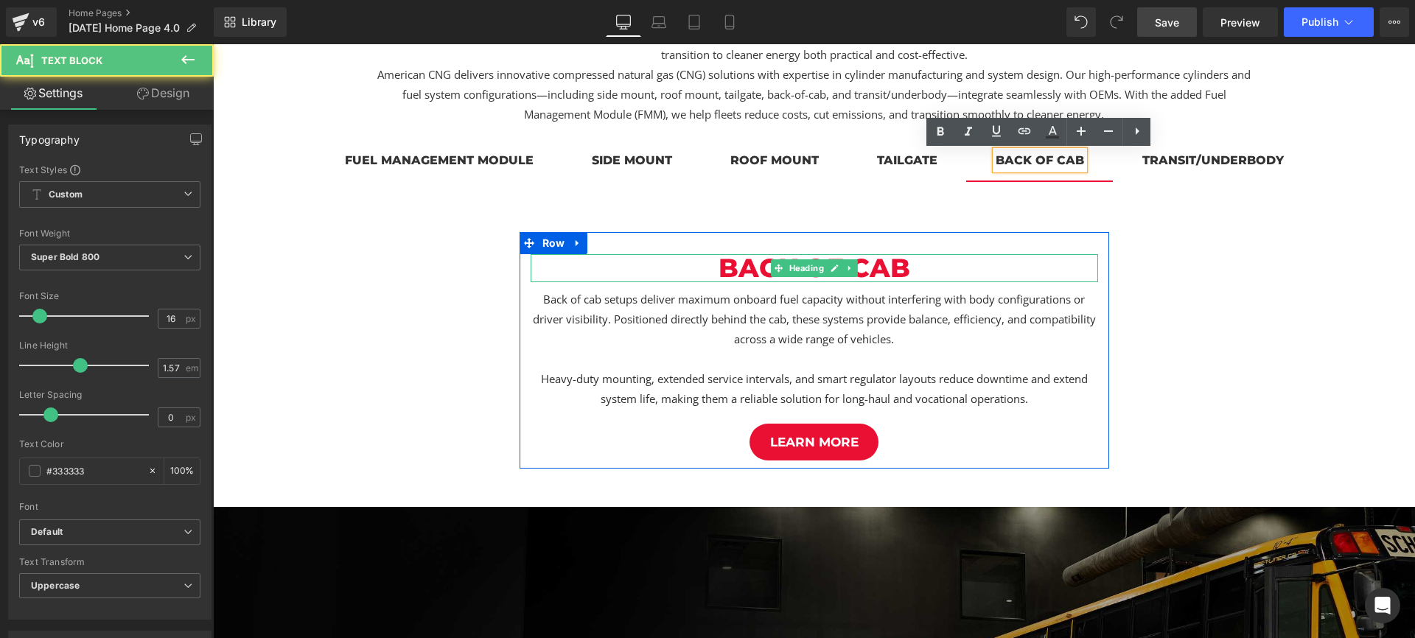
click at [908, 261] on span "back of cab" at bounding box center [814, 268] width 192 height 32
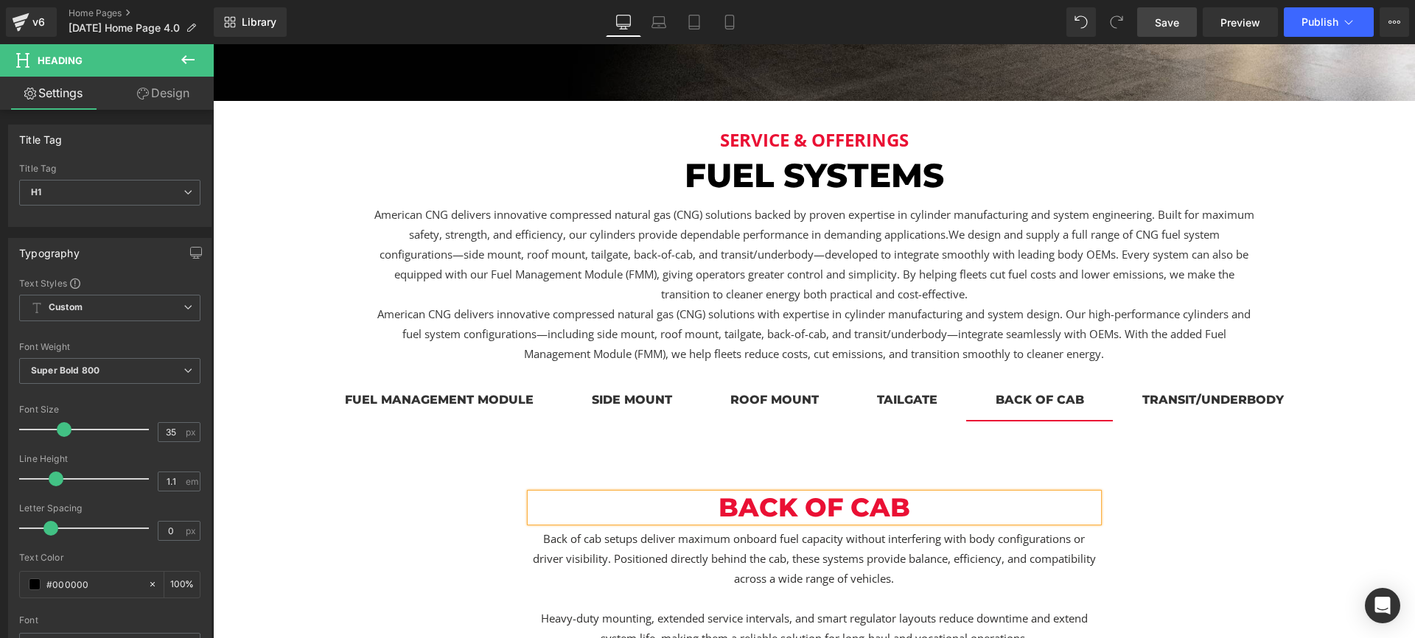
scroll to position [522, 0]
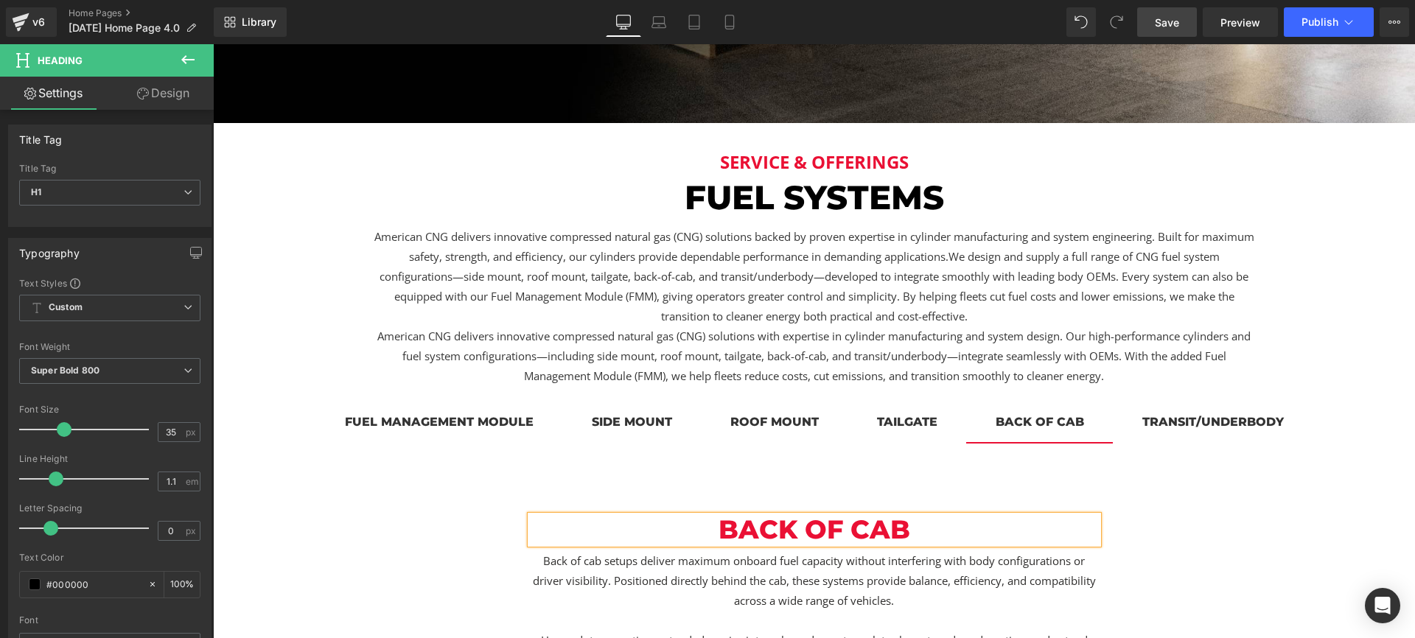
click at [911, 529] on h1 "back of cab" at bounding box center [813, 530] width 567 height 29
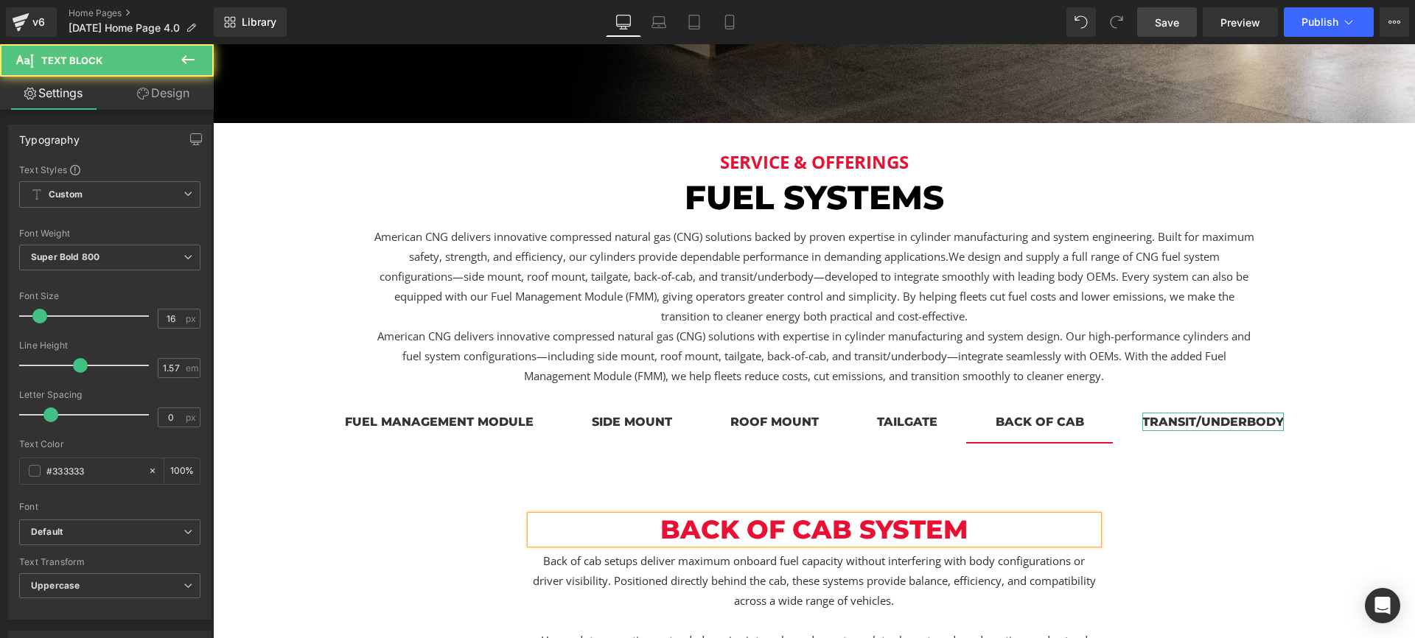
click at [1225, 424] on div "transit/underbody" at bounding box center [1212, 422] width 141 height 18
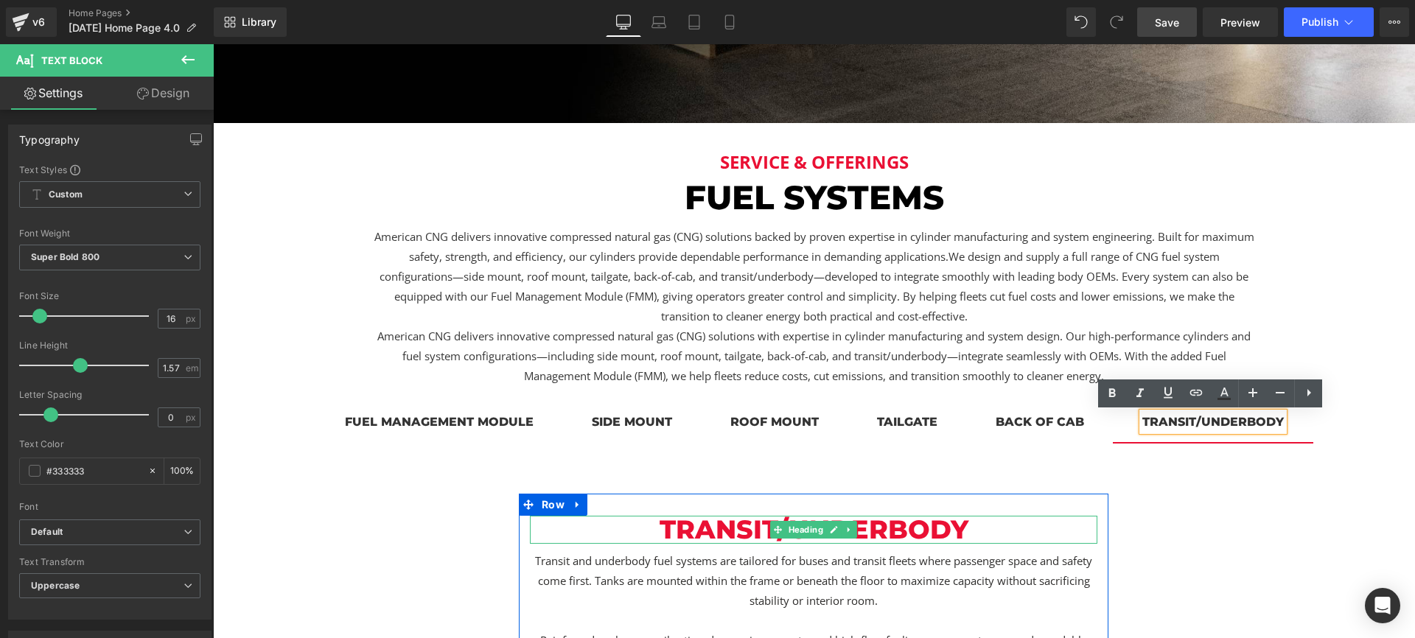
click at [963, 527] on span "transit/underbody" at bounding box center [813, 530] width 309 height 32
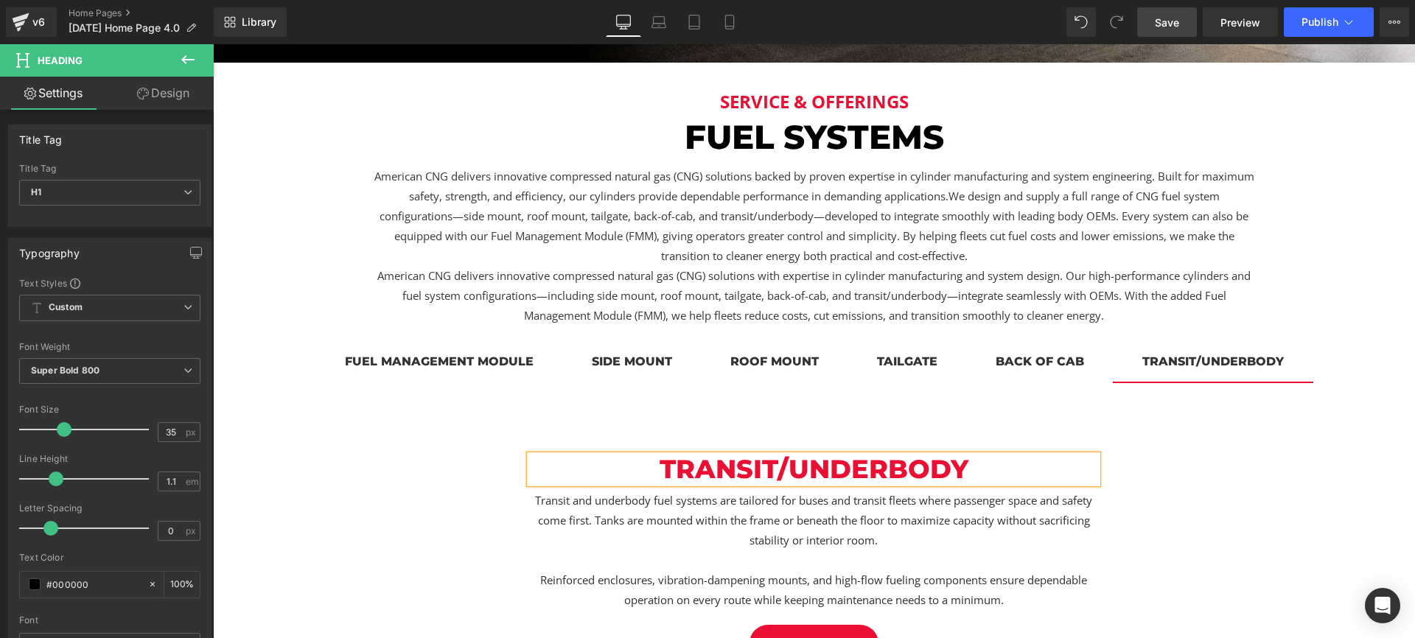
scroll to position [581, 0]
click at [968, 470] on h1 "transit/underbody" at bounding box center [813, 469] width 567 height 29
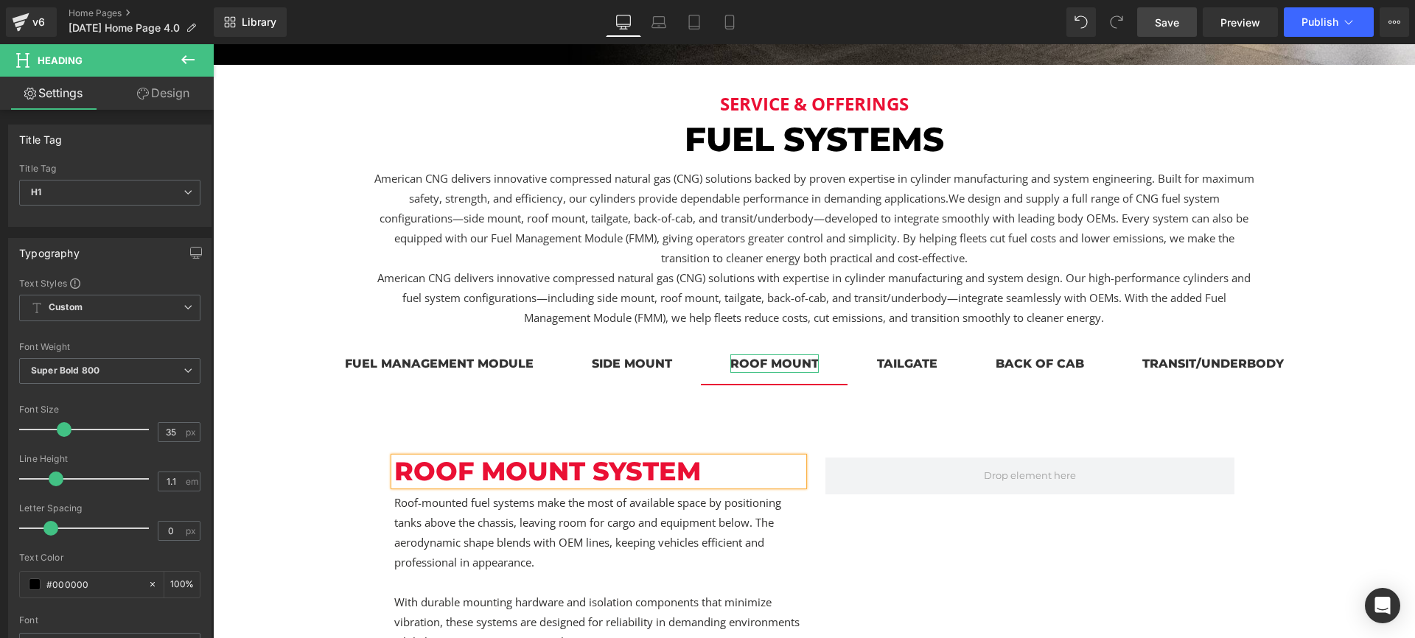
click at [775, 363] on div "roof mount" at bounding box center [774, 363] width 88 height 18
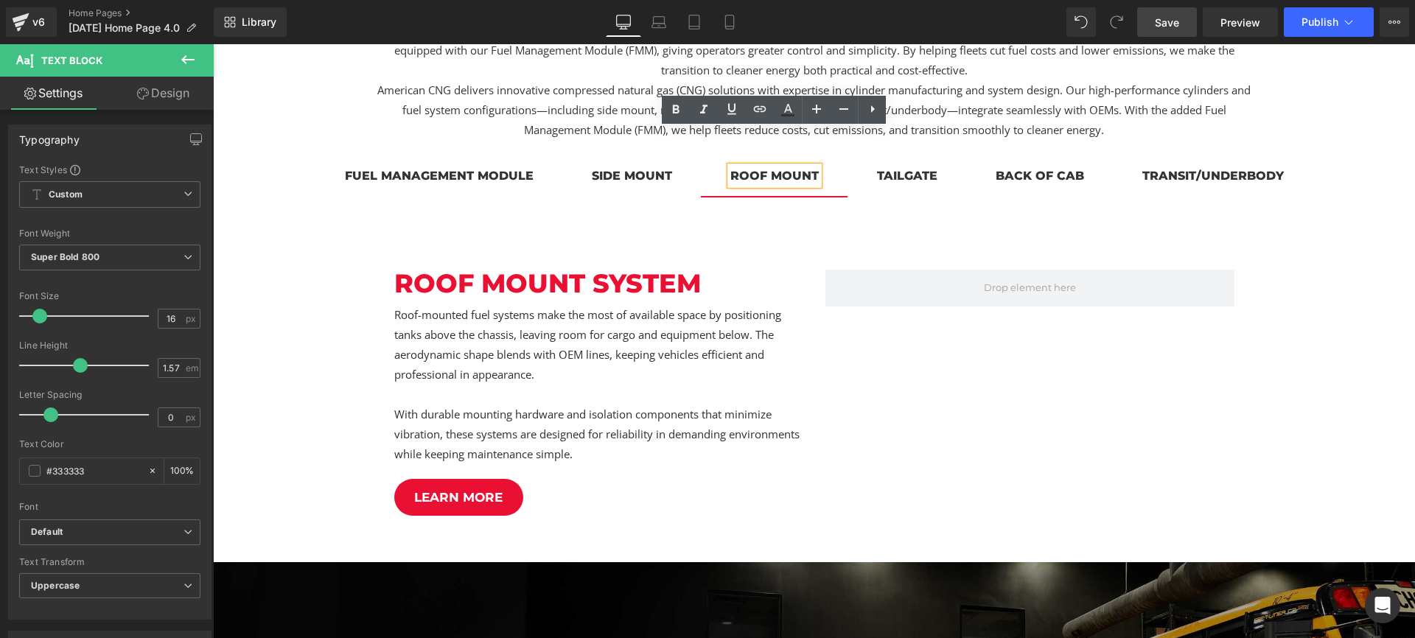
scroll to position [679, 0]
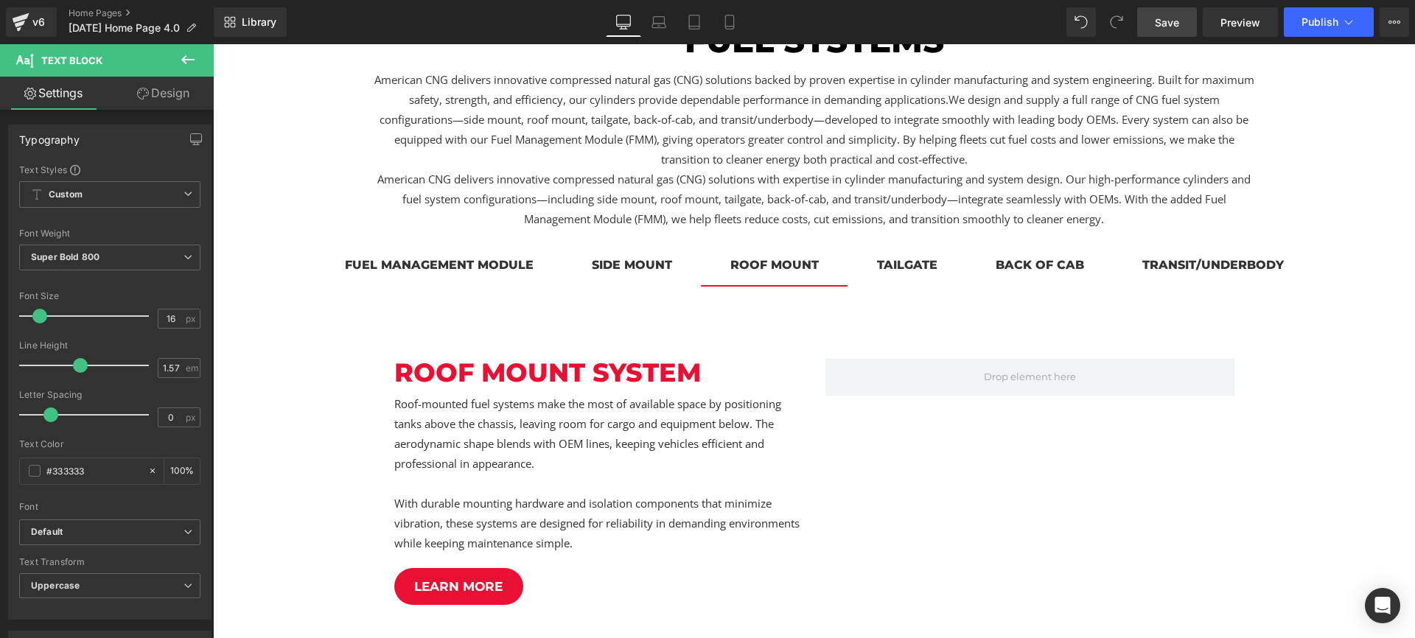
click at [178, 94] on link "Design" at bounding box center [163, 93] width 107 height 33
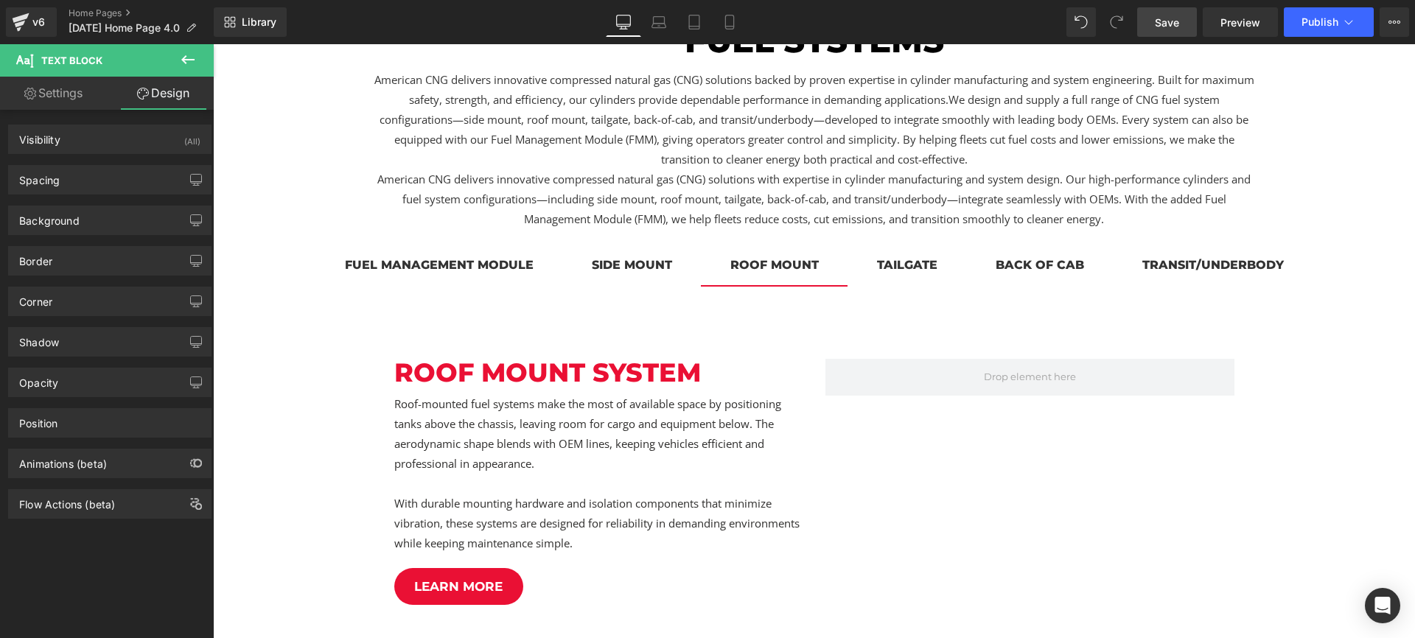
click at [177, 51] on button at bounding box center [188, 60] width 52 height 32
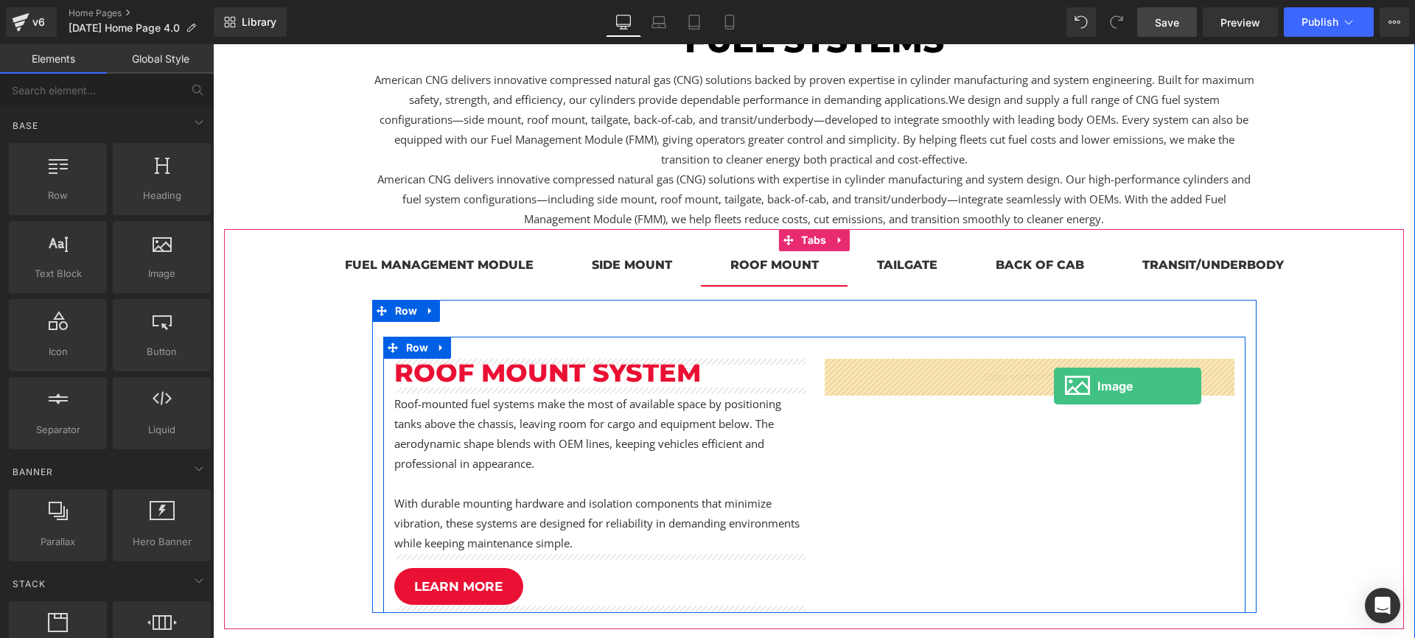
drag, startPoint x: 375, startPoint y: 310, endPoint x: 1054, endPoint y: 386, distance: 682.8
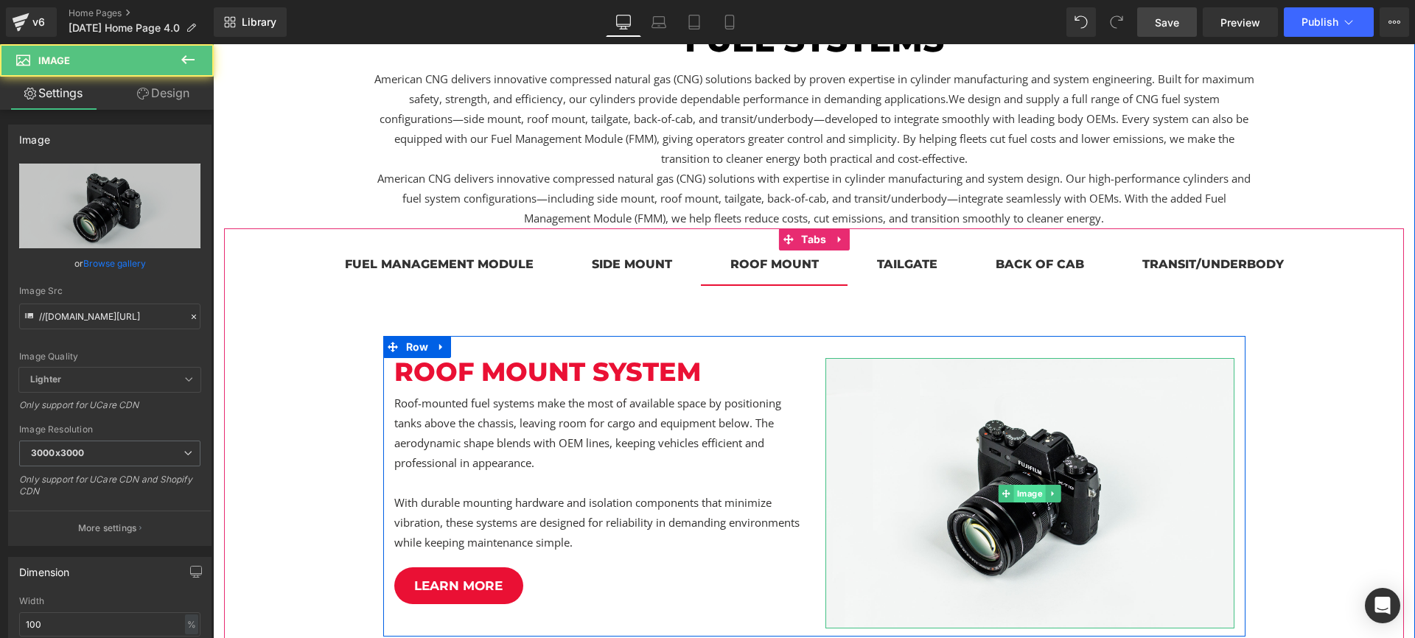
click at [1030, 495] on span "Image" at bounding box center [1030, 494] width 32 height 18
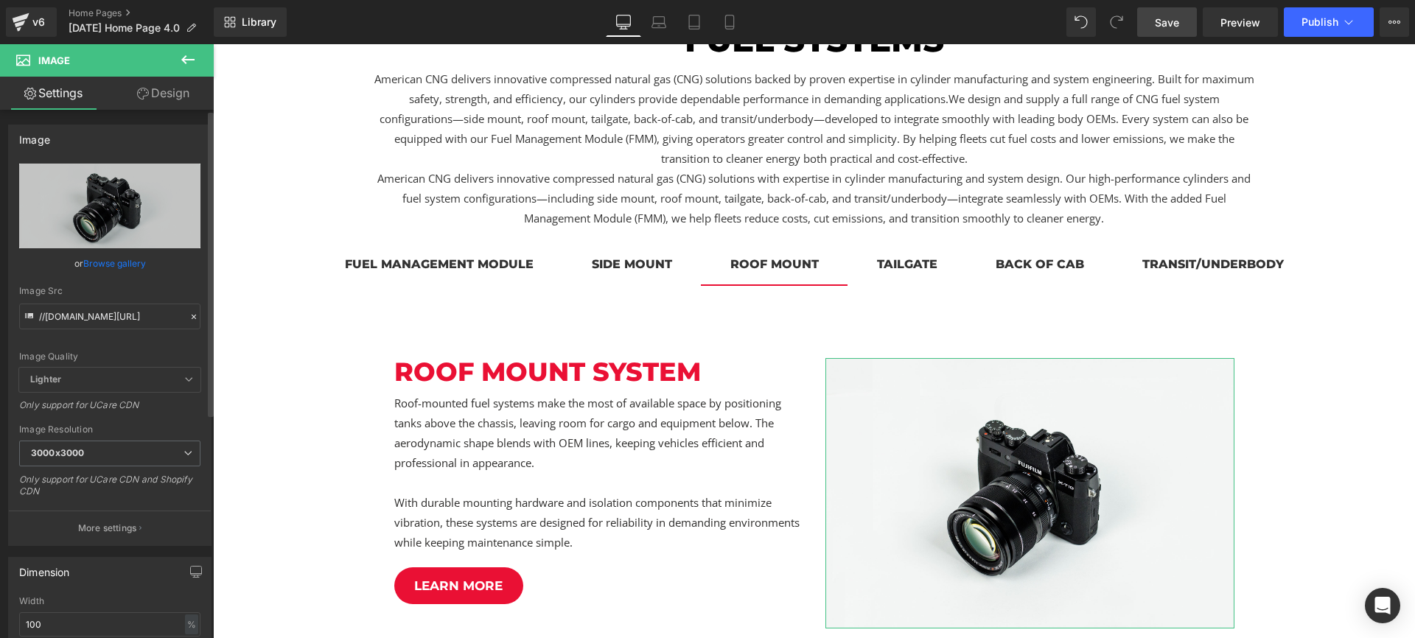
click at [122, 265] on link "Browse gallery" at bounding box center [114, 264] width 63 height 26
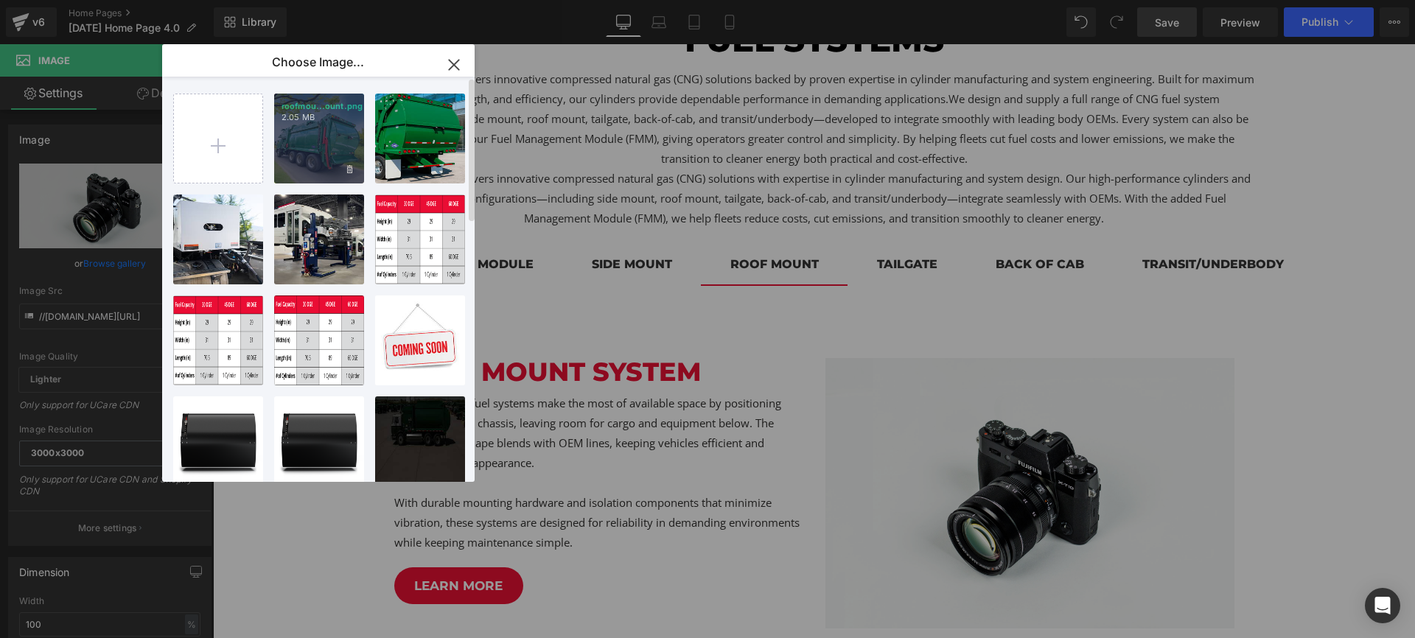
click at [335, 141] on div "roofmou...ount.png 2.05 MB" at bounding box center [319, 139] width 90 height 90
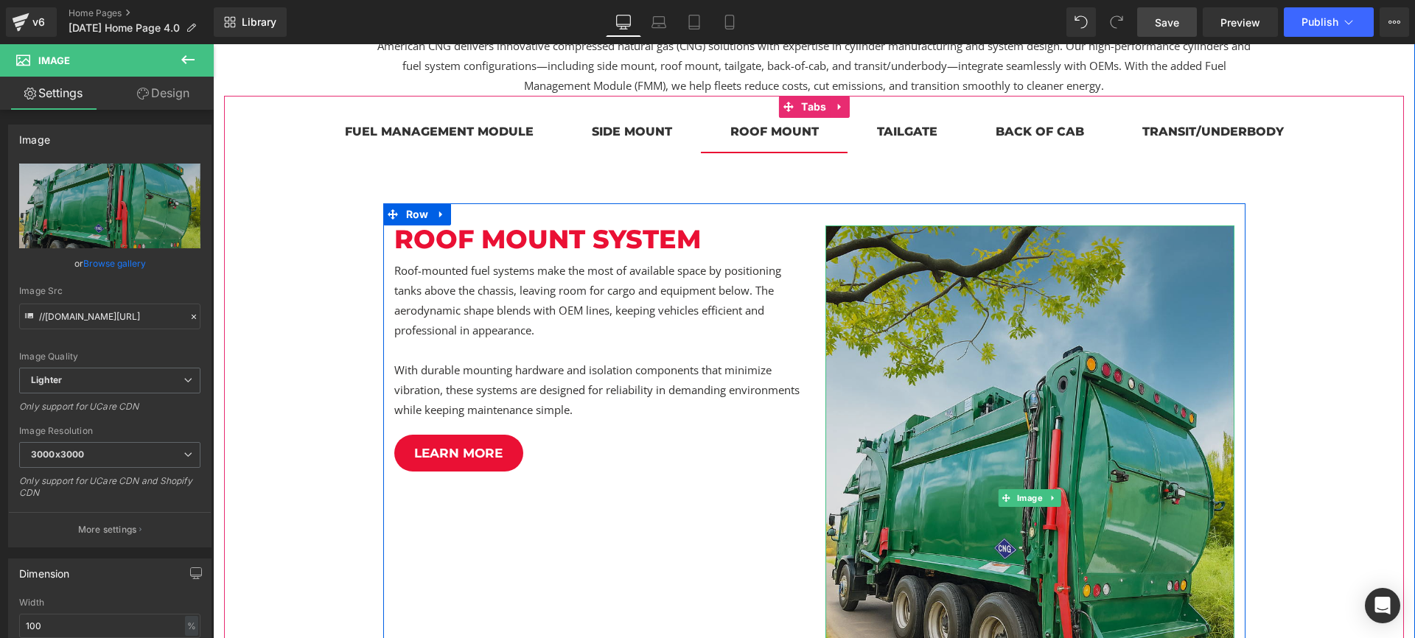
scroll to position [924, 0]
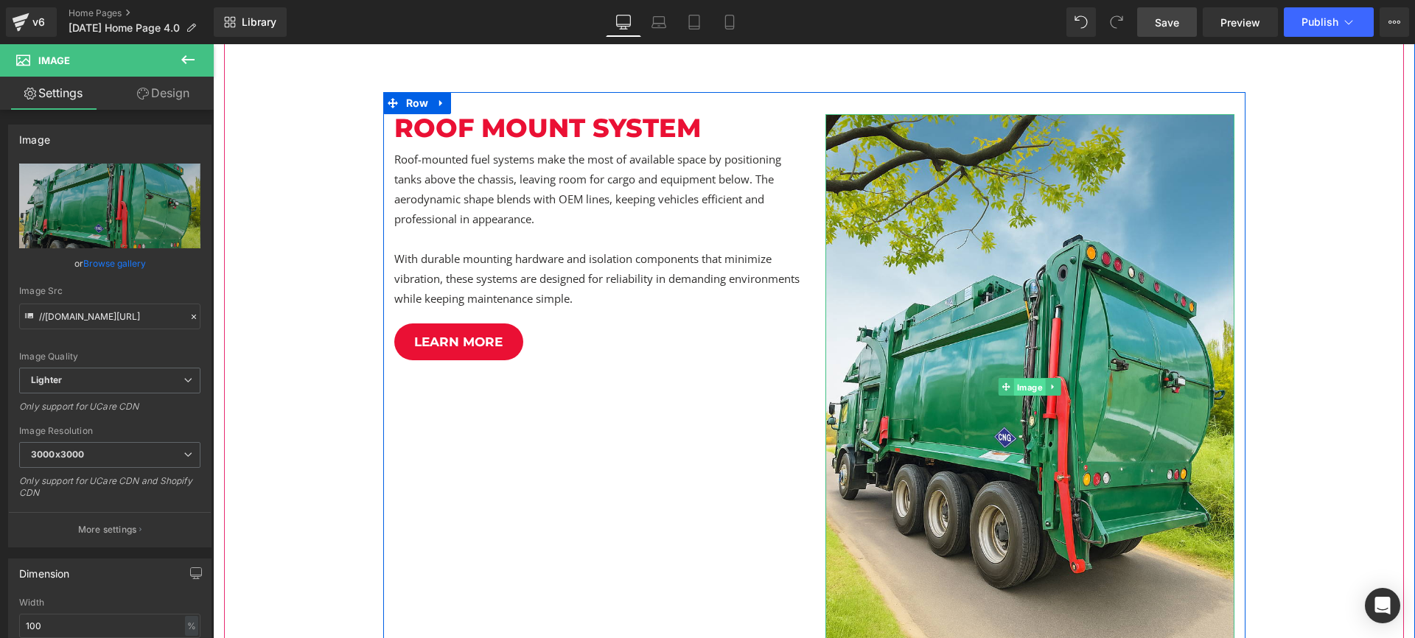
click at [1022, 389] on span "Image" at bounding box center [1030, 387] width 32 height 18
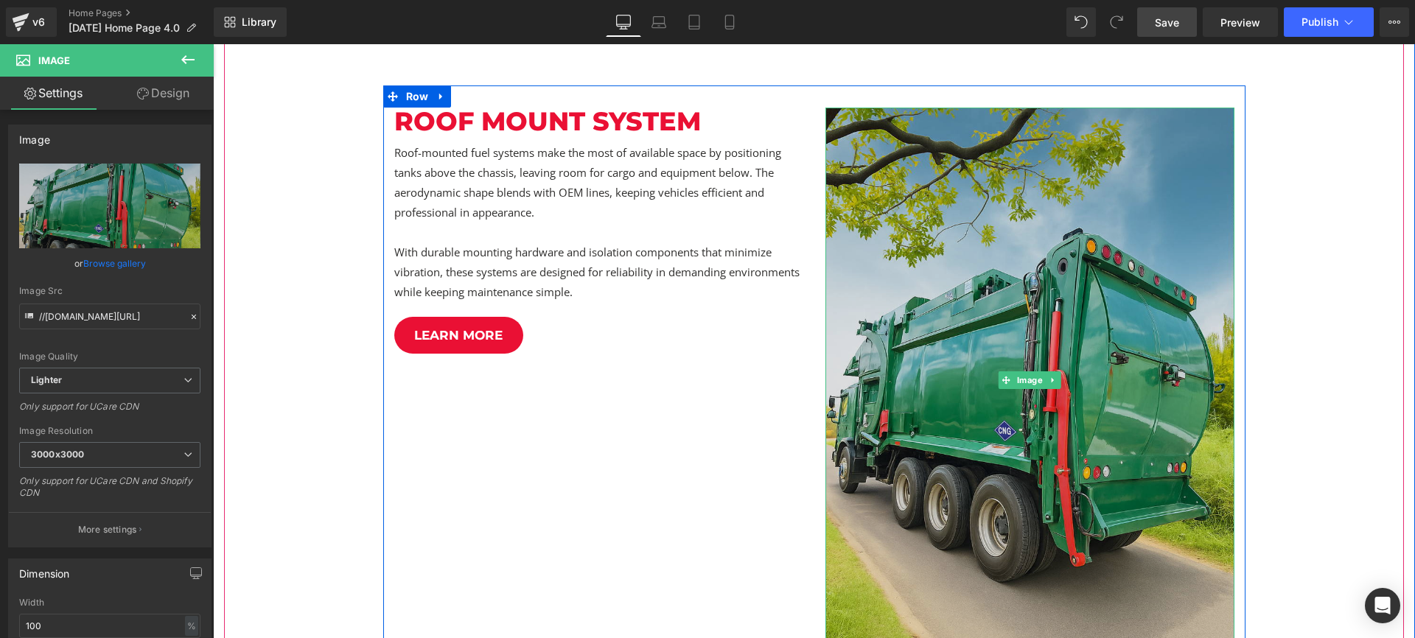
scroll to position [883, 0]
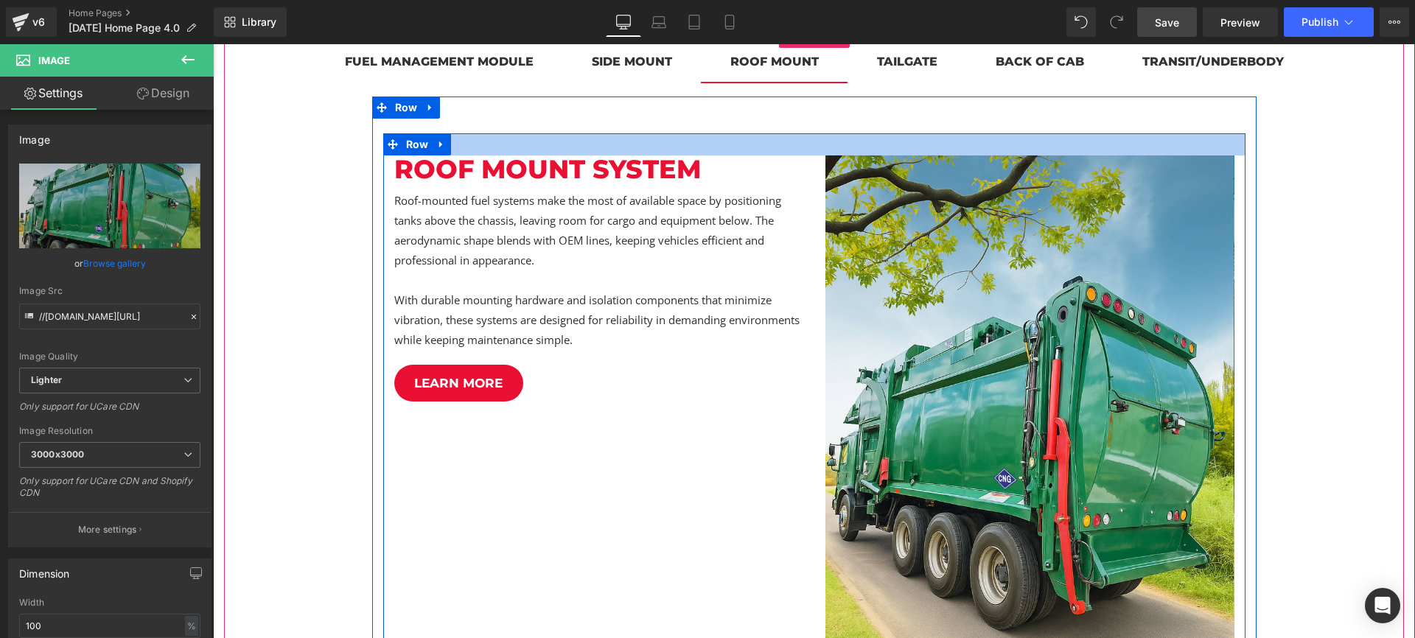
click at [511, 142] on div at bounding box center [814, 144] width 862 height 22
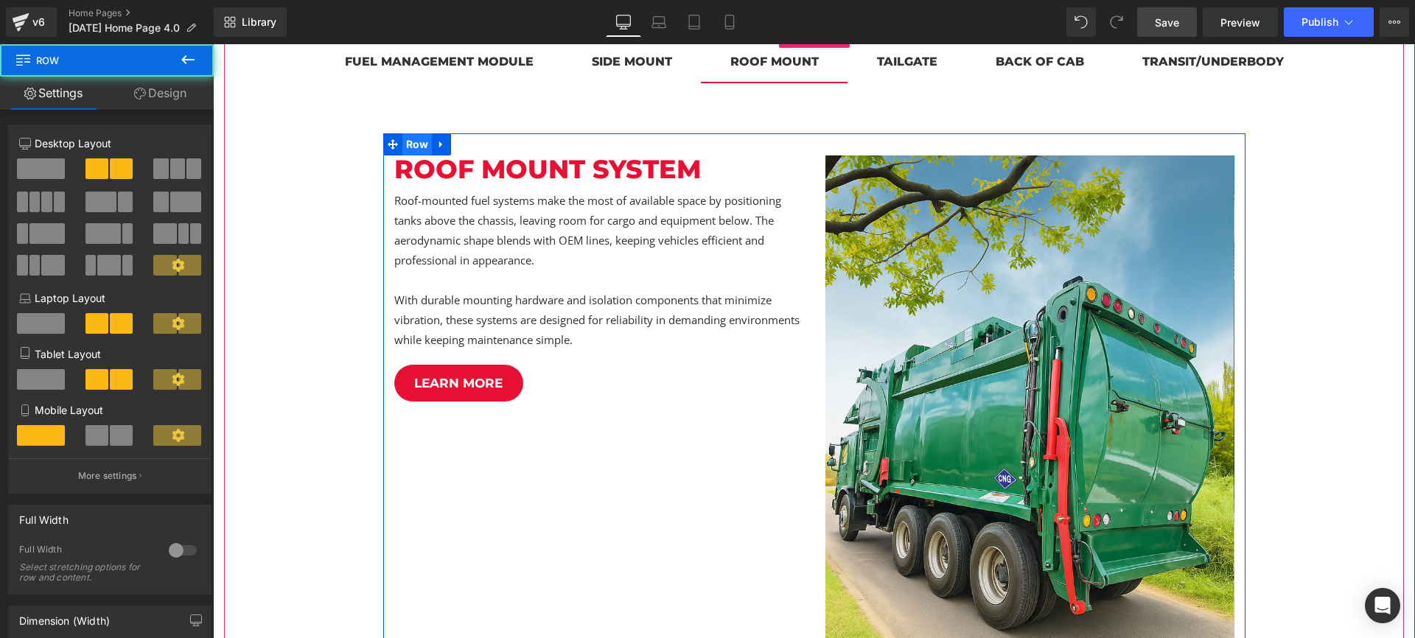
click at [409, 151] on span "Row" at bounding box center [417, 144] width 30 height 22
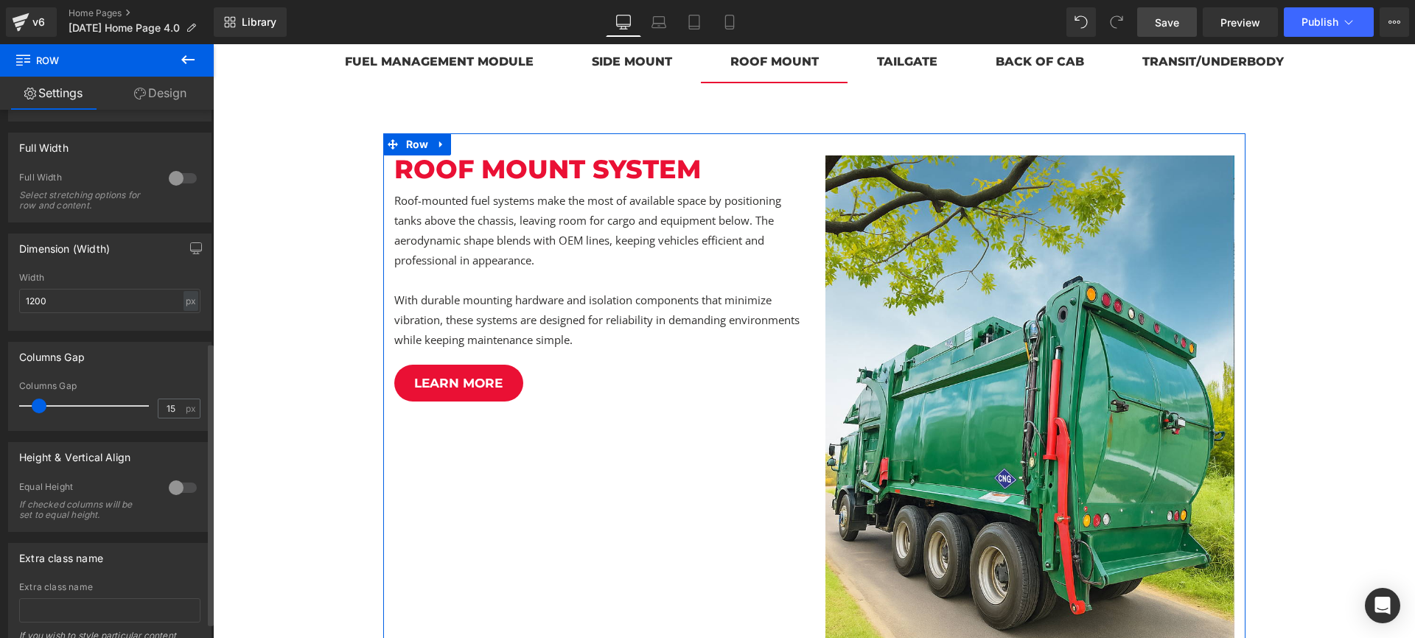
scroll to position [434, 0]
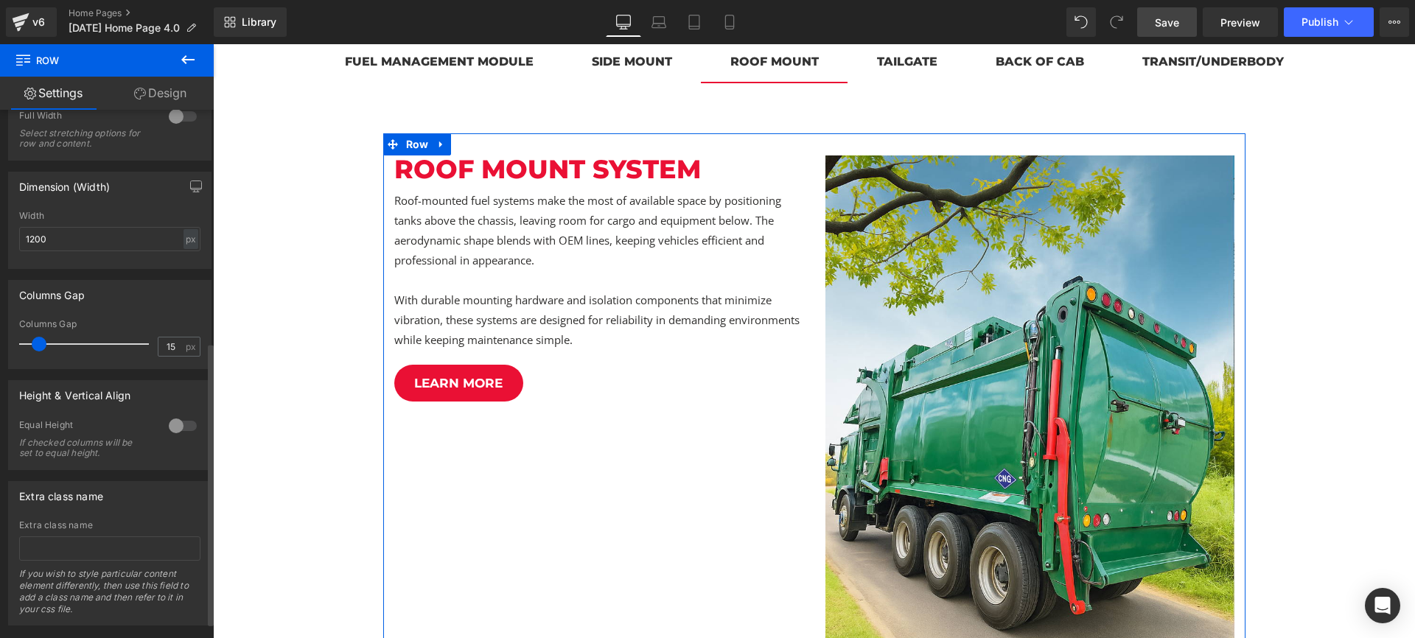
click at [177, 433] on div at bounding box center [182, 426] width 35 height 24
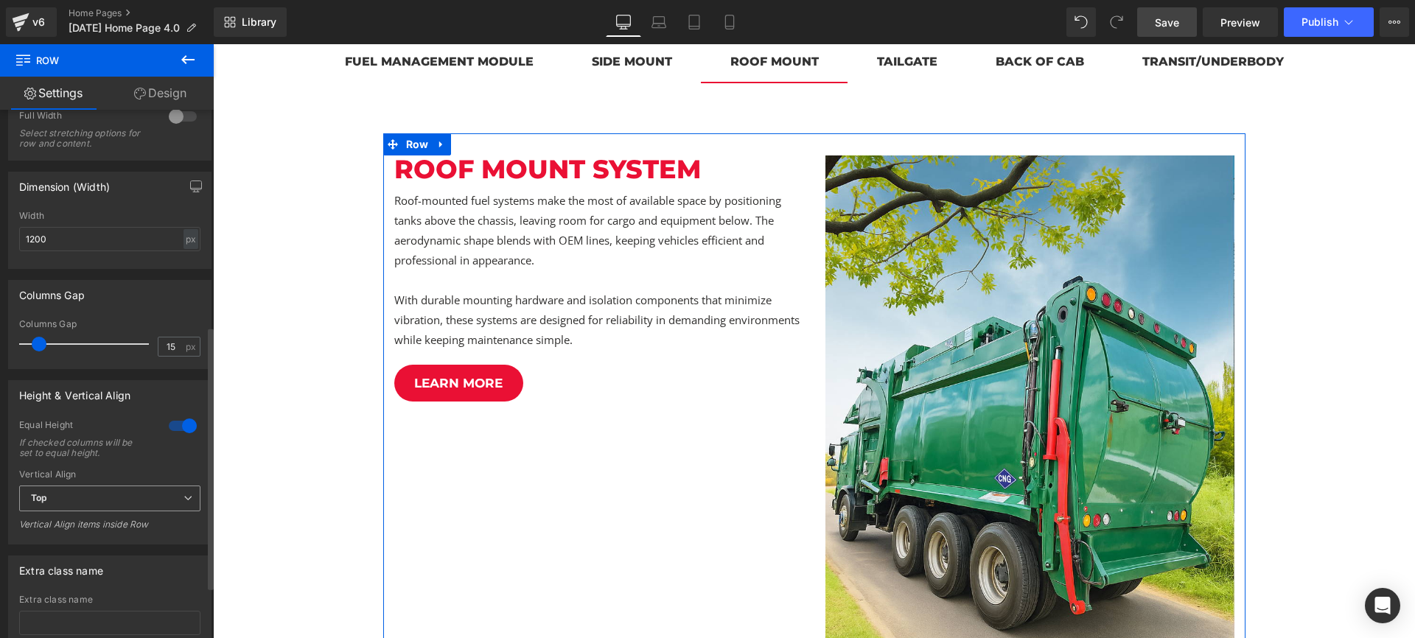
click at [135, 494] on span "Top" at bounding box center [109, 499] width 181 height 26
click at [130, 537] on li "Middle" at bounding box center [106, 547] width 175 height 22
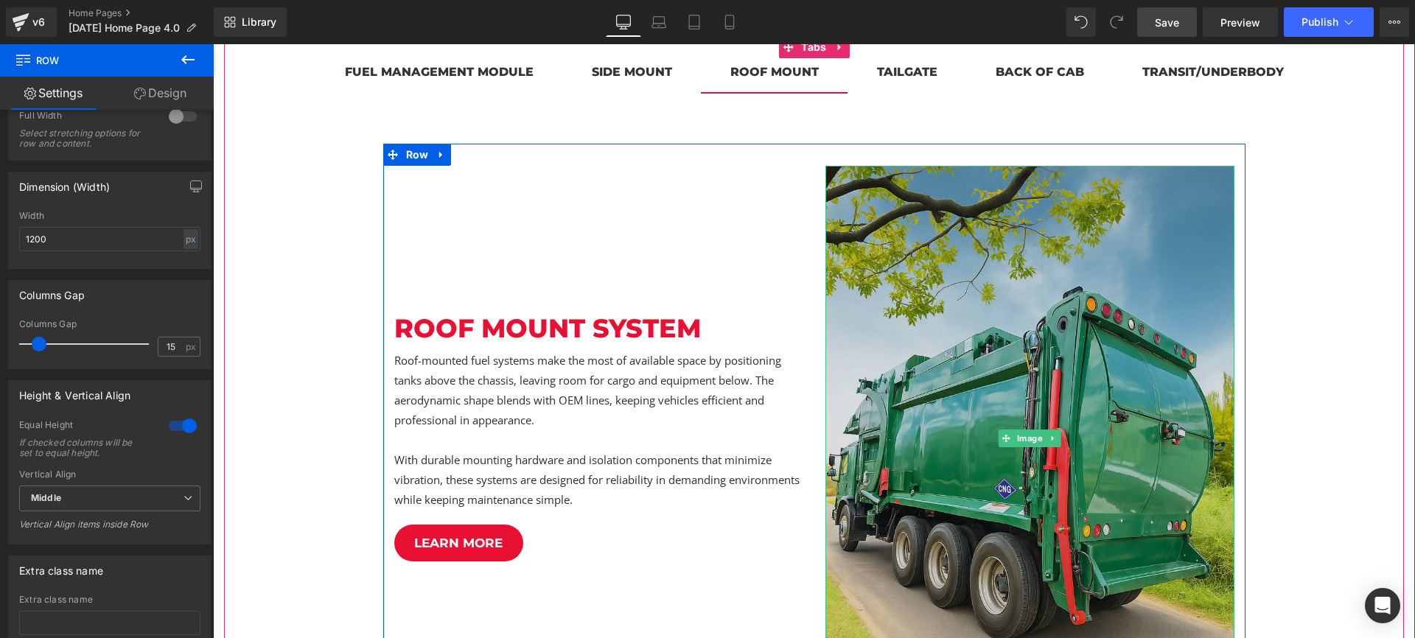
scroll to position [769, 0]
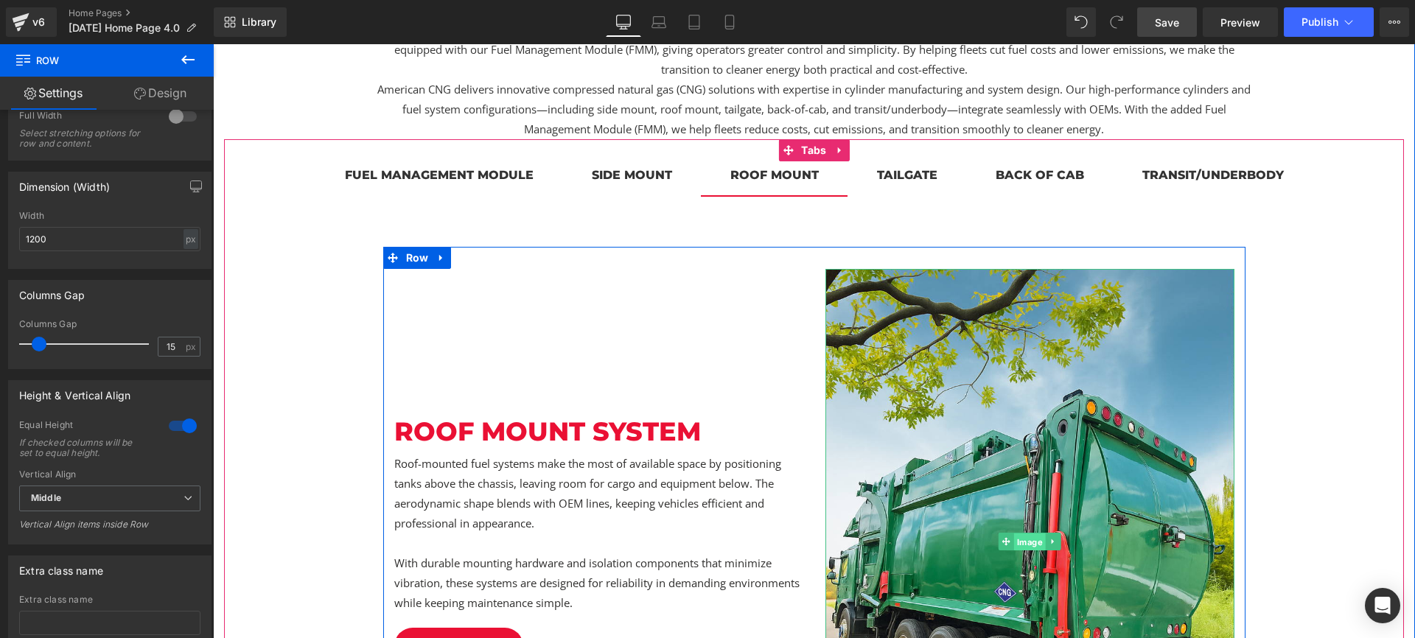
click at [1031, 540] on span "Image" at bounding box center [1030, 542] width 32 height 18
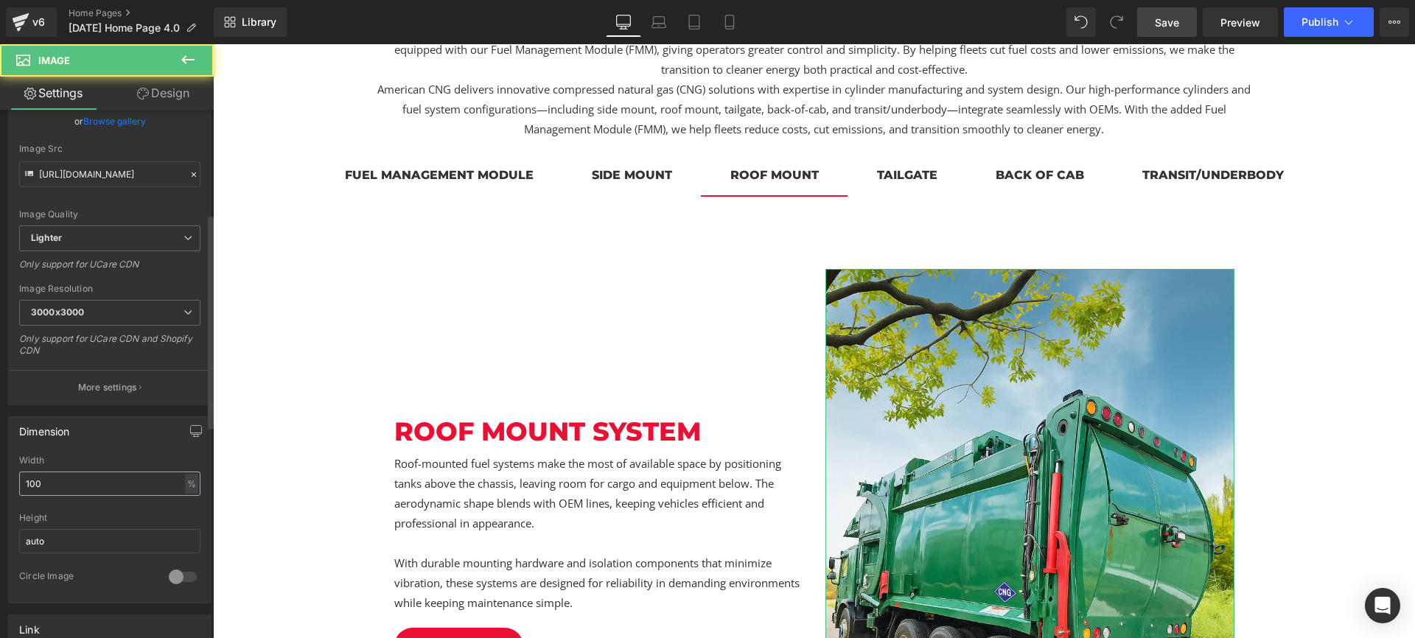
scroll to position [257, 0]
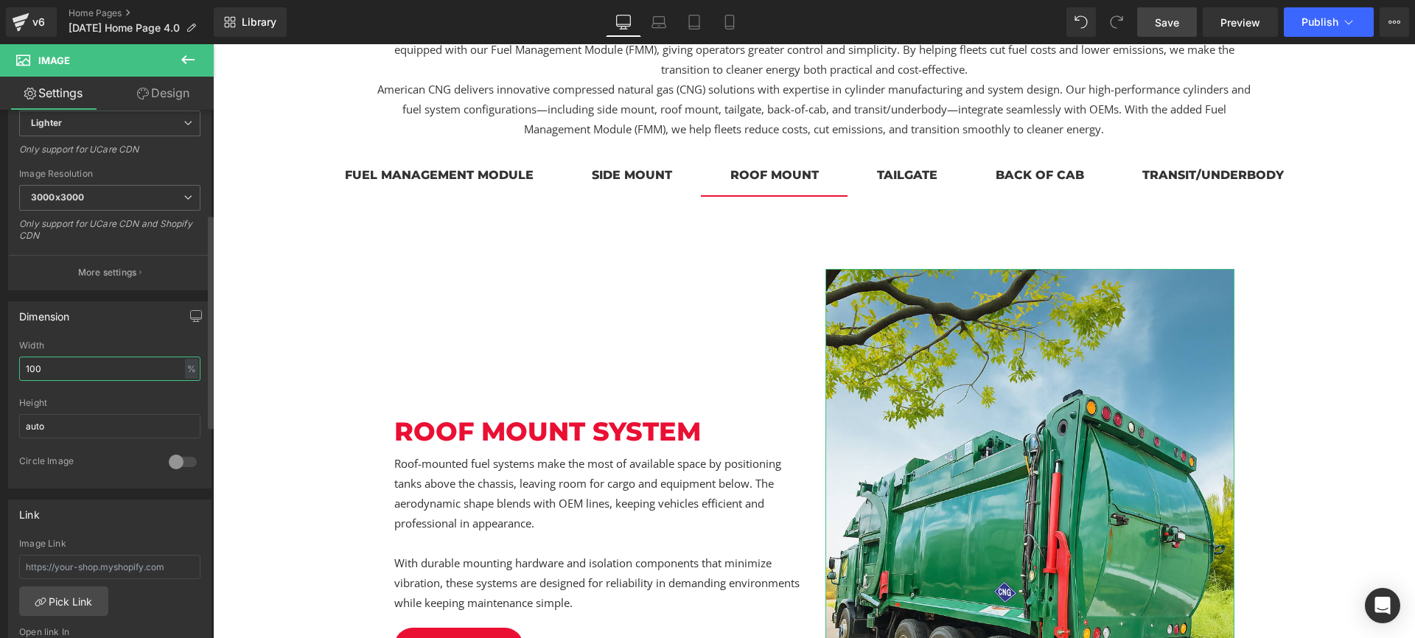
click at [69, 369] on input "100" at bounding box center [109, 369] width 181 height 24
type input "50"
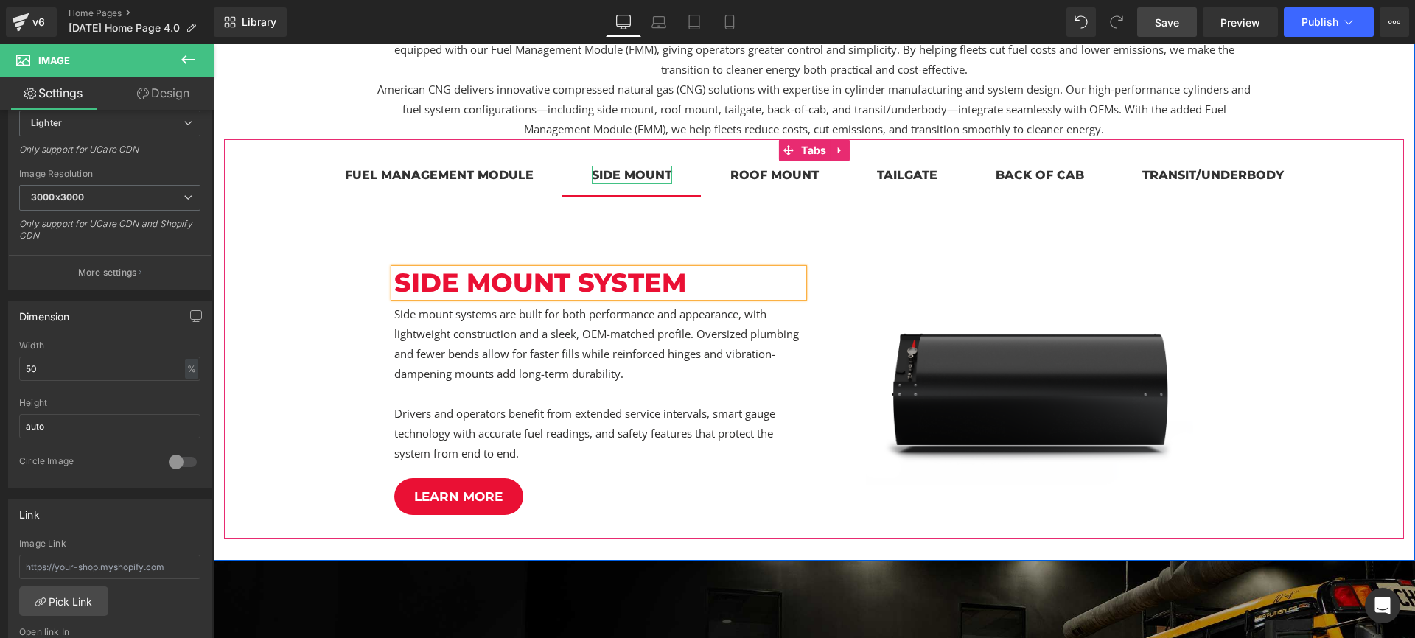
click at [633, 174] on div "side mount" at bounding box center [632, 175] width 80 height 18
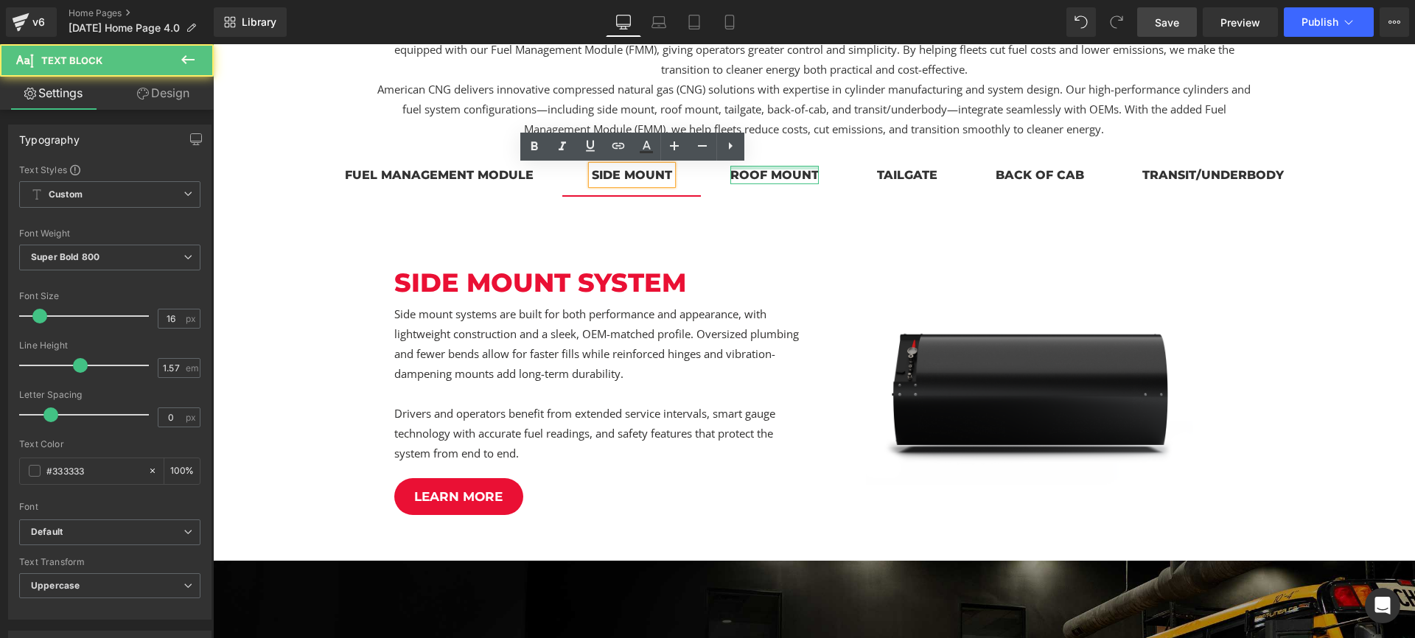
click at [794, 169] on div at bounding box center [774, 168] width 88 height 4
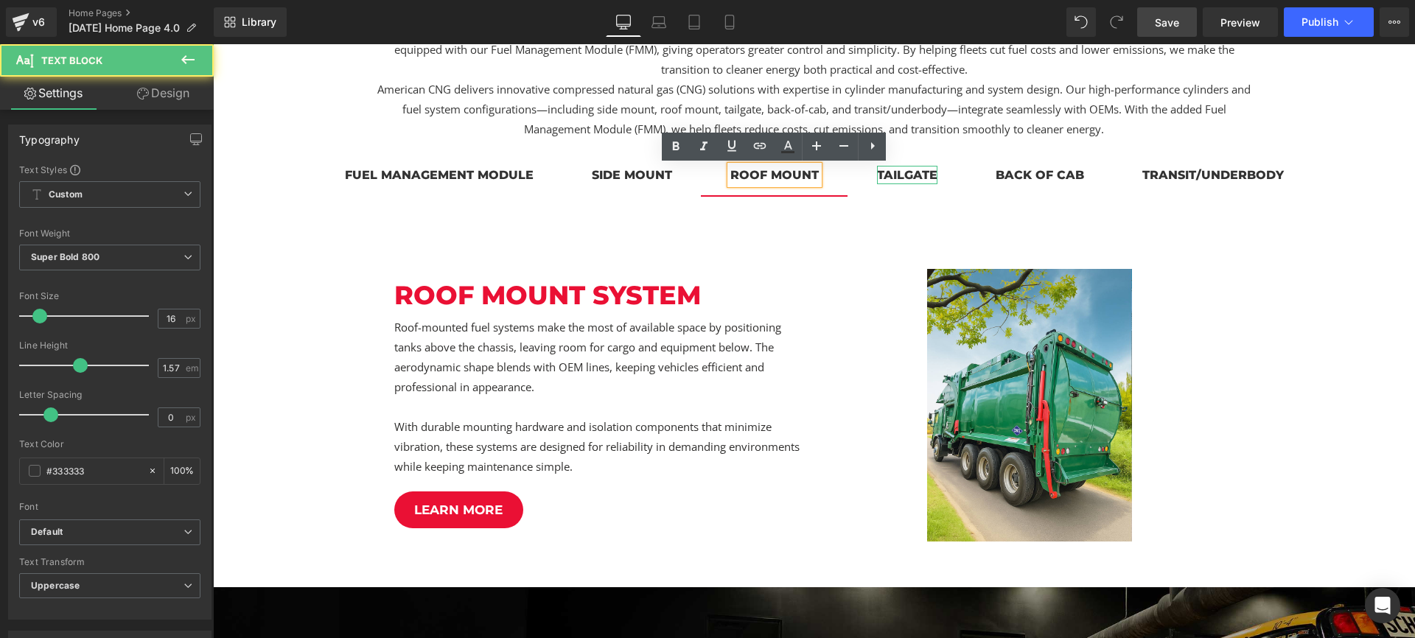
click at [927, 172] on div "tailgate" at bounding box center [907, 175] width 60 height 18
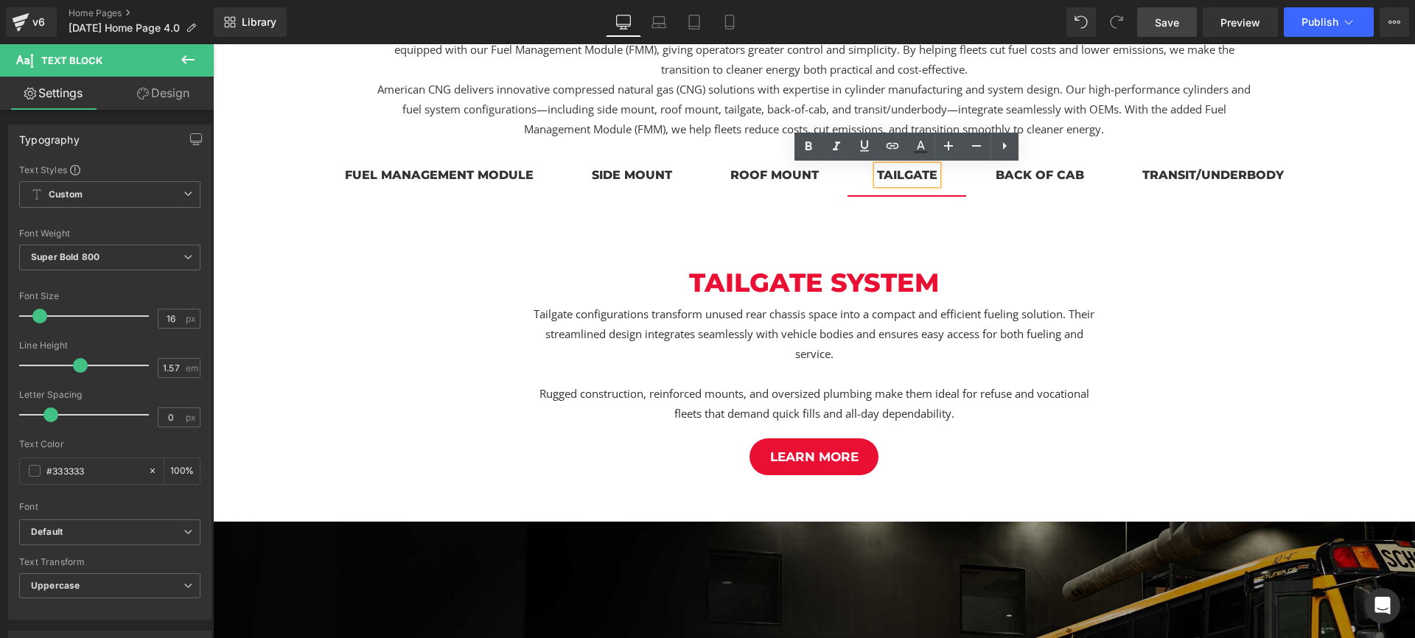
click at [722, 168] on span "roof mount Text Block" at bounding box center [774, 176] width 147 height 37
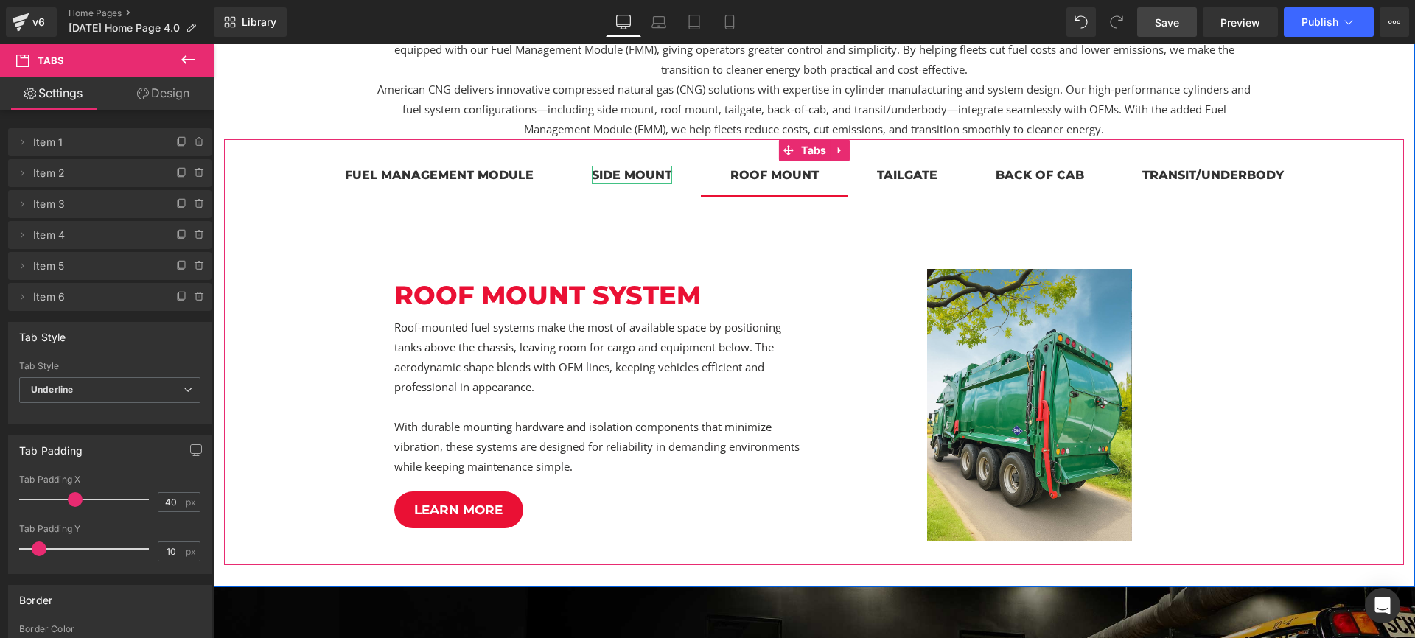
click at [637, 176] on div "side mount" at bounding box center [632, 175] width 80 height 18
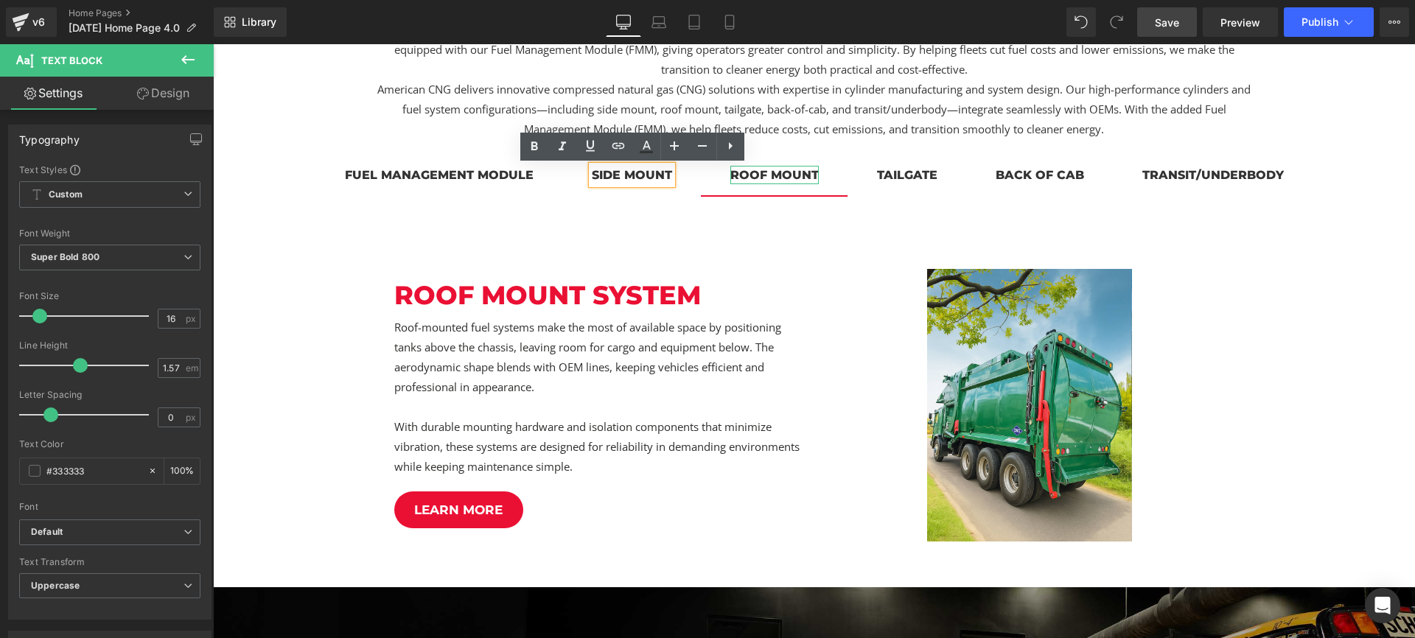
click at [784, 178] on div "roof mount" at bounding box center [774, 175] width 88 height 18
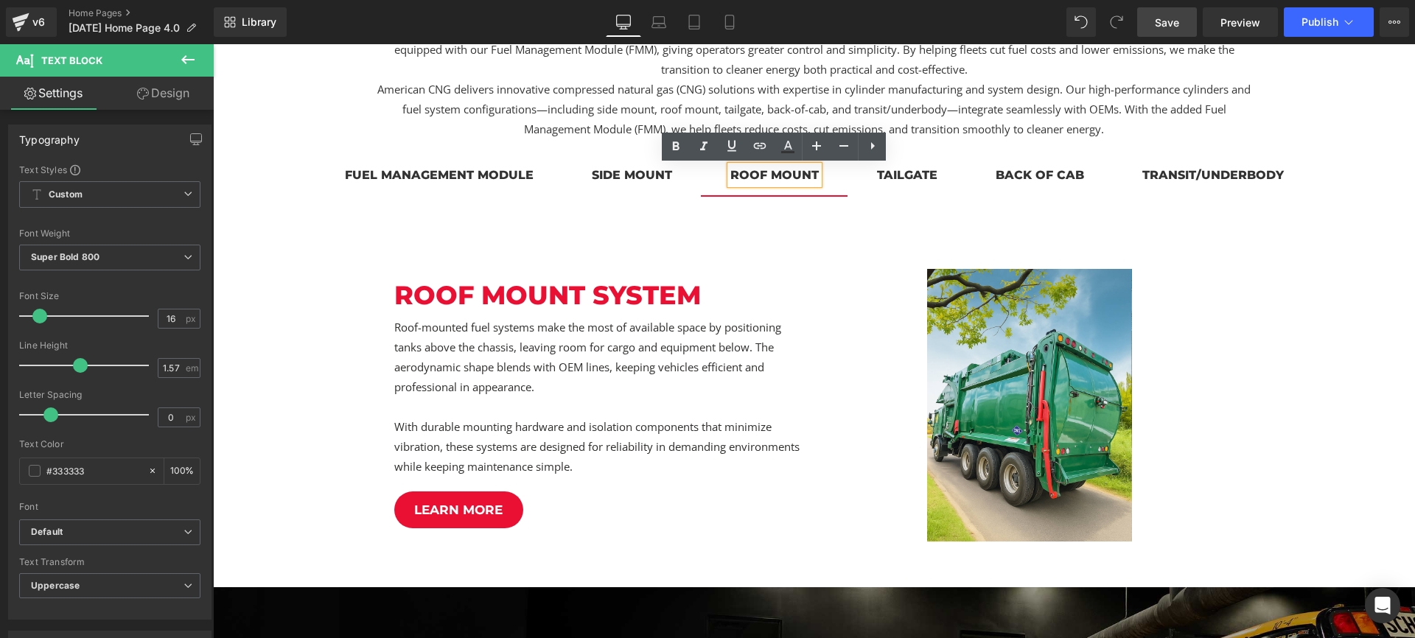
click at [878, 174] on div "tailgate Text Block" at bounding box center [907, 175] width 60 height 18
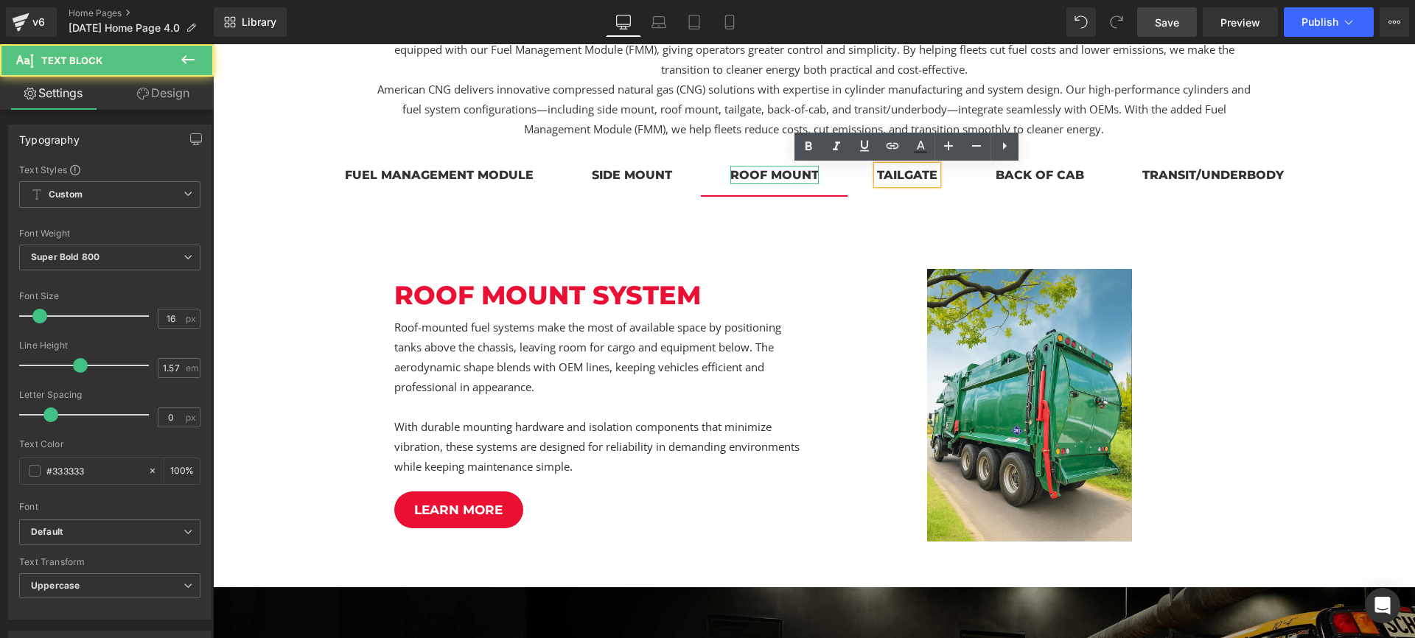
click at [754, 176] on div "roof mount" at bounding box center [774, 175] width 88 height 18
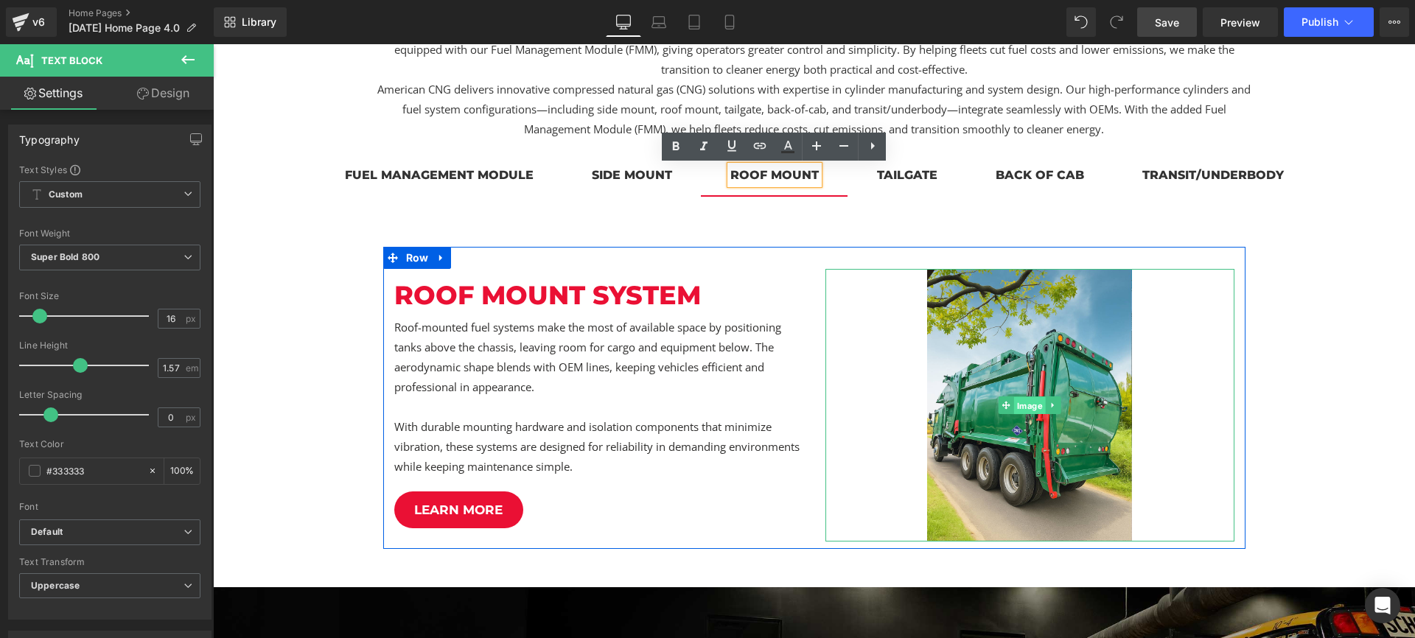
click at [1025, 405] on span "Image" at bounding box center [1030, 405] width 32 height 18
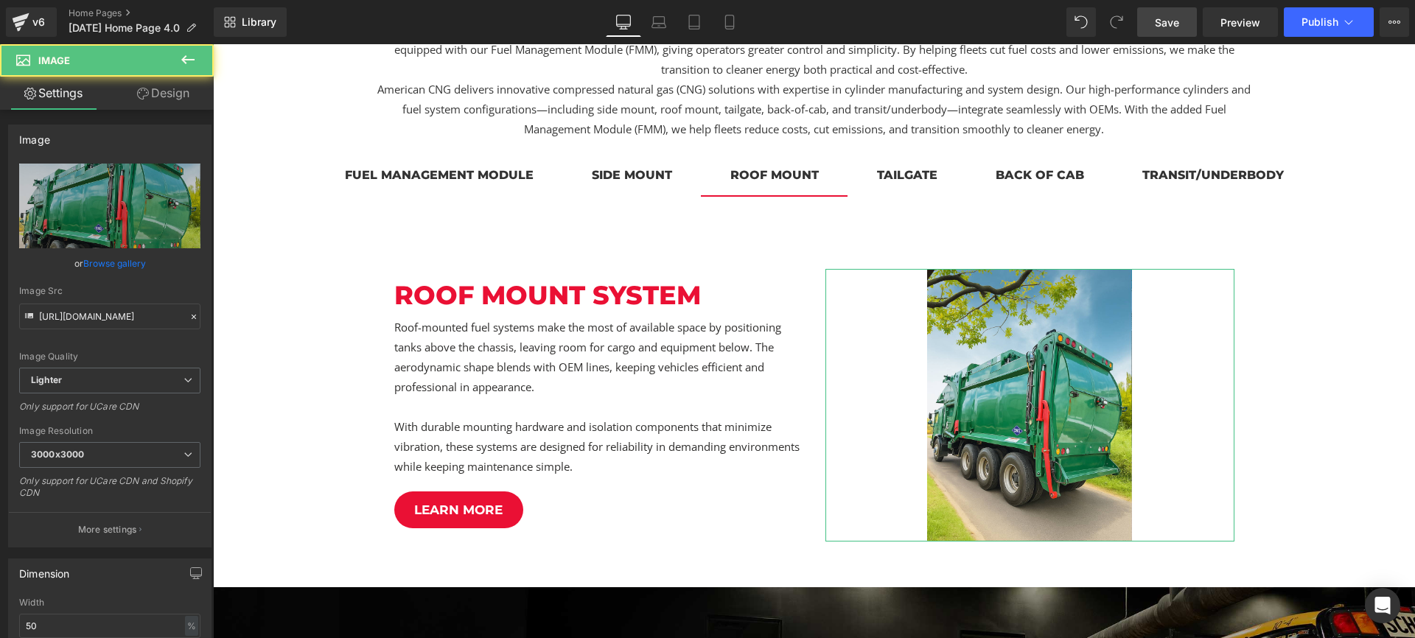
click at [175, 99] on link "Design" at bounding box center [163, 93] width 107 height 33
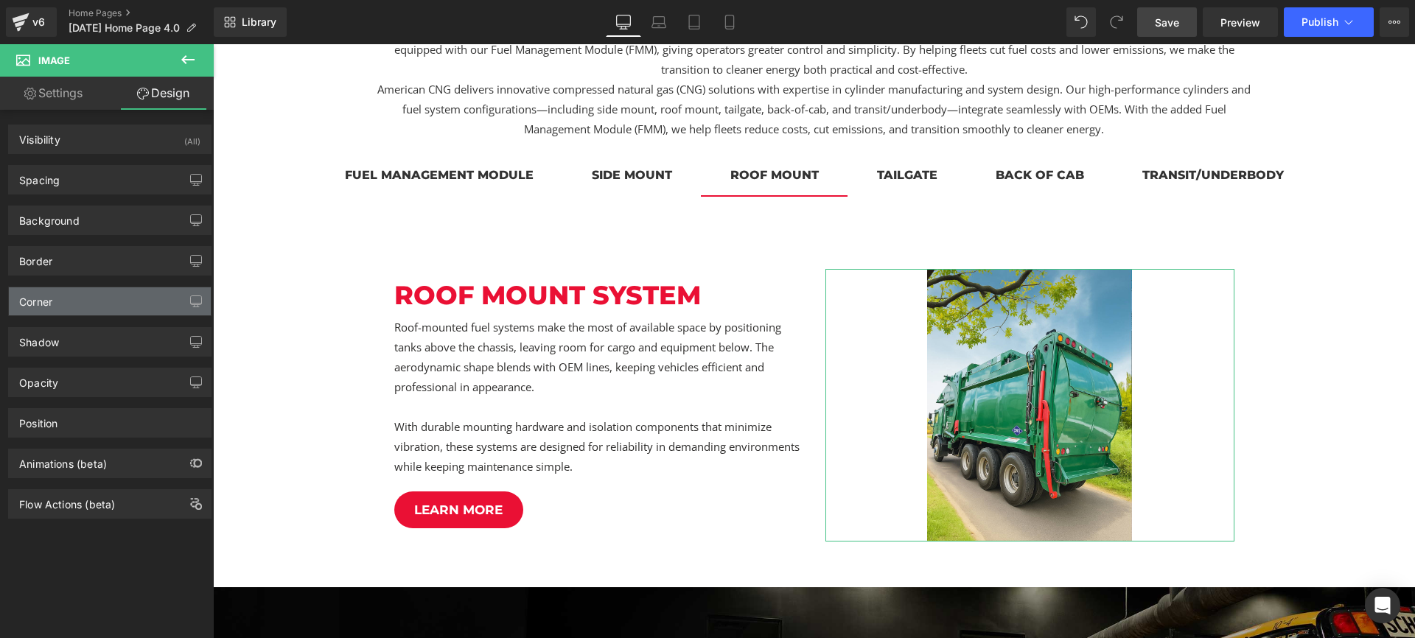
click at [60, 304] on div "Corner" at bounding box center [110, 301] width 202 height 28
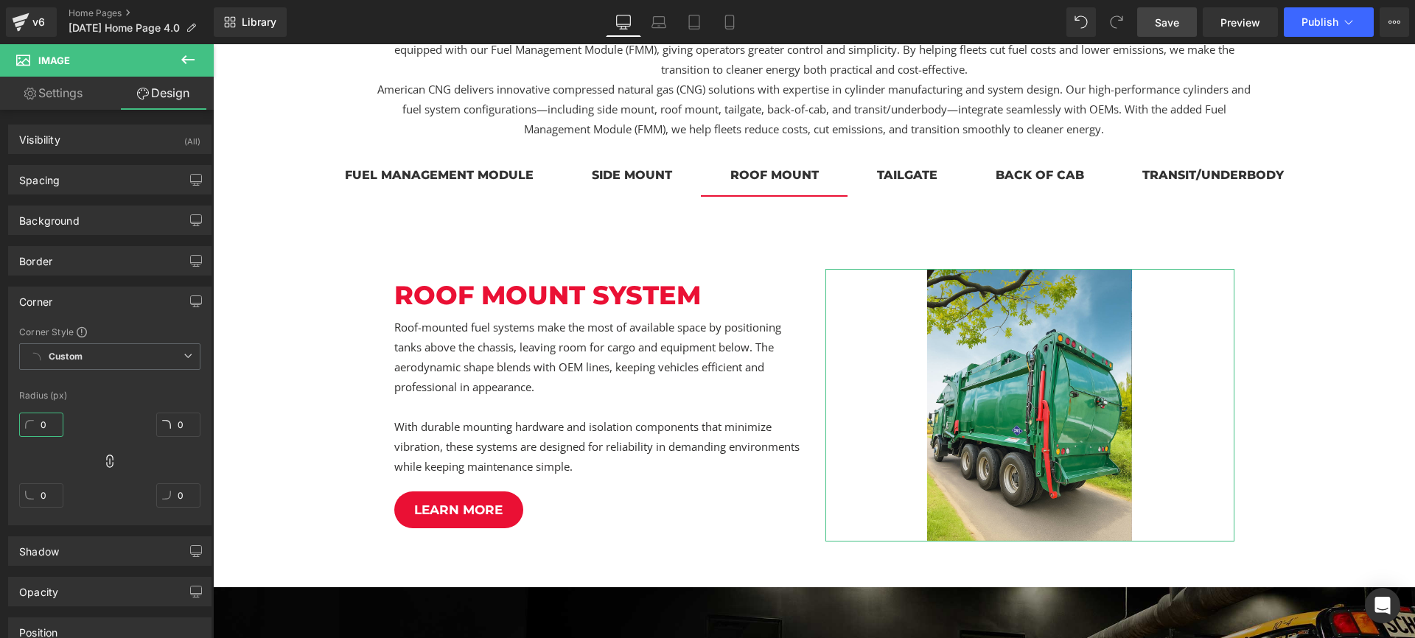
click at [41, 416] on input "0" at bounding box center [41, 425] width 44 height 24
type input "20"
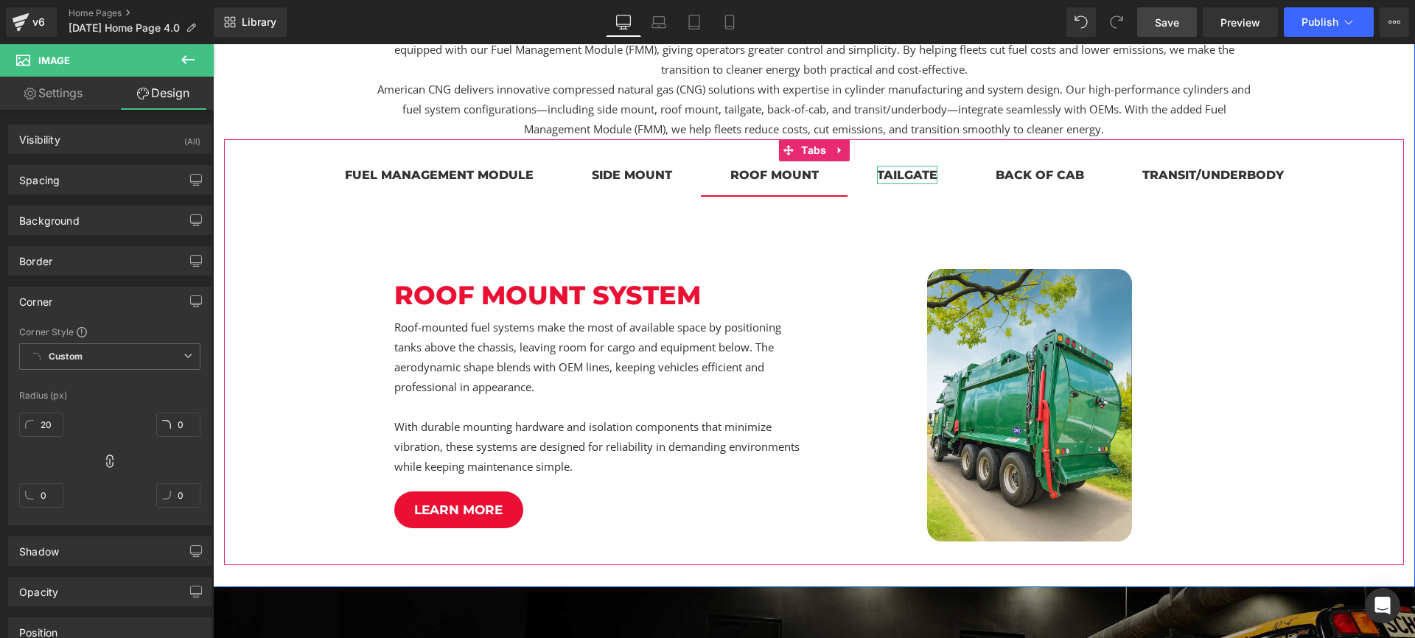
click at [904, 174] on div "tailgate" at bounding box center [907, 175] width 60 height 18
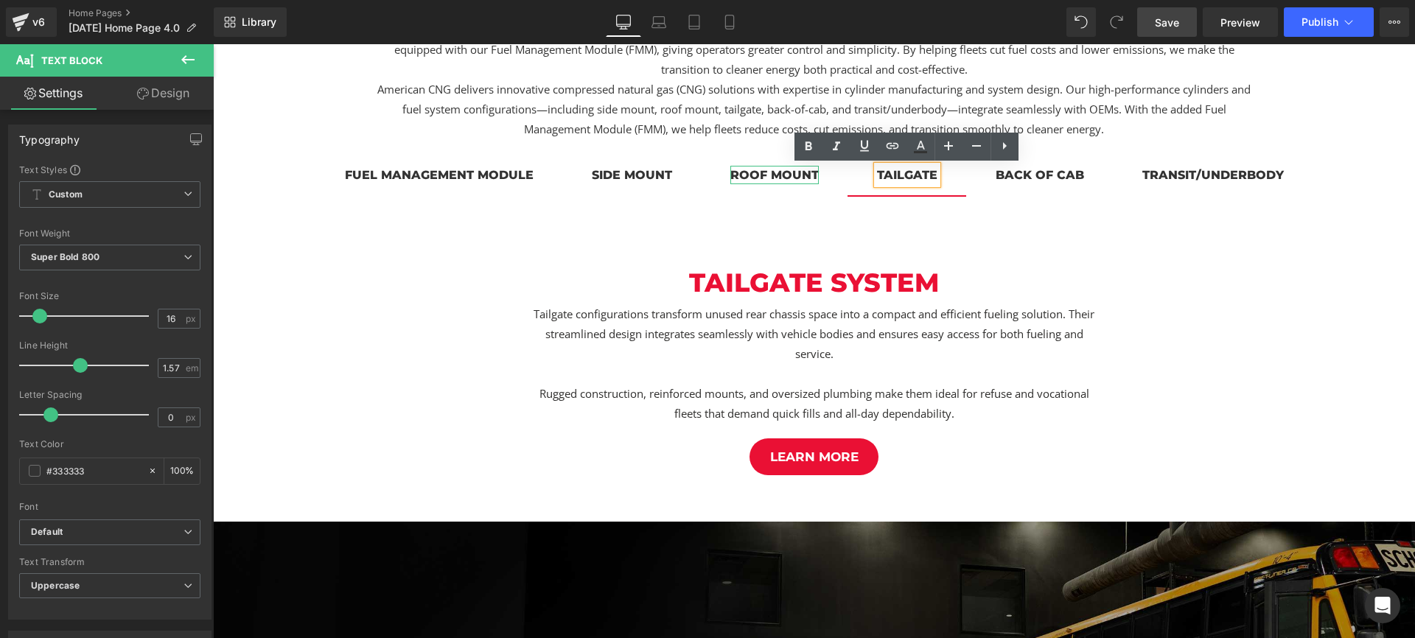
click at [766, 172] on div "roof mount" at bounding box center [774, 175] width 88 height 18
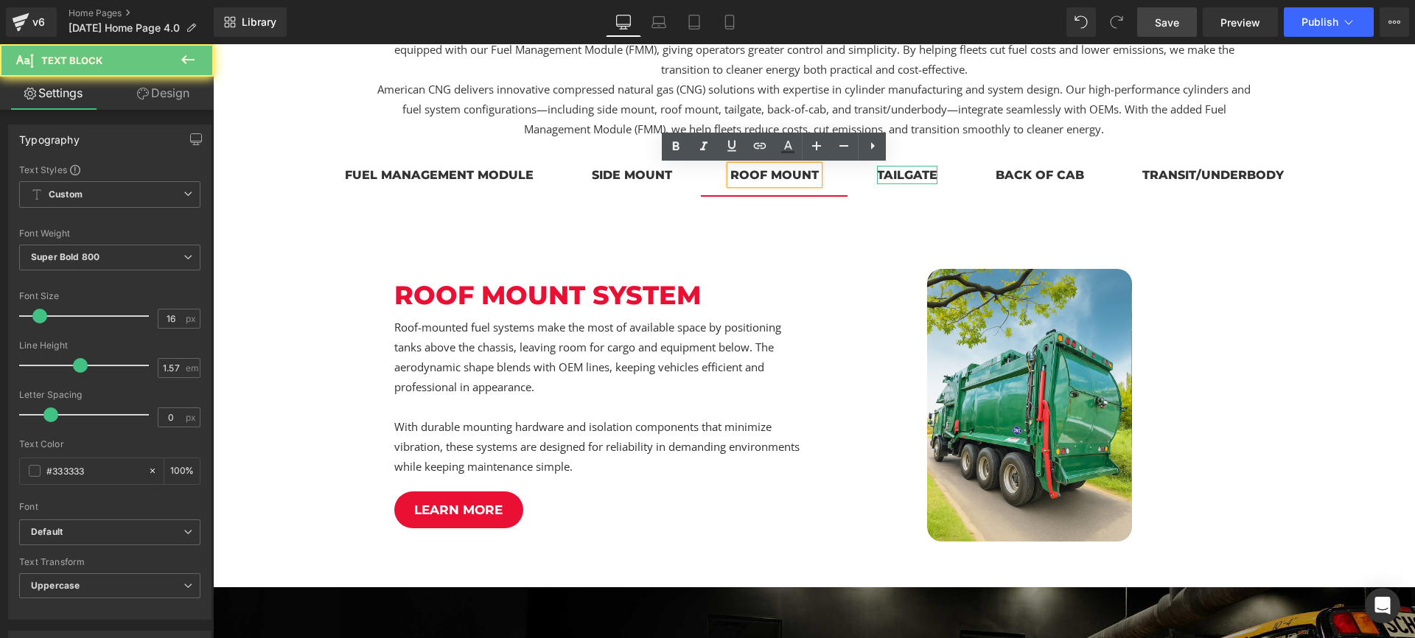
click at [914, 174] on div "tailgate" at bounding box center [907, 175] width 60 height 18
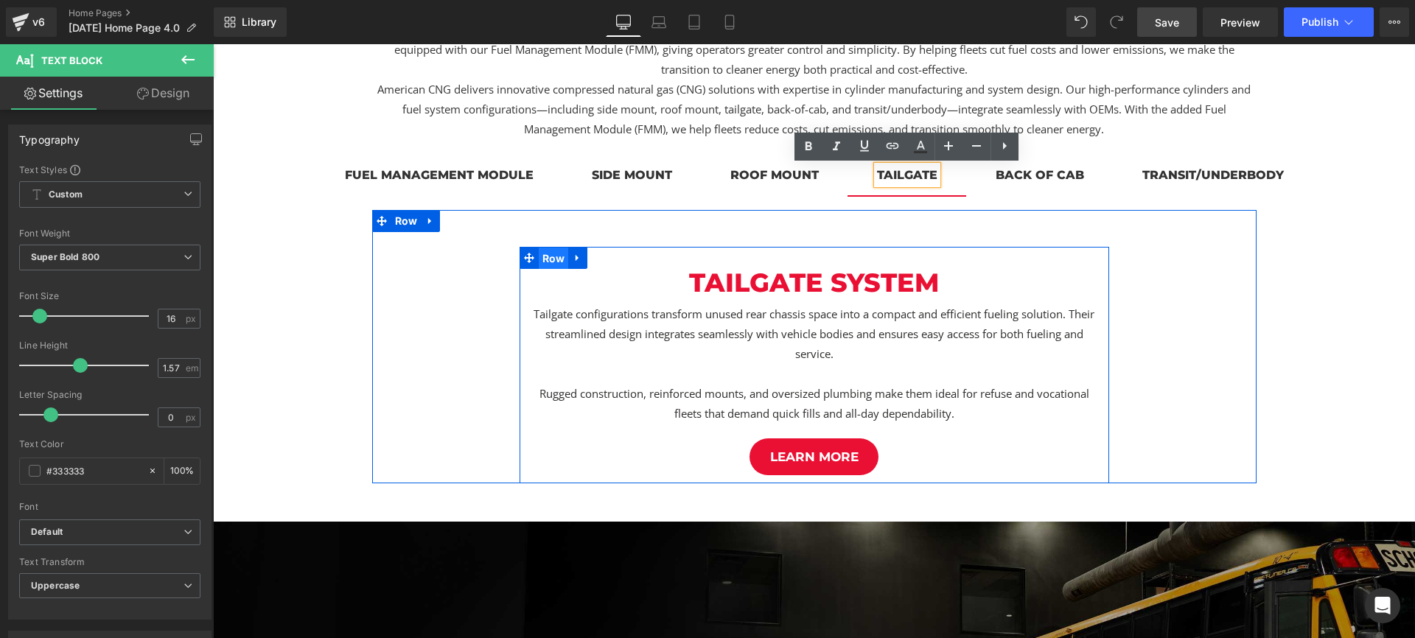
click at [556, 260] on span "Row" at bounding box center [554, 259] width 30 height 22
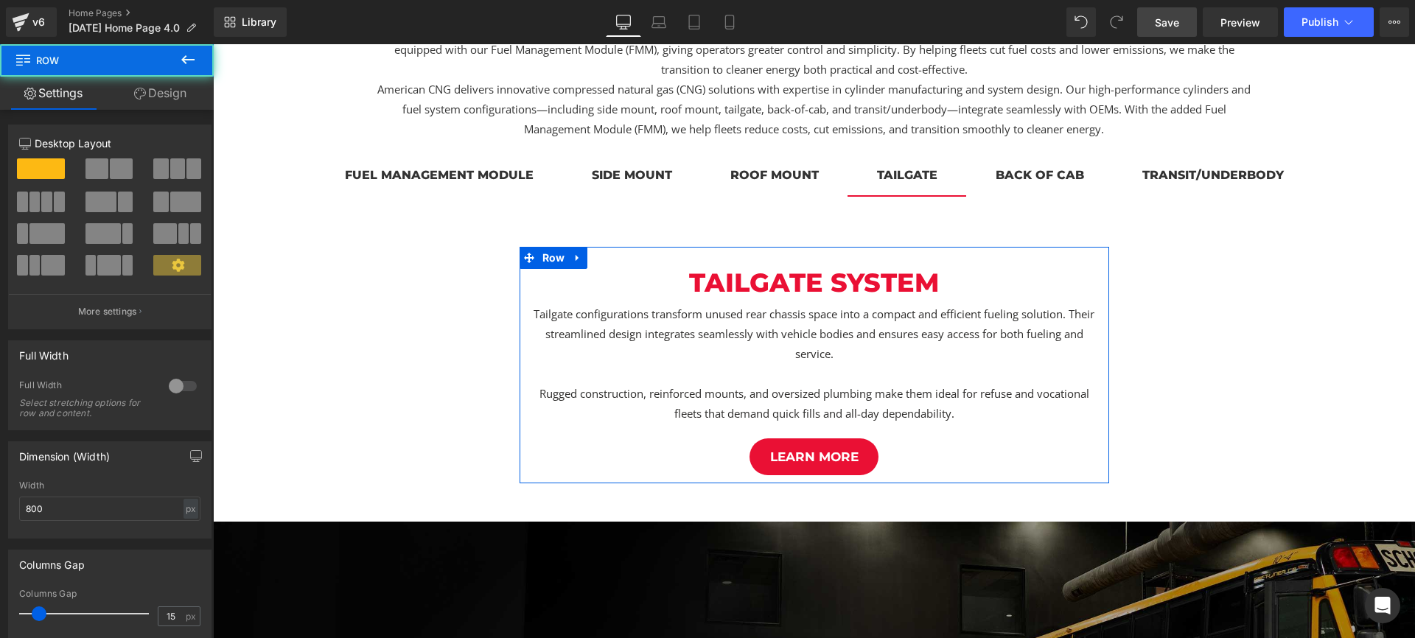
click at [74, 494] on div "Width 800 px % px" at bounding box center [109, 508] width 181 height 57
click at [75, 505] on input "800" at bounding box center [109, 509] width 181 height 24
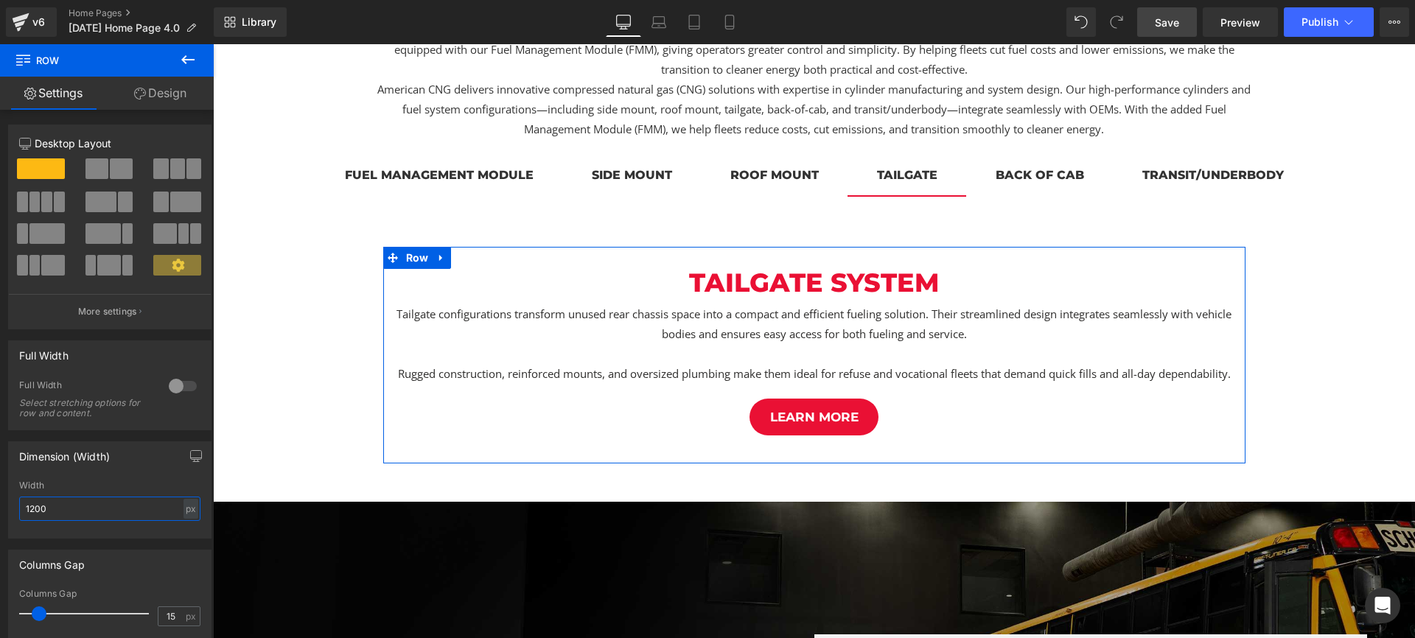
scroll to position [299, 0]
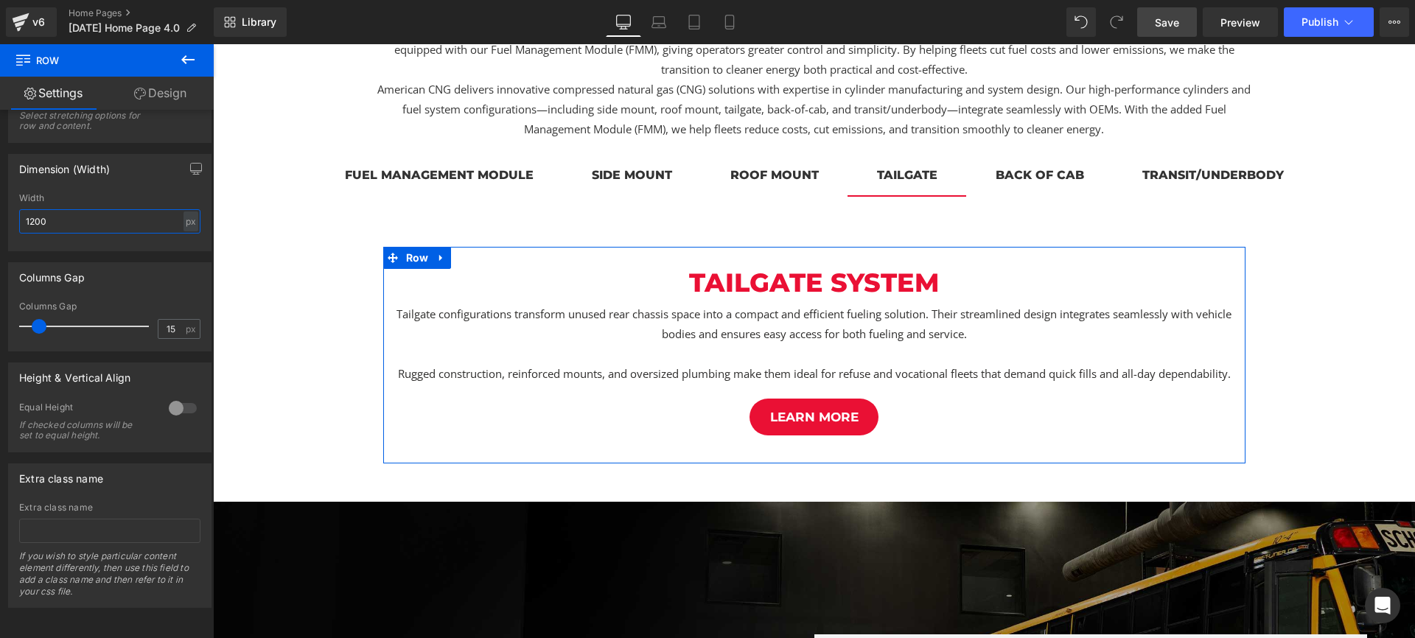
type input "1200"
click at [184, 398] on div at bounding box center [182, 408] width 35 height 24
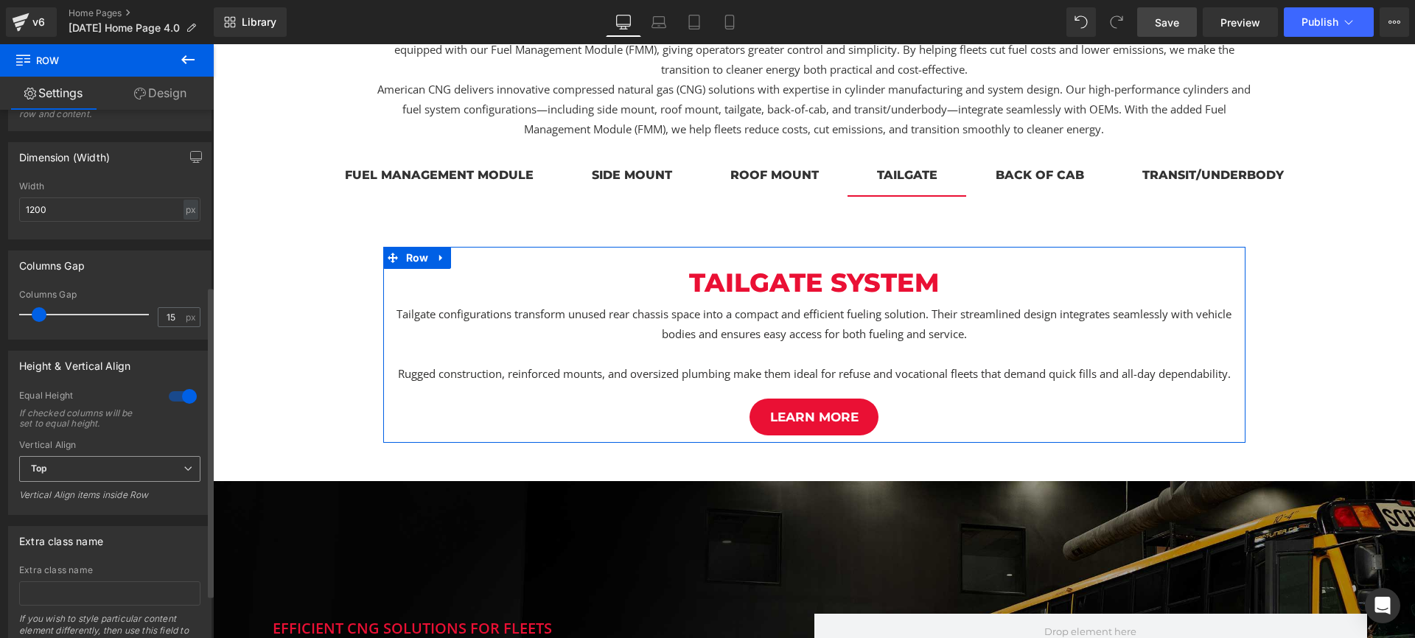
click at [124, 477] on span "Top" at bounding box center [109, 469] width 181 height 26
click at [113, 510] on ul "Top Middle Bottom" at bounding box center [106, 517] width 175 height 68
click at [113, 510] on li "Middle" at bounding box center [106, 517] width 175 height 22
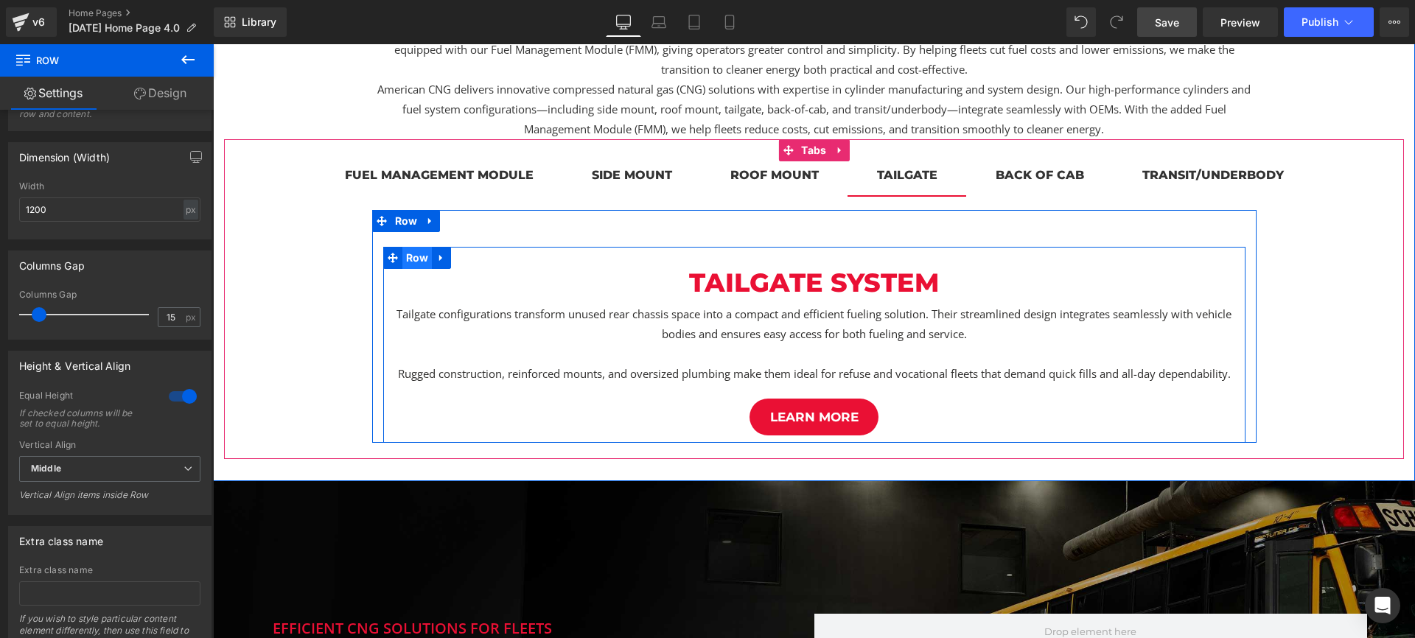
click at [412, 262] on span "Row" at bounding box center [417, 258] width 30 height 22
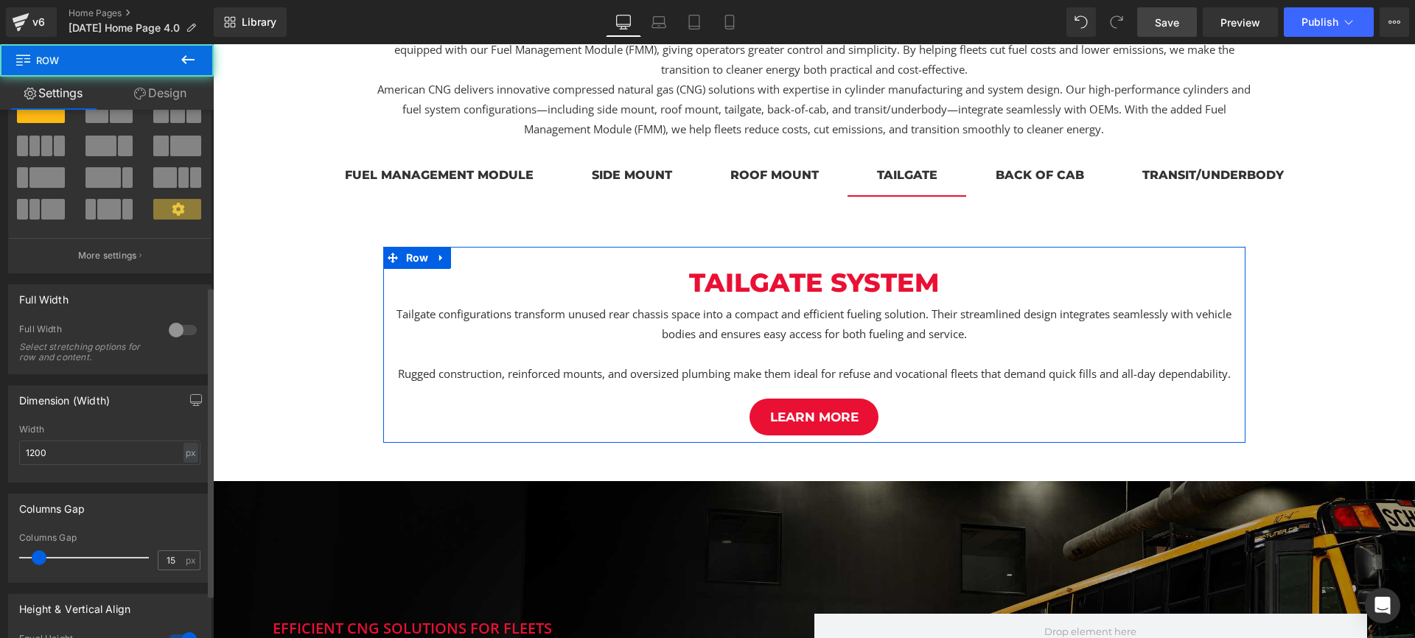
scroll to position [0, 0]
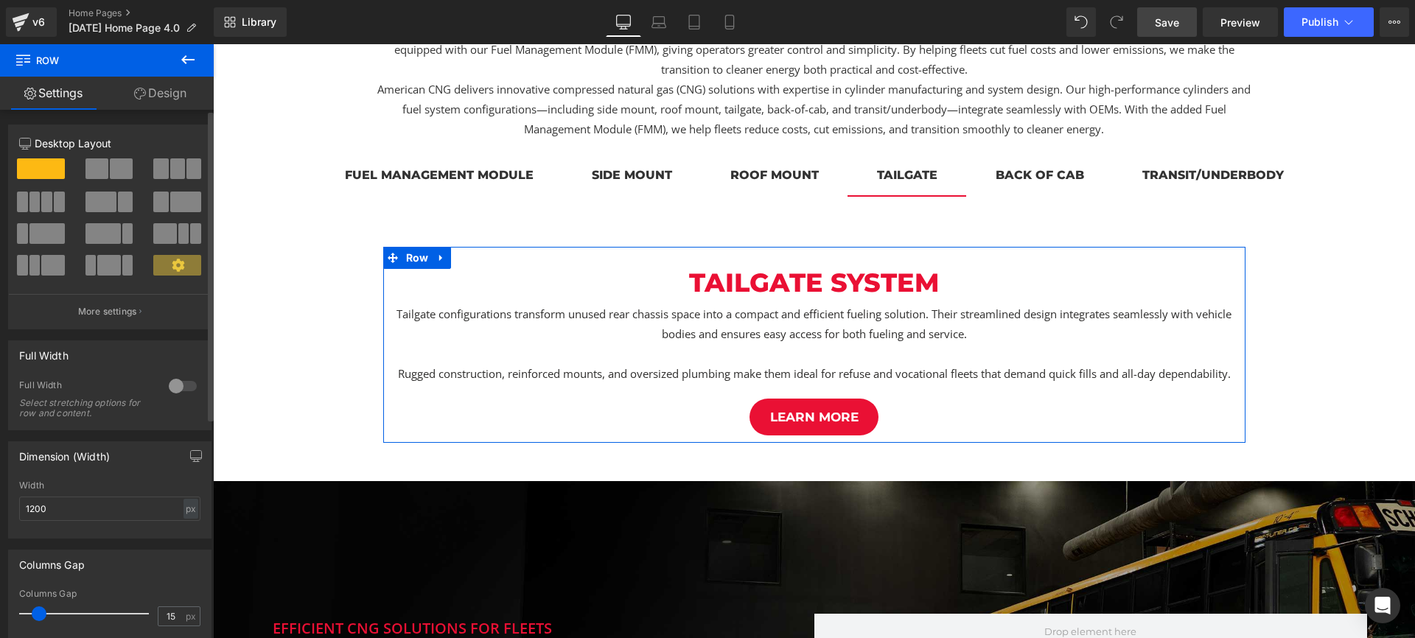
click at [98, 171] on span at bounding box center [96, 168] width 23 height 21
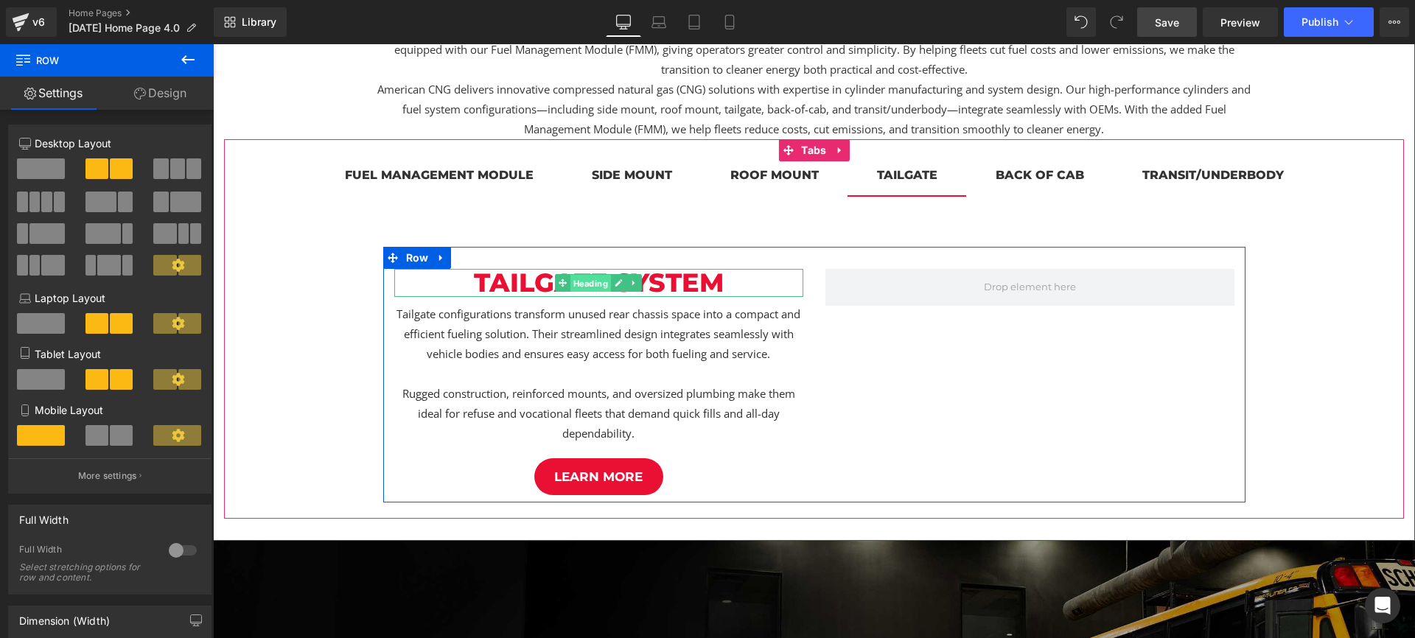
click at [579, 284] on span "Heading" at bounding box center [590, 284] width 41 height 18
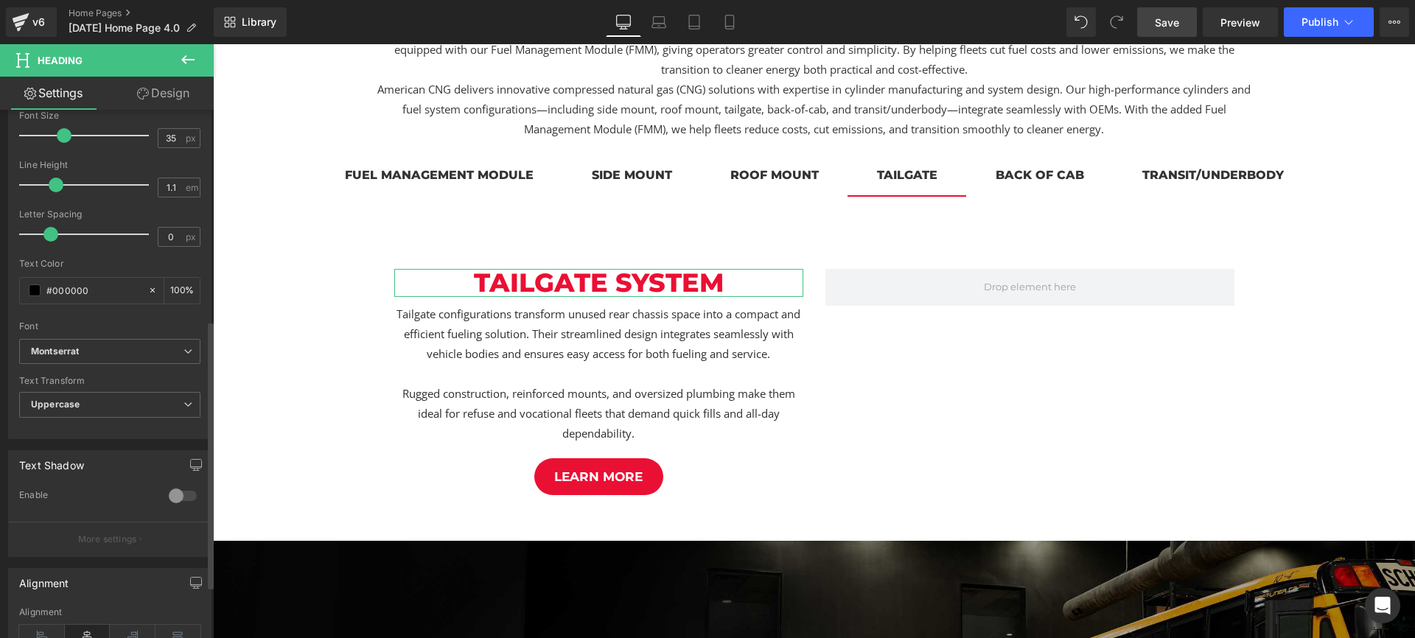
scroll to position [415, 0]
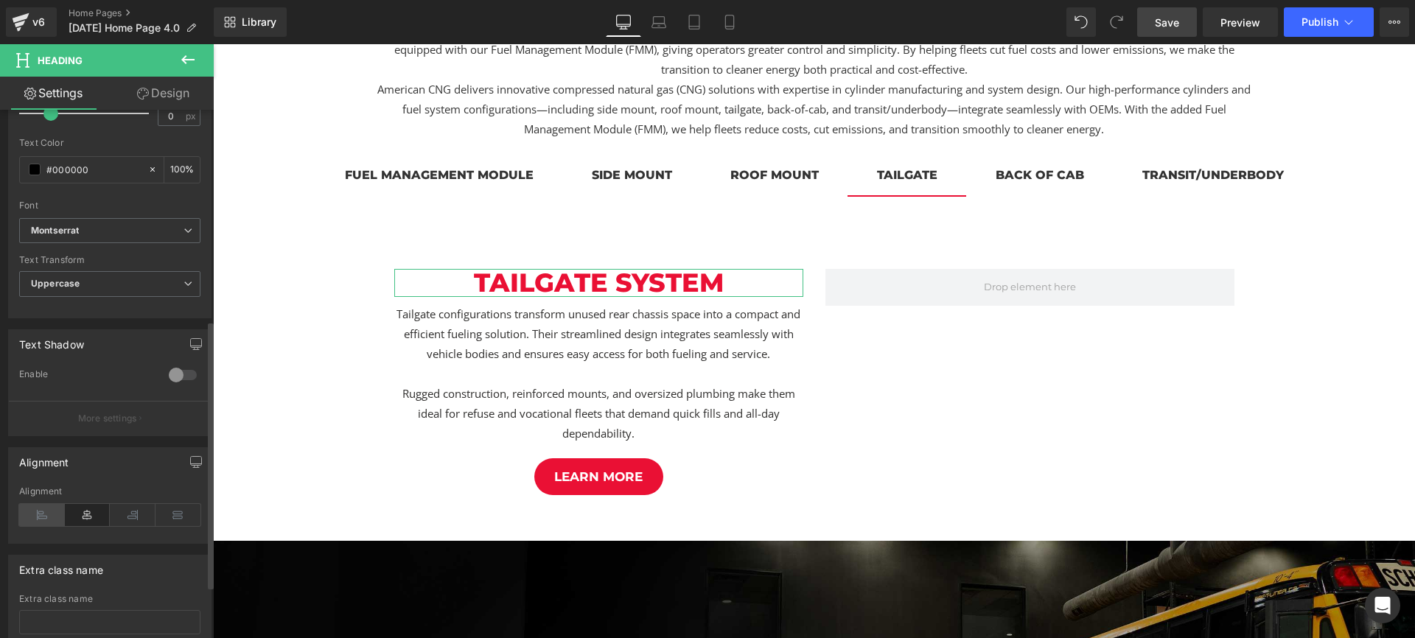
click at [37, 516] on icon at bounding box center [42, 515] width 46 height 22
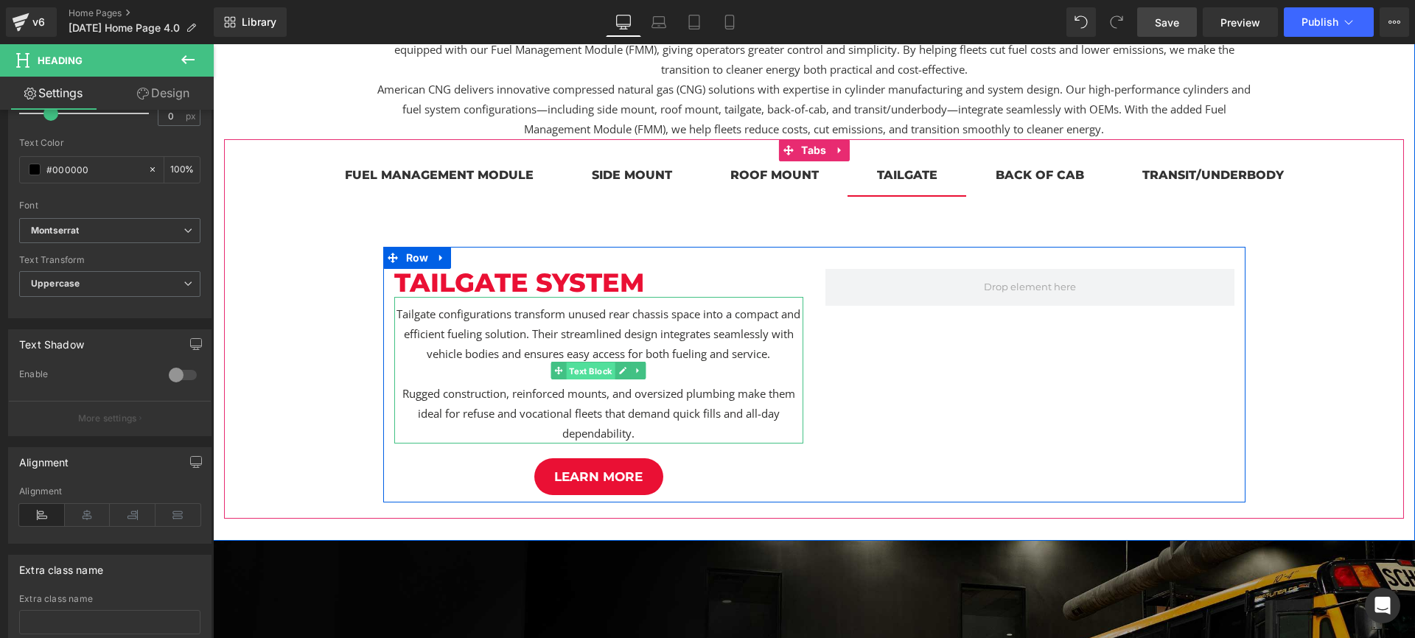
click at [589, 371] on span "Text Block" at bounding box center [590, 371] width 49 height 18
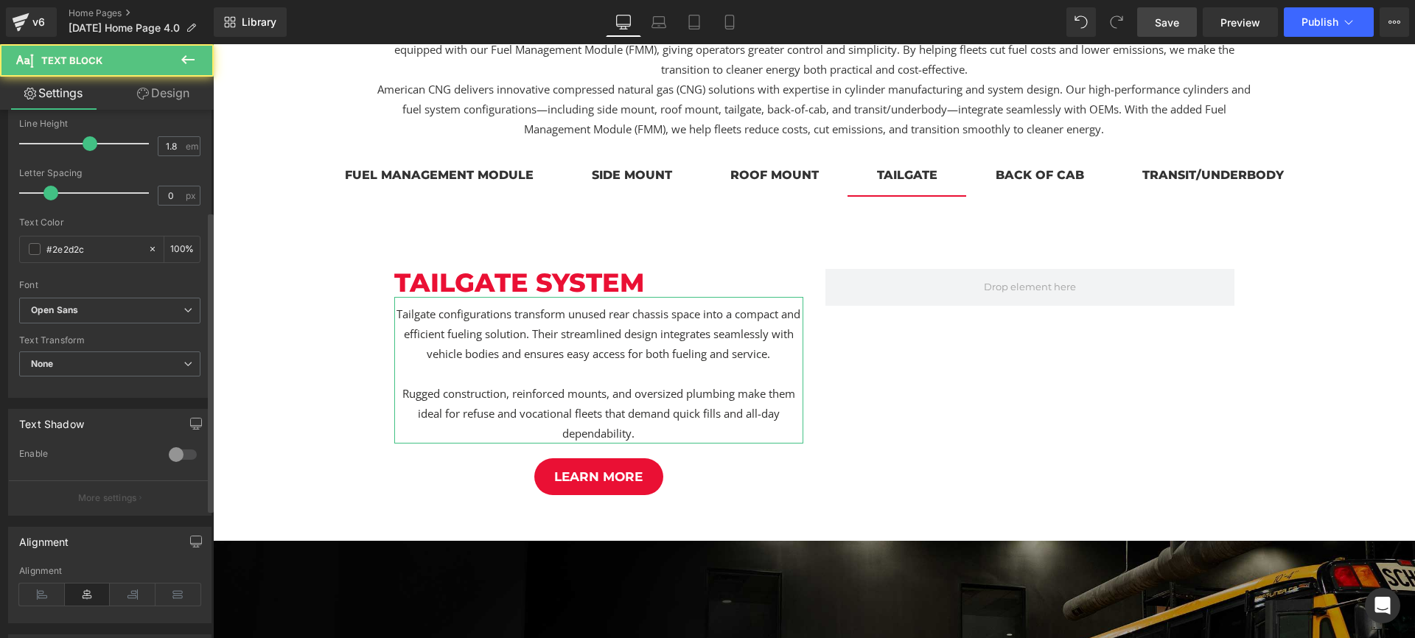
scroll to position [405, 0]
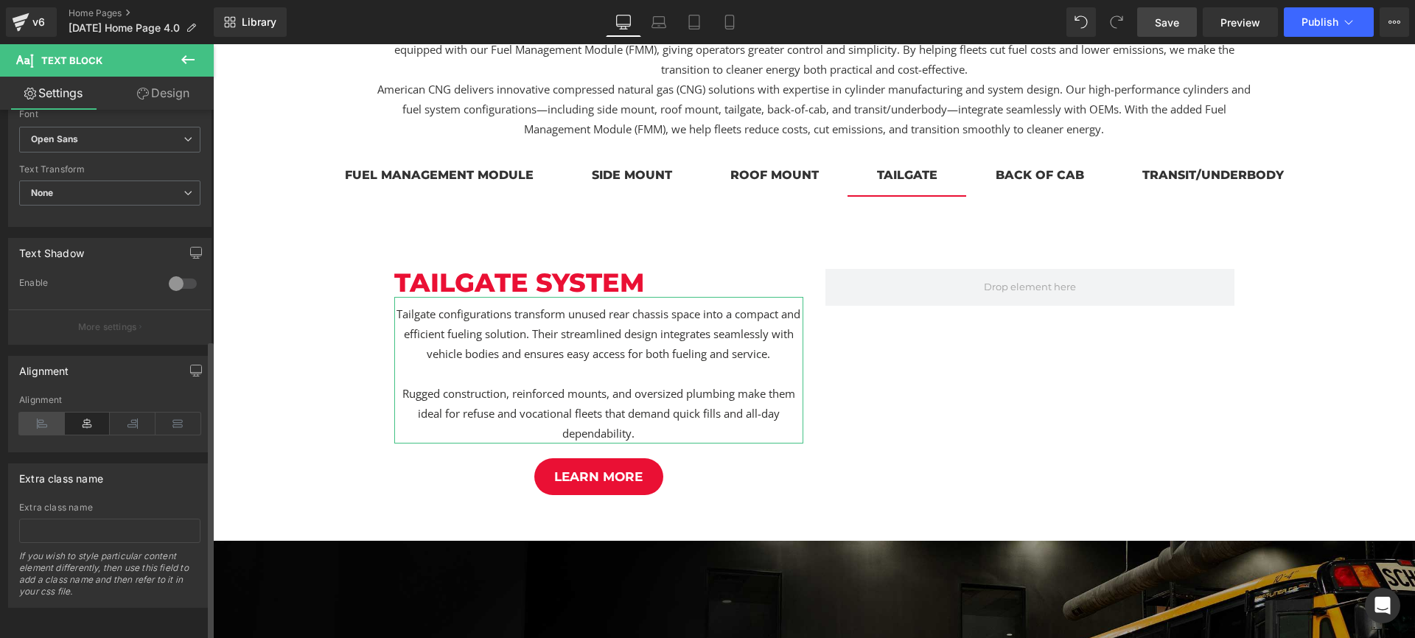
click at [53, 413] on icon at bounding box center [42, 424] width 46 height 22
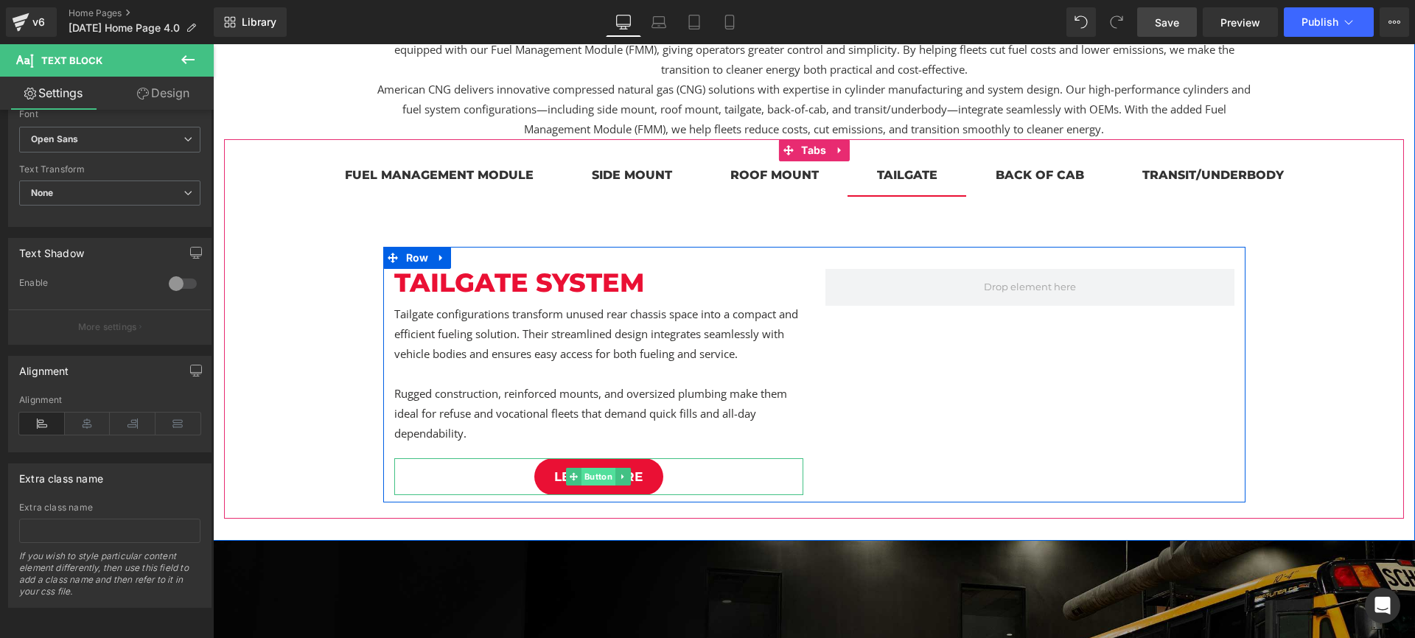
click at [593, 475] on span "Button" at bounding box center [598, 477] width 34 height 18
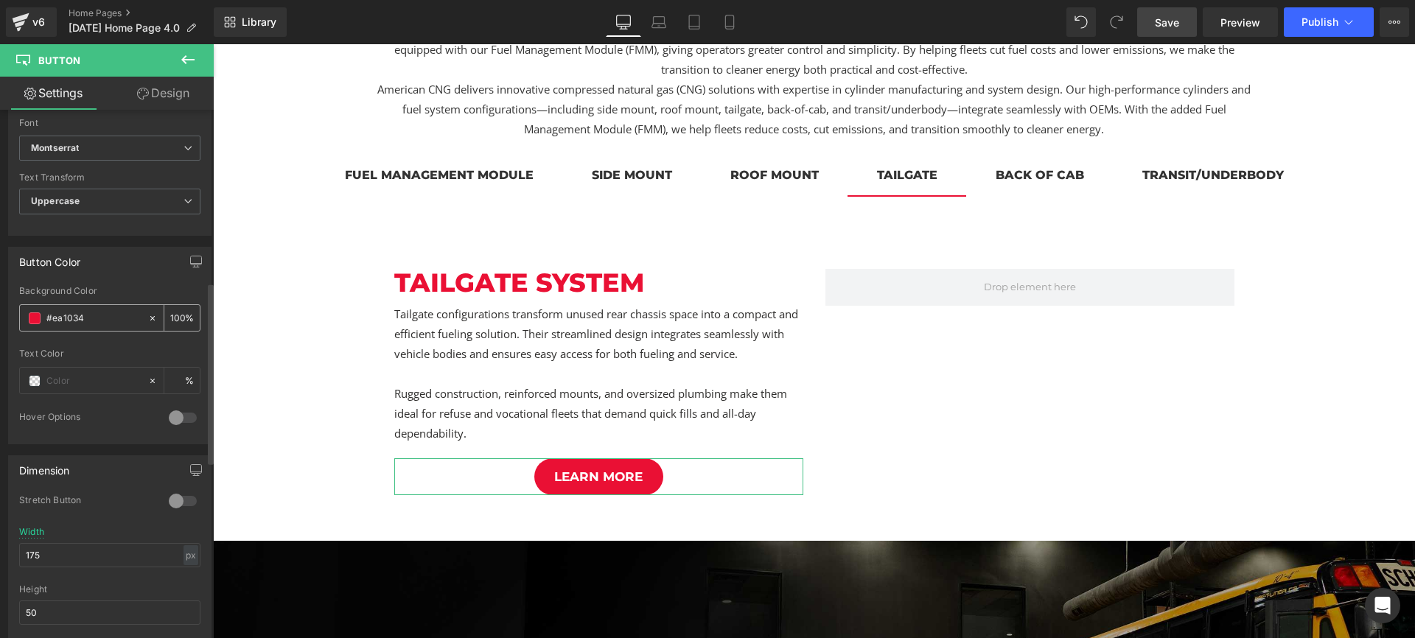
scroll to position [976, 0]
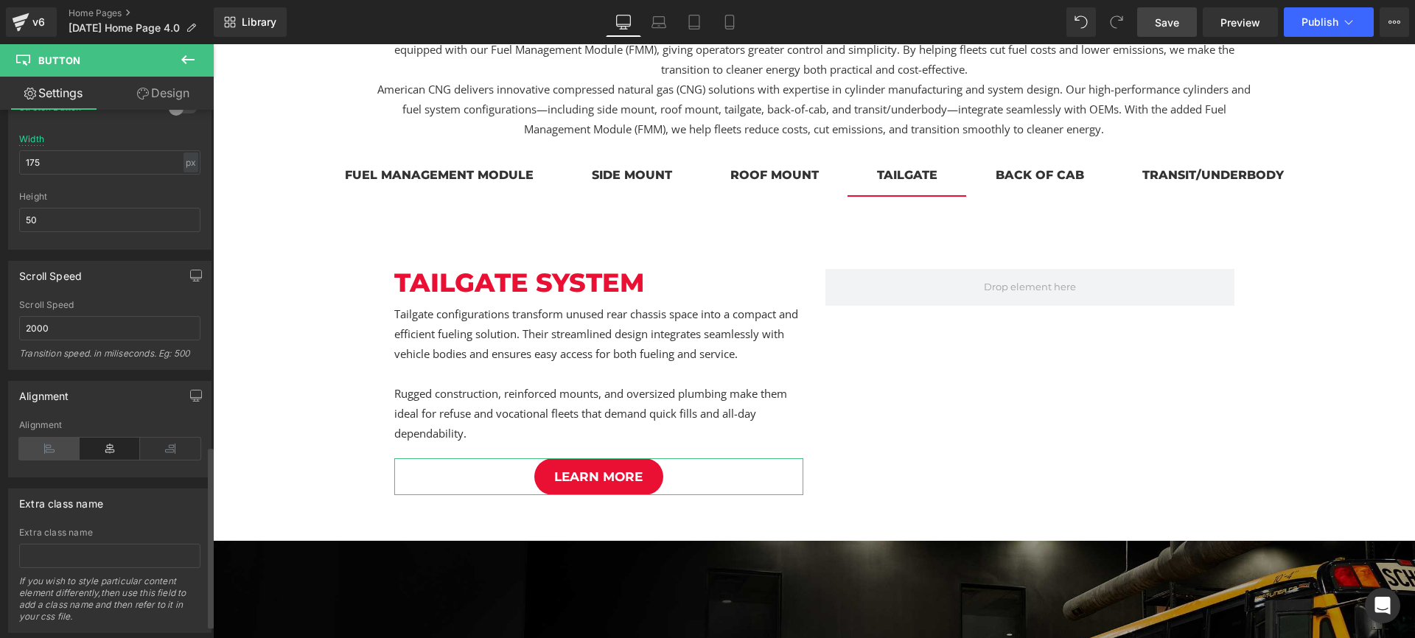
click at [57, 450] on icon at bounding box center [49, 449] width 60 height 22
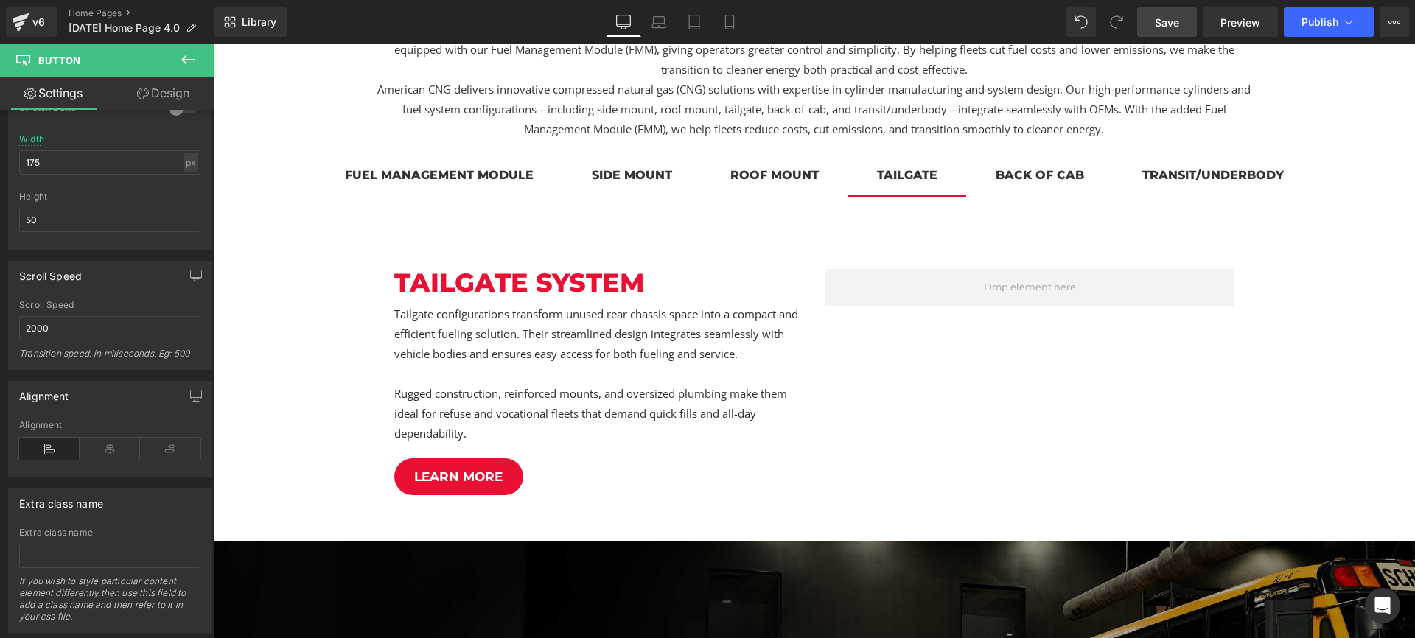
click at [184, 57] on icon at bounding box center [187, 59] width 13 height 9
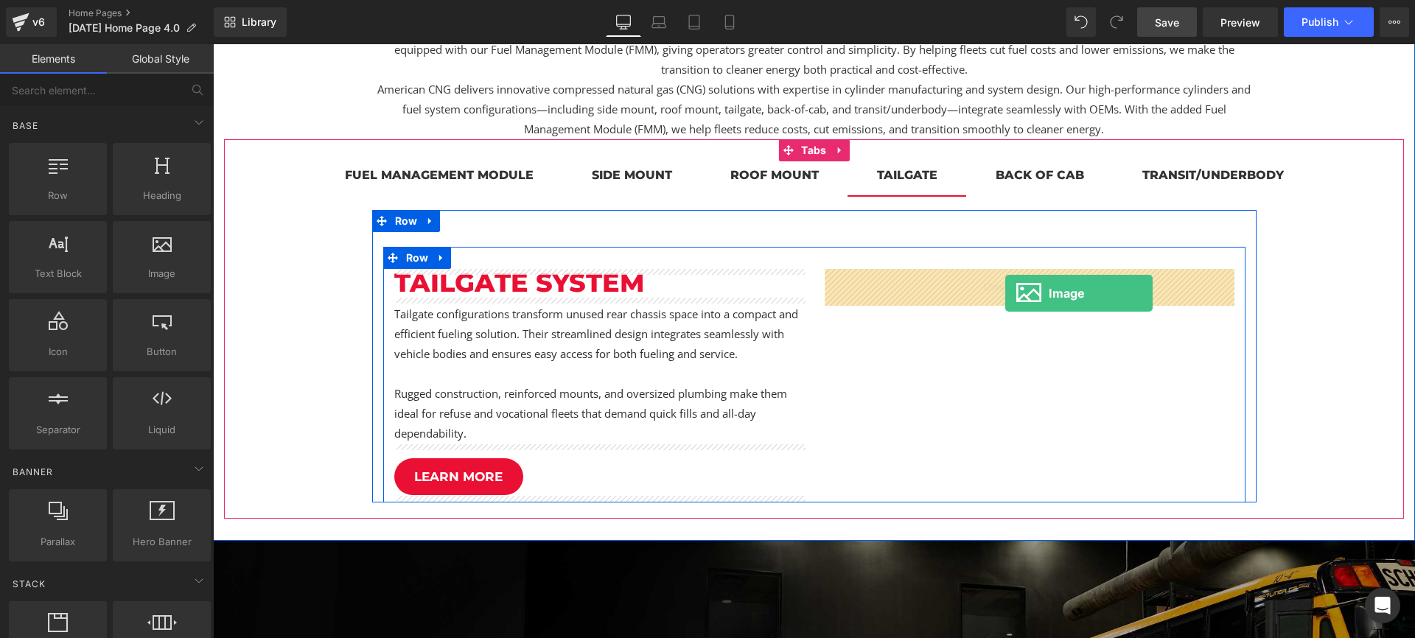
drag, startPoint x: 405, startPoint y: 302, endPoint x: 1005, endPoint y: 293, distance: 600.6
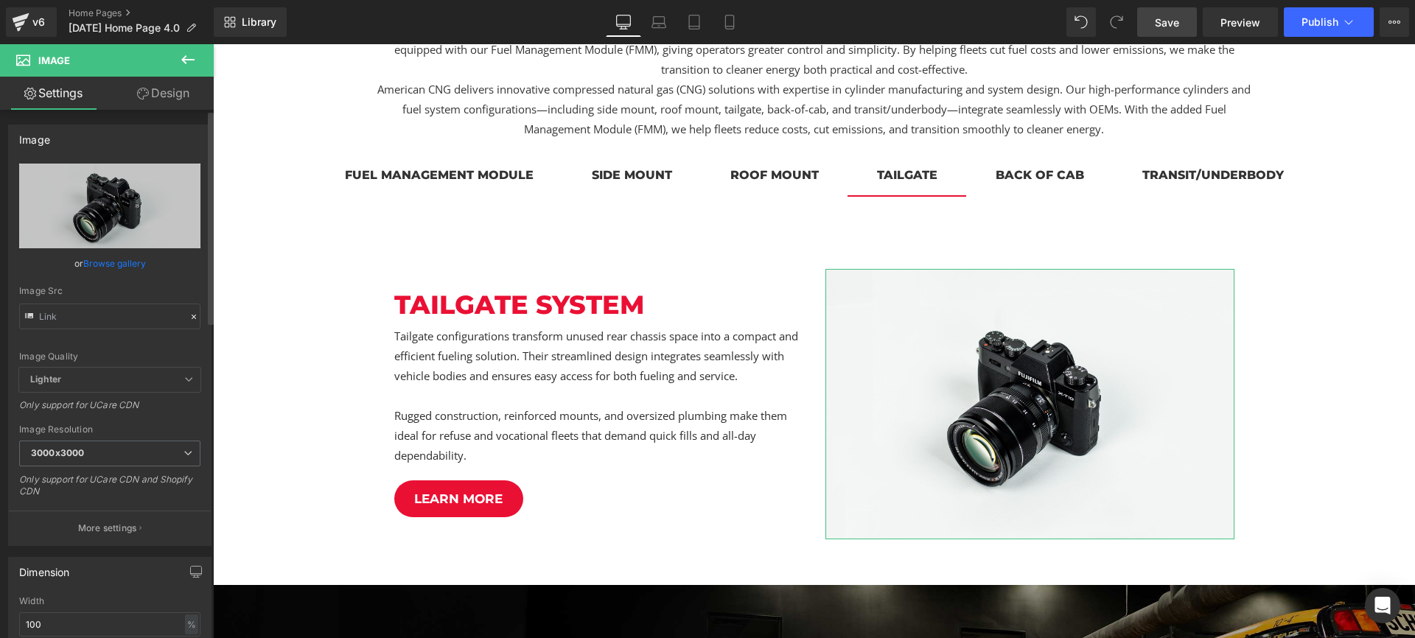
click at [121, 261] on link "Browse gallery" at bounding box center [114, 264] width 63 height 26
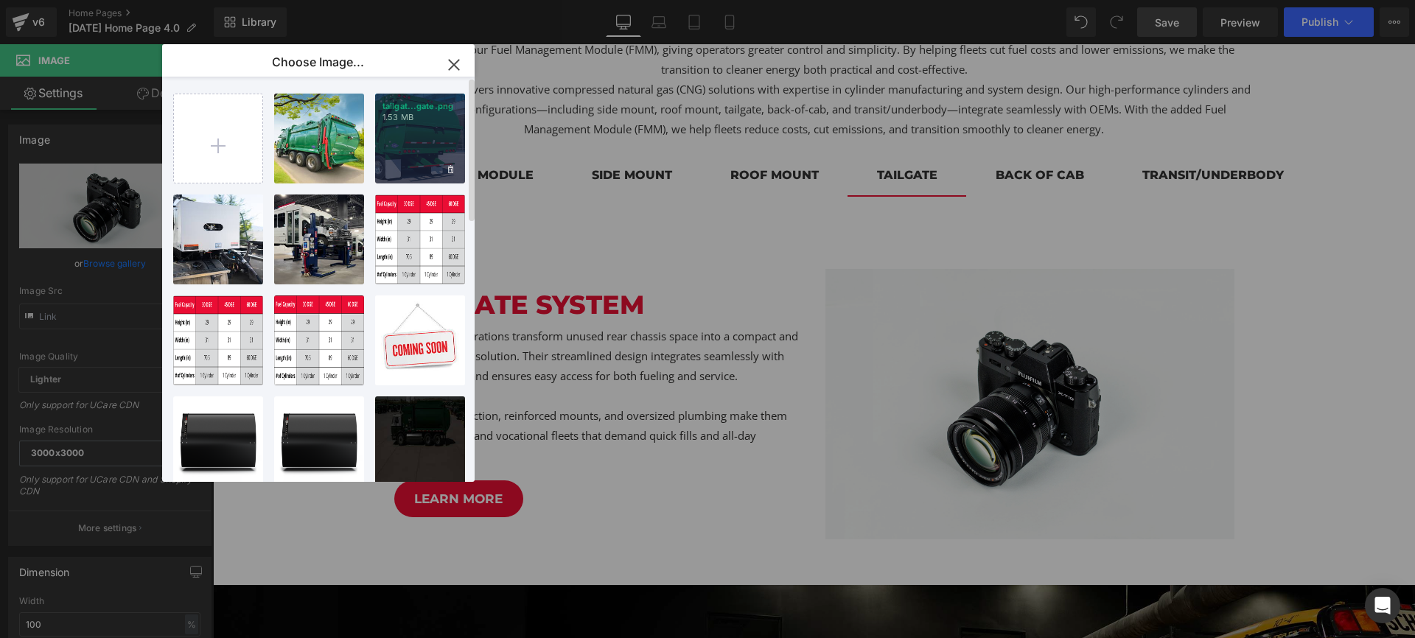
click at [440, 143] on div "tailgat...gate.png 1.53 MB" at bounding box center [420, 139] width 90 height 90
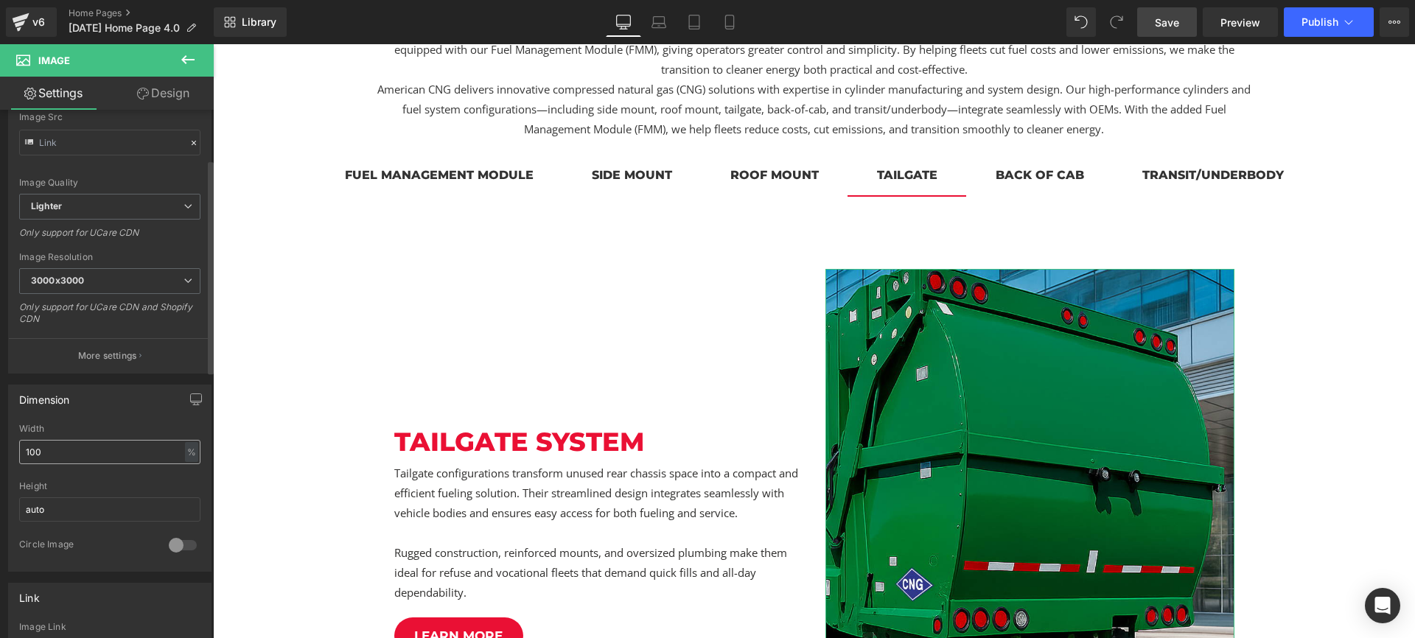
scroll to position [223, 0]
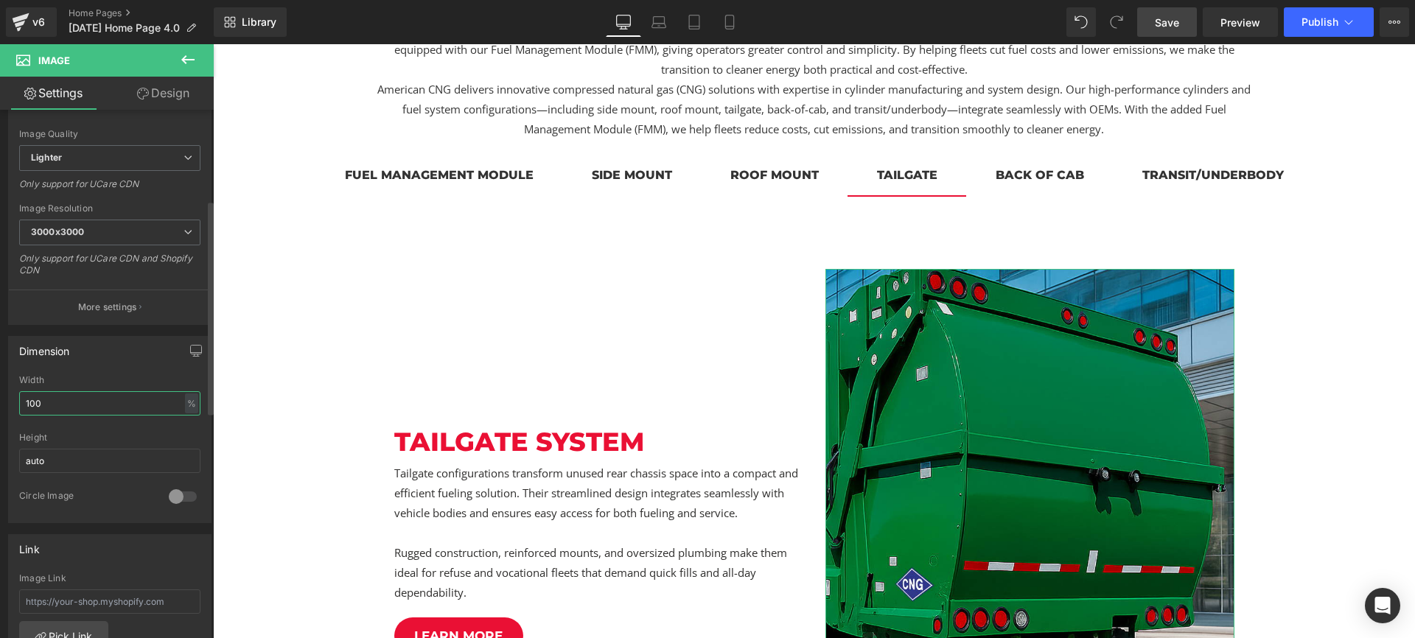
click at [83, 404] on input "100" at bounding box center [109, 403] width 181 height 24
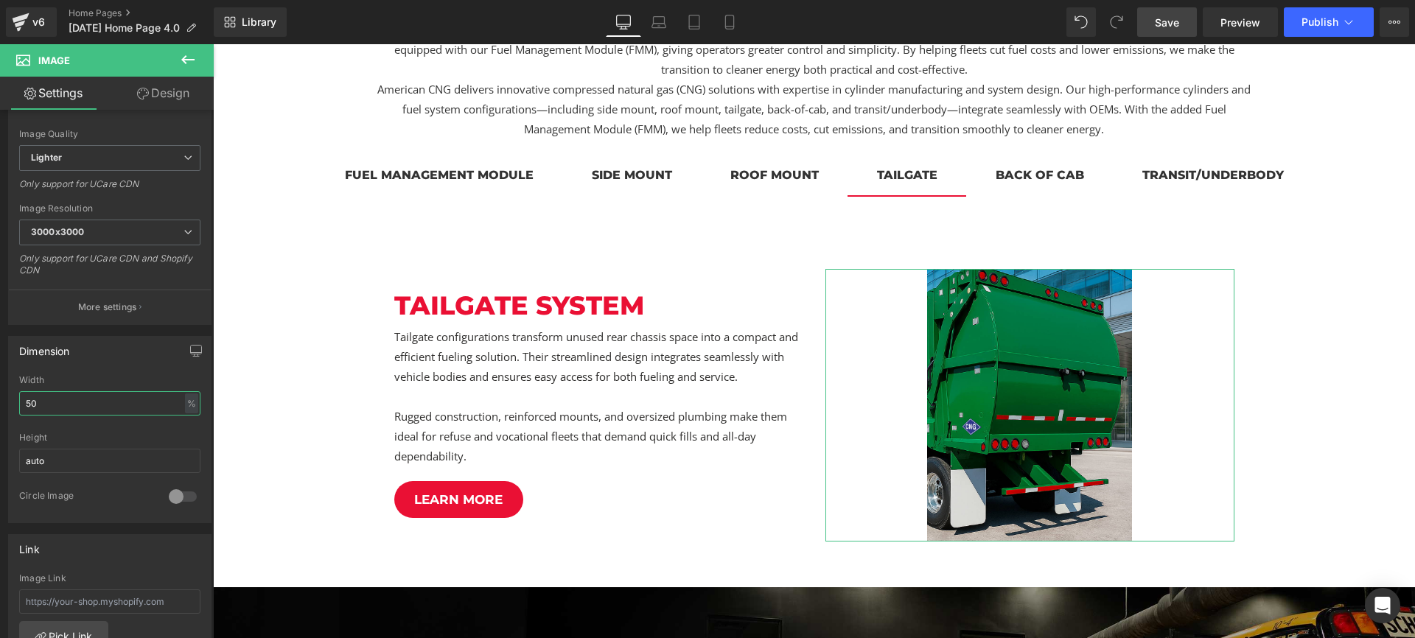
type input "50"
click at [163, 88] on link "Design" at bounding box center [163, 93] width 107 height 33
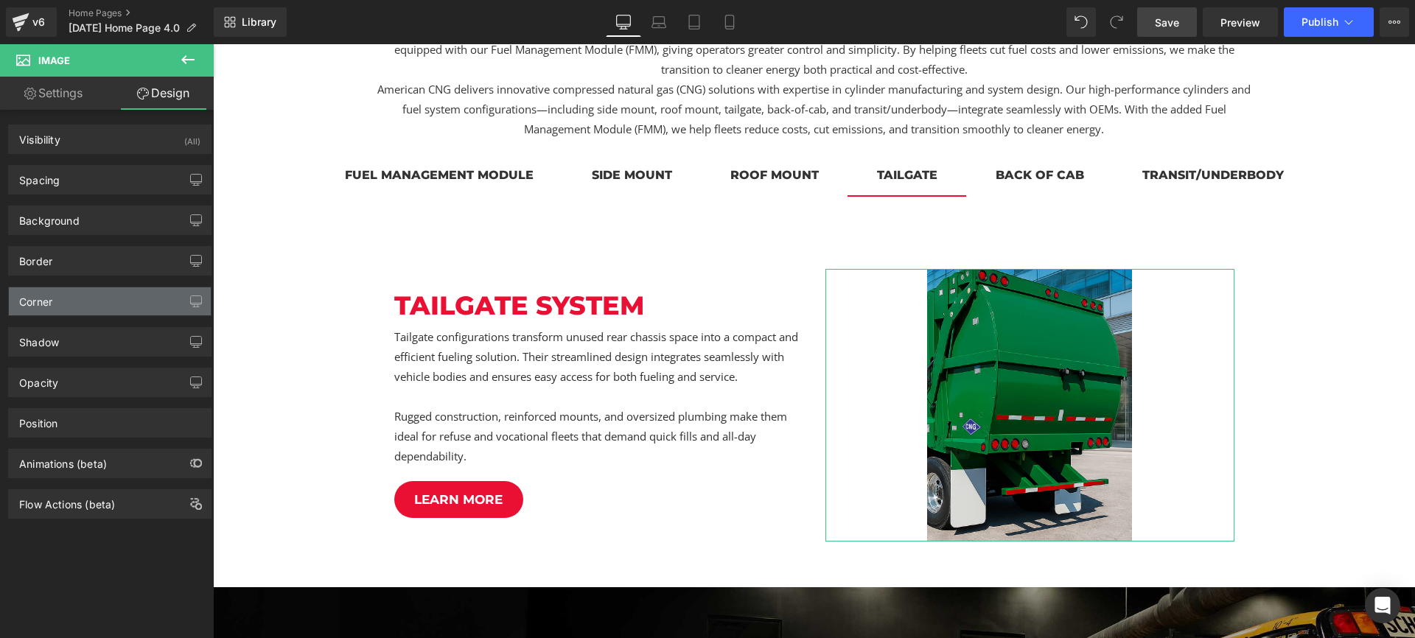
click at [76, 290] on div "Corner" at bounding box center [110, 301] width 202 height 28
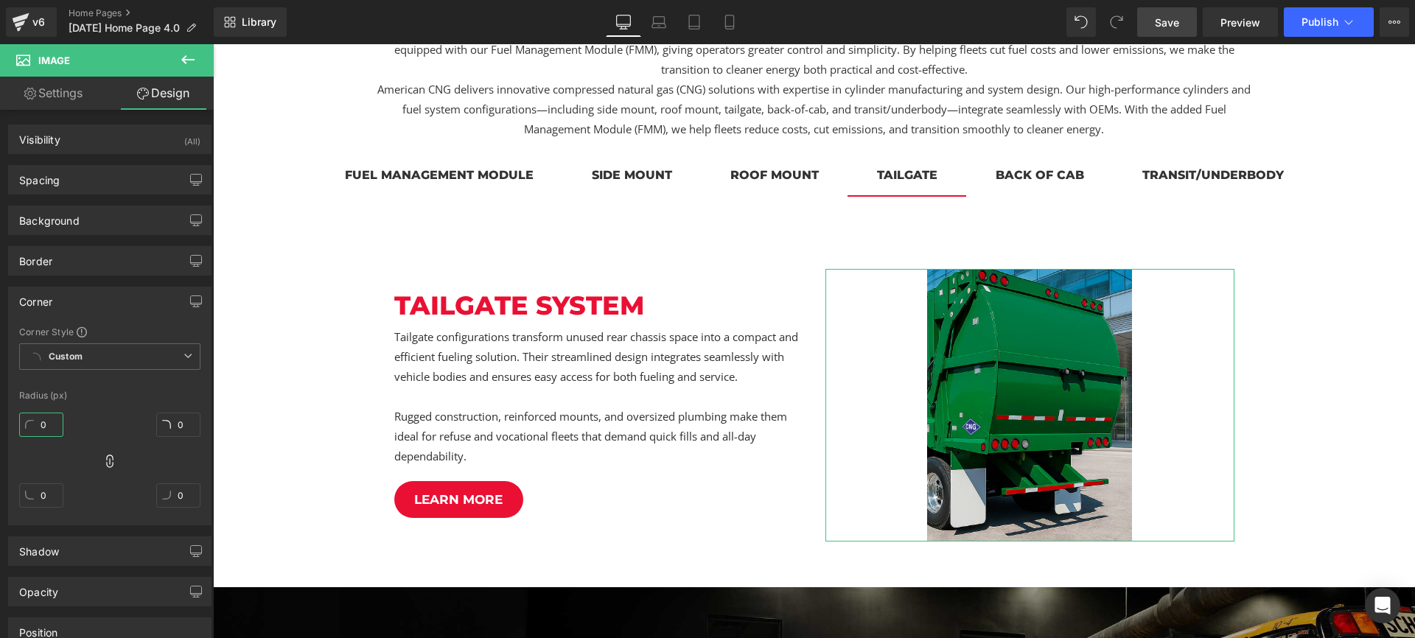
click at [45, 416] on input "0" at bounding box center [41, 425] width 44 height 24
type input "20"
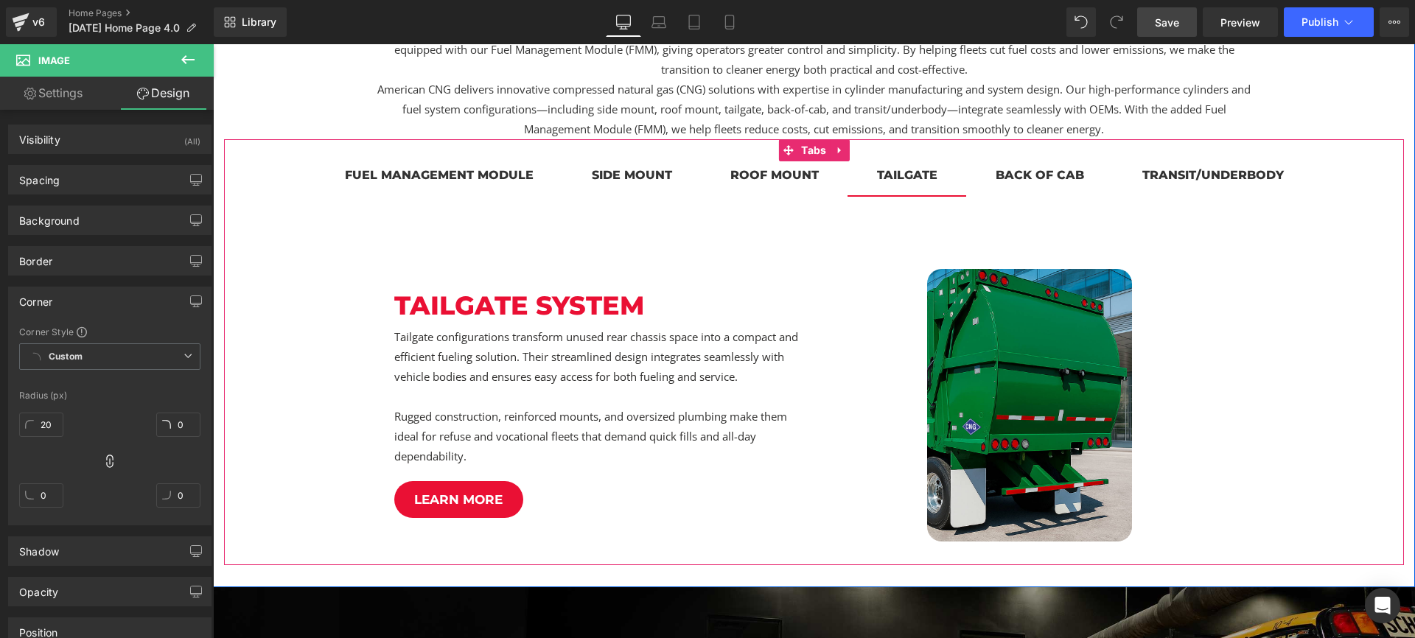
click at [774, 178] on div "roof mount" at bounding box center [774, 175] width 88 height 18
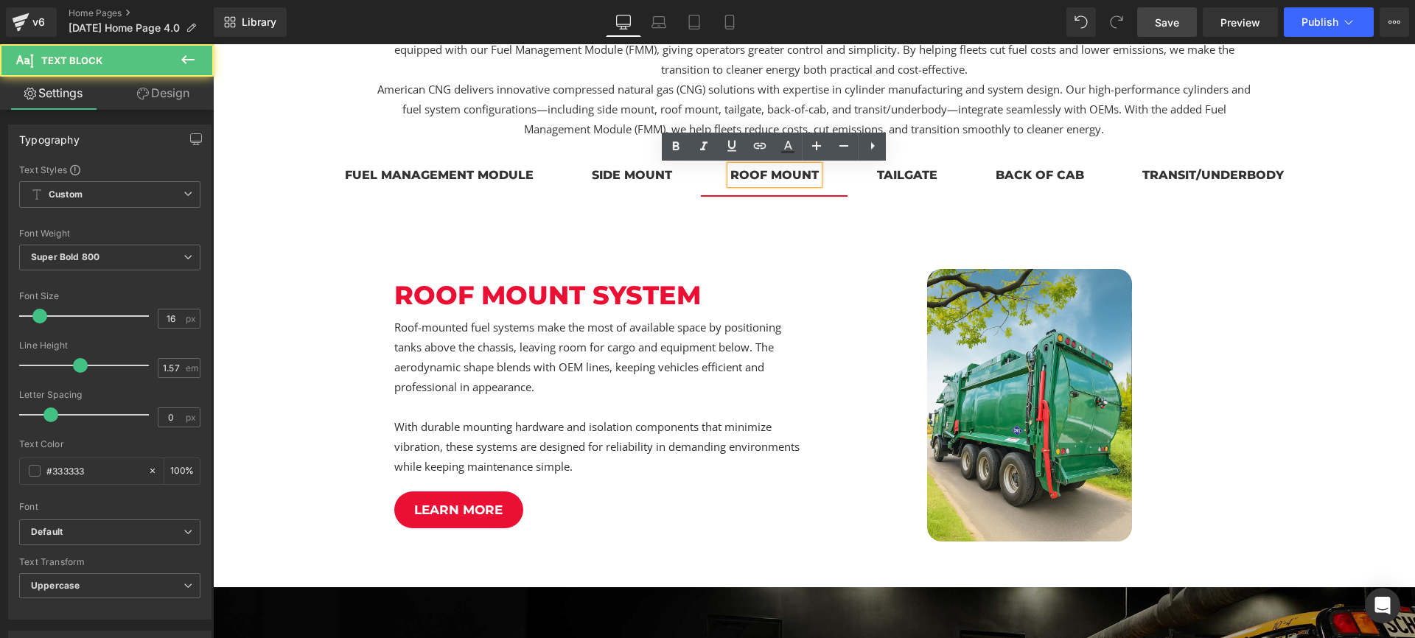
click at [871, 177] on span "tailgate Text Block" at bounding box center [906, 176] width 119 height 37
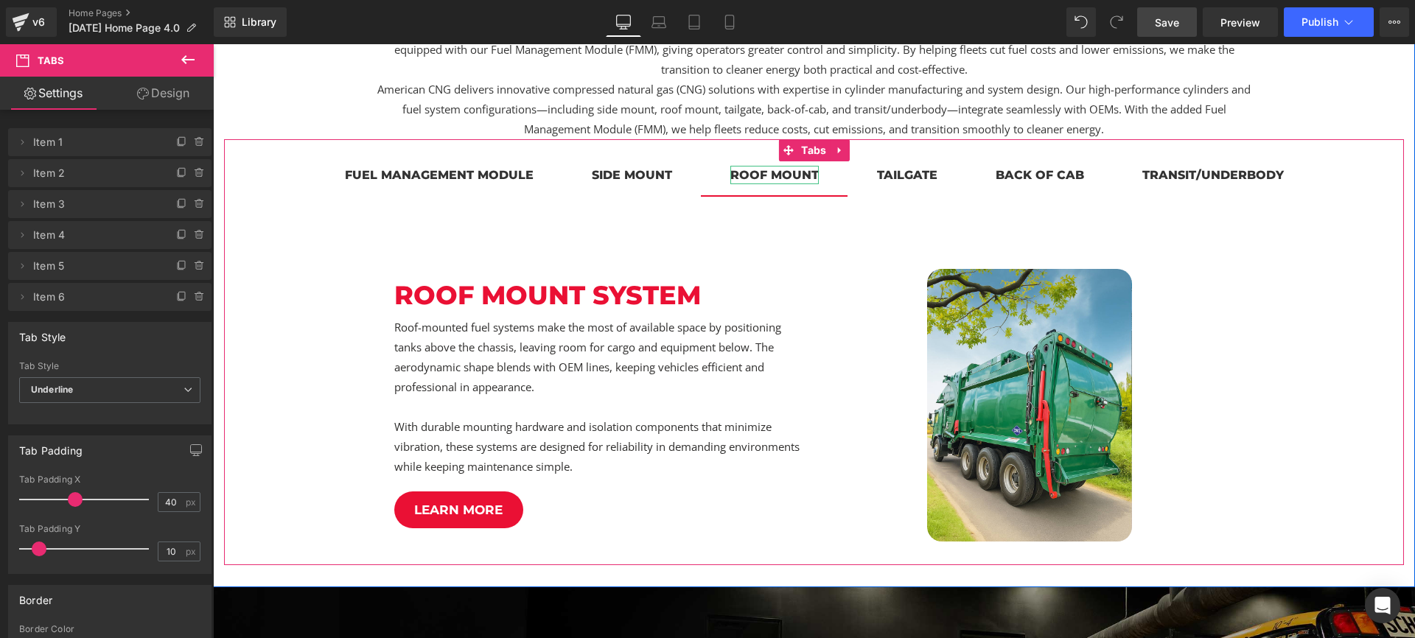
click at [773, 174] on div "roof mount" at bounding box center [774, 175] width 88 height 18
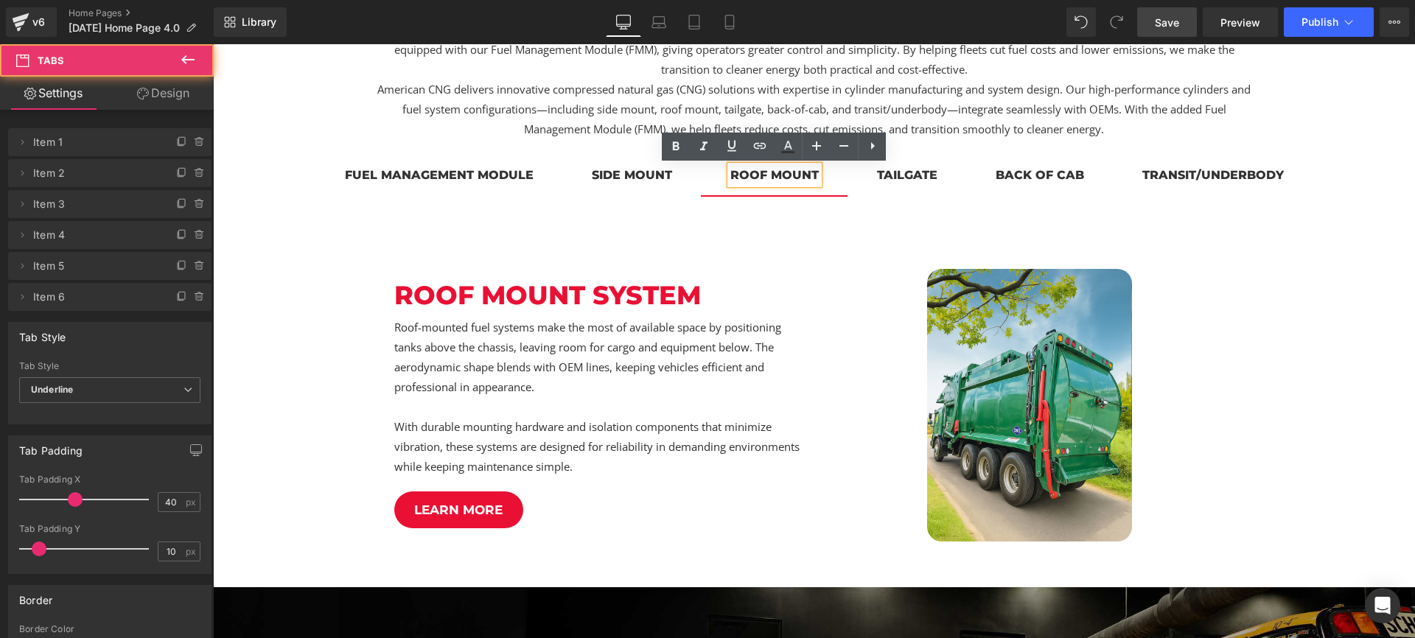
click at [870, 172] on span "tailgate Text Block" at bounding box center [906, 176] width 119 height 37
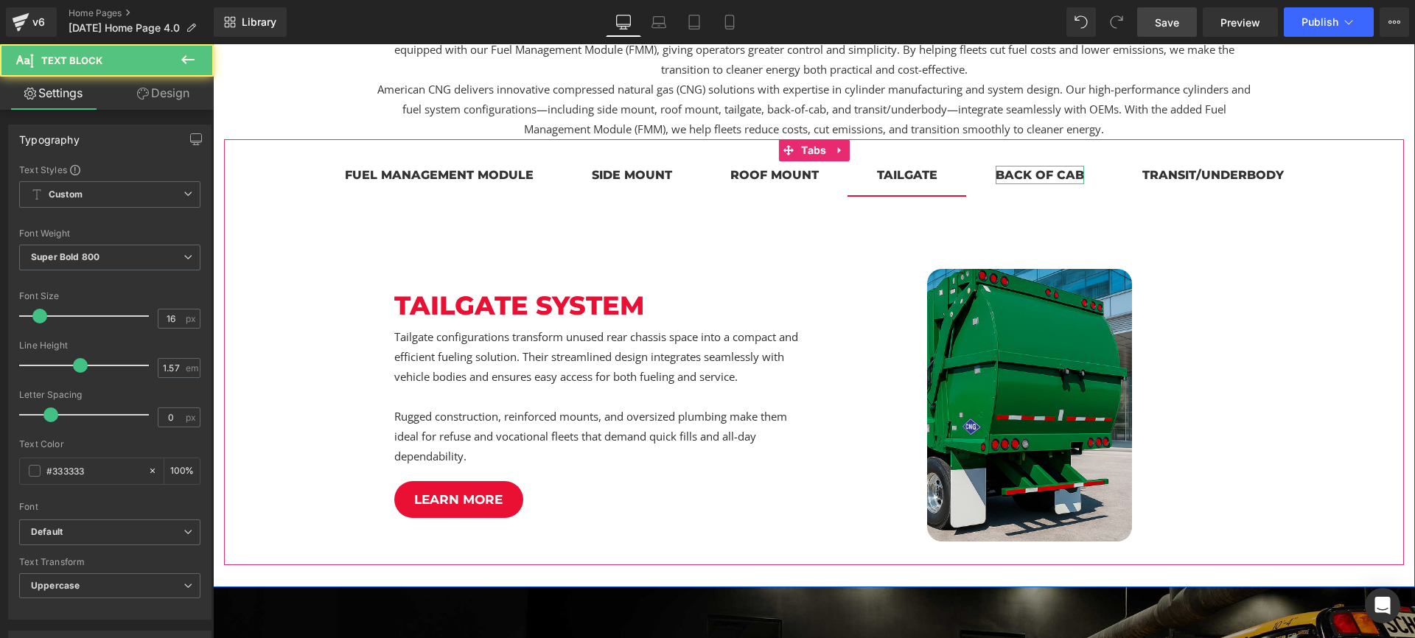
click at [1047, 177] on div "back of cab" at bounding box center [1039, 175] width 88 height 18
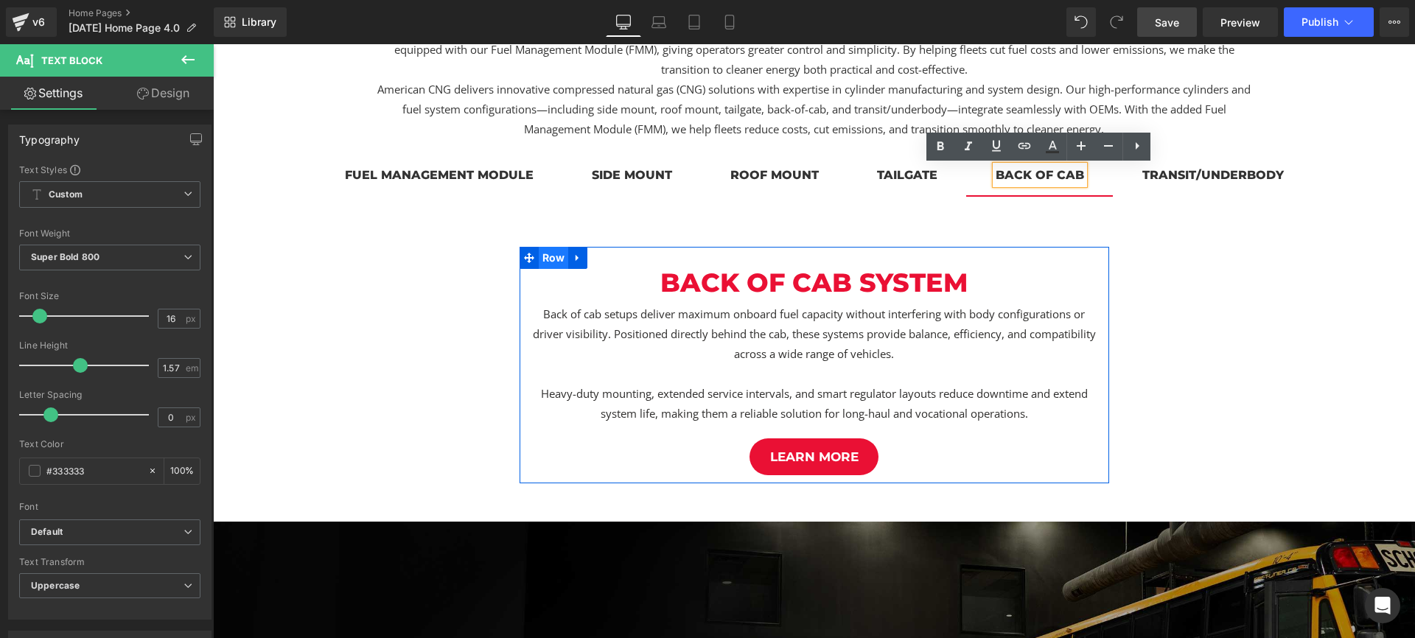
click at [550, 260] on span "Row" at bounding box center [554, 258] width 30 height 22
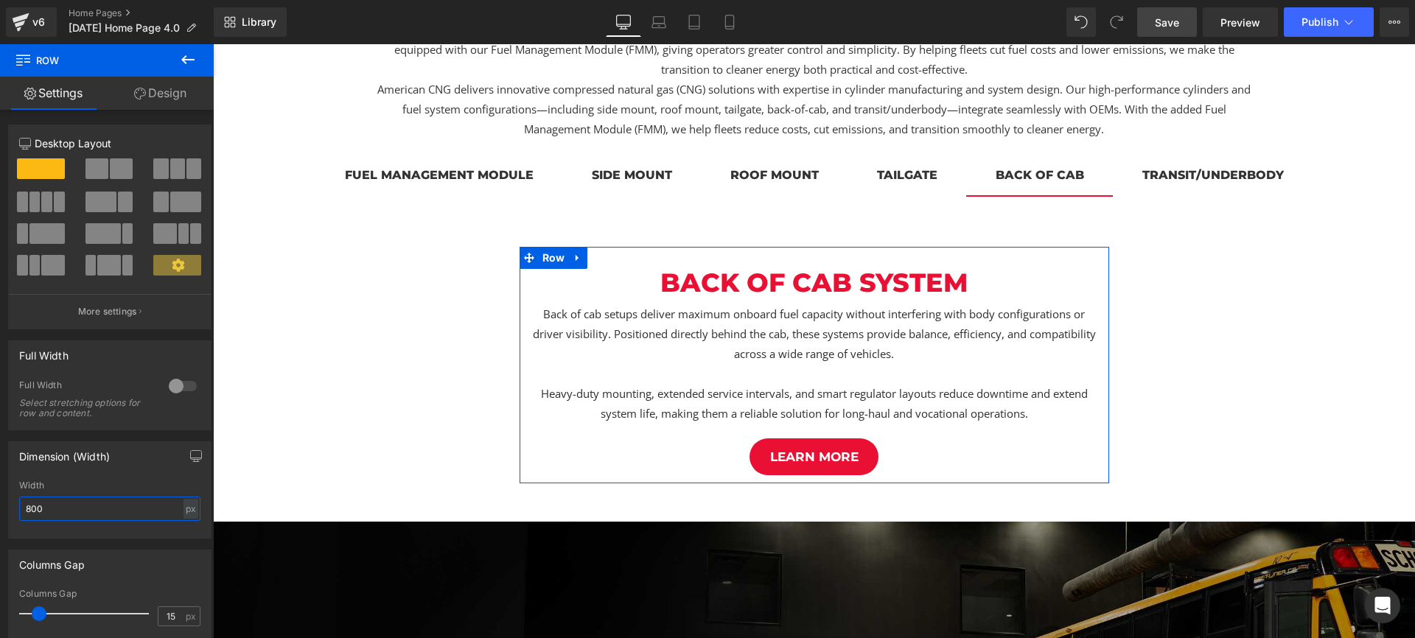
click at [114, 501] on input "800" at bounding box center [109, 509] width 181 height 24
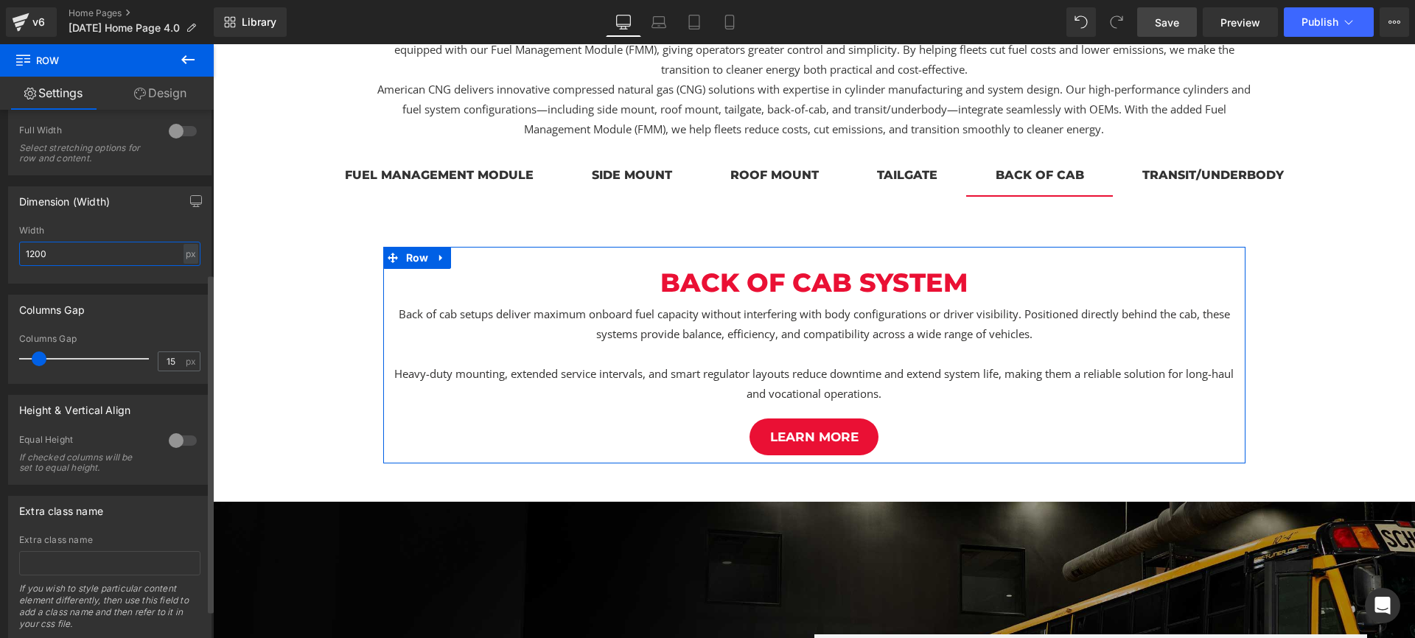
type input "1200"
click at [172, 440] on div at bounding box center [182, 441] width 35 height 24
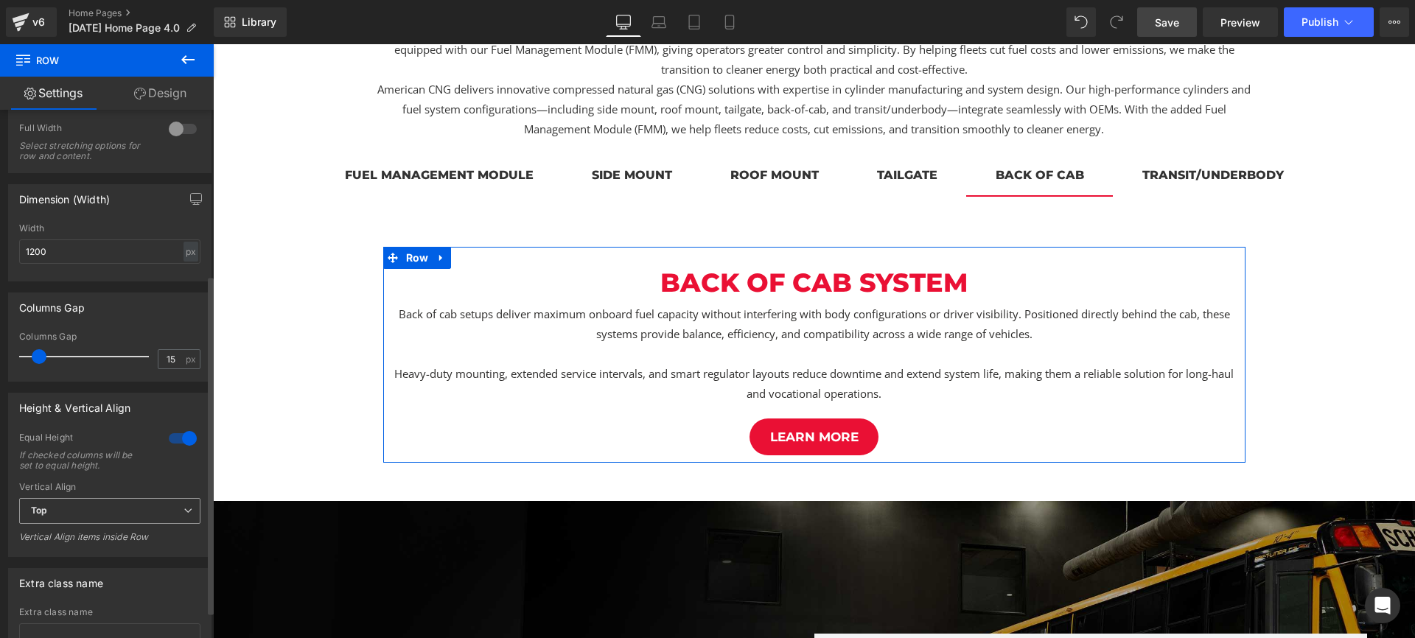
click at [91, 514] on span "Top" at bounding box center [109, 511] width 181 height 26
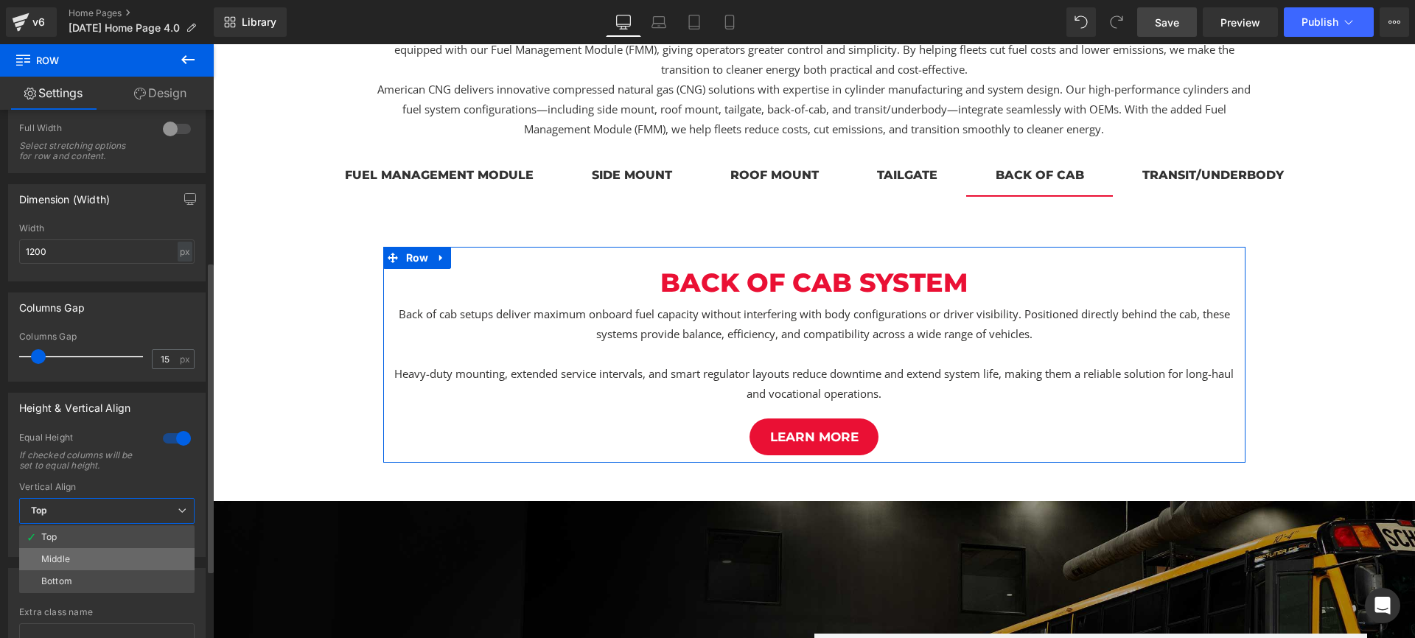
click at [85, 561] on li "Middle" at bounding box center [106, 559] width 175 height 22
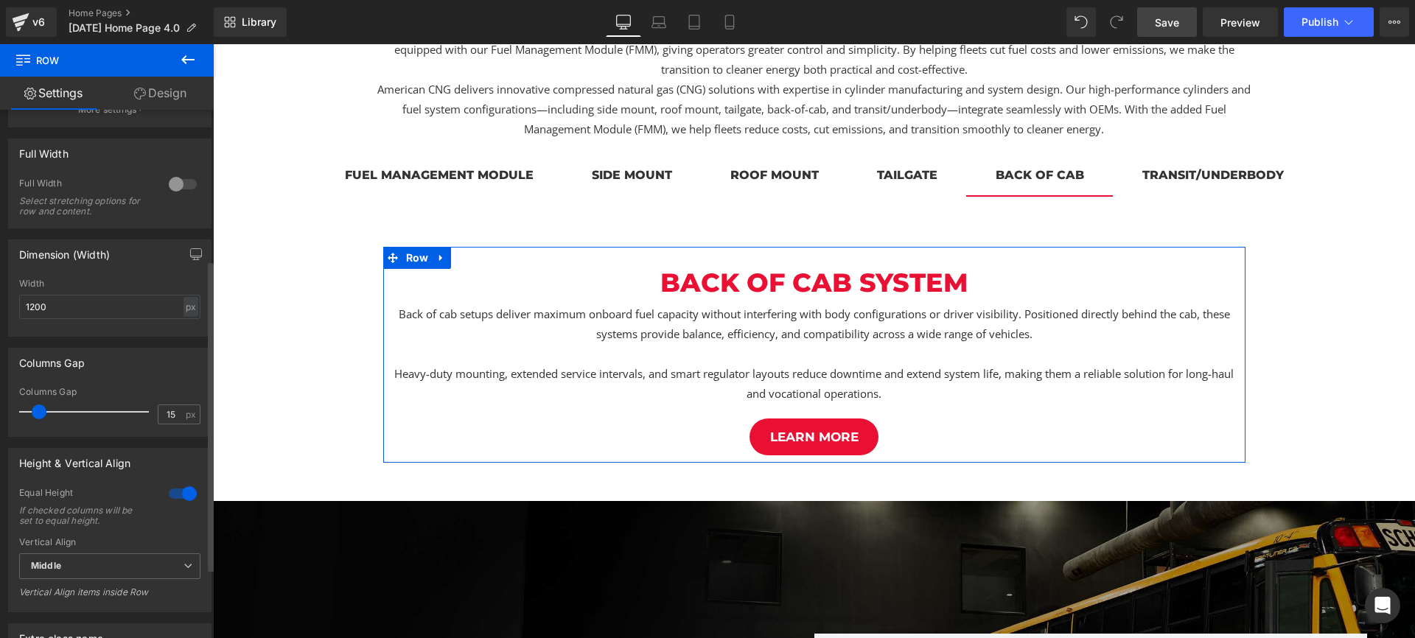
scroll to position [0, 0]
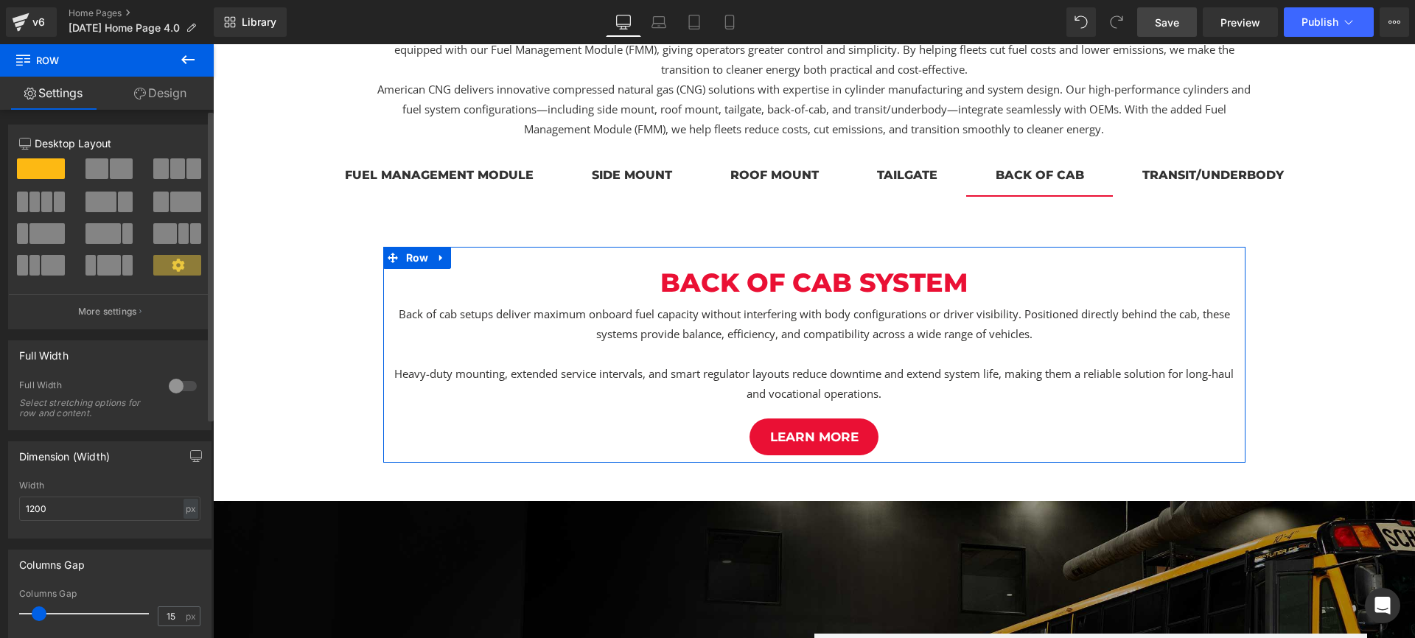
click at [87, 166] on span at bounding box center [96, 168] width 23 height 21
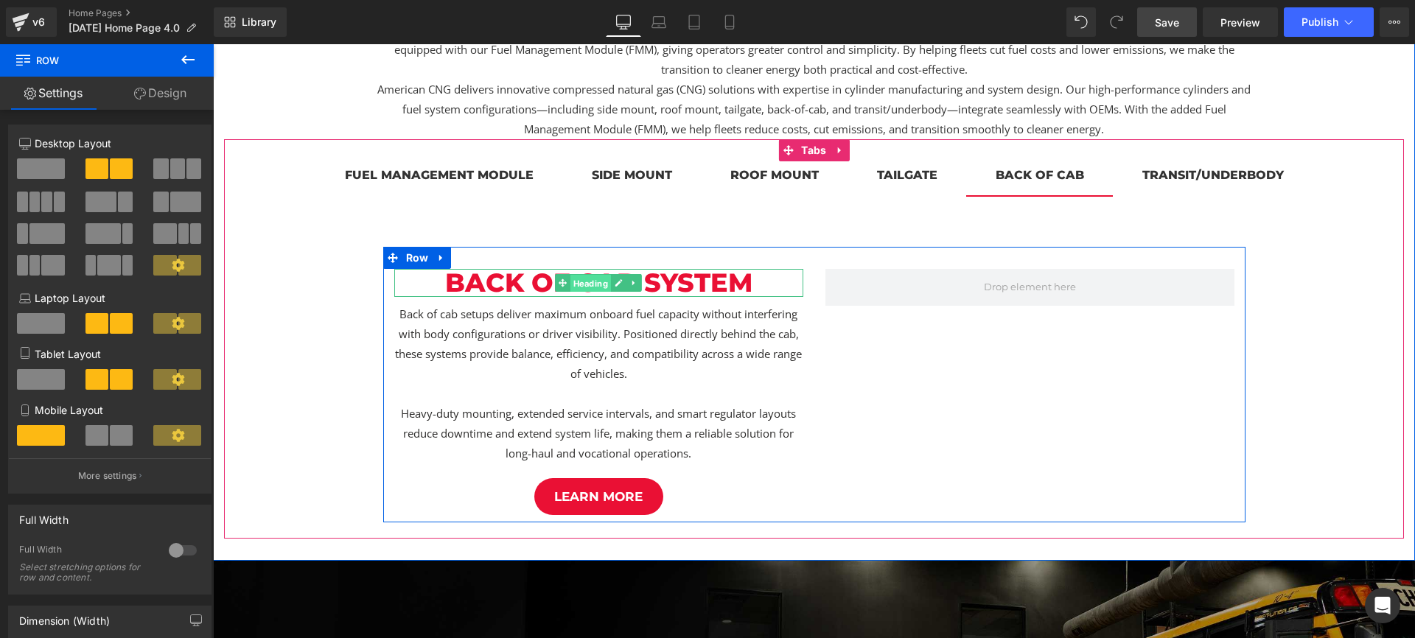
click at [585, 284] on span "Heading" at bounding box center [590, 284] width 41 height 18
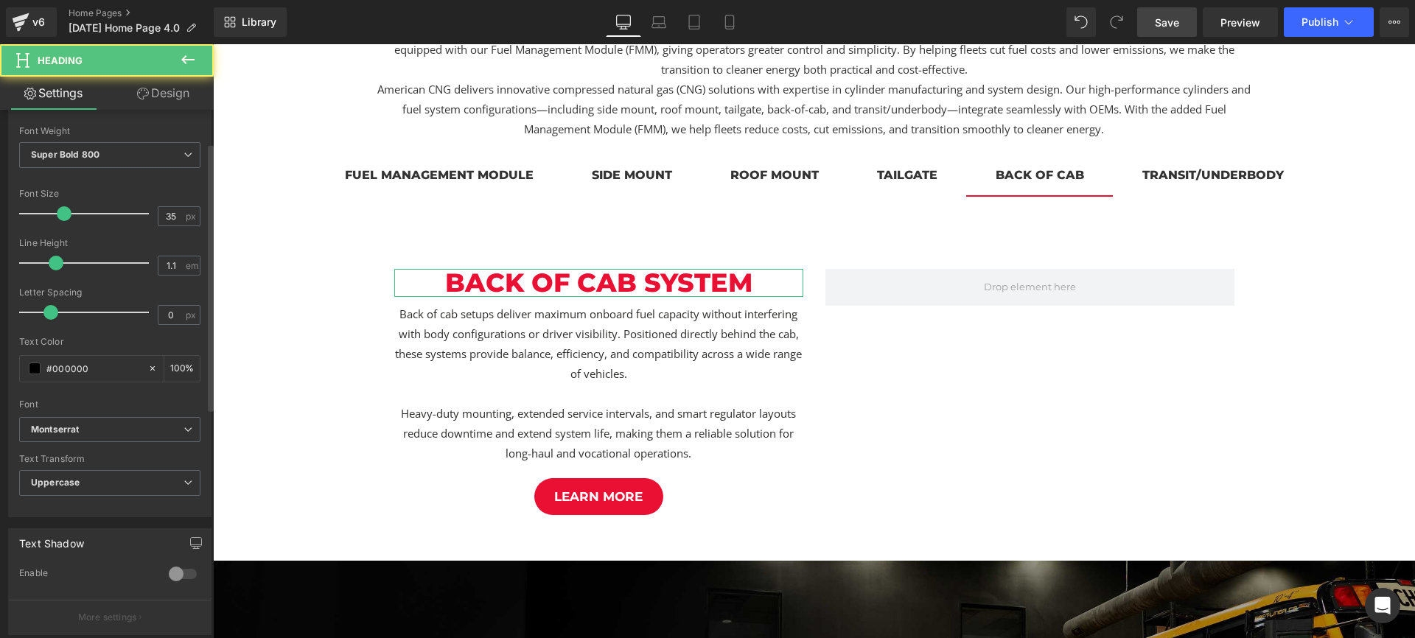
scroll to position [327, 0]
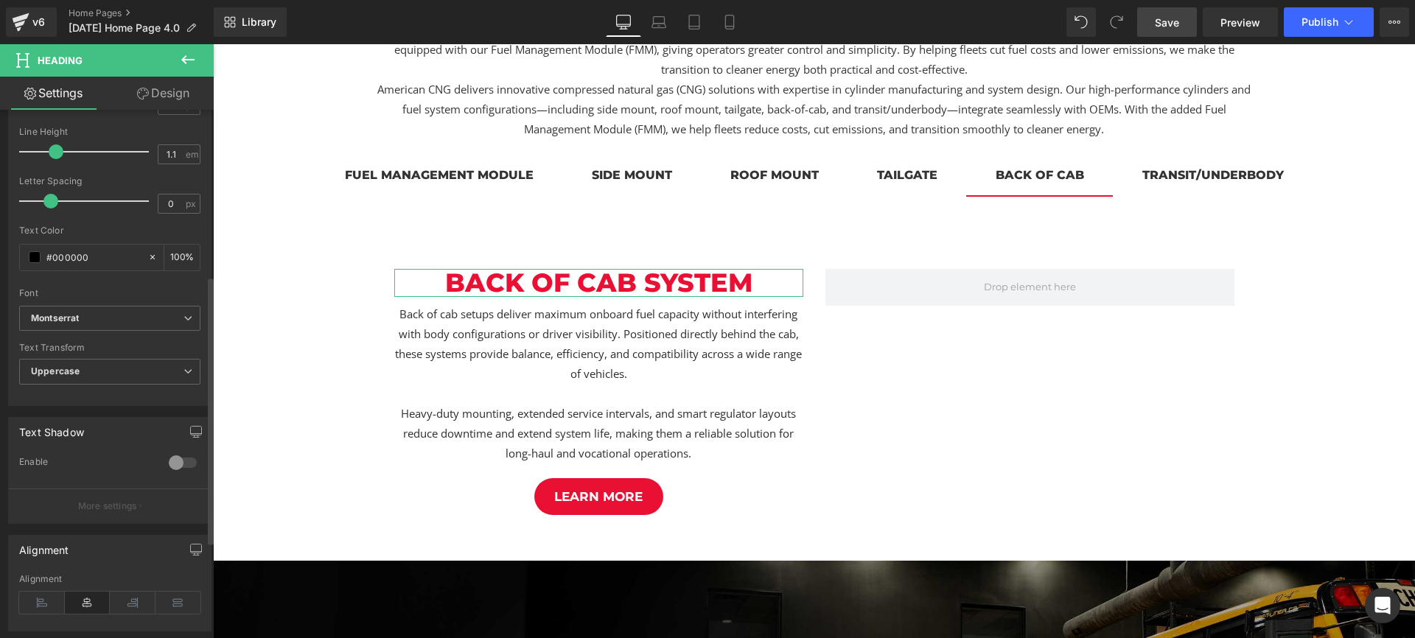
click at [43, 608] on icon at bounding box center [42, 603] width 46 height 22
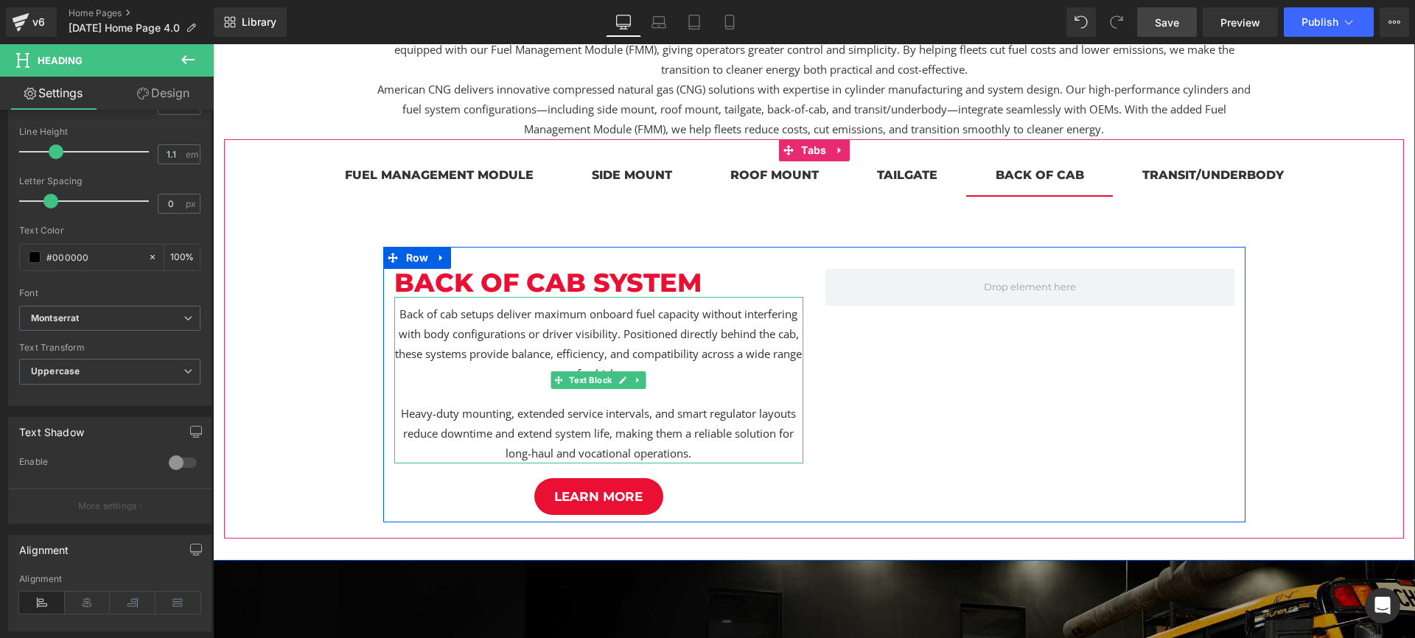
drag, startPoint x: 593, startPoint y: 380, endPoint x: 539, endPoint y: 389, distance: 54.5
click at [593, 380] on span "Text Block" at bounding box center [590, 380] width 49 height 18
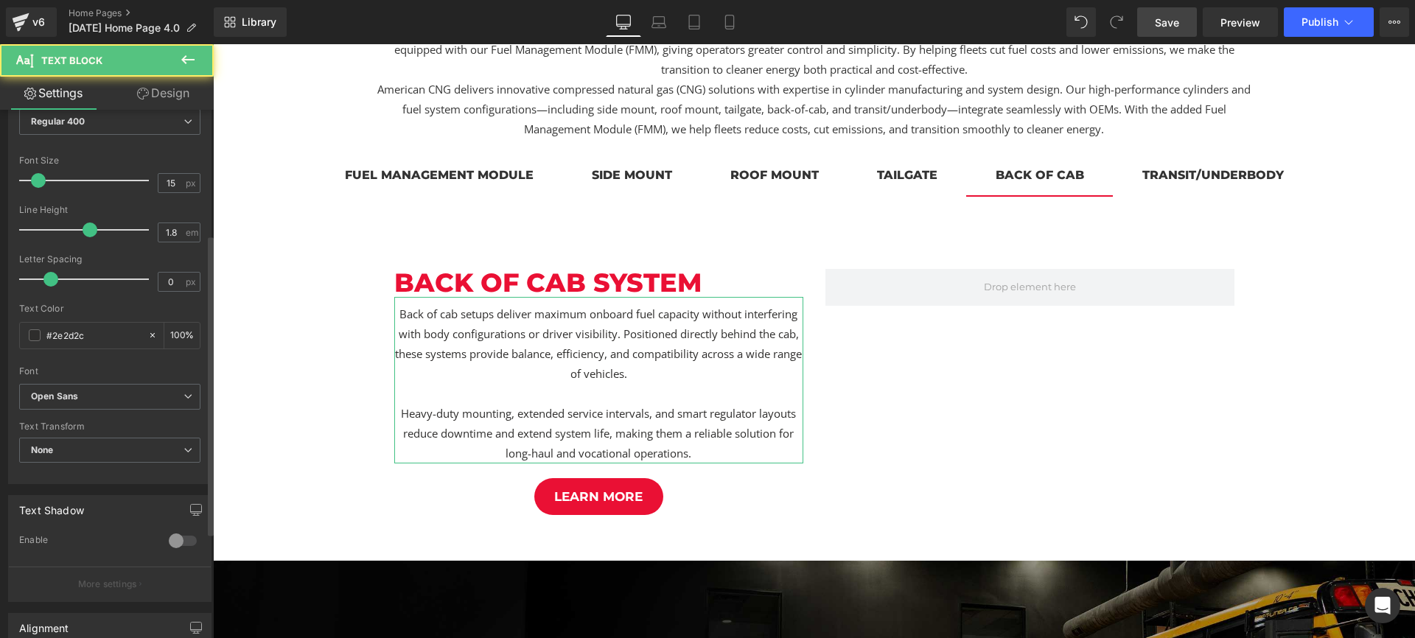
scroll to position [295, 0]
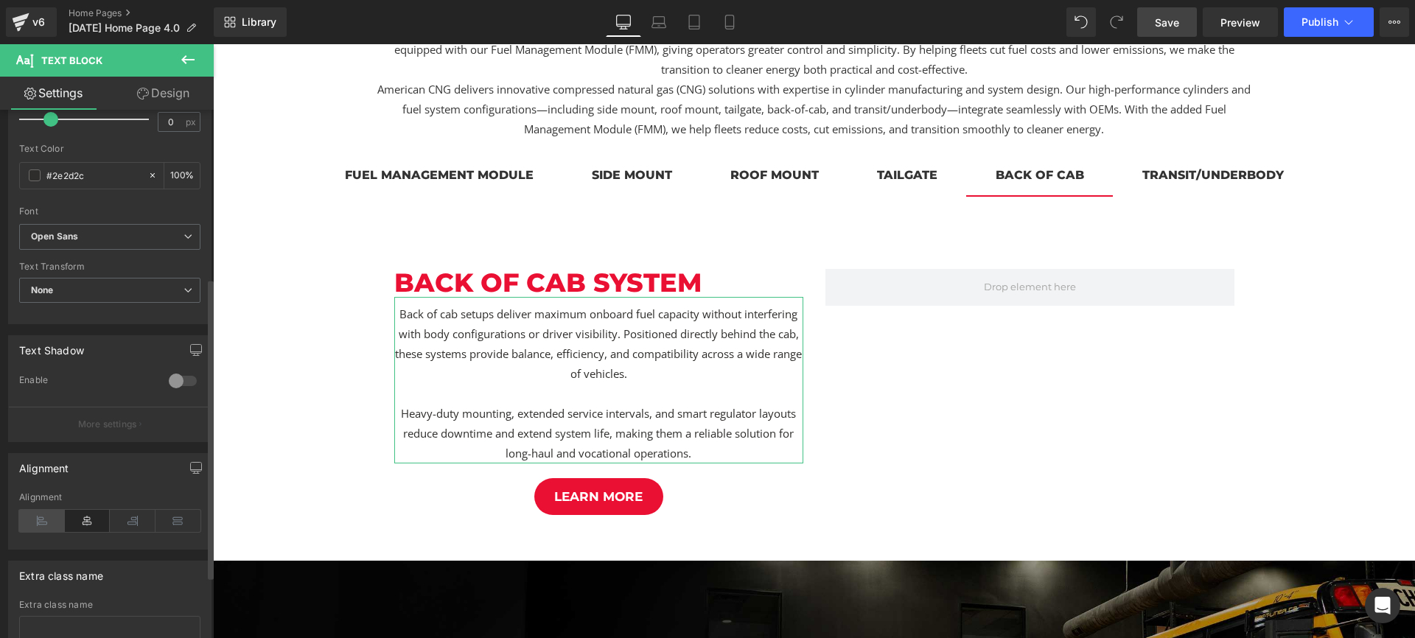
click at [34, 512] on icon at bounding box center [42, 521] width 46 height 22
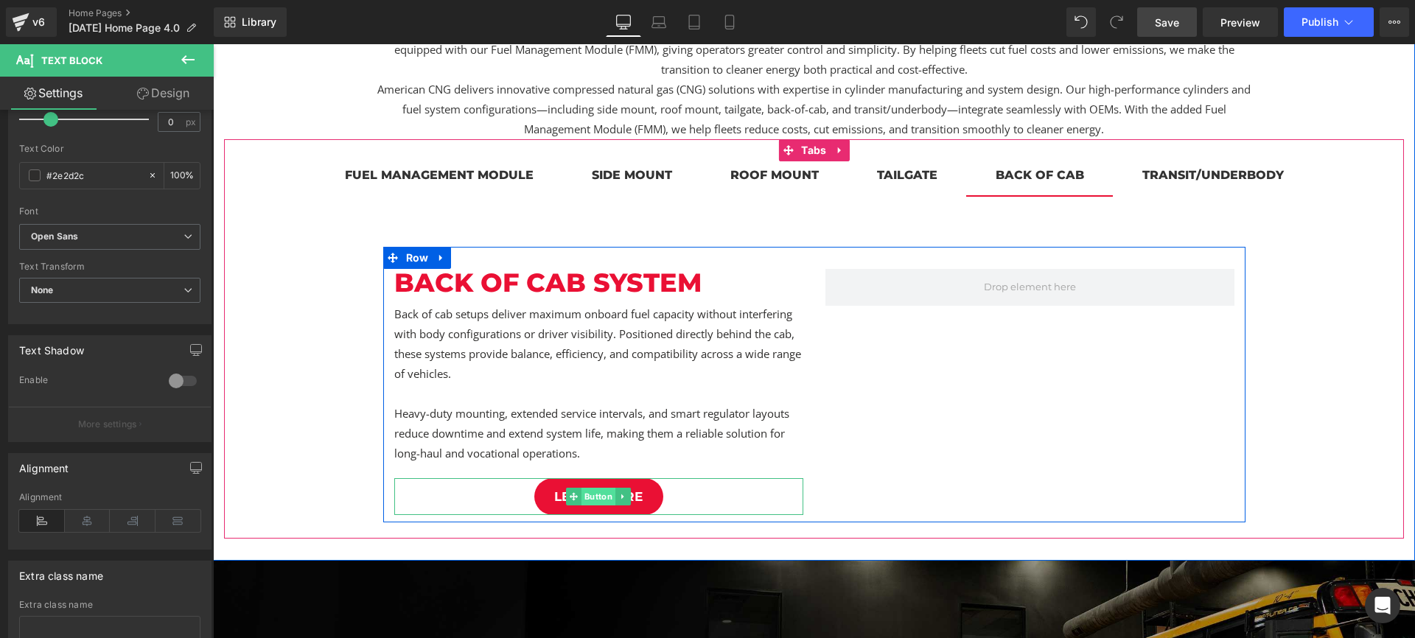
click at [607, 498] on span "Button" at bounding box center [598, 497] width 34 height 18
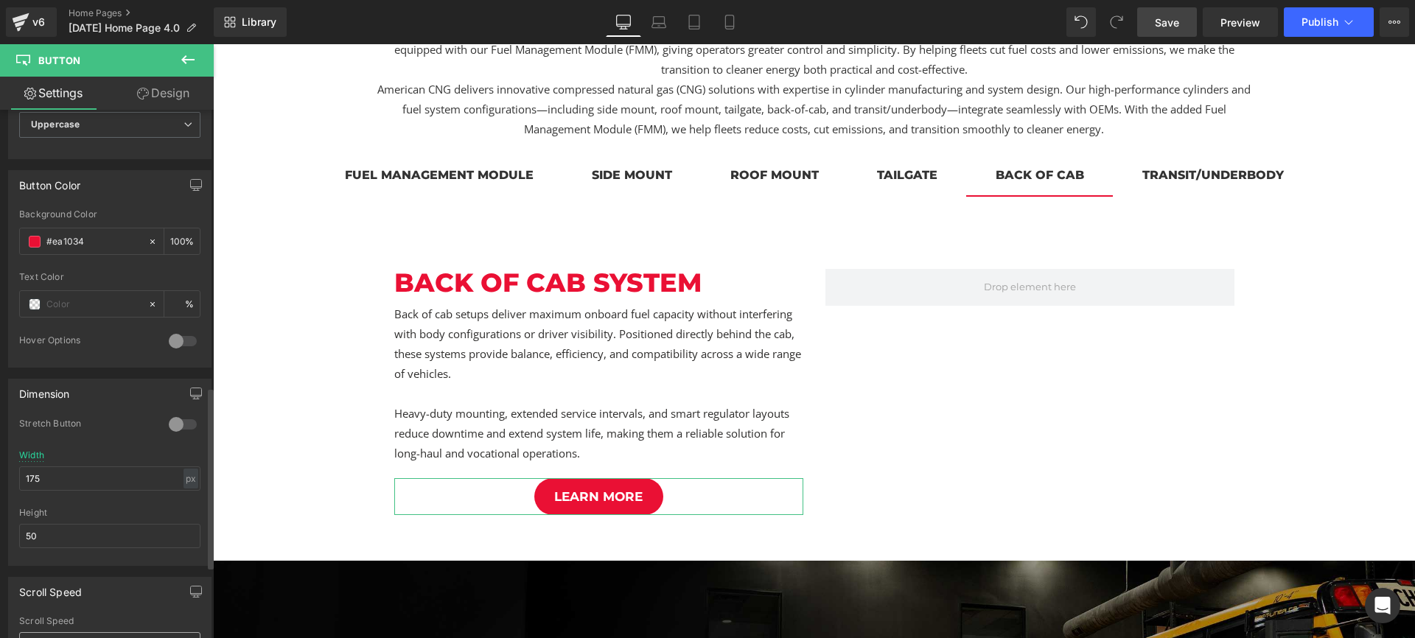
scroll to position [833, 0]
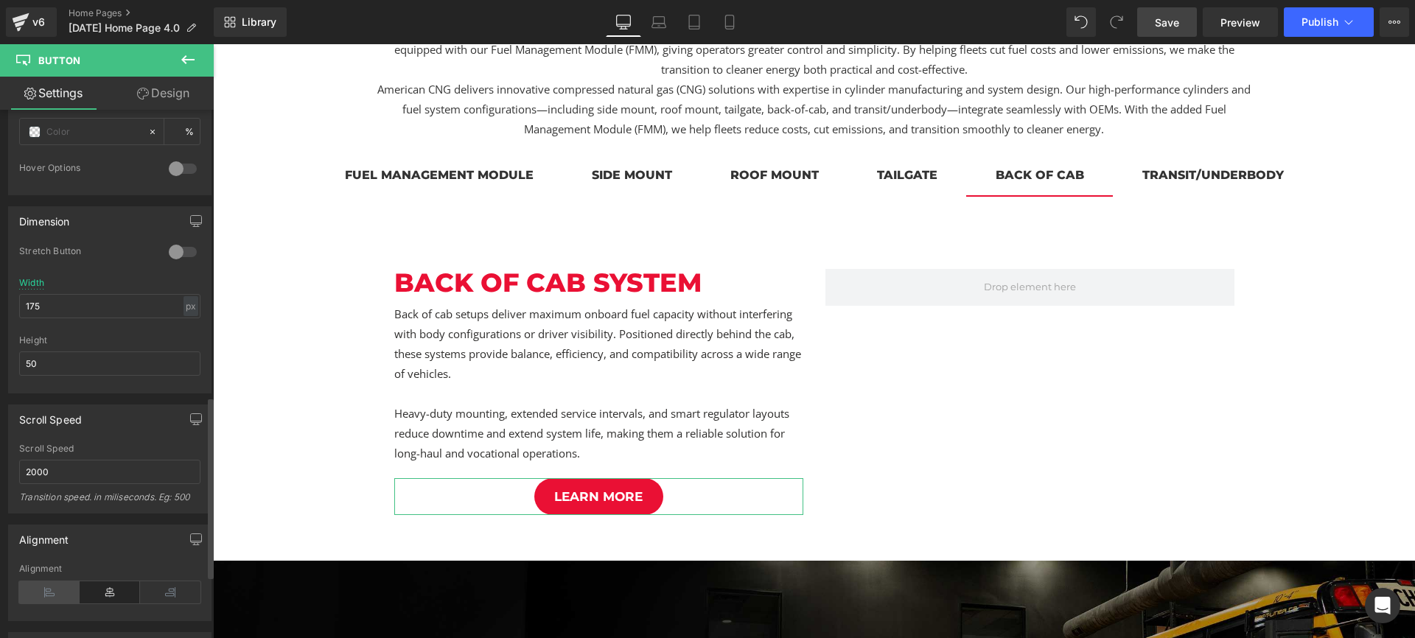
click at [52, 581] on icon at bounding box center [49, 592] width 60 height 22
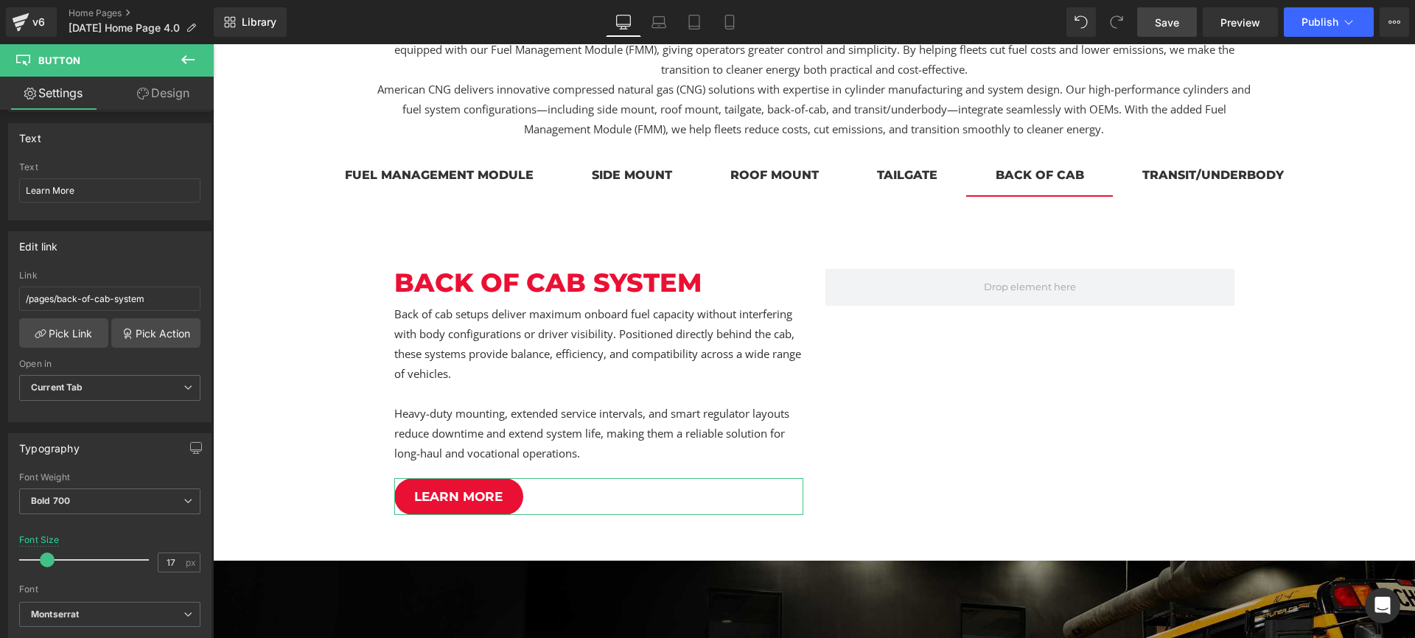
scroll to position [66, 0]
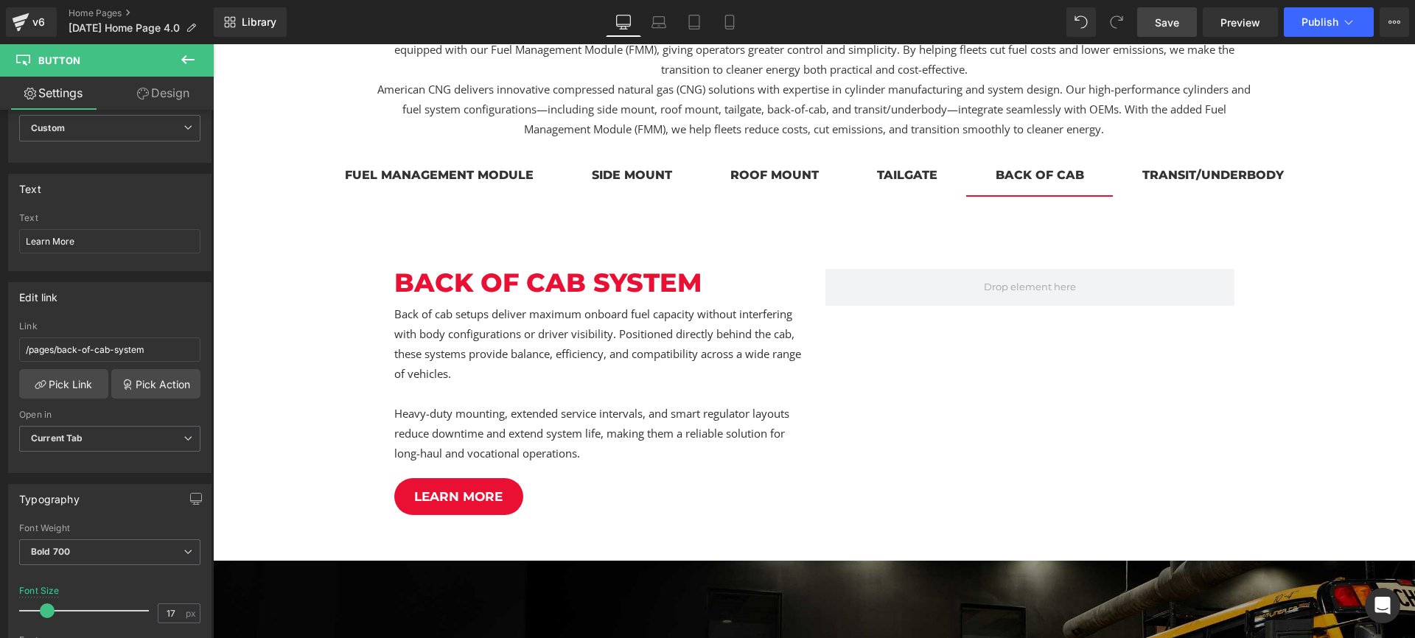
click at [192, 60] on icon at bounding box center [188, 60] width 18 height 18
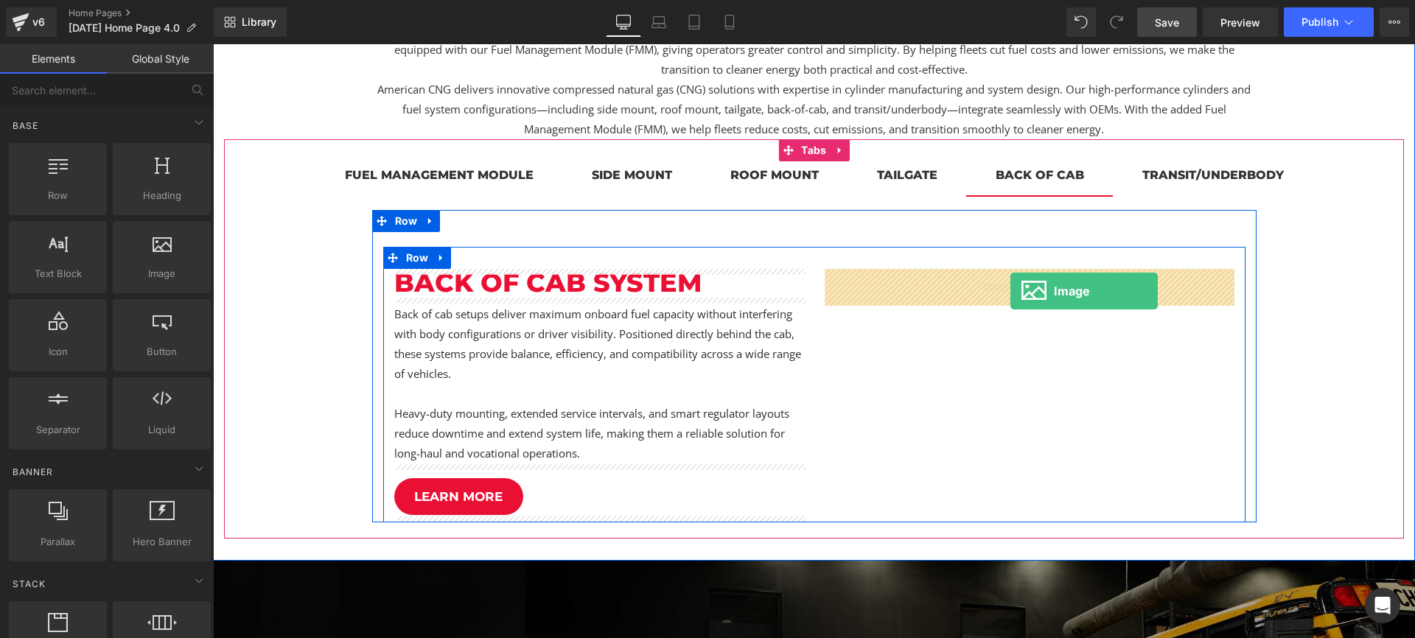
drag, startPoint x: 408, startPoint y: 301, endPoint x: 1010, endPoint y: 291, distance: 602.1
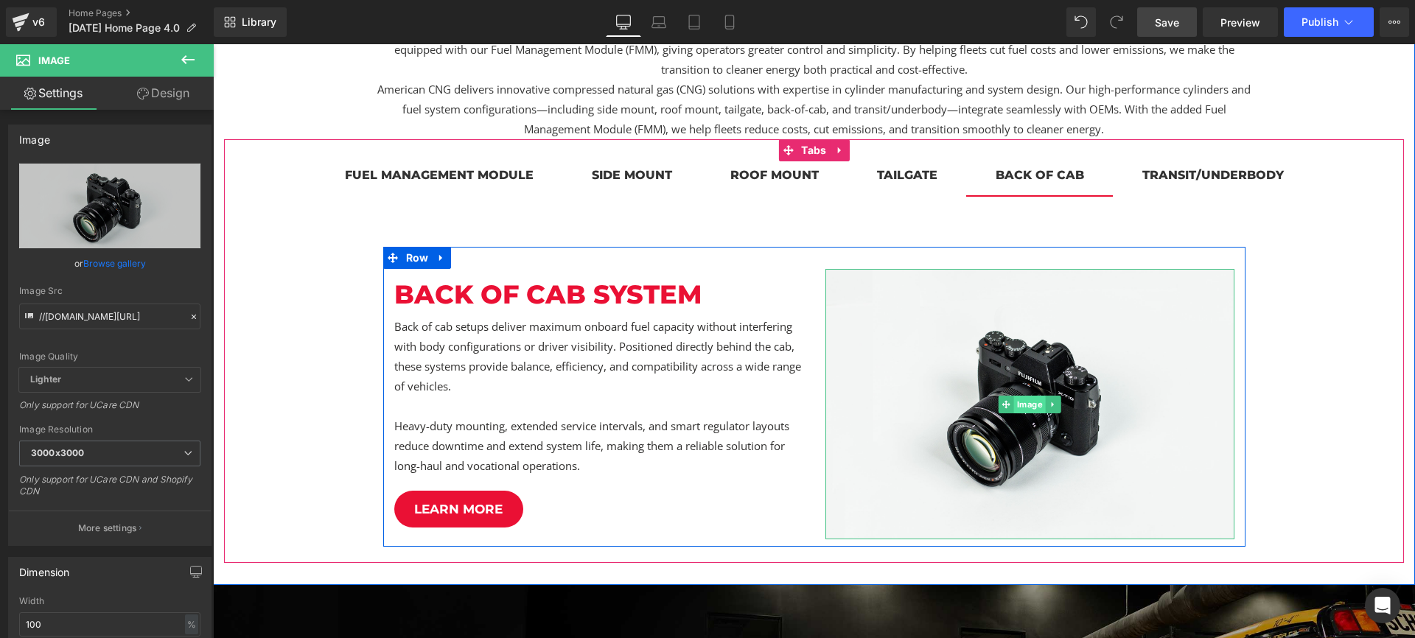
click at [1029, 404] on span "Image" at bounding box center [1030, 405] width 32 height 18
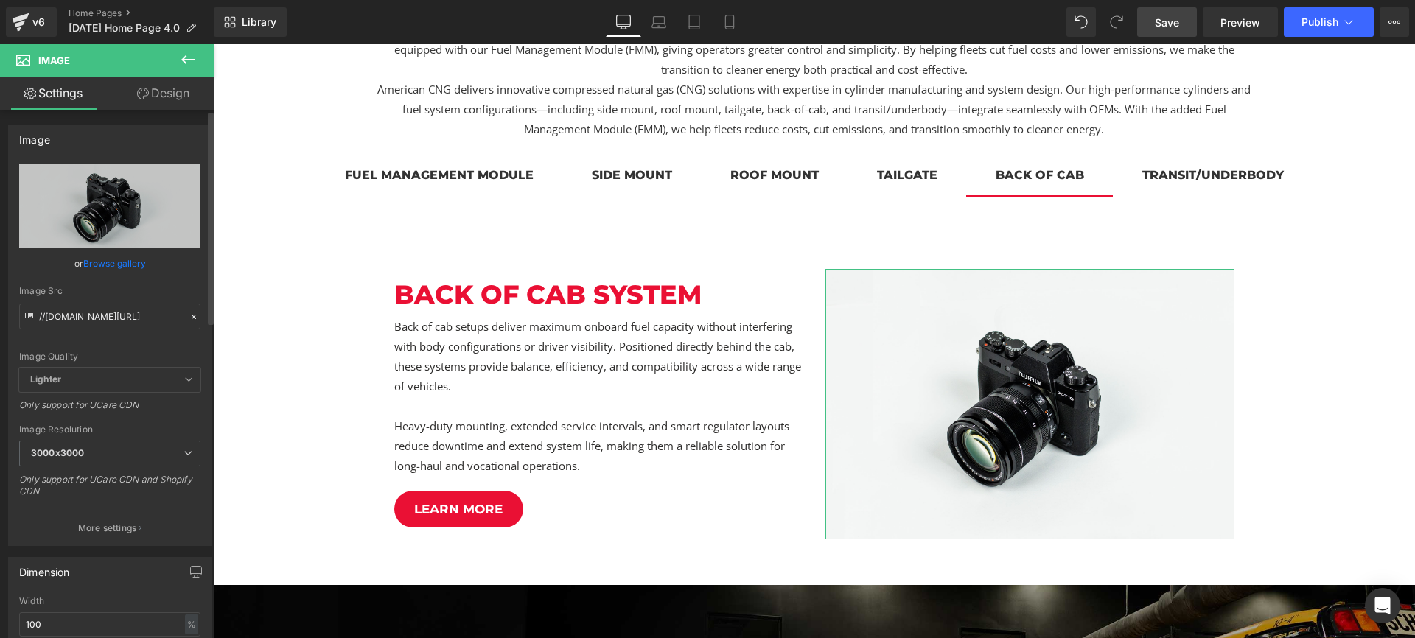
click at [124, 266] on link "Browse gallery" at bounding box center [114, 264] width 63 height 26
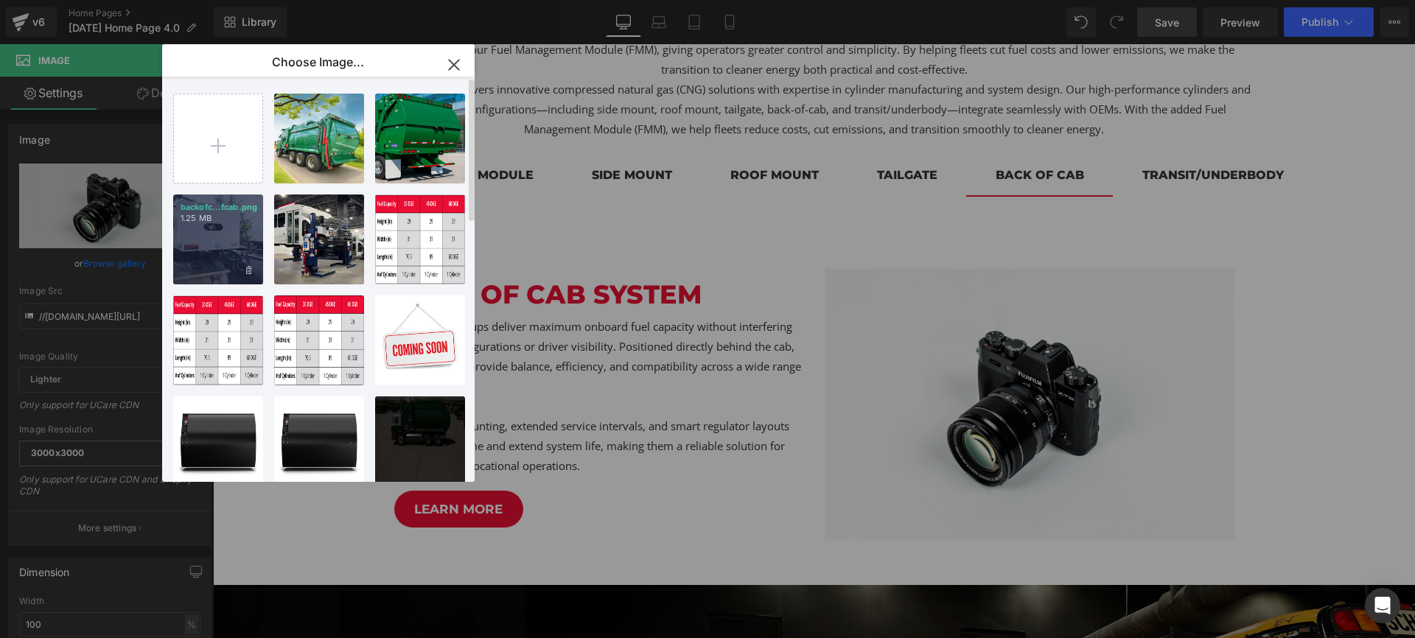
click at [214, 245] on div "backofc...fcab.png 1.25 MB" at bounding box center [218, 240] width 90 height 90
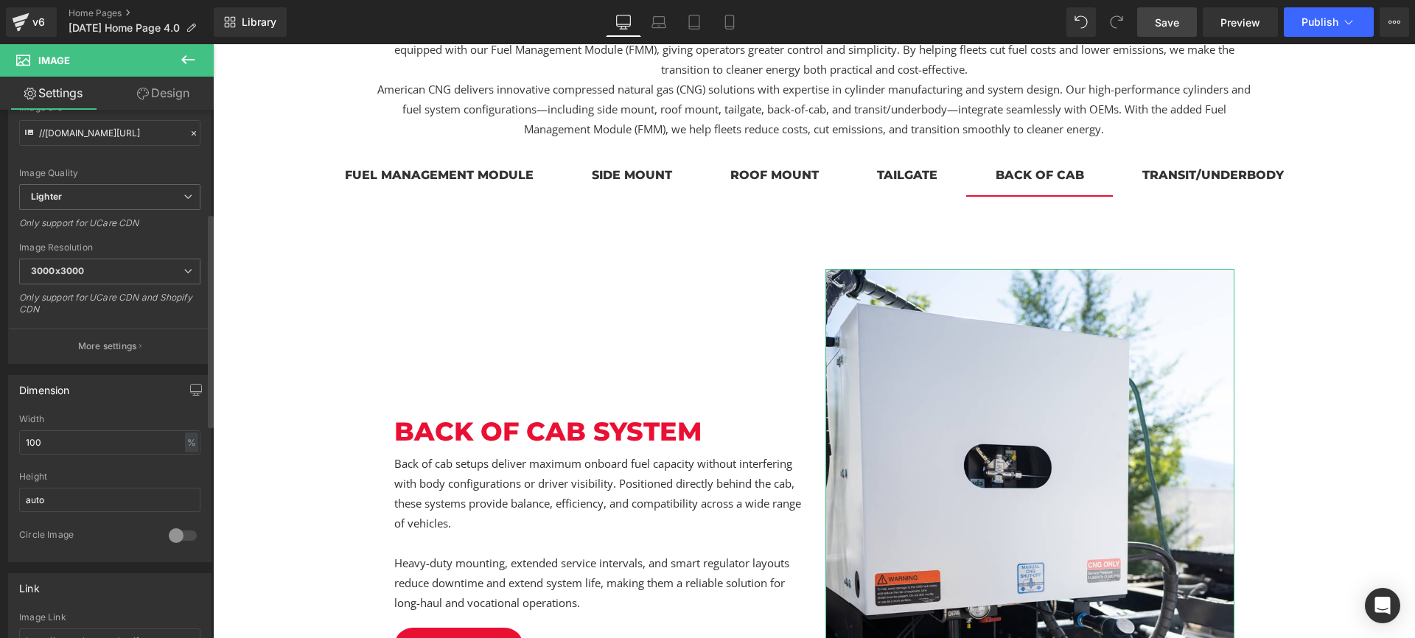
scroll to position [255, 0]
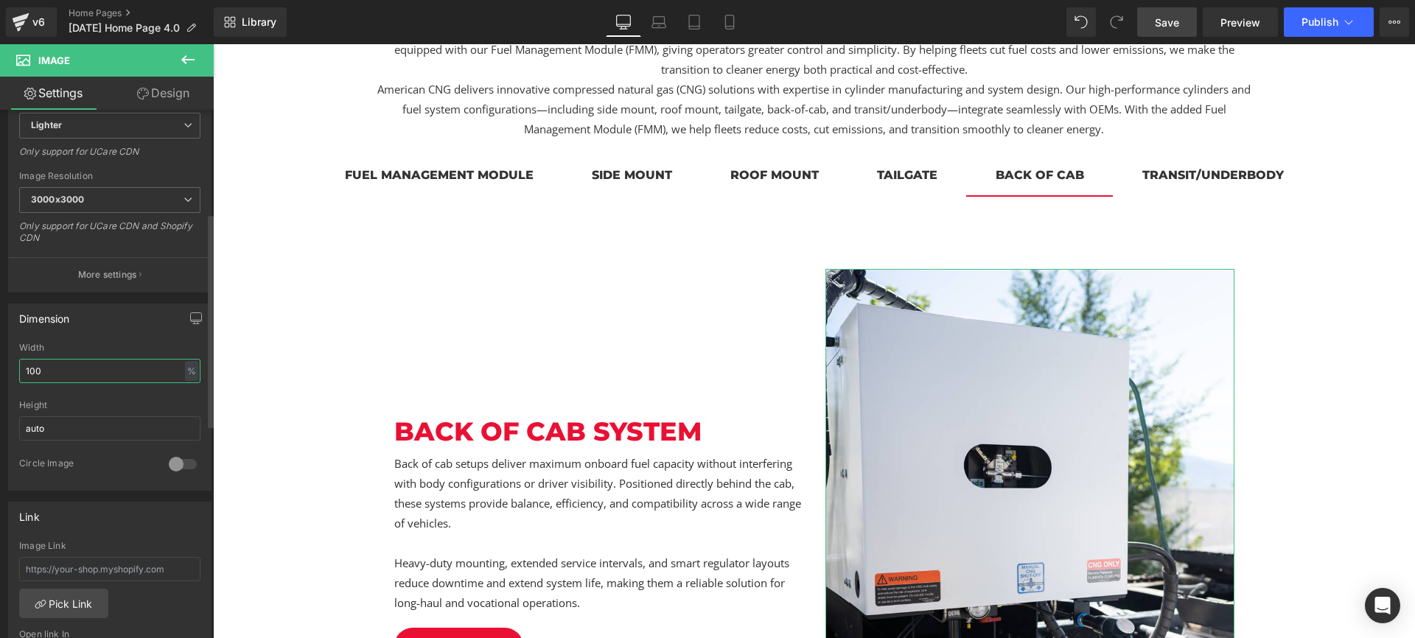
click at [107, 370] on input "100" at bounding box center [109, 371] width 181 height 24
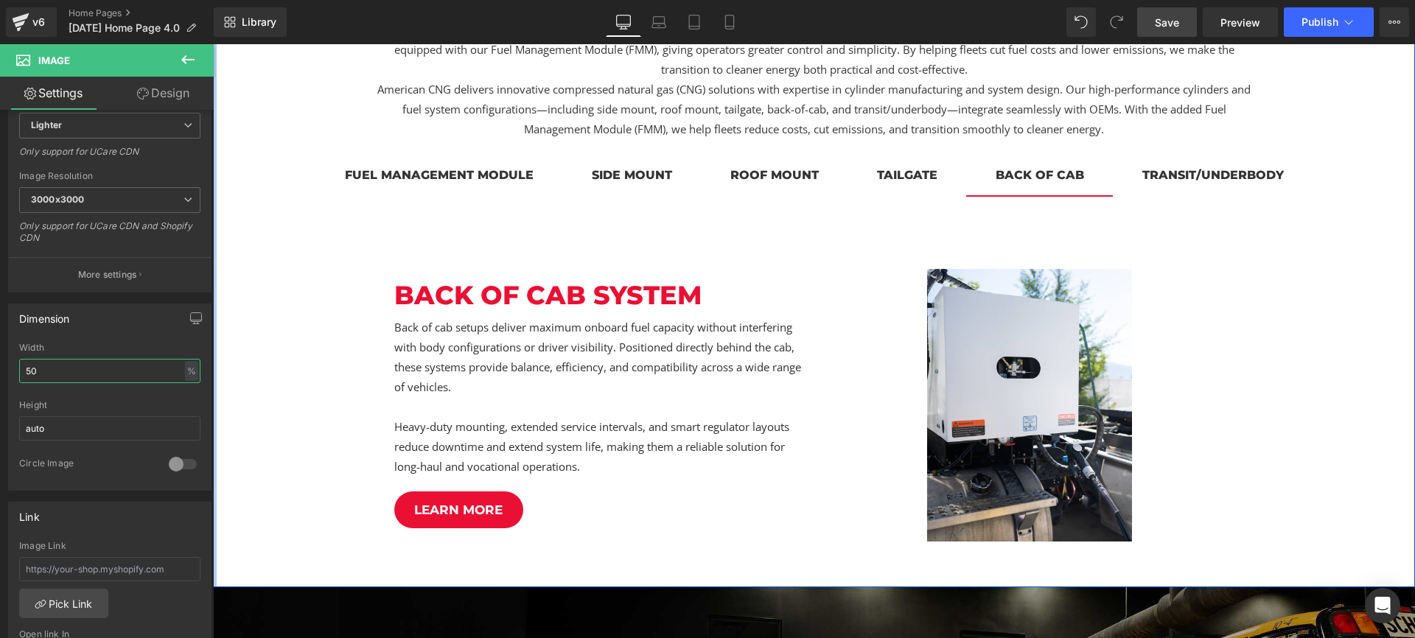
type input "50"
click at [189, 99] on link "Design" at bounding box center [163, 93] width 107 height 33
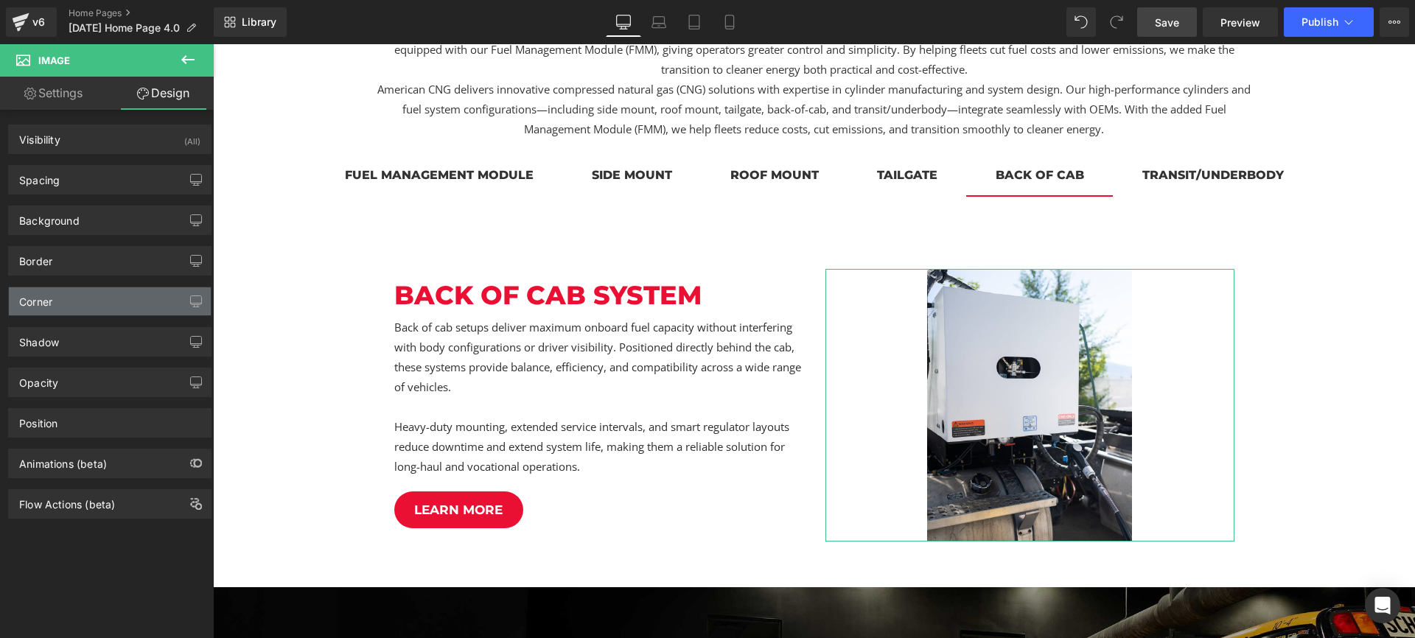
click at [60, 301] on div "Corner" at bounding box center [110, 301] width 202 height 28
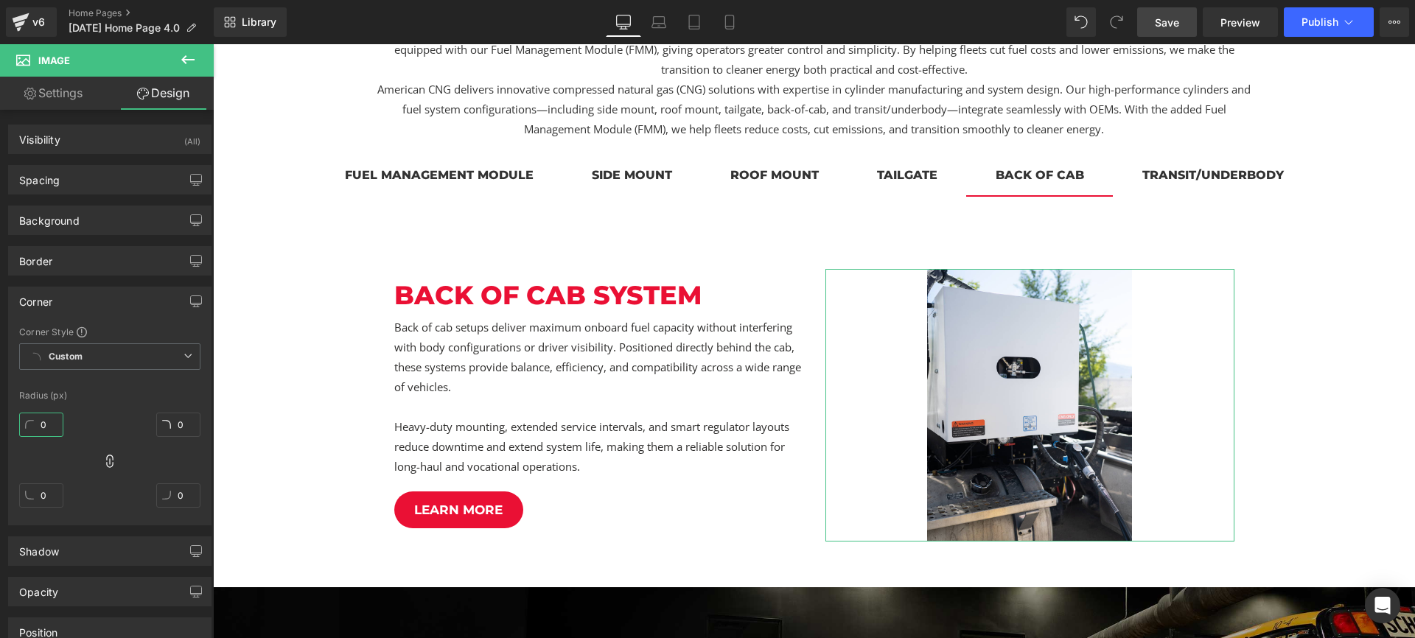
click at [40, 415] on input "0" at bounding box center [41, 425] width 44 height 24
type input "20"
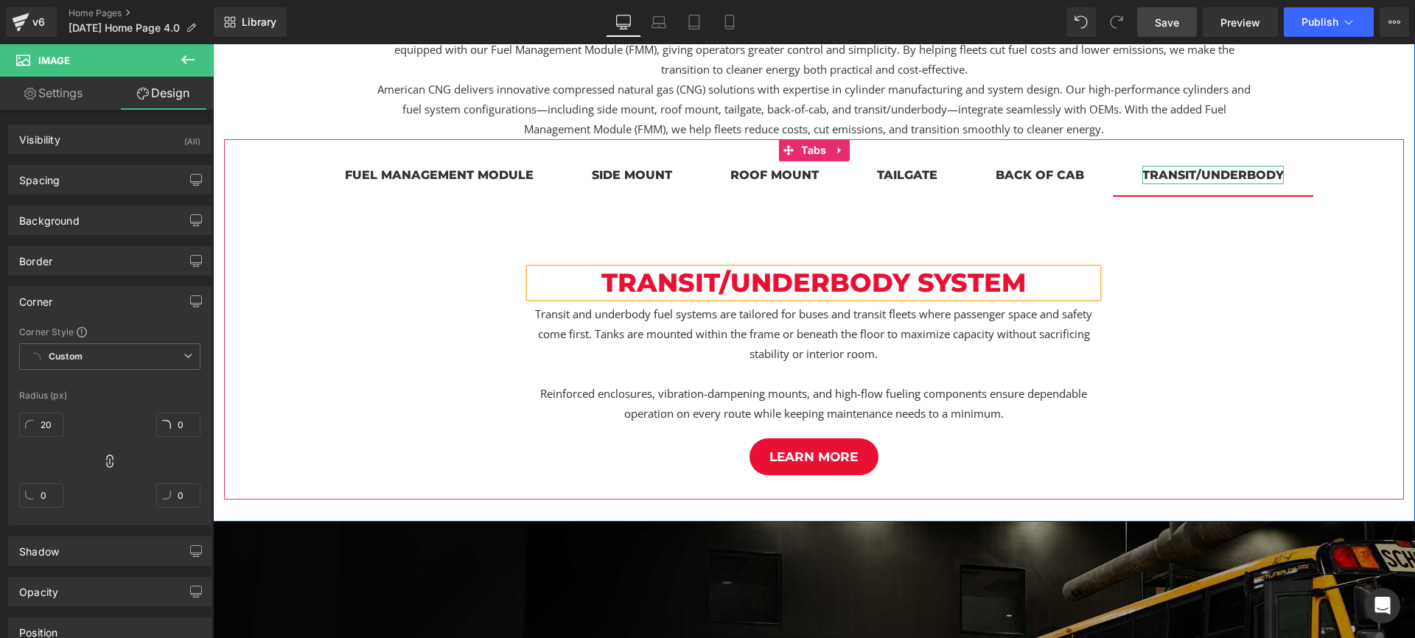
click at [1206, 175] on div "transit/underbody" at bounding box center [1212, 175] width 141 height 18
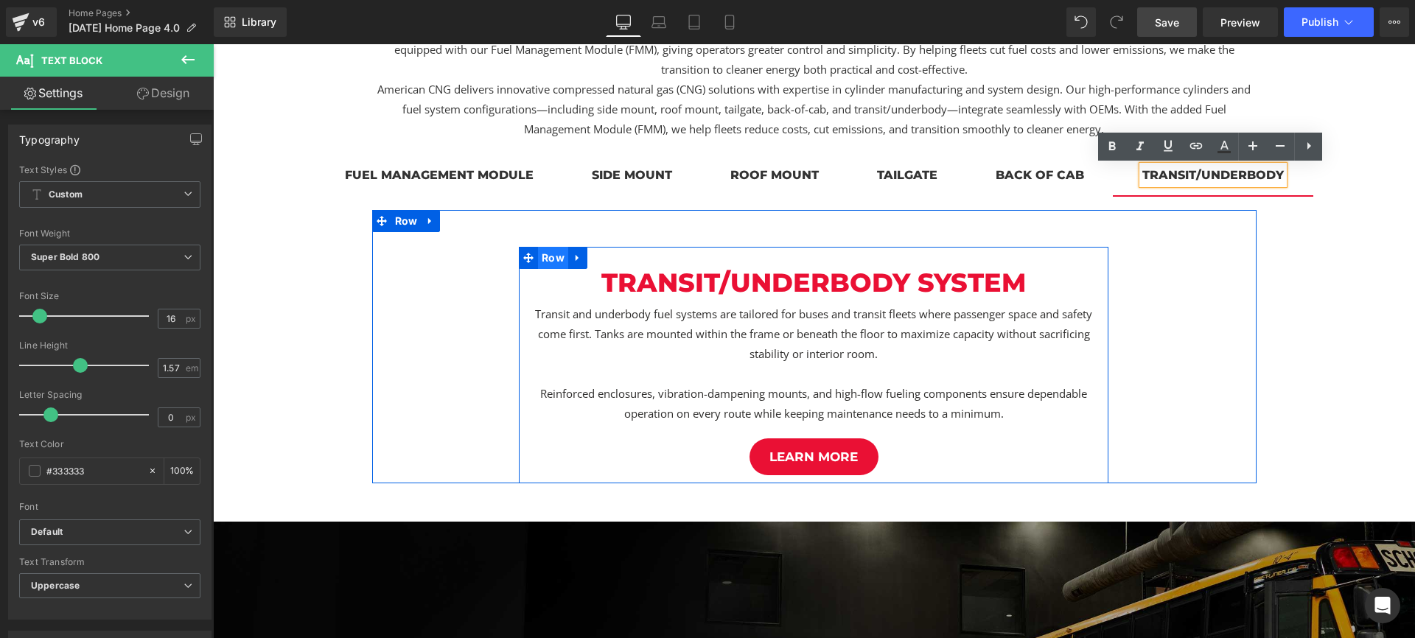
click at [550, 257] on span "Row" at bounding box center [553, 258] width 30 height 22
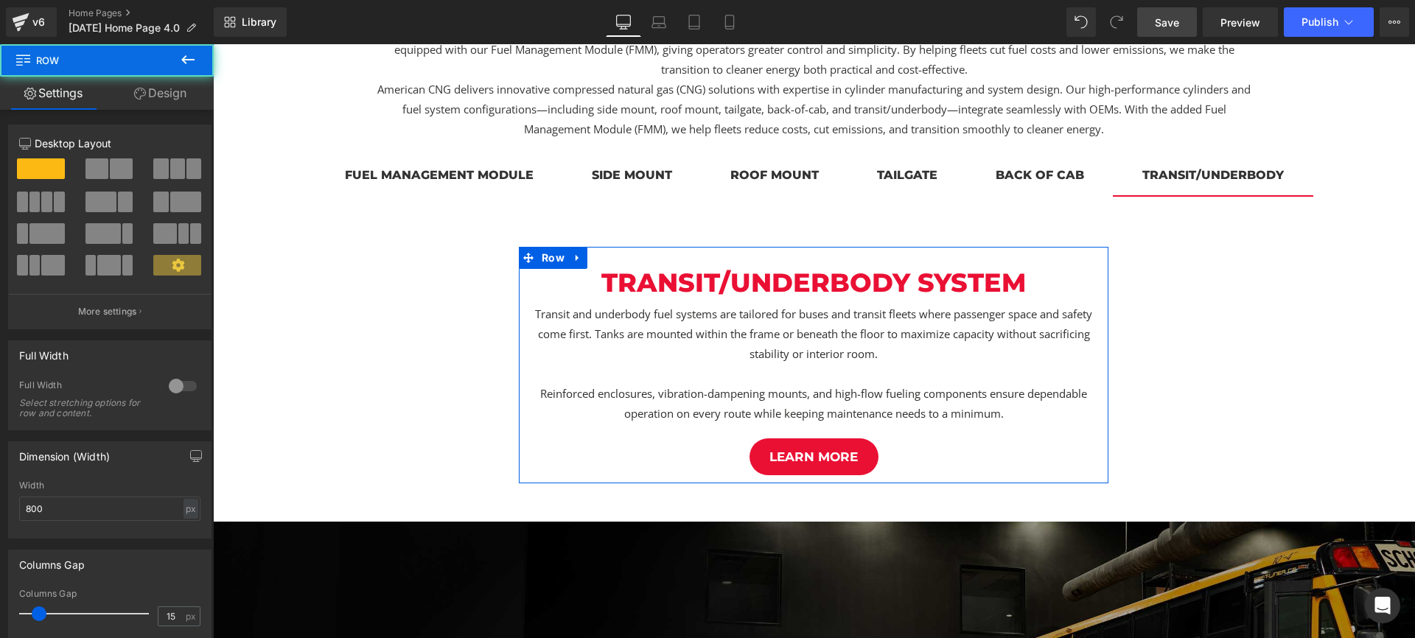
scroll to position [299, 0]
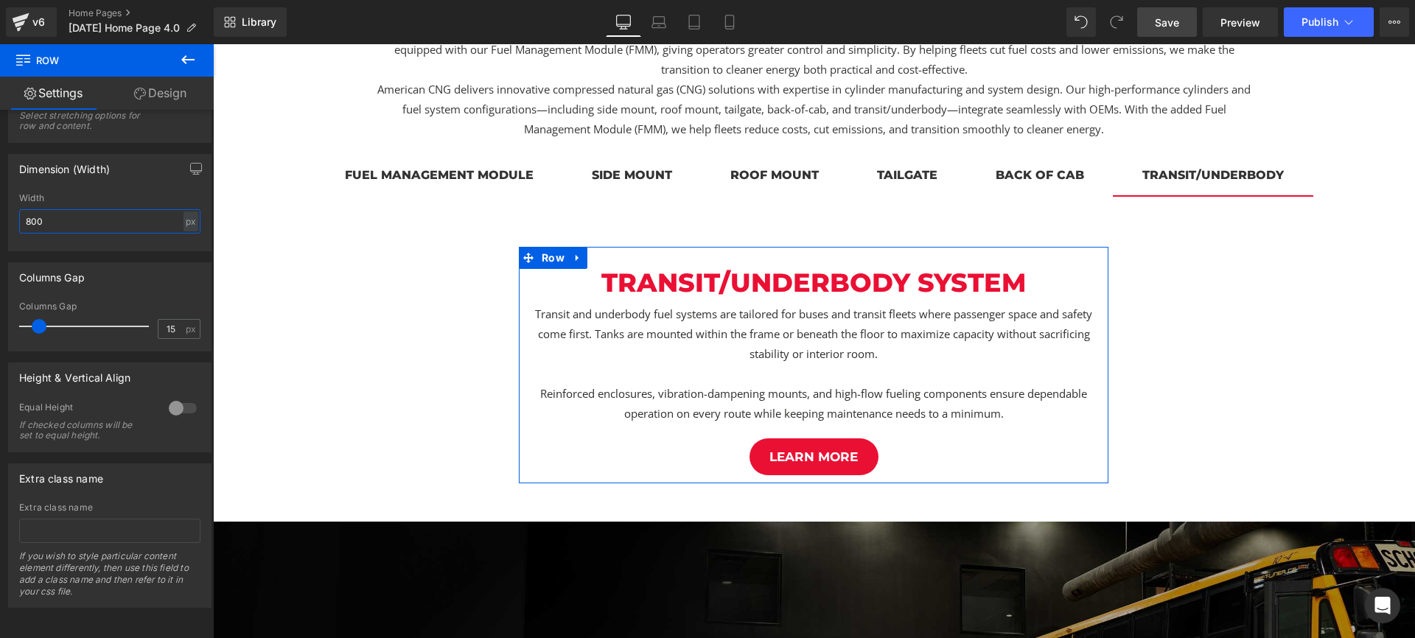
click at [80, 211] on input "800" at bounding box center [109, 221] width 181 height 24
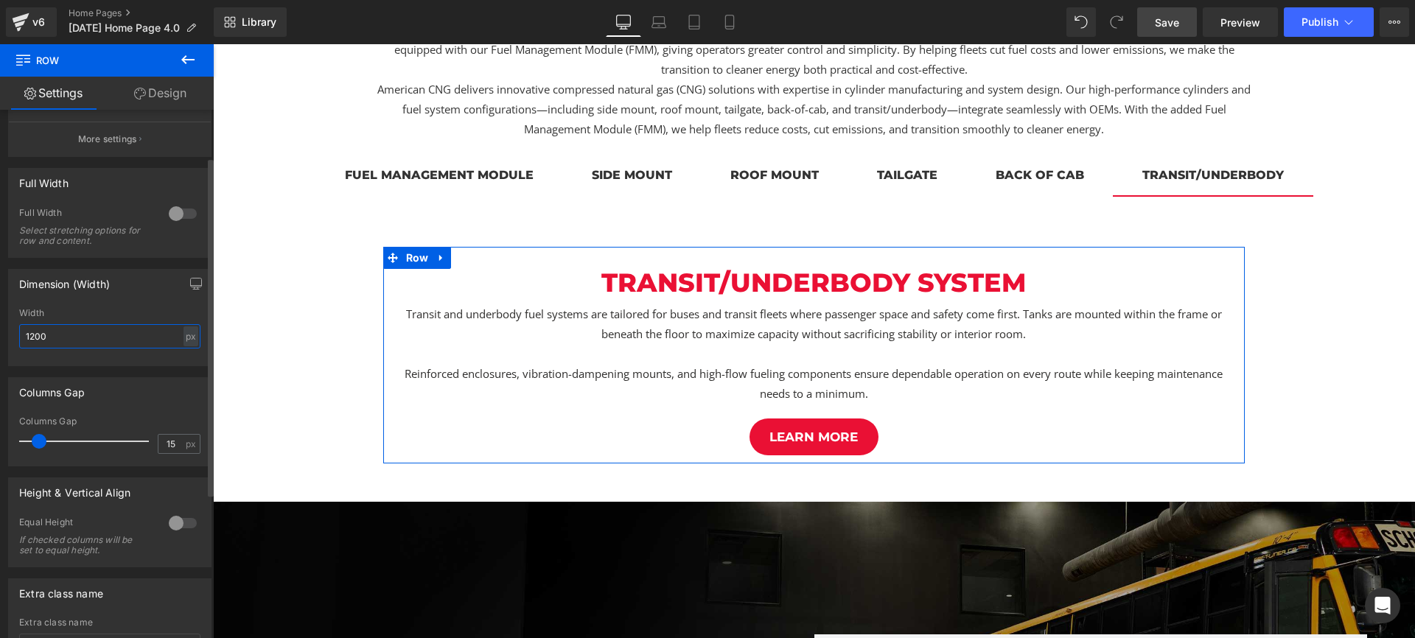
scroll to position [0, 0]
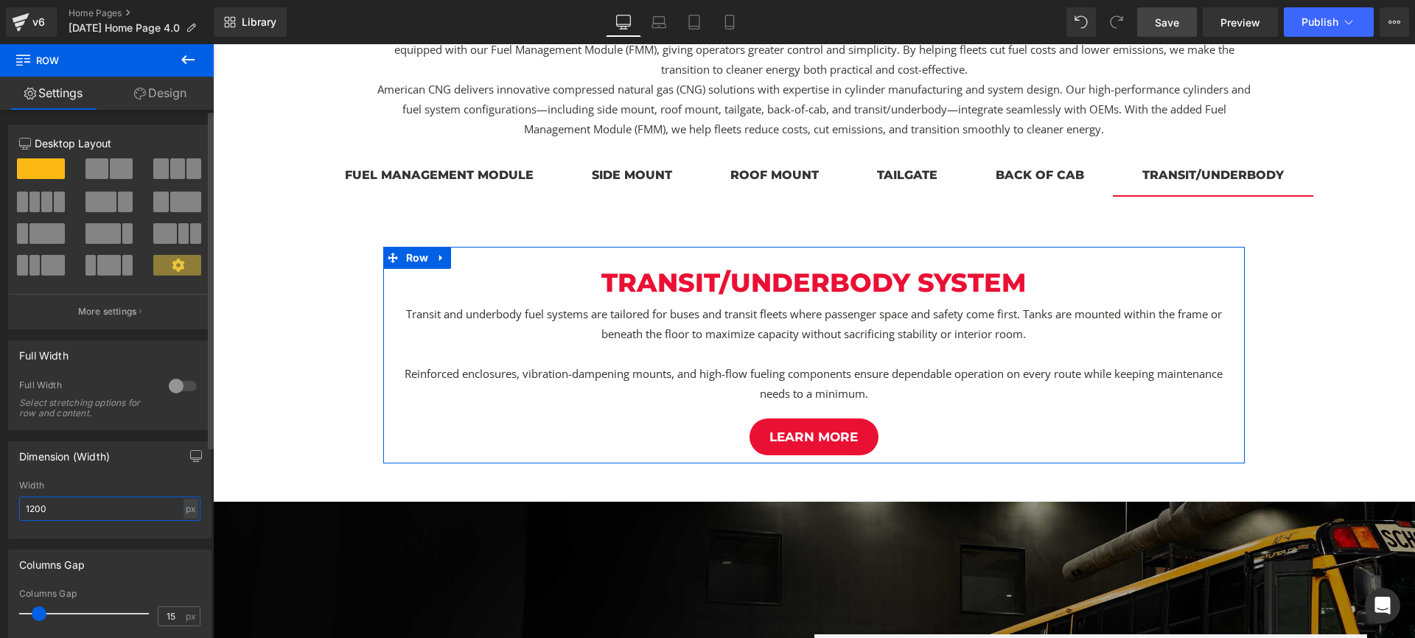
type input "1200"
click at [91, 167] on span at bounding box center [96, 168] width 23 height 21
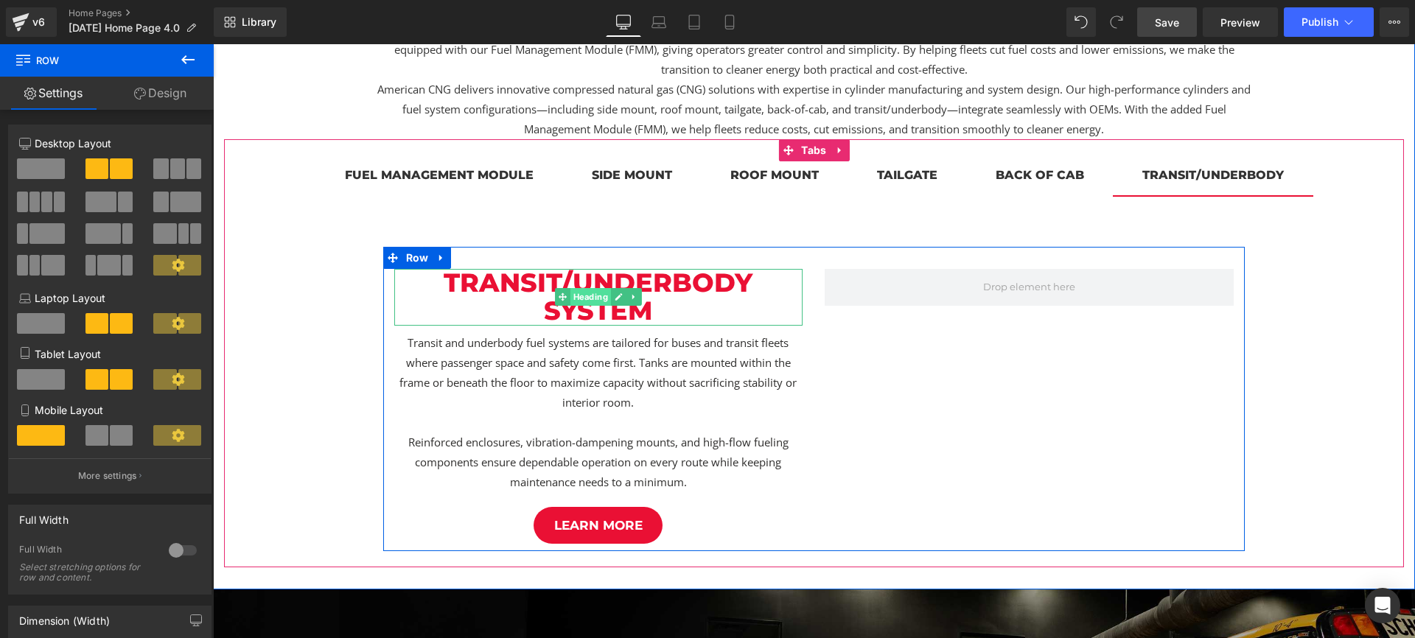
click at [592, 295] on span "Heading" at bounding box center [590, 297] width 41 height 18
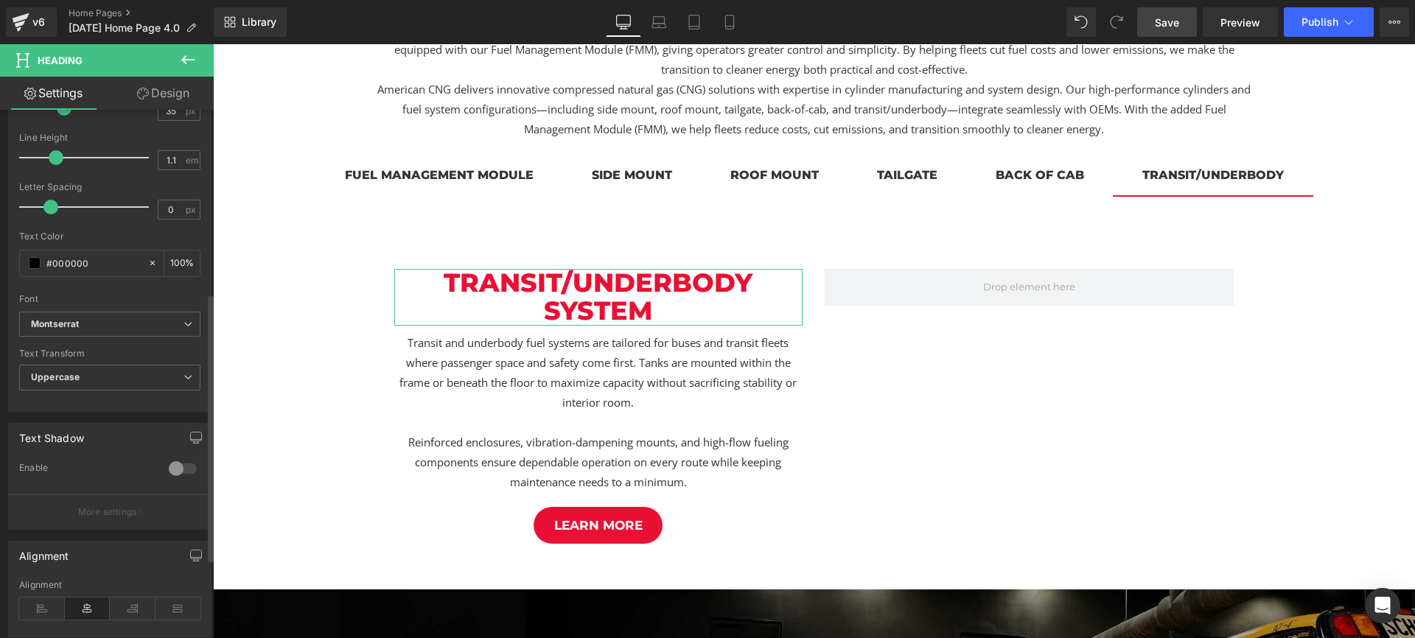
scroll to position [361, 0]
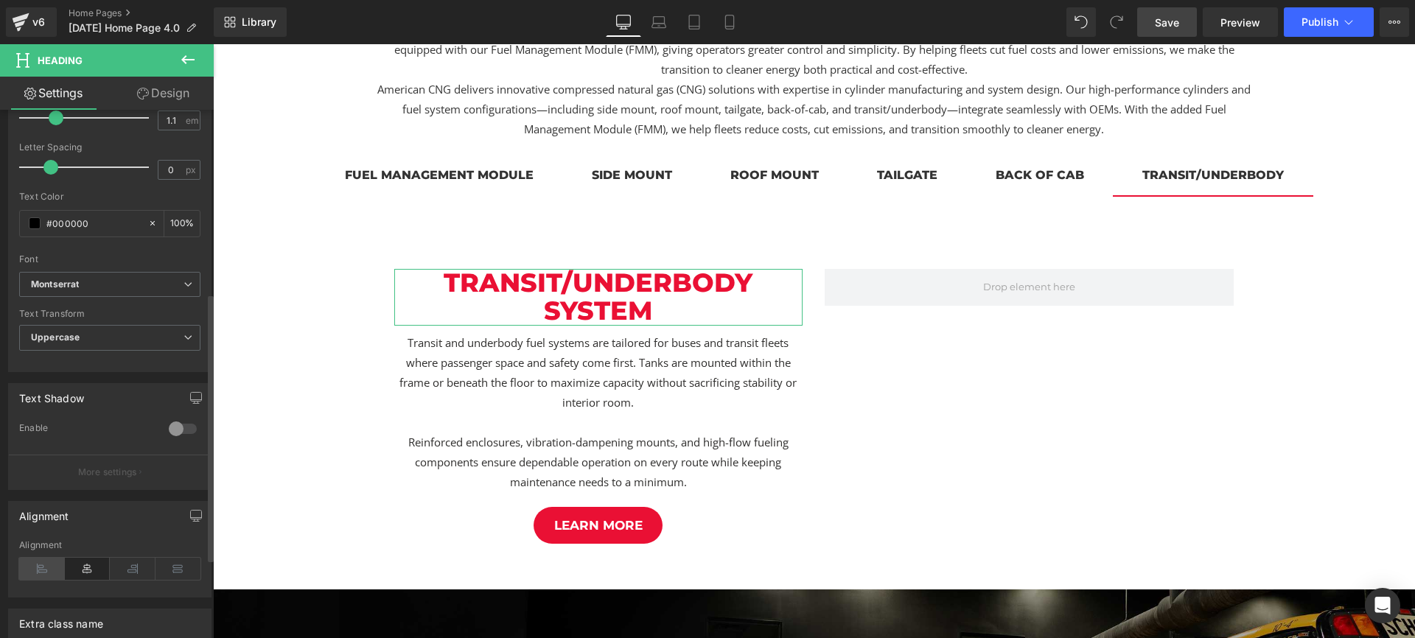
click at [43, 564] on icon at bounding box center [42, 569] width 46 height 22
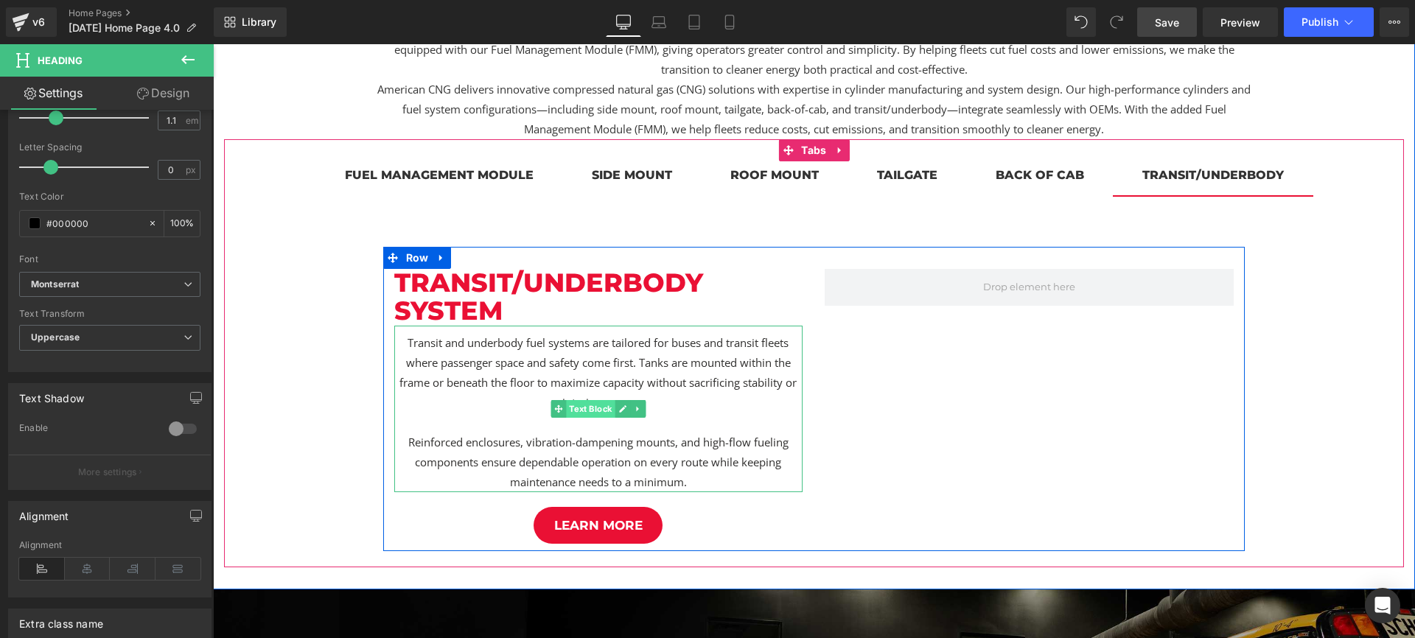
click at [594, 408] on span "Text Block" at bounding box center [590, 409] width 49 height 18
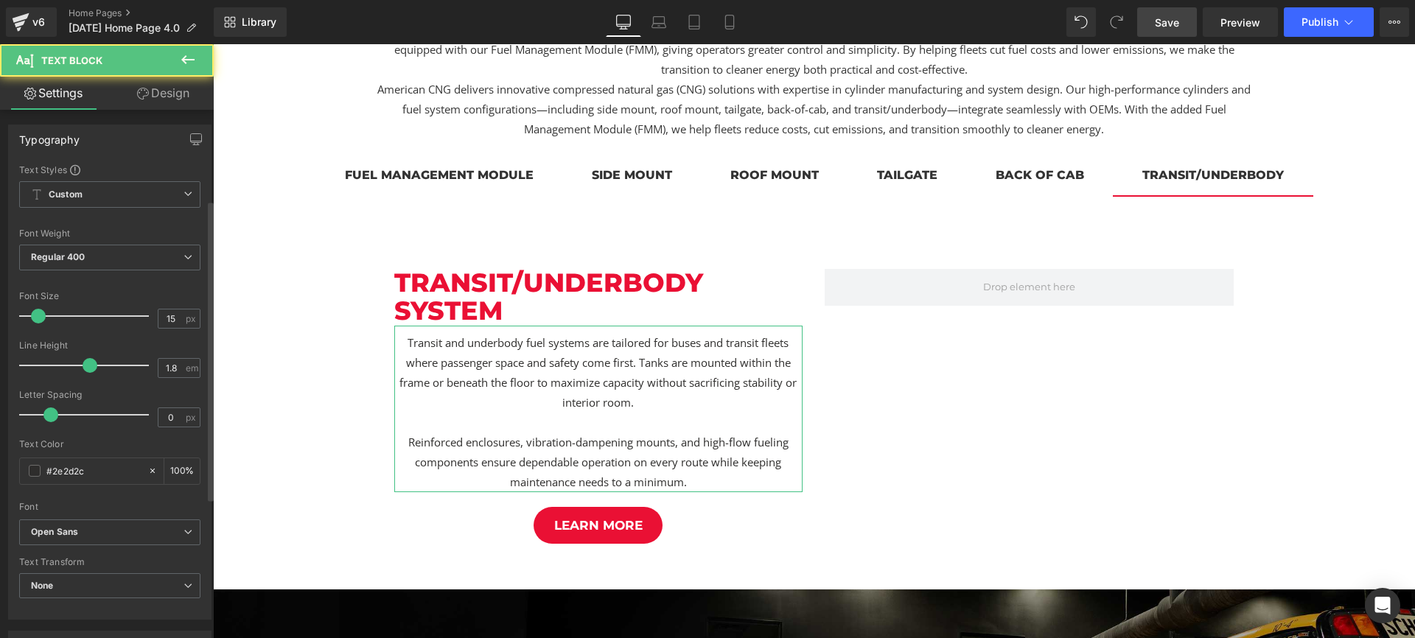
scroll to position [402, 0]
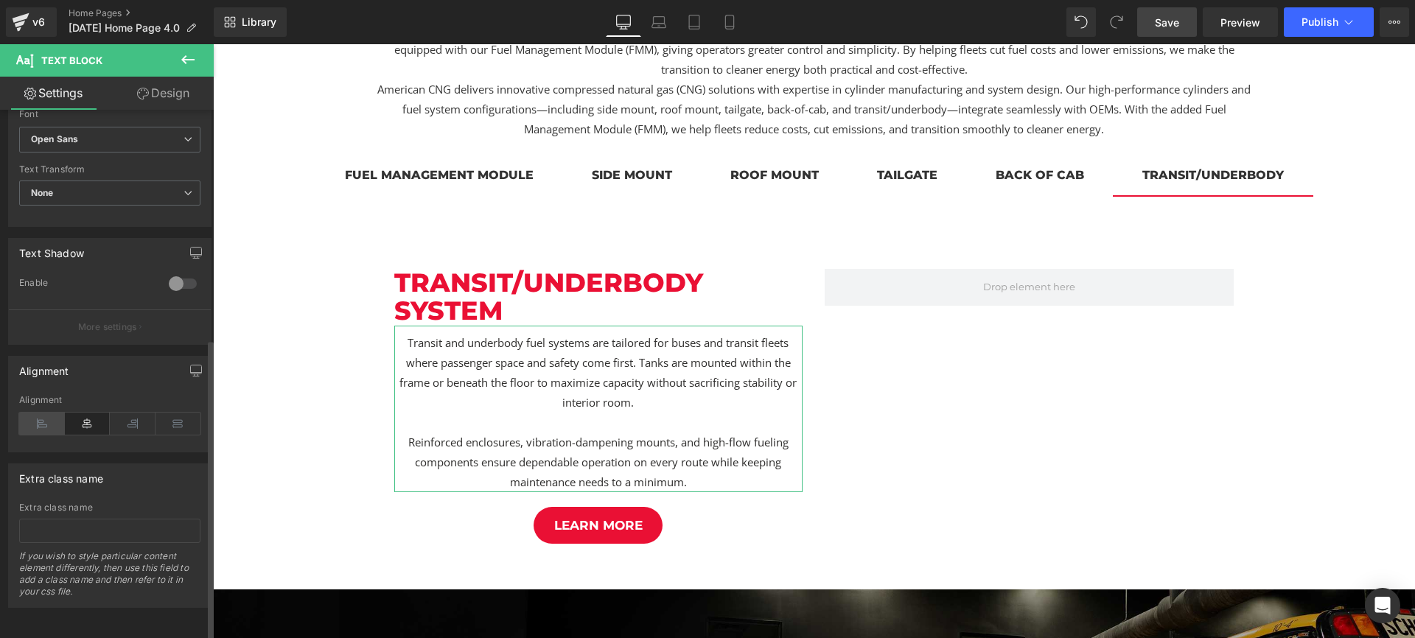
click at [32, 415] on icon at bounding box center [42, 424] width 46 height 22
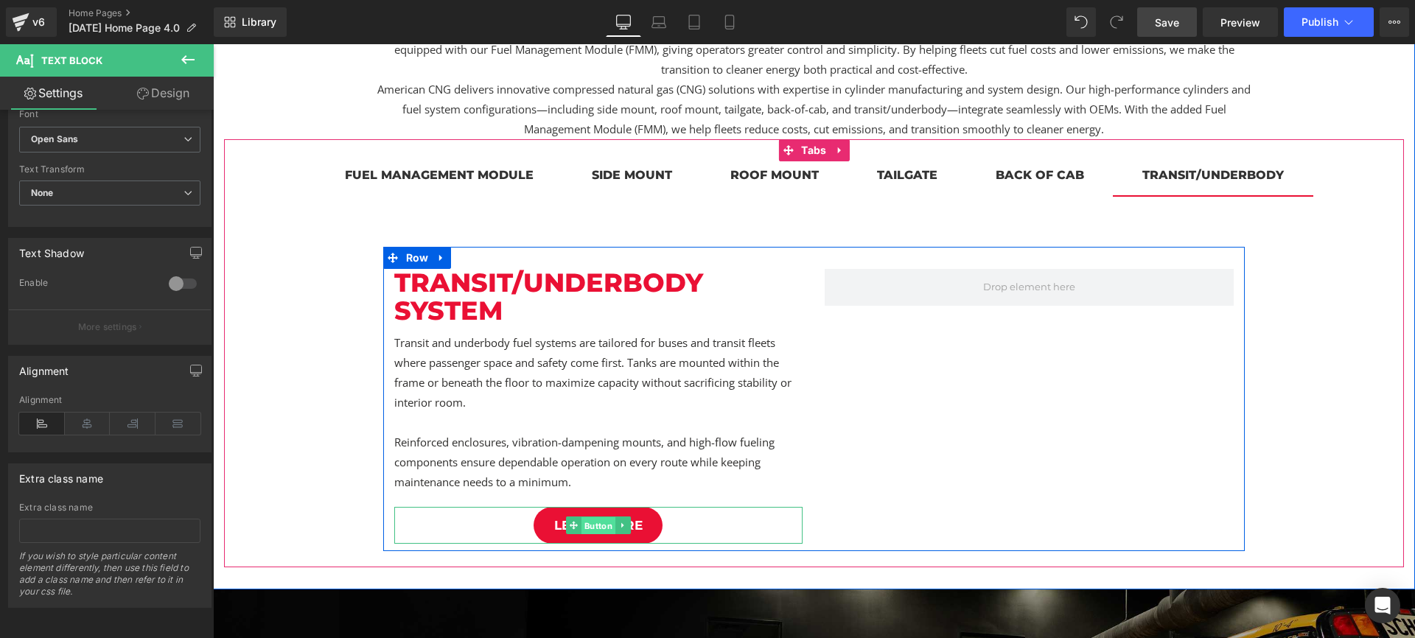
click at [601, 525] on span "Button" at bounding box center [598, 525] width 34 height 18
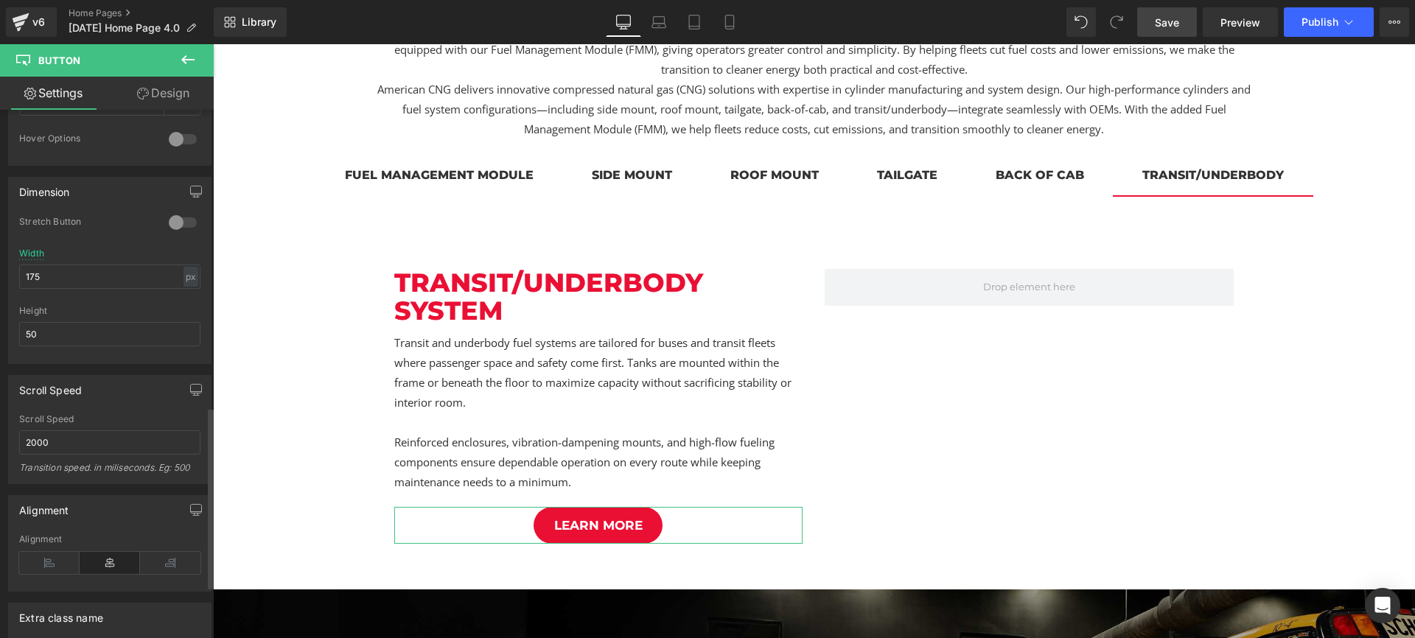
scroll to position [884, 0]
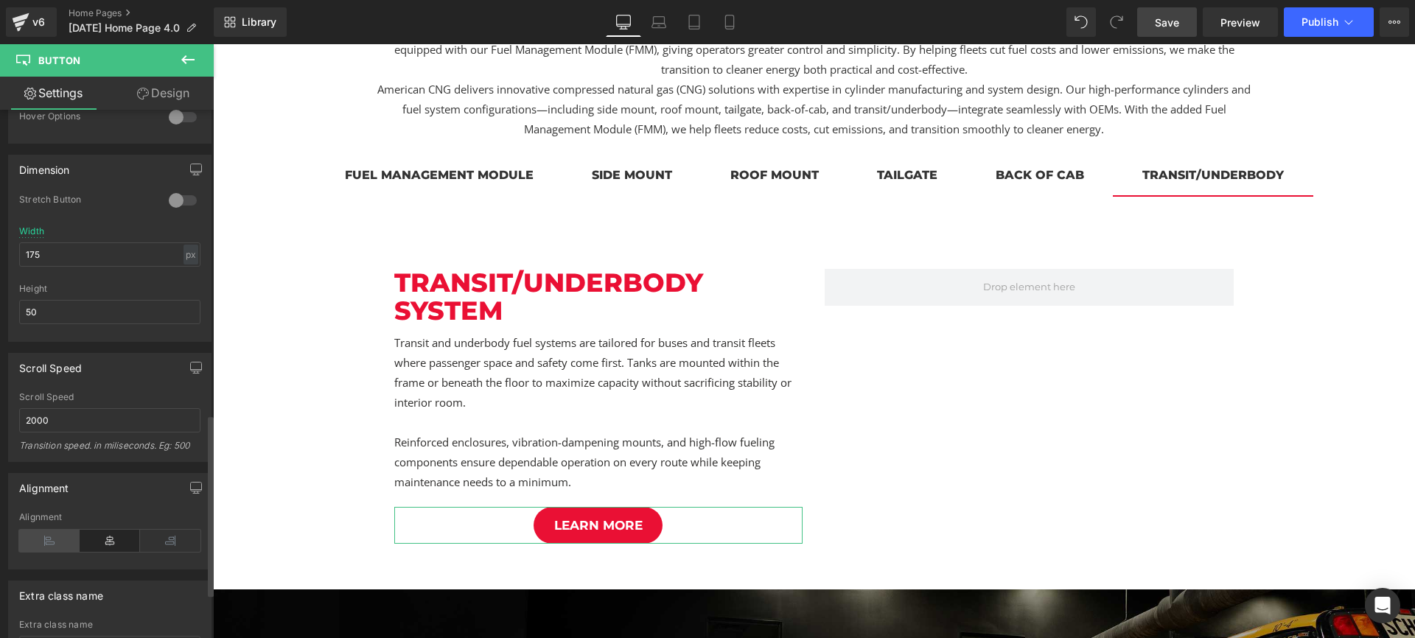
click at [46, 533] on icon at bounding box center [49, 541] width 60 height 22
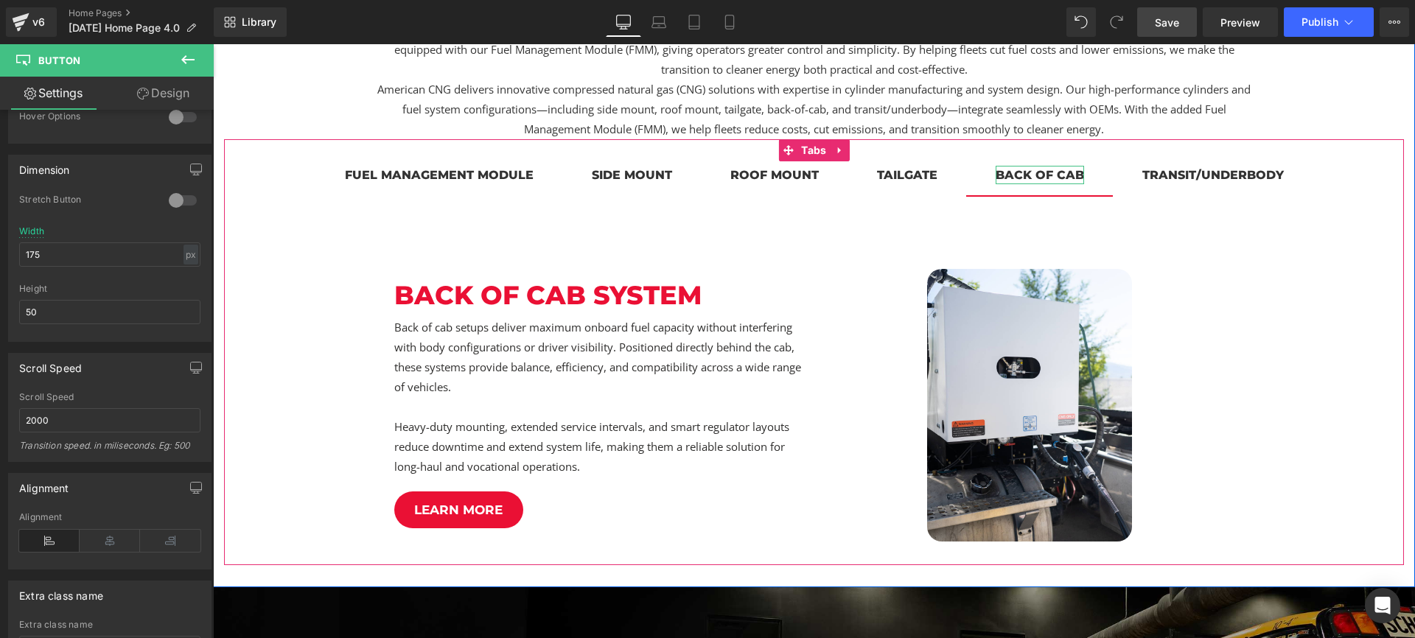
click at [1023, 168] on div "back of cab Text Block" at bounding box center [1039, 175] width 88 height 18
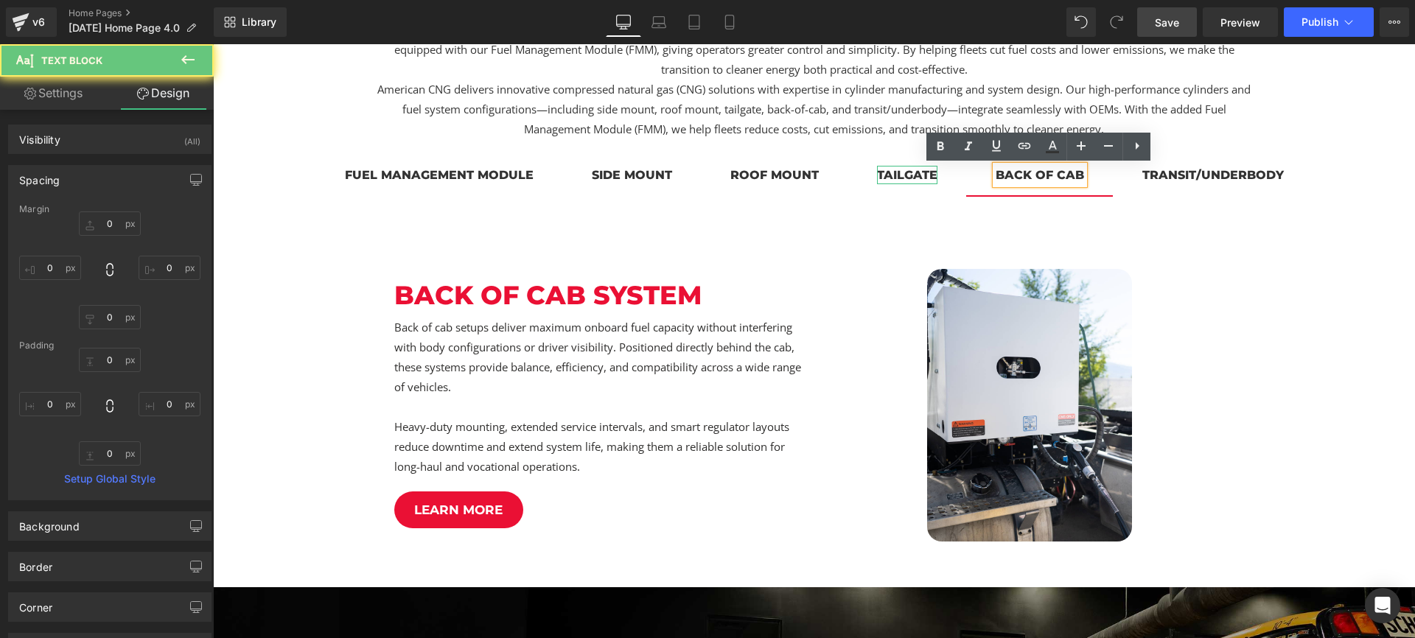
click at [921, 180] on div "tailgate" at bounding box center [907, 175] width 60 height 18
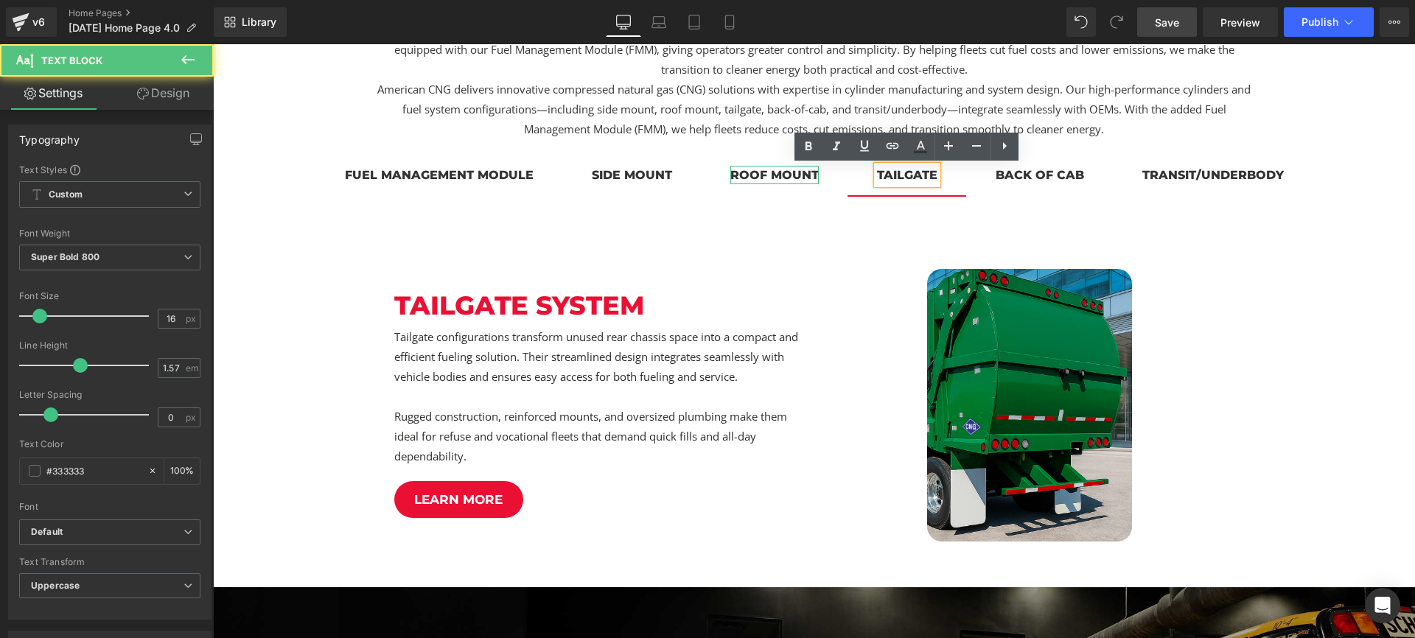
drag, startPoint x: 789, startPoint y: 179, endPoint x: 738, endPoint y: 180, distance: 51.6
click at [789, 179] on div "roof mount" at bounding box center [774, 175] width 88 height 18
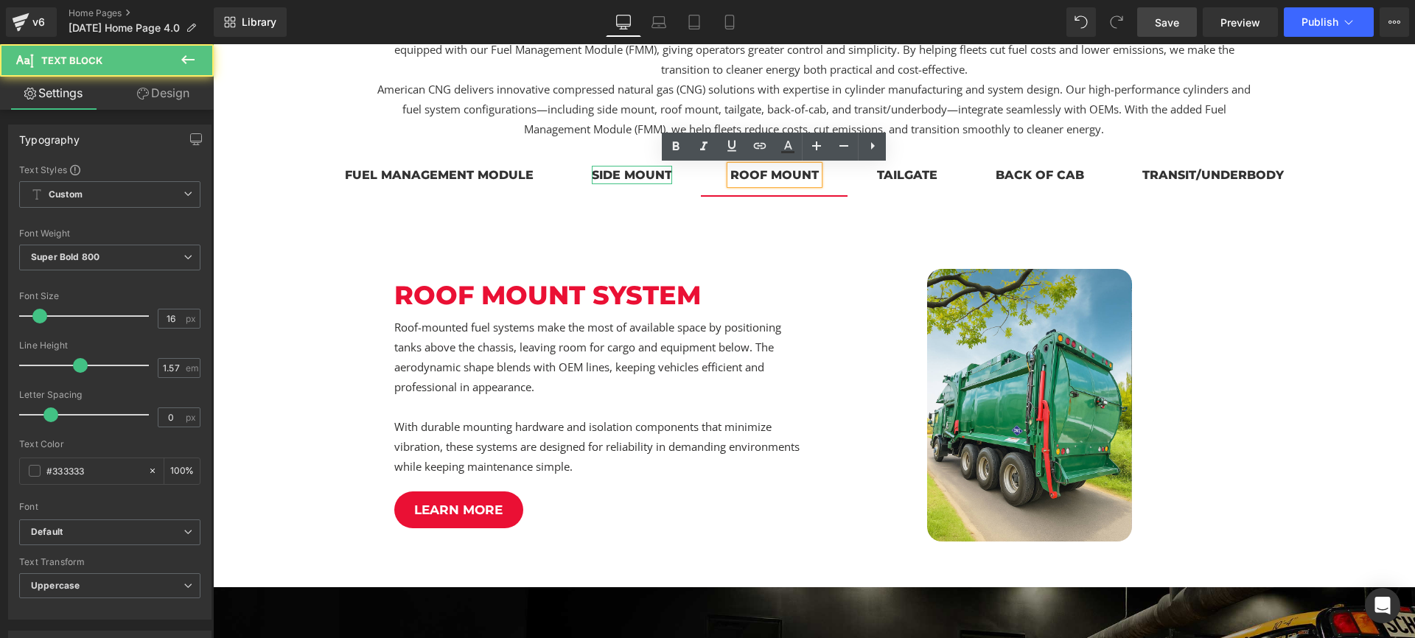
click at [634, 177] on div "side mount" at bounding box center [632, 175] width 80 height 18
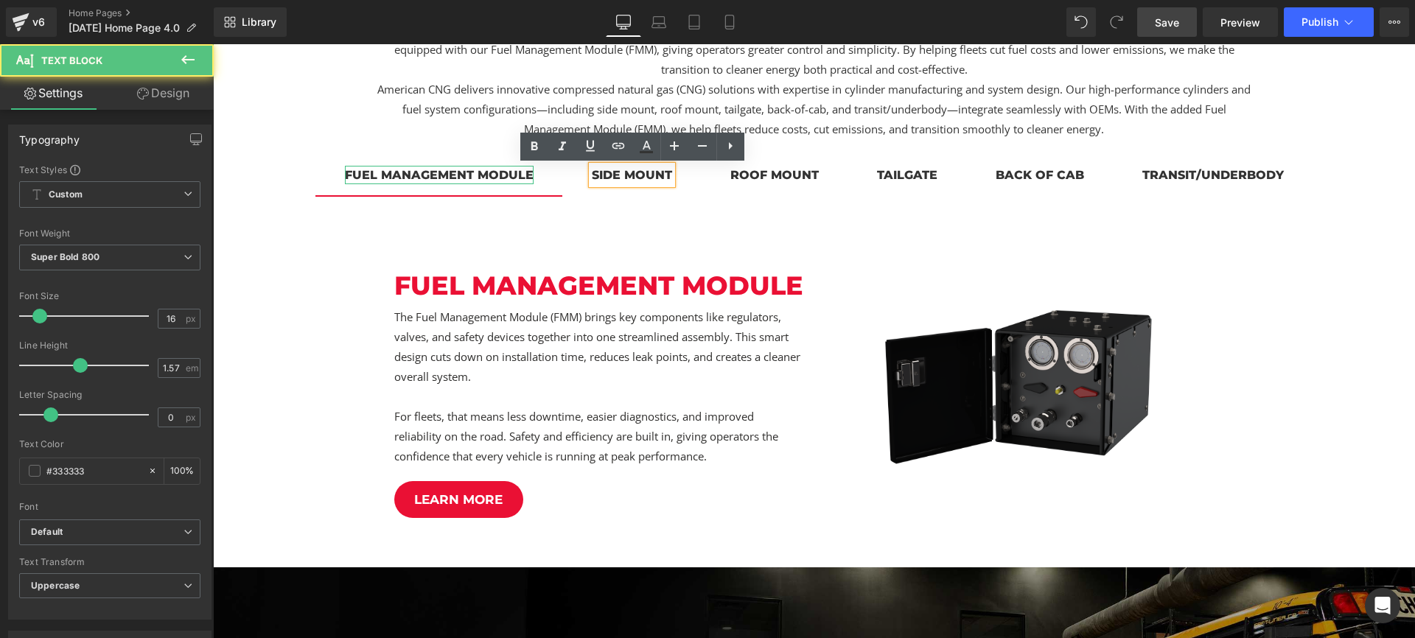
click at [497, 174] on div "Fuel management module" at bounding box center [439, 175] width 189 height 18
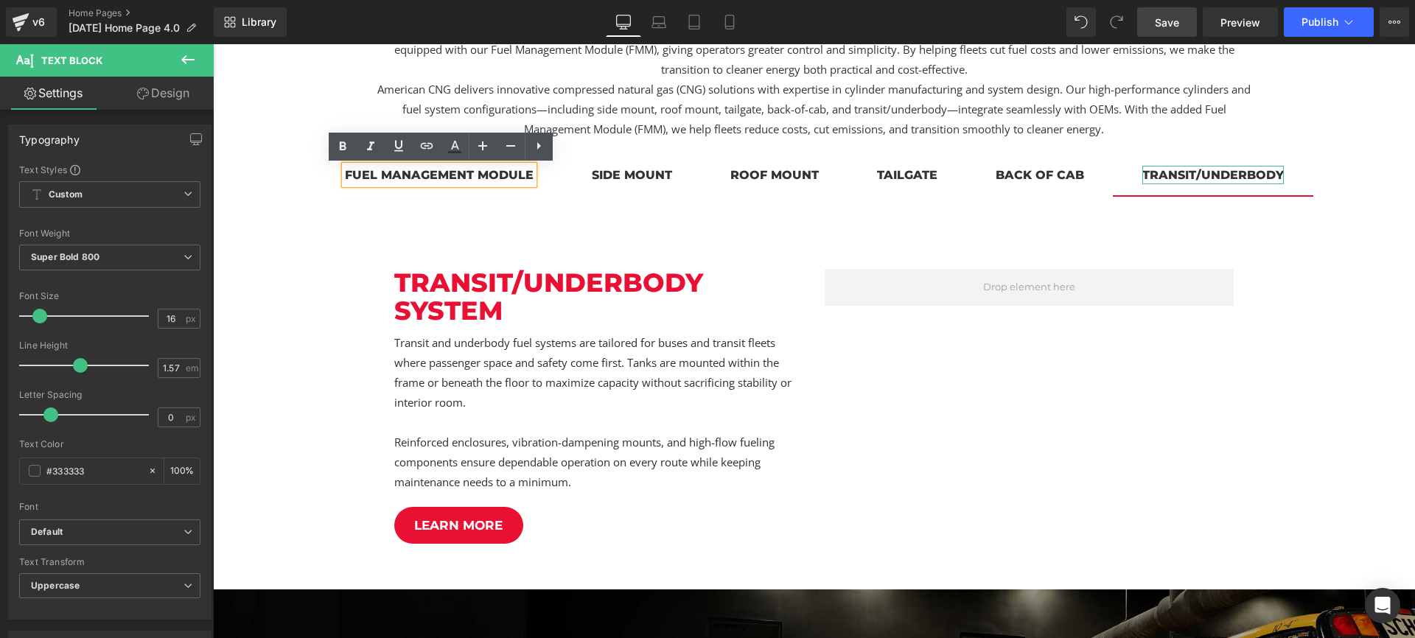
click at [1211, 175] on div "transit/underbody" at bounding box center [1212, 175] width 141 height 18
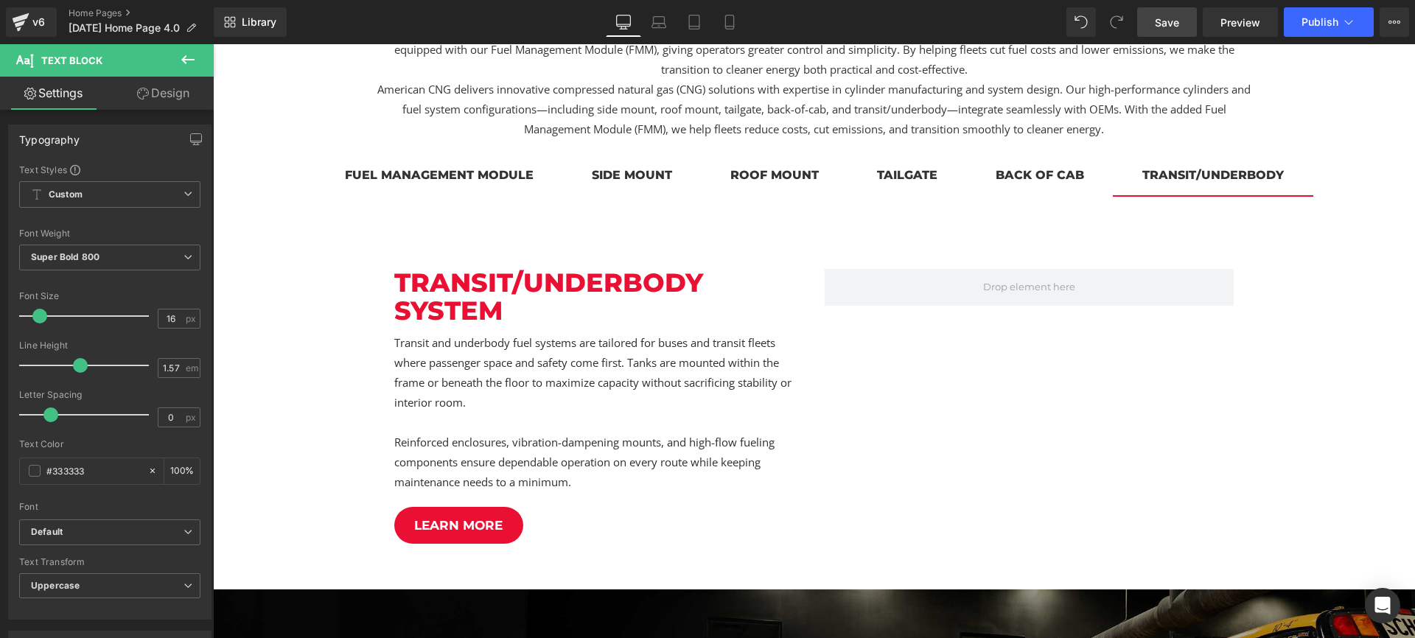
click at [188, 60] on icon at bounding box center [187, 59] width 13 height 9
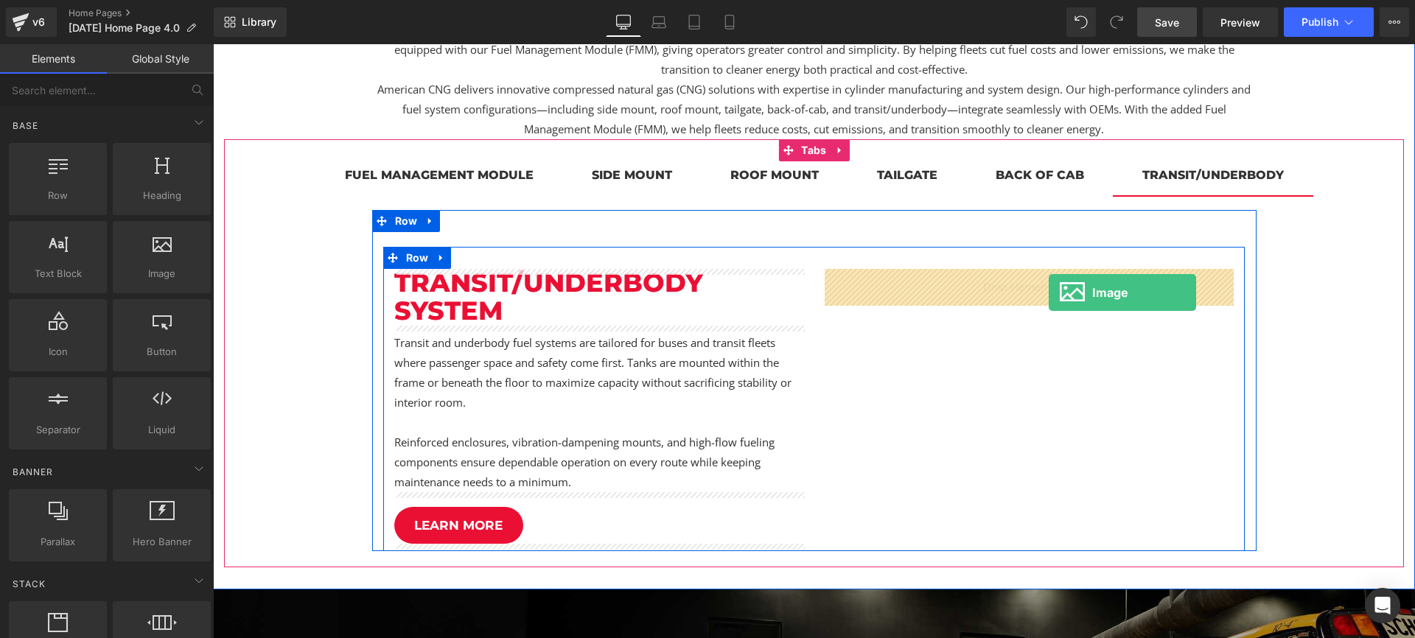
drag, startPoint x: 361, startPoint y: 306, endPoint x: 1048, endPoint y: 293, distance: 687.6
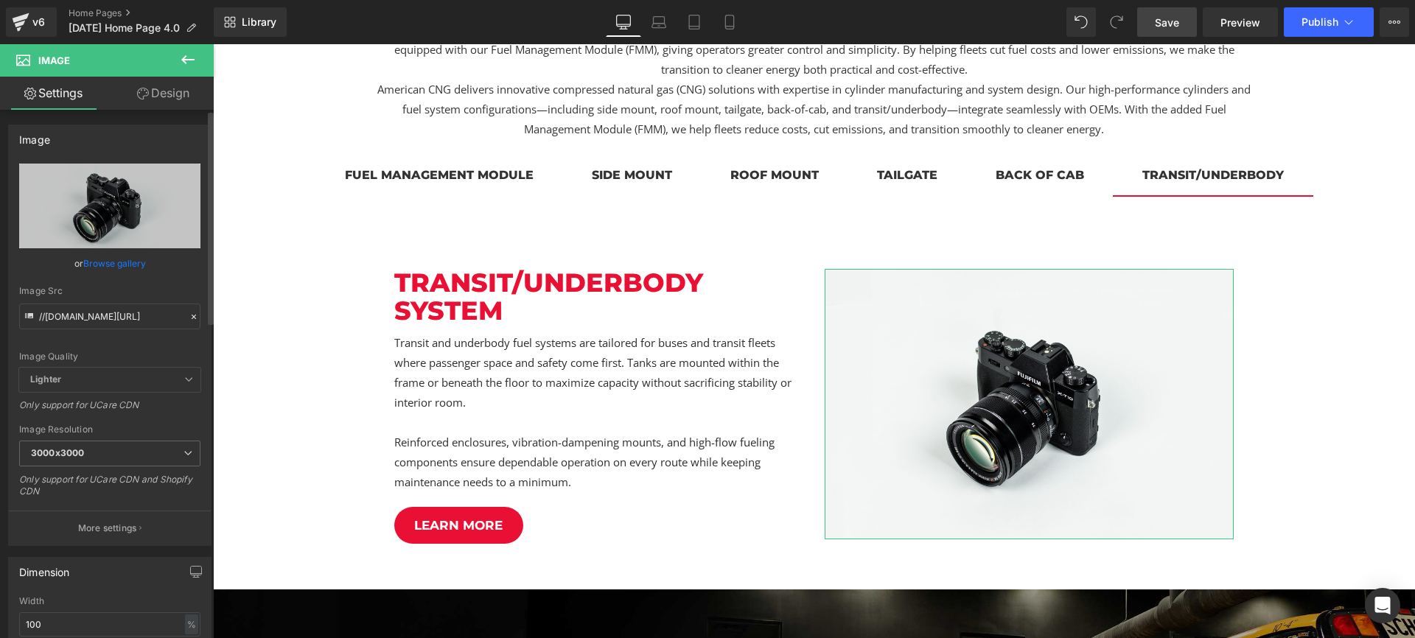
click at [122, 259] on link "Browse gallery" at bounding box center [114, 264] width 63 height 26
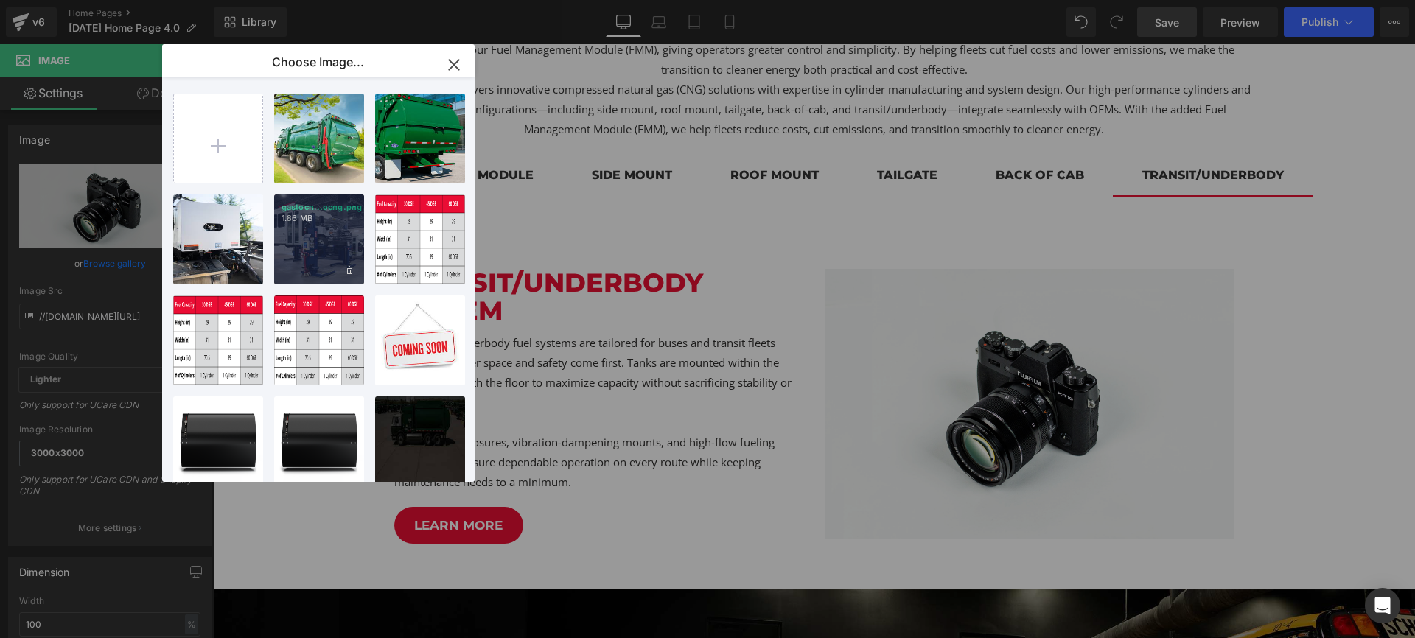
click at [321, 244] on div "gastocn...ocng.png 1.86 MB" at bounding box center [319, 240] width 90 height 90
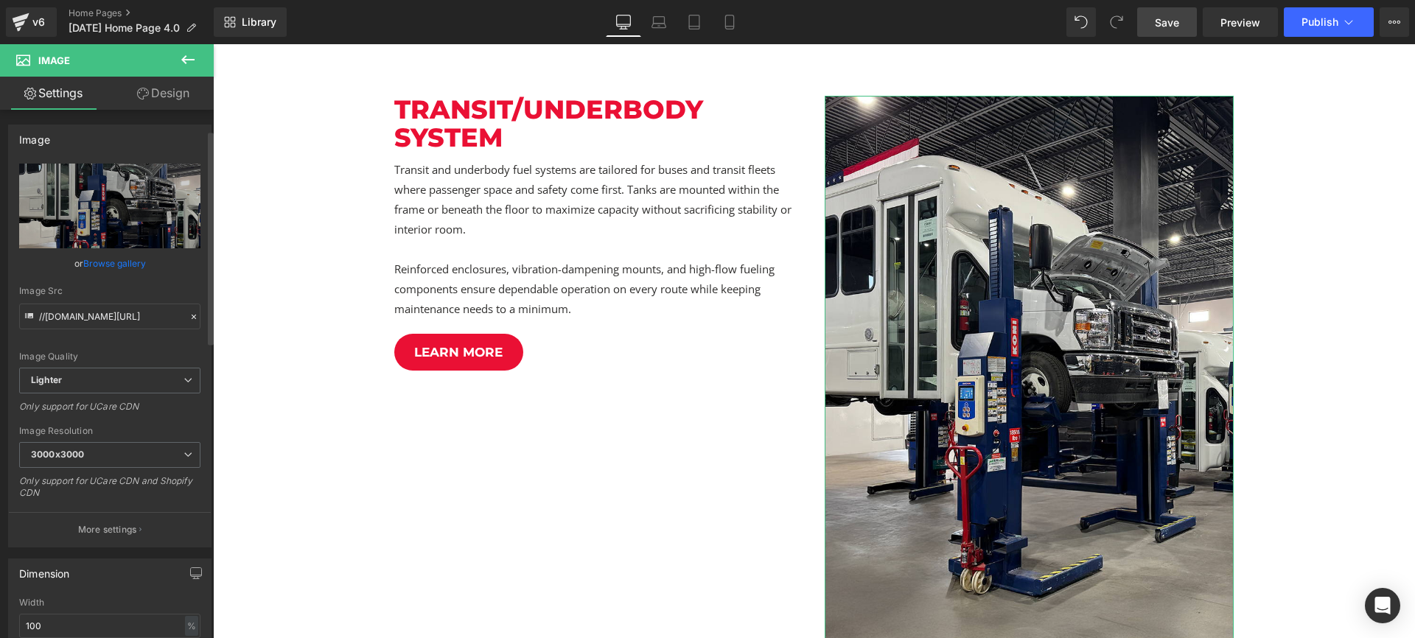
scroll to position [174, 0]
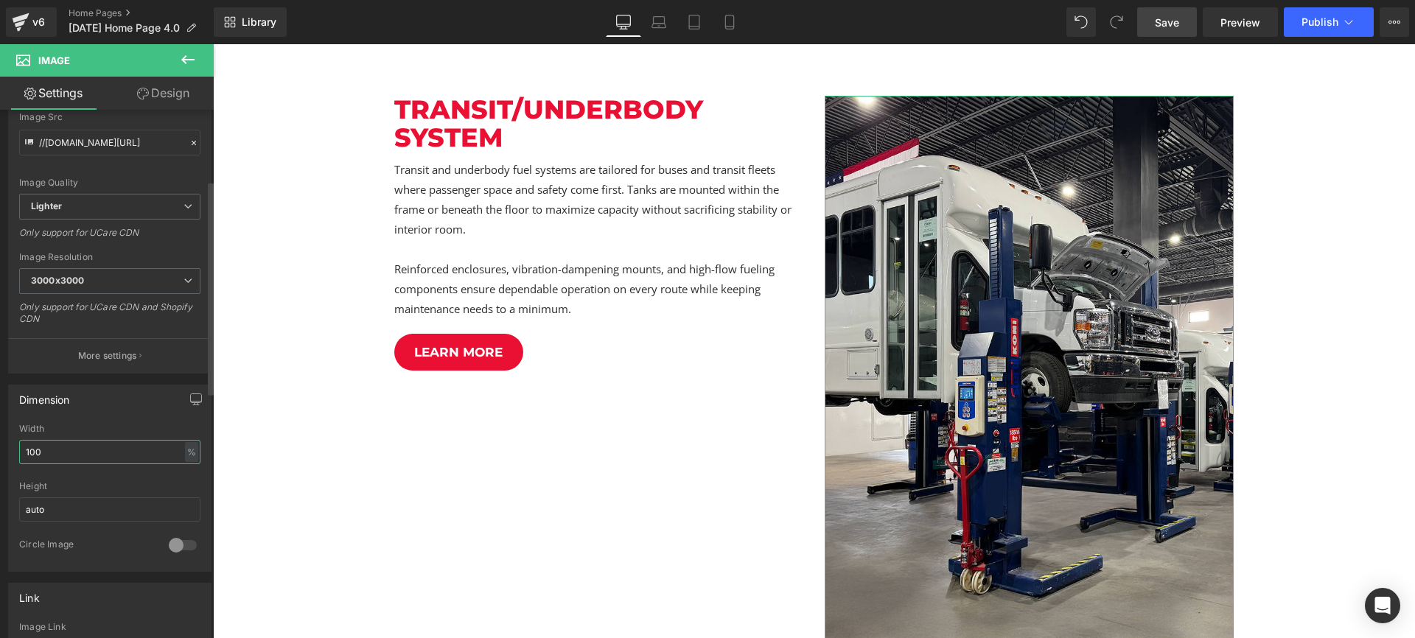
click at [86, 461] on input "100" at bounding box center [109, 452] width 181 height 24
type input "50"
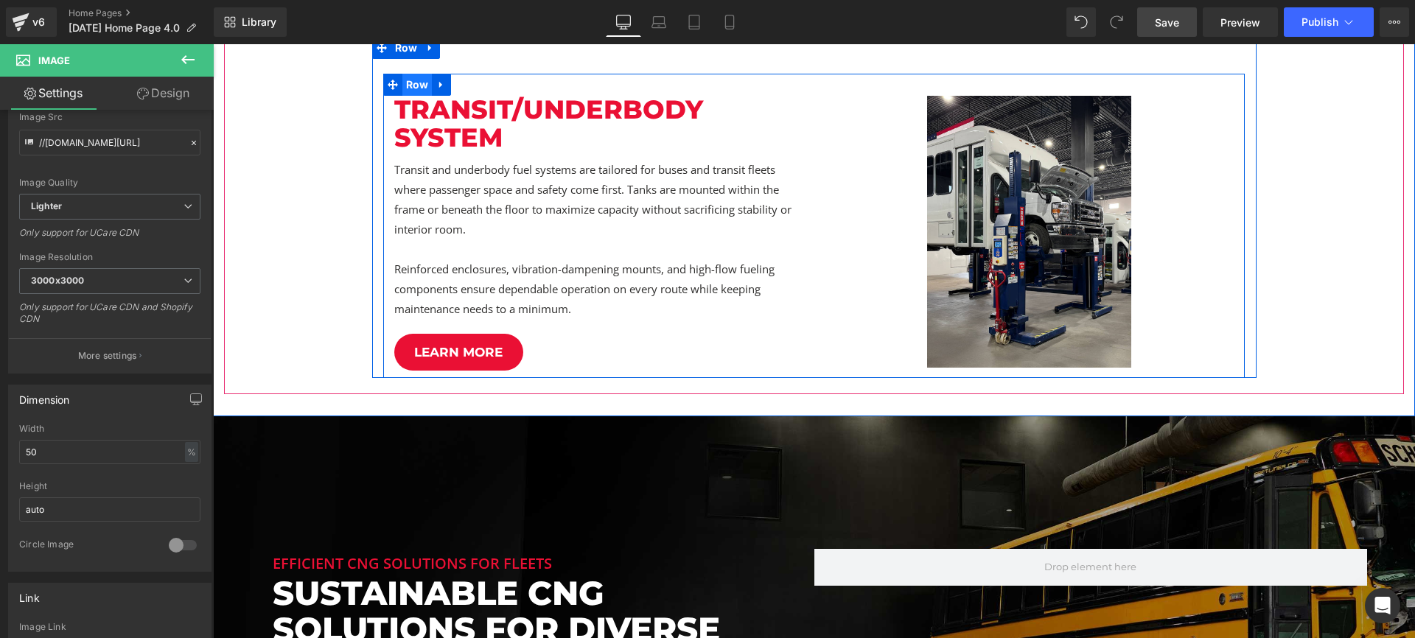
click at [423, 83] on span "Row" at bounding box center [417, 85] width 30 height 22
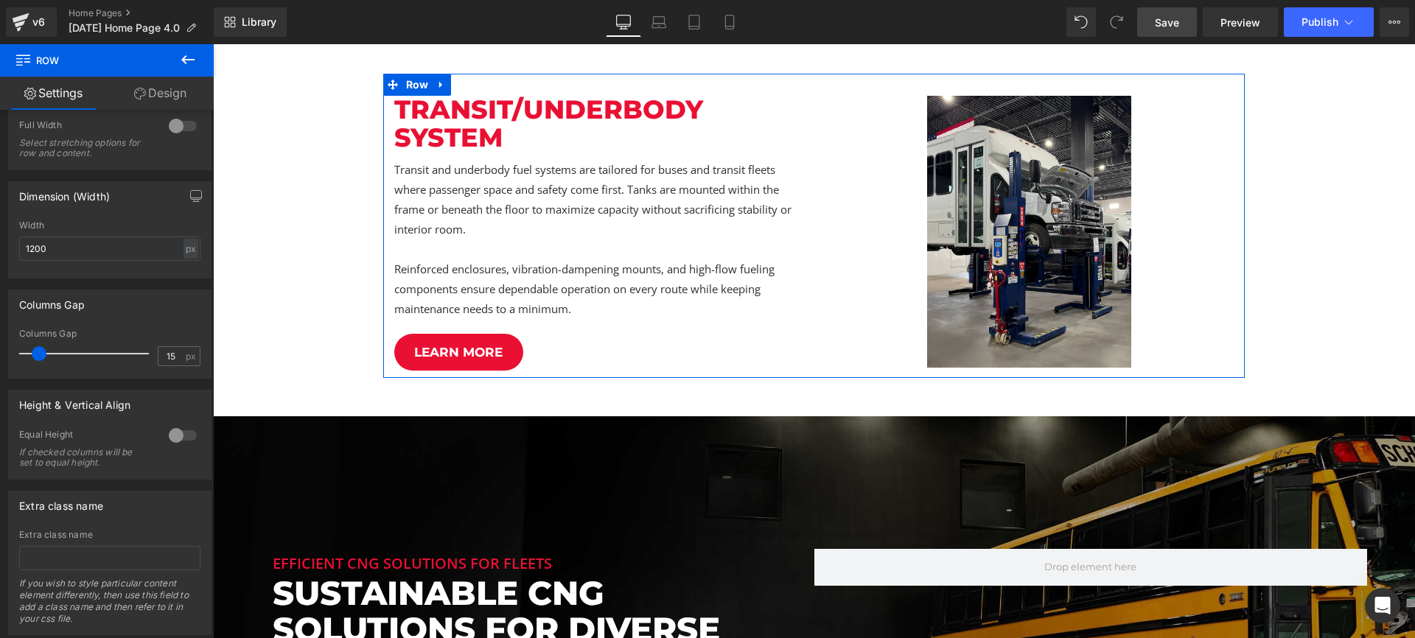
scroll to position [427, 0]
drag, startPoint x: 172, startPoint y: 446, endPoint x: 177, endPoint y: 437, distance: 9.9
click at [173, 445] on div "Equal Height If checked columns will be set to equal height." at bounding box center [109, 452] width 181 height 50
click at [177, 437] on div at bounding box center [182, 433] width 35 height 24
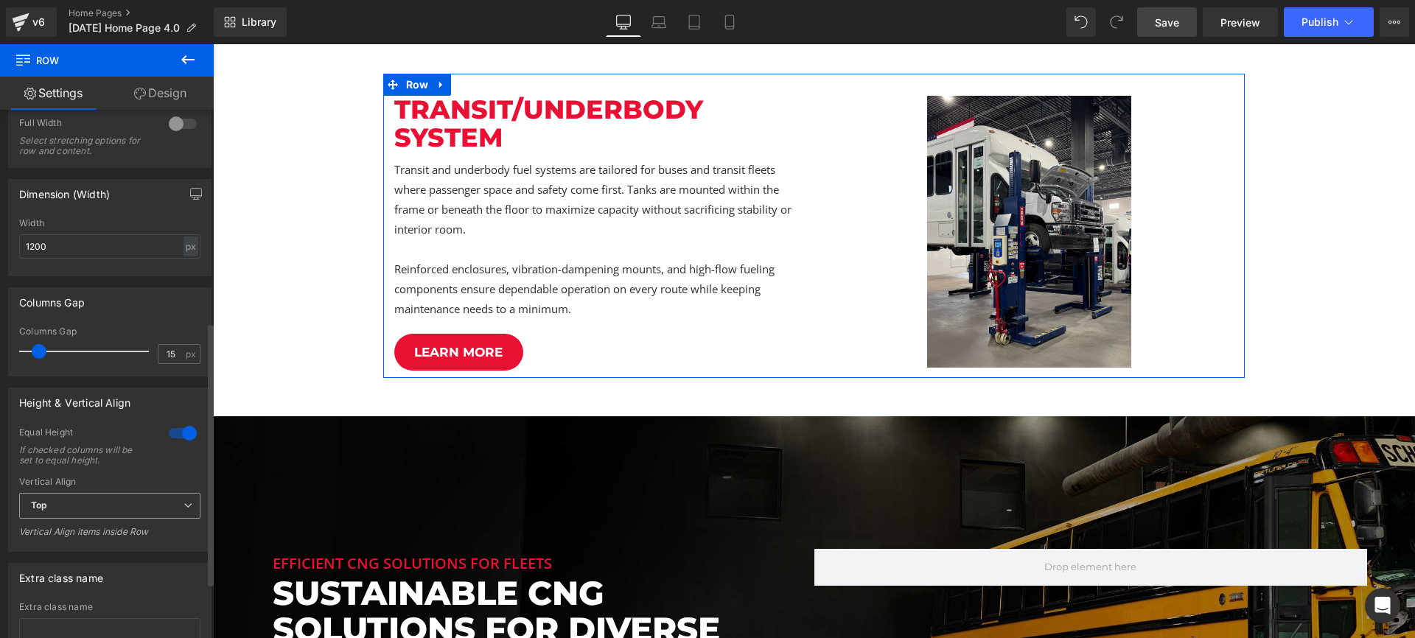
click at [109, 510] on span "Top" at bounding box center [109, 506] width 181 height 26
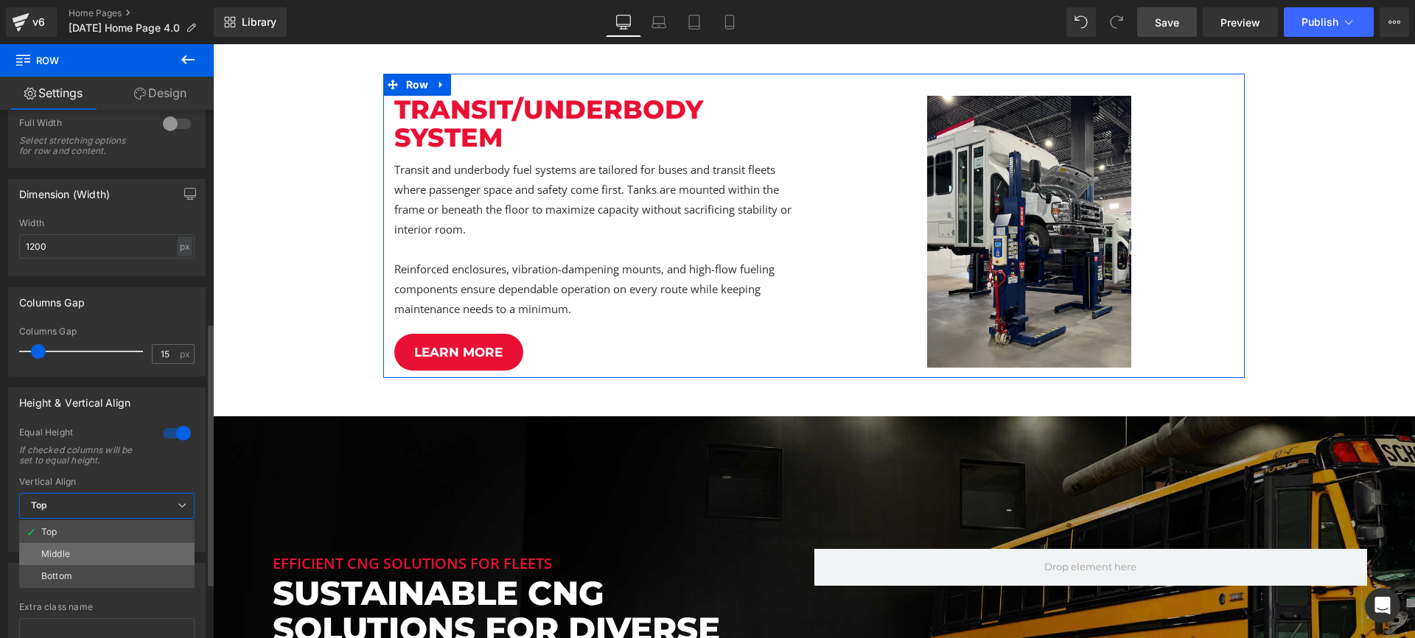
click at [96, 550] on li "Middle" at bounding box center [106, 554] width 175 height 22
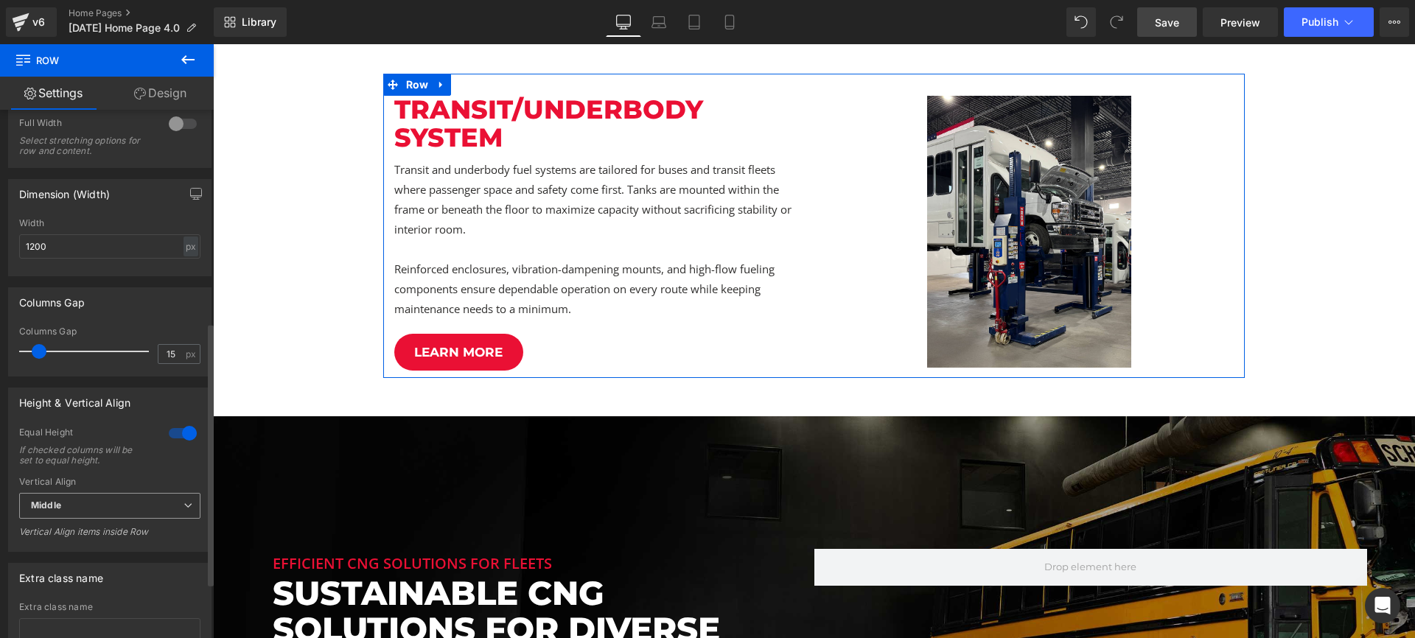
scroll to position [427, 0]
click at [176, 94] on link "Design" at bounding box center [160, 93] width 107 height 33
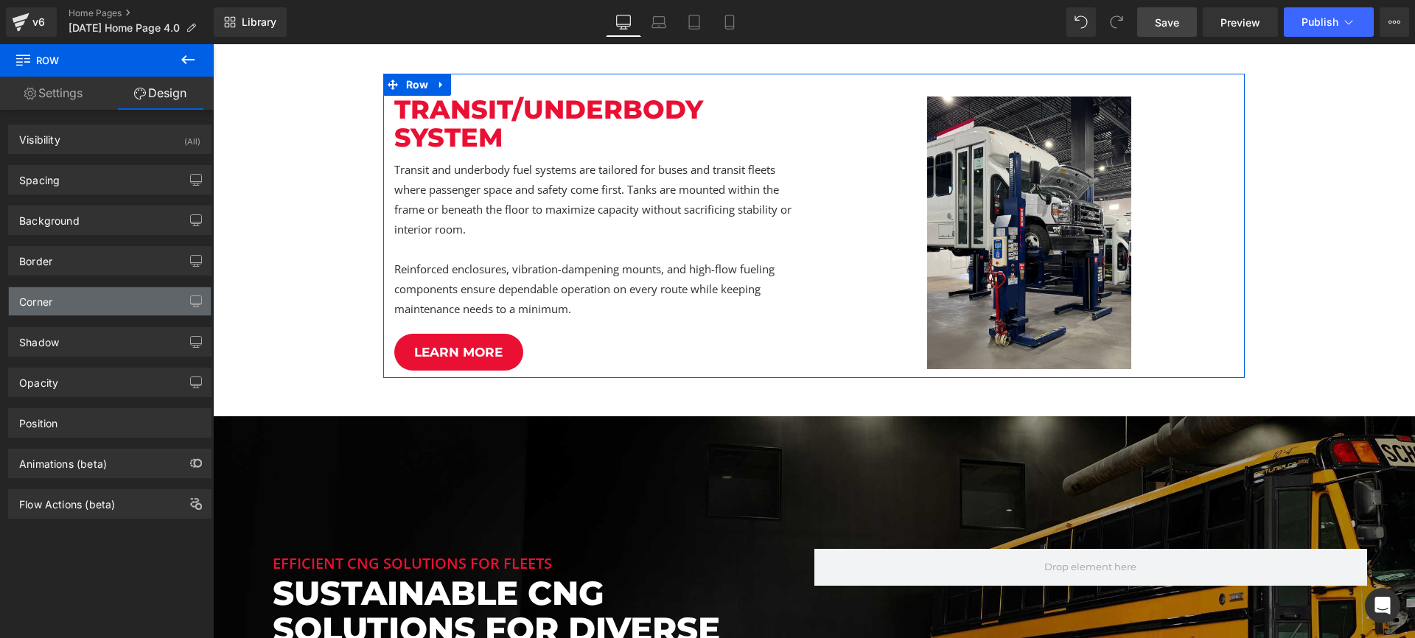
click at [62, 310] on div "Corner" at bounding box center [110, 301] width 202 height 28
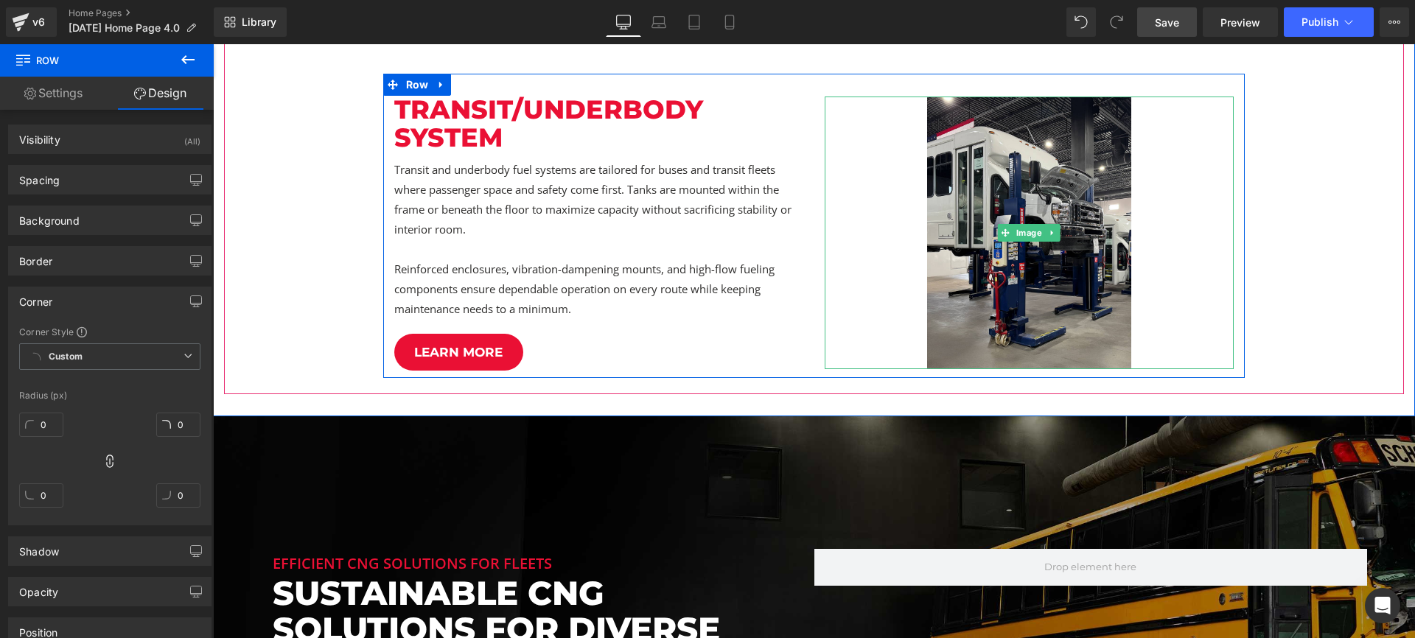
drag, startPoint x: 1023, startPoint y: 232, endPoint x: 830, endPoint y: 221, distance: 193.4
click at [1023, 232] on span "Image" at bounding box center [1029, 233] width 32 height 18
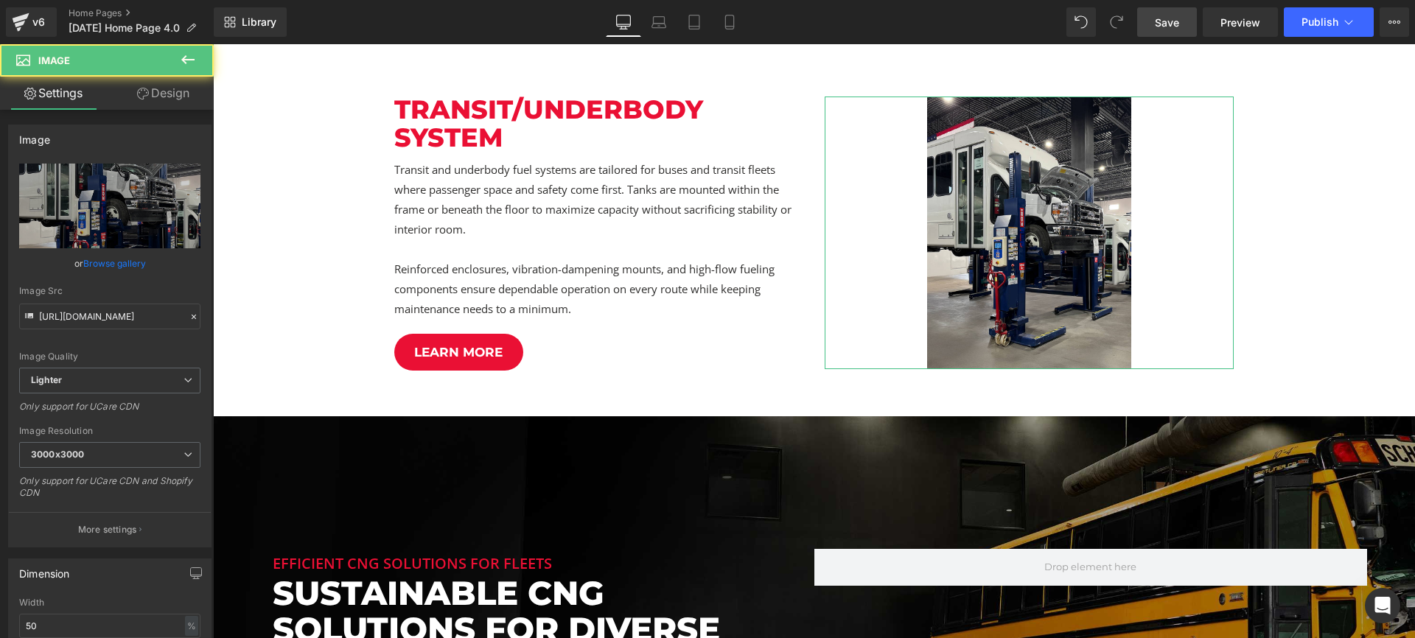
click at [181, 84] on link "Design" at bounding box center [163, 93] width 107 height 33
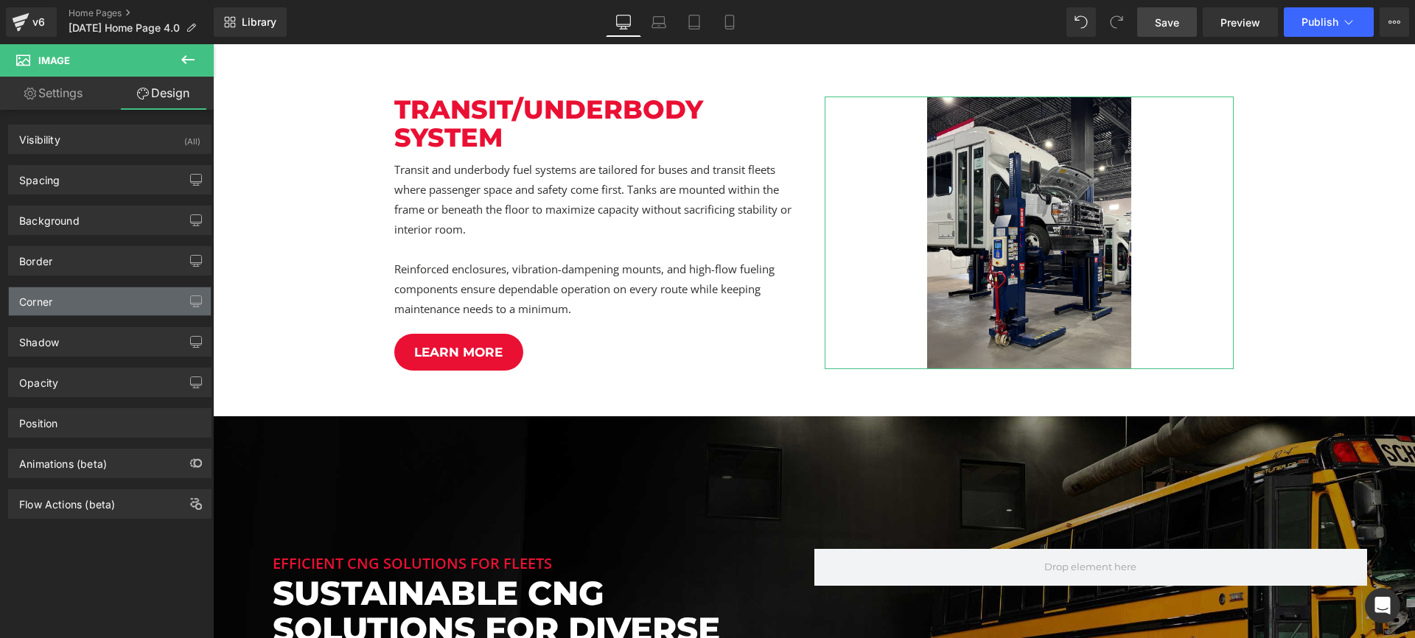
click at [65, 302] on div "Corner" at bounding box center [110, 301] width 202 height 28
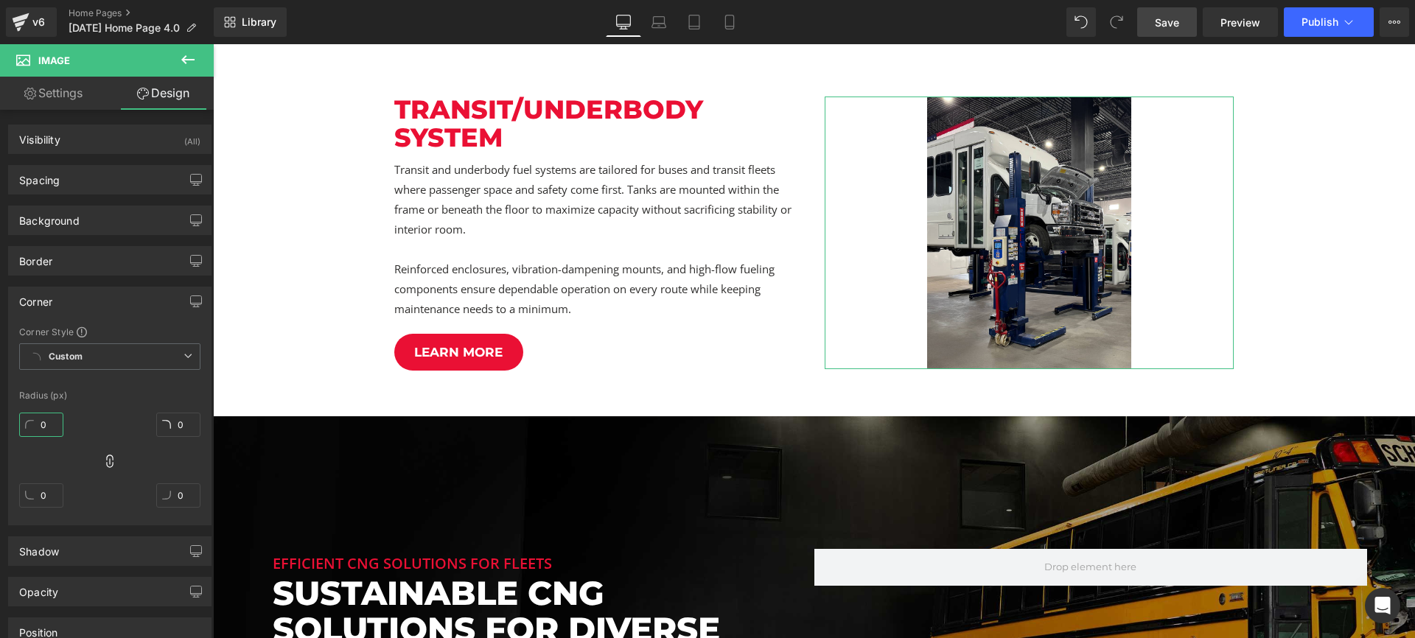
click at [57, 420] on input "0" at bounding box center [41, 425] width 44 height 24
type input "20"
click at [1169, 20] on span "Save" at bounding box center [1167, 22] width 24 height 15
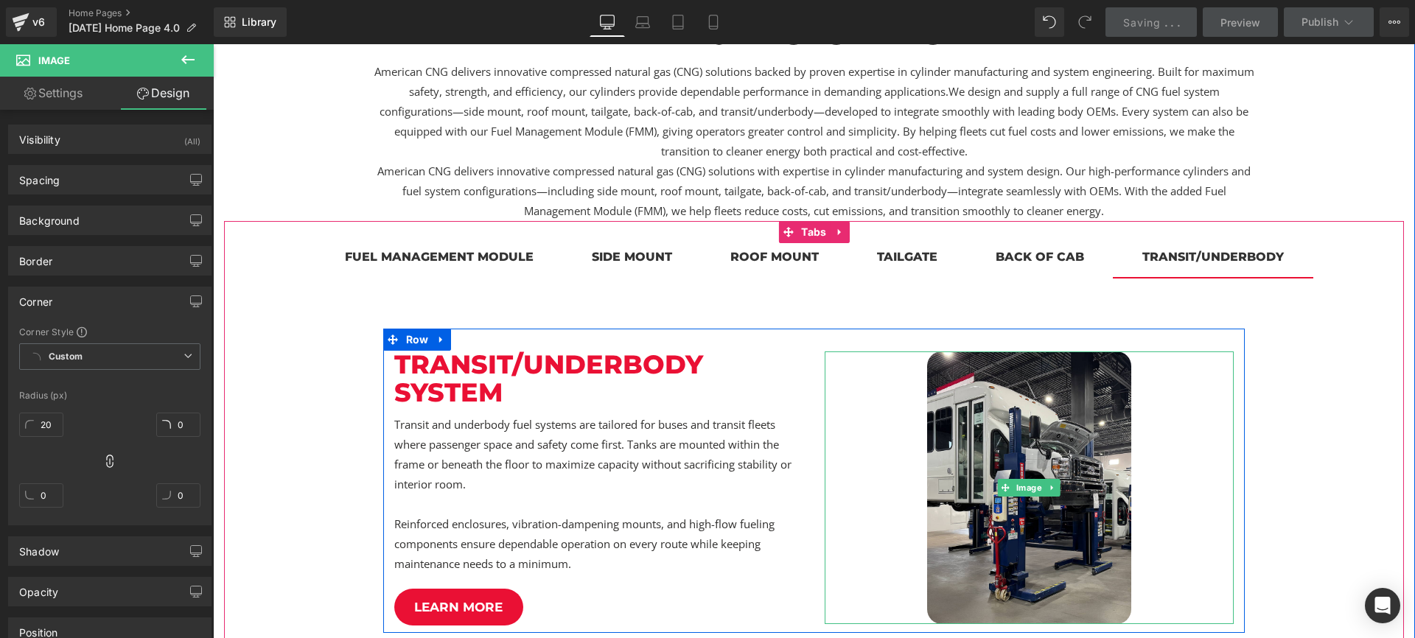
scroll to position [669, 0]
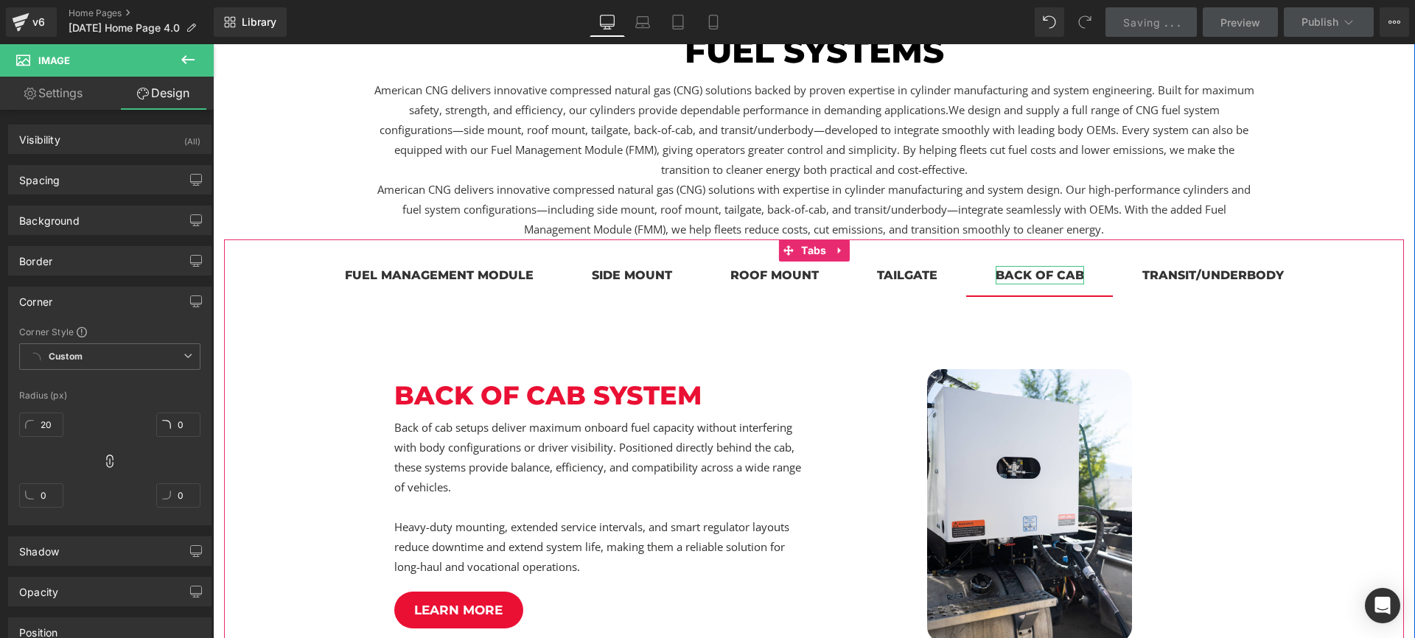
click at [1028, 273] on div "back of cab" at bounding box center [1039, 275] width 88 height 18
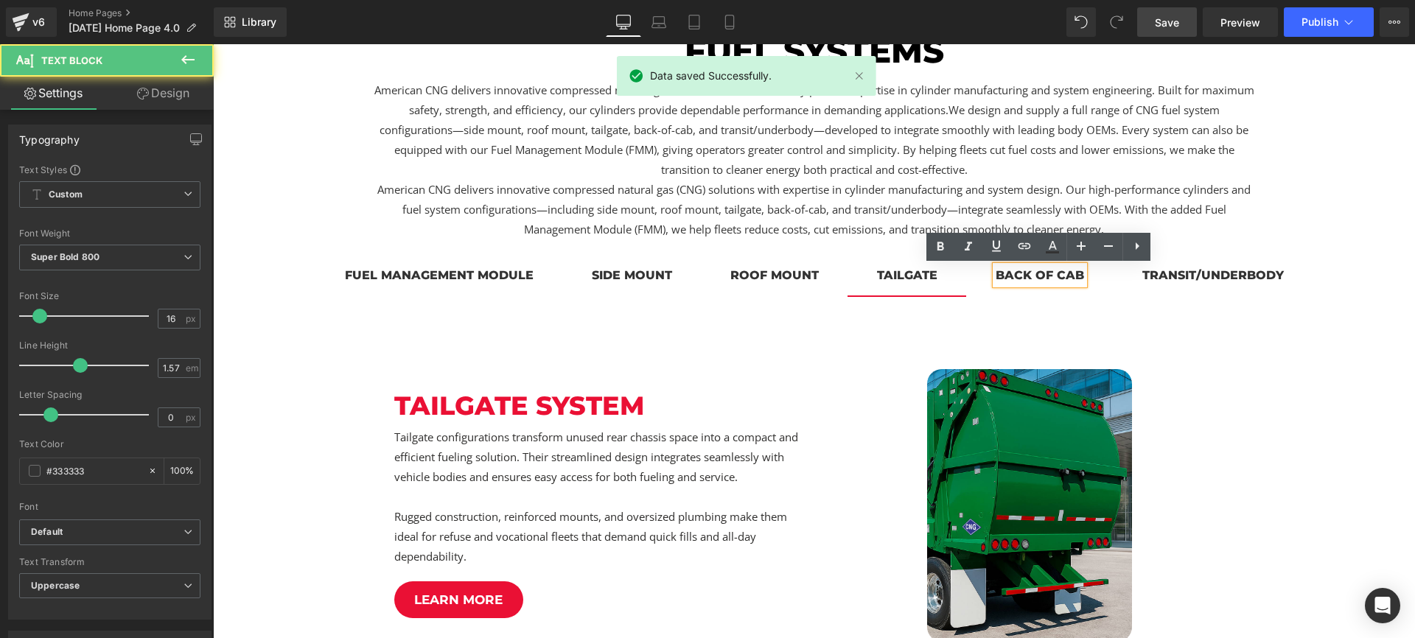
drag, startPoint x: 889, startPoint y: 287, endPoint x: 879, endPoint y: 286, distance: 10.4
click at [889, 287] on span "tailgate Text Block" at bounding box center [906, 277] width 119 height 37
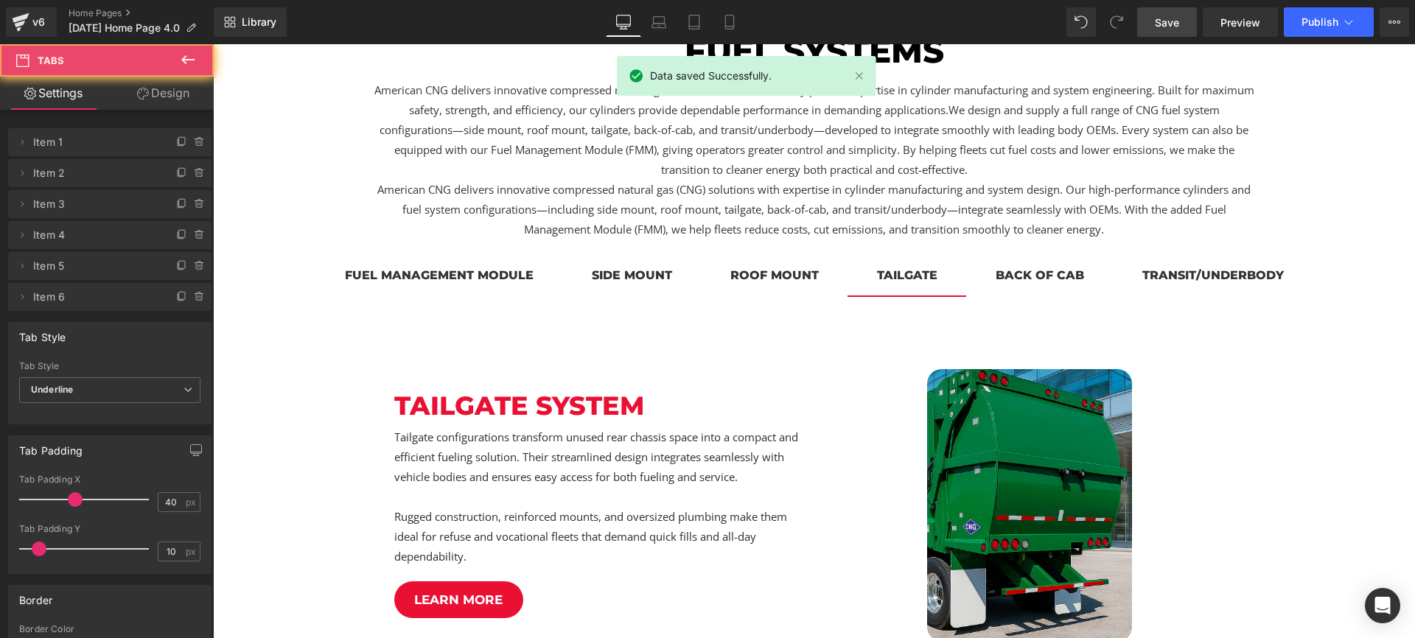
click at [778, 270] on div "roof mount" at bounding box center [774, 275] width 88 height 18
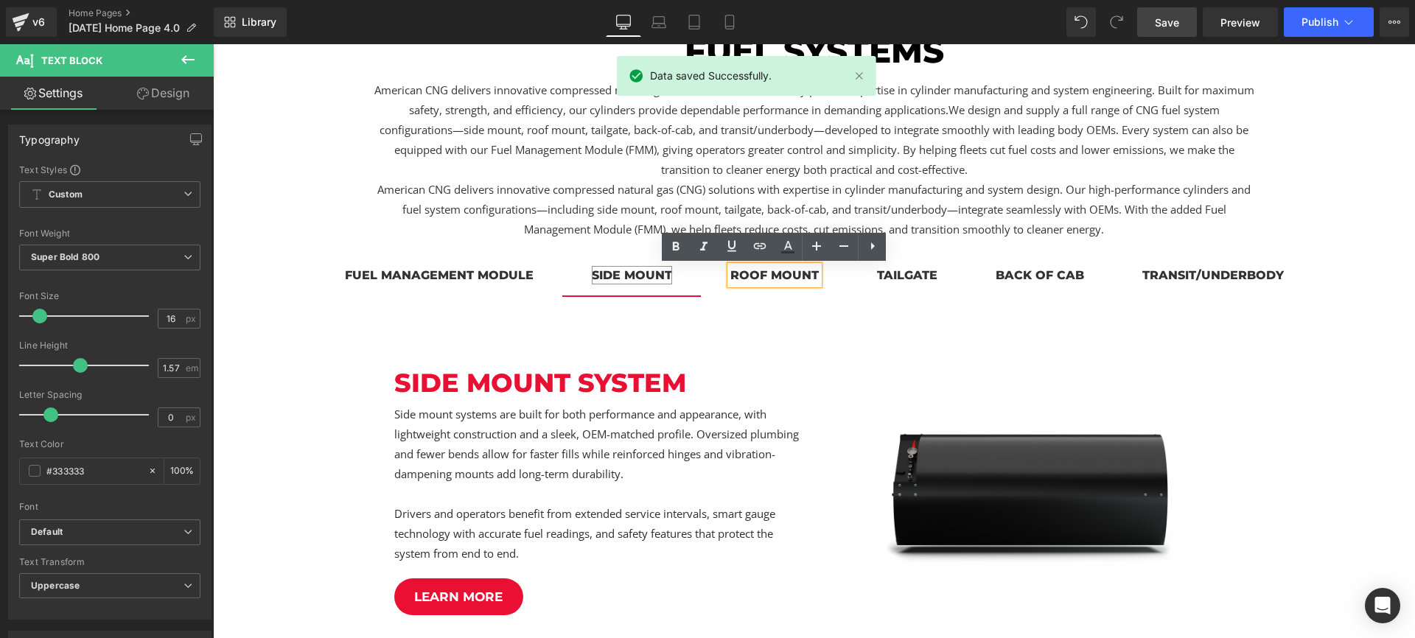
click at [651, 273] on div "side mount" at bounding box center [632, 275] width 80 height 18
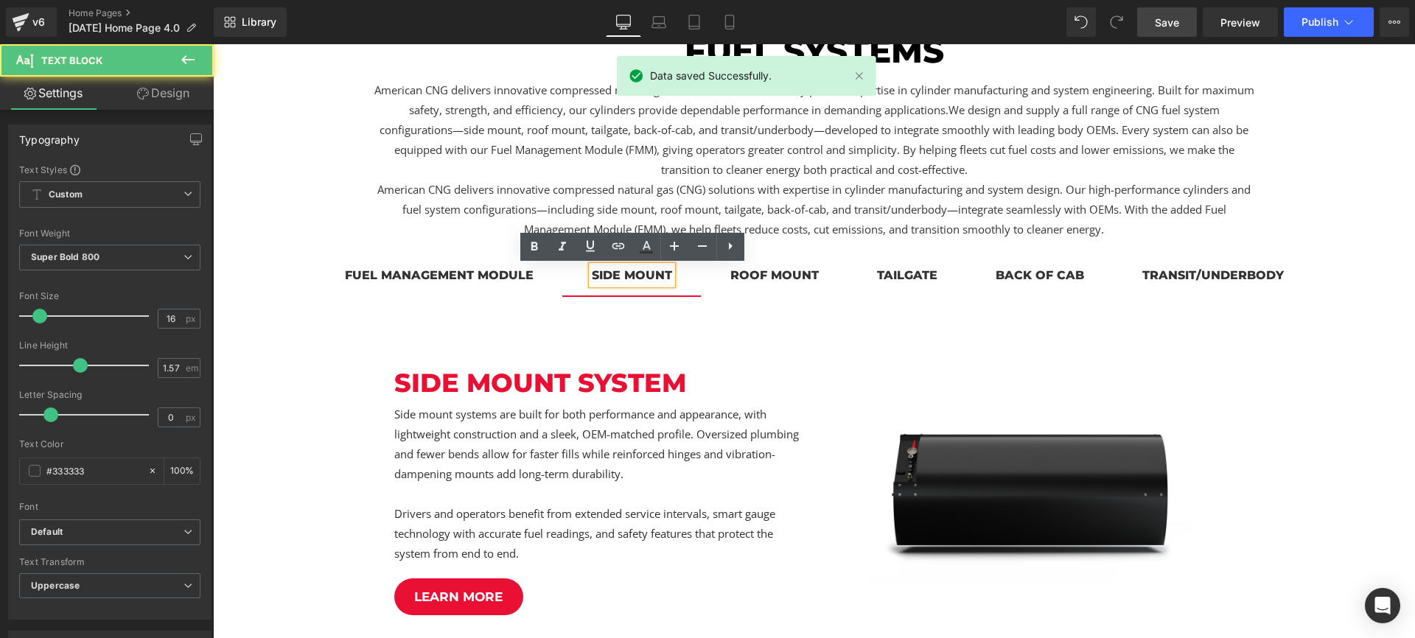
click at [523, 273] on div "Fuel management module" at bounding box center [439, 275] width 189 height 18
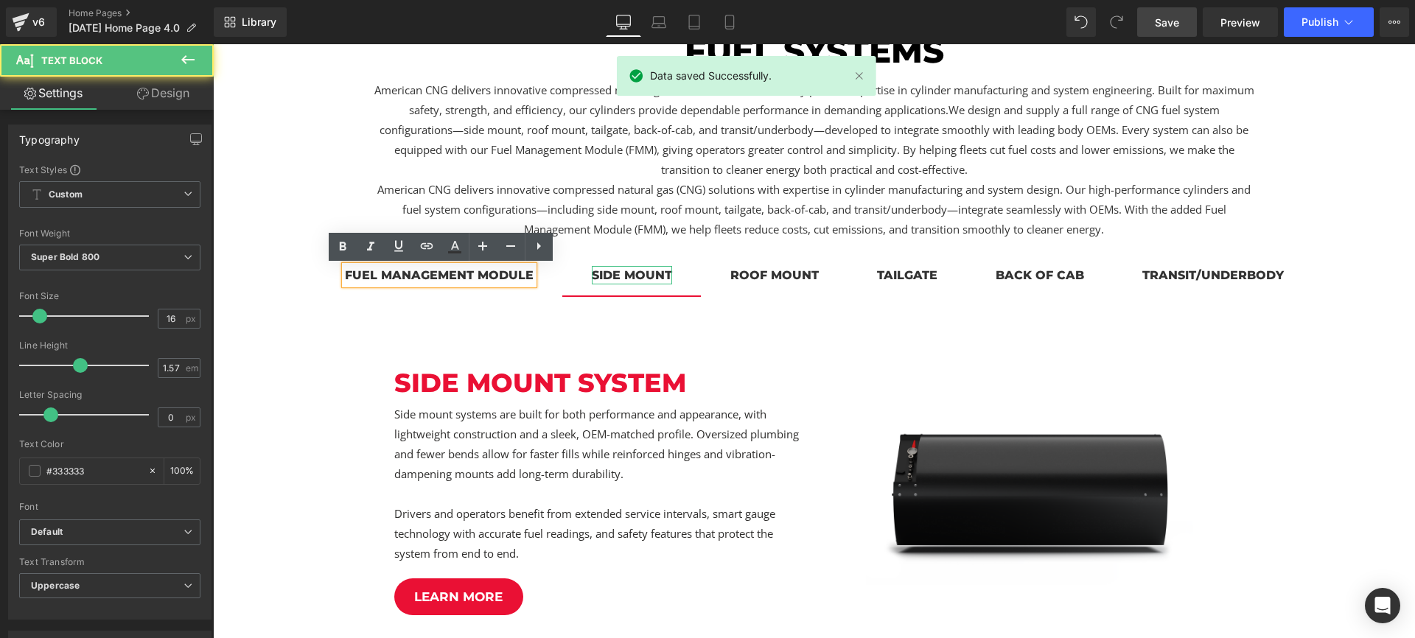
drag, startPoint x: 660, startPoint y: 279, endPoint x: 680, endPoint y: 279, distance: 19.9
click at [661, 278] on div "side mount" at bounding box center [632, 275] width 80 height 18
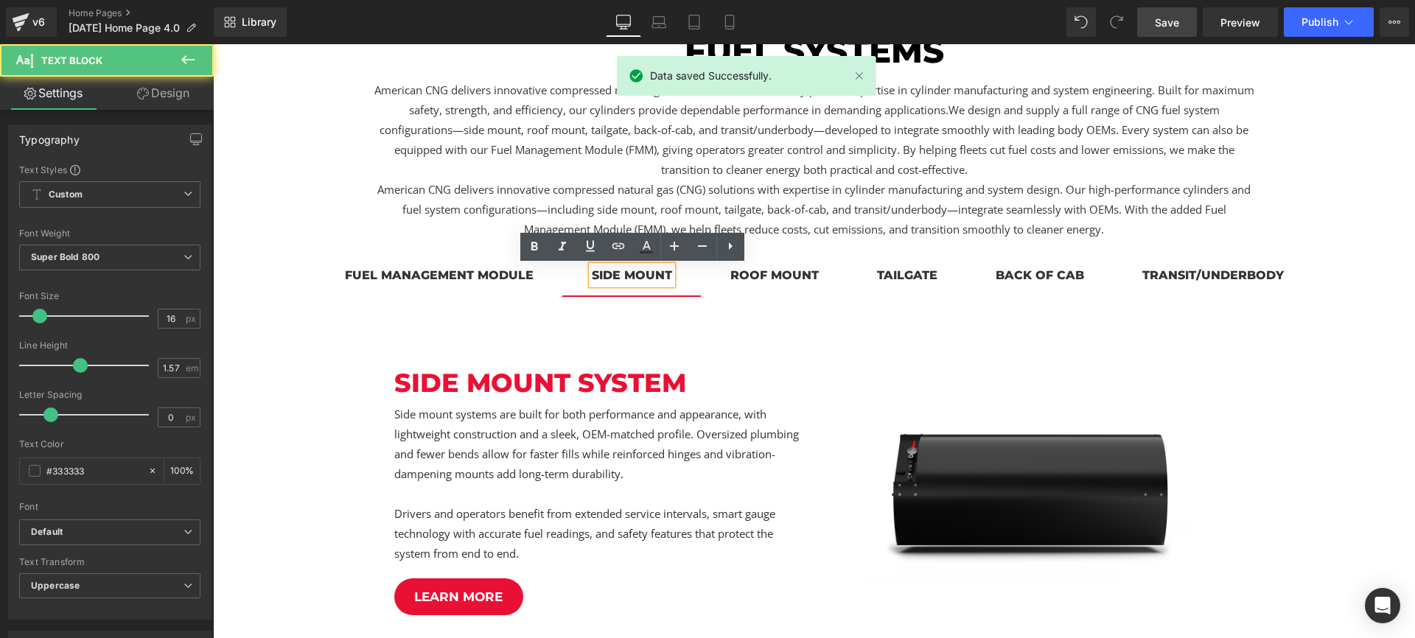
click at [770, 276] on div "roof mount" at bounding box center [774, 275] width 88 height 18
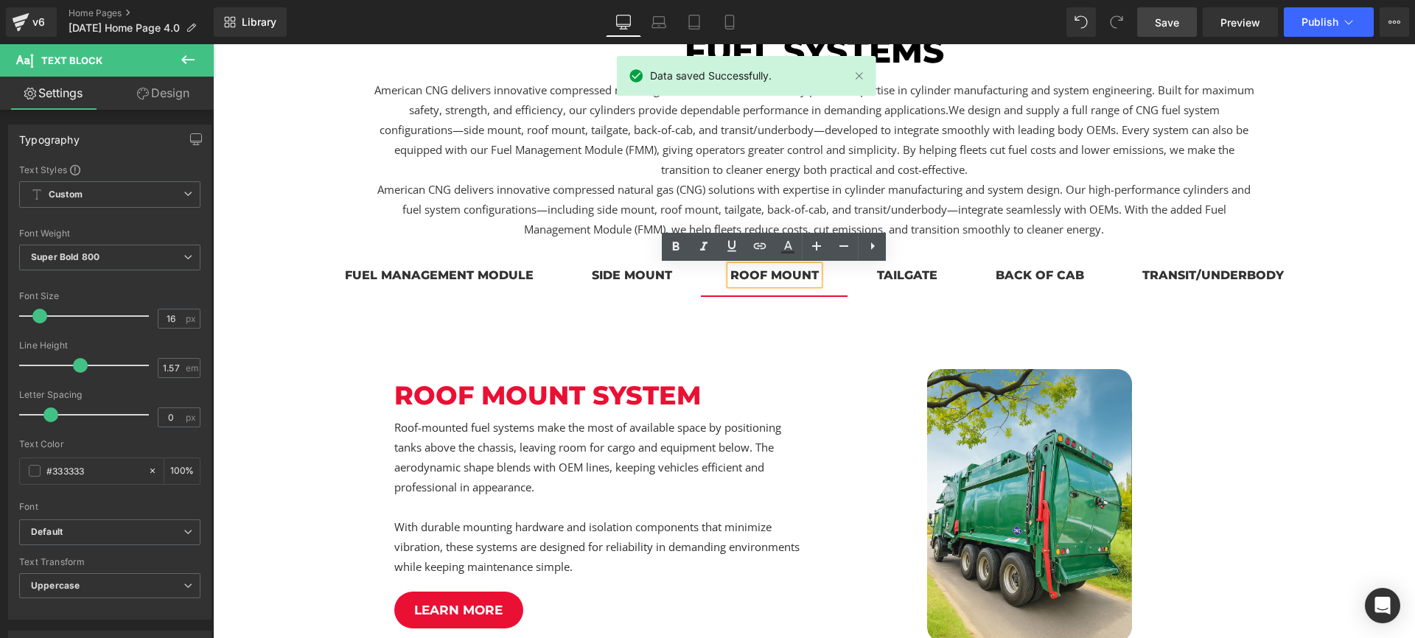
click at [902, 278] on div "tailgate" at bounding box center [907, 275] width 60 height 18
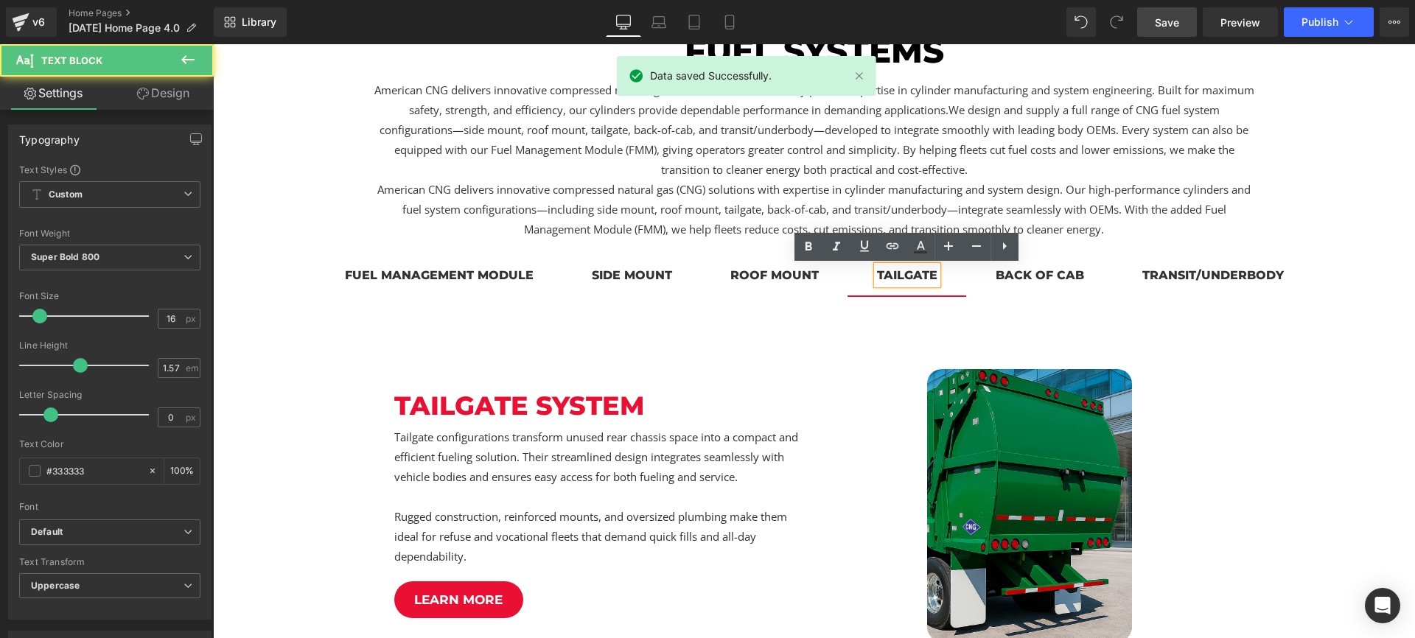
click at [1048, 293] on span "back of cab Text Block" at bounding box center [1039, 277] width 147 height 37
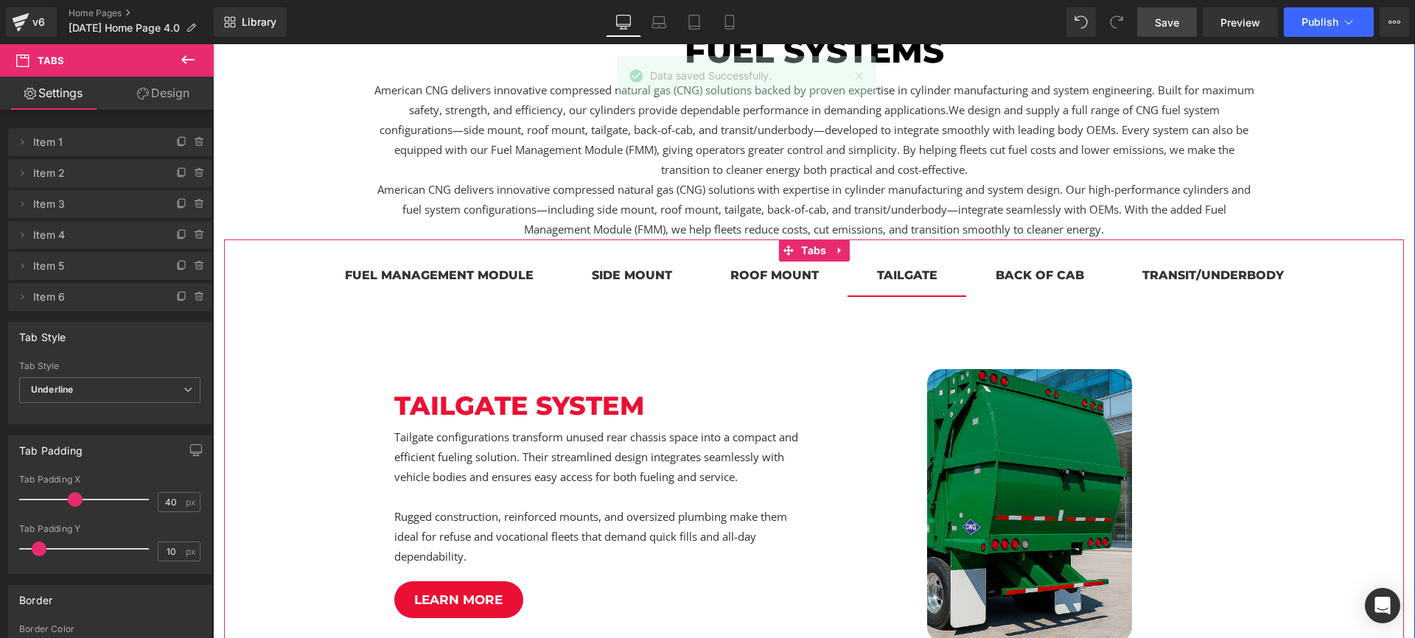
click at [892, 285] on span "tailgate Text Block" at bounding box center [906, 277] width 119 height 37
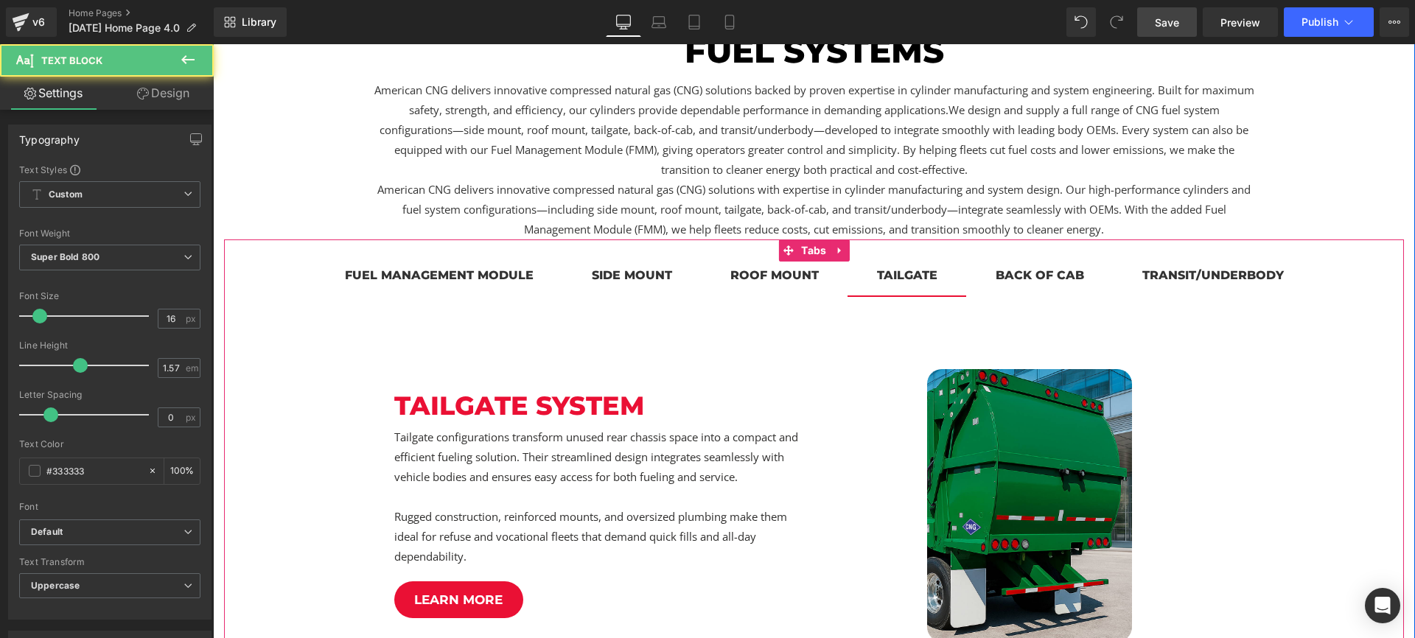
drag, startPoint x: 800, startPoint y: 283, endPoint x: 725, endPoint y: 277, distance: 75.4
click at [800, 283] on div "roof mount Text Block" at bounding box center [774, 275] width 88 height 18
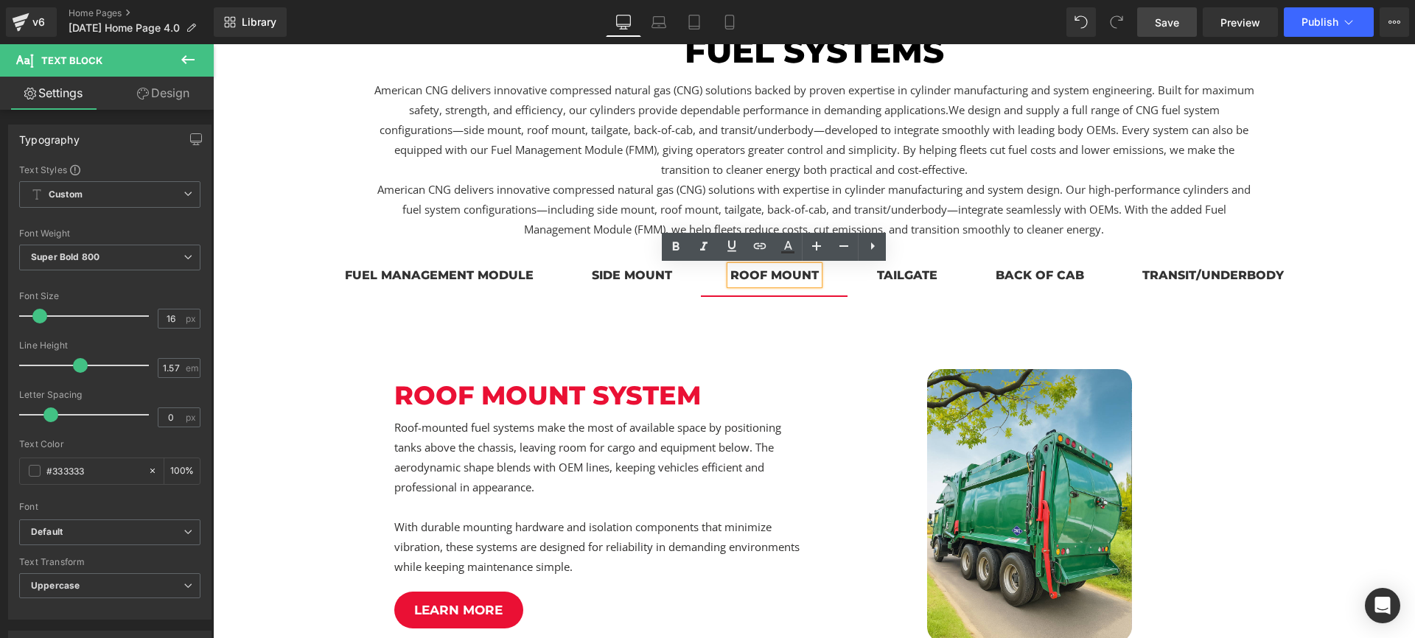
click at [654, 270] on div "side mount" at bounding box center [632, 275] width 80 height 18
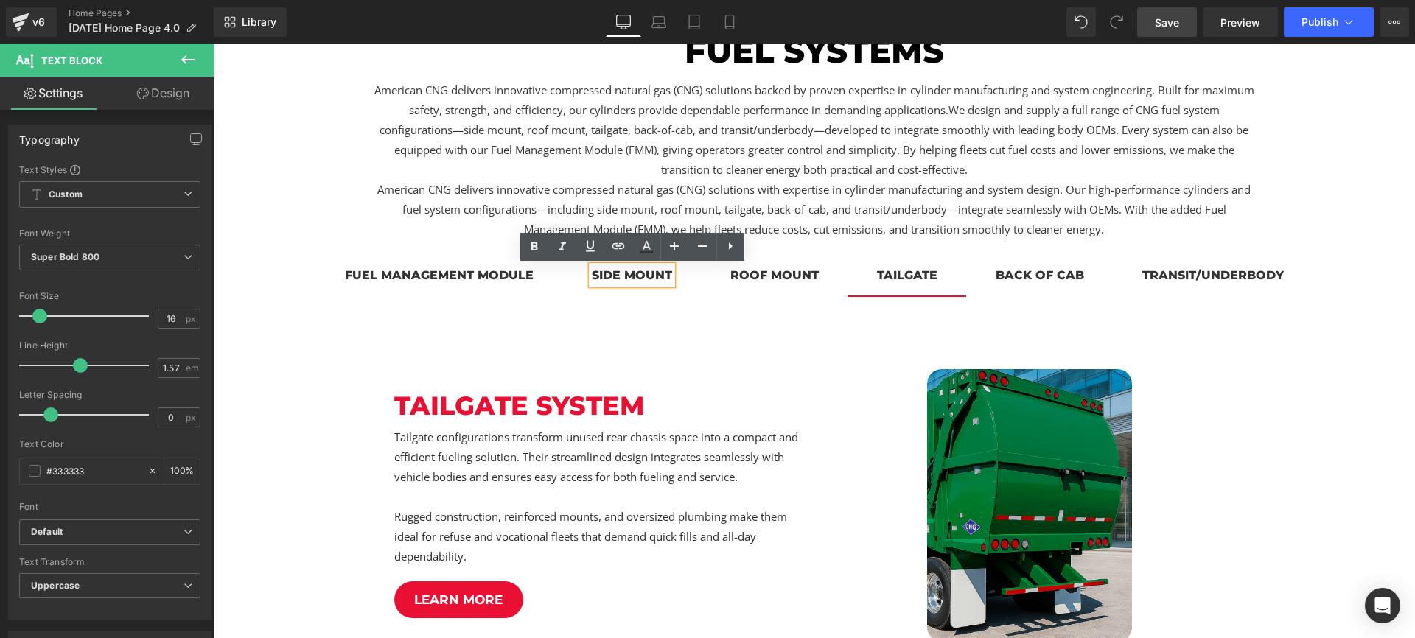
drag, startPoint x: 863, startPoint y: 279, endPoint x: 850, endPoint y: 279, distance: 12.5
click at [863, 279] on span "tailgate Text Block" at bounding box center [906, 277] width 119 height 37
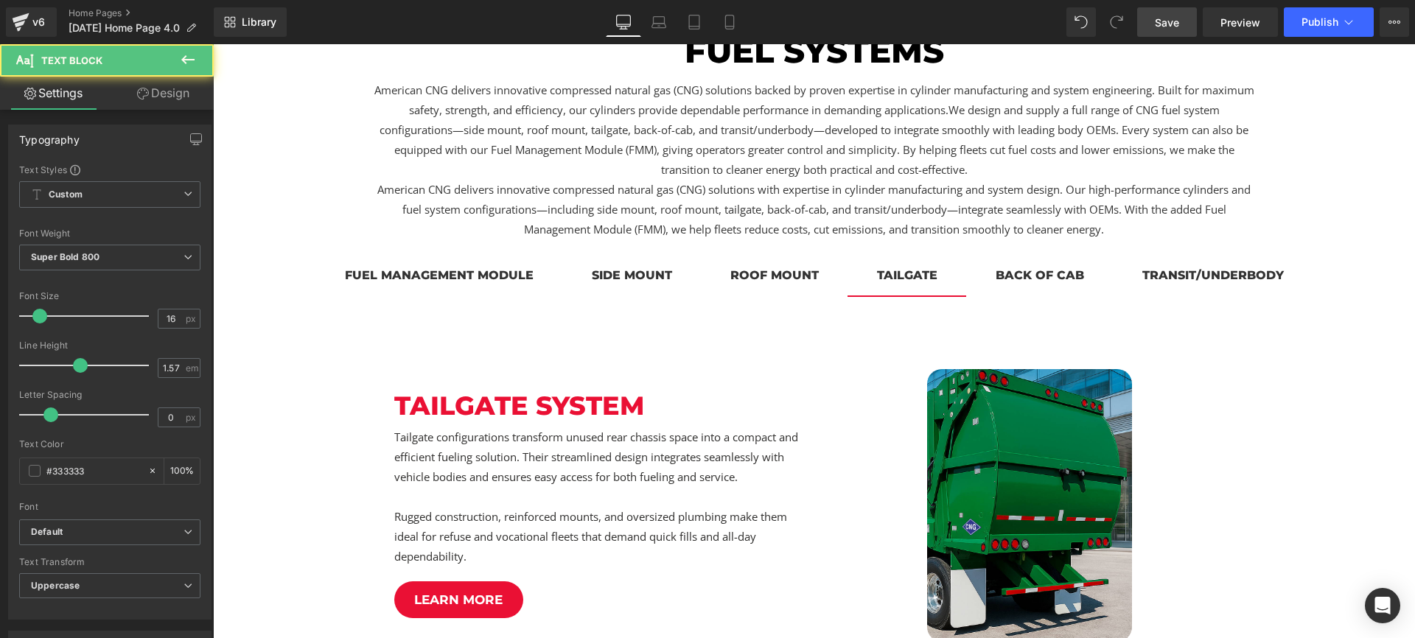
click at [759, 276] on div "roof mount" at bounding box center [774, 275] width 88 height 18
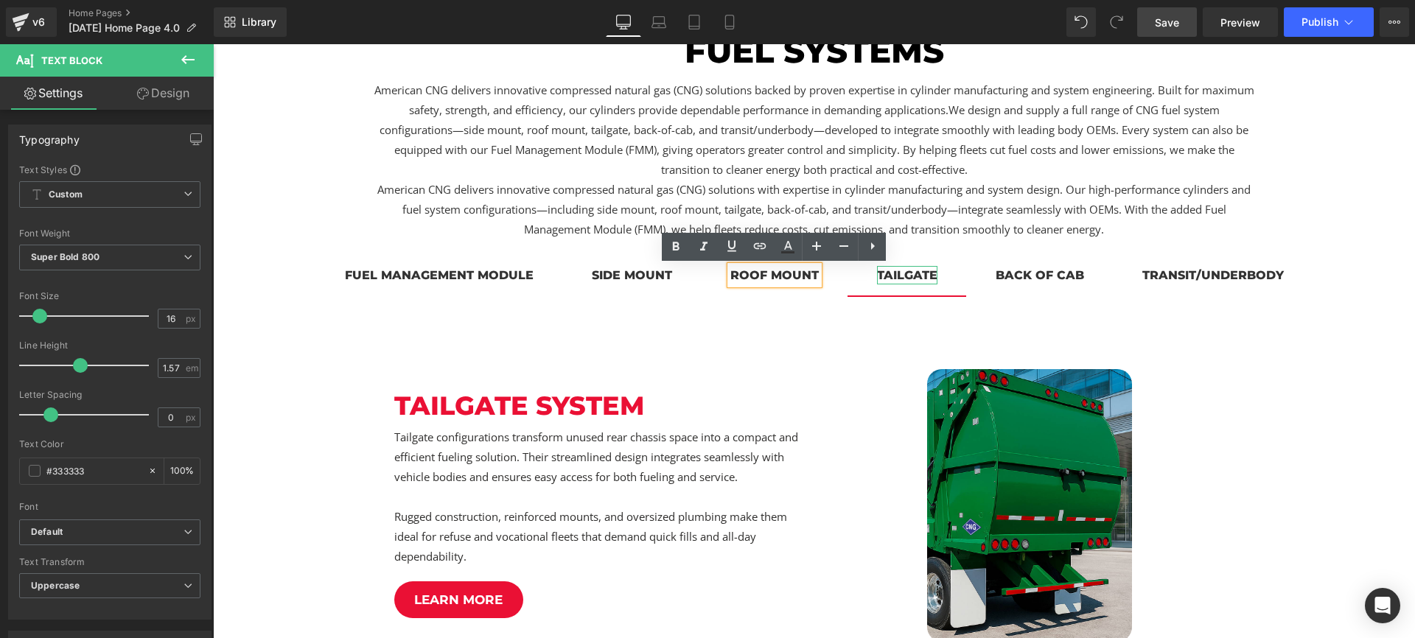
click at [895, 275] on div "tailgate" at bounding box center [907, 275] width 60 height 18
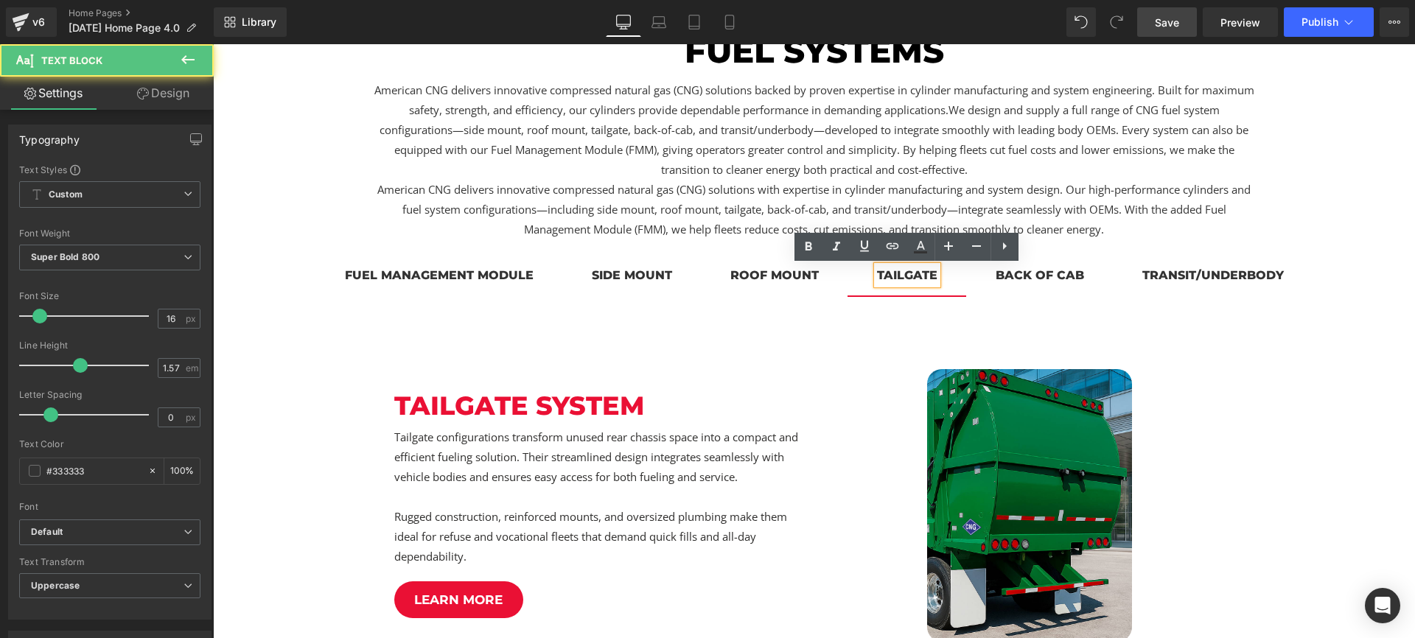
click at [1014, 275] on div "back of cab" at bounding box center [1039, 275] width 88 height 18
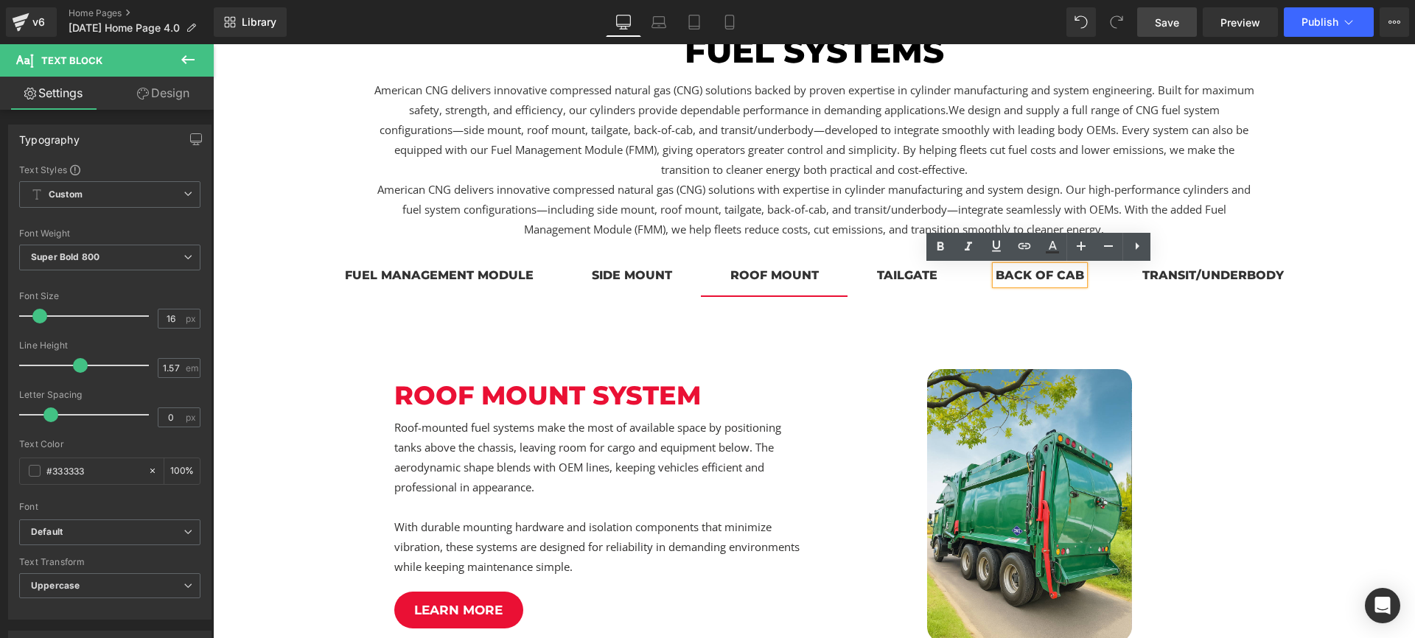
click at [819, 281] on span "roof mount Text Block" at bounding box center [774, 277] width 147 height 37
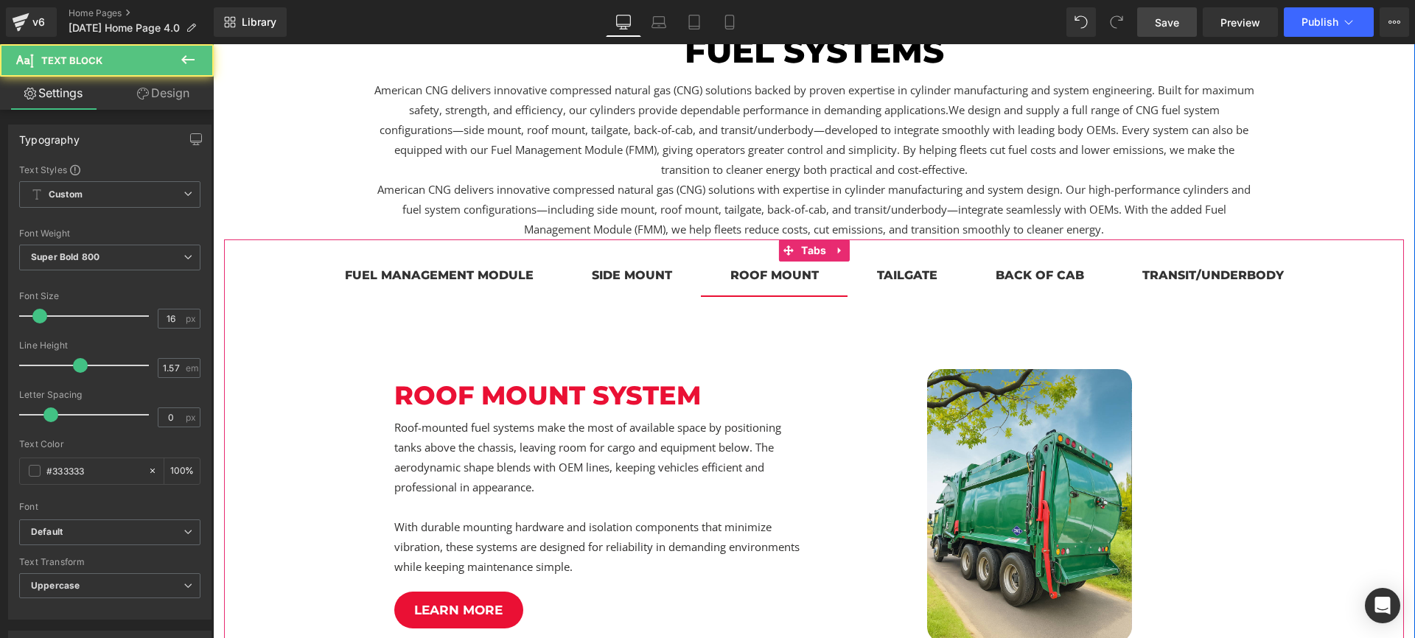
click at [654, 275] on div "side mount" at bounding box center [632, 275] width 80 height 18
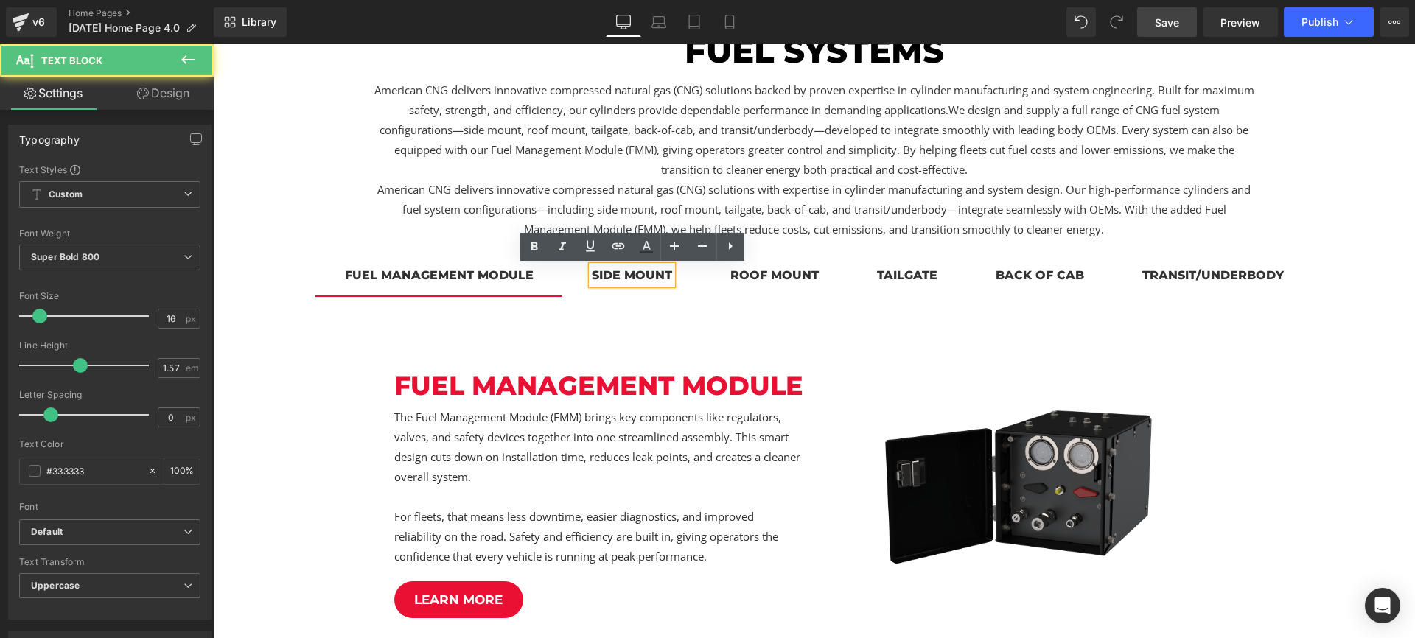
click at [546, 273] on span "Fuel management module Text Block" at bounding box center [439, 277] width 248 height 37
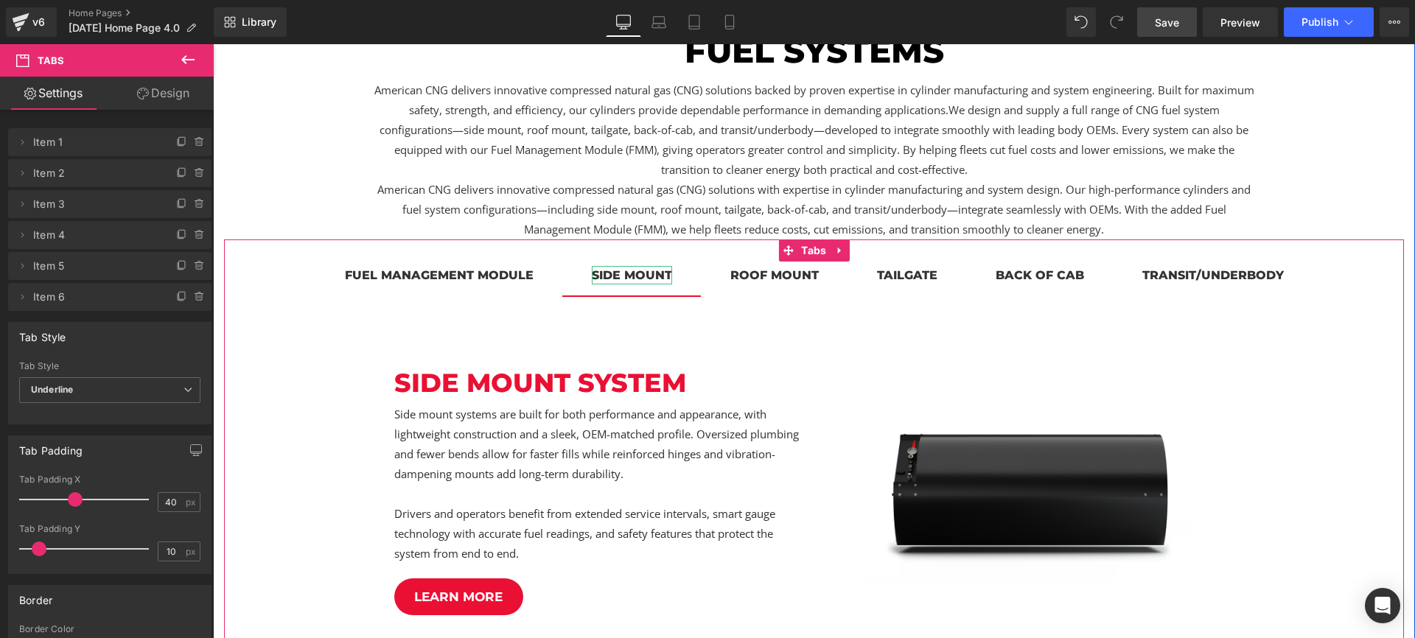
click at [609, 270] on div "side mount" at bounding box center [632, 275] width 80 height 18
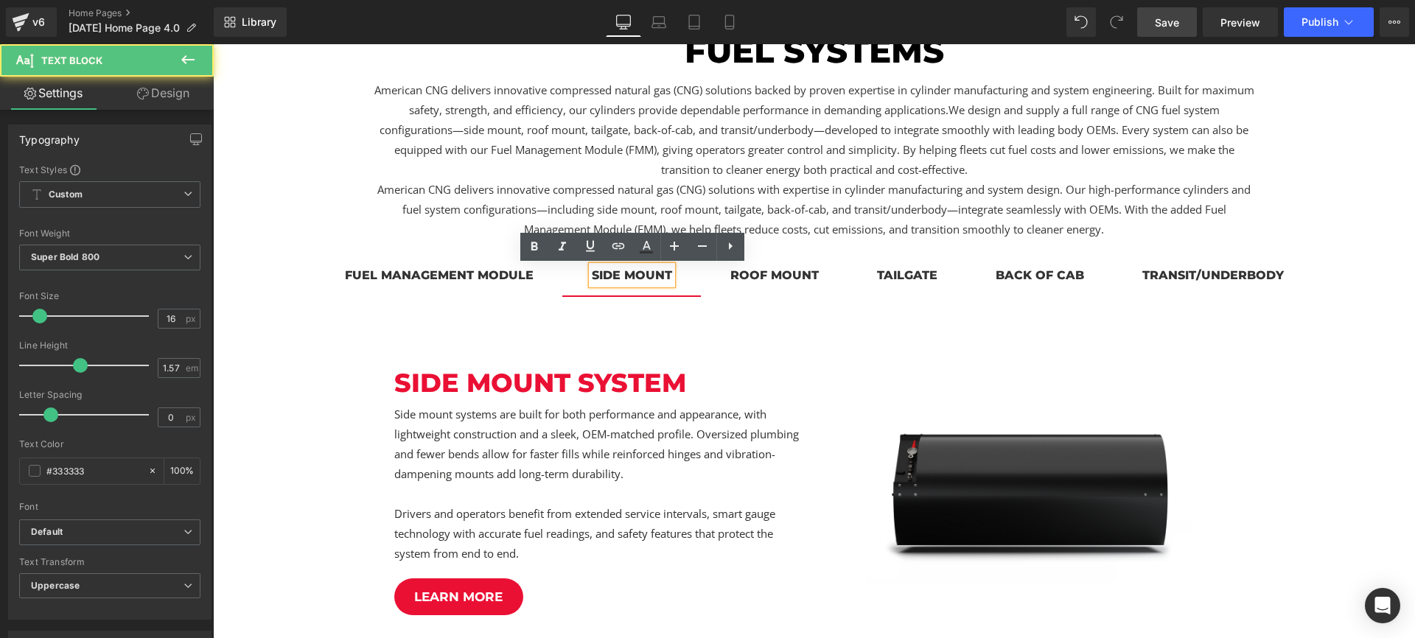
click at [757, 271] on div "roof mount" at bounding box center [774, 275] width 88 height 18
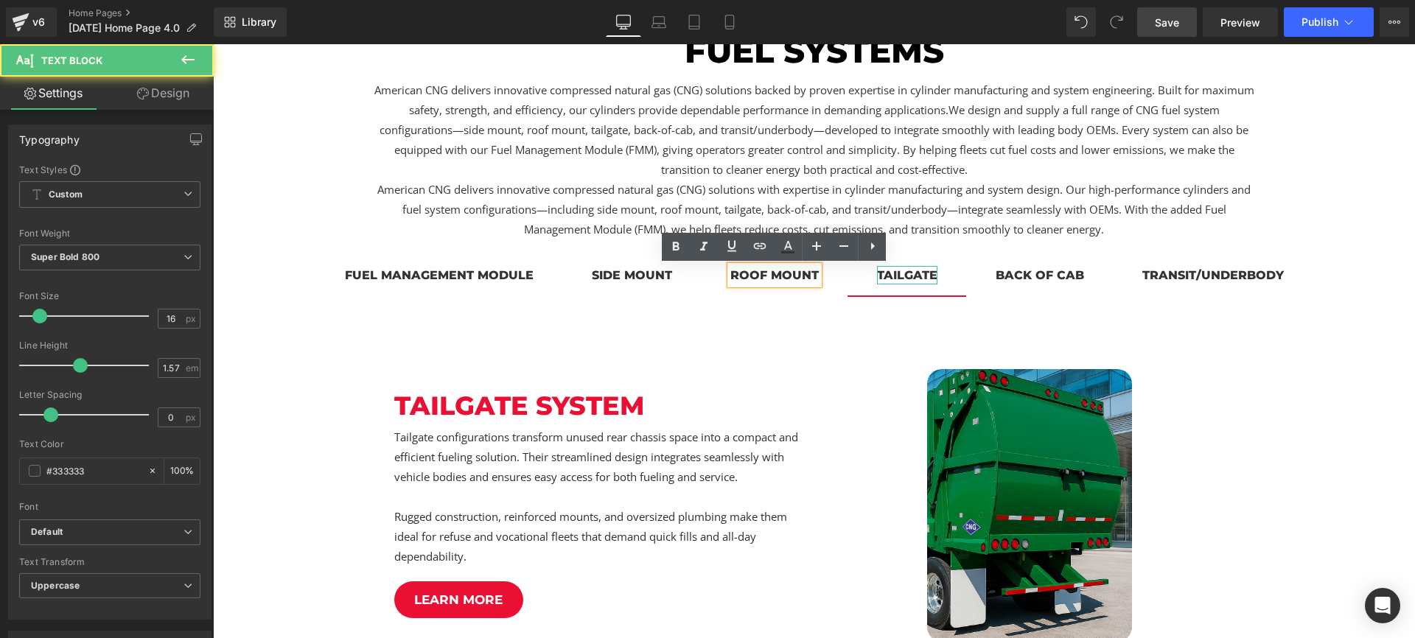
click at [901, 274] on div "tailgate" at bounding box center [907, 275] width 60 height 18
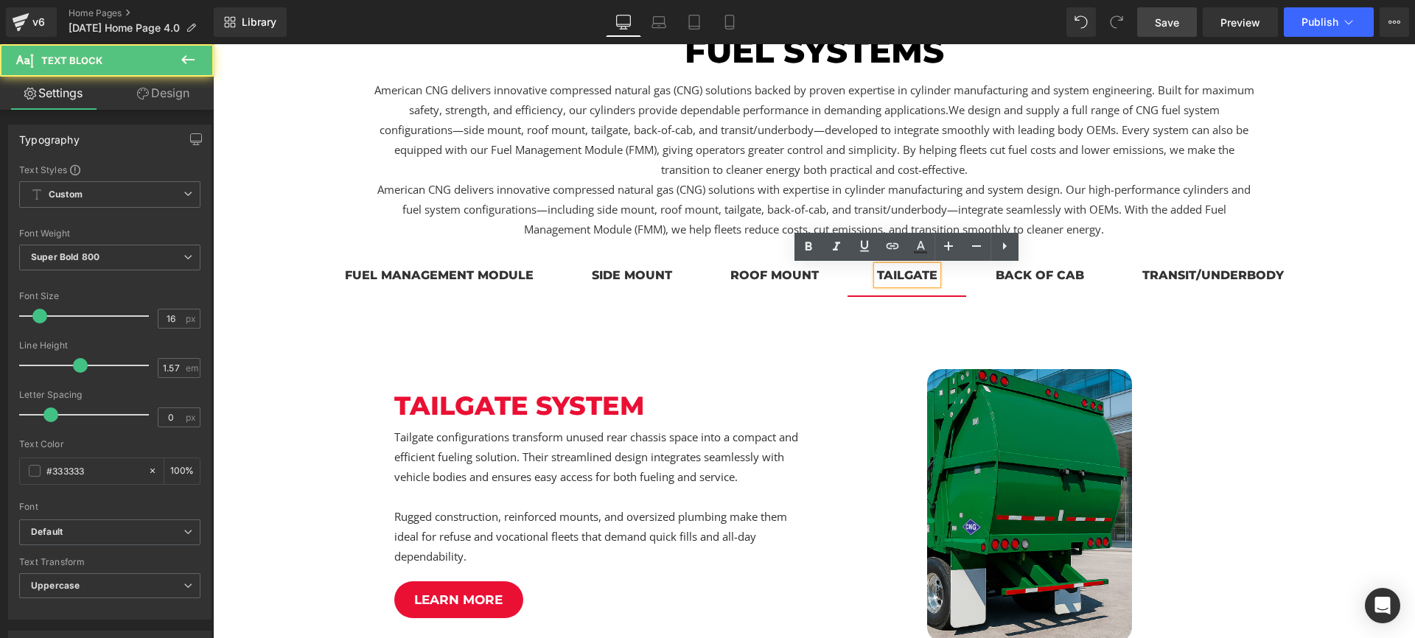
click at [1036, 273] on div "back of cab" at bounding box center [1039, 275] width 88 height 18
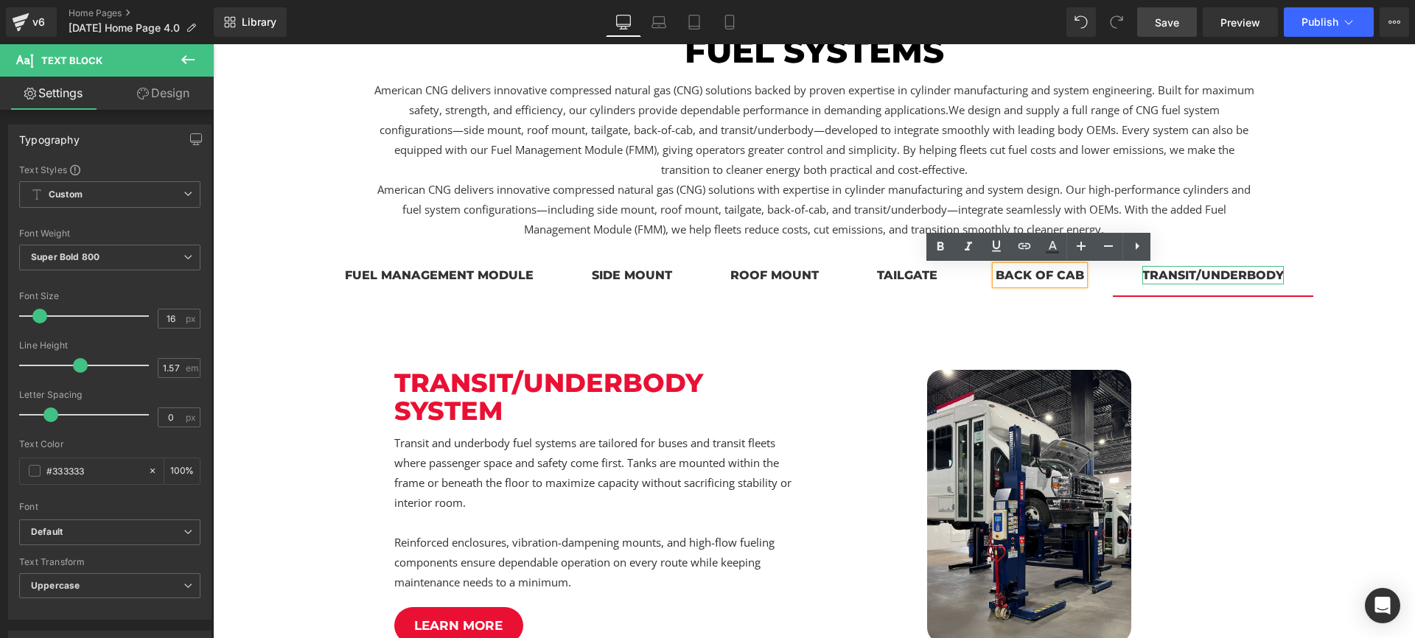
click at [1171, 273] on div "transit/underbody" at bounding box center [1212, 275] width 141 height 18
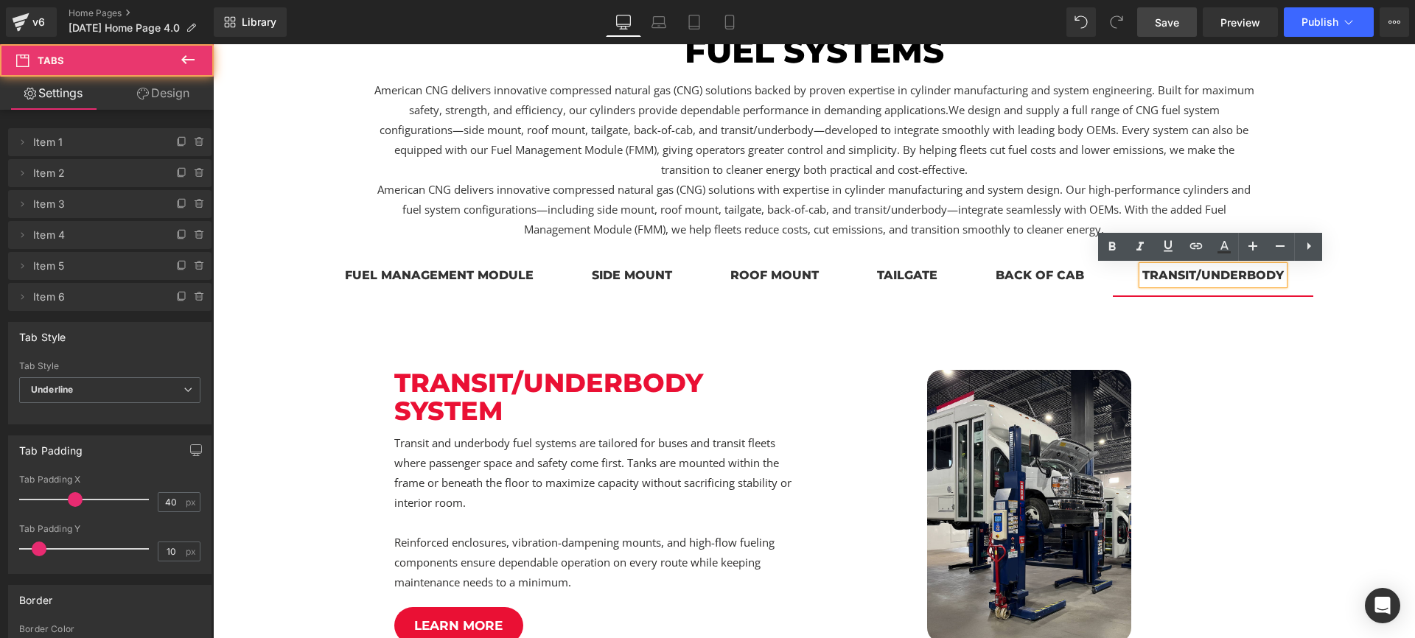
drag, startPoint x: 585, startPoint y: 270, endPoint x: 660, endPoint y: 272, distance: 75.2
click at [585, 270] on span "side mount Text Block" at bounding box center [631, 277] width 139 height 37
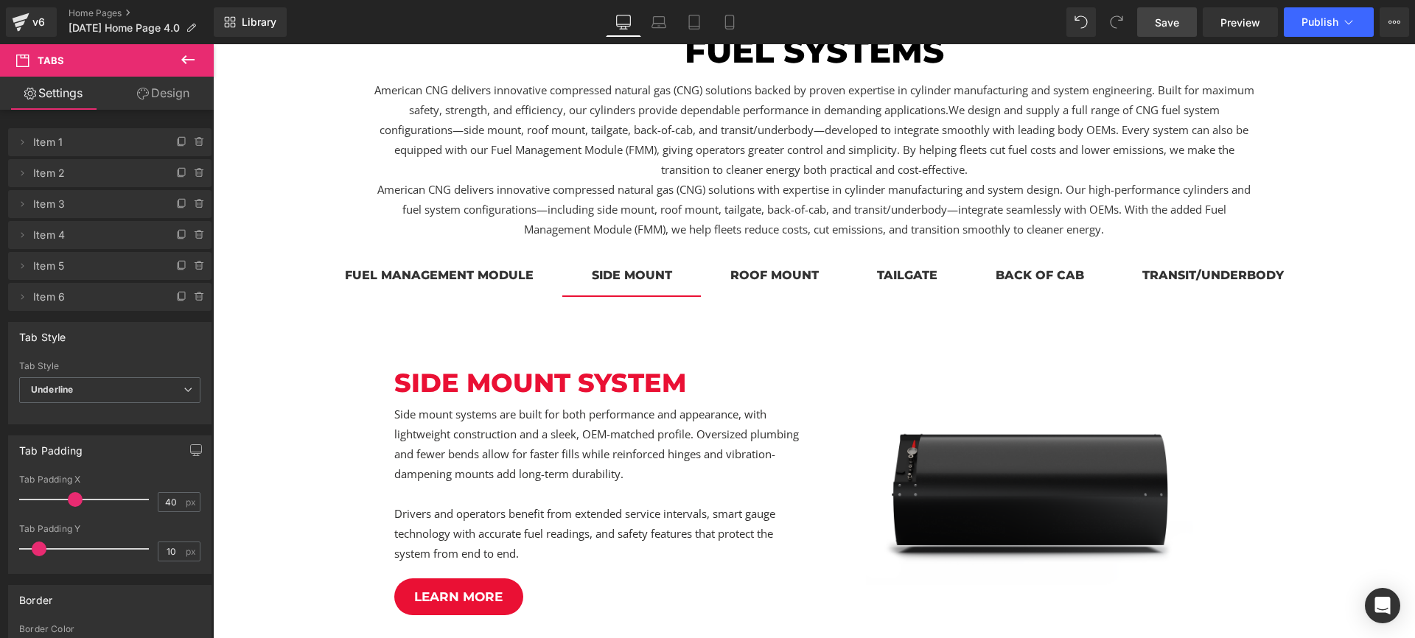
click at [796, 274] on div "roof mount" at bounding box center [774, 275] width 88 height 18
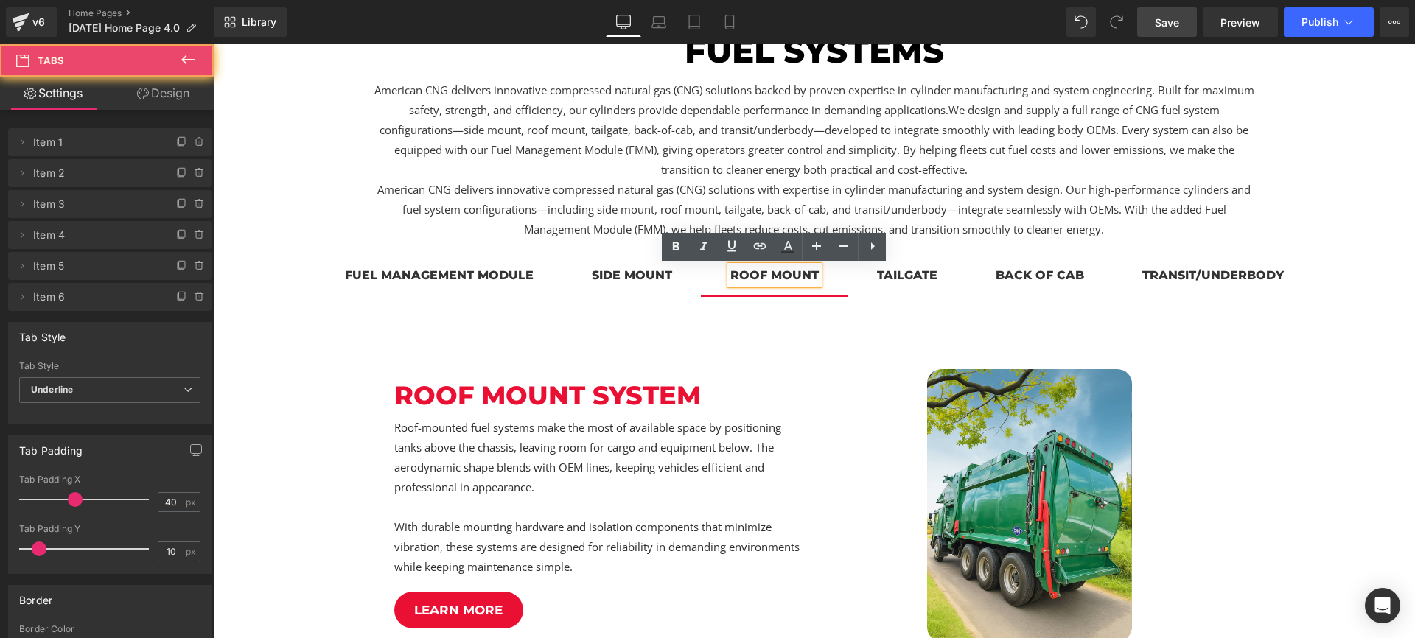
click at [976, 272] on span "back of cab Text Block" at bounding box center [1039, 277] width 147 height 37
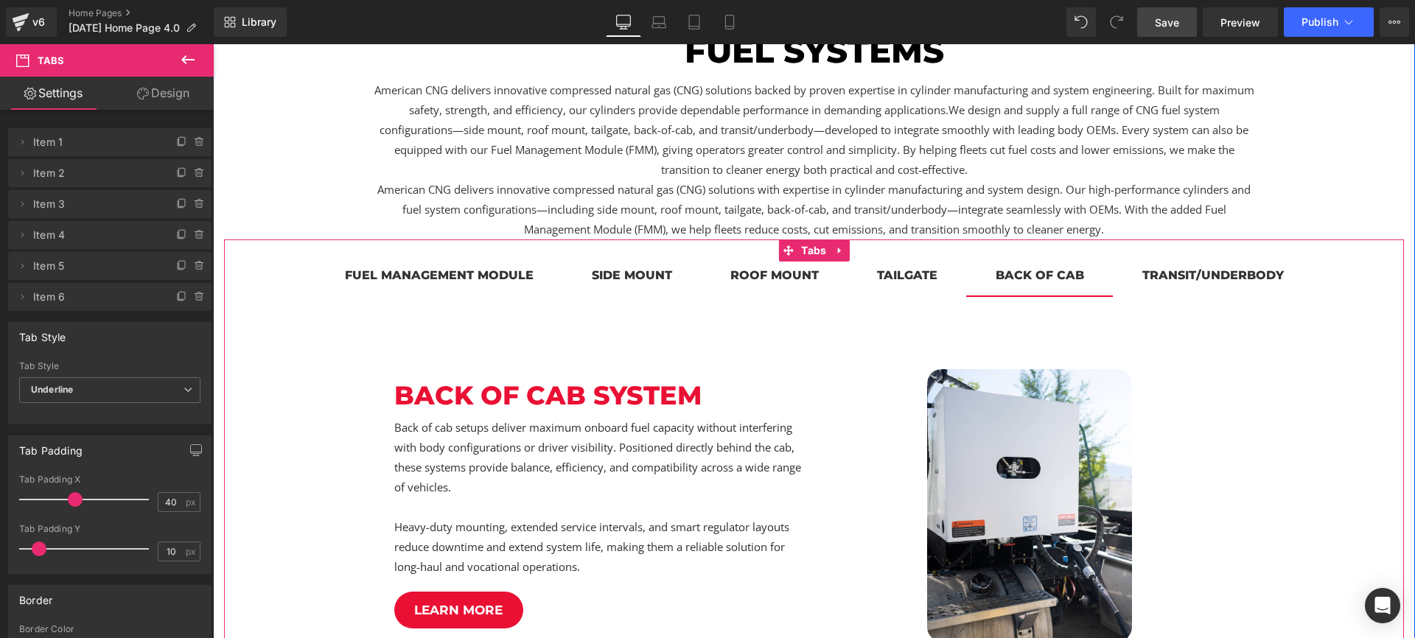
click at [893, 290] on span "tailgate Text Block" at bounding box center [906, 277] width 119 height 37
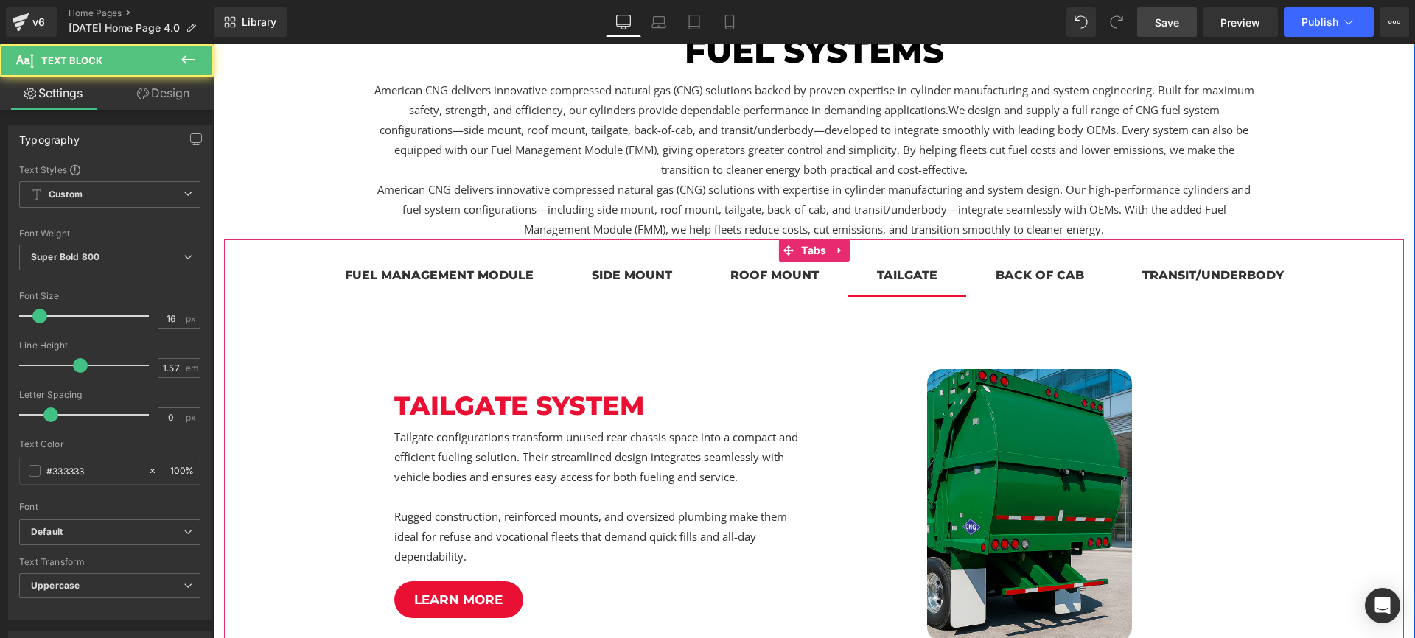
click at [1214, 281] on div "transit/underbody Text Block" at bounding box center [1212, 275] width 141 height 18
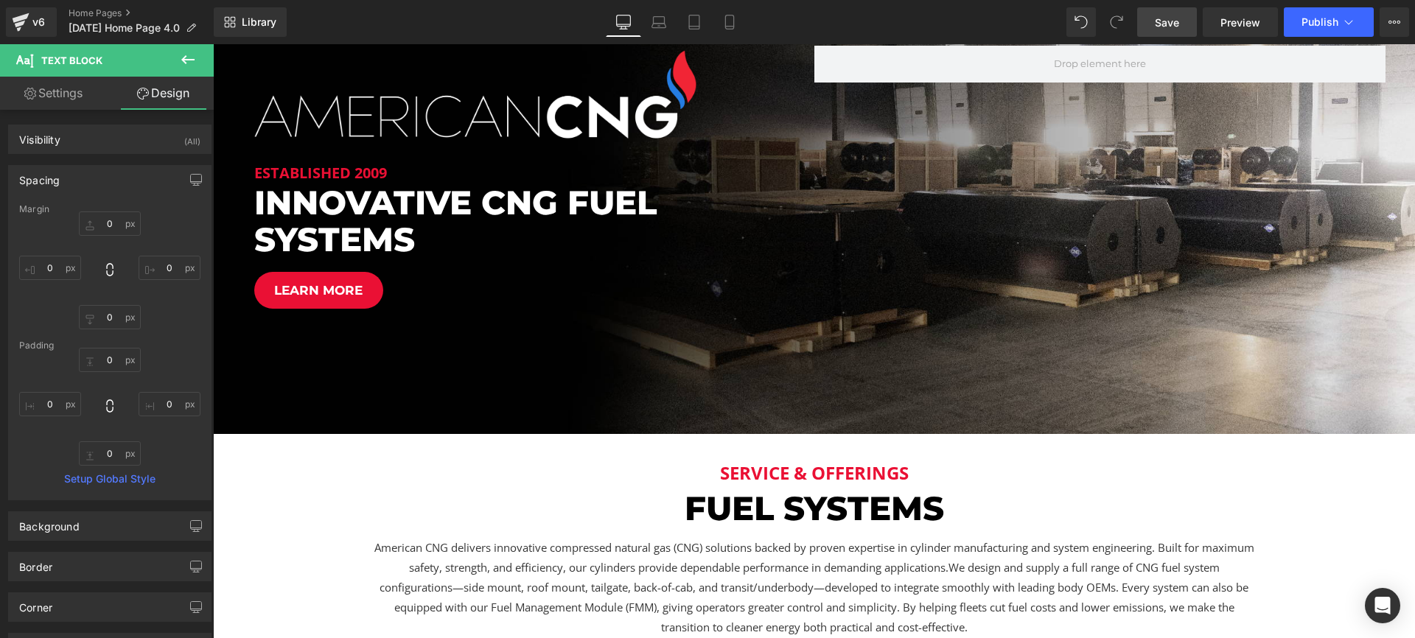
scroll to position [356, 0]
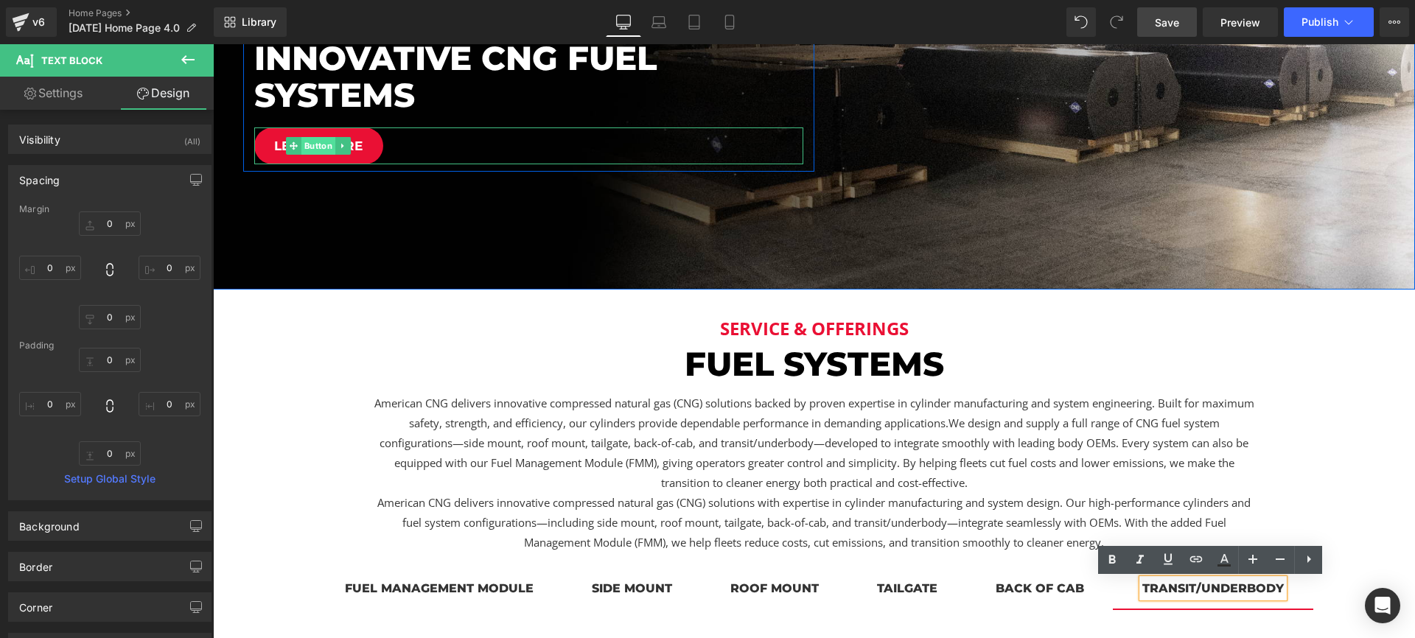
click at [317, 147] on span "Button" at bounding box center [318, 146] width 34 height 18
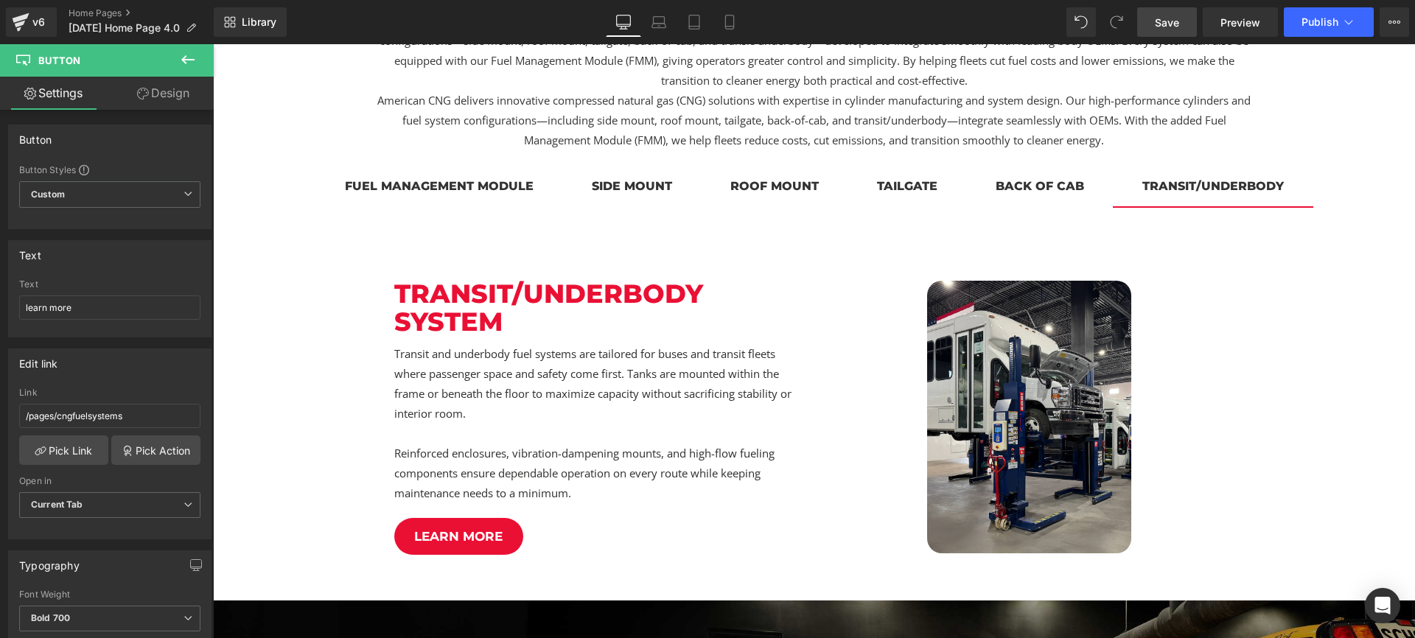
scroll to position [767, 0]
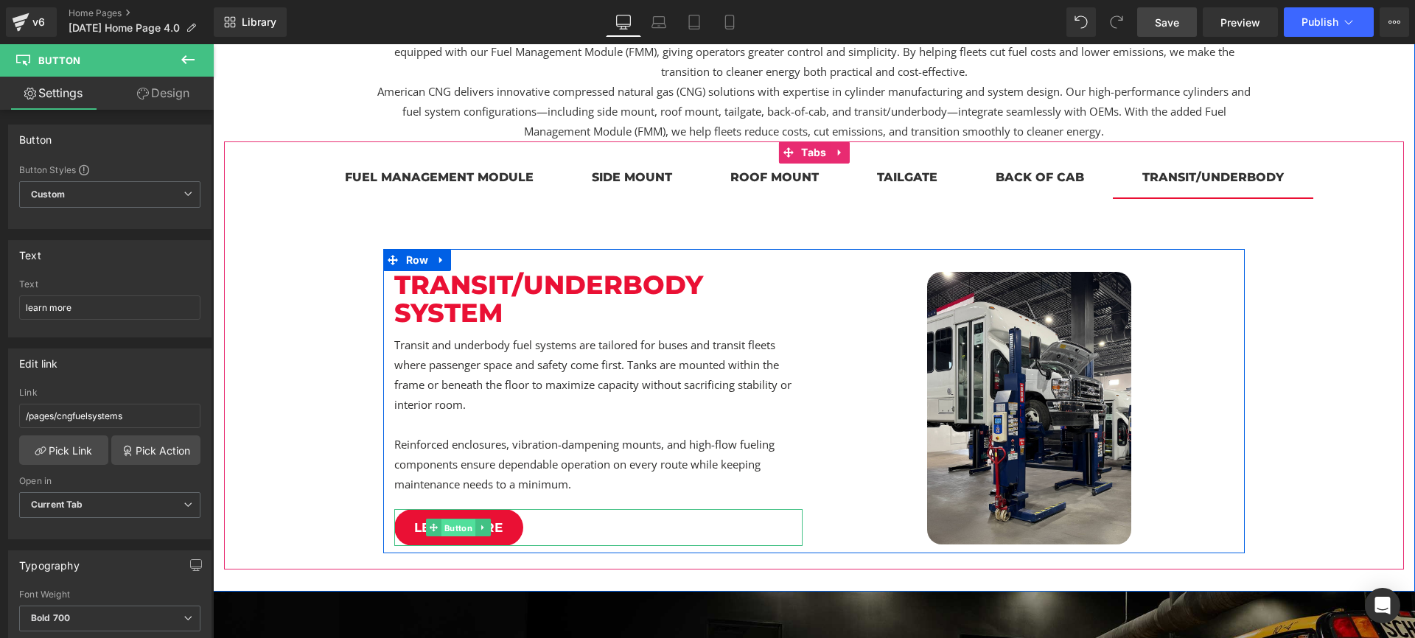
click at [462, 525] on span "Button" at bounding box center [458, 528] width 34 height 18
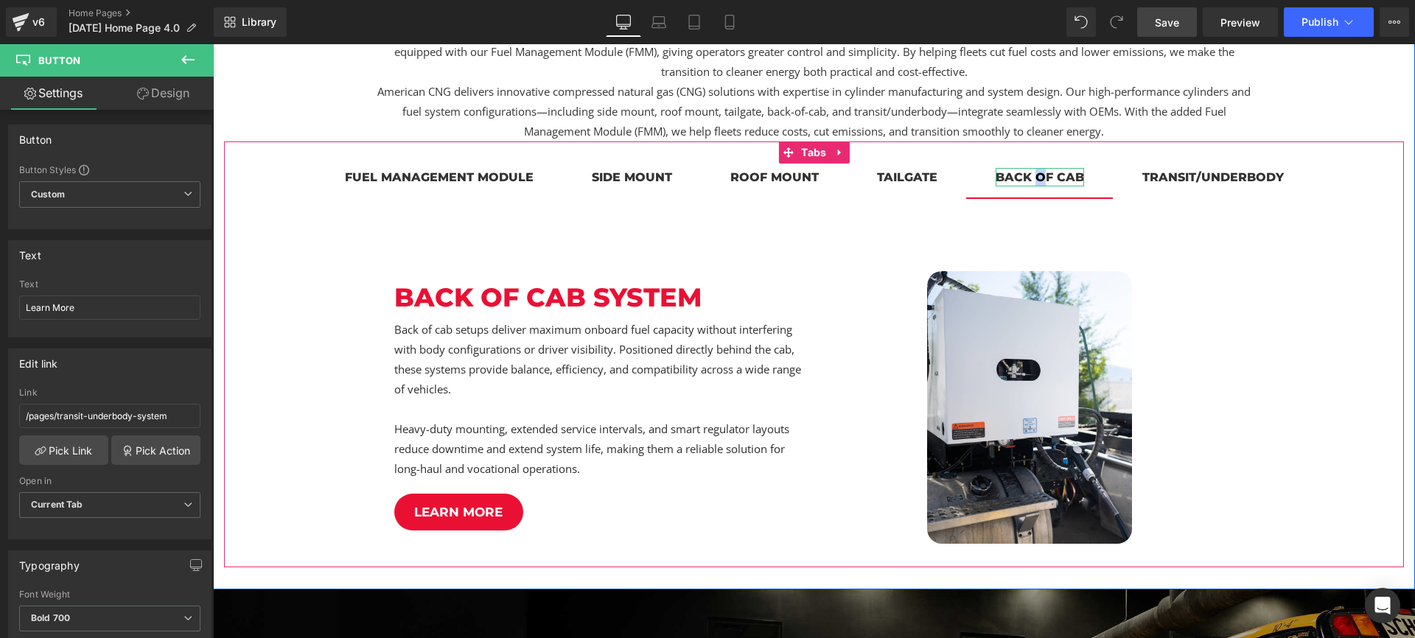
drag, startPoint x: 1038, startPoint y: 178, endPoint x: 983, endPoint y: 207, distance: 62.6
click at [1038, 178] on div "back of cab" at bounding box center [1039, 177] width 88 height 18
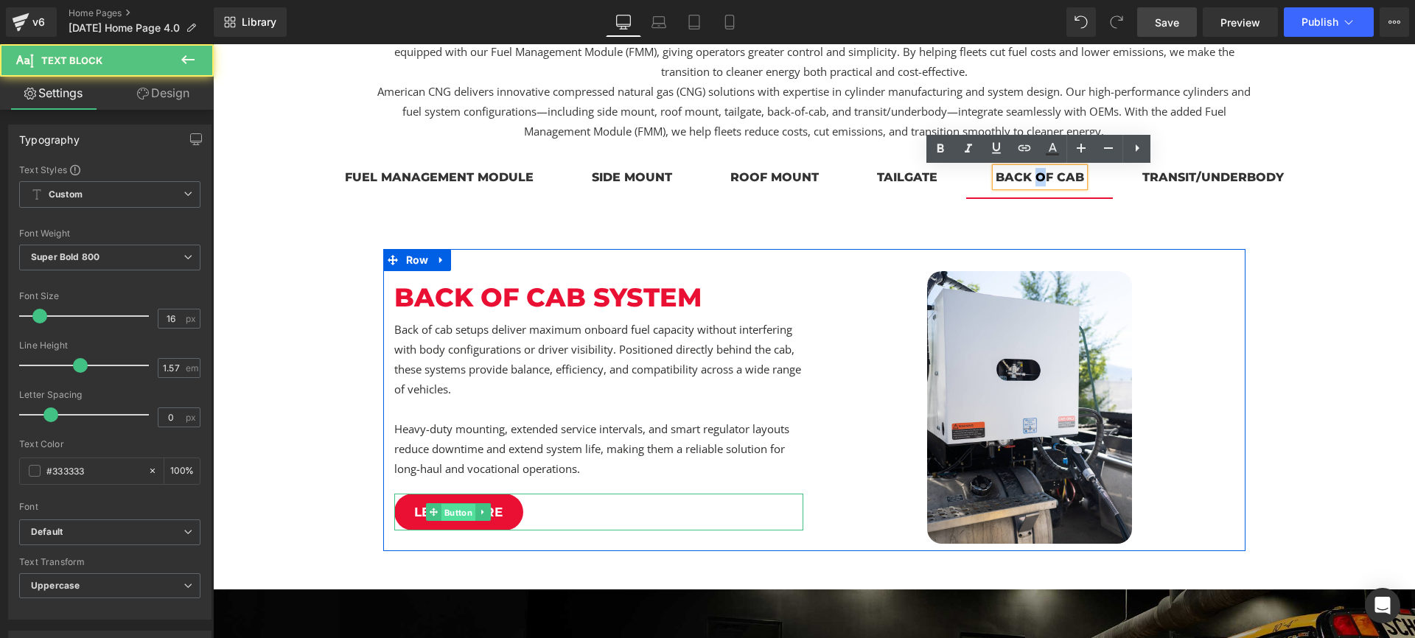
click at [461, 508] on span "Button" at bounding box center [458, 513] width 34 height 18
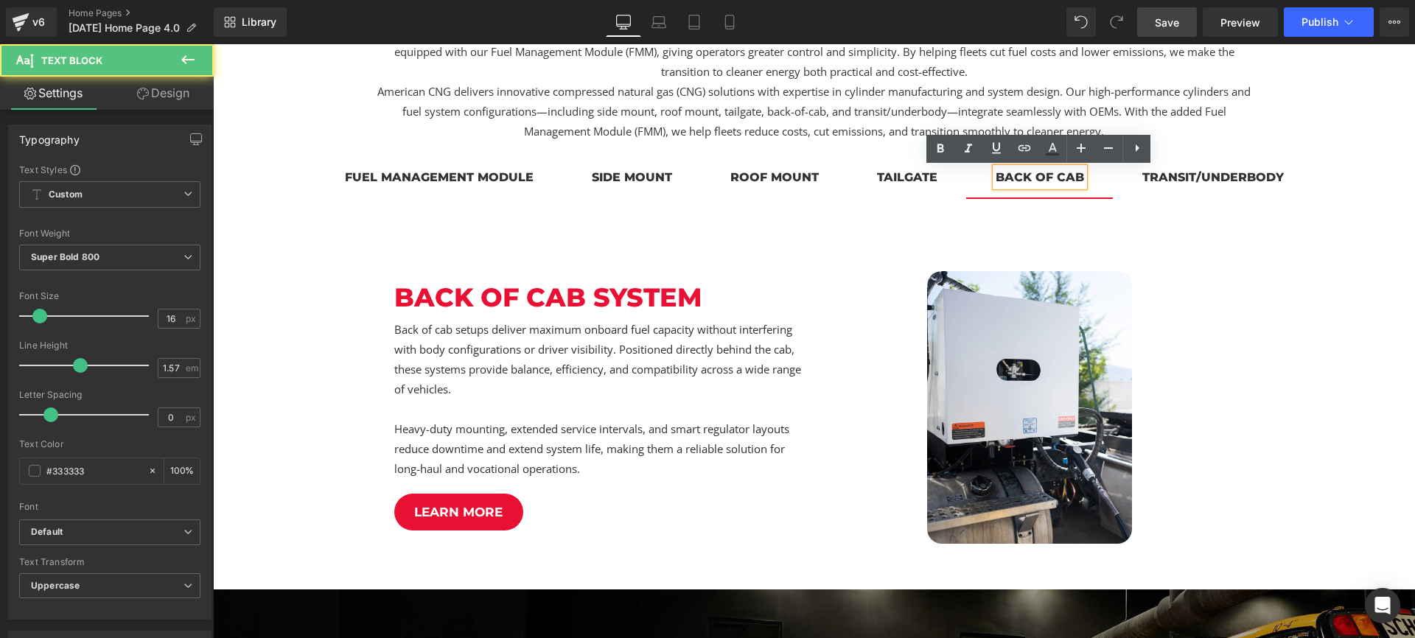
click at [912, 173] on div "tailgate" at bounding box center [907, 177] width 60 height 18
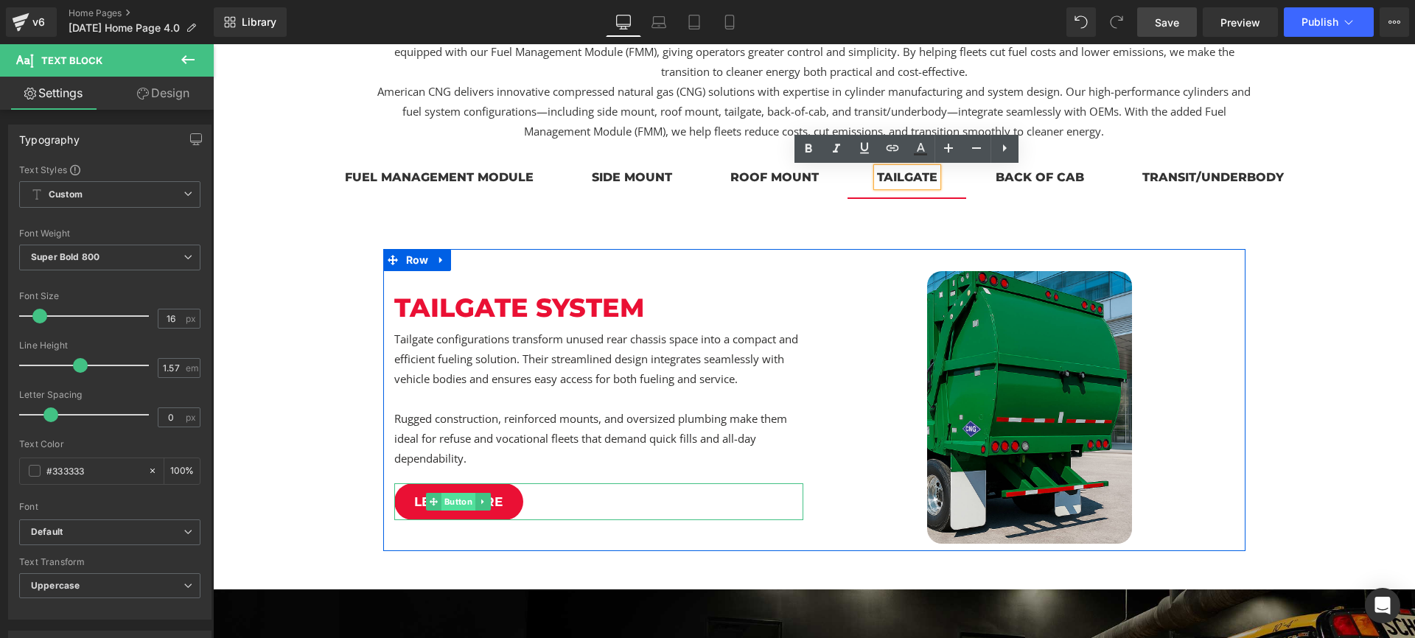
click at [469, 504] on span "Button" at bounding box center [458, 502] width 34 height 18
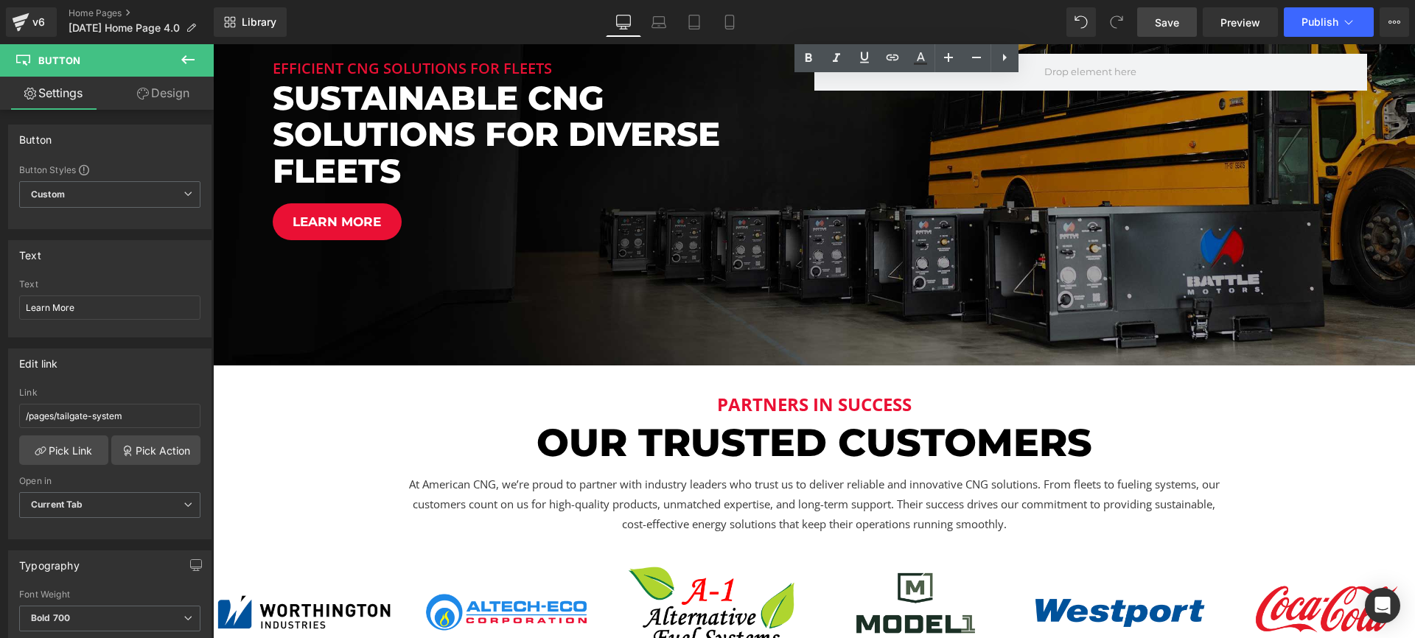
scroll to position [1474, 0]
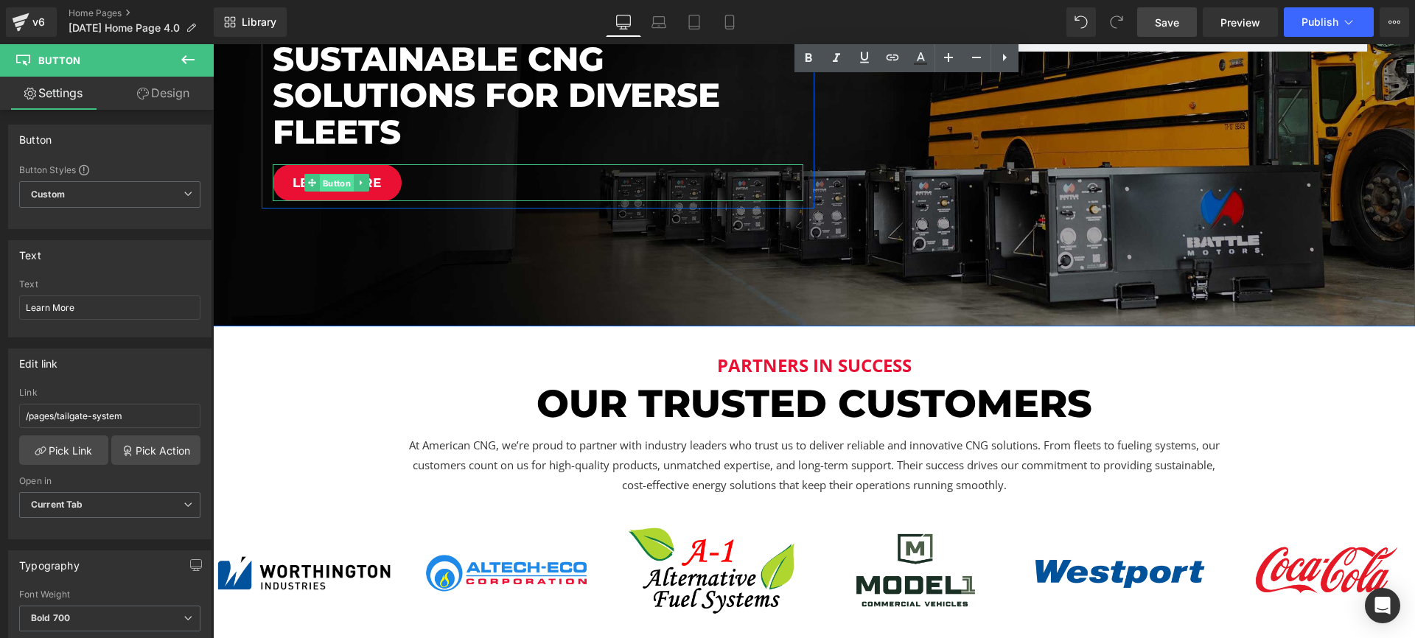
click at [344, 176] on span "Button" at bounding box center [337, 184] width 34 height 18
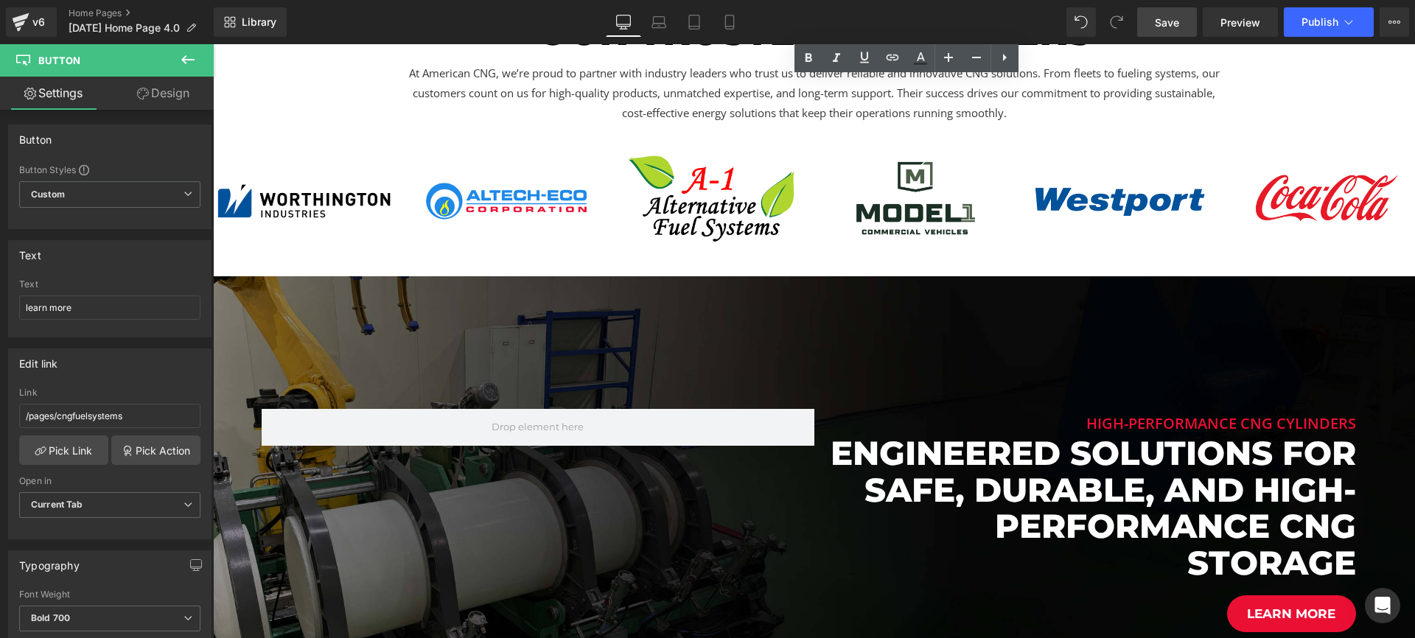
scroll to position [2350, 0]
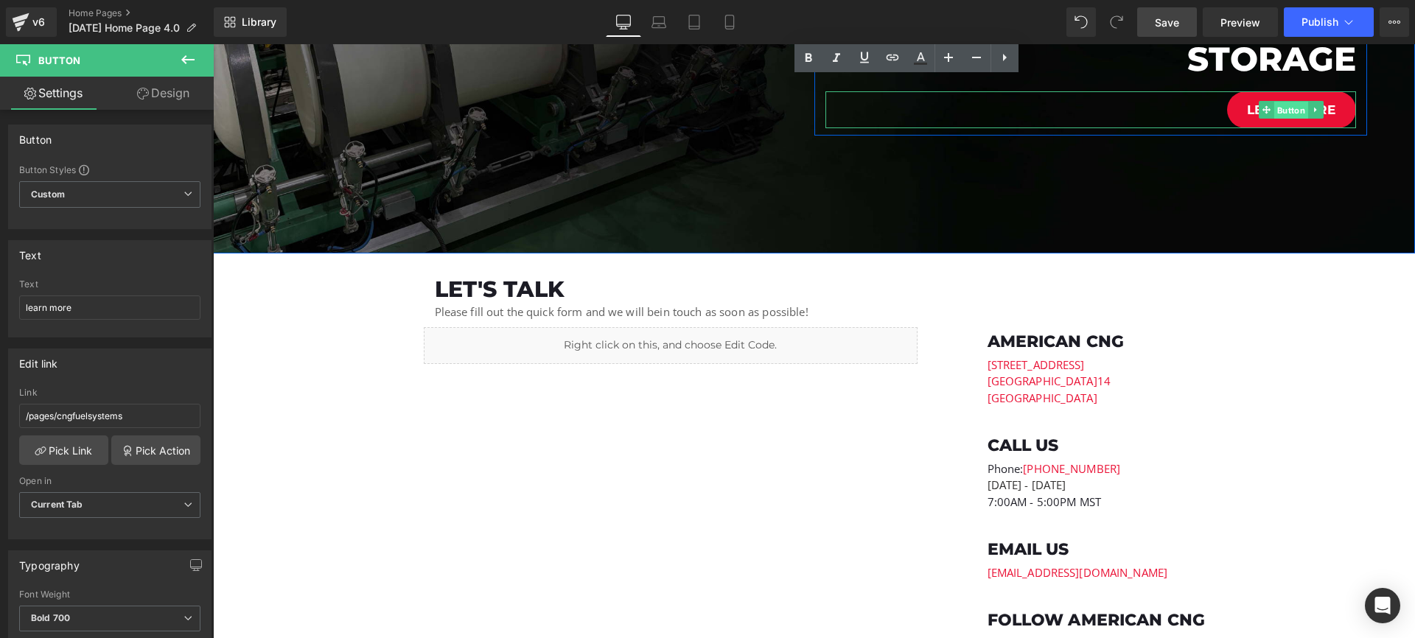
click at [1293, 113] on span "Button" at bounding box center [1291, 111] width 34 height 18
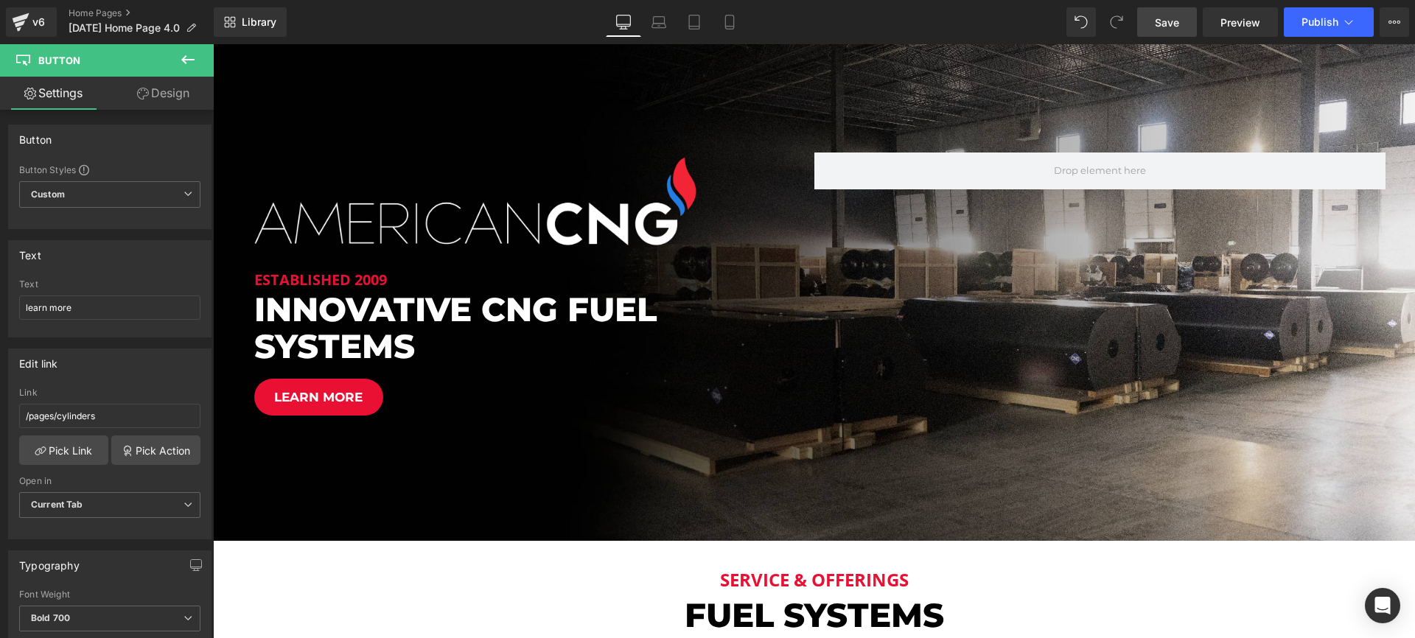
scroll to position [0, 0]
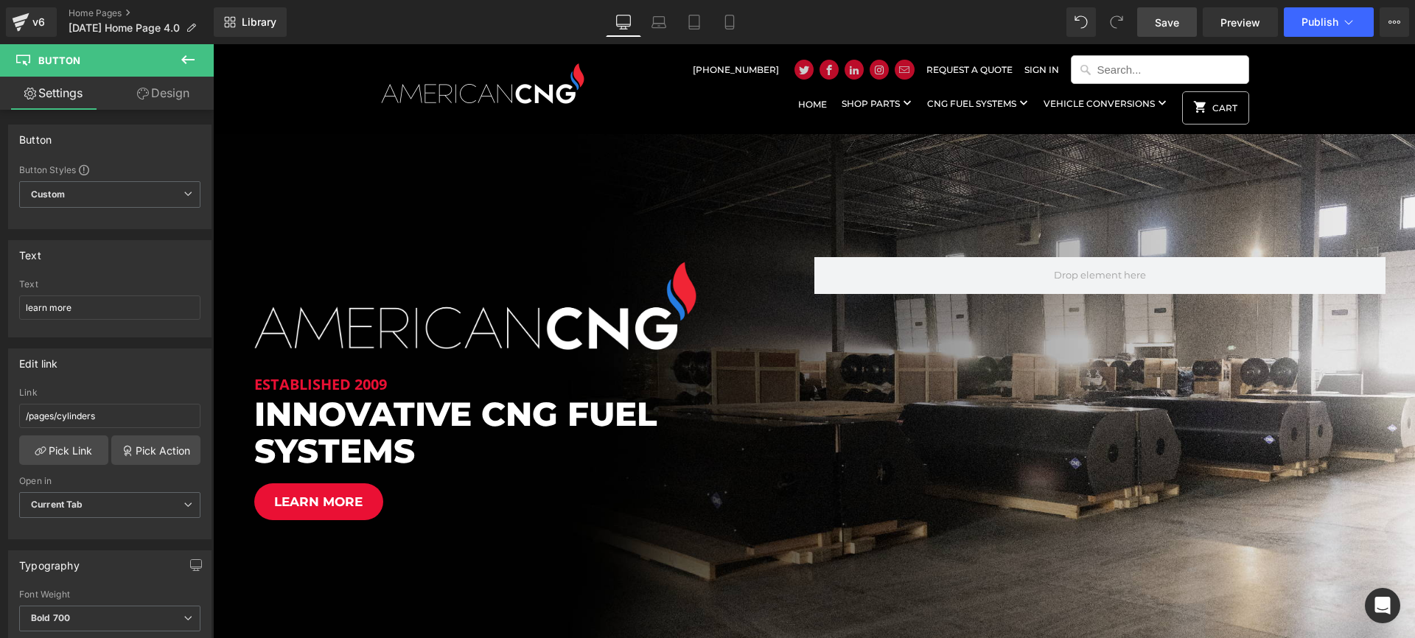
click at [1176, 25] on span "Save" at bounding box center [1167, 22] width 24 height 15
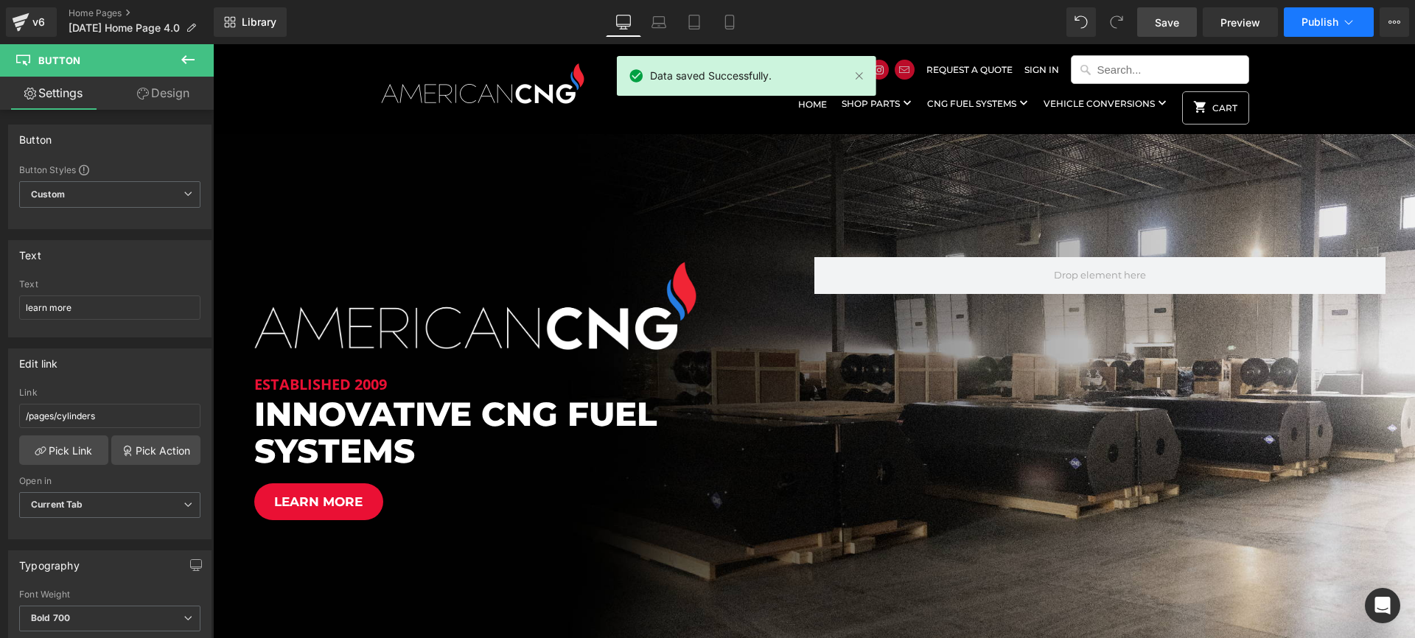
click at [1309, 22] on span "Publish" at bounding box center [1319, 22] width 37 height 12
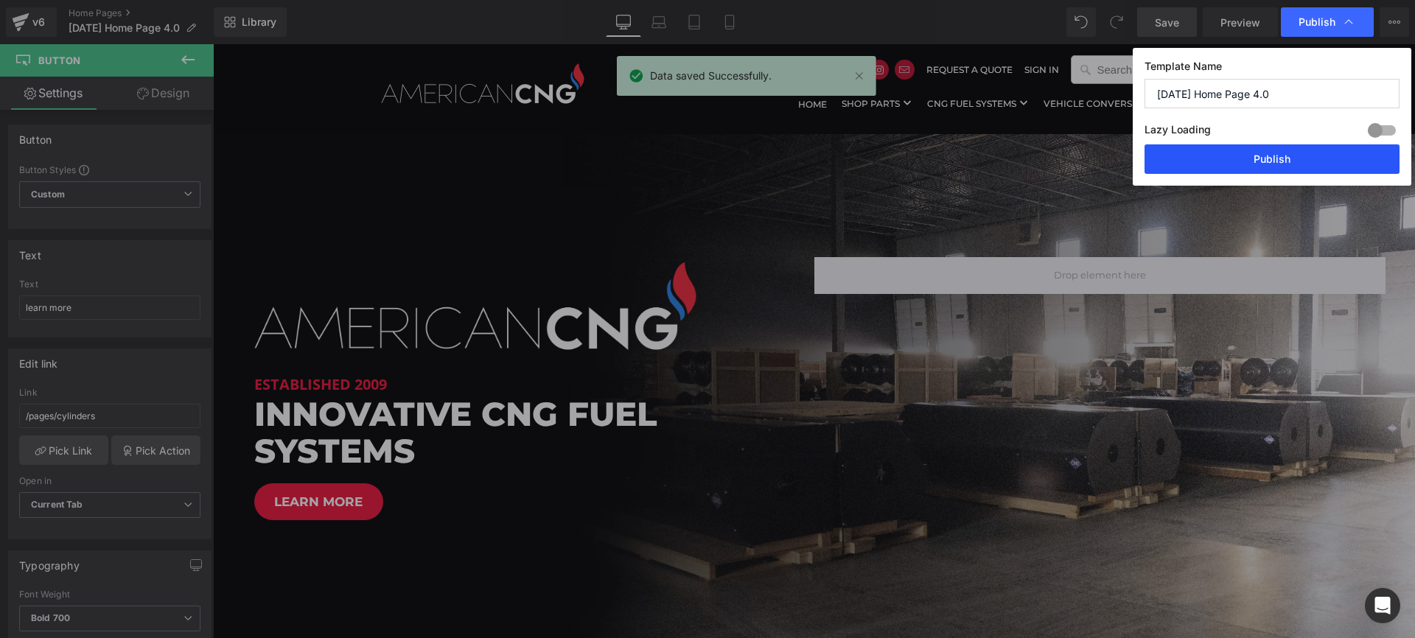
click at [1275, 153] on button "Publish" at bounding box center [1271, 158] width 255 height 29
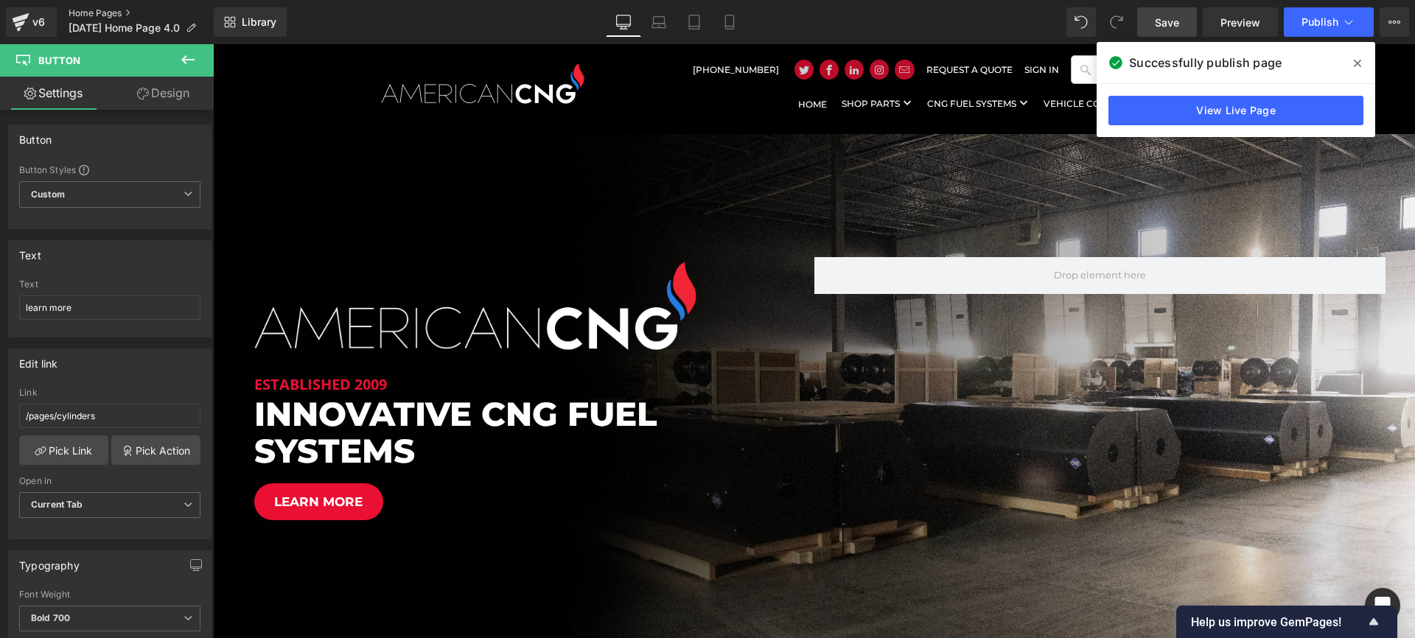
click at [116, 12] on link "Home Pages" at bounding box center [141, 13] width 145 height 12
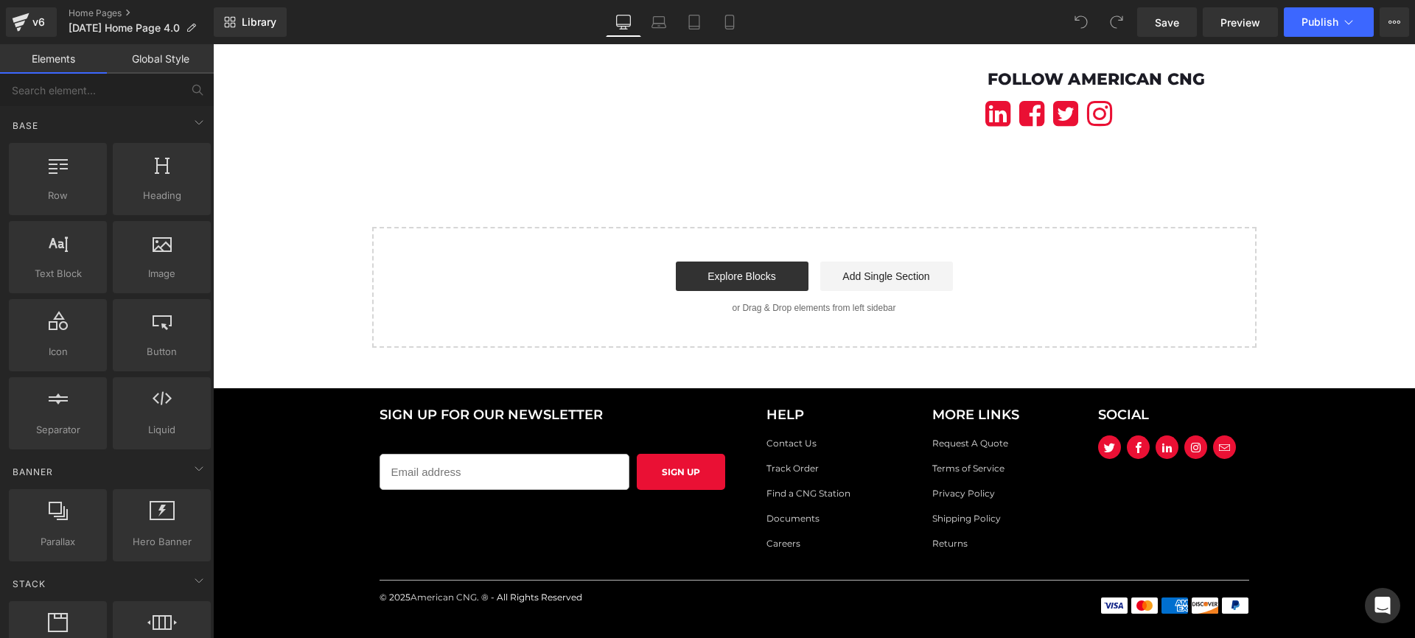
scroll to position [2355, 0]
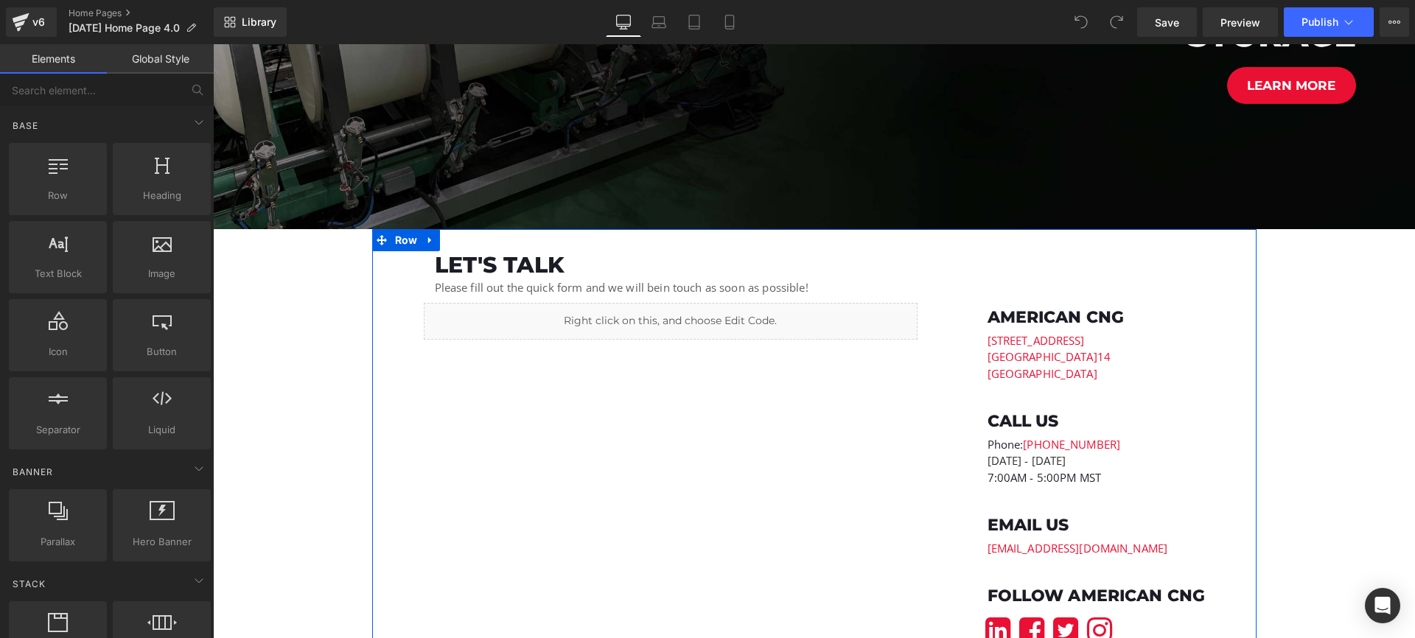
drag, startPoint x: 893, startPoint y: 238, endPoint x: 945, endPoint y: 269, distance: 60.8
click at [893, 238] on div "let's talk Heading Please fill out the quick form and we will be in touch as so…" at bounding box center [814, 449] width 884 height 441
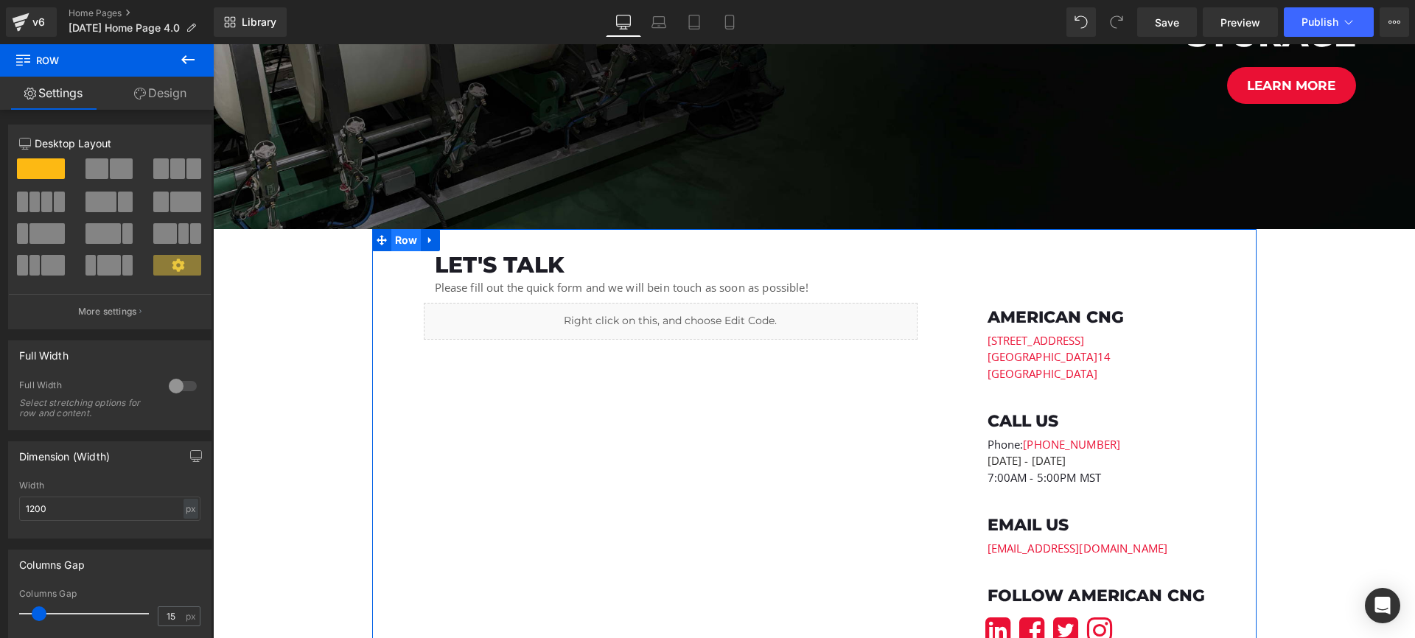
click at [406, 247] on span "Row" at bounding box center [406, 240] width 30 height 22
click at [167, 97] on link "Design" at bounding box center [160, 93] width 107 height 33
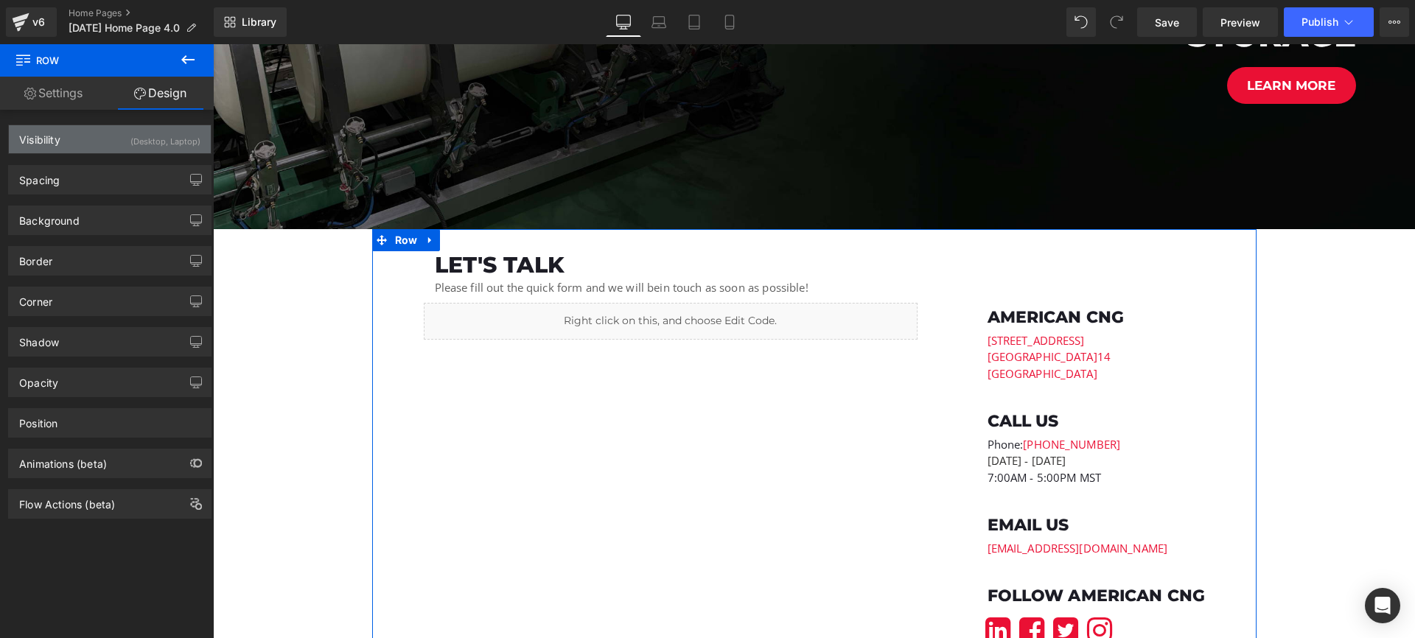
click at [138, 139] on div "(Desktop, Laptop)" at bounding box center [165, 137] width 70 height 24
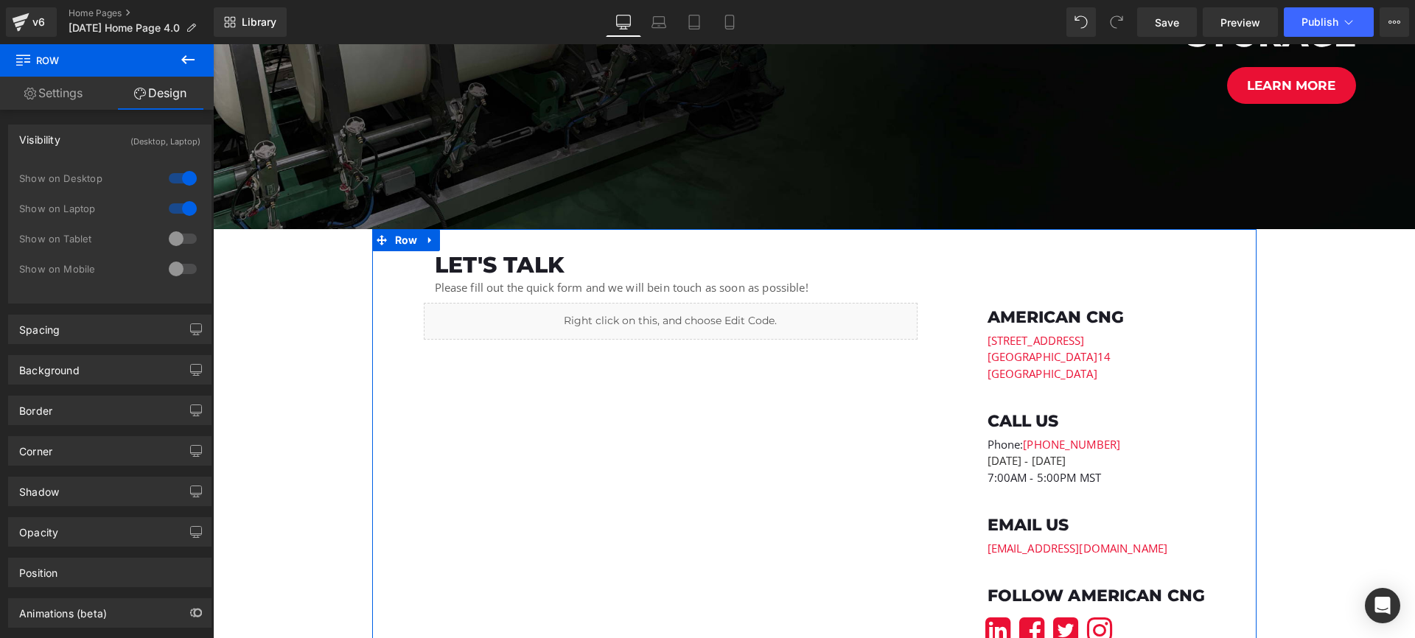
click at [174, 181] on div at bounding box center [182, 179] width 35 height 24
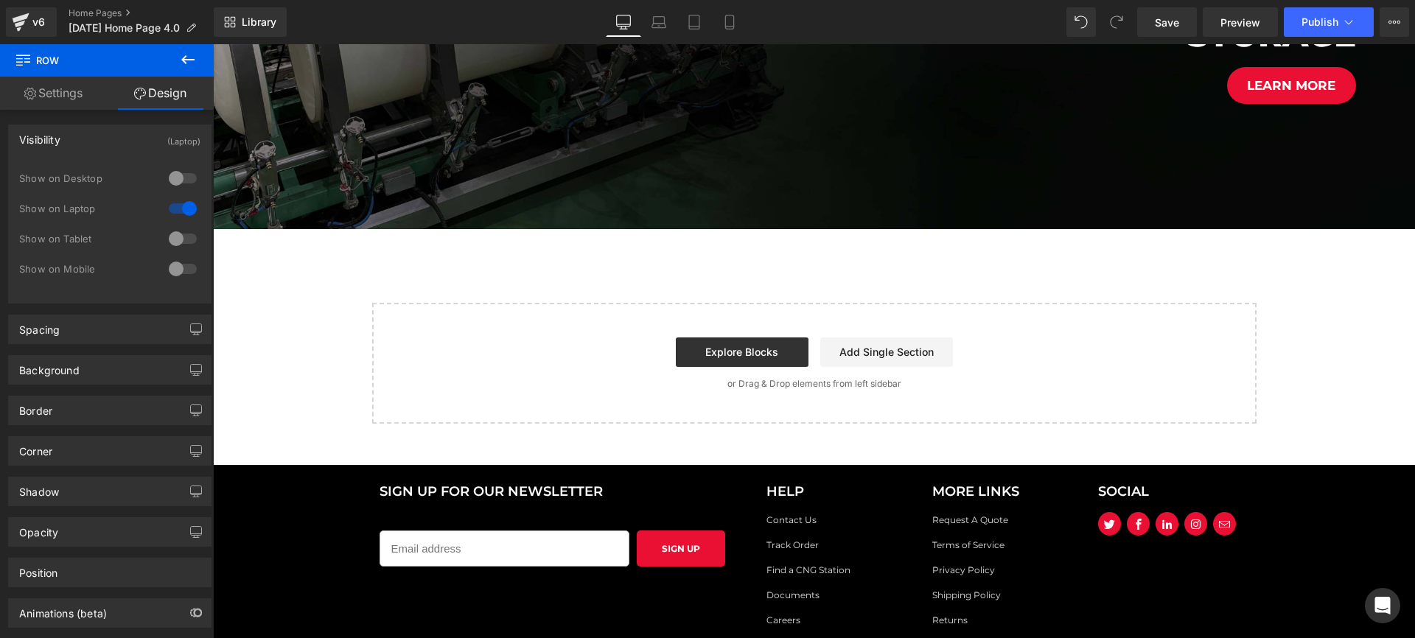
click at [177, 202] on div at bounding box center [182, 209] width 35 height 24
click at [176, 178] on div at bounding box center [182, 179] width 35 height 24
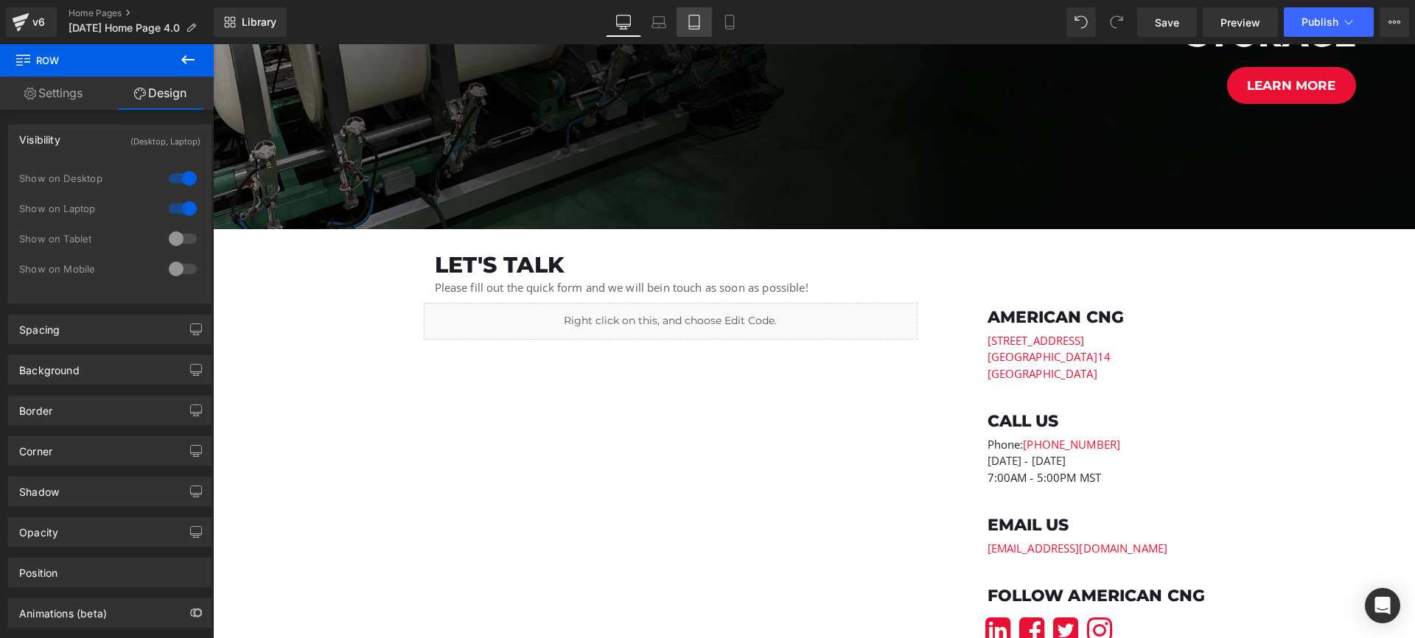
click at [702, 24] on link "Tablet" at bounding box center [693, 21] width 35 height 29
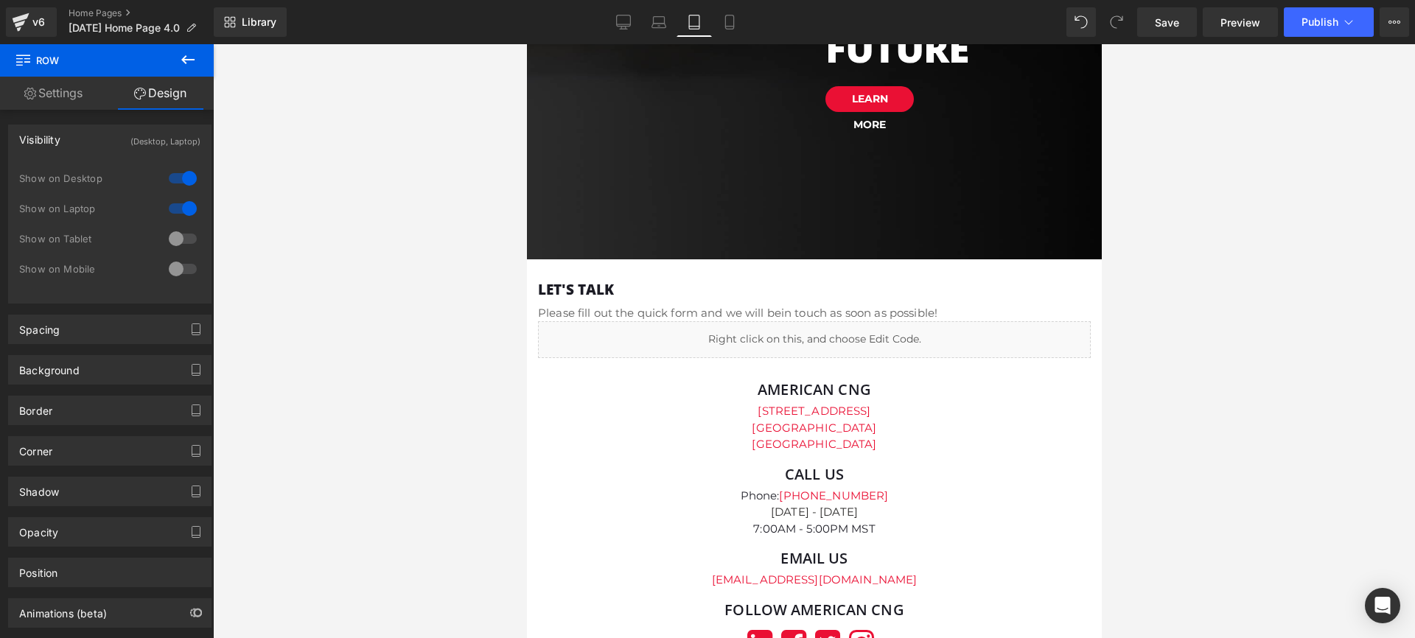
scroll to position [4664, 0]
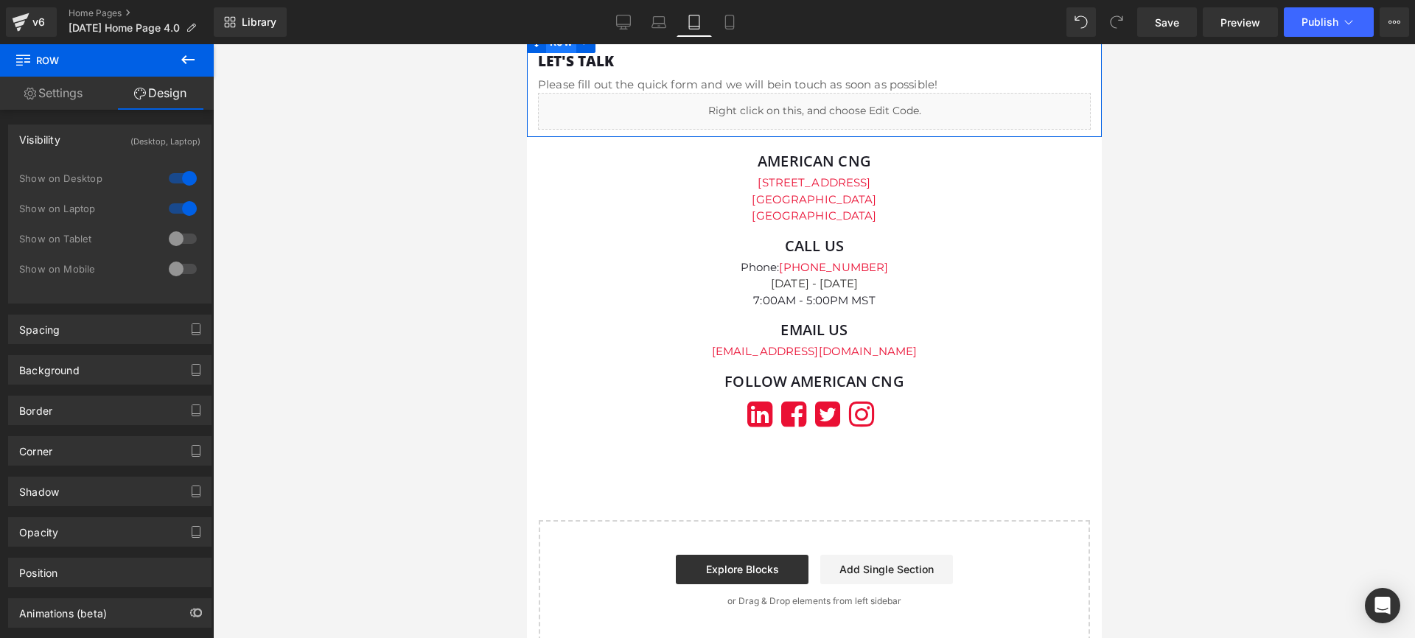
click at [561, 53] on span "Row" at bounding box center [560, 42] width 30 height 22
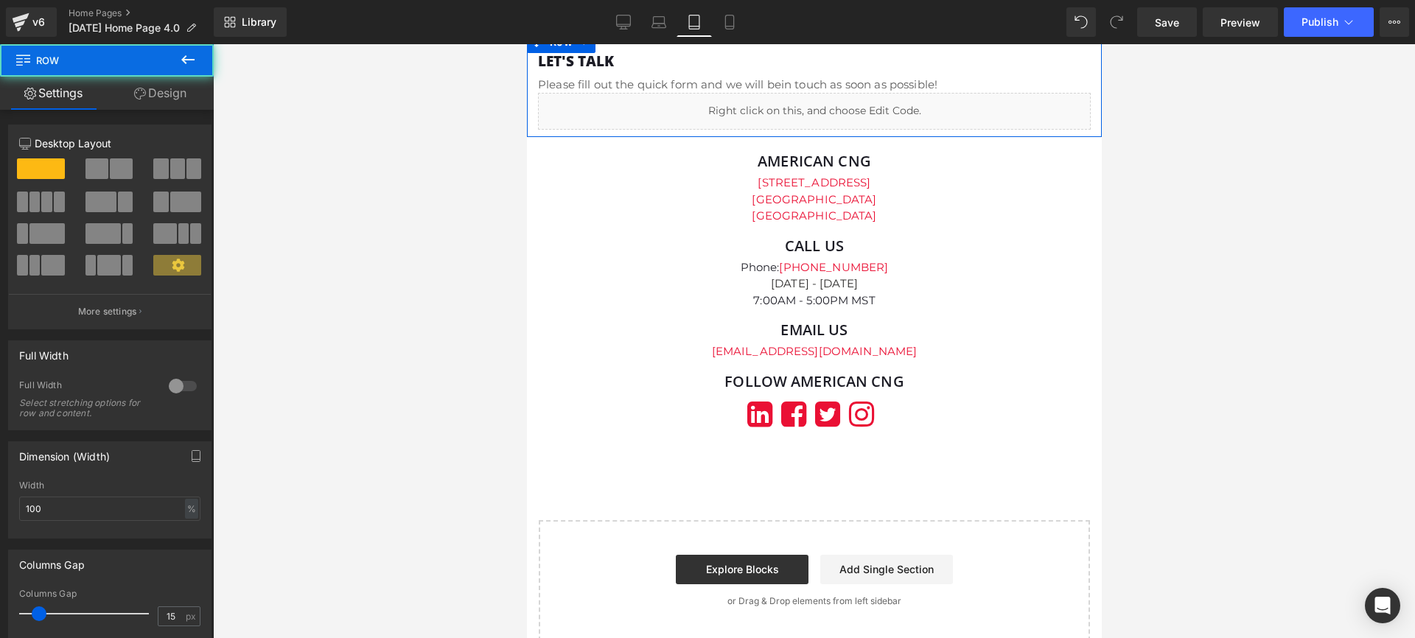
click at [161, 94] on link "Design" at bounding box center [160, 93] width 107 height 33
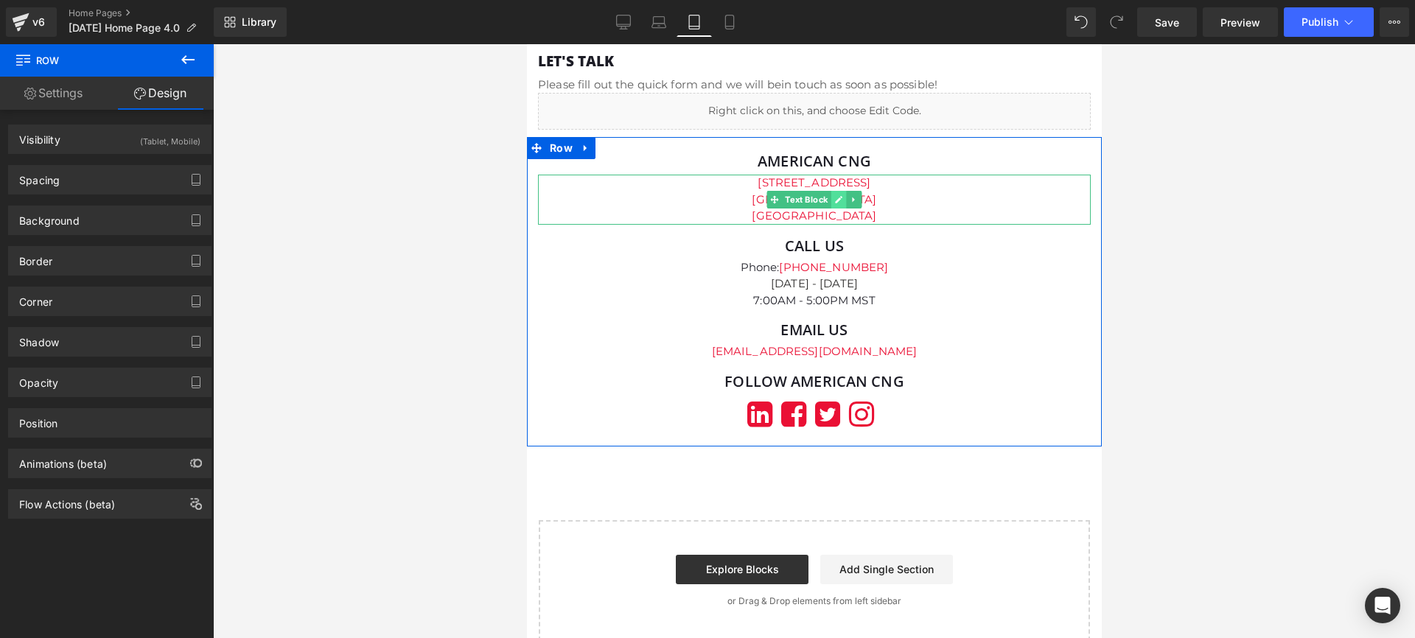
click at [834, 204] on icon at bounding box center [838, 199] width 8 height 9
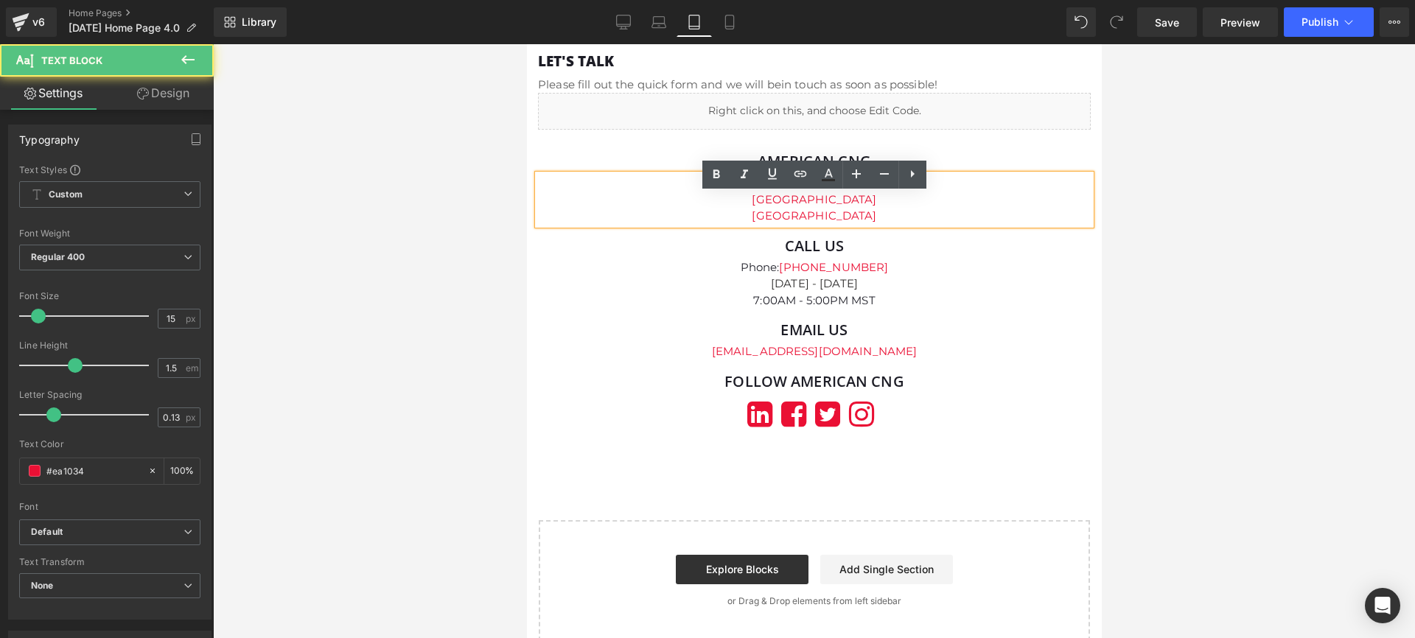
click at [836, 225] on p "[GEOGRAPHIC_DATA]" at bounding box center [813, 216] width 553 height 17
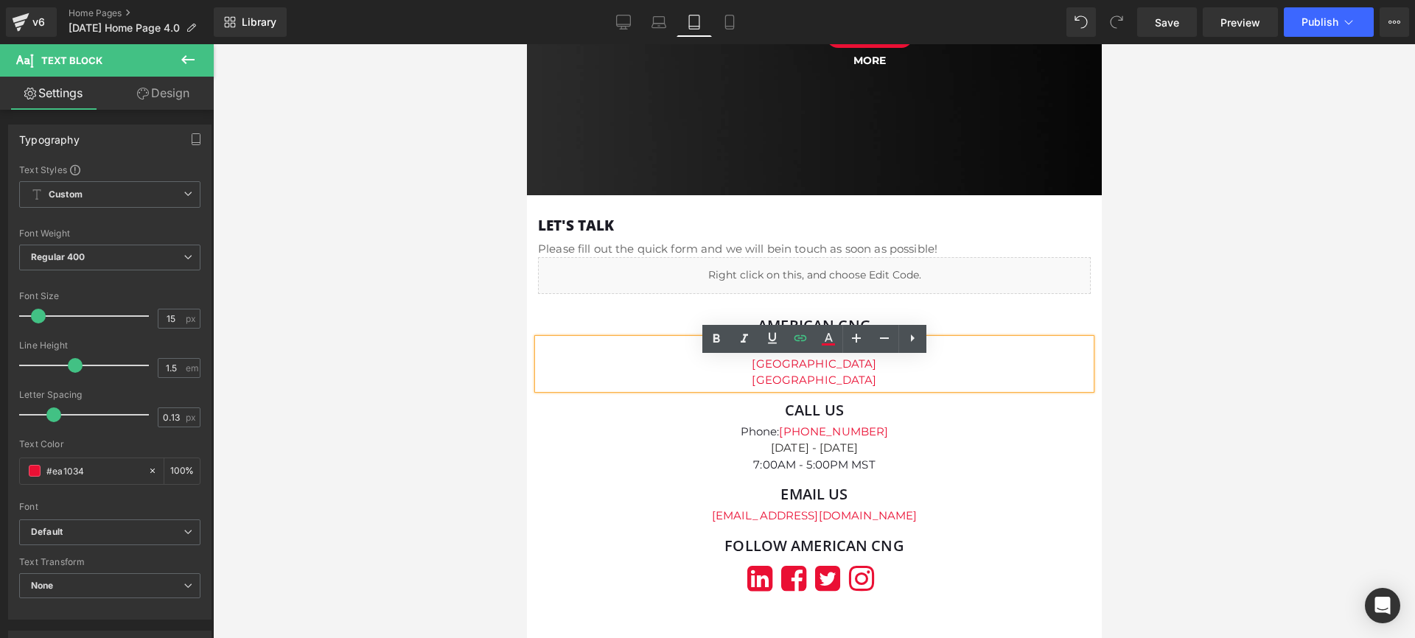
scroll to position [4610, 0]
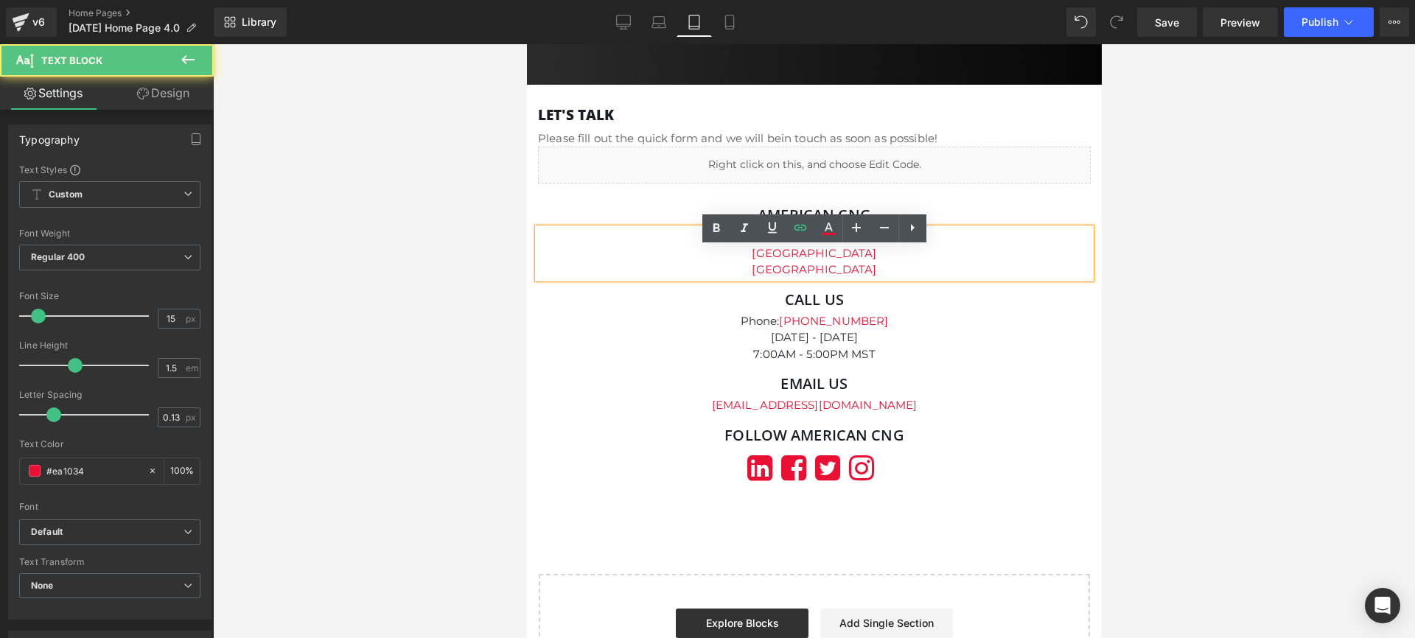
click at [832, 279] on p "[GEOGRAPHIC_DATA]" at bounding box center [813, 270] width 553 height 17
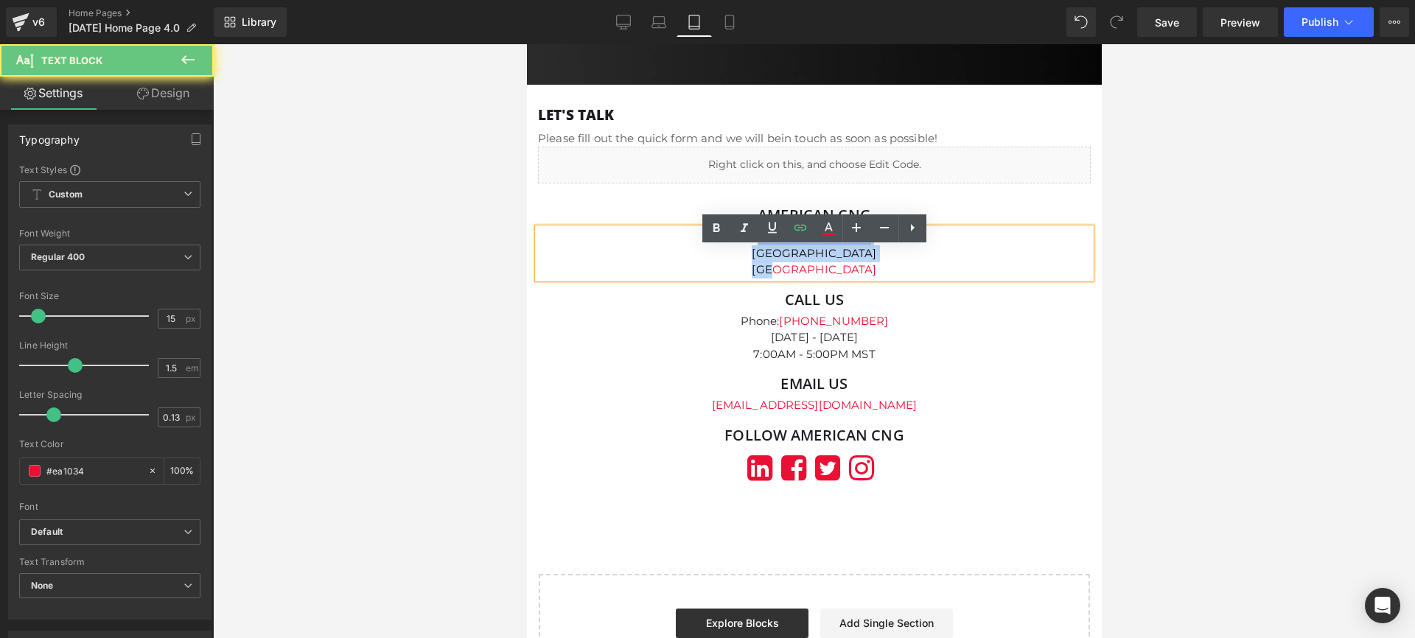
drag, startPoint x: 830, startPoint y: 290, endPoint x: 732, endPoint y: 252, distance: 105.0
click at [732, 252] on div "[STREET_ADDRESS]" at bounding box center [813, 253] width 553 height 50
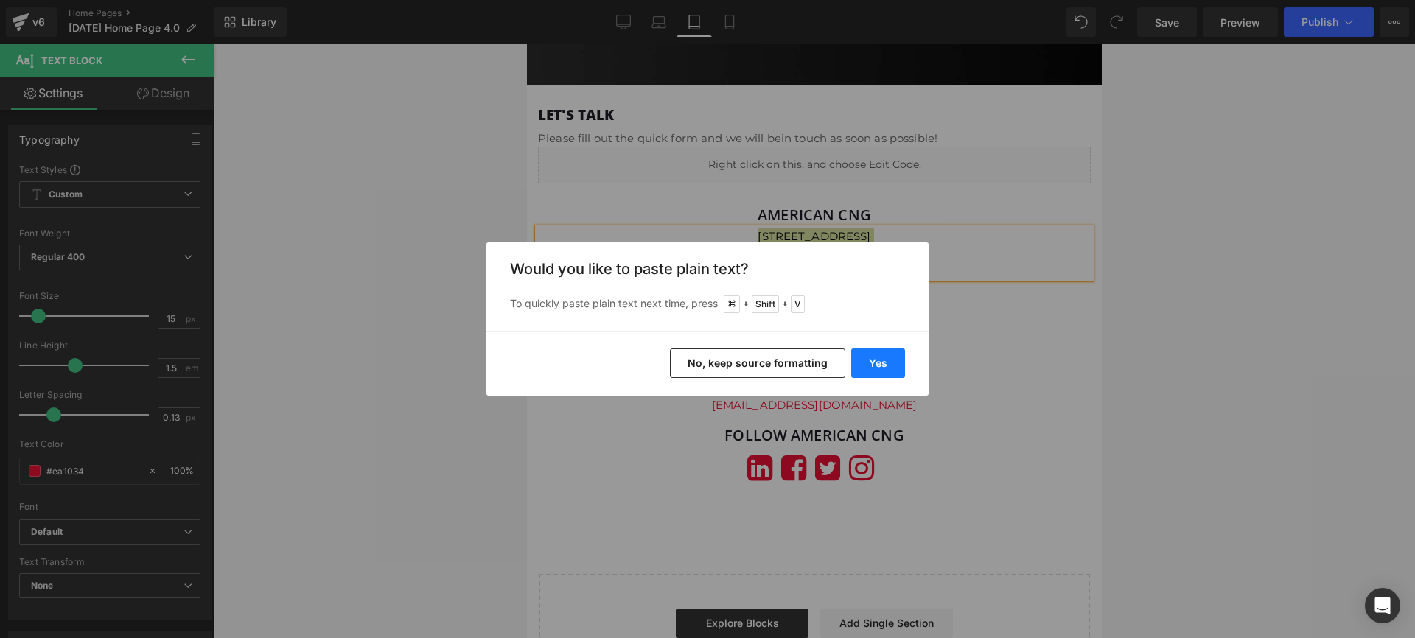
click at [884, 365] on button "Yes" at bounding box center [878, 363] width 54 height 29
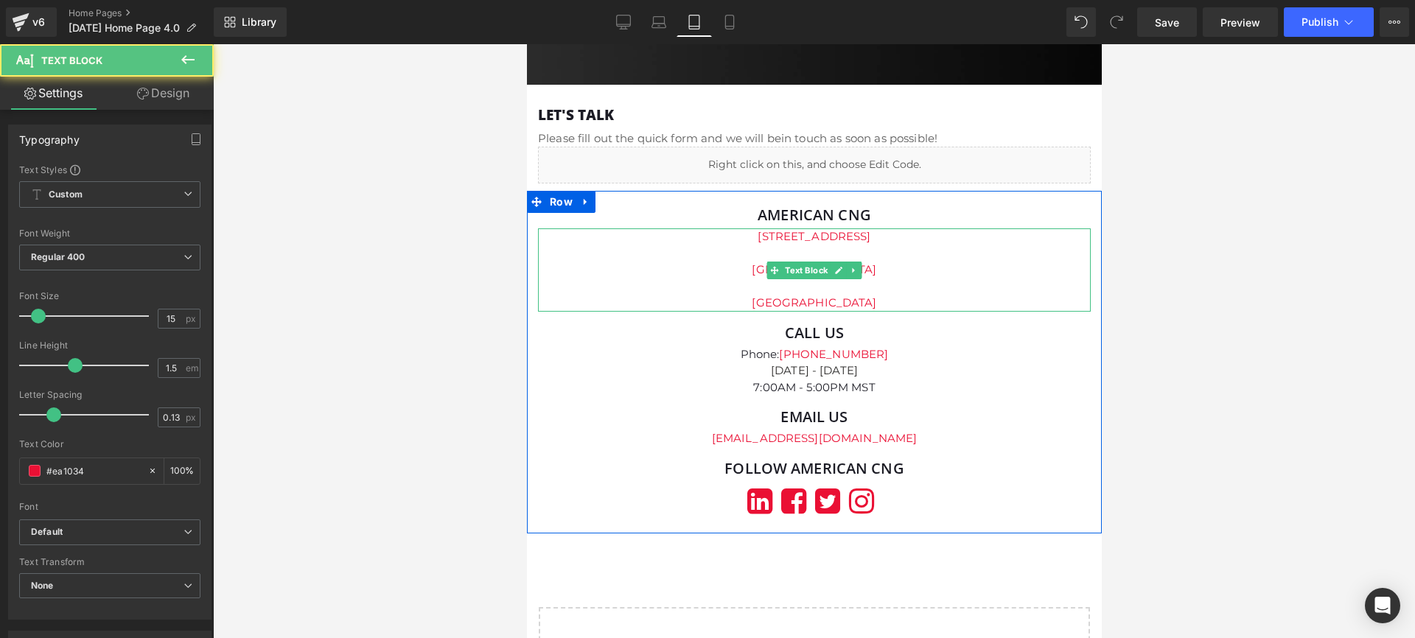
click at [816, 295] on p at bounding box center [813, 287] width 553 height 17
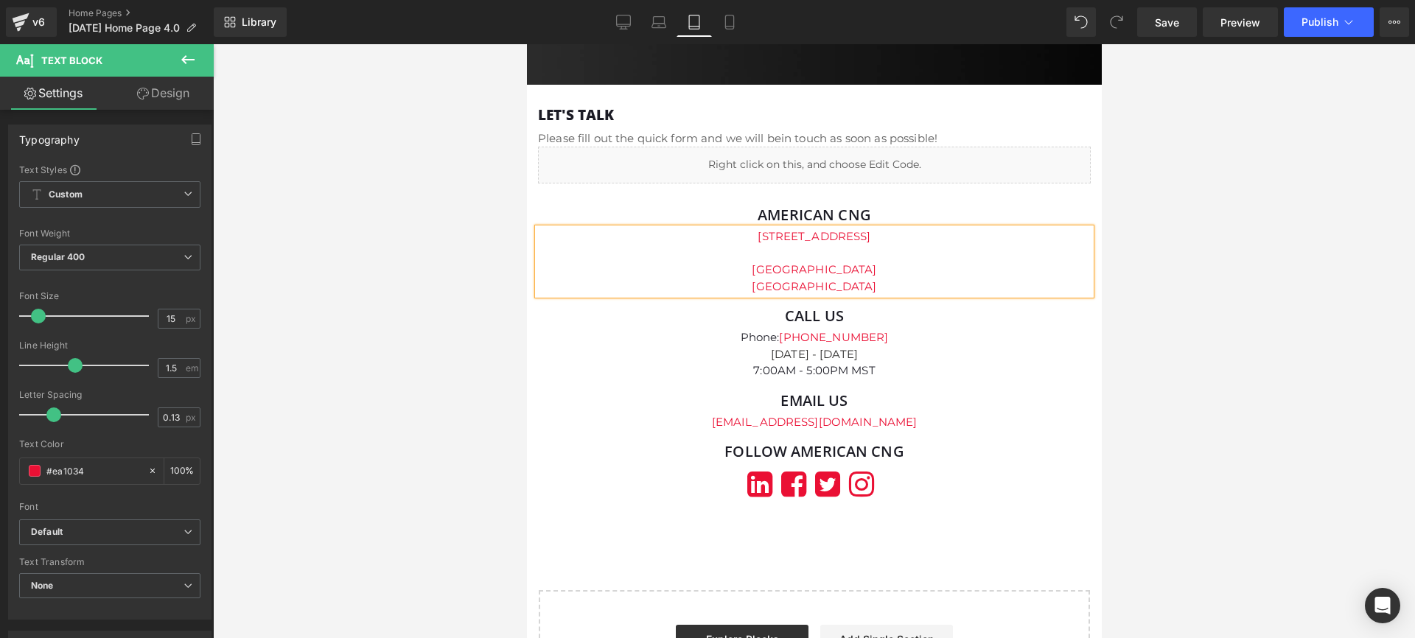
click at [822, 262] on p at bounding box center [813, 253] width 553 height 17
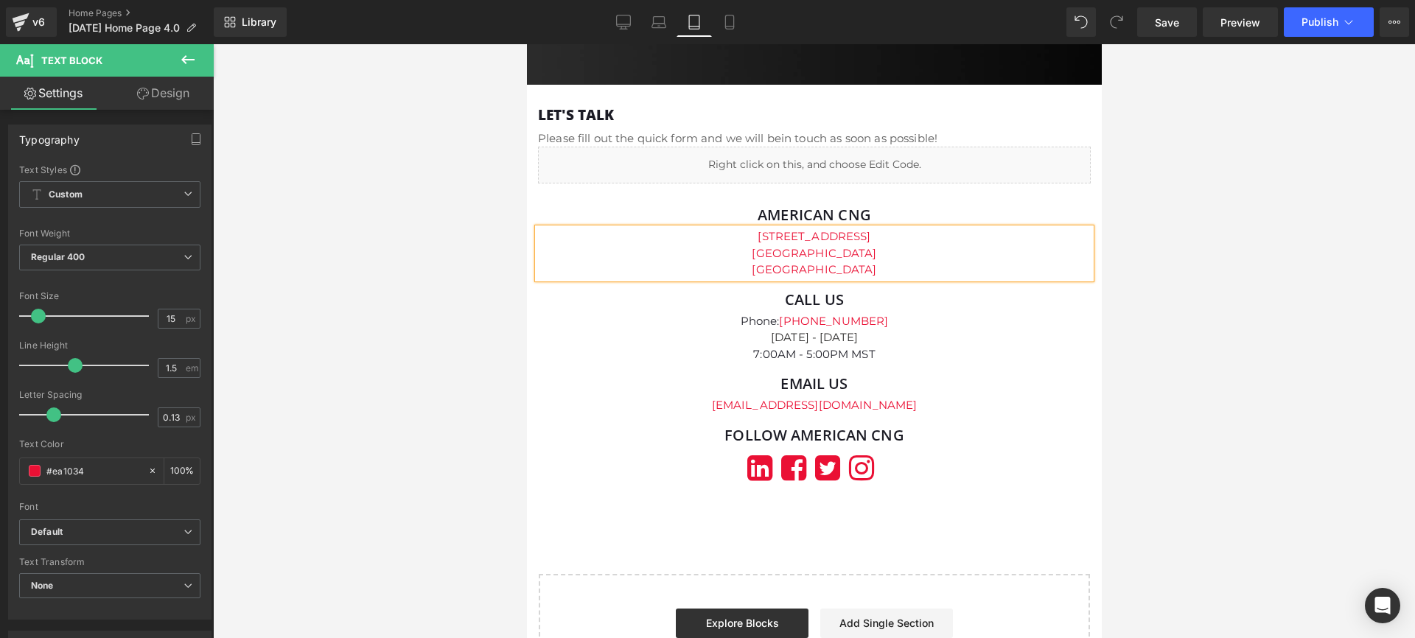
click at [834, 262] on p "[GEOGRAPHIC_DATA]" at bounding box center [813, 253] width 553 height 17
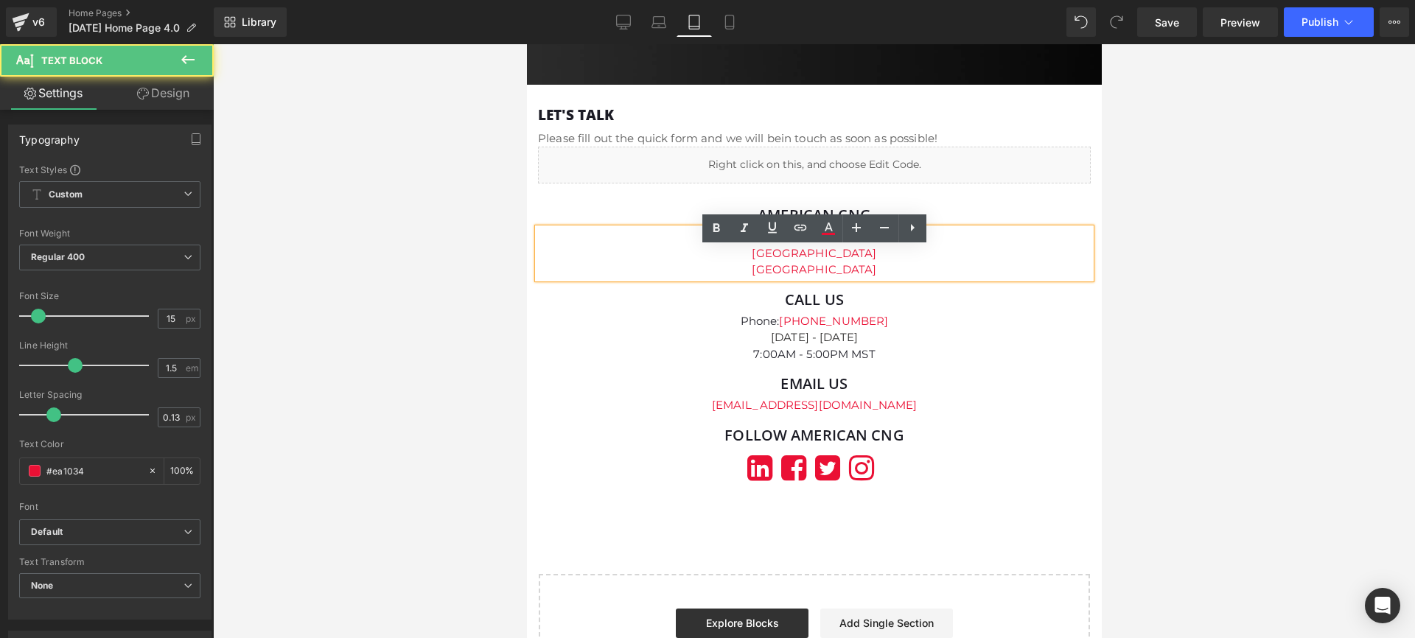
click at [817, 262] on p "[GEOGRAPHIC_DATA]" at bounding box center [813, 253] width 553 height 17
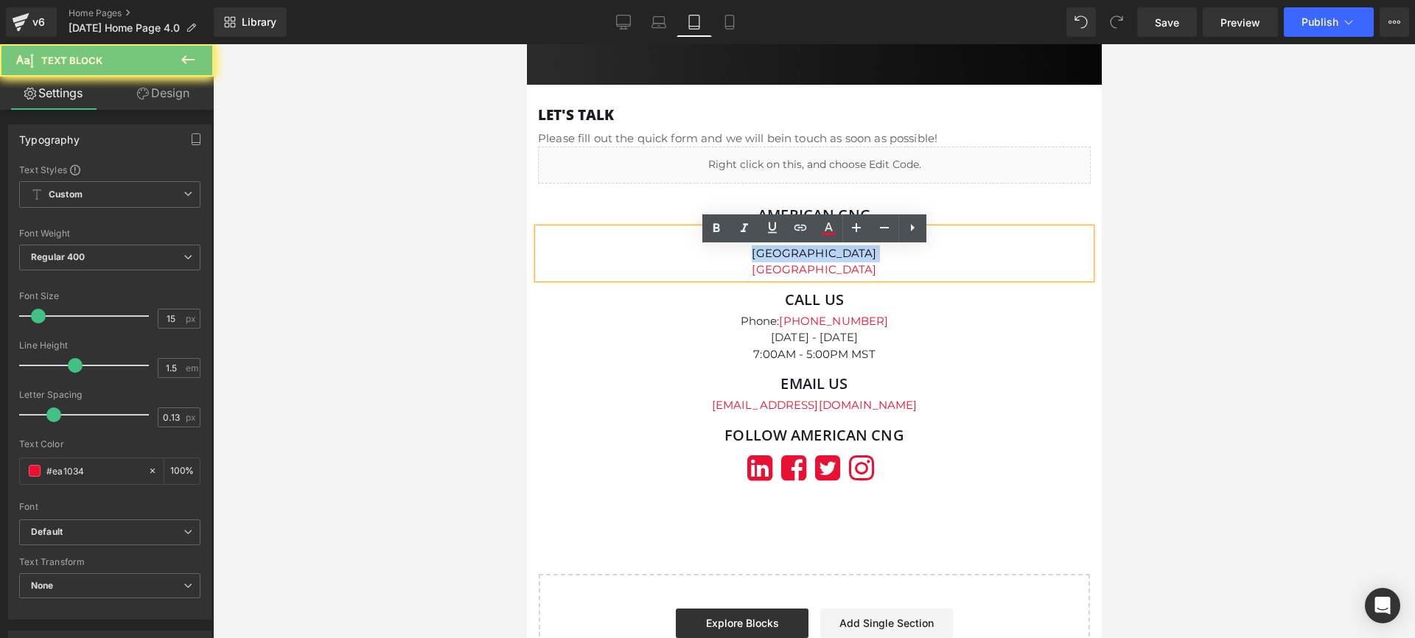
click at [817, 262] on p "[GEOGRAPHIC_DATA]" at bounding box center [813, 253] width 553 height 17
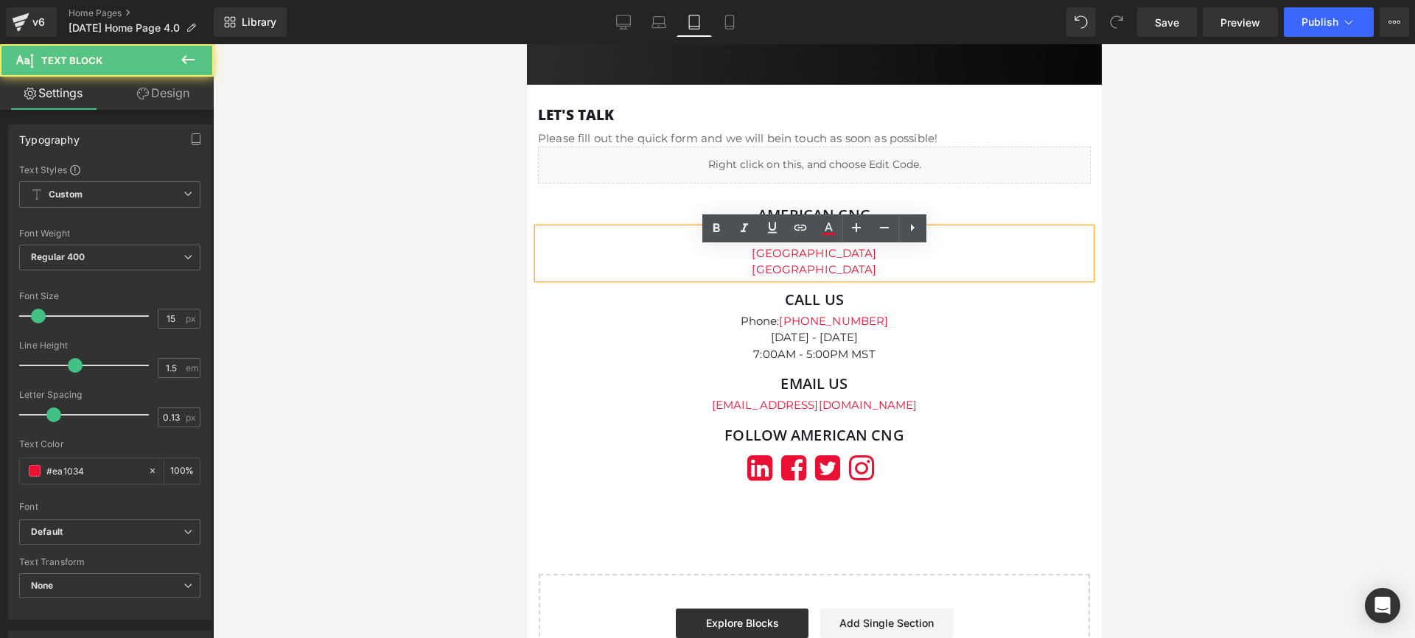
click at [826, 279] on p "[GEOGRAPHIC_DATA]" at bounding box center [813, 270] width 553 height 17
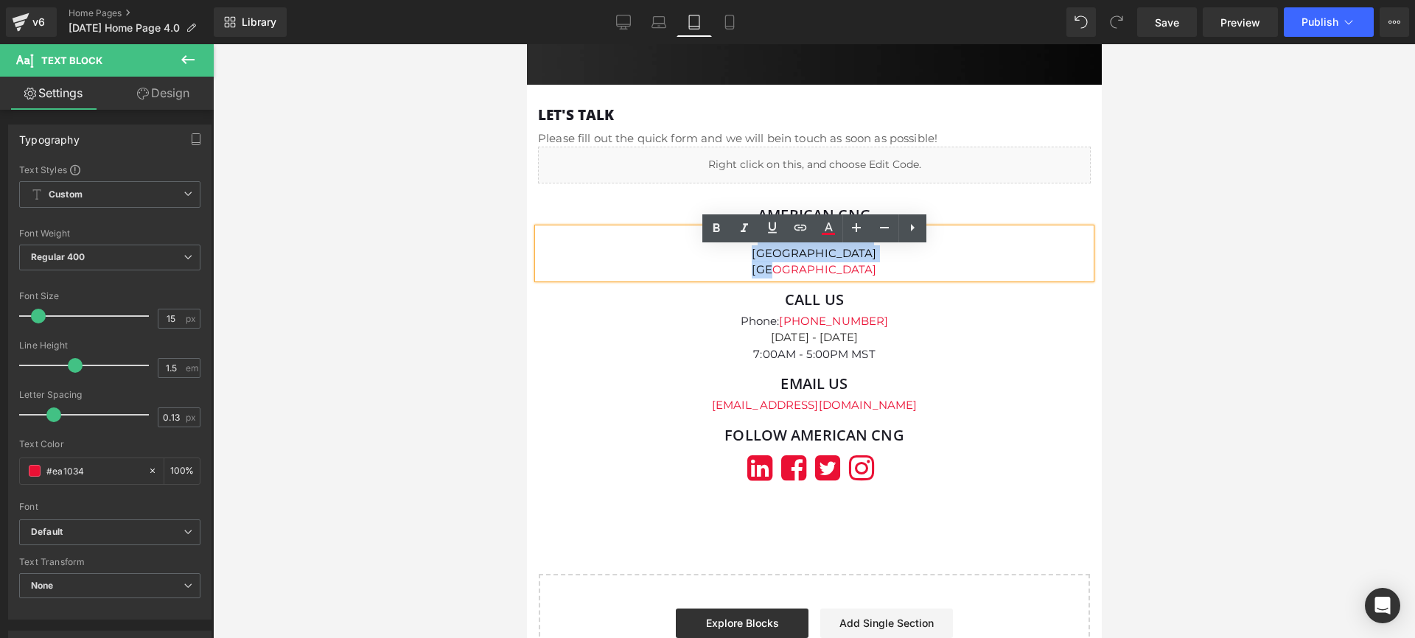
drag, startPoint x: 800, startPoint y: 280, endPoint x: 739, endPoint y: 256, distance: 65.8
click at [739, 256] on div "[GEOGRAPHIC_DATA][STREET_ADDRESS][GEOGRAPHIC_DATA]" at bounding box center [813, 253] width 553 height 50
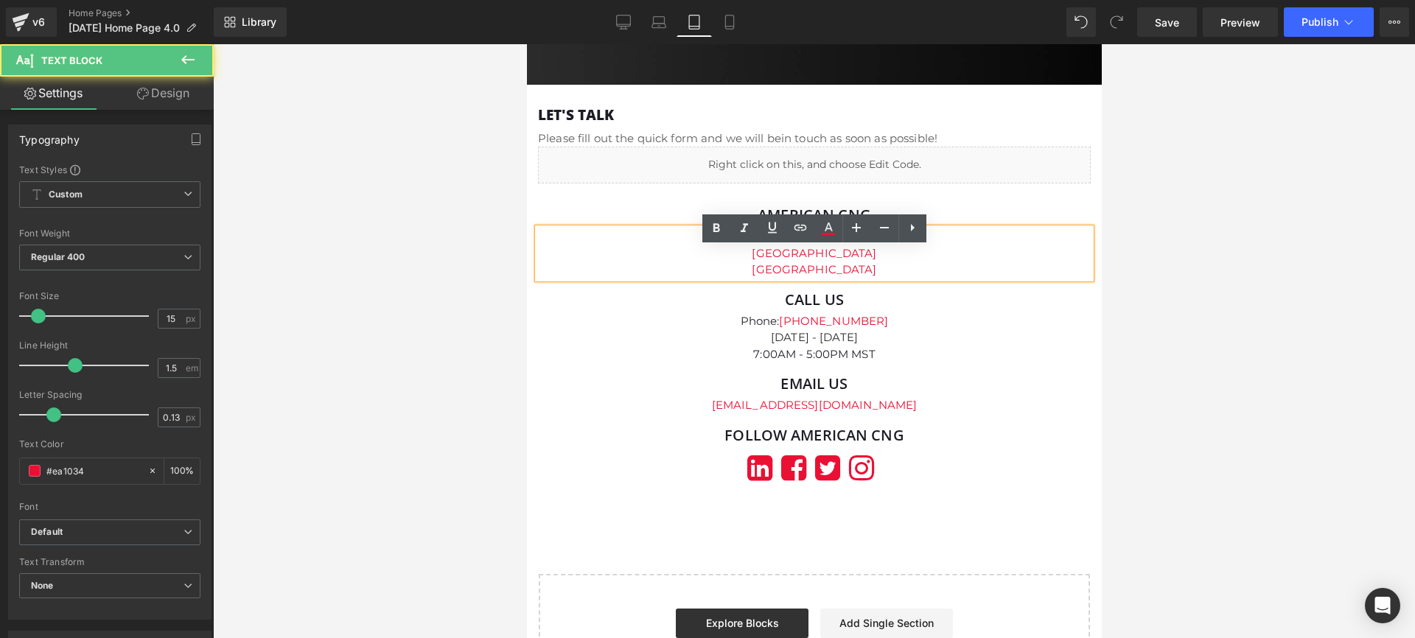
click at [821, 279] on p "[GEOGRAPHIC_DATA]" at bounding box center [813, 270] width 553 height 17
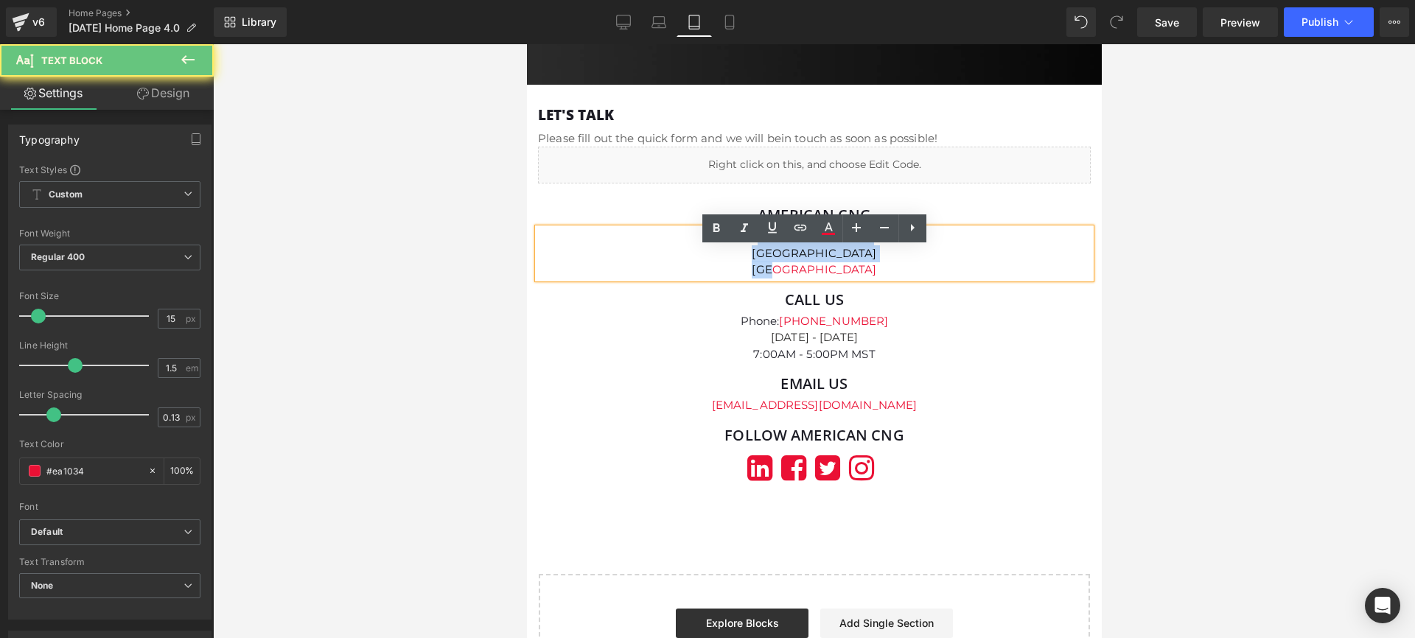
drag, startPoint x: 828, startPoint y: 291, endPoint x: 739, endPoint y: 255, distance: 96.2
click at [739, 255] on div "[GEOGRAPHIC_DATA][STREET_ADDRESS][GEOGRAPHIC_DATA]" at bounding box center [813, 253] width 553 height 50
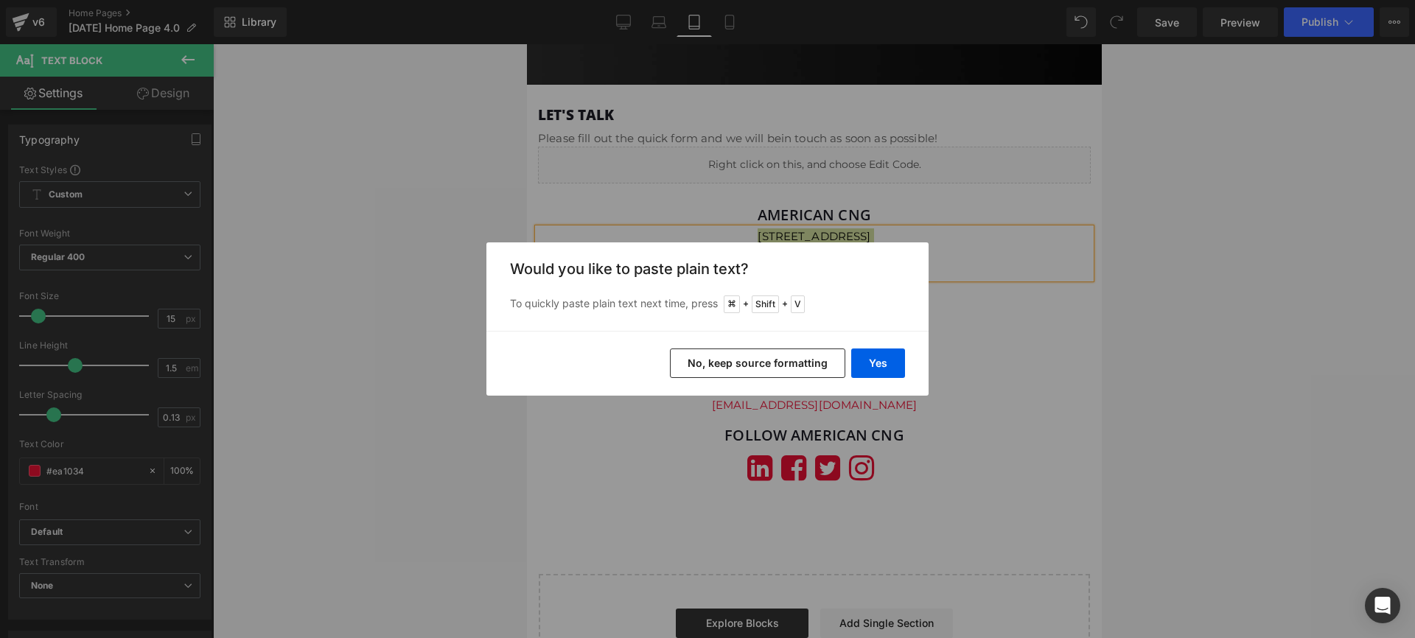
click at [782, 367] on button "No, keep source formatting" at bounding box center [757, 363] width 175 height 29
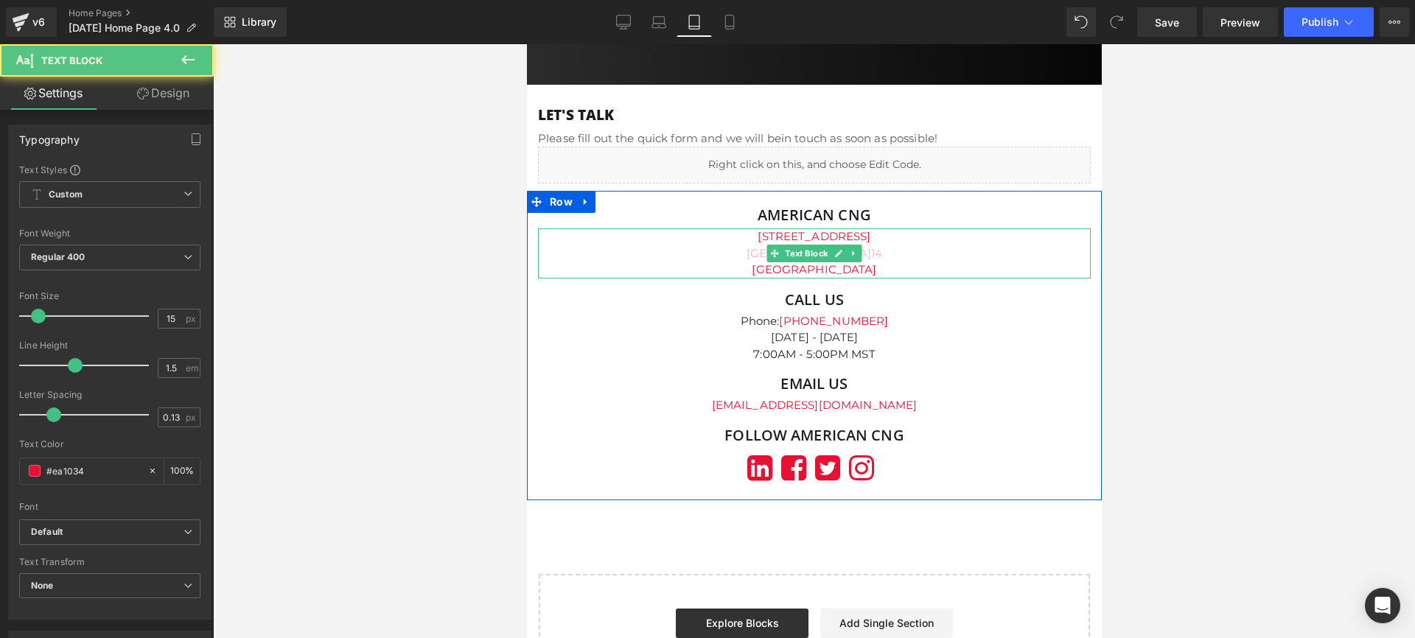
click at [886, 279] on p "[GEOGRAPHIC_DATA]" at bounding box center [813, 270] width 553 height 17
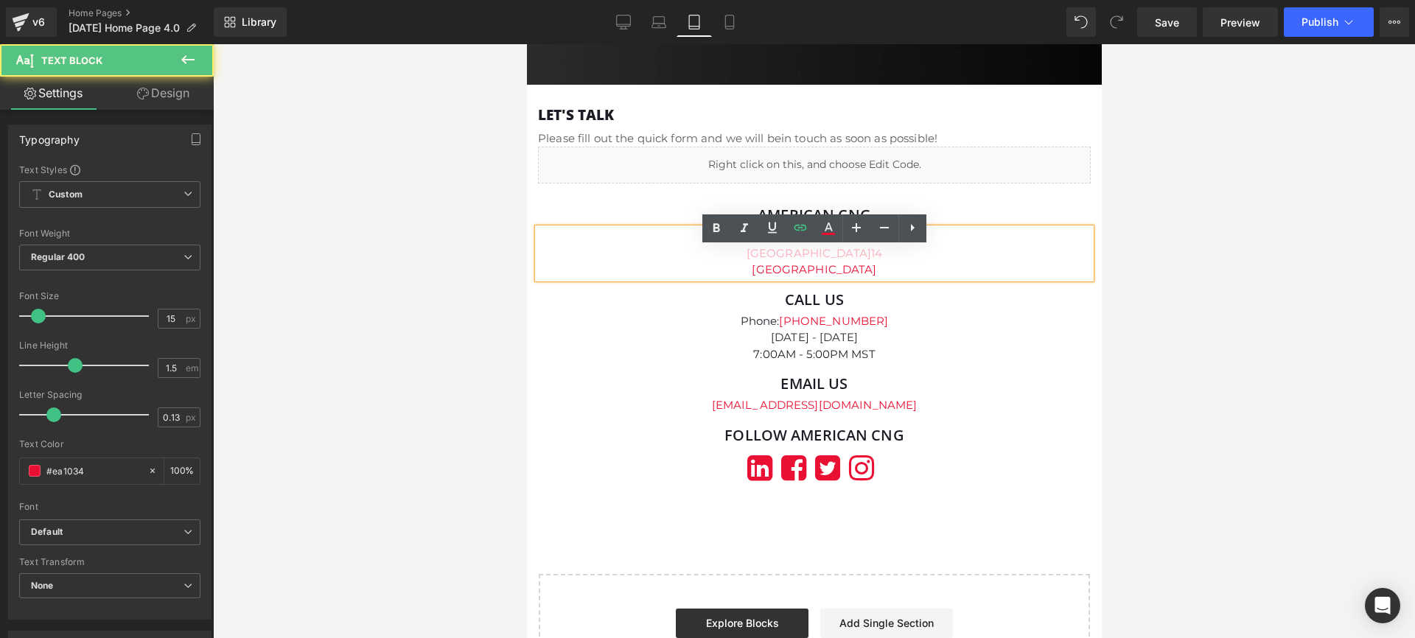
click at [872, 262] on p "Centerville, [GEOGRAPHIC_DATA] 840 14" at bounding box center [813, 253] width 553 height 17
drag, startPoint x: 835, startPoint y: 292, endPoint x: 771, endPoint y: 251, distance: 76.2
click at [732, 255] on div "[STREET_ADDRESS]" at bounding box center [813, 253] width 553 height 50
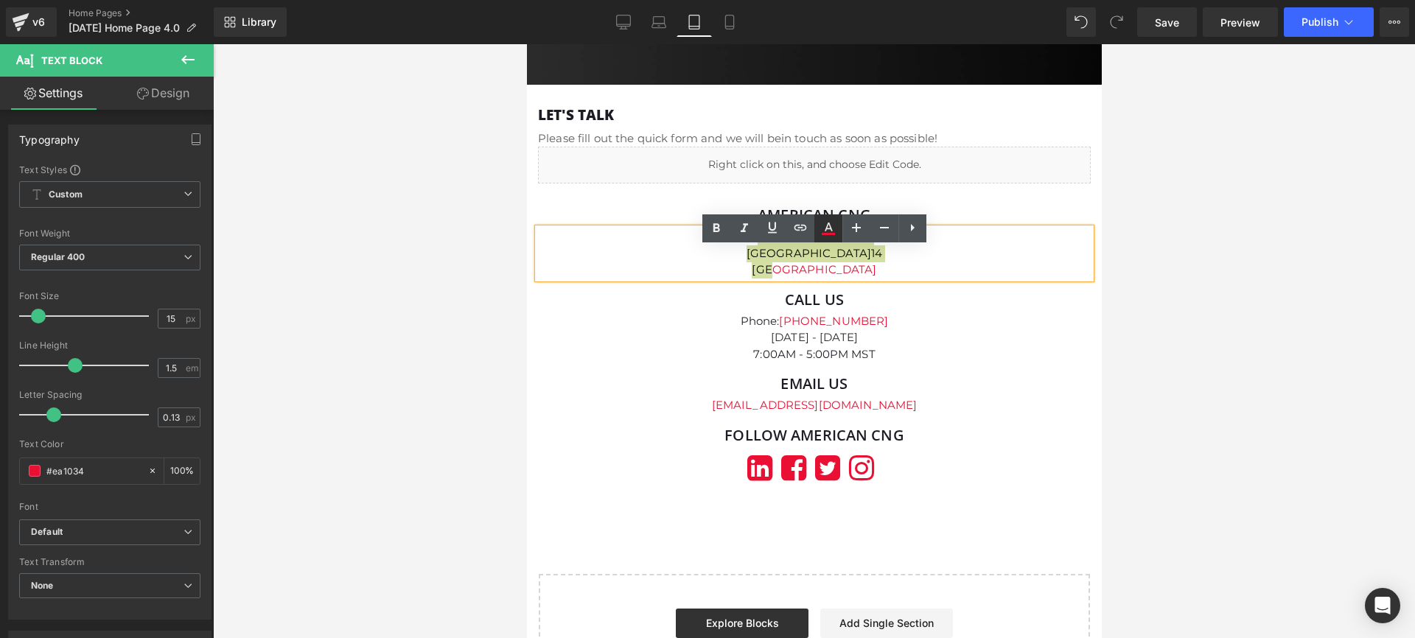
click at [824, 235] on icon at bounding box center [828, 229] width 18 height 18
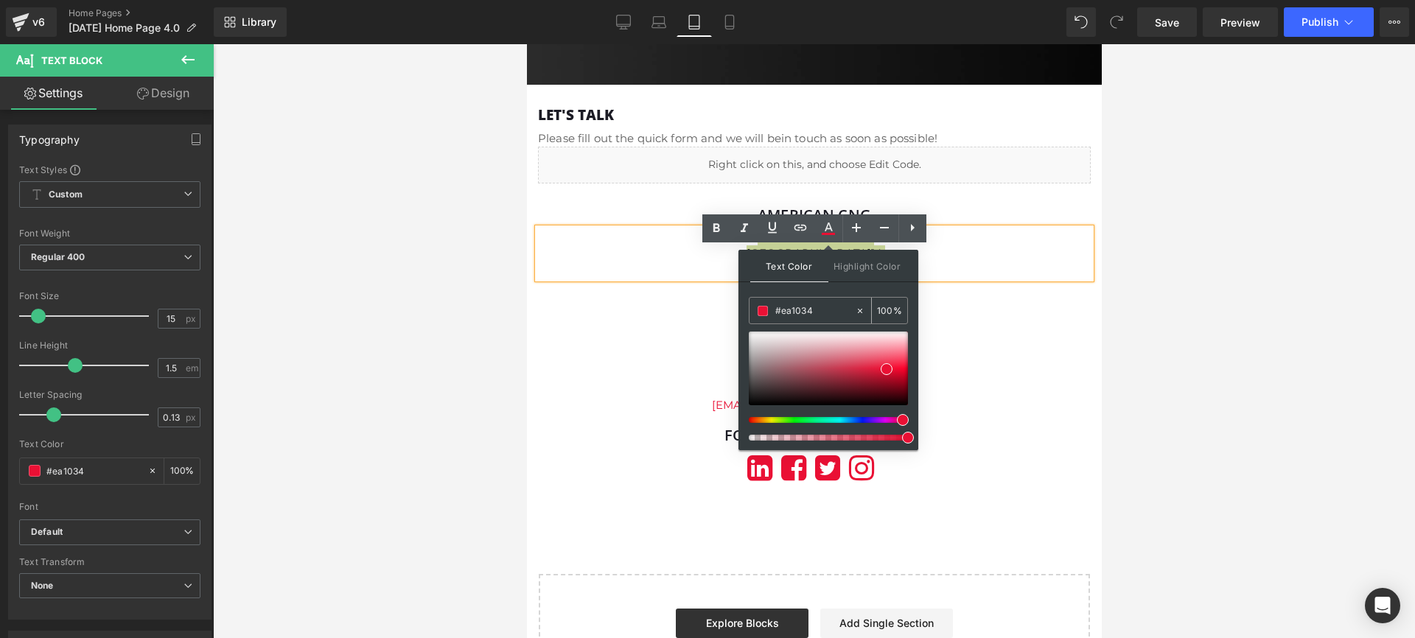
click at [817, 315] on input "#ea1034" at bounding box center [815, 311] width 80 height 16
click at [888, 372] on span at bounding box center [886, 369] width 12 height 12
click at [828, 315] on input "#ea1034" at bounding box center [815, 311] width 80 height 16
click at [877, 266] on span "Highlight Color" at bounding box center [867, 266] width 78 height 32
click at [799, 267] on span "Text Color" at bounding box center [789, 266] width 78 height 32
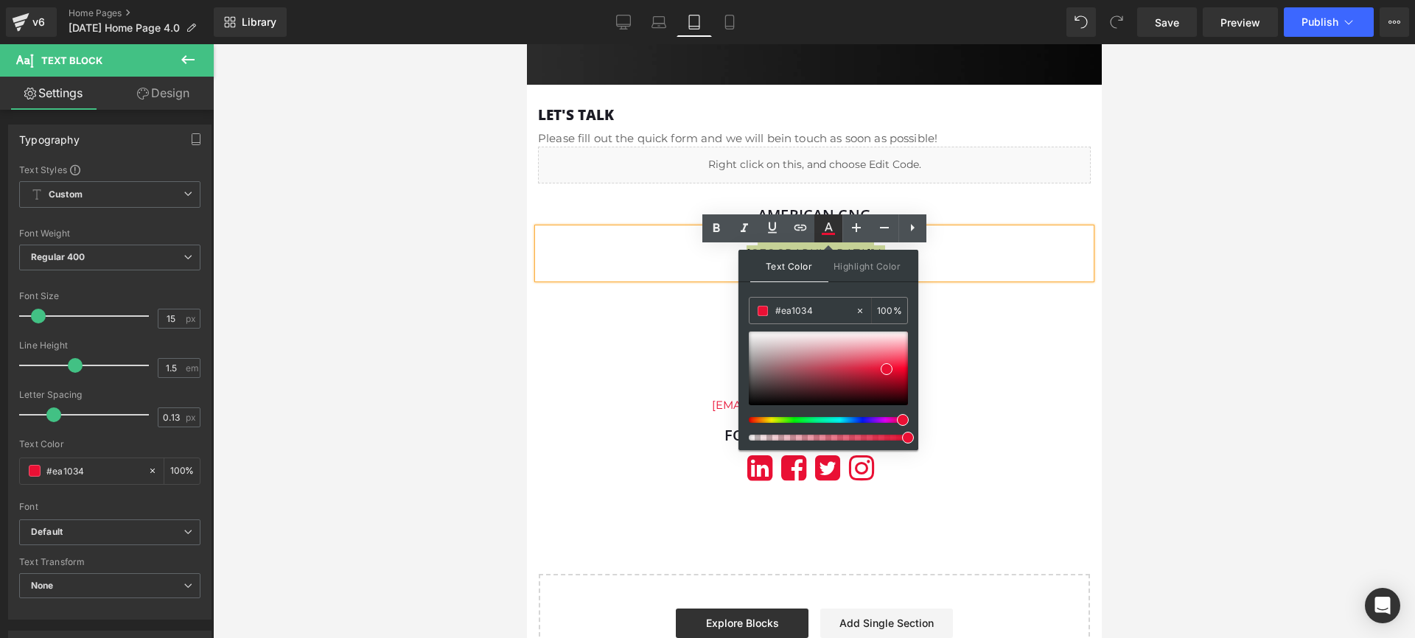
click at [824, 232] on icon at bounding box center [828, 229] width 18 height 18
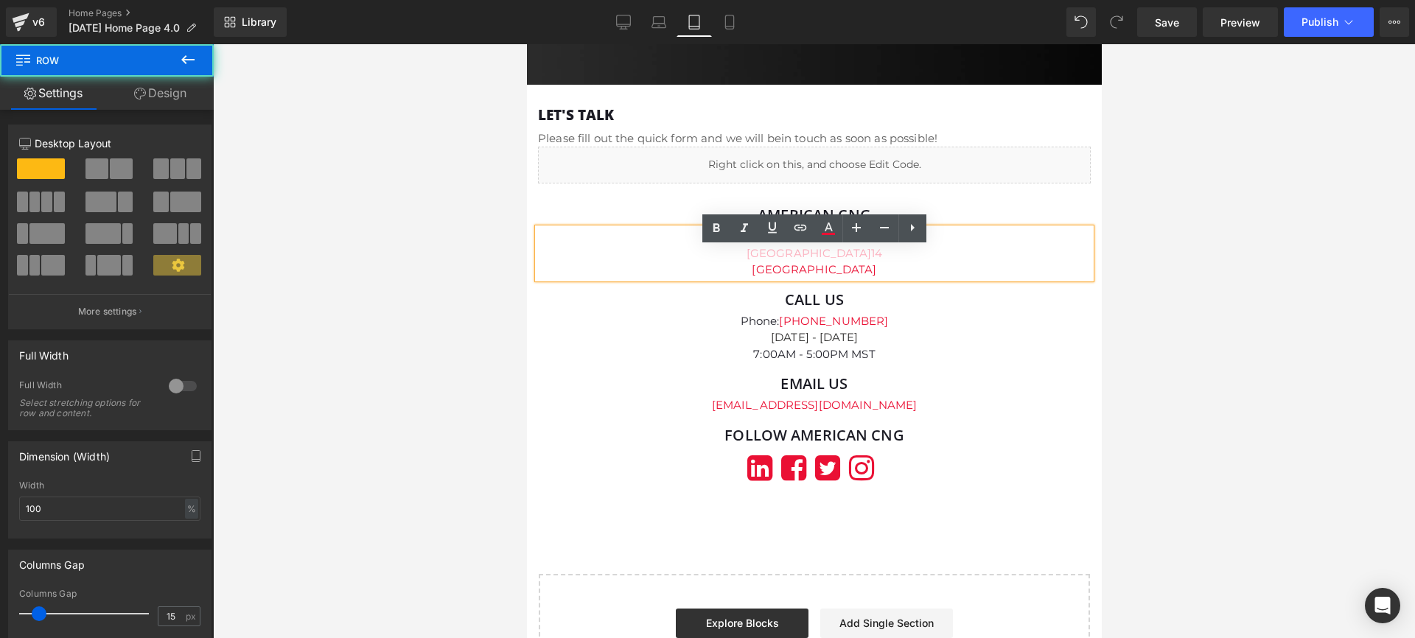
click at [918, 304] on div "American CNG Heading [STREET_ADDRESS] Text Block Call us Heading Phone: [PHONE_…" at bounding box center [813, 343] width 575 height 299
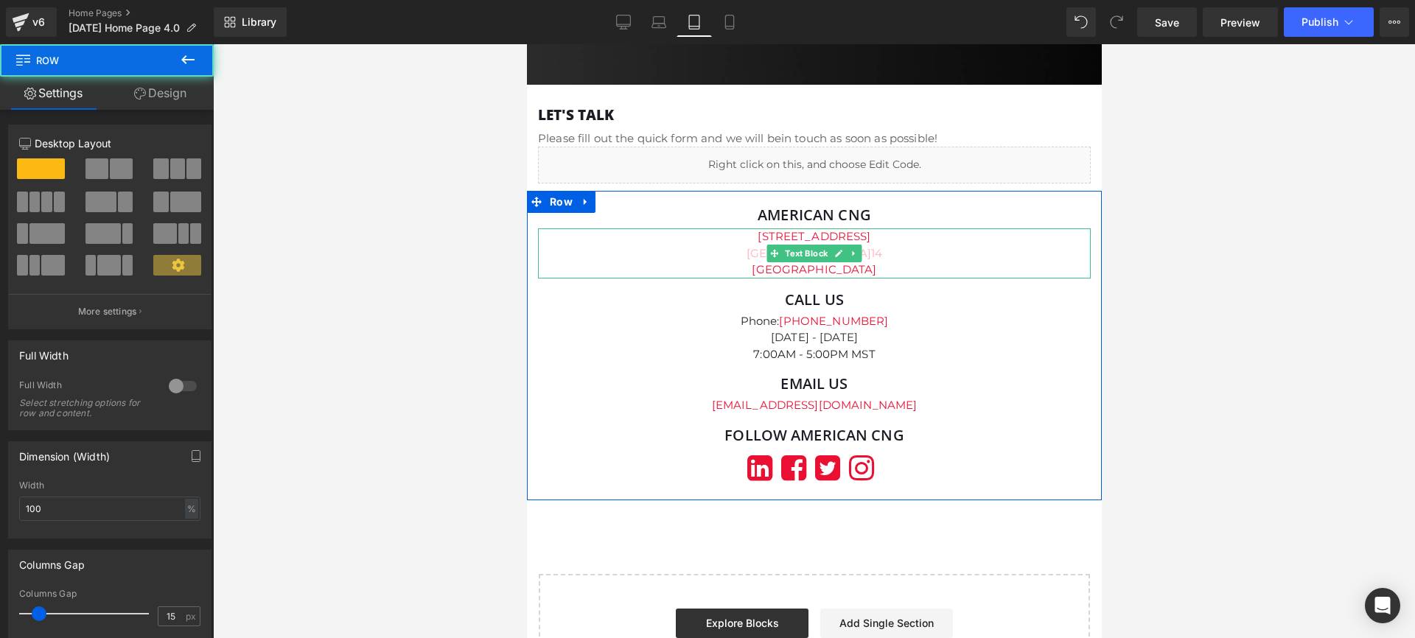
click at [837, 279] on p "[GEOGRAPHIC_DATA]" at bounding box center [813, 270] width 553 height 17
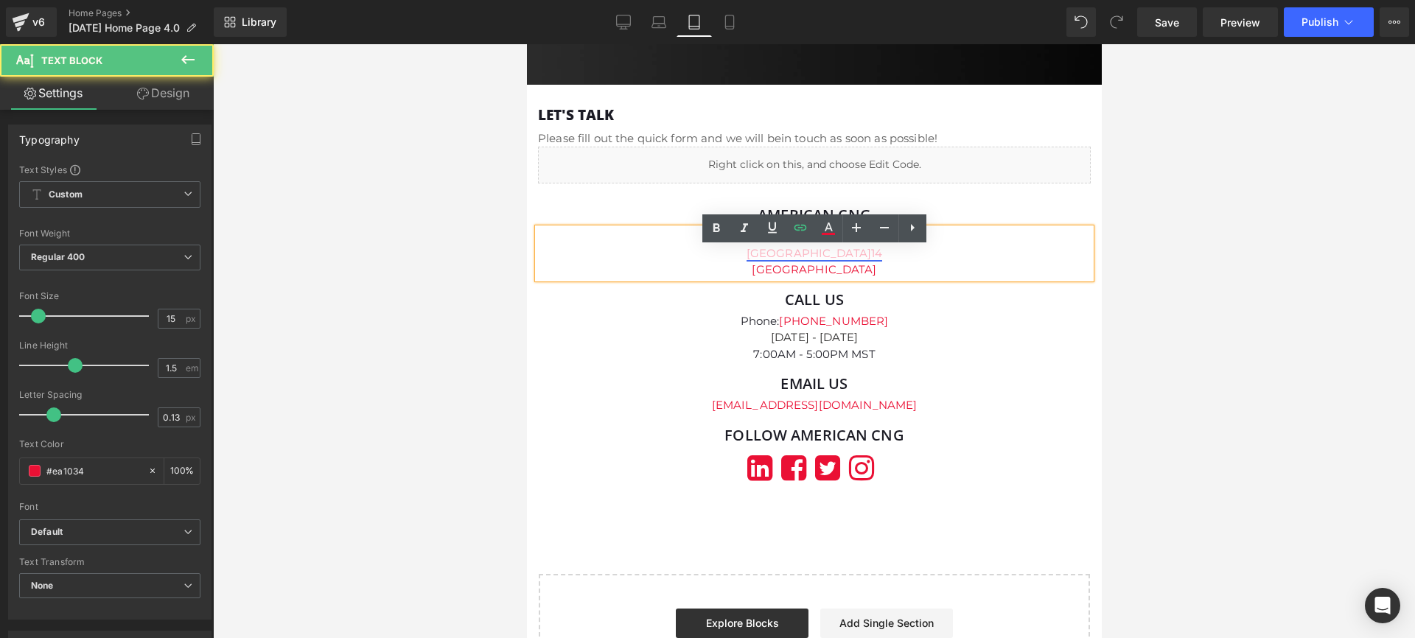
click at [868, 260] on link "Centerville, [GEOGRAPHIC_DATA] 840 14" at bounding box center [814, 253] width 136 height 14
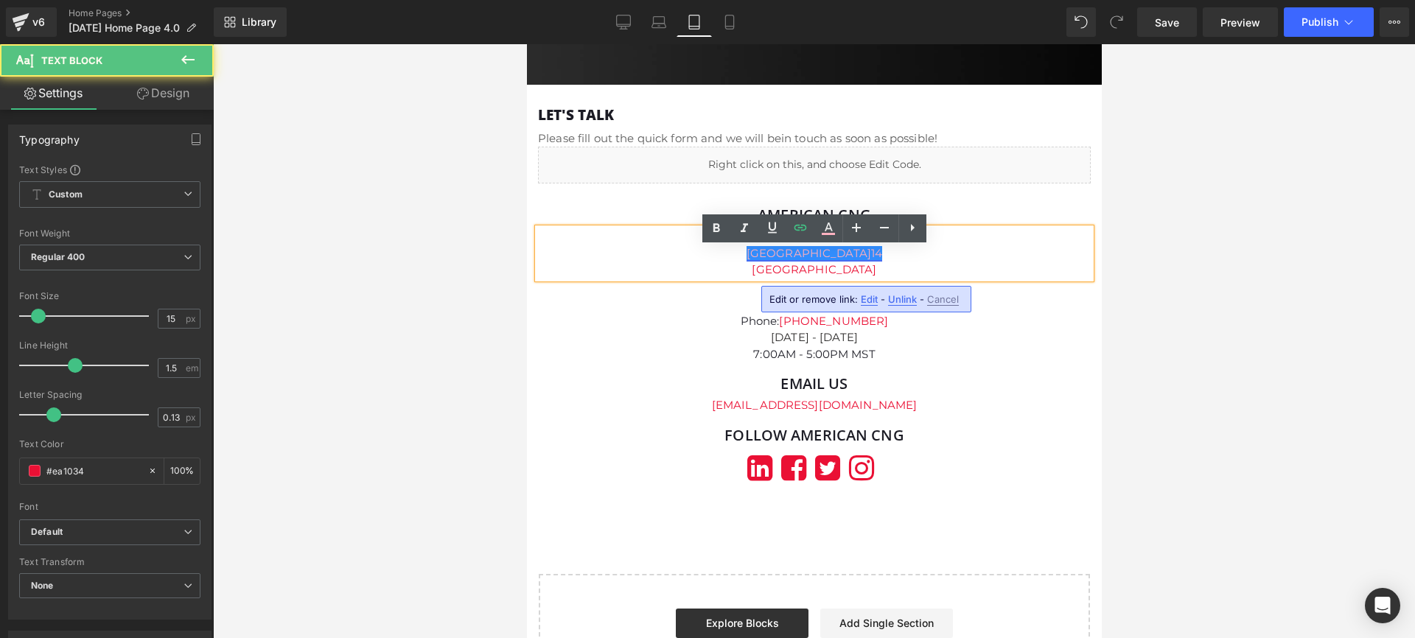
click at [868, 260] on link "Centerville, [GEOGRAPHIC_DATA] 840 14" at bounding box center [814, 253] width 136 height 14
click at [880, 262] on p "Centerville, [GEOGRAPHIC_DATA] 840 14" at bounding box center [813, 253] width 553 height 17
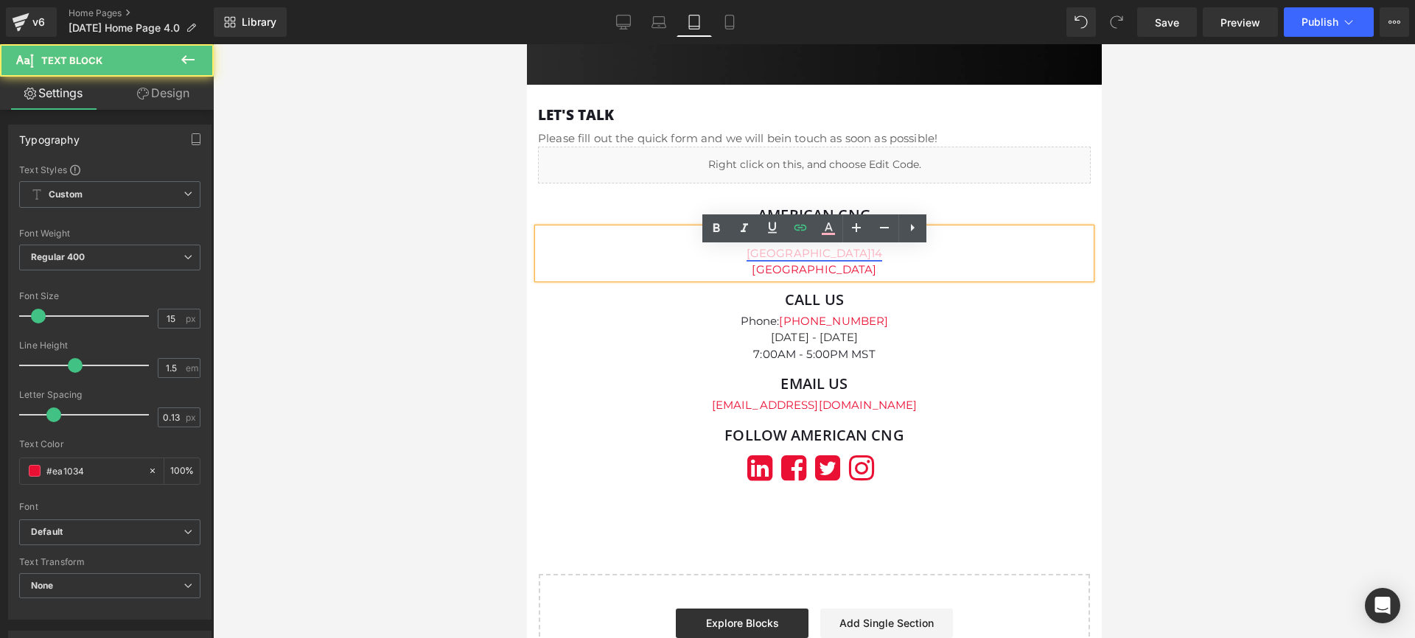
click at [870, 260] on link "Centerville, [GEOGRAPHIC_DATA] 840 14" at bounding box center [814, 253] width 136 height 14
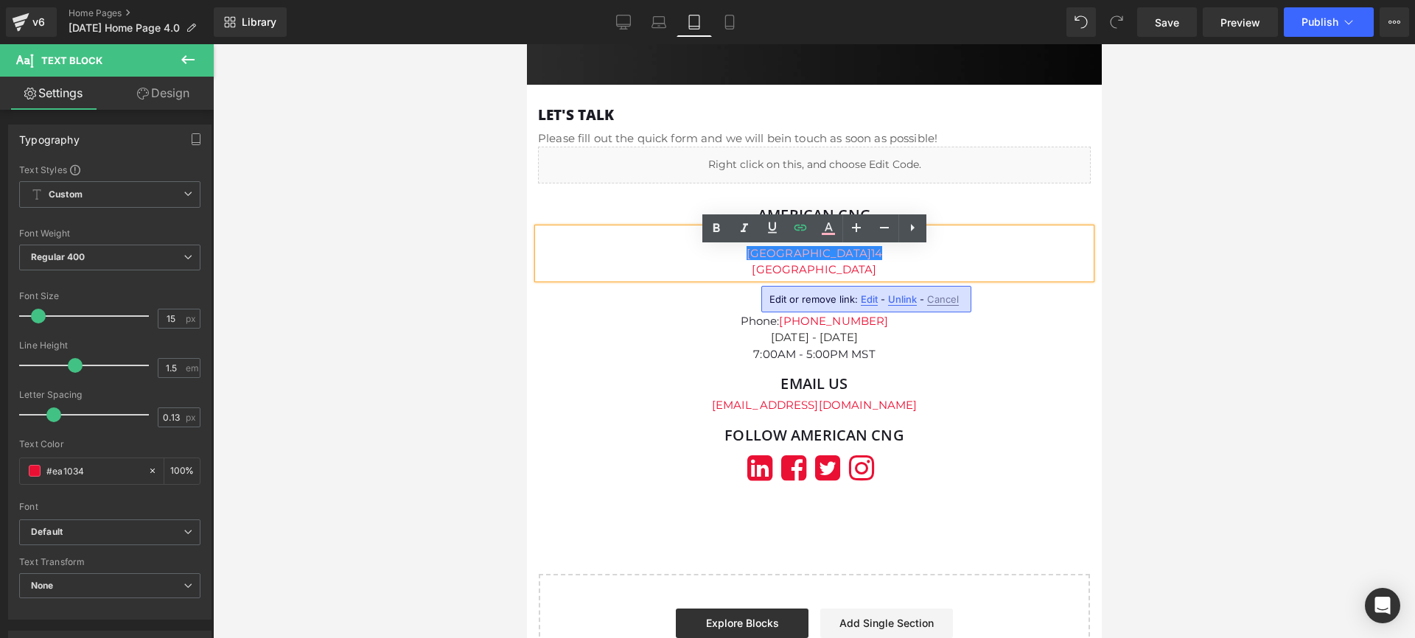
click at [869, 302] on span "Edit" at bounding box center [869, 299] width 17 height 13
click at [879, 305] on input "[URL][DOMAIN_NAME]" at bounding box center [853, 304] width 227 height 37
click at [994, 314] on button "button" at bounding box center [982, 304] width 31 height 31
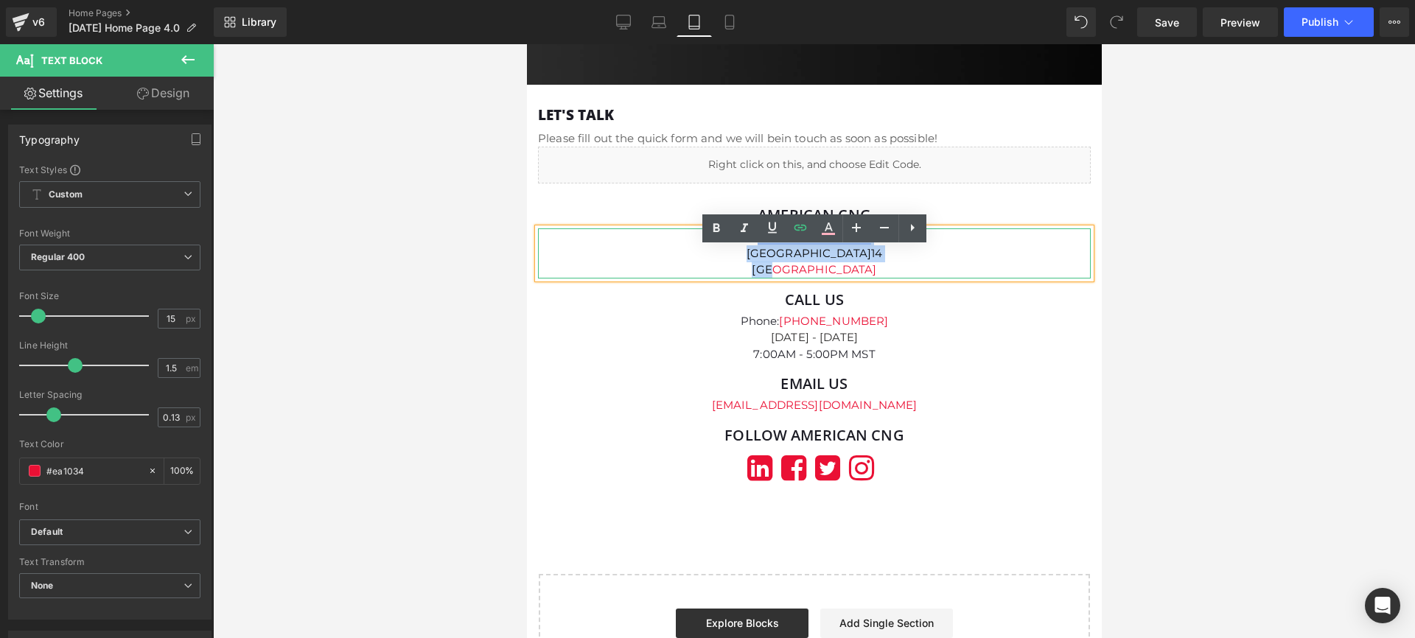
drag, startPoint x: 843, startPoint y: 289, endPoint x: 740, endPoint y: 256, distance: 108.4
click at [740, 256] on div "[STREET_ADDRESS]" at bounding box center [813, 253] width 553 height 50
click at [841, 279] on p "[GEOGRAPHIC_DATA]" at bounding box center [813, 270] width 553 height 17
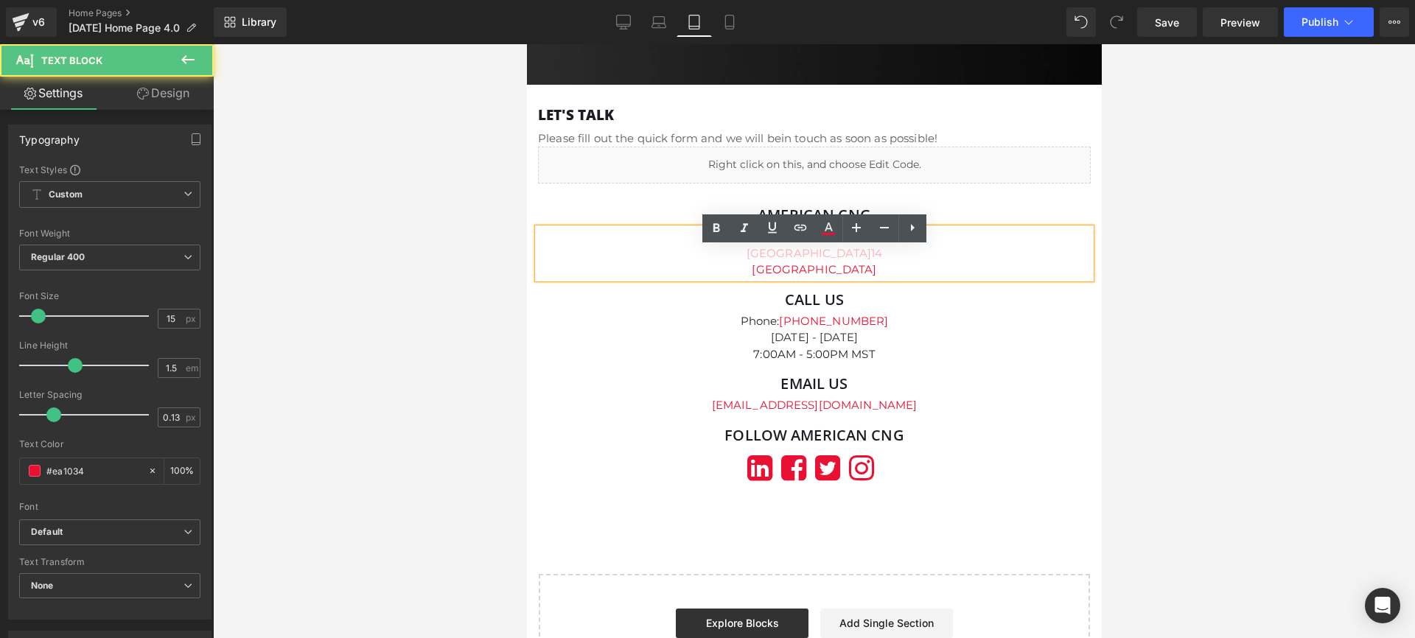
click at [841, 279] on p "[GEOGRAPHIC_DATA]" at bounding box center [813, 270] width 553 height 17
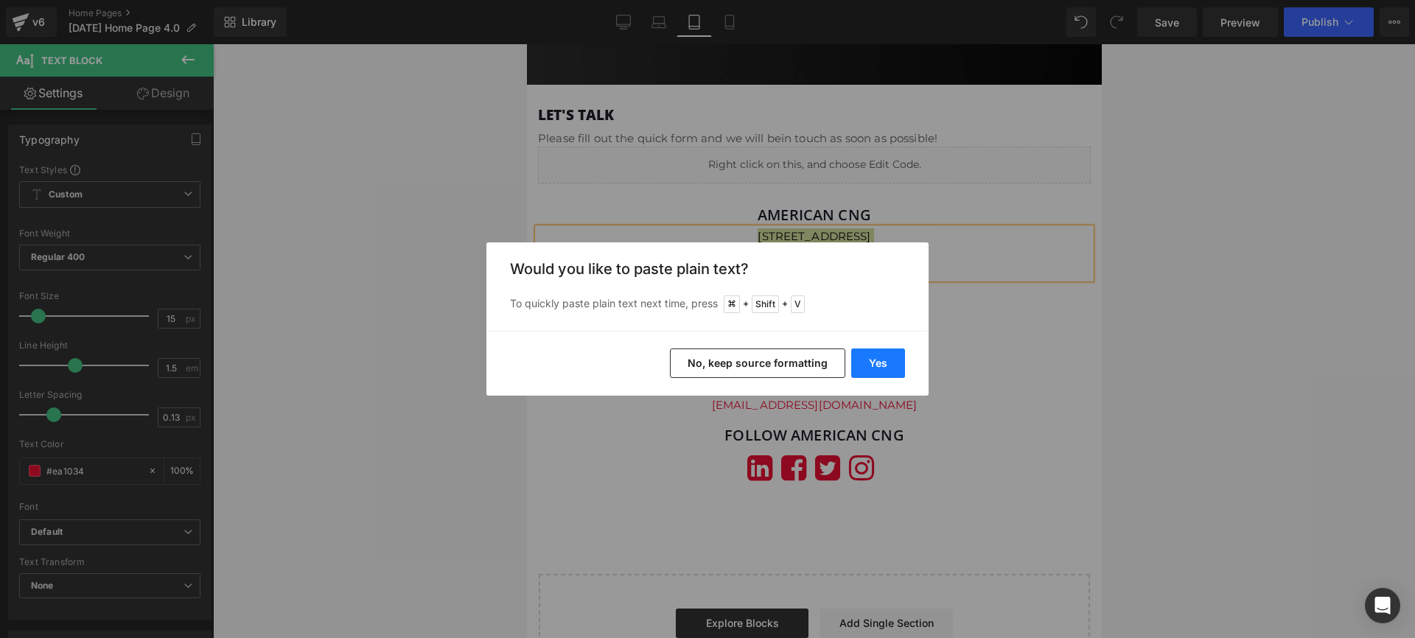
click at [869, 362] on button "Yes" at bounding box center [878, 363] width 54 height 29
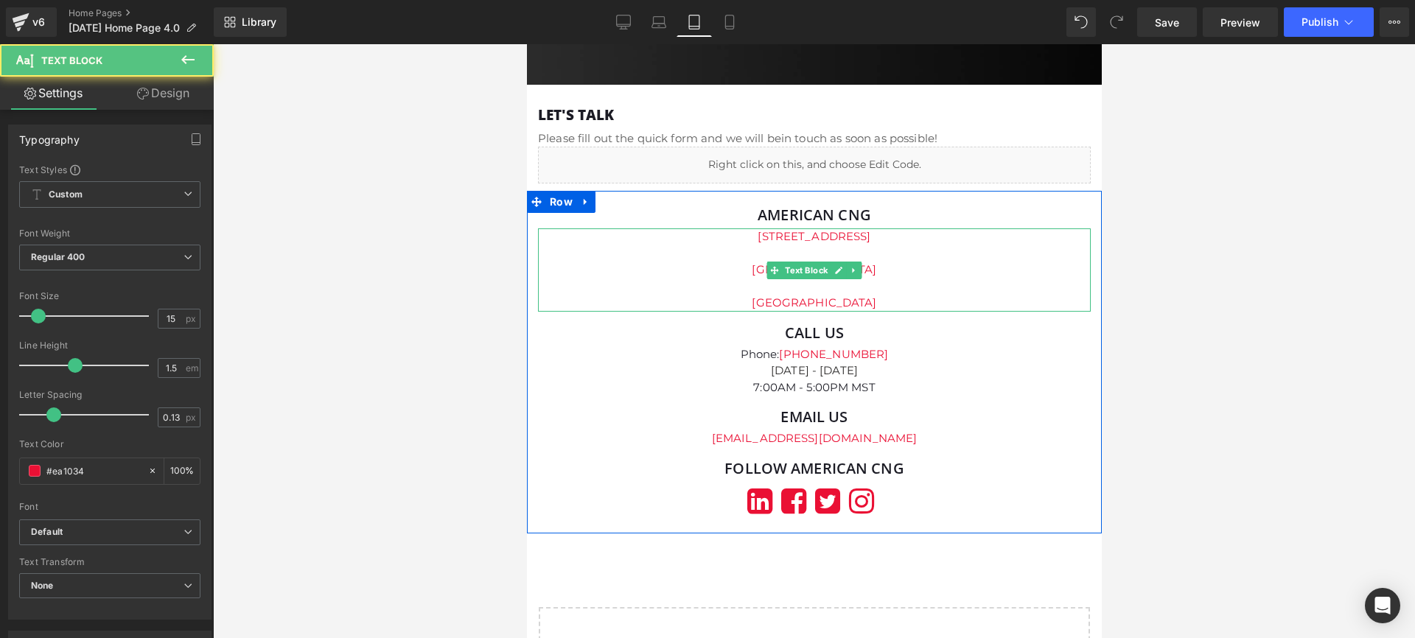
click at [824, 295] on p at bounding box center [813, 287] width 553 height 17
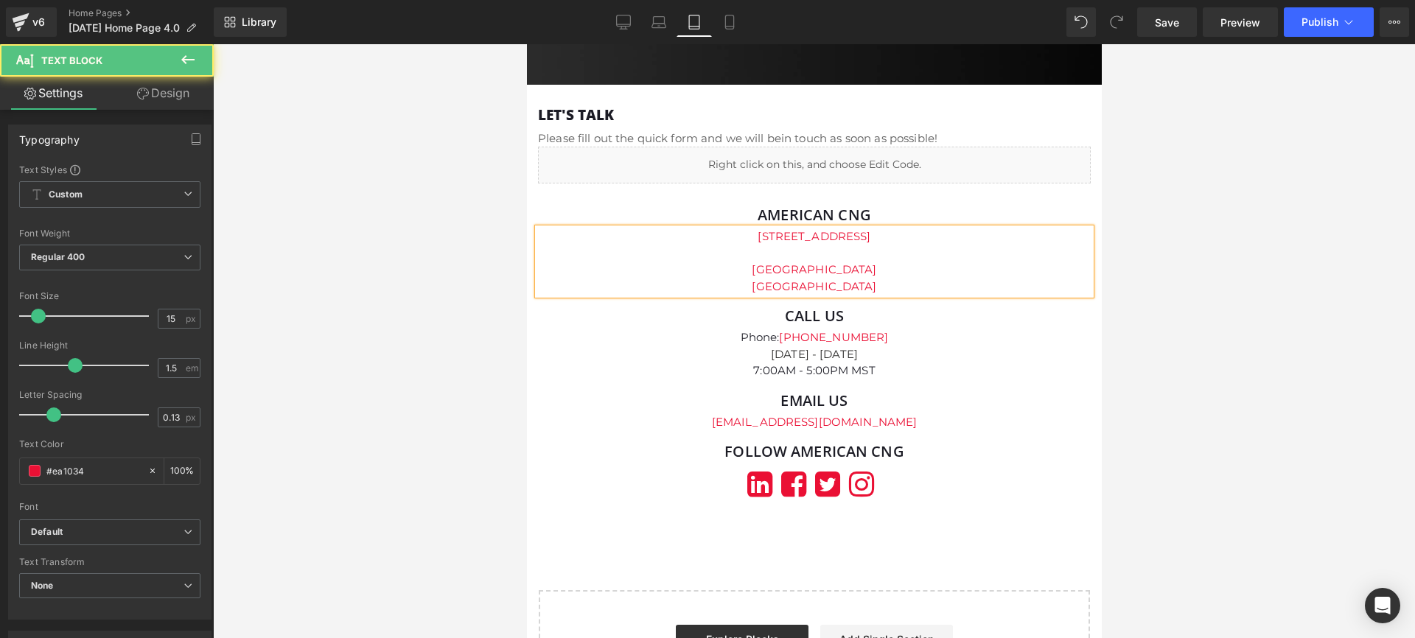
click at [827, 262] on p at bounding box center [813, 253] width 553 height 17
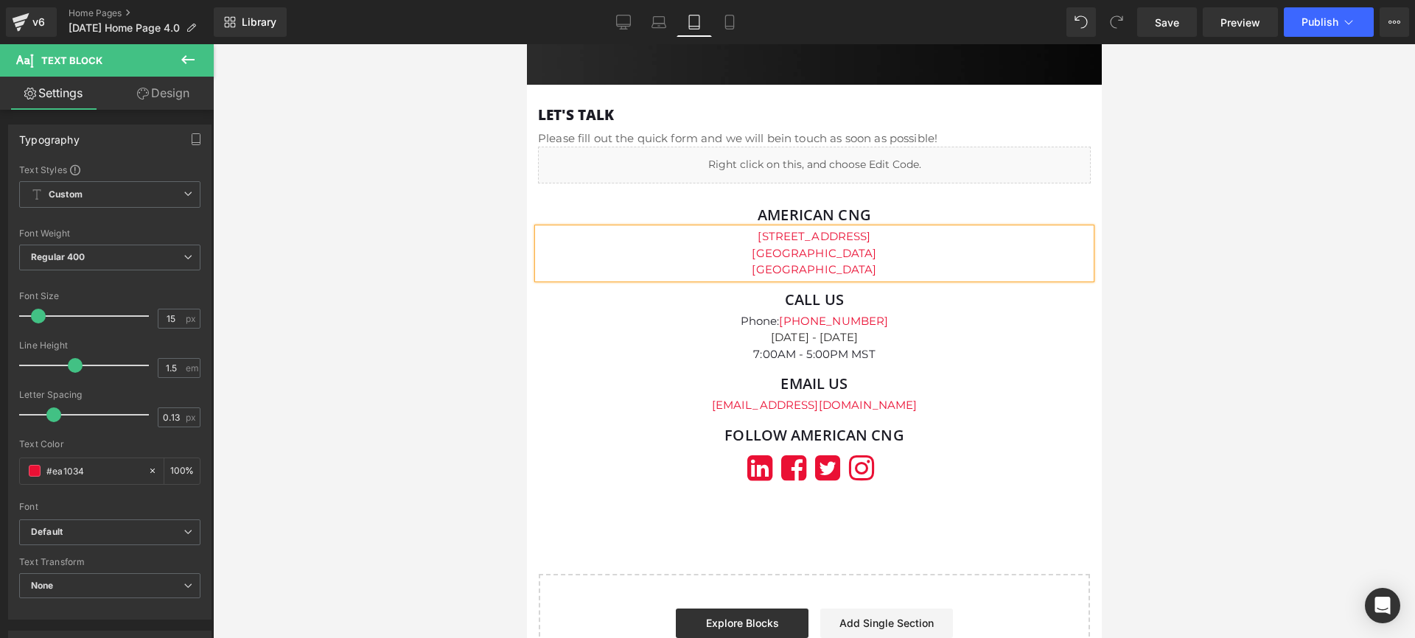
click at [834, 262] on p "[GEOGRAPHIC_DATA]" at bounding box center [813, 253] width 553 height 17
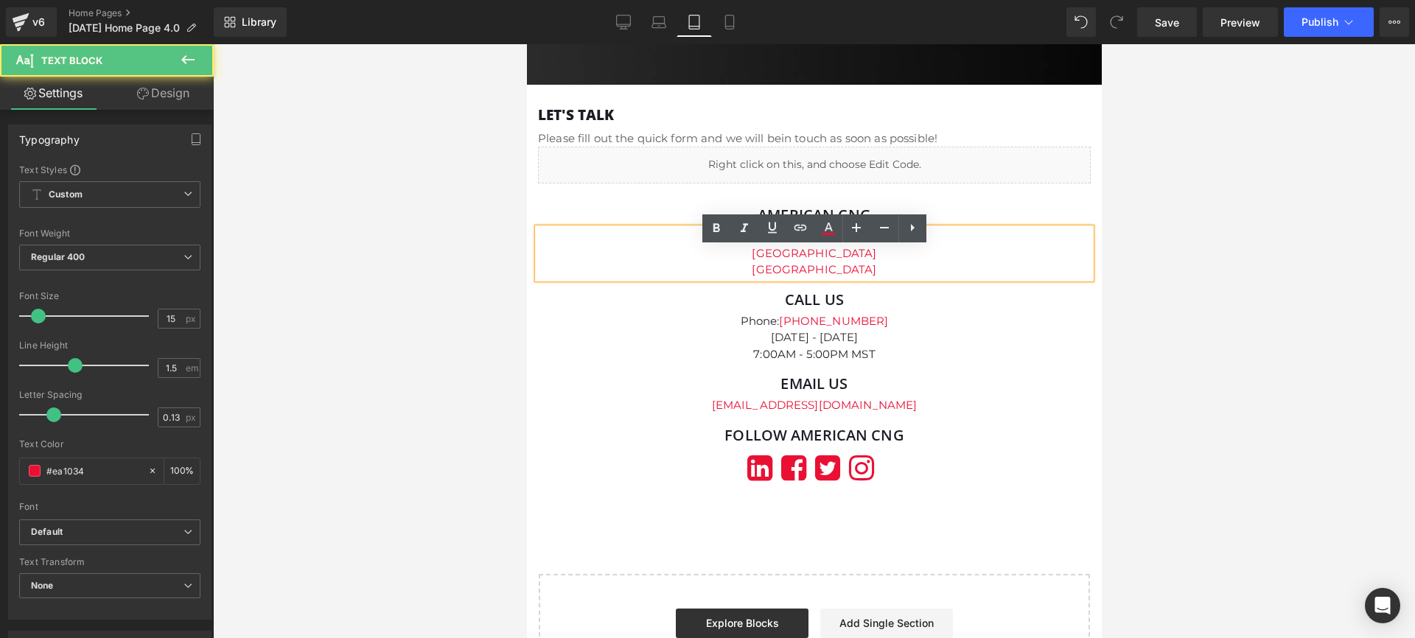
click at [1029, 279] on p "[GEOGRAPHIC_DATA]" at bounding box center [813, 270] width 553 height 17
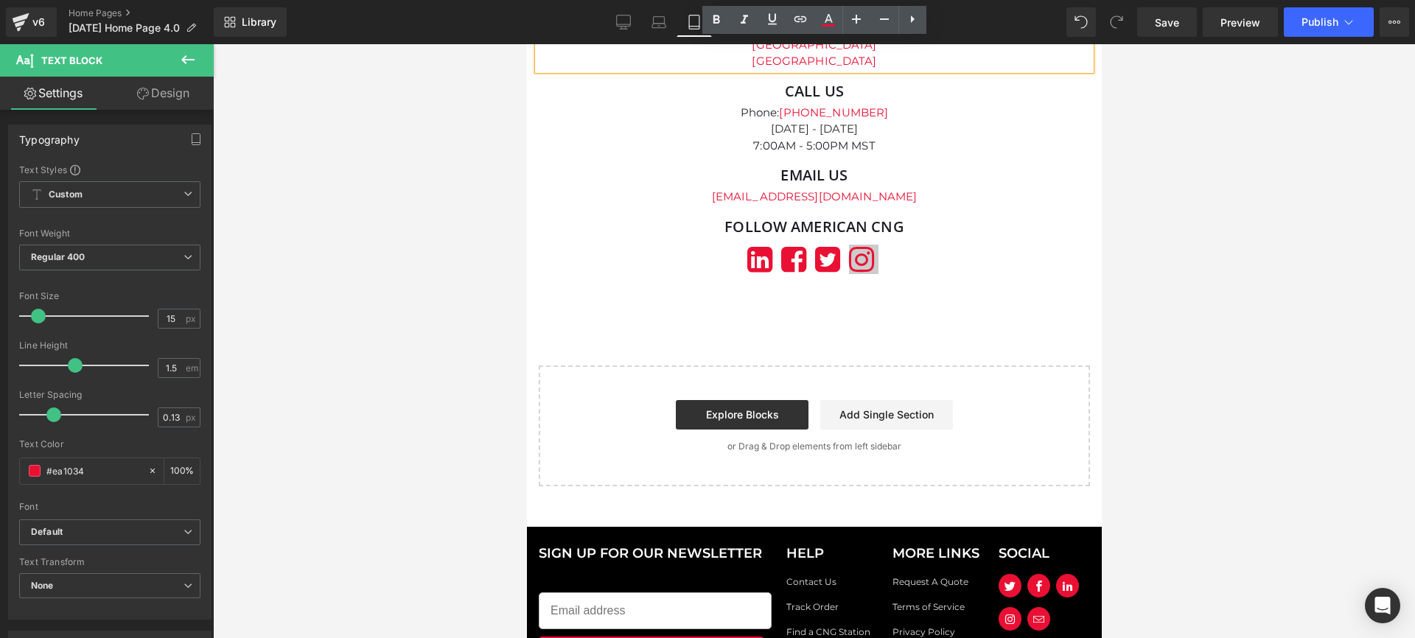
scroll to position [4649, 0]
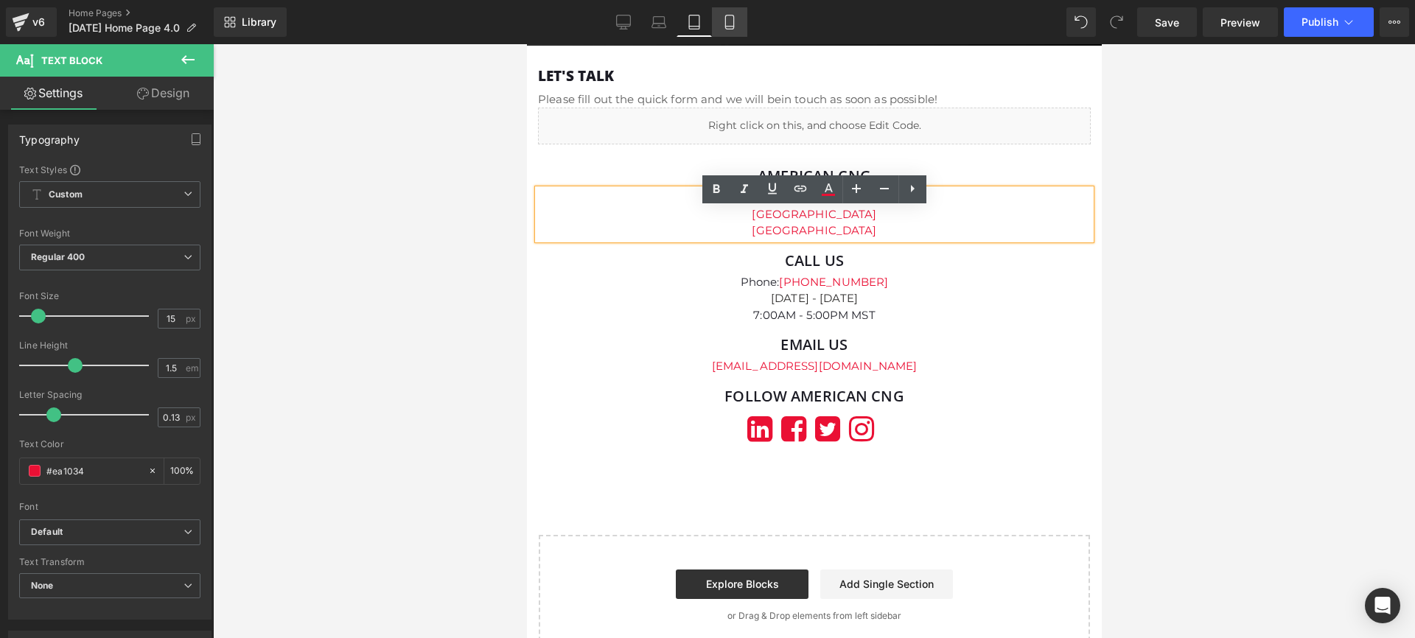
click at [733, 25] on icon at bounding box center [729, 22] width 8 height 14
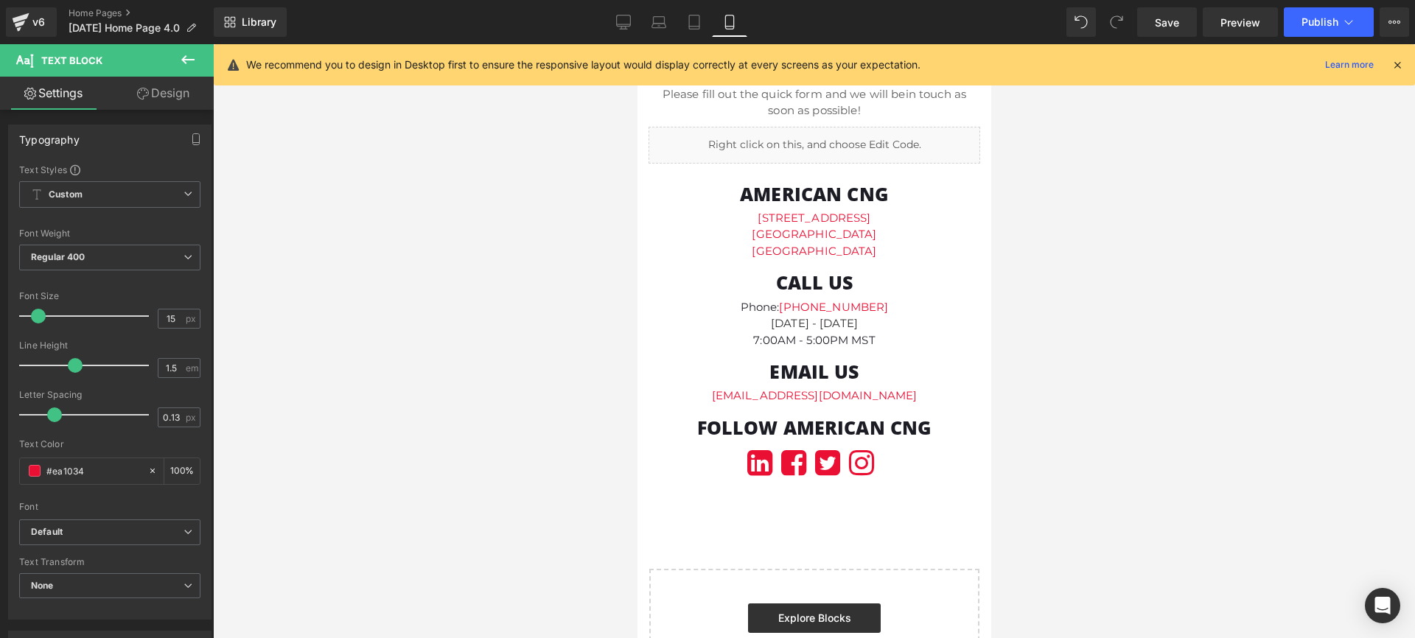
scroll to position [4601, 0]
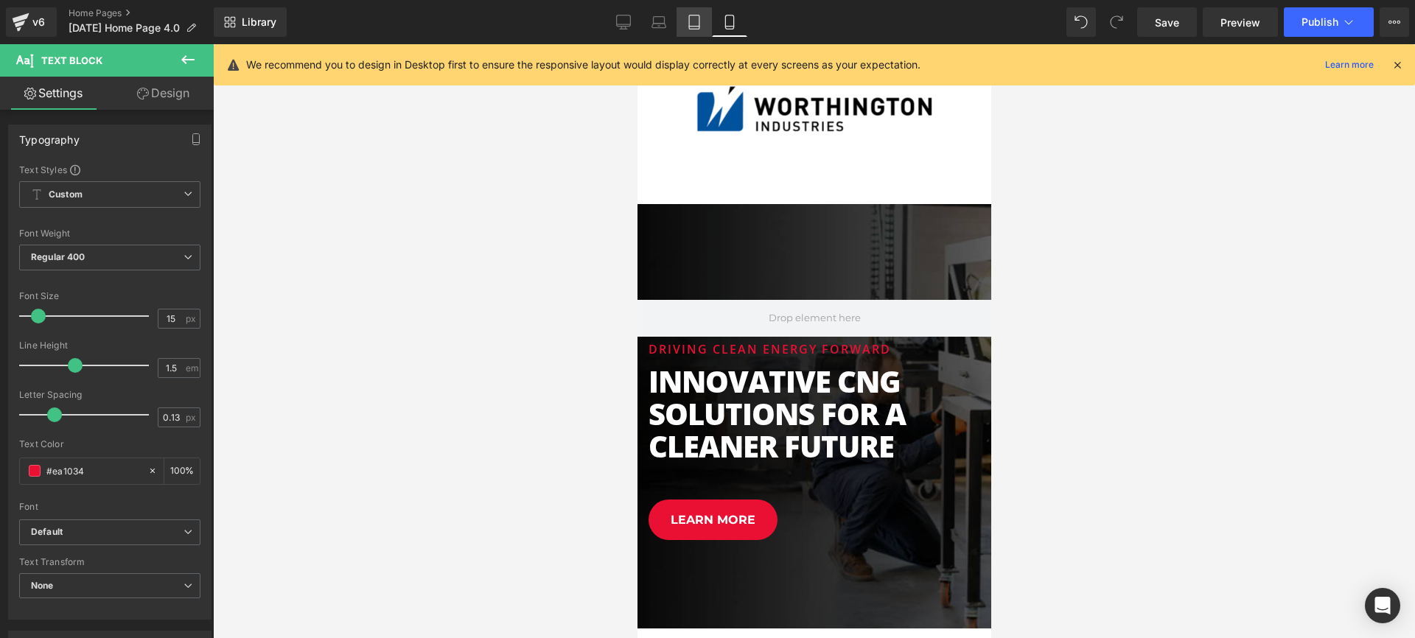
click at [695, 13] on link "Tablet" at bounding box center [693, 21] width 35 height 29
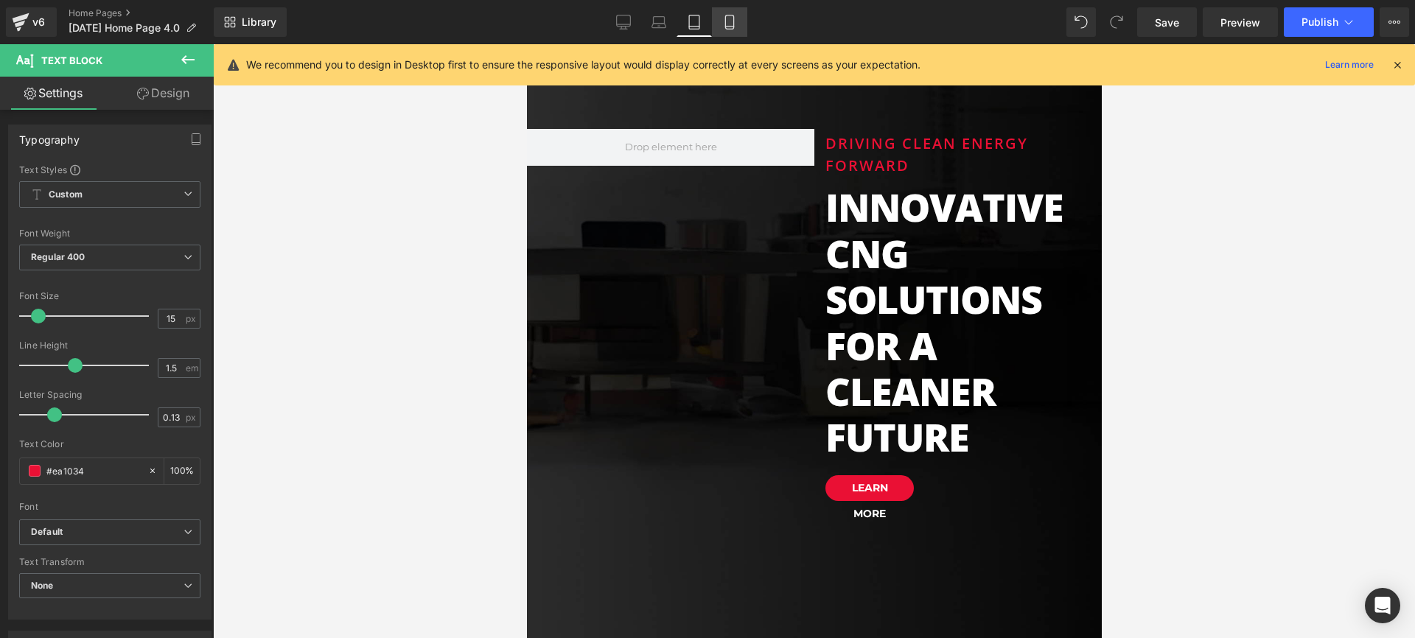
click at [729, 21] on icon at bounding box center [729, 22] width 15 height 15
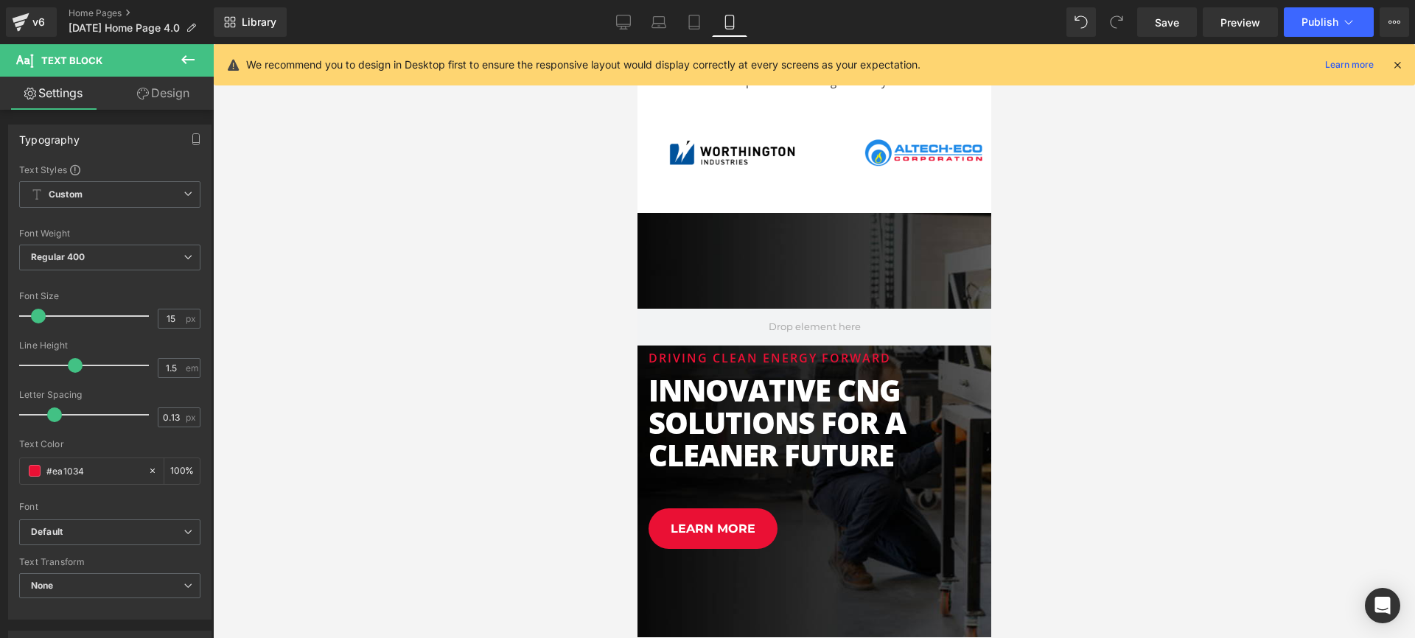
scroll to position [3909, 0]
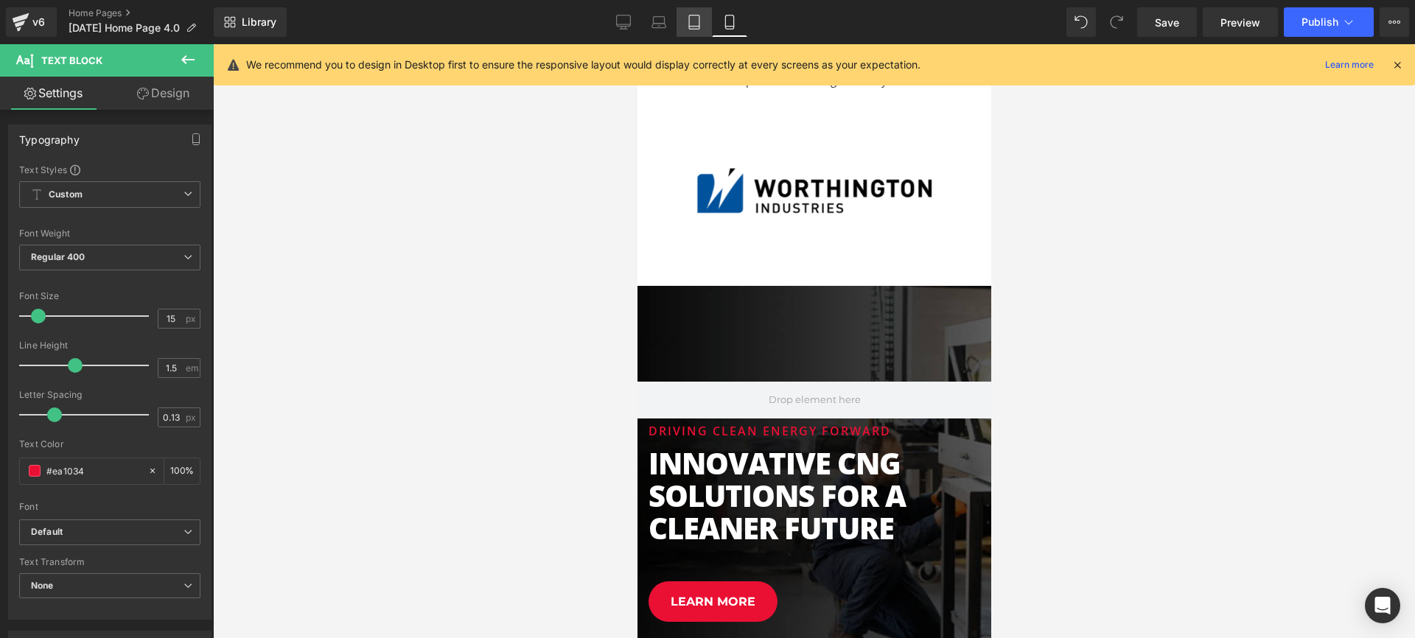
click at [690, 29] on link "Tablet" at bounding box center [693, 21] width 35 height 29
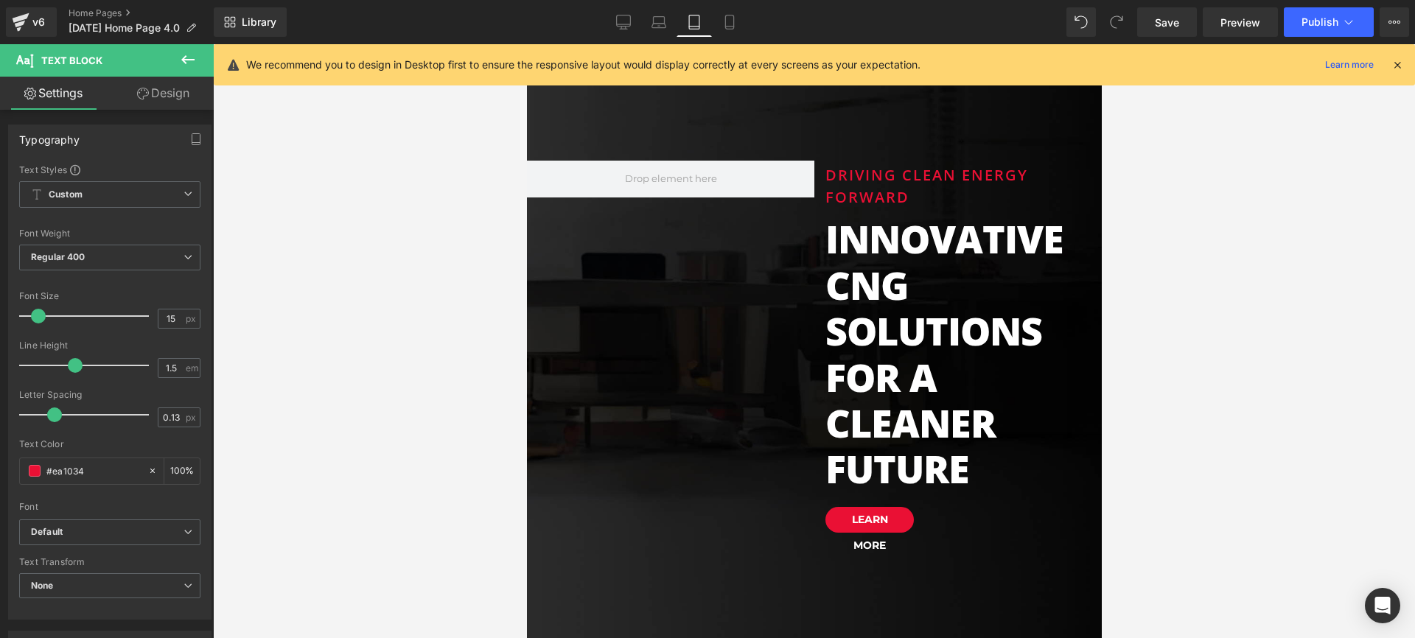
scroll to position [4071, 0]
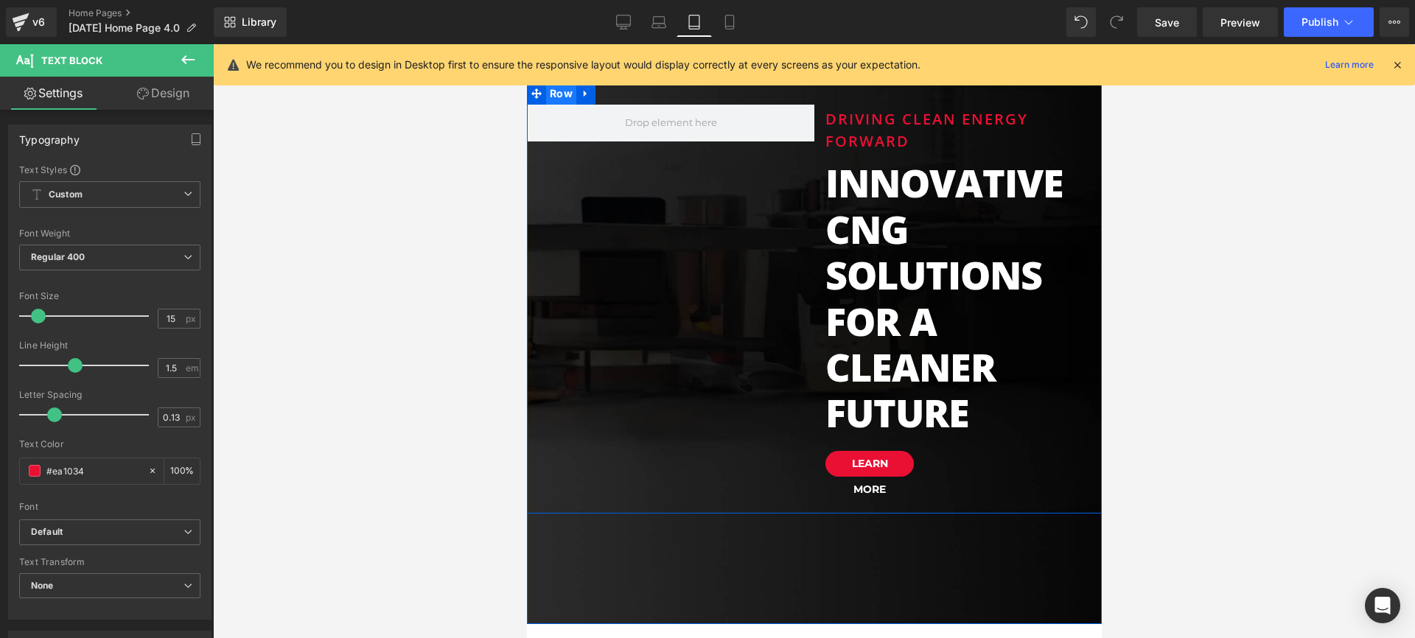
click at [558, 105] on span "Row" at bounding box center [560, 94] width 30 height 22
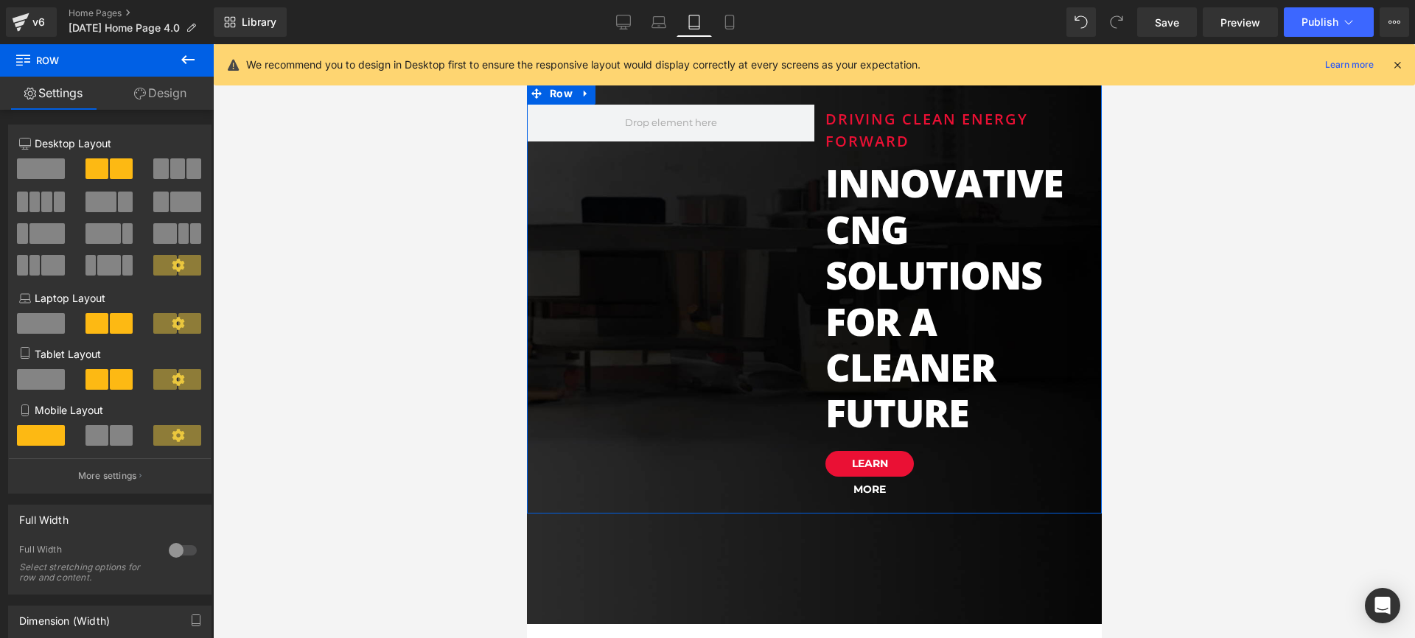
click at [57, 169] on span at bounding box center [41, 168] width 48 height 21
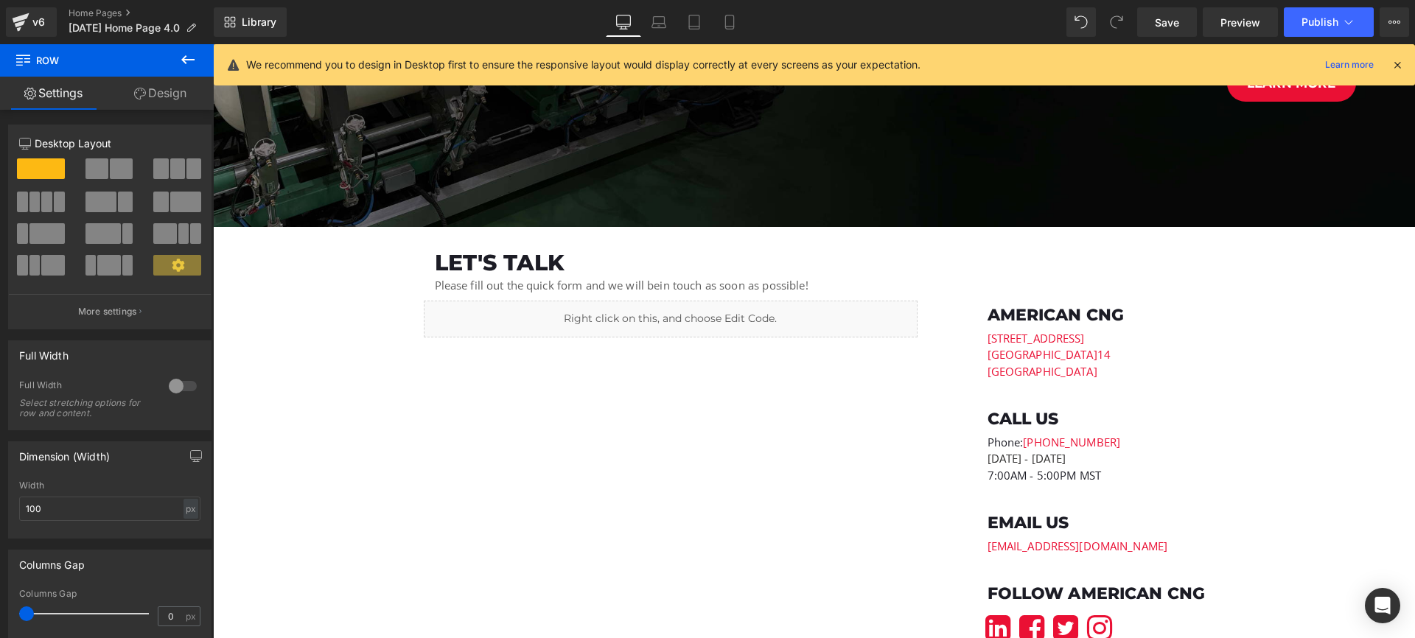
scroll to position [2300, 0]
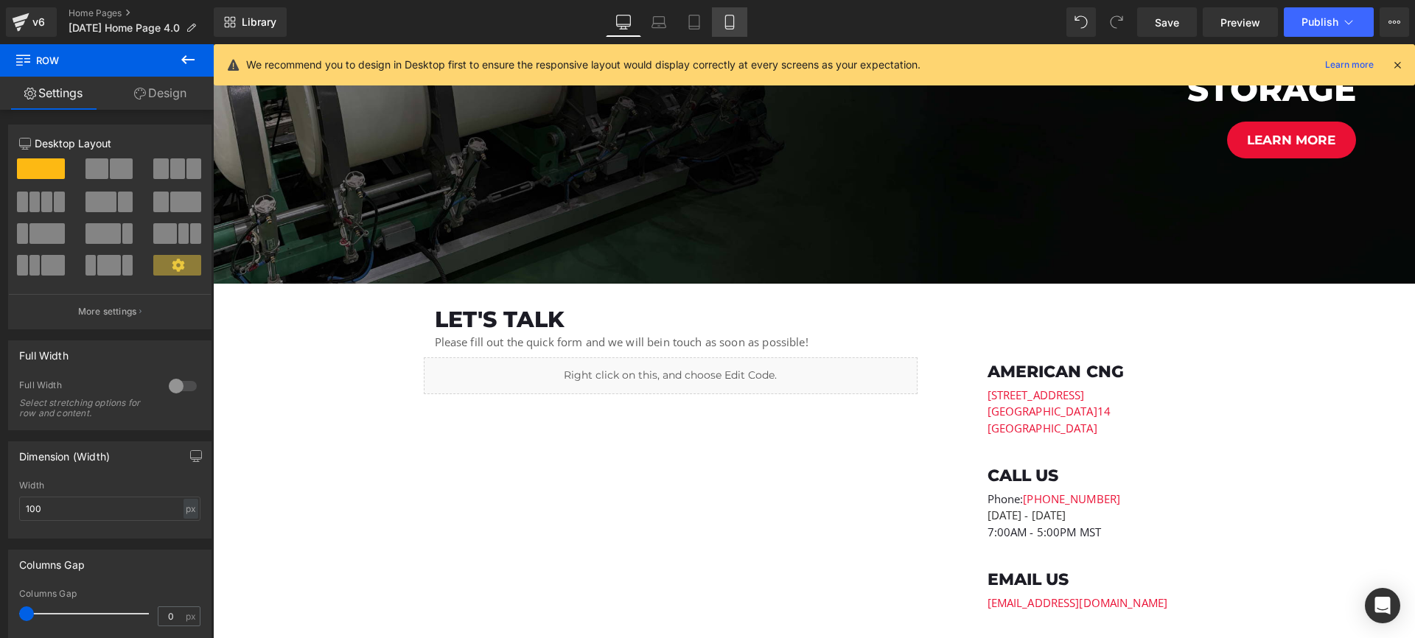
click at [744, 29] on link "Mobile" at bounding box center [729, 21] width 35 height 29
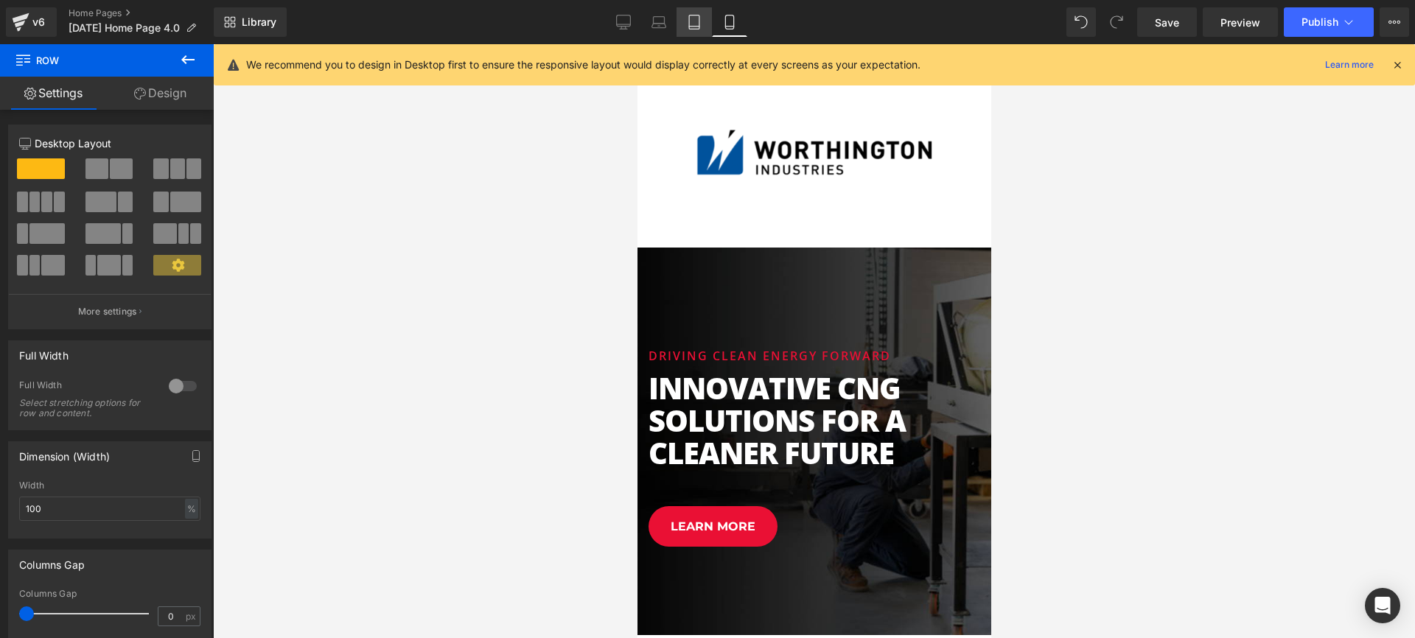
click at [698, 23] on icon at bounding box center [694, 22] width 15 height 15
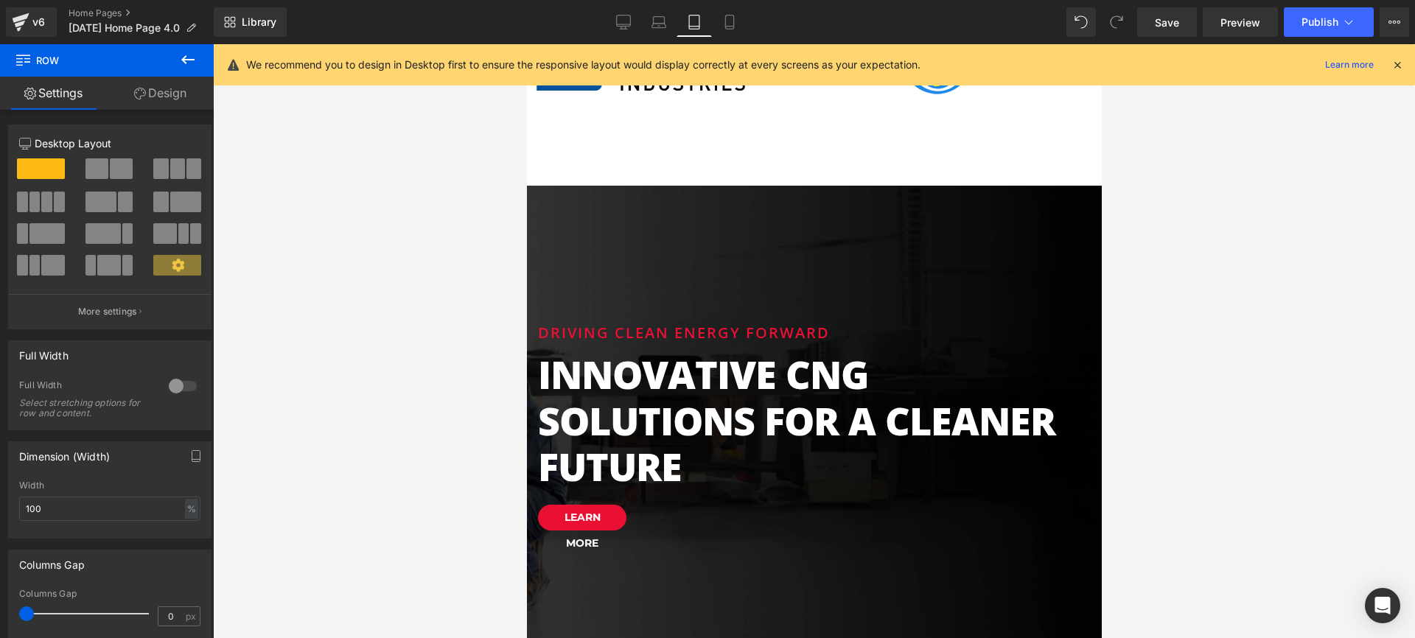
scroll to position [3962, 0]
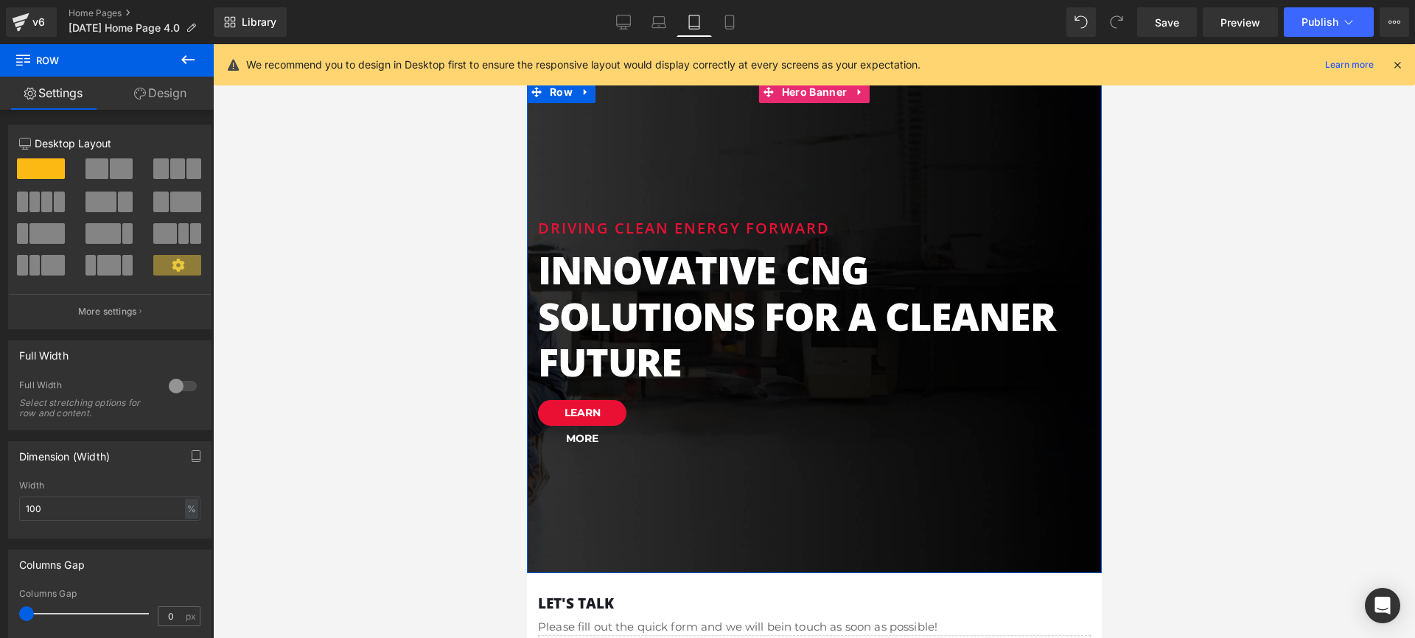
click at [894, 191] on div at bounding box center [813, 326] width 575 height 491
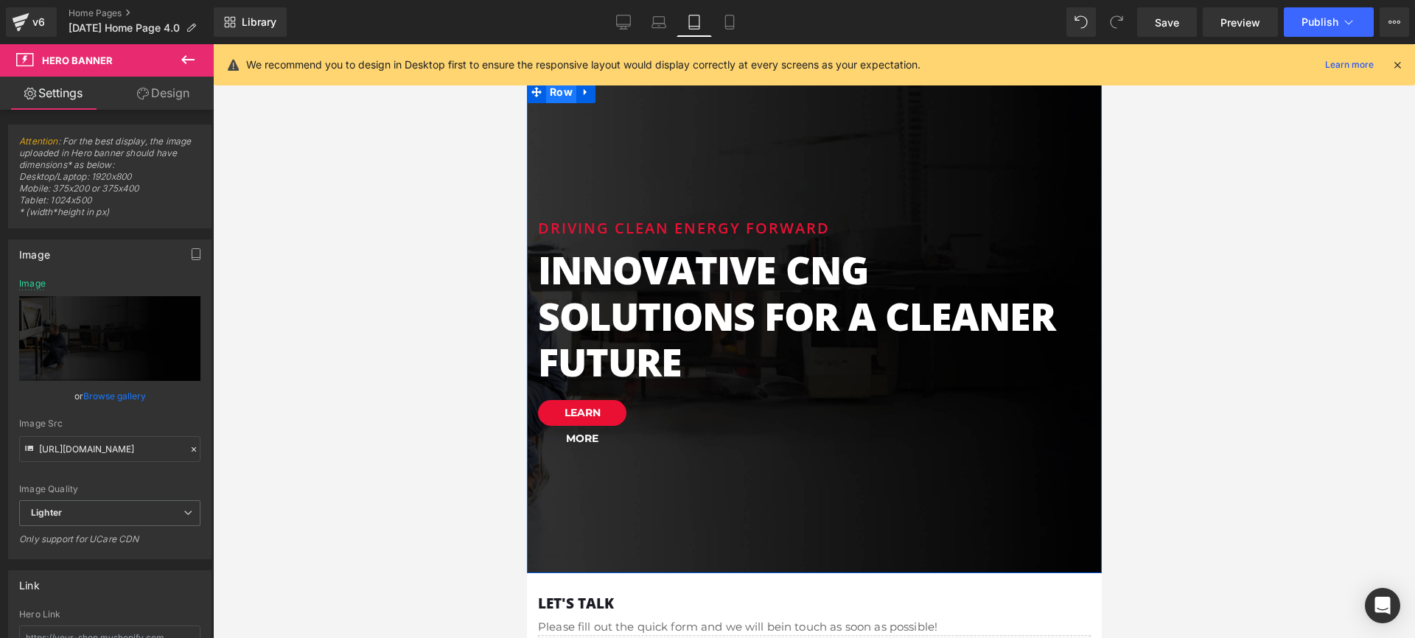
click at [570, 103] on span "Row" at bounding box center [560, 92] width 30 height 22
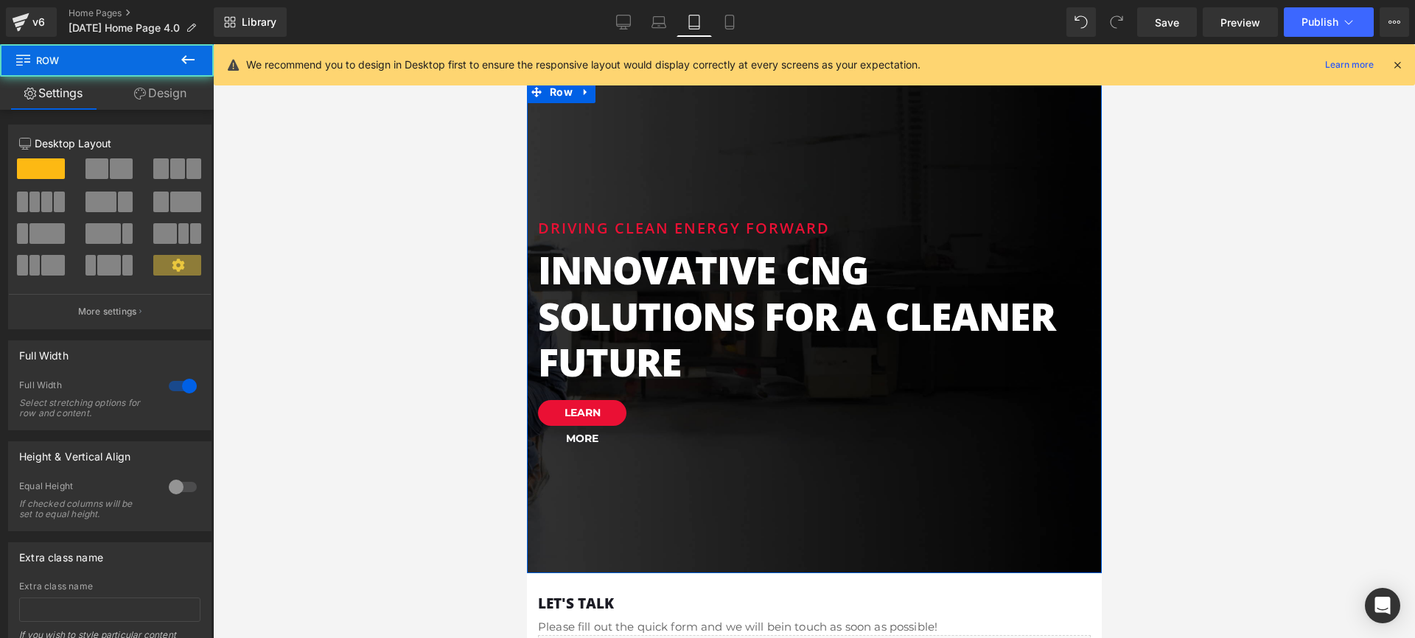
click at [198, 91] on link "Design" at bounding box center [160, 93] width 107 height 33
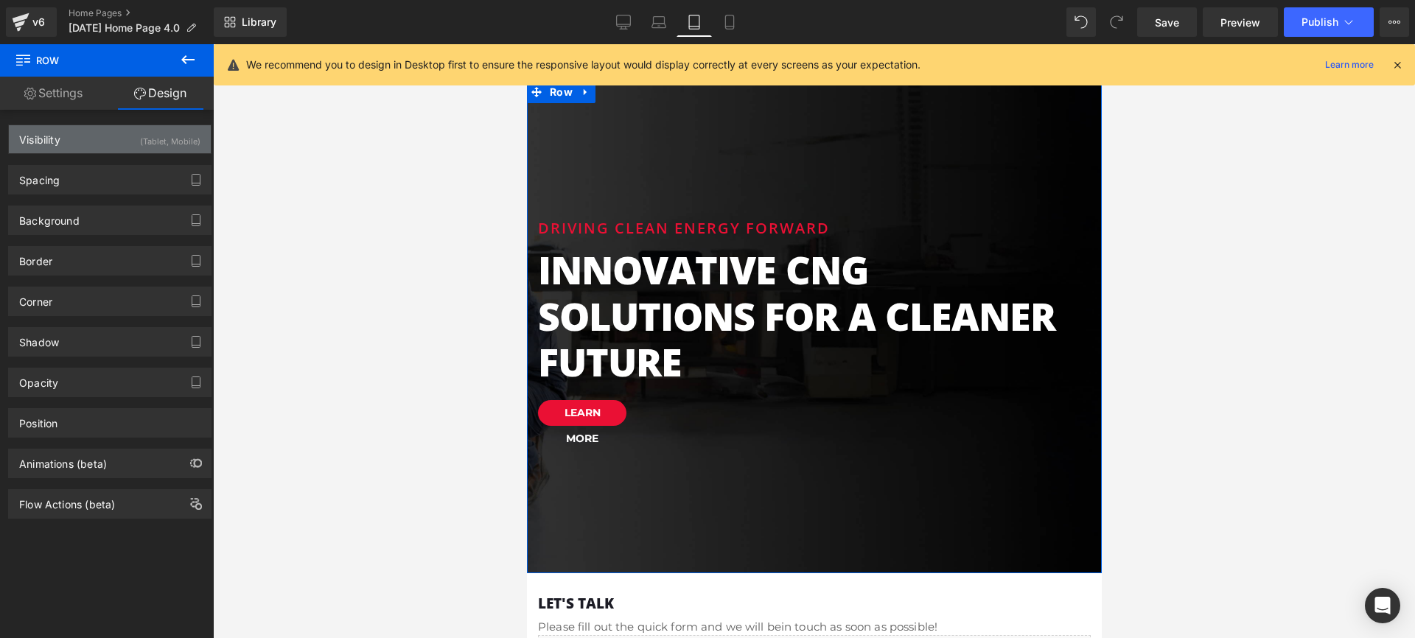
click at [176, 137] on div "(Tablet, Mobile)" at bounding box center [170, 137] width 60 height 24
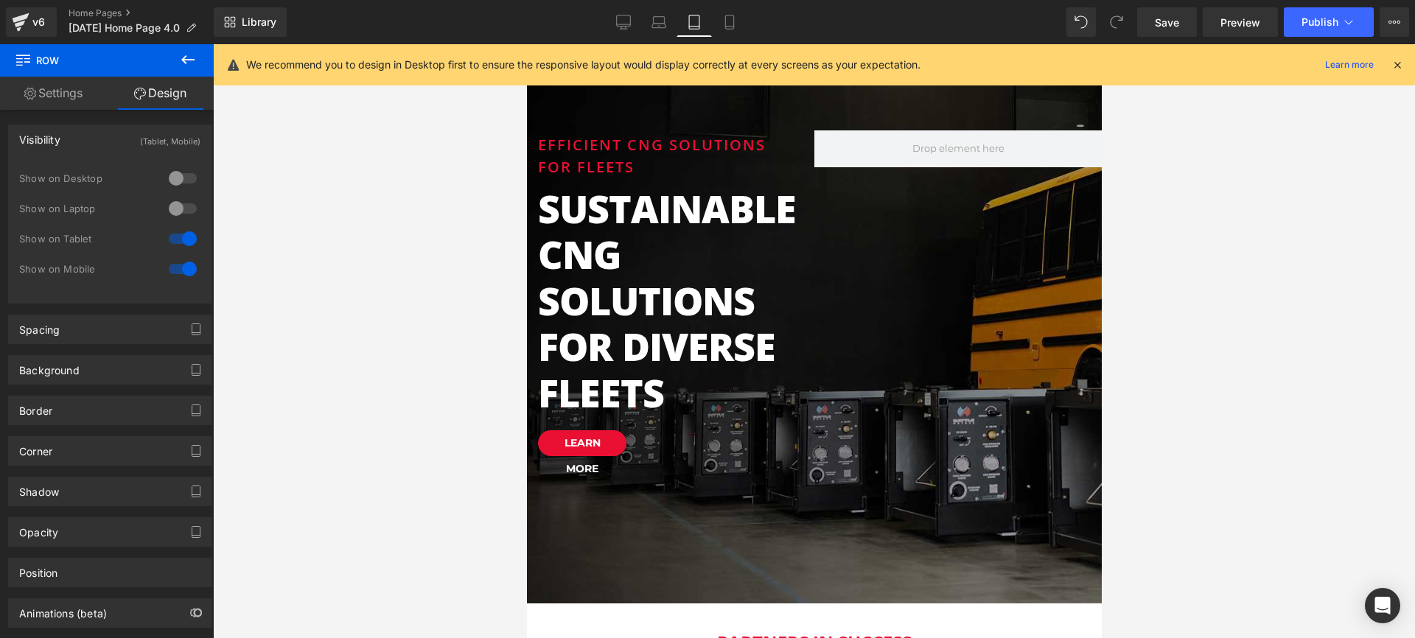
scroll to position [2913, 0]
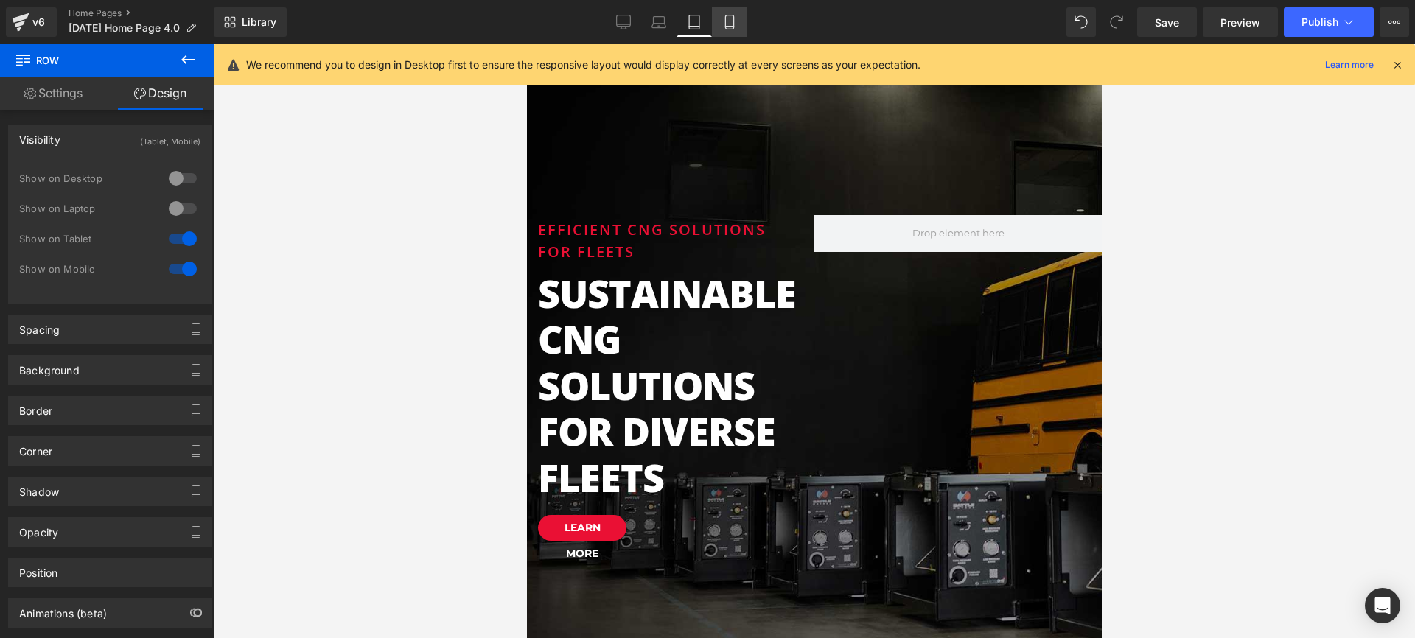
click at [724, 22] on icon at bounding box center [729, 22] width 15 height 15
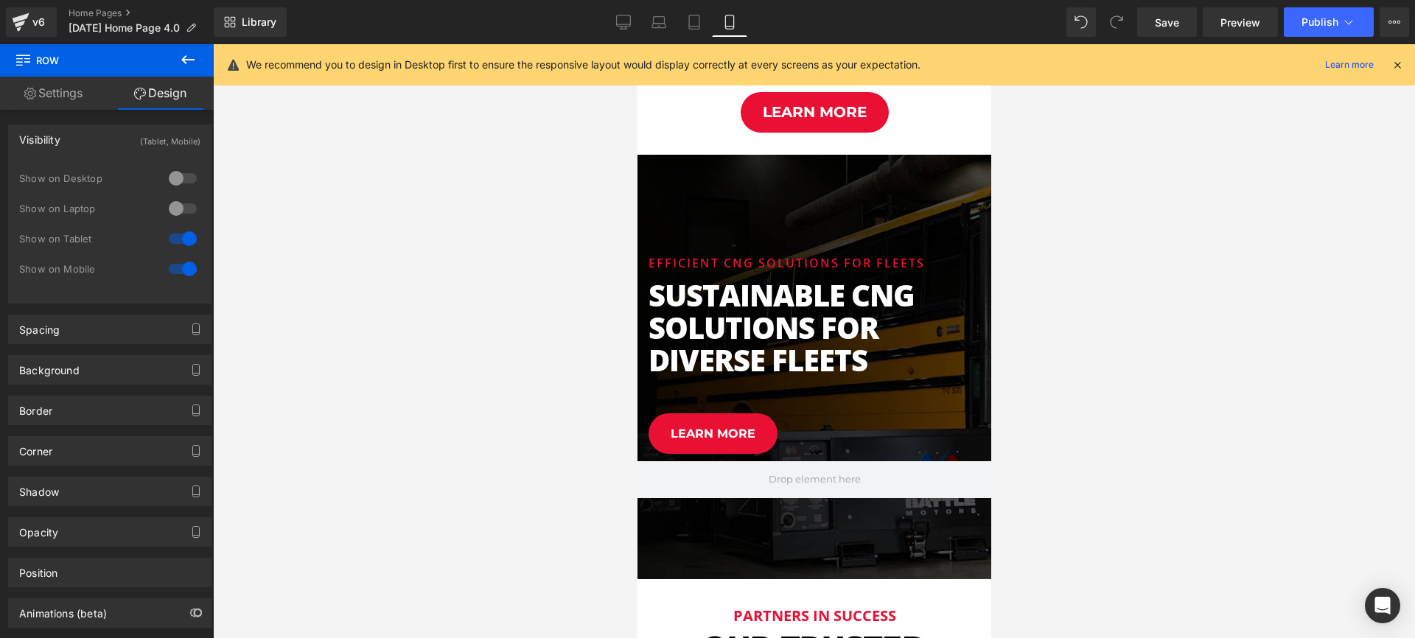
scroll to position [3189, 0]
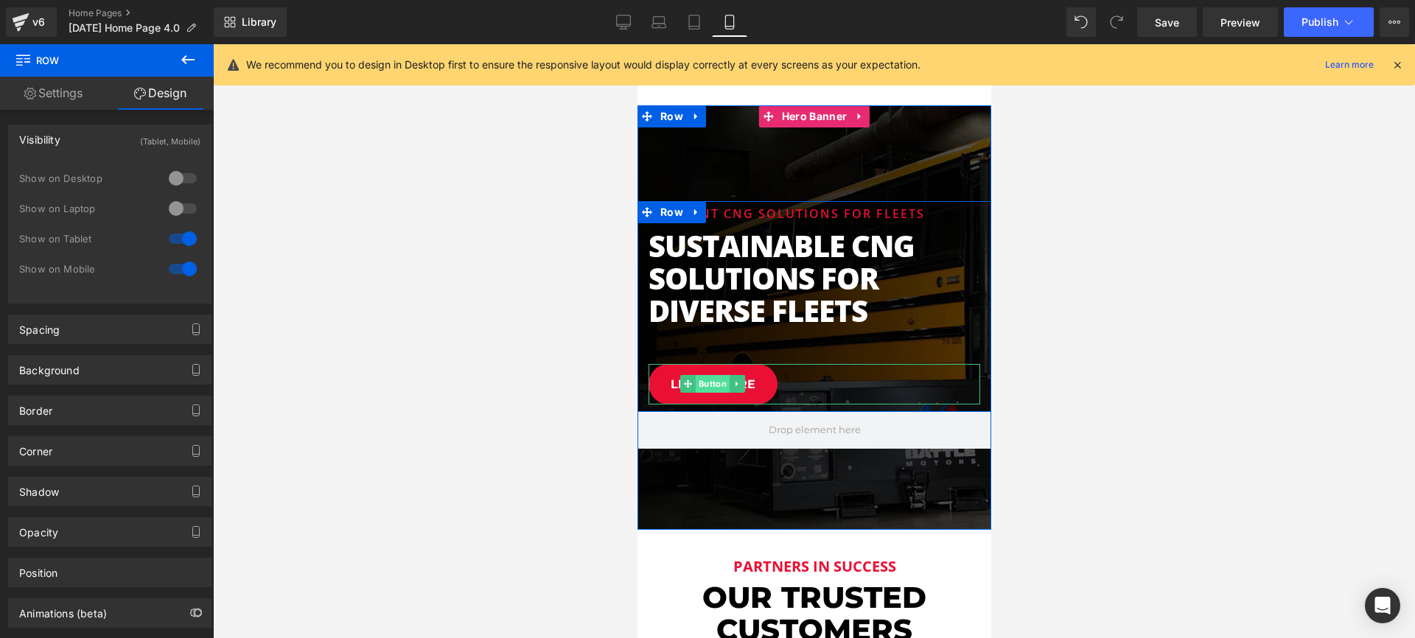
click at [711, 378] on span "Button" at bounding box center [711, 384] width 34 height 18
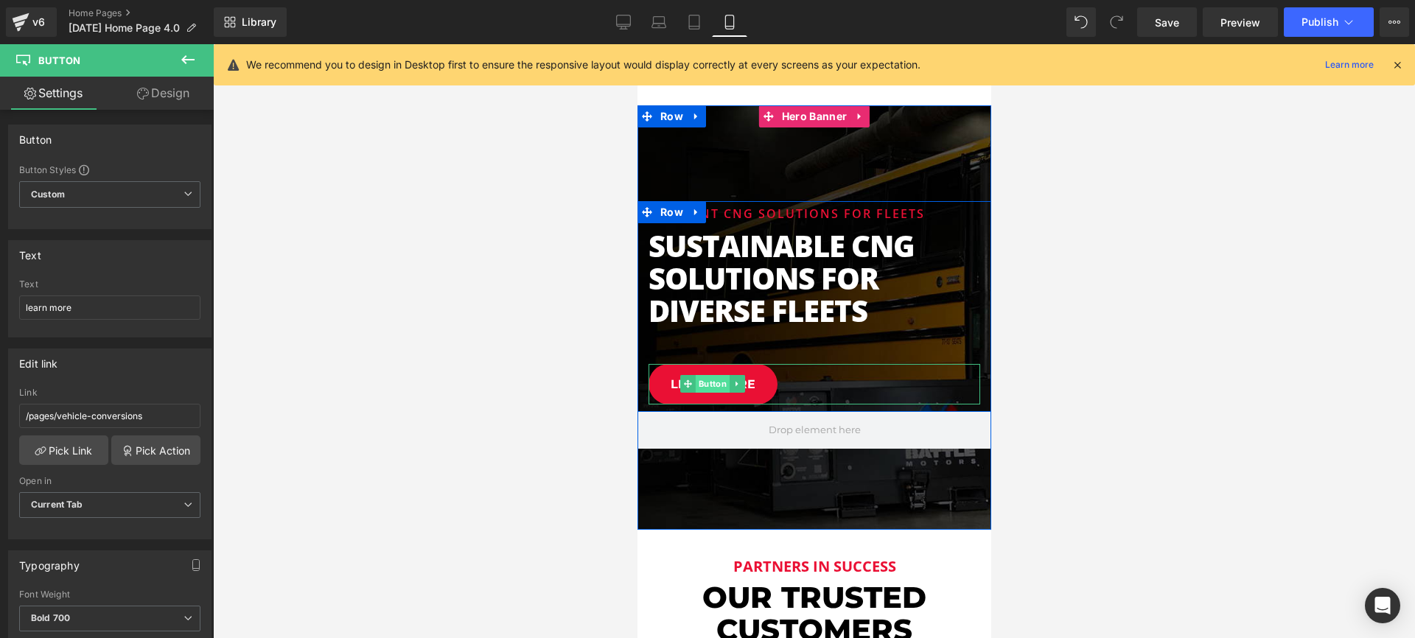
click at [715, 386] on span "Button" at bounding box center [711, 384] width 34 height 18
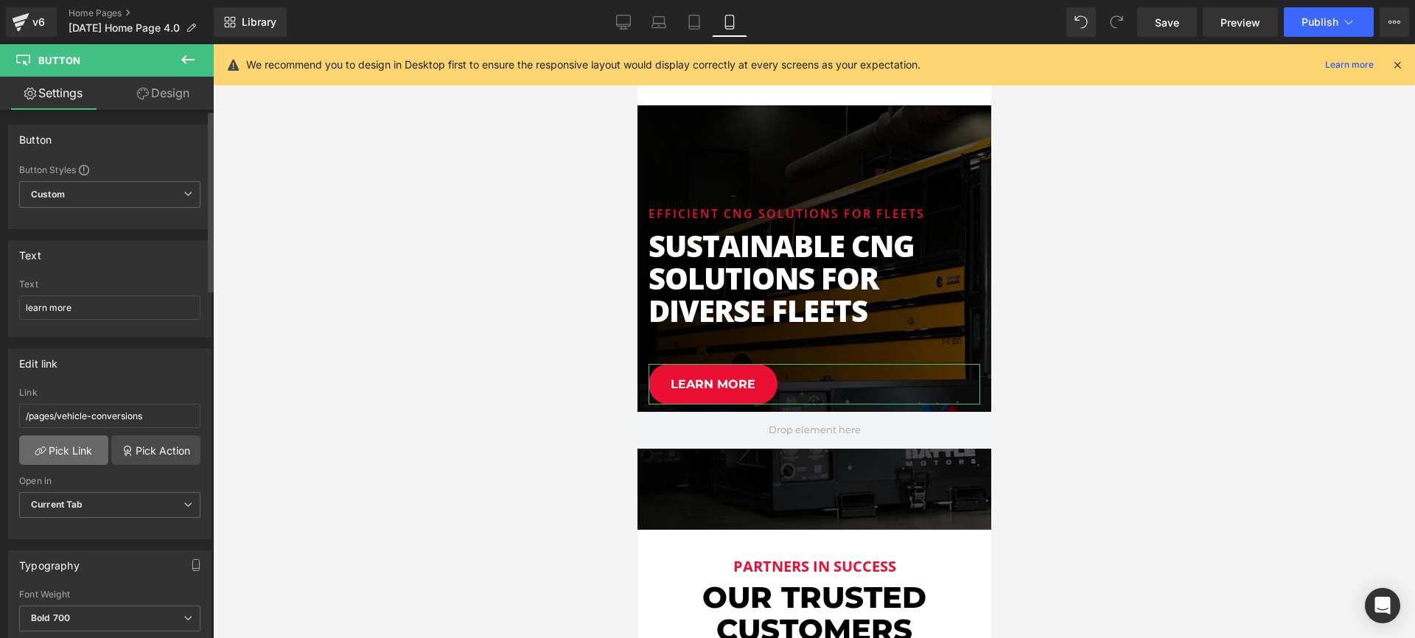
click at [69, 455] on link "Pick Link" at bounding box center [63, 449] width 89 height 29
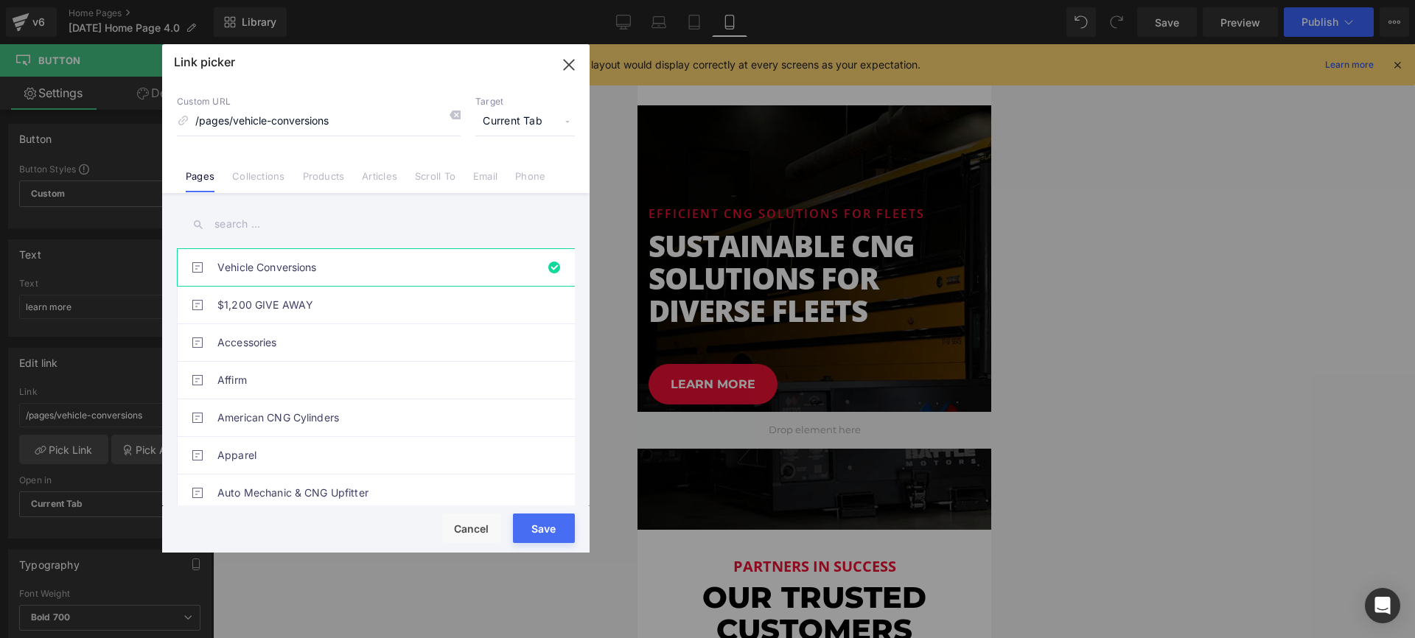
click at [256, 225] on input "text" at bounding box center [376, 224] width 398 height 33
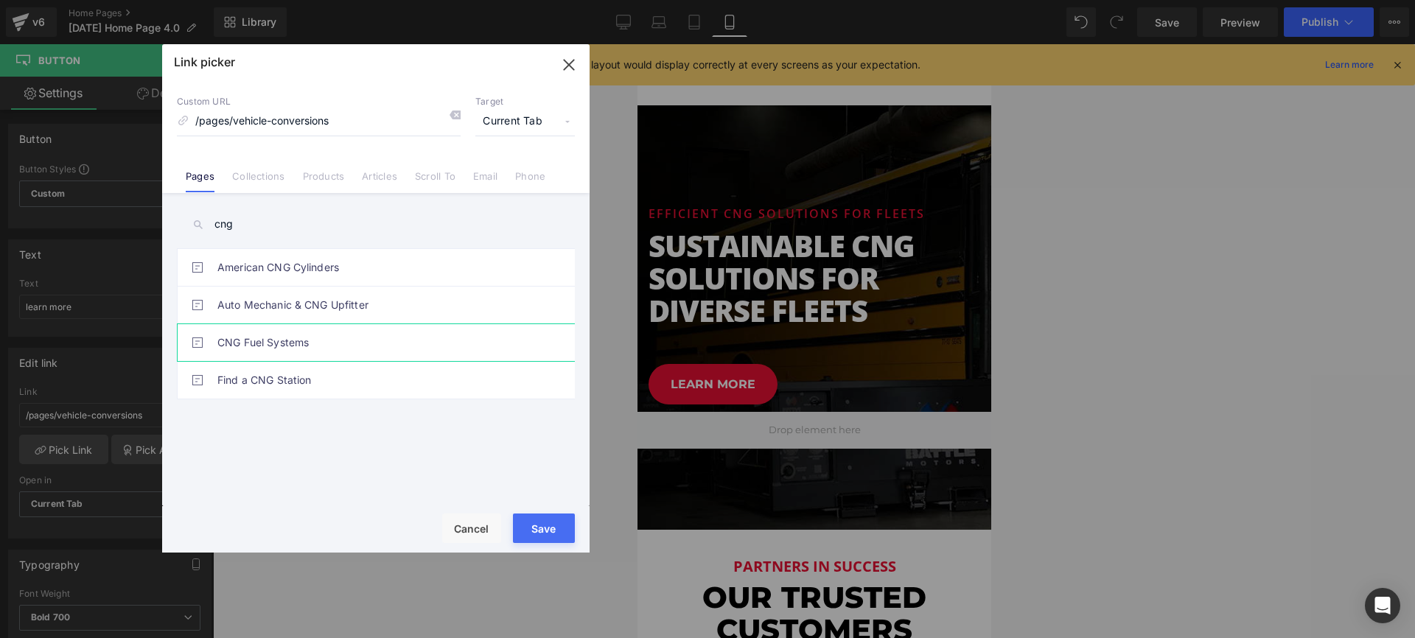
type input "cng"
click at [259, 344] on link "CNG Fuel Systems" at bounding box center [379, 342] width 324 height 37
click at [551, 530] on button "Save" at bounding box center [544, 528] width 62 height 29
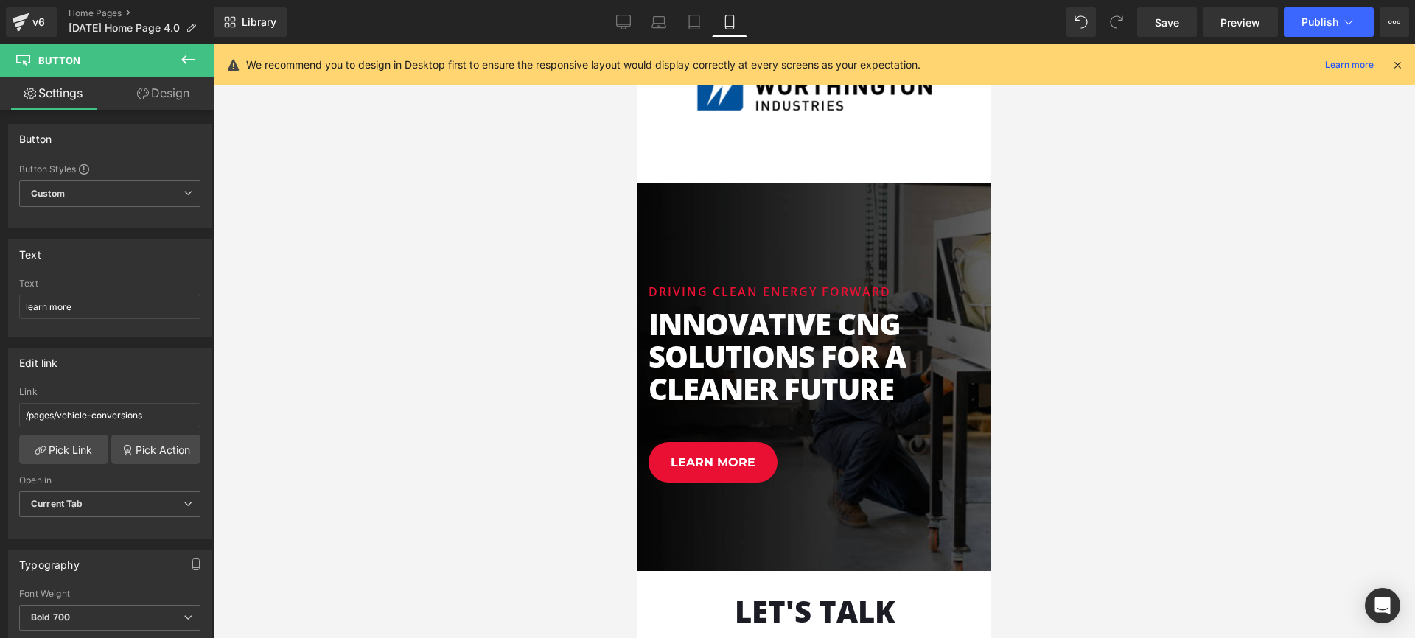
scroll to position [3977, 0]
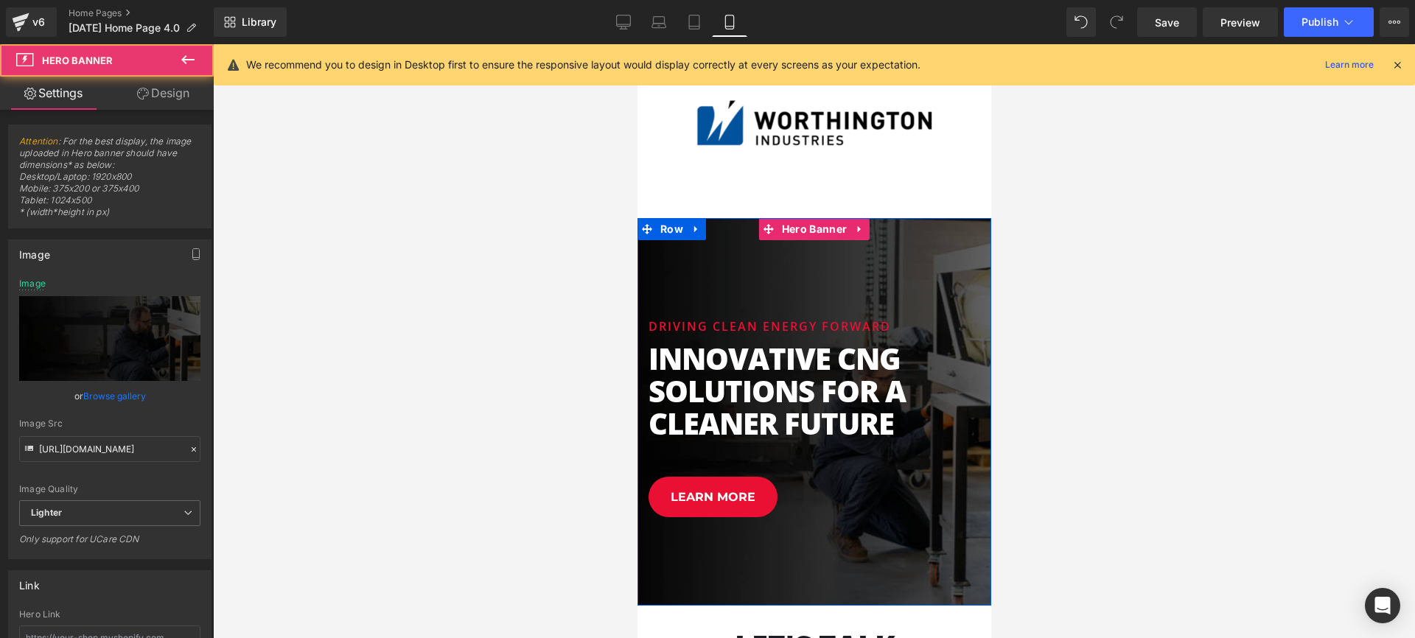
click at [794, 260] on div at bounding box center [814, 412] width 354 height 388
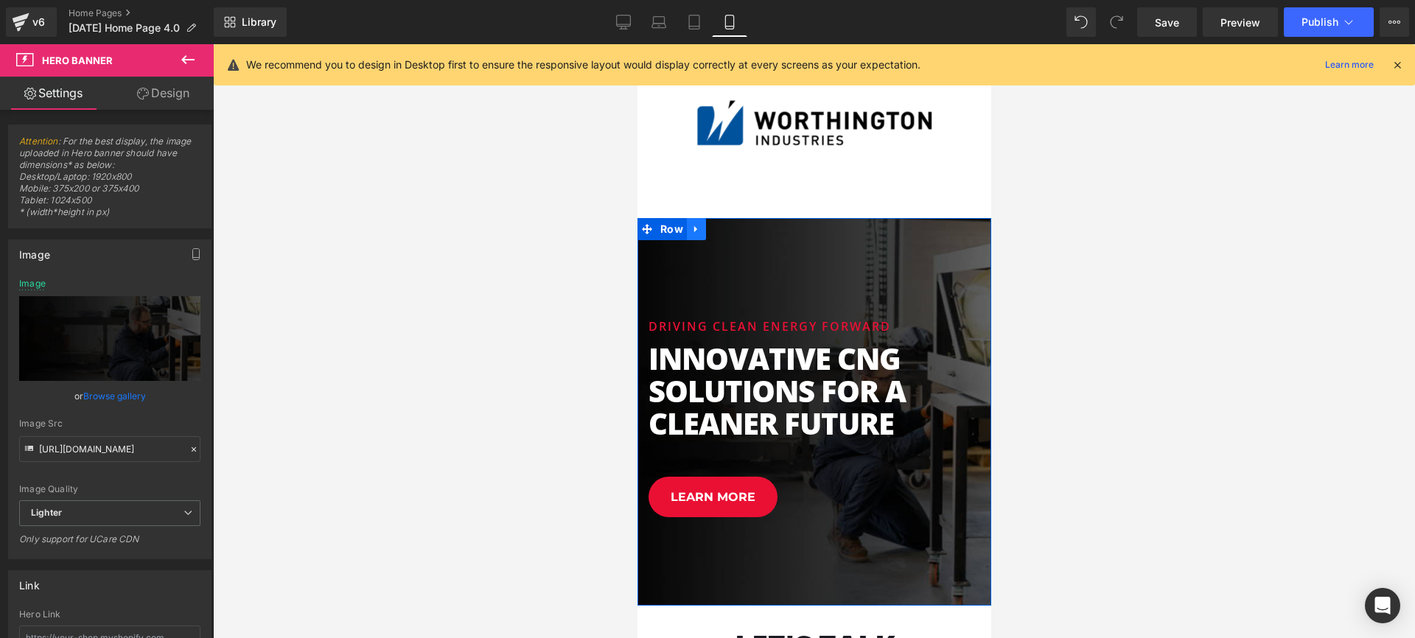
click at [697, 231] on icon at bounding box center [695, 228] width 10 height 11
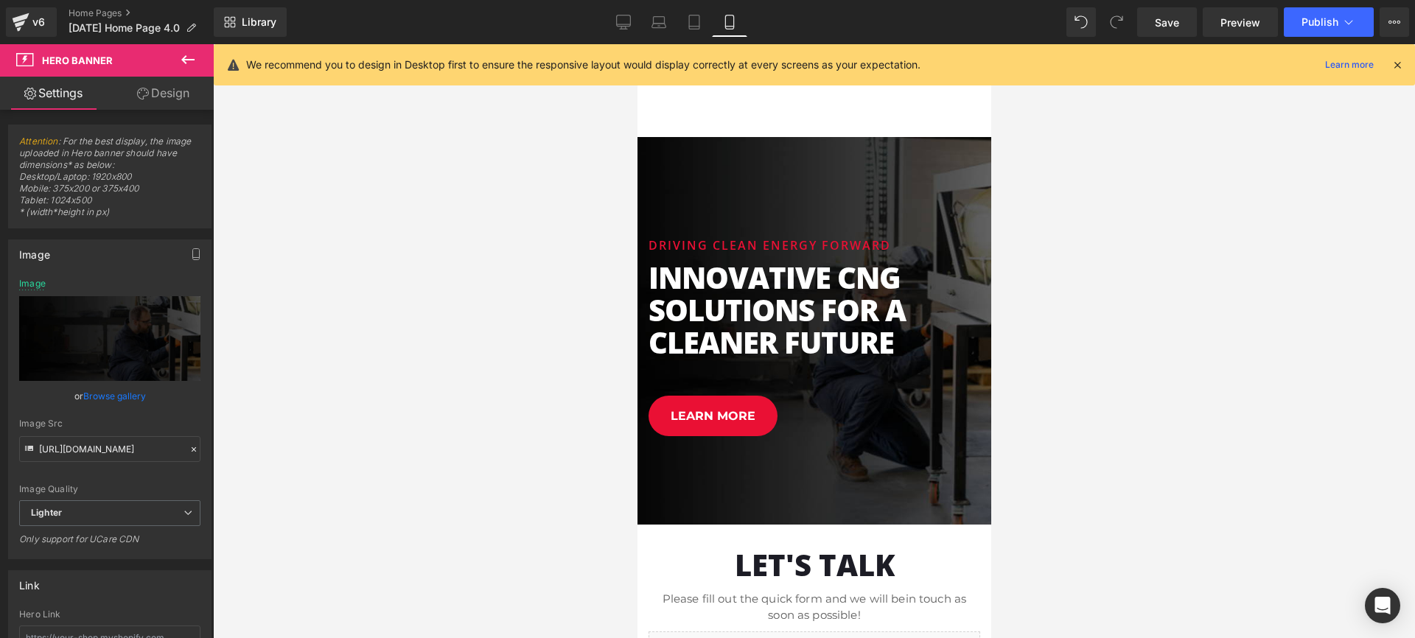
scroll to position [4026, 0]
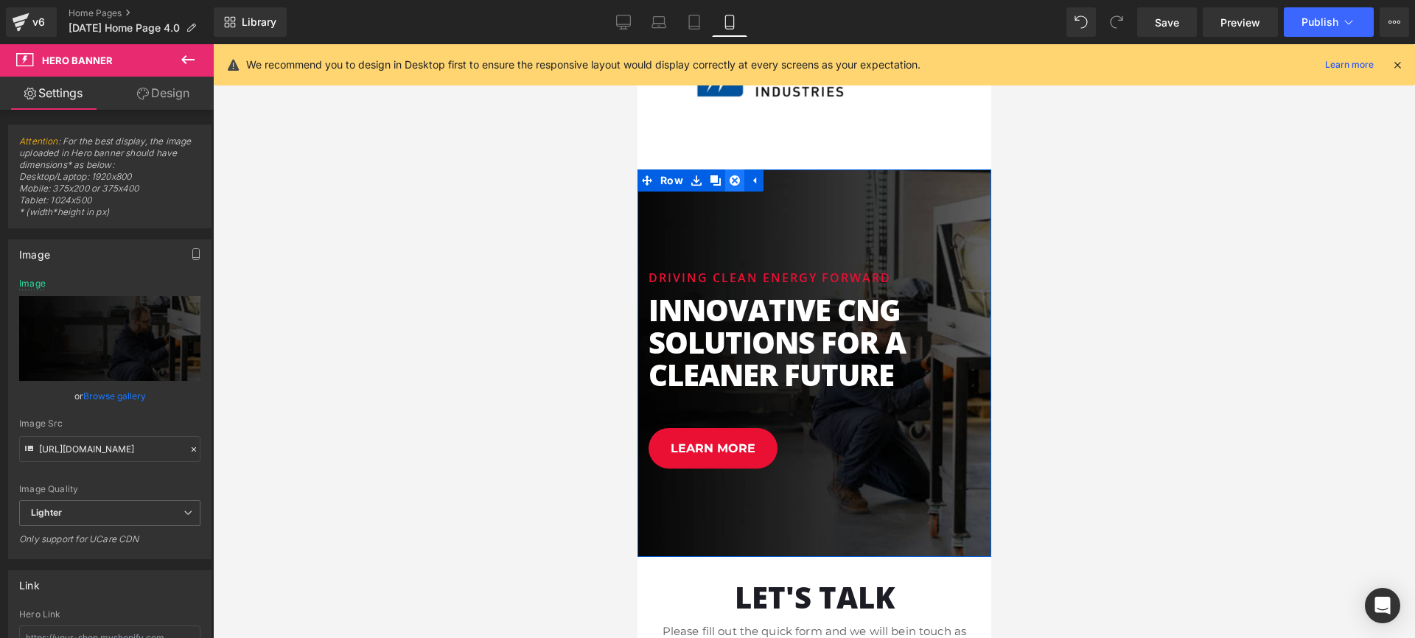
click at [735, 181] on icon at bounding box center [734, 180] width 10 height 10
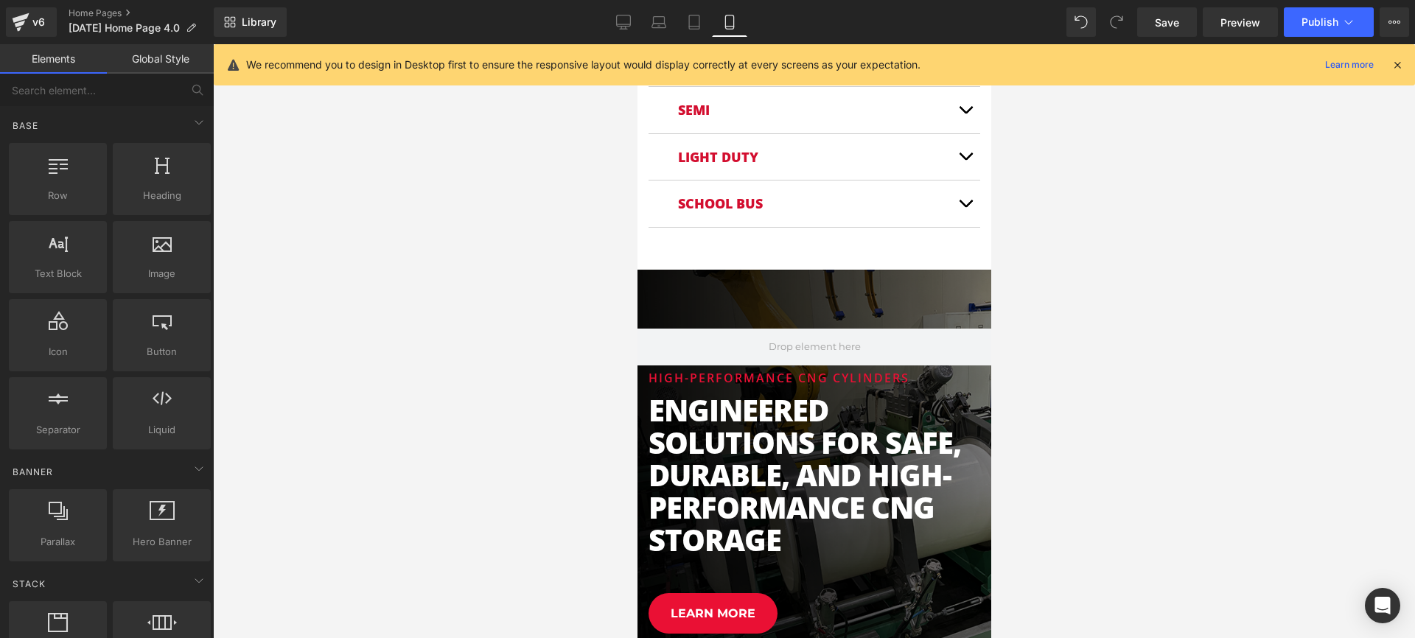
scroll to position [1566, 0]
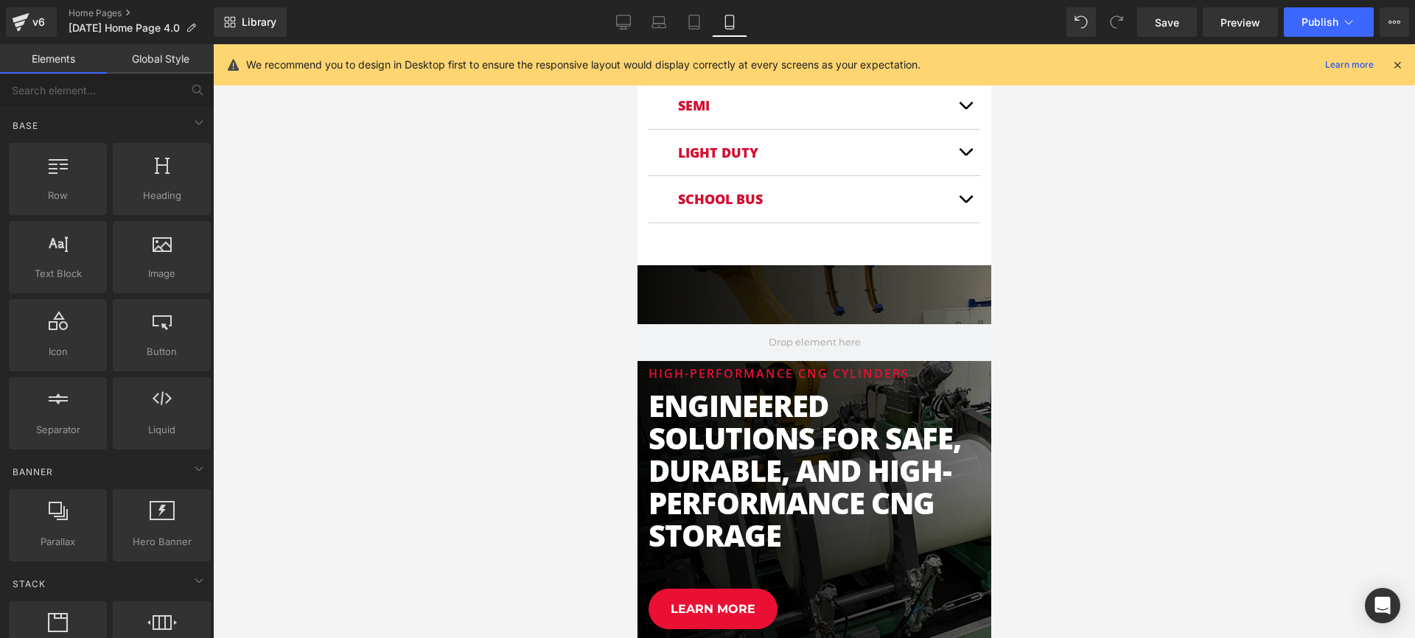
click at [1001, 294] on div at bounding box center [814, 341] width 1202 height 594
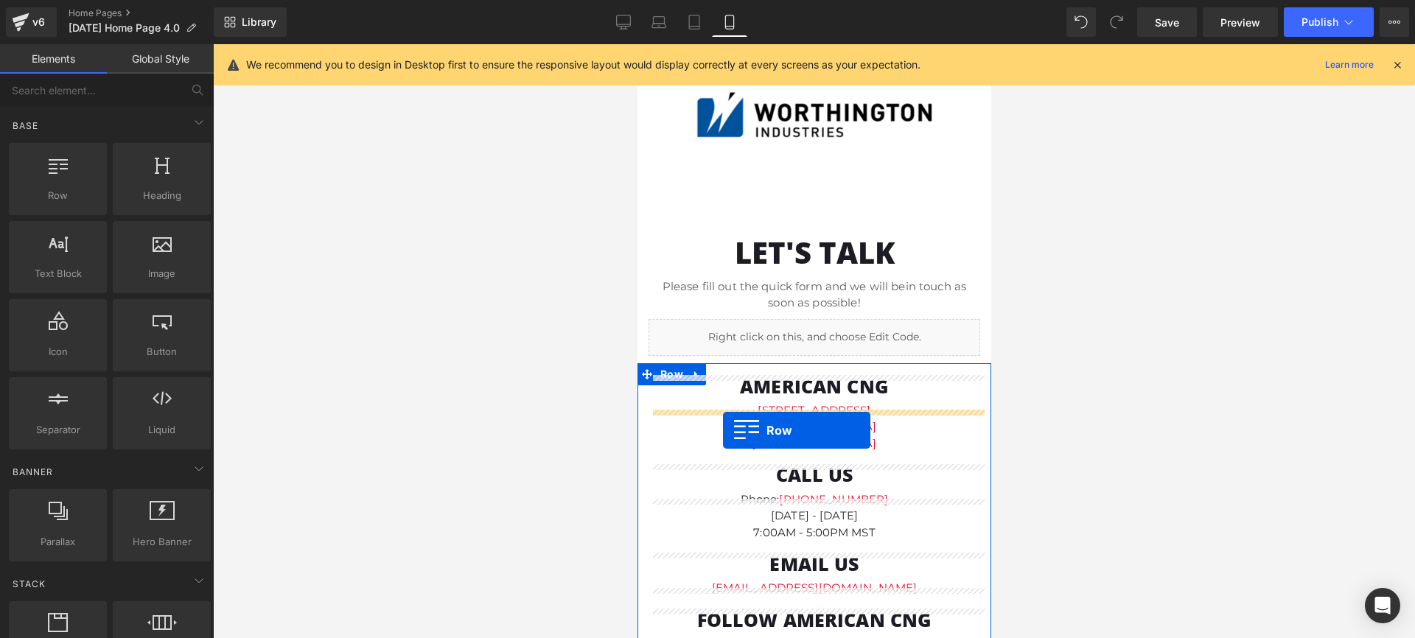
scroll to position [3613, 0]
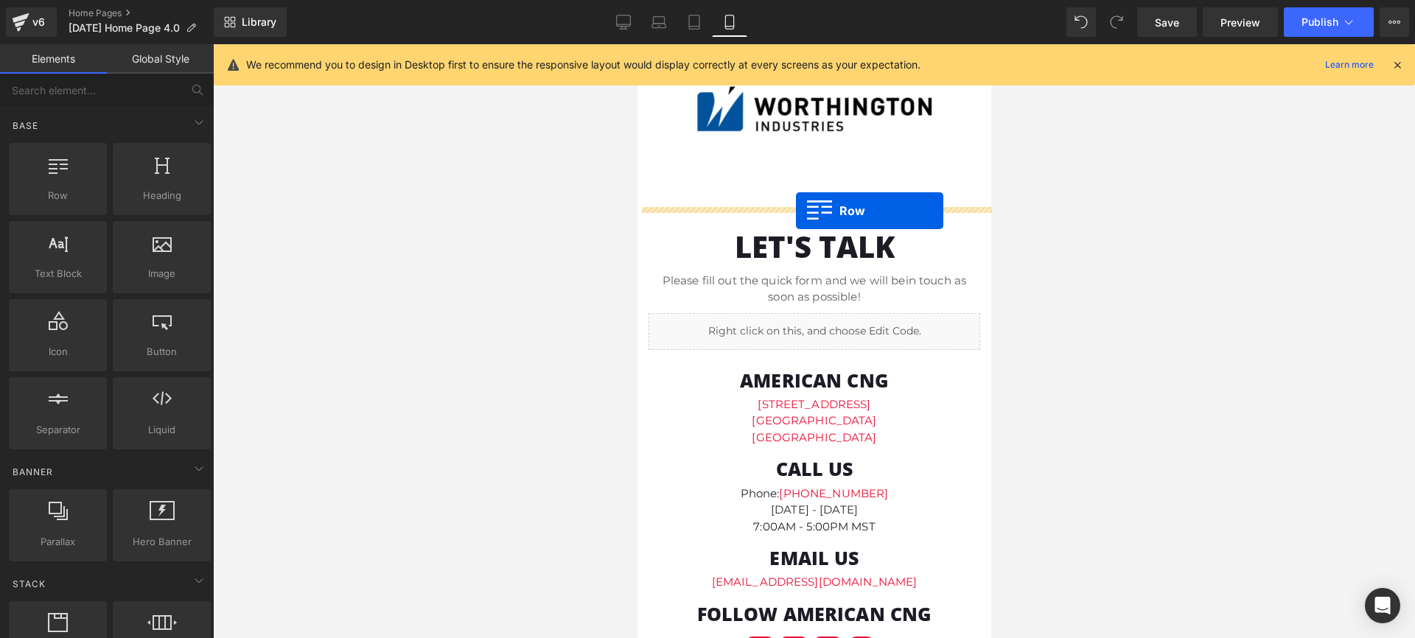
drag, startPoint x: 651, startPoint y: 275, endPoint x: 794, endPoint y: 211, distance: 156.7
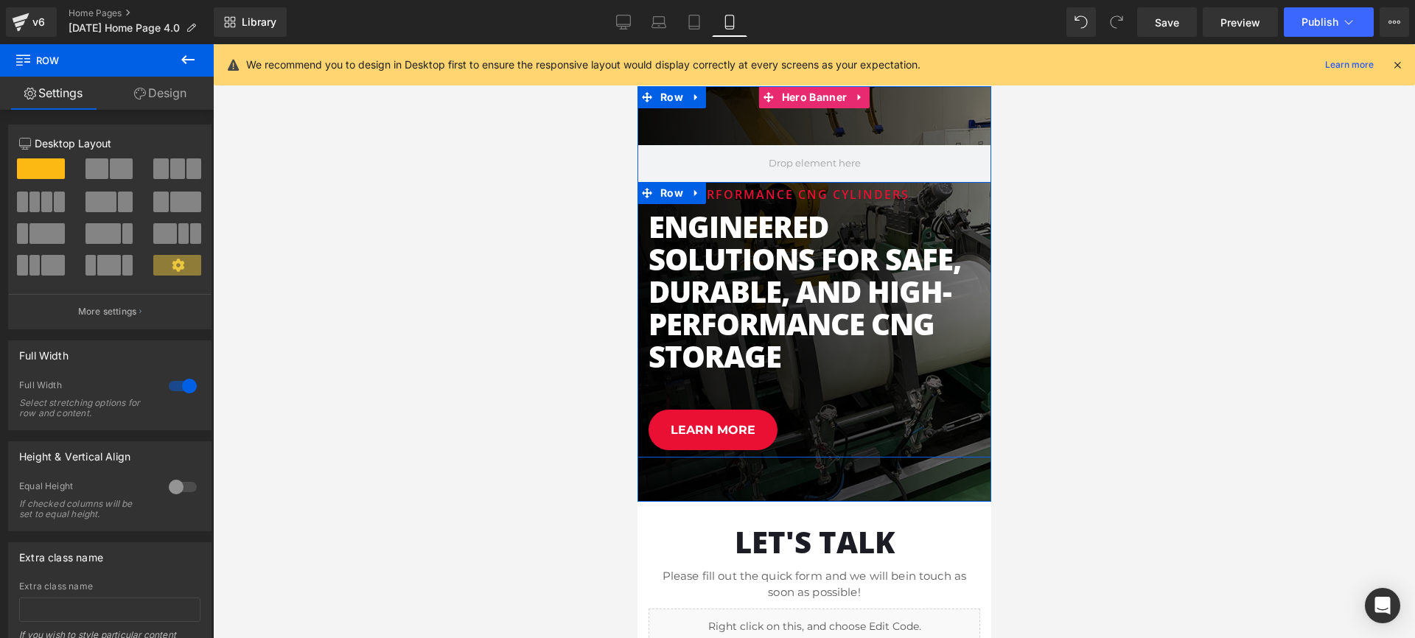
scroll to position [3607, 0]
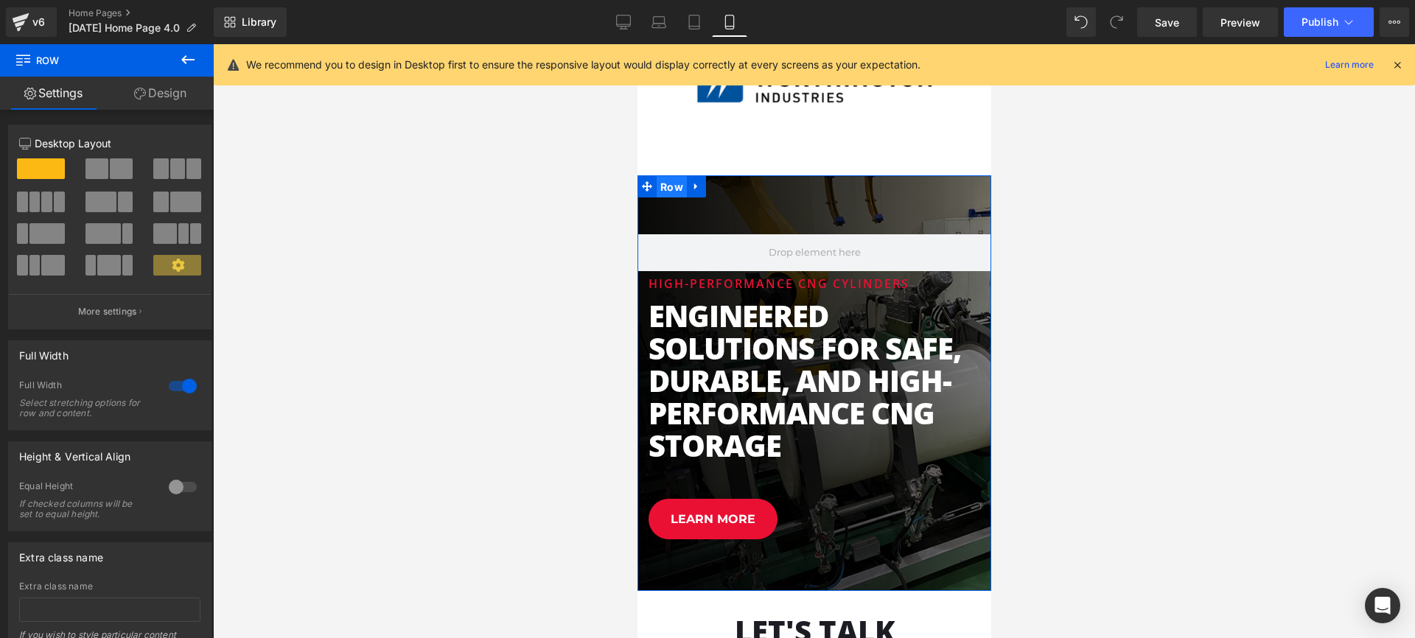
click at [672, 187] on span "Row" at bounding box center [671, 187] width 30 height 22
click at [163, 91] on link "Design" at bounding box center [160, 93] width 107 height 33
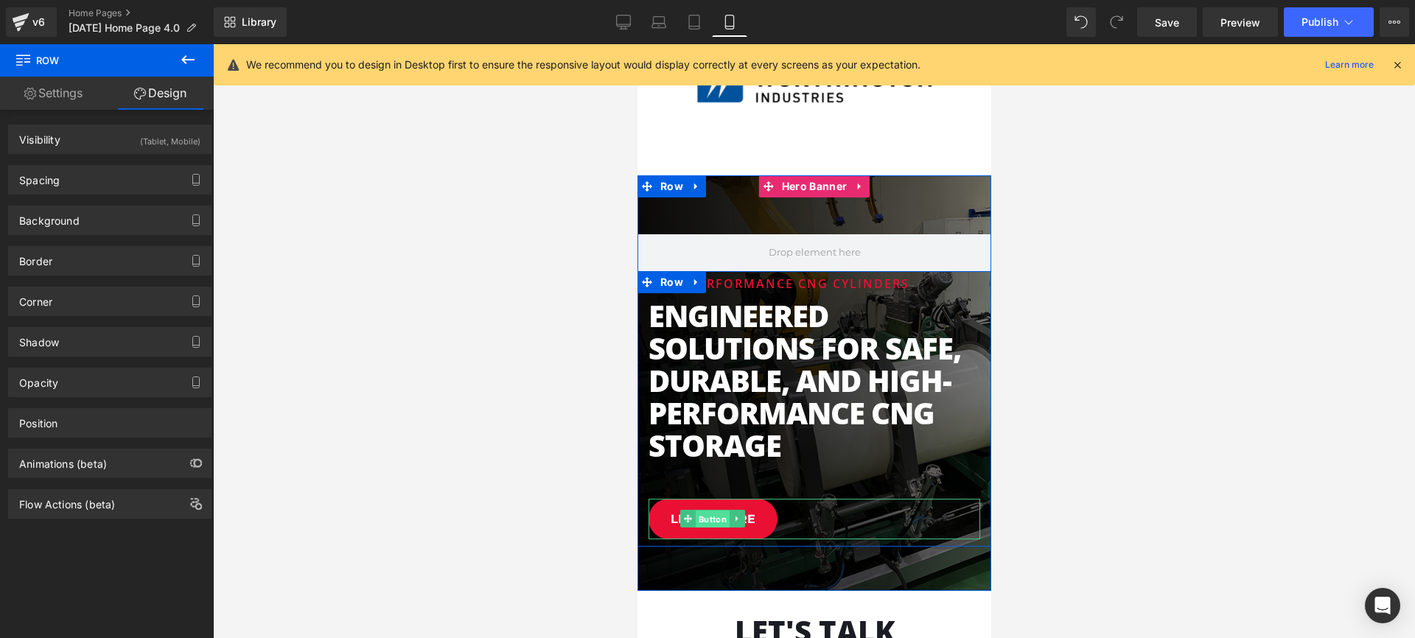
click at [701, 517] on span "Button" at bounding box center [711, 520] width 34 height 18
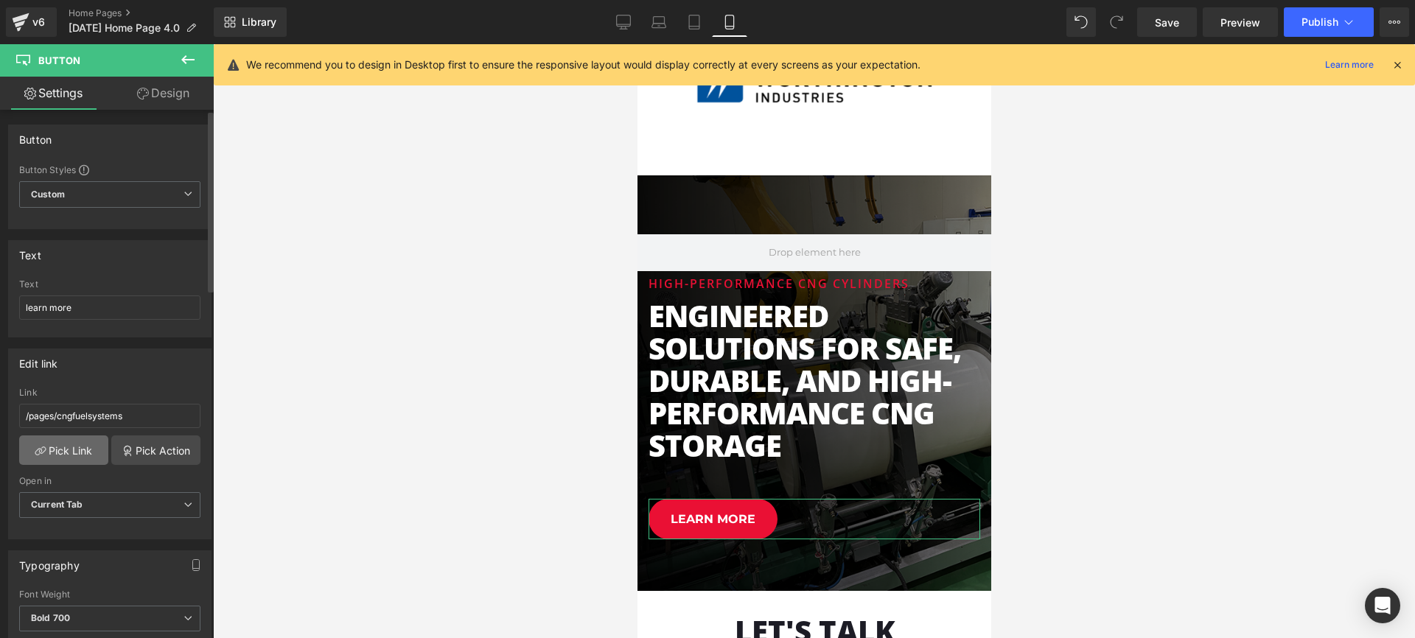
click at [72, 443] on link "Pick Link" at bounding box center [63, 449] width 89 height 29
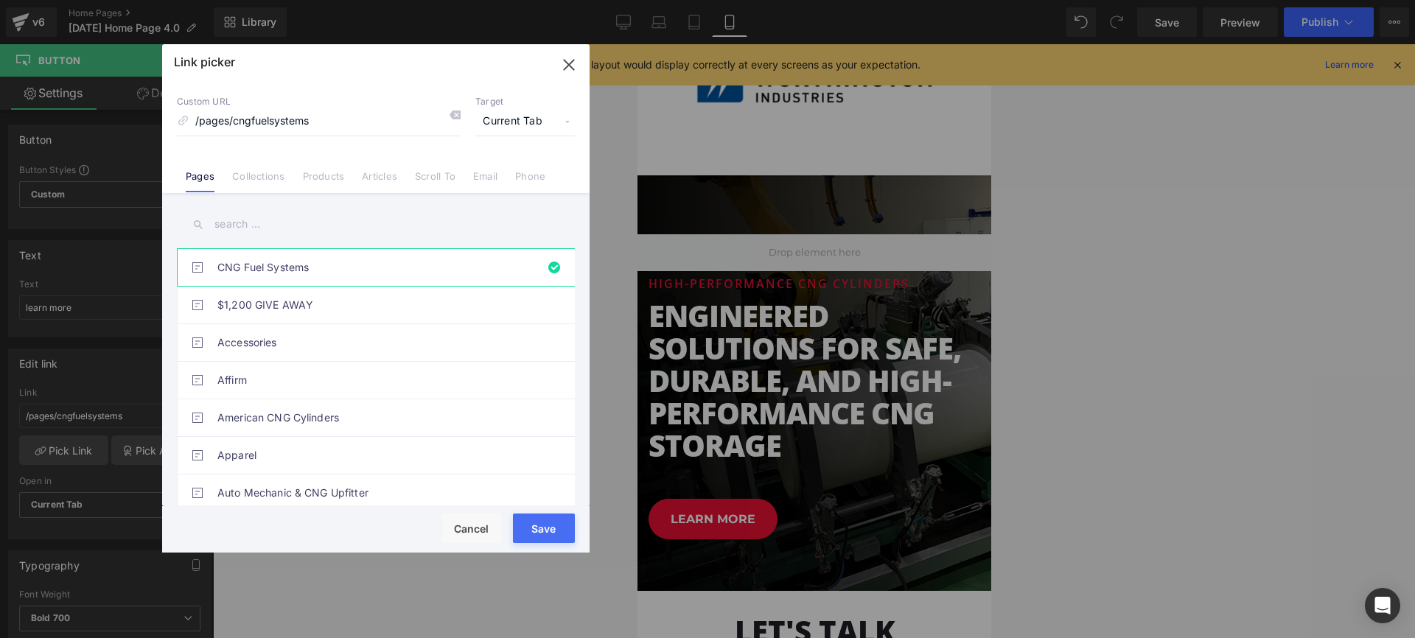
click at [271, 217] on input "text" at bounding box center [376, 224] width 398 height 33
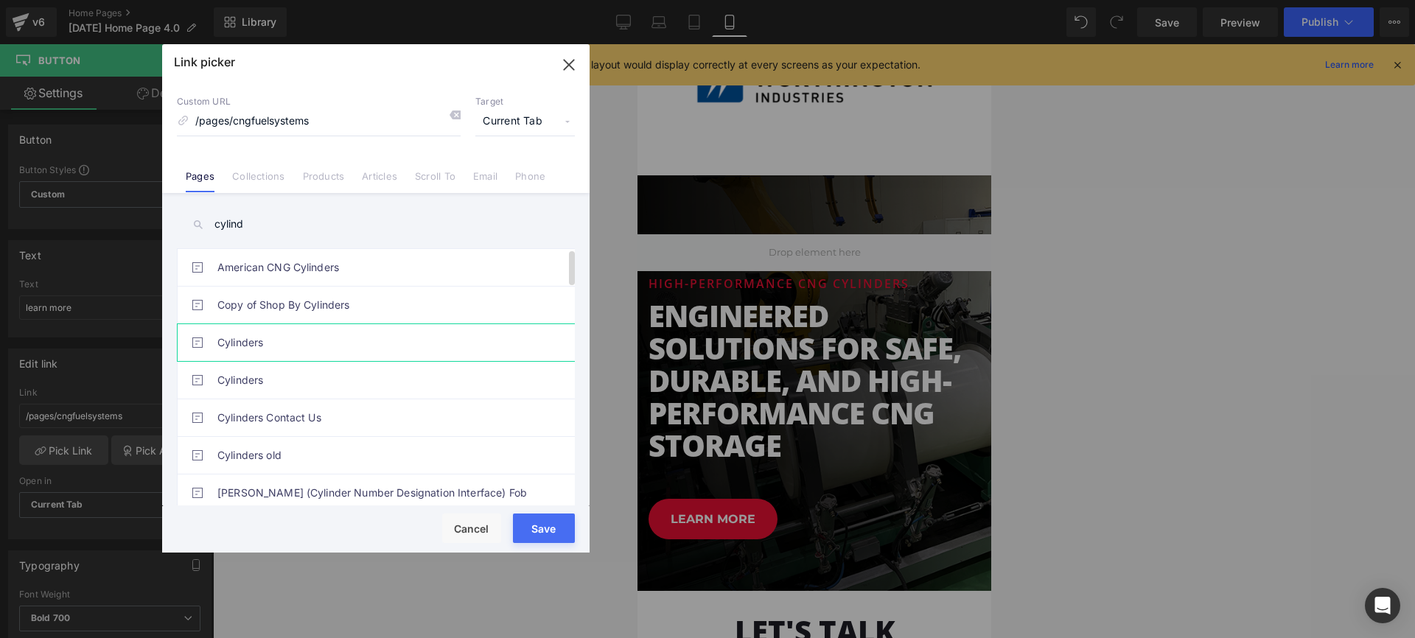
type input "cylind"
click at [226, 346] on link "Cylinders" at bounding box center [379, 342] width 324 height 37
click at [243, 371] on link "Cylinders" at bounding box center [379, 380] width 324 height 37
click at [541, 528] on button "Save" at bounding box center [544, 528] width 62 height 29
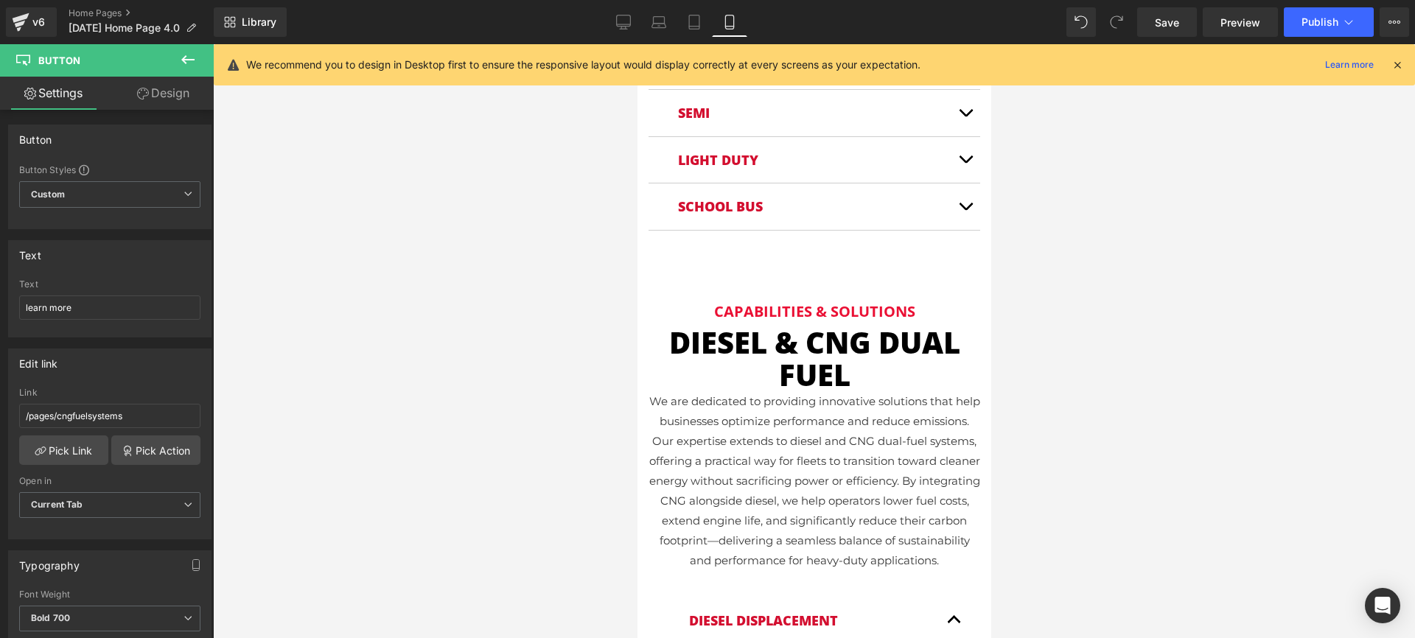
scroll to position [1272, 0]
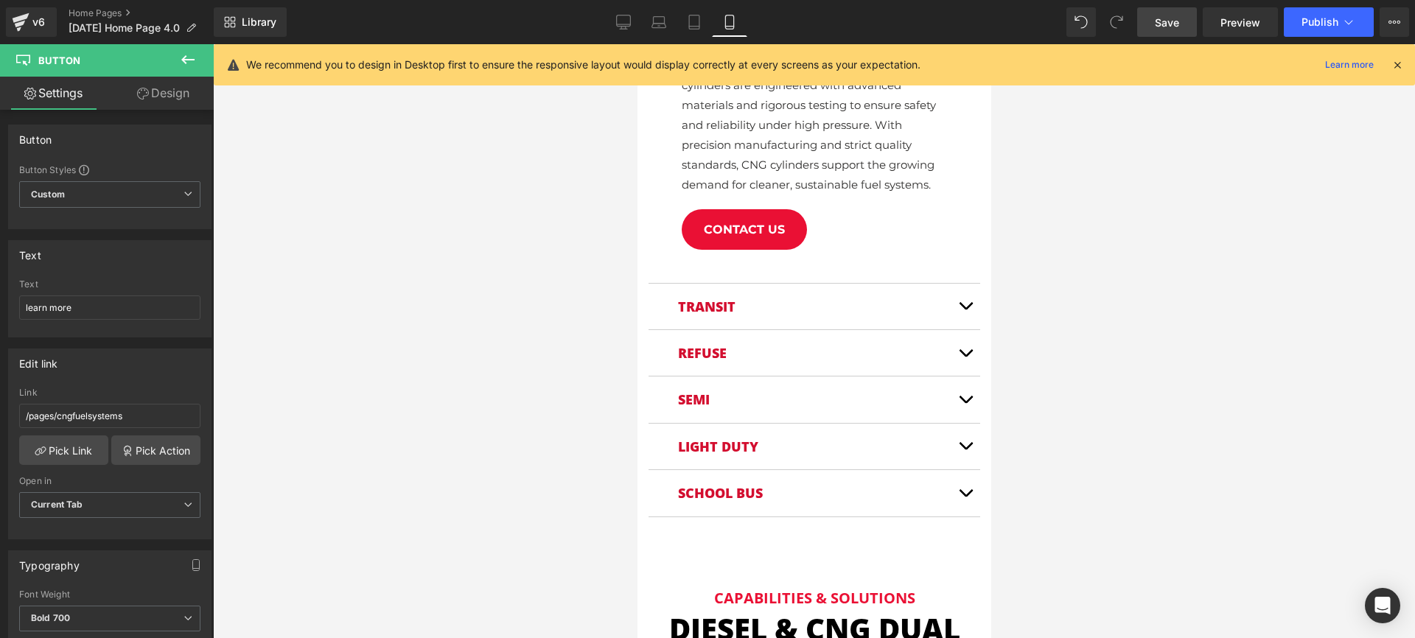
click at [1176, 24] on span "Save" at bounding box center [1167, 22] width 24 height 15
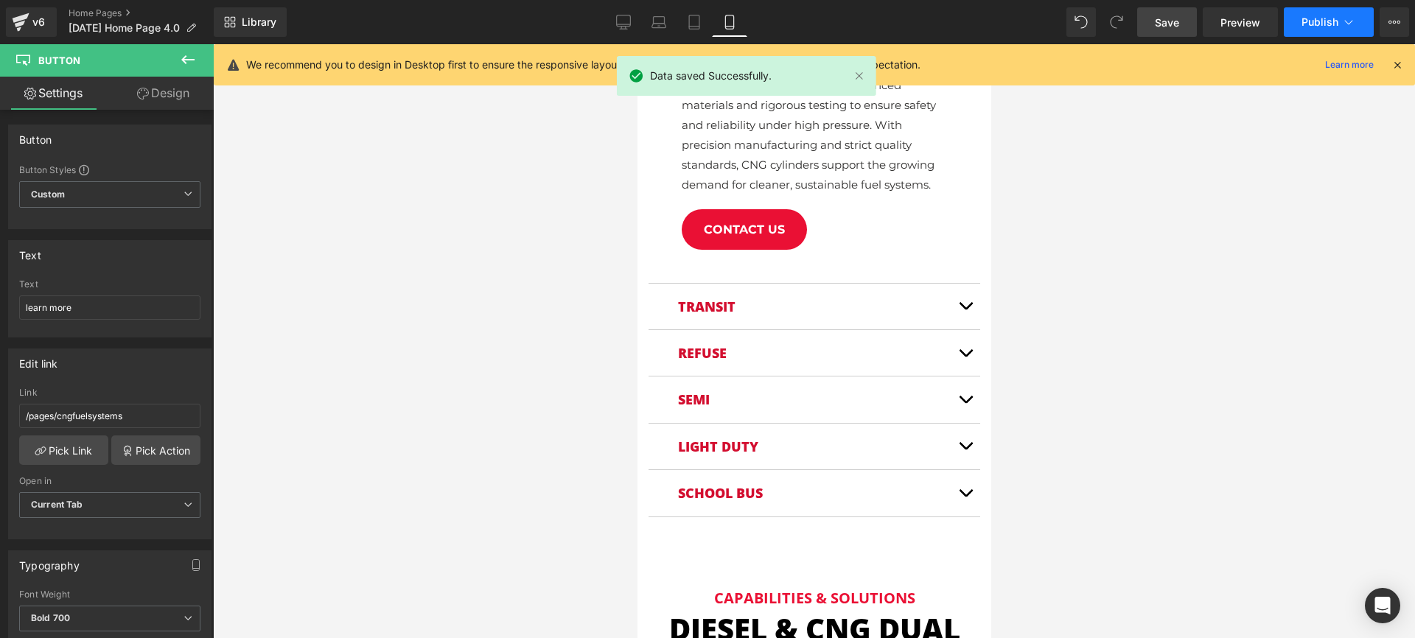
click at [1313, 23] on span "Publish" at bounding box center [1319, 22] width 37 height 12
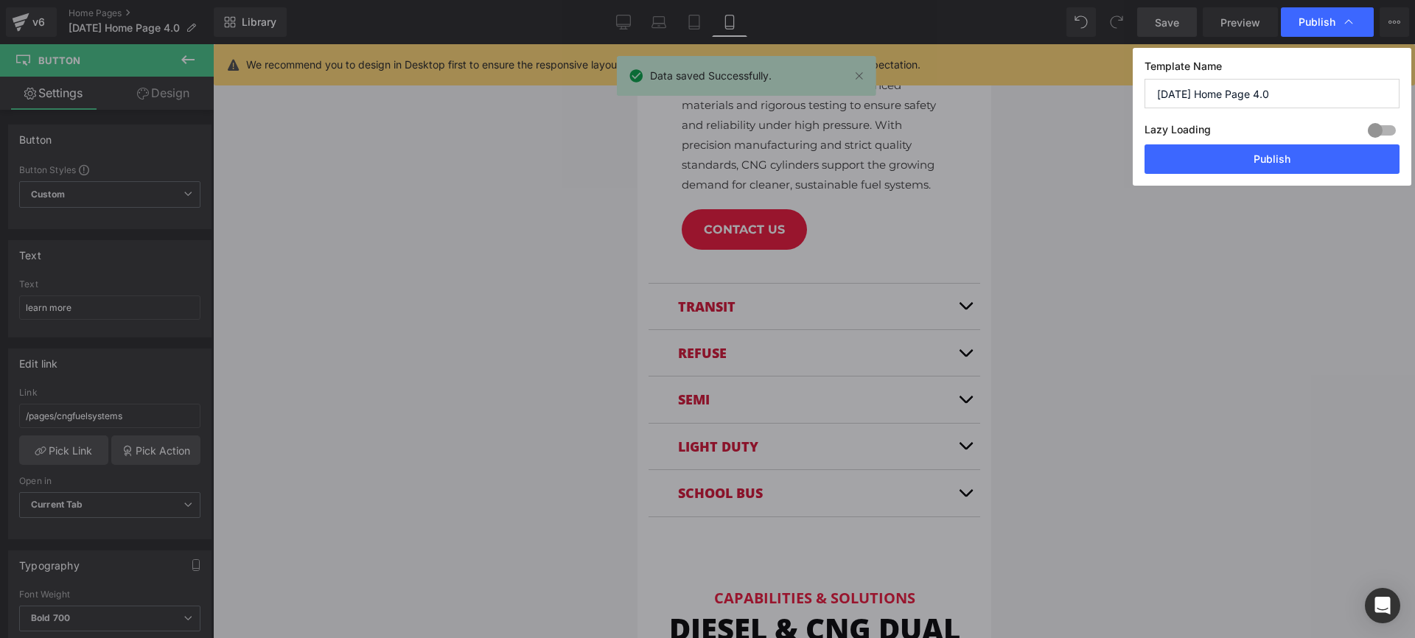
click at [1260, 158] on button "Publish" at bounding box center [1271, 158] width 255 height 29
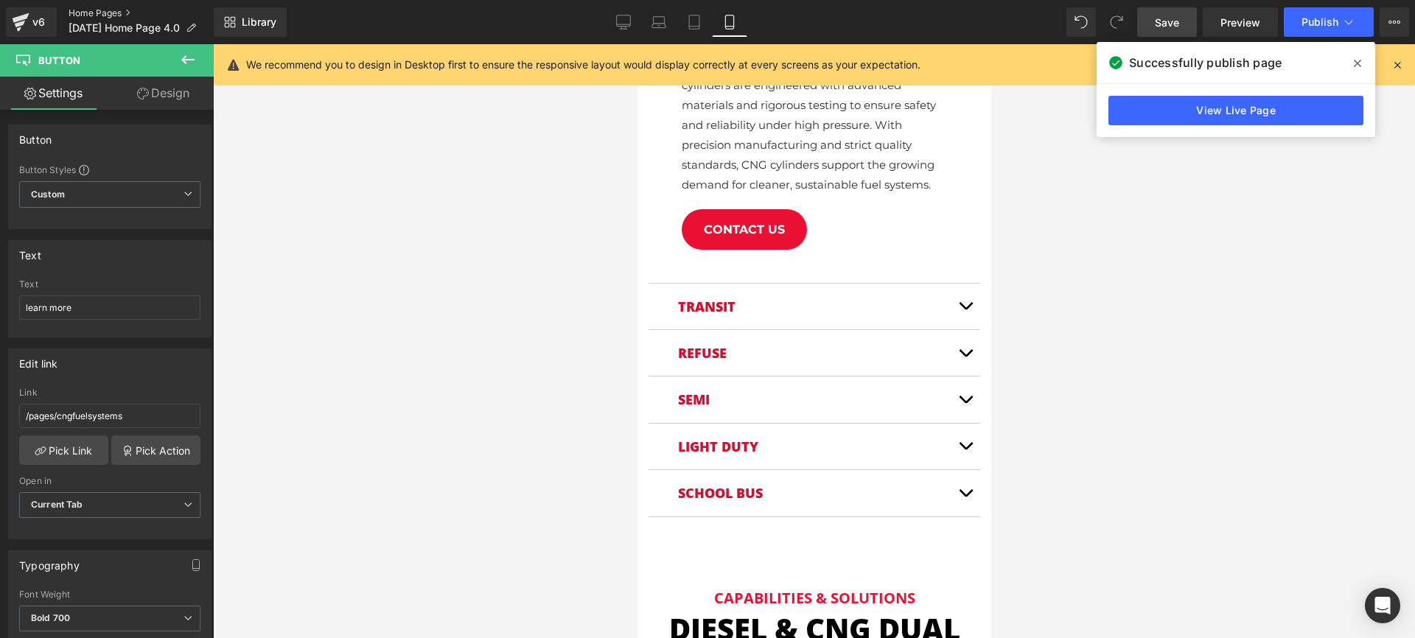
click at [88, 10] on link "Home Pages" at bounding box center [141, 13] width 145 height 12
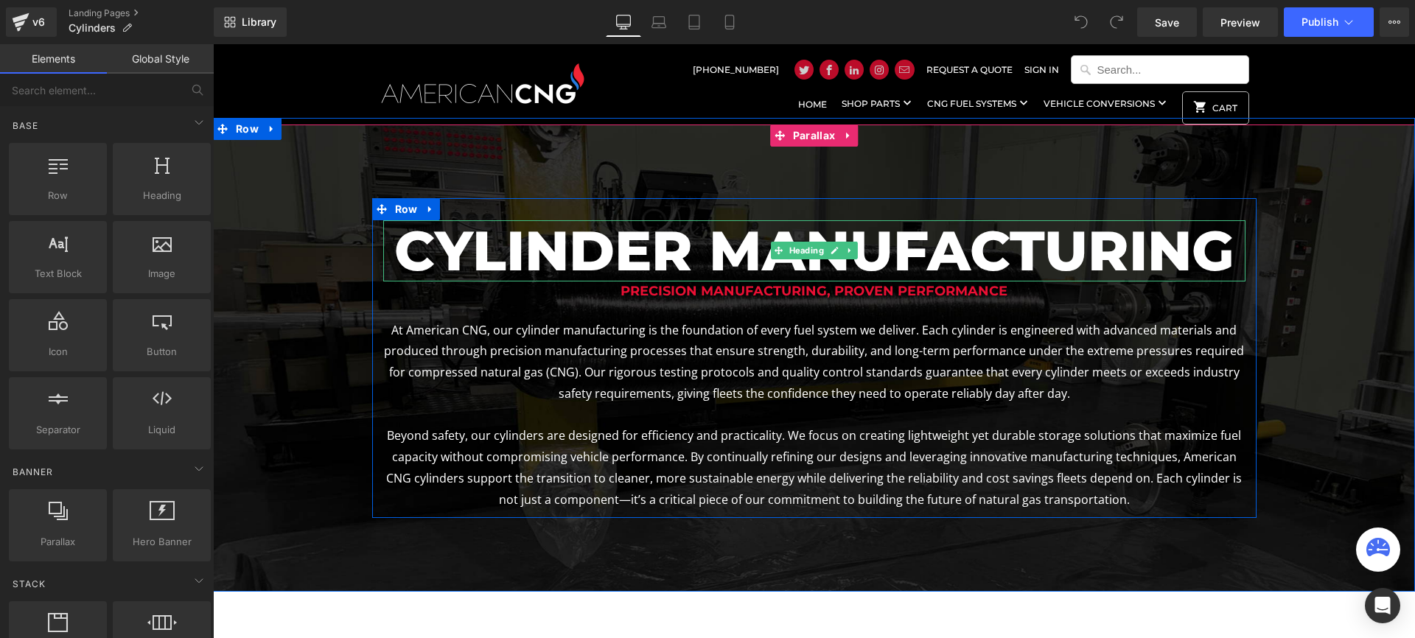
scroll to position [2247, 1202]
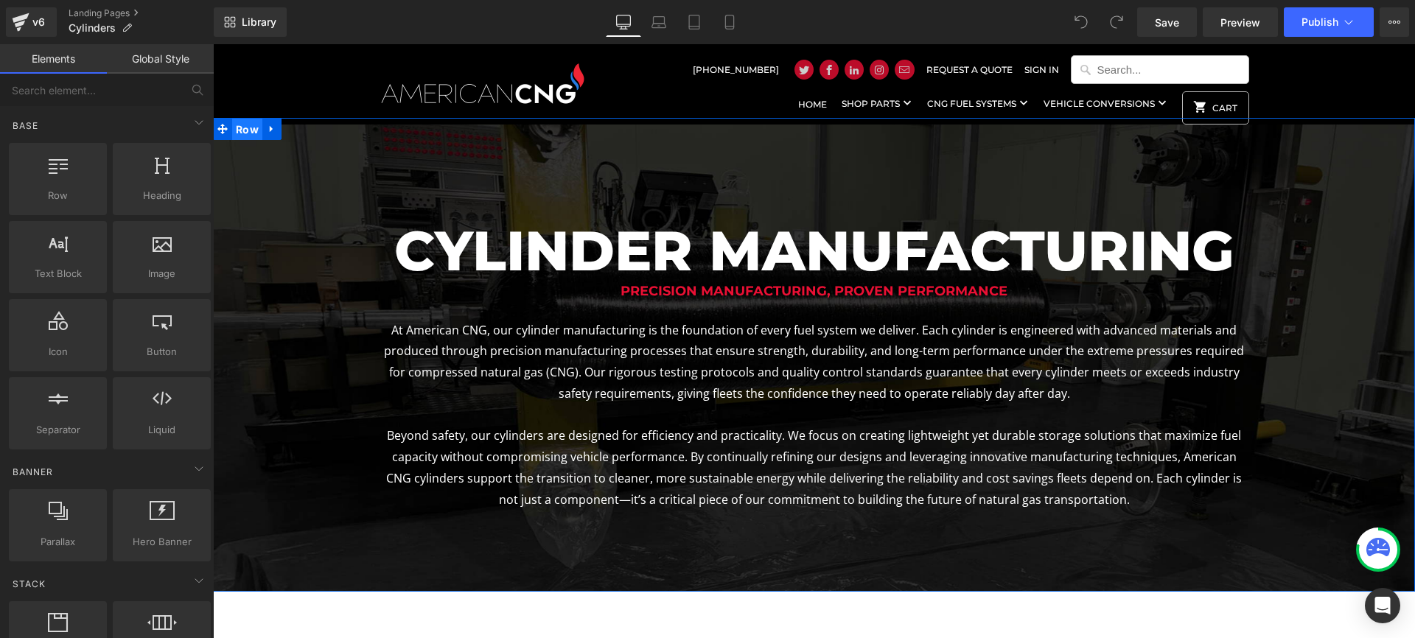
click at [252, 131] on span "Row" at bounding box center [247, 130] width 30 height 22
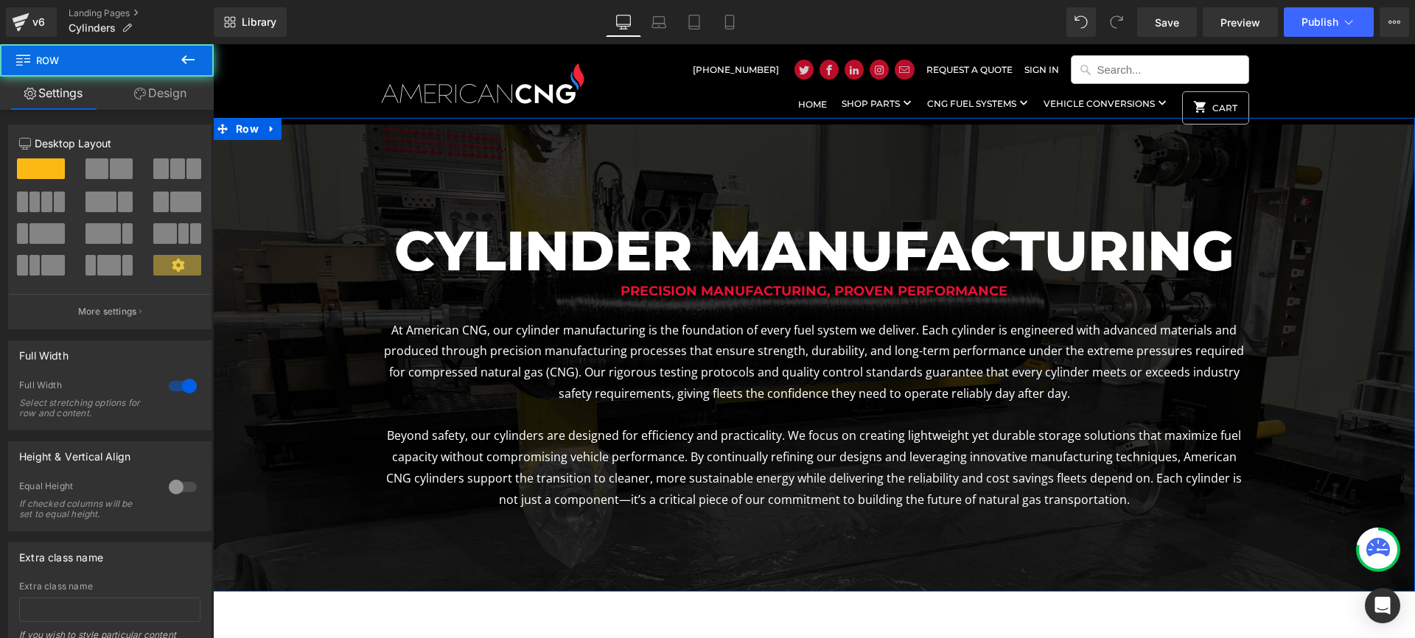
click at [167, 90] on link "Design" at bounding box center [160, 93] width 107 height 33
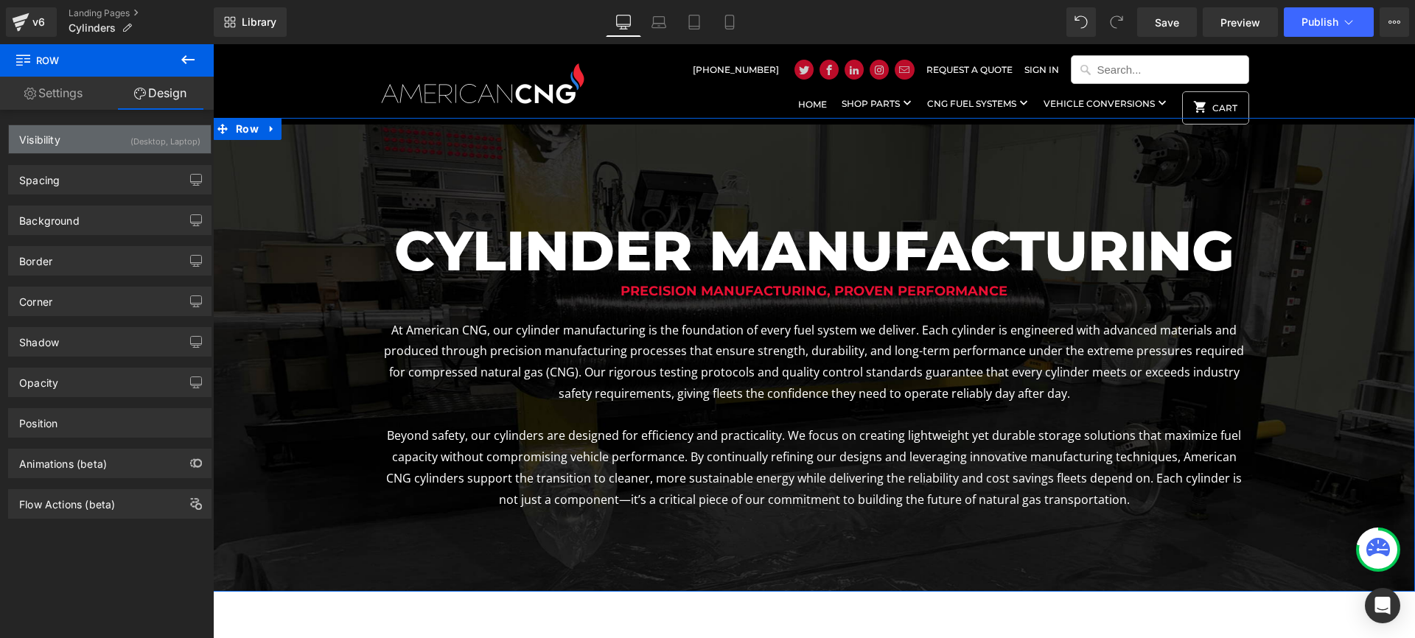
click at [153, 143] on div "(Desktop, Laptop)" at bounding box center [165, 137] width 70 height 24
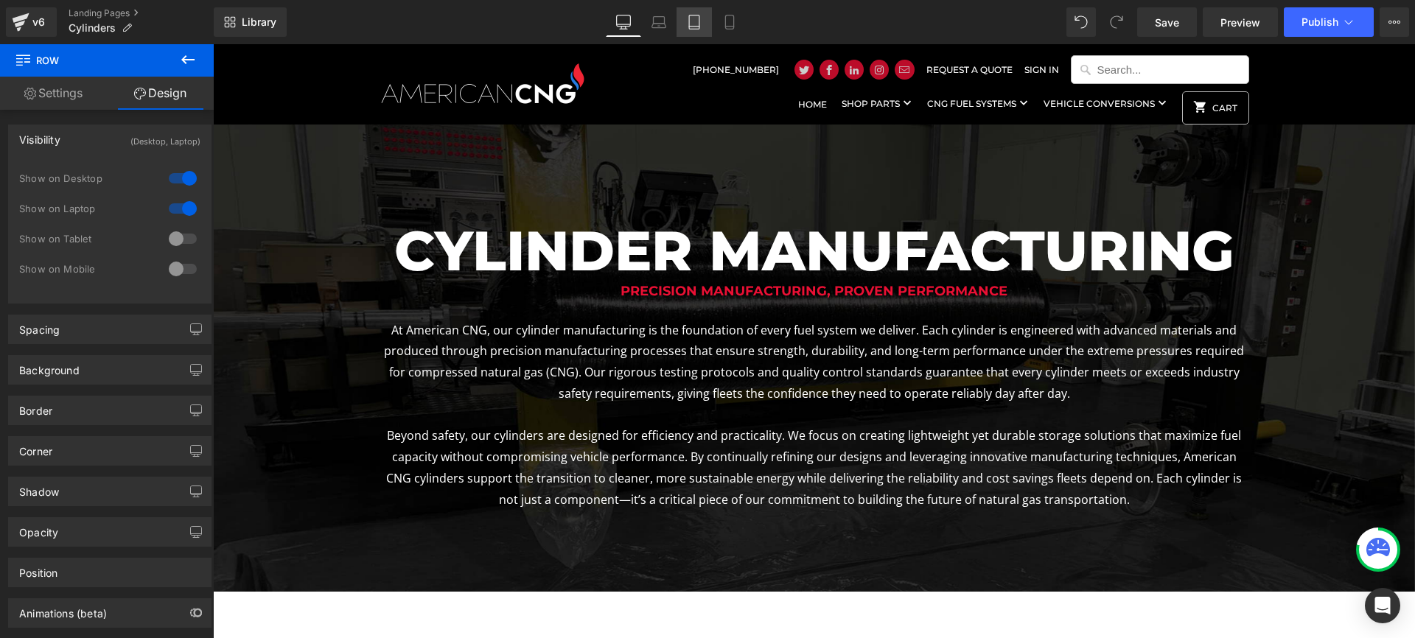
click at [696, 22] on icon at bounding box center [694, 22] width 15 height 15
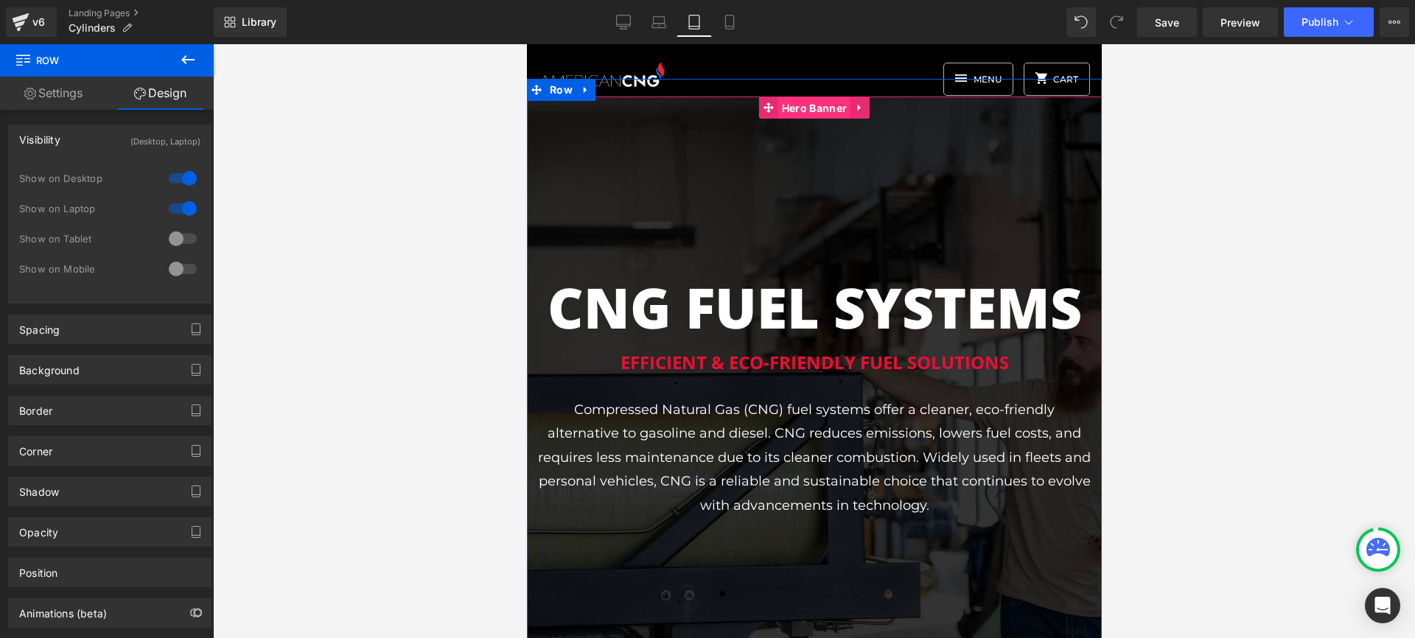
click at [813, 115] on span "Hero Banner" at bounding box center [813, 108] width 72 height 22
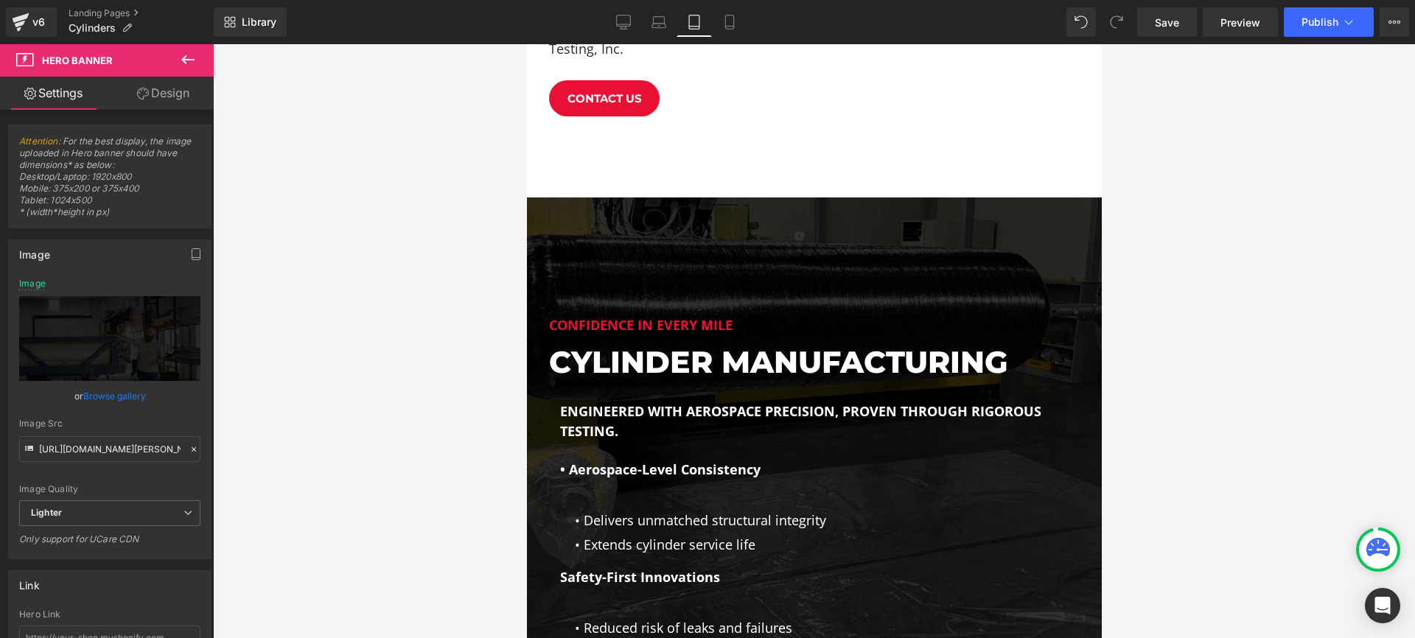
scroll to position [1121, 0]
